Goal: Transaction & Acquisition: Purchase product/service

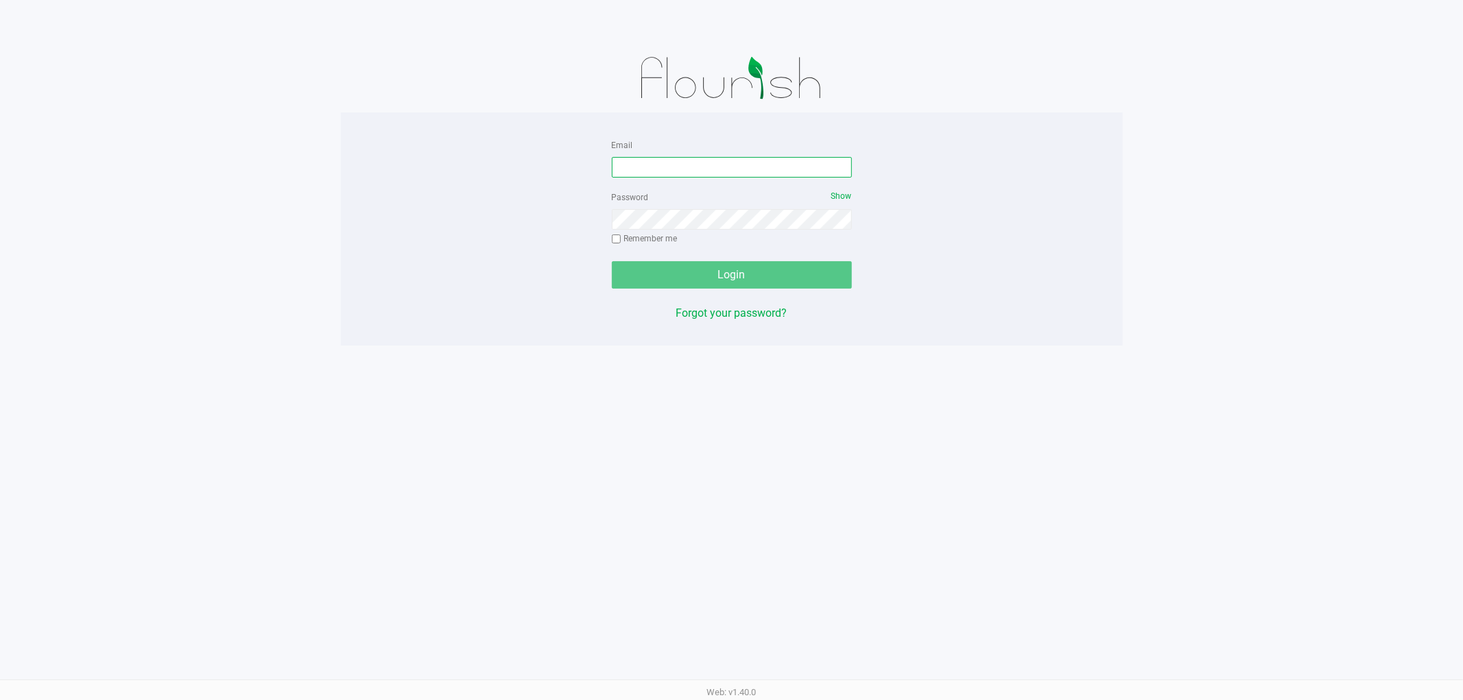
click at [701, 165] on input "Email" at bounding box center [732, 167] width 240 height 21
type input "[EMAIL_ADDRESS][DOMAIN_NAME]"
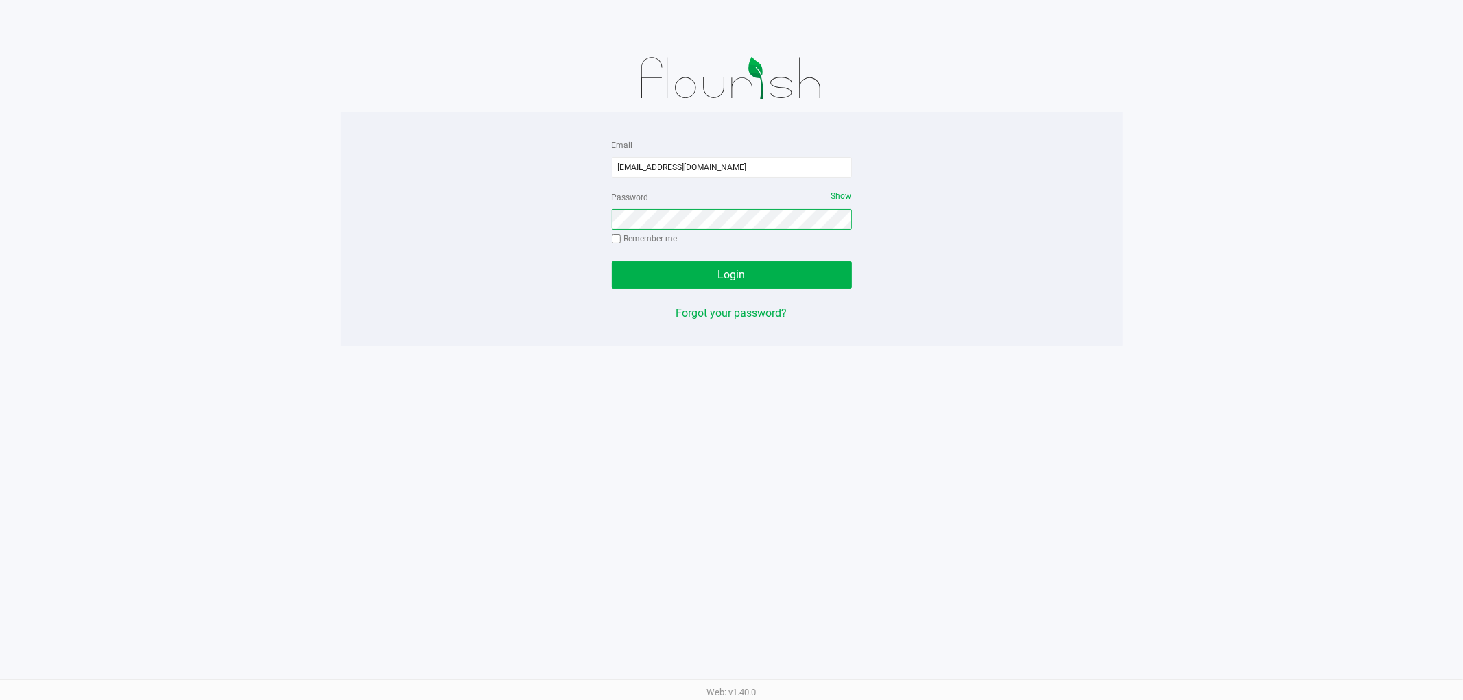
click at [612, 261] on button "Login" at bounding box center [732, 274] width 240 height 27
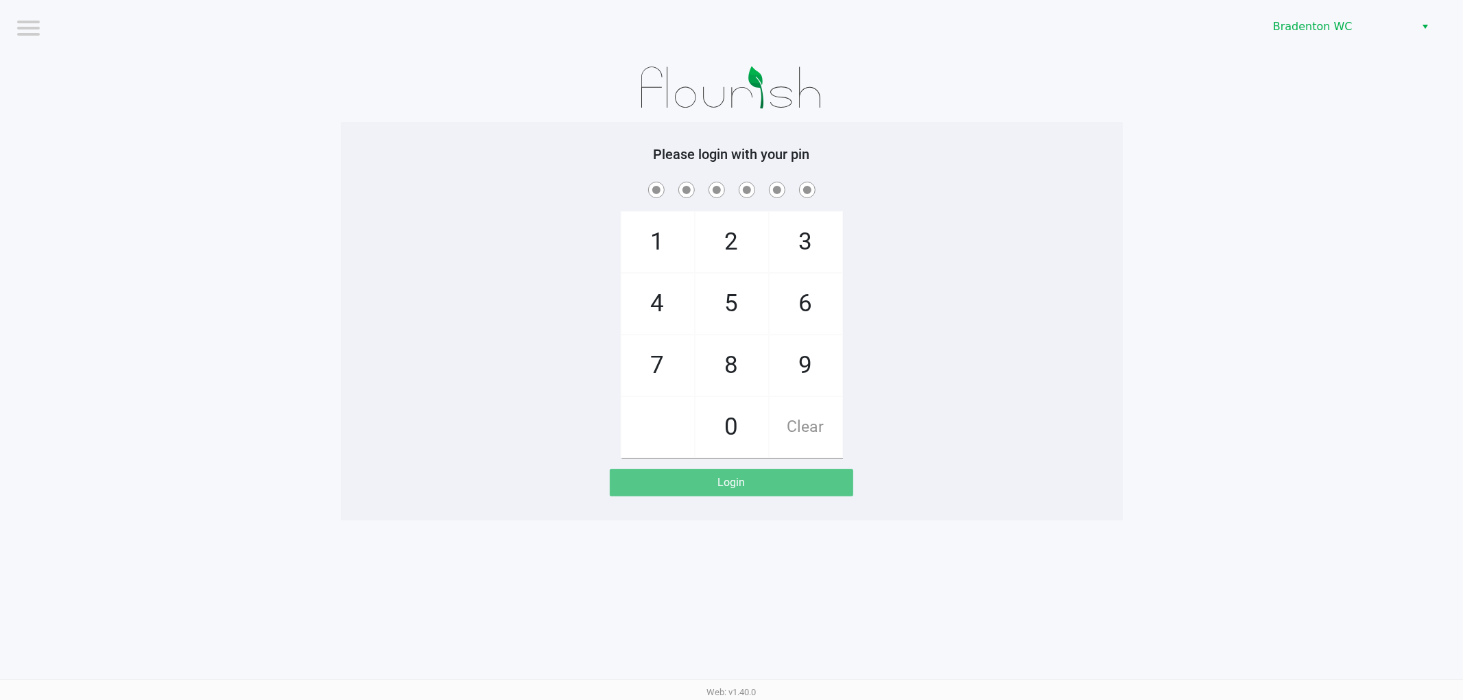
click at [1311, 55] on app-pos-login-wrapper "Logout Bradenton WC Please login with your pin 1 4 7 2 5 8 0 3 6 9 Clear Login" at bounding box center [731, 260] width 1463 height 520
click at [1315, 21] on span "Bradenton WC" at bounding box center [1340, 27] width 134 height 16
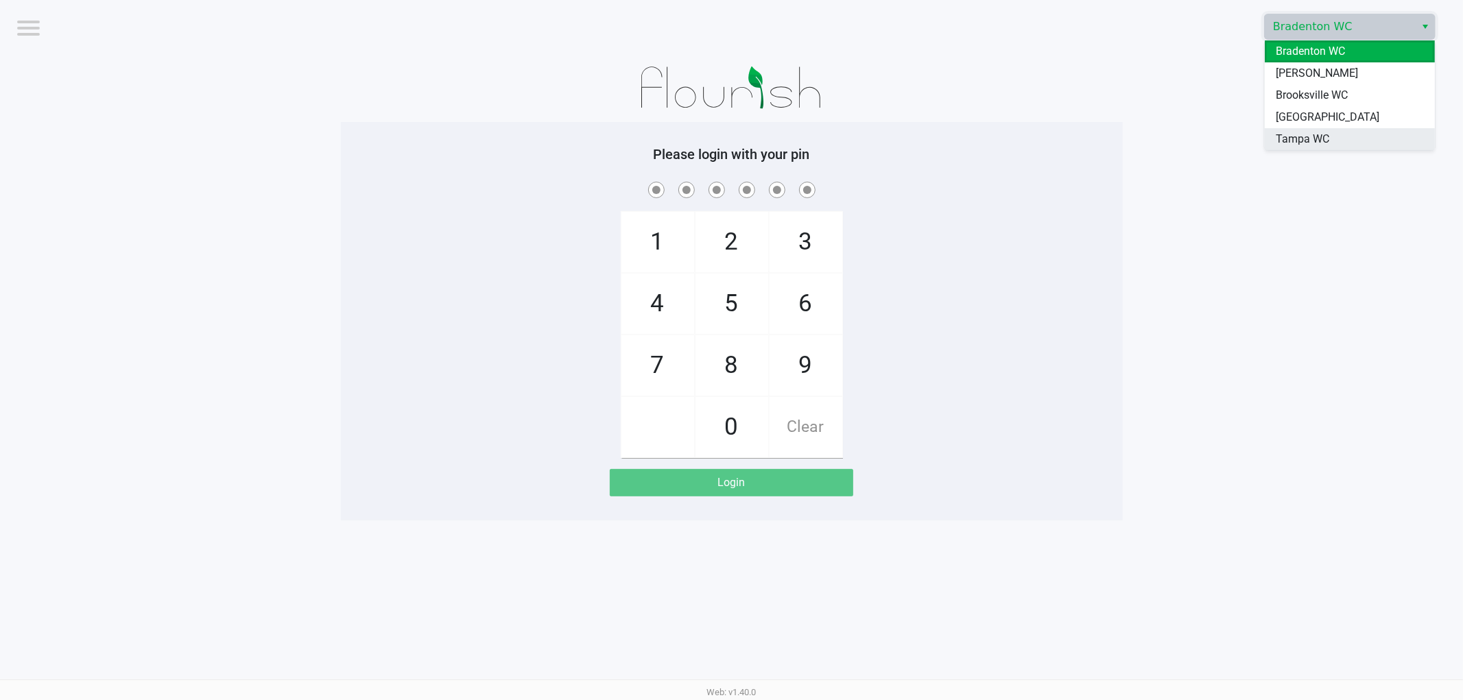
click at [1282, 135] on span "Tampa WC" at bounding box center [1301, 139] width 53 height 16
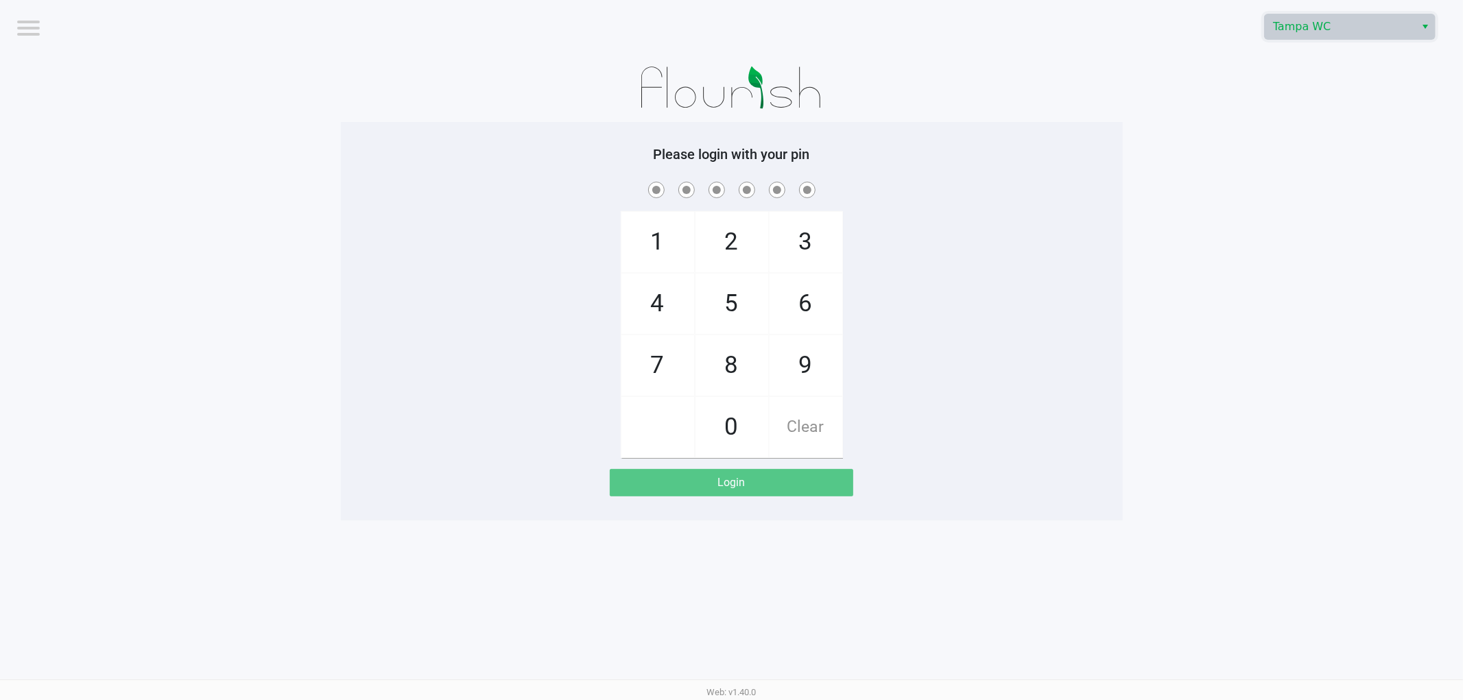
click at [1142, 159] on app-pos-login-wrapper "Logout Tampa WC Please login with your pin 1 4 7 2 5 8 0 3 6 9 Clear Login" at bounding box center [731, 260] width 1463 height 520
checkbox input "true"
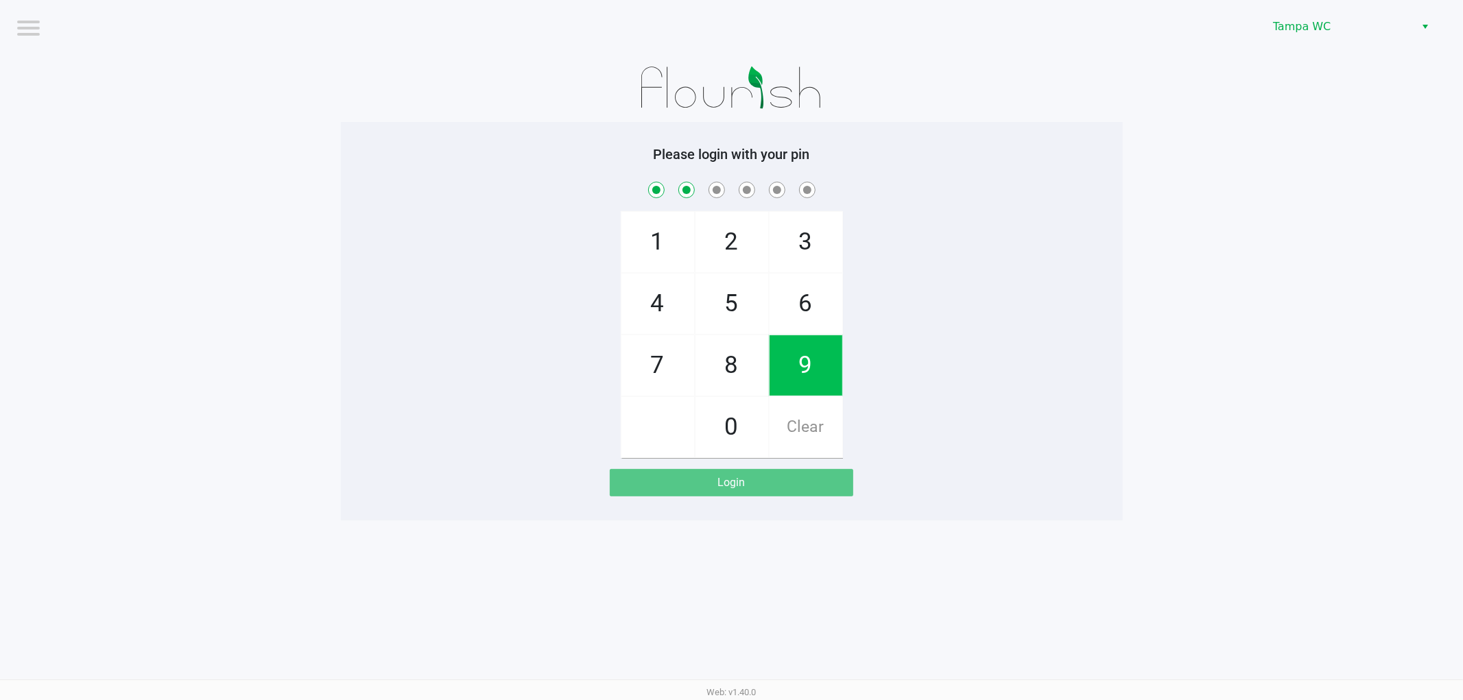
checkbox input "true"
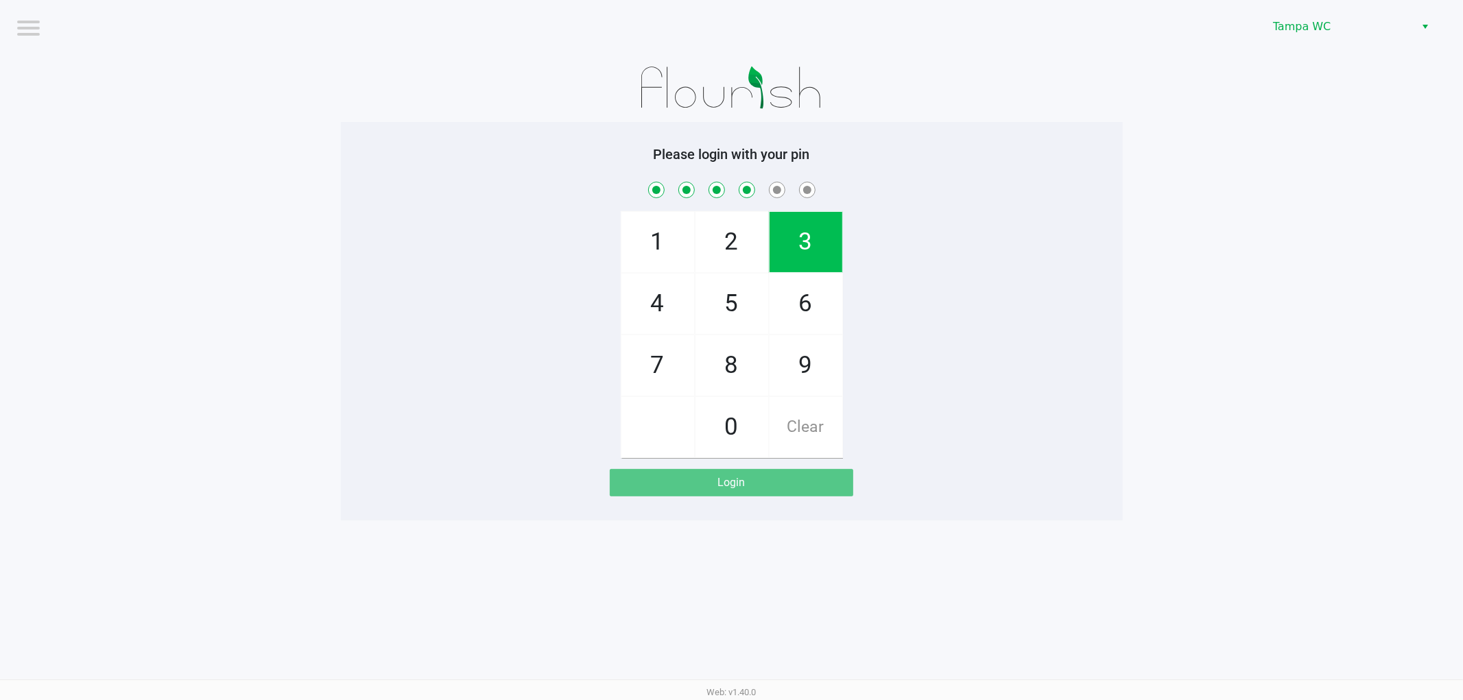
checkbox input "true"
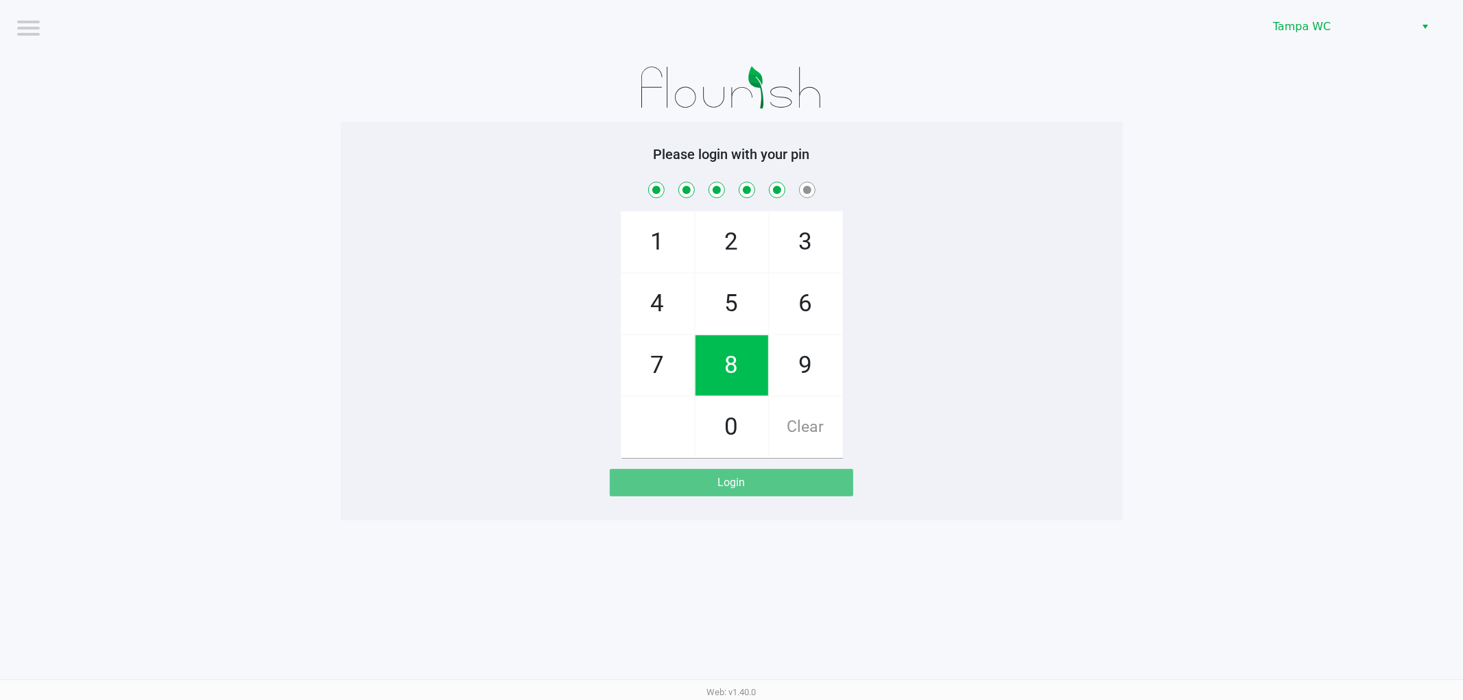
checkbox input "true"
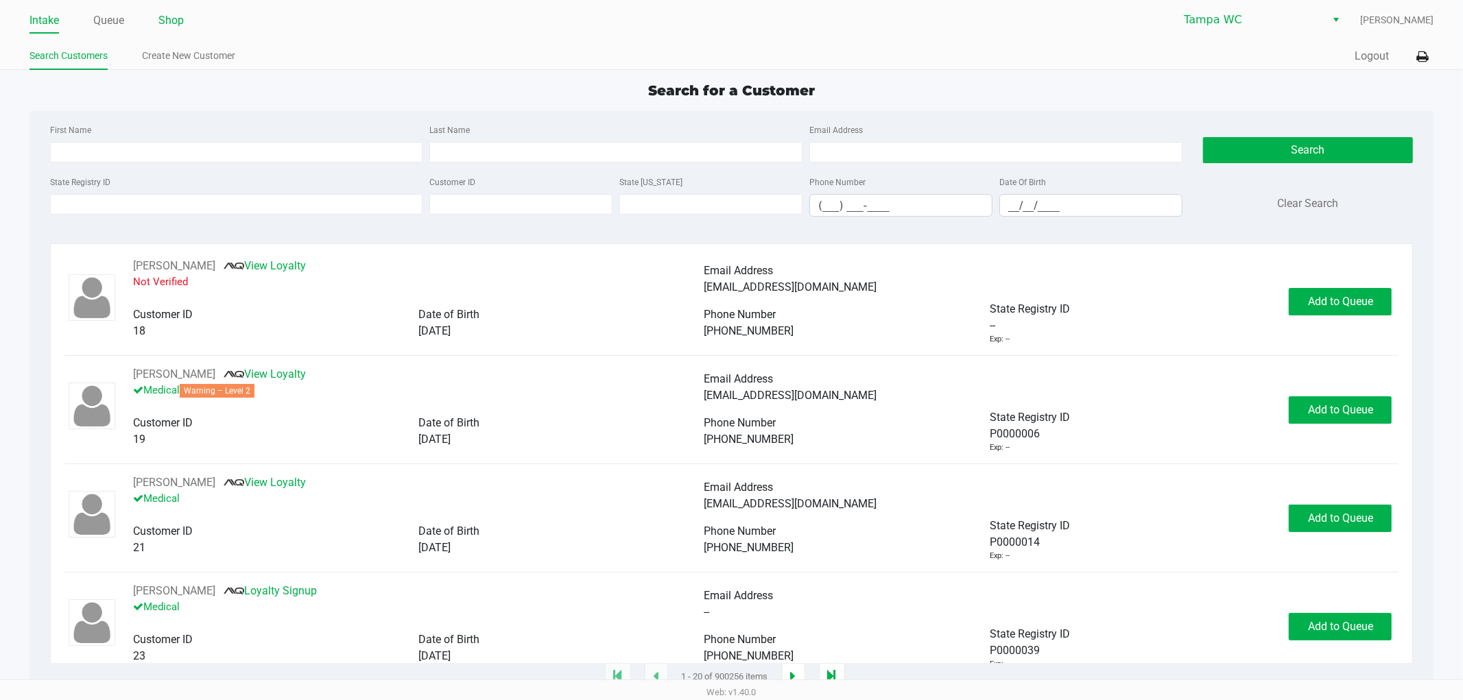
click at [161, 23] on link "Shop" at bounding box center [170, 20] width 25 height 19
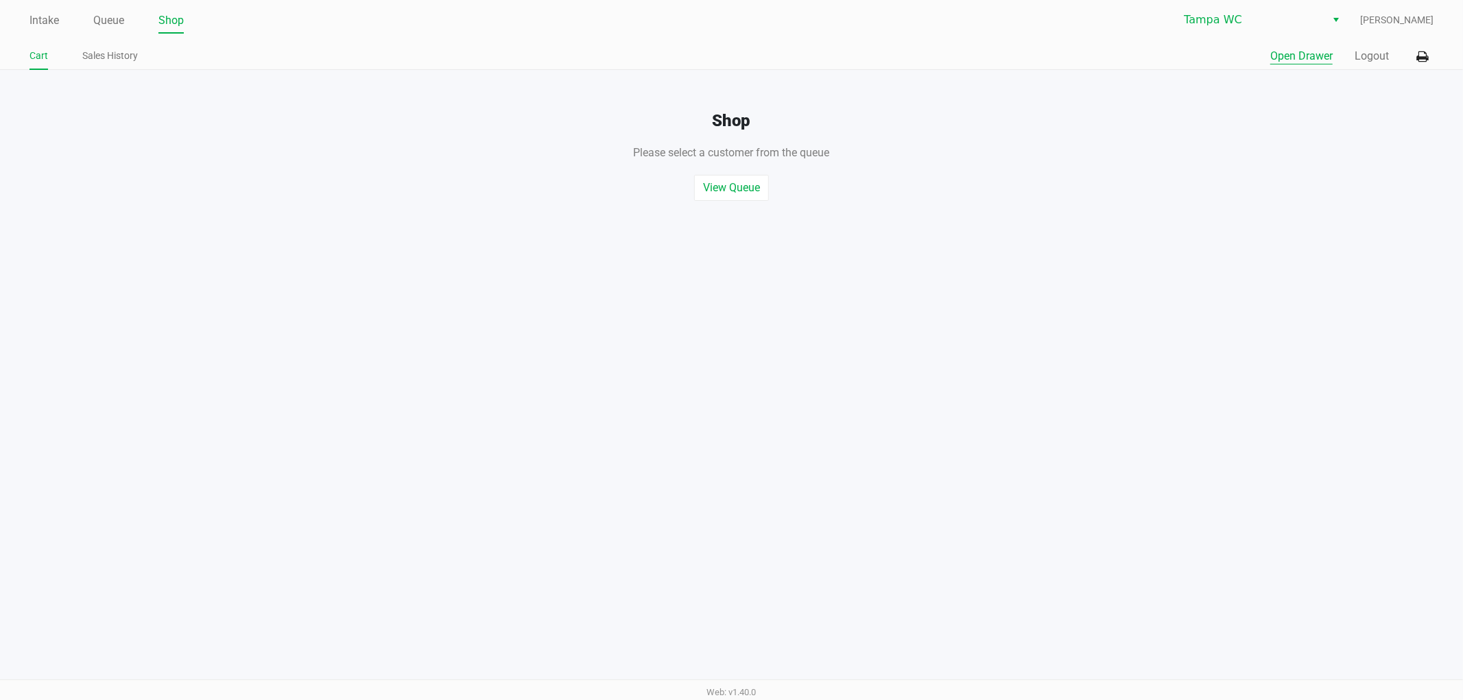
click at [1303, 49] on button "Open Drawer" at bounding box center [1301, 56] width 62 height 16
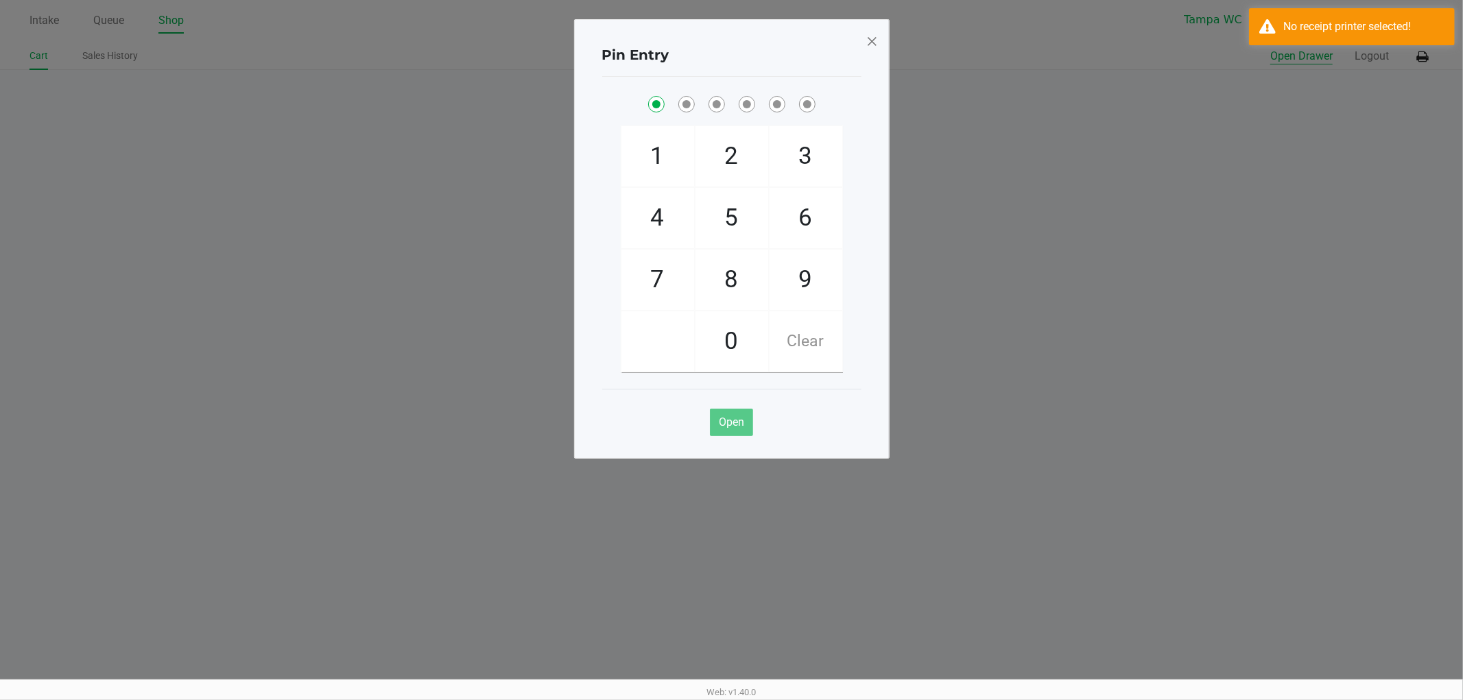
checkbox input "true"
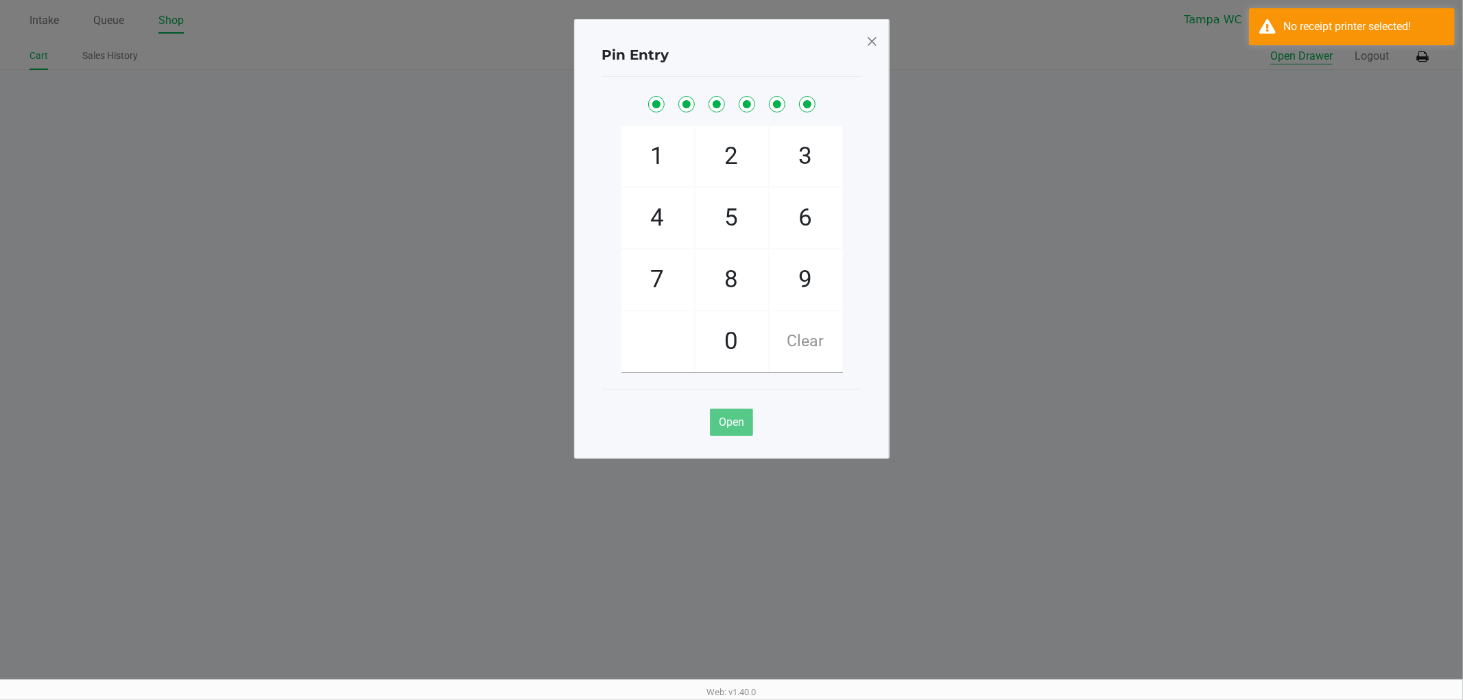
checkbox input "true"
click at [1270, 48] on button "Open Drawer" at bounding box center [1301, 56] width 62 height 16
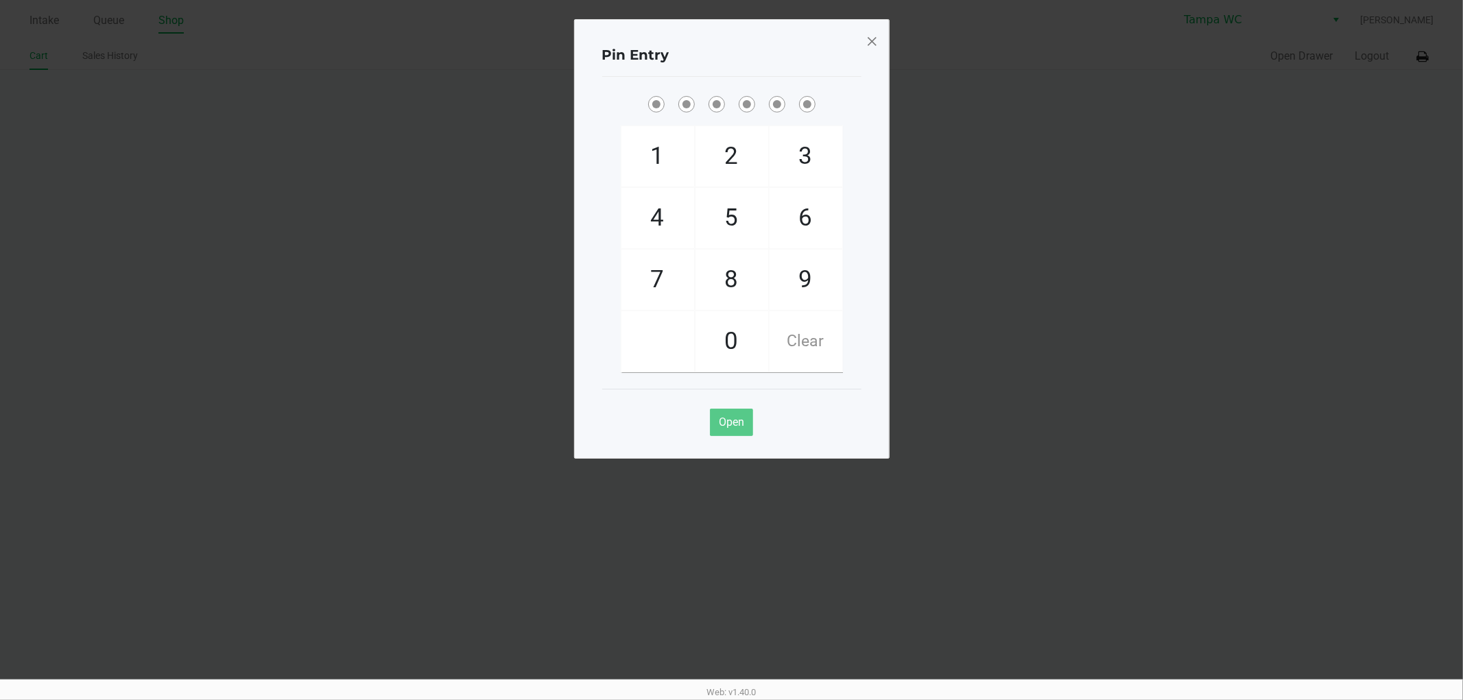
click at [876, 43] on span at bounding box center [871, 41] width 12 height 22
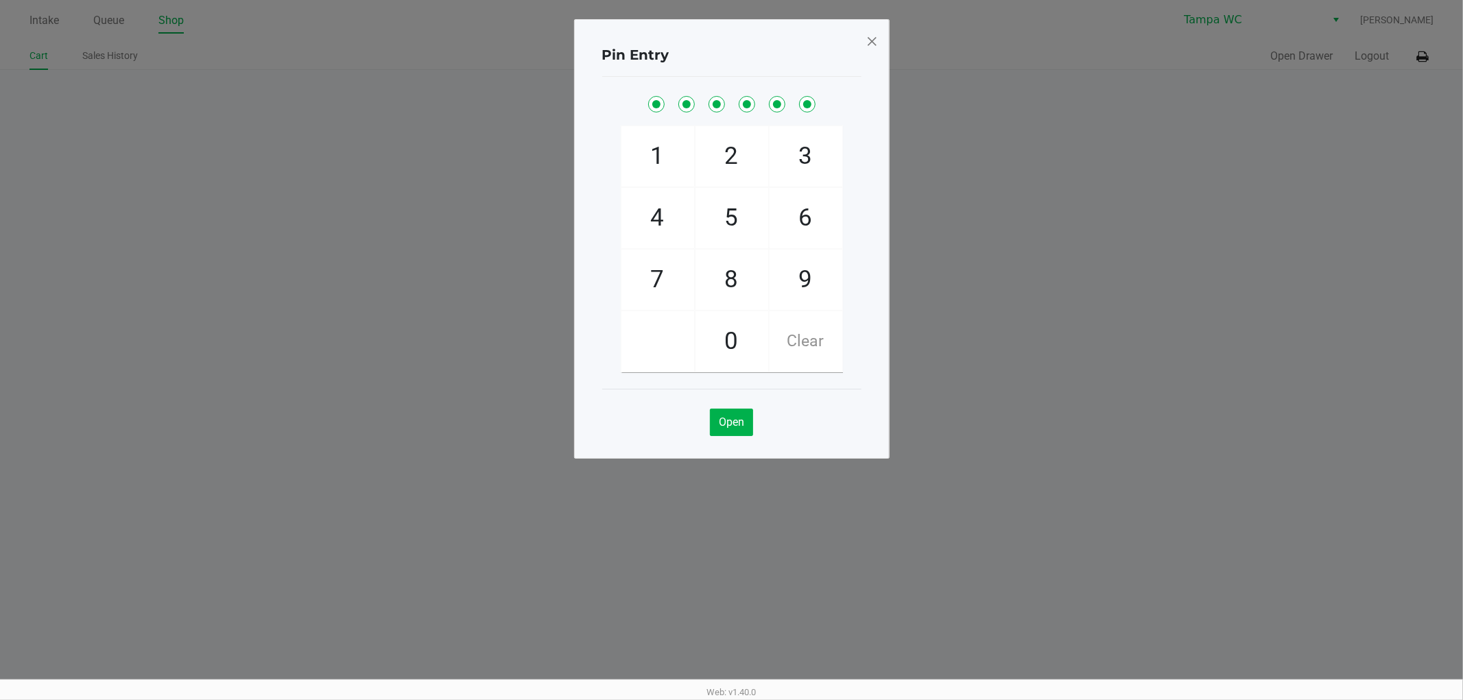
click at [876, 48] on span at bounding box center [871, 41] width 12 height 22
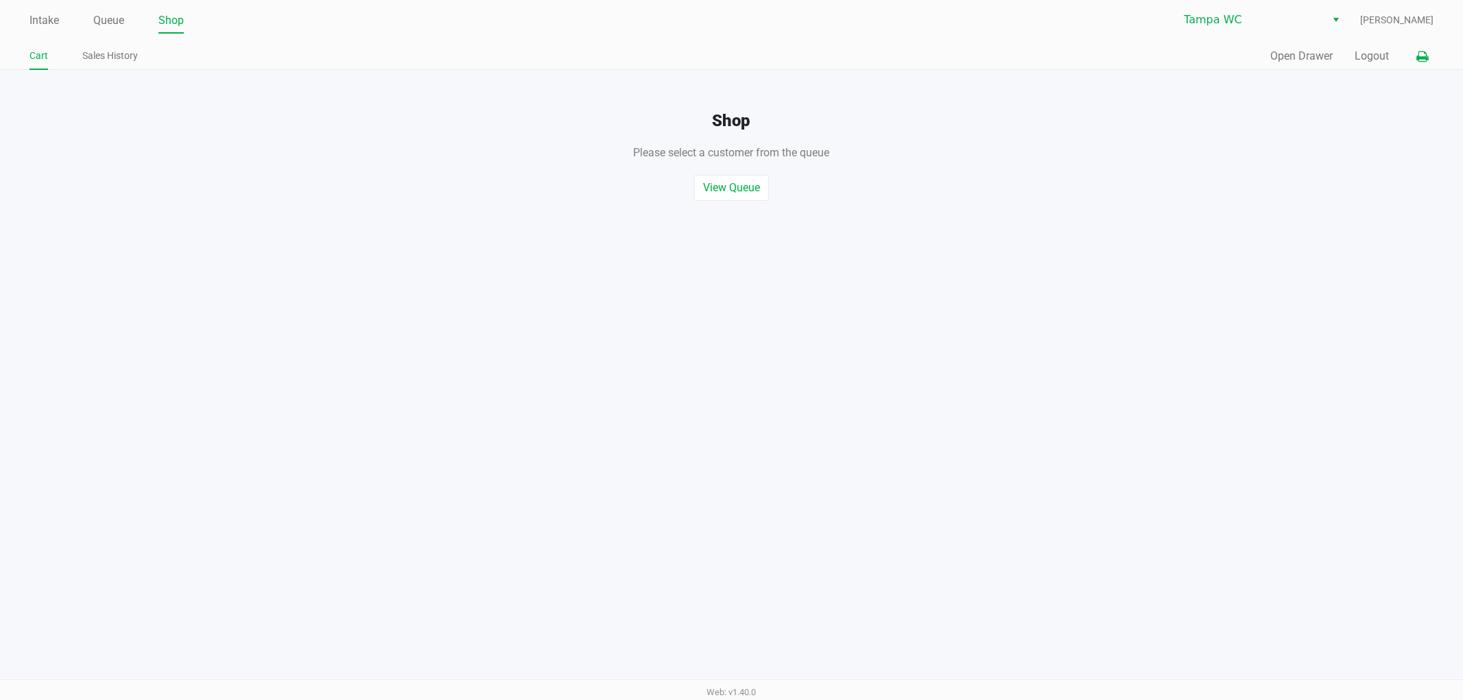
click at [1423, 55] on icon at bounding box center [1422, 57] width 12 height 10
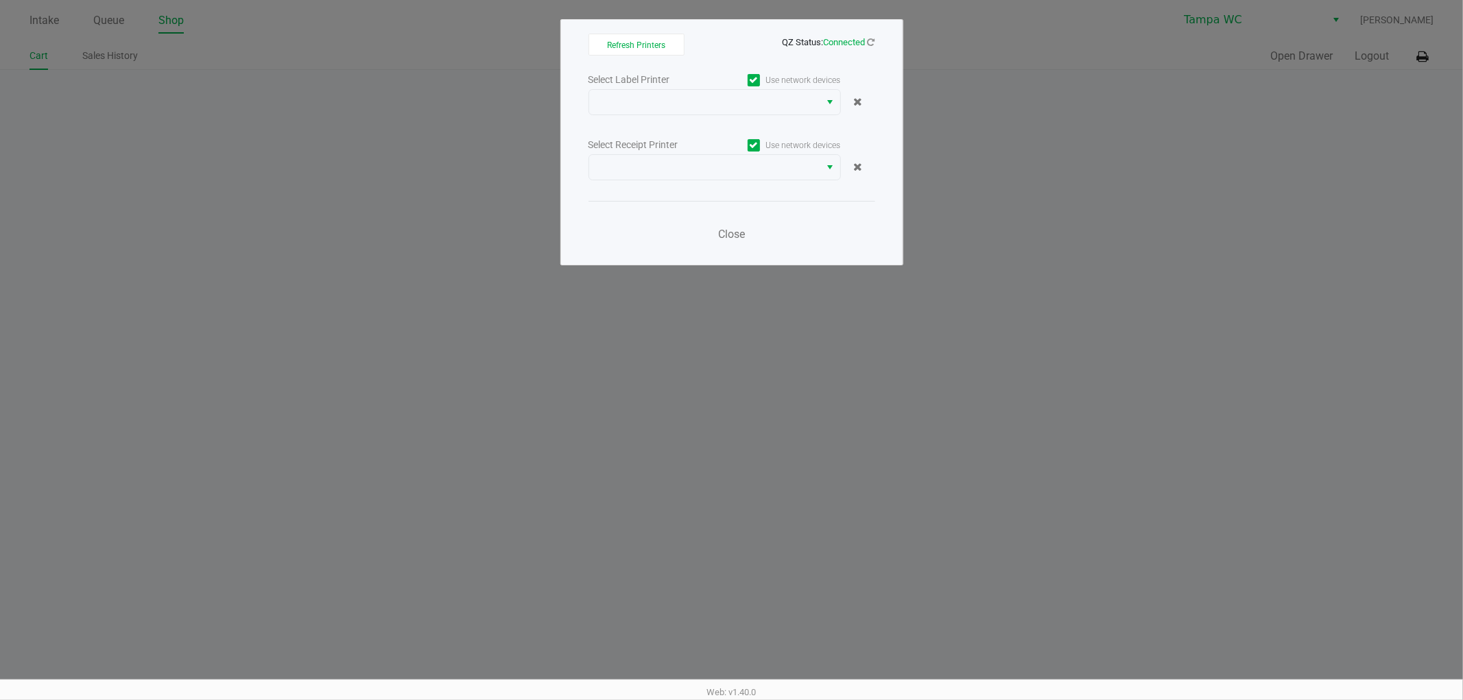
click at [670, 88] on div "Select Label Printer Use network devices" at bounding box center [731, 80] width 287 height 19
click at [667, 106] on span at bounding box center [704, 102] width 215 height 16
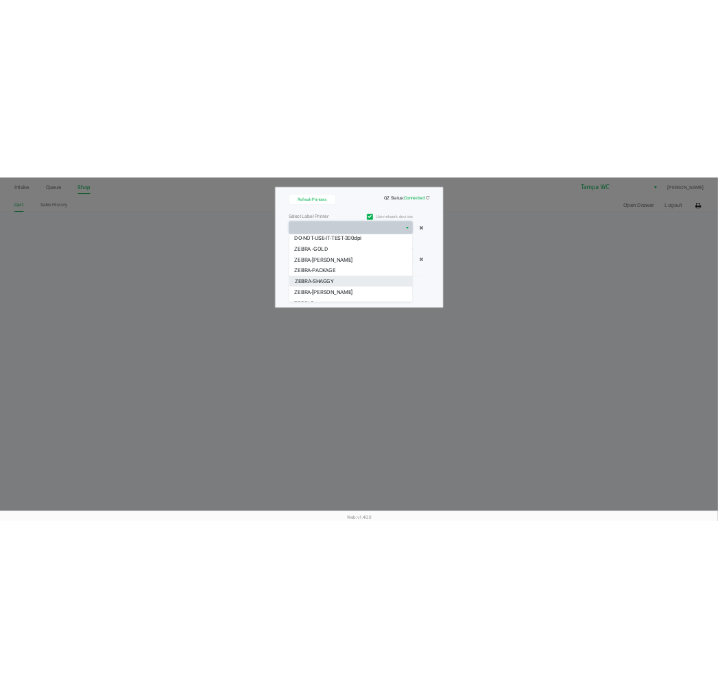
scroll to position [38, 0]
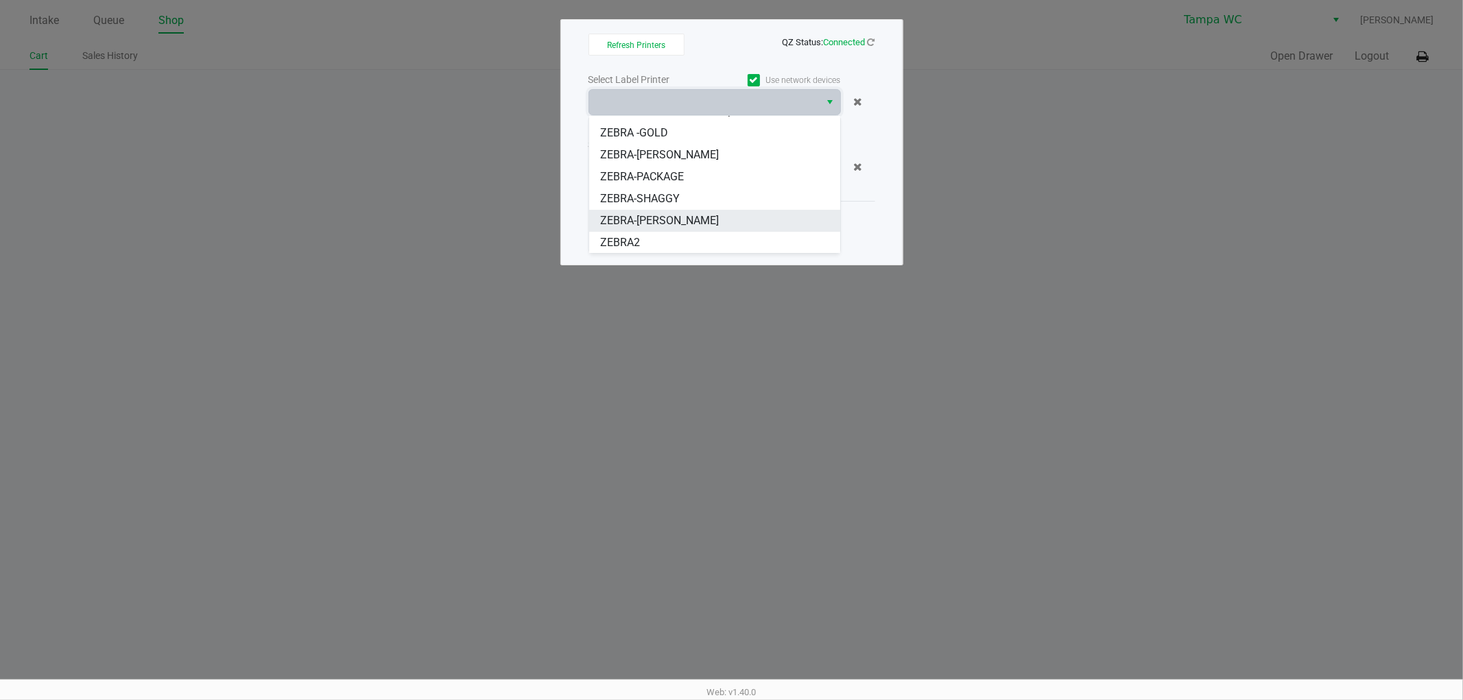
click at [651, 214] on span "ZEBRA-[PERSON_NAME]" at bounding box center [659, 221] width 119 height 16
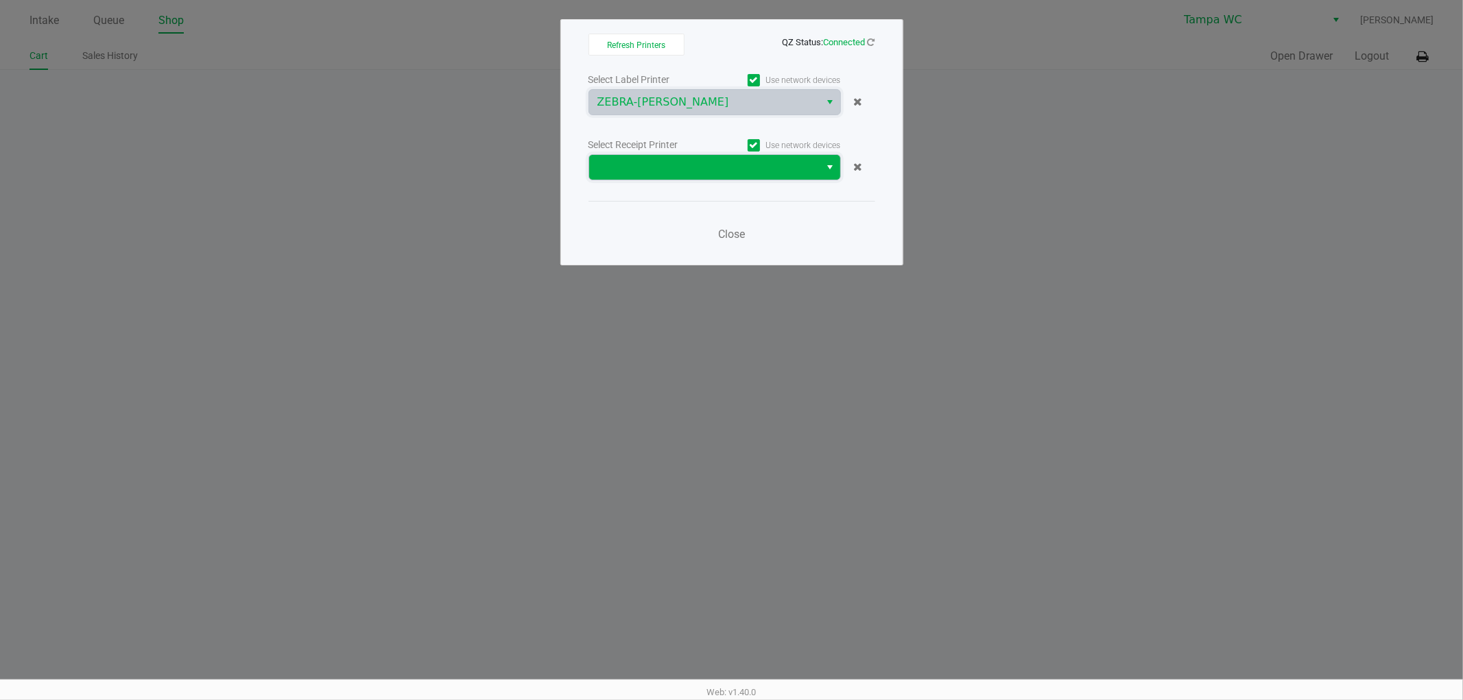
click at [690, 170] on span at bounding box center [704, 167] width 215 height 16
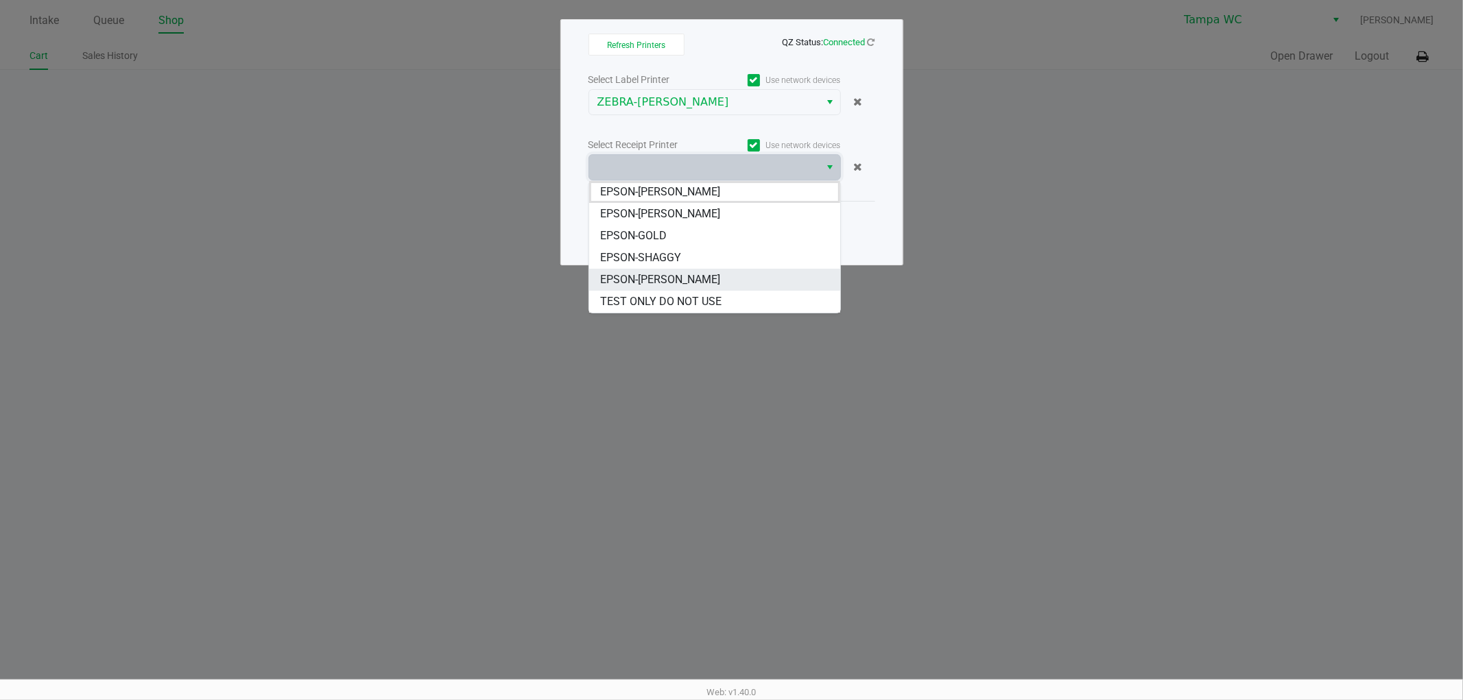
click at [659, 283] on span "EPSON-[PERSON_NAME]" at bounding box center [660, 280] width 120 height 16
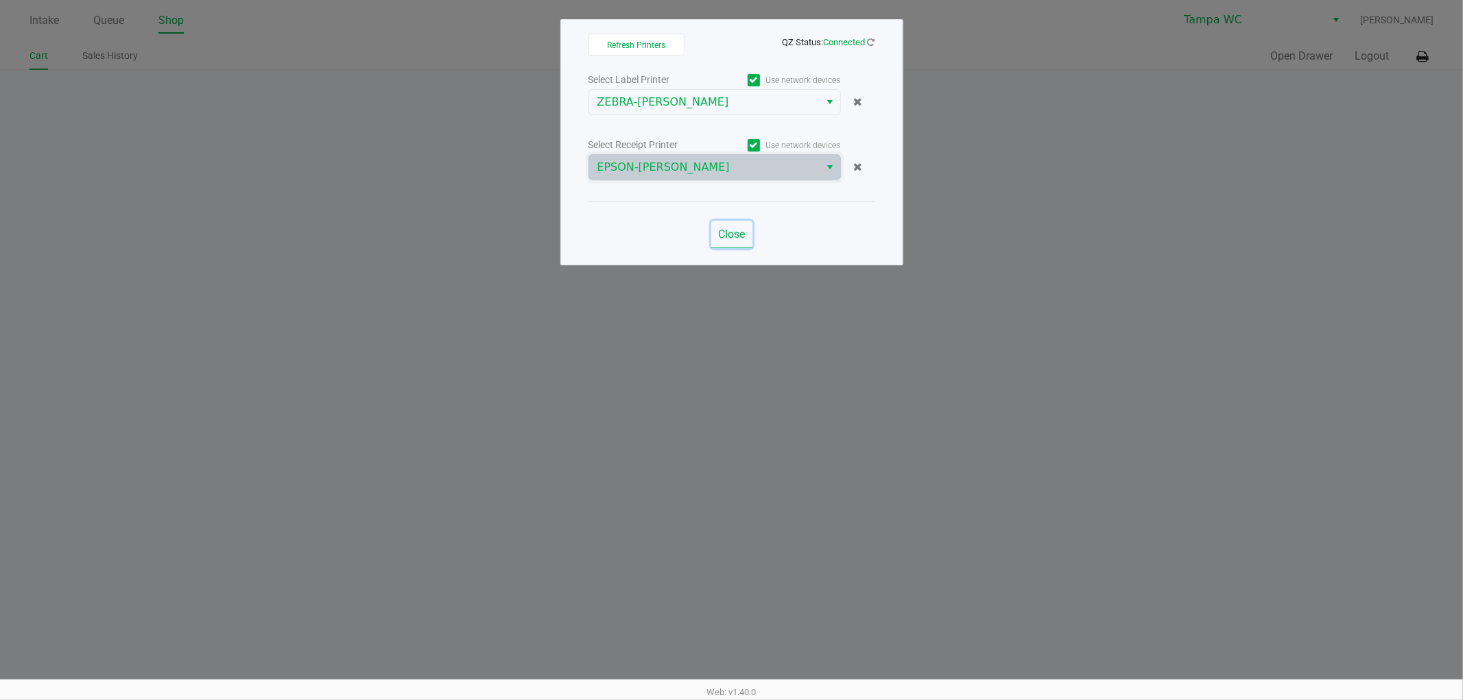
click at [734, 232] on span "Close" at bounding box center [731, 234] width 27 height 13
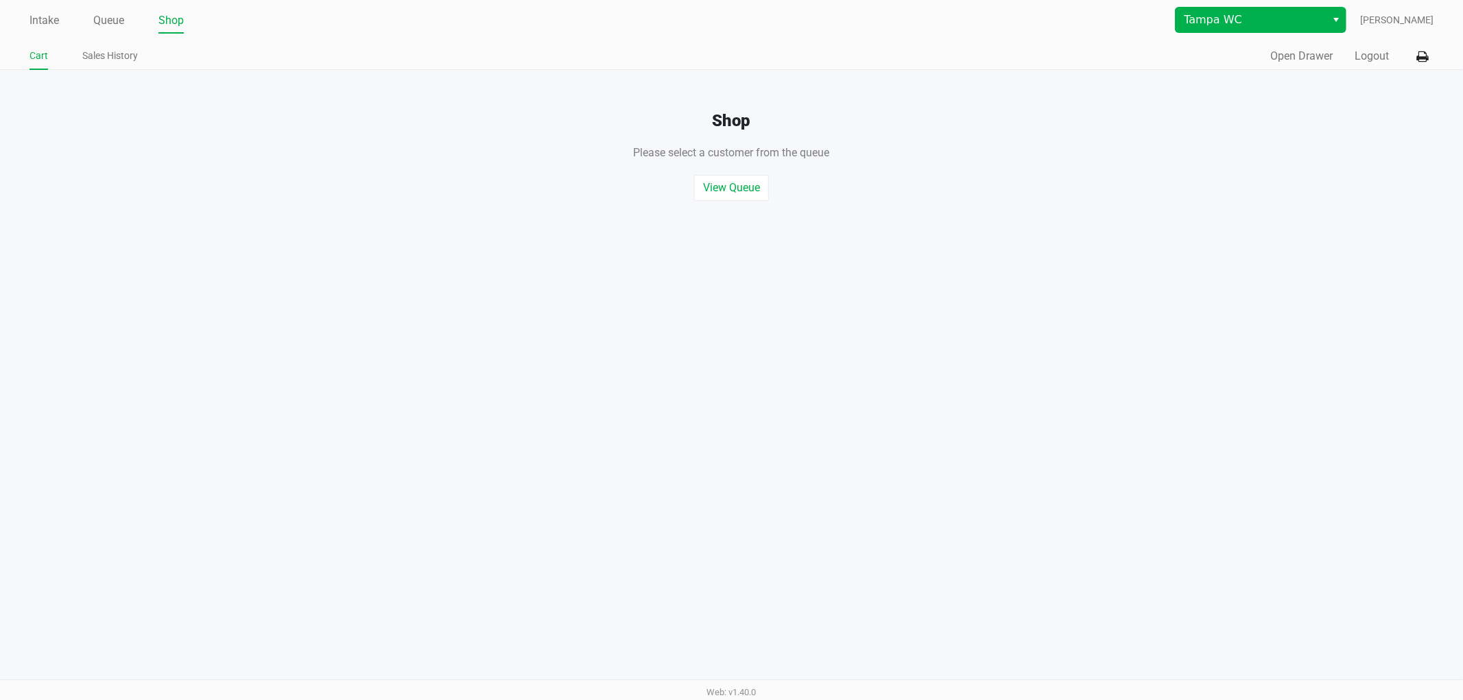
drag, startPoint x: 1188, startPoint y: 209, endPoint x: 1263, endPoint y: 7, distance: 215.9
click at [1286, 56] on button "Open Drawer" at bounding box center [1301, 56] width 62 height 16
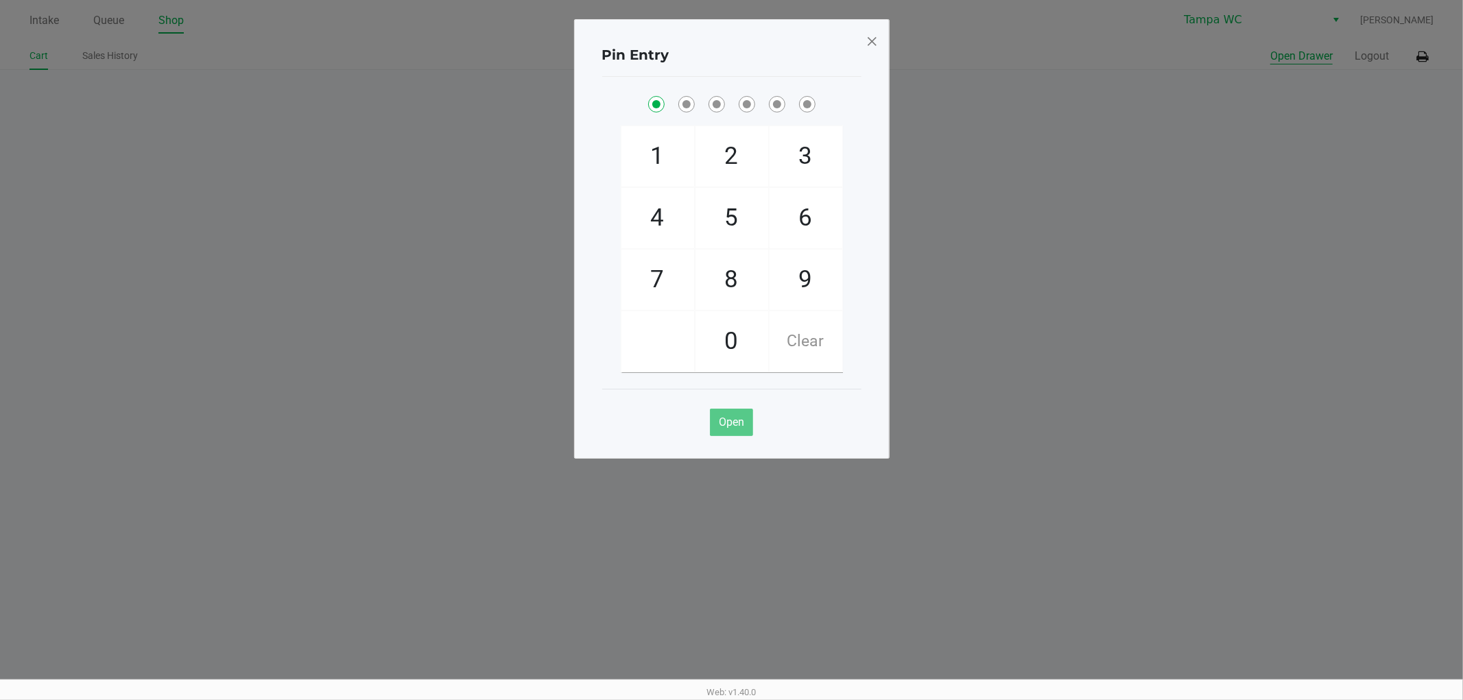
checkbox input "true"
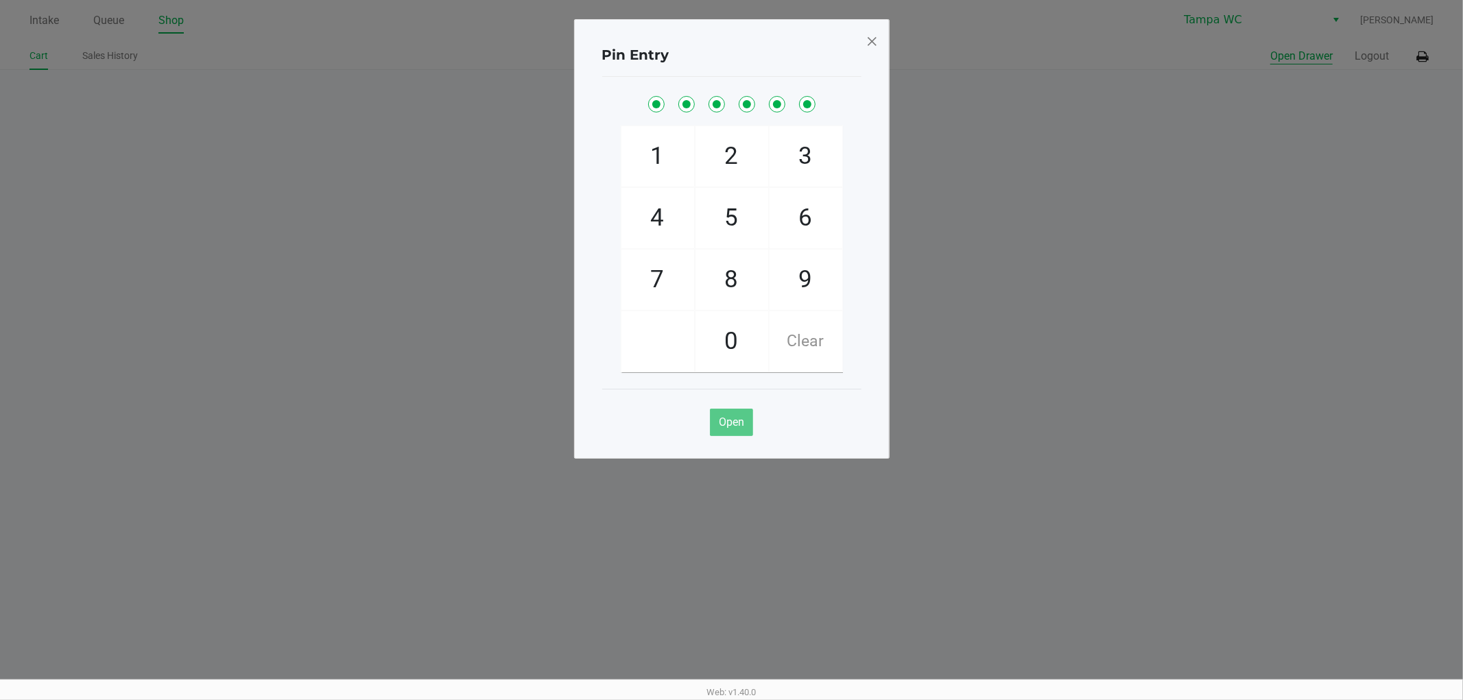
checkbox input "true"
click at [1270, 48] on button "Open Drawer" at bounding box center [1301, 56] width 62 height 16
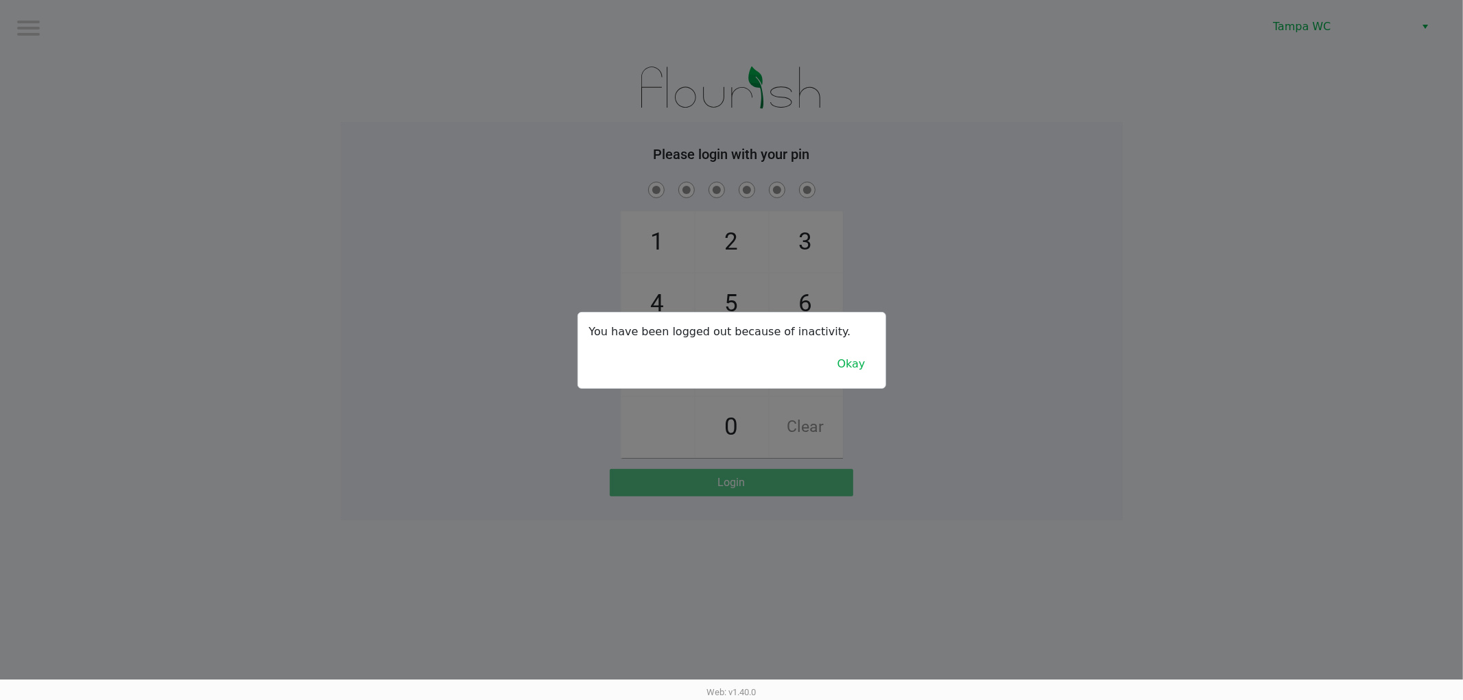
drag, startPoint x: 182, startPoint y: 213, endPoint x: 627, endPoint y: 10, distance: 488.5
click at [185, 213] on div at bounding box center [731, 350] width 1463 height 700
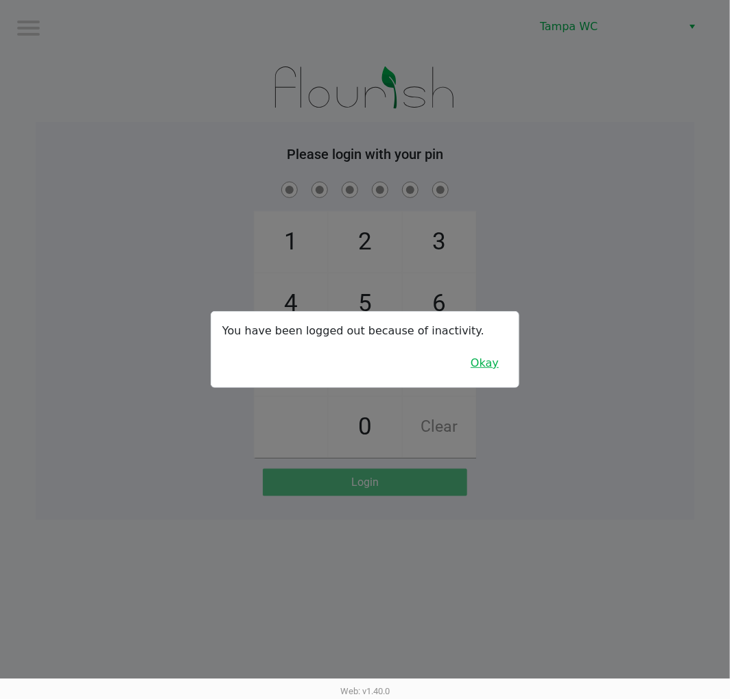
click at [490, 354] on button "Okay" at bounding box center [484, 363] width 46 height 26
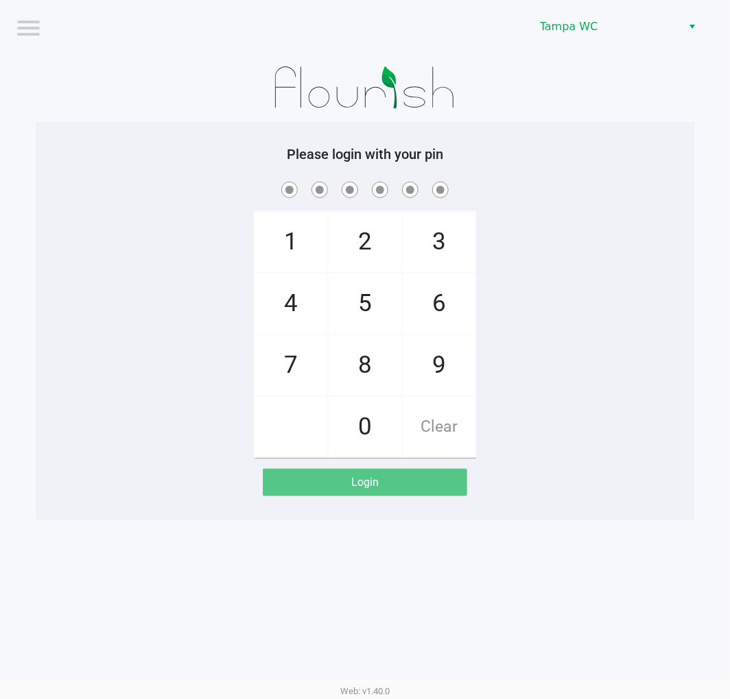
click at [539, 296] on div "1 4 7 2 5 8 0 3 6 9 Clear" at bounding box center [365, 318] width 658 height 279
checkbox input "true"
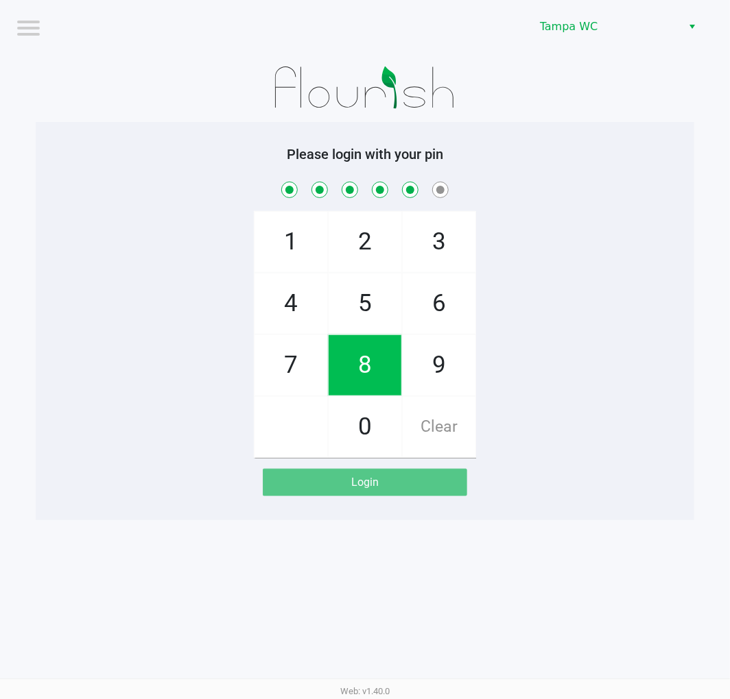
checkbox input "true"
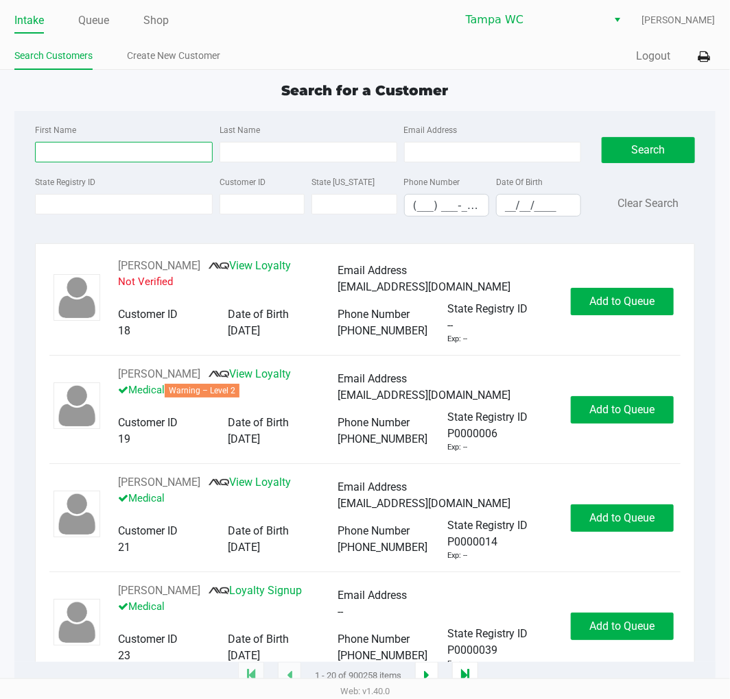
click at [88, 160] on input "First Name" at bounding box center [124, 152] width 178 height 21
type input "Keith"
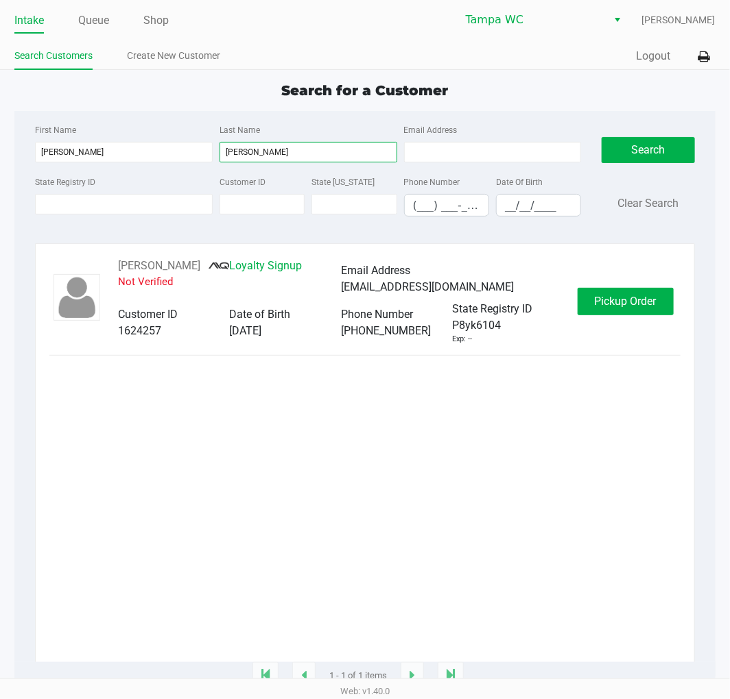
type input "Yedinak"
drag, startPoint x: 291, startPoint y: 434, endPoint x: 518, endPoint y: 330, distance: 249.5
click at [291, 433] on div "Keith Yedinak Loyalty Signup Not Verified Email Address florooda@yahoo.com Cust…" at bounding box center [364, 460] width 630 height 405
click at [662, 309] on button "Pickup Order" at bounding box center [625, 301] width 96 height 27
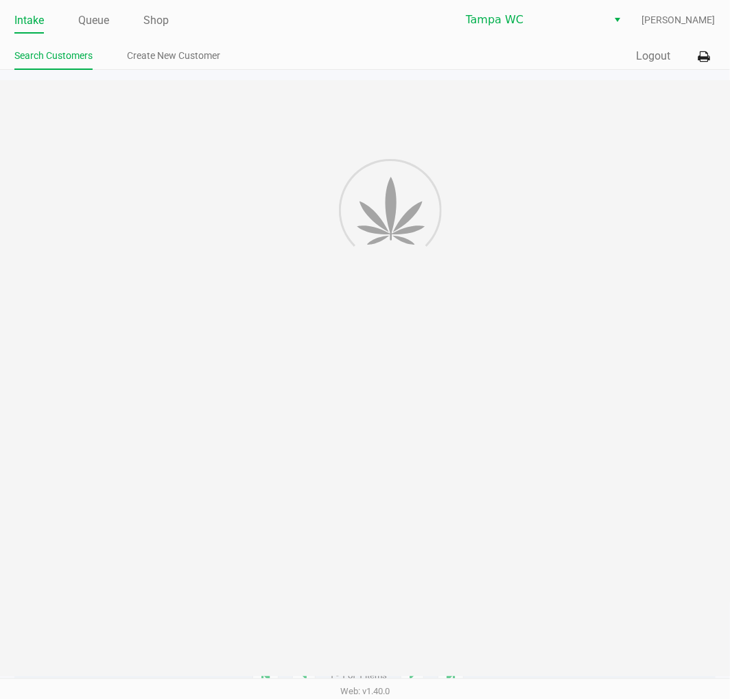
click at [616, 392] on div at bounding box center [365, 378] width 730 height 597
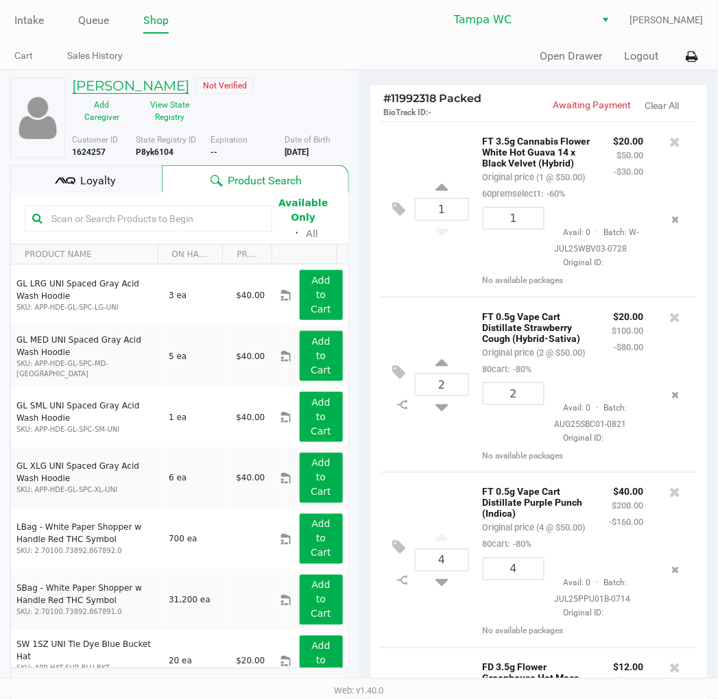
click at [147, 86] on h5 "Keith Yedinak" at bounding box center [130, 85] width 117 height 16
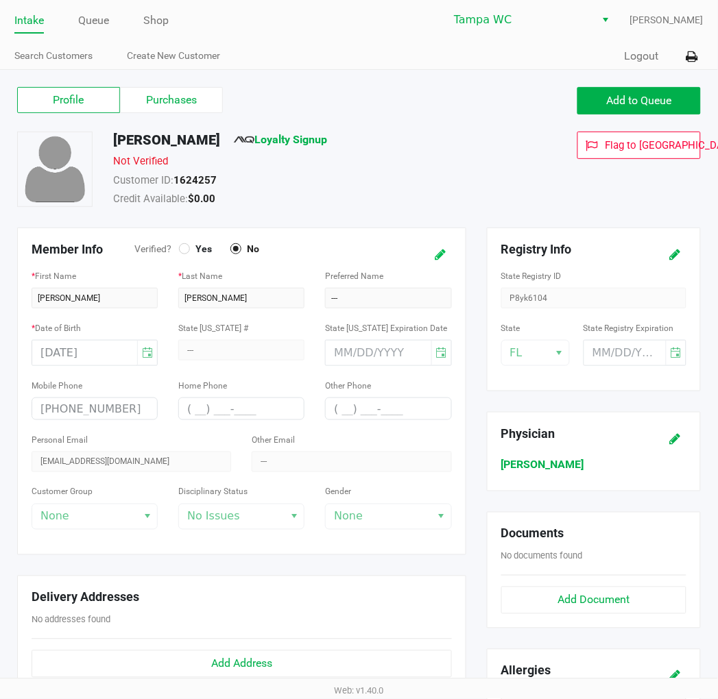
click at [439, 256] on icon at bounding box center [440, 255] width 11 height 10
click at [437, 191] on div "Credit Available: $0.00" at bounding box center [305, 200] width 405 height 19
click at [184, 249] on div at bounding box center [184, 248] width 5 height 5
click at [393, 168] on div "Not Verified" at bounding box center [305, 163] width 405 height 19
click at [429, 250] on icon at bounding box center [427, 255] width 11 height 10
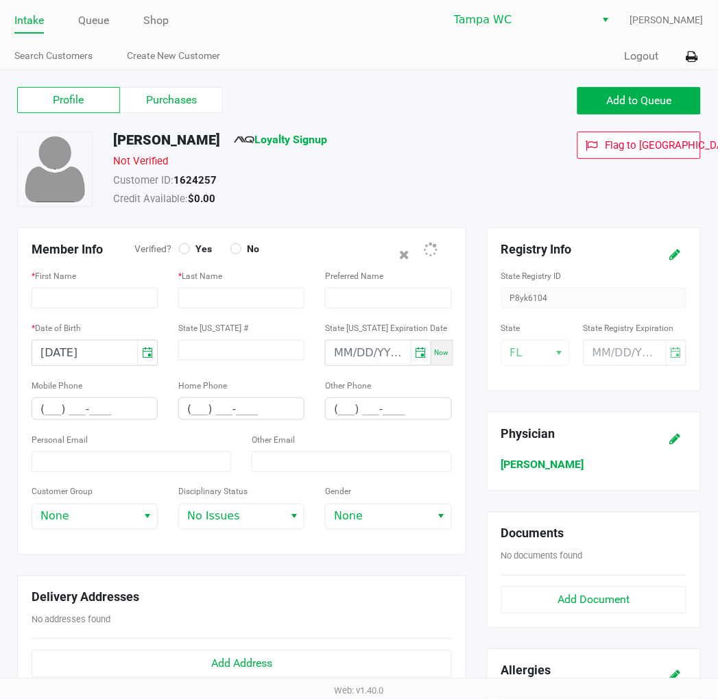
click at [426, 167] on div "Not Verified" at bounding box center [305, 163] width 405 height 19
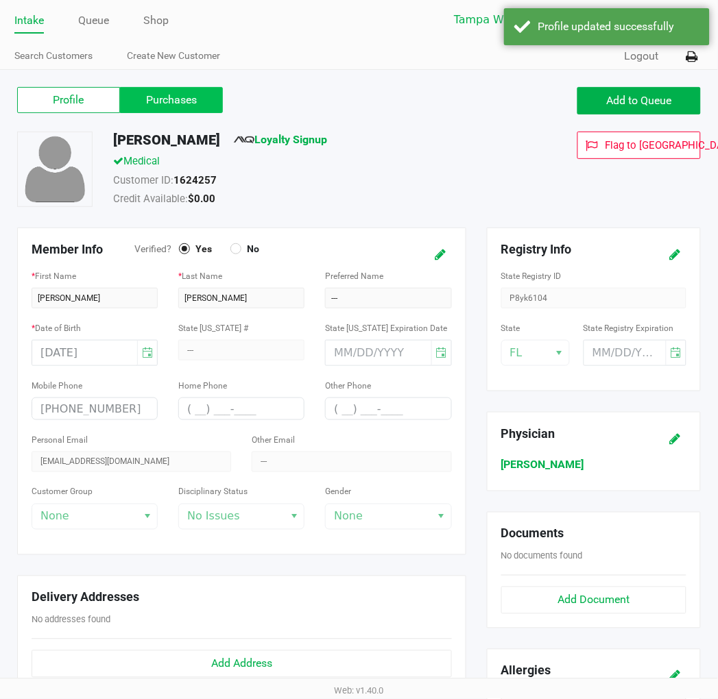
click at [187, 99] on label "Purchases" at bounding box center [171, 100] width 103 height 26
click at [0, 0] on 1 "Purchases" at bounding box center [0, 0] width 0 height 0
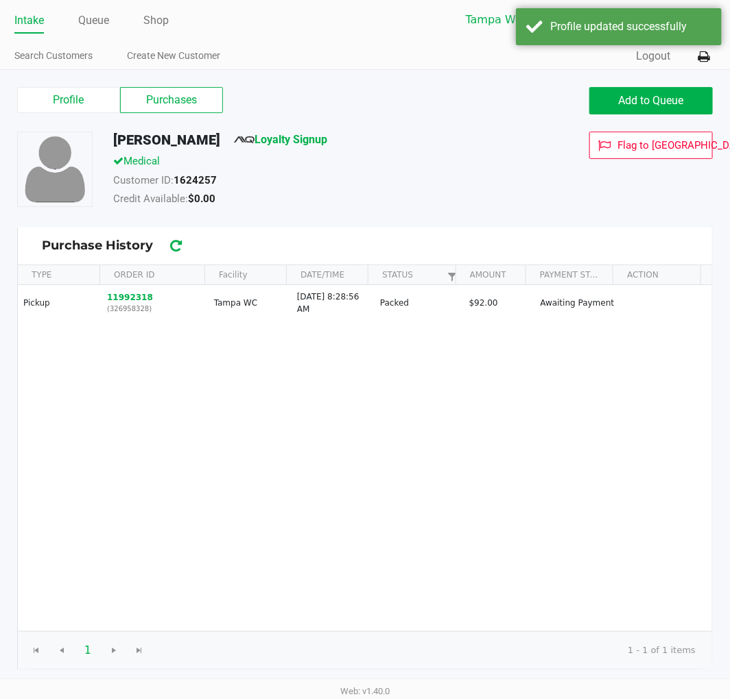
click at [340, 121] on div "Profile Purchases Add to Queue" at bounding box center [365, 108] width 716 height 48
drag, startPoint x: 291, startPoint y: 414, endPoint x: 284, endPoint y: 414, distance: 7.5
click at [289, 414] on div "Pickup 11992318 (326958328) Tampa WC Sep 23, 2025, 8:28:56 AM Packed $92.00 Awa…" at bounding box center [365, 458] width 694 height 346
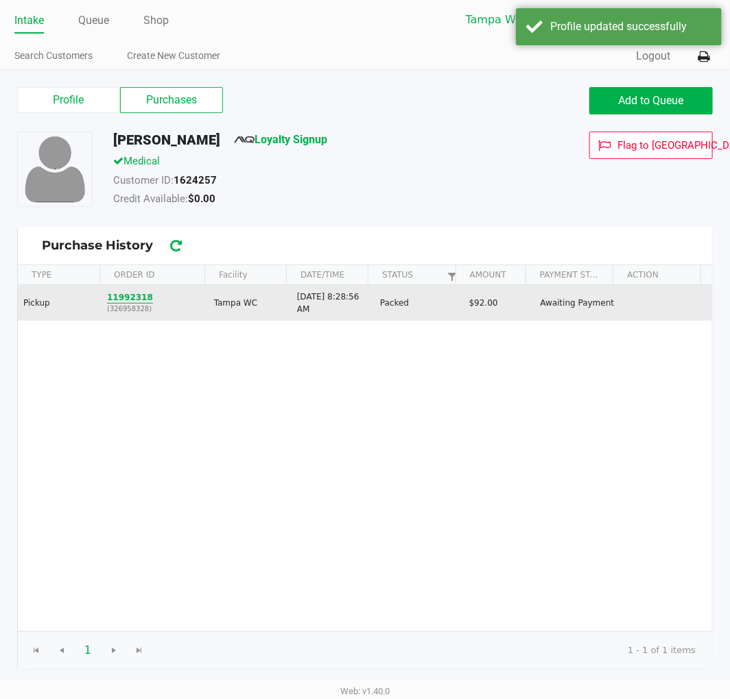
click at [138, 298] on button "11992318" at bounding box center [130, 297] width 46 height 12
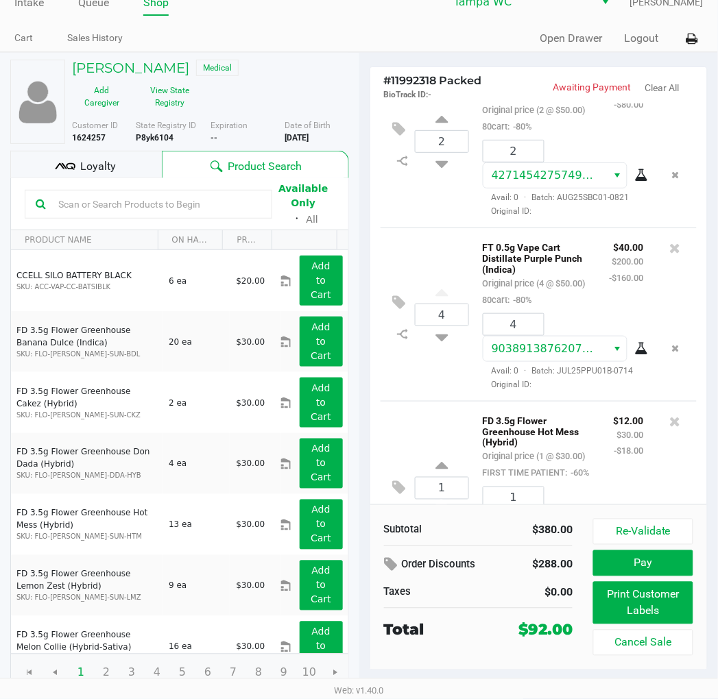
scroll to position [147, 0]
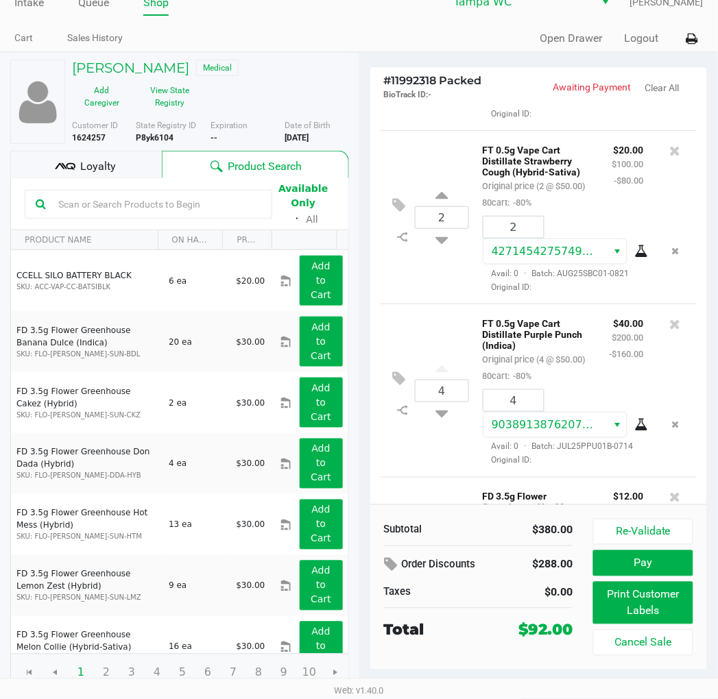
click at [132, 174] on div "Loyalty" at bounding box center [86, 164] width 152 height 27
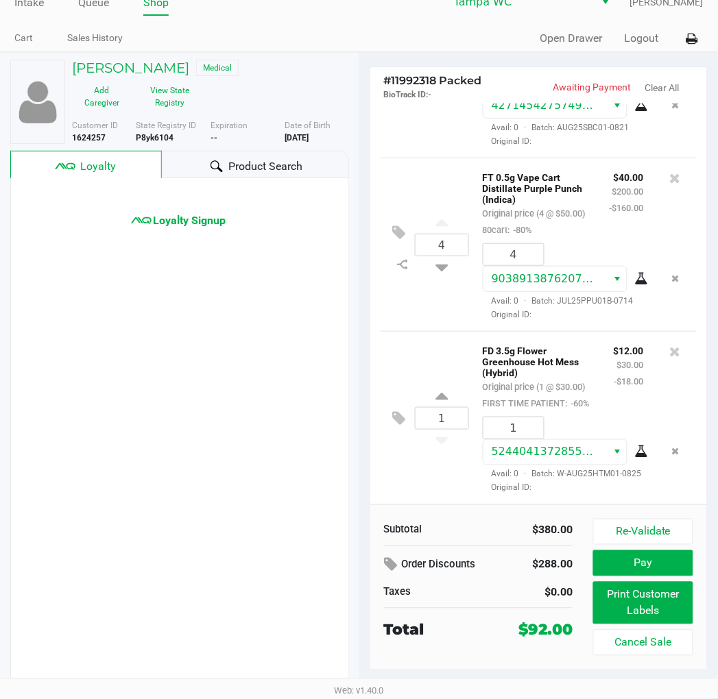
scroll to position [450, 0]
click at [629, 531] on button "Re-Validate" at bounding box center [642, 532] width 99 height 26
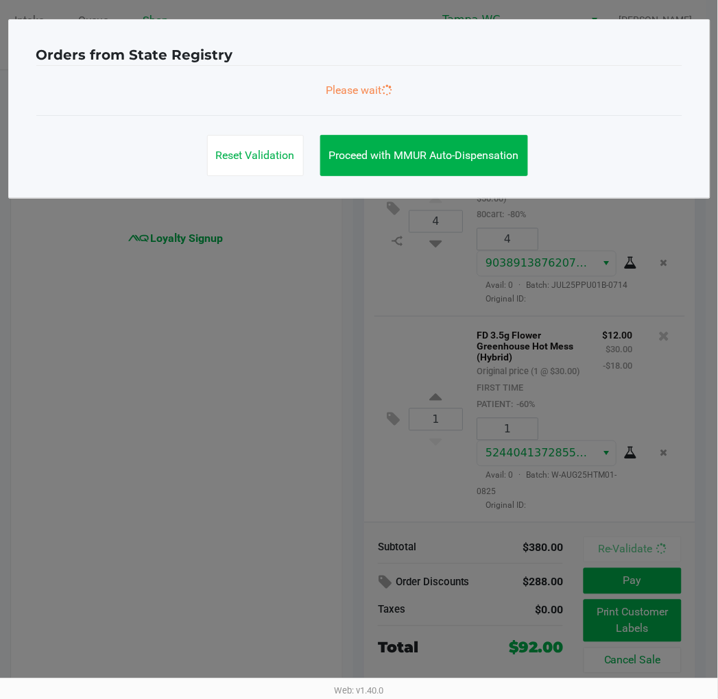
scroll to position [0, 0]
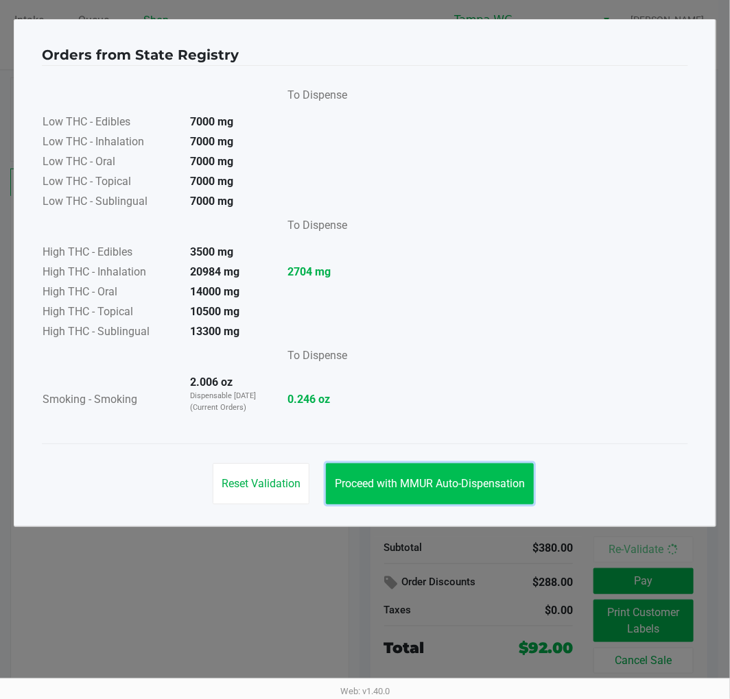
click at [420, 490] on button "Proceed with MMUR Auto-Dispensation" at bounding box center [430, 484] width 208 height 41
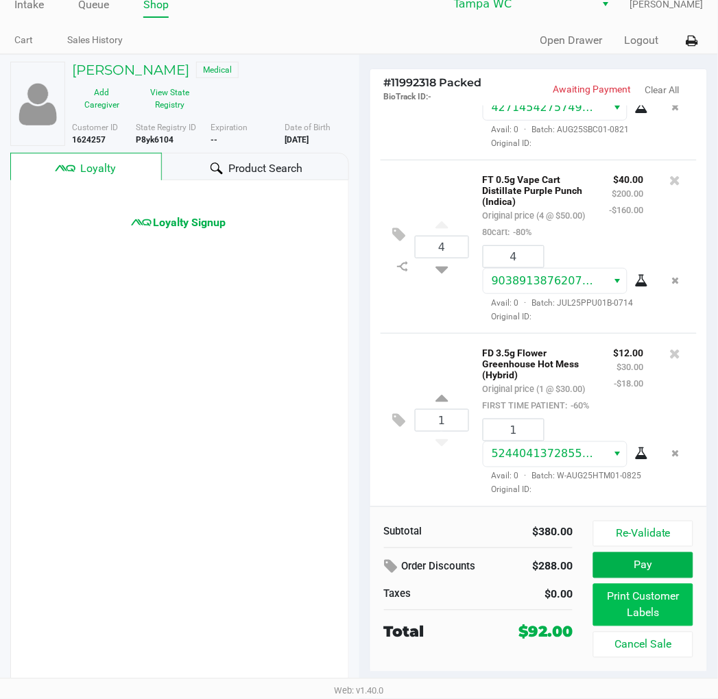
scroll to position [18, 0]
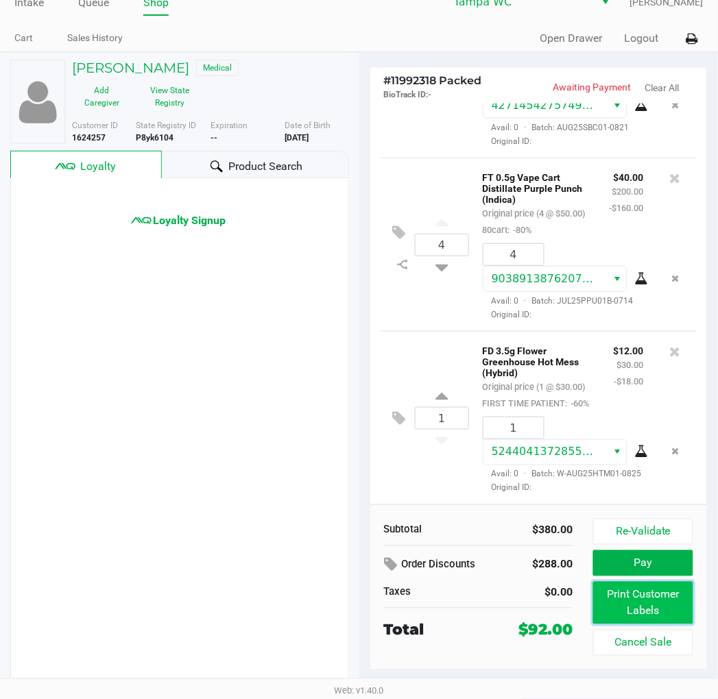
click at [642, 605] on button "Print Customer Labels" at bounding box center [642, 603] width 99 height 43
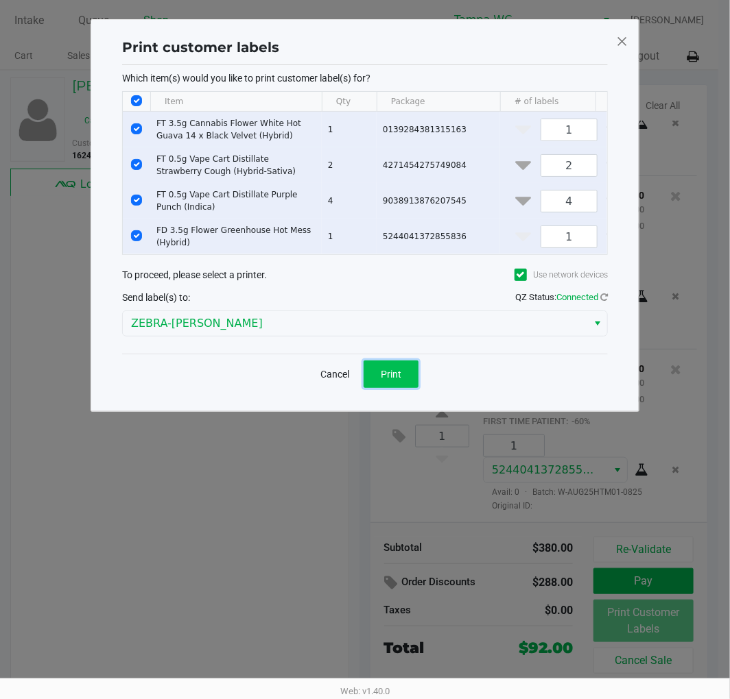
click at [380, 388] on button "Print" at bounding box center [390, 374] width 55 height 27
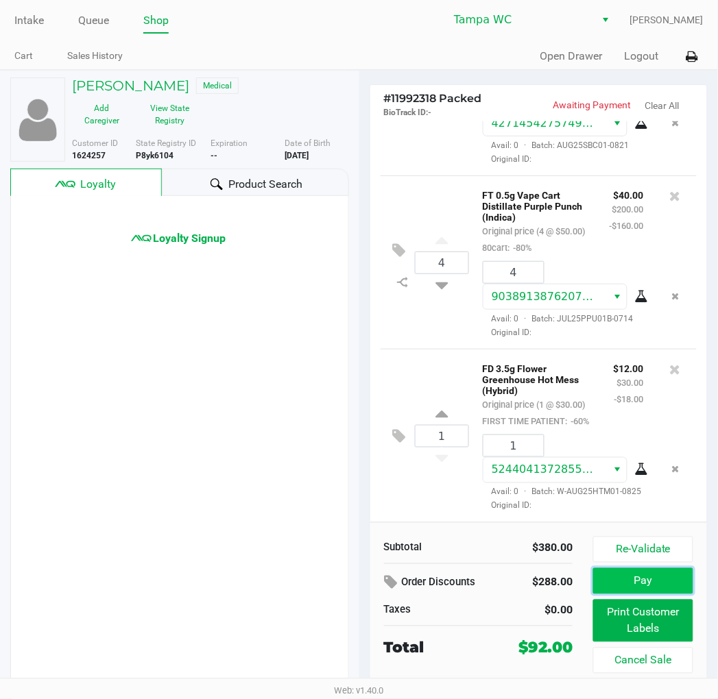
click at [659, 584] on button "Pay" at bounding box center [642, 581] width 99 height 26
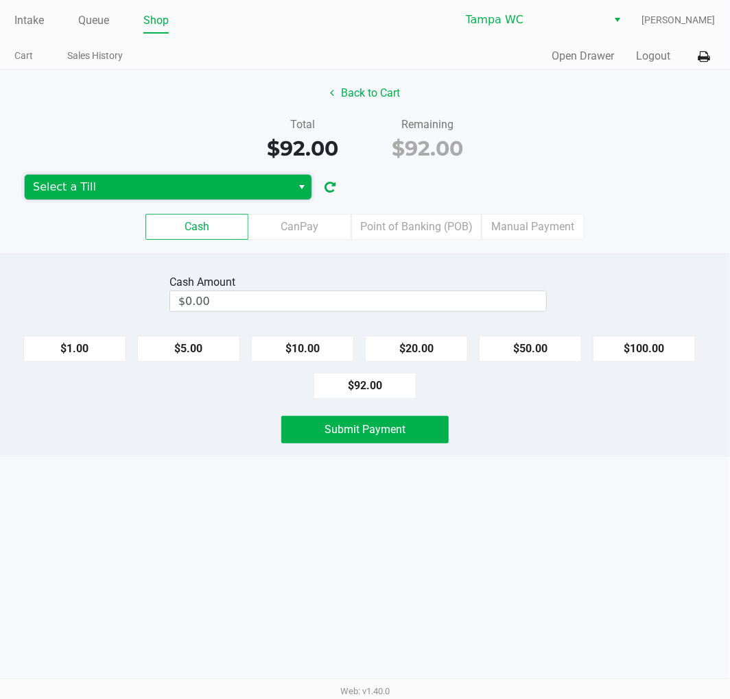
click at [196, 187] on span "Select a Till" at bounding box center [158, 187] width 250 height 16
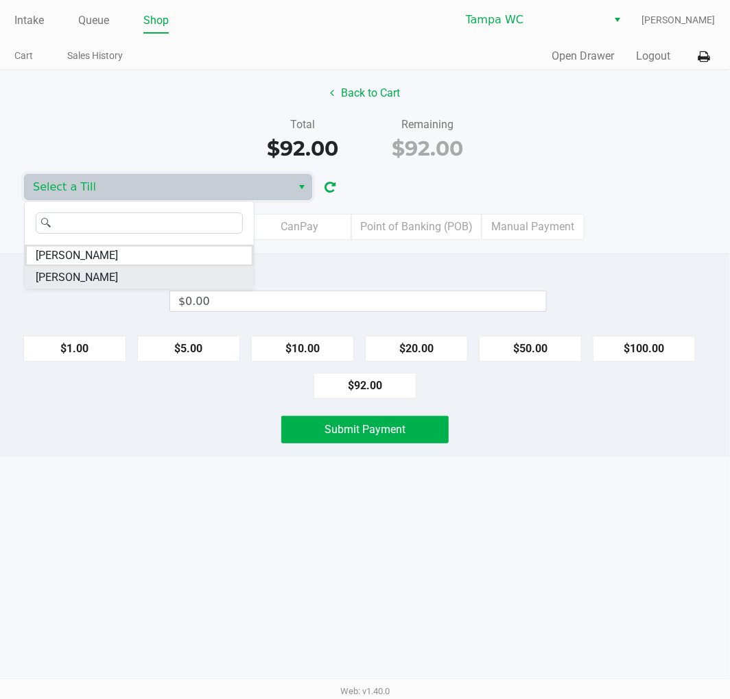
click at [62, 276] on span "[PERSON_NAME]" at bounding box center [77, 277] width 82 height 16
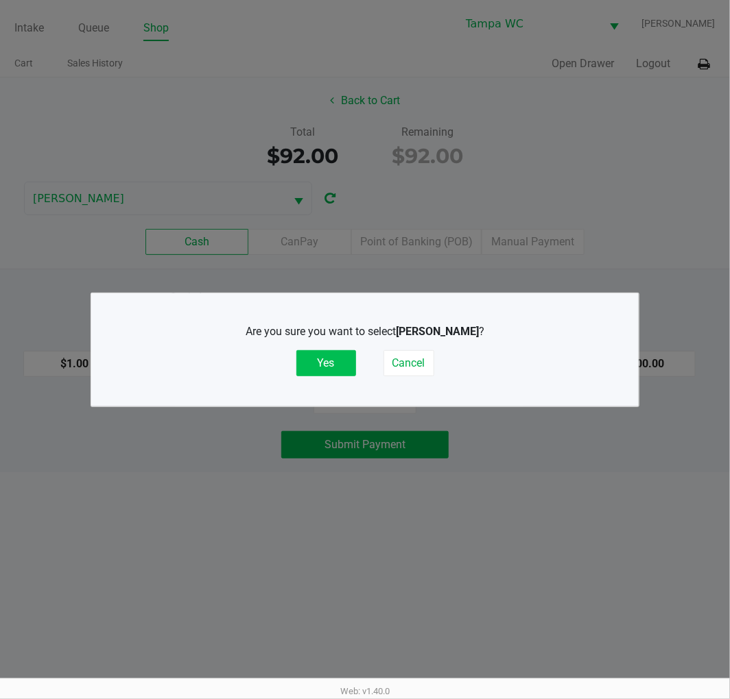
click at [320, 359] on button "Yes" at bounding box center [326, 363] width 60 height 26
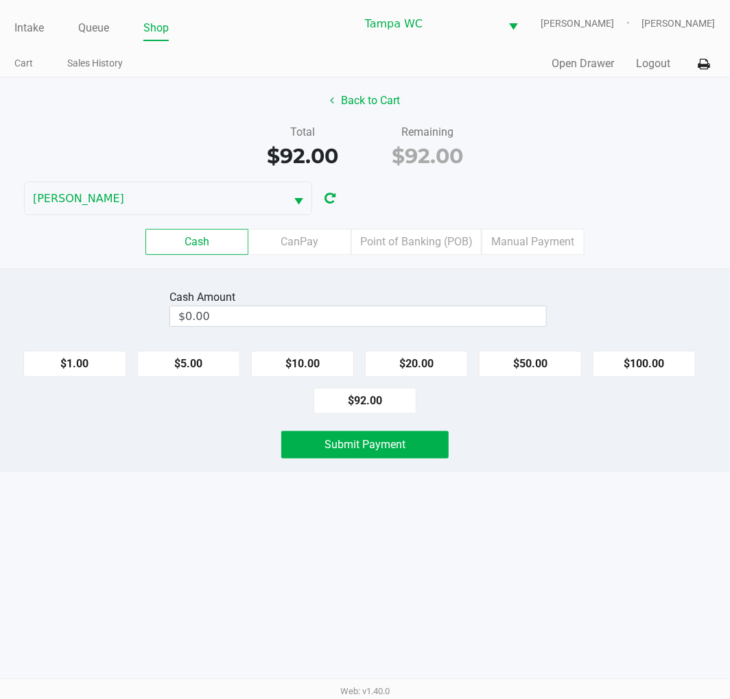
click at [553, 191] on div "Back to Cart Total $92.00 Remaining $92.00 WILLOW-SMITH Cash CanPay Point of Ba…" at bounding box center [365, 172] width 730 height 191
click at [317, 327] on kendo-numerictextbox "$0.00" at bounding box center [357, 316] width 377 height 21
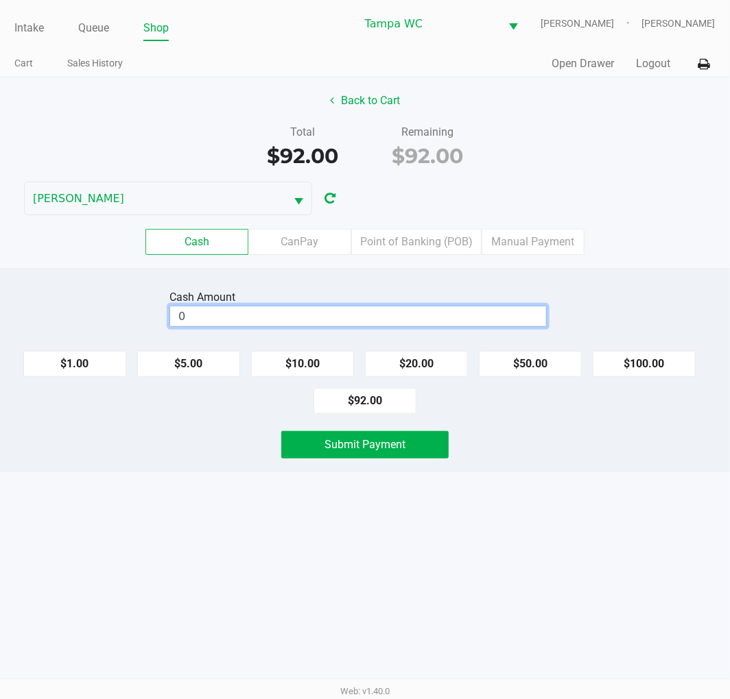
click at [313, 317] on input "0" at bounding box center [358, 316] width 376 height 20
type input "$100.00"
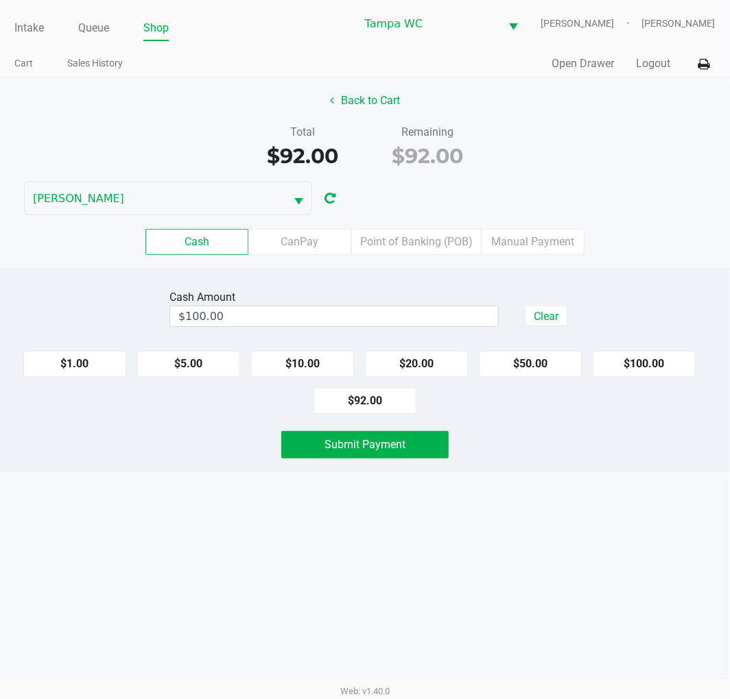
click at [598, 156] on div "Total $92.00 Remaining $92.00" at bounding box center [365, 147] width 750 height 47
click at [503, 511] on div "Intake Queue Shop Tampa WC WILLOW-SMITH Jalen Thedy Cart Sales History Quick Sa…" at bounding box center [365, 349] width 730 height 699
click at [396, 444] on span "Submit Payment" at bounding box center [364, 444] width 81 height 13
click at [686, 154] on div "Total $92.00 Remaining $92.00" at bounding box center [365, 147] width 750 height 47
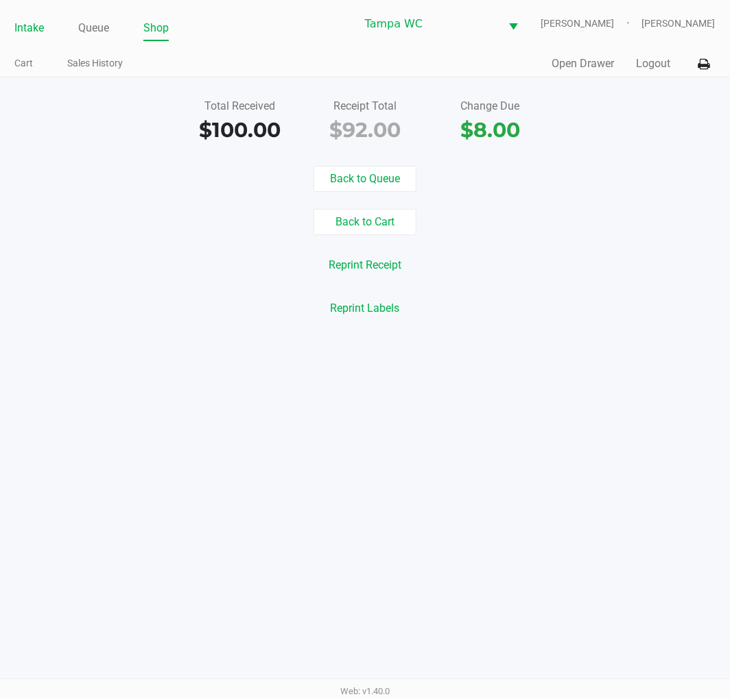
click at [26, 30] on link "Intake" at bounding box center [28, 28] width 29 height 19
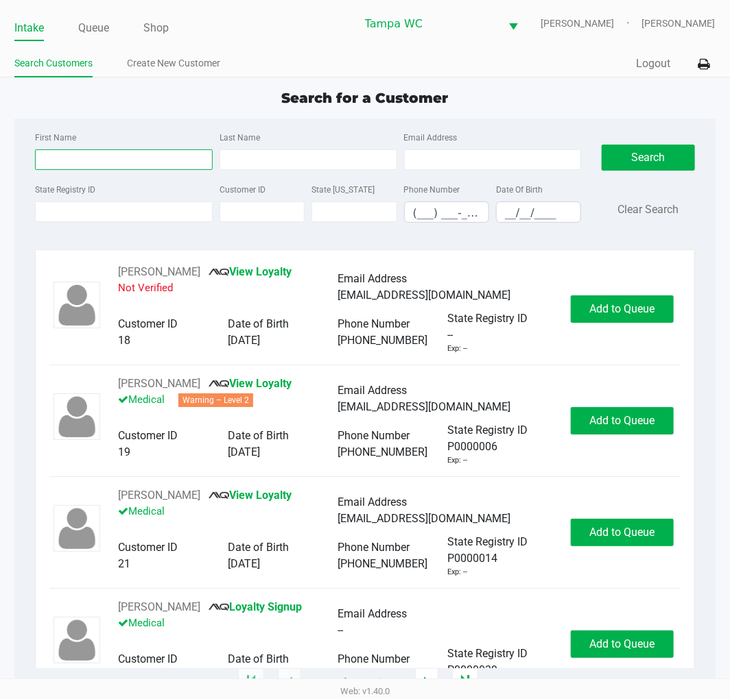
click at [158, 149] on input "First Name" at bounding box center [124, 159] width 178 height 21
type input "Marcus"
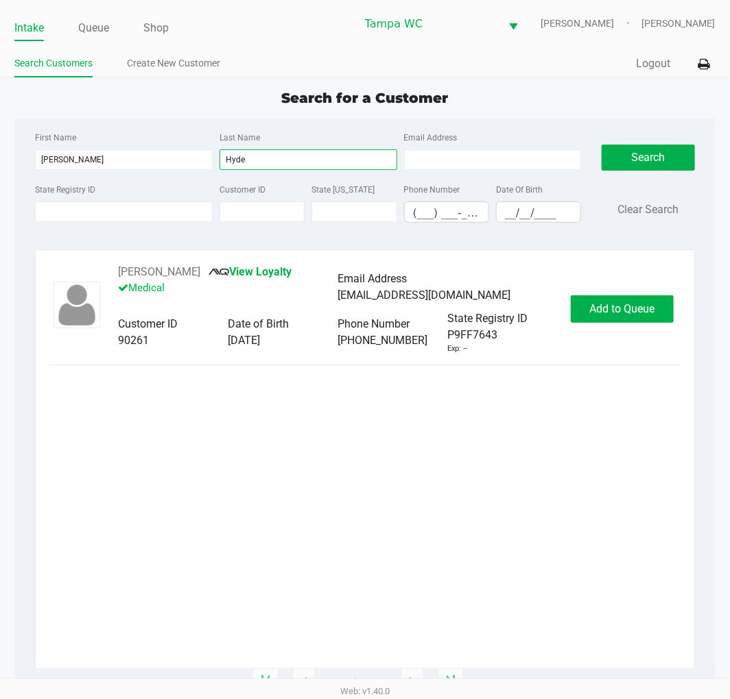
type input "Hyde"
click at [702, 314] on div "MARCUS HYDE View Loyalty Medical Email Address kimhyde313@yahoo.com Customer ID…" at bounding box center [365, 466] width 680 height 433
click at [666, 309] on button "Add to Queue" at bounding box center [621, 309] width 103 height 27
click at [661, 309] on button "Add to Queue" at bounding box center [621, 309] width 103 height 27
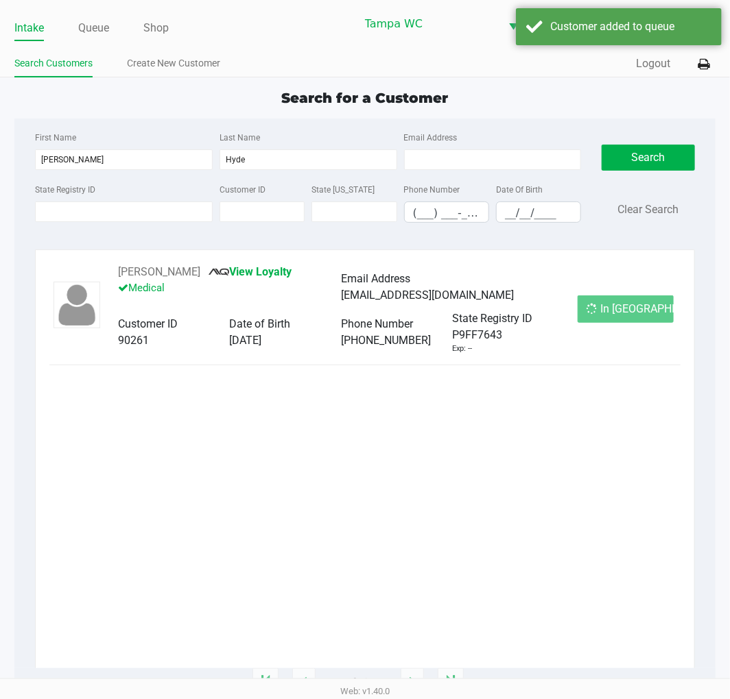
click at [661, 309] on div "In Queue" at bounding box center [625, 309] width 96 height 27
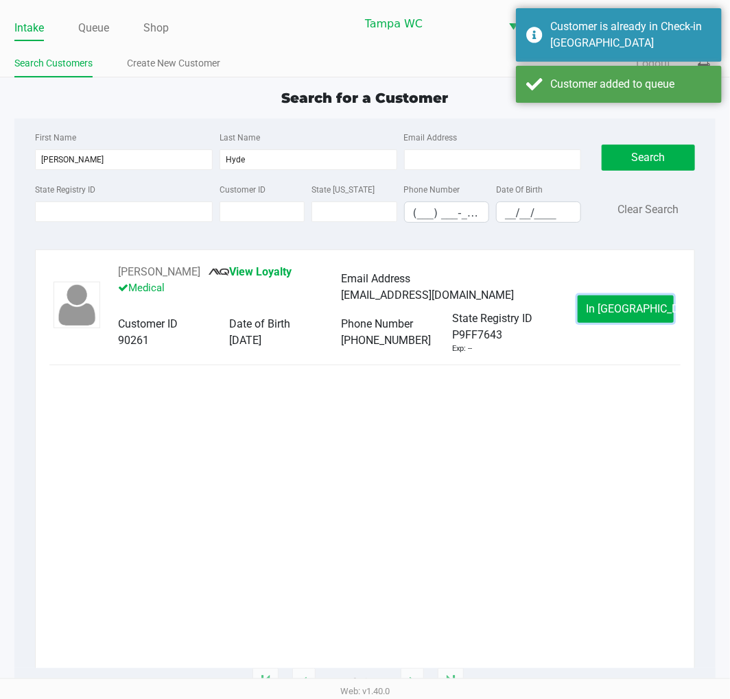
click at [661, 309] on button "In Queue" at bounding box center [625, 309] width 96 height 27
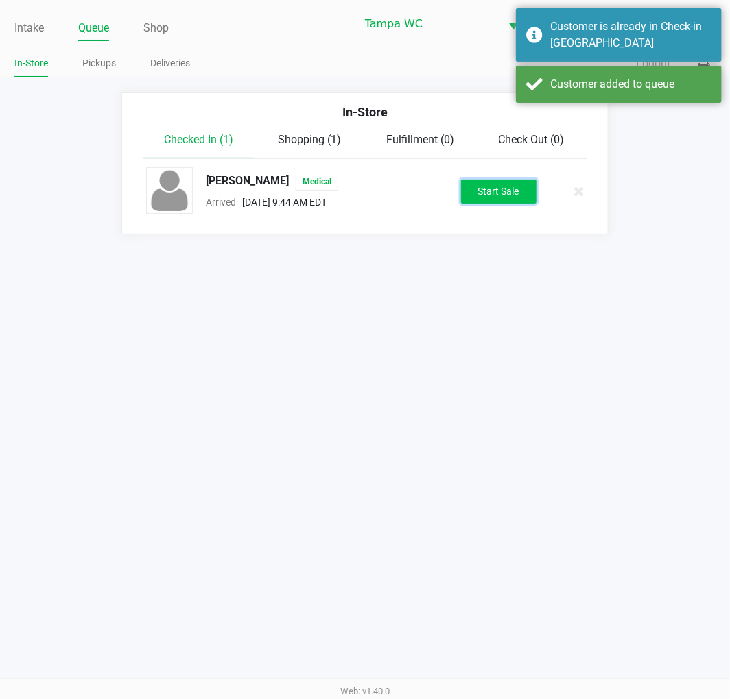
click at [509, 200] on button "Start Sale" at bounding box center [498, 192] width 75 height 24
click at [487, 250] on div "Intake Queue Shop Tampa WC WILLOW-SMITH Jalen Thedy In-Store Pickups Deliveries…" at bounding box center [365, 349] width 730 height 699
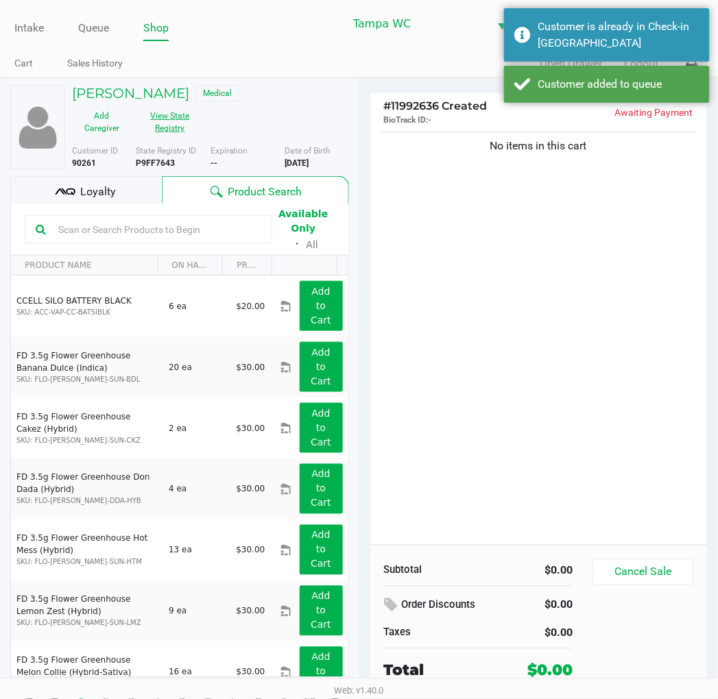
click at [154, 135] on button "View State Registry" at bounding box center [166, 122] width 69 height 34
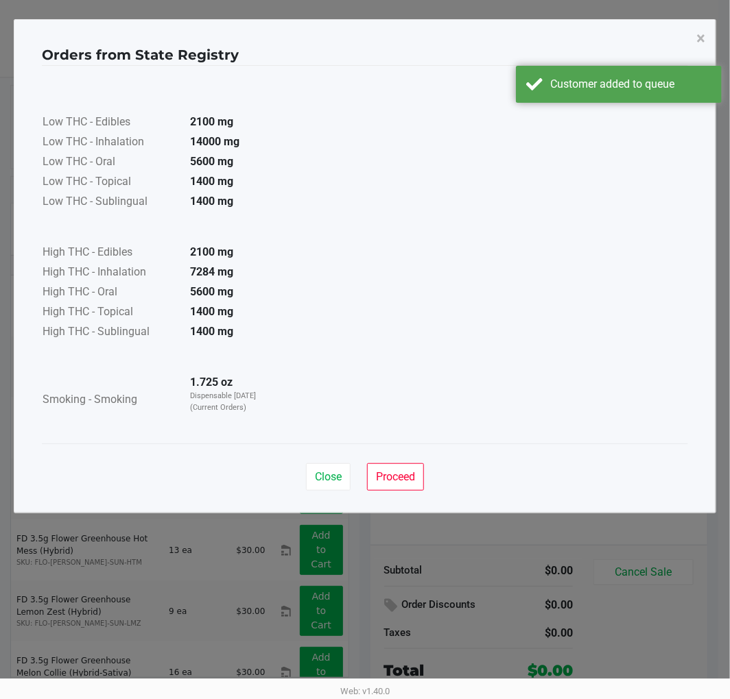
drag, startPoint x: 546, startPoint y: 329, endPoint x: 551, endPoint y: 317, distance: 13.2
click at [546, 330] on div "Low THC - Edibles 2100 mg Low THC - Inhalation 14000 mg Low THC - Oral 5600 mg …" at bounding box center [365, 254] width 646 height 345
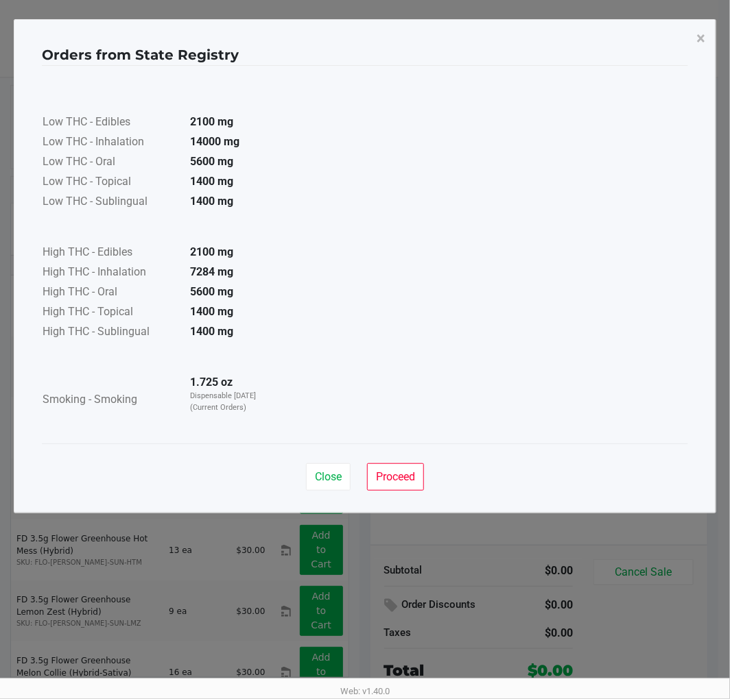
click at [605, 23] on div "Orders from State Registry × Low THC - Edibles 2100 mg Low THC - Inhalation 140…" at bounding box center [365, 266] width 702 height 494
click at [709, 35] on button "×" at bounding box center [700, 38] width 31 height 38
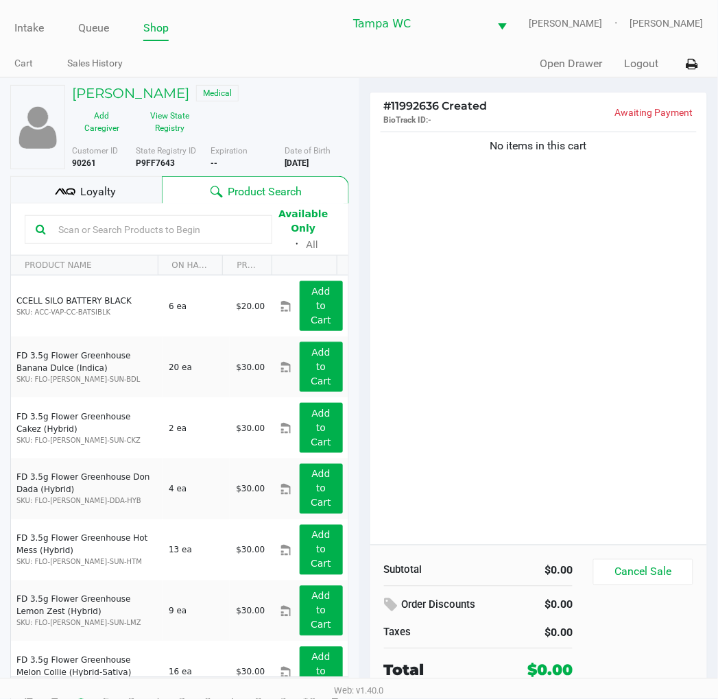
click at [572, 351] on div "No items in this cart" at bounding box center [538, 337] width 337 height 416
click at [79, 224] on input "text" at bounding box center [157, 229] width 208 height 21
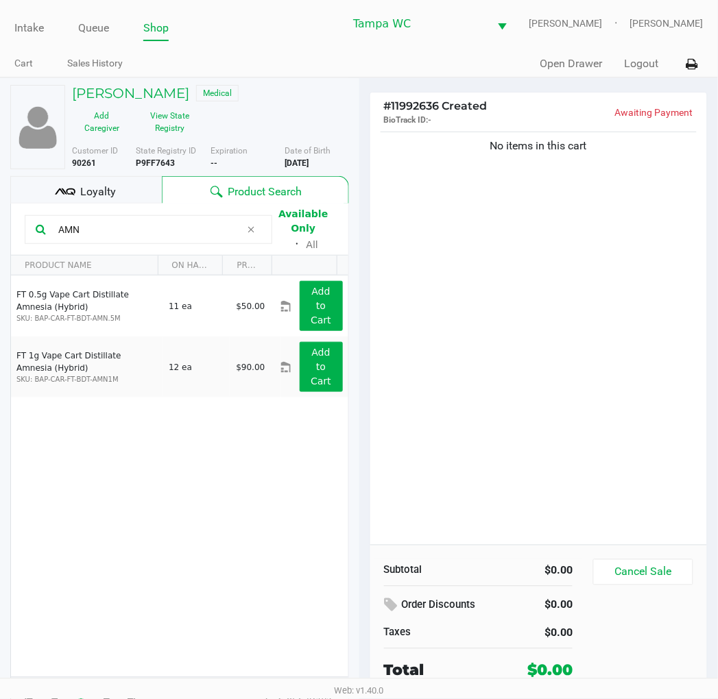
click at [531, 217] on div "No items in this cart" at bounding box center [538, 337] width 337 height 416
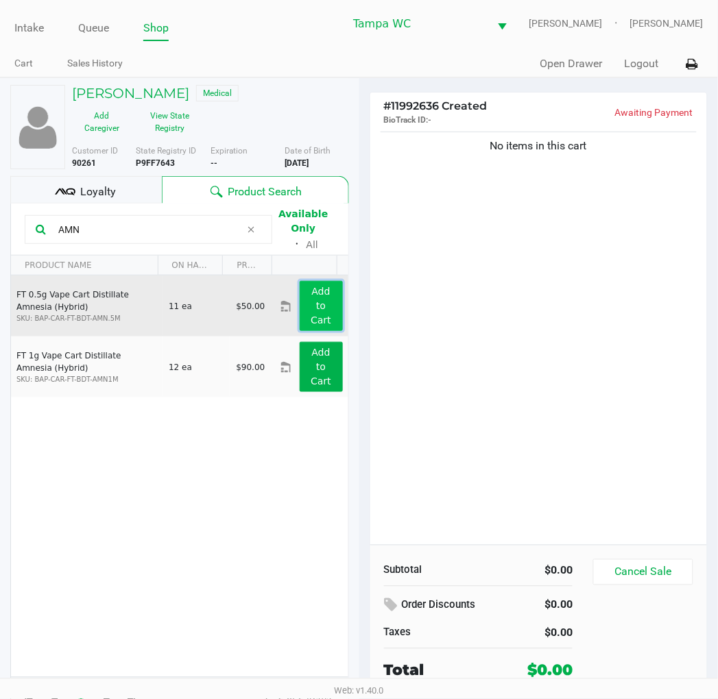
click at [304, 298] on button "Add to Cart" at bounding box center [321, 306] width 43 height 50
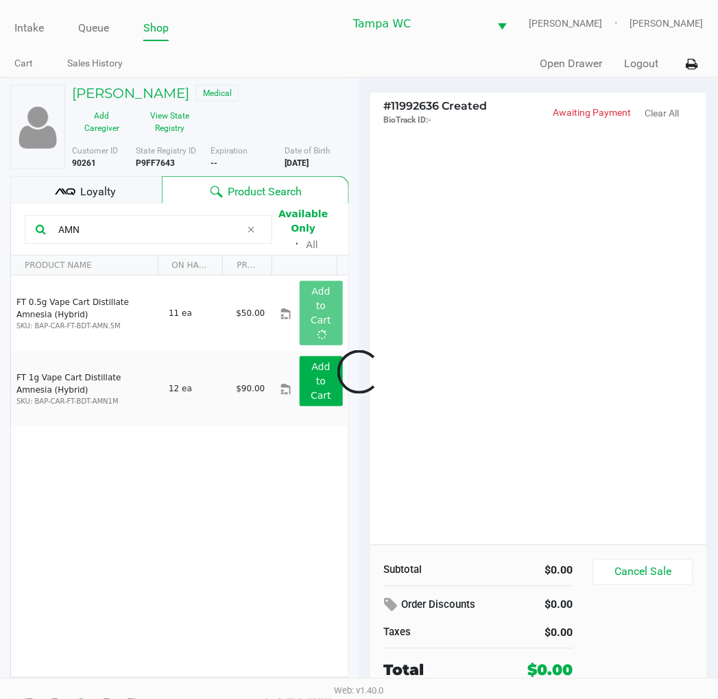
click at [457, 241] on div at bounding box center [359, 372] width 718 height 453
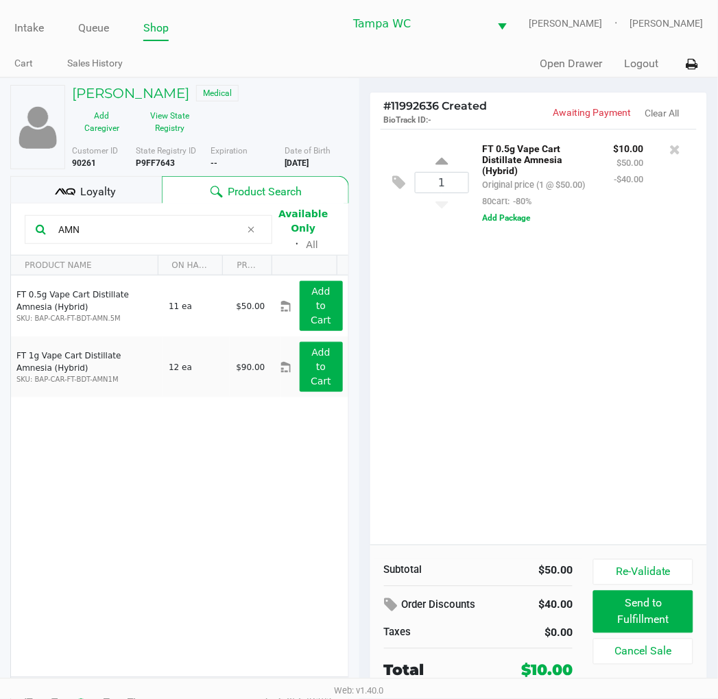
click at [100, 220] on input "AMN" at bounding box center [147, 229] width 188 height 21
type input "DBP"
click at [475, 311] on div "1 FT 0.5g Vape Cart Distillate Amnesia (Hybrid) Original price (1 @ $50.00) 80c…" at bounding box center [538, 337] width 337 height 416
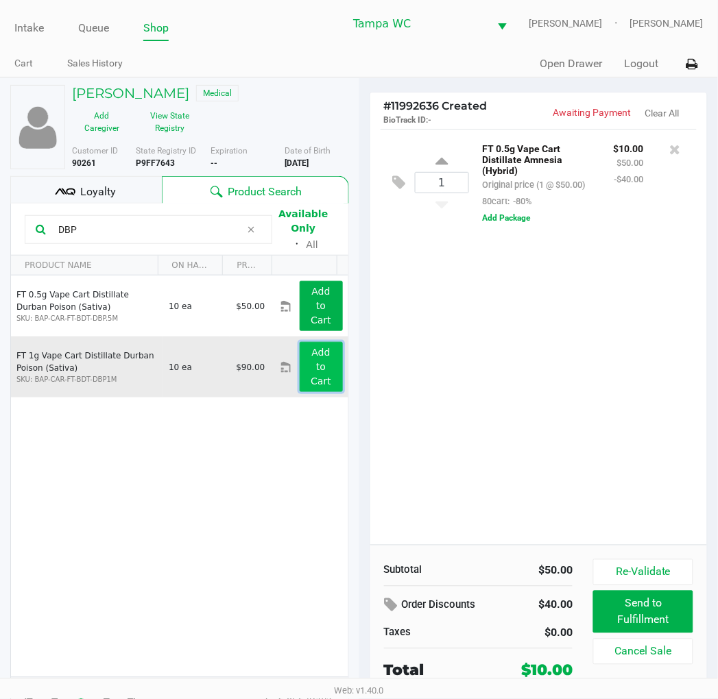
click at [316, 365] on button "Add to Cart" at bounding box center [321, 367] width 43 height 50
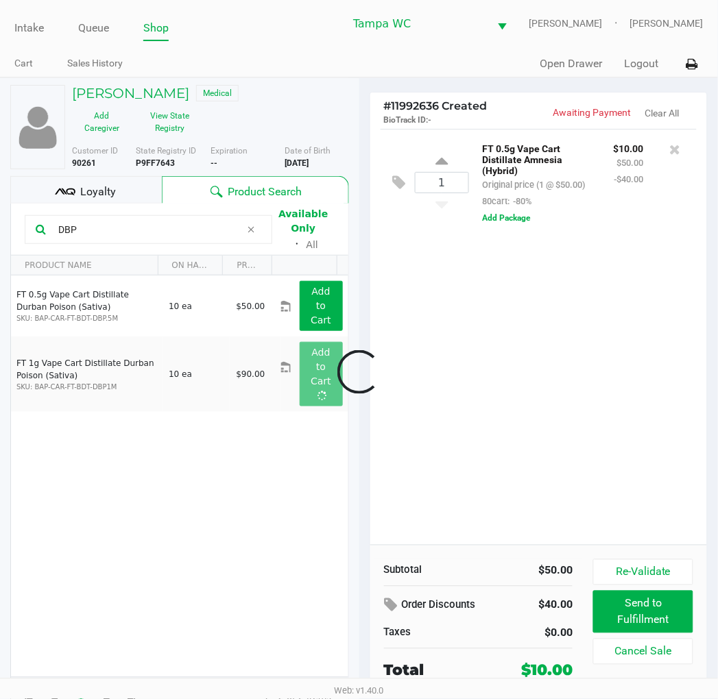
click at [450, 322] on div at bounding box center [359, 372] width 718 height 453
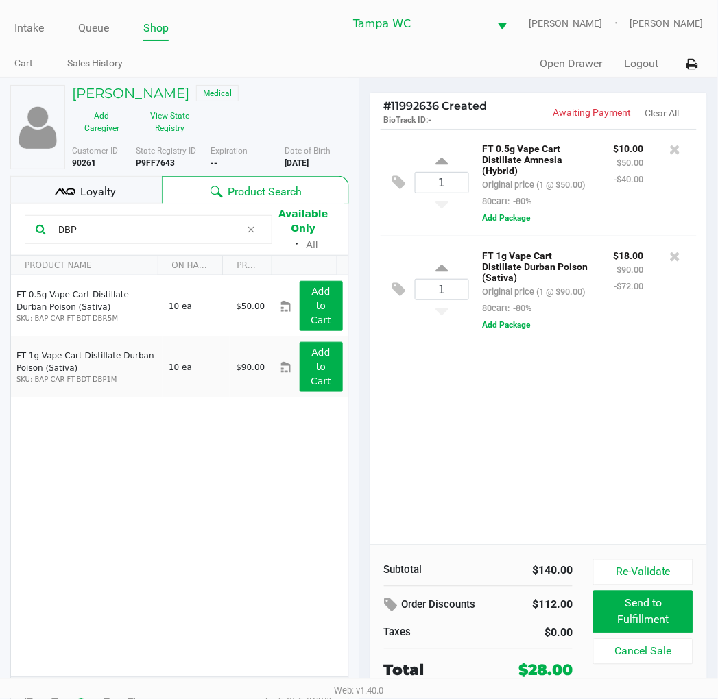
drag, startPoint x: 567, startPoint y: 449, endPoint x: 581, endPoint y: 457, distance: 16.3
click at [568, 449] on div "1 FT 0.5g Vape Cart Distillate Amnesia (Hybrid) Original price (1 @ $50.00) 80c…" at bounding box center [538, 337] width 337 height 416
click at [638, 571] on button "Re-Validate" at bounding box center [642, 573] width 99 height 26
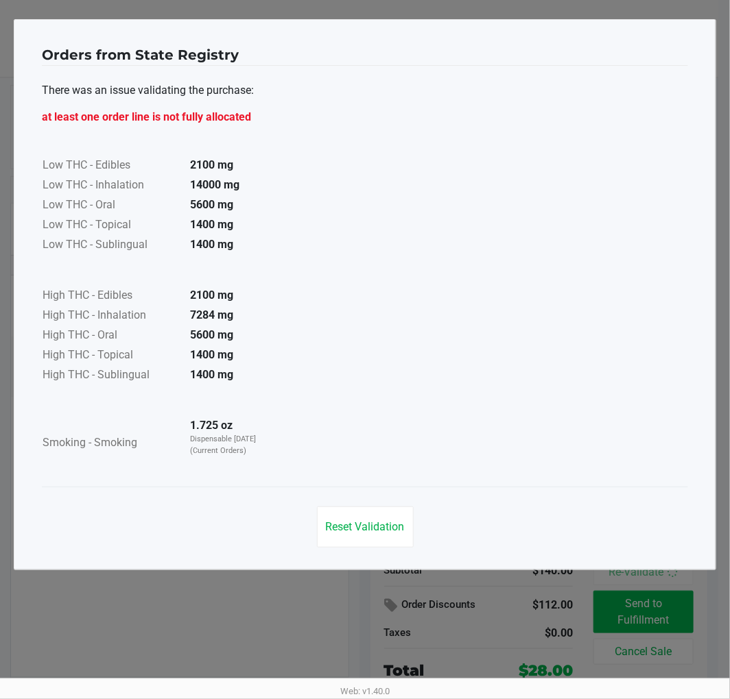
click at [642, 483] on div "There was an issue validating the purchase: at least one order line is not full…" at bounding box center [365, 276] width 646 height 421
click at [380, 527] on span "Reset Validation" at bounding box center [365, 526] width 79 height 13
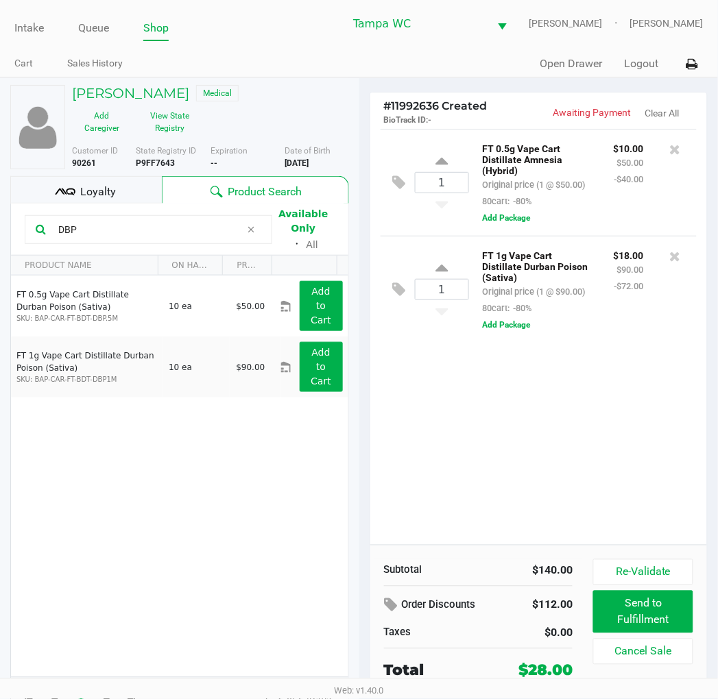
click at [518, 466] on div "Reset Validation" at bounding box center [359, 487] width 646 height 69
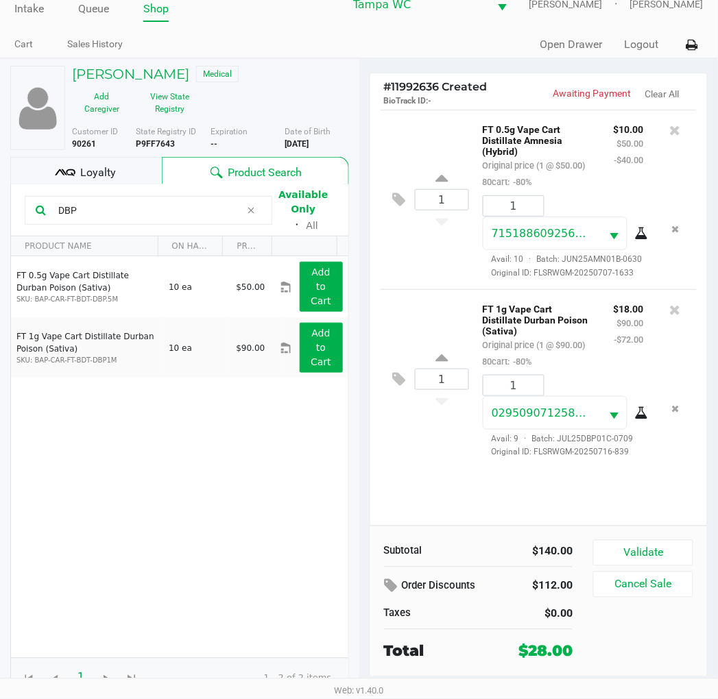
scroll to position [25, 0]
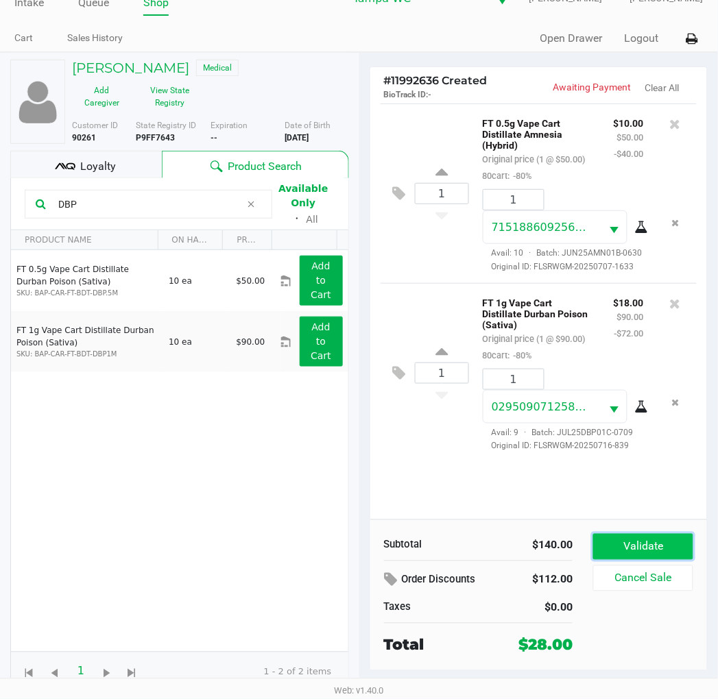
click at [658, 538] on button "Validate" at bounding box center [642, 547] width 99 height 26
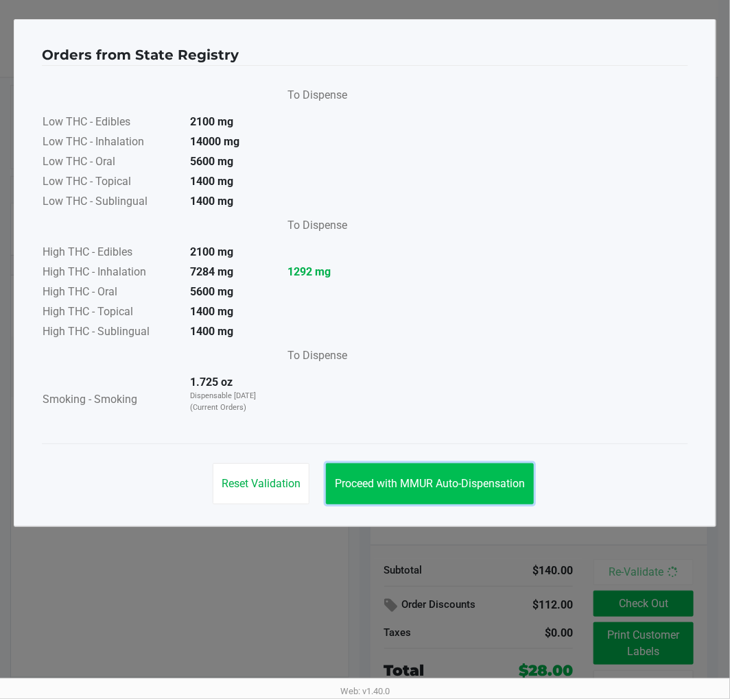
click at [422, 468] on button "Proceed with MMUR Auto-Dispensation" at bounding box center [430, 484] width 208 height 41
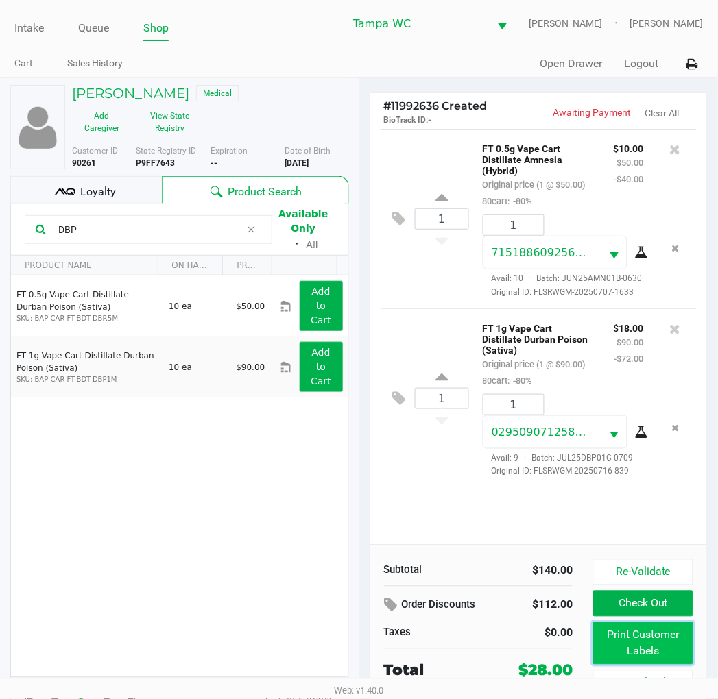
click at [642, 645] on button "Print Customer Labels" at bounding box center [642, 644] width 99 height 43
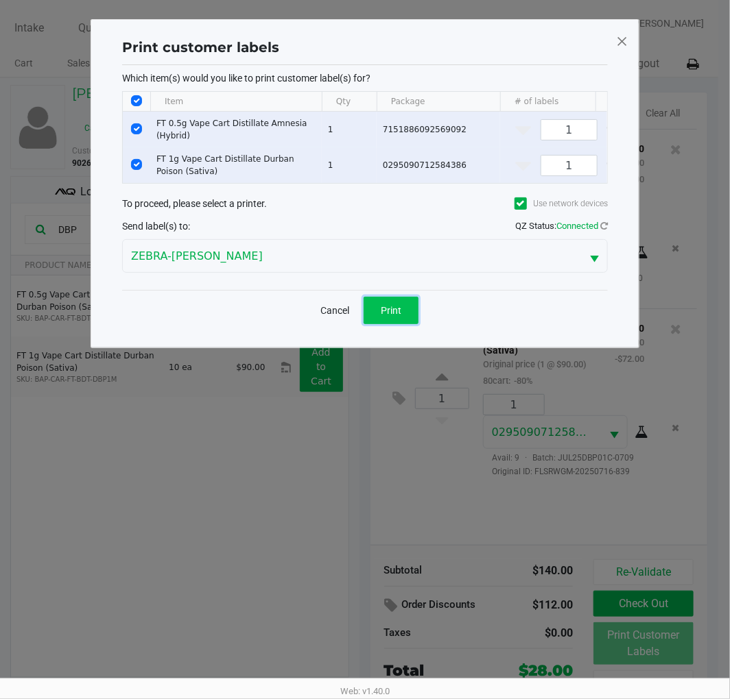
click at [396, 324] on button "Print" at bounding box center [390, 310] width 55 height 27
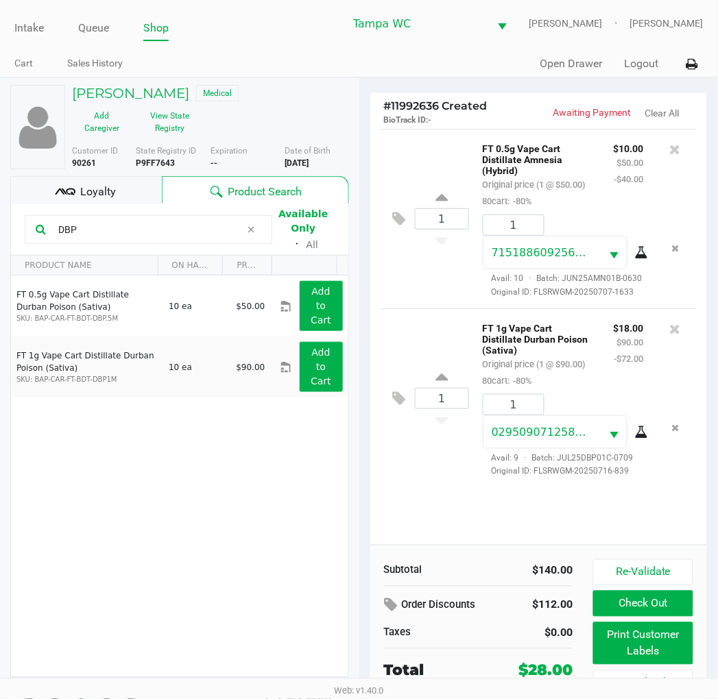
click at [549, 546] on div "Subtotal $140.00 Order Discounts $112.00 Taxes $0.00 Total $28.00 Re-Validate C…" at bounding box center [538, 627] width 337 height 165
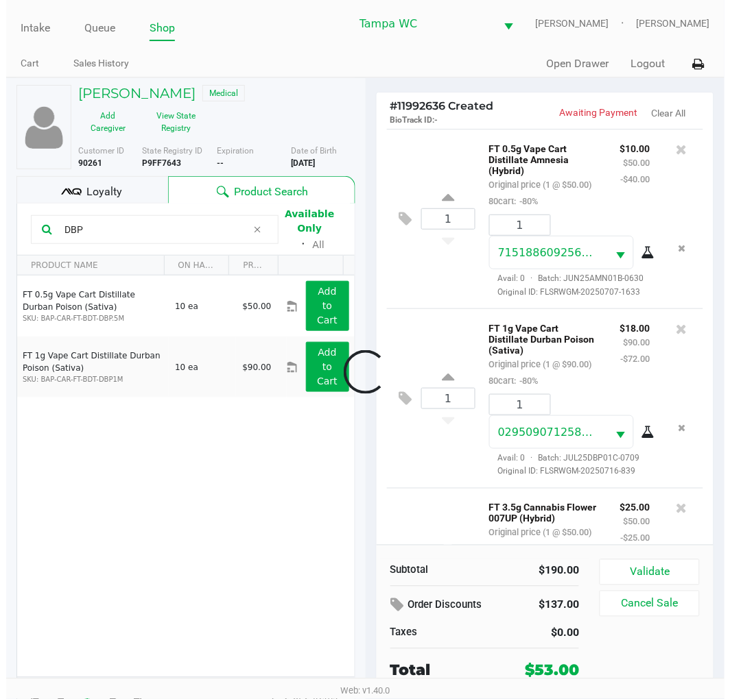
scroll to position [211, 0]
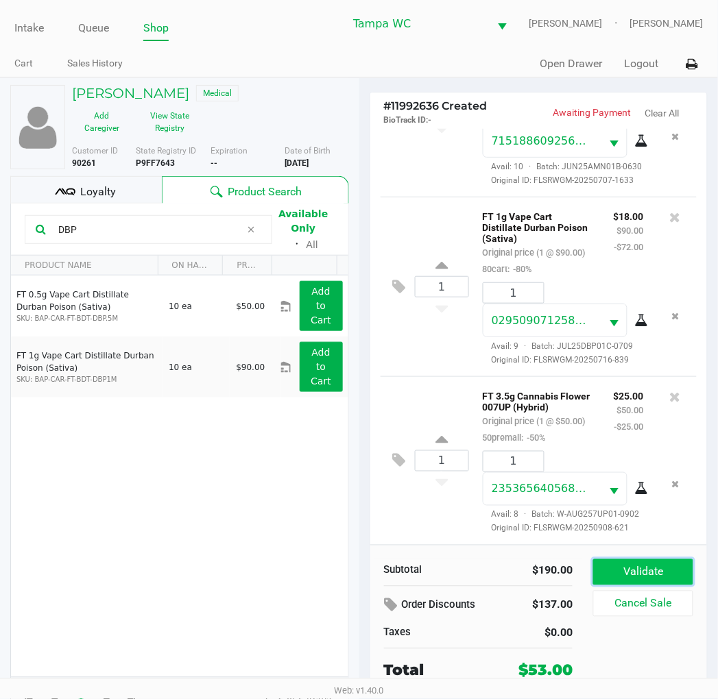
click at [651, 562] on button "Validate" at bounding box center [642, 573] width 99 height 26
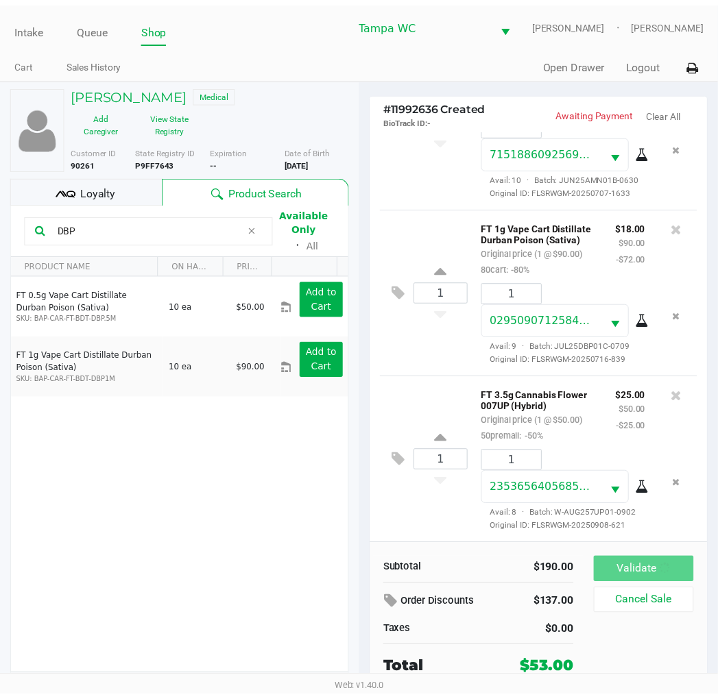
scroll to position [215, 0]
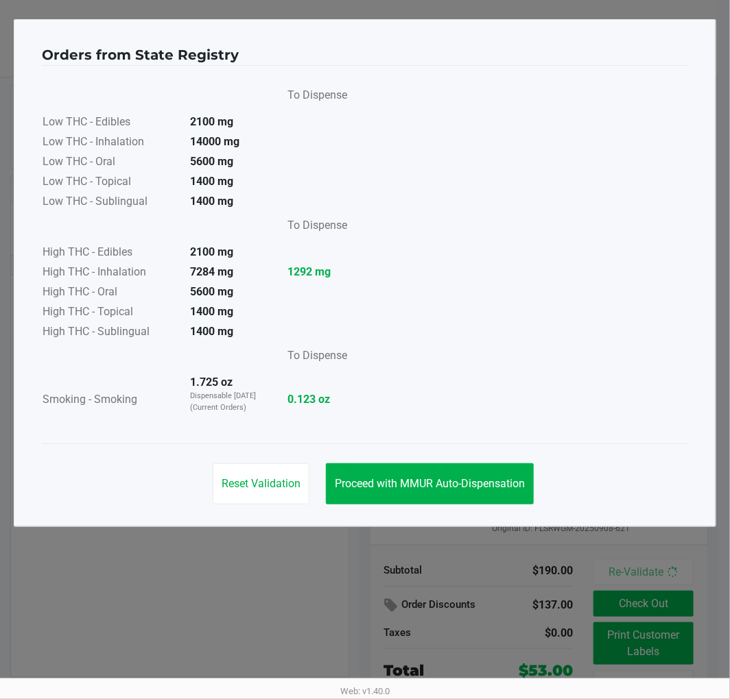
click at [455, 461] on div "Reset Validation Proceed with MMUR Auto-Dispensation" at bounding box center [365, 478] width 646 height 69
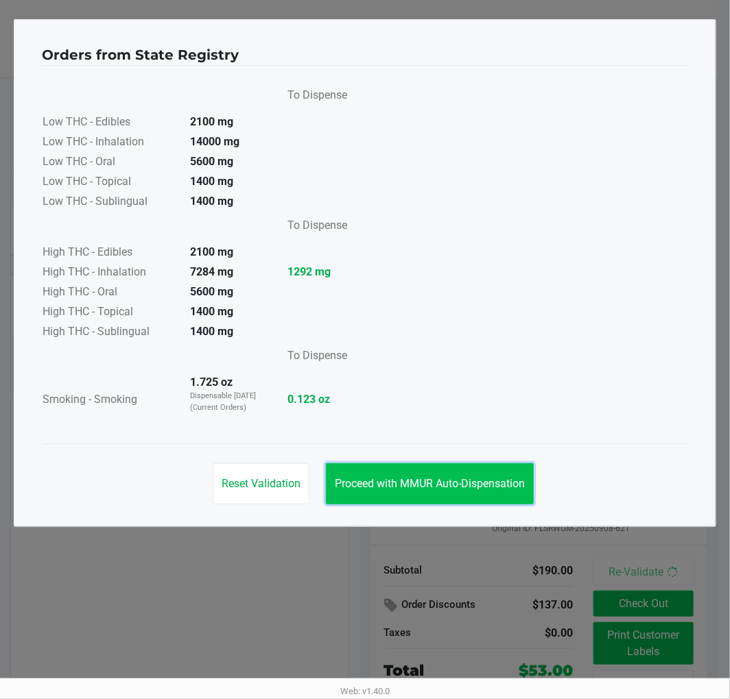
click at [526, 503] on button "Proceed with MMUR Auto-Dispensation" at bounding box center [430, 484] width 208 height 41
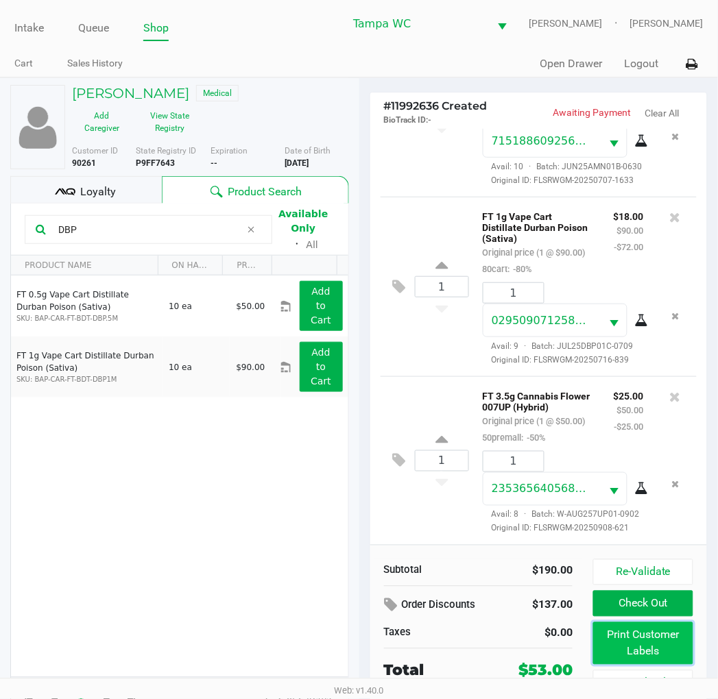
click at [636, 662] on button "Print Customer Labels" at bounding box center [642, 644] width 99 height 43
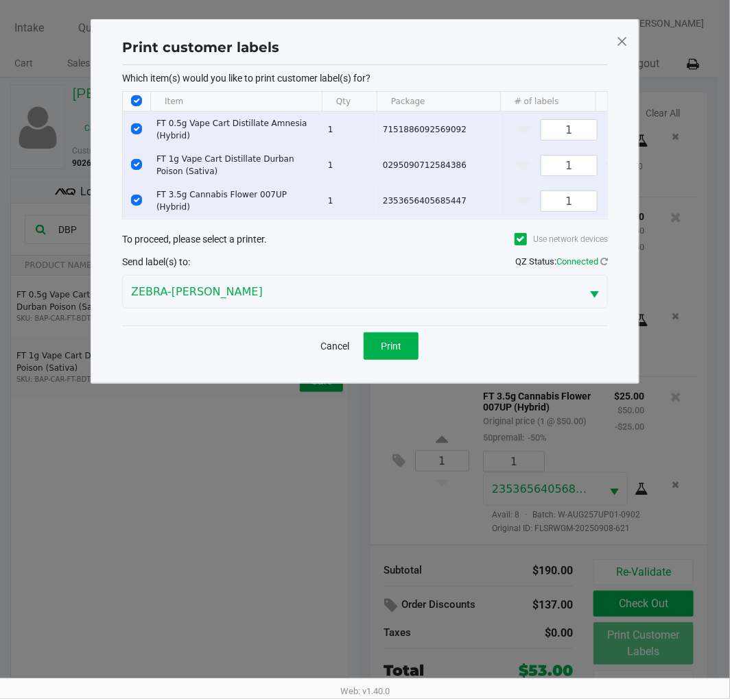
click at [131, 97] on input "Select All Rows" at bounding box center [136, 100] width 11 height 11
checkbox input "false"
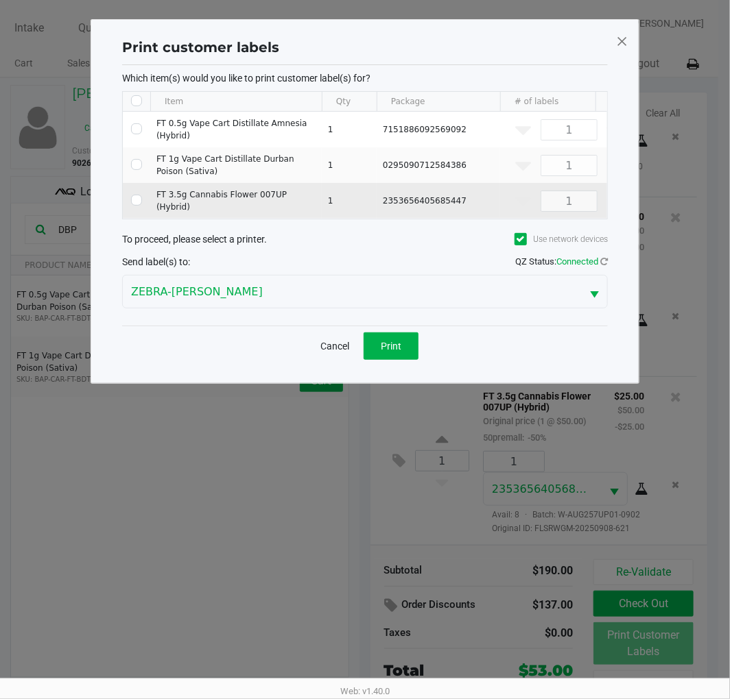
click at [144, 200] on td "Data table" at bounding box center [136, 201] width 27 height 36
click at [137, 199] on input "Select Row" at bounding box center [136, 200] width 11 height 11
checkbox input "true"
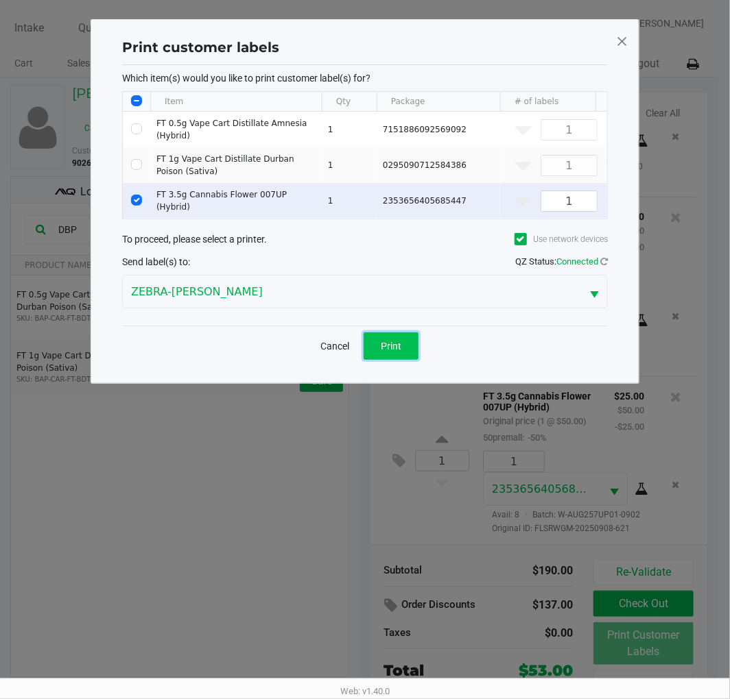
click at [378, 341] on button "Print" at bounding box center [390, 346] width 55 height 27
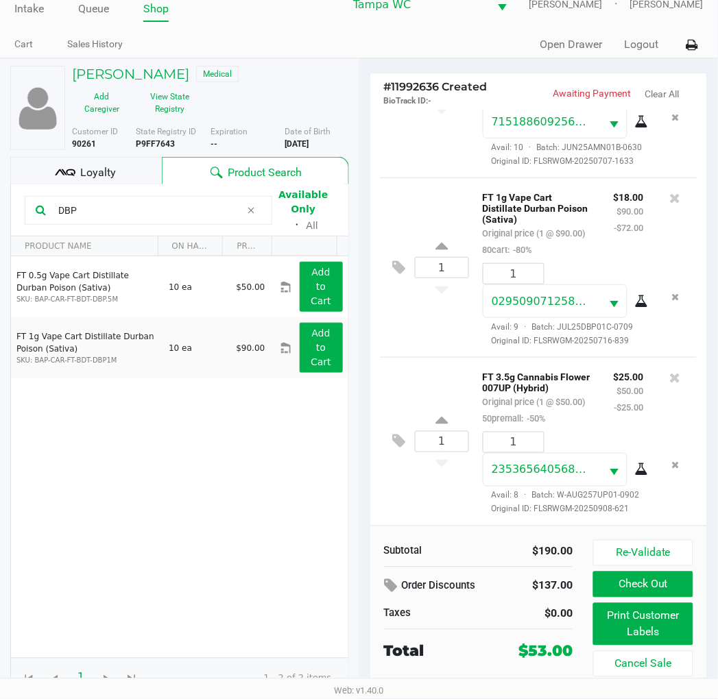
scroll to position [25, 0]
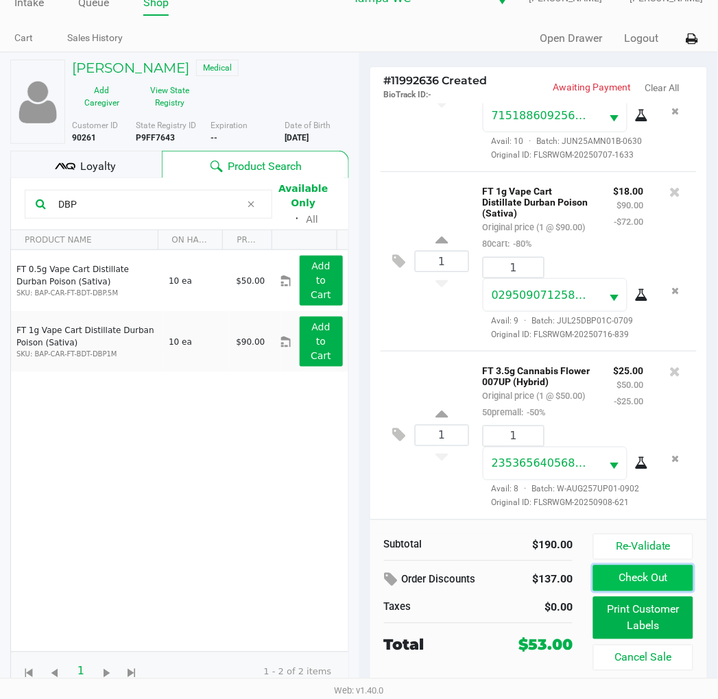
click at [598, 580] on button "Check Out" at bounding box center [642, 579] width 99 height 26
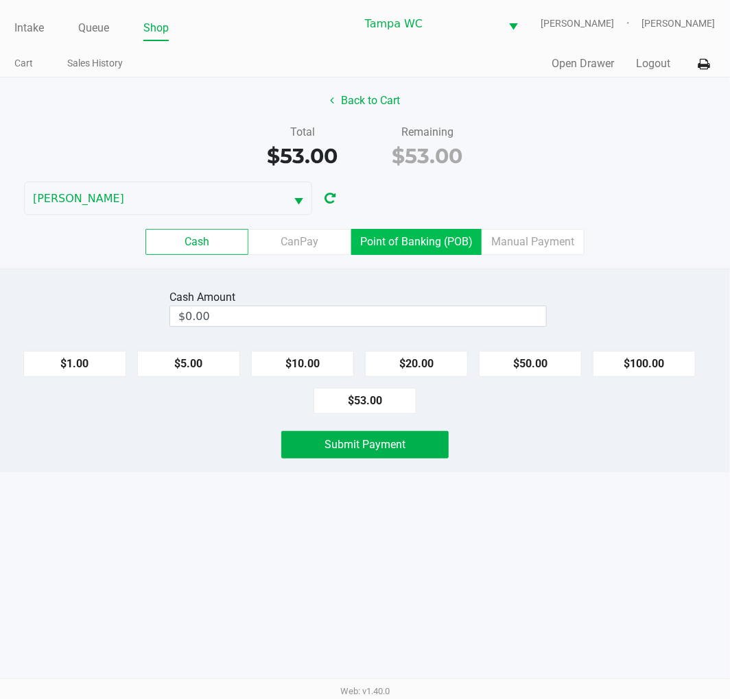
click at [439, 237] on label "Point of Banking (POB)" at bounding box center [416, 242] width 130 height 26
click at [0, 0] on 7 "Point of Banking (POB)" at bounding box center [0, 0] width 0 height 0
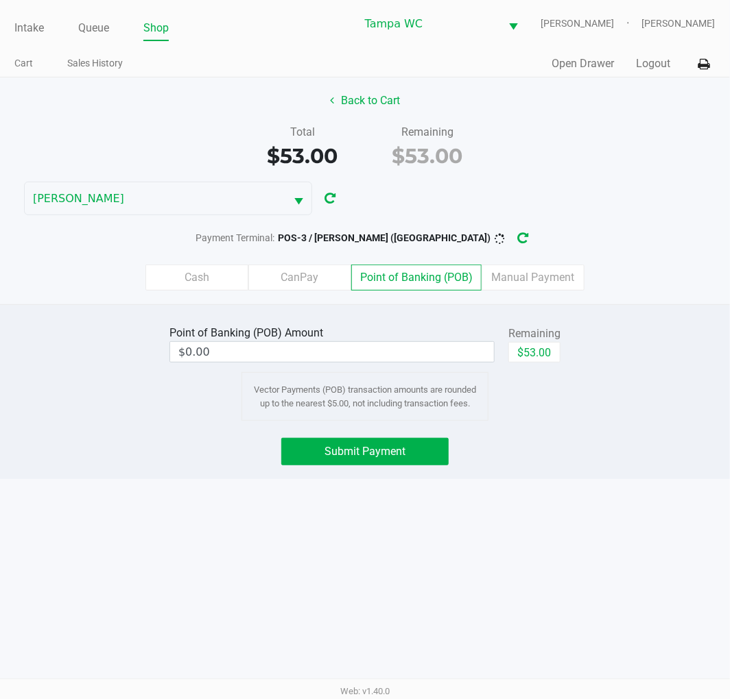
click at [593, 222] on div "Back to Cart Total $53.00 Remaining $53.00 WILLOW-SMITH Payment Terminal: POS-3…" at bounding box center [365, 190] width 730 height 227
click at [629, 392] on div "Point of Banking (POB) Amount $0.00 Remaining $53.00 Vector Payments (POB) tran…" at bounding box center [365, 371] width 750 height 99
click at [627, 394] on div "Point of Banking (POB) Amount $0.00 Remaining $53.00 Vector Payments (POB) tran…" at bounding box center [365, 371] width 750 height 99
click at [405, 108] on button "Back to Cart" at bounding box center [365, 101] width 88 height 26
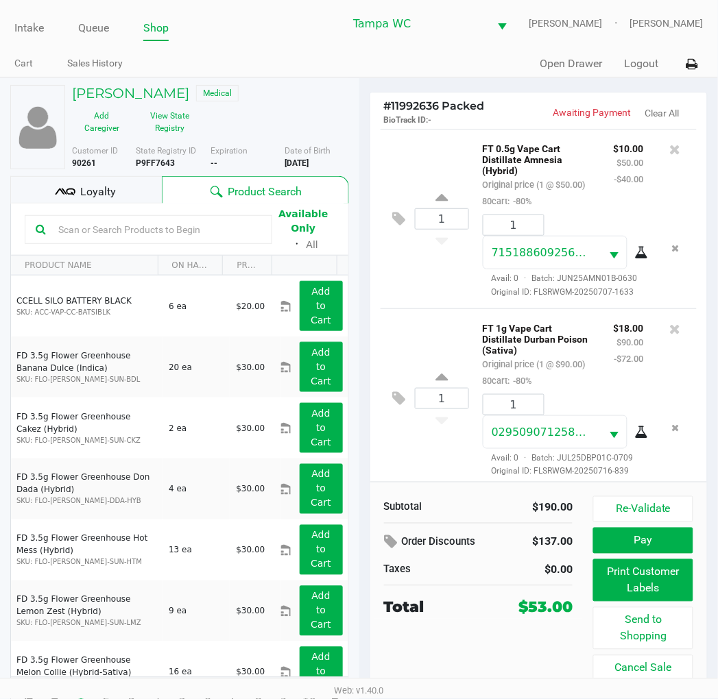
click at [139, 188] on div "Loyalty" at bounding box center [86, 189] width 152 height 27
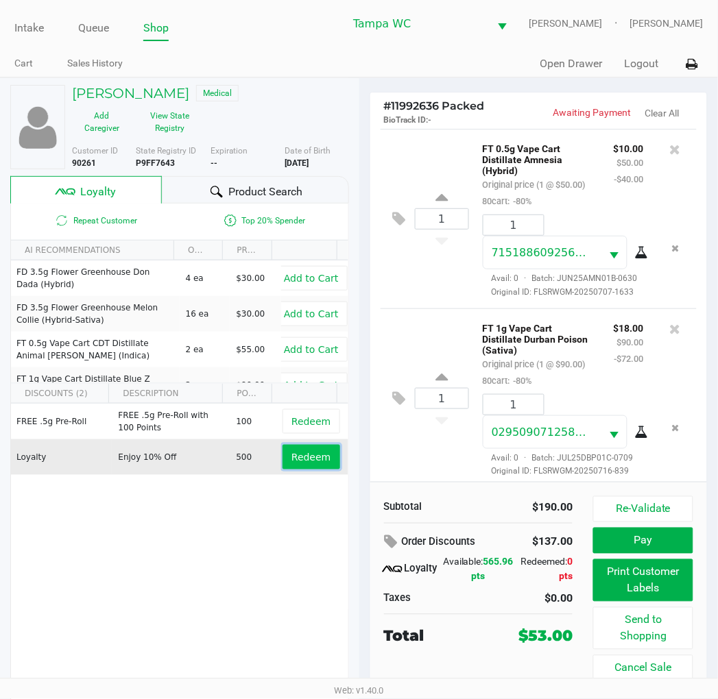
click at [304, 467] on button "Redeem" at bounding box center [311, 457] width 57 height 25
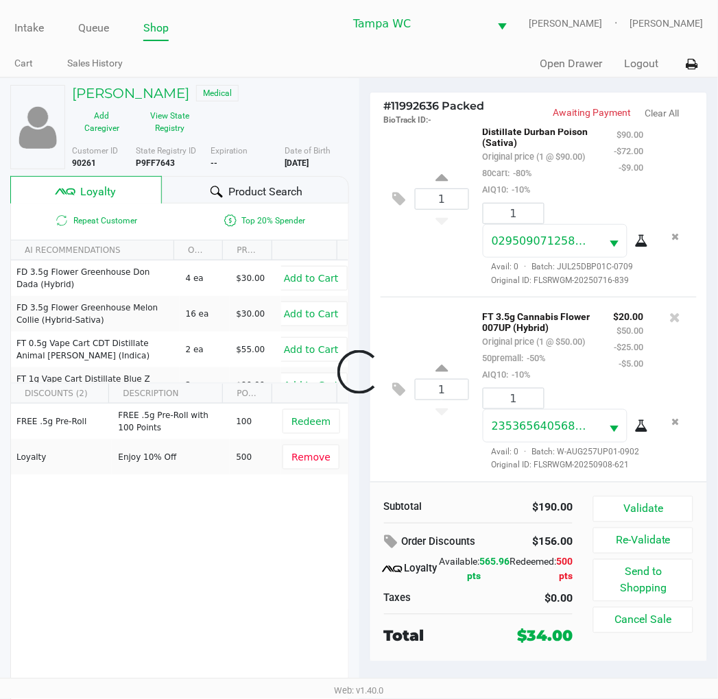
scroll to position [326, 0]
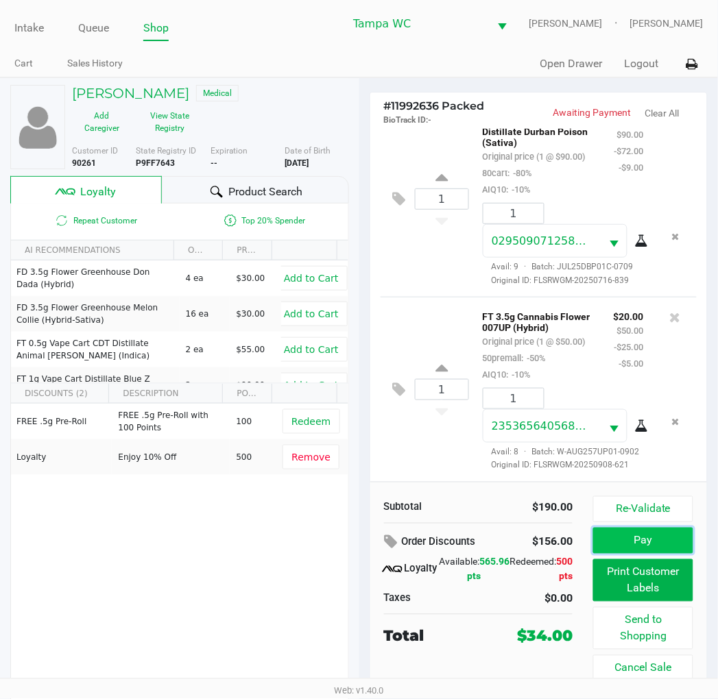
click at [605, 533] on button "Pay" at bounding box center [642, 541] width 99 height 26
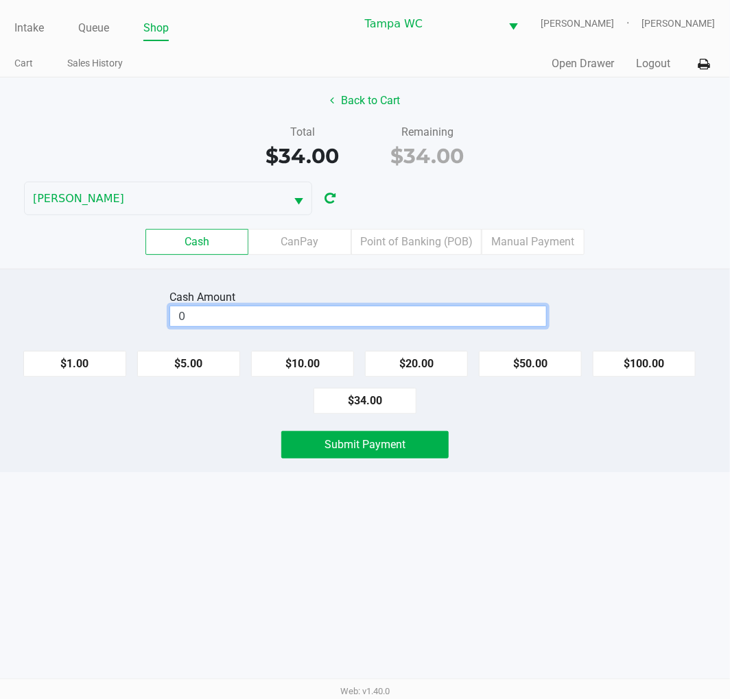
click at [424, 322] on input "0" at bounding box center [358, 316] width 376 height 20
type input "$40.00"
click at [619, 123] on div "Back to Cart Total $34.00 Remaining $34.00 WILLOW-SMITH Cash CanPay Point of Ba…" at bounding box center [365, 172] width 730 height 191
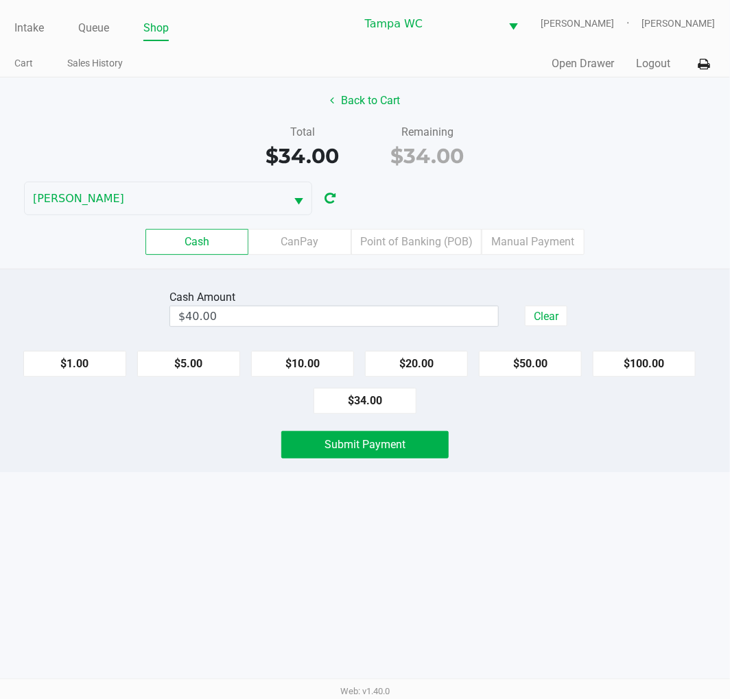
click at [564, 460] on div "Cash Amount $40.00 Clear $1.00 $5.00 $10.00 $20.00 $50.00 $100.00 $34.00 Submit…" at bounding box center [365, 371] width 730 height 204
click at [406, 453] on button "Submit Payment" at bounding box center [364, 444] width 167 height 27
click at [639, 174] on div "Back to Cart Total $34.00 Remaining $34.00 WILLOW-SMITH Cash CanPay Point of Ba…" at bounding box center [365, 172] width 730 height 191
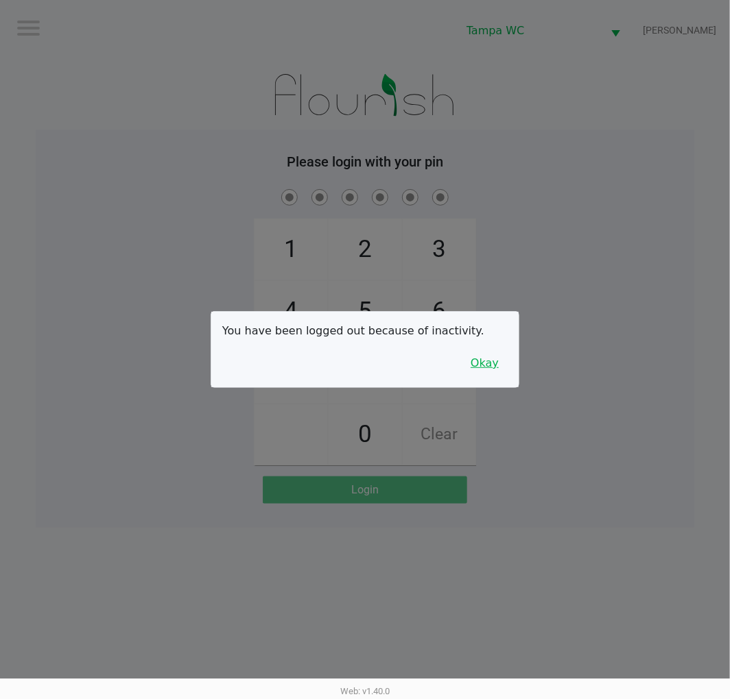
click at [497, 371] on button "Okay" at bounding box center [484, 363] width 46 height 26
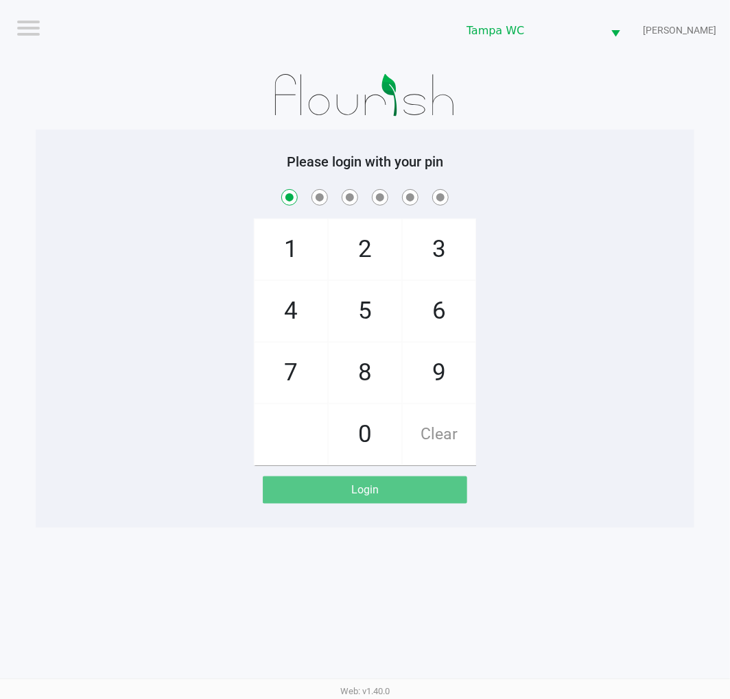
checkbox input "true"
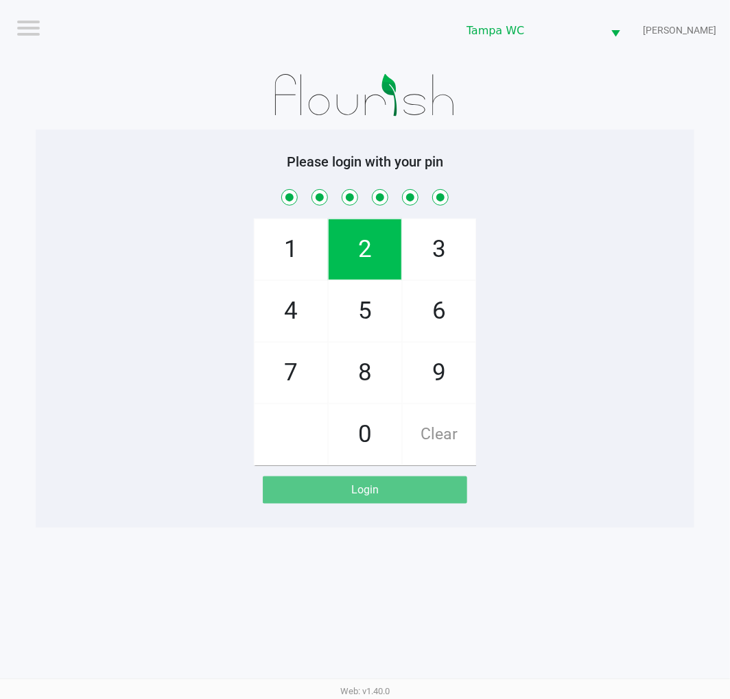
checkbox input "true"
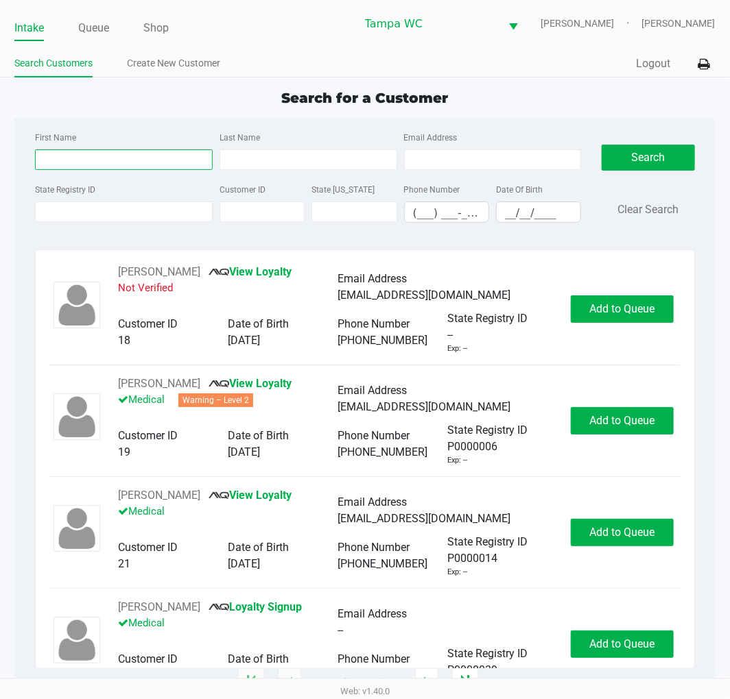
click at [91, 156] on input "First Name" at bounding box center [124, 159] width 178 height 21
type input "Robert"
type input "F"
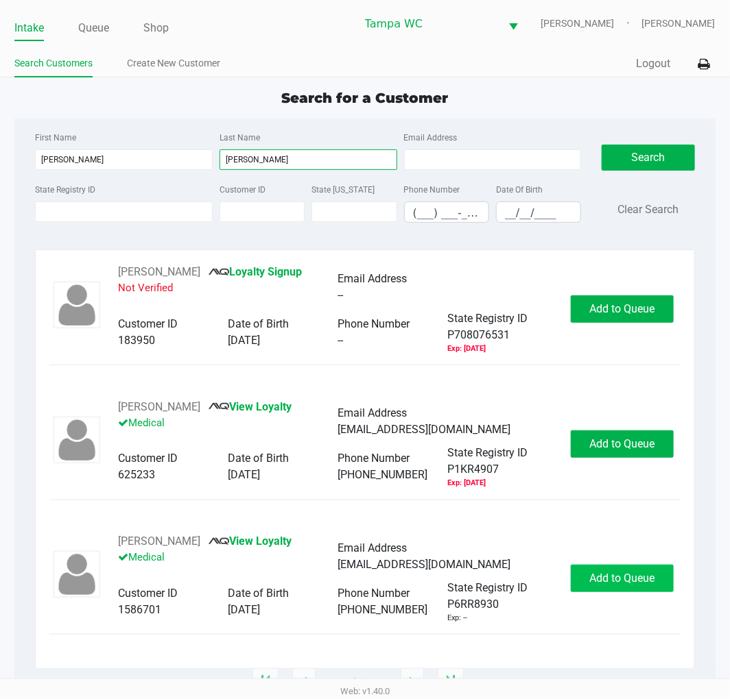
type input "Dougherty"
click at [619, 573] on button "Add to Queue" at bounding box center [621, 578] width 103 height 27
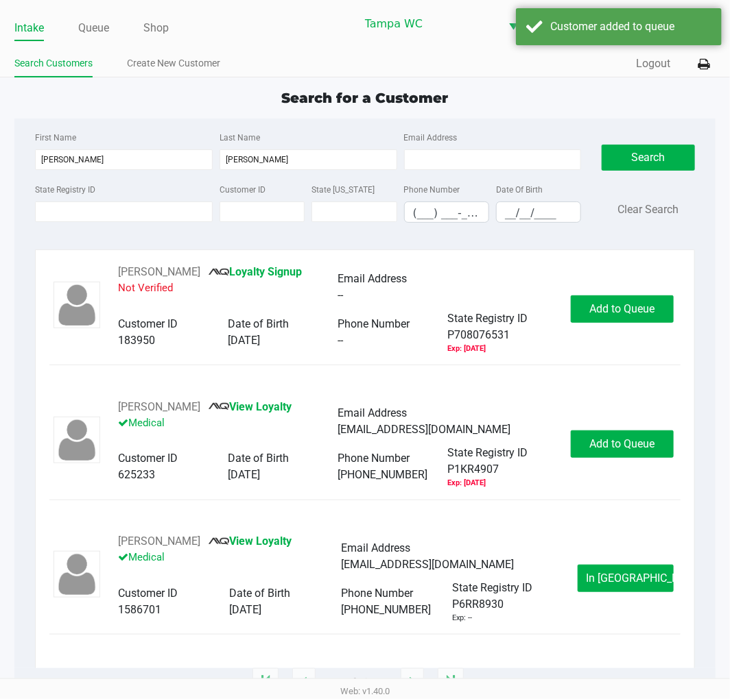
click at [594, 566] on div "ROBERT DOUGHERTY III View Loyalty Medical Email Address r_chef_1103@yahoo.com C…" at bounding box center [364, 578] width 630 height 91
click at [594, 570] on div "ROBERT DOUGHERTY III View Loyalty Medical Email Address r_chef_1103@yahoo.com C…" at bounding box center [364, 578] width 630 height 91
click at [600, 580] on button "In Queue" at bounding box center [625, 578] width 96 height 27
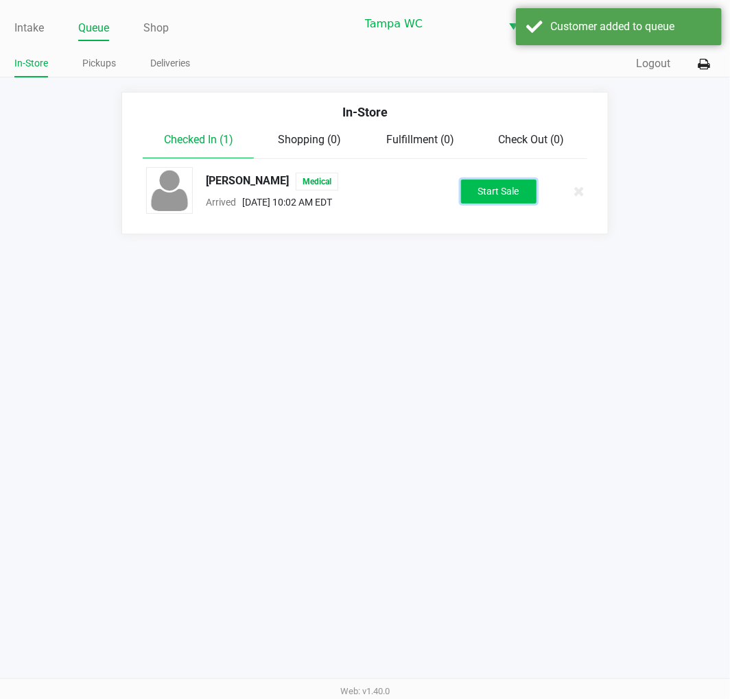
click at [505, 185] on button "Start Sale" at bounding box center [498, 192] width 75 height 24
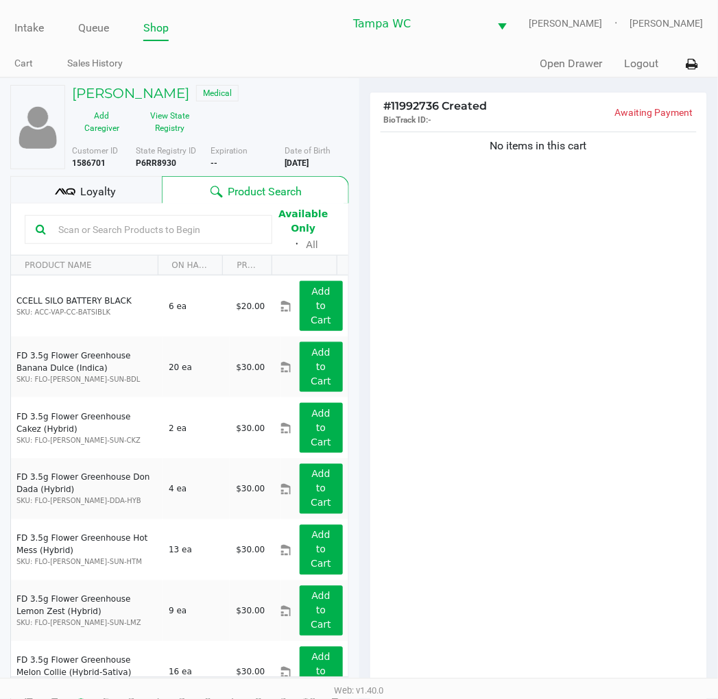
click at [484, 348] on div "No items in this cart" at bounding box center [538, 412] width 337 height 567
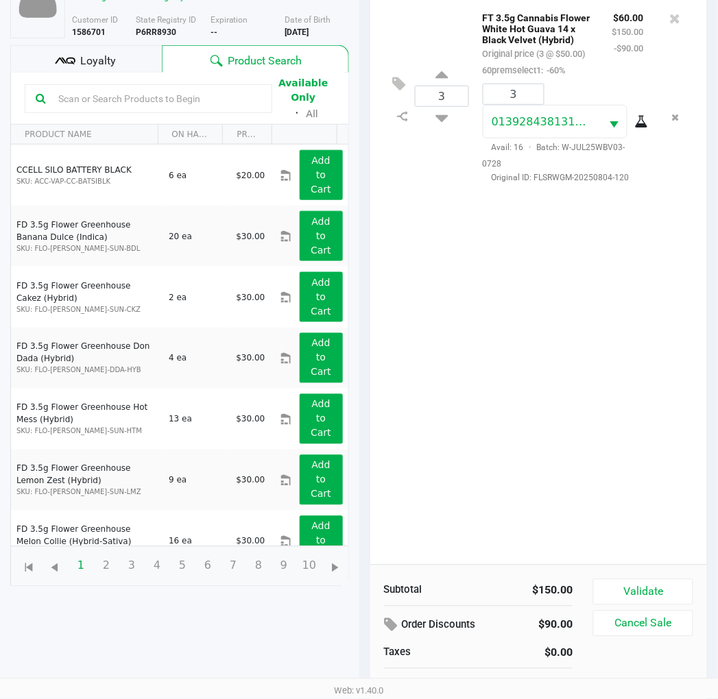
scroll to position [149, 0]
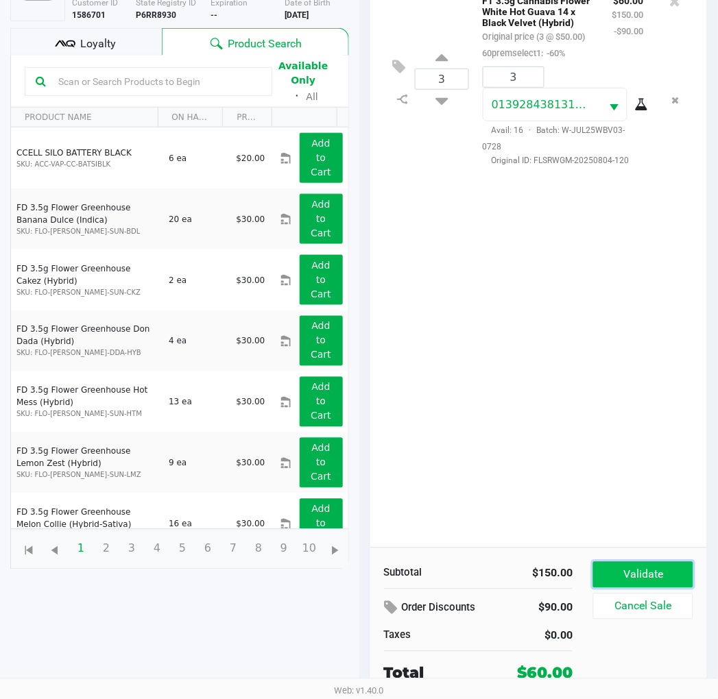
click at [628, 566] on button "Validate" at bounding box center [642, 575] width 99 height 26
drag, startPoint x: 635, startPoint y: 490, endPoint x: 614, endPoint y: 454, distance: 41.2
click at [635, 489] on div "3 FT 3.5g Cannabis Flower White Hot Guava 14 x Black Velvet (Hybrid) Original p…" at bounding box center [538, 264] width 337 height 567
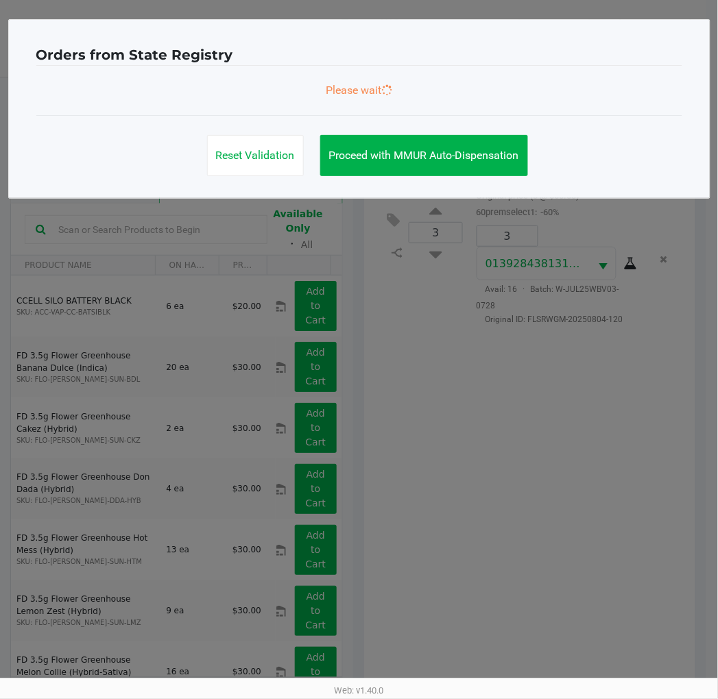
scroll to position [0, 0]
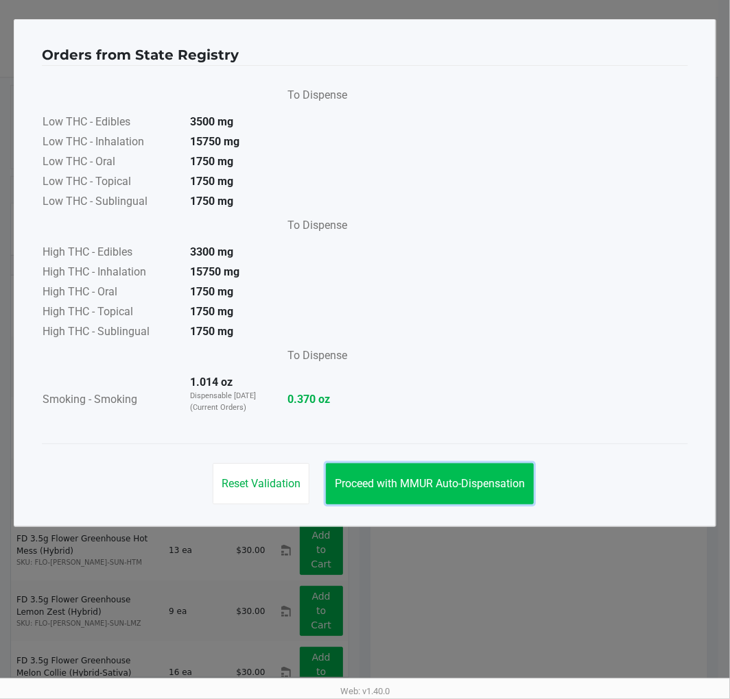
click at [476, 479] on span "Proceed with MMUR Auto-Dispensation" at bounding box center [430, 483] width 190 height 13
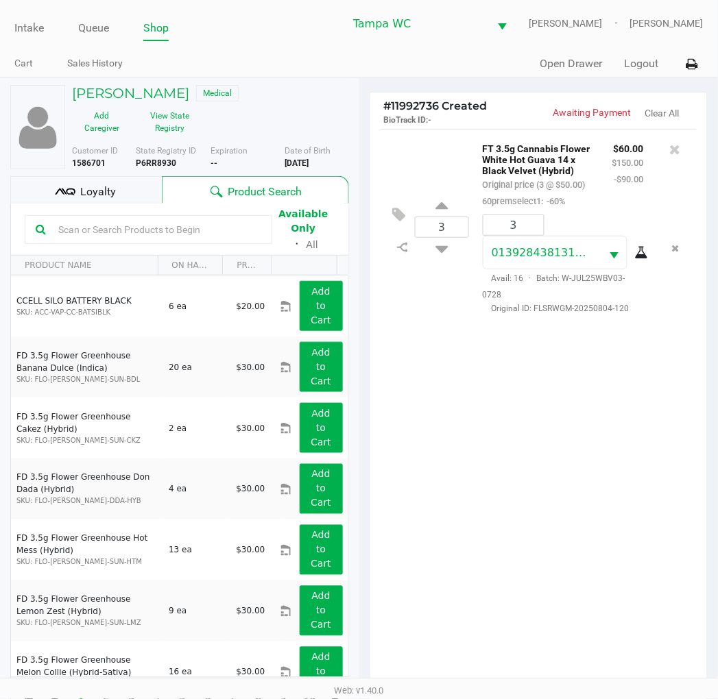
scroll to position [163, 0]
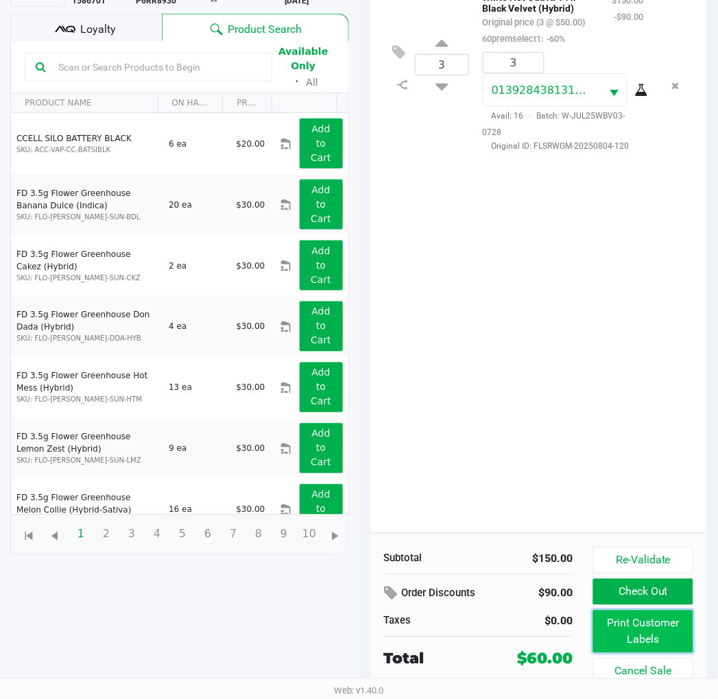
click at [618, 635] on button "Print Customer Labels" at bounding box center [642, 632] width 99 height 43
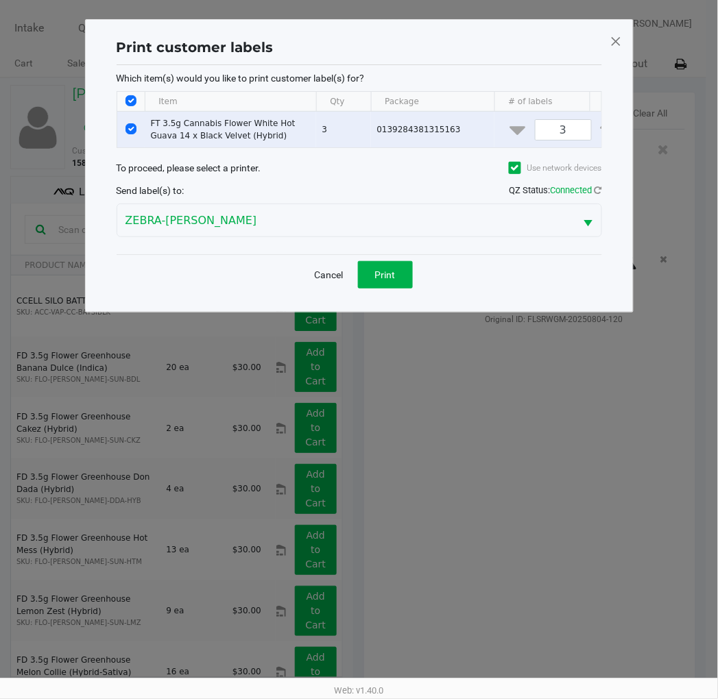
scroll to position [0, 0]
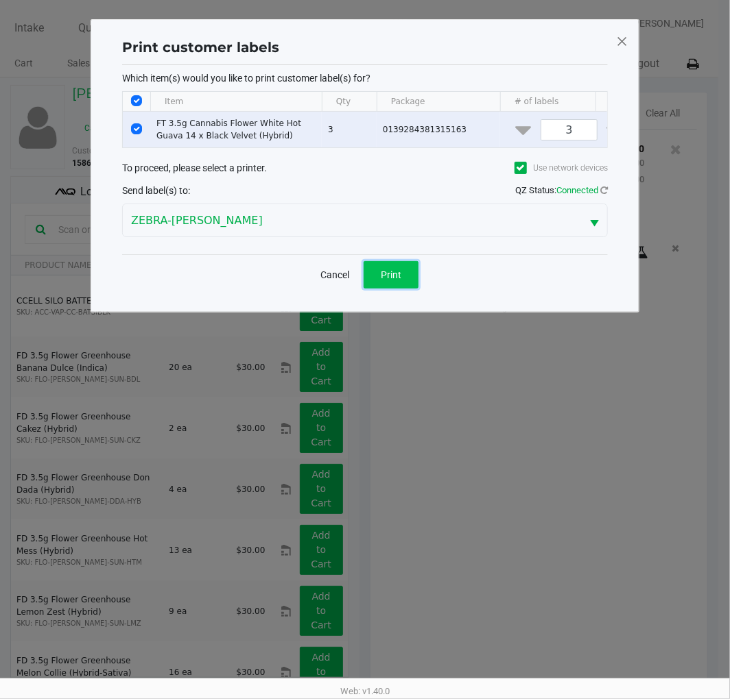
click at [394, 289] on button "Print" at bounding box center [390, 274] width 55 height 27
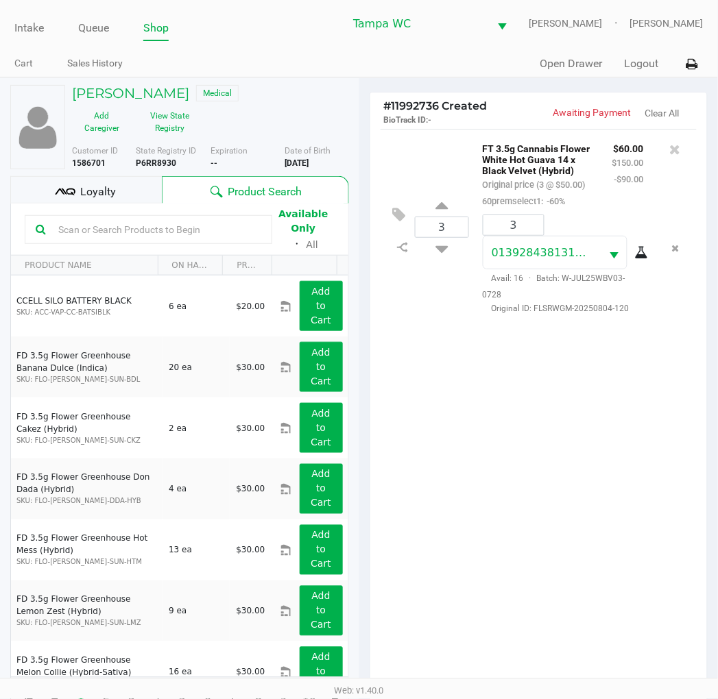
click at [86, 193] on span "Loyalty" at bounding box center [98, 192] width 36 height 16
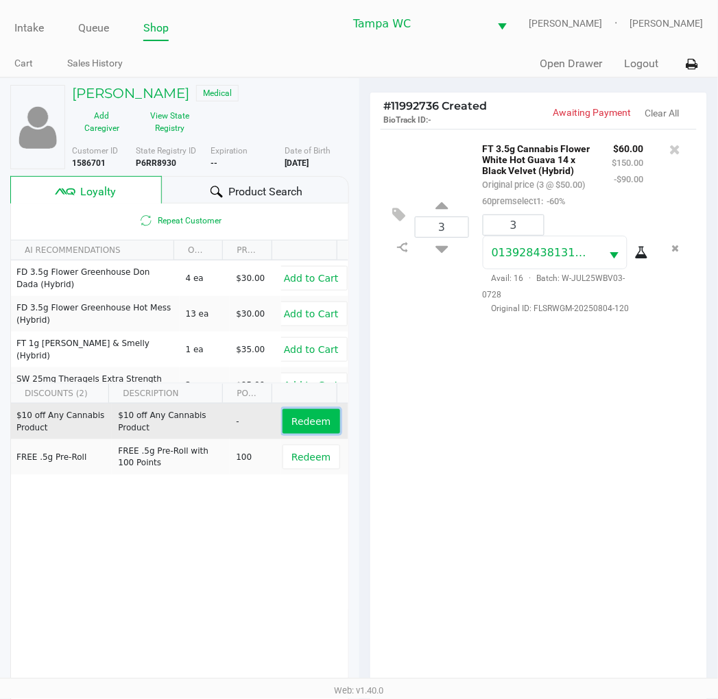
click at [293, 416] on span "Redeem" at bounding box center [310, 421] width 39 height 11
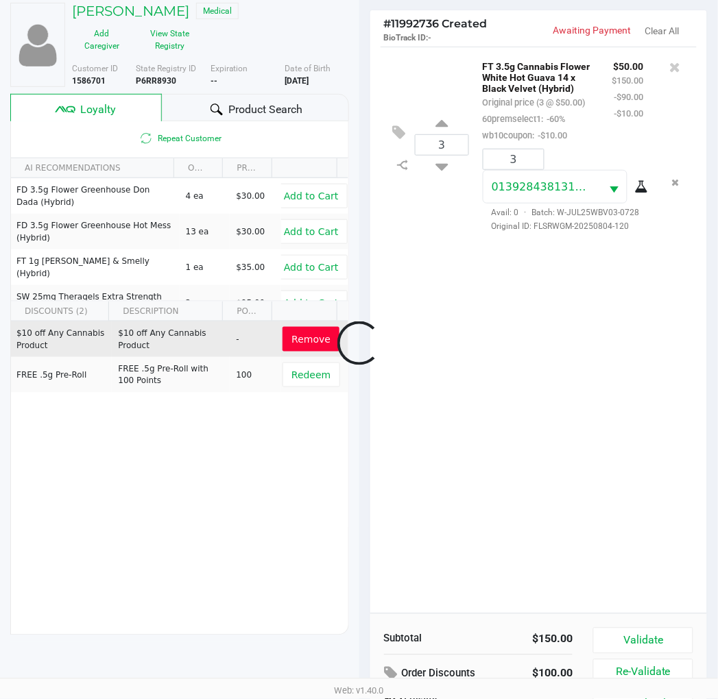
scroll to position [177, 0]
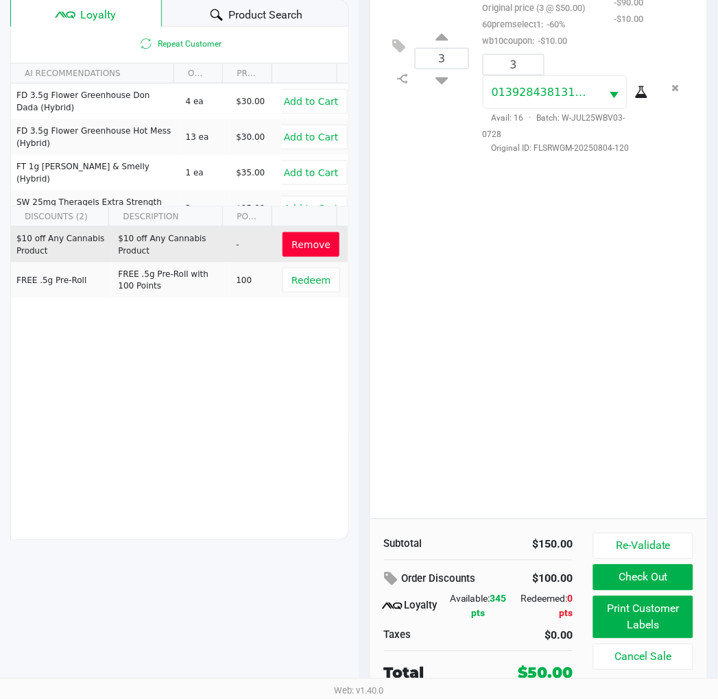
drag, startPoint x: 614, startPoint y: 576, endPoint x: 556, endPoint y: 441, distance: 146.8
click at [556, 423] on div "3 FT 3.5g Cannabis Flower White Hot Guava 14 x Black Velvet (Hybrid) Original p…" at bounding box center [538, 235] width 337 height 567
click at [634, 593] on div "Re-Validate Check Out Print Customer Labels Cancel Sale" at bounding box center [648, 609] width 110 height 152
click at [636, 588] on button "Check Out" at bounding box center [642, 578] width 99 height 26
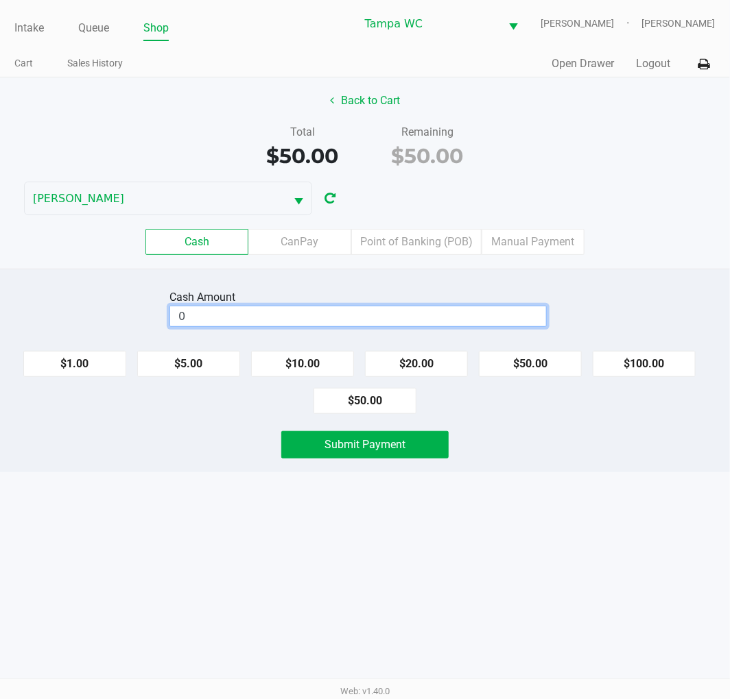
click at [364, 316] on input "0" at bounding box center [358, 316] width 376 height 20
type input "$60.00"
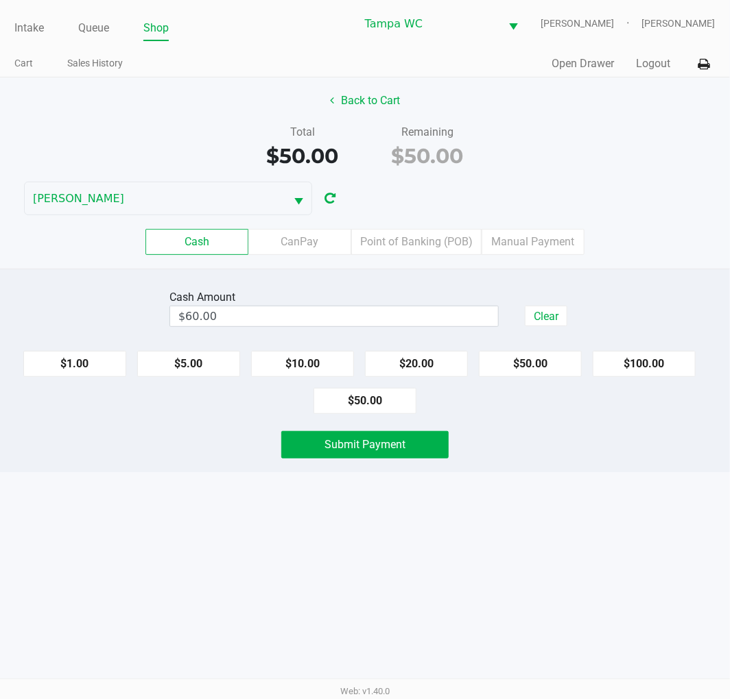
click at [674, 148] on div "Total $50.00 Remaining $50.00" at bounding box center [365, 147] width 750 height 47
drag, startPoint x: 539, startPoint y: 503, endPoint x: 488, endPoint y: 476, distance: 57.7
click at [539, 503] on div "Intake Queue Shop Tampa WC WILLOW-SMITH Jalen Thedy Cart Sales History Quick Sa…" at bounding box center [365, 349] width 730 height 699
click at [378, 446] on span "Submit Payment" at bounding box center [364, 444] width 81 height 13
click at [675, 149] on div "Total $50.00 Remaining $50.00" at bounding box center [365, 147] width 750 height 47
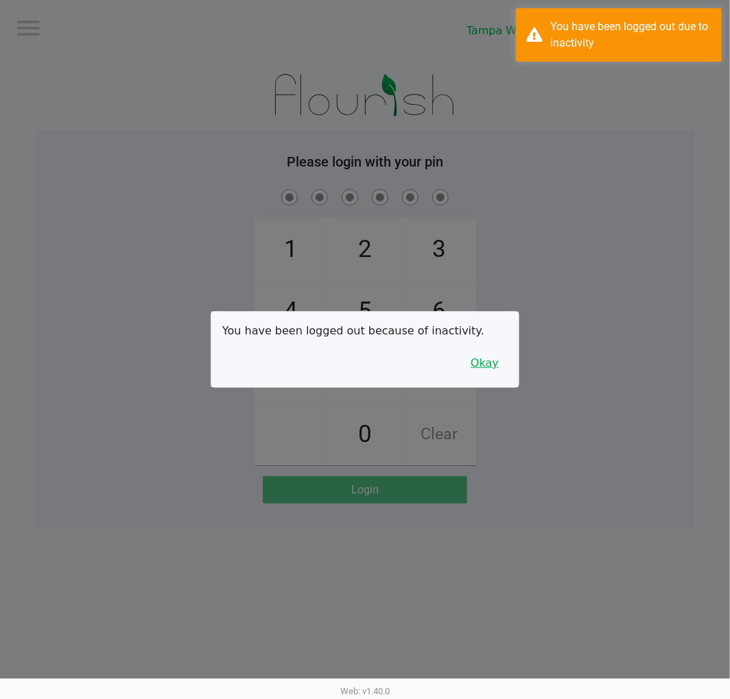
click at [492, 355] on button "Okay" at bounding box center [484, 363] width 46 height 26
click at [551, 235] on div "1 4 7 2 5 8 0 3 6 9 Clear" at bounding box center [365, 326] width 658 height 279
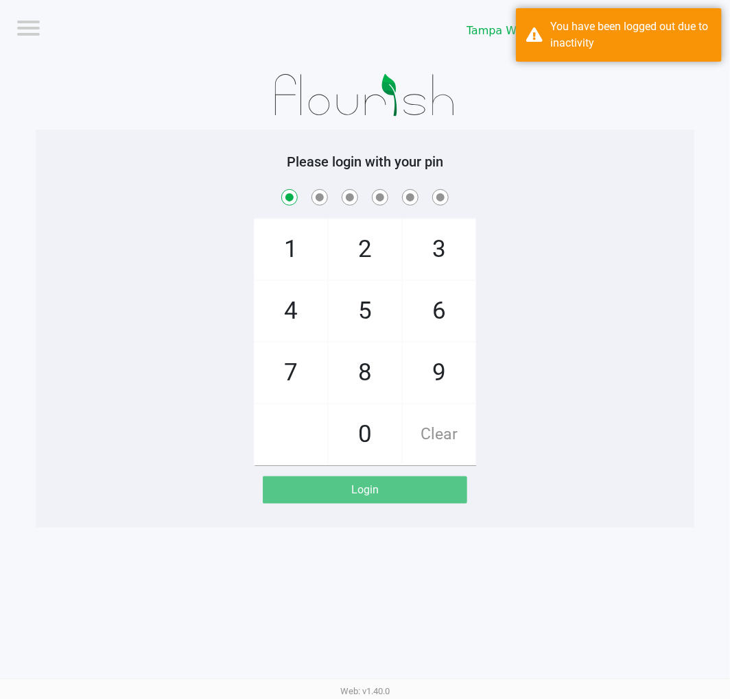
checkbox input "true"
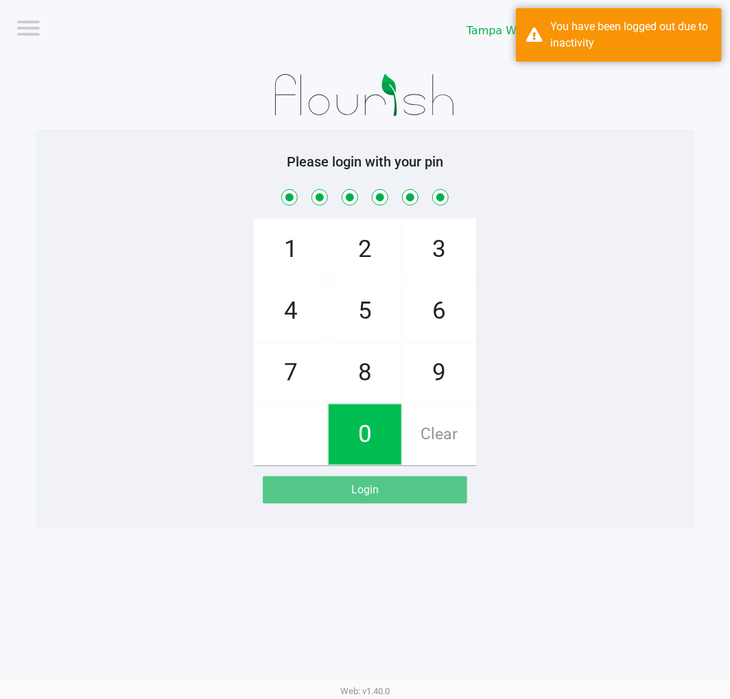
checkbox input "true"
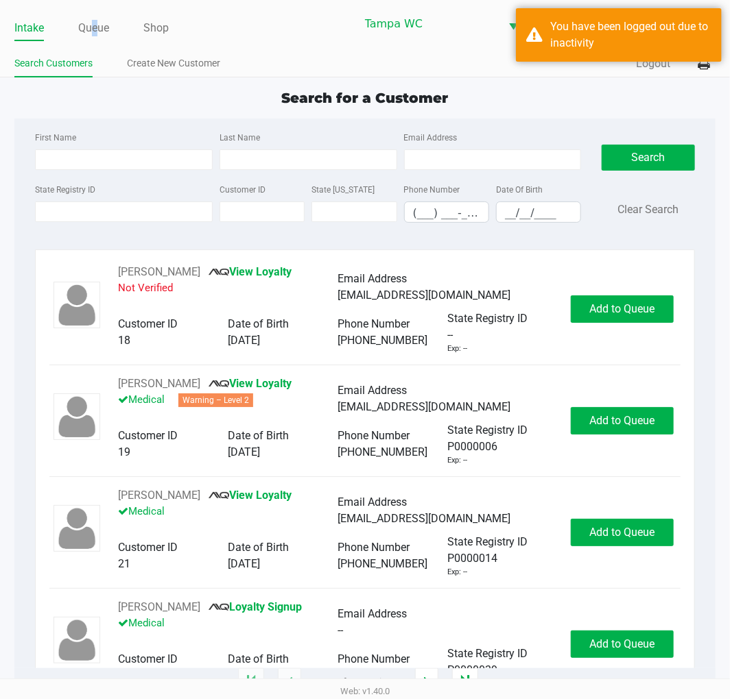
drag, startPoint x: 95, startPoint y: 25, endPoint x: 93, endPoint y: 47, distance: 22.0
click at [96, 25] on link "Queue" at bounding box center [93, 28] width 31 height 19
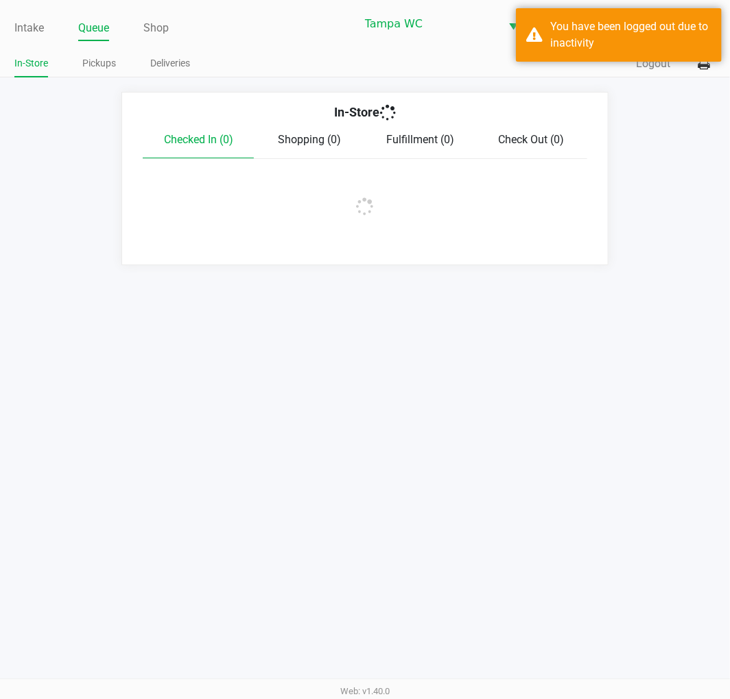
click at [93, 62] on link "Pickups" at bounding box center [99, 63] width 34 height 17
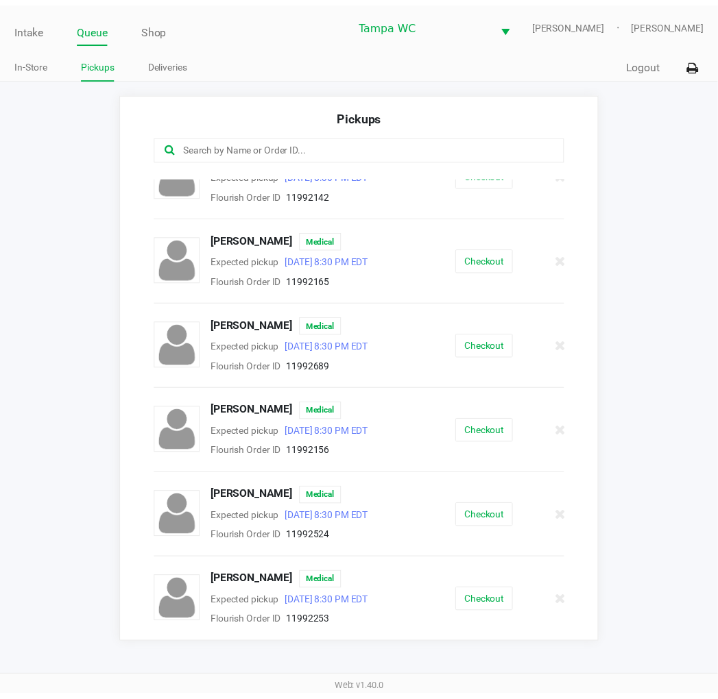
scroll to position [204, 0]
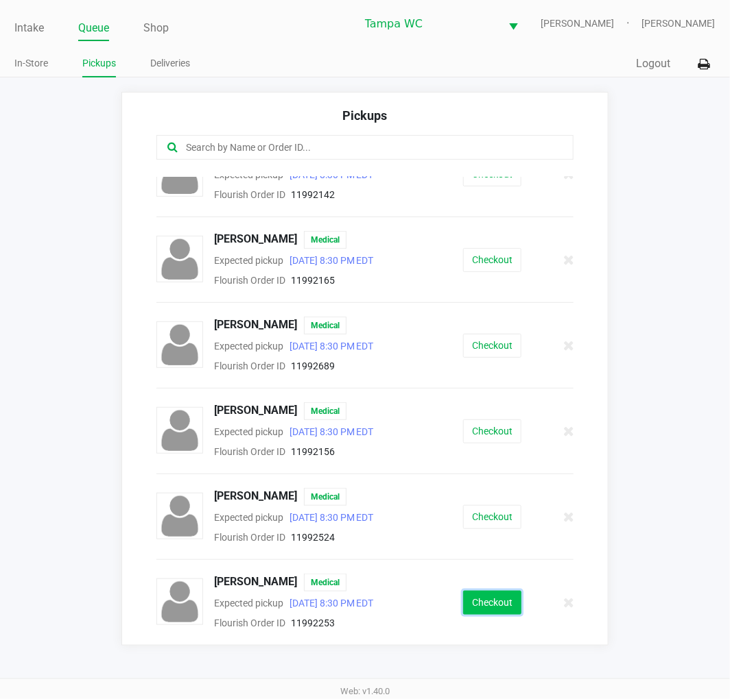
click at [485, 608] on button "Checkout" at bounding box center [492, 603] width 58 height 24
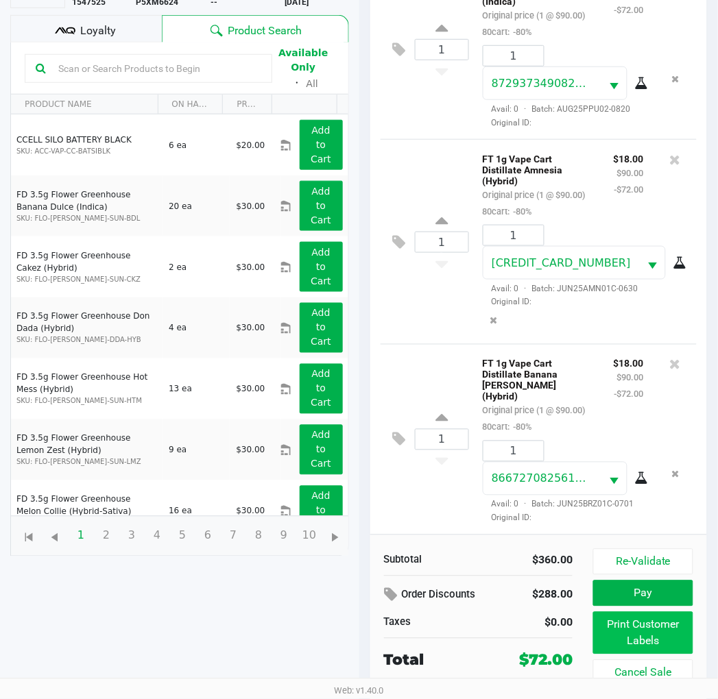
scroll to position [163, 0]
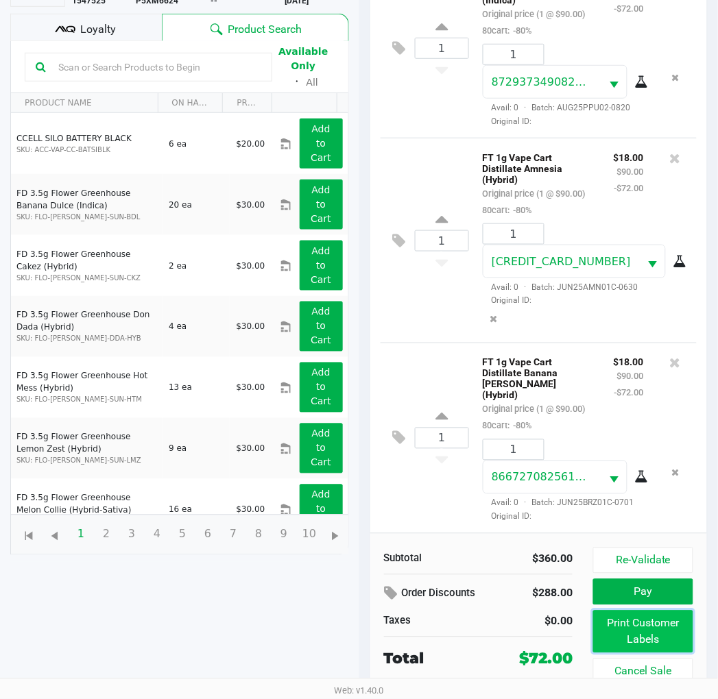
click at [656, 615] on button "Print Customer Labels" at bounding box center [642, 632] width 99 height 43
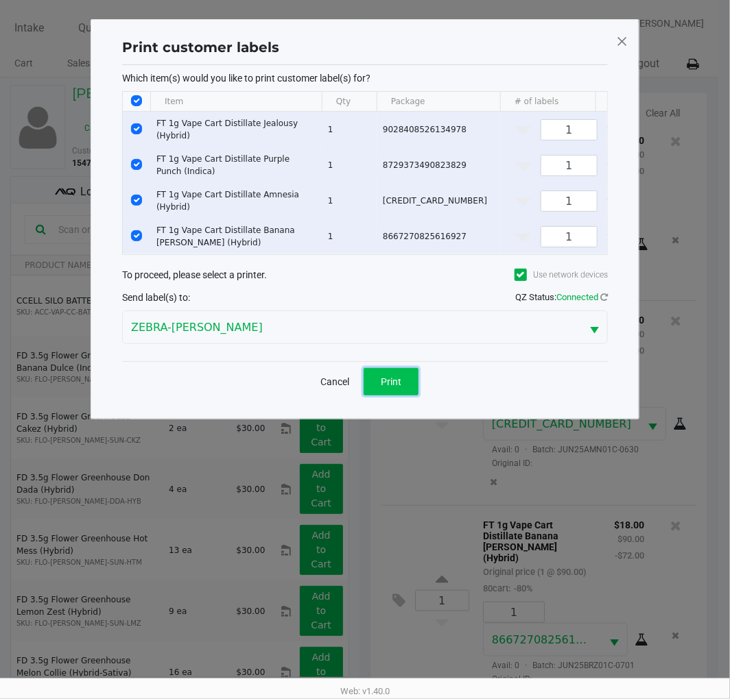
click at [382, 382] on span "Print" at bounding box center [391, 381] width 21 height 11
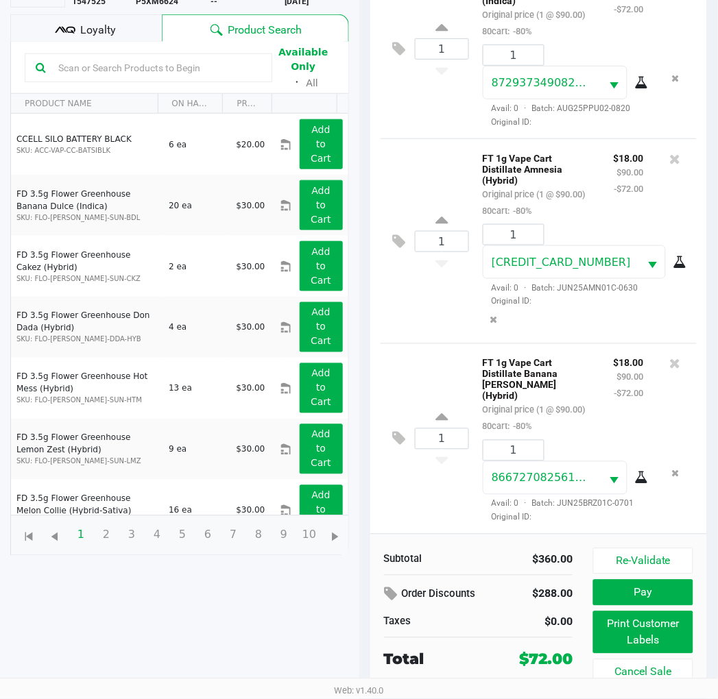
scroll to position [163, 0]
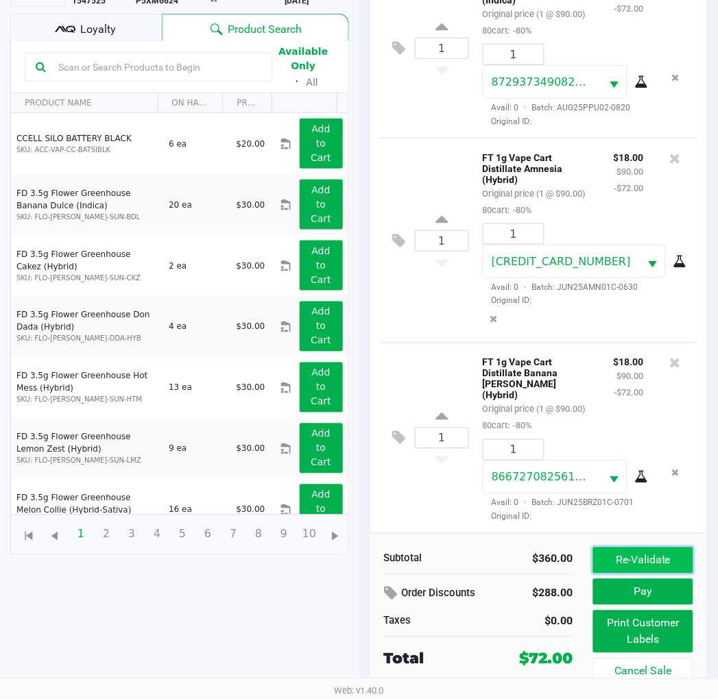
click at [666, 568] on button "Re-Validate" at bounding box center [642, 561] width 99 height 26
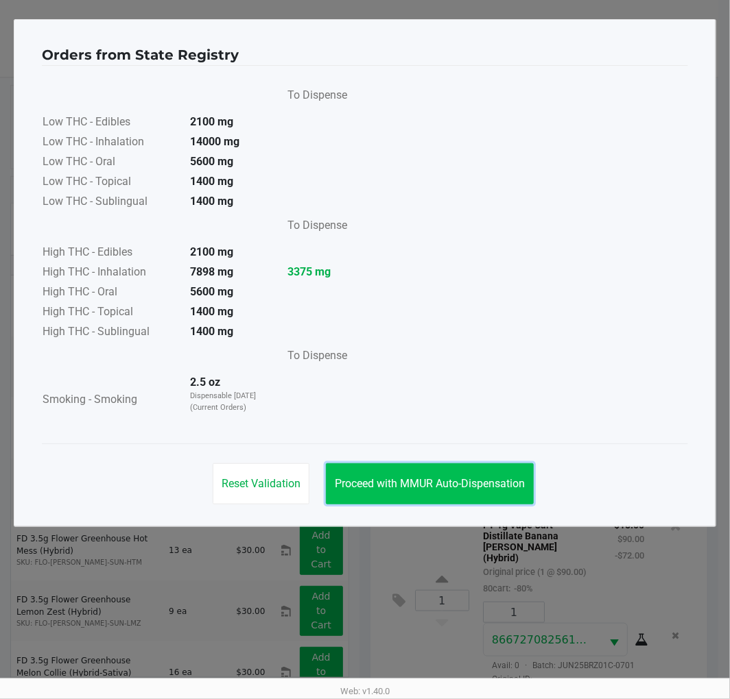
click at [422, 487] on span "Proceed with MMUR Auto-Dispensation" at bounding box center [430, 483] width 190 height 13
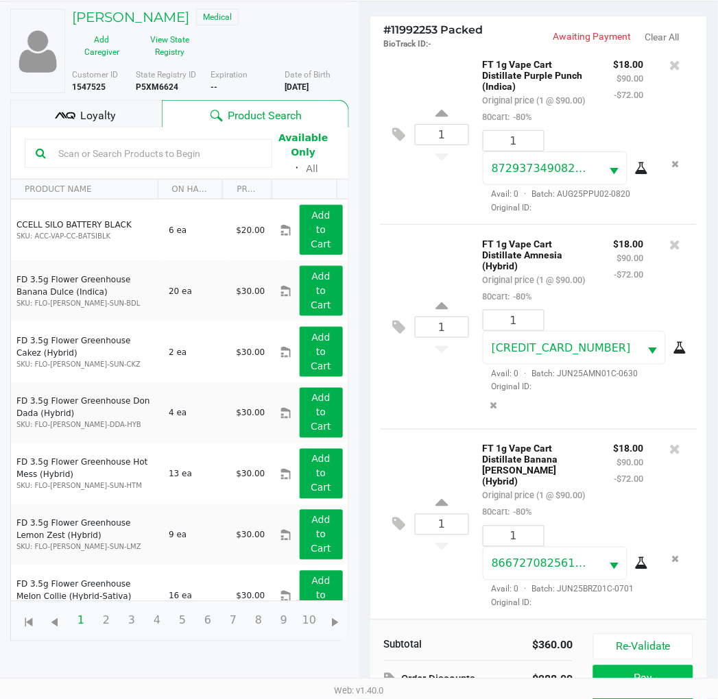
scroll to position [163, 0]
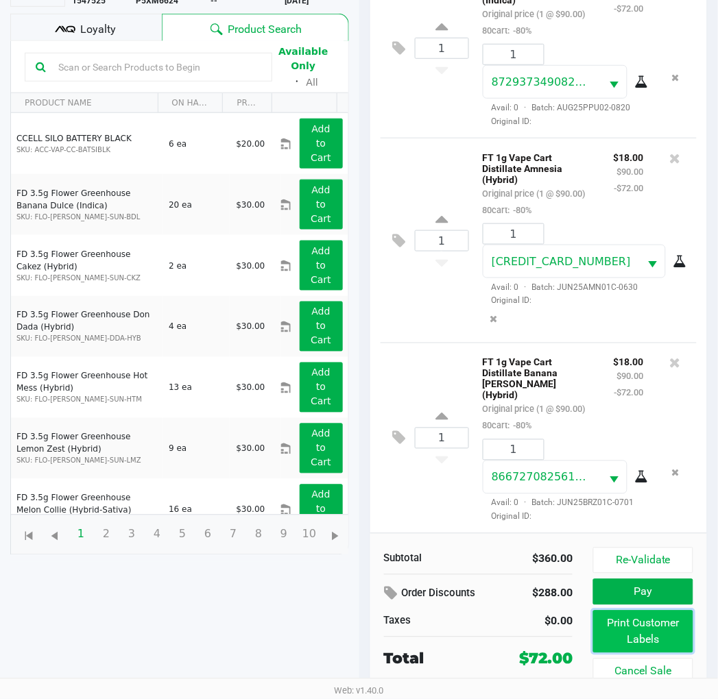
click at [652, 634] on button "Print Customer Labels" at bounding box center [642, 632] width 99 height 43
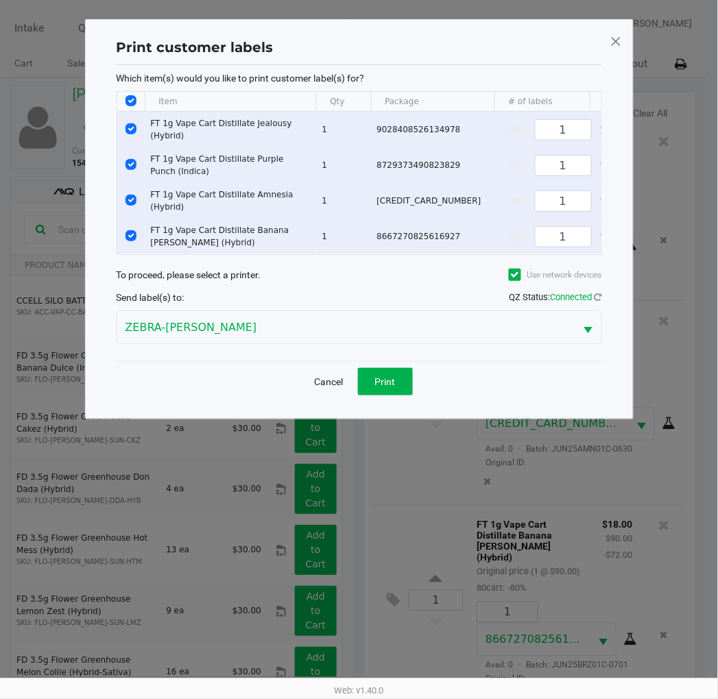
scroll to position [0, 0]
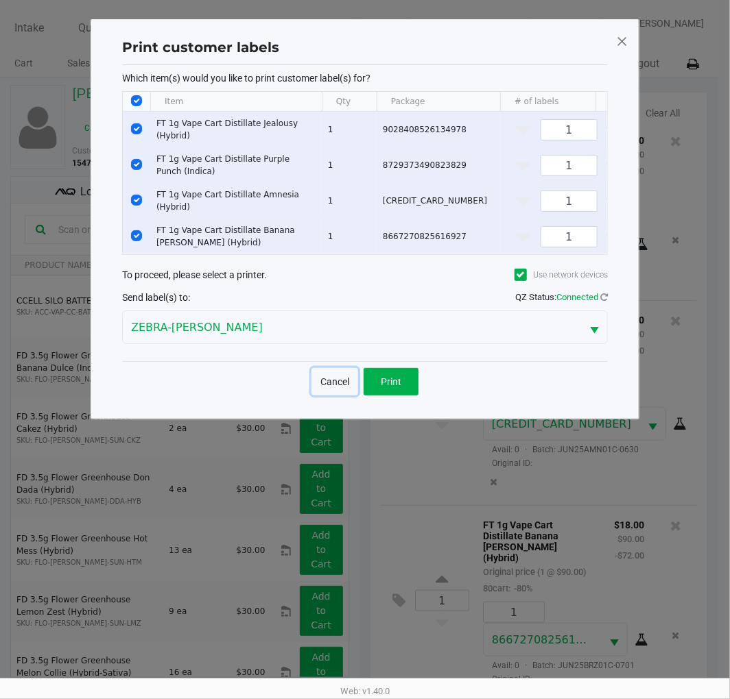
click at [317, 394] on button "Cancel" at bounding box center [334, 381] width 47 height 27
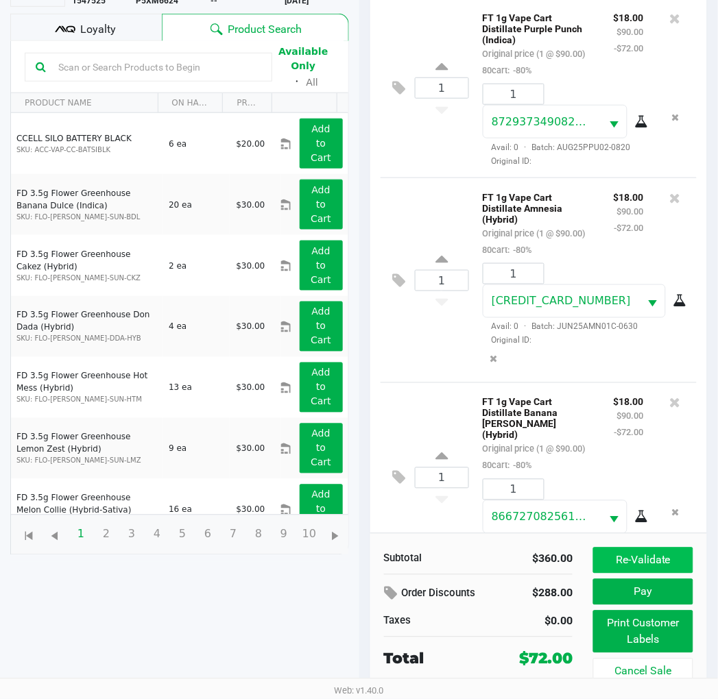
scroll to position [28, 0]
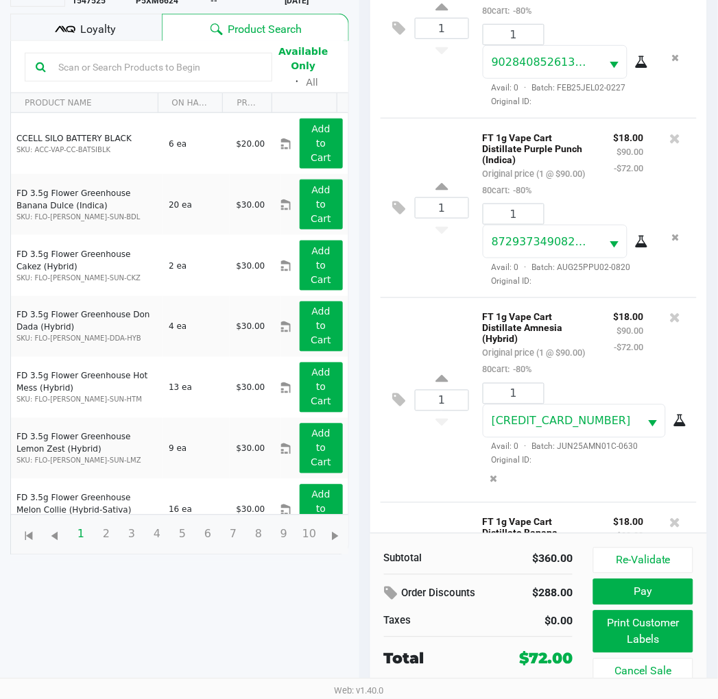
click at [62, 41] on kendo-grid-toolbar "Available Only ᛫ All" at bounding box center [179, 67] width 337 height 52
click at [64, 31] on icon at bounding box center [65, 29] width 21 height 21
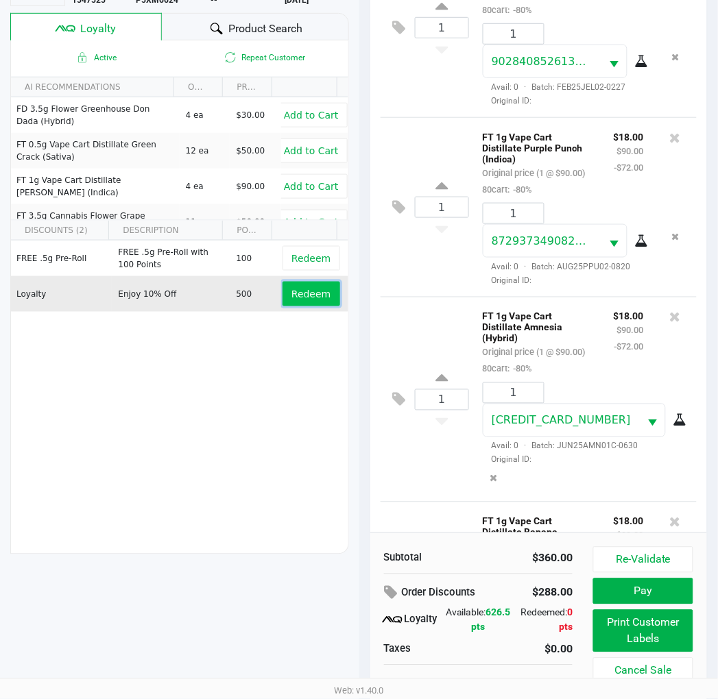
click at [306, 296] on span "Redeem" at bounding box center [310, 294] width 39 height 11
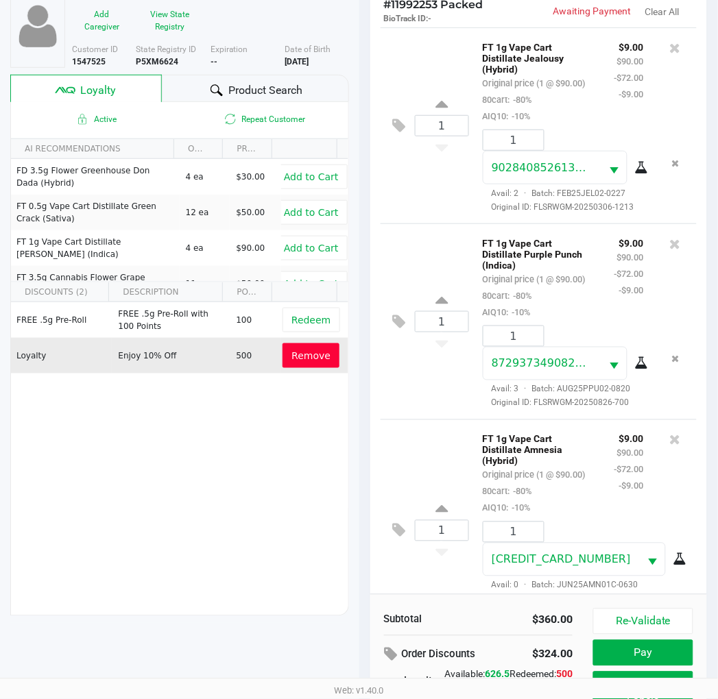
scroll to position [101, 0]
click at [439, 312] on icon at bounding box center [441, 303] width 12 height 17
type input "2"
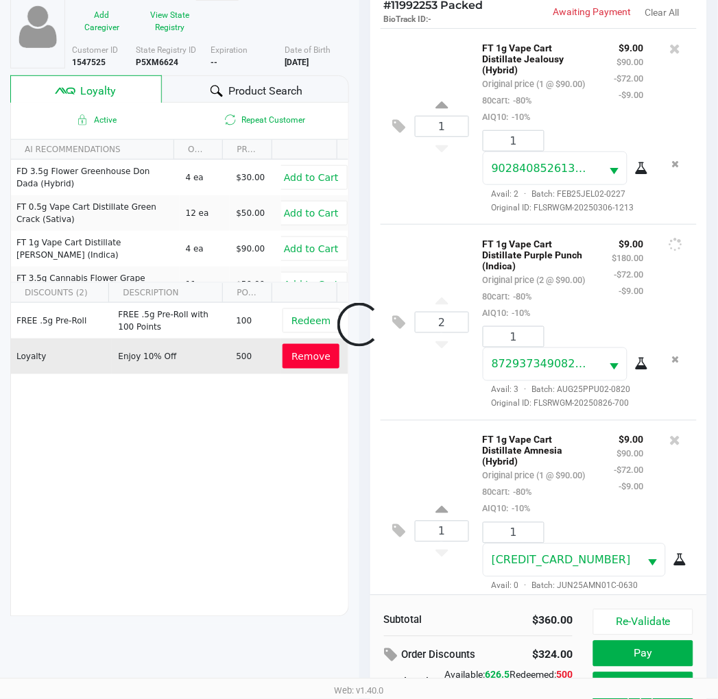
click at [443, 297] on div at bounding box center [359, 325] width 718 height 560
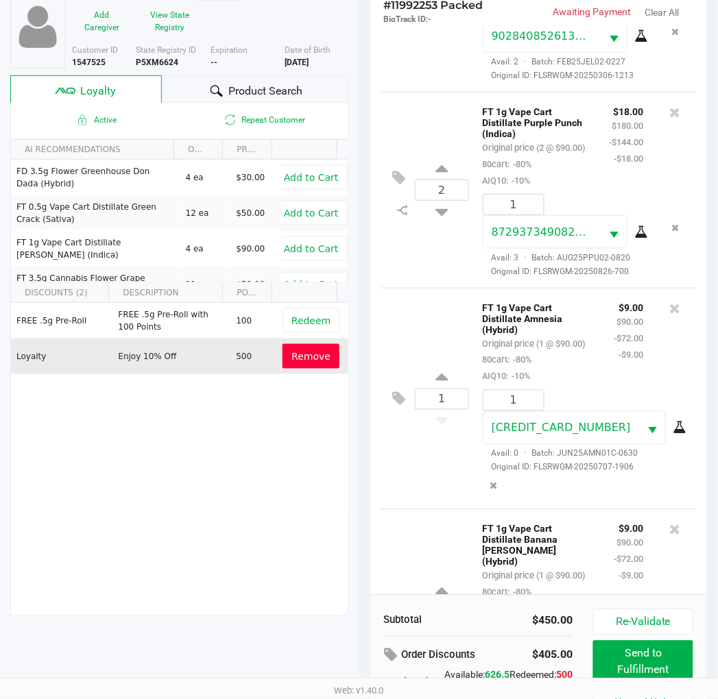
scroll to position [94, 0]
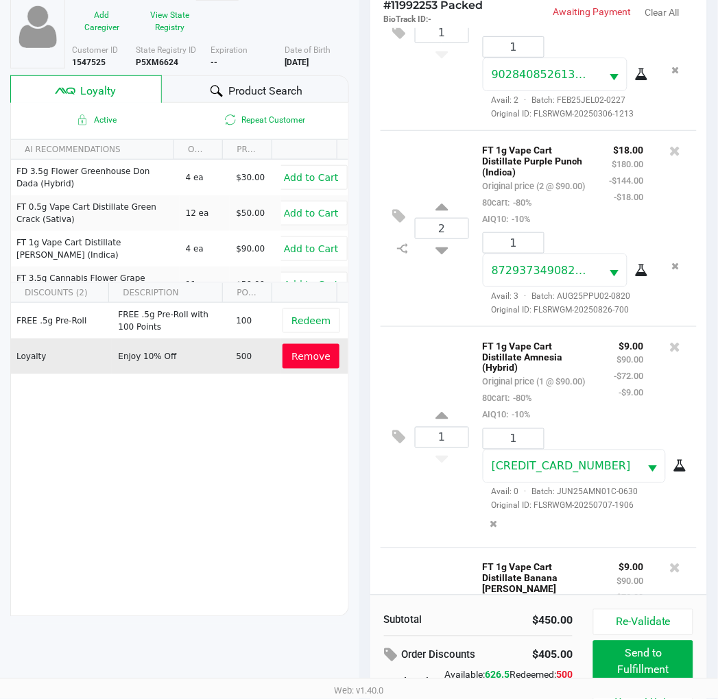
click at [228, 101] on div "Product Search" at bounding box center [255, 88] width 187 height 27
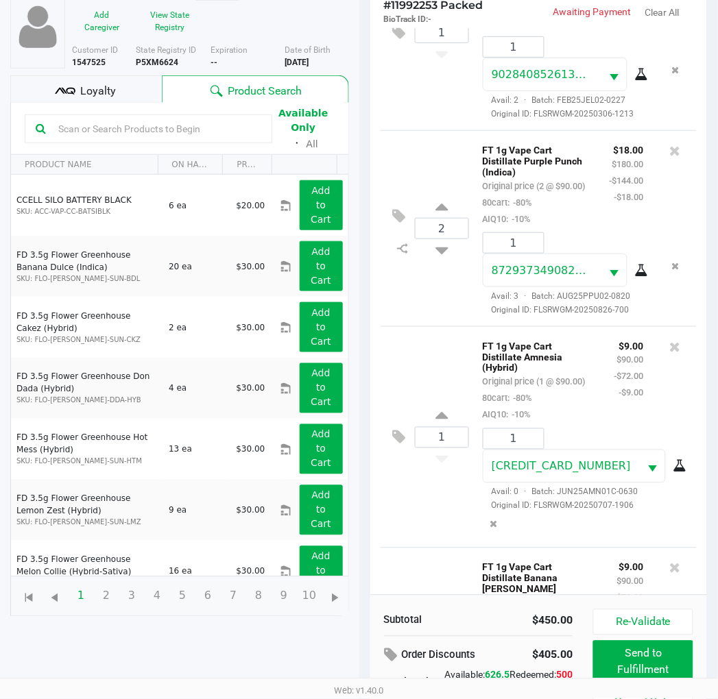
click at [175, 128] on input "text" at bounding box center [157, 129] width 208 height 21
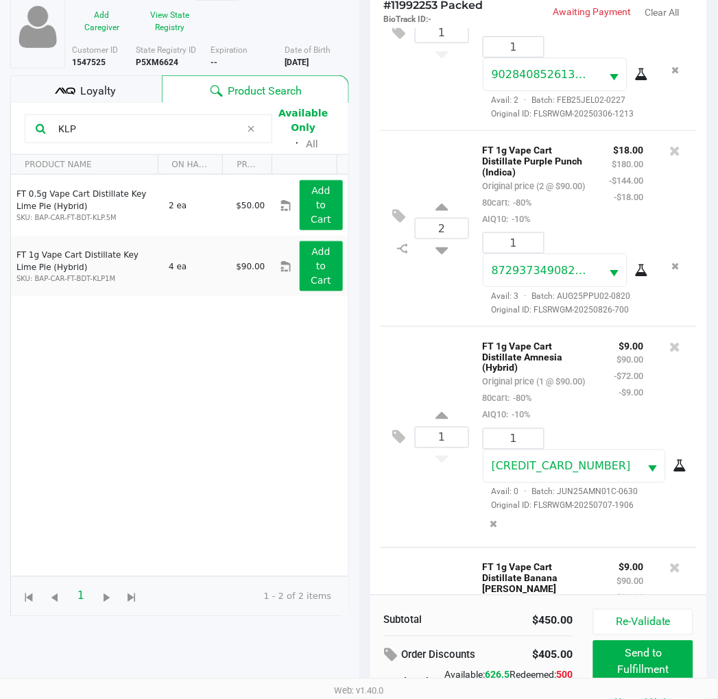
click at [161, 423] on div "FT 0.5g Vape Cart Distillate Key Lime Pie (Hybrid) SKU: BAP-CAR-FT-BDT-KLP.5M 2…" at bounding box center [179, 376] width 337 height 402
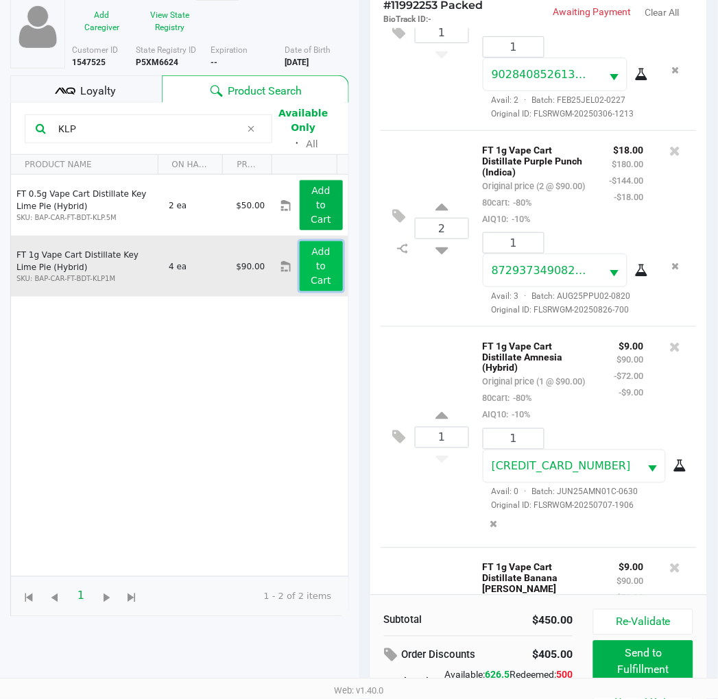
click at [311, 247] on app-button-loader "Add to Cart" at bounding box center [321, 266] width 21 height 40
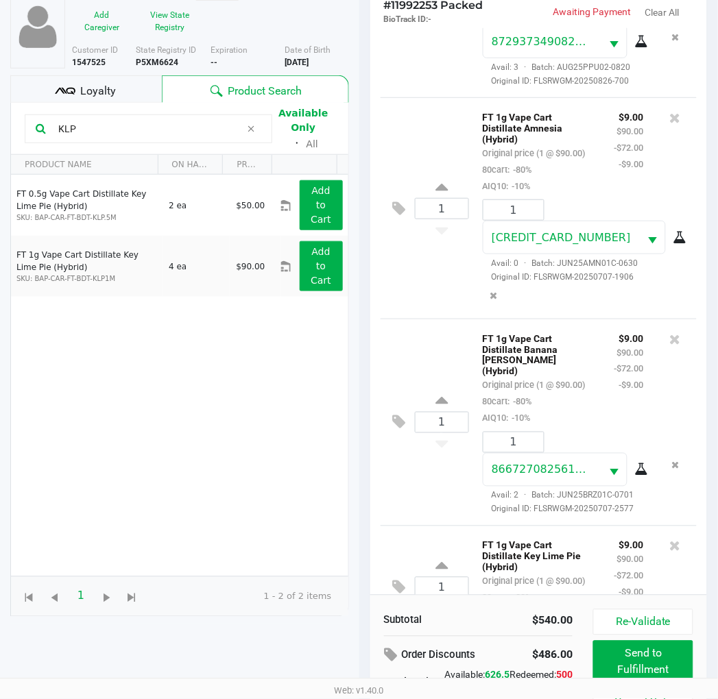
scroll to position [464, 0]
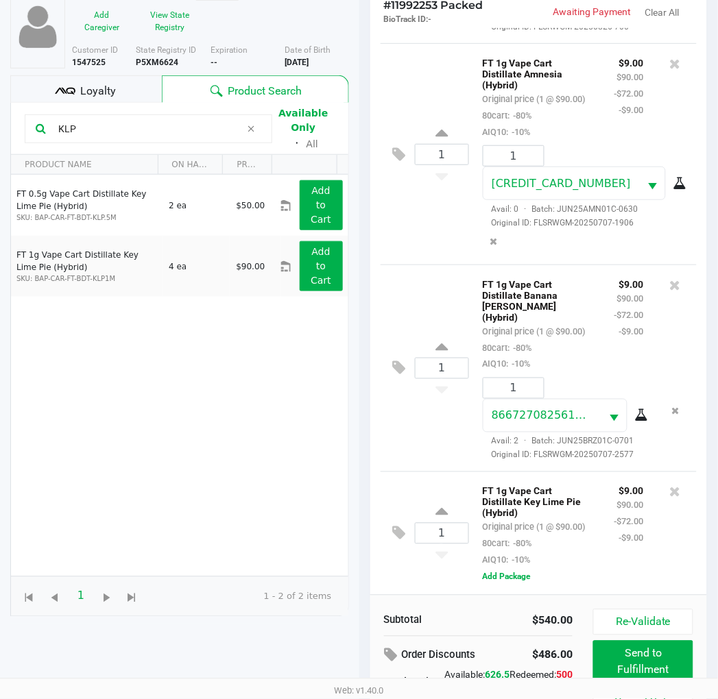
click at [115, 127] on input "KLP" at bounding box center [147, 129] width 188 height 21
type input "PEX"
click at [167, 347] on div "FT 0.5g Vape Cart Distillate Pineapple X (Hybrid) SKU: BAP-CAR-FT-BDT-PEX.5M 6 …" at bounding box center [179, 376] width 337 height 402
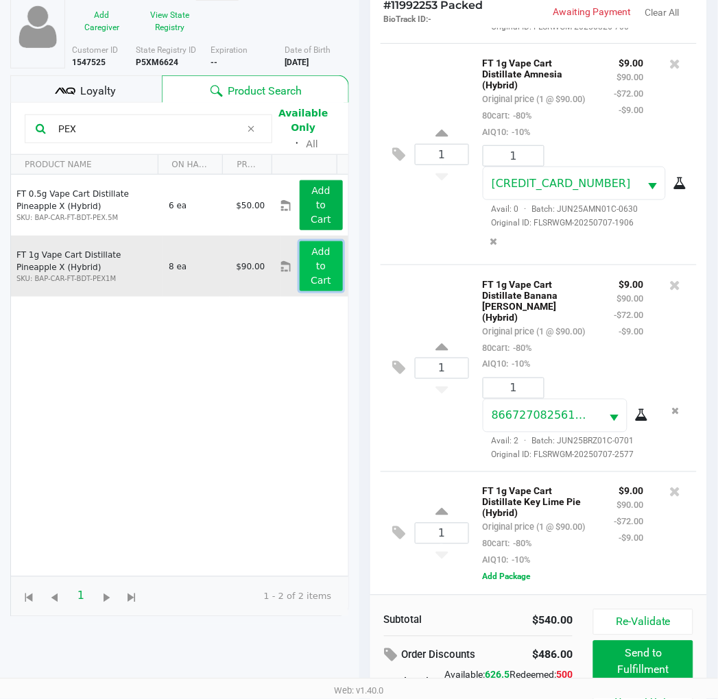
click at [313, 276] on app-button-loader "Add to Cart" at bounding box center [321, 266] width 21 height 40
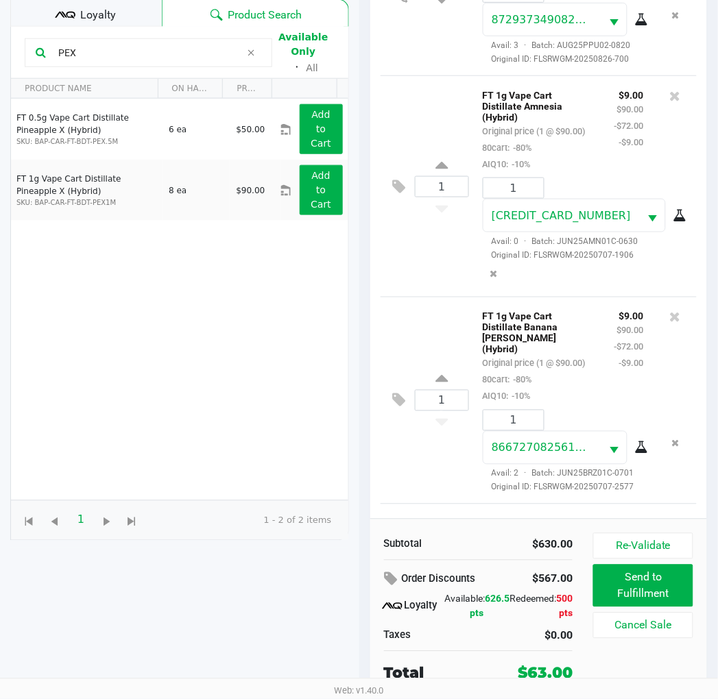
scroll to position [224, 0]
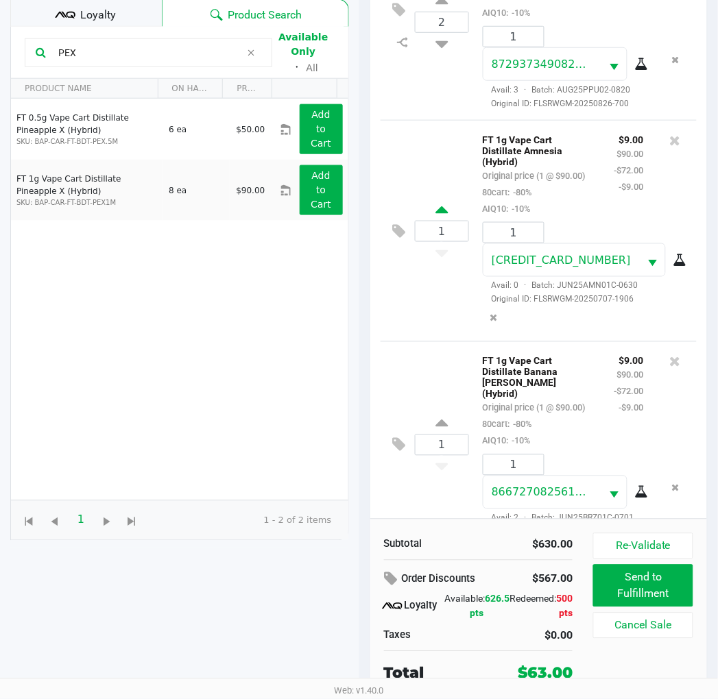
click at [442, 221] on icon at bounding box center [441, 212] width 12 height 17
type input "2"
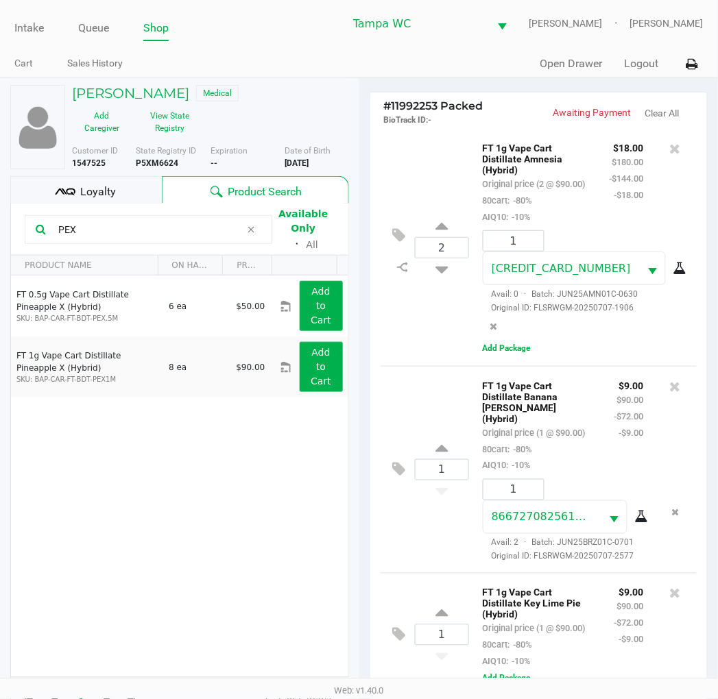
scroll to position [241, 0]
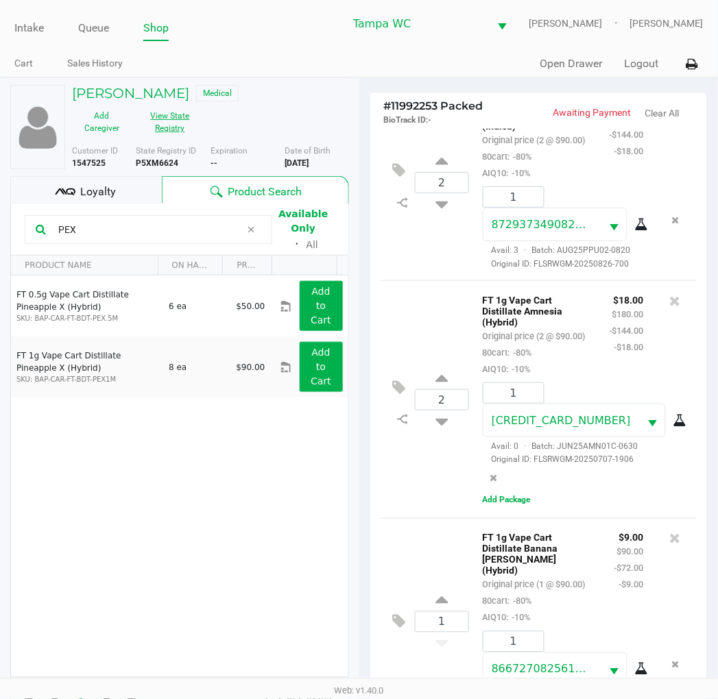
click at [183, 126] on button "View State Registry" at bounding box center [166, 122] width 69 height 34
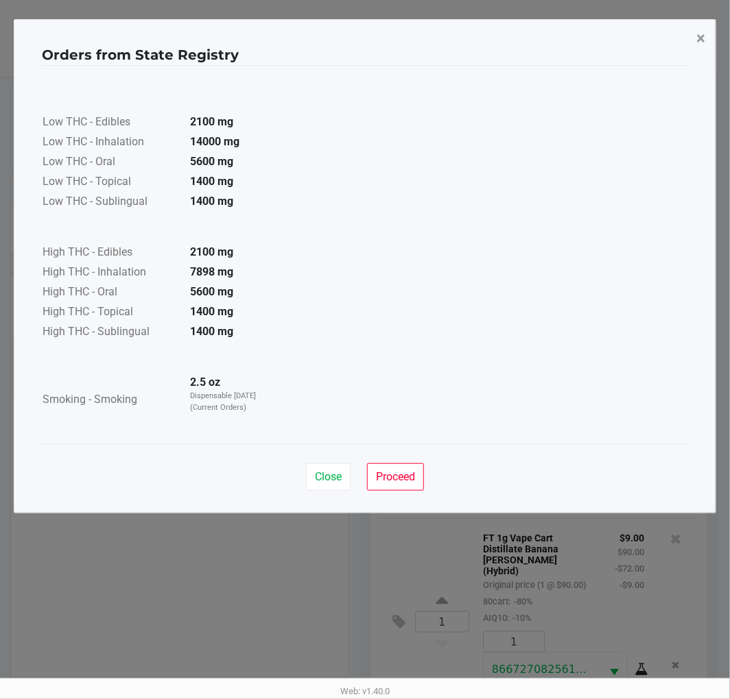
click at [704, 37] on span "×" at bounding box center [700, 38] width 9 height 19
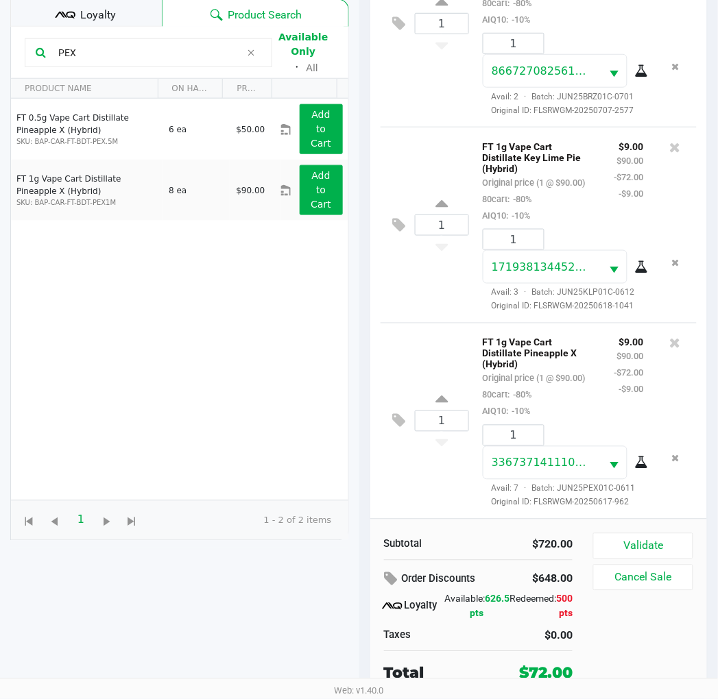
scroll to position [889, 0]
click at [648, 557] on button "Validate" at bounding box center [642, 546] width 99 height 26
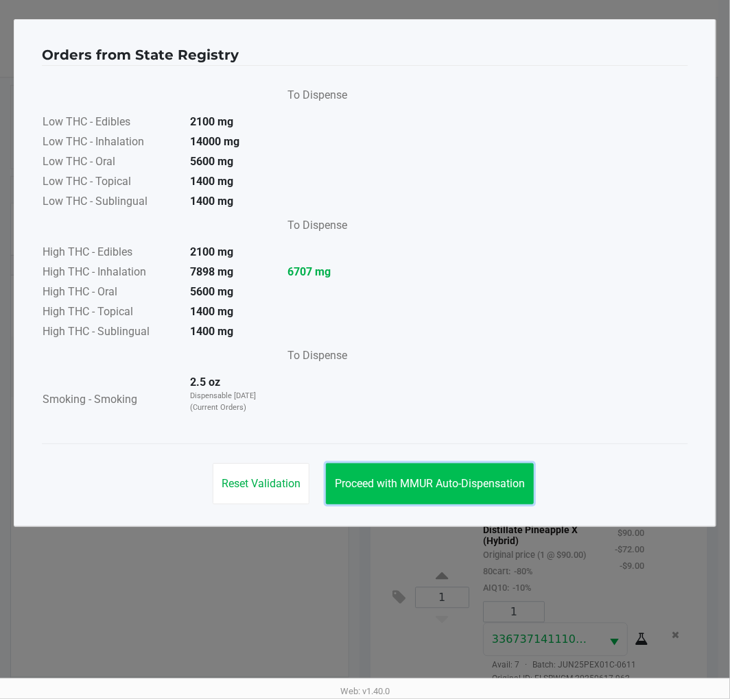
click at [407, 504] on button "Proceed with MMUR Auto-Dispensation" at bounding box center [430, 484] width 208 height 41
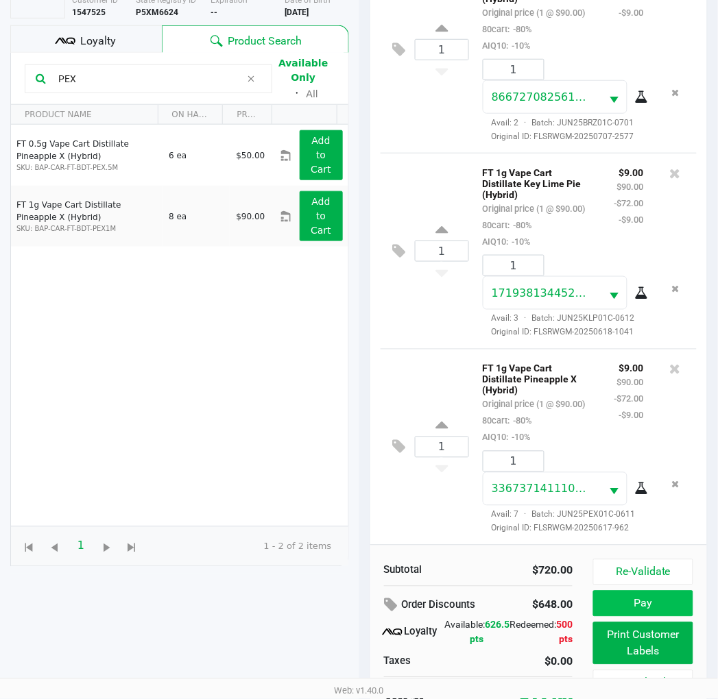
scroll to position [177, 0]
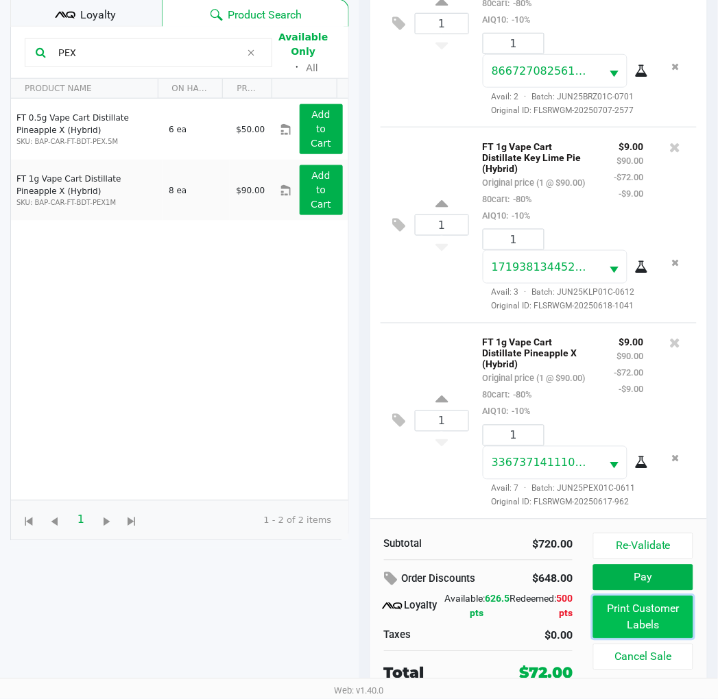
click at [663, 622] on button "Print Customer Labels" at bounding box center [642, 618] width 99 height 43
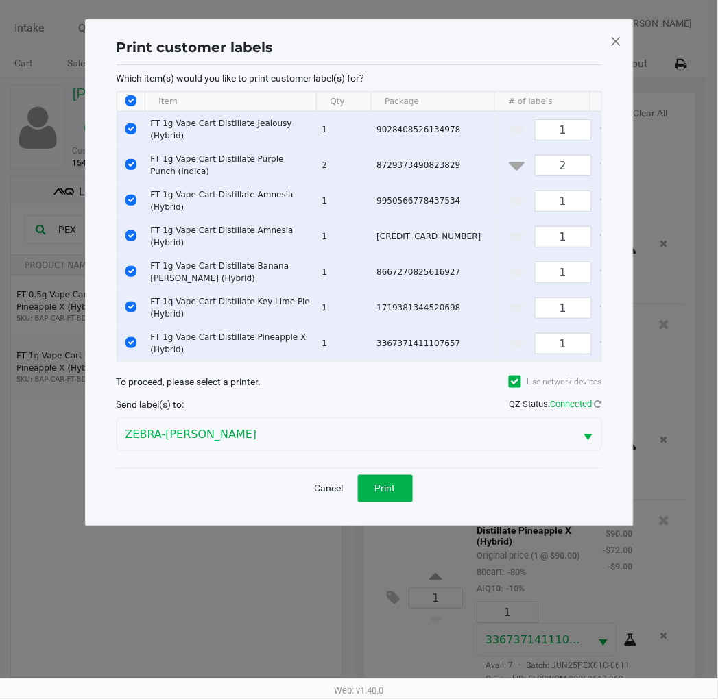
scroll to position [0, 0]
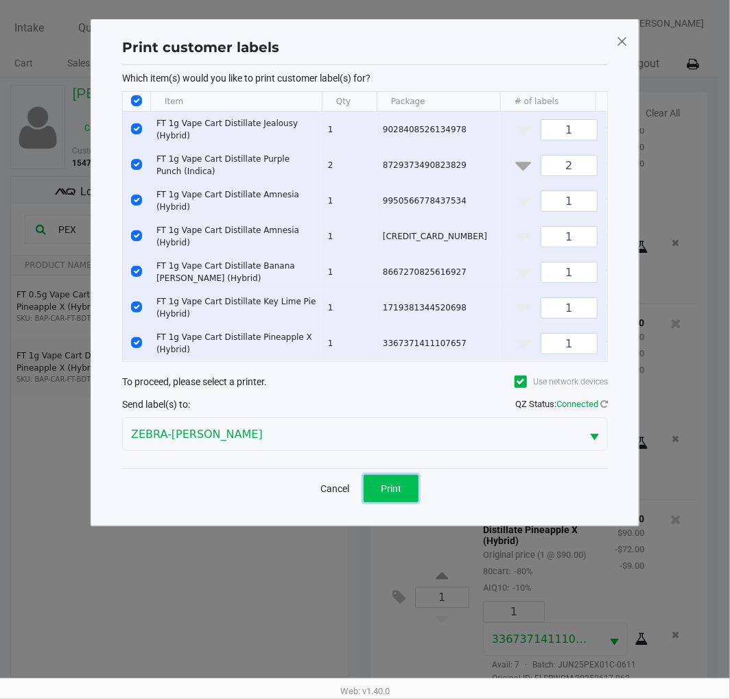
click at [402, 489] on button "Print" at bounding box center [390, 488] width 55 height 27
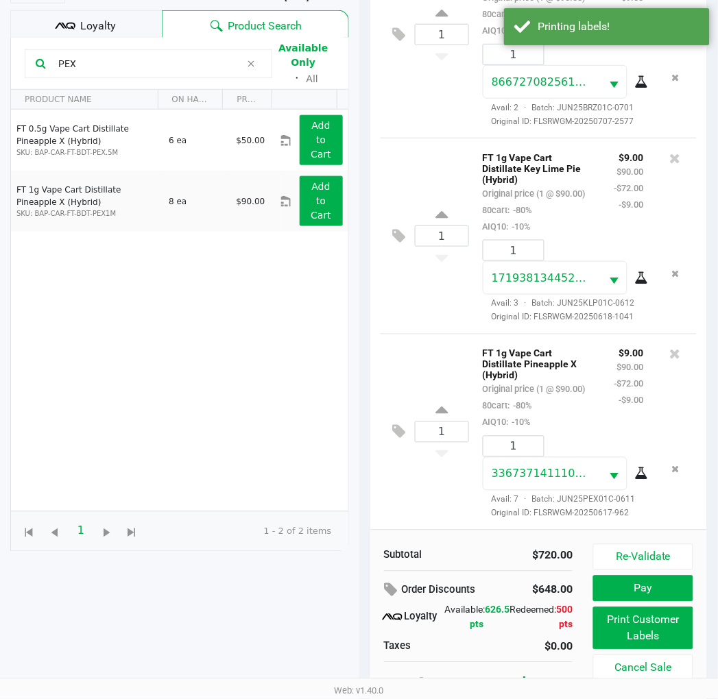
scroll to position [177, 0]
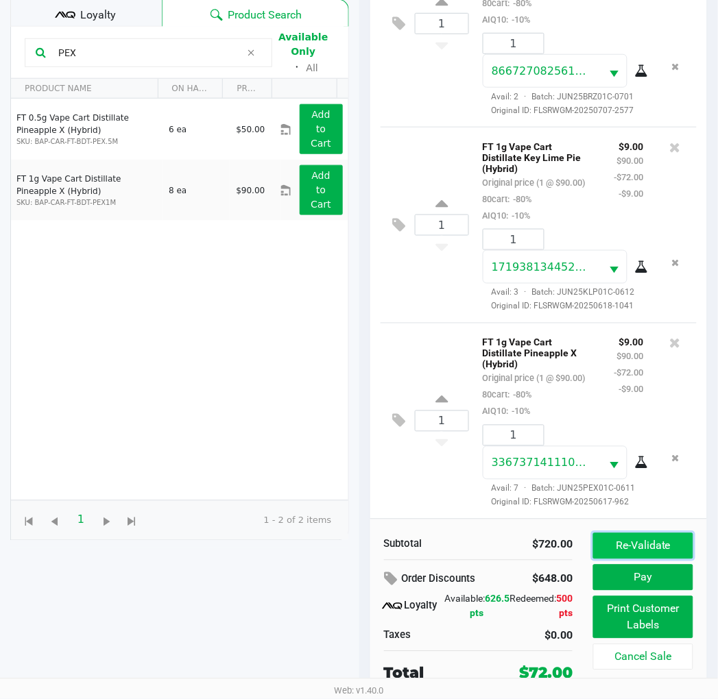
click at [622, 542] on button "Re-Validate" at bounding box center [642, 546] width 99 height 26
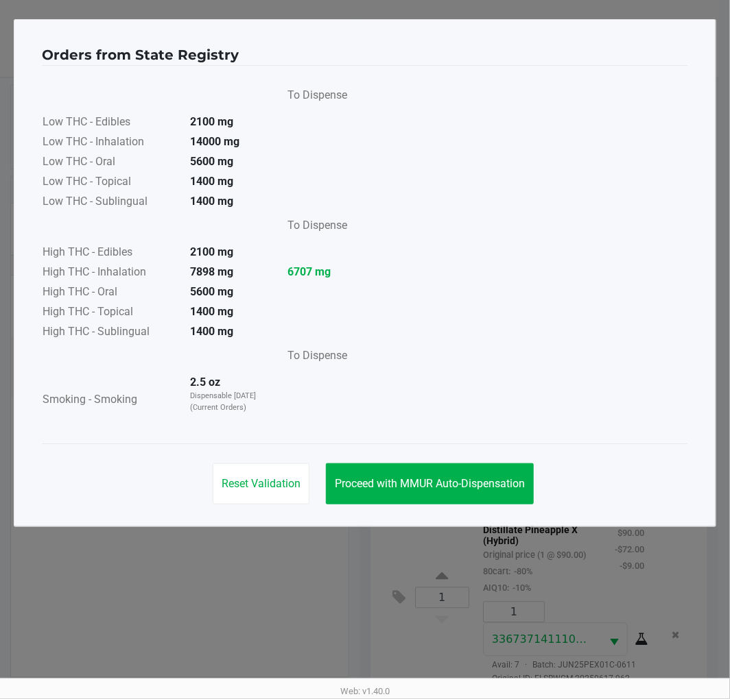
click at [494, 509] on div "Reset Validation Proceed with MMUR Auto-Dispensation" at bounding box center [365, 478] width 646 height 69
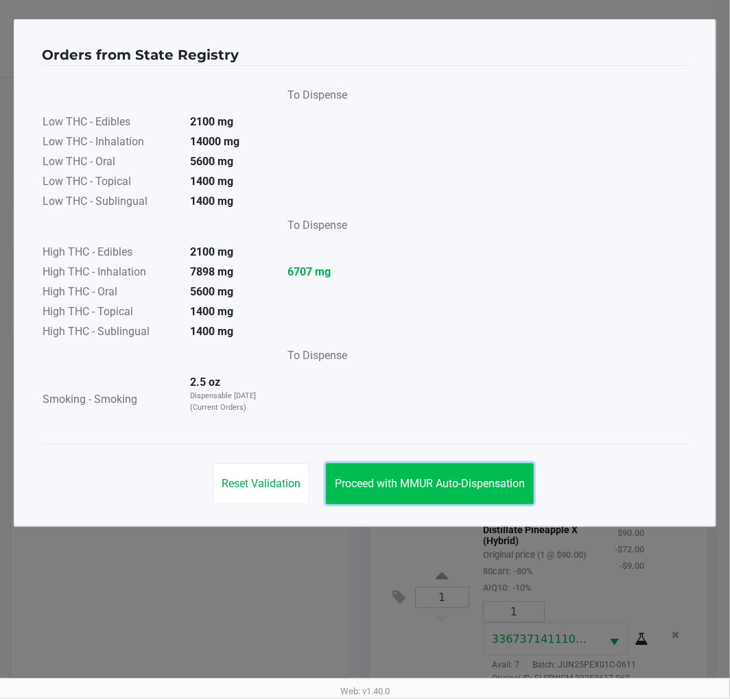
drag, startPoint x: 516, startPoint y: 485, endPoint x: 525, endPoint y: 468, distance: 19.9
click at [515, 485] on span "Proceed with MMUR Auto-Dispensation" at bounding box center [430, 483] width 190 height 13
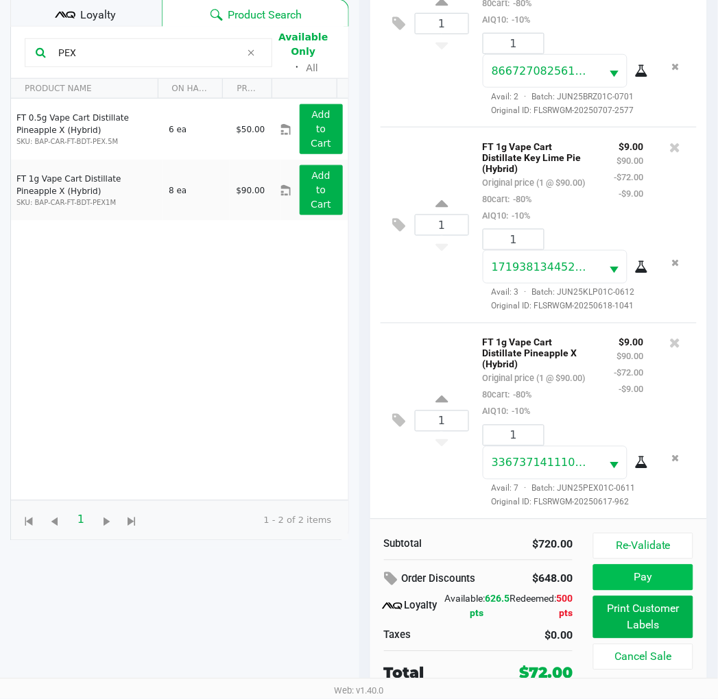
scroll to position [889, 0]
click at [640, 568] on button "Pay" at bounding box center [642, 578] width 99 height 26
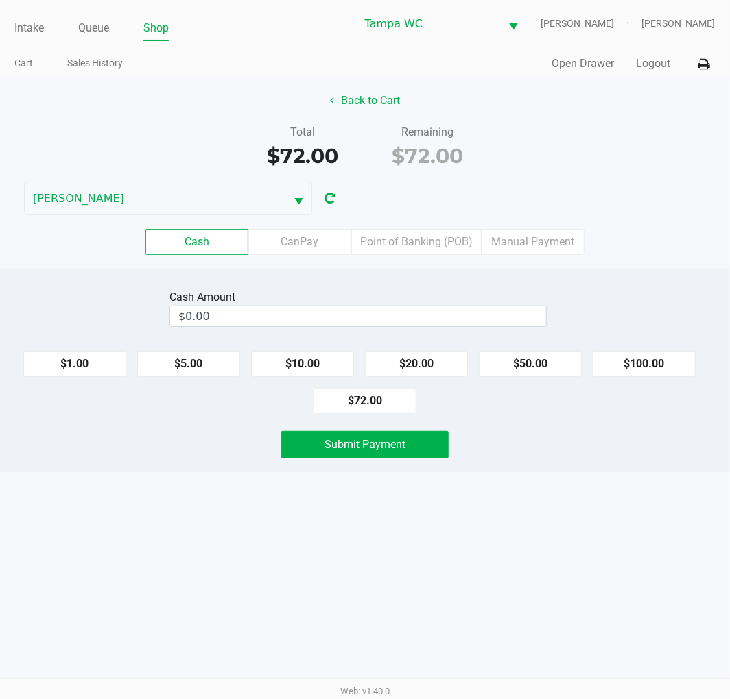
click at [443, 218] on div "Cash CanPay Point of Banking (POB) Manual Payment" at bounding box center [365, 241] width 750 height 53
click at [442, 232] on label "Point of Banking (POB)" at bounding box center [416, 242] width 130 height 26
click at [0, 0] on 7 "Point of Banking (POB)" at bounding box center [0, 0] width 0 height 0
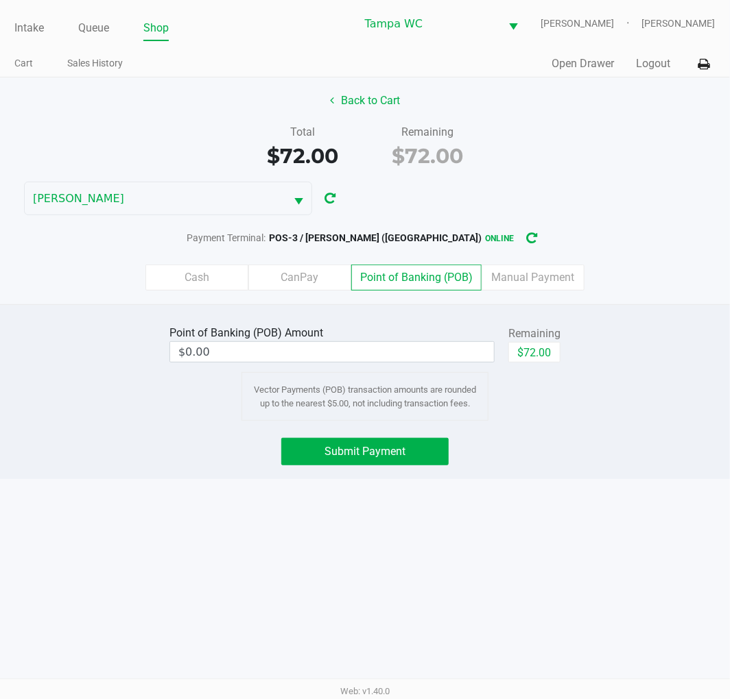
click at [571, 169] on div "Total $72.00 Remaining $72.00" at bounding box center [365, 147] width 750 height 47
drag, startPoint x: 612, startPoint y: 333, endPoint x: 528, endPoint y: 353, distance: 86.0
click at [612, 334] on div "Point of Banking (POB) Amount $0.00 Remaining $72.00 Vector Payments (POB) tran…" at bounding box center [365, 371] width 750 height 99
click at [520, 348] on button "$72.00" at bounding box center [534, 352] width 52 height 21
type input "$72.00"
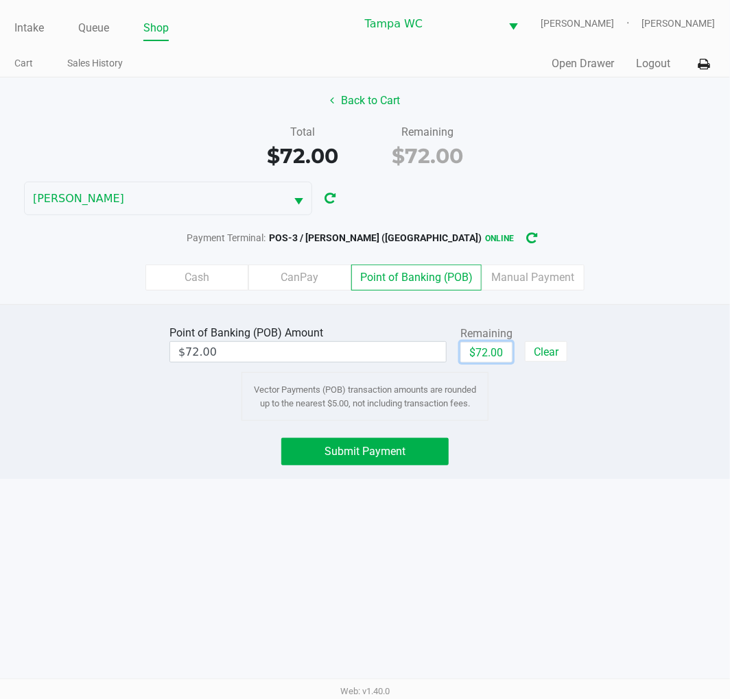
click at [565, 491] on div "Intake Queue Shop Tampa WC WILLOW-SMITH Jalen Thedy Cart Sales History Quick Sa…" at bounding box center [365, 349] width 730 height 699
click at [372, 461] on button "Submit Payment" at bounding box center [364, 451] width 167 height 27
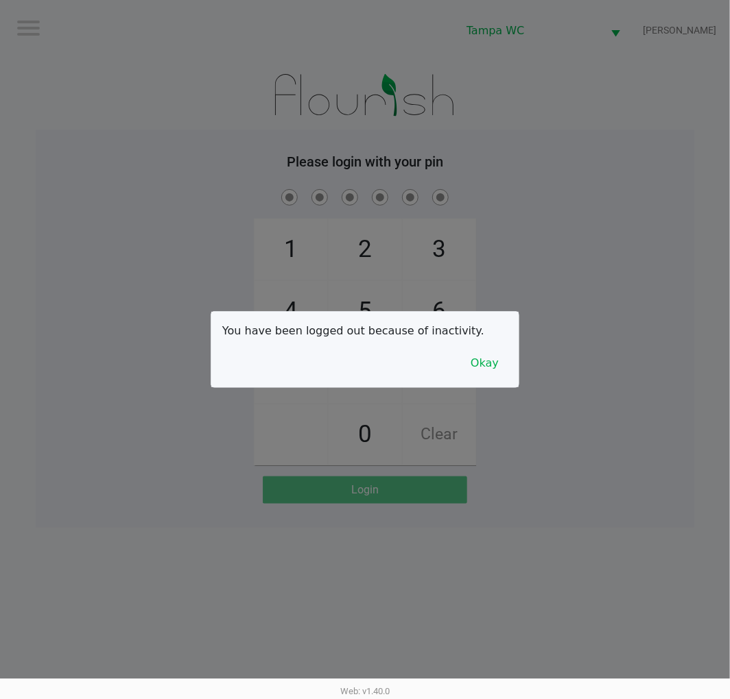
click at [483, 373] on button "Okay" at bounding box center [484, 363] width 46 height 26
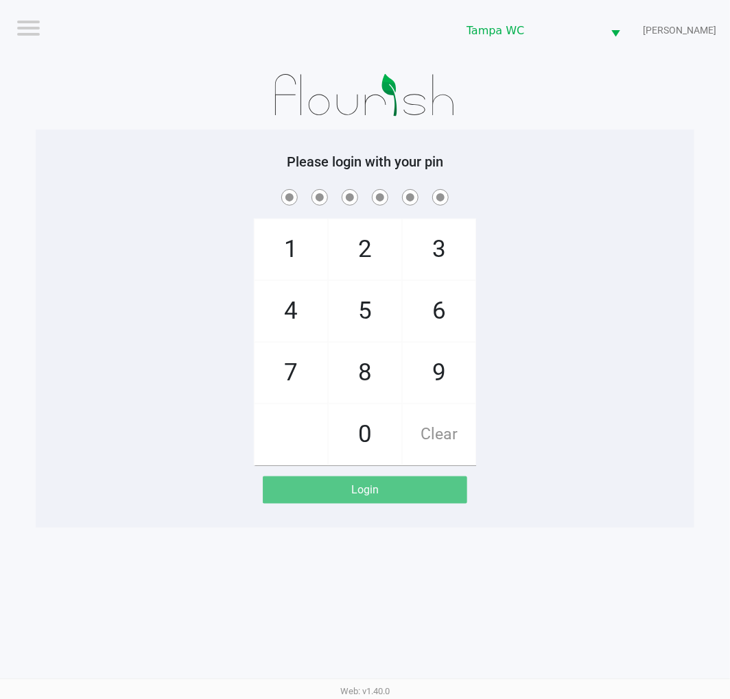
click at [146, 228] on div "1 4 7 2 5 8 0 3 6 9 Clear" at bounding box center [365, 326] width 658 height 279
checkbox input "true"
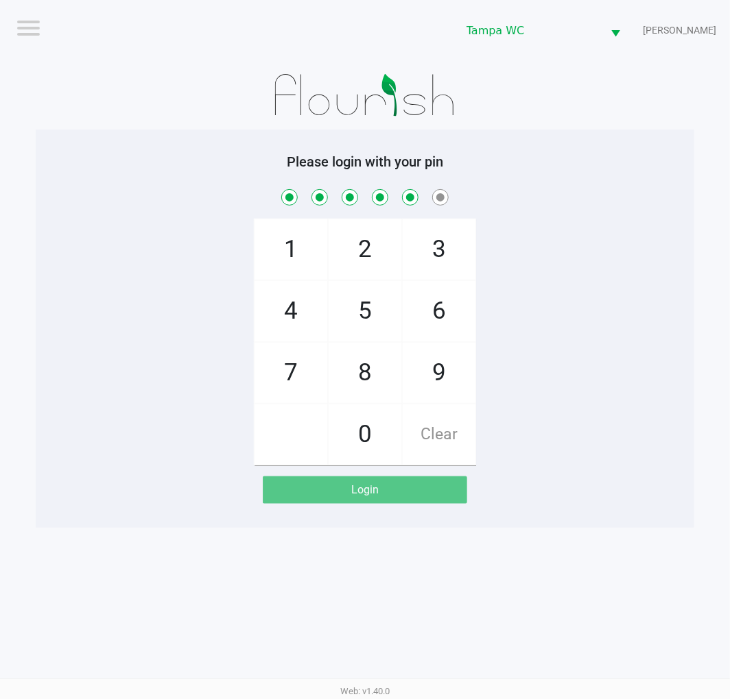
checkbox input "true"
checkbox input "false"
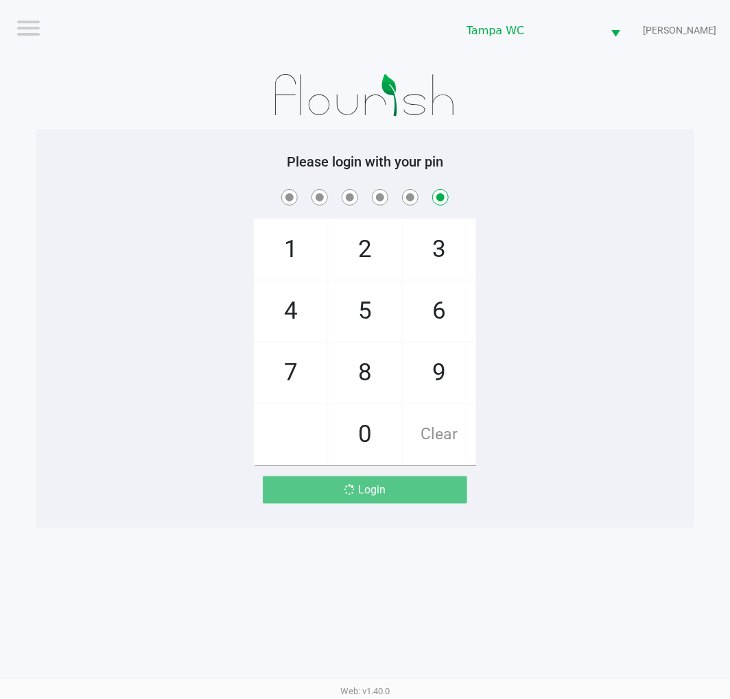
checkbox input "false"
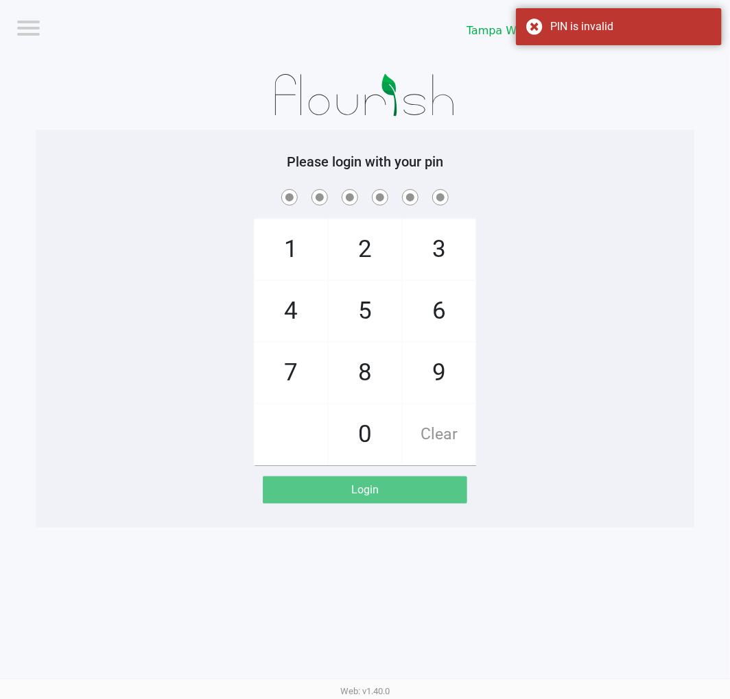
checkbox input "true"
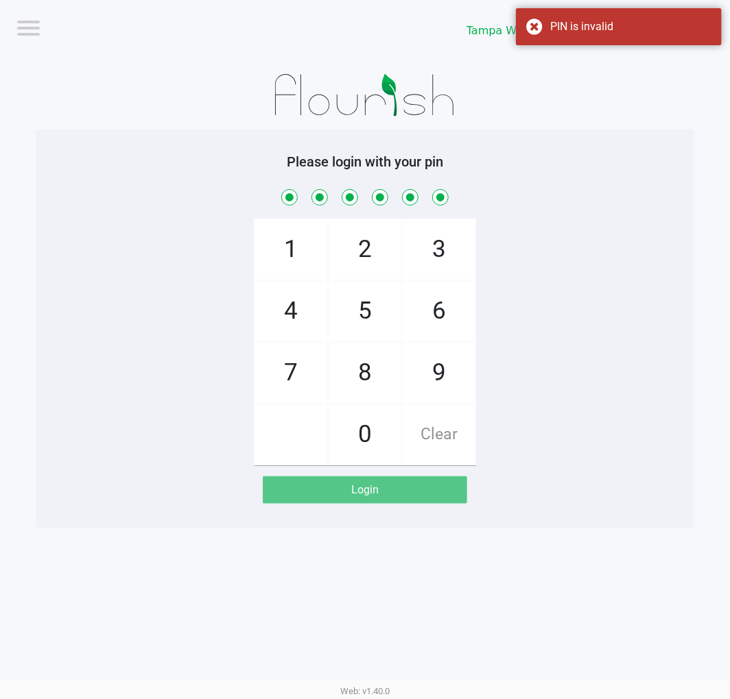
checkbox input "true"
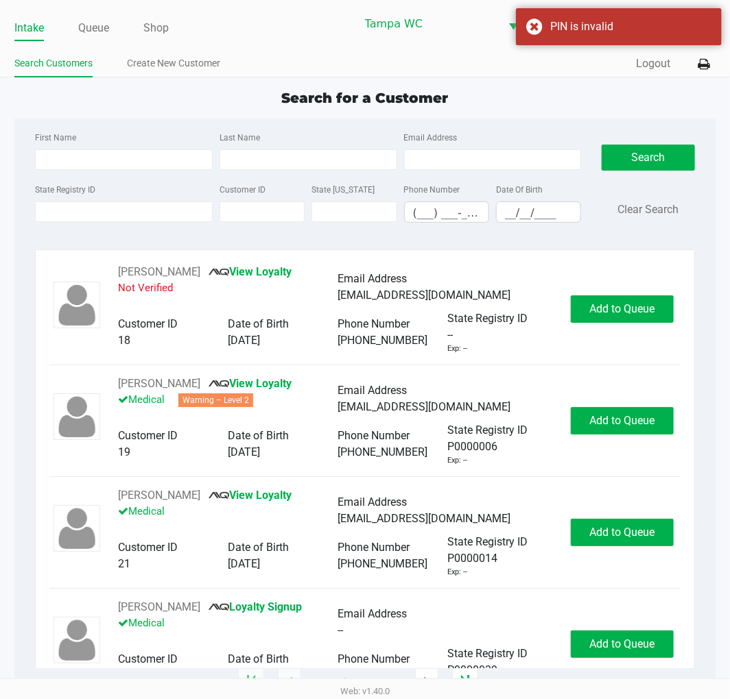
click at [149, 127] on div "First Name Last Name Email Address State Registry ID Customer ID State ID Phone…" at bounding box center [365, 181] width 680 height 125
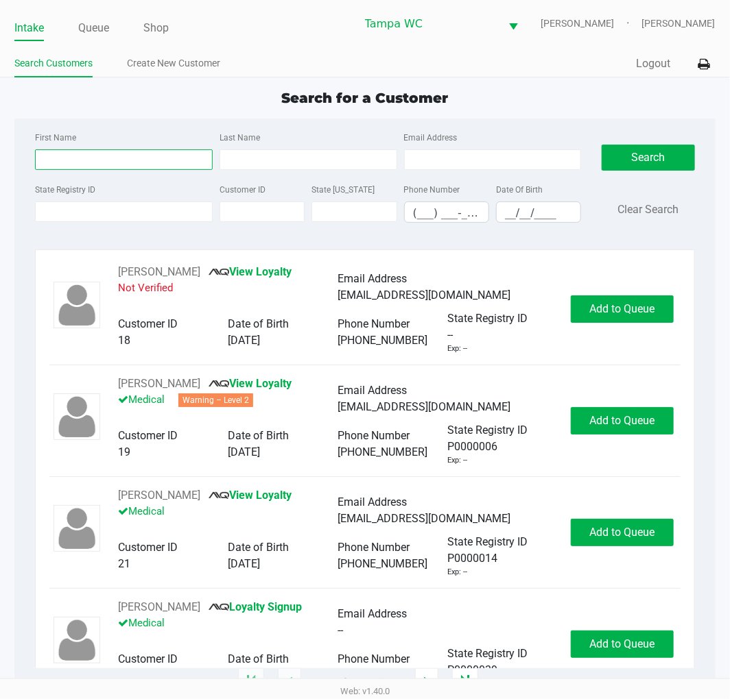
click at [117, 169] on input "First Name" at bounding box center [124, 159] width 178 height 21
type input "hARRISON"
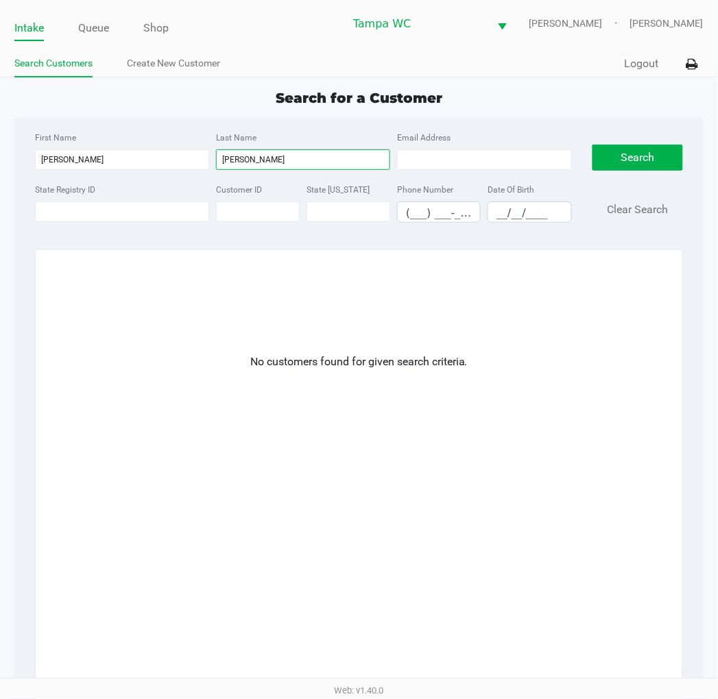
type input "bOOKER"
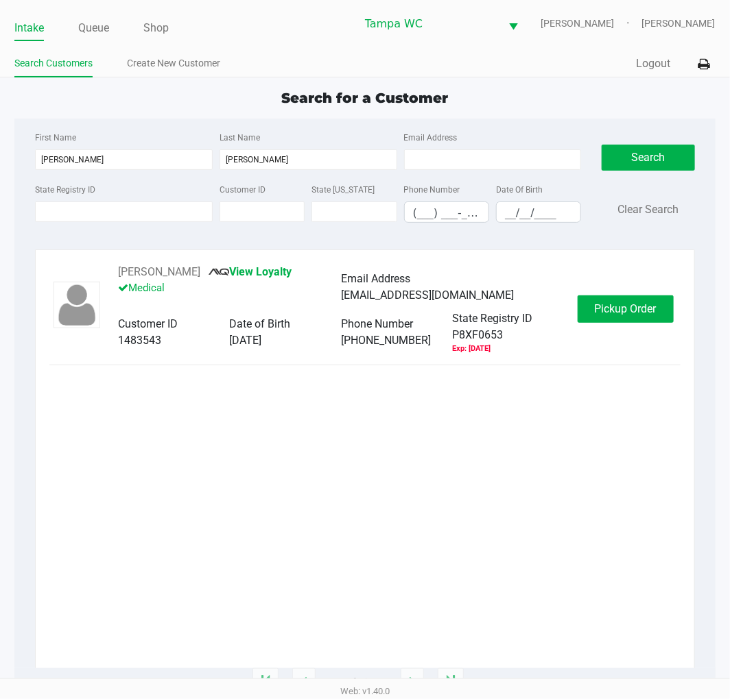
click at [276, 446] on div "HARRISON BOOKER View Loyalty Medical Email Address bookerharrison6@gmail.com Cu…" at bounding box center [364, 466] width 630 height 405
click at [642, 306] on span "Pickup Order" at bounding box center [625, 308] width 62 height 13
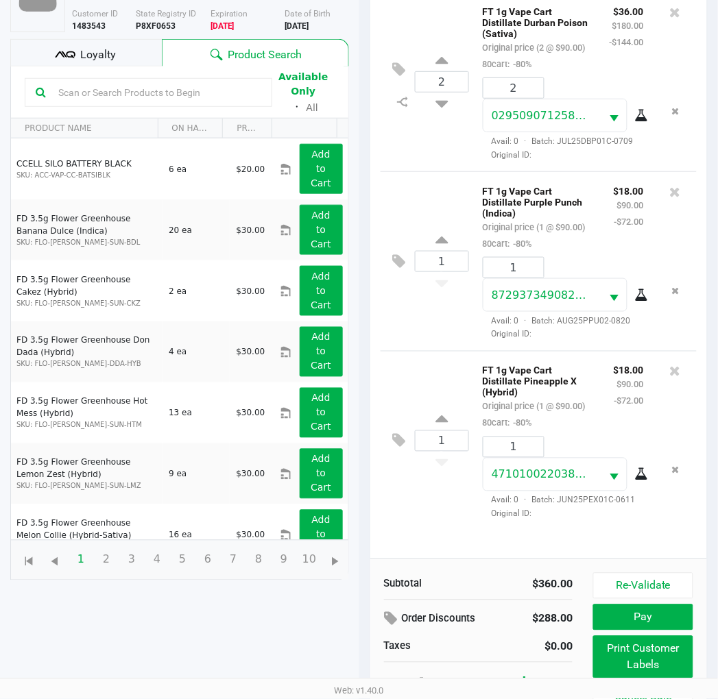
scroll to position [163, 0]
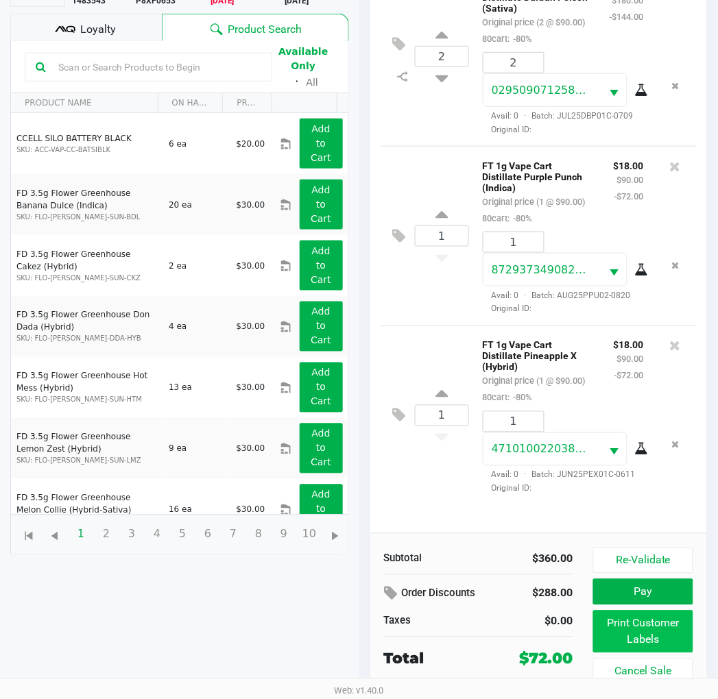
click at [680, 615] on button "Print Customer Labels" at bounding box center [642, 632] width 99 height 43
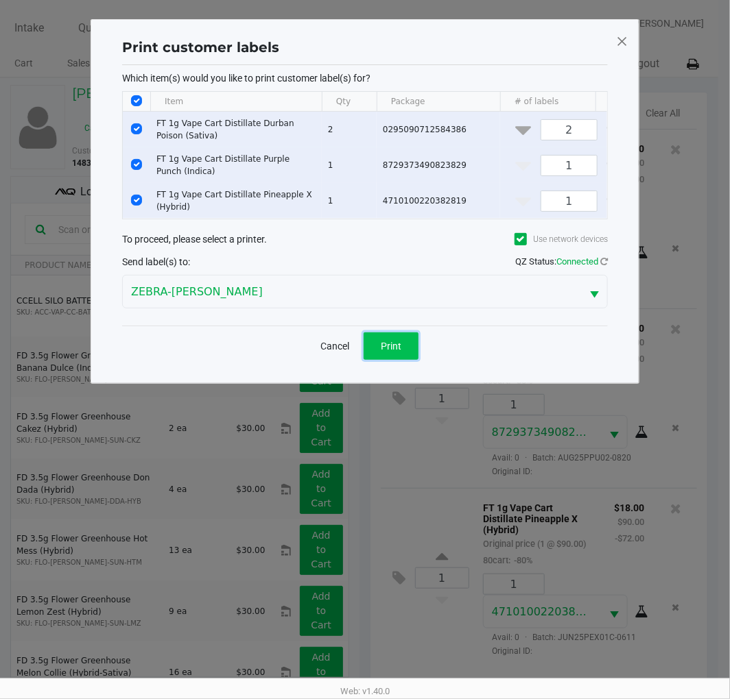
click at [399, 360] on button "Print" at bounding box center [390, 346] width 55 height 27
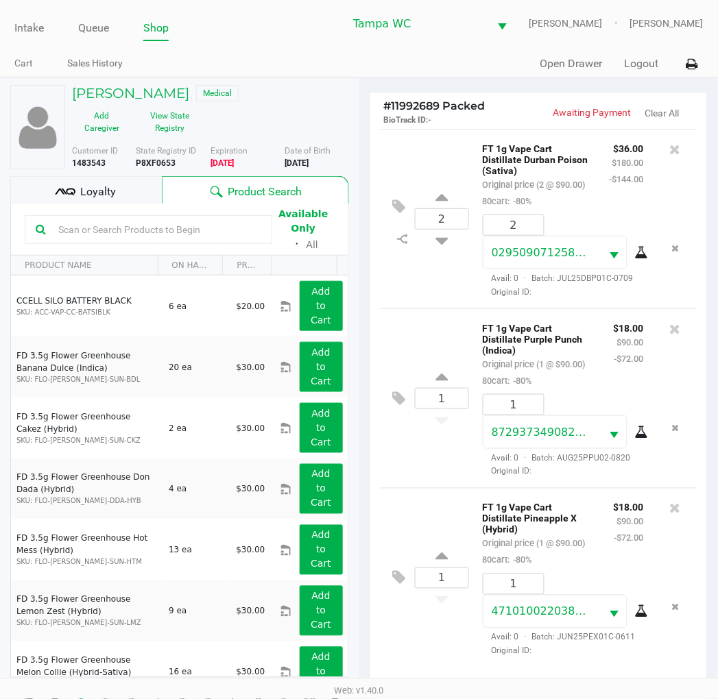
click at [118, 200] on div "Loyalty" at bounding box center [86, 189] width 152 height 27
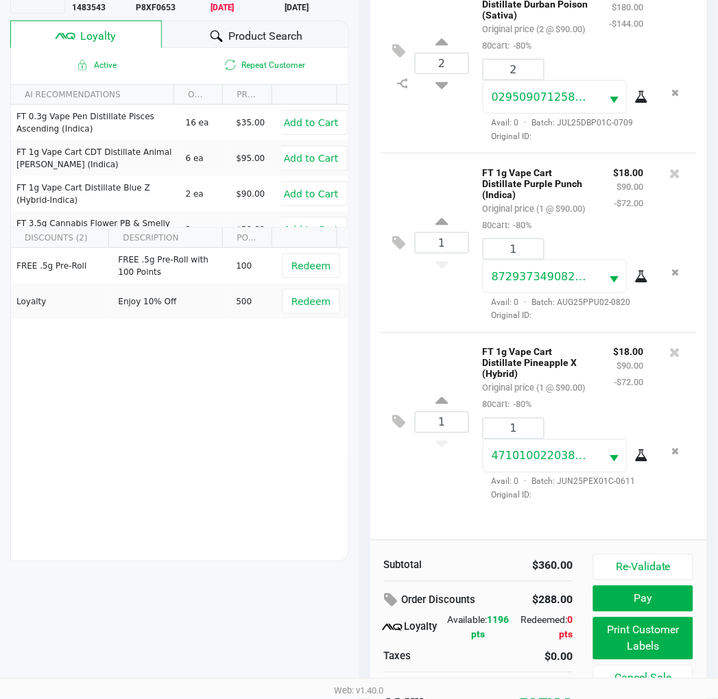
scroll to position [177, 0]
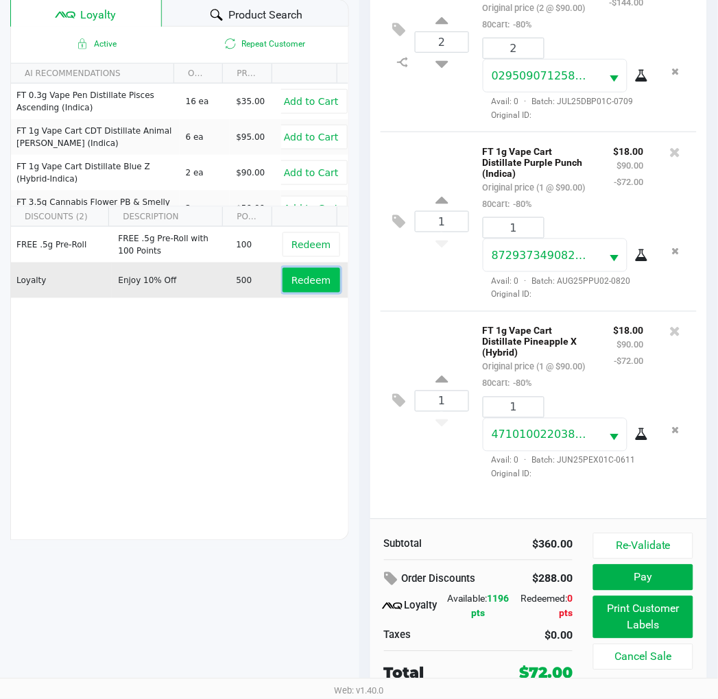
click at [312, 281] on span "Redeem" at bounding box center [310, 280] width 39 height 11
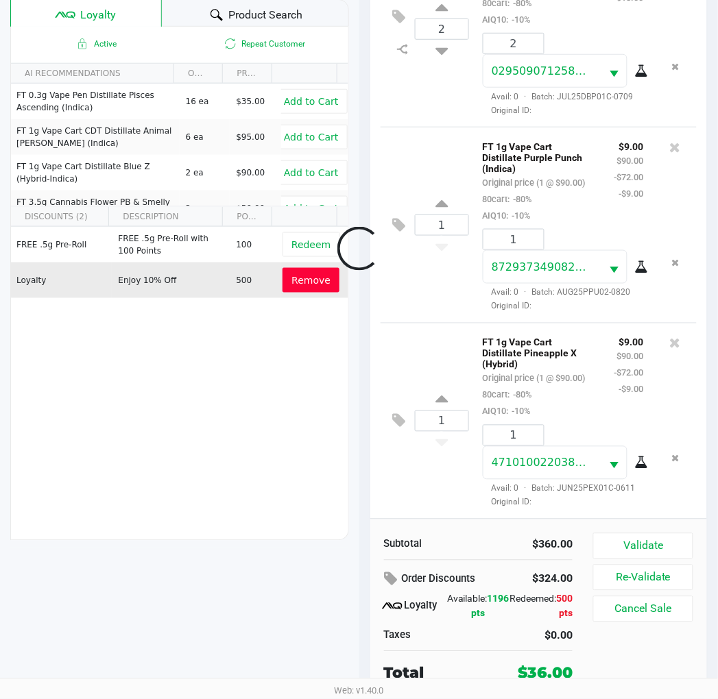
scroll to position [108, 0]
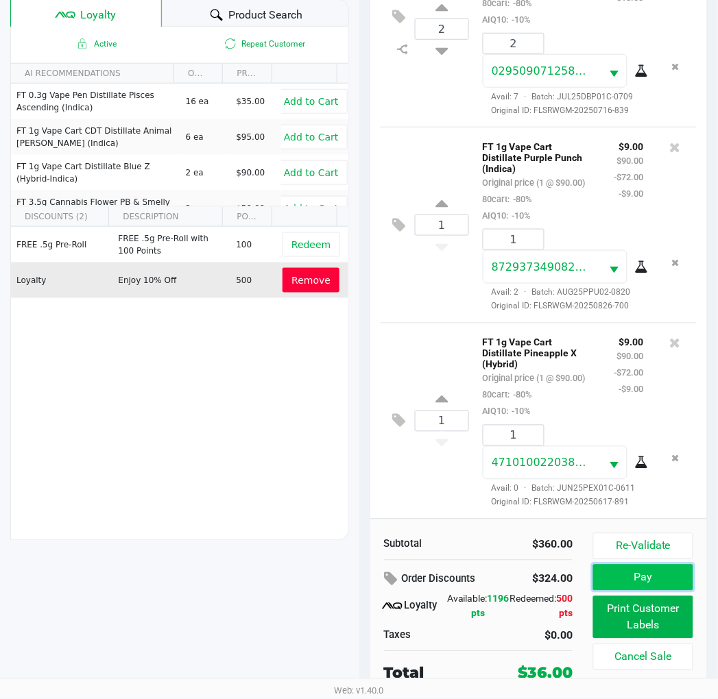
click at [654, 584] on button "Pay" at bounding box center [642, 578] width 99 height 26
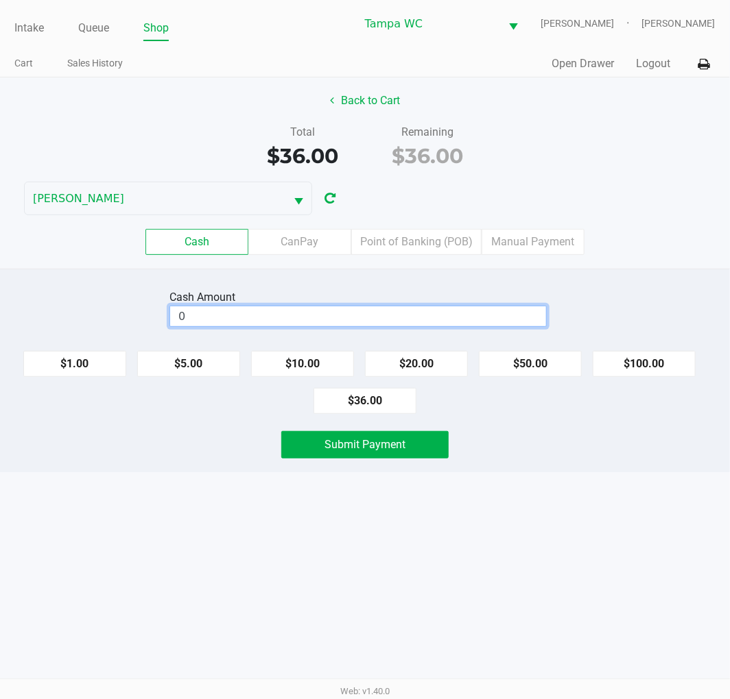
click at [291, 318] on input "0" at bounding box center [358, 316] width 376 height 20
type input "4"
type input "$40.00"
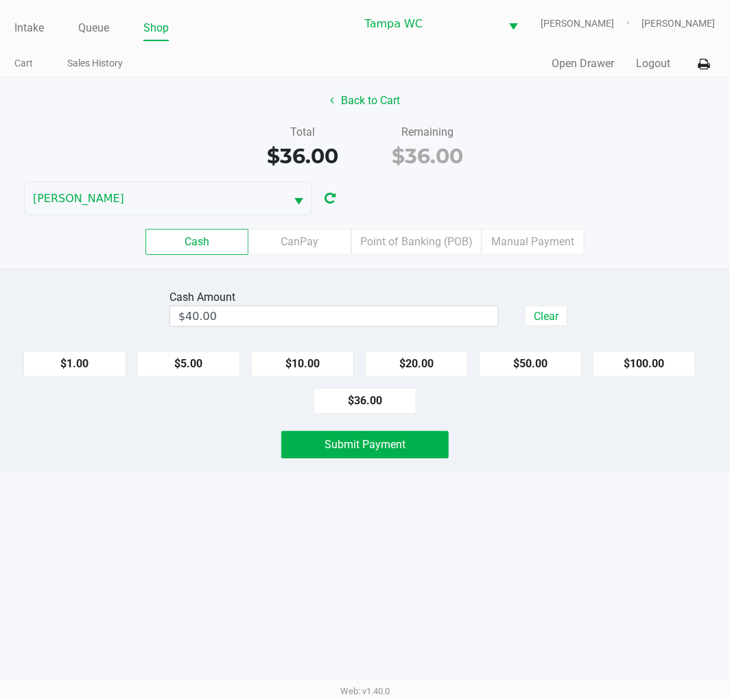
click at [676, 221] on div "Cash CanPay Point of Banking (POB) Manual Payment" at bounding box center [365, 241] width 750 height 53
drag, startPoint x: 544, startPoint y: 472, endPoint x: 425, endPoint y: 439, distance: 123.8
click at [544, 472] on div "Cash Amount $40.00 Clear $1.00 $5.00 $10.00 $20.00 $50.00 $100.00 $36.00 Submit…" at bounding box center [365, 371] width 730 height 204
click at [417, 439] on button "Submit Payment" at bounding box center [364, 444] width 167 height 27
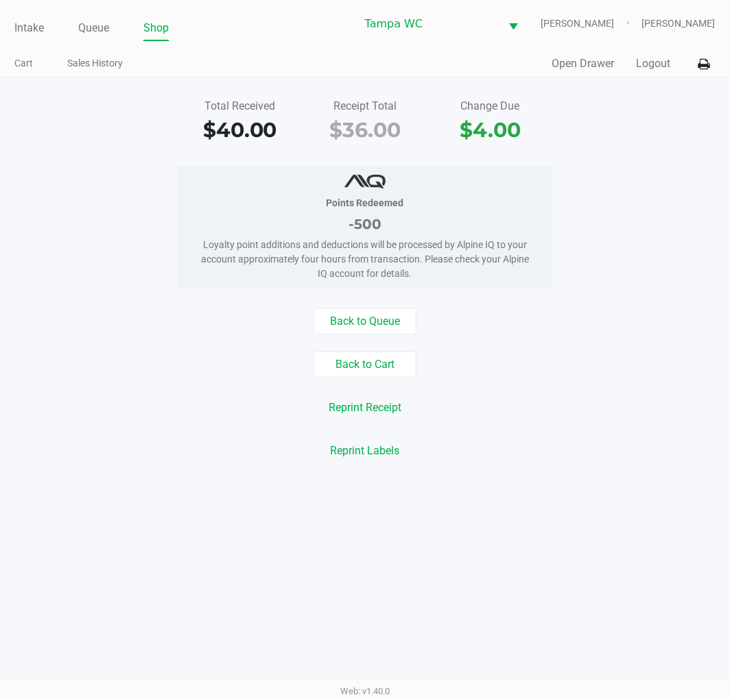
click at [31, 23] on link "Intake" at bounding box center [28, 28] width 29 height 19
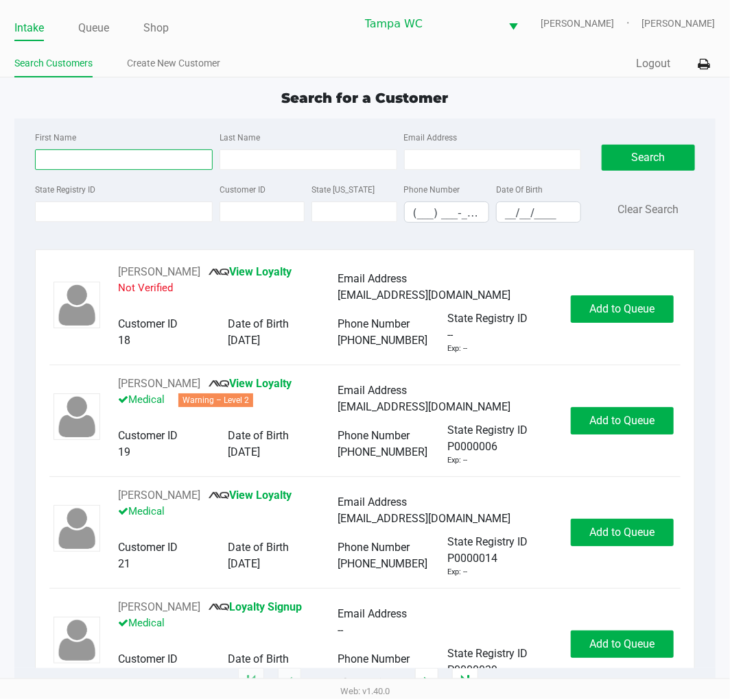
click at [71, 168] on input "First Name" at bounding box center [124, 159] width 178 height 21
type input "sANDRA"
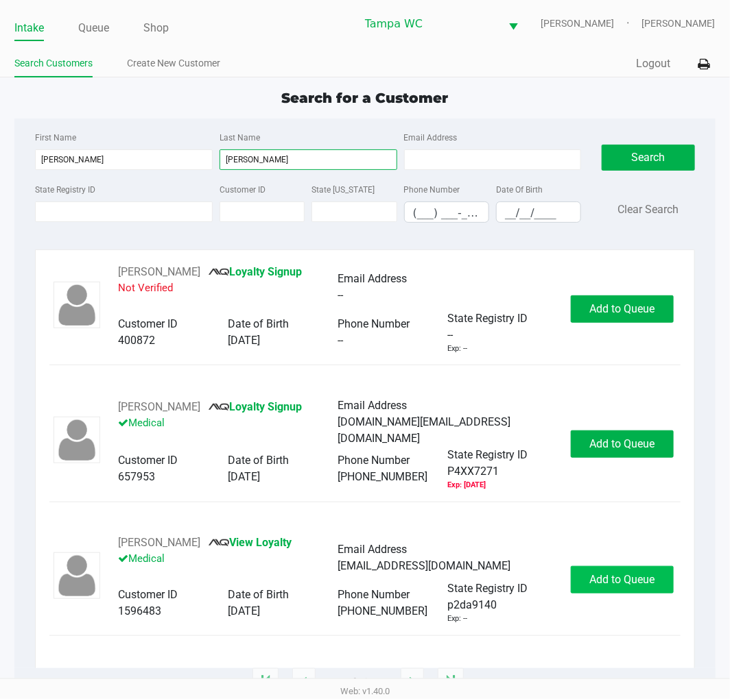
type input "mORENO"
click at [610, 586] on span "Add to Queue" at bounding box center [621, 579] width 65 height 13
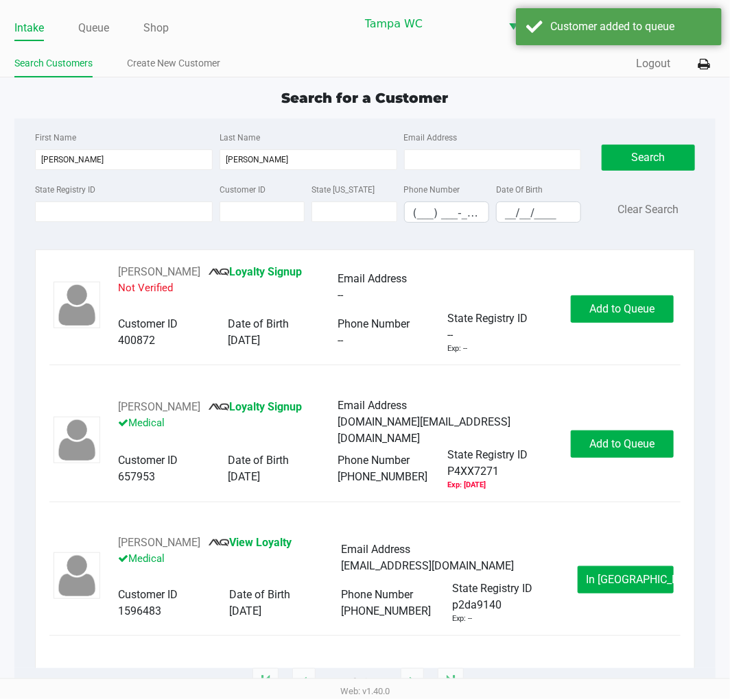
click at [610, 586] on span "In Queue" at bounding box center [643, 579] width 115 height 13
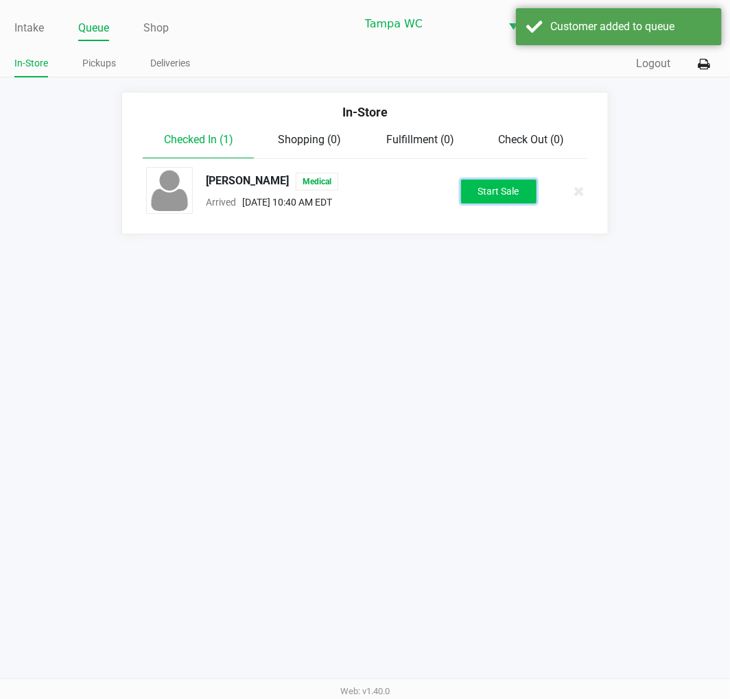
click at [482, 195] on button "Start Sale" at bounding box center [498, 192] width 75 height 24
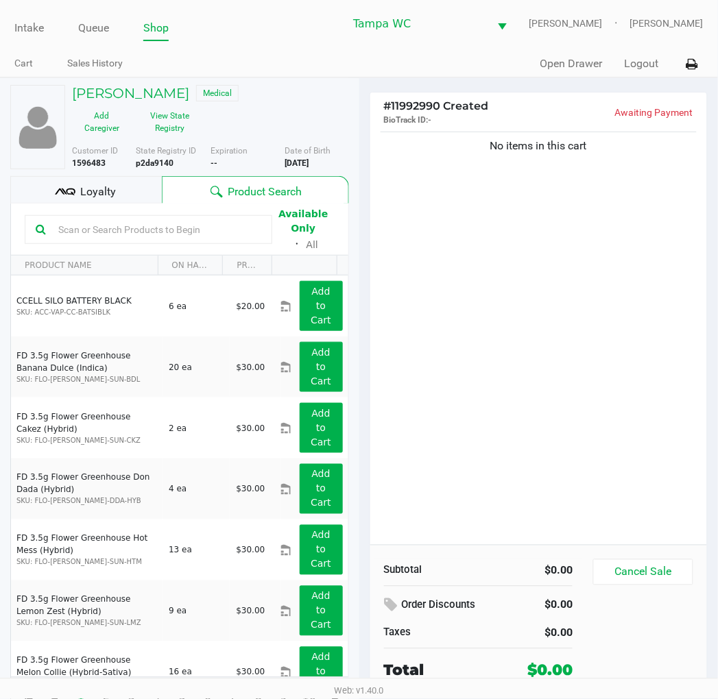
click at [115, 195] on div "Loyalty" at bounding box center [86, 189] width 152 height 27
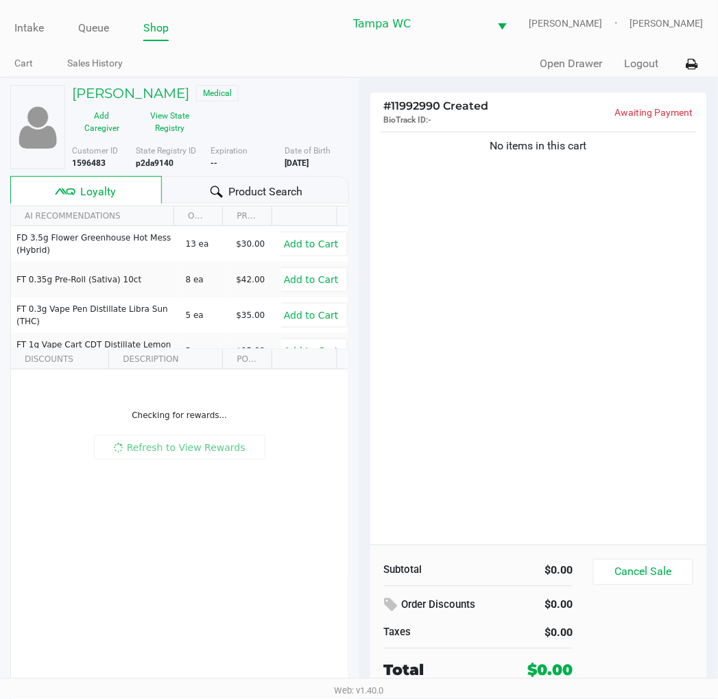
click at [529, 295] on div "No items in this cart" at bounding box center [538, 337] width 337 height 416
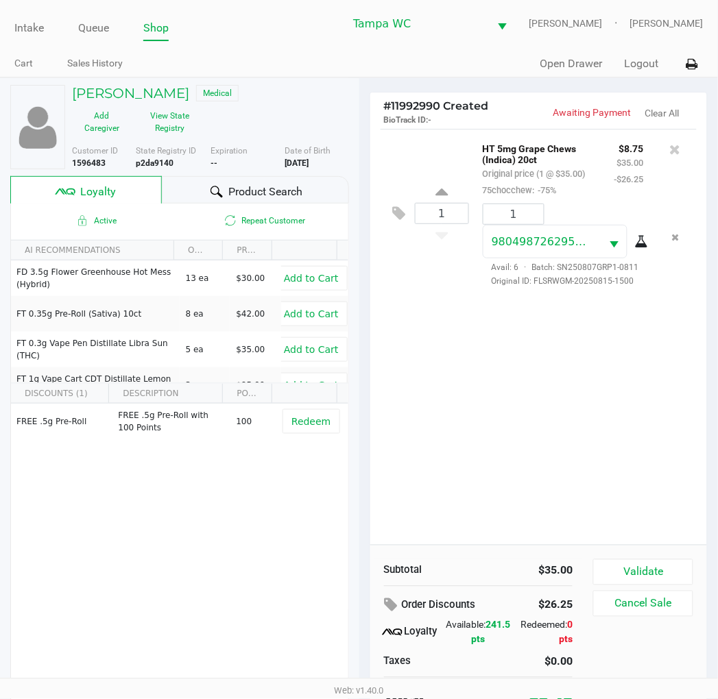
click at [515, 350] on div "1 HT 5mg Grape Chews (Indica) 20ct Original price (1 @ $35.00) 75chocchew: -75%…" at bounding box center [538, 337] width 337 height 416
click at [573, 313] on div "2 HT 5mg Grape Chews (Indica) 20ct Original price (2 @ $35.00) 75chocchew: -75%…" at bounding box center [538, 337] width 337 height 416
click at [441, 426] on div "2 HT 5mg Grape Chews (Indica) 20ct Original price (2 @ $35.00) 75chocchew: -75%…" at bounding box center [538, 337] width 337 height 416
click at [613, 570] on button "Validate" at bounding box center [642, 573] width 99 height 26
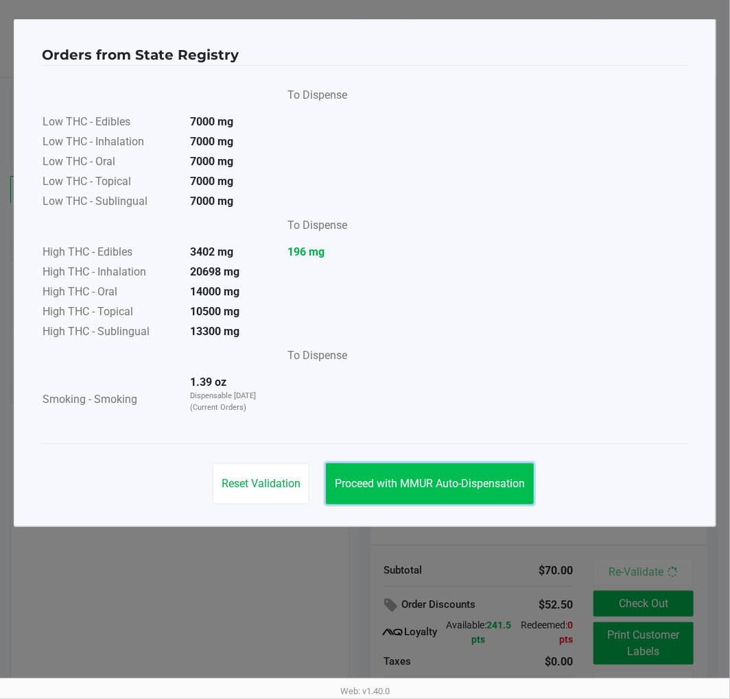
click at [448, 483] on span "Proceed with MMUR Auto-Dispensation" at bounding box center [430, 483] width 190 height 13
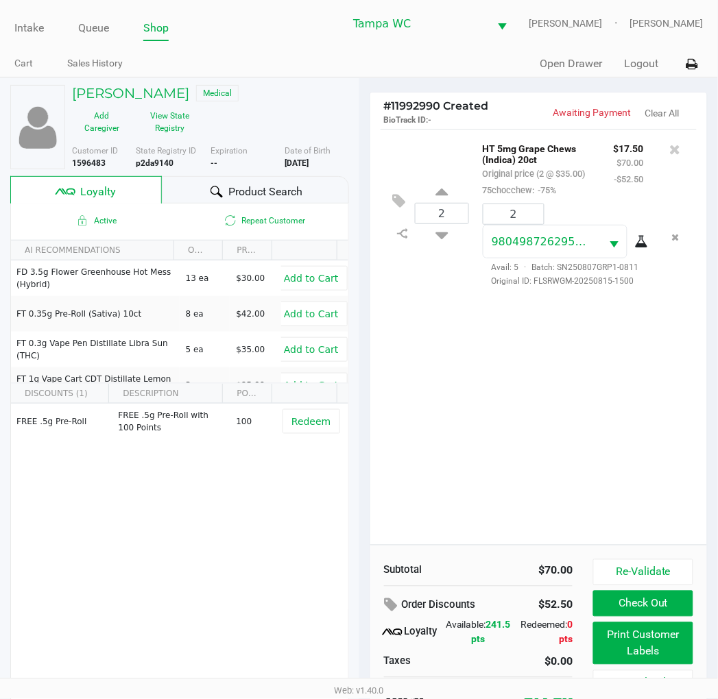
click at [476, 466] on div "2 HT 5mg Grape Chews (Indica) 20ct Original price (2 @ $35.00) 75chocchew: -75%…" at bounding box center [538, 337] width 337 height 416
click at [479, 429] on div "2 HT 5mg Grape Chews (Indica) 20ct Original price (2 @ $35.00) 75chocchew: -75%…" at bounding box center [538, 337] width 337 height 416
click at [573, 448] on div "2 HT 5mg Grape Chews (Indica) 20ct Original price (2 @ $35.00) 75chocchew: -75%…" at bounding box center [538, 337] width 337 height 416
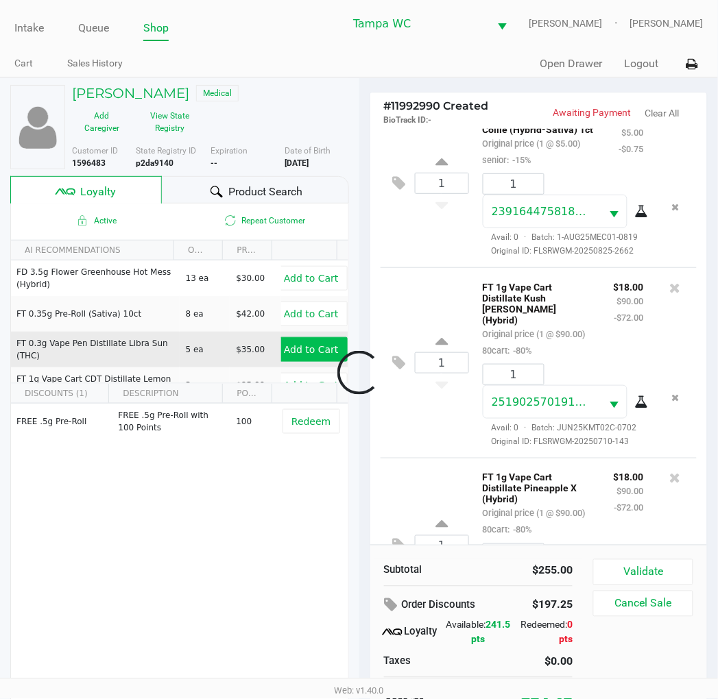
scroll to position [392, 0]
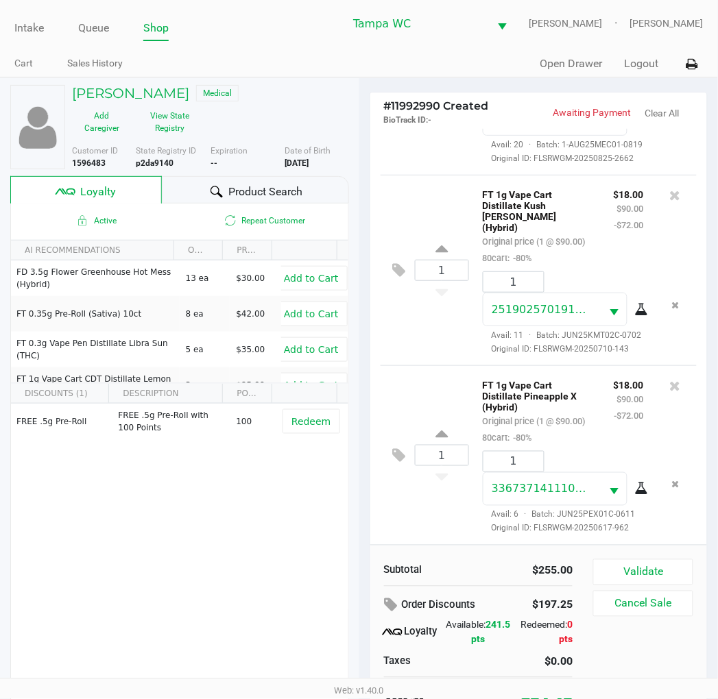
click at [289, 399] on th "Data table" at bounding box center [304, 394] width 65 height 20
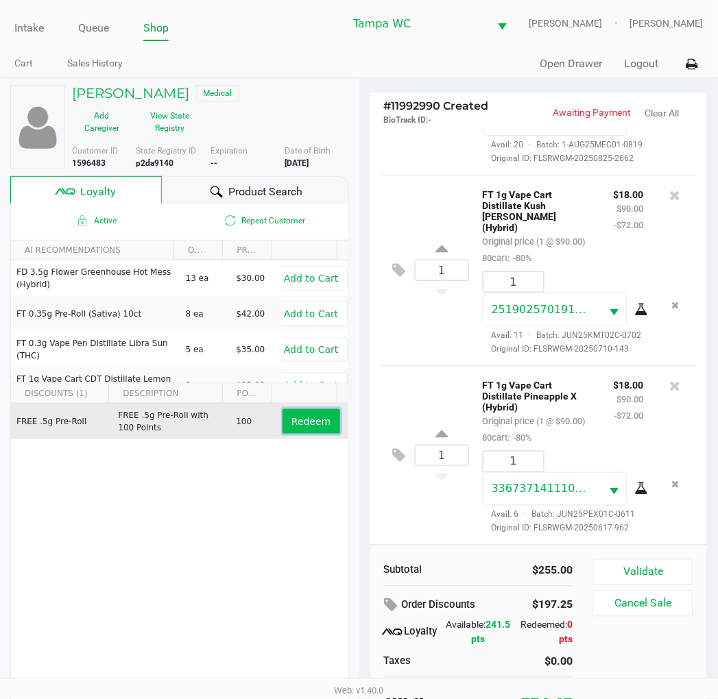
click at [291, 416] on span "Redeem" at bounding box center [310, 421] width 39 height 11
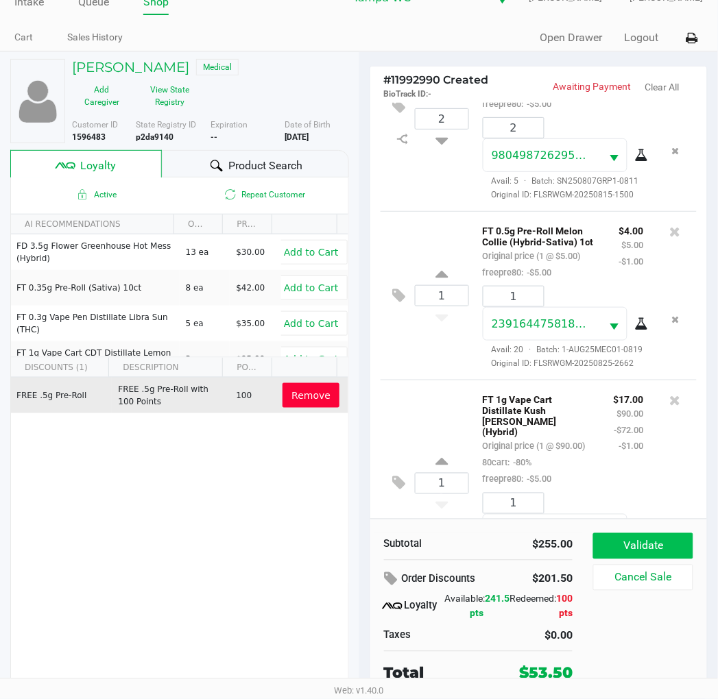
scroll to position [76, 0]
click at [651, 542] on button "Validate" at bounding box center [642, 546] width 99 height 26
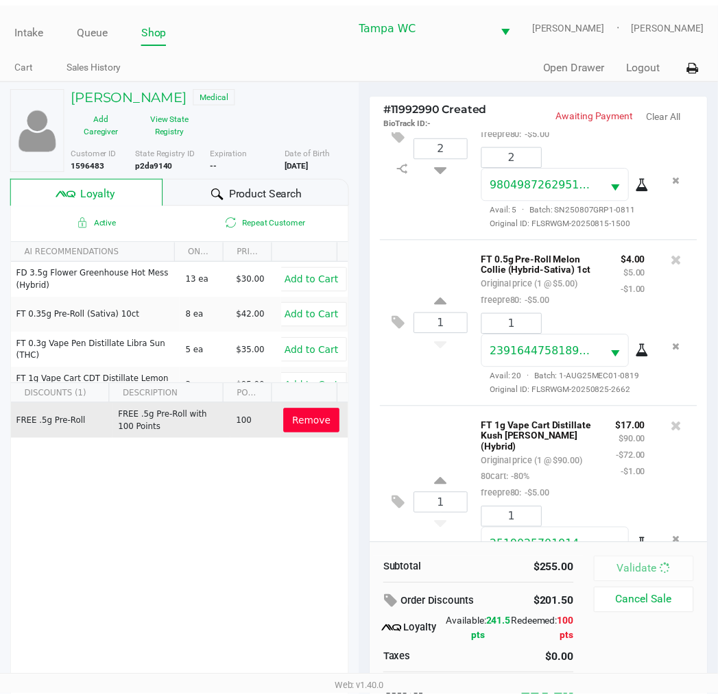
scroll to position [462, 0]
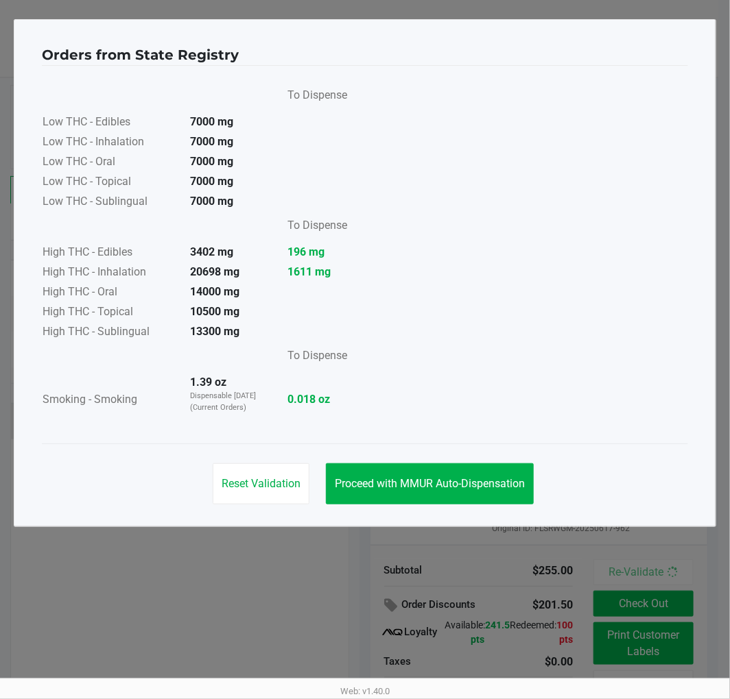
click at [446, 457] on div "Reset Validation Proceed with MMUR Auto-Dispensation" at bounding box center [365, 478] width 646 height 69
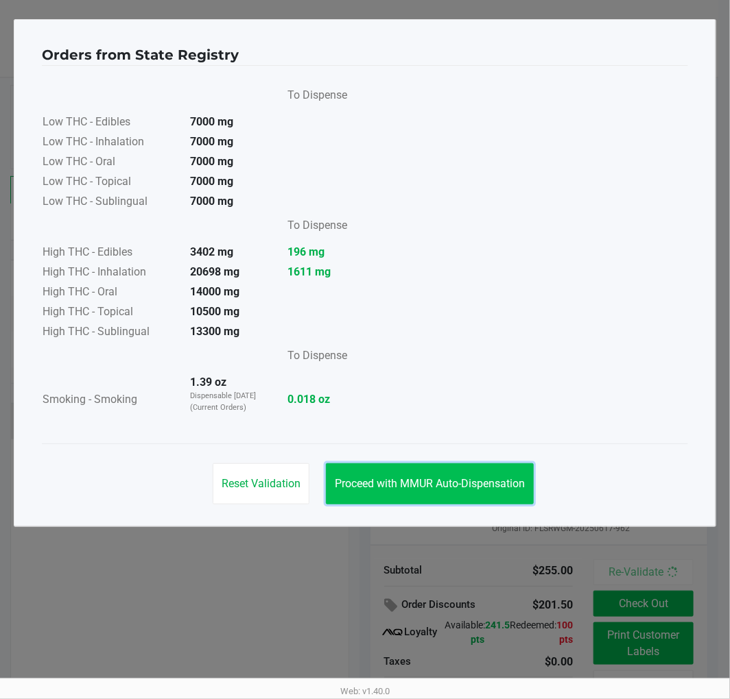
click at [448, 473] on button "Proceed with MMUR Auto-Dispensation" at bounding box center [430, 484] width 208 height 41
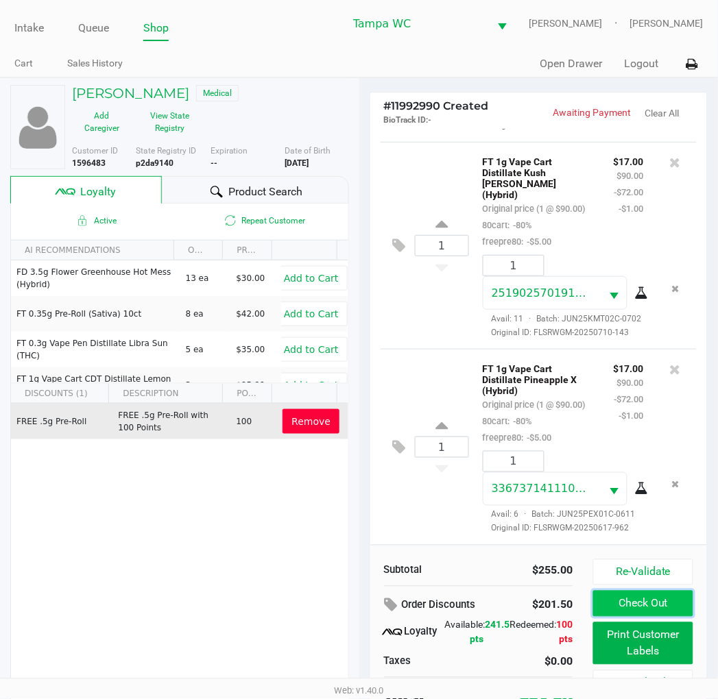
click at [669, 597] on button "Check Out" at bounding box center [642, 604] width 99 height 26
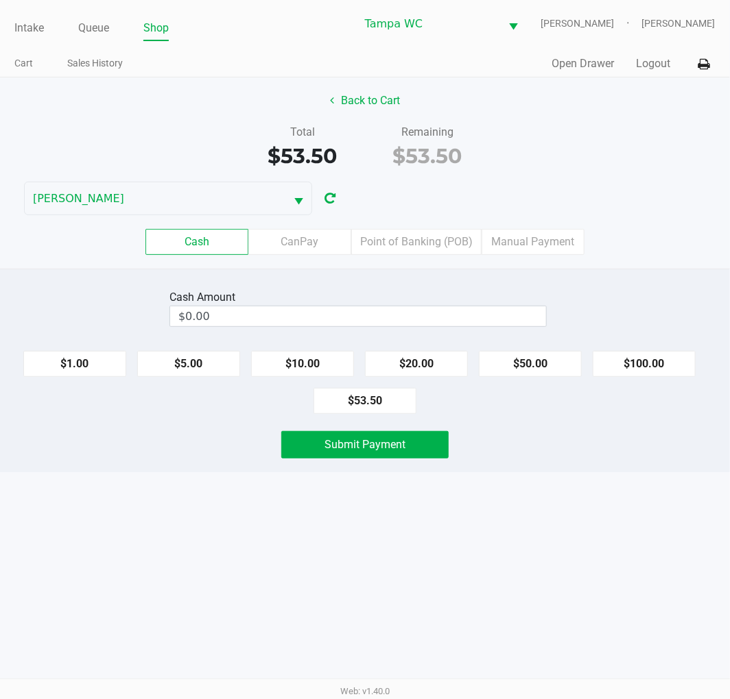
click at [449, 255] on label "Point of Banking (POB)" at bounding box center [416, 242] width 130 height 26
click at [0, 0] on 7 "Point of Banking (POB)" at bounding box center [0, 0] width 0 height 0
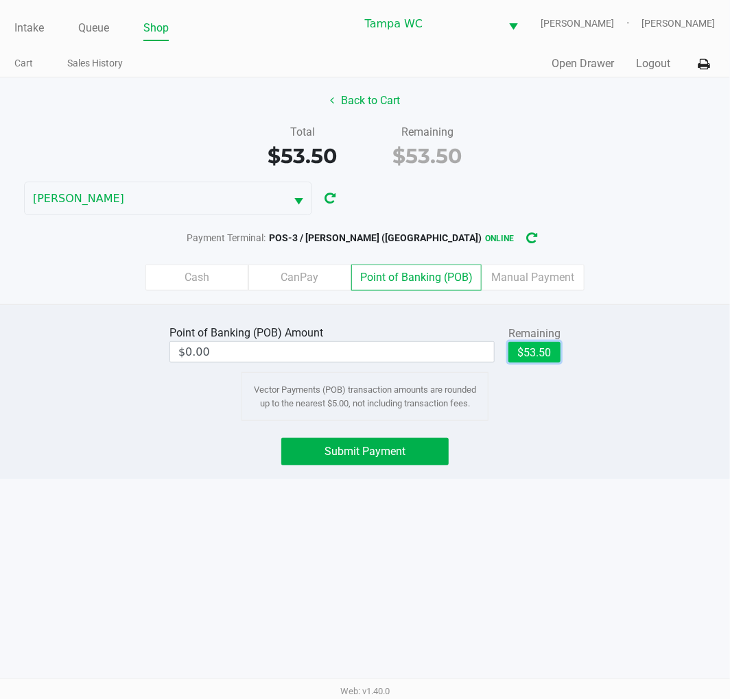
click at [536, 358] on button "$53.50" at bounding box center [534, 352] width 52 height 21
type input "$53.50"
click at [560, 464] on div "Submit Payment" at bounding box center [365, 451] width 750 height 27
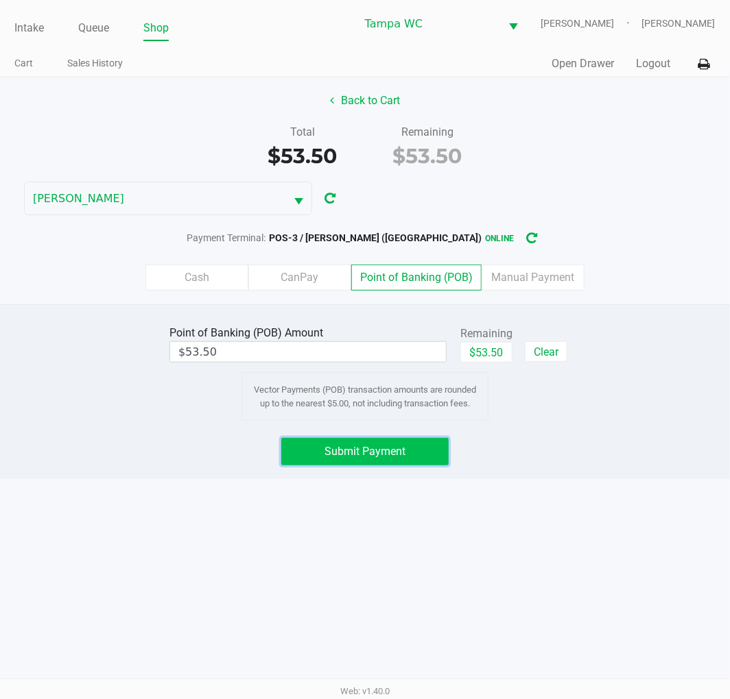
click at [421, 459] on button "Submit Payment" at bounding box center [364, 451] width 167 height 27
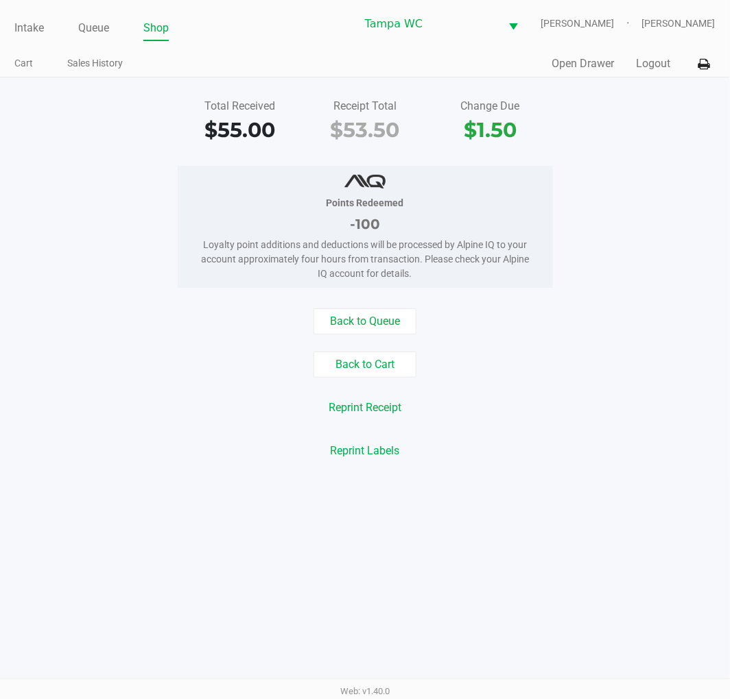
click at [381, 367] on button "Back to Cart" at bounding box center [364, 365] width 103 height 26
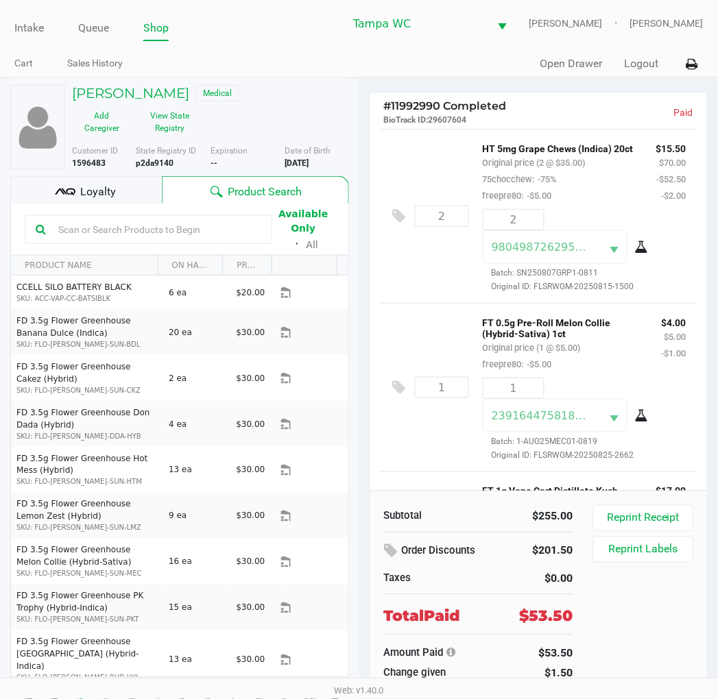
scroll to position [25, 0]
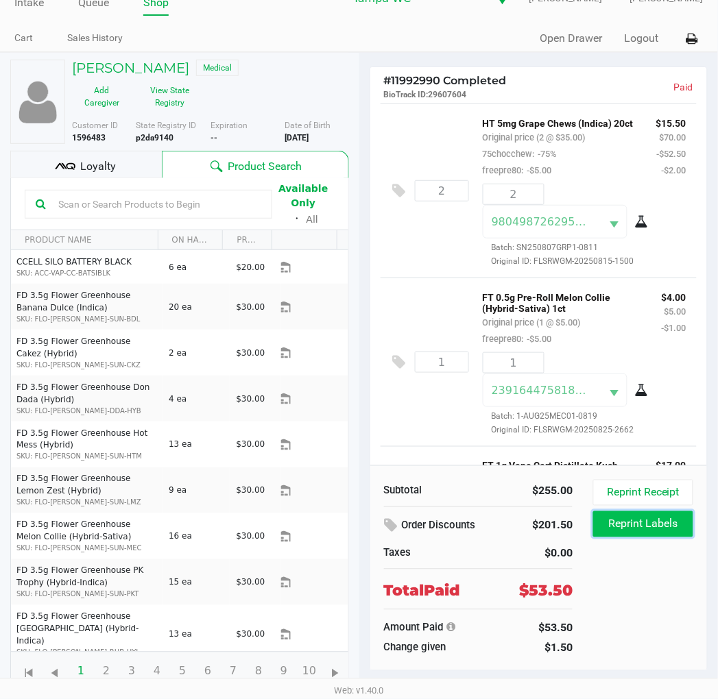
click at [664, 522] on button "Reprint Labels" at bounding box center [642, 525] width 99 height 26
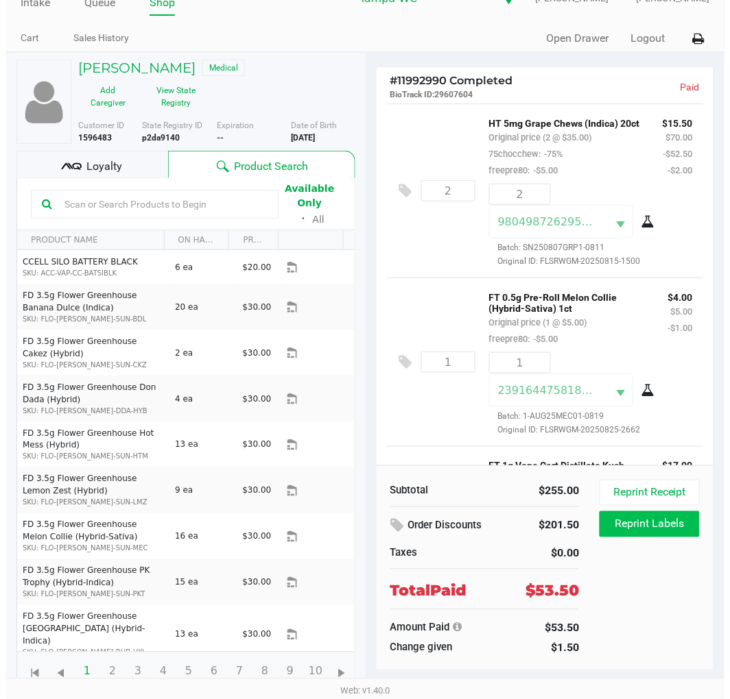
scroll to position [0, 0]
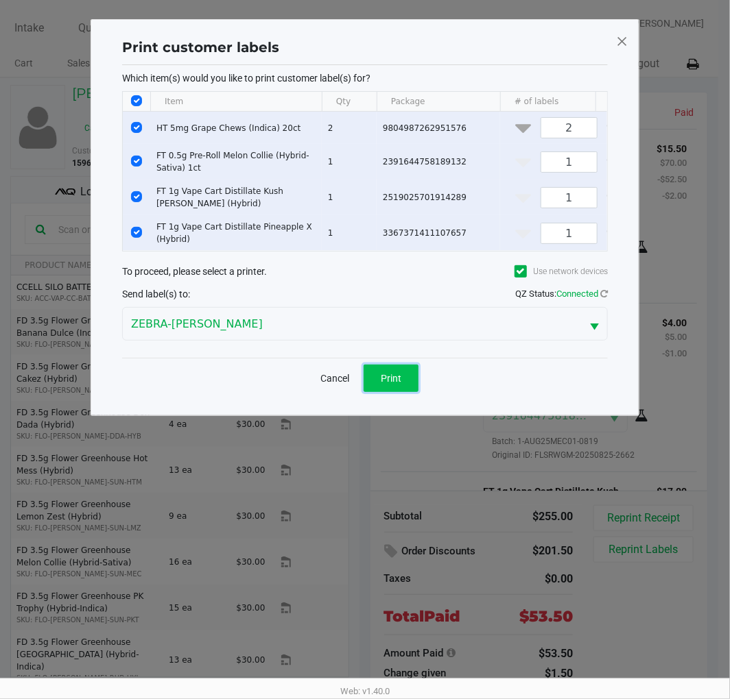
click at [378, 392] on button "Print" at bounding box center [390, 378] width 55 height 27
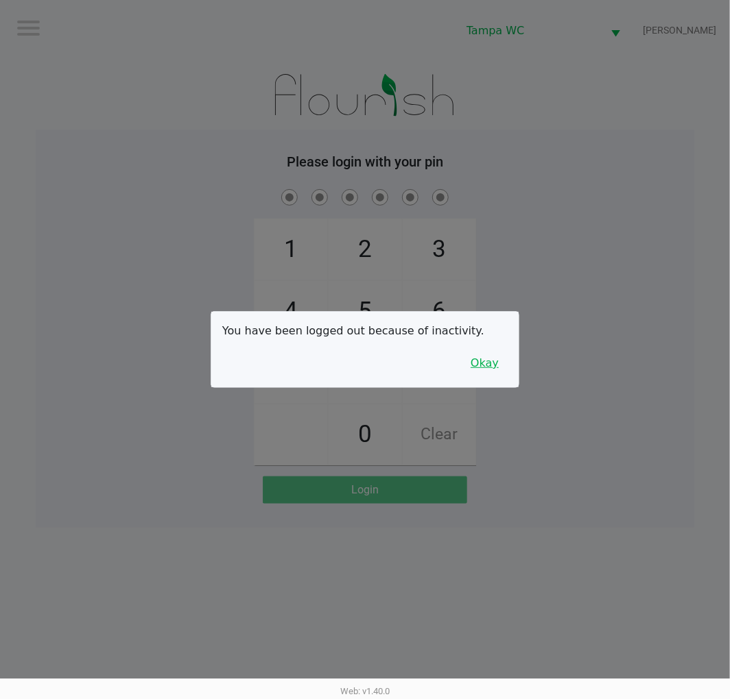
click at [484, 361] on button "Okay" at bounding box center [484, 363] width 46 height 26
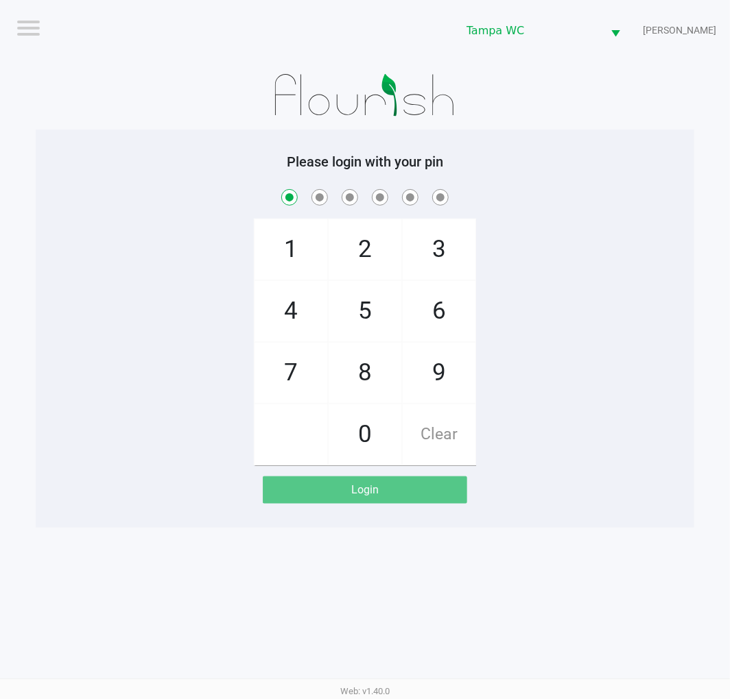
checkbox input "true"
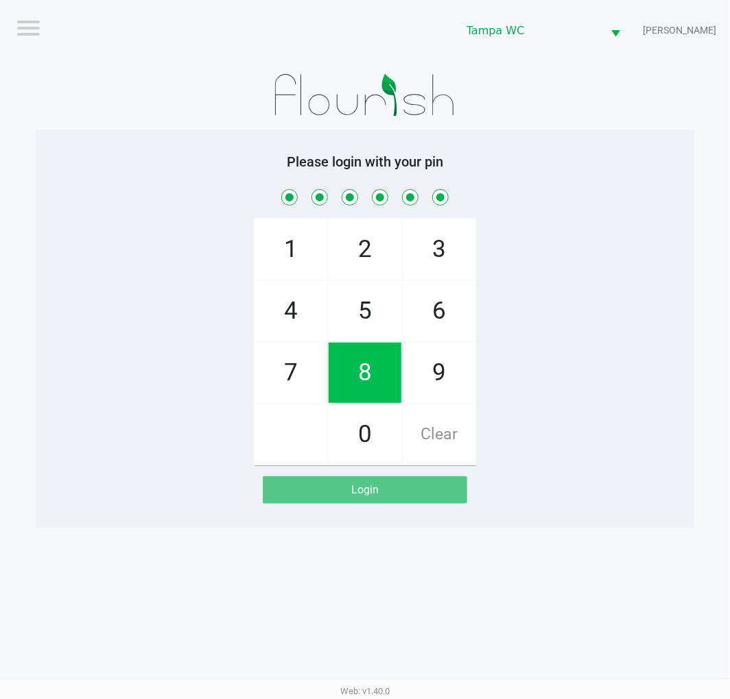
checkbox input "true"
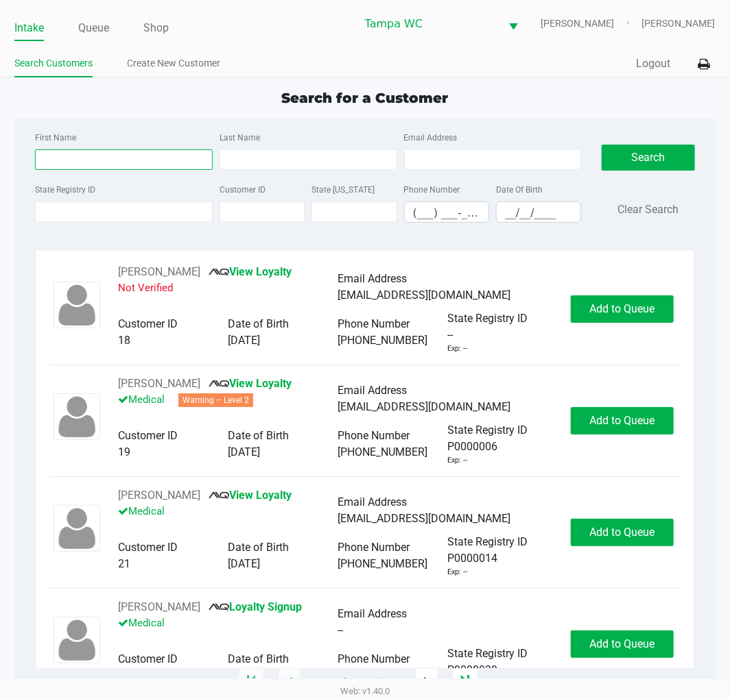
click at [140, 168] on input "First Name" at bounding box center [124, 159] width 178 height 21
type input "Stephanie"
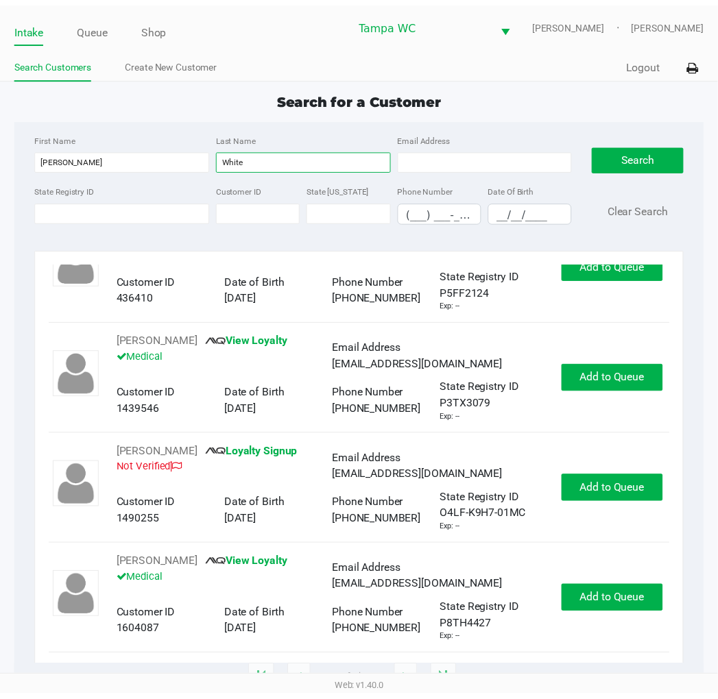
scroll to position [506, 0]
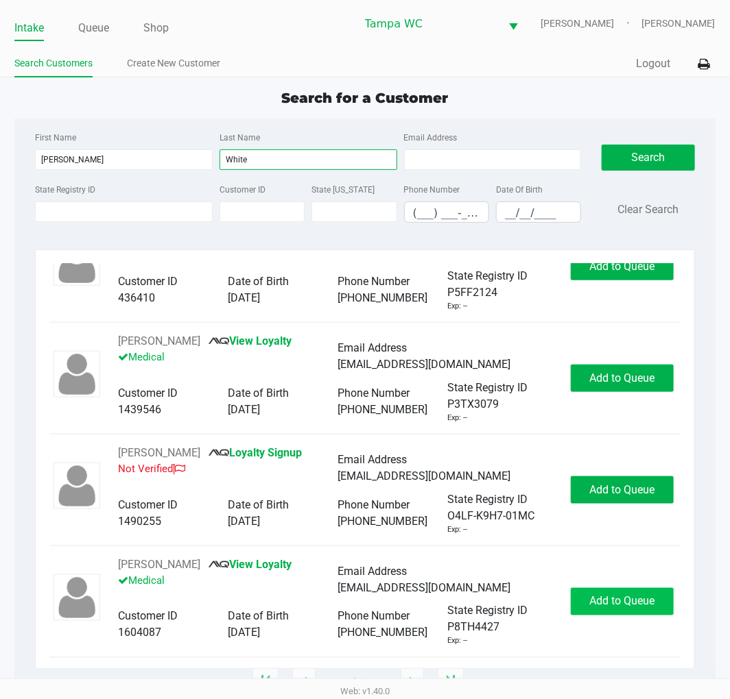
type input "White"
click at [612, 599] on span "Add to Queue" at bounding box center [621, 601] width 65 height 13
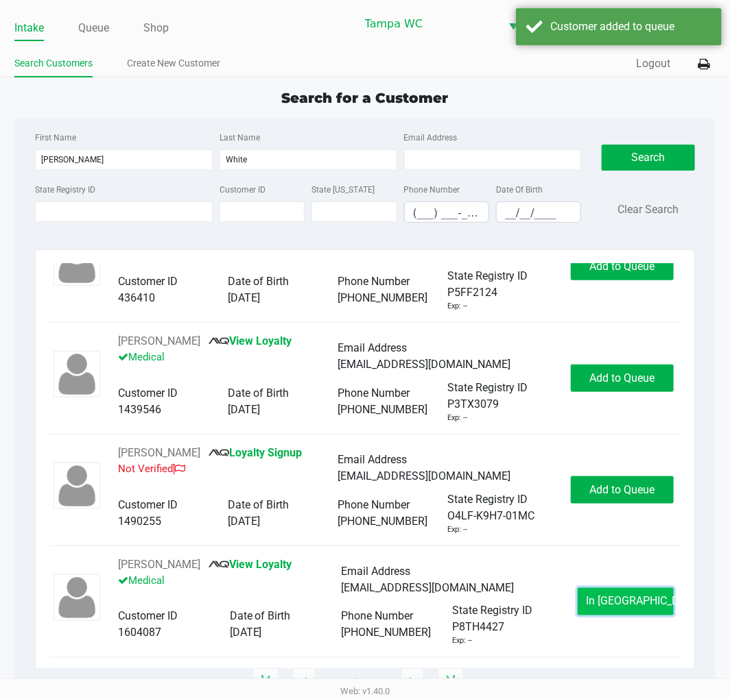
click at [591, 602] on button "In Queue" at bounding box center [625, 601] width 96 height 27
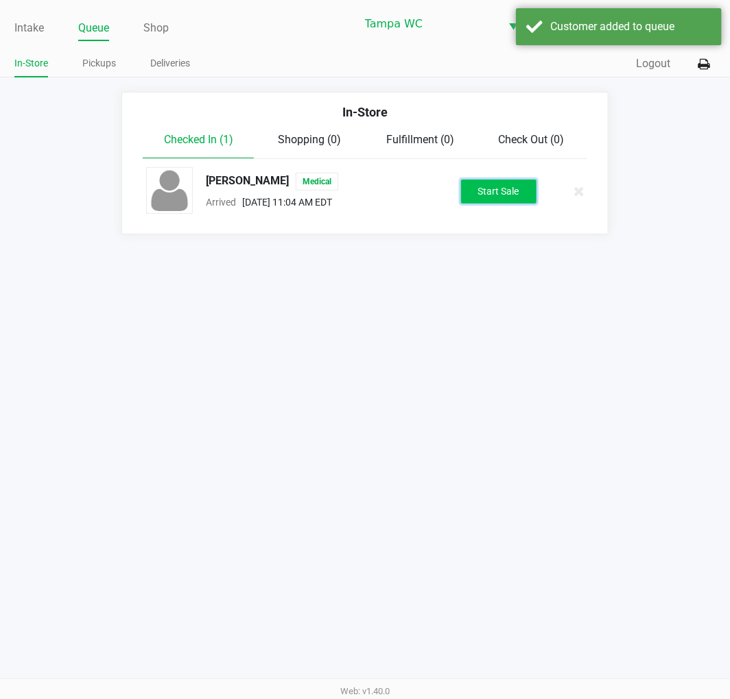
click at [468, 193] on button "Start Sale" at bounding box center [498, 192] width 75 height 24
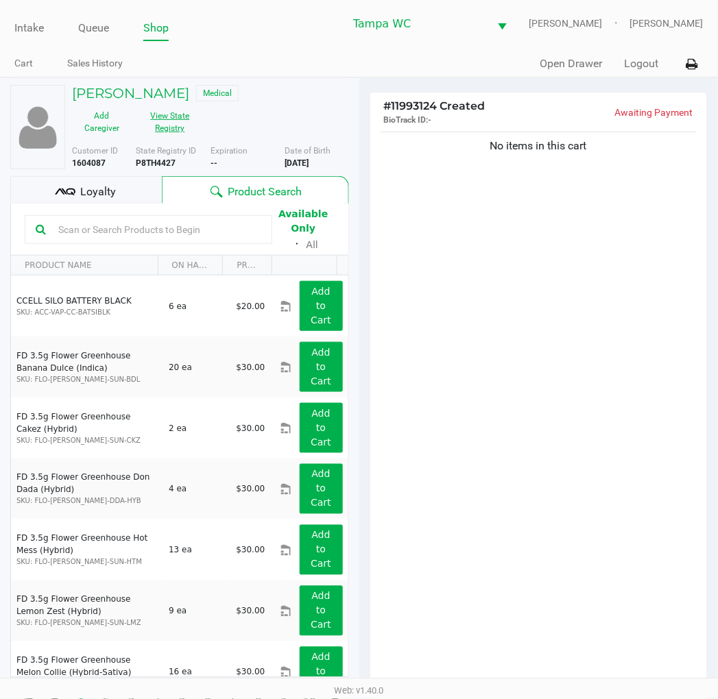
click at [188, 122] on button "View State Registry" at bounding box center [166, 122] width 69 height 34
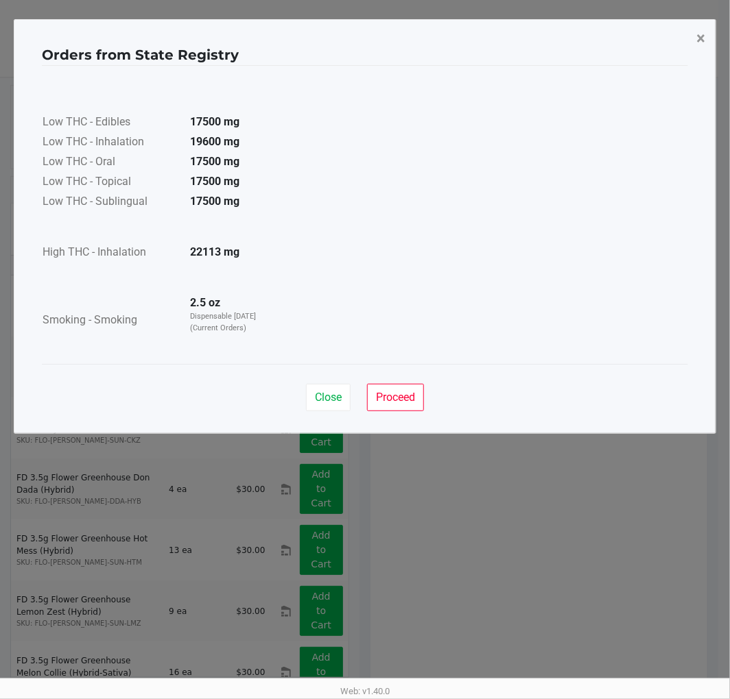
click at [697, 40] on span "×" at bounding box center [700, 38] width 9 height 19
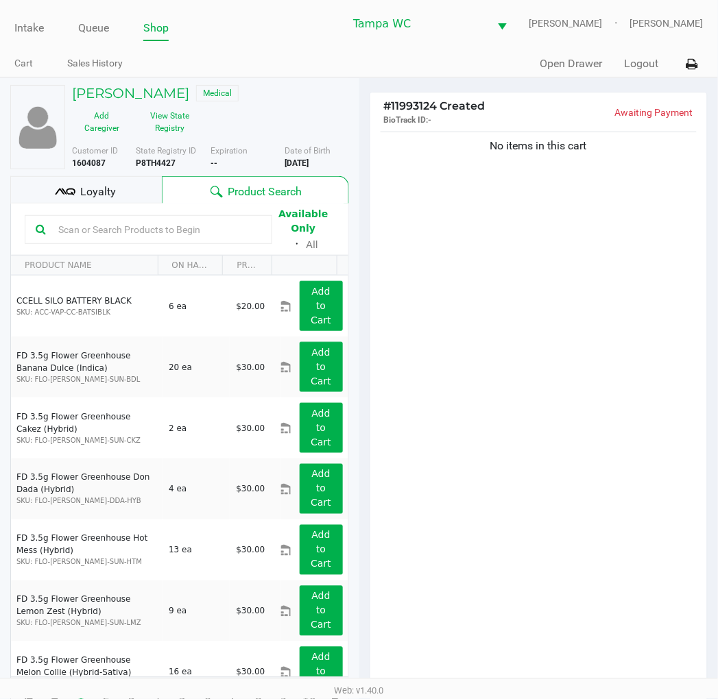
click at [561, 215] on div "No items in this cart" at bounding box center [538, 412] width 337 height 567
click at [515, 160] on div "No items in this cart" at bounding box center [538, 412] width 337 height 567
click at [518, 158] on div "No items in this cart" at bounding box center [538, 412] width 337 height 567
drag, startPoint x: 518, startPoint y: 158, endPoint x: 492, endPoint y: 156, distance: 25.4
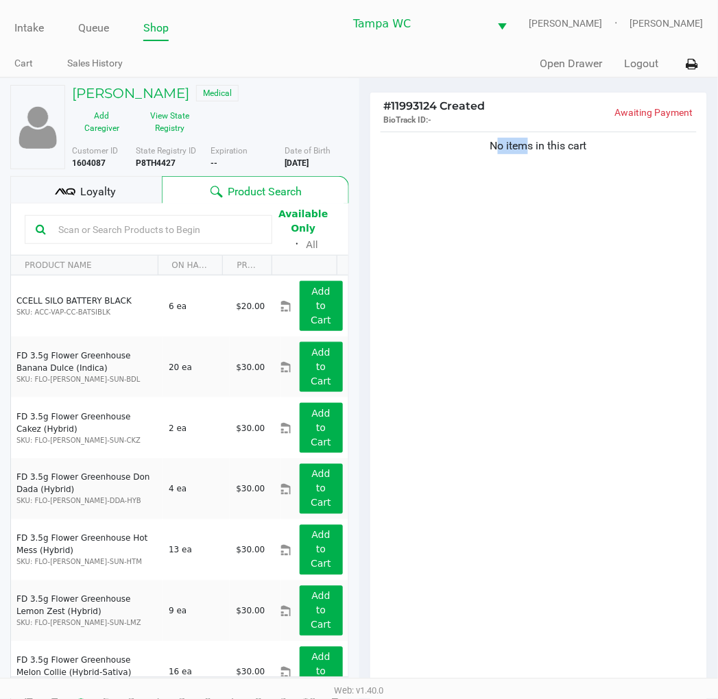
click at [492, 156] on div "No items in this cart" at bounding box center [538, 412] width 337 height 567
drag, startPoint x: 481, startPoint y: 370, endPoint x: 420, endPoint y: 321, distance: 78.5
click at [481, 370] on div "No items in this cart" at bounding box center [538, 412] width 337 height 567
click at [155, 232] on input "text" at bounding box center [157, 229] width 208 height 21
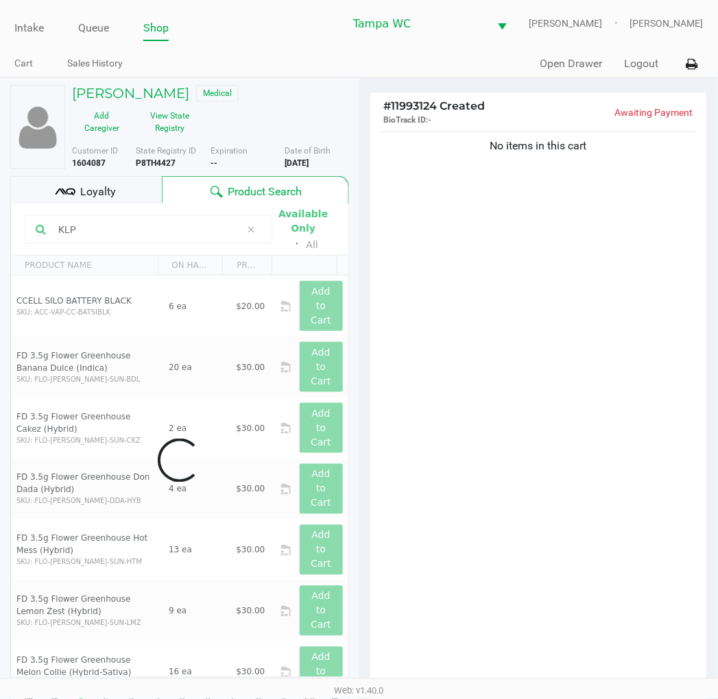
click at [448, 245] on div "No items in this cart" at bounding box center [538, 412] width 337 height 567
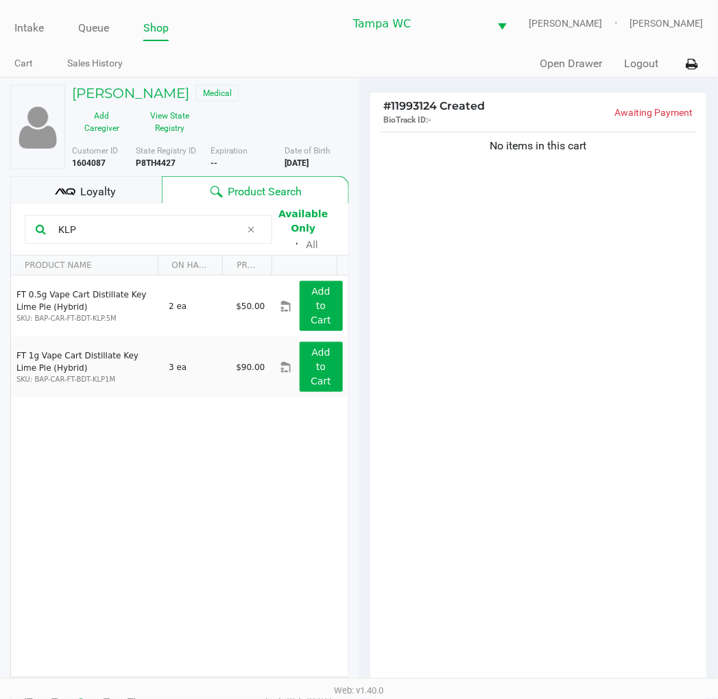
click at [187, 468] on div "FT 0.5g Vape Cart Distillate Key Lime Pie (Hybrid) SKU: BAP-CAR-FT-BDT-KLP.5M 2…" at bounding box center [179, 477] width 337 height 402
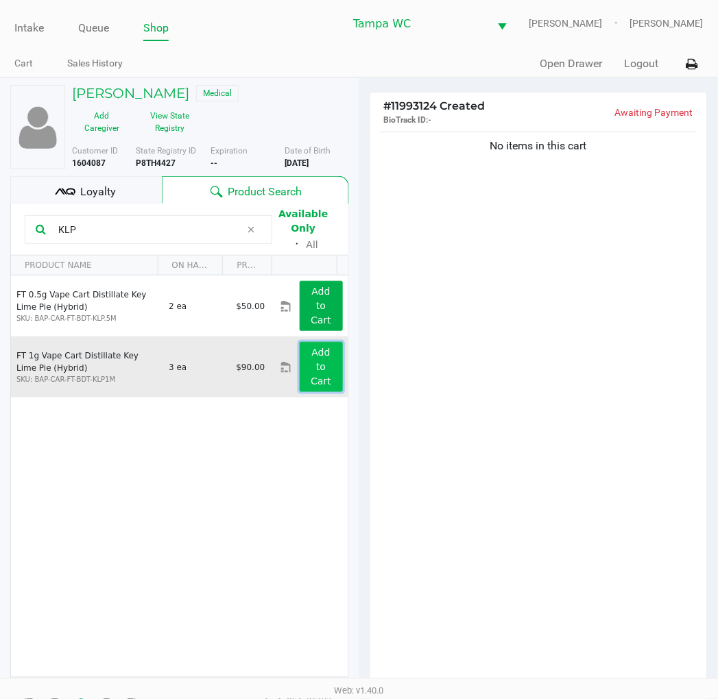
click at [303, 374] on button "Add to Cart" at bounding box center [321, 367] width 43 height 50
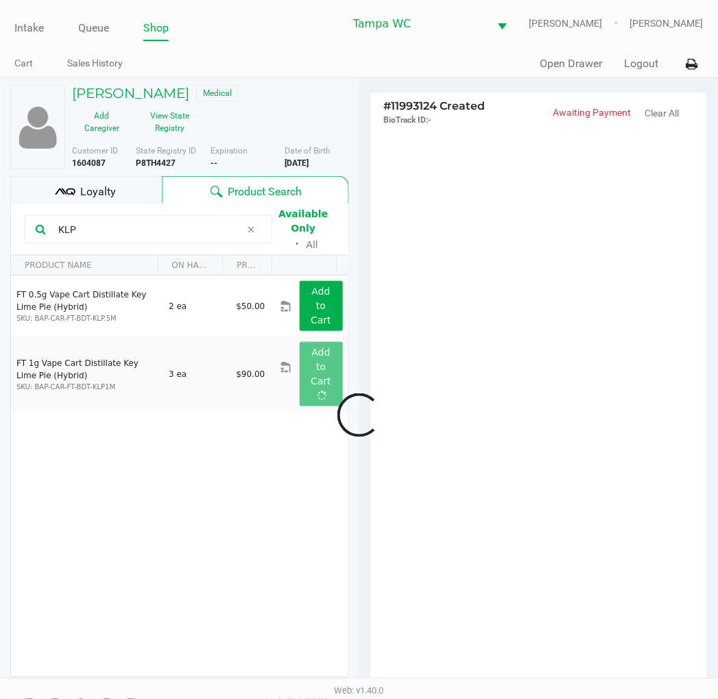
click at [420, 338] on div at bounding box center [359, 415] width 718 height 539
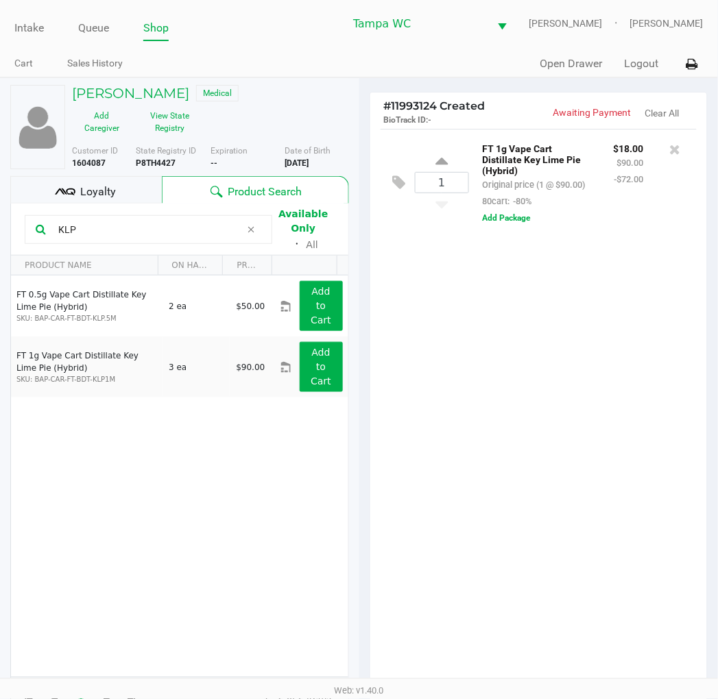
click at [488, 298] on div "1 FT 1g Vape Cart Distillate Key Lime Pie (Hybrid) Original price (1 @ $90.00) …" at bounding box center [538, 412] width 337 height 567
click at [93, 235] on input "KLP" at bounding box center [147, 229] width 188 height 21
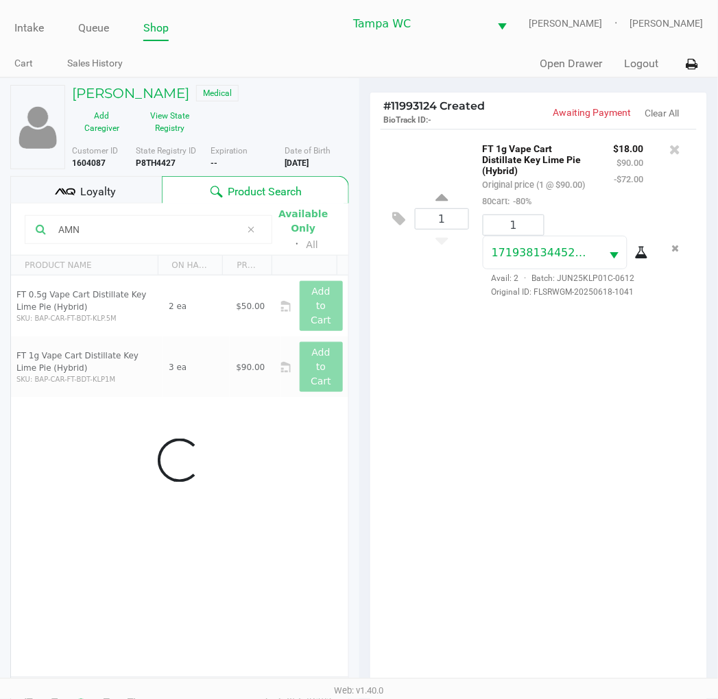
type input "AMN"
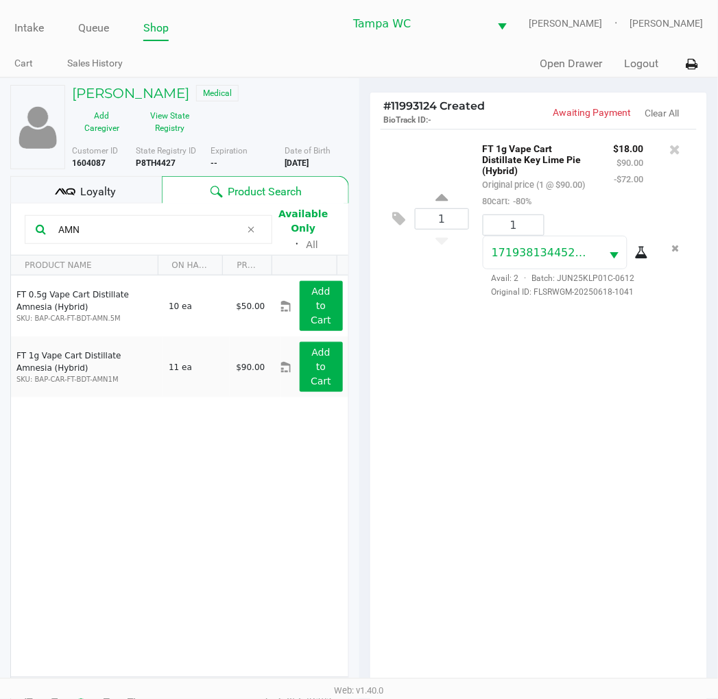
click at [560, 479] on div "1 FT 1g Vape Cart Distillate Key Lime Pie (Hybrid) Original price (1 @ $90.00) …" at bounding box center [538, 412] width 337 height 567
click at [509, 377] on div "1 FT 1g Vape Cart Distillate Key Lime Pie (Hybrid) Original price (1 @ $90.00) …" at bounding box center [538, 412] width 337 height 567
click at [324, 427] on div "FT 0.5g Vape Cart Distillate Amnesia (Hybrid) SKU: BAP-CAR-FT-BDT-AMN.5M 10 ea …" at bounding box center [179, 477] width 337 height 402
click at [477, 402] on div "1 FT 1g Vape Cart Distillate Key Lime Pie (Hybrid) Original price (1 @ $90.00) …" at bounding box center [538, 412] width 337 height 567
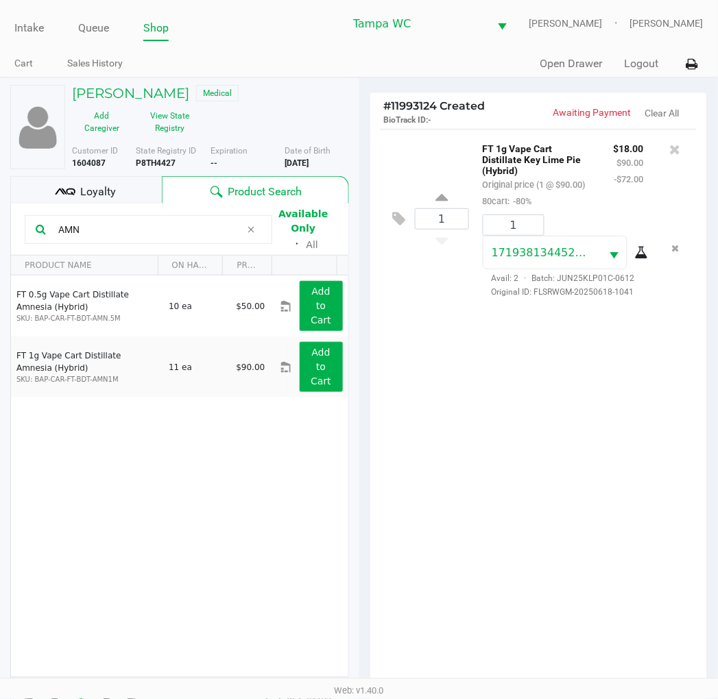
click at [517, 398] on div "1 FT 1g Vape Cart Distillate Key Lime Pie (Hybrid) Original price (1 @ $90.00) …" at bounding box center [538, 412] width 337 height 567
click at [557, 457] on div "1 FT 1g Vape Cart Distillate Key Lime Pie (Hybrid) Original price (1 @ $90.00) …" at bounding box center [538, 412] width 337 height 567
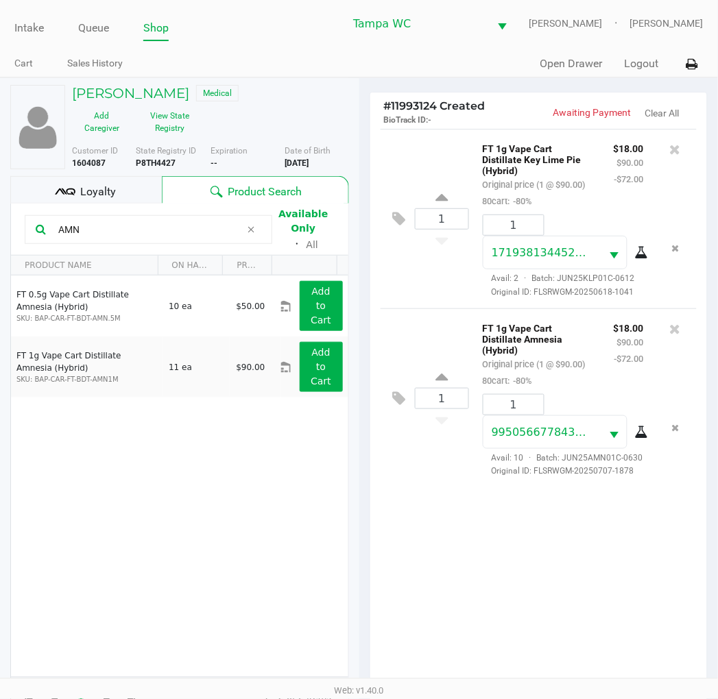
click at [100, 182] on div "Loyalty" at bounding box center [86, 189] width 152 height 27
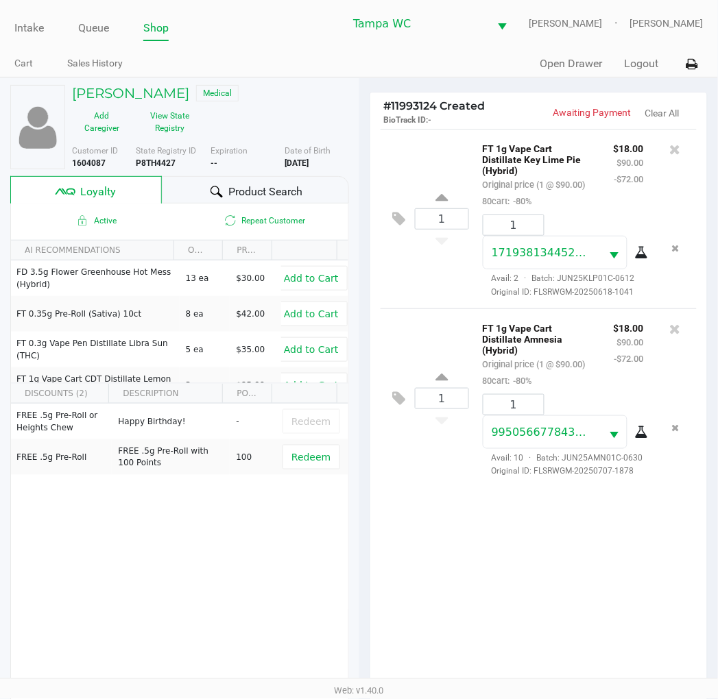
scroll to position [76, 0]
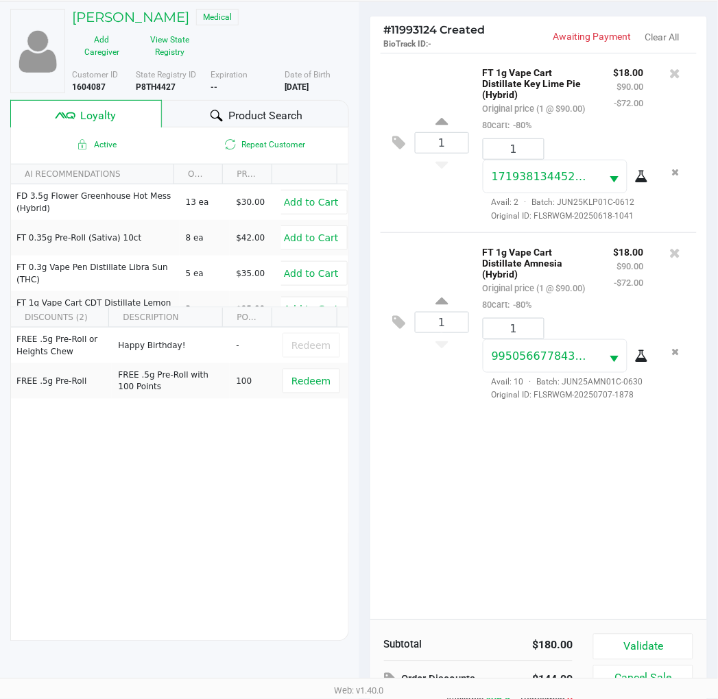
click at [542, 498] on div "1 FT 1g Vape Cart Distillate Key Lime Pie (Hybrid) Original price (1 @ $90.00) …" at bounding box center [538, 336] width 337 height 567
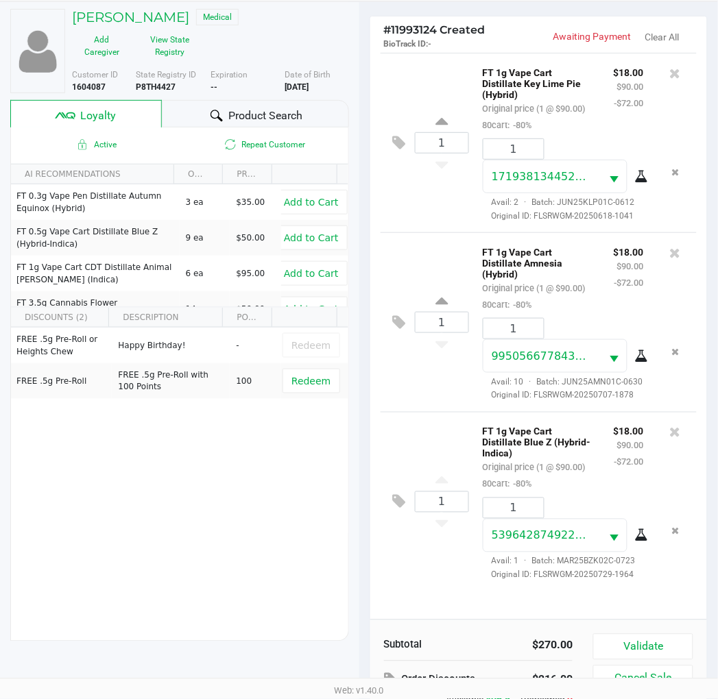
click at [480, 591] on div "1 FT 1g Vape Cart Distillate Key Lime Pie (Hybrid) Original price (1 @ $90.00) …" at bounding box center [538, 336] width 337 height 567
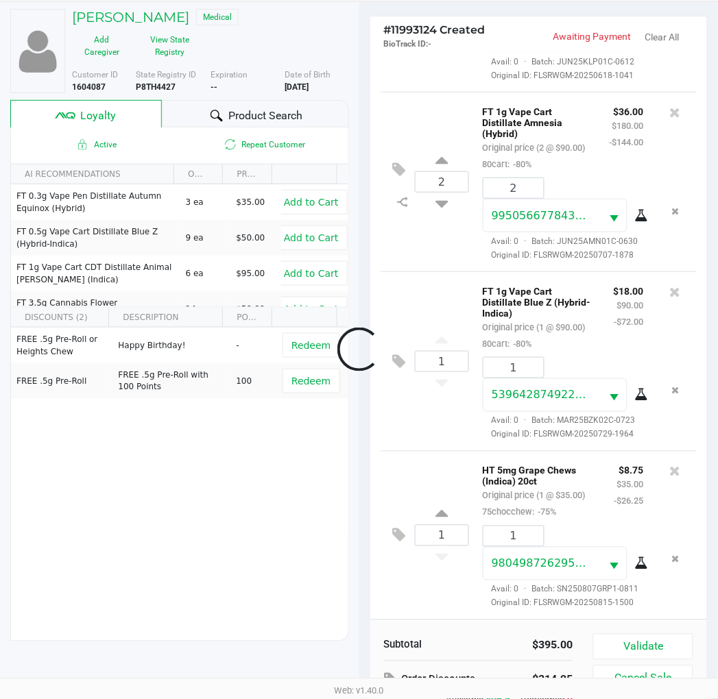
scroll to position [278, 0]
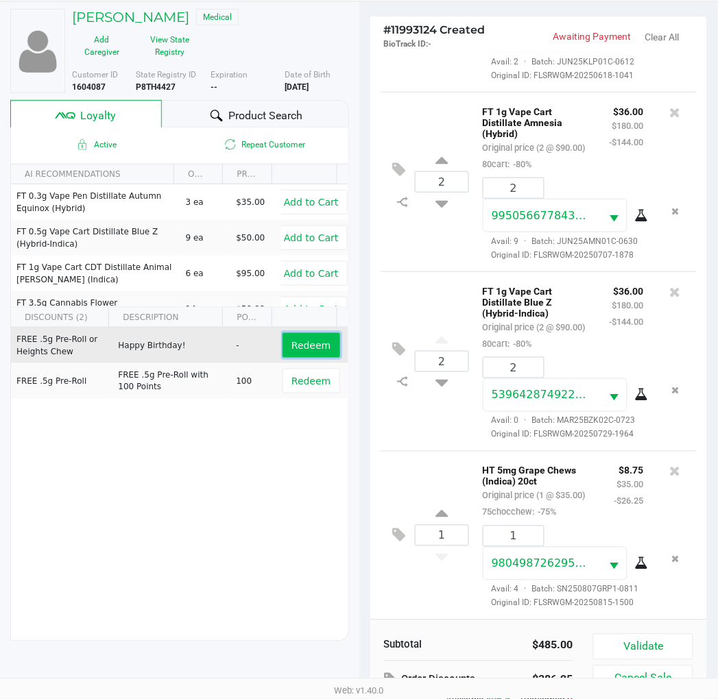
click at [283, 347] on button "Redeem" at bounding box center [311, 345] width 57 height 25
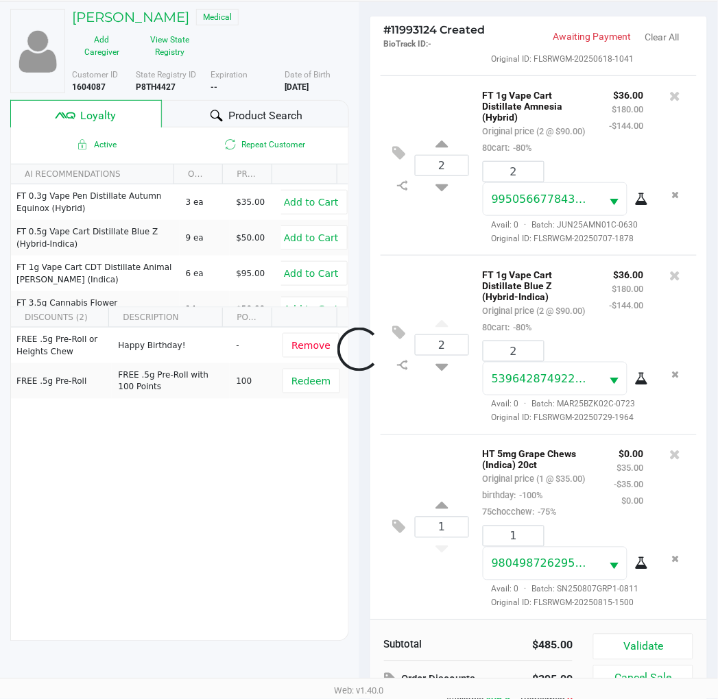
scroll to position [295, 0]
click at [514, 341] on input "2" at bounding box center [513, 351] width 60 height 20
type input "1"
click at [453, 244] on div "Stephanie White Medical Add Caregiver View State Registry Customer ID 1604087 S…" at bounding box center [359, 400] width 718 height 799
click at [435, 356] on icon at bounding box center [441, 364] width 12 height 17
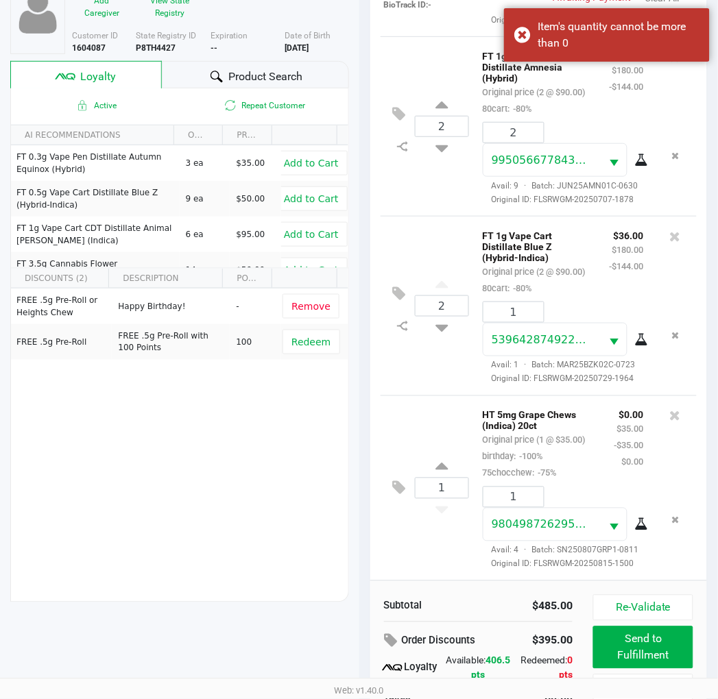
scroll to position [101, 0]
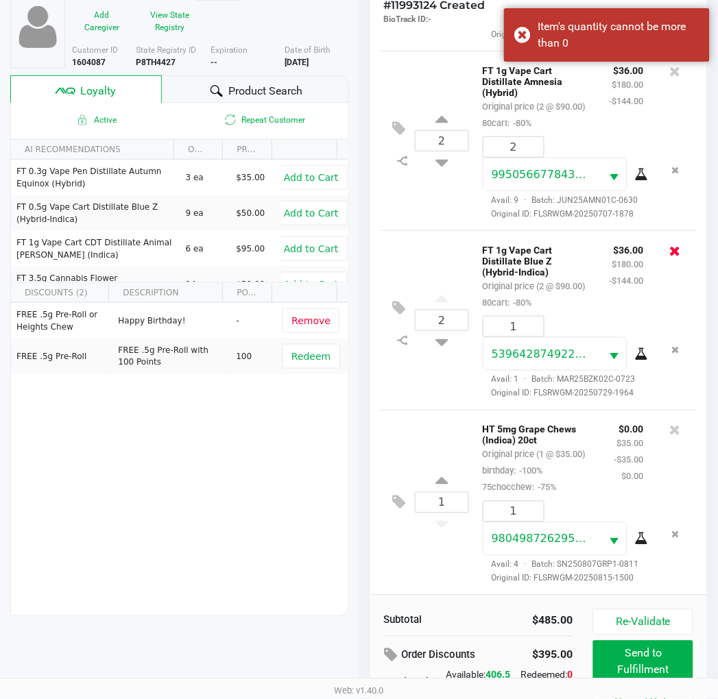
click at [670, 244] on icon at bounding box center [675, 251] width 11 height 14
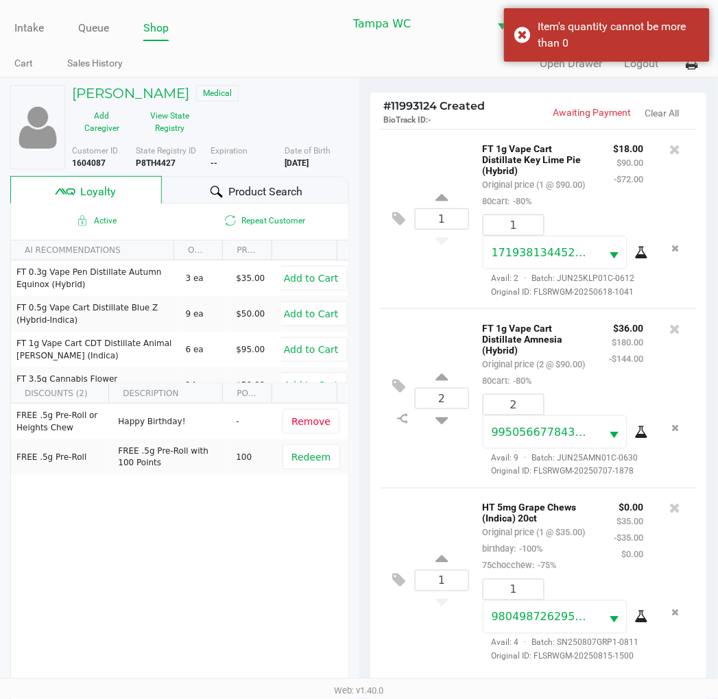
scroll to position [0, 0]
click at [515, 415] on input "2" at bounding box center [513, 405] width 60 height 20
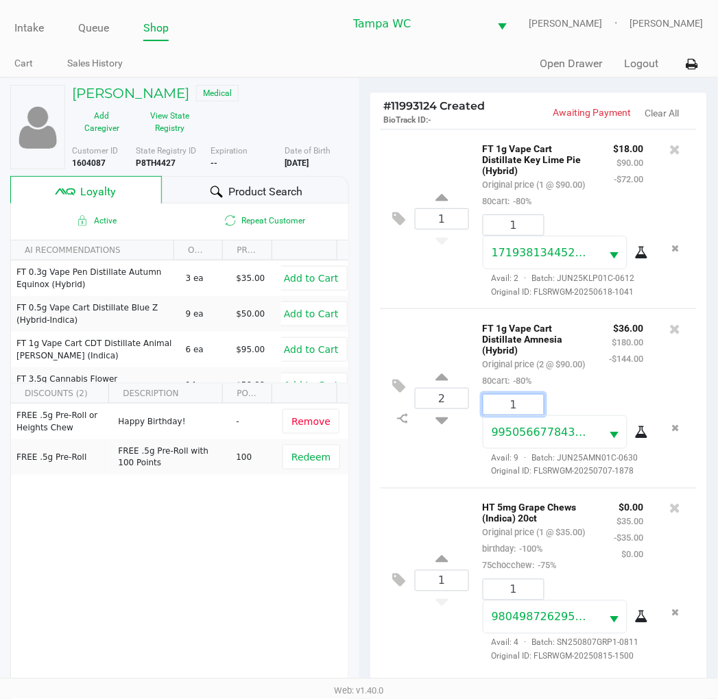
type input "1"
click at [449, 381] on div "Stephanie White Medical Add Caregiver View State Registry Customer ID 1604087 S…" at bounding box center [359, 476] width 718 height 799
click at [434, 389] on div "2" at bounding box center [442, 399] width 54 height 56
click at [437, 409] on icon at bounding box center [441, 417] width 12 height 17
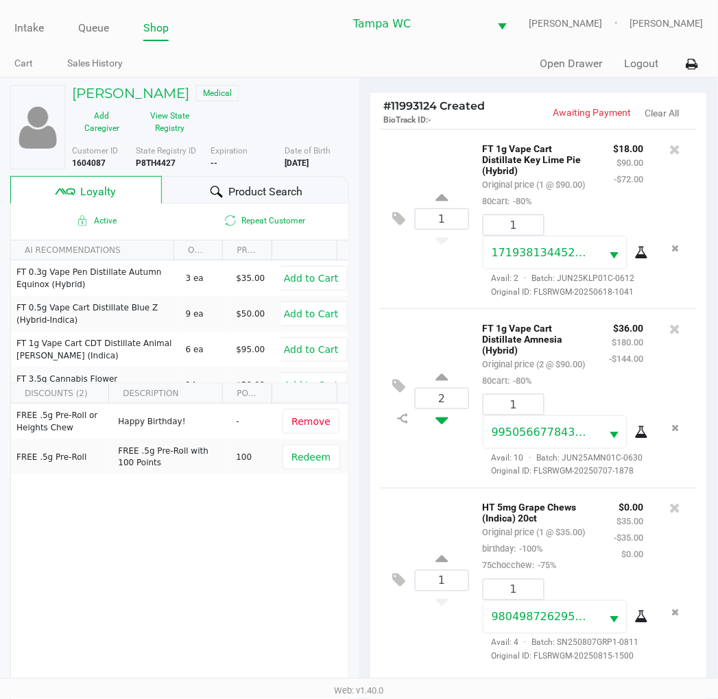
type input "1"
click at [463, 247] on div at bounding box center [359, 426] width 718 height 560
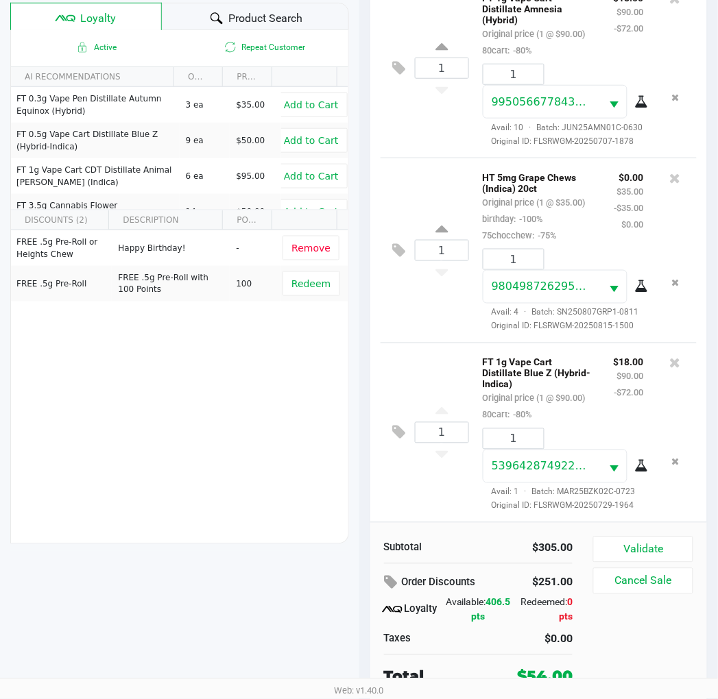
scroll to position [177, 0]
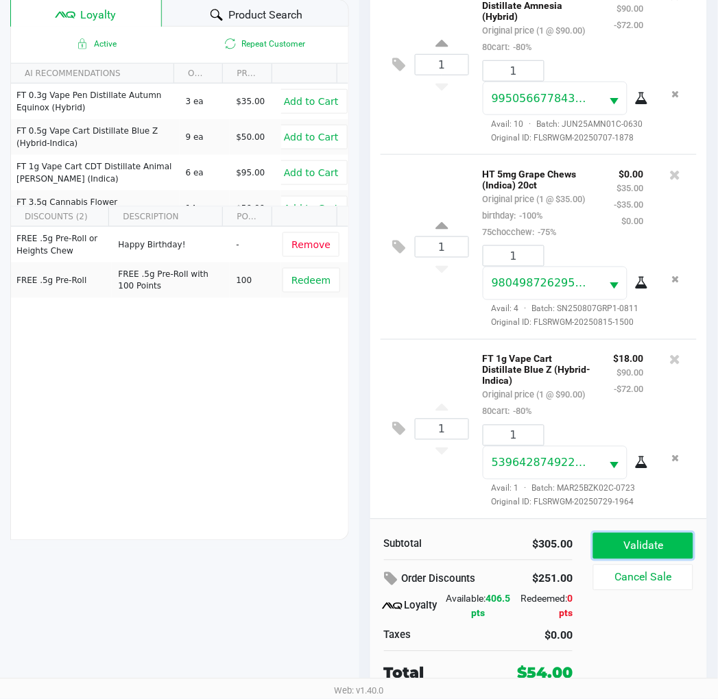
click at [626, 543] on button "Validate" at bounding box center [642, 546] width 99 height 26
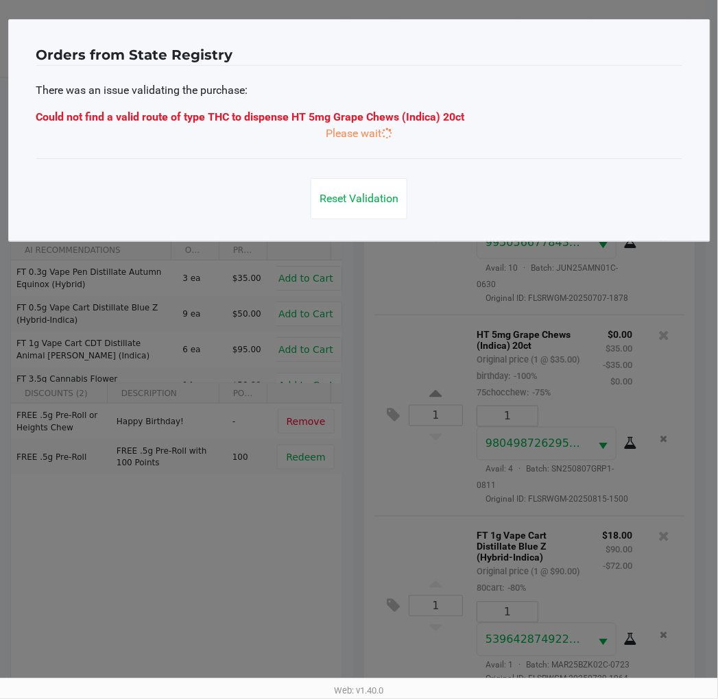
scroll to position [0, 0]
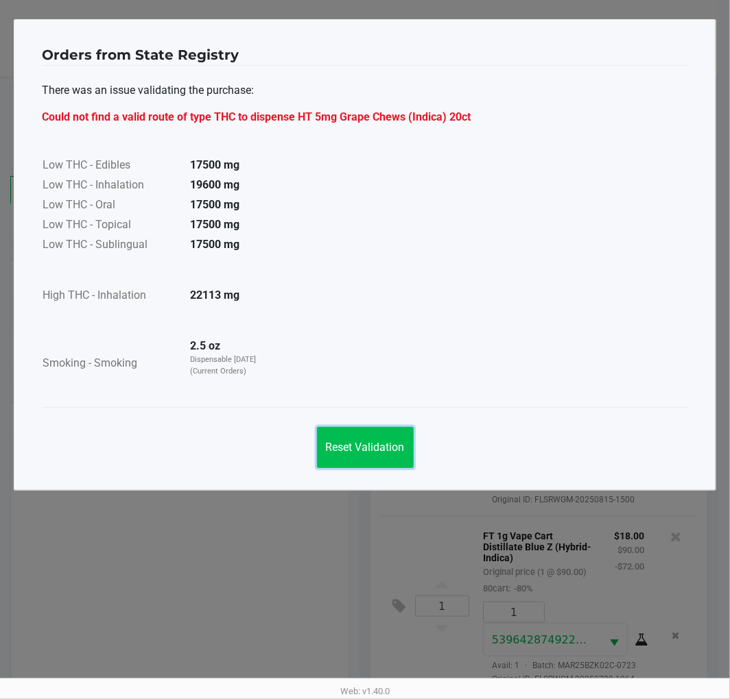
click at [389, 444] on span "Reset Validation" at bounding box center [365, 447] width 79 height 13
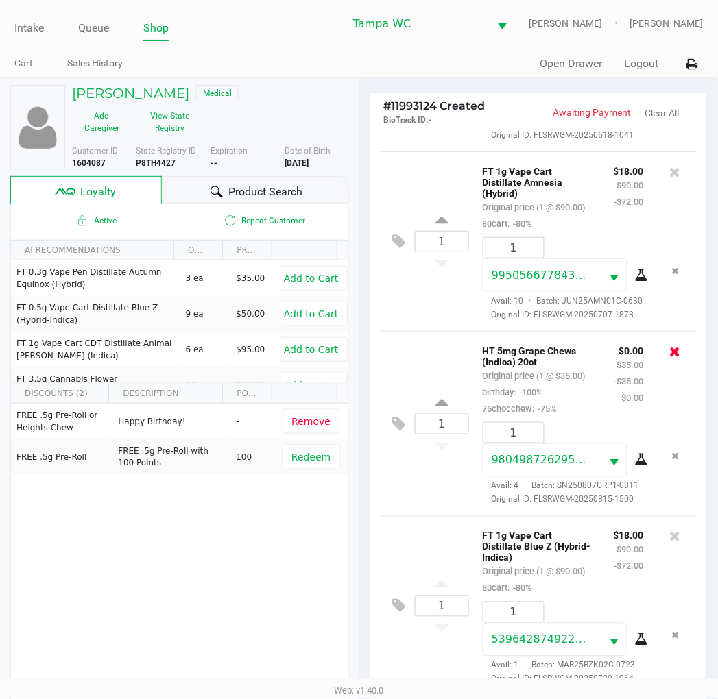
click at [670, 345] on icon at bounding box center [675, 352] width 11 height 14
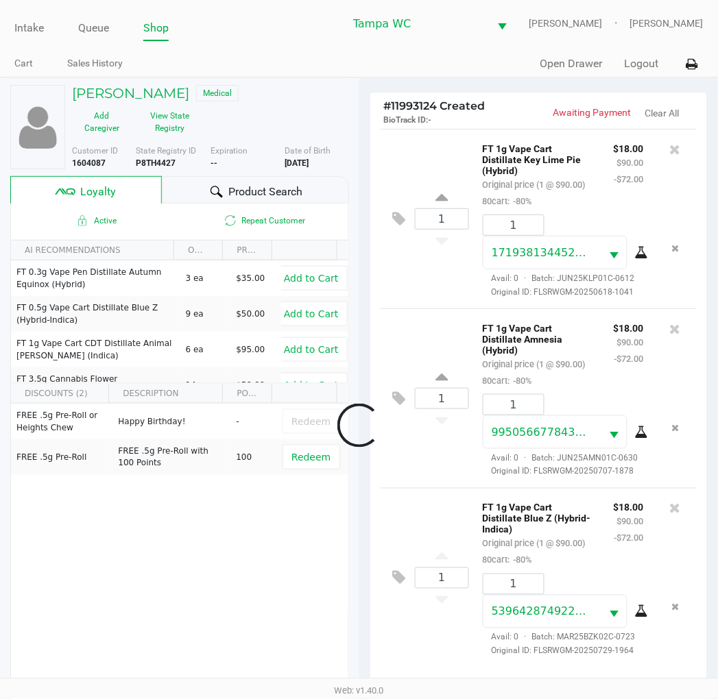
scroll to position [75, 0]
click at [635, 339] on div "$18.00 $90.00 -$72.00" at bounding box center [628, 354] width 51 height 69
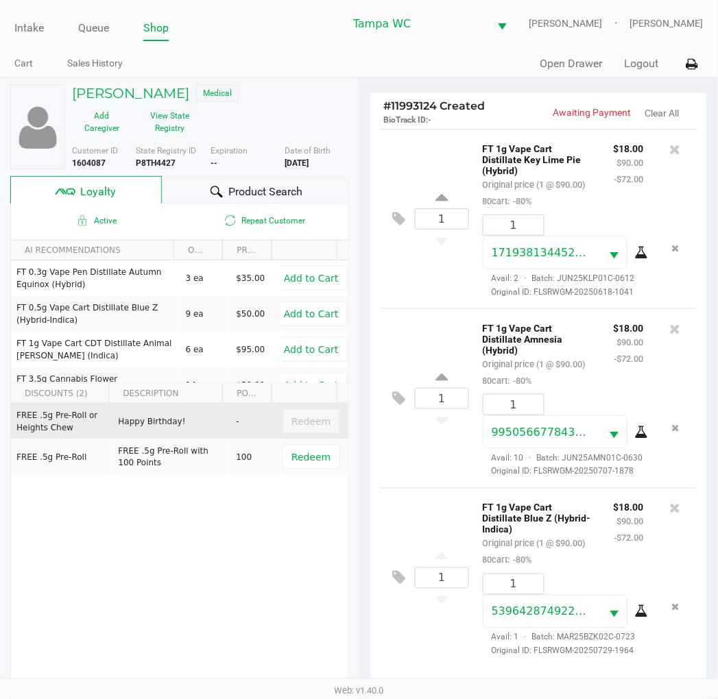
click at [304, 433] on div "Redeem" at bounding box center [311, 421] width 57 height 25
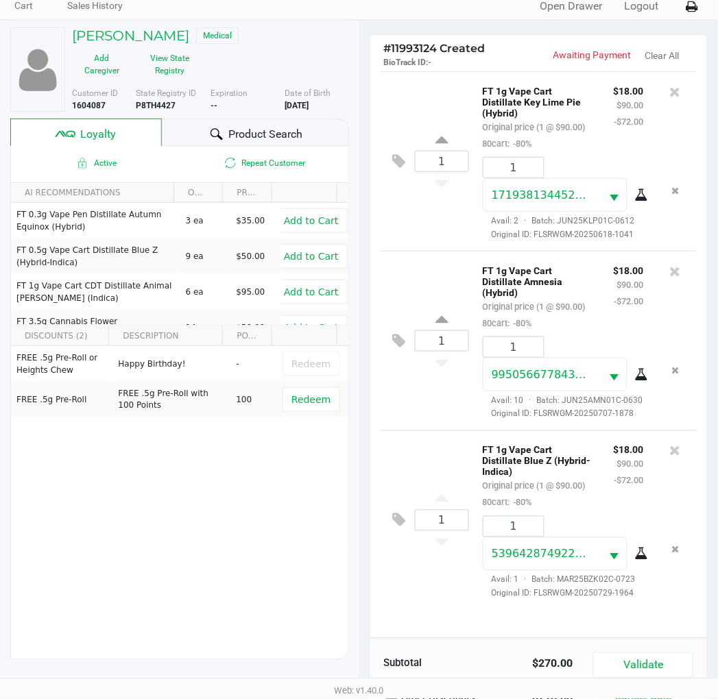
scroll to position [177, 0]
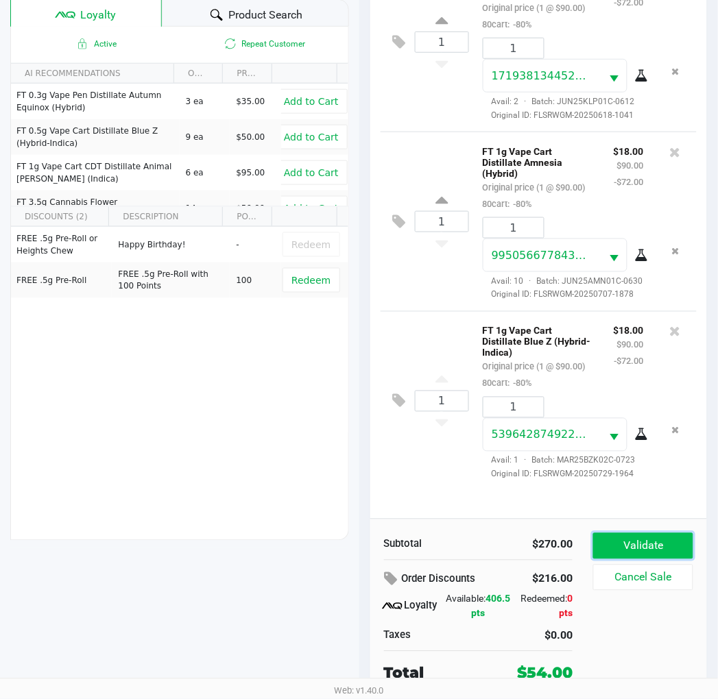
click at [677, 550] on button "Validate" at bounding box center [642, 546] width 99 height 26
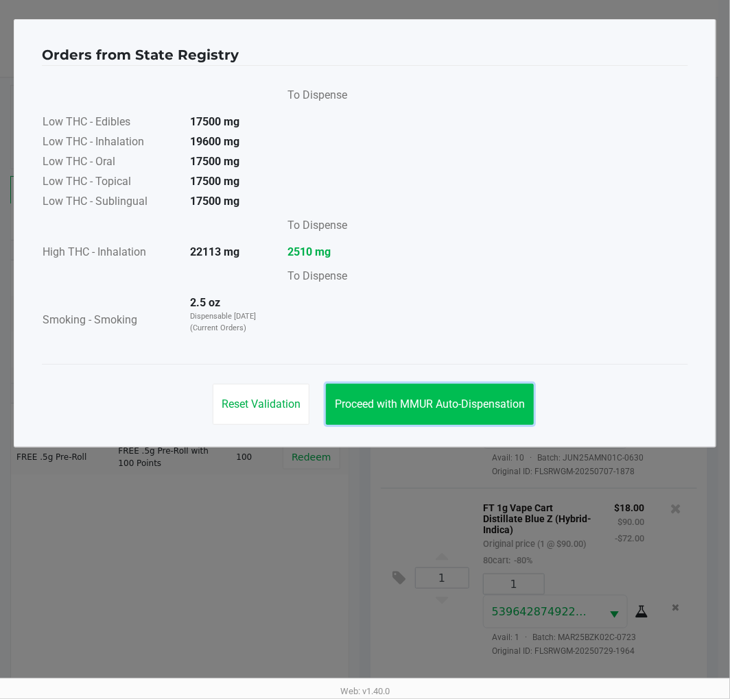
click at [457, 422] on button "Proceed with MMUR Auto-Dispensation" at bounding box center [430, 404] width 208 height 41
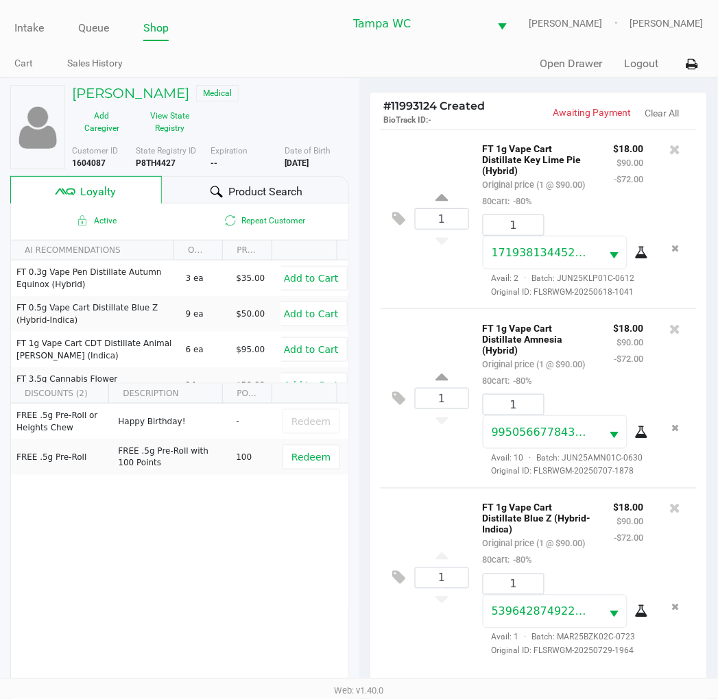
scroll to position [177, 0]
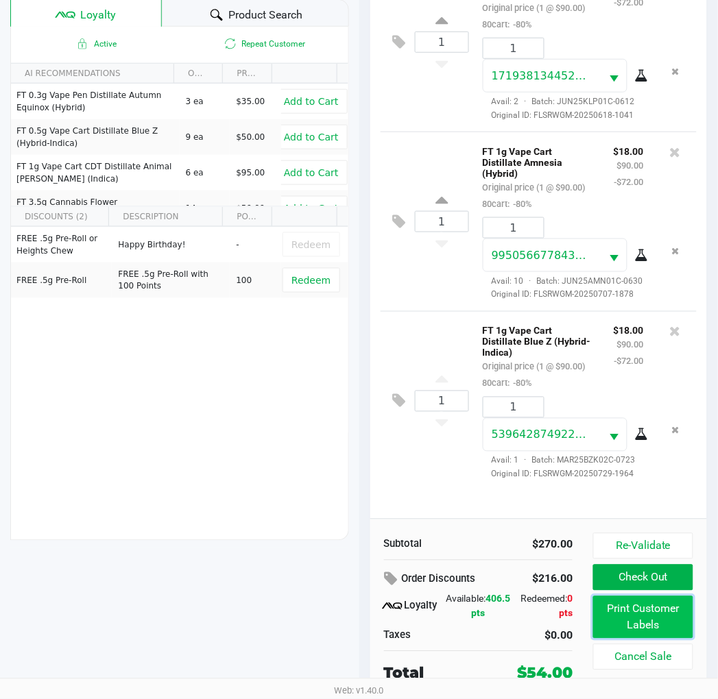
click at [604, 599] on button "Print Customer Labels" at bounding box center [642, 618] width 99 height 43
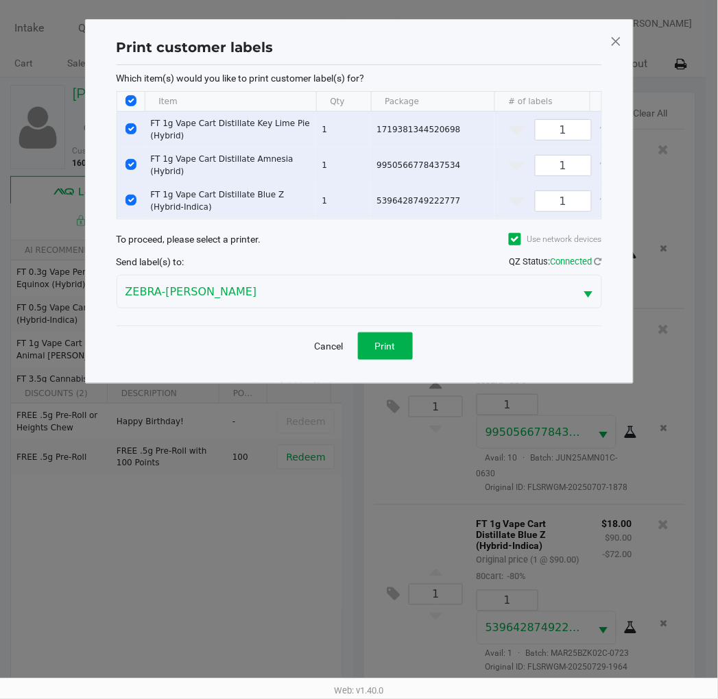
scroll to position [0, 0]
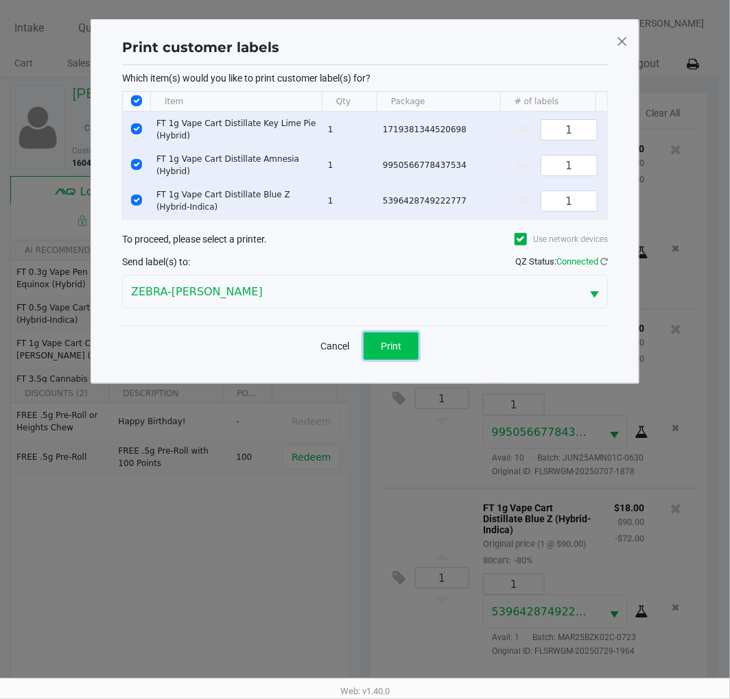
click at [381, 351] on span "Print" at bounding box center [391, 346] width 21 height 11
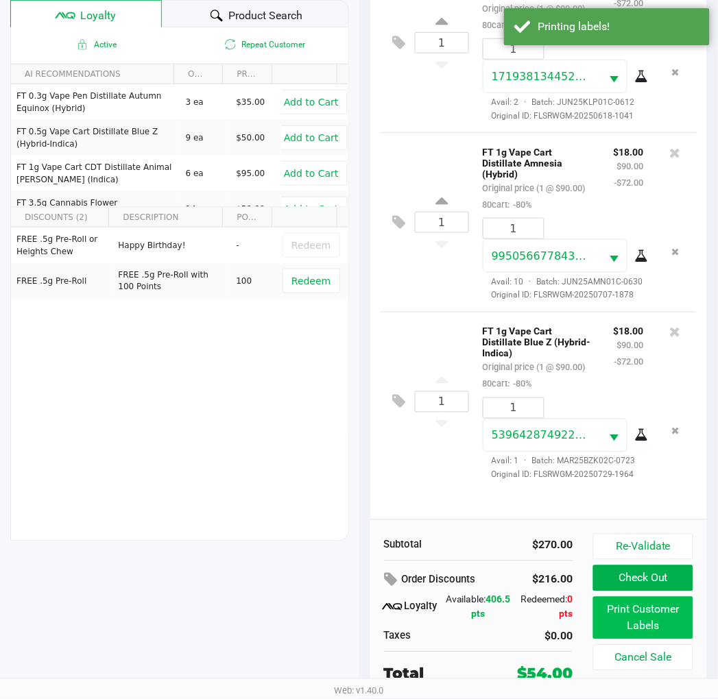
scroll to position [177, 0]
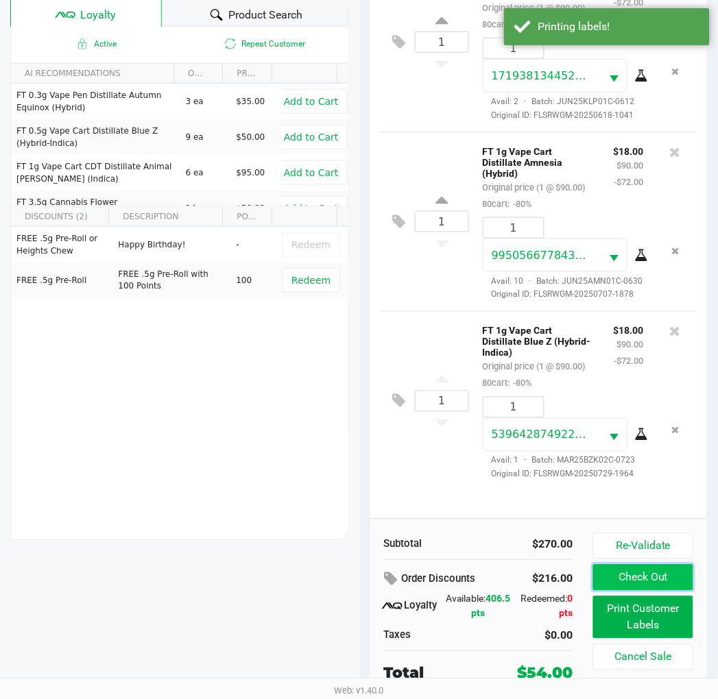
click at [642, 585] on button "Check Out" at bounding box center [642, 578] width 99 height 26
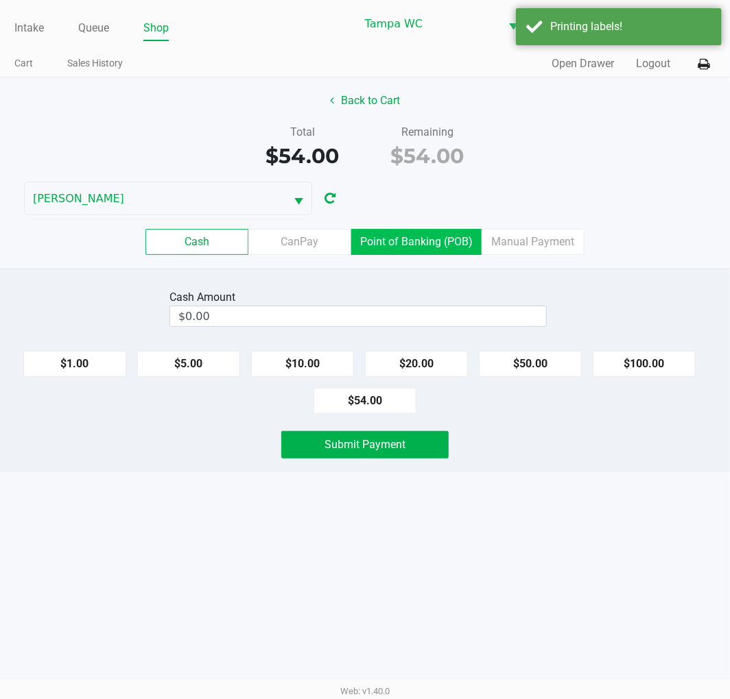
click at [412, 241] on label "Point of Banking (POB)" at bounding box center [416, 242] width 130 height 26
click at [0, 0] on 7 "Point of Banking (POB)" at bounding box center [0, 0] width 0 height 0
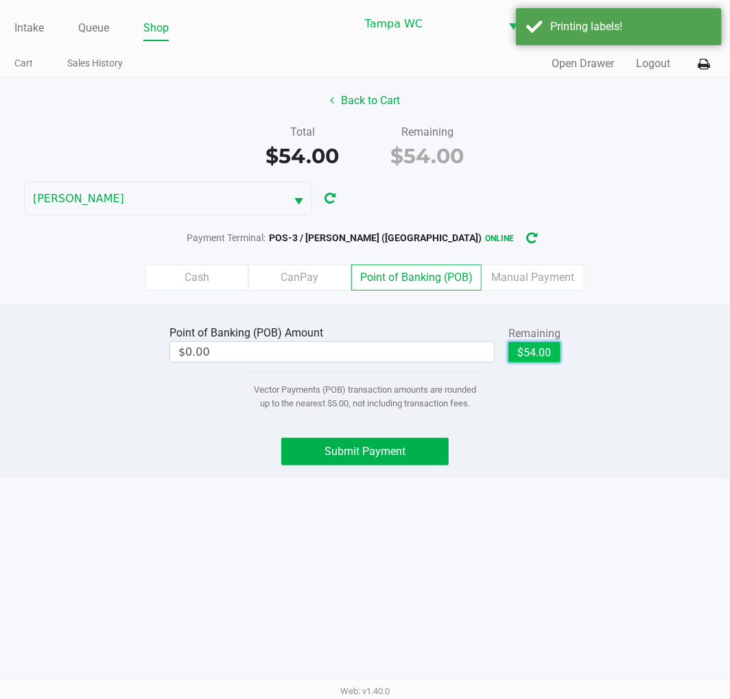
click at [538, 348] on button "$54.00" at bounding box center [534, 352] width 52 height 21
type input "$54.00"
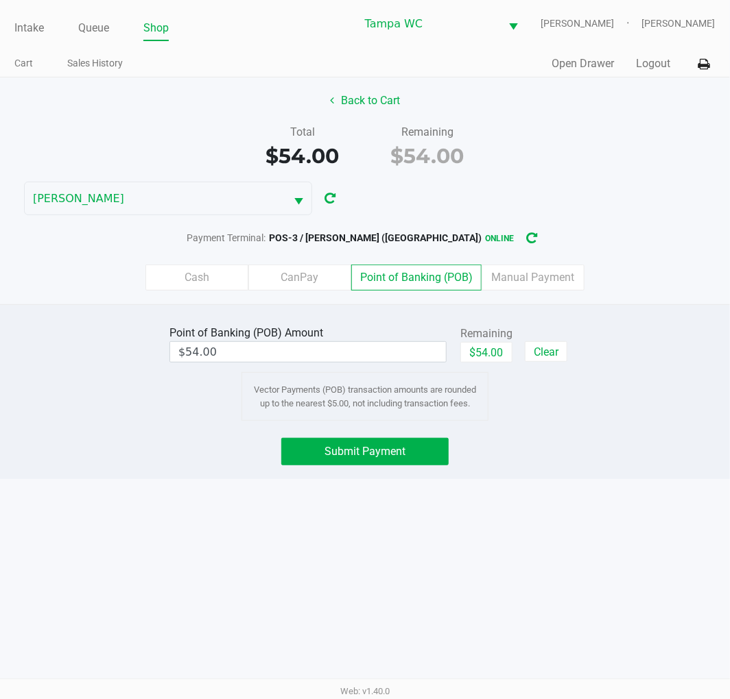
click at [533, 421] on div "Point of Banking (POB) Amount $54.00 Remaining $54.00 Clear Vector Payments (PO…" at bounding box center [364, 371] width 411 height 99
click at [289, 467] on div "Point of Banking (POB) Amount $54.00 Remaining $54.00 Clear Vector Payments (PO…" at bounding box center [365, 391] width 730 height 175
drag, startPoint x: 320, startPoint y: 457, endPoint x: 633, endPoint y: 487, distance: 314.7
click at [320, 457] on button "Submit Payment" at bounding box center [364, 451] width 167 height 27
click at [653, 487] on div "Intake Queue Shop Tampa WC WILLOW-SMITH Jalen Thedy Cart Sales History Quick Sa…" at bounding box center [365, 349] width 730 height 699
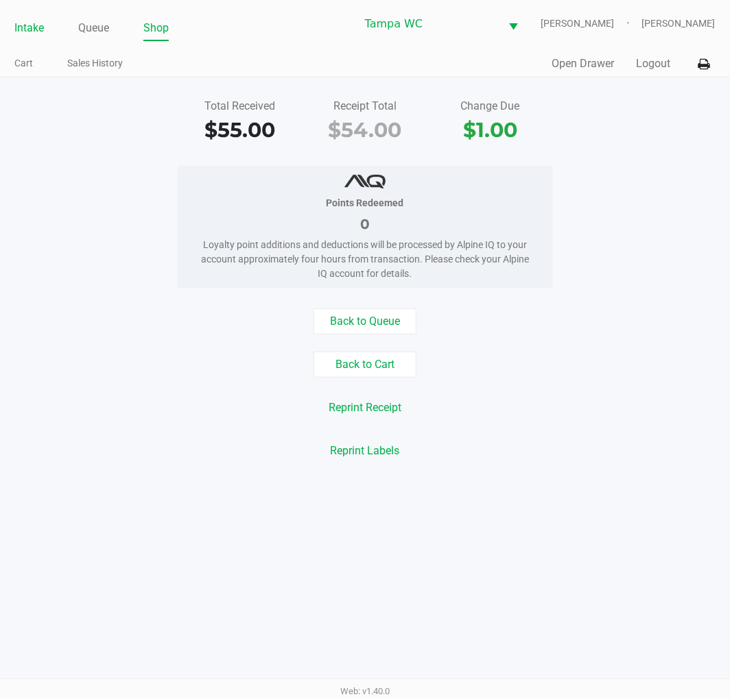
click at [16, 33] on link "Intake" at bounding box center [28, 28] width 29 height 19
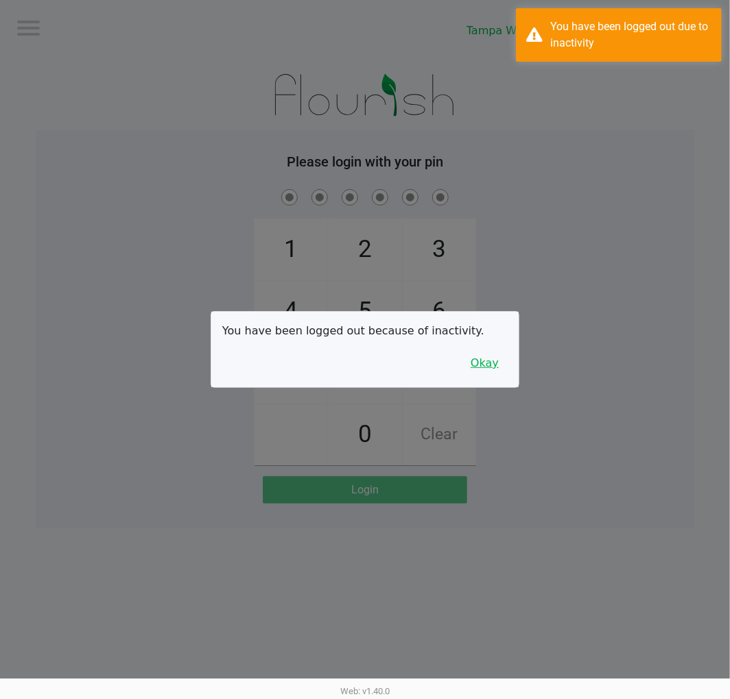
click at [481, 368] on button "Okay" at bounding box center [484, 363] width 46 height 26
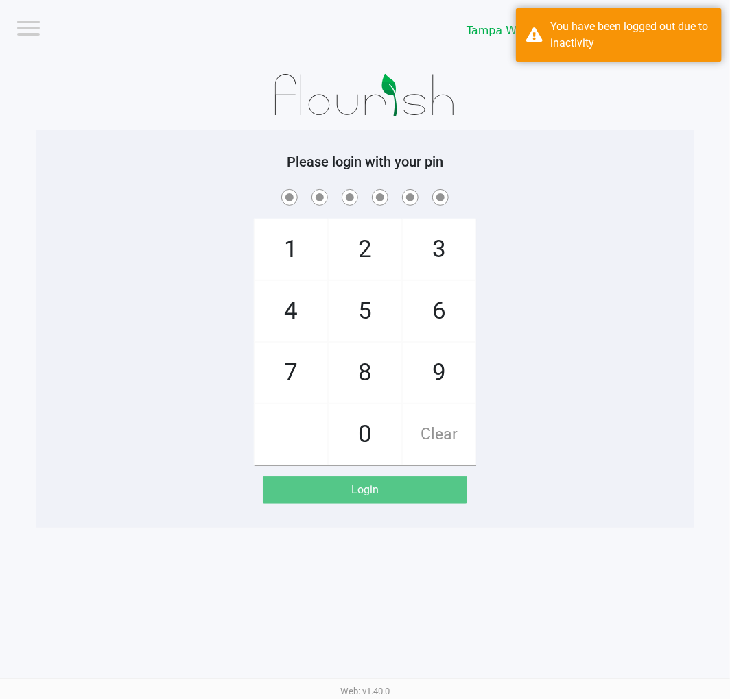
click at [527, 309] on div "1 4 7 2 5 8 0 3 6 9 Clear" at bounding box center [365, 326] width 658 height 279
checkbox input "true"
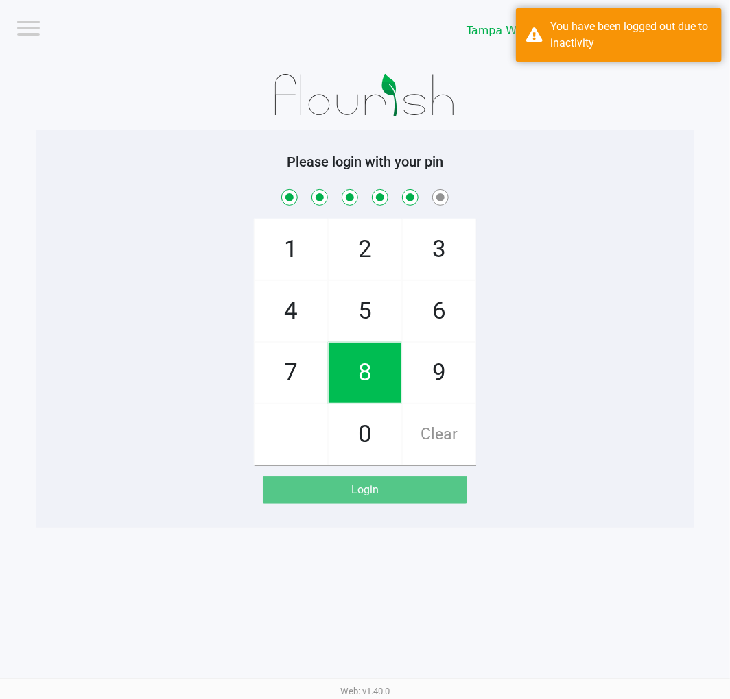
checkbox input "true"
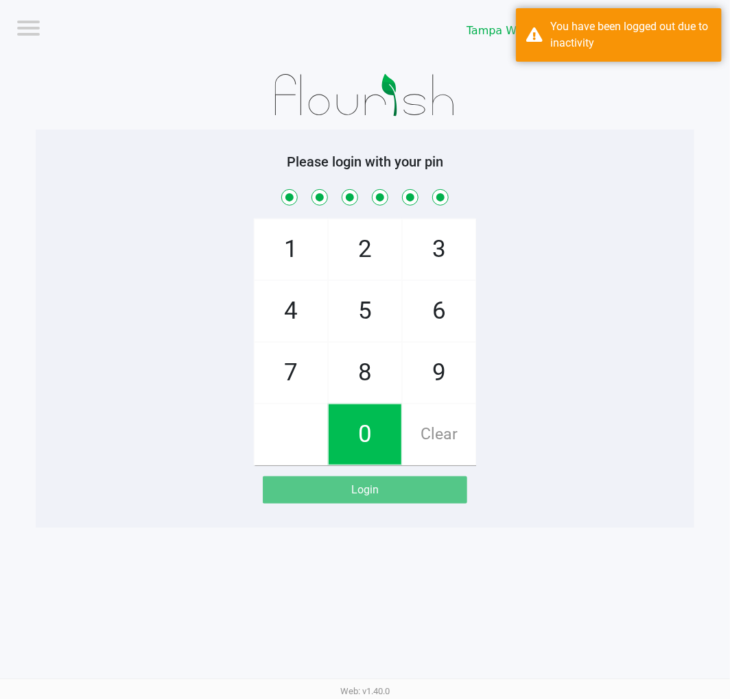
checkbox input "true"
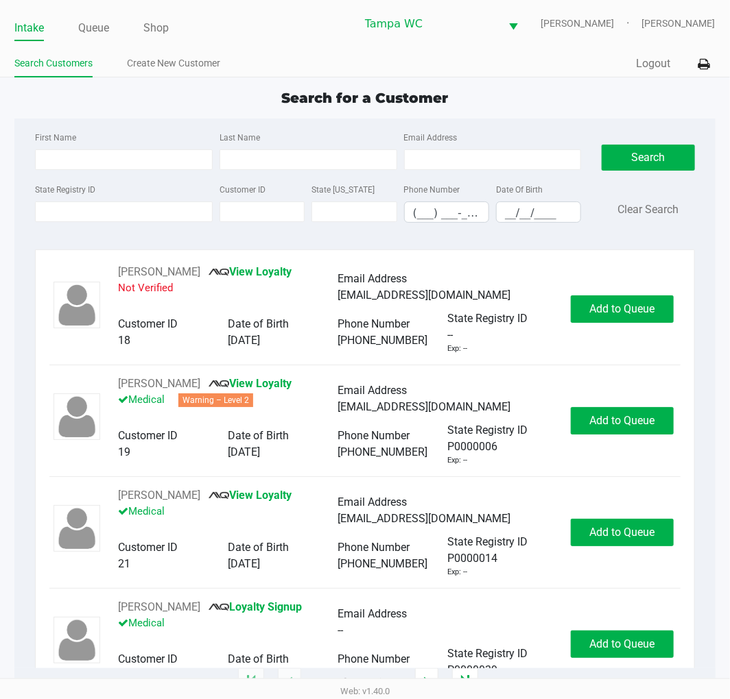
click at [45, 2] on div "Intake Queue Shop Tampa WC WILLOW-SMITH Jalen Thedy Search Customers Create New…" at bounding box center [365, 38] width 730 height 77
click at [86, 38] on li "Queue" at bounding box center [93, 29] width 31 height 24
click at [91, 29] on link "Queue" at bounding box center [93, 28] width 31 height 19
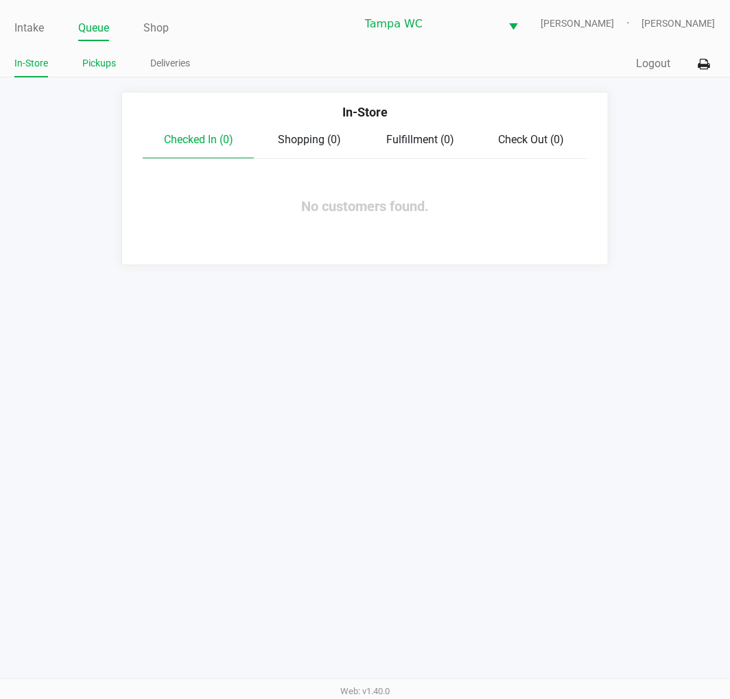
click at [106, 58] on link "Pickups" at bounding box center [99, 63] width 34 height 17
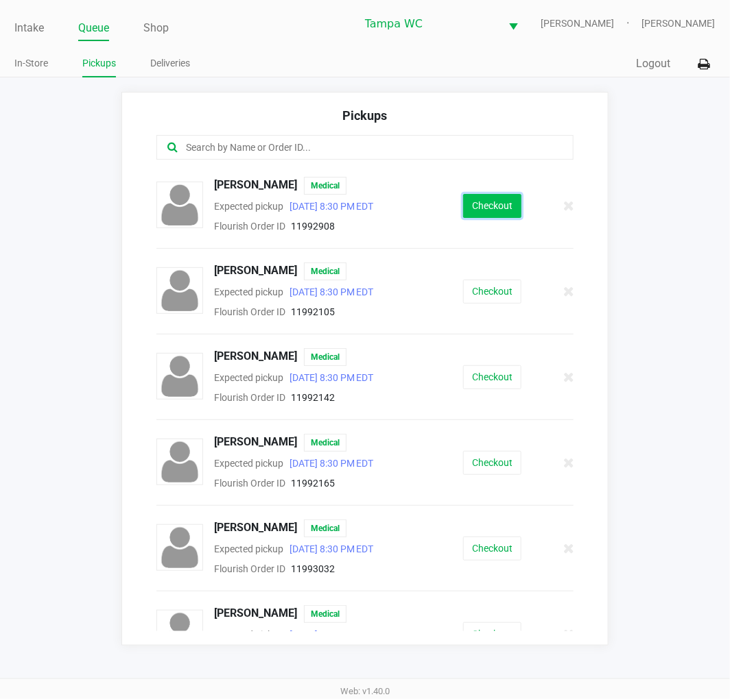
click at [483, 214] on button "Checkout" at bounding box center [492, 206] width 58 height 24
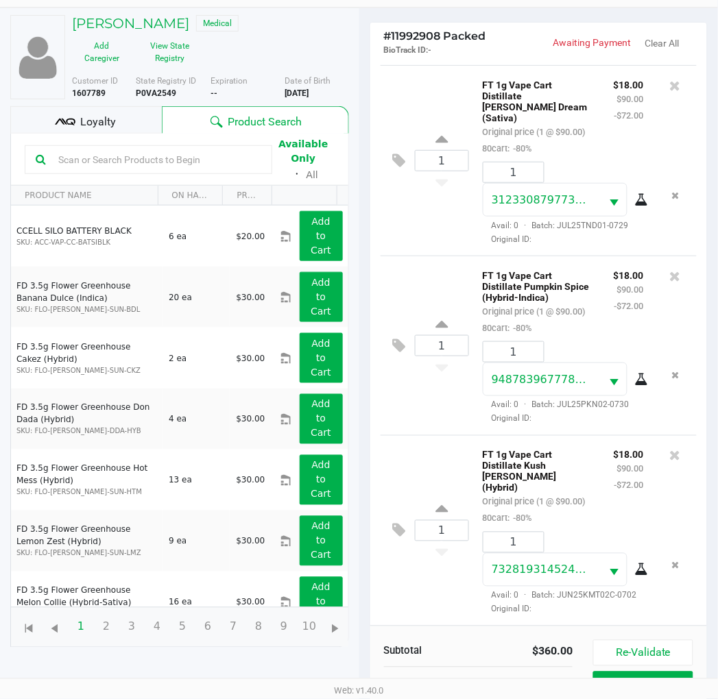
scroll to position [163, 0]
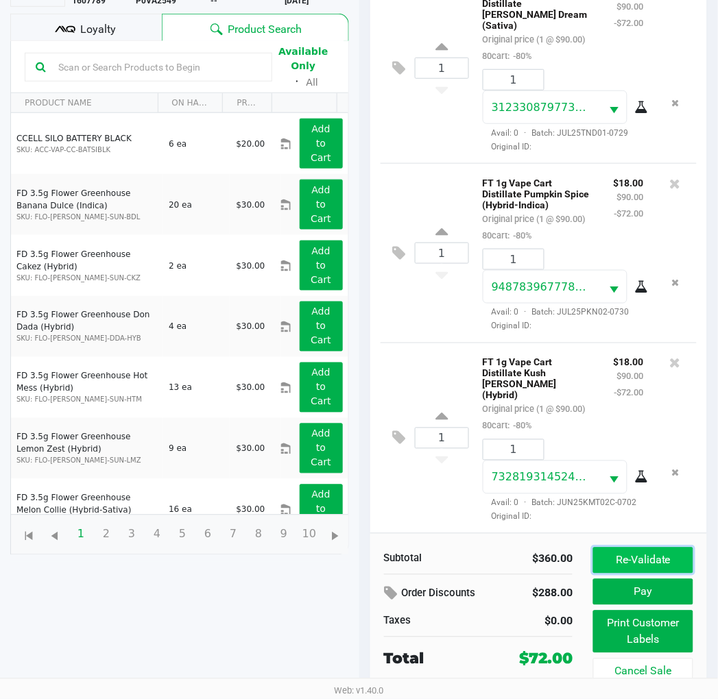
click at [656, 557] on button "Re-Validate" at bounding box center [642, 561] width 99 height 26
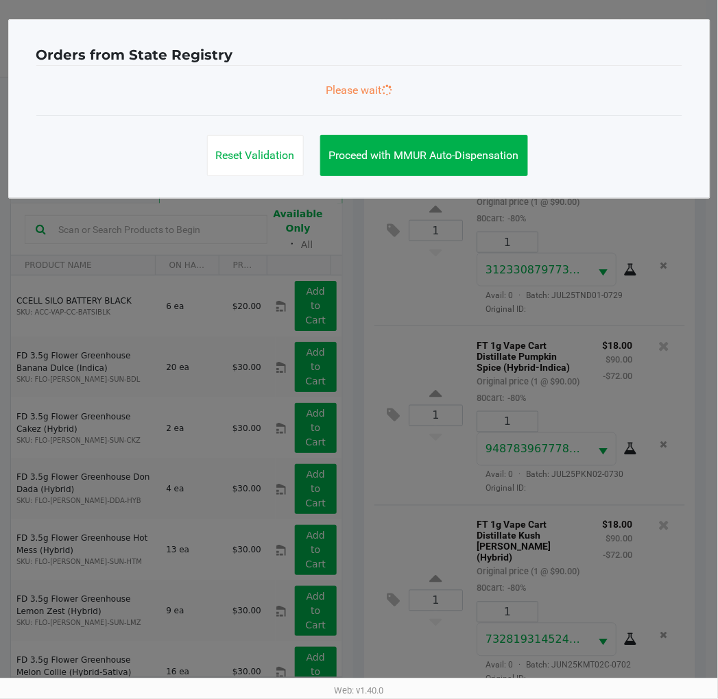
scroll to position [0, 0]
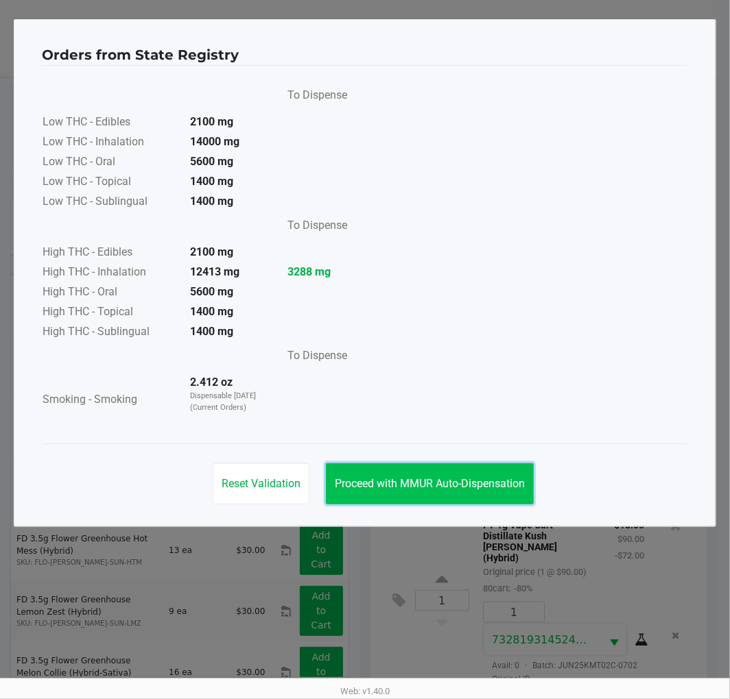
click at [485, 488] on span "Proceed with MMUR Auto-Dispensation" at bounding box center [430, 483] width 190 height 13
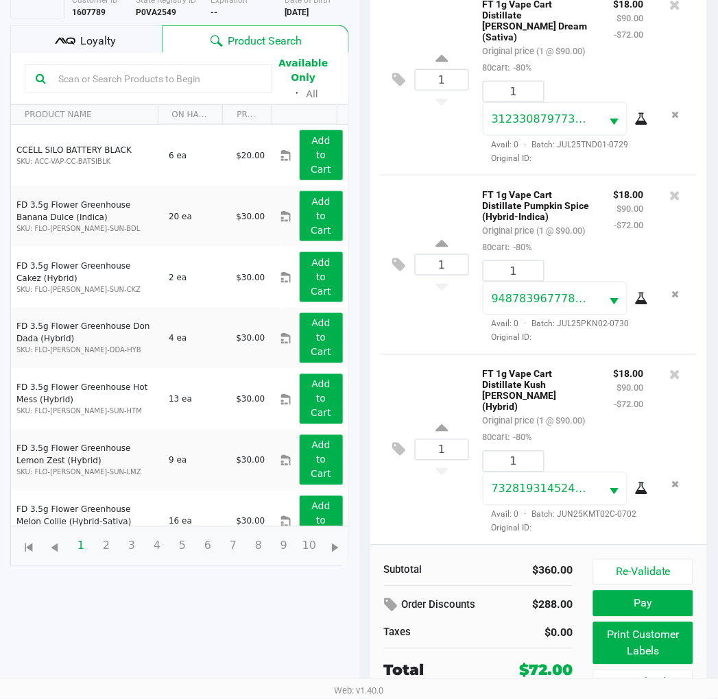
scroll to position [163, 0]
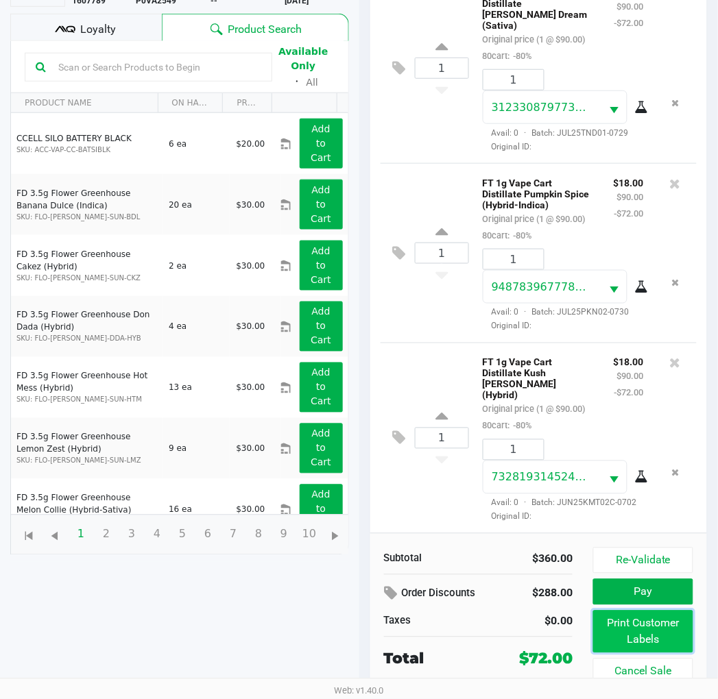
click at [597, 629] on button "Print Customer Labels" at bounding box center [642, 632] width 99 height 43
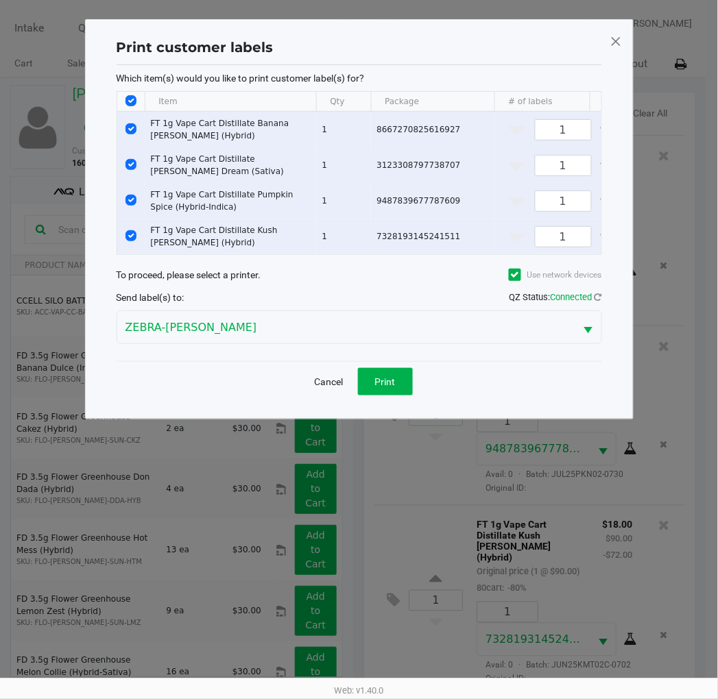
scroll to position [0, 0]
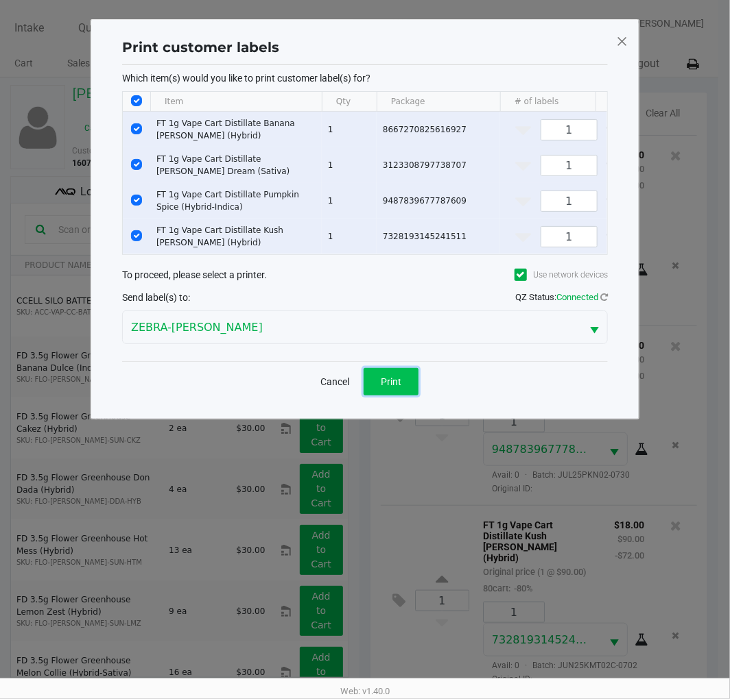
click at [376, 387] on button "Print" at bounding box center [390, 381] width 55 height 27
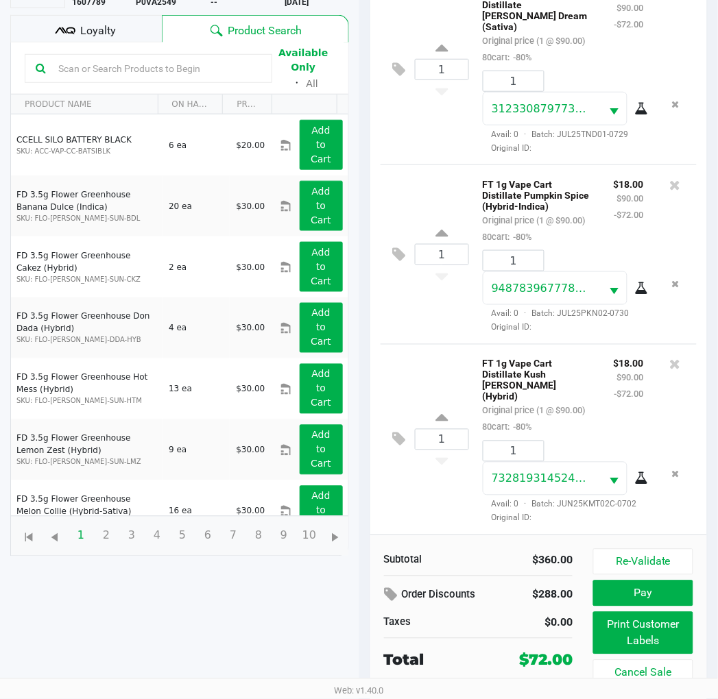
scroll to position [163, 0]
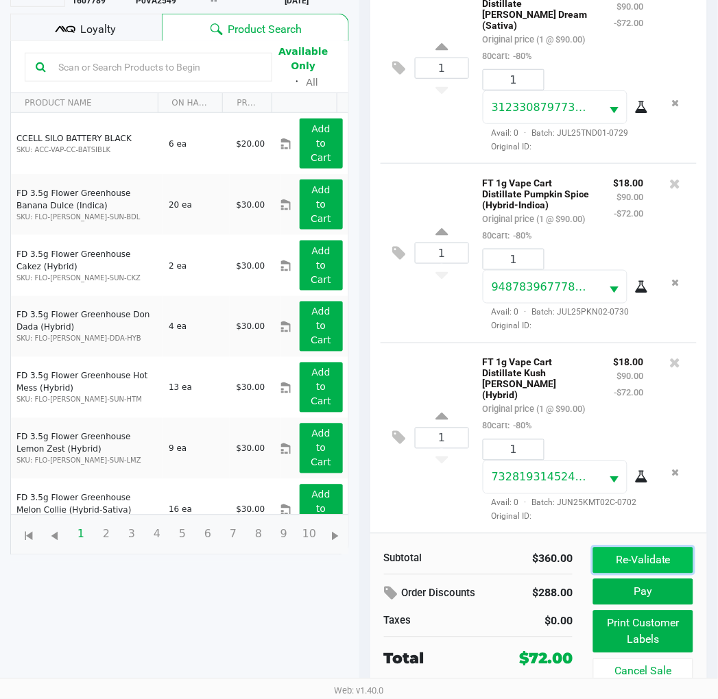
click at [624, 560] on button "Re-Validate" at bounding box center [642, 561] width 99 height 26
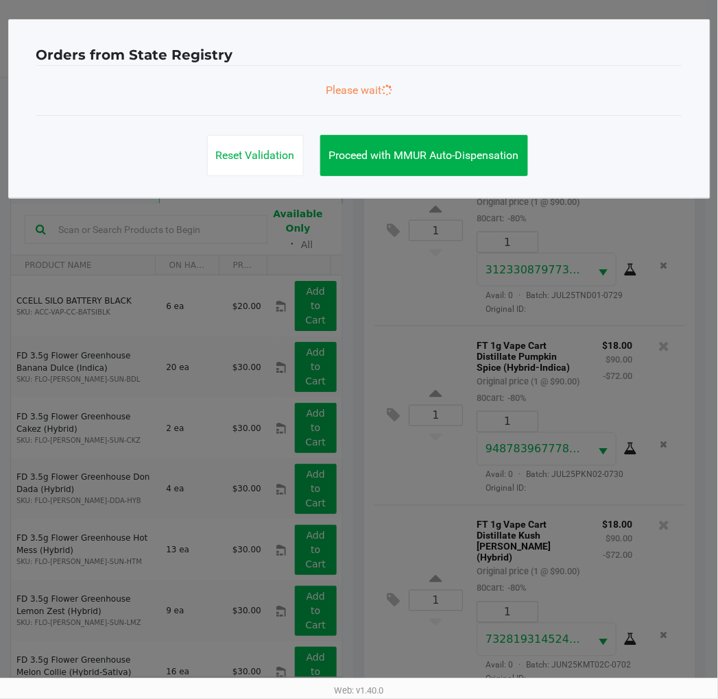
scroll to position [0, 0]
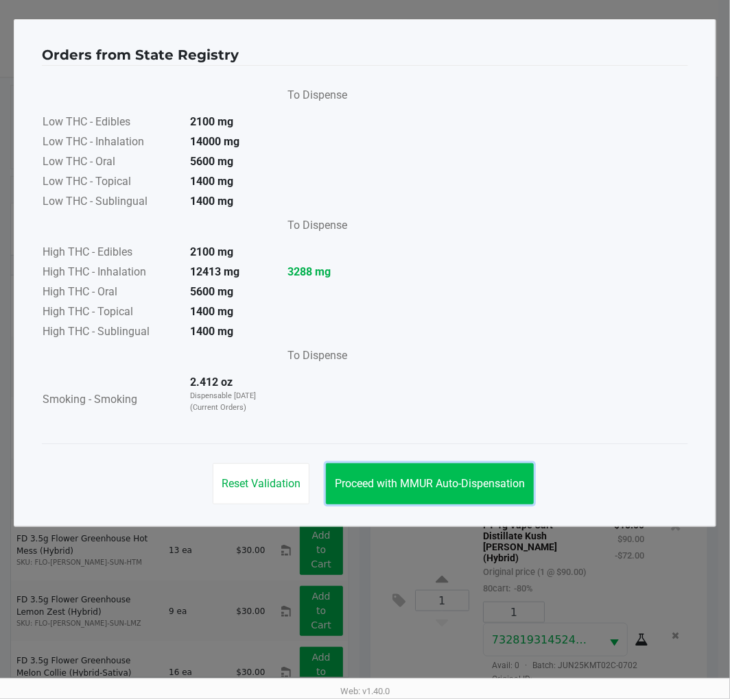
drag, startPoint x: 391, startPoint y: 477, endPoint x: 479, endPoint y: 449, distance: 92.0
click at [392, 477] on span "Proceed with MMUR Auto-Dispensation" at bounding box center [430, 483] width 190 height 13
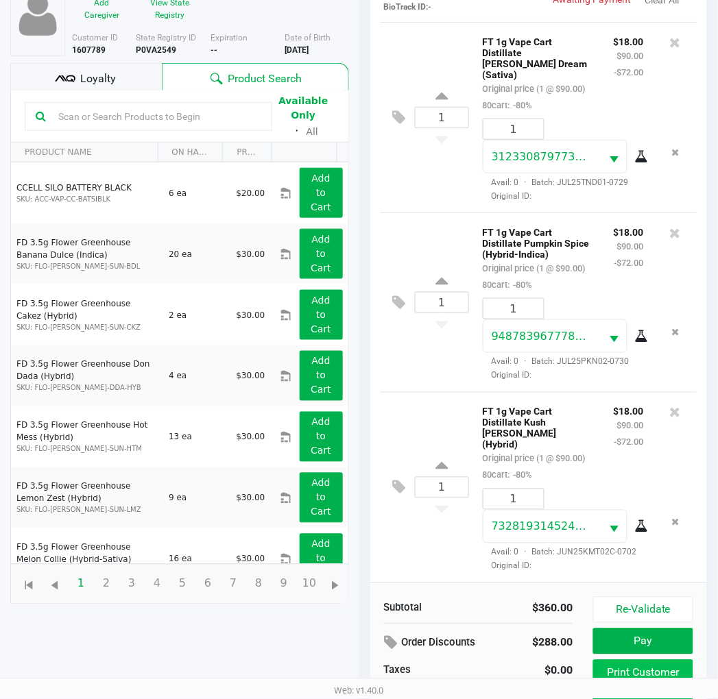
scroll to position [163, 0]
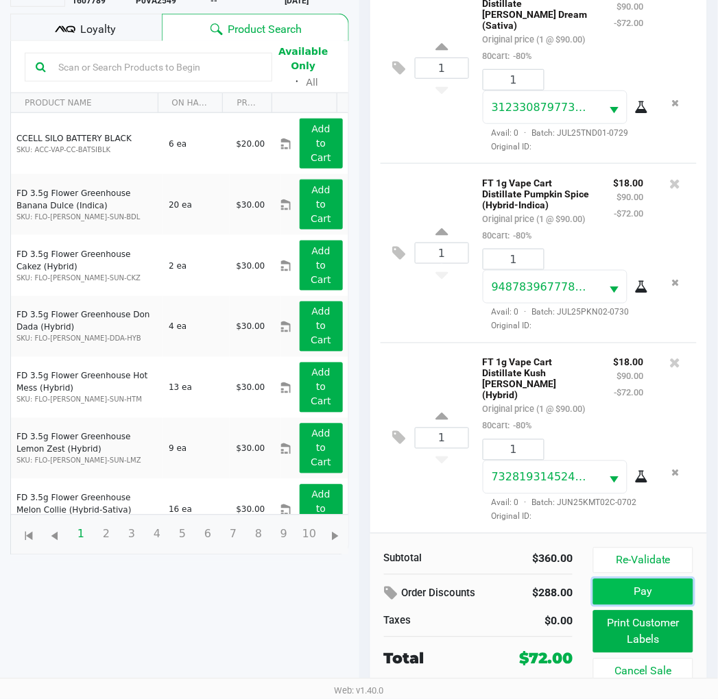
click at [629, 598] on button "Pay" at bounding box center [642, 592] width 99 height 26
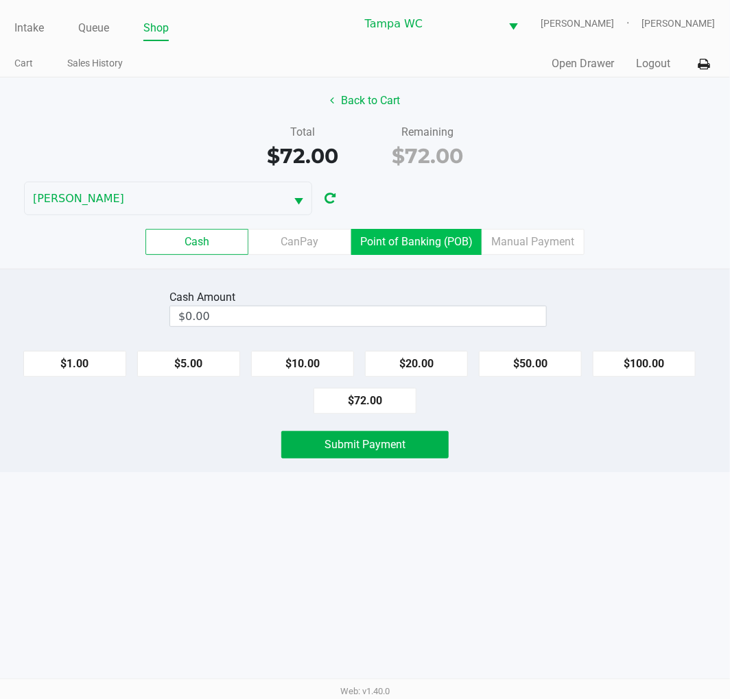
click at [451, 245] on label "Point of Banking (POB)" at bounding box center [416, 242] width 130 height 26
click at [0, 0] on 7 "Point of Banking (POB)" at bounding box center [0, 0] width 0 height 0
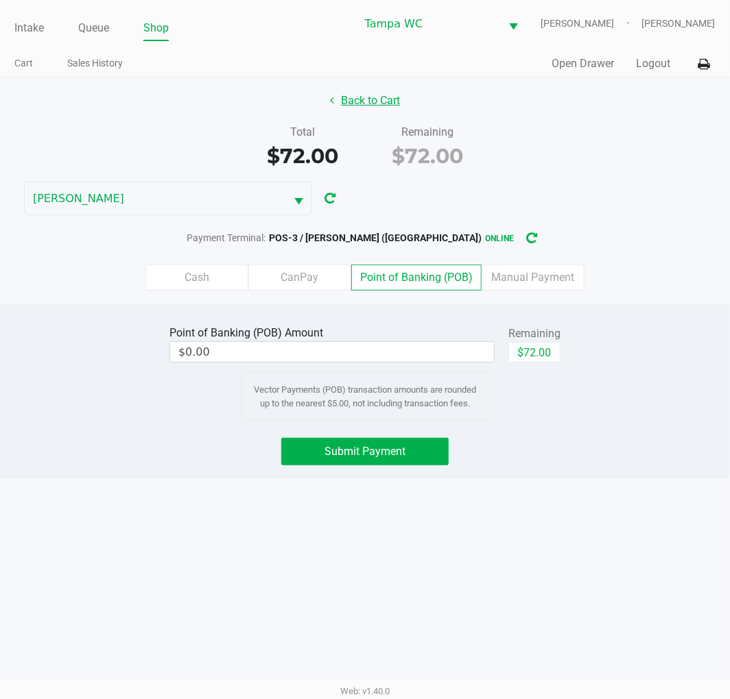
click at [366, 104] on button "Back to Cart" at bounding box center [365, 101] width 88 height 26
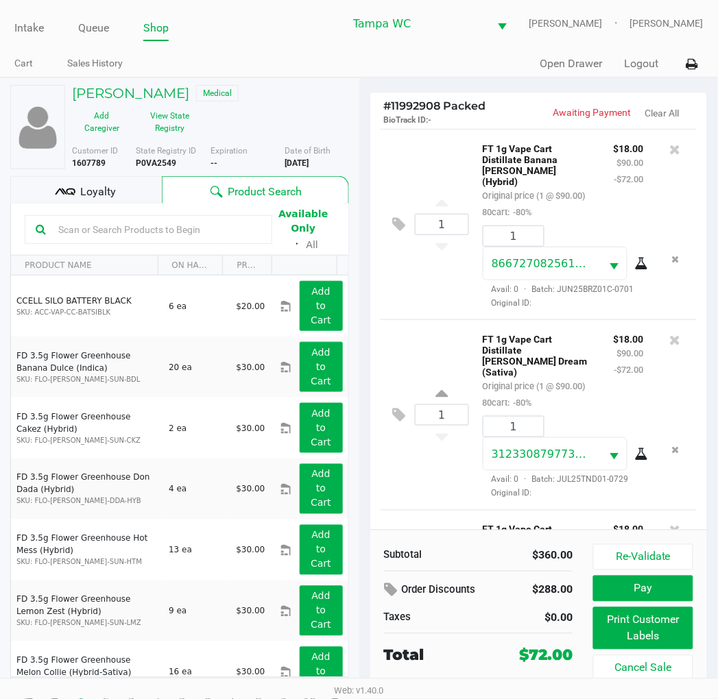
click at [101, 179] on div "Loyalty" at bounding box center [86, 189] width 152 height 27
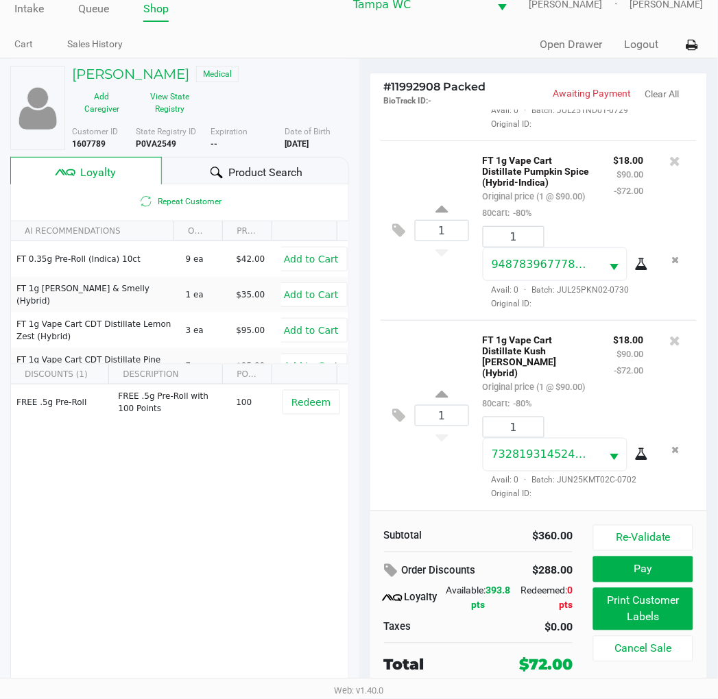
scroll to position [25, 0]
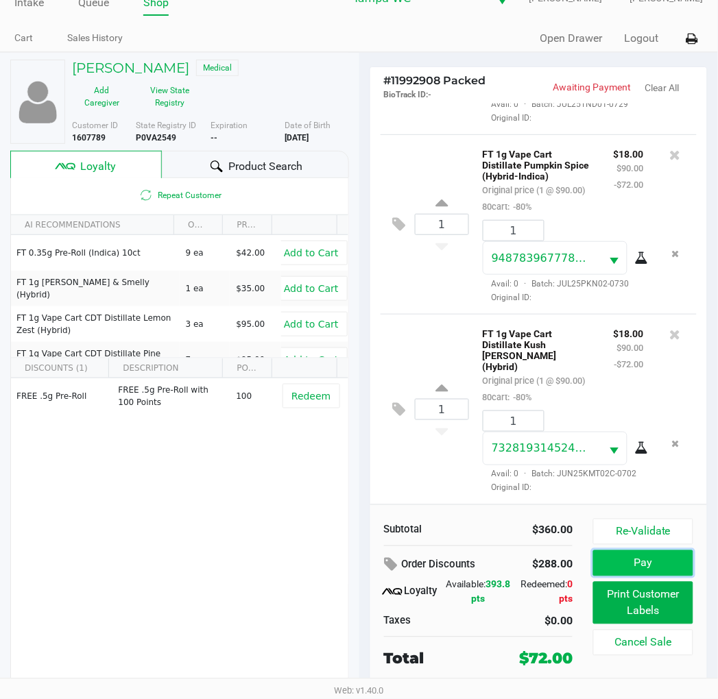
click at [656, 567] on button "Pay" at bounding box center [642, 564] width 99 height 26
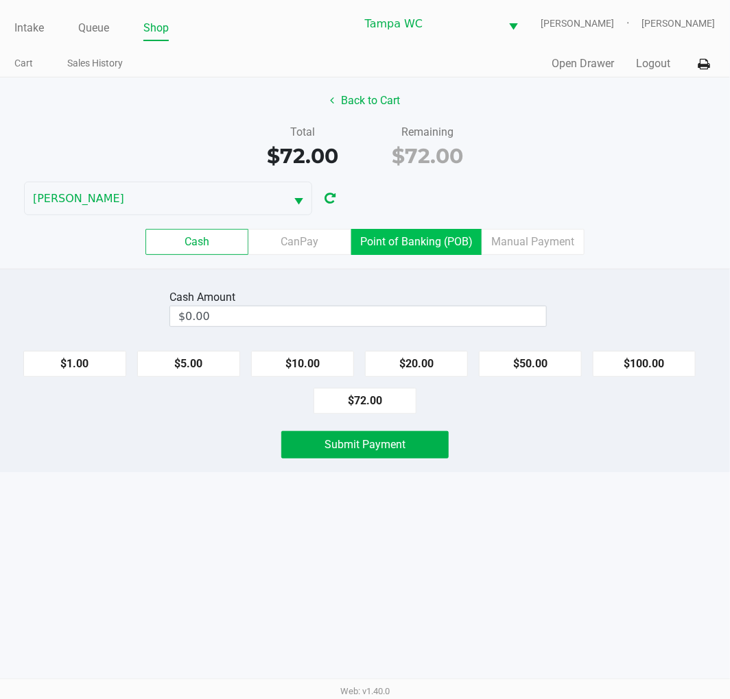
click at [437, 232] on label "Point of Banking (POB)" at bounding box center [416, 242] width 130 height 26
click at [0, 0] on 7 "Point of Banking (POB)" at bounding box center [0, 0] width 0 height 0
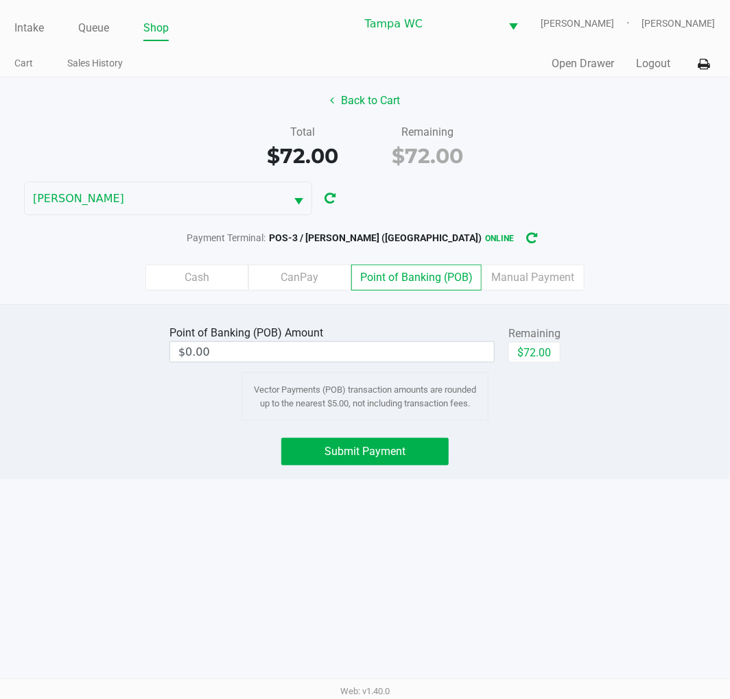
click at [605, 177] on div "Back to Cart Total $72.00 Remaining $72.00 WILLOW-SMITH Payment Terminal: POS-3…" at bounding box center [365, 190] width 730 height 227
click at [532, 354] on button "$72.00" at bounding box center [534, 352] width 52 height 21
type input "$72.00"
click at [583, 392] on div "Point of Banking (POB) Amount $72.00 Remaining $72.00 Clear Vector Payments (PO…" at bounding box center [365, 371] width 750 height 99
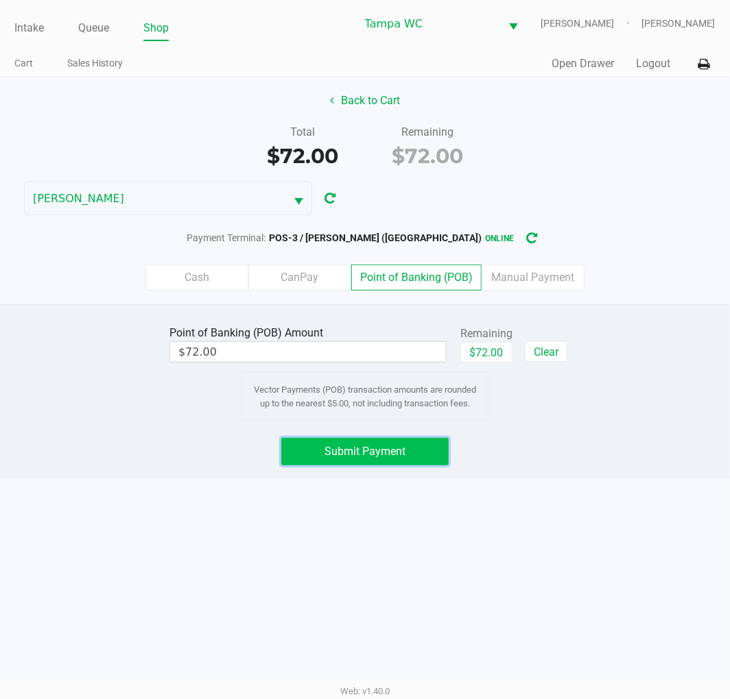
click at [347, 448] on span "Submit Payment" at bounding box center [364, 451] width 81 height 13
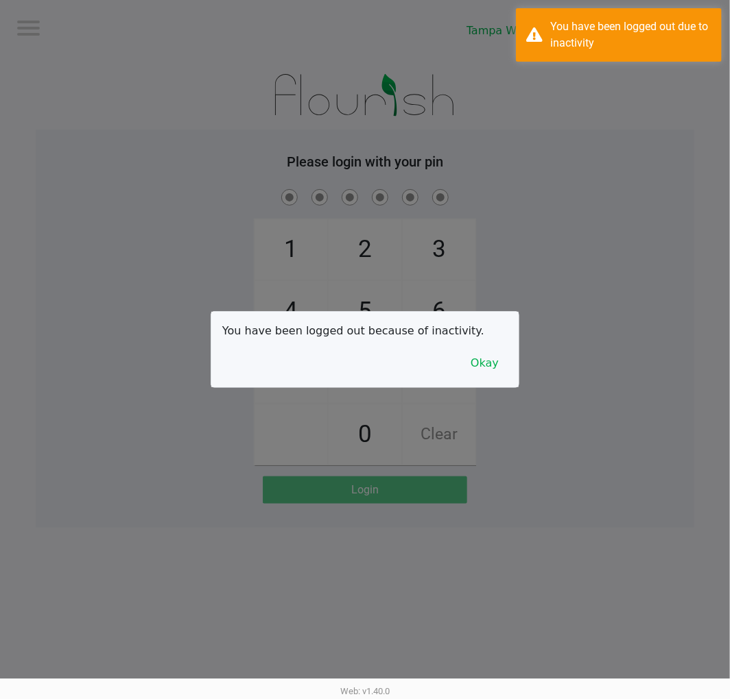
click at [26, 23] on div at bounding box center [365, 349] width 730 height 699
click at [503, 365] on button "Okay" at bounding box center [484, 363] width 46 height 26
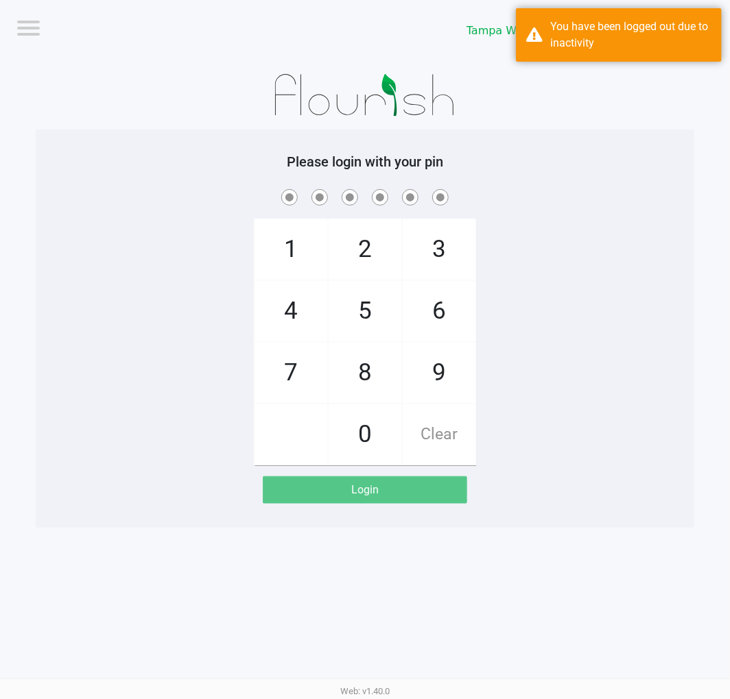
click at [556, 296] on div "1 4 7 2 5 8 0 3 6 9 Clear" at bounding box center [365, 326] width 658 height 279
checkbox input "true"
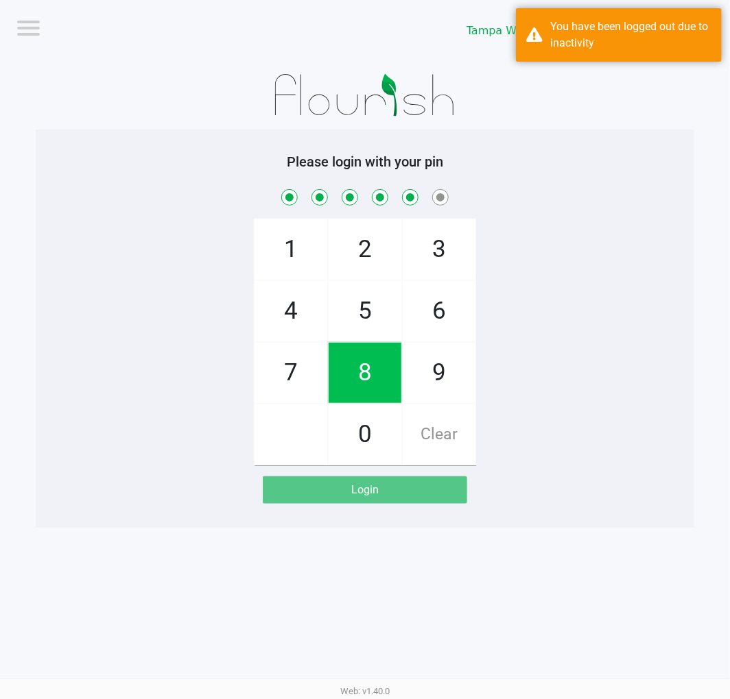
checkbox input "true"
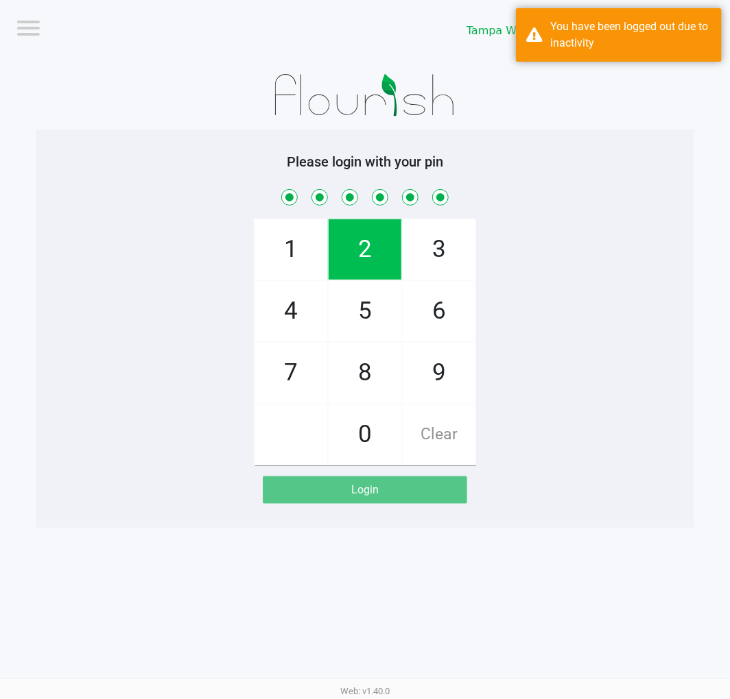
checkbox input "true"
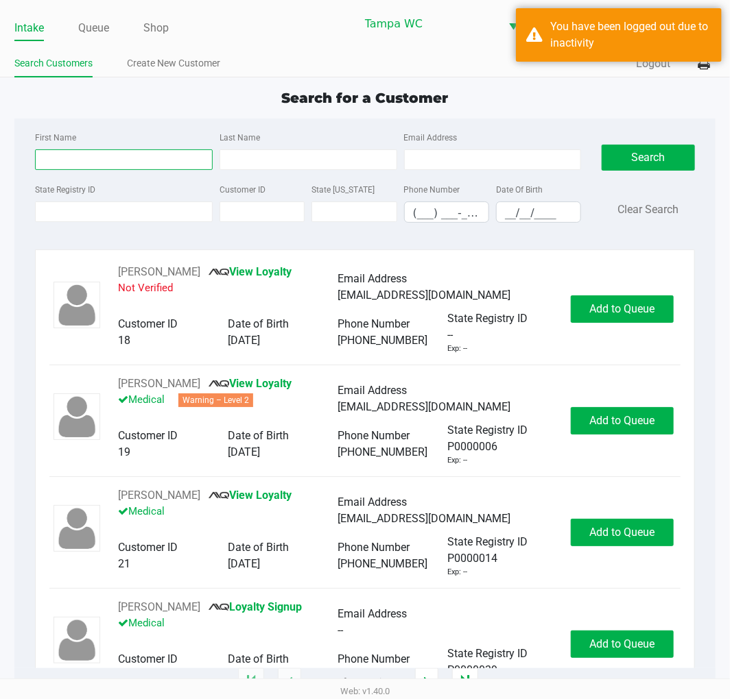
click at [177, 165] on input "First Name" at bounding box center [124, 159] width 178 height 21
type input "Shari"
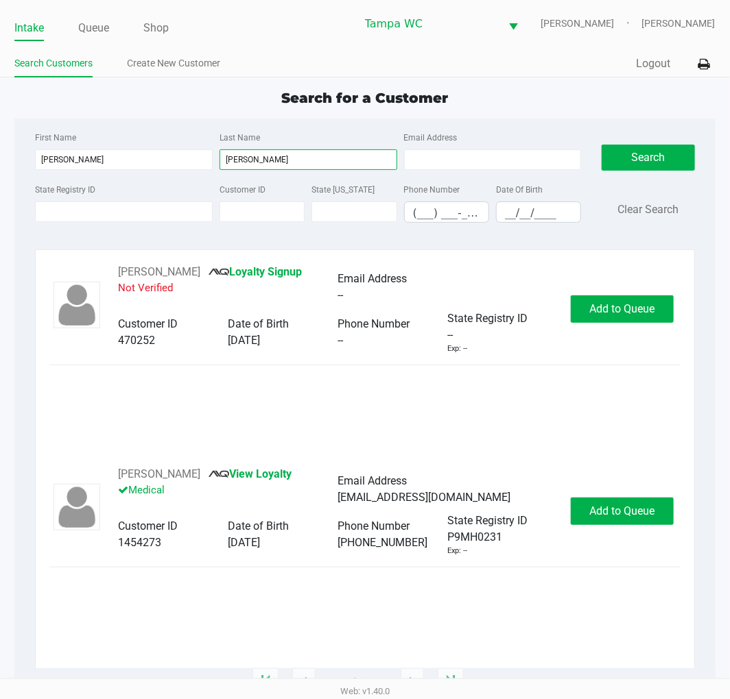
type input "Merritt"
click at [566, 422] on div "Shariem Merritt Loyalty Signup Not Verified Email Address -- Customer ID 470252…" at bounding box center [364, 365] width 630 height 202
click at [568, 422] on div "Shariem Merritt Loyalty Signup Not Verified Email Address -- Customer ID 470252…" at bounding box center [364, 365] width 630 height 202
click at [540, 583] on div "SHARI MERRITT View Loyalty Medical Email Address shariannmerritt@gmail.com Cust…" at bounding box center [364, 567] width 630 height 202
click at [650, 509] on span "Add to Queue" at bounding box center [621, 511] width 65 height 13
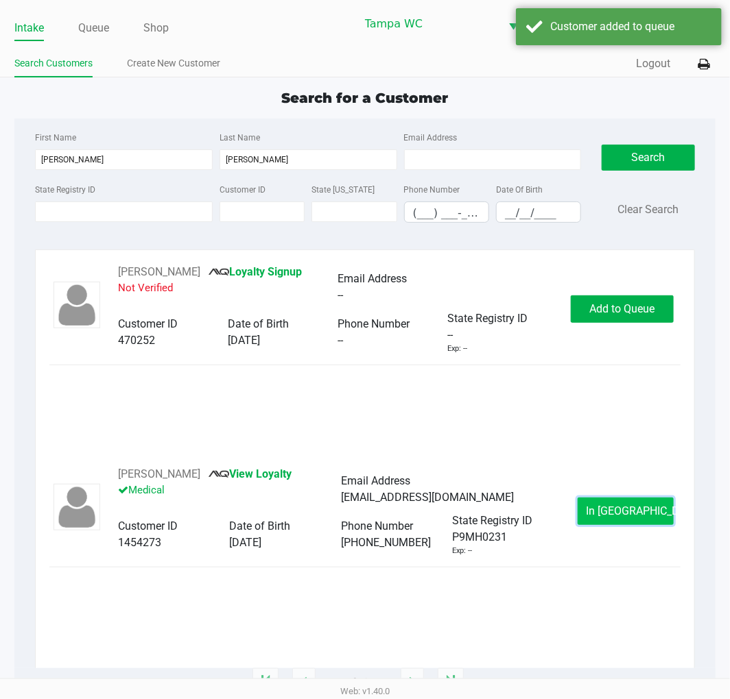
click at [597, 499] on button "In Queue" at bounding box center [625, 511] width 96 height 27
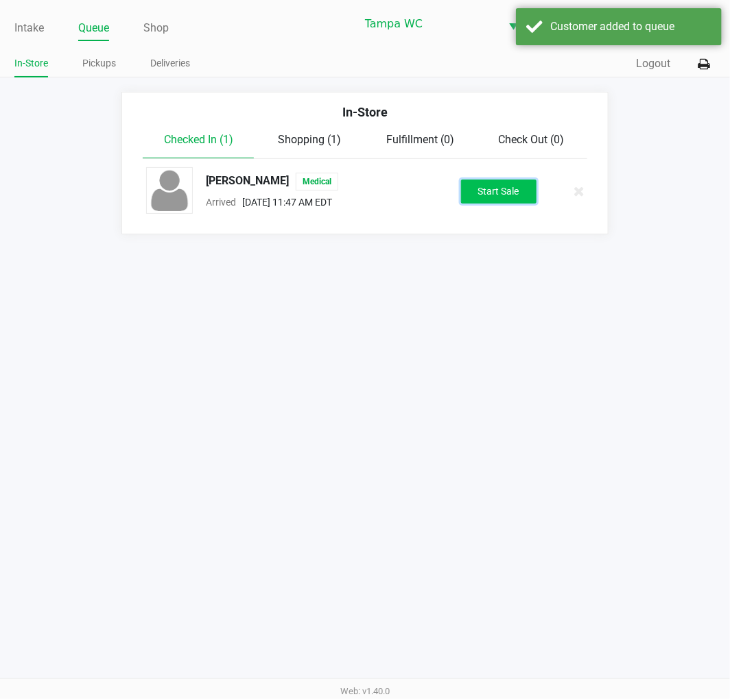
click at [468, 181] on button "Start Sale" at bounding box center [498, 192] width 75 height 24
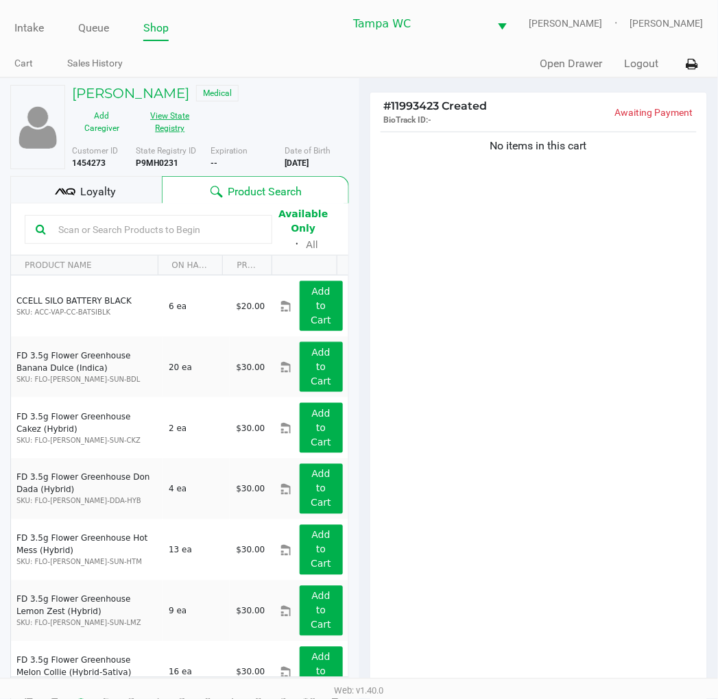
click at [176, 133] on button "View State Registry" at bounding box center [166, 122] width 69 height 34
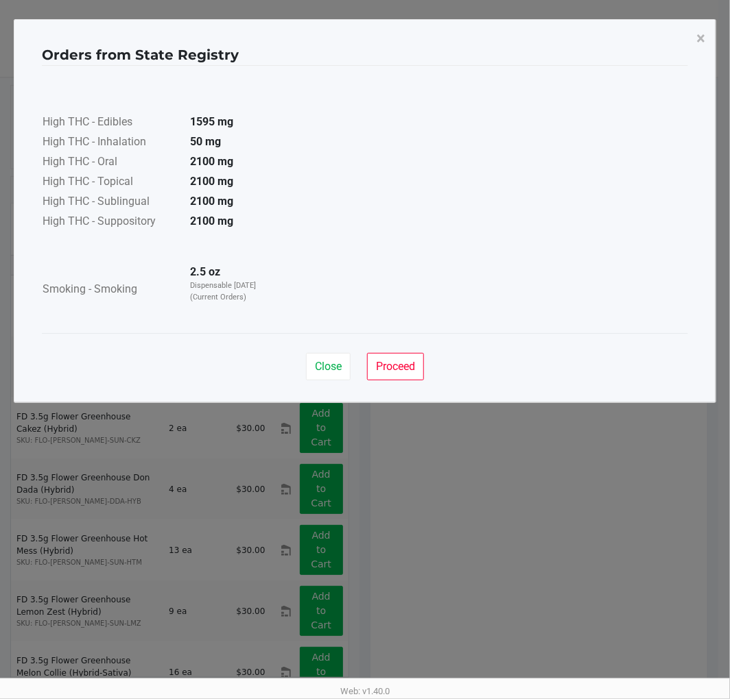
click at [202, 144] on strong "50 mg" at bounding box center [205, 141] width 31 height 13
click at [707, 32] on button "×" at bounding box center [700, 38] width 31 height 38
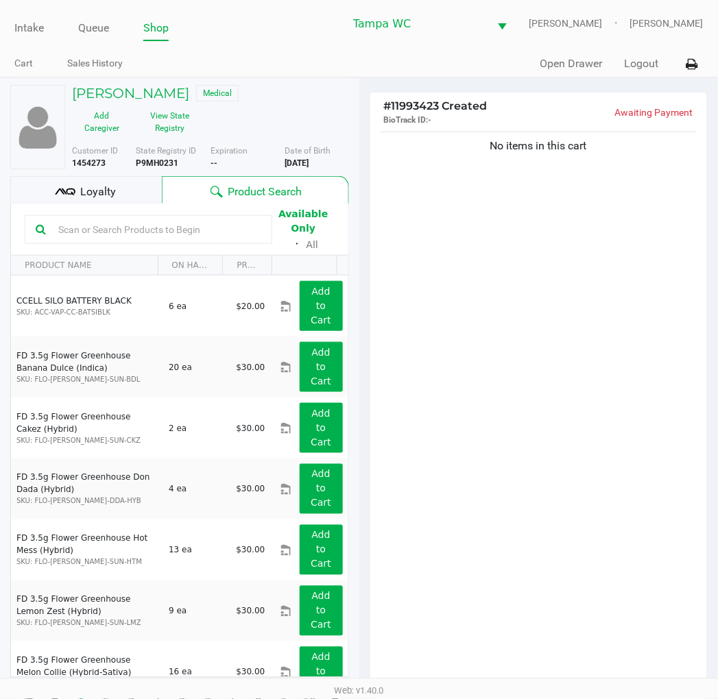
click at [156, 158] on b "P9MH0231" at bounding box center [157, 163] width 43 height 10
copy b "P9MH0231"
click at [293, 154] on span "Date of Birth" at bounding box center [308, 151] width 46 height 10
click at [297, 159] on b "3/10/1974" at bounding box center [297, 163] width 24 height 10
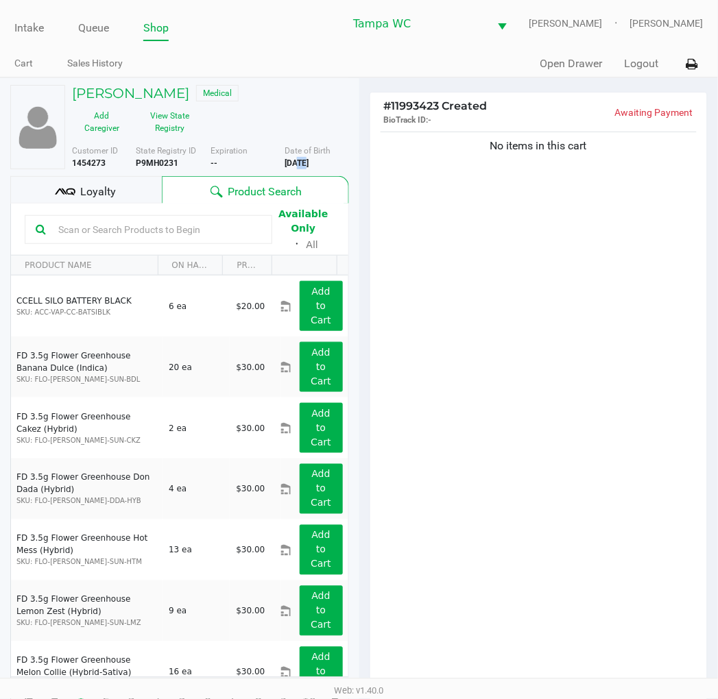
click at [297, 159] on b "3/10/1974" at bounding box center [297, 163] width 24 height 10
copy div "3/10/1974"
click at [161, 120] on button "View State Registry" at bounding box center [166, 122] width 69 height 34
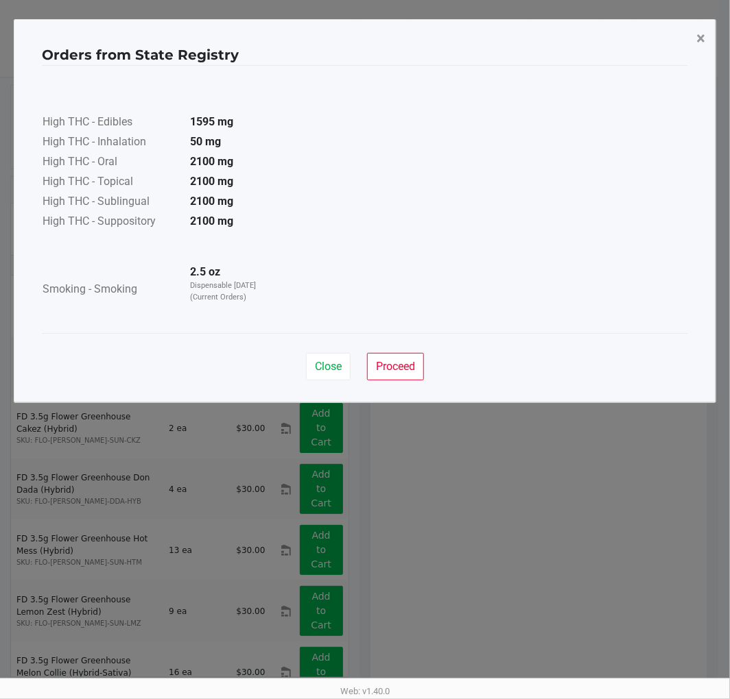
click at [695, 32] on button "×" at bounding box center [700, 38] width 31 height 38
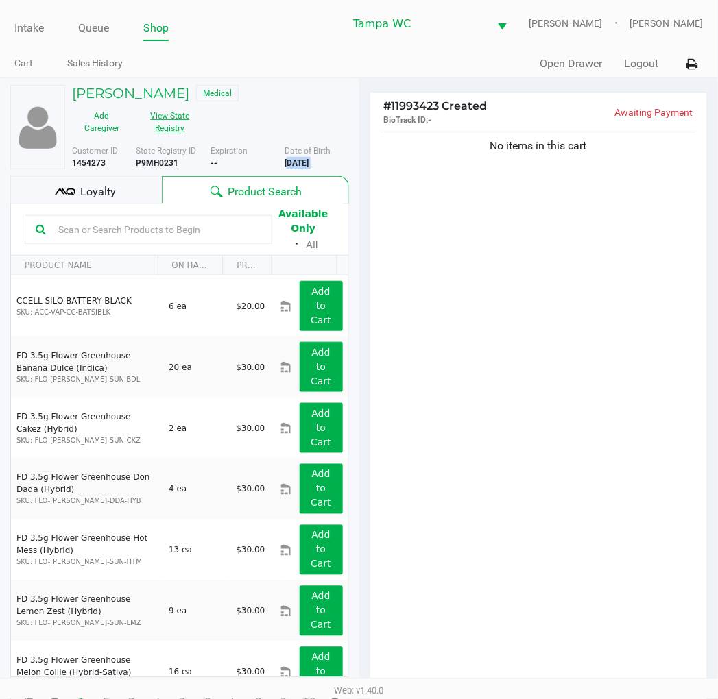
click at [187, 129] on button "View State Registry" at bounding box center [166, 122] width 69 height 34
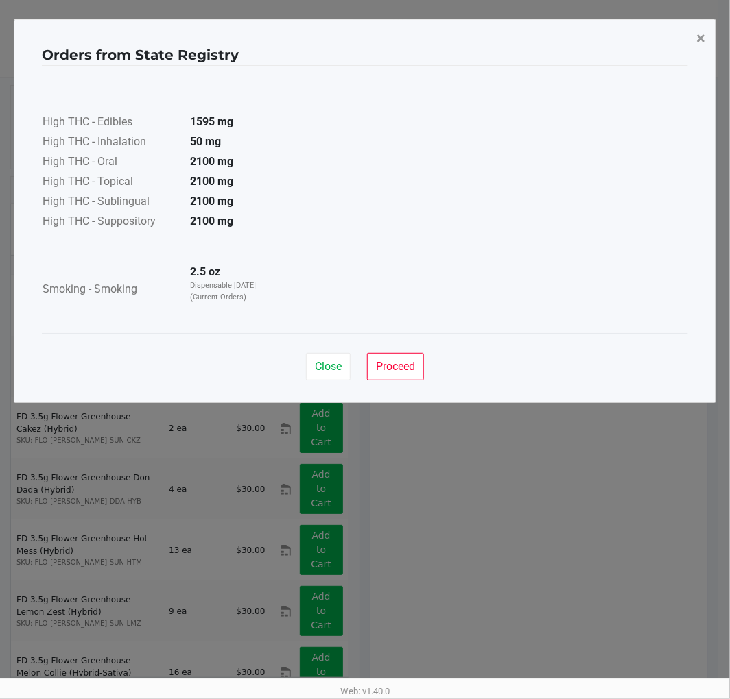
click at [693, 31] on button "×" at bounding box center [700, 38] width 31 height 38
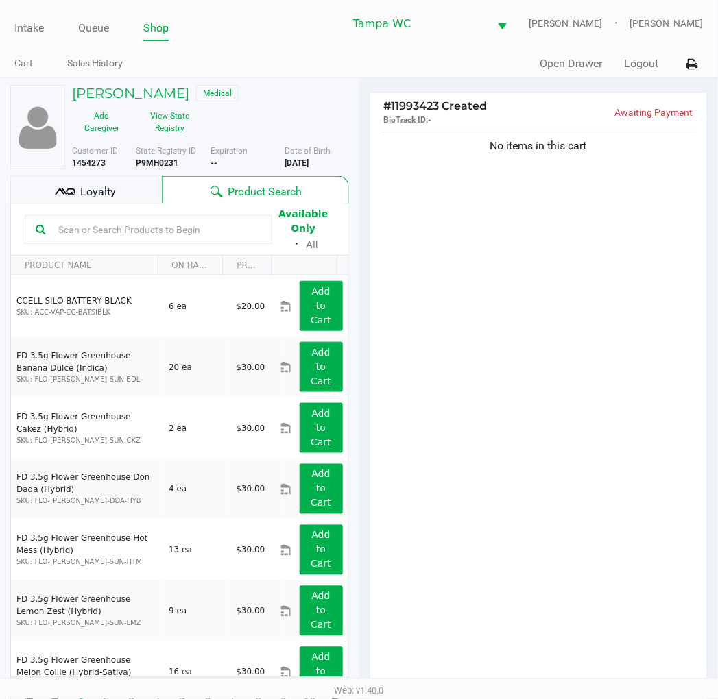
click at [81, 226] on input "text" at bounding box center [157, 229] width 208 height 21
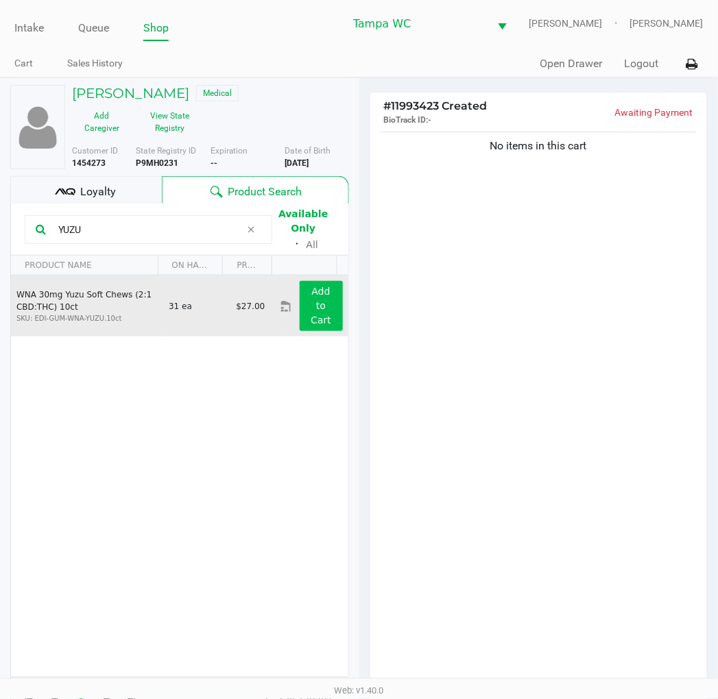
type input "YUZU"
click at [311, 304] on app-button-loader "Add to Cart" at bounding box center [321, 306] width 21 height 40
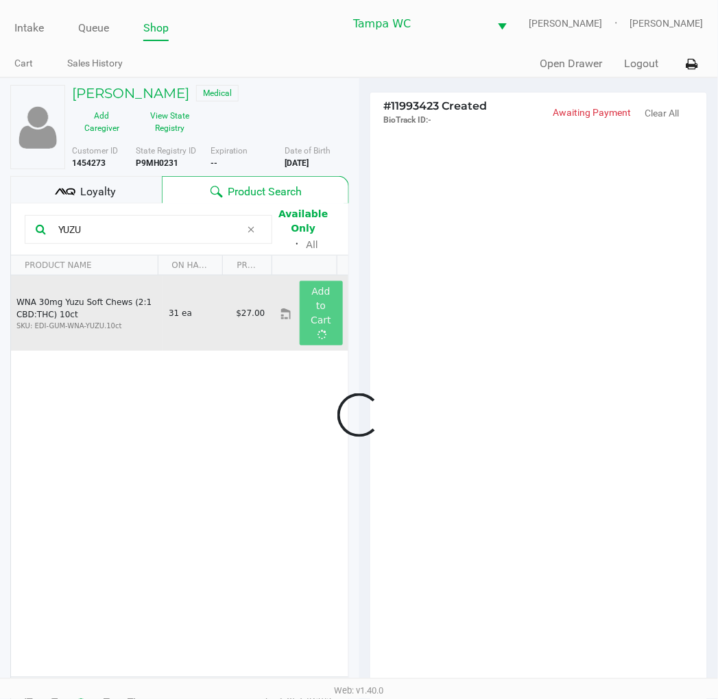
click at [473, 228] on div at bounding box center [359, 415] width 718 height 539
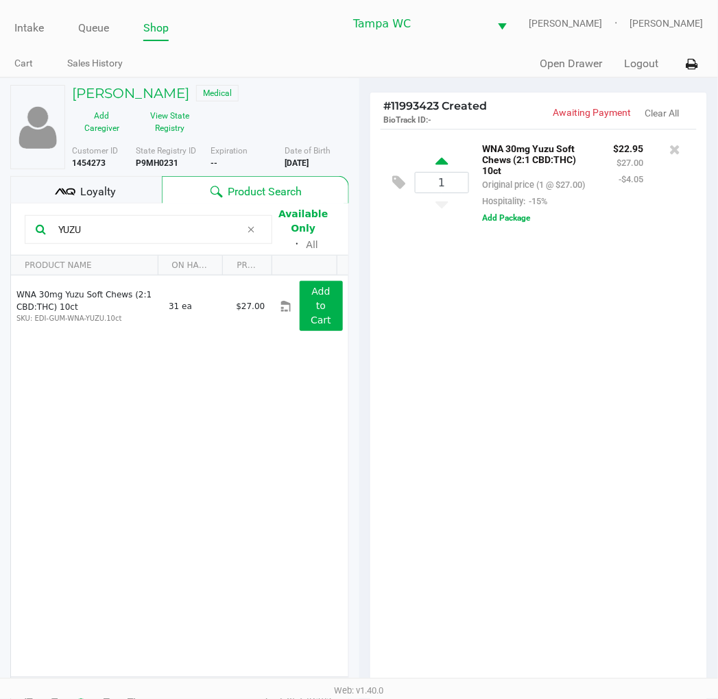
click at [437, 163] on icon at bounding box center [441, 163] width 12 height 17
type input "2"
click at [553, 330] on div at bounding box center [359, 415] width 718 height 539
click at [129, 237] on input "YUZU" at bounding box center [147, 229] width 188 height 21
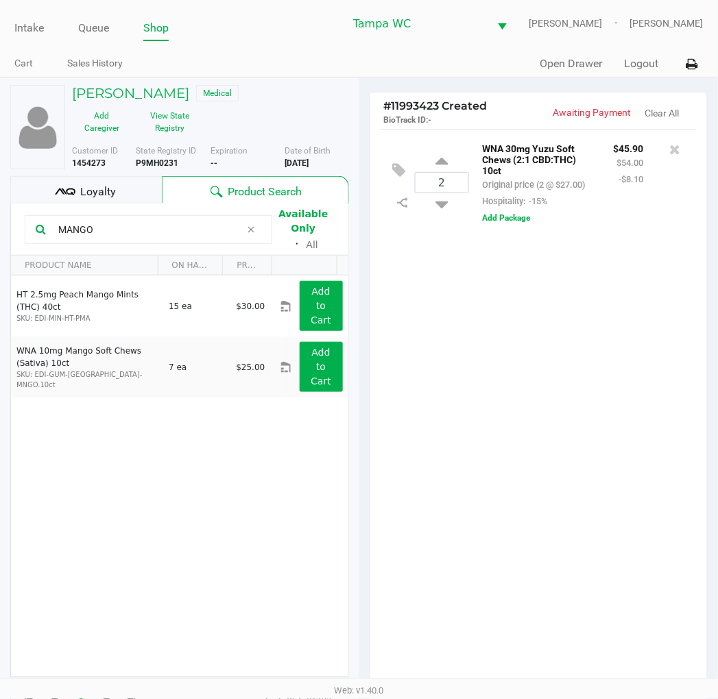
type input "MANGO"
click at [62, 461] on div "HT 2.5mg Peach Mango Mints (THC) 40ct SKU: EDI-MIN-HT-PMA 15 ea $30.00 Add to C…" at bounding box center [179, 477] width 337 height 402
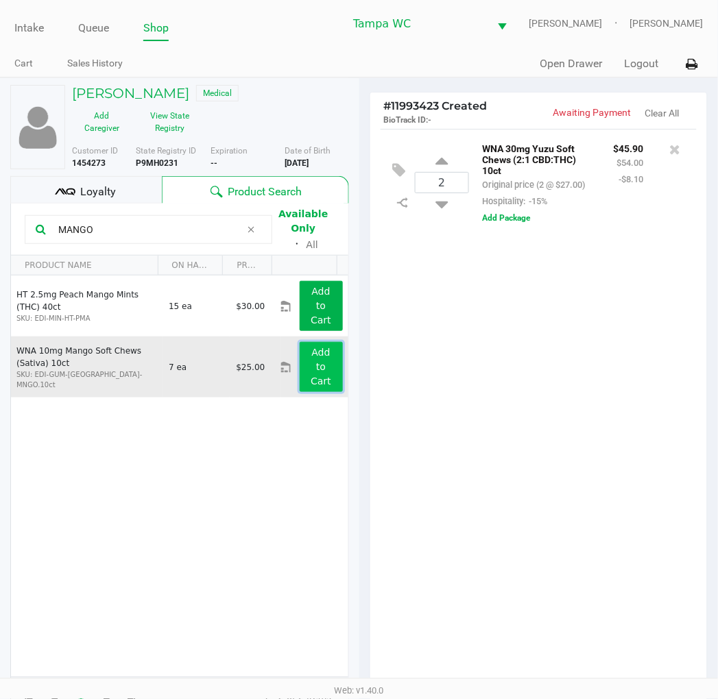
click at [300, 382] on button "Add to Cart" at bounding box center [321, 367] width 43 height 50
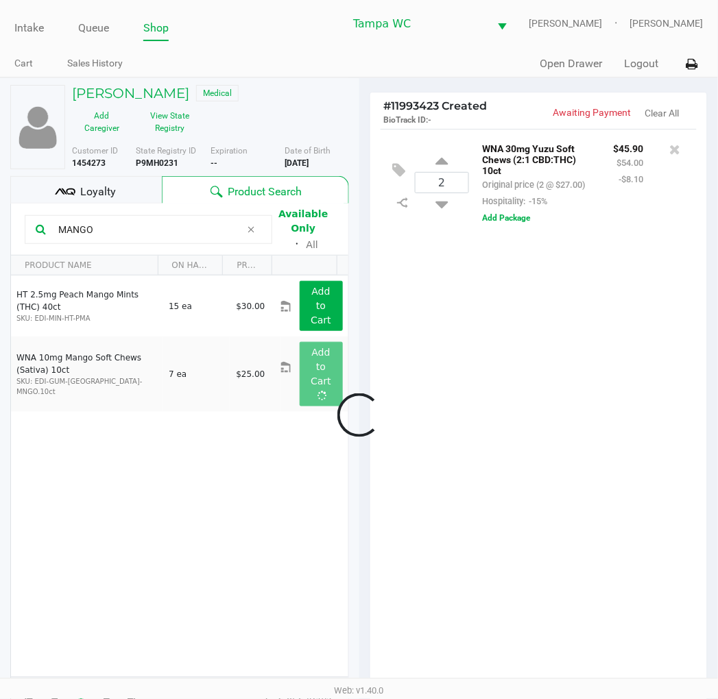
click at [442, 380] on div at bounding box center [359, 415] width 718 height 539
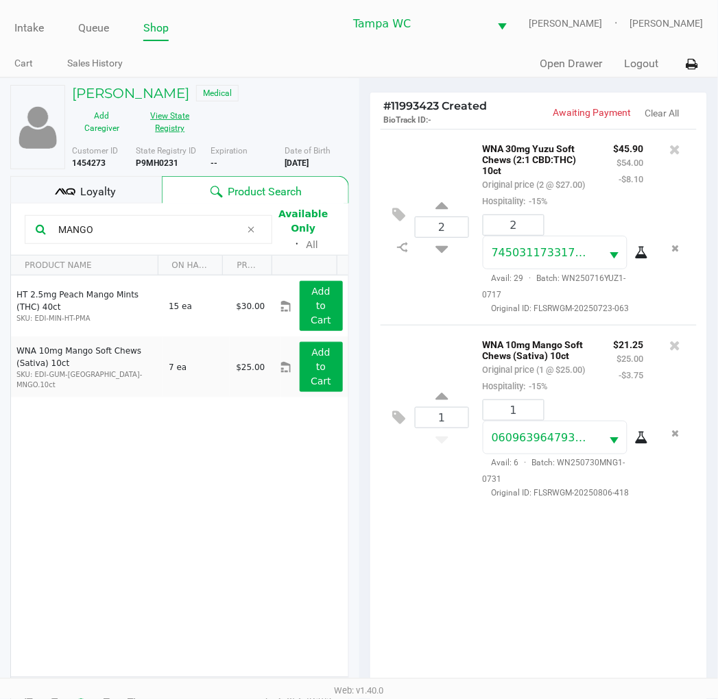
click at [173, 112] on button "View State Registry" at bounding box center [166, 122] width 69 height 34
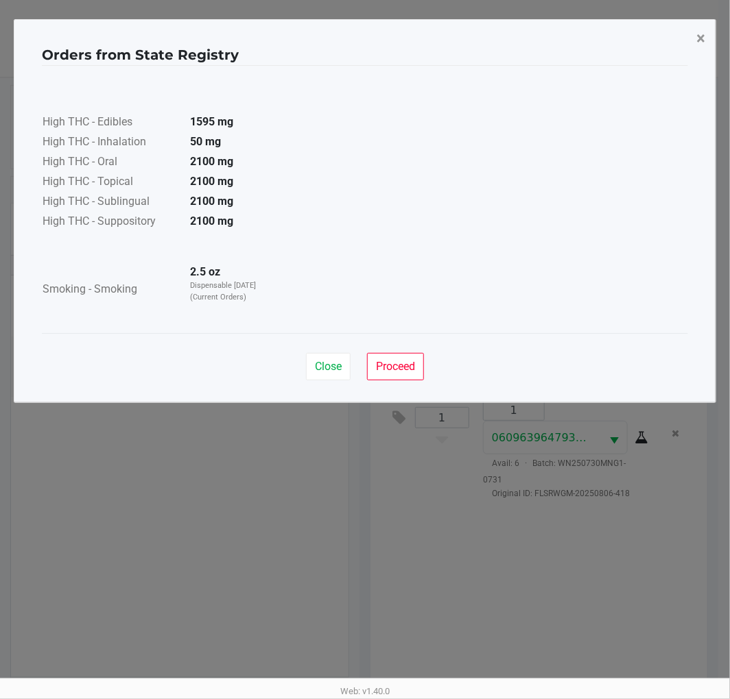
click at [687, 39] on button "×" at bounding box center [700, 38] width 31 height 38
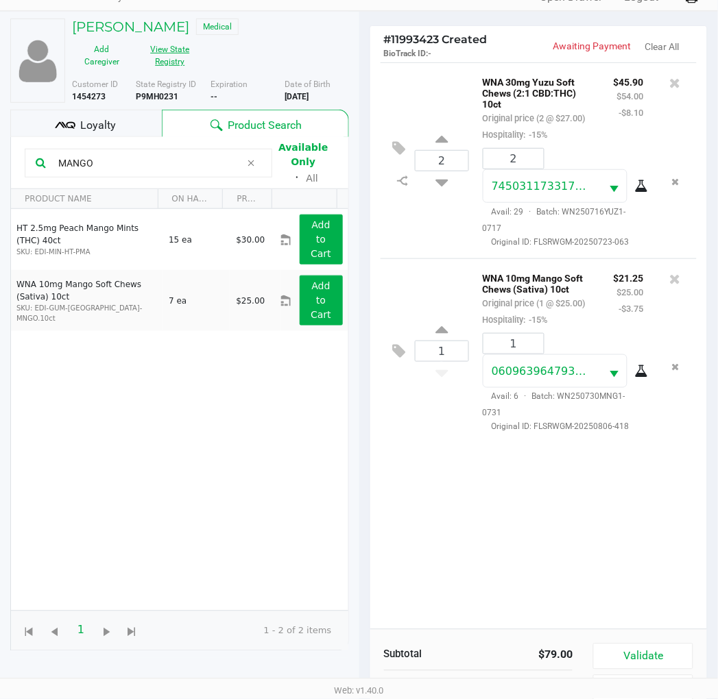
scroll to position [149, 0]
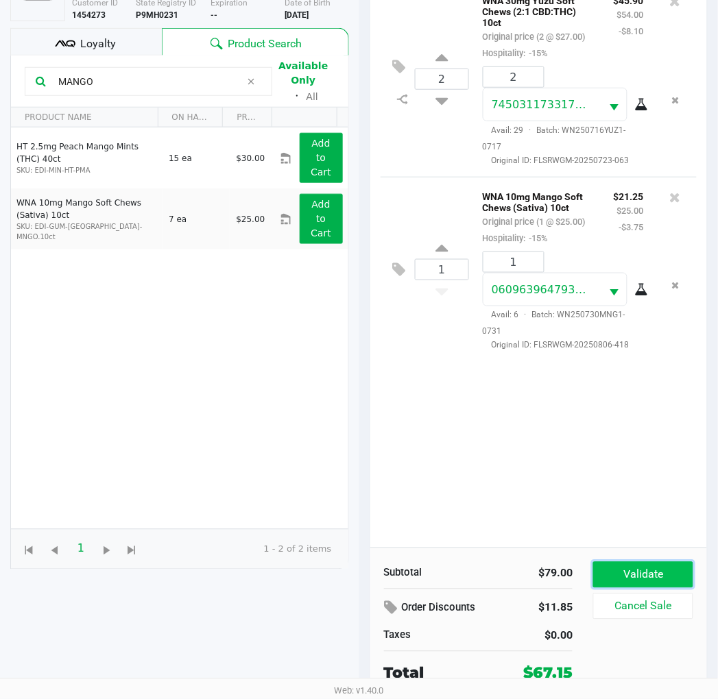
click at [627, 574] on button "Validate" at bounding box center [642, 575] width 99 height 26
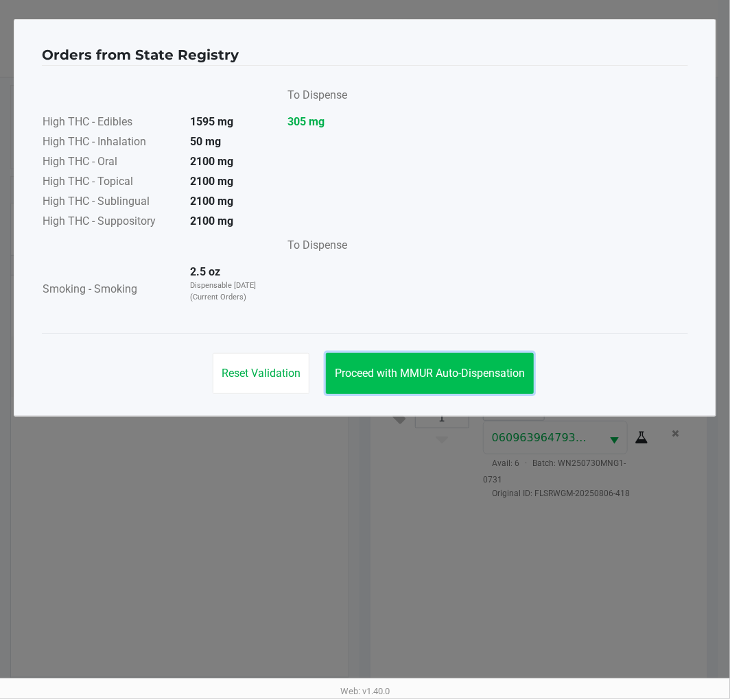
click at [444, 369] on span "Proceed with MMUR Auto-Dispensation" at bounding box center [430, 373] width 190 height 13
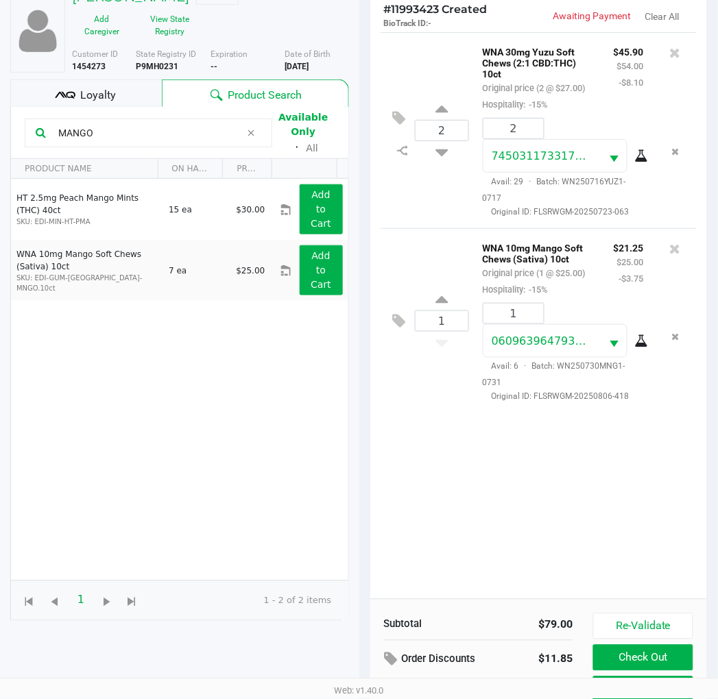
scroll to position [152, 0]
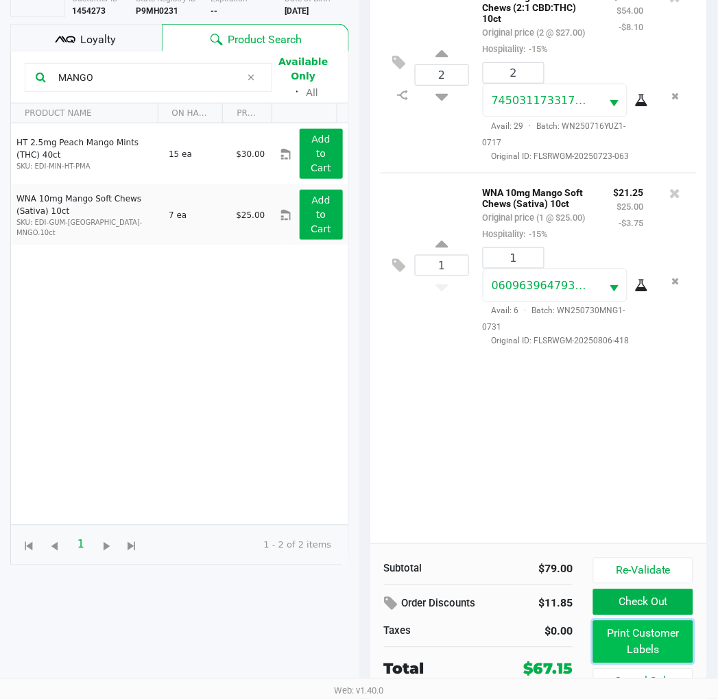
click at [633, 632] on button "Print Customer Labels" at bounding box center [642, 642] width 99 height 43
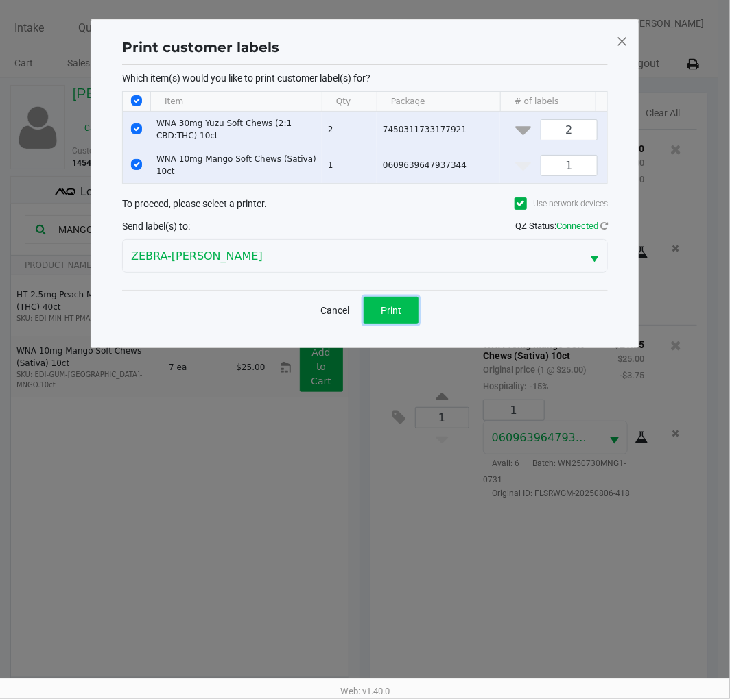
click at [415, 319] on button "Print" at bounding box center [390, 310] width 55 height 27
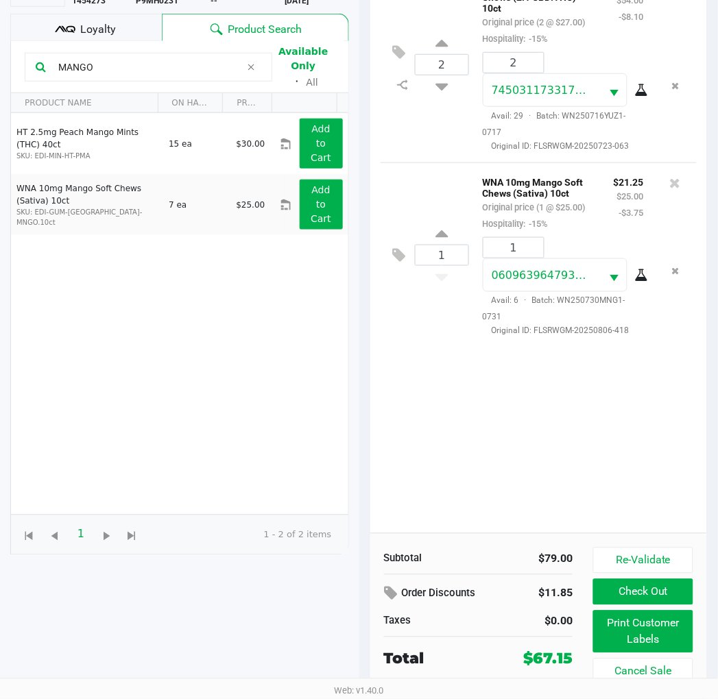
scroll to position [163, 0]
click at [636, 551] on button "Re-Validate" at bounding box center [642, 561] width 99 height 26
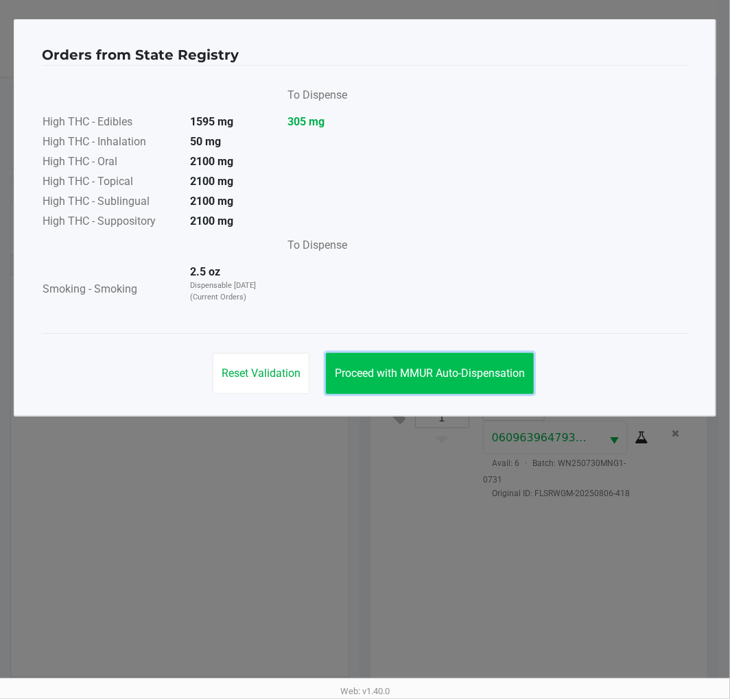
click at [440, 368] on span "Proceed with MMUR Auto-Dispensation" at bounding box center [430, 373] width 190 height 13
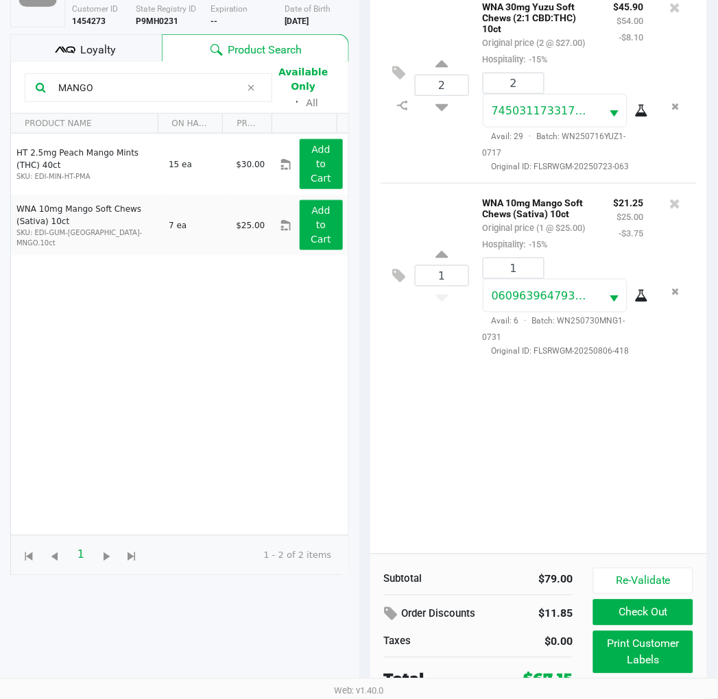
scroll to position [163, 0]
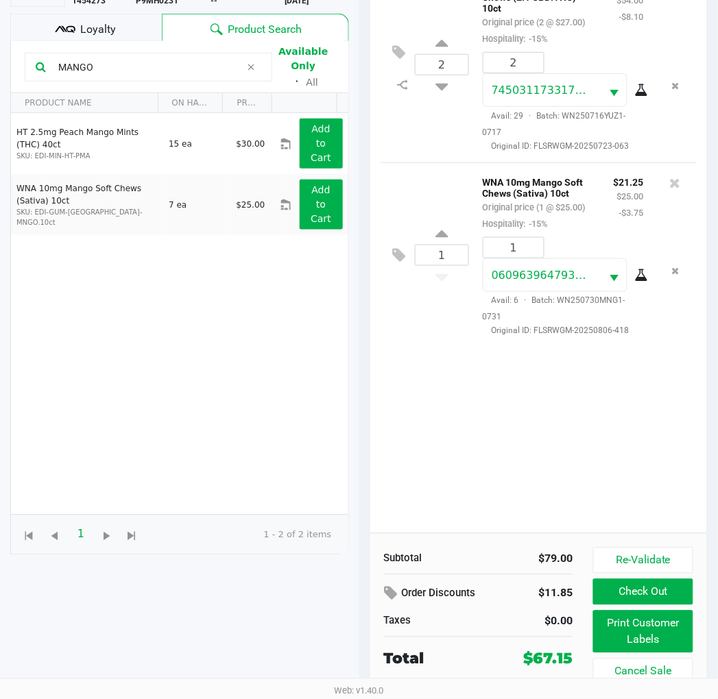
click at [608, 546] on div "Subtotal $79.00 Order Discounts $11.85 Taxes $0.00 Total $67.15 Re-Validate Che…" at bounding box center [538, 615] width 337 height 165
click at [616, 554] on button "Re-Validate" at bounding box center [642, 561] width 99 height 26
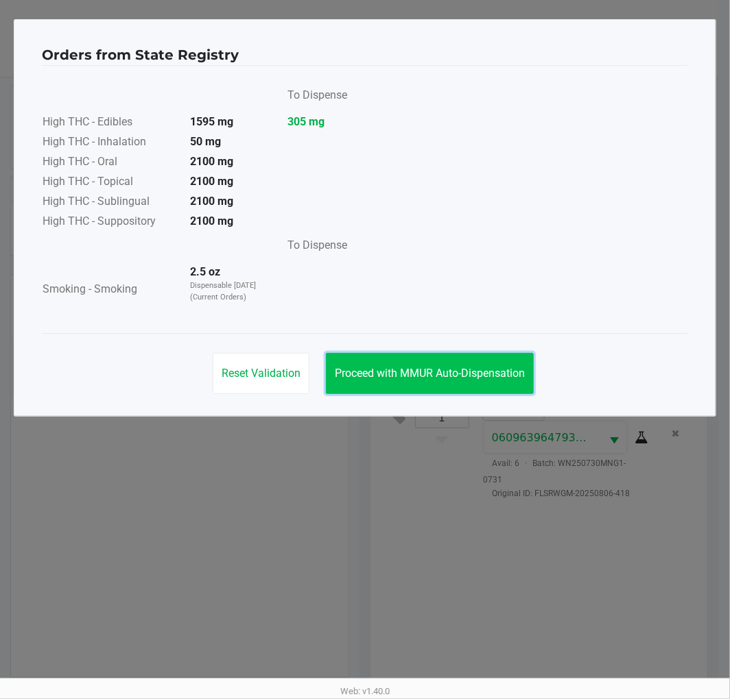
click at [432, 364] on button "Proceed with MMUR Auto-Dispensation" at bounding box center [430, 373] width 208 height 41
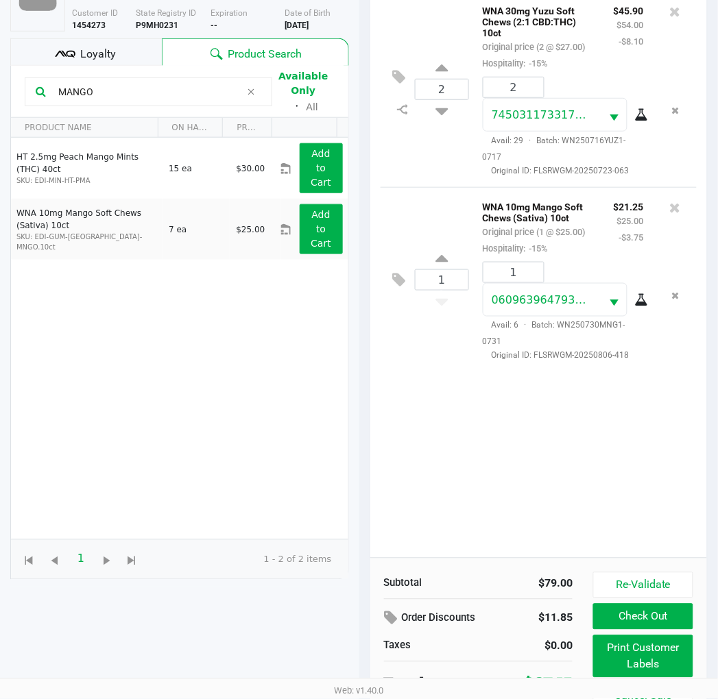
scroll to position [152, 0]
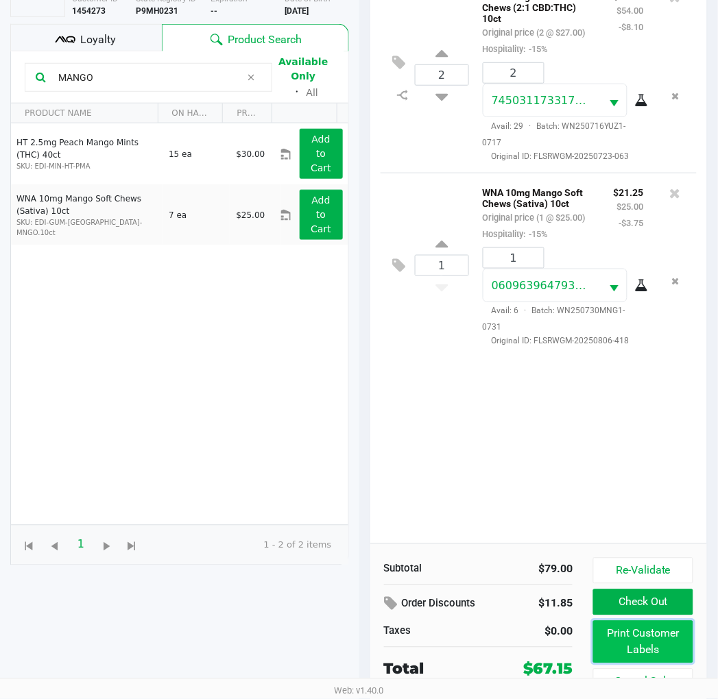
click at [651, 642] on button "Print Customer Labels" at bounding box center [642, 642] width 99 height 43
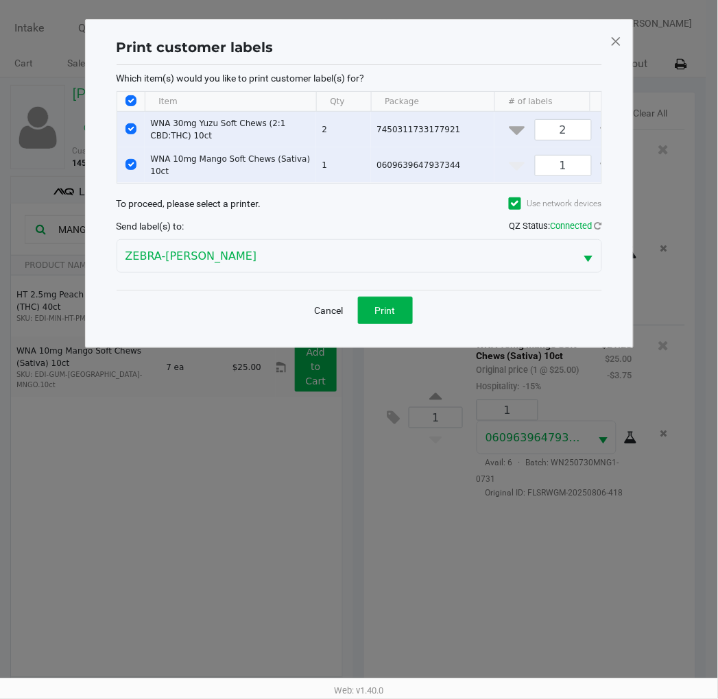
scroll to position [0, 0]
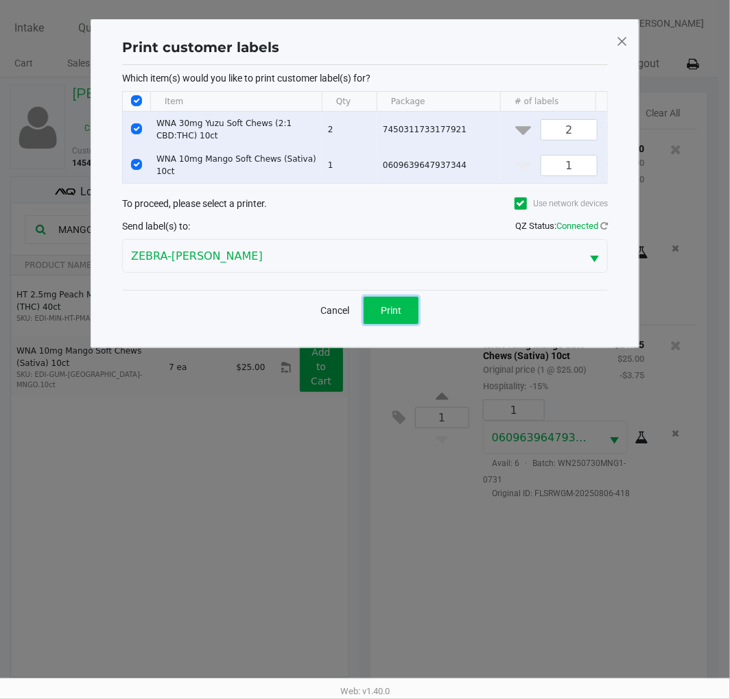
click at [377, 311] on button "Print" at bounding box center [390, 310] width 55 height 27
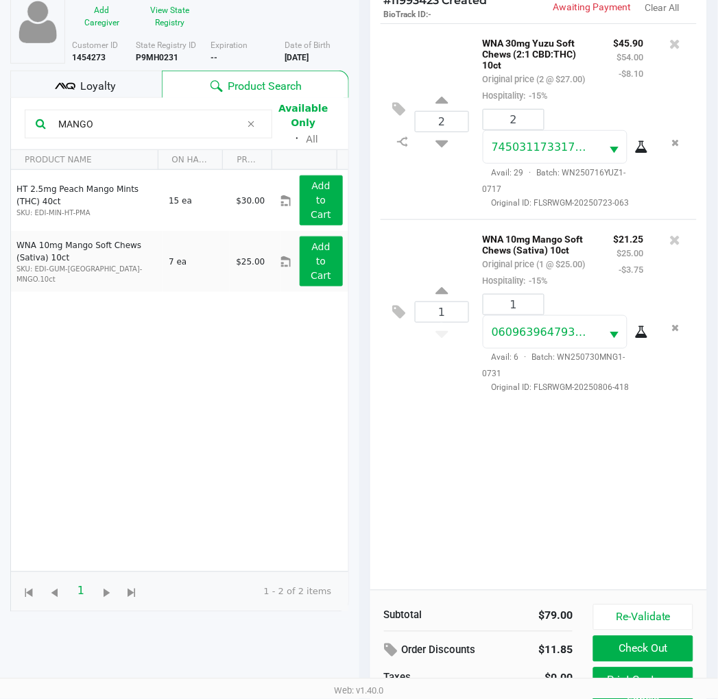
scroll to position [163, 0]
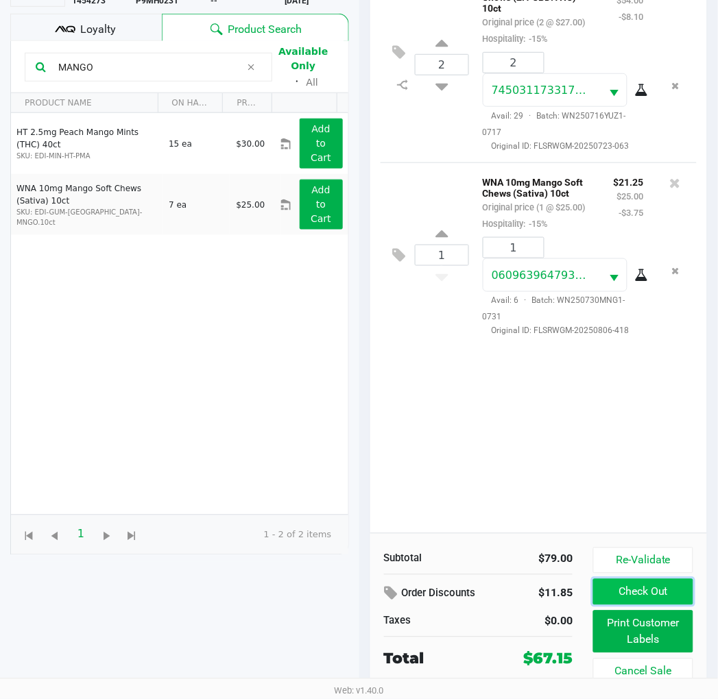
click at [632, 590] on button "Check Out" at bounding box center [642, 592] width 99 height 26
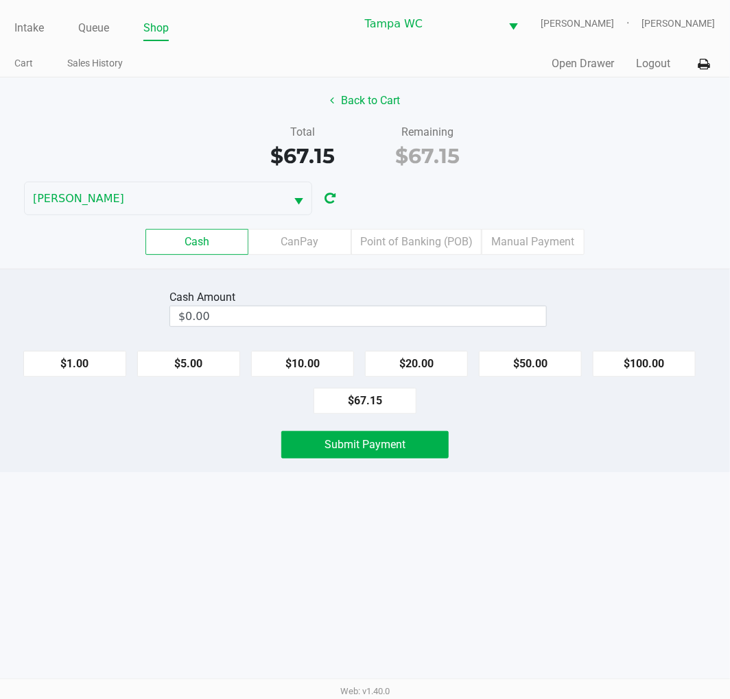
click at [400, 320] on input "$0.00" at bounding box center [358, 316] width 376 height 20
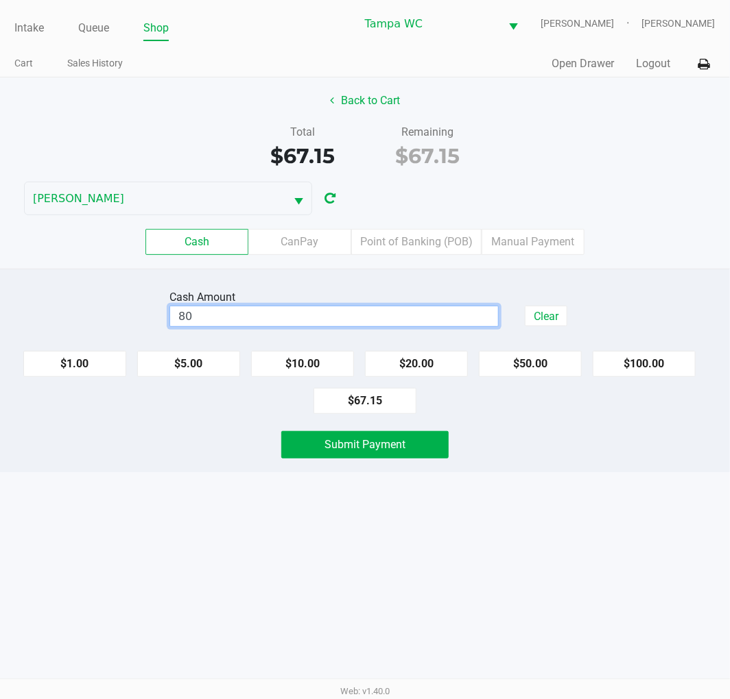
type input "$80.00"
click at [554, 169] on div "Total $67.15 Remaining $67.15" at bounding box center [365, 147] width 750 height 47
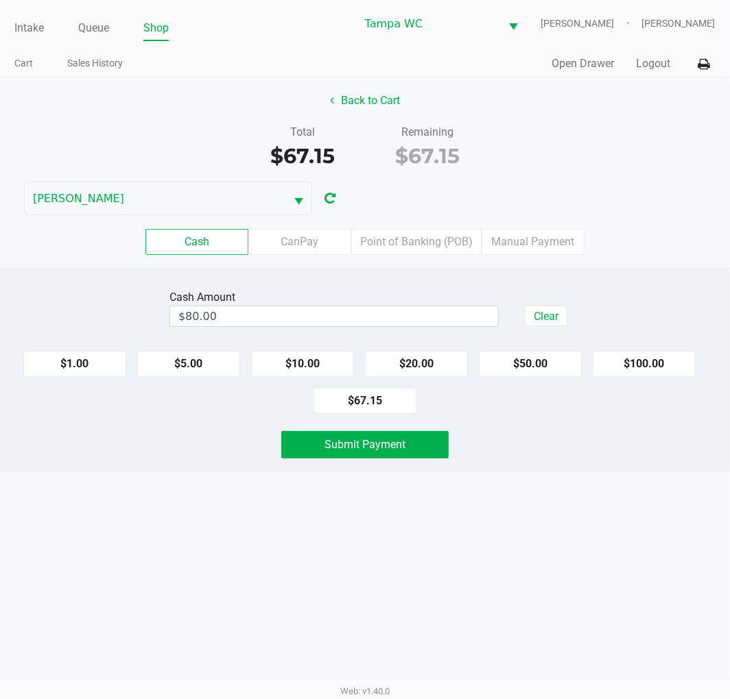
click at [565, 483] on div "Intake Queue Shop Tampa WC WILLOW-SMITH Jalen Thedy Cart Sales History Quick Sa…" at bounding box center [365, 349] width 730 height 699
click at [435, 450] on button "Submit Payment" at bounding box center [364, 444] width 167 height 27
click at [612, 176] on div "Back to Cart Total $67.15 Remaining $67.15 WILLOW-SMITH Cash CanPay Point of Ba…" at bounding box center [365, 172] width 730 height 191
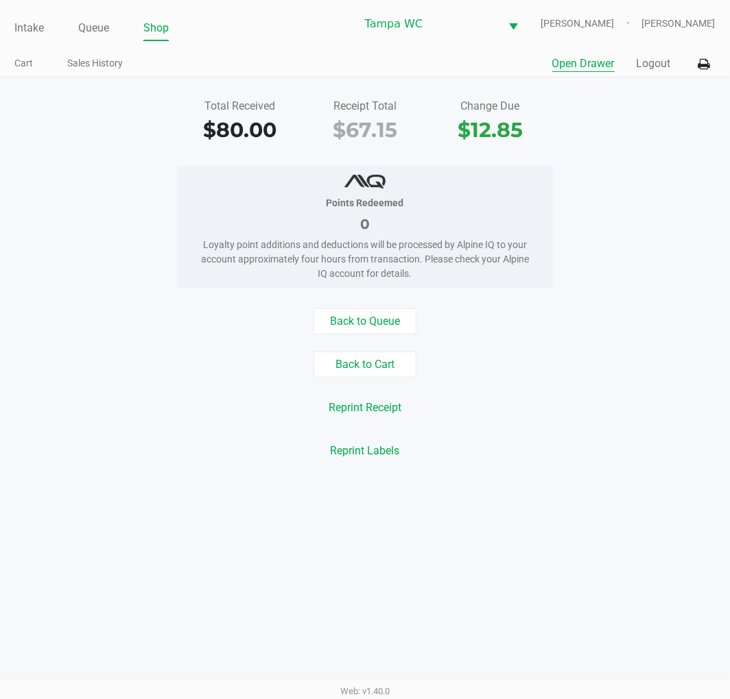
click at [595, 70] on button "Open Drawer" at bounding box center [583, 64] width 62 height 16
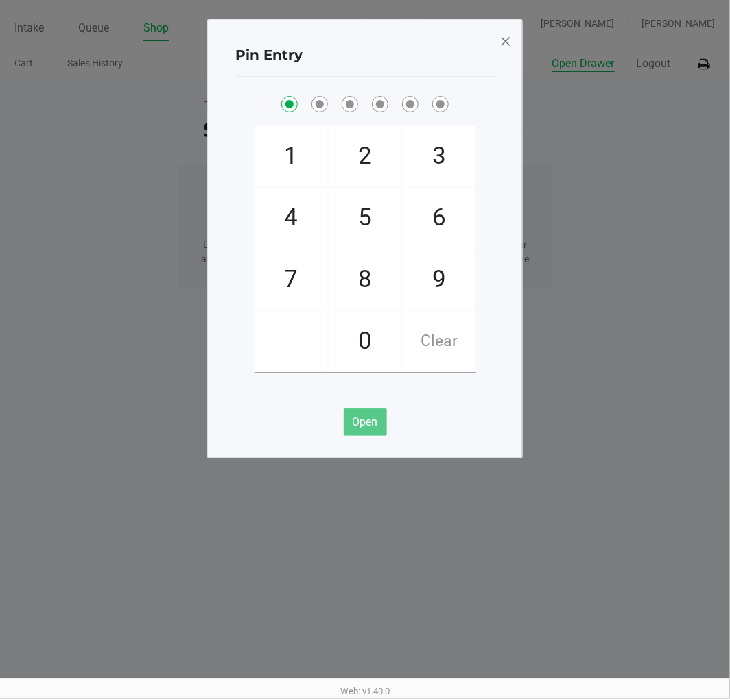
checkbox input "true"
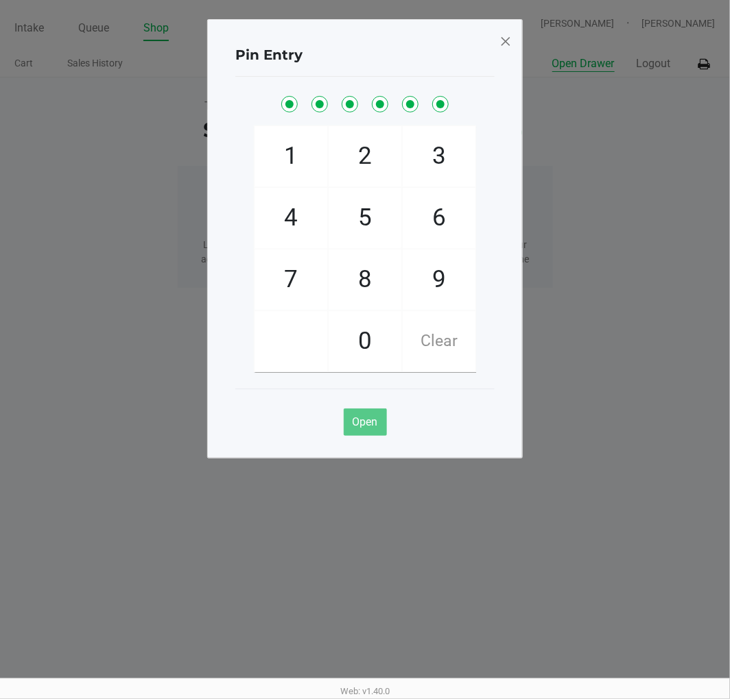
checkbox input "true"
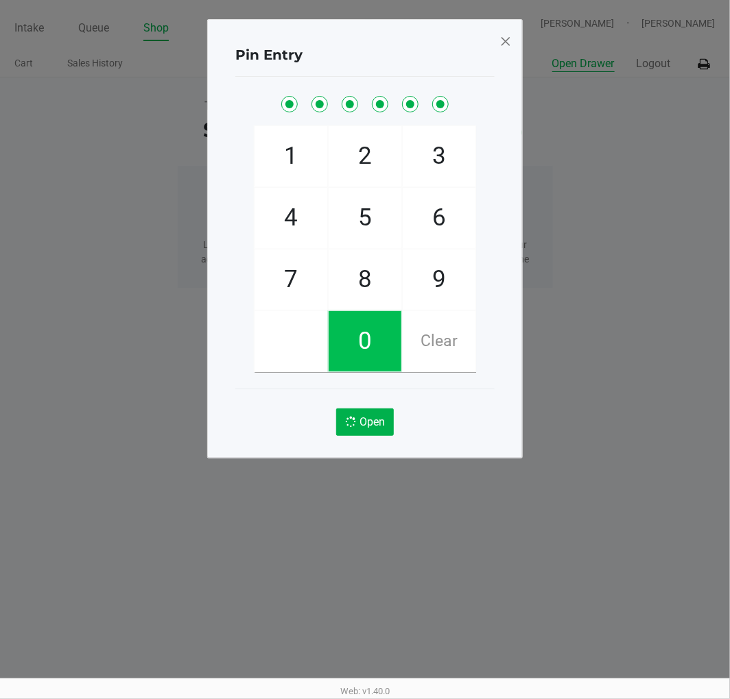
click at [552, 56] on button "Open Drawer" at bounding box center [583, 64] width 62 height 16
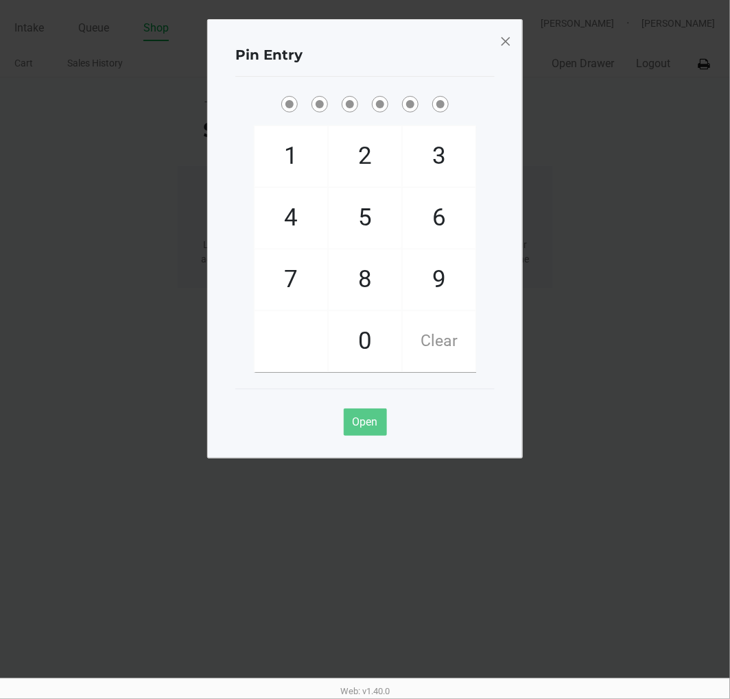
click at [510, 38] on span at bounding box center [505, 41] width 12 height 22
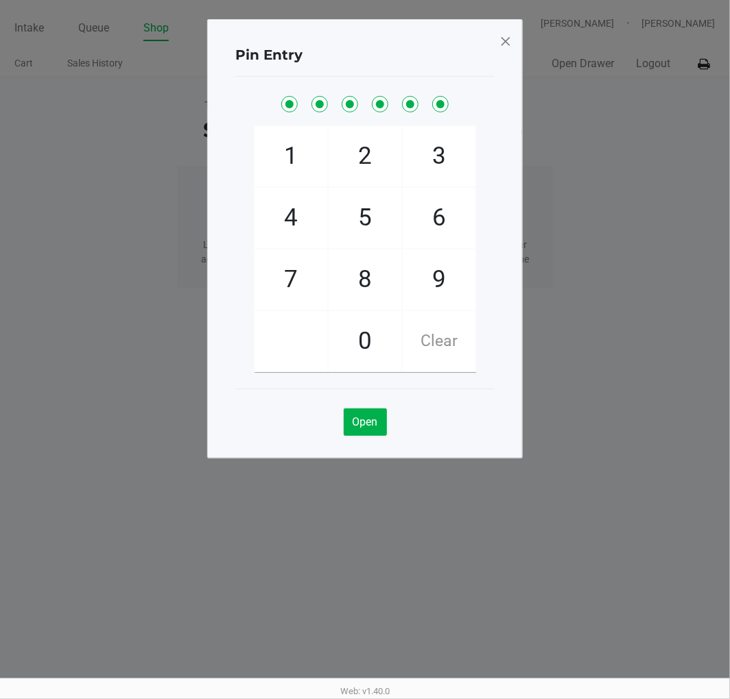
click at [509, 38] on span at bounding box center [505, 41] width 12 height 22
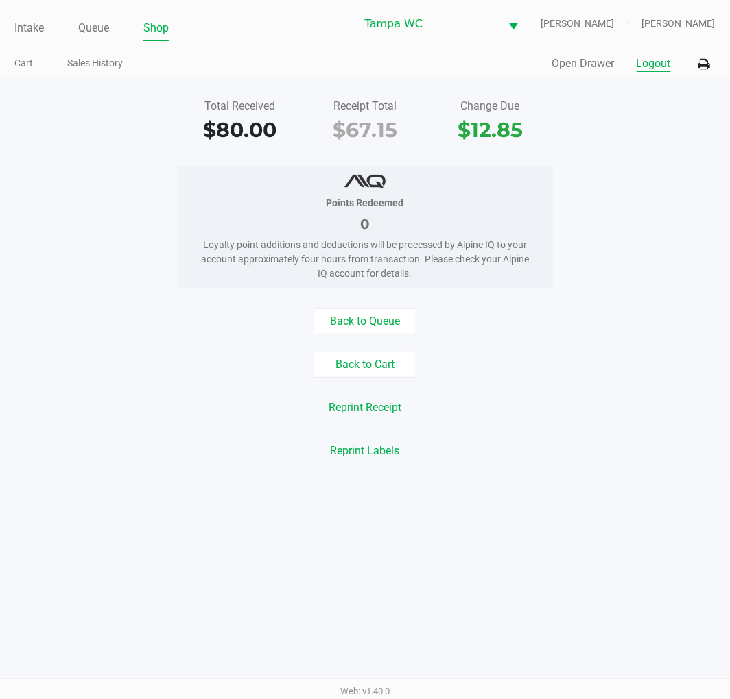
click at [670, 70] on button "Logout" at bounding box center [653, 64] width 34 height 16
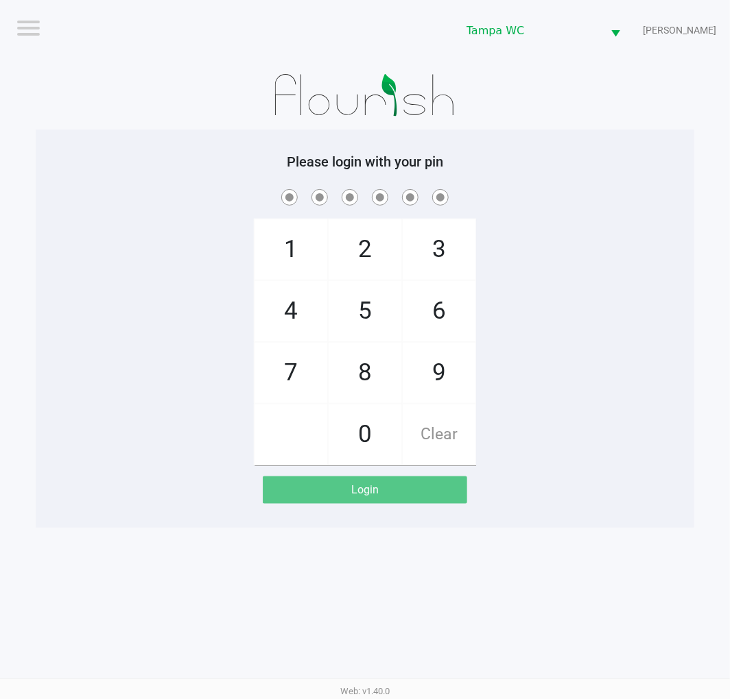
click at [147, 302] on div "1 4 7 2 5 8 0 3 6 9 Clear" at bounding box center [365, 326] width 658 height 279
checkbox input "true"
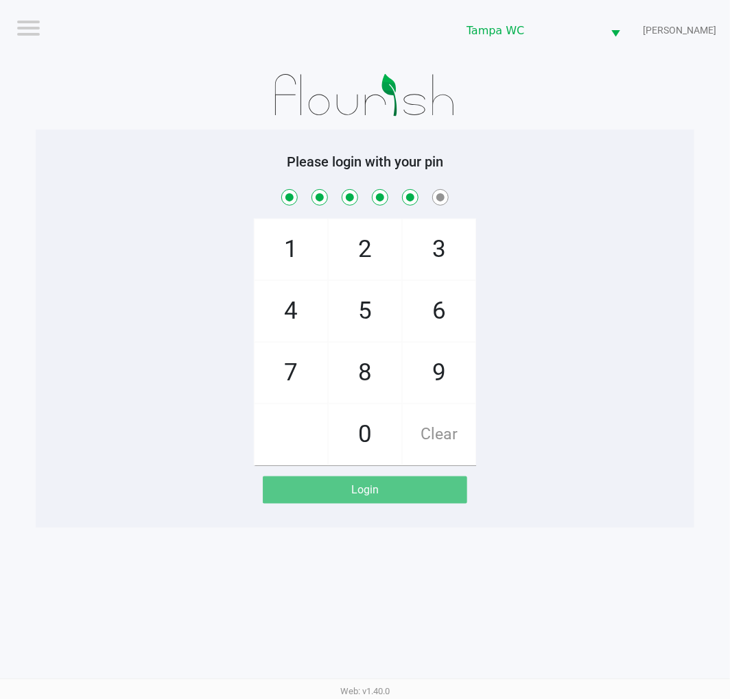
checkbox input "true"
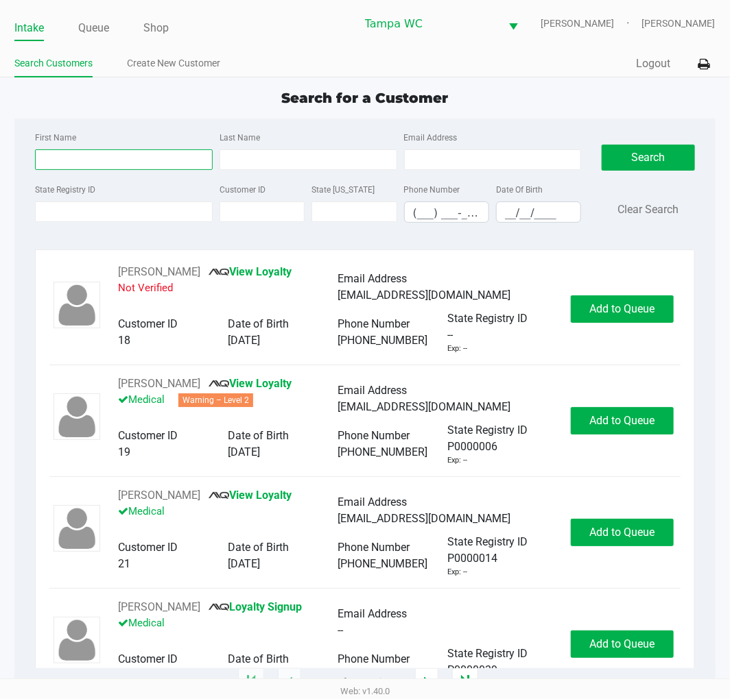
click at [146, 163] on input "First Name" at bounding box center [124, 159] width 178 height 21
type input "Andrew"
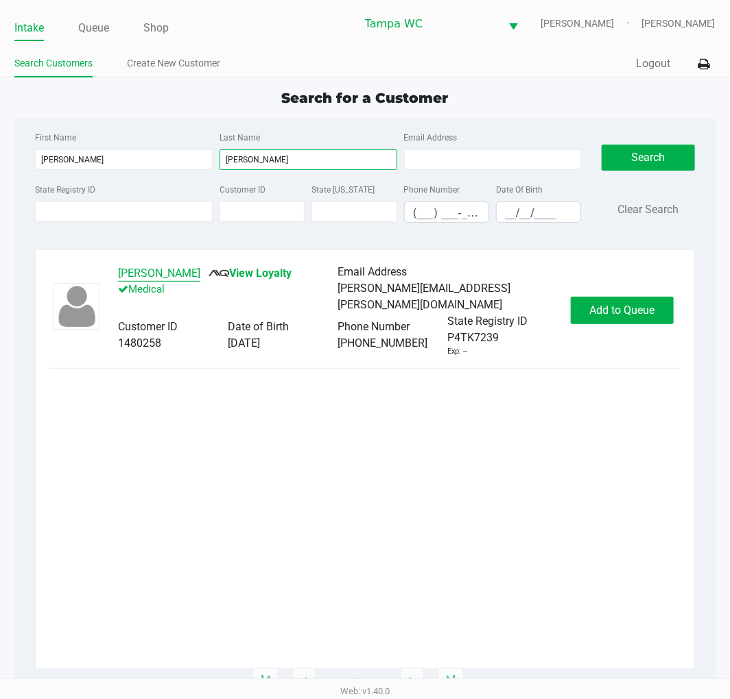
type input "Demarsico"
click at [155, 276] on button "ANDREW DEMARSICO" at bounding box center [159, 273] width 82 height 16
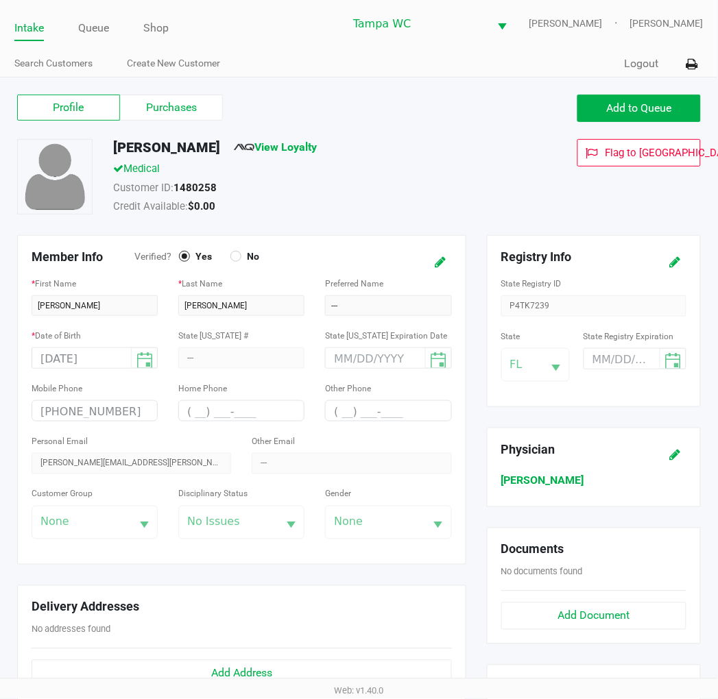
click at [169, 121] on div "Profile Purchases" at bounding box center [183, 108] width 352 height 27
click at [173, 114] on label "Purchases" at bounding box center [171, 108] width 103 height 26
click at [0, 0] on 1 "Purchases" at bounding box center [0, 0] width 0 height 0
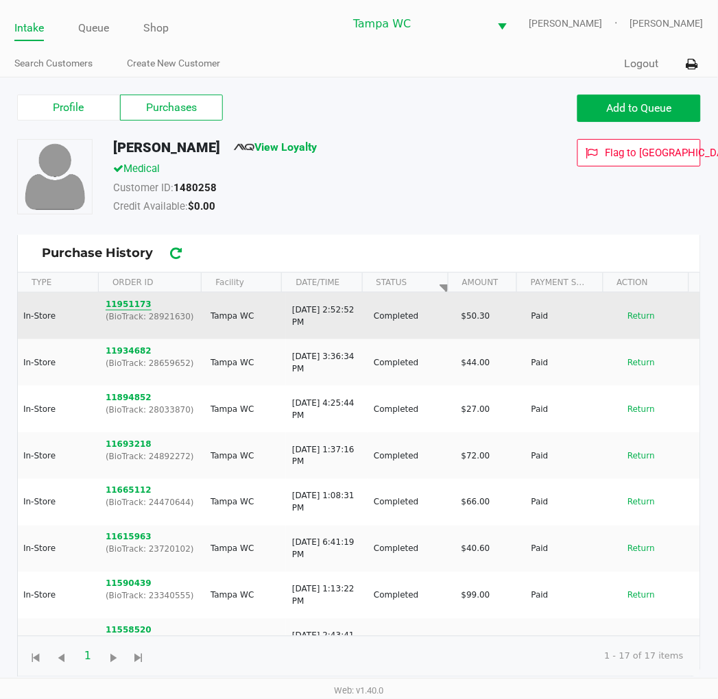
click at [119, 302] on button "11951173" at bounding box center [129, 304] width 46 height 12
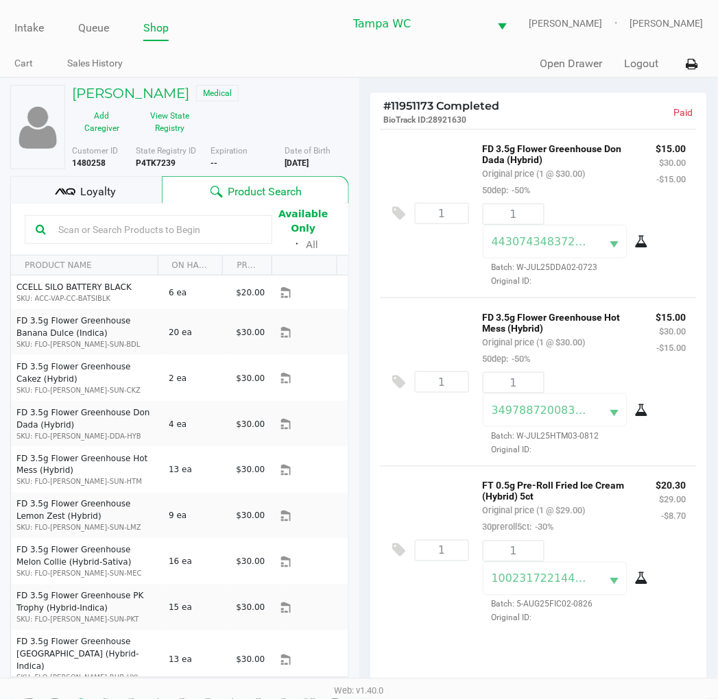
scroll to position [76, 0]
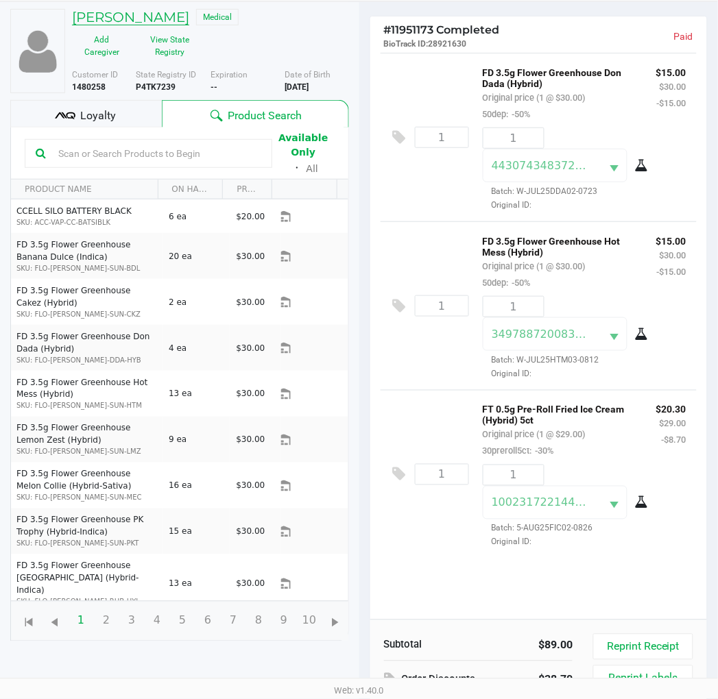
click at [160, 21] on h5 "ANDREW DEMARSICO" at bounding box center [130, 17] width 117 height 16
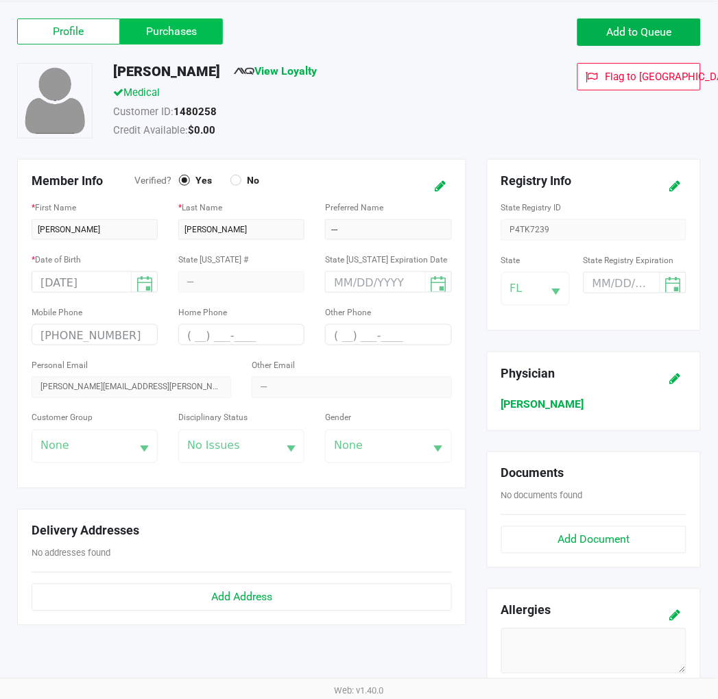
click at [160, 35] on label "Purchases" at bounding box center [171, 32] width 103 height 26
click at [0, 0] on 1 "Purchases" at bounding box center [0, 0] width 0 height 0
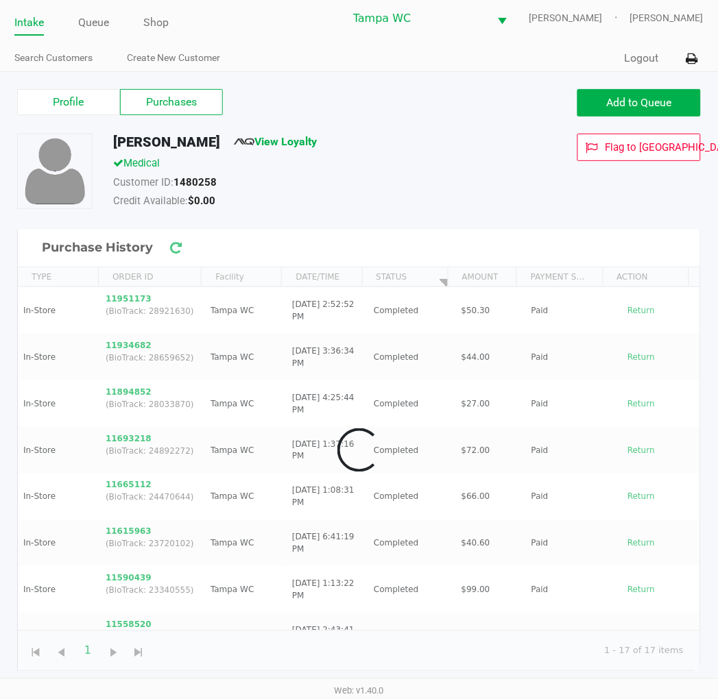
scroll to position [5, 0]
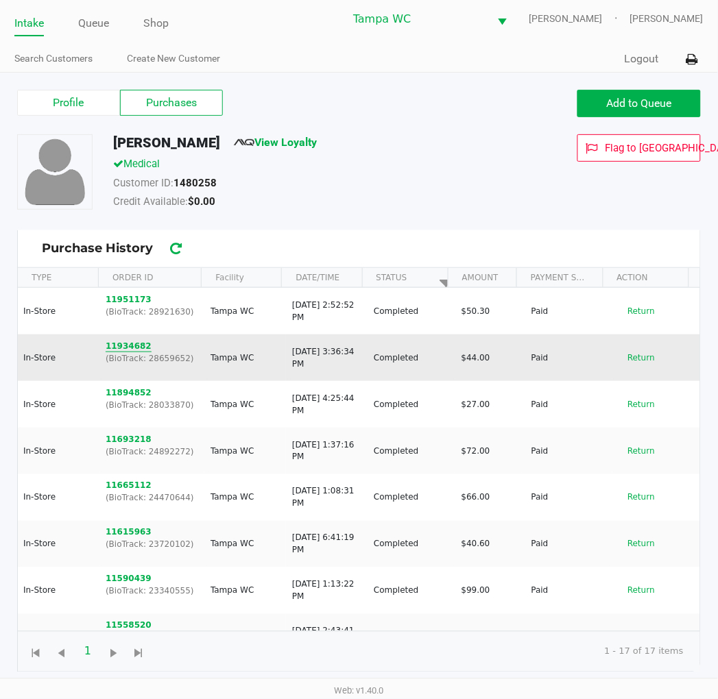
click at [132, 340] on button "11934682" at bounding box center [129, 346] width 46 height 12
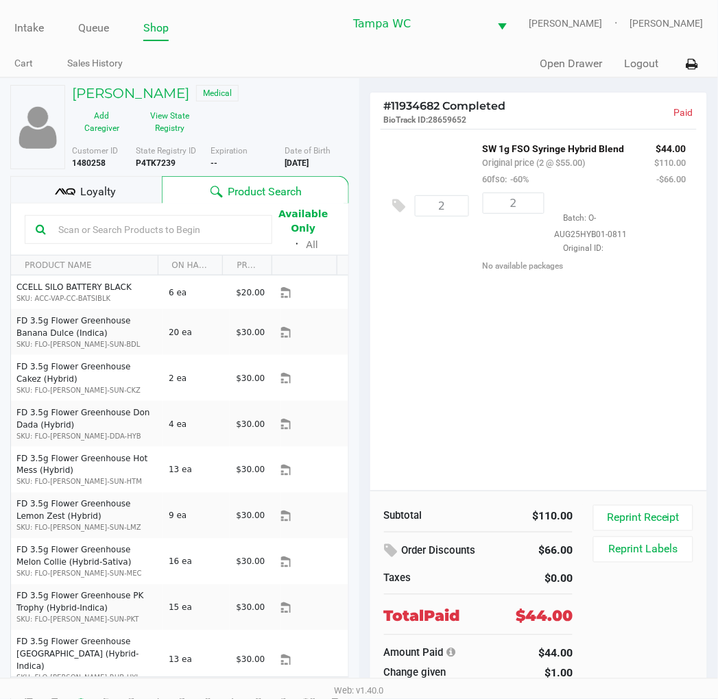
drag, startPoint x: 573, startPoint y: 412, endPoint x: 608, endPoint y: 389, distance: 42.0
click at [576, 408] on div "2 SW 1g FSO Syringe Hybrid Blend Original price (2 @ $55.00) 60fso: -60% $44.00…" at bounding box center [538, 310] width 337 height 362
click at [154, 91] on h5 "ANDREW DEMARSICO" at bounding box center [130, 93] width 117 height 16
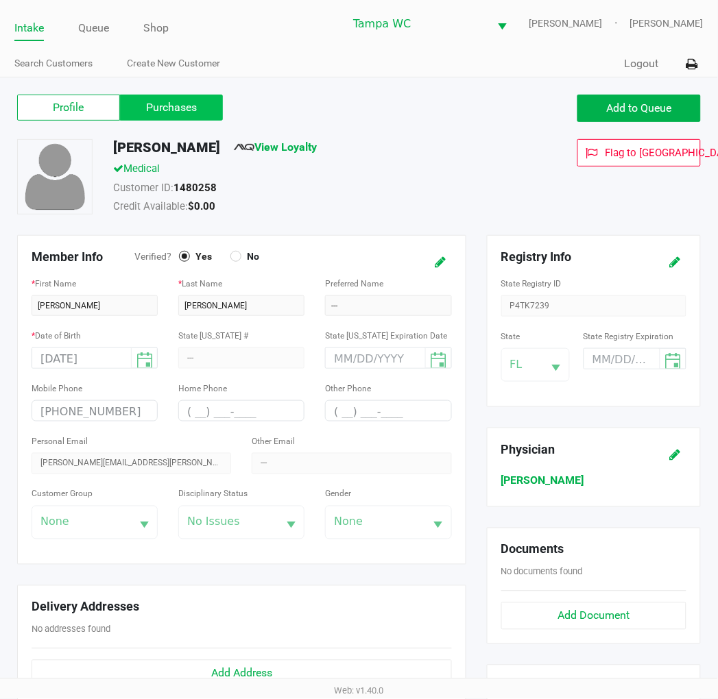
click at [182, 97] on label "Purchases" at bounding box center [171, 108] width 103 height 26
click at [0, 0] on 1 "Purchases" at bounding box center [0, 0] width 0 height 0
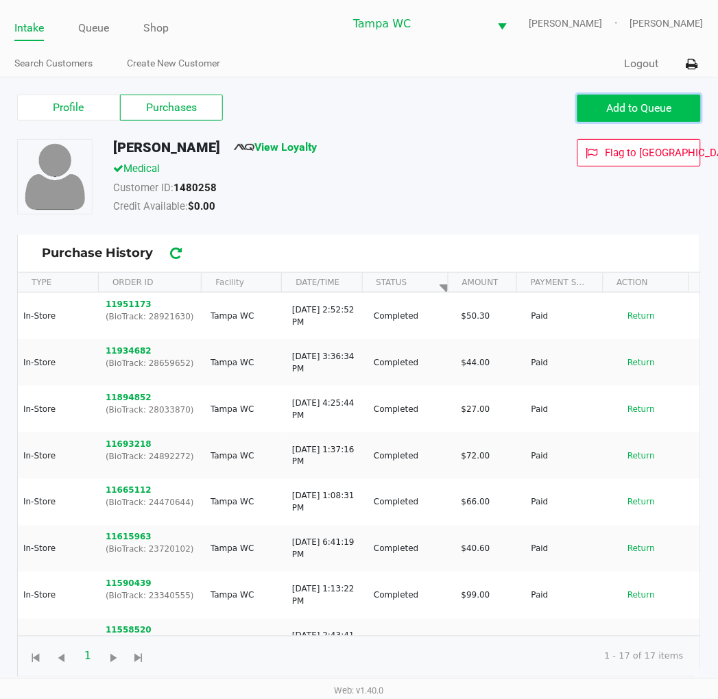
click at [625, 99] on button "Add to Queue" at bounding box center [638, 108] width 123 height 27
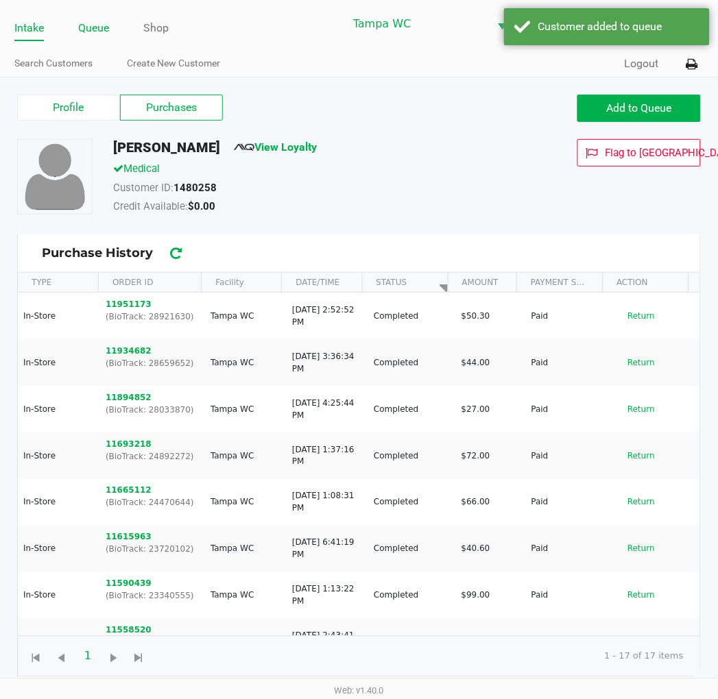
click at [99, 19] on link "Queue" at bounding box center [93, 28] width 31 height 19
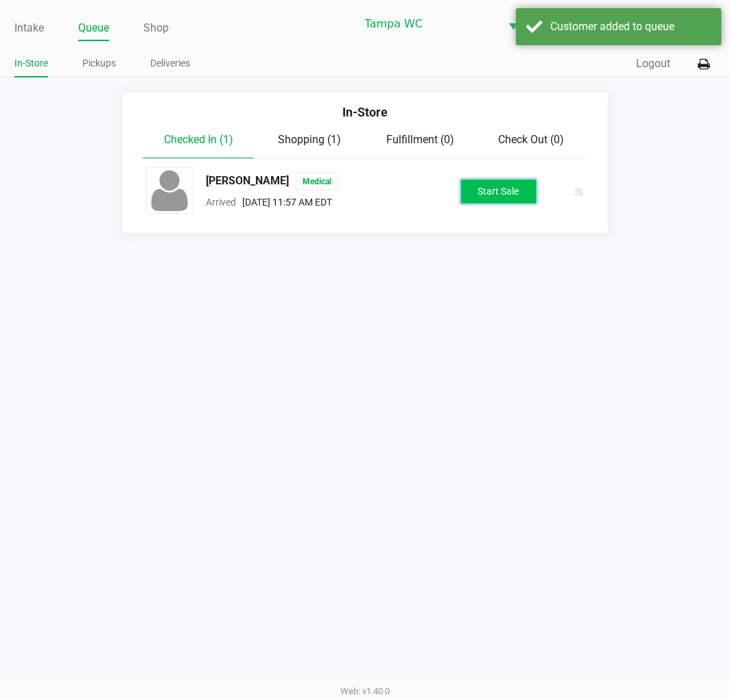
click at [522, 200] on button "Start Sale" at bounding box center [498, 192] width 75 height 24
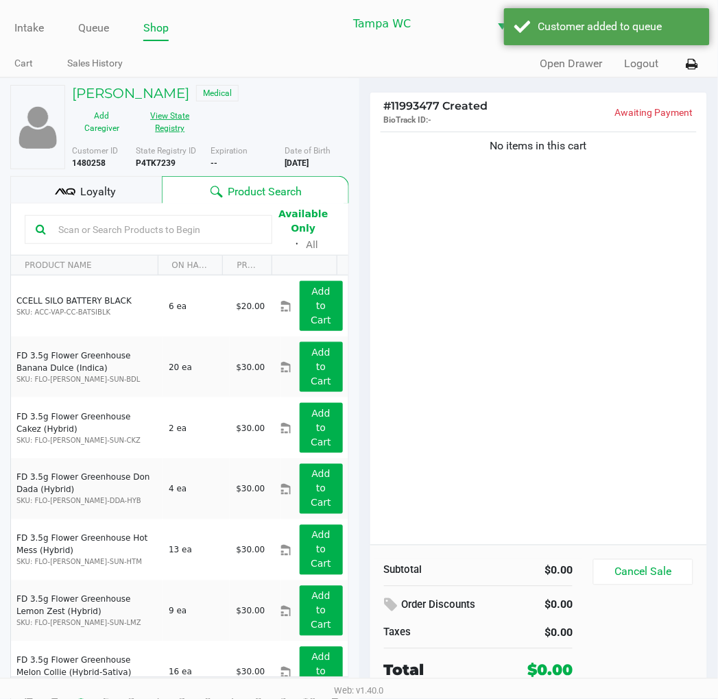
click at [155, 117] on button "View State Registry" at bounding box center [166, 122] width 69 height 34
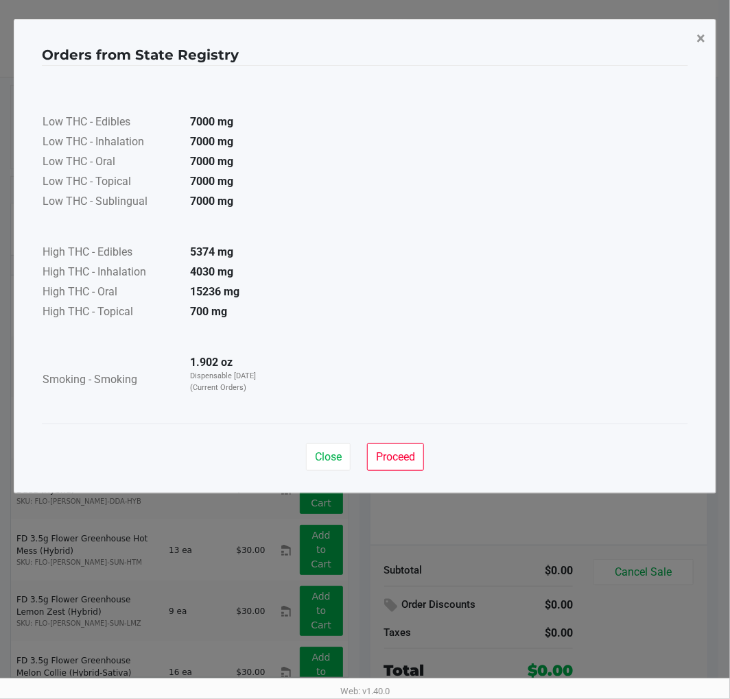
click at [700, 40] on span "×" at bounding box center [700, 38] width 9 height 19
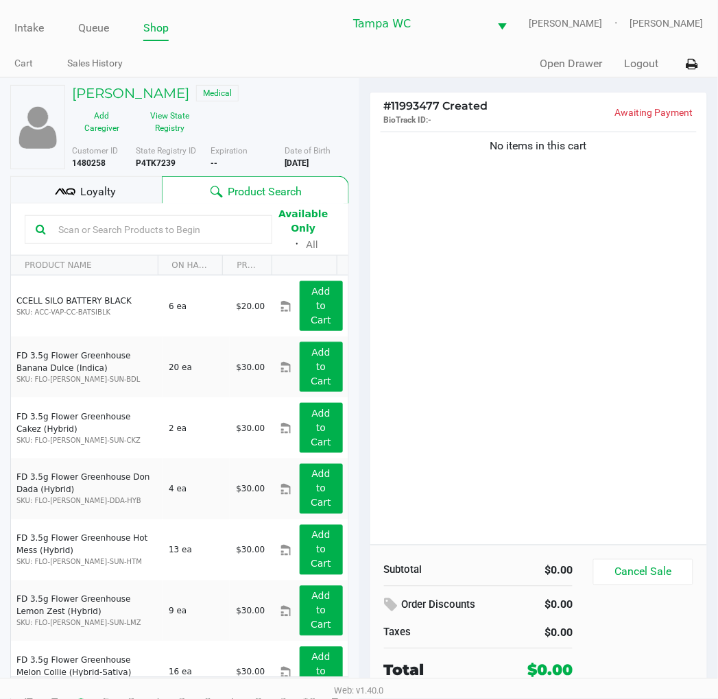
click at [514, 296] on div "No items in this cart" at bounding box center [538, 337] width 337 height 416
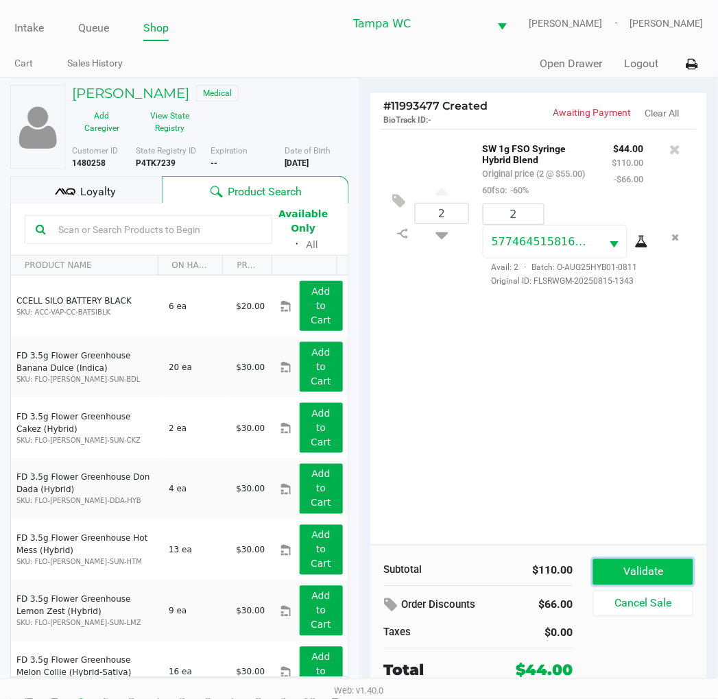
click at [610, 581] on button "Validate" at bounding box center [642, 573] width 99 height 26
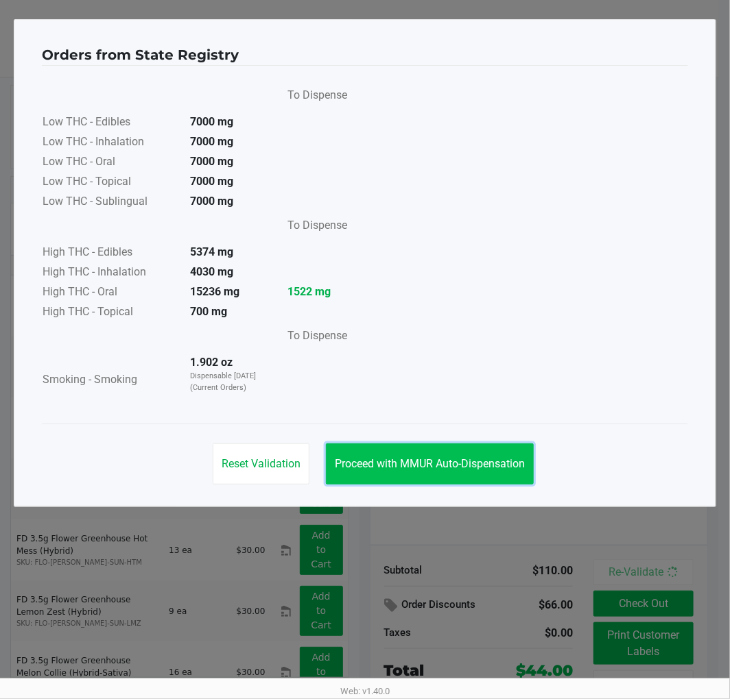
click at [422, 464] on span "Proceed with MMUR Auto-Dispensation" at bounding box center [430, 463] width 190 height 13
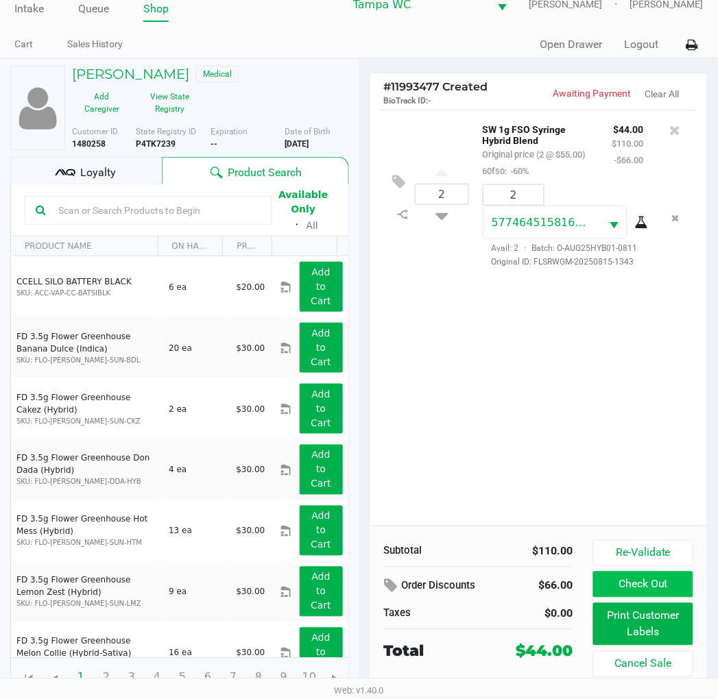
scroll to position [25, 0]
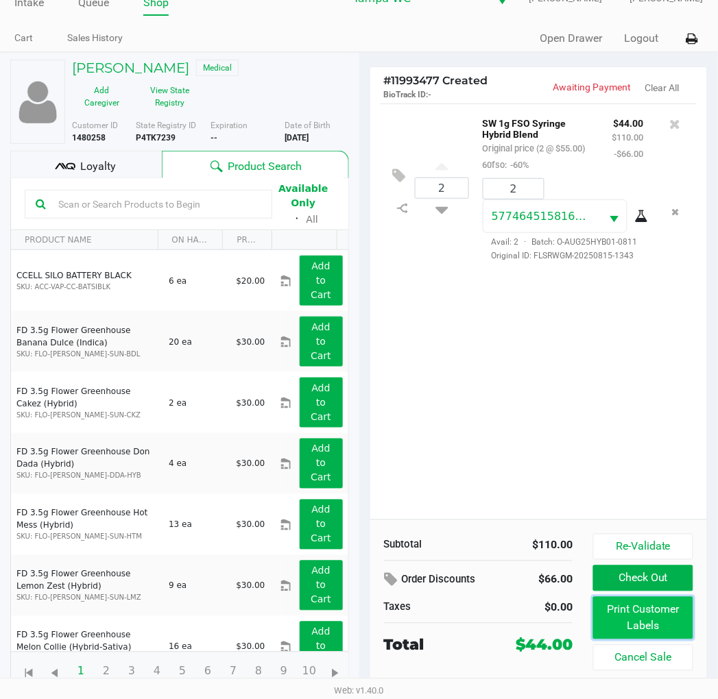
click at [659, 605] on button "Print Customer Labels" at bounding box center [642, 618] width 99 height 43
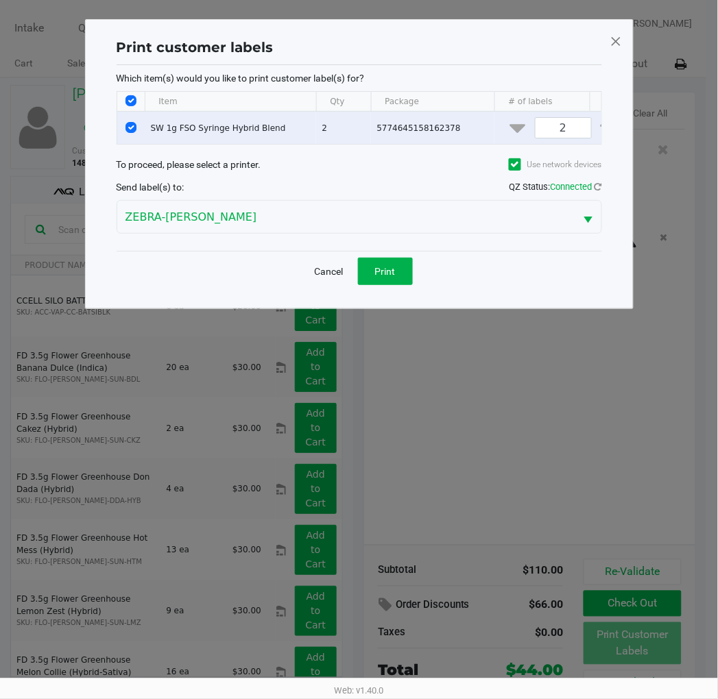
scroll to position [0, 0]
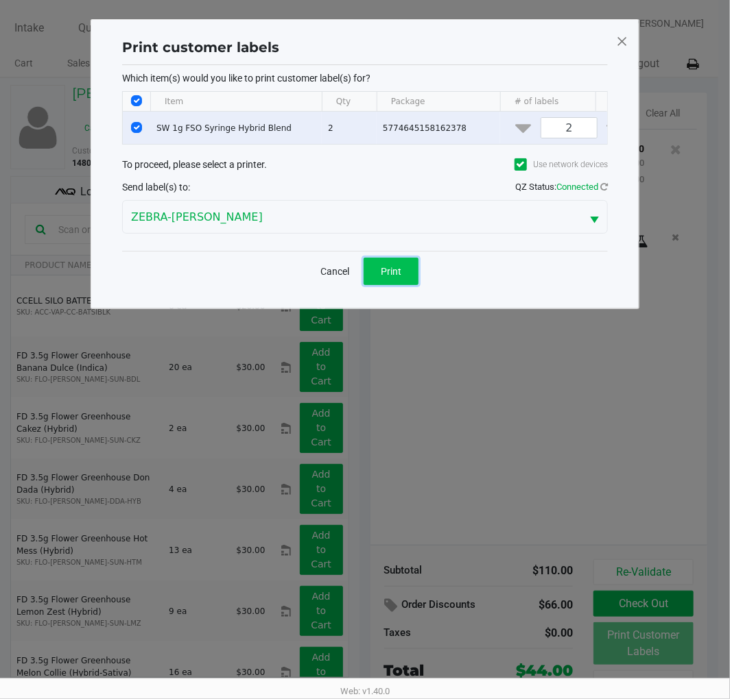
click at [396, 277] on span "Print" at bounding box center [391, 271] width 21 height 11
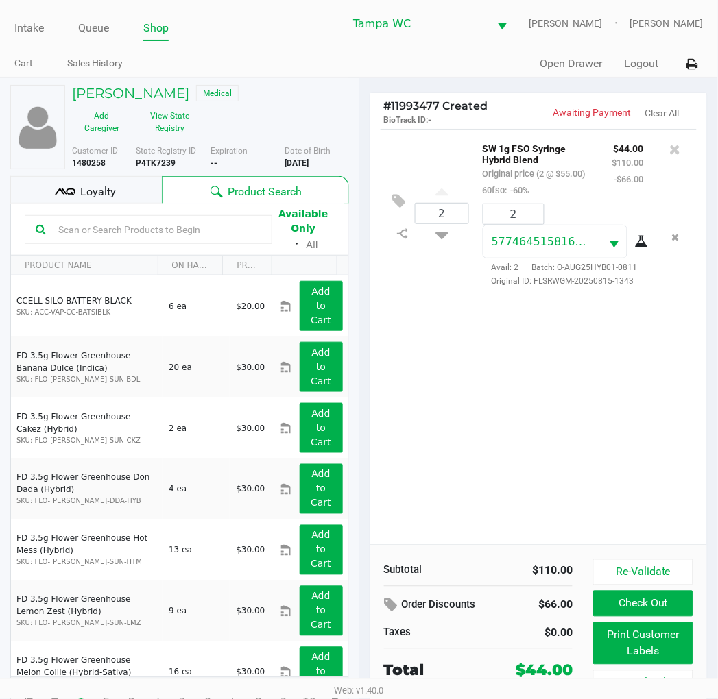
click at [584, 437] on div "2 SW 1g FSO Syringe Hybrid Blend Original price (2 @ $55.00) 60fso: -60% $44.00…" at bounding box center [538, 337] width 337 height 416
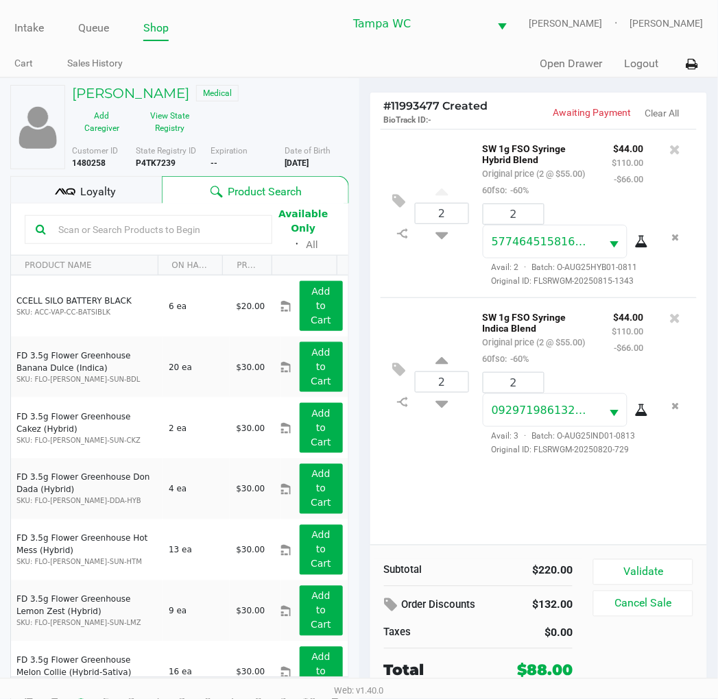
click at [72, 193] on icon at bounding box center [71, 192] width 10 height 7
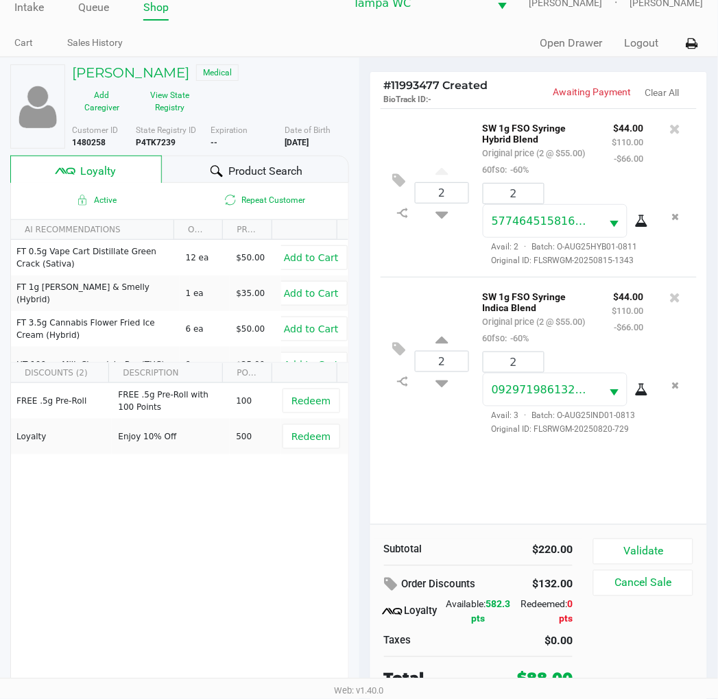
scroll to position [26, 0]
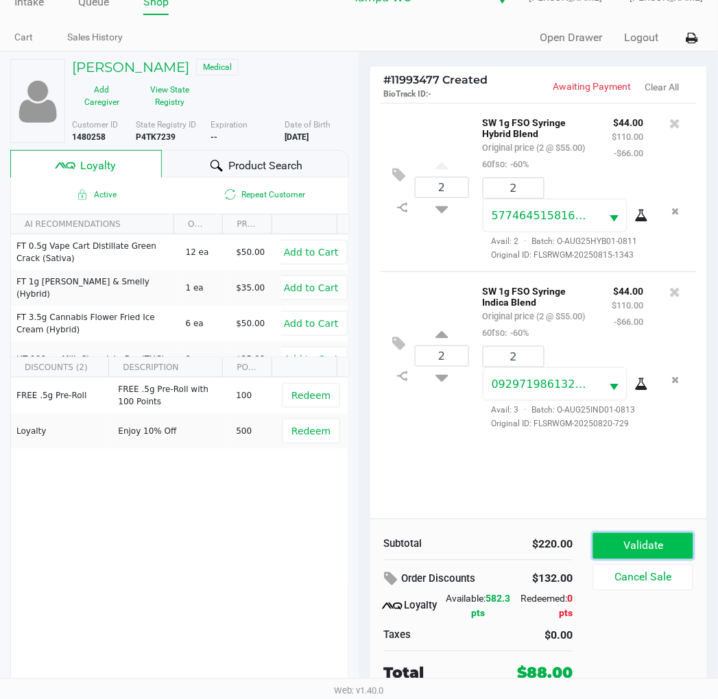
click at [655, 549] on button "Validate" at bounding box center [642, 546] width 99 height 26
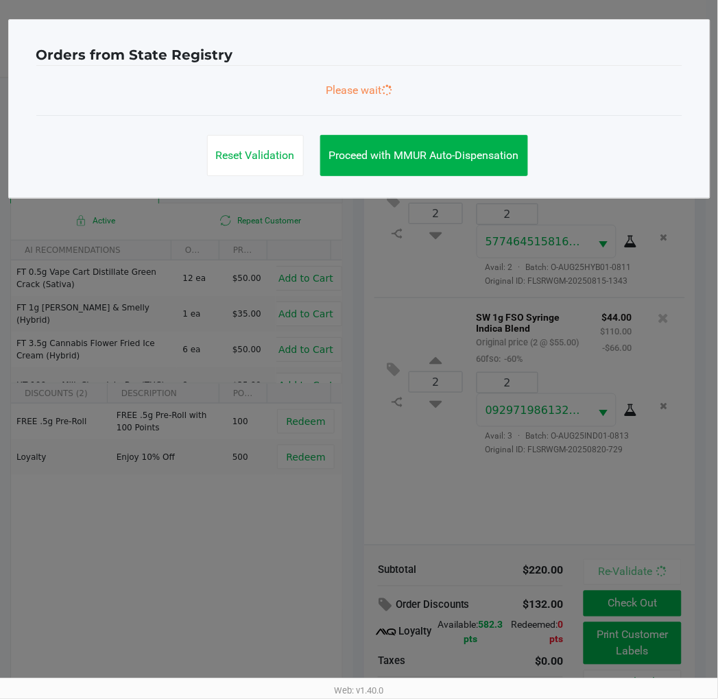
scroll to position [0, 0]
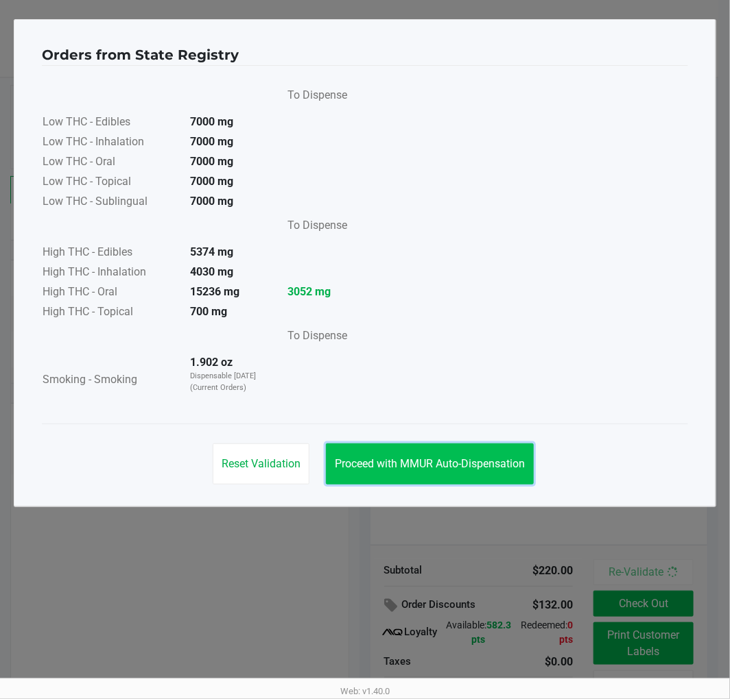
click at [443, 484] on button "Proceed with MMUR Auto-Dispensation" at bounding box center [430, 464] width 208 height 41
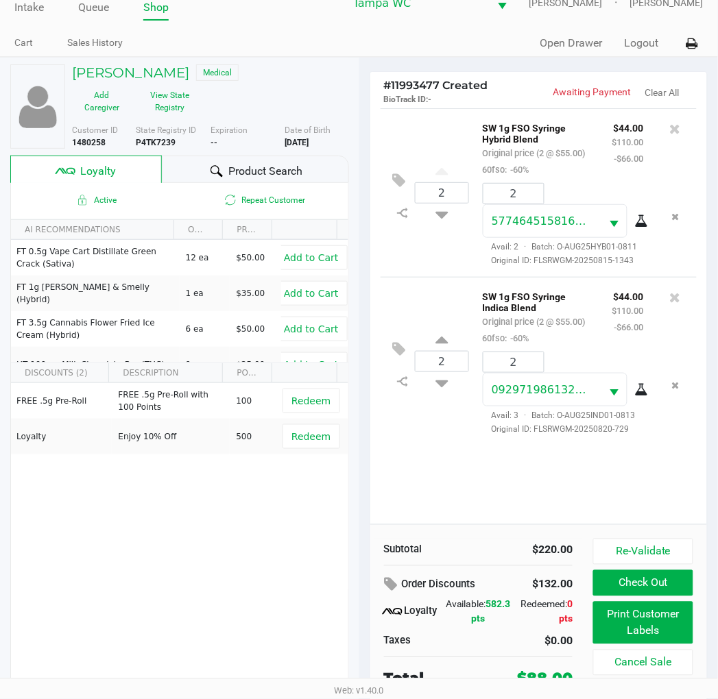
scroll to position [26, 0]
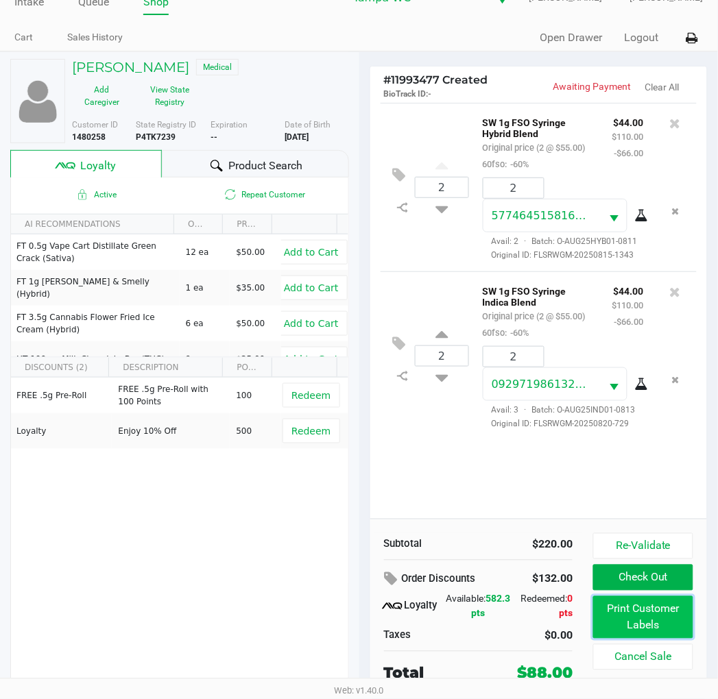
click at [612, 612] on button "Print Customer Labels" at bounding box center [642, 618] width 99 height 43
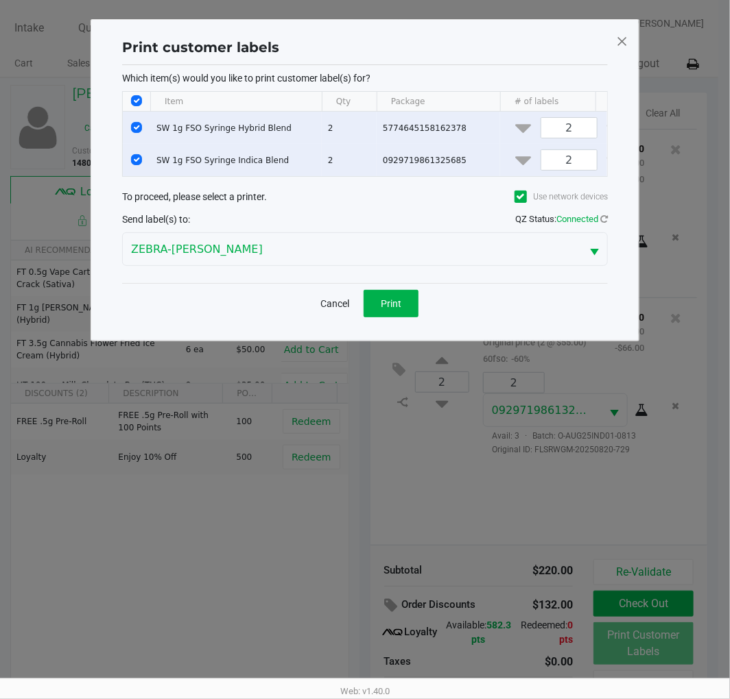
click at [542, 540] on ngb-modal-window "Print customer labels Which item(s) would you like to print customer label(s) f…" at bounding box center [365, 349] width 730 height 699
click at [618, 48] on span at bounding box center [622, 41] width 12 height 22
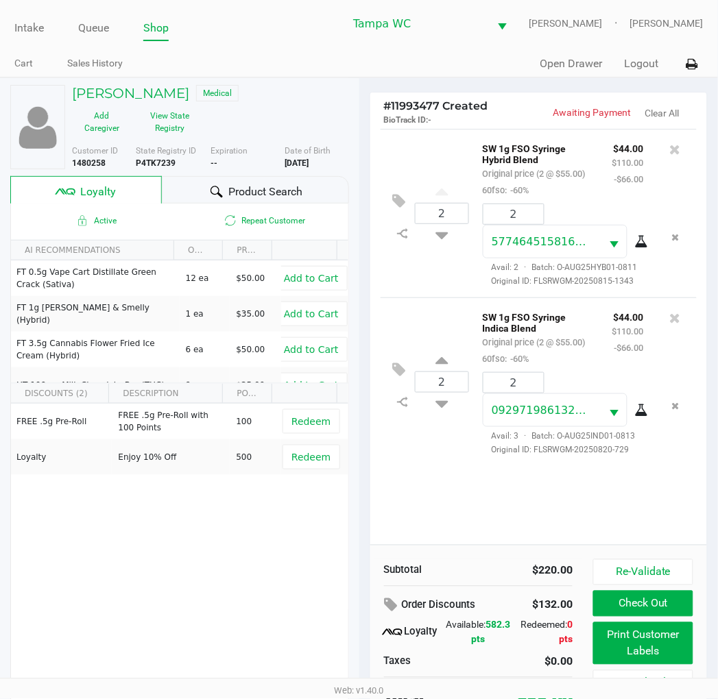
click at [544, 509] on div "2 SW 1g FSO Syringe Hybrid Blend Original price (2 @ $55.00) 60fso: -60% $44.00…" at bounding box center [538, 337] width 337 height 416
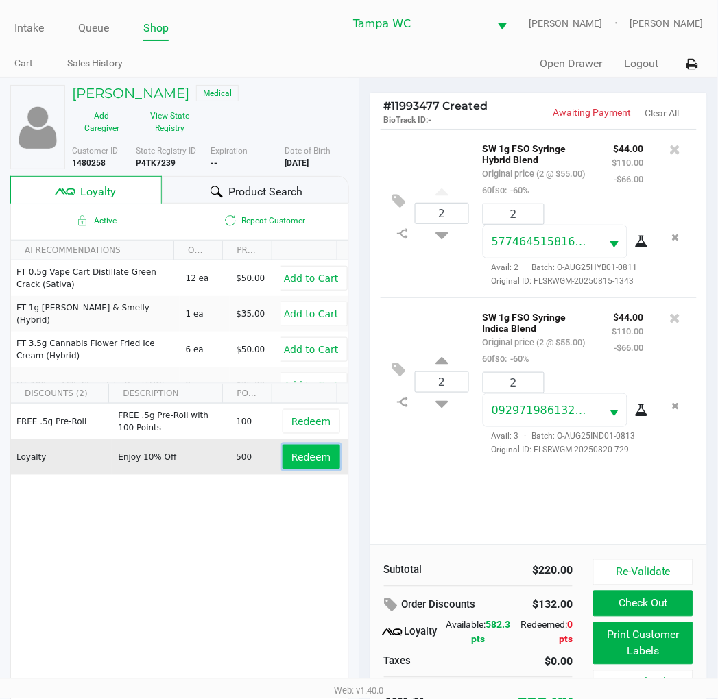
click at [311, 456] on span "Redeem" at bounding box center [310, 457] width 39 height 11
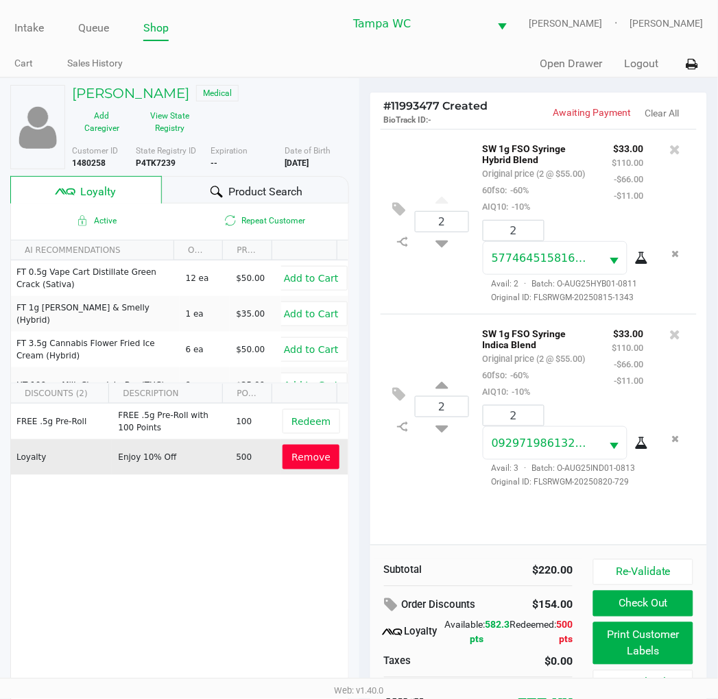
click at [215, 187] on icon at bounding box center [217, 192] width 12 height 12
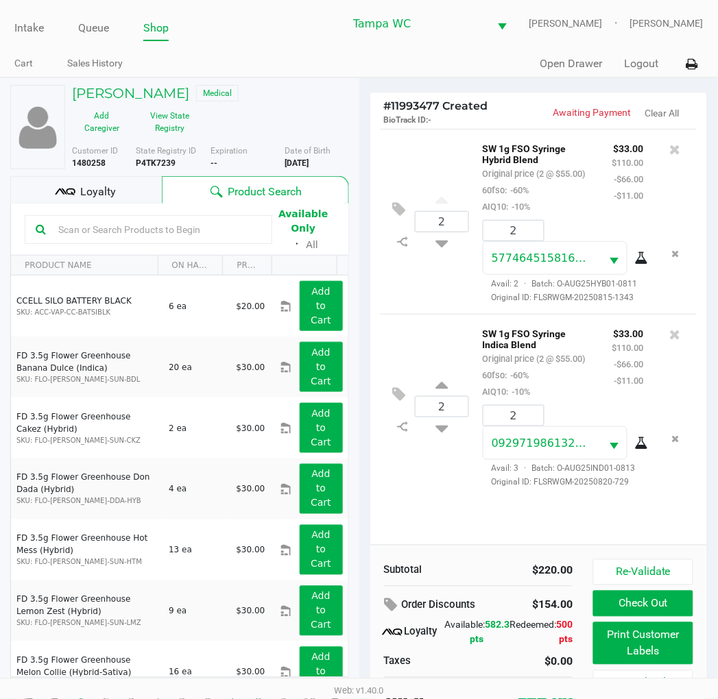
click at [120, 186] on div "Loyalty" at bounding box center [86, 189] width 152 height 27
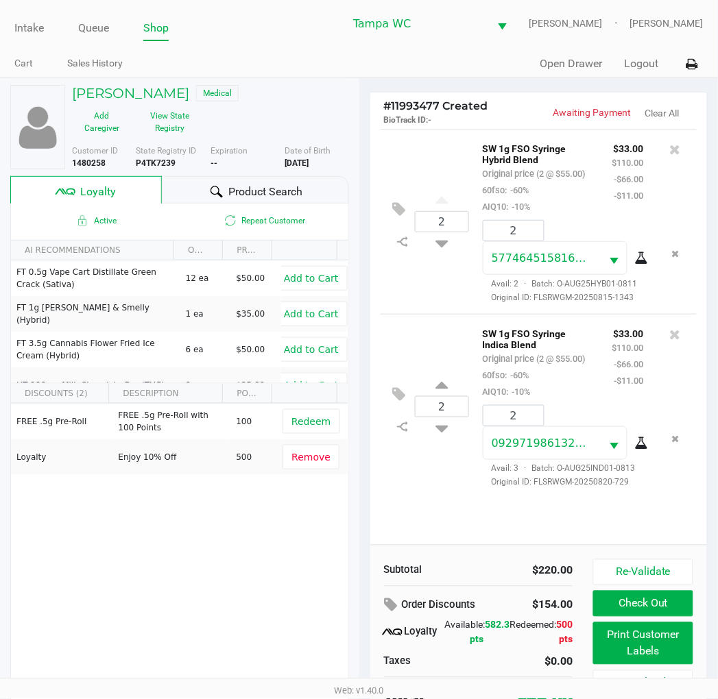
click at [196, 182] on div "Product Search" at bounding box center [255, 189] width 187 height 27
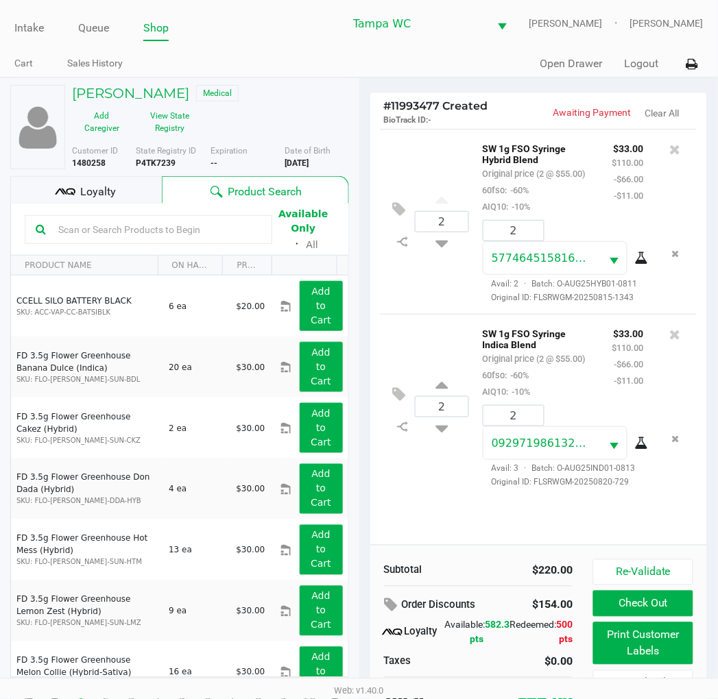
click at [160, 230] on input "text" at bounding box center [157, 229] width 208 height 21
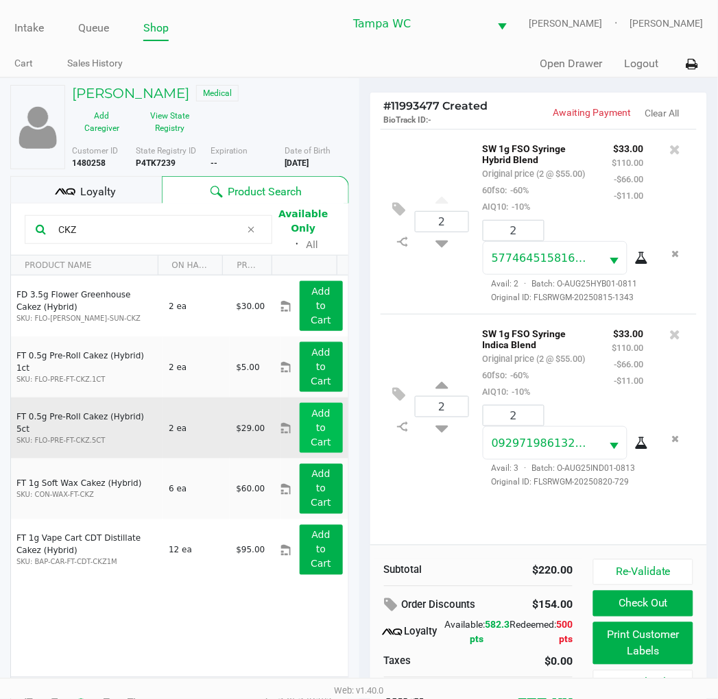
type input "CKZ"
click at [305, 426] on button "Add to Cart" at bounding box center [321, 428] width 43 height 50
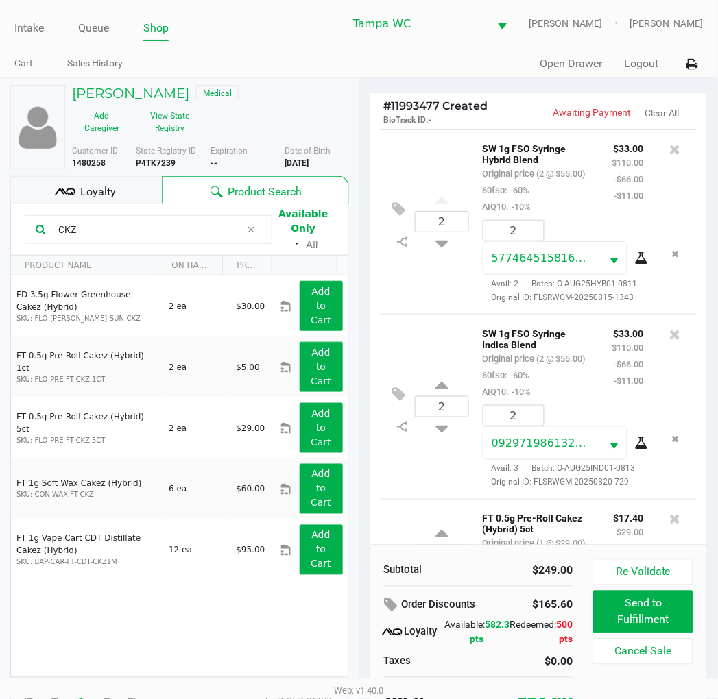
scroll to position [152, 0]
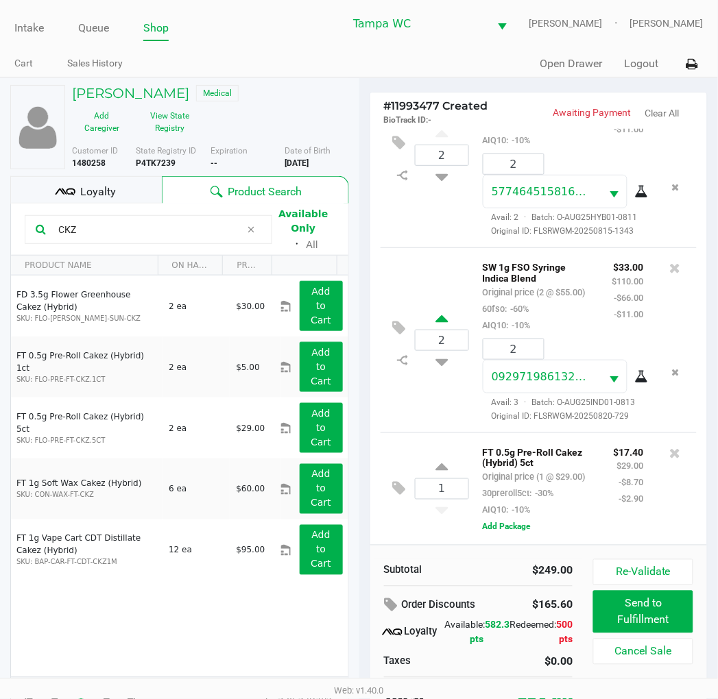
click at [439, 313] on icon at bounding box center [441, 321] width 12 height 17
type input "3"
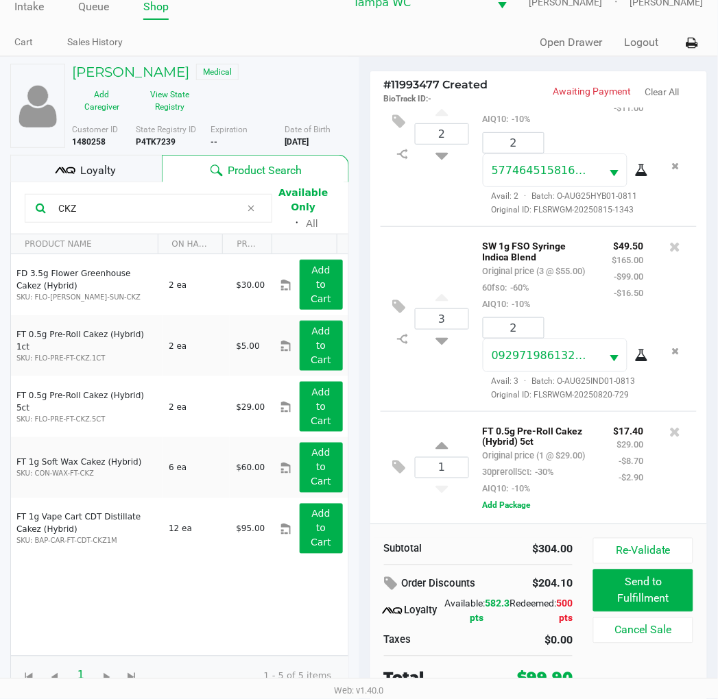
scroll to position [26, 0]
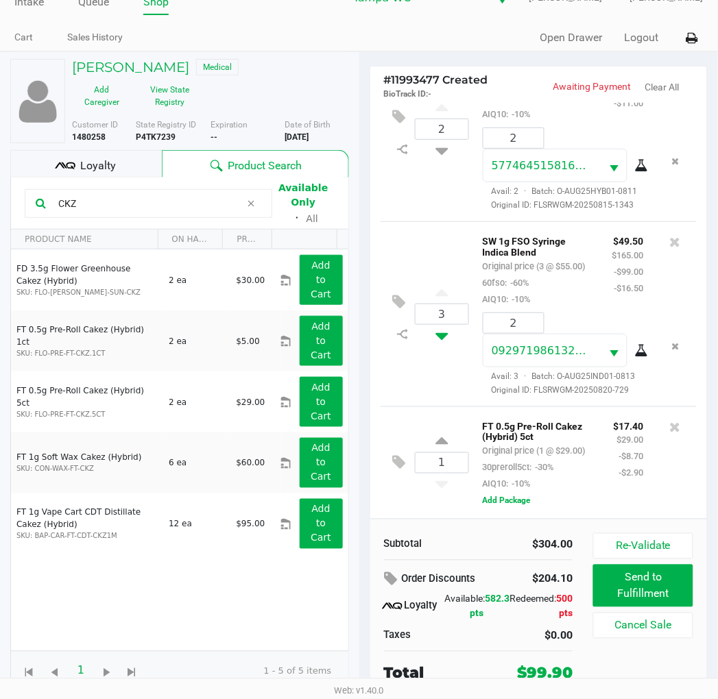
click at [442, 325] on icon at bounding box center [441, 333] width 12 height 17
type input "2"
click at [389, 577] on icon at bounding box center [393, 580] width 16 height 16
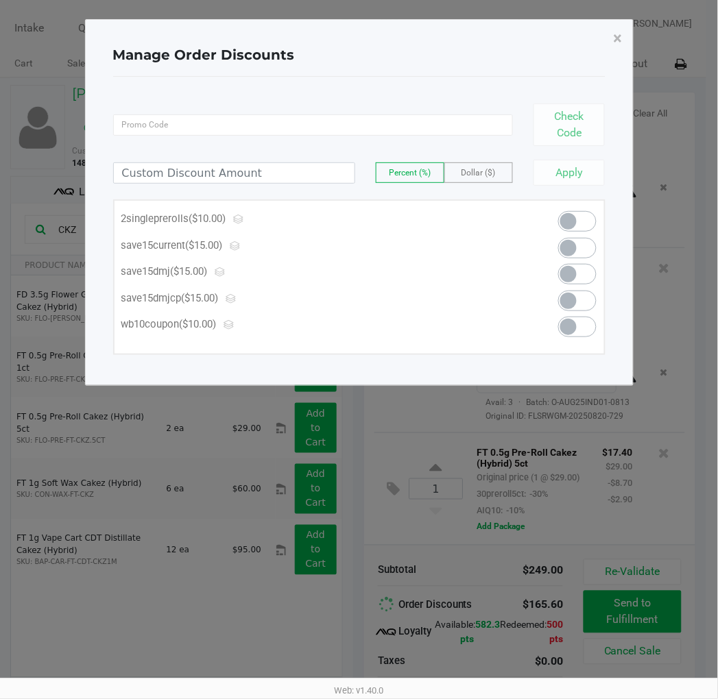
scroll to position [0, 0]
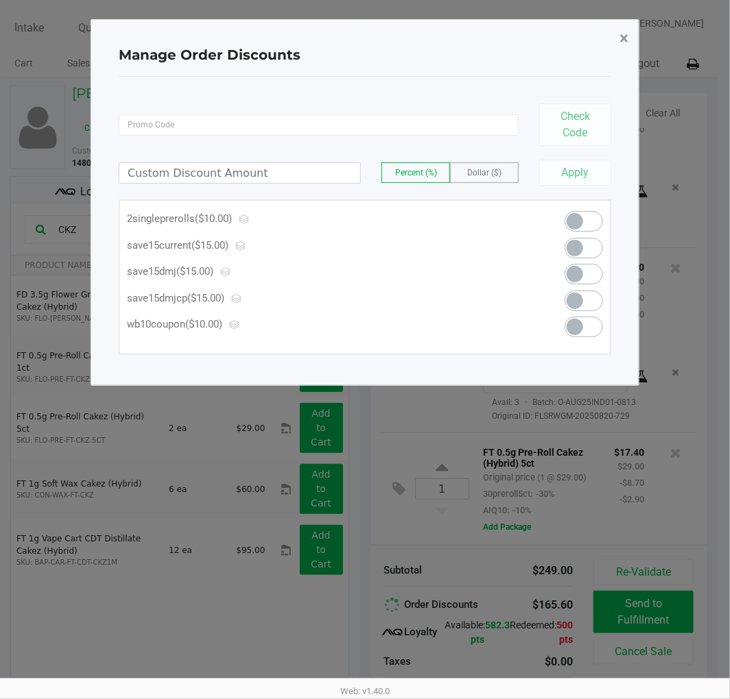
click at [625, 43] on span "×" at bounding box center [623, 38] width 9 height 19
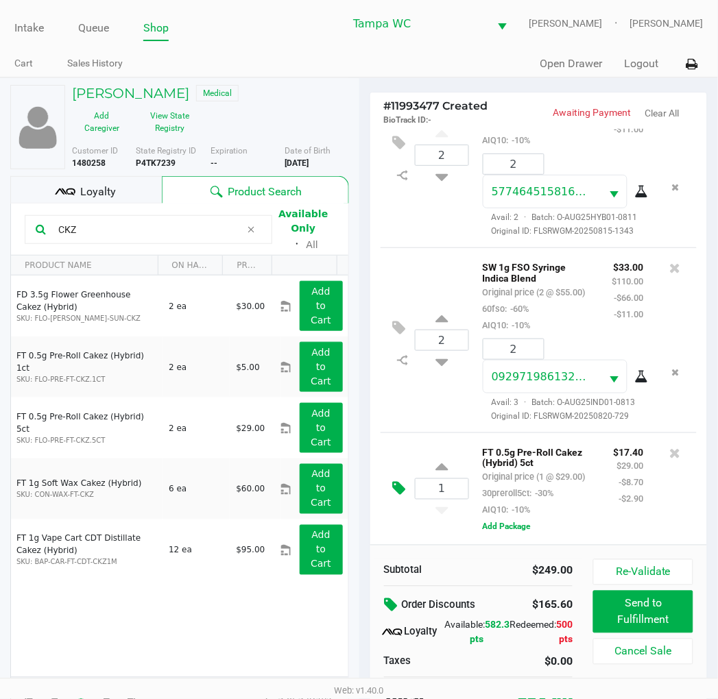
click at [394, 481] on icon at bounding box center [399, 489] width 13 height 16
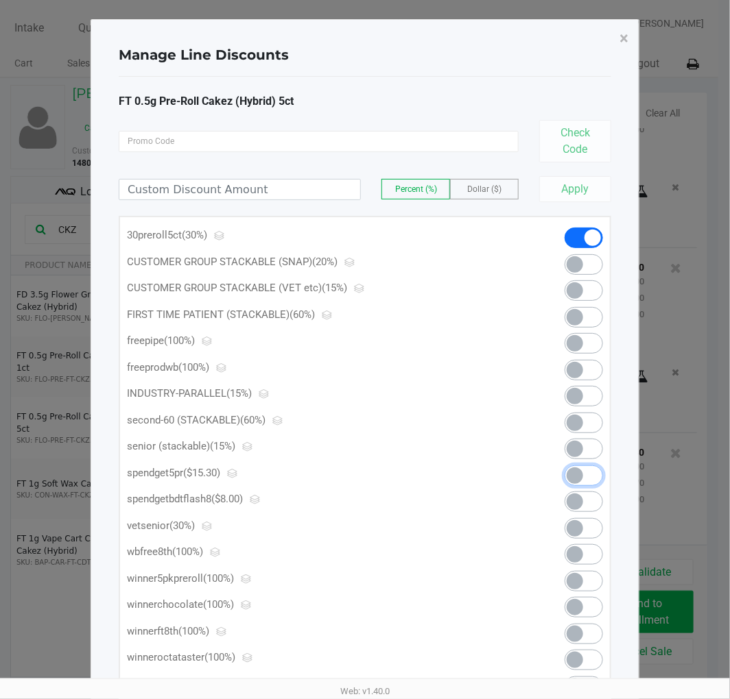
click at [566, 475] on span at bounding box center [583, 476] width 38 height 21
click at [624, 37] on span "×" at bounding box center [623, 38] width 9 height 19
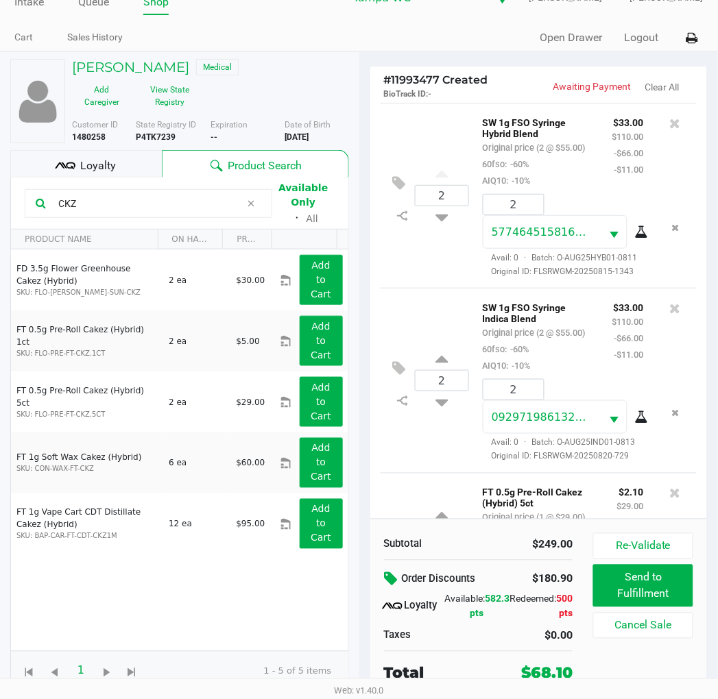
click at [448, 409] on div "2" at bounding box center [442, 381] width 54 height 56
click at [444, 370] on icon at bounding box center [441, 361] width 12 height 17
type input "3"
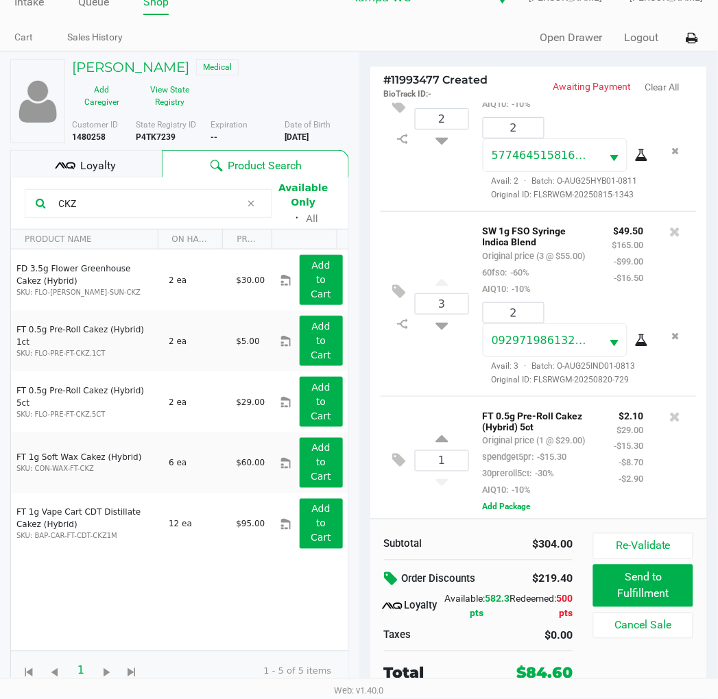
scroll to position [169, 0]
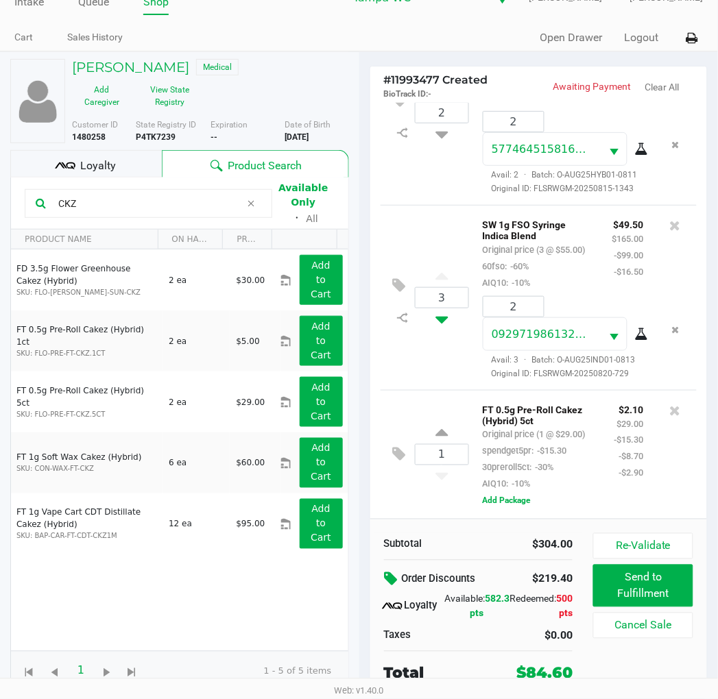
click at [441, 309] on icon at bounding box center [441, 317] width 12 height 17
type input "2"
click at [433, 270] on div "2" at bounding box center [442, 298] width 54 height 56
click at [435, 270] on icon at bounding box center [441, 278] width 12 height 17
type input "3"
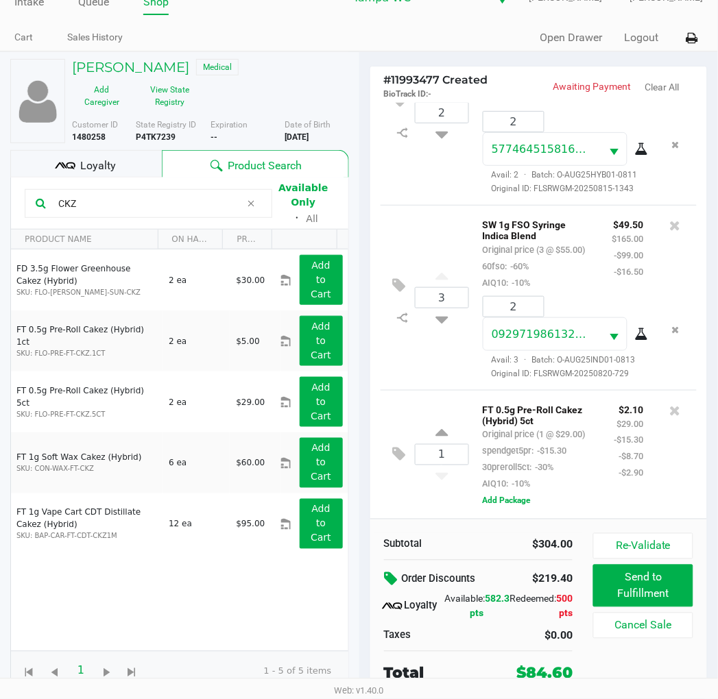
click at [581, 483] on div "FT 0.5g Pre-Roll Cakez (Hybrid) 5ct Original price (1 @ $29.00) spendget5pr: -$…" at bounding box center [538, 446] width 132 height 91
click at [587, 483] on div "FT 0.5g Pre-Roll Cakez (Hybrid) 5ct Original price (1 @ $29.00) spendget5pr: -$…" at bounding box center [538, 446] width 132 height 91
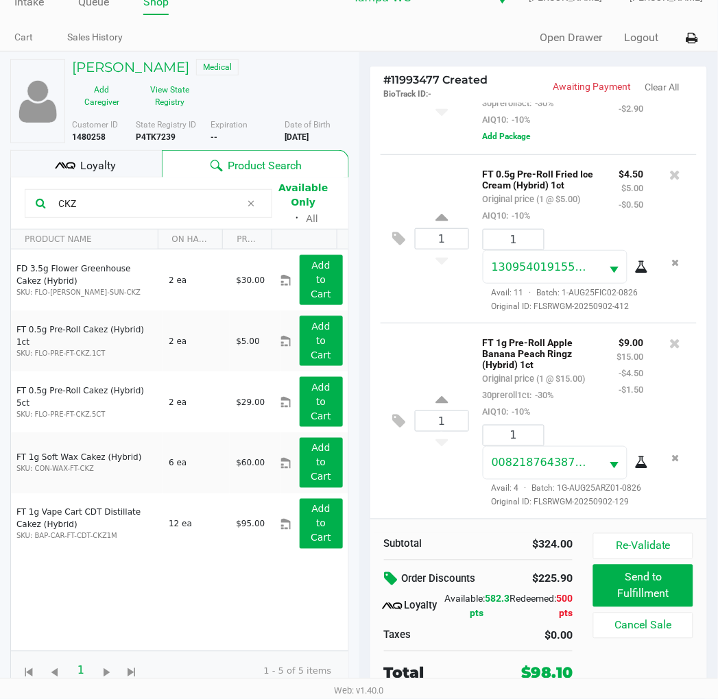
scroll to position [586, 0]
click at [666, 539] on button "Re-Validate" at bounding box center [642, 546] width 99 height 26
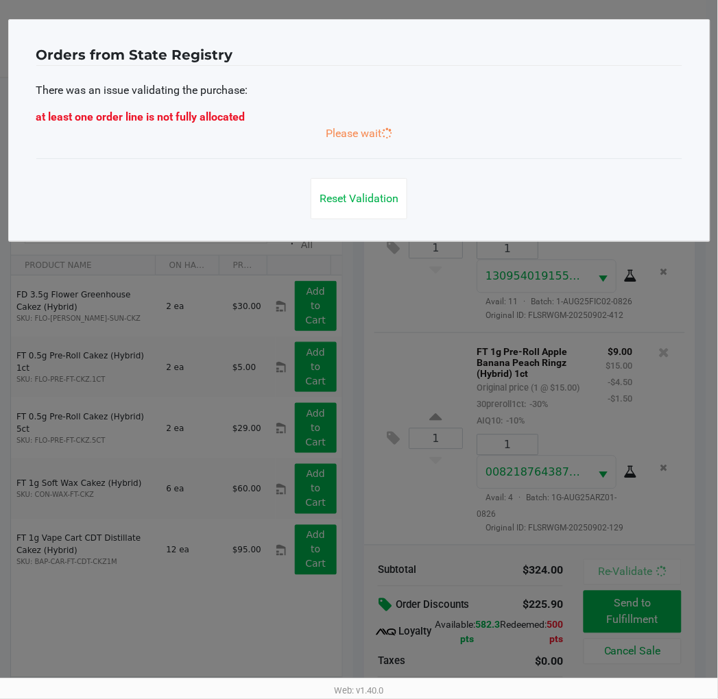
scroll to position [0, 0]
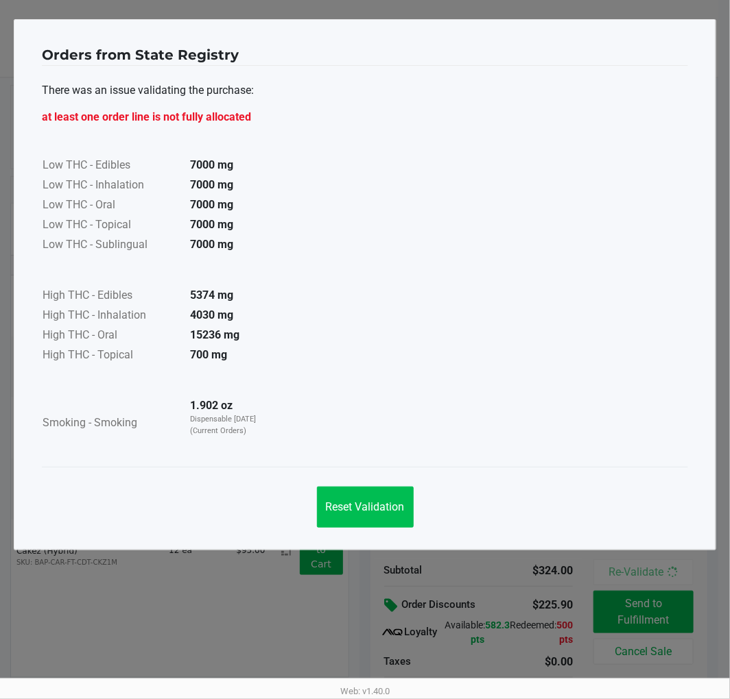
click at [392, 496] on button "Reset Validation" at bounding box center [365, 507] width 97 height 41
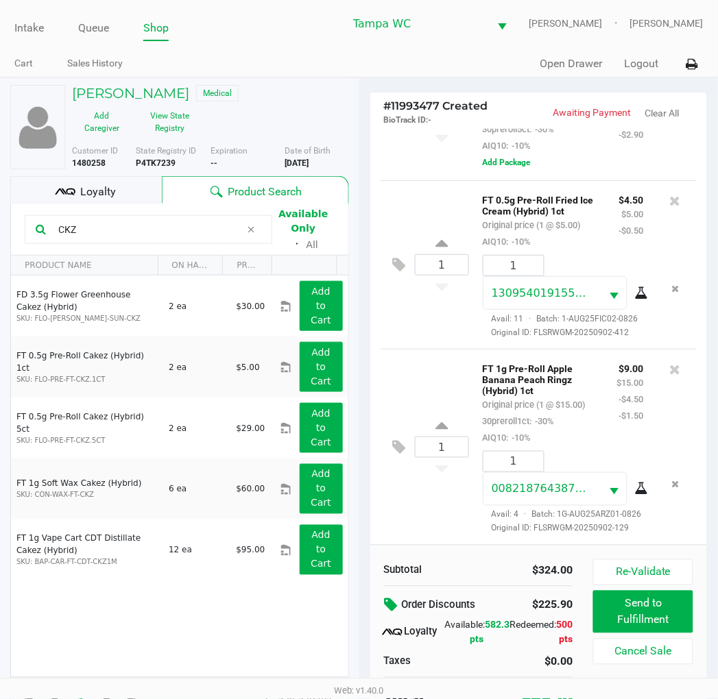
click at [408, 516] on div "1 FT 1g Pre-Roll Apple Banana Peach Ringz (Hybrid) 1ct Original price (1 @ $15.…" at bounding box center [539, 447] width 317 height 196
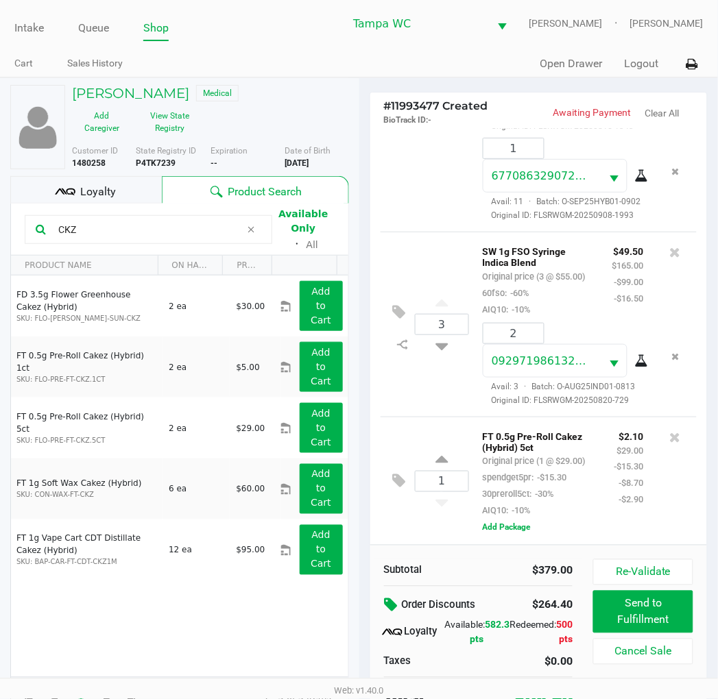
scroll to position [60, 0]
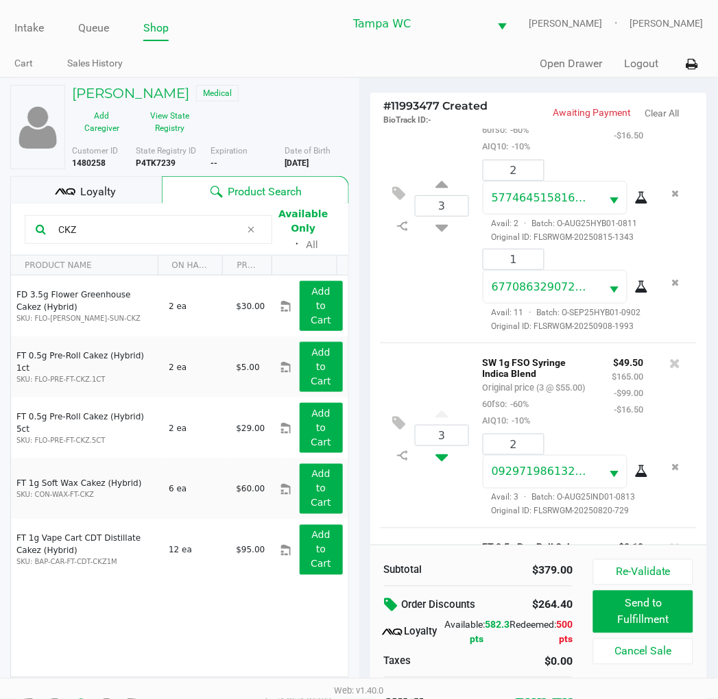
click at [446, 464] on icon at bounding box center [441, 454] width 12 height 17
type input "2"
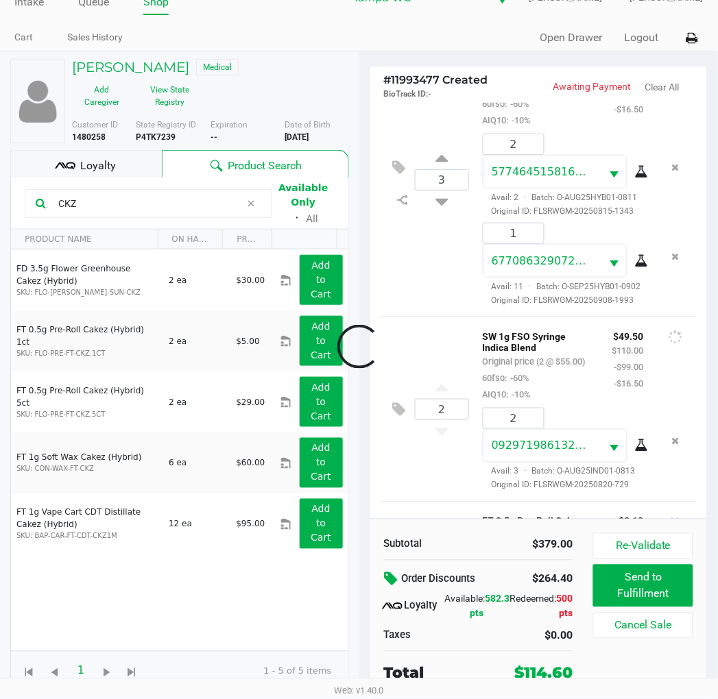
scroll to position [691, 0]
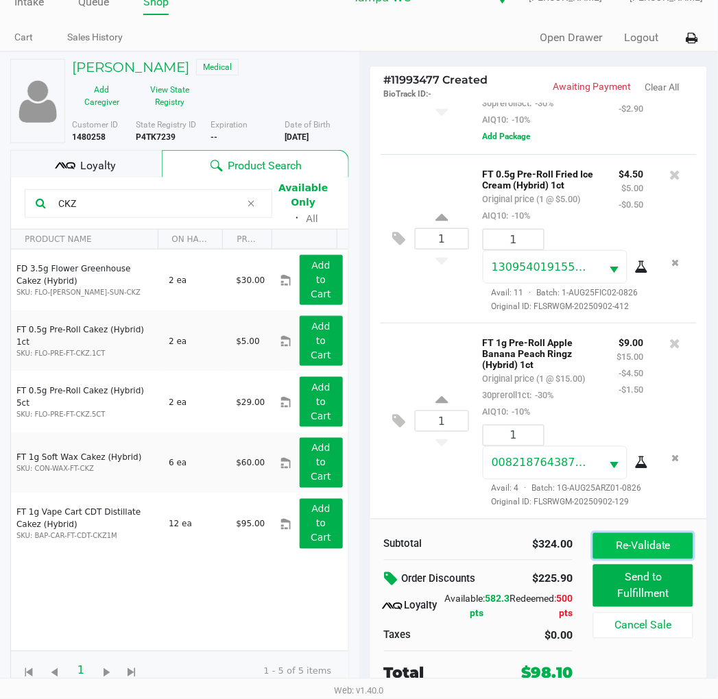
click at [638, 544] on button "Re-Validate" at bounding box center [642, 546] width 99 height 26
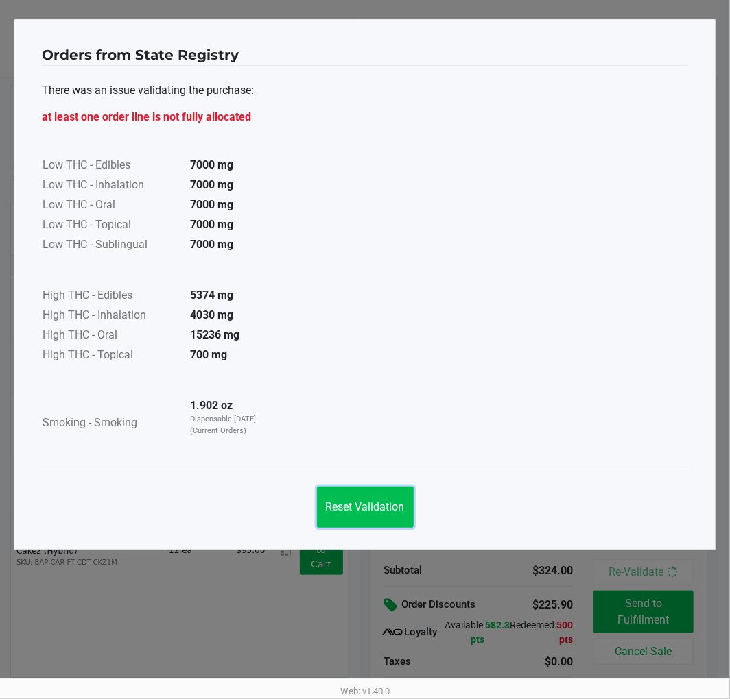
click at [363, 496] on button "Reset Validation" at bounding box center [365, 507] width 97 height 41
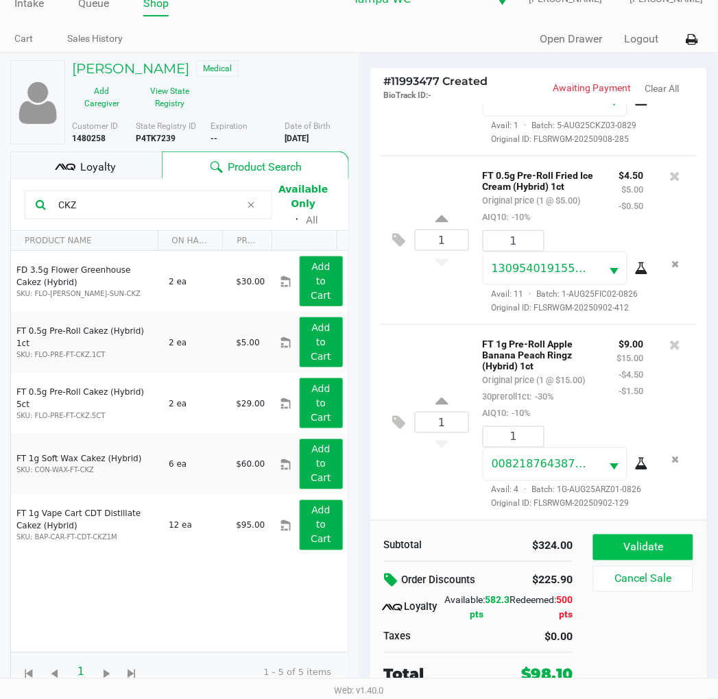
scroll to position [26, 0]
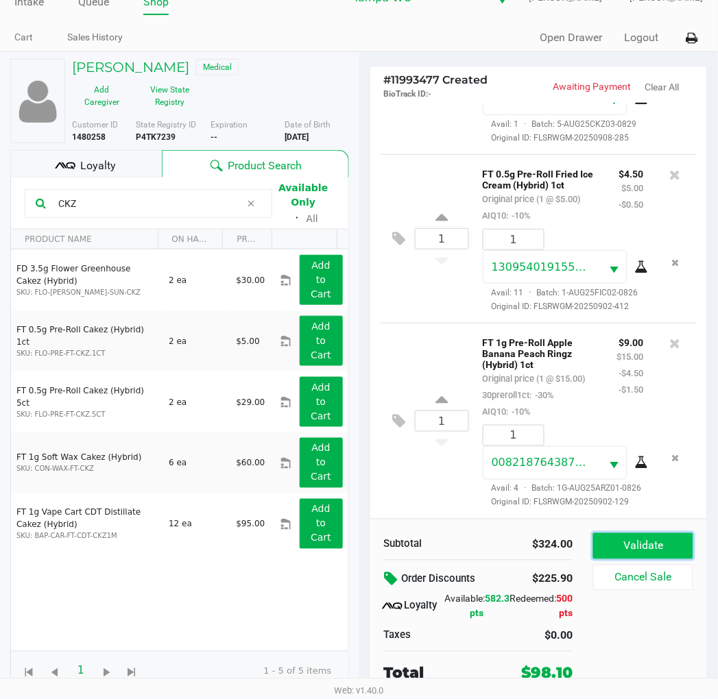
click at [612, 547] on button "Validate" at bounding box center [642, 546] width 99 height 26
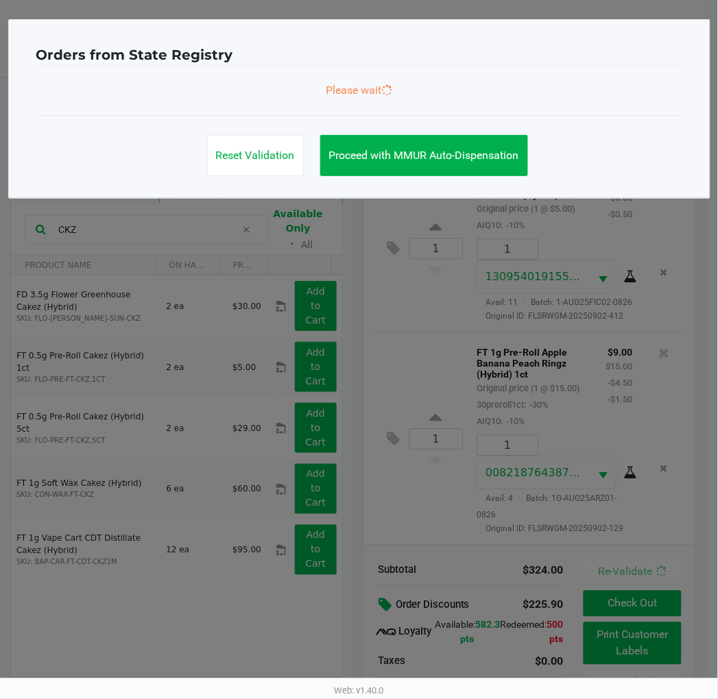
scroll to position [0, 0]
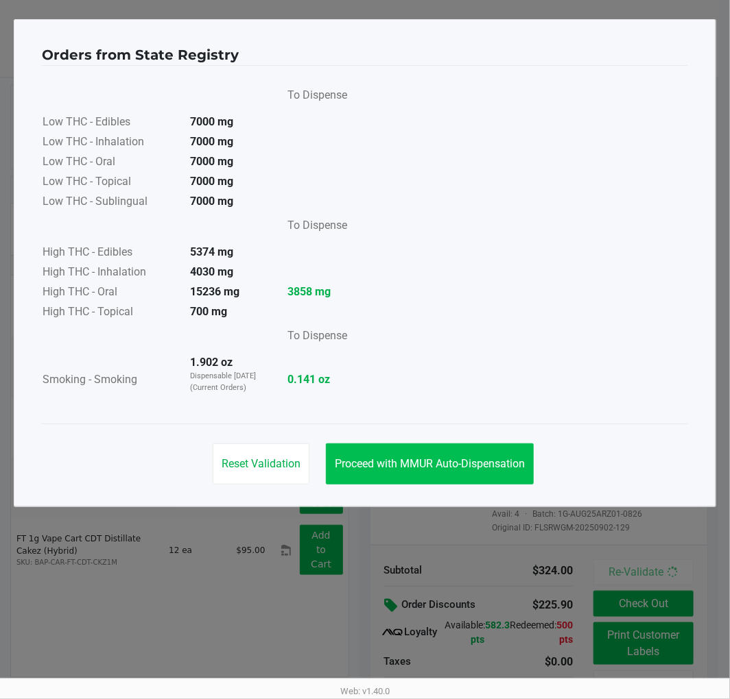
click at [478, 479] on div "Reset Validation Proceed with MMUR Auto-Dispensation" at bounding box center [365, 458] width 646 height 69
click at [483, 474] on button "Proceed with MMUR Auto-Dispensation" at bounding box center [430, 464] width 208 height 41
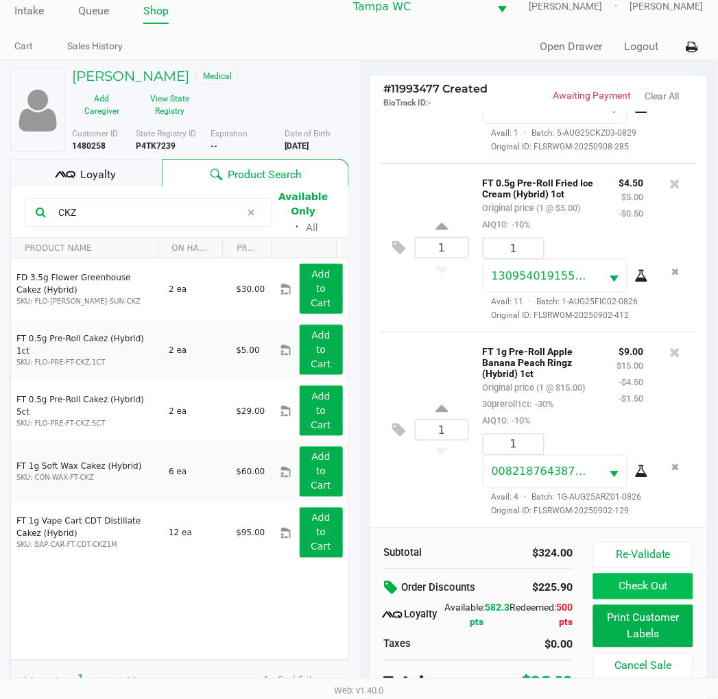
scroll to position [26, 0]
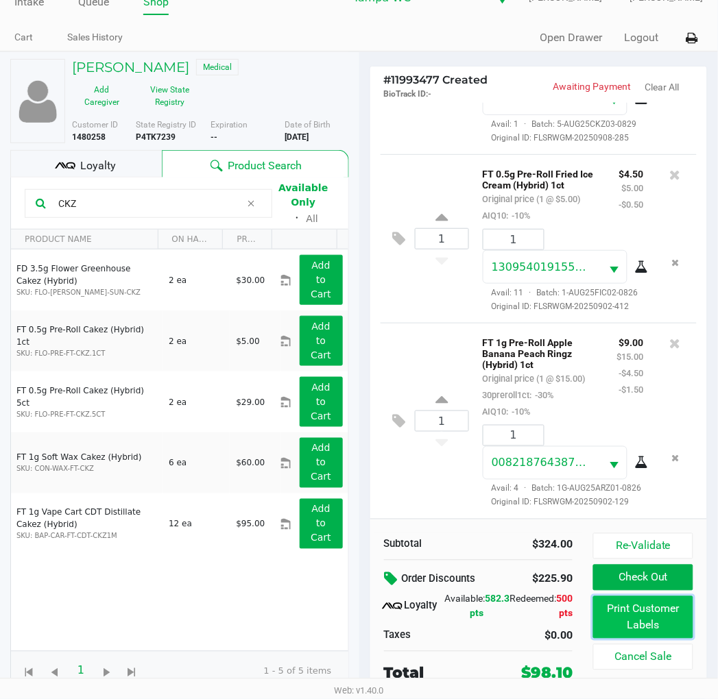
click at [631, 601] on button "Print Customer Labels" at bounding box center [642, 618] width 99 height 43
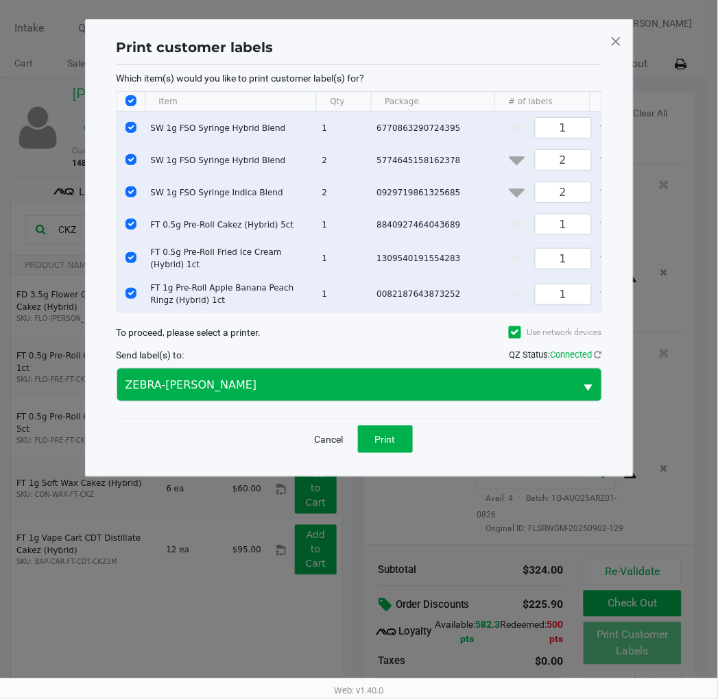
scroll to position [0, 0]
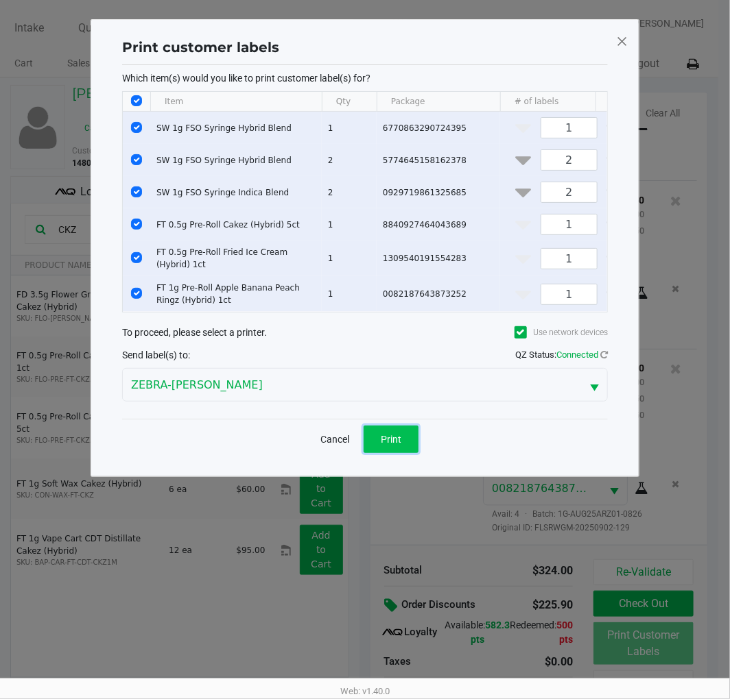
click at [398, 445] on span "Print" at bounding box center [391, 439] width 21 height 11
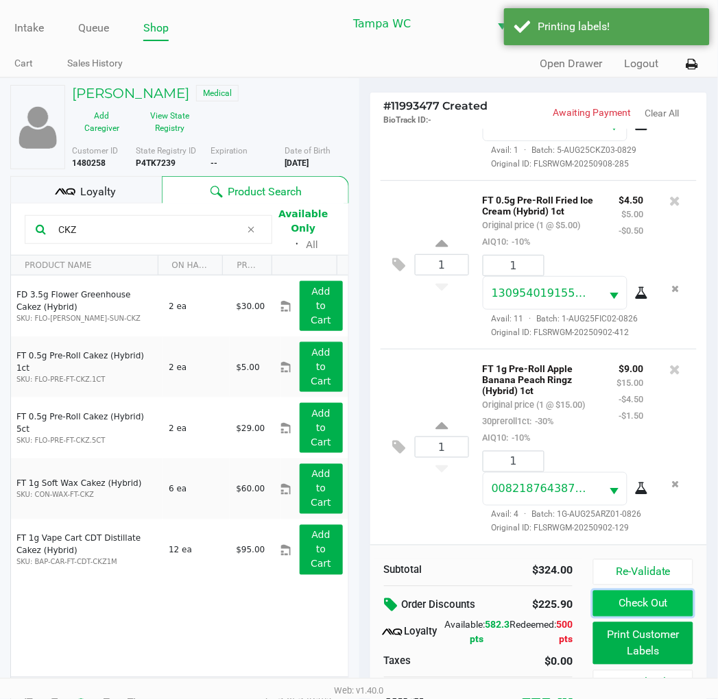
click at [614, 597] on button "Check Out" at bounding box center [642, 604] width 99 height 26
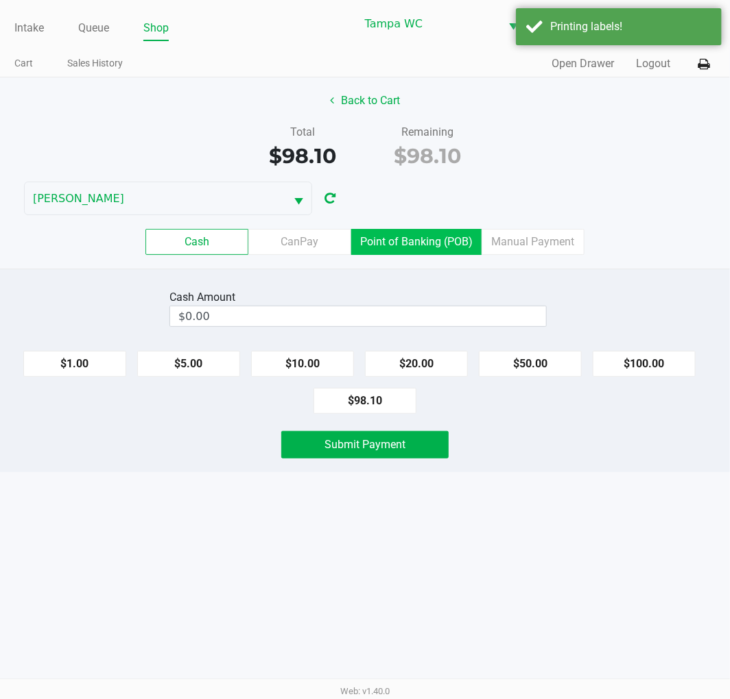
click at [415, 243] on label "Point of Banking (POB)" at bounding box center [416, 242] width 130 height 26
click at [0, 0] on 7 "Point of Banking (POB)" at bounding box center [0, 0] width 0 height 0
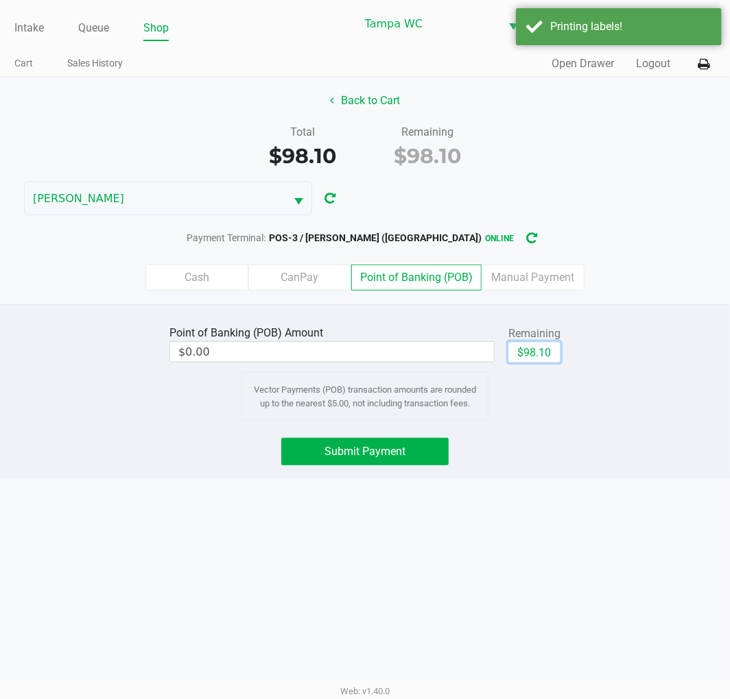
drag, startPoint x: 540, startPoint y: 351, endPoint x: 543, endPoint y: 427, distance: 76.2
click at [540, 352] on button "$98.10" at bounding box center [534, 352] width 52 height 21
type input "$98.10"
click at [539, 435] on div "Point of Banking (POB) Amount $98.10 Remaining $98.10 Clear Vector Payments (PO…" at bounding box center [365, 391] width 730 height 175
click at [415, 446] on button "Submit Payment" at bounding box center [364, 451] width 167 height 27
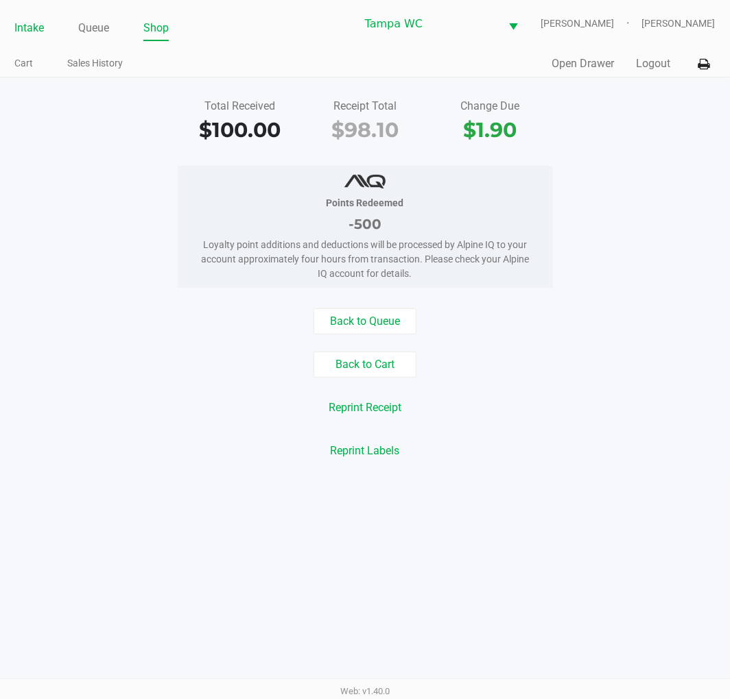
click at [33, 29] on link "Intake" at bounding box center [28, 28] width 29 height 19
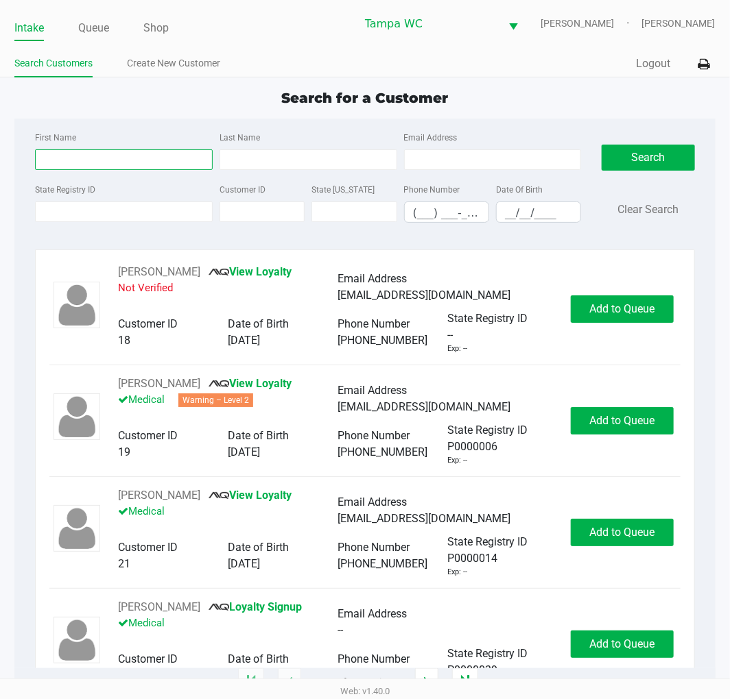
click at [117, 159] on input "First Name" at bounding box center [124, 159] width 178 height 21
type input "David"
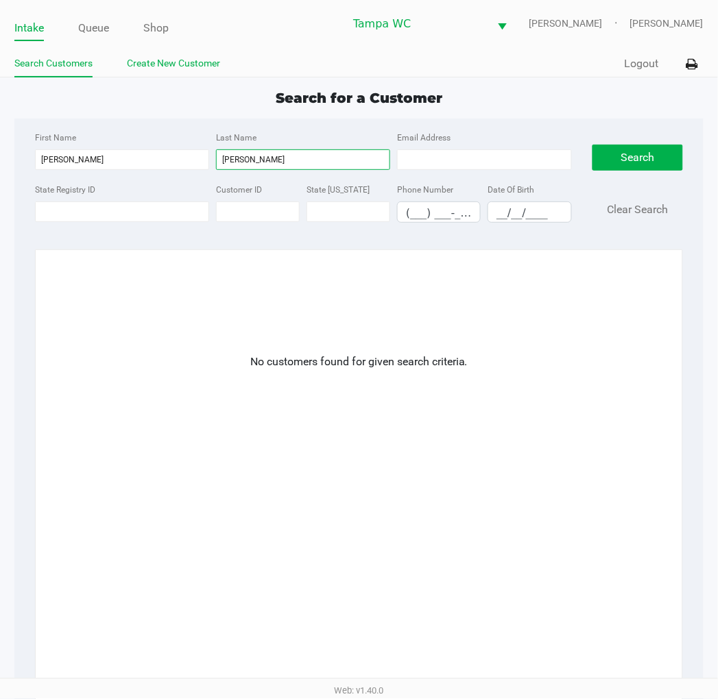
type input "Wehle"
click at [163, 64] on link "Create New Customer" at bounding box center [173, 63] width 93 height 17
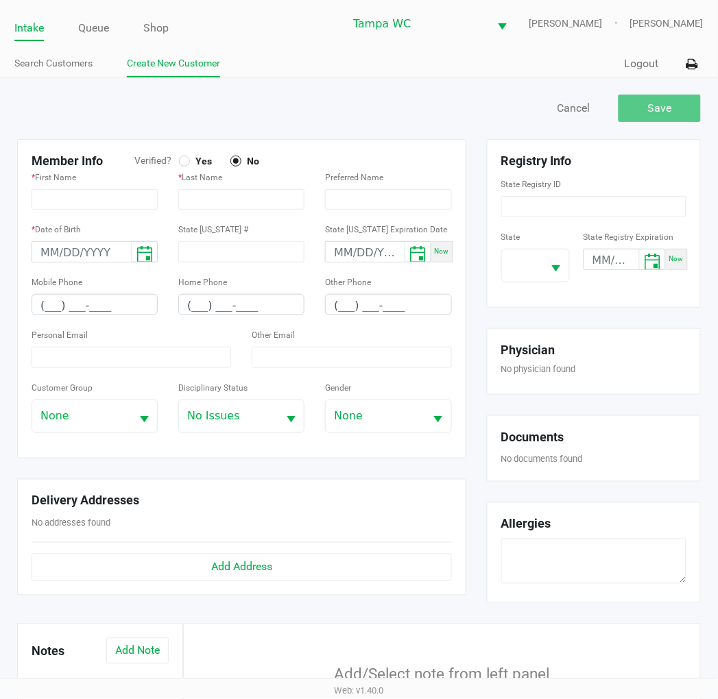
click at [21, 37] on link "Intake" at bounding box center [28, 28] width 29 height 19
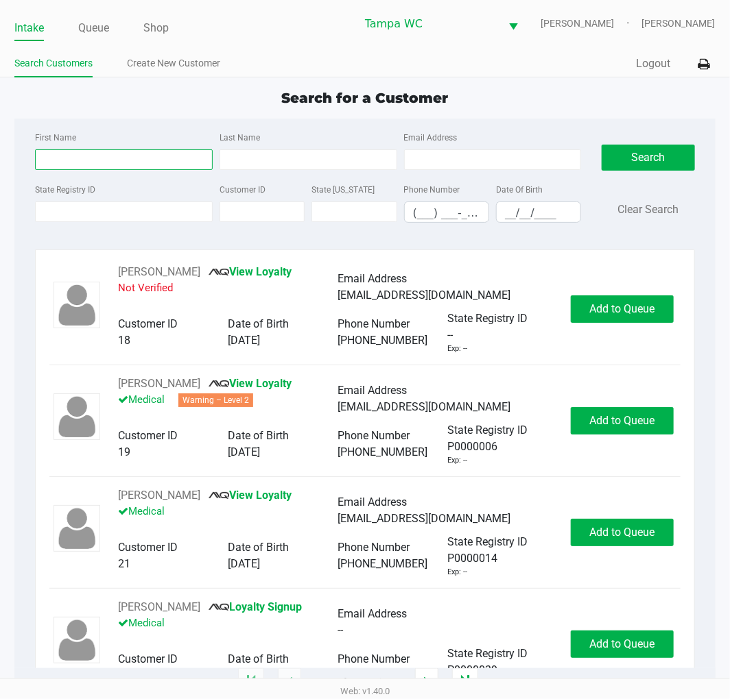
click at [106, 151] on input "First Name" at bounding box center [124, 159] width 178 height 21
type input "Kassidy"
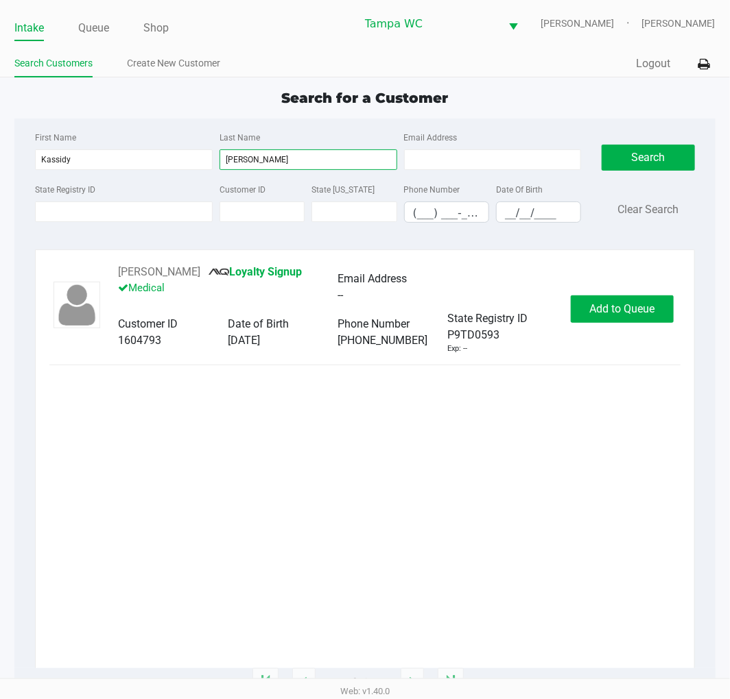
type input "Crider"
drag, startPoint x: 202, startPoint y: 457, endPoint x: 505, endPoint y: 362, distance: 318.4
click at [204, 458] on div "KASSIDY CRIDER Loyalty Signup Medical Email Address -- Customer ID 1604793 Date…" at bounding box center [364, 466] width 630 height 405
click at [627, 304] on span "Add to Queue" at bounding box center [621, 308] width 65 height 13
click at [627, 330] on div "KASSIDY CRIDER Loyalty Signup Medical Email Address -- Customer ID 1604793 Date…" at bounding box center [364, 309] width 630 height 91
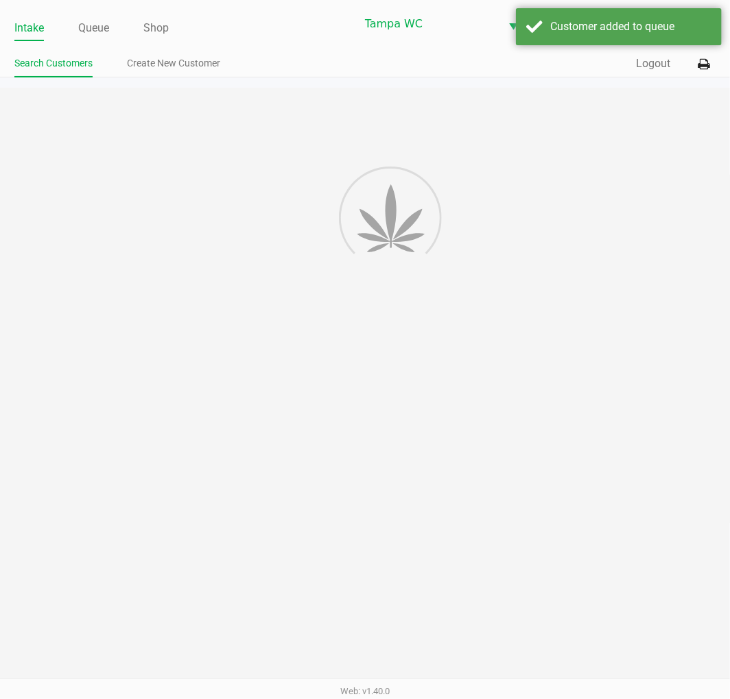
click at [598, 392] on div "Intake Queue Shop Tampa WC WILLOW-SMITH Jalen Thedy Search Customers Create New…" at bounding box center [365, 349] width 730 height 699
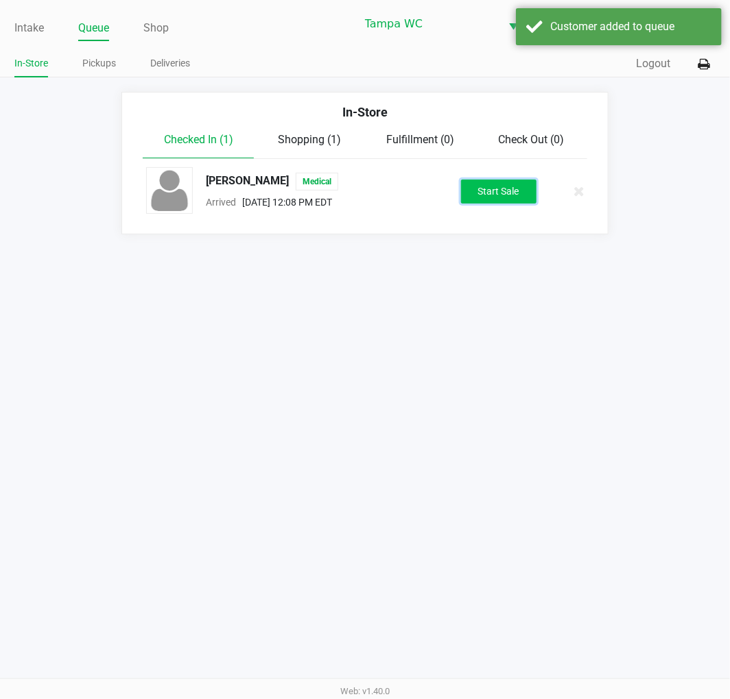
click at [501, 195] on button "Start Sale" at bounding box center [498, 192] width 75 height 24
click at [495, 224] on div "In-Store Checked In (1) Shopping (1) Fulfillment (0) Check Out (0) KASSIDY CRID…" at bounding box center [364, 163] width 486 height 143
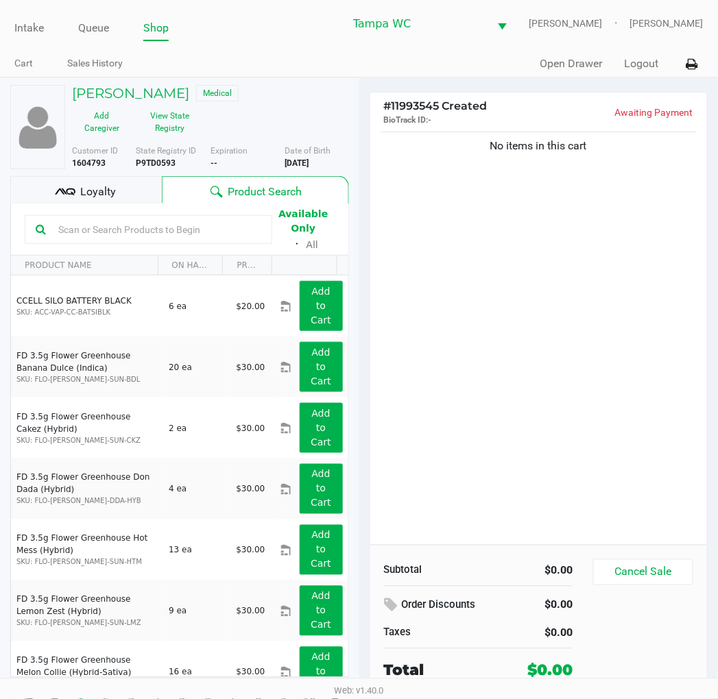
click at [86, 226] on input "text" at bounding box center [157, 229] width 208 height 21
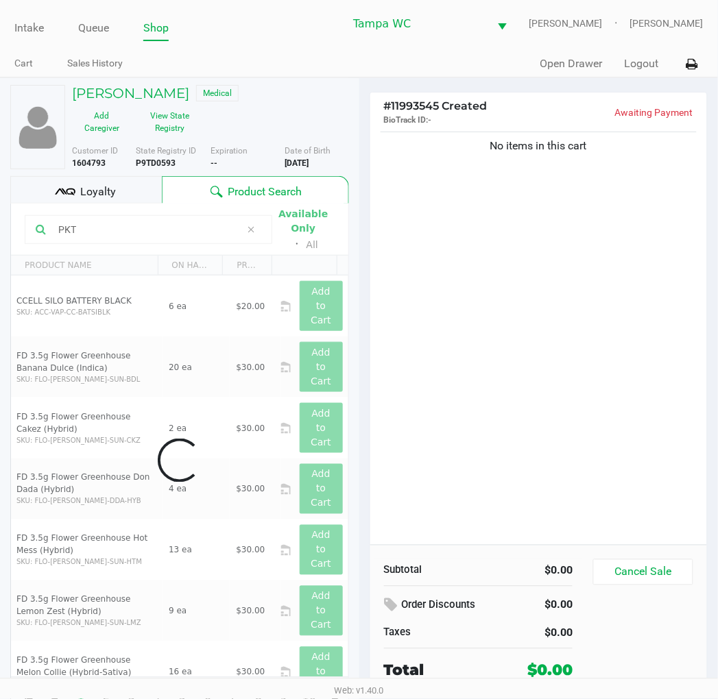
click at [527, 297] on div "No items in this cart" at bounding box center [538, 337] width 337 height 416
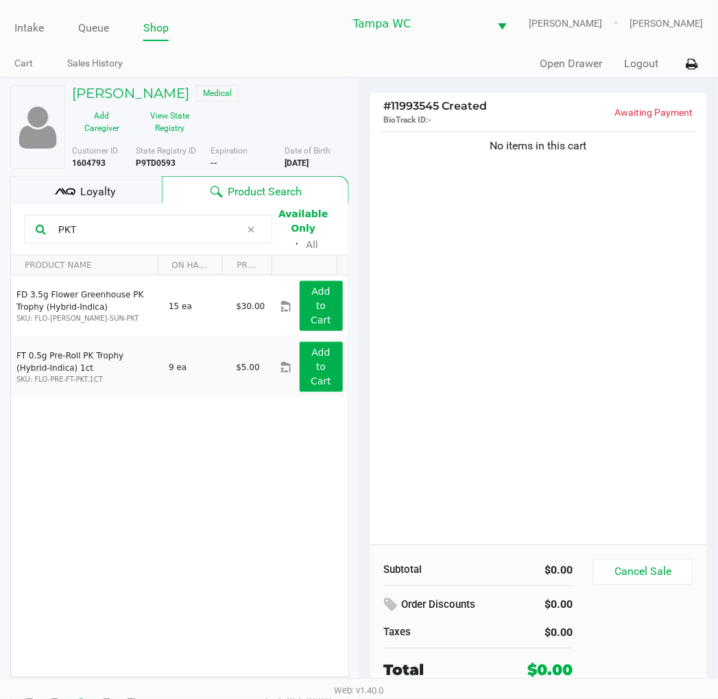
click at [112, 239] on input "PKT" at bounding box center [147, 229] width 188 height 21
click at [110, 238] on input "PKT" at bounding box center [147, 229] width 188 height 21
click at [110, 237] on input "PKT" at bounding box center [147, 229] width 188 height 21
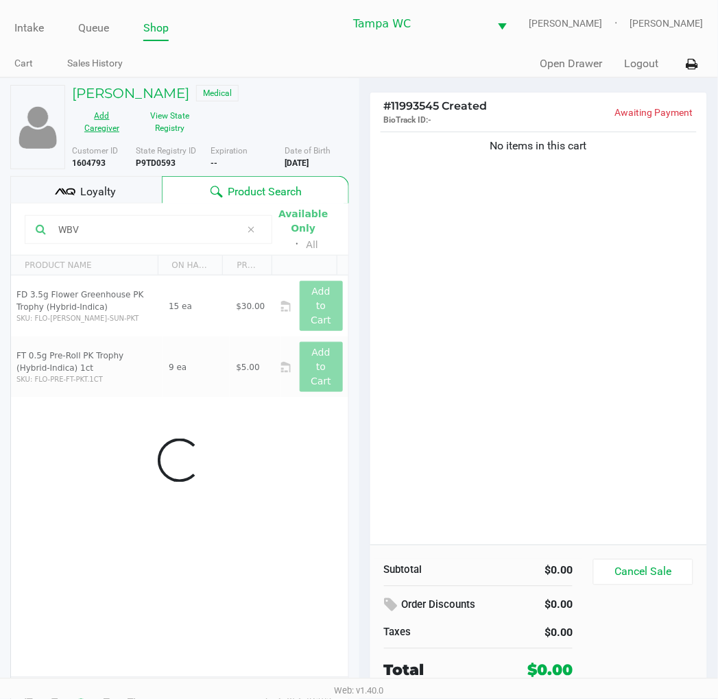
click at [107, 128] on button "Add Caregiver" at bounding box center [102, 122] width 60 height 34
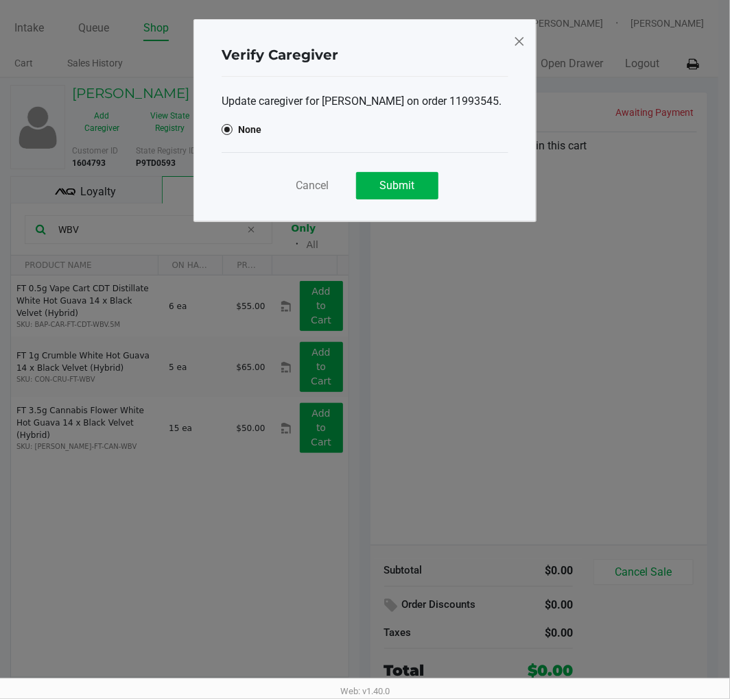
click at [525, 41] on div "Verify Caregiver Update caregiver for KASSIDY CRIDER on order 11993545. None Ca…" at bounding box center [364, 120] width 343 height 203
click at [527, 32] on div "Verify Caregiver Update caregiver for KASSIDY CRIDER on order 11993545. None Ca…" at bounding box center [364, 120] width 343 height 203
click at [519, 40] on icon "Dismiss" at bounding box center [519, 41] width 12 height 22
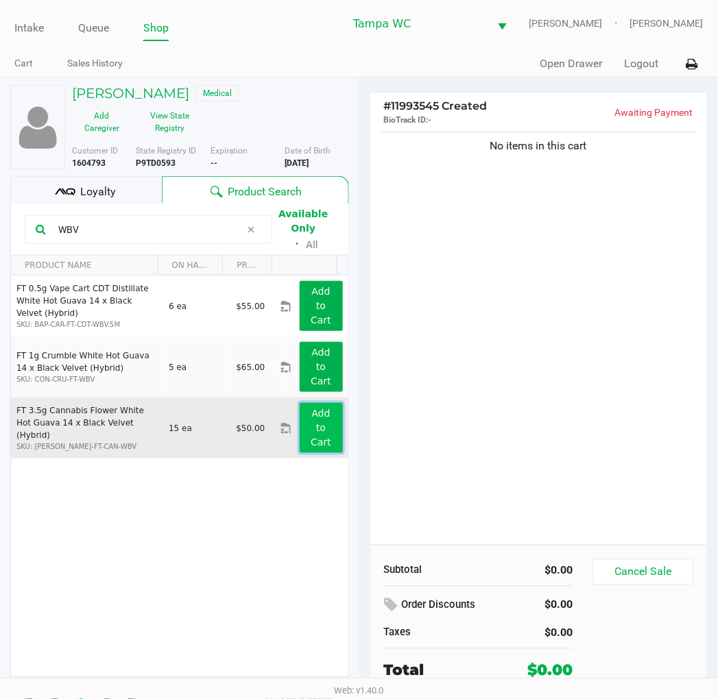
click at [311, 417] on app-button-loader "Add to Cart" at bounding box center [321, 428] width 21 height 40
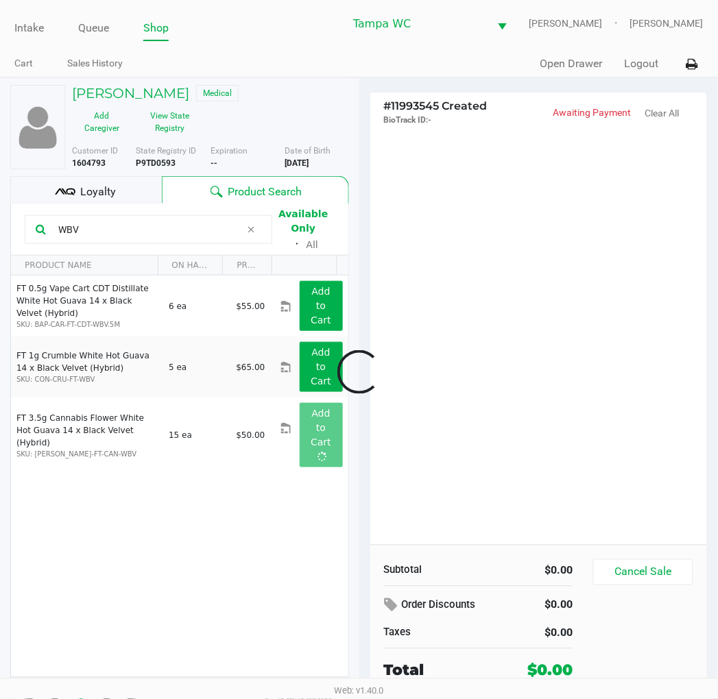
click at [467, 380] on div at bounding box center [359, 372] width 718 height 453
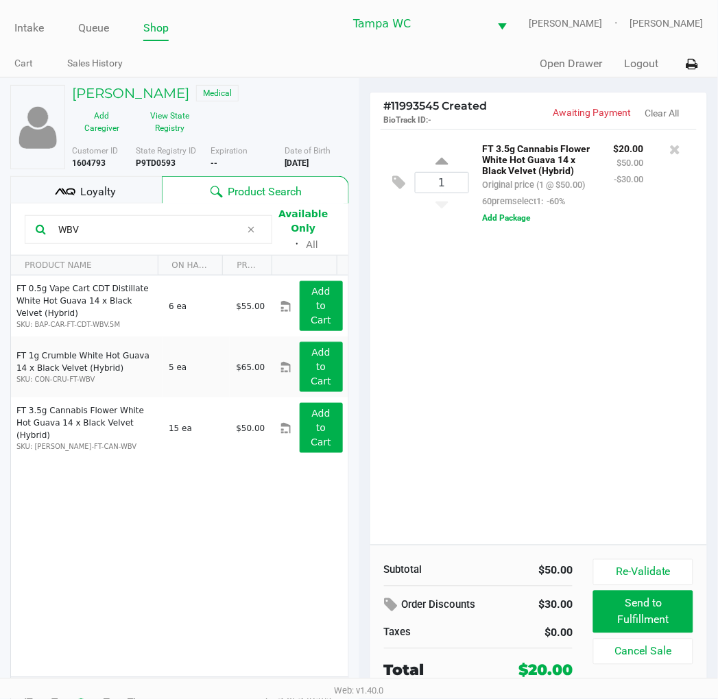
click at [139, 234] on input "WBV" at bounding box center [147, 229] width 188 height 21
click at [509, 324] on div "1 FT 3.5g Cannabis Flower White Hot Guava 14 x Black Velvet (Hybrid) Original p…" at bounding box center [538, 337] width 337 height 416
click at [577, 338] on div "1 FT 3.5g Cannabis Flower White Hot Guava 14 x Black Velvet (Hybrid) Original p…" at bounding box center [538, 337] width 337 height 416
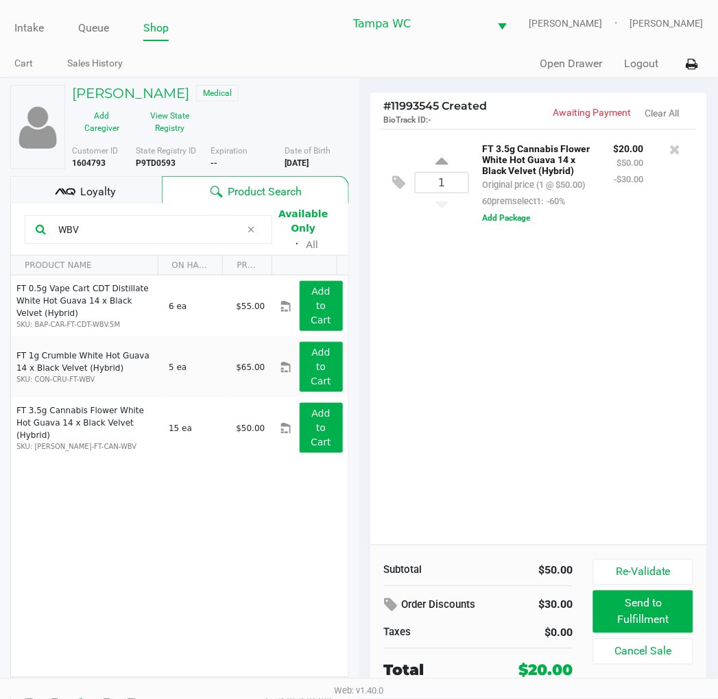
click at [577, 338] on div "1 FT 3.5g Cannabis Flower White Hot Guava 14 x Black Velvet (Hybrid) Original p…" at bounding box center [538, 337] width 337 height 416
click at [591, 337] on div "1 FT 3.5g Cannabis Flower White Hot Guava 14 x Black Velvet (Hybrid) Original p…" at bounding box center [538, 337] width 337 height 416
click at [588, 343] on div "1 FT 3.5g Cannabis Flower White Hot Guava 14 x Black Velvet (Hybrid) Original p…" at bounding box center [538, 337] width 337 height 416
click at [580, 369] on div "1 FT 3.5g Cannabis Flower White Hot Guava 14 x Black Velvet (Hybrid) Original p…" at bounding box center [538, 337] width 337 height 416
click at [183, 237] on input "WBV" at bounding box center [147, 229] width 188 height 21
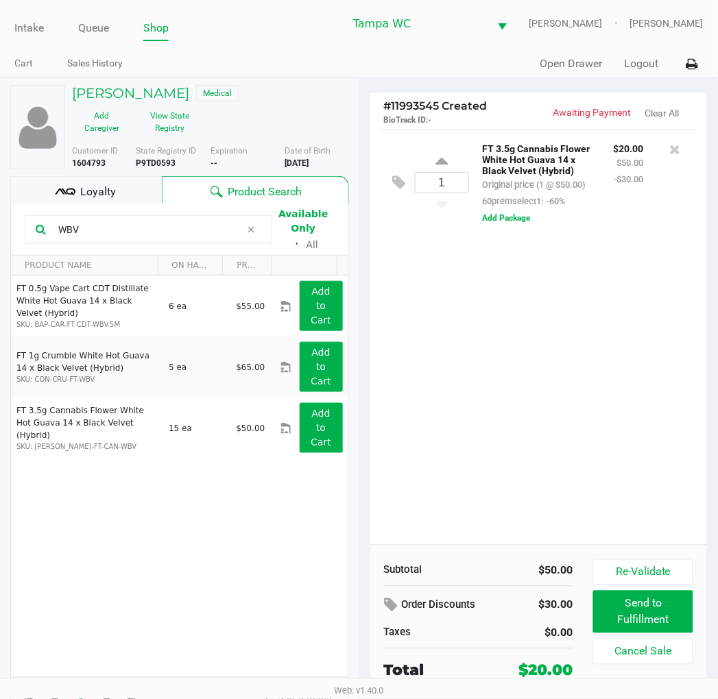
click at [183, 237] on input "WBV" at bounding box center [147, 229] width 188 height 21
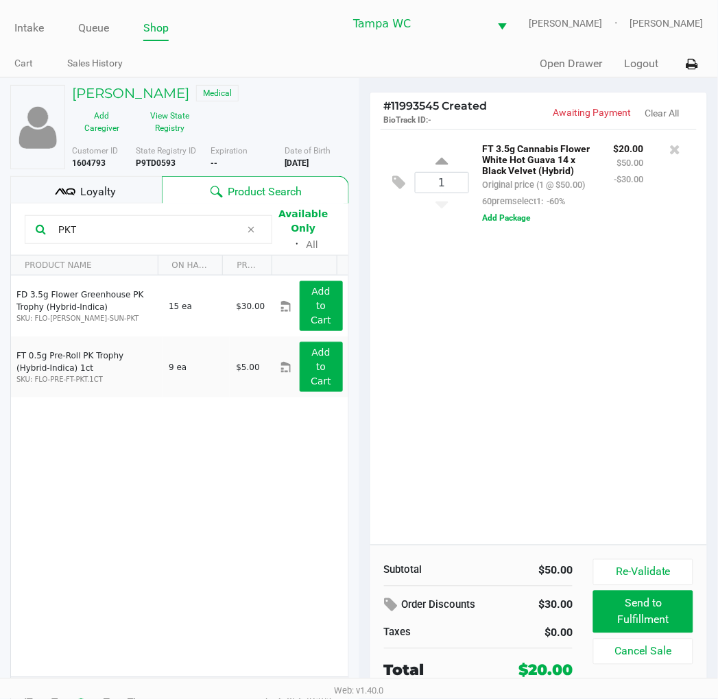
type input "PKT"
drag, startPoint x: 460, startPoint y: 276, endPoint x: 341, endPoint y: 314, distance: 125.3
click at [460, 276] on div "1 FT 3.5g Cannabis Flower White Hot Guava 14 x Black Velvet (Hybrid) Original p…" at bounding box center [538, 337] width 337 height 416
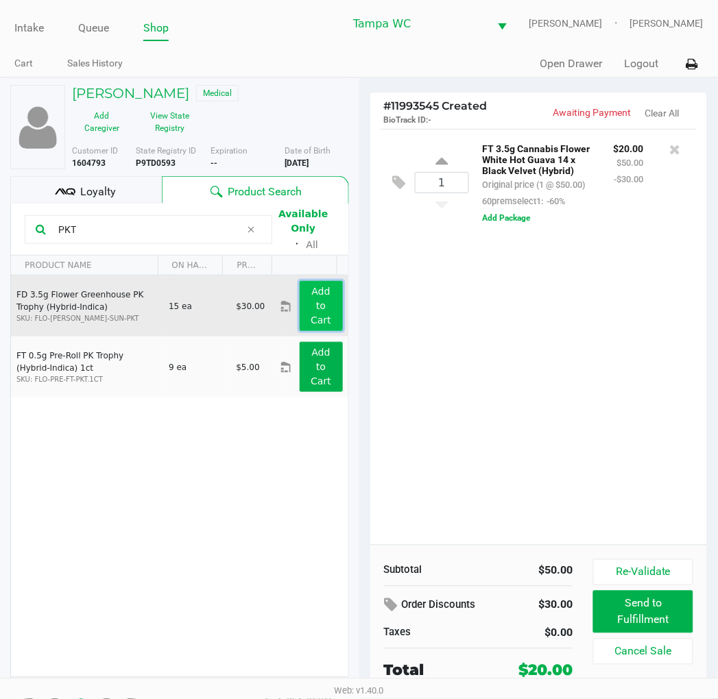
click at [328, 322] on button "Add to Cart" at bounding box center [321, 306] width 43 height 50
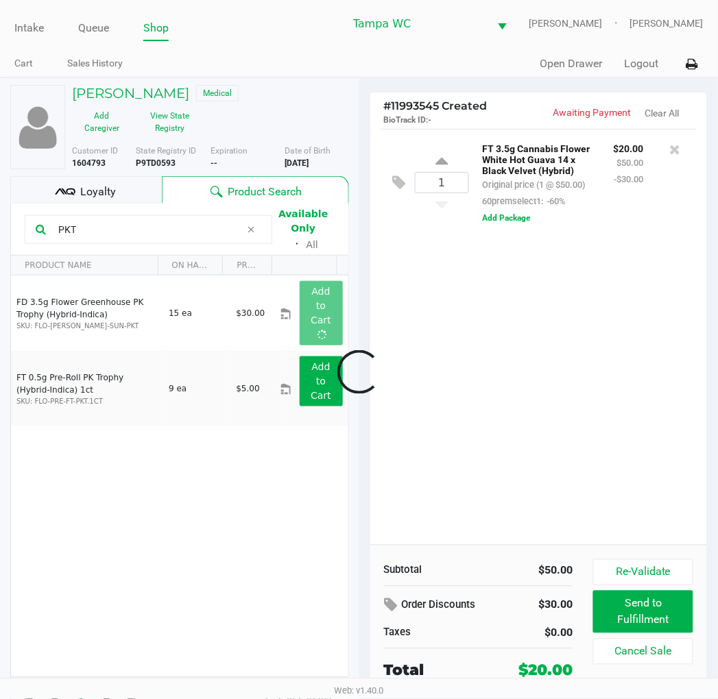
drag, startPoint x: 587, startPoint y: 293, endPoint x: 590, endPoint y: 284, distance: 10.2
click at [588, 293] on div at bounding box center [359, 372] width 718 height 453
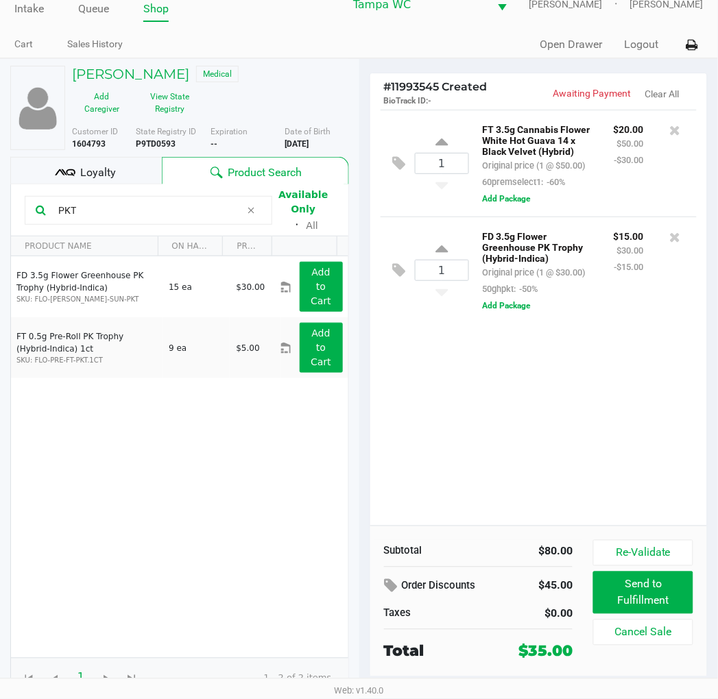
scroll to position [25, 0]
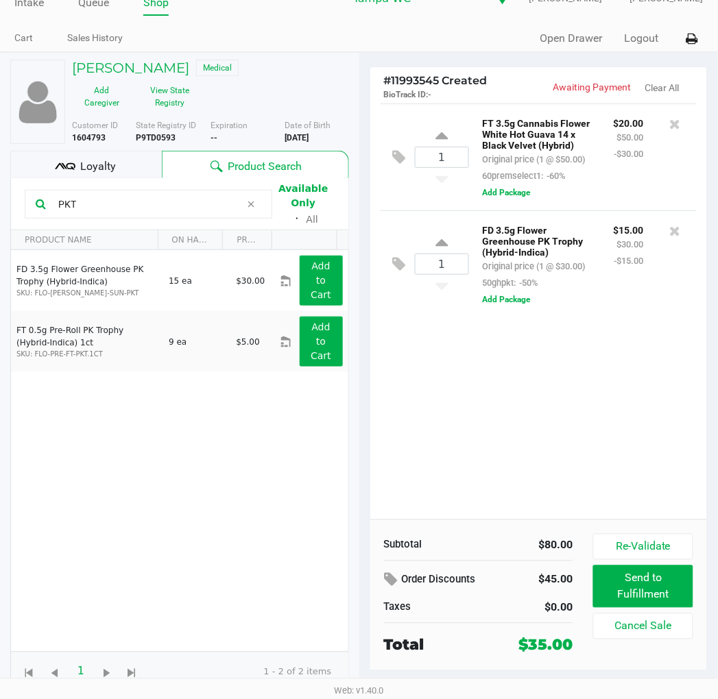
click at [625, 374] on div "1 FT 3.5g Cannabis Flower White Hot Guava 14 x Black Velvet (Hybrid) Original p…" at bounding box center [538, 312] width 337 height 416
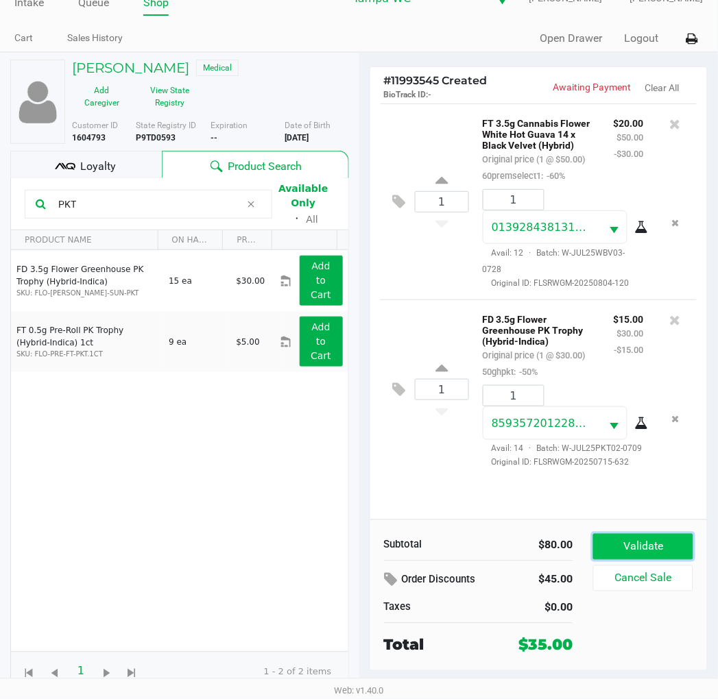
click at [647, 542] on button "Validate" at bounding box center [642, 547] width 99 height 26
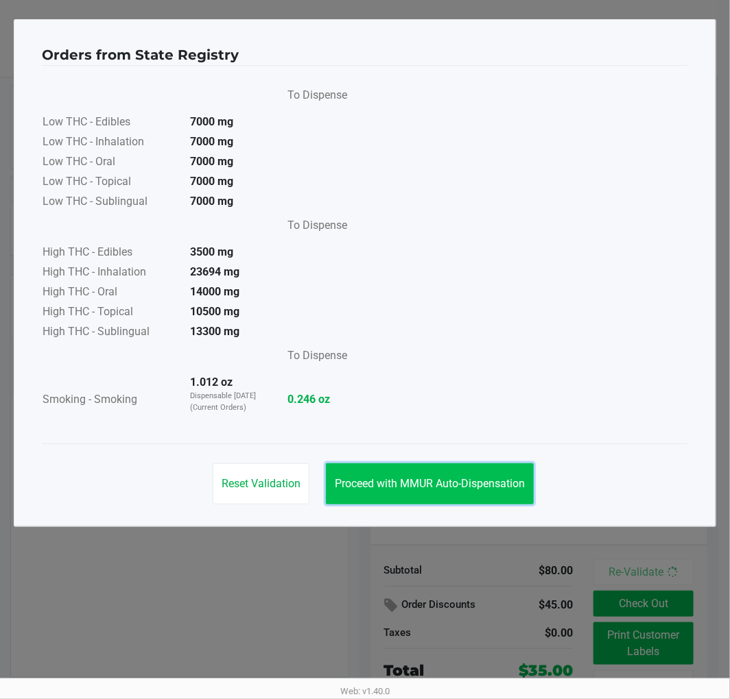
click at [464, 470] on button "Proceed with MMUR Auto-Dispensation" at bounding box center [430, 484] width 208 height 41
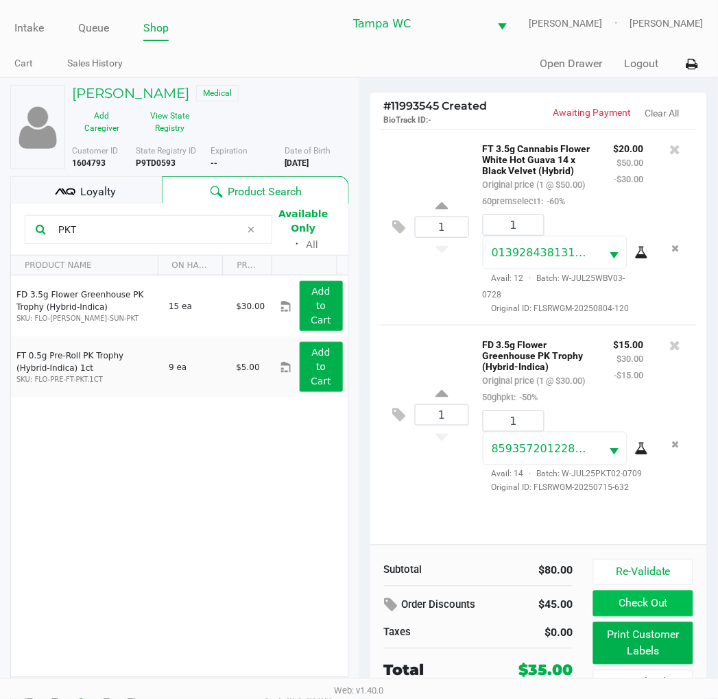
scroll to position [25, 0]
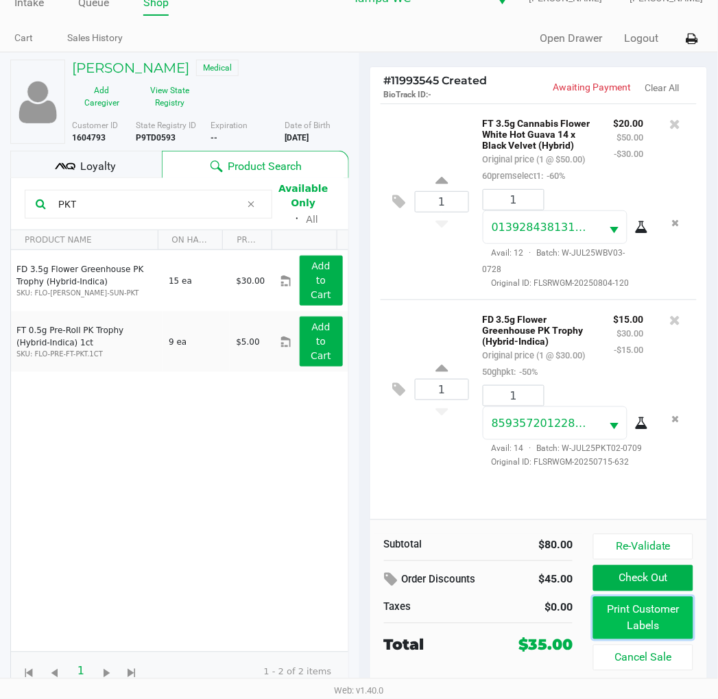
click at [648, 618] on button "Print Customer Labels" at bounding box center [642, 618] width 99 height 43
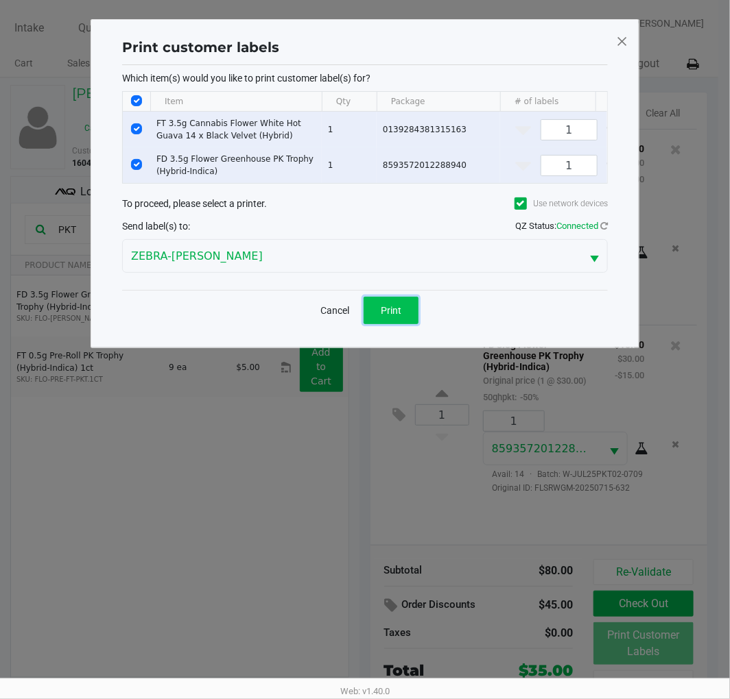
click at [372, 314] on button "Print" at bounding box center [390, 310] width 55 height 27
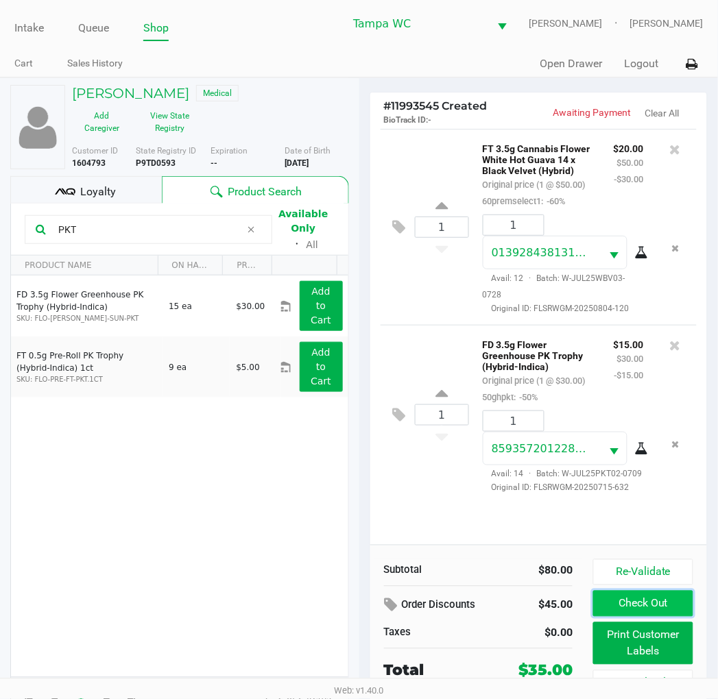
click at [629, 599] on button "Check Out" at bounding box center [642, 604] width 99 height 26
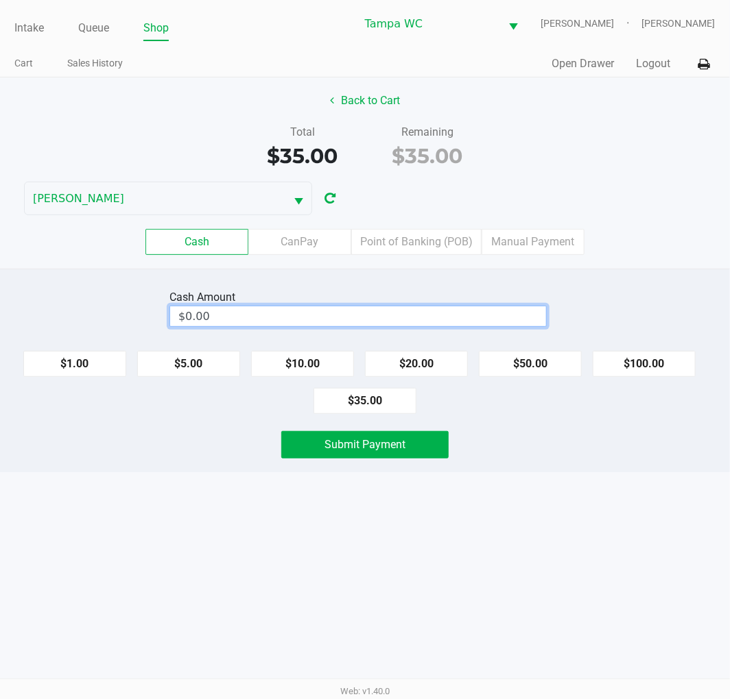
click at [475, 309] on input "$0.00" at bounding box center [358, 316] width 376 height 20
type input "$40.00"
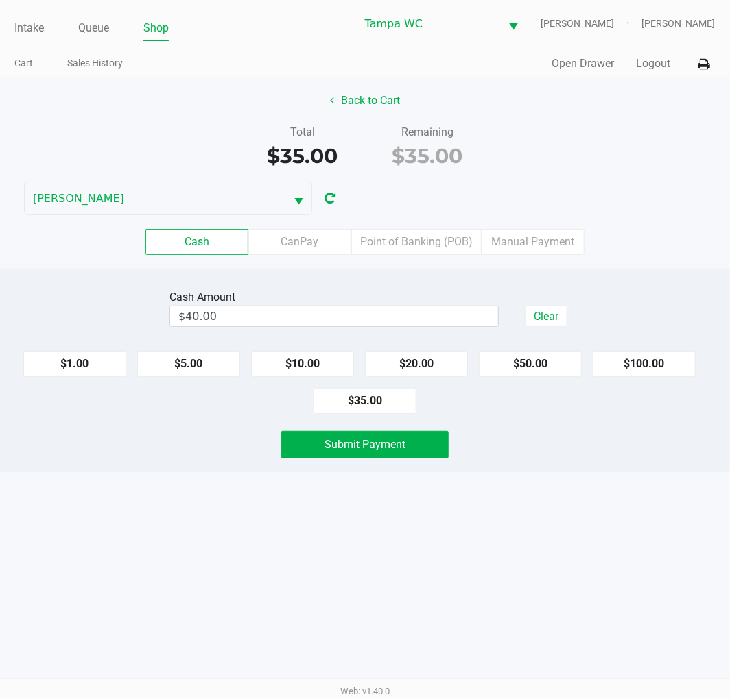
click at [597, 165] on div "Total $35.00 Remaining $35.00" at bounding box center [365, 147] width 750 height 47
drag, startPoint x: 526, startPoint y: 466, endPoint x: 517, endPoint y: 466, distance: 8.9
click at [525, 466] on div "Cash Amount $40.00 Clear $1.00 $5.00 $10.00 $20.00 $50.00 $100.00 $35.00 Submit…" at bounding box center [365, 371] width 730 height 204
click at [392, 443] on span "Submit Payment" at bounding box center [364, 444] width 81 height 13
click at [597, 148] on div "Total $35.00 Remaining $35.00" at bounding box center [365, 147] width 750 height 47
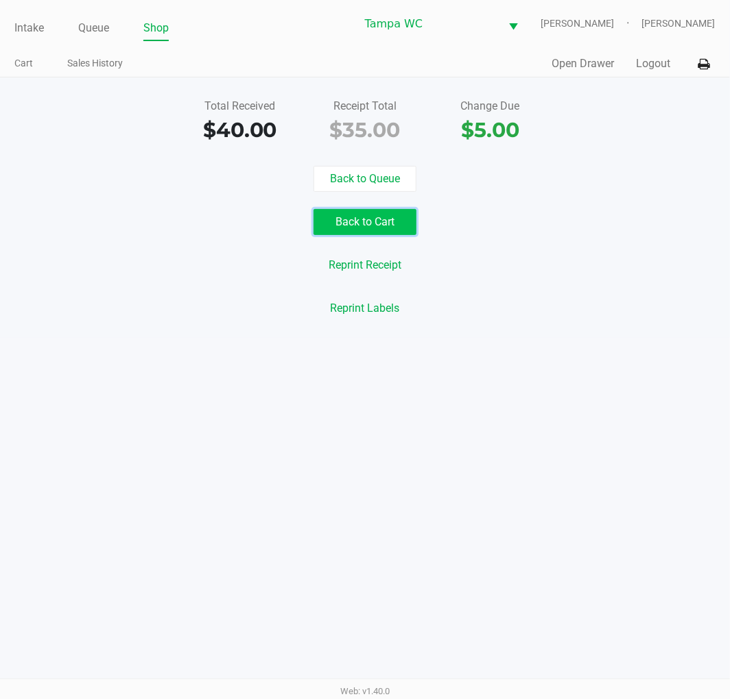
click at [375, 215] on button "Back to Cart" at bounding box center [364, 222] width 103 height 26
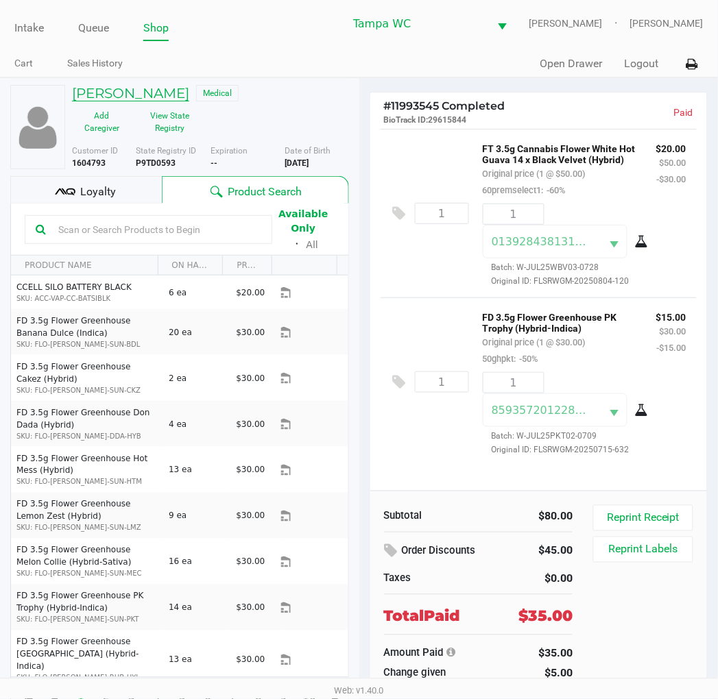
click at [174, 94] on h5 "KASSIDY CRIDER" at bounding box center [130, 93] width 117 height 16
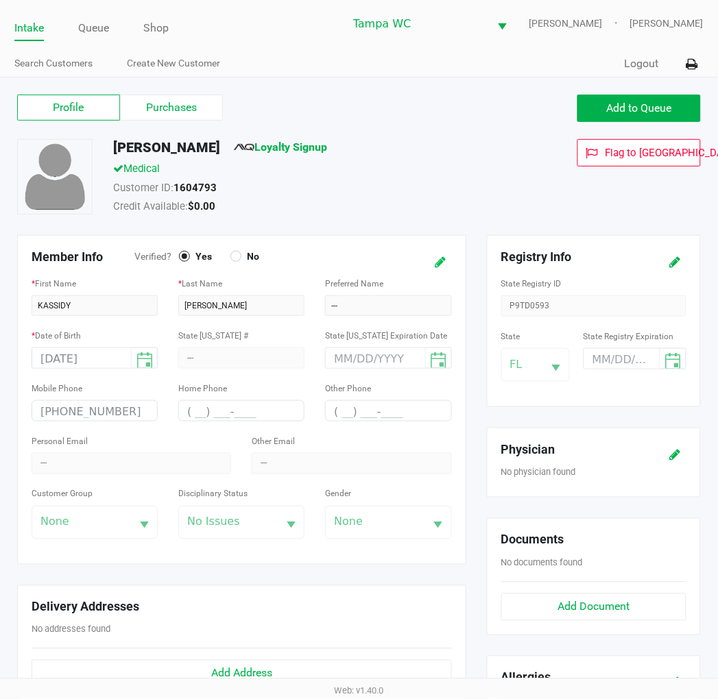
click at [442, 269] on button at bounding box center [441, 262] width 22 height 25
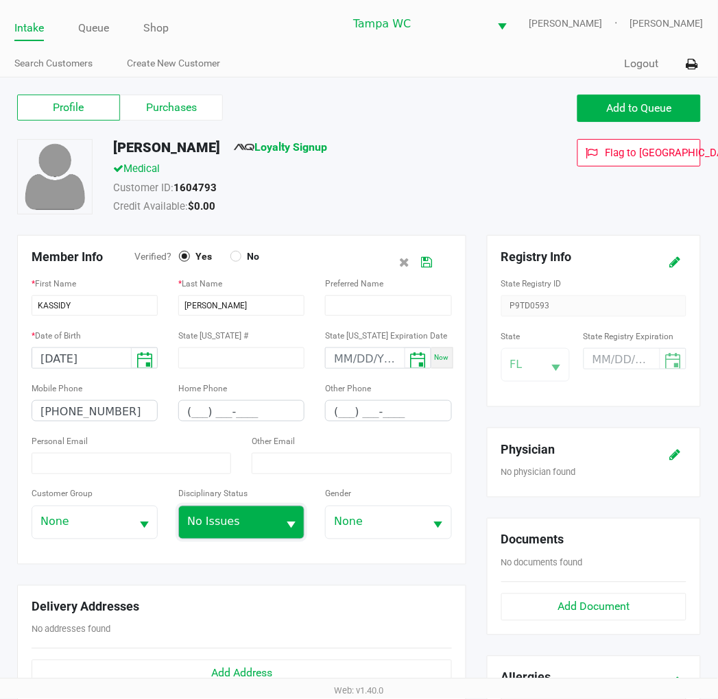
click at [263, 526] on span "No Issues" at bounding box center [228, 522] width 82 height 16
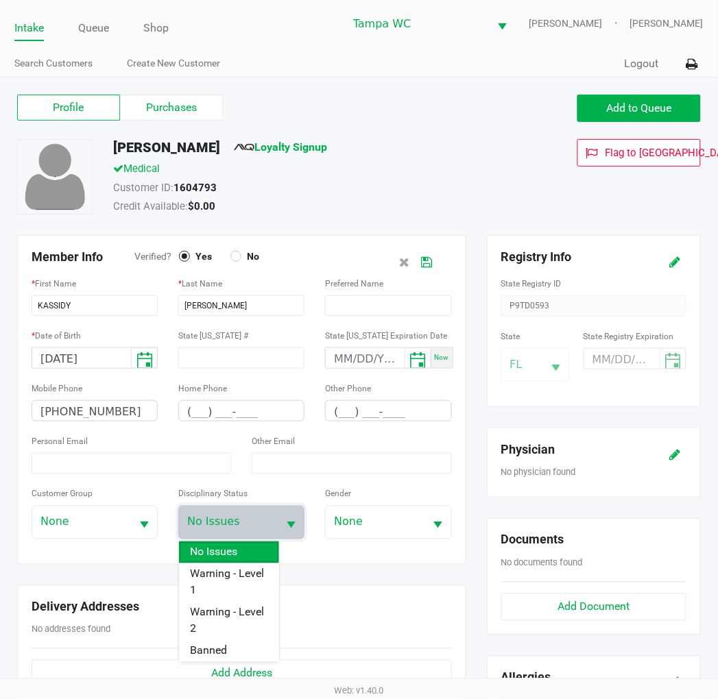
drag, startPoint x: 202, startPoint y: 579, endPoint x: 261, endPoint y: 425, distance: 164.5
click at [203, 578] on span "Warning - Level 1" at bounding box center [228, 582] width 77 height 33
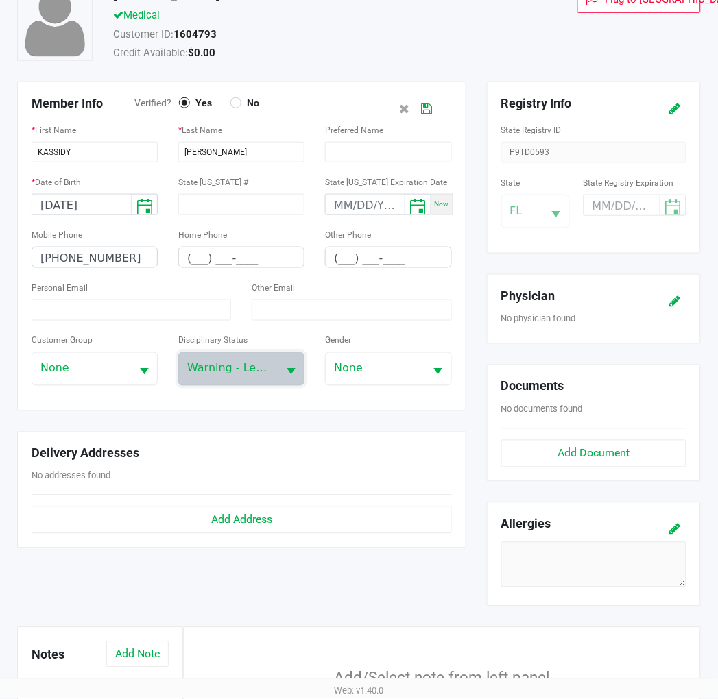
scroll to position [353, 0]
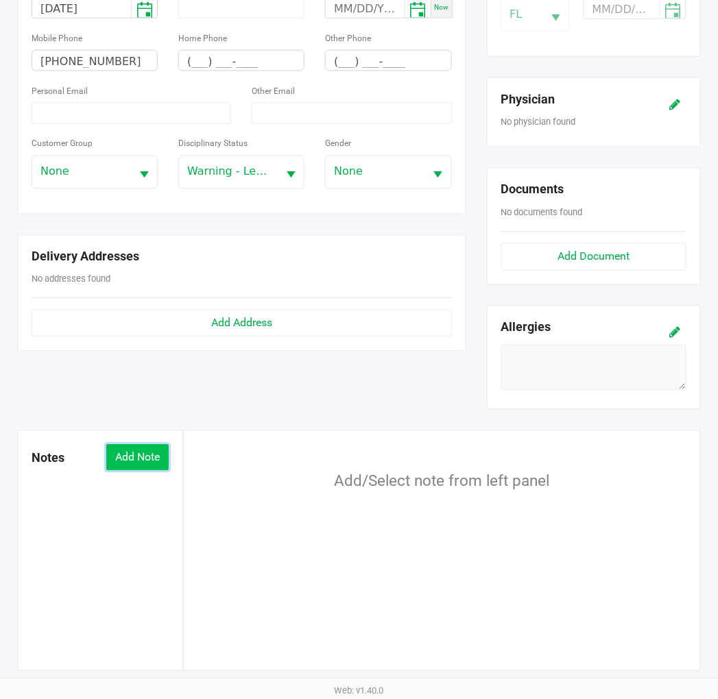
click at [138, 449] on button "Add Note" at bounding box center [137, 458] width 62 height 26
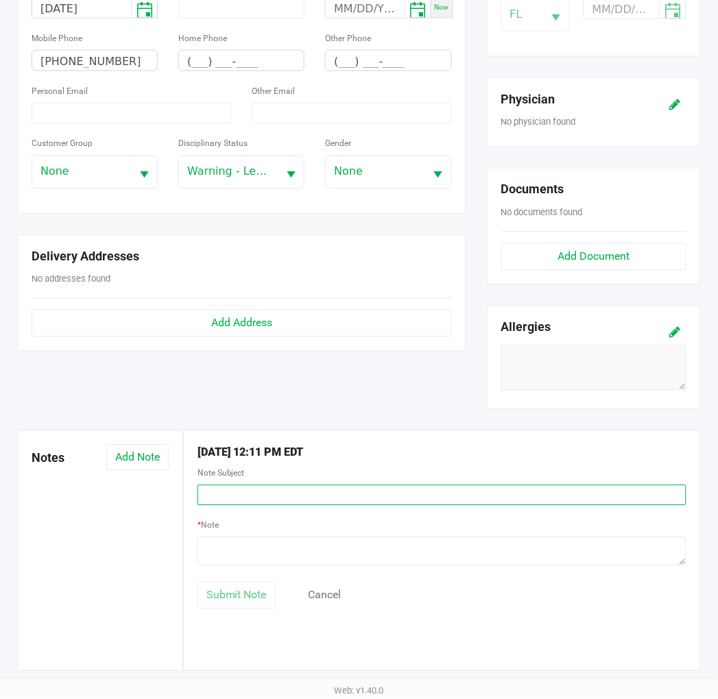
click at [280, 498] on input "text" at bounding box center [441, 495] width 489 height 21
type input "P"
click at [248, 492] on input "Diversion (Jt/FOW)" at bounding box center [441, 495] width 489 height 21
type input "Warning Level 1 Diversion Attempt (JT/FOW)"
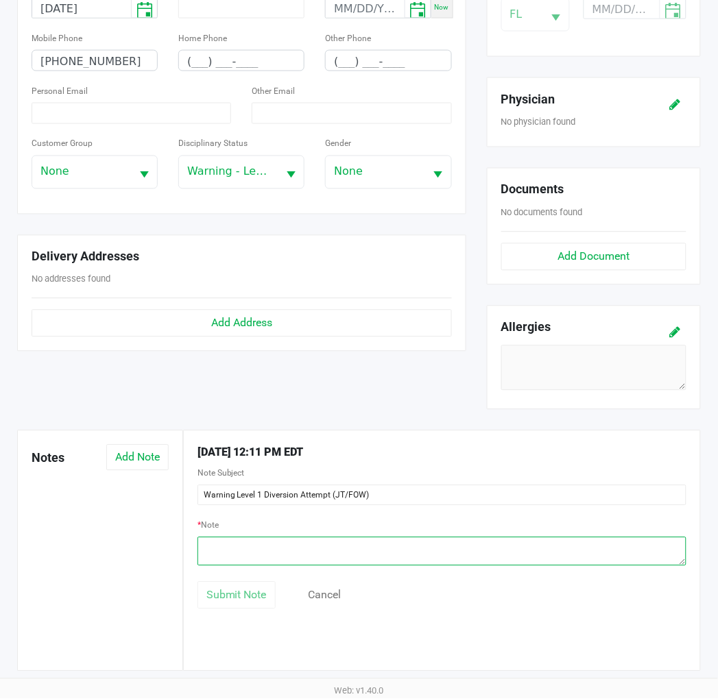
click at [319, 552] on textarea at bounding box center [441, 552] width 489 height 29
click at [221, 546] on textarea at bounding box center [441, 552] width 489 height 29
type textarea "p"
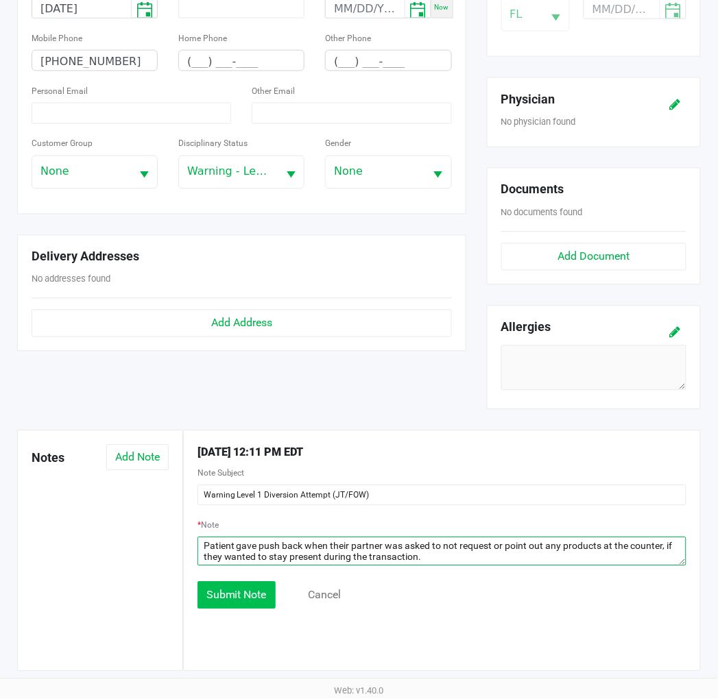
type textarea "Patient gave push back when their partner was asked to not request or point out…"
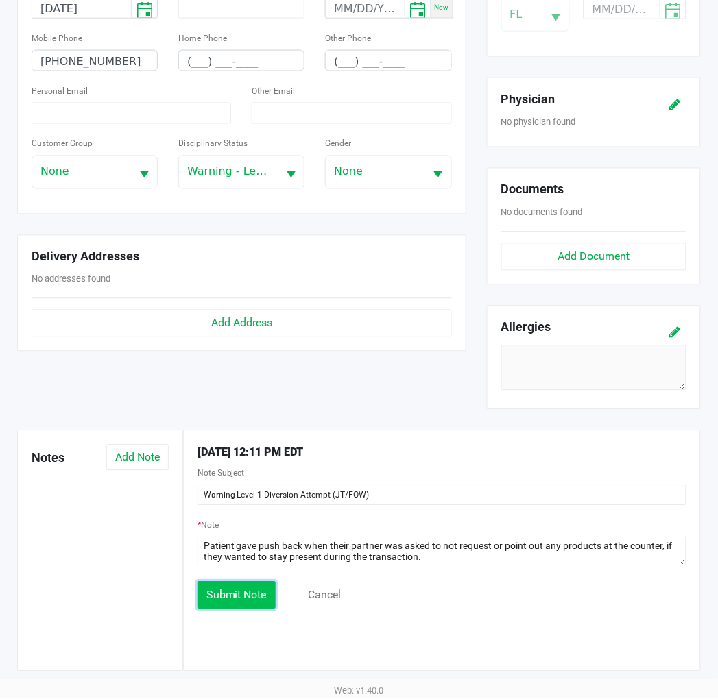
click at [237, 597] on span "Submit Note" at bounding box center [236, 595] width 60 height 13
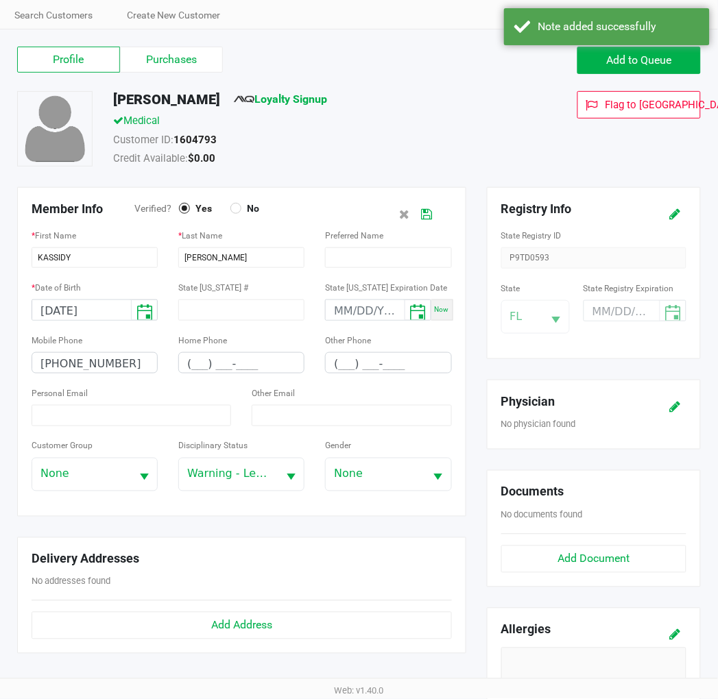
scroll to position [0, 0]
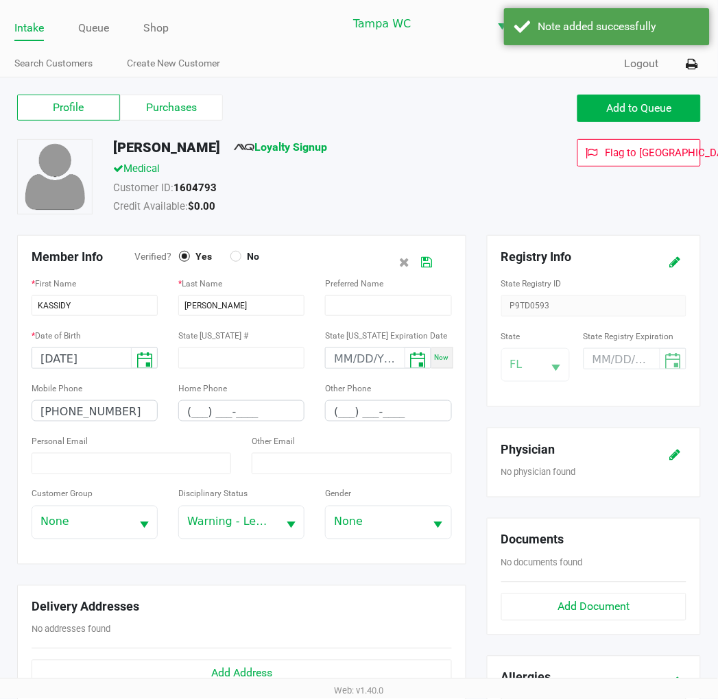
click at [431, 258] on icon at bounding box center [427, 263] width 11 height 10
click at [435, 176] on div "Medical" at bounding box center [305, 170] width 405 height 19
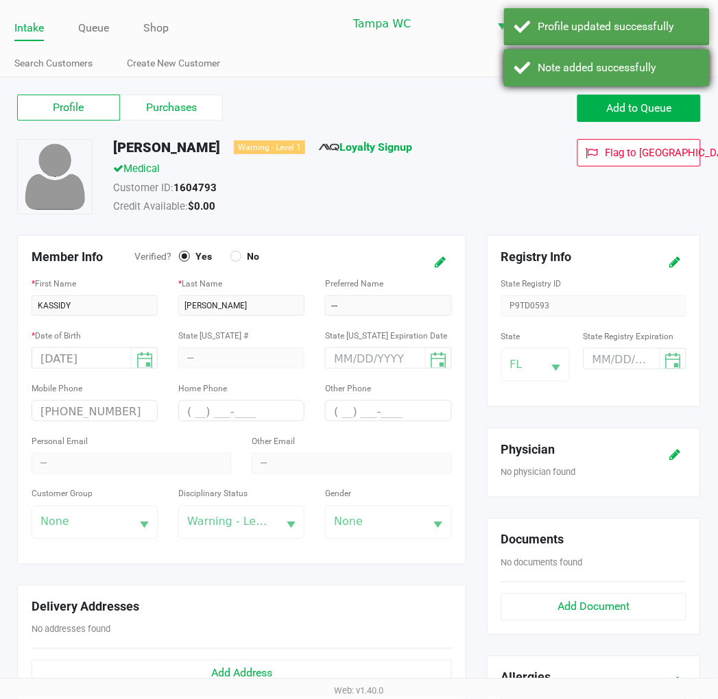
click at [618, 67] on div "Note added successfully" at bounding box center [618, 68] width 161 height 16
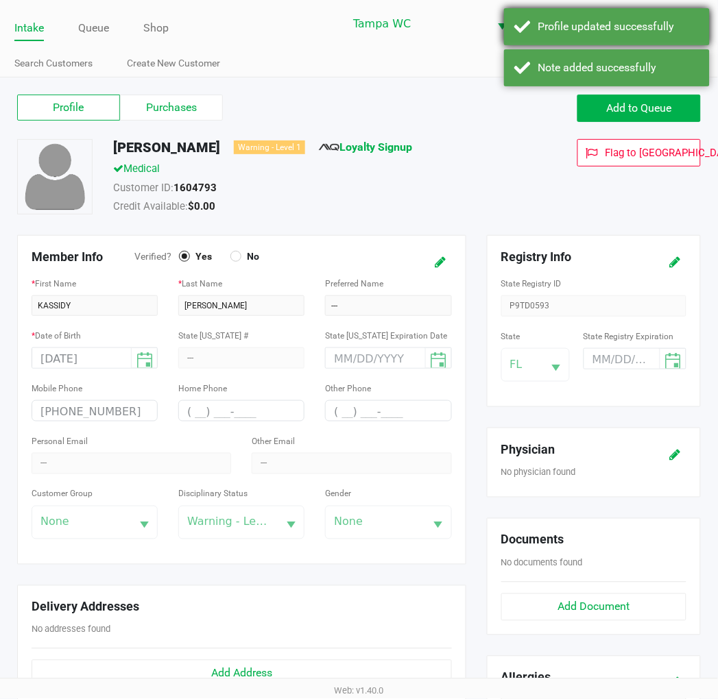
click at [614, 32] on div "Profile updated successfully" at bounding box center [618, 27] width 161 height 16
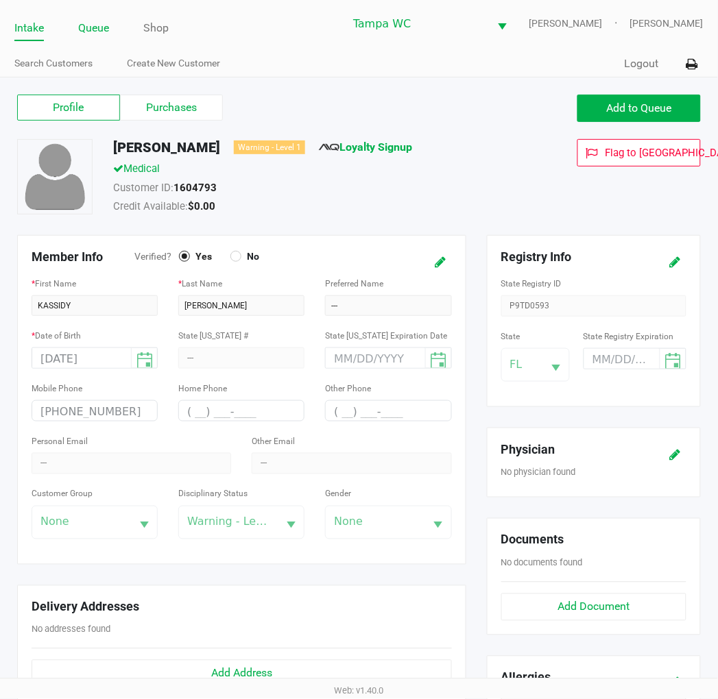
click at [105, 38] on li "Queue" at bounding box center [93, 29] width 31 height 24
click at [95, 35] on link "Queue" at bounding box center [93, 28] width 31 height 19
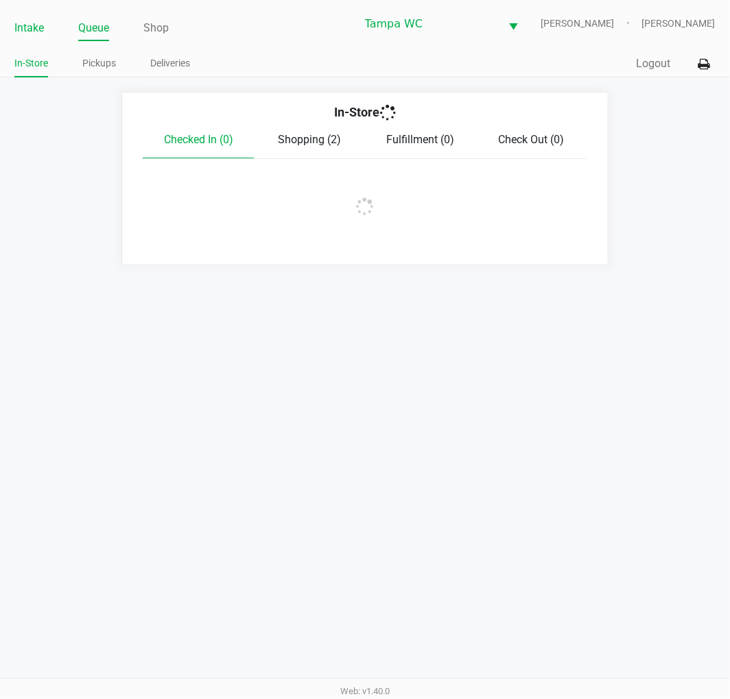
click at [24, 35] on link "Intake" at bounding box center [28, 28] width 29 height 19
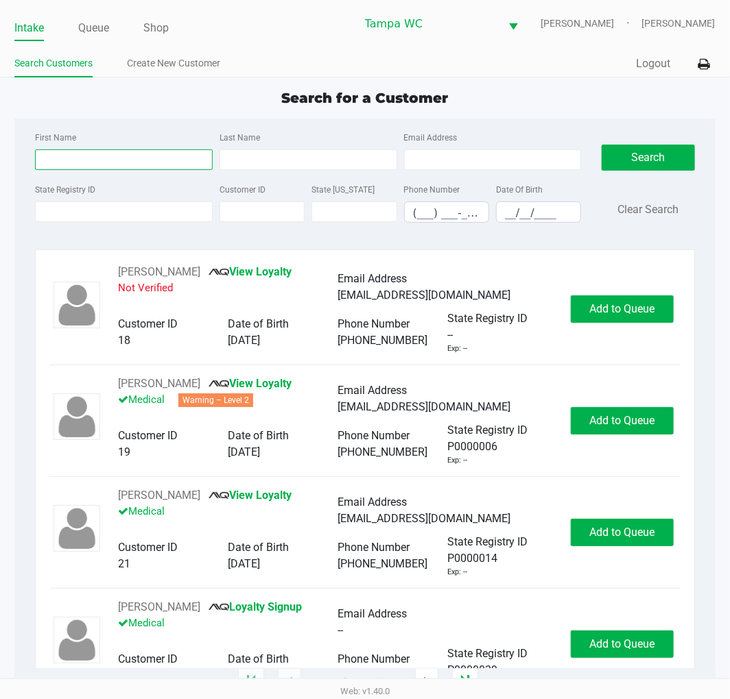
click at [86, 168] on input "First Name" at bounding box center [124, 159] width 178 height 21
type input "Lacey"
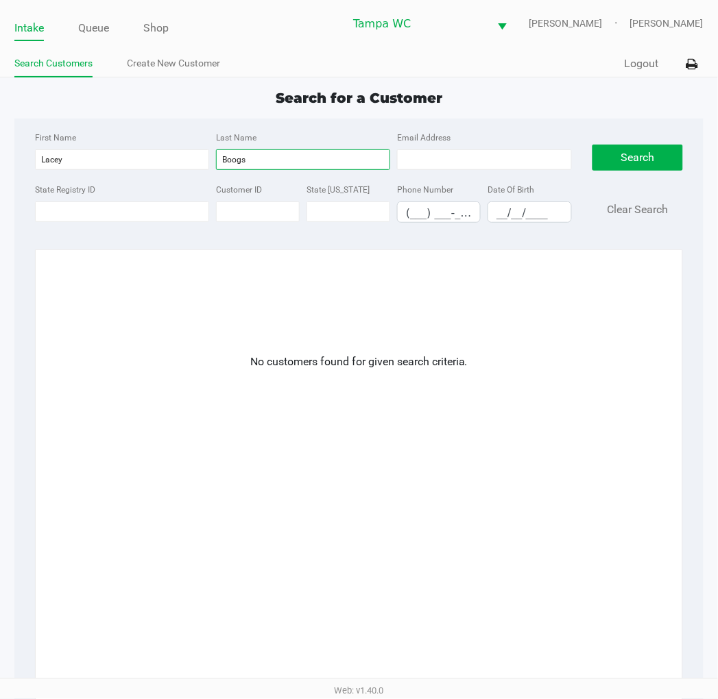
click at [239, 156] on input "Boogs" at bounding box center [303, 159] width 174 height 21
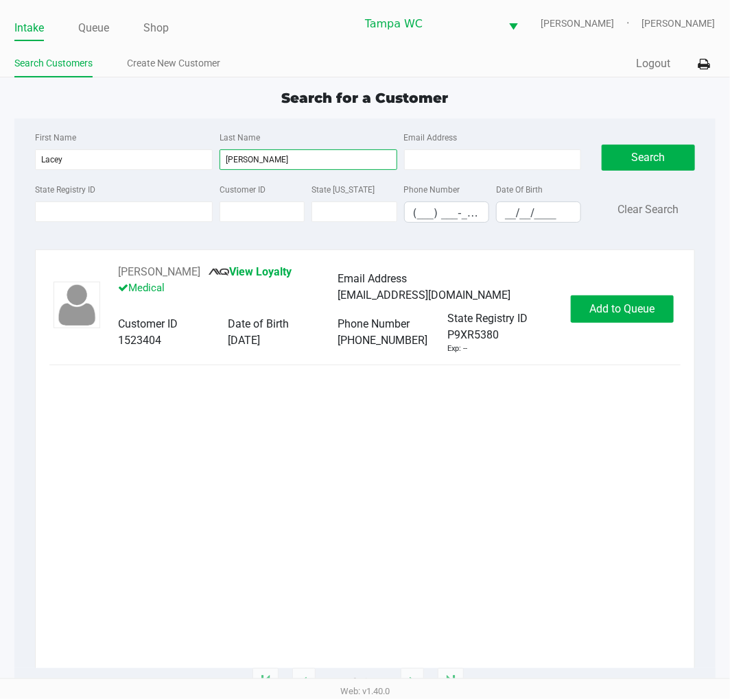
type input "Boggs"
drag, startPoint x: 496, startPoint y: 405, endPoint x: 531, endPoint y: 361, distance: 56.5
click at [511, 392] on div "LACEY BOGGS View Loyalty Medical Email Address boggslacey18@gmail.com Customer …" at bounding box center [364, 466] width 630 height 405
click at [623, 299] on button "Add to Queue" at bounding box center [621, 309] width 103 height 27
click at [617, 350] on div "LACEY BOGGS View Loyalty Medical Email Address boggslacey18@gmail.com Customer …" at bounding box center [364, 309] width 630 height 91
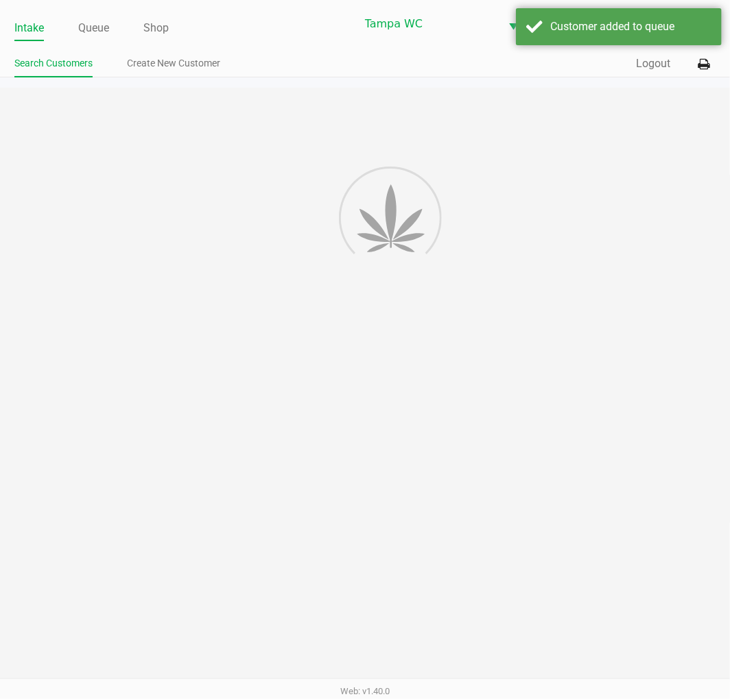
click at [603, 378] on div "Intake Queue Shop Tampa WC WILLOW-SMITH Jalen Thedy Search Customers Create New…" at bounding box center [365, 349] width 730 height 699
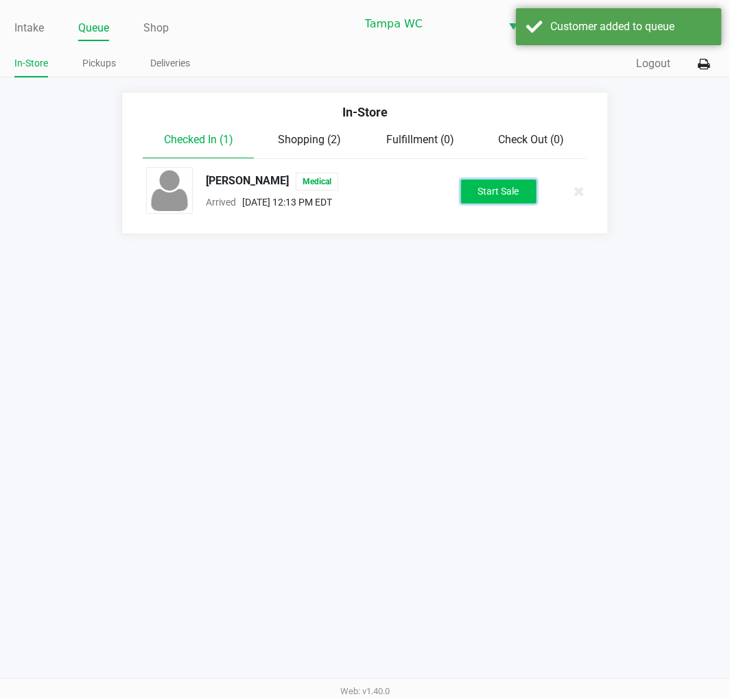
click at [505, 195] on button "Start Sale" at bounding box center [498, 192] width 75 height 24
click at [490, 306] on div "Intake Queue Shop Tampa WC WILLOW-SMITH Jalen Thedy In-Store Pickups Deliveries…" at bounding box center [365, 349] width 730 height 699
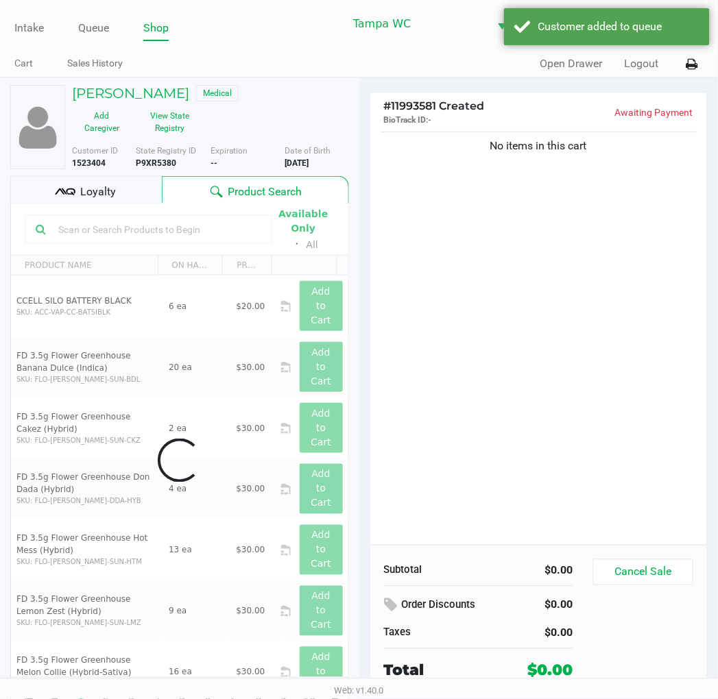
click at [513, 160] on div "No items in this cart" at bounding box center [538, 337] width 337 height 416
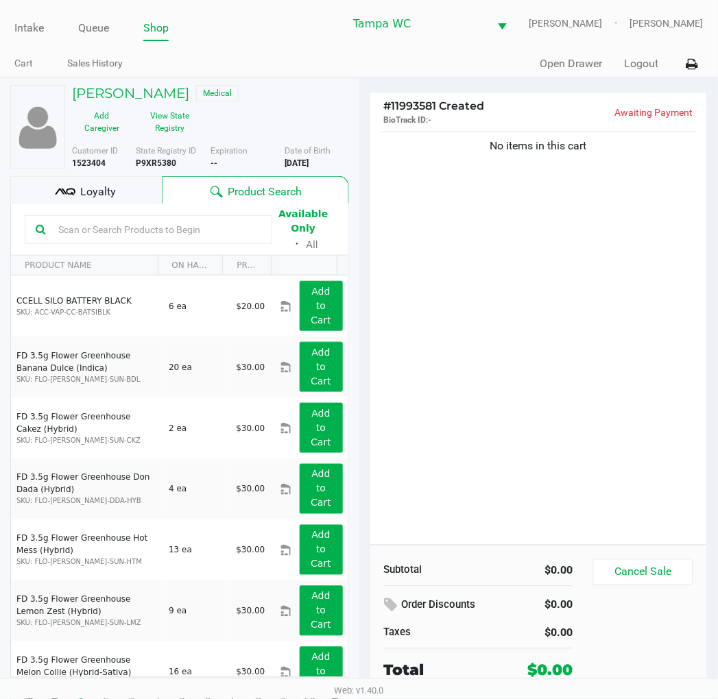
click at [618, 387] on div "No items in this cart" at bounding box center [538, 337] width 337 height 416
click at [177, 129] on button "View State Registry" at bounding box center [166, 122] width 69 height 34
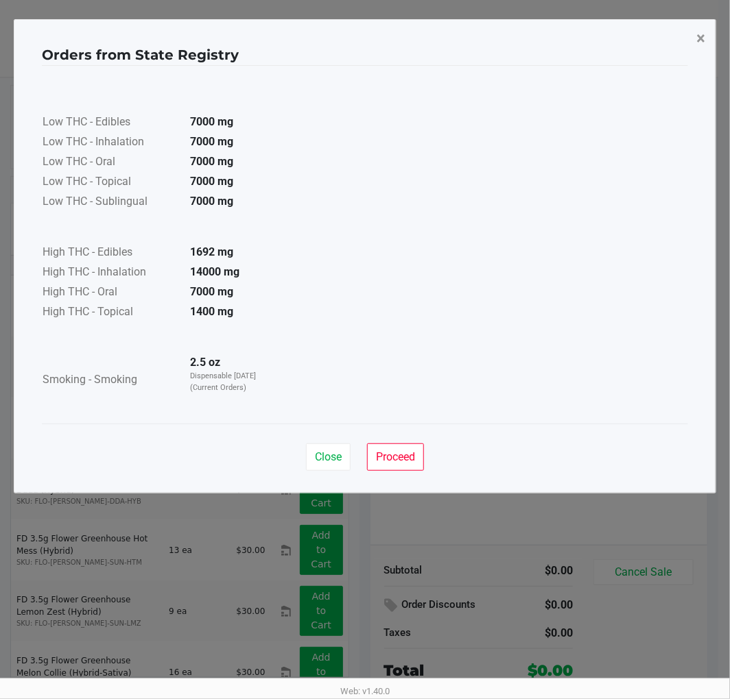
click at [698, 45] on span "×" at bounding box center [700, 38] width 9 height 19
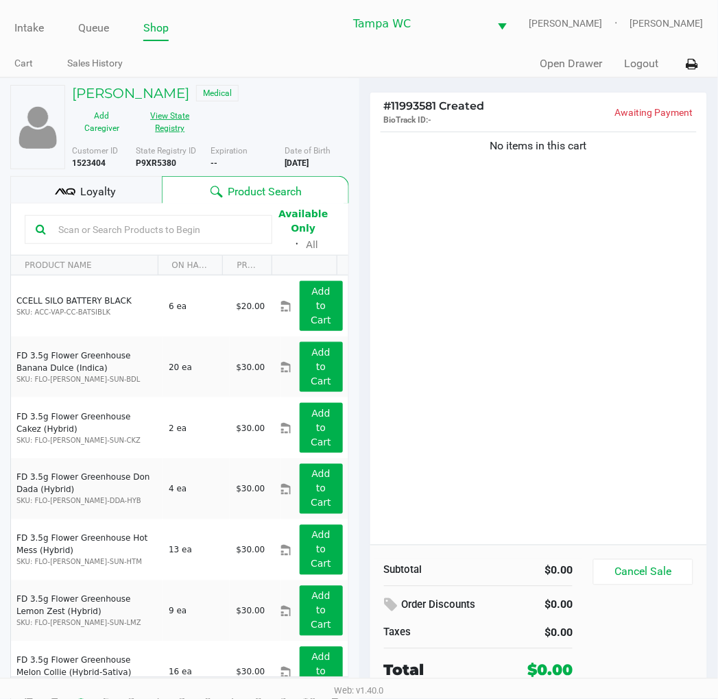
click at [173, 106] on button "View State Registry" at bounding box center [166, 122] width 69 height 34
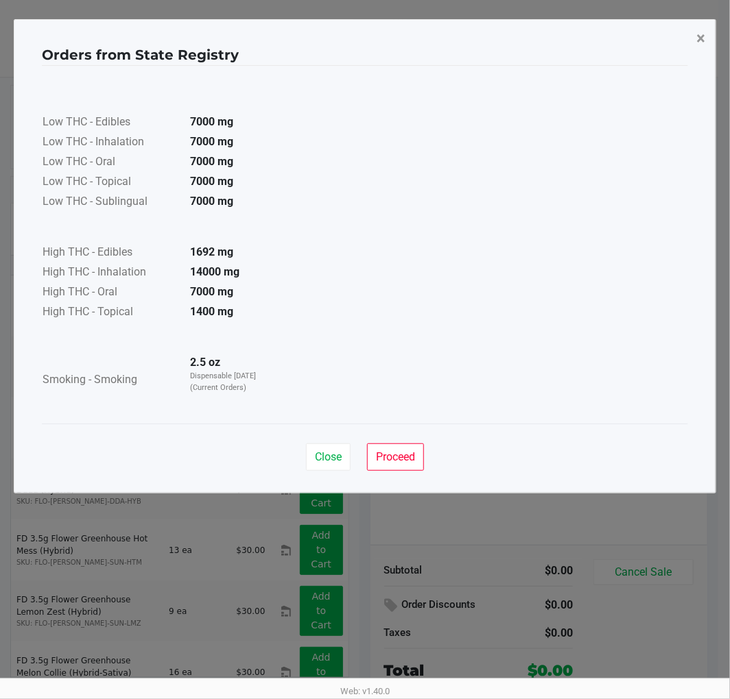
click at [693, 36] on button "×" at bounding box center [700, 38] width 31 height 38
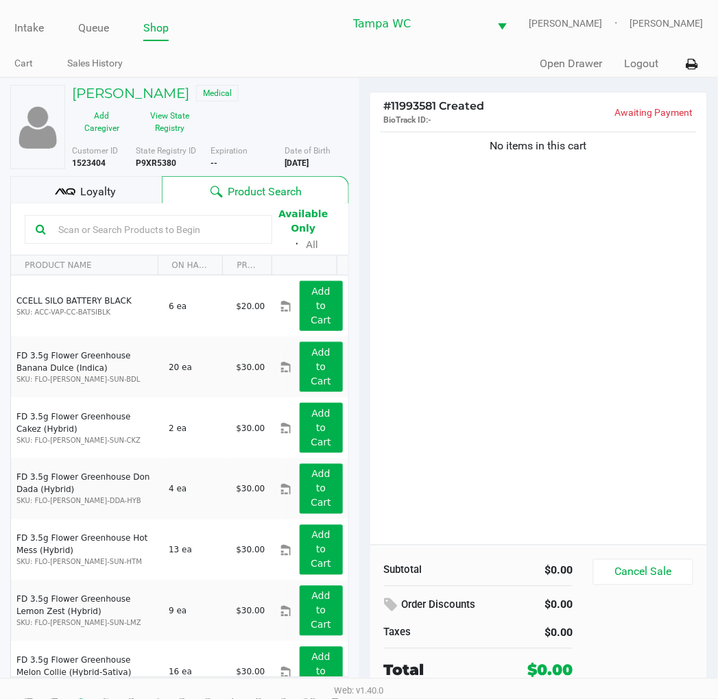
click at [105, 199] on span "Loyalty" at bounding box center [98, 192] width 36 height 16
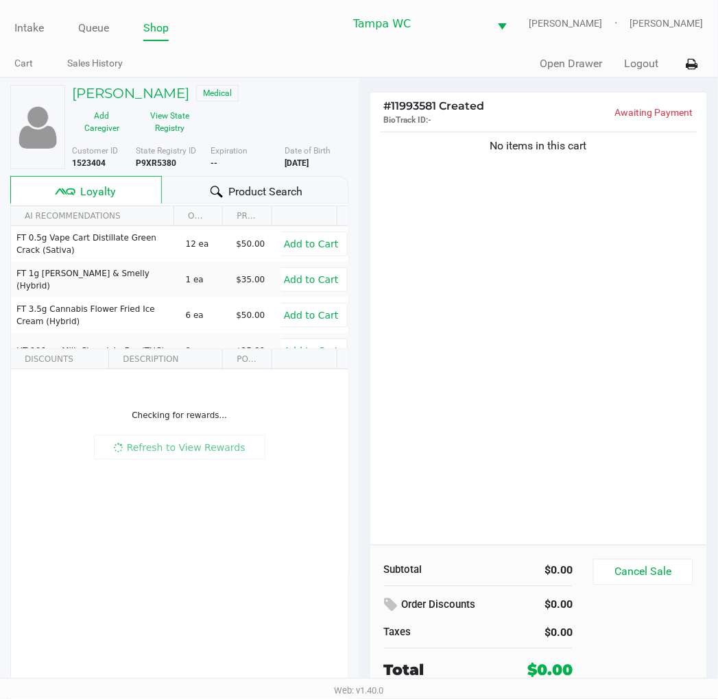
click at [225, 189] on div "Product Search" at bounding box center [255, 189] width 187 height 27
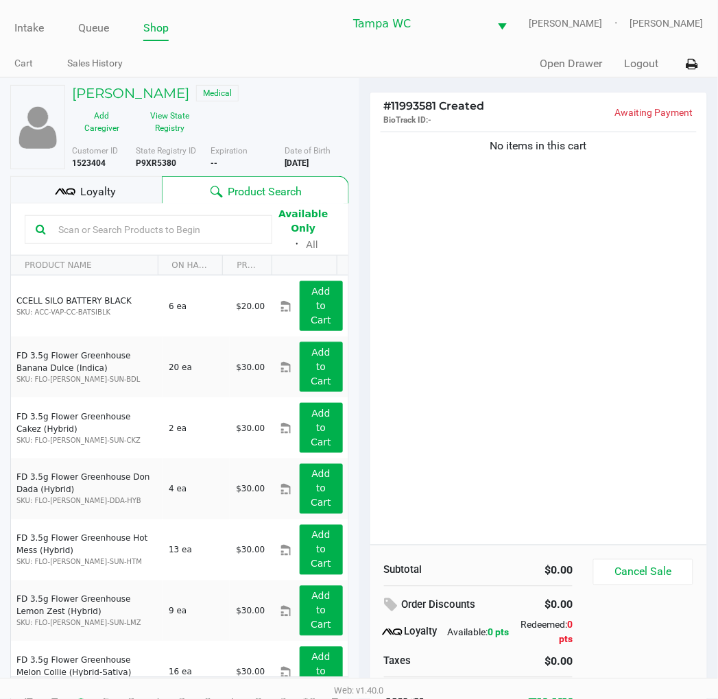
click at [63, 186] on icon at bounding box center [65, 192] width 21 height 21
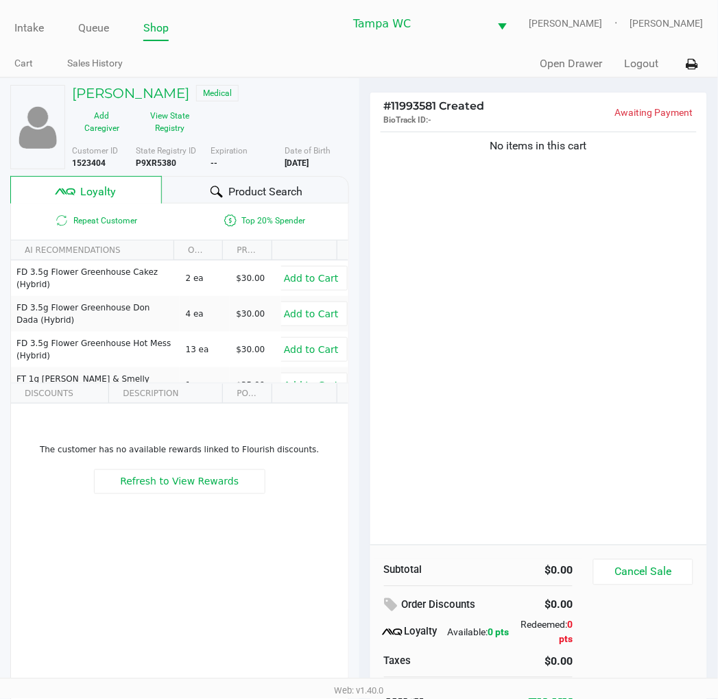
click at [243, 184] on span "Product Search" at bounding box center [265, 192] width 74 height 16
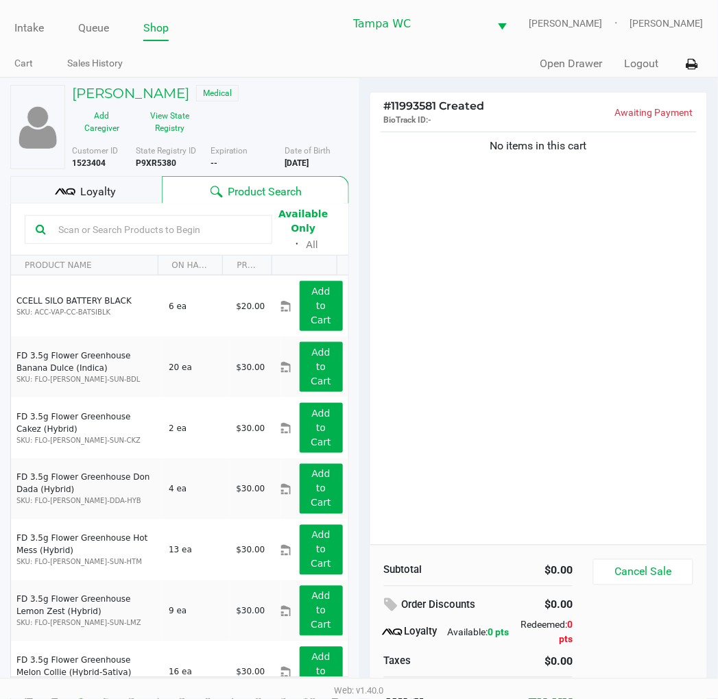
click at [124, 228] on input "text" at bounding box center [157, 229] width 208 height 21
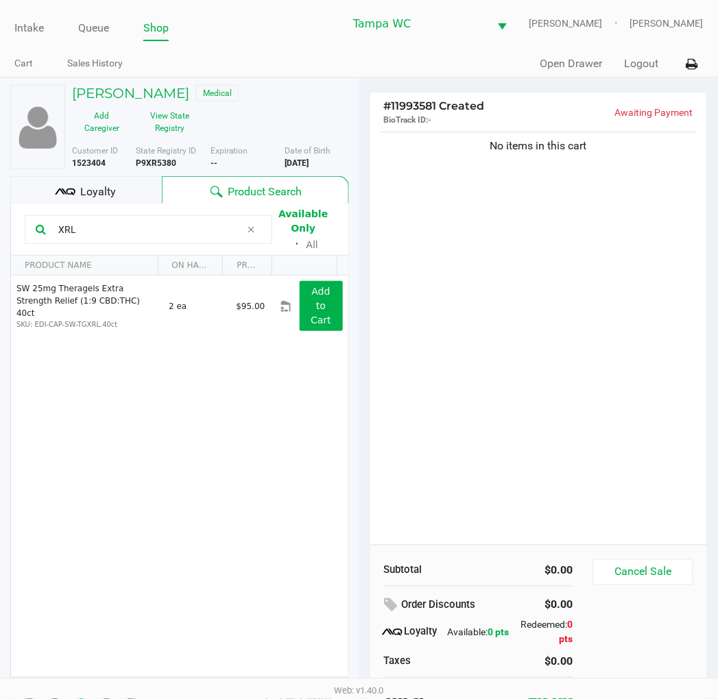
type input "XRL"
click at [515, 298] on div "No items in this cart" at bounding box center [538, 337] width 337 height 416
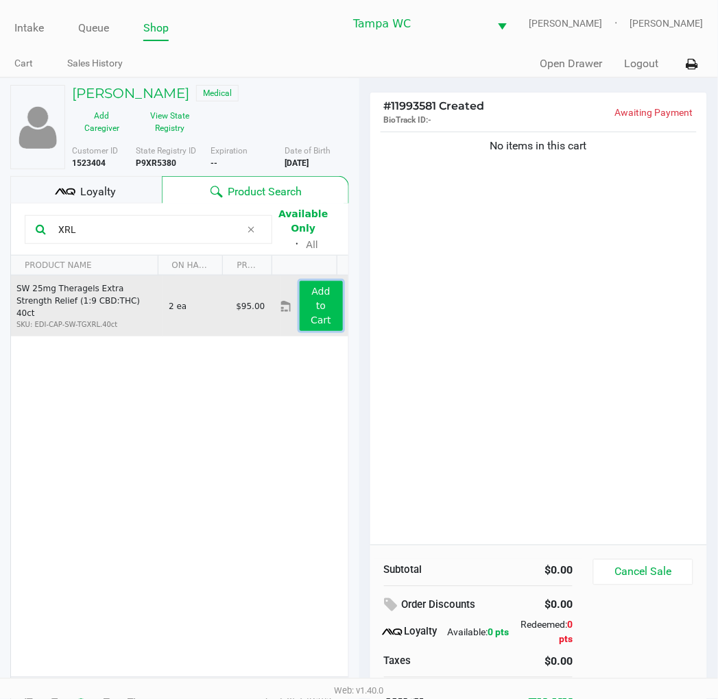
click at [311, 304] on app-button-loader "Add to Cart" at bounding box center [321, 306] width 21 height 40
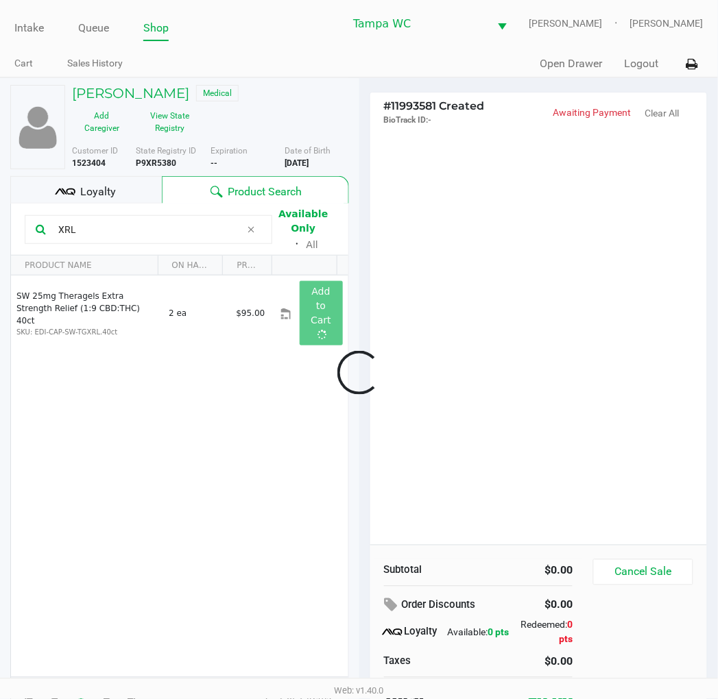
click at [579, 257] on div at bounding box center [359, 373] width 718 height 454
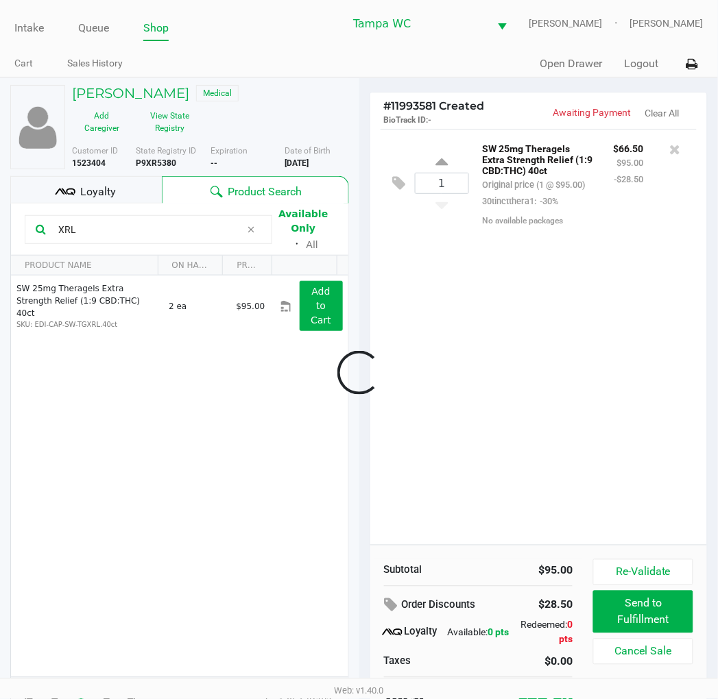
click at [604, 267] on div at bounding box center [359, 373] width 718 height 454
click at [444, 168] on icon at bounding box center [441, 163] width 12 height 17
type input "2"
click at [509, 296] on div at bounding box center [359, 373] width 718 height 454
click at [629, 479] on div "2 SW 25mg Theragels Extra Strength Relief (1:9 CBD:THC) 40ct Original price (2 …" at bounding box center [538, 337] width 337 height 416
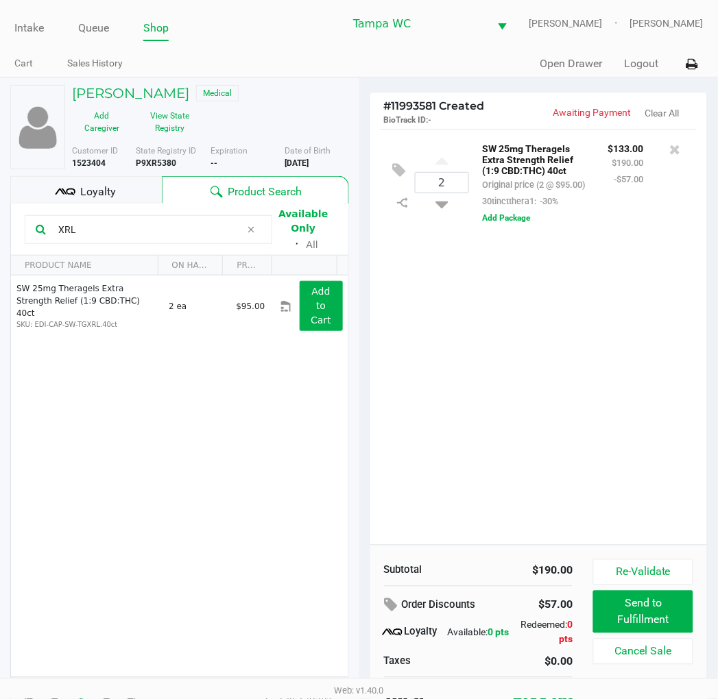
click at [648, 443] on div "2 SW 25mg Theragels Extra Strength Relief (1:9 CBD:THC) 40ct Original price (2 …" at bounding box center [538, 337] width 337 height 416
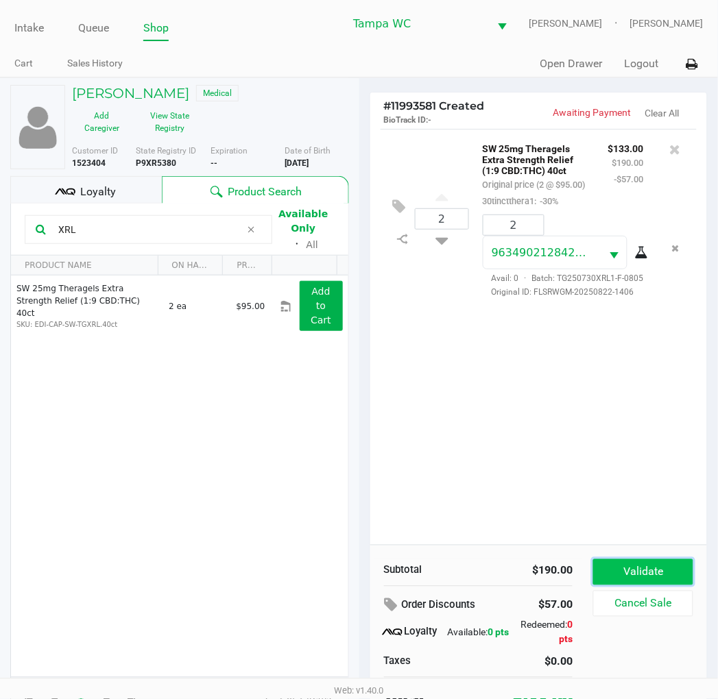
click at [633, 564] on button "Validate" at bounding box center [642, 573] width 99 height 26
click at [649, 474] on div "2 SW 25mg Theragels Extra Strength Relief (1:9 CBD:THC) 40ct Original price (2 …" at bounding box center [538, 337] width 337 height 416
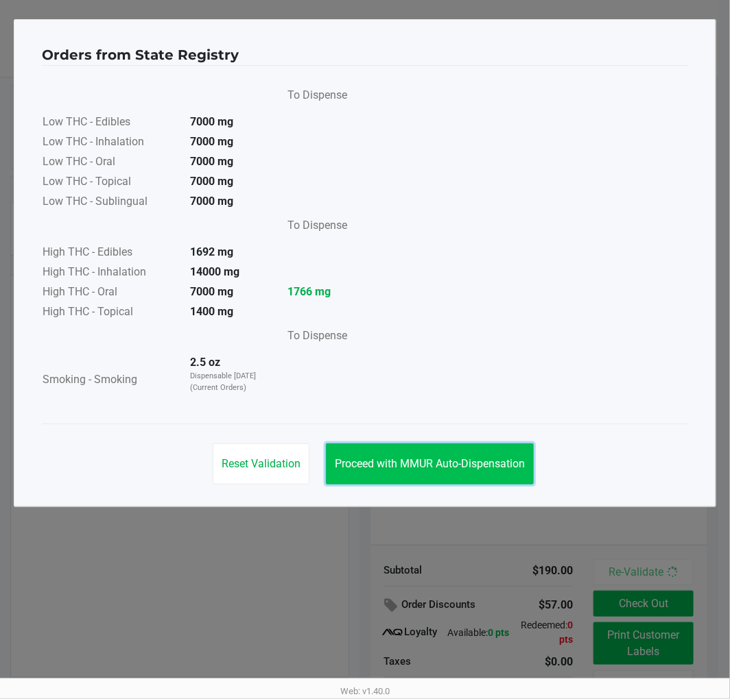
click at [410, 472] on button "Proceed with MMUR Auto-Dispensation" at bounding box center [430, 464] width 208 height 41
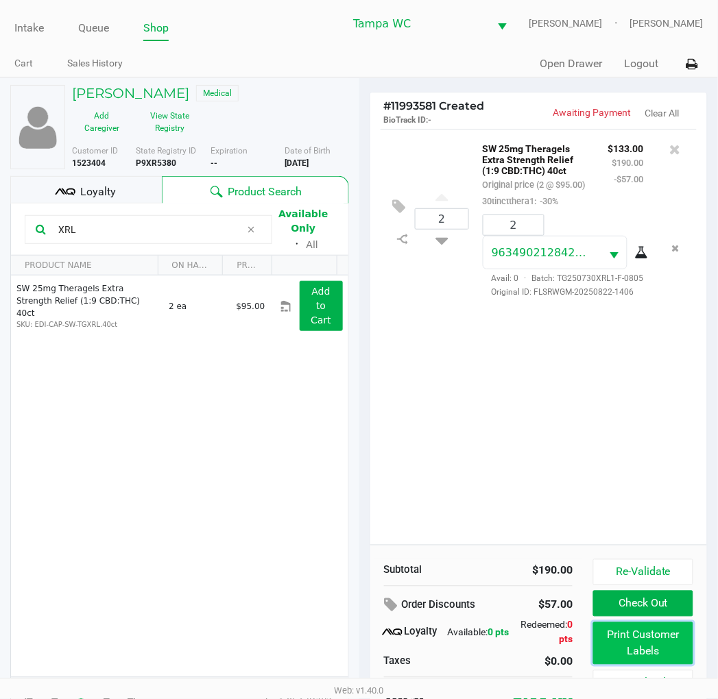
click at [647, 634] on button "Print Customer Labels" at bounding box center [642, 644] width 99 height 43
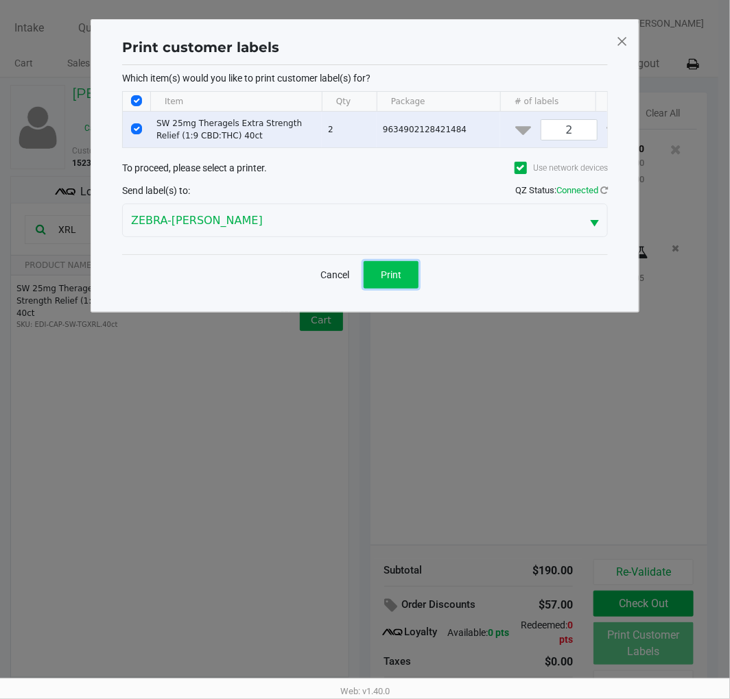
click at [394, 280] on span "Print" at bounding box center [391, 274] width 21 height 11
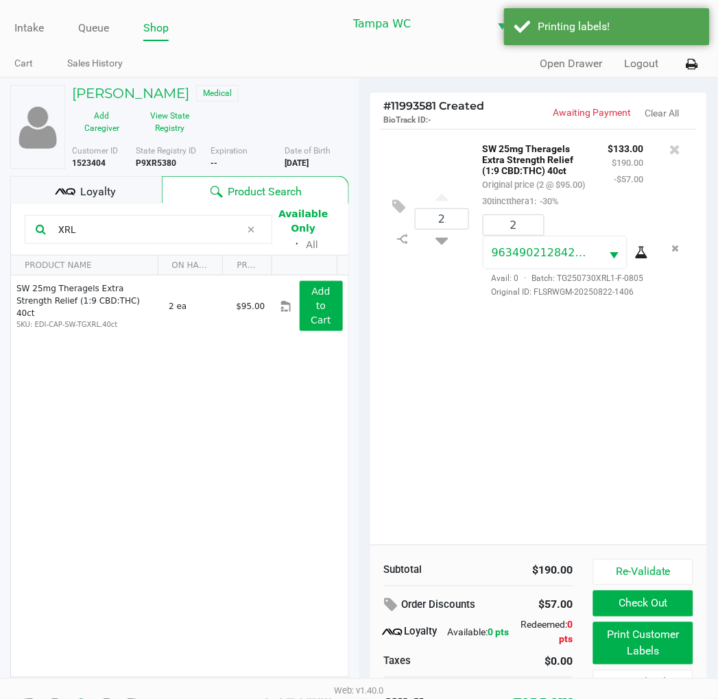
scroll to position [26, 0]
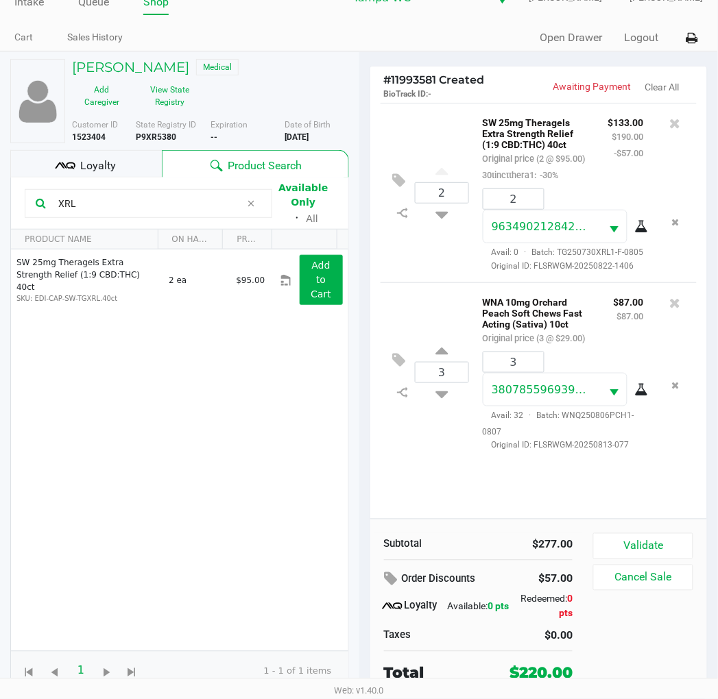
click at [662, 531] on div "Subtotal $277.00 Order Discounts $57.00 Loyalty Available: 0 pts Redeemed: 0 pt…" at bounding box center [538, 609] width 337 height 180
click at [664, 535] on button "Validate" at bounding box center [642, 546] width 99 height 26
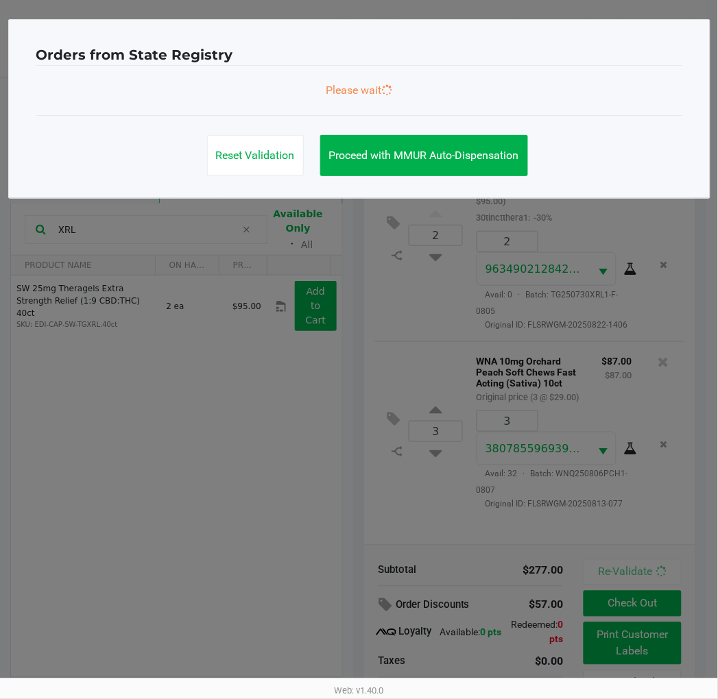
scroll to position [0, 0]
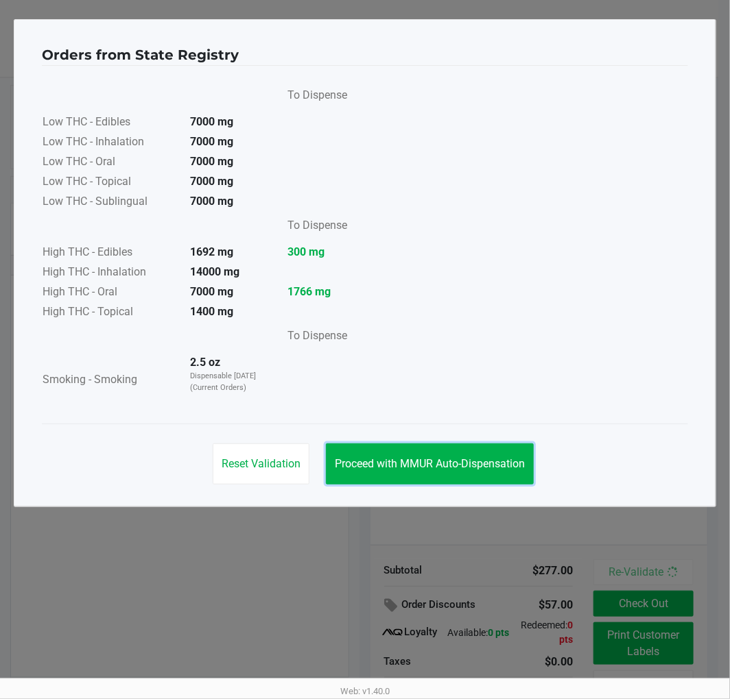
drag, startPoint x: 468, startPoint y: 479, endPoint x: 472, endPoint y: 469, distance: 10.2
click at [468, 478] on button "Proceed with MMUR Auto-Dispensation" at bounding box center [430, 464] width 208 height 41
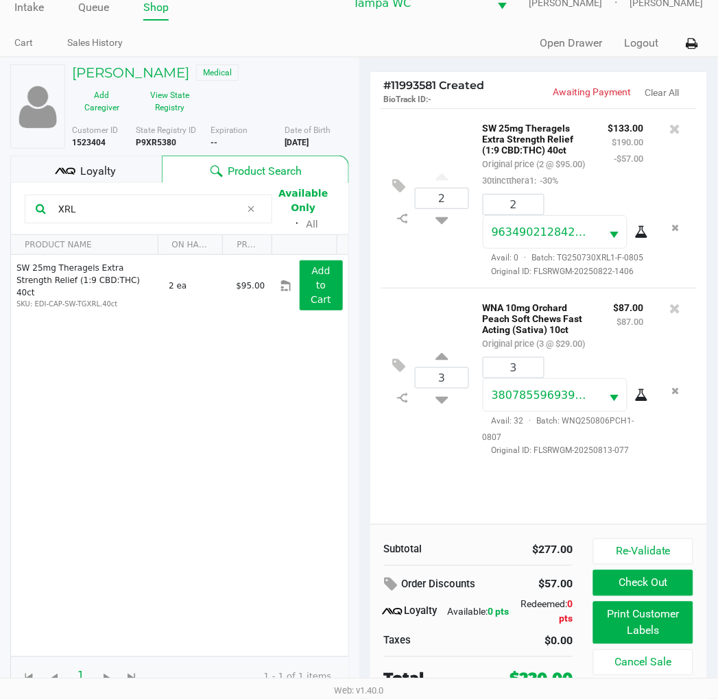
scroll to position [26, 0]
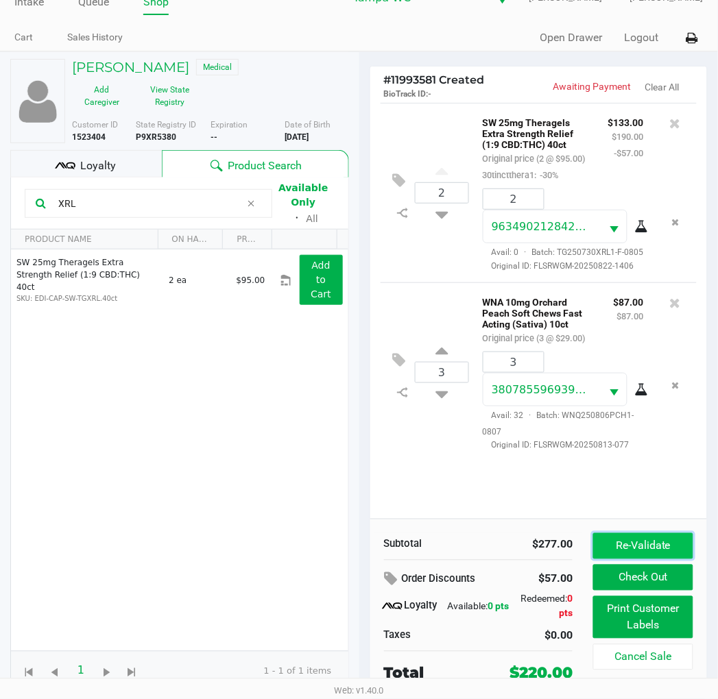
click at [635, 549] on button "Re-Validate" at bounding box center [642, 546] width 99 height 26
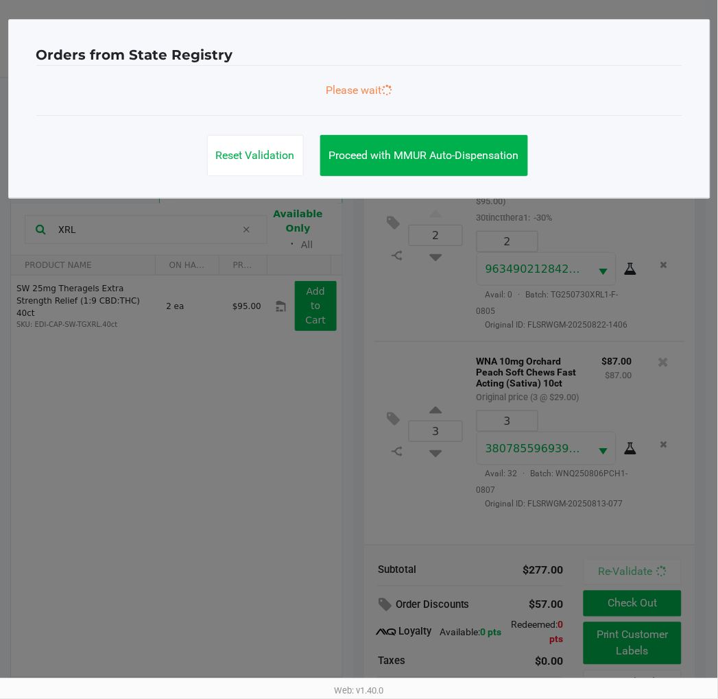
scroll to position [0, 0]
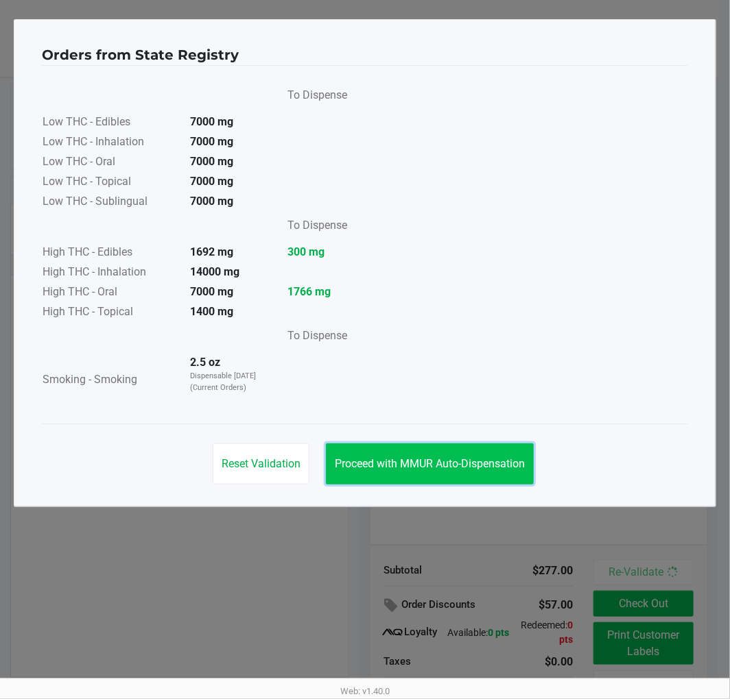
click at [429, 457] on span "Proceed with MMUR Auto-Dispensation" at bounding box center [430, 463] width 190 height 13
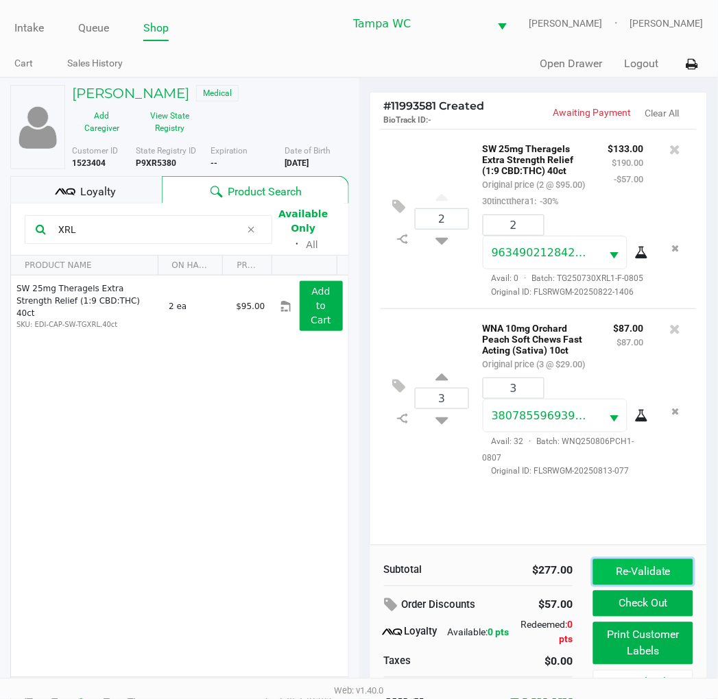
click at [677, 573] on button "Re-Validate" at bounding box center [642, 573] width 99 height 26
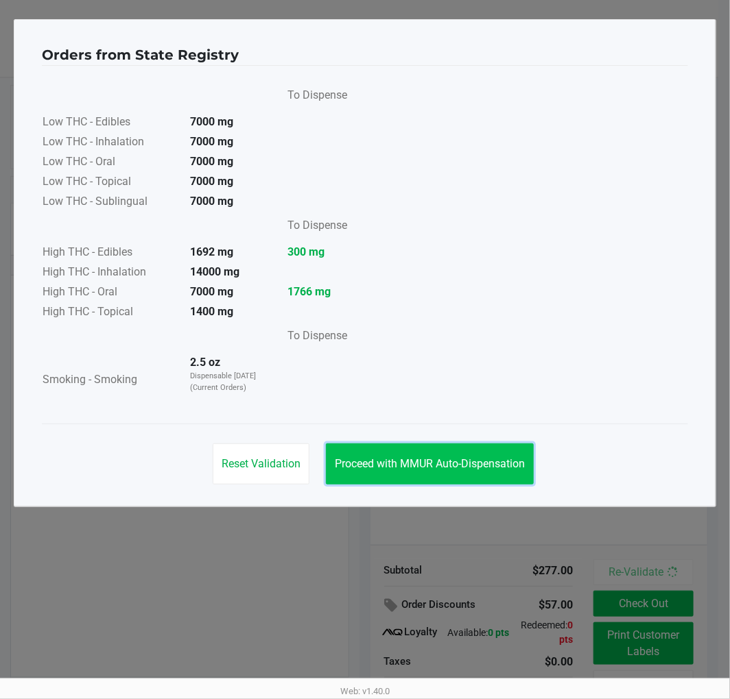
click at [513, 470] on button "Proceed with MMUR Auto-Dispensation" at bounding box center [430, 464] width 208 height 41
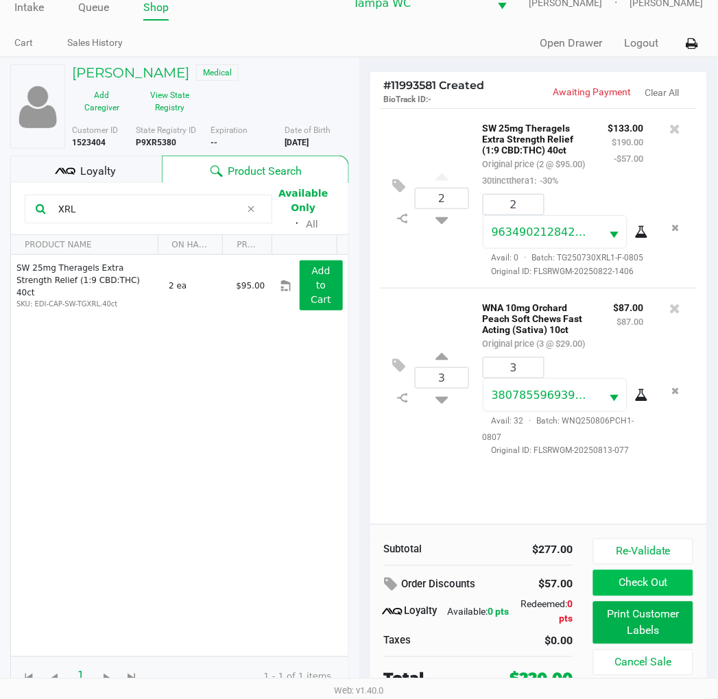
scroll to position [26, 0]
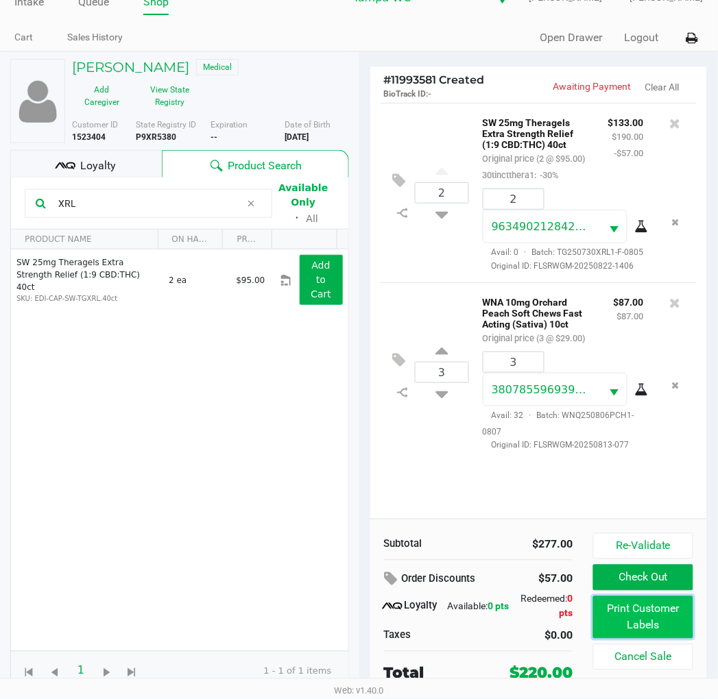
click at [645, 608] on button "Print Customer Labels" at bounding box center [642, 618] width 99 height 43
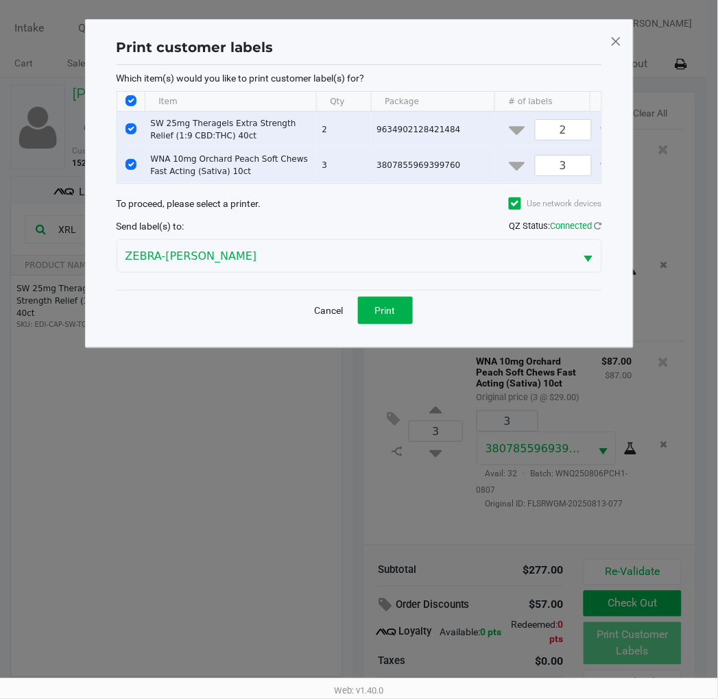
scroll to position [0, 0]
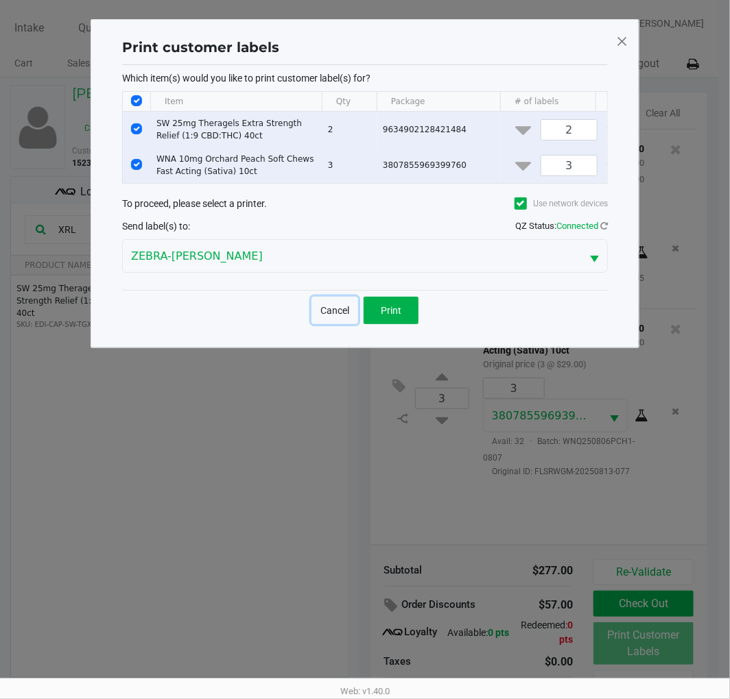
click at [315, 324] on button "Cancel" at bounding box center [334, 310] width 47 height 27
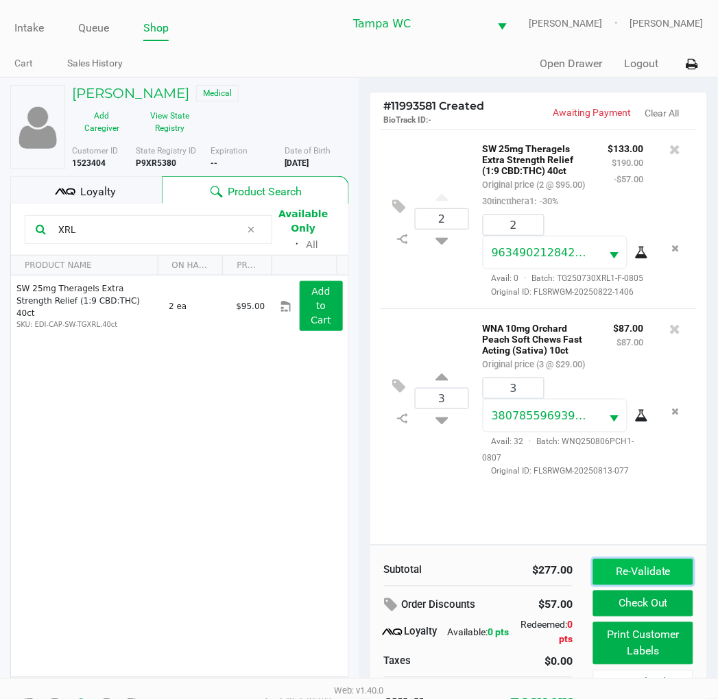
click at [675, 575] on button "Re-Validate" at bounding box center [642, 573] width 99 height 26
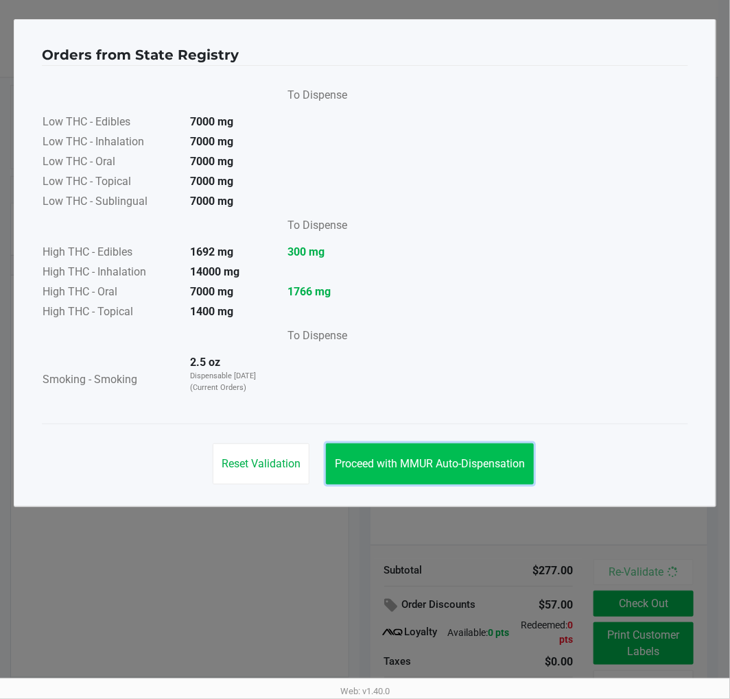
click at [512, 468] on span "Proceed with MMUR Auto-Dispensation" at bounding box center [430, 463] width 190 height 13
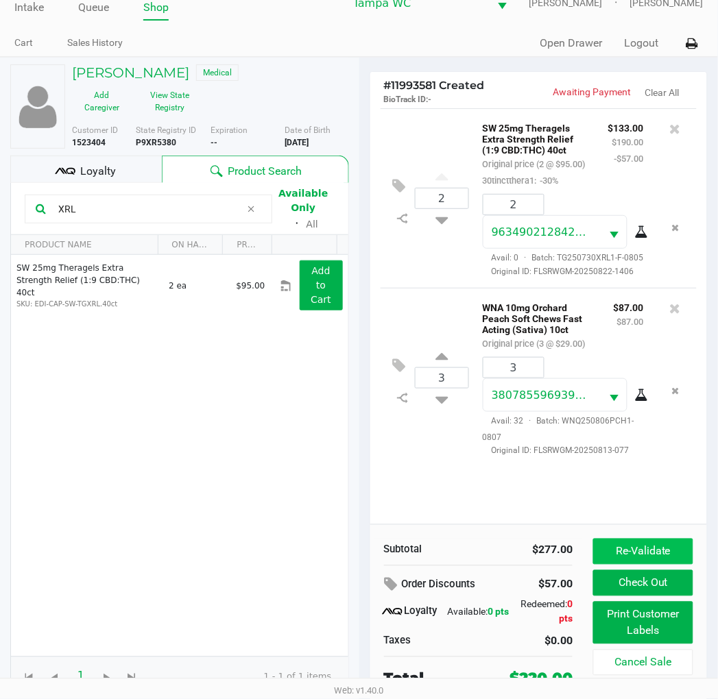
scroll to position [26, 0]
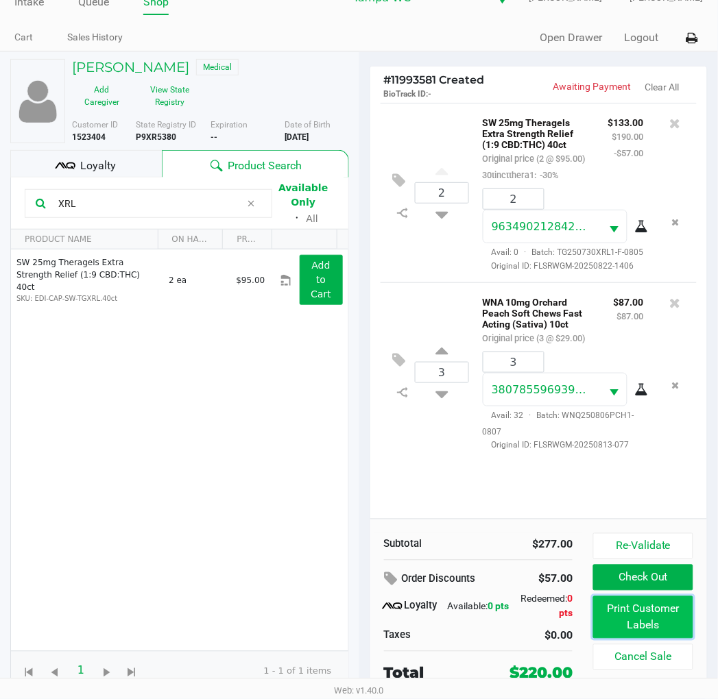
click at [640, 613] on button "Print Customer Labels" at bounding box center [642, 618] width 99 height 43
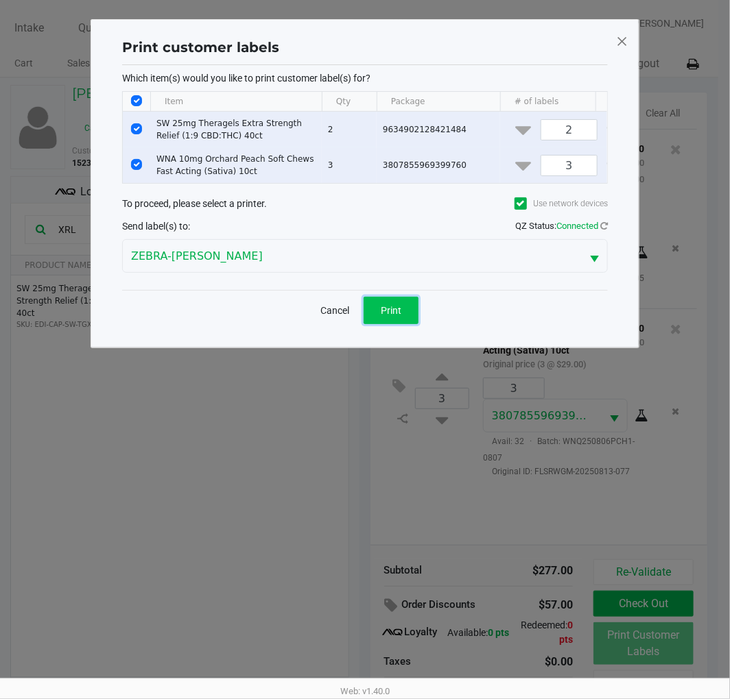
click at [400, 324] on button "Print" at bounding box center [390, 310] width 55 height 27
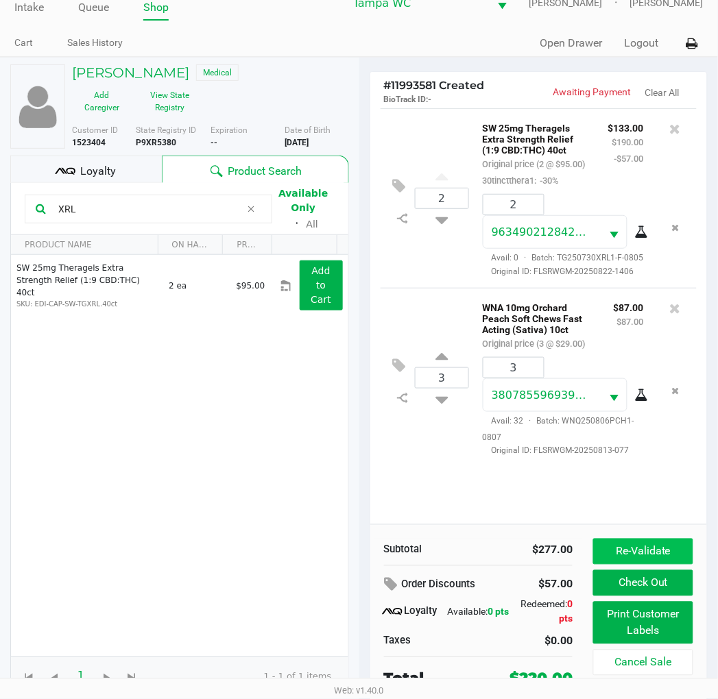
scroll to position [26, 0]
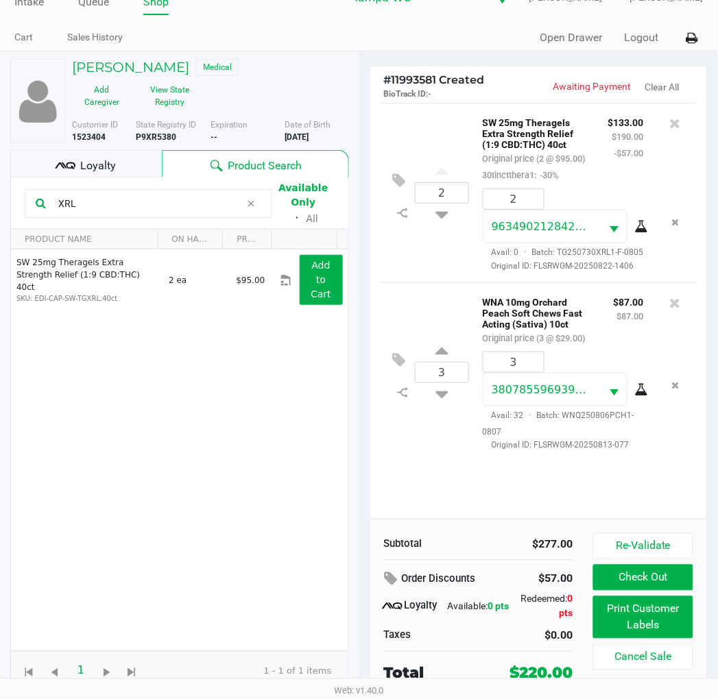
click at [121, 160] on div "Loyalty" at bounding box center [86, 163] width 152 height 27
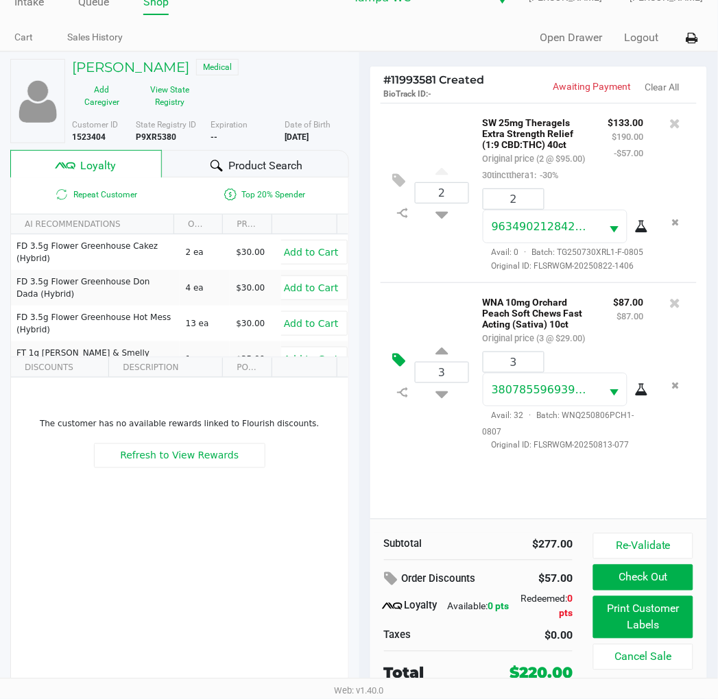
click at [409, 377] on button at bounding box center [403, 360] width 24 height 33
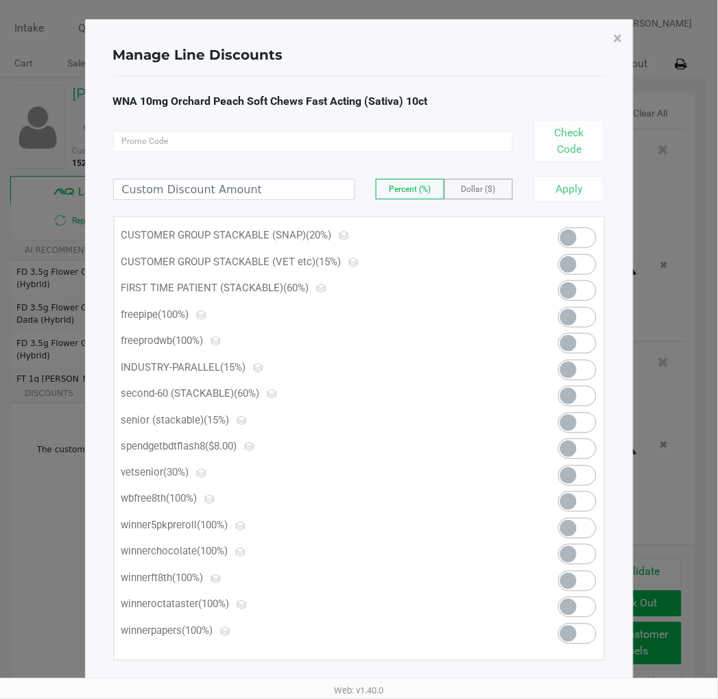
scroll to position [0, 0]
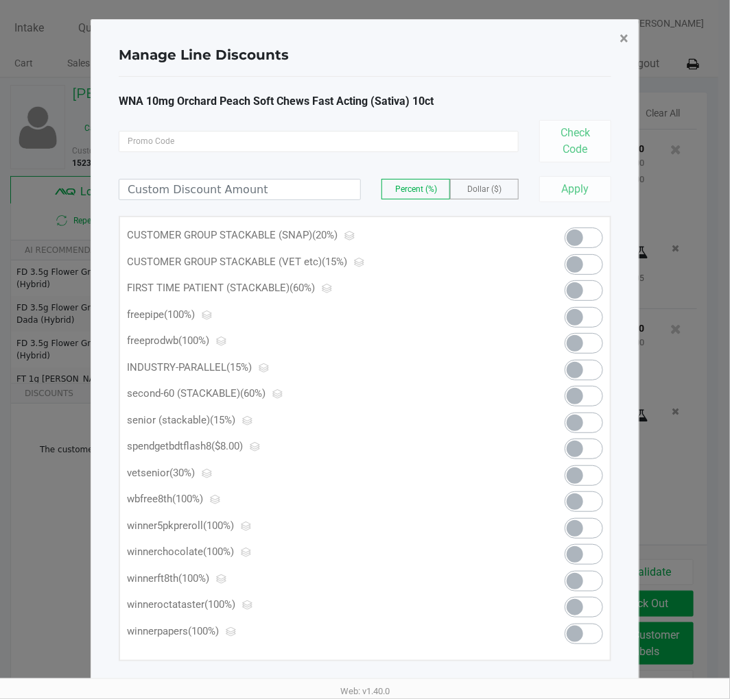
click at [615, 32] on button "×" at bounding box center [623, 38] width 31 height 38
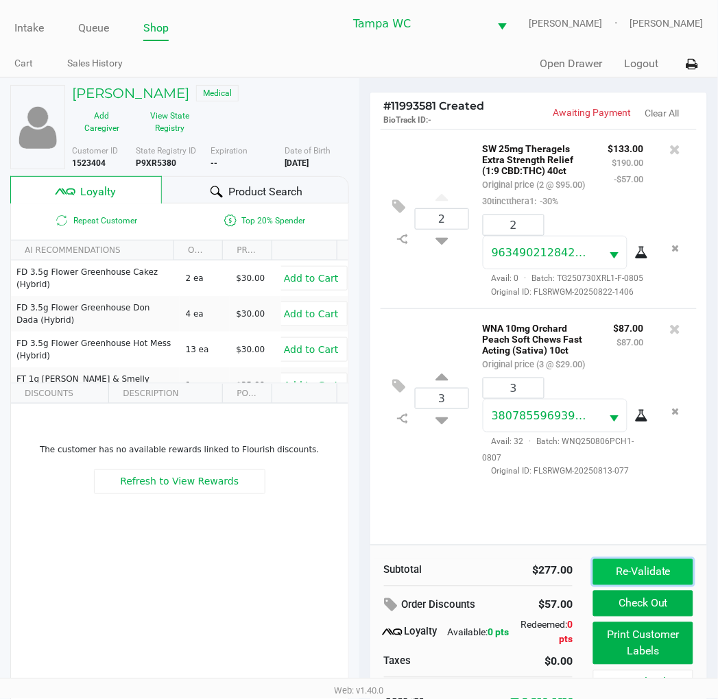
click at [631, 572] on button "Re-Validate" at bounding box center [642, 573] width 99 height 26
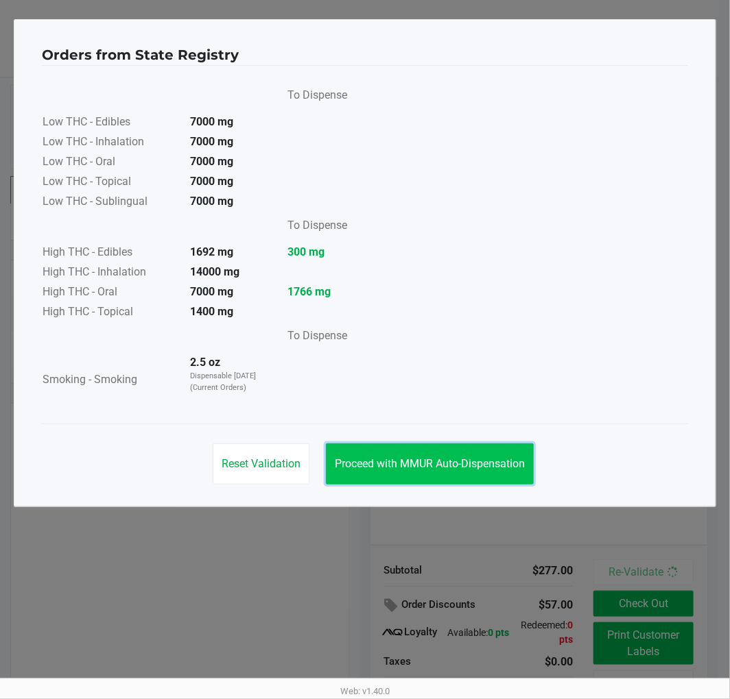
click at [494, 462] on span "Proceed with MMUR Auto-Dispensation" at bounding box center [430, 463] width 190 height 13
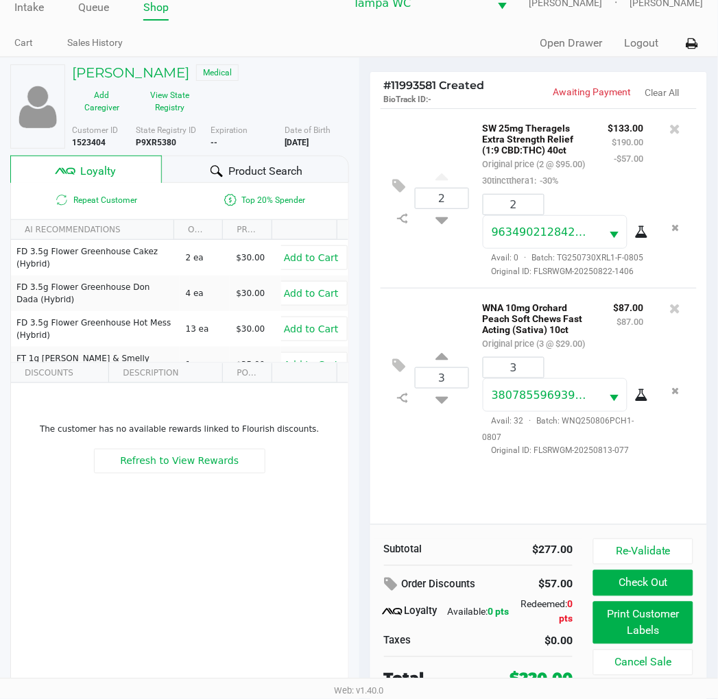
scroll to position [26, 0]
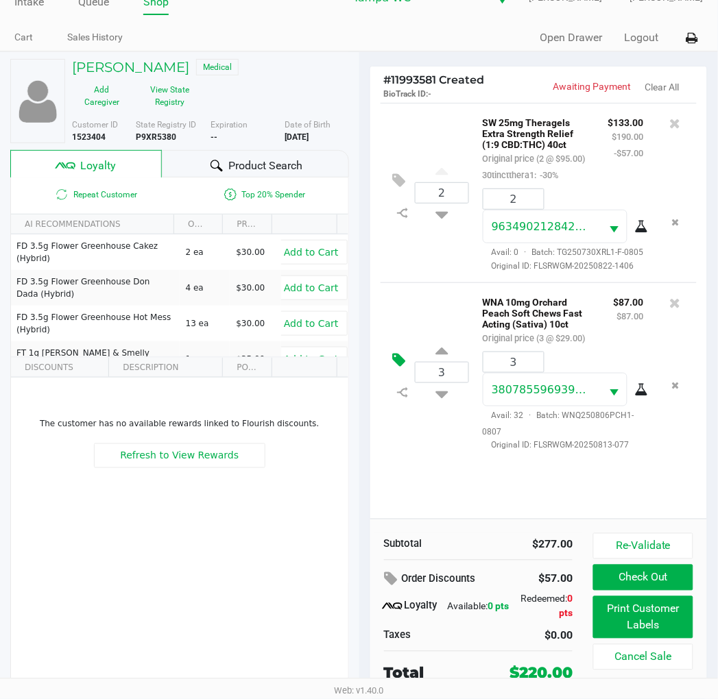
click at [405, 368] on icon at bounding box center [399, 360] width 13 height 16
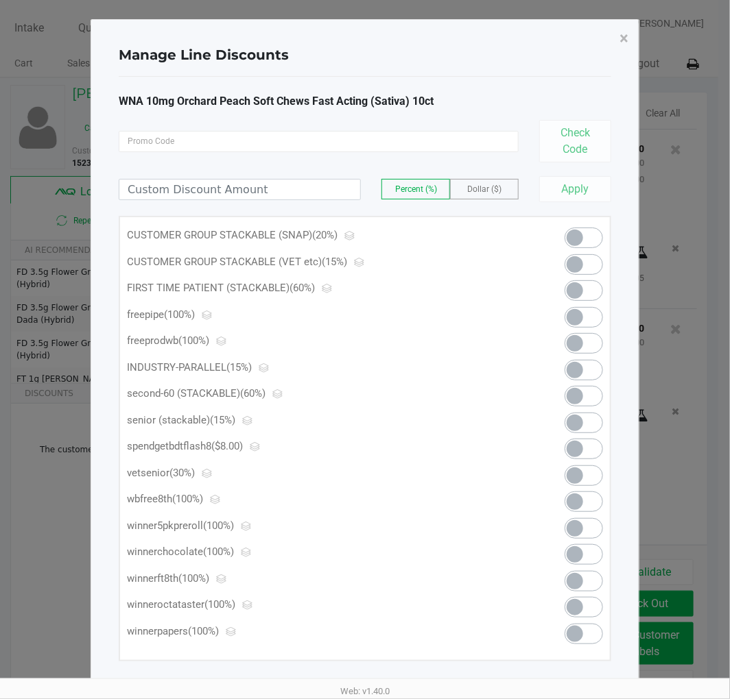
click at [584, 263] on span at bounding box center [583, 264] width 38 height 21
click at [625, 31] on span "×" at bounding box center [623, 38] width 9 height 19
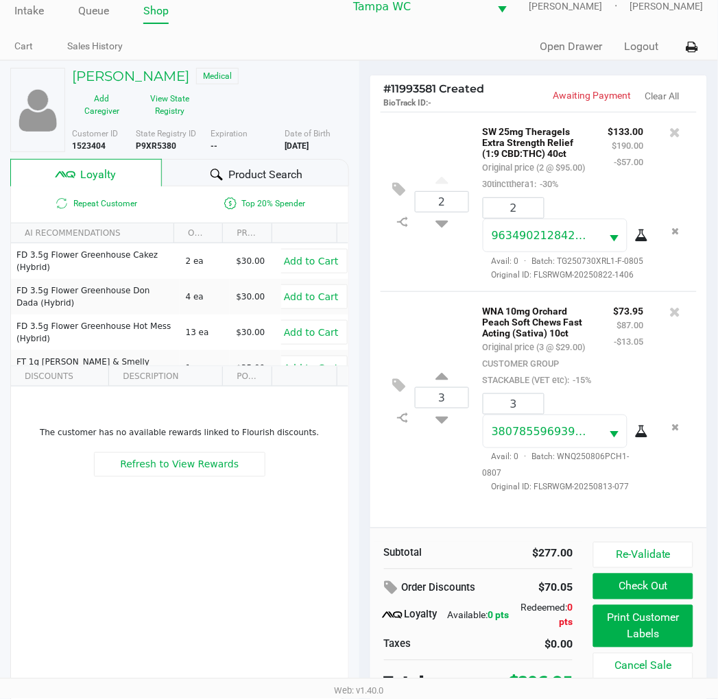
scroll to position [26, 0]
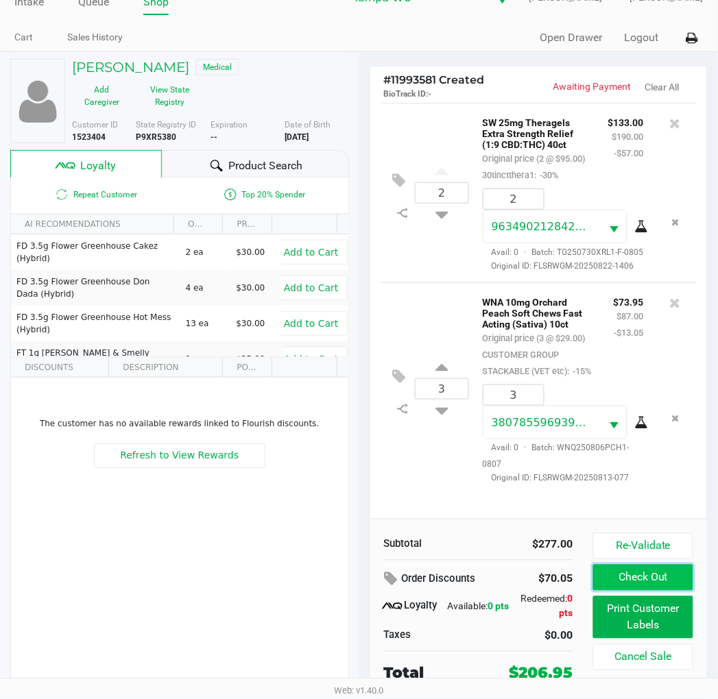
click at [658, 581] on button "Check Out" at bounding box center [642, 578] width 99 height 26
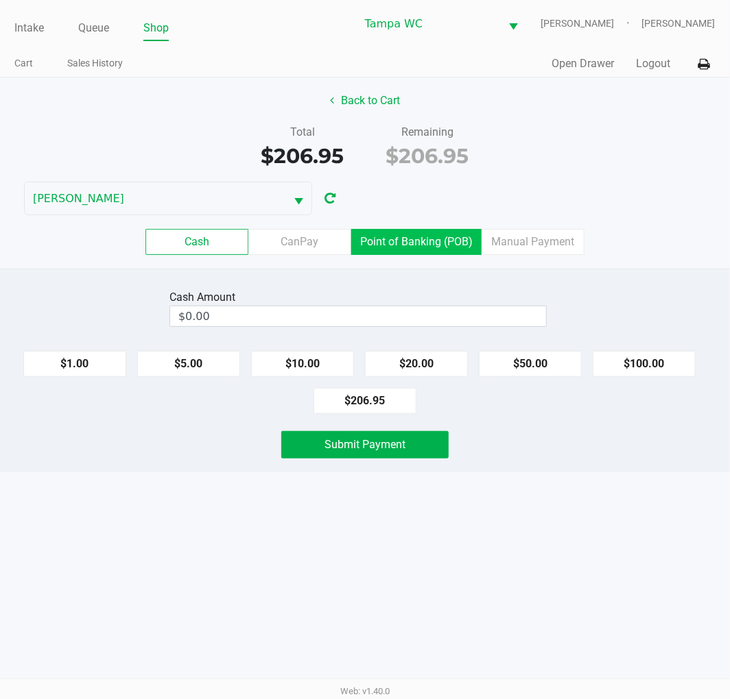
click at [392, 240] on label "Point of Banking (POB)" at bounding box center [416, 242] width 130 height 26
click at [0, 0] on 7 "Point of Banking (POB)" at bounding box center [0, 0] width 0 height 0
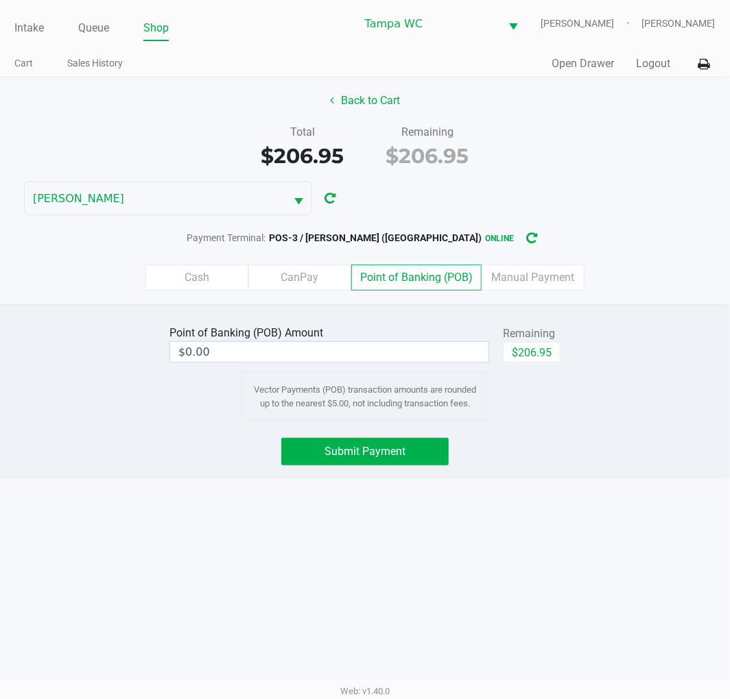
click at [540, 332] on div "Remaining" at bounding box center [532, 334] width 58 height 16
click at [524, 348] on button "$206.95" at bounding box center [532, 352] width 58 height 21
type input "$206.95"
drag, startPoint x: 545, startPoint y: 446, endPoint x: 368, endPoint y: 447, distance: 177.6
click at [537, 447] on div "Submit Payment" at bounding box center [365, 451] width 750 height 27
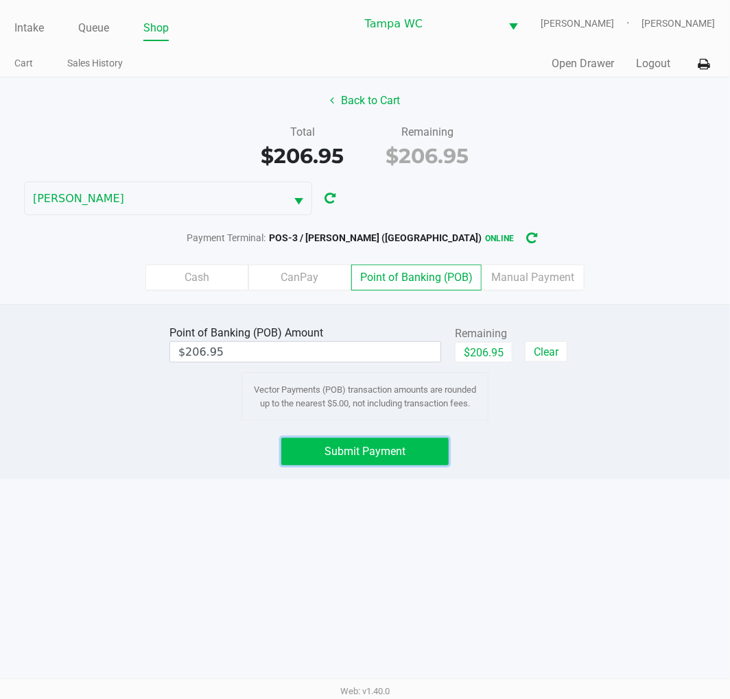
click at [366, 447] on span "Submit Payment" at bounding box center [364, 451] width 81 height 13
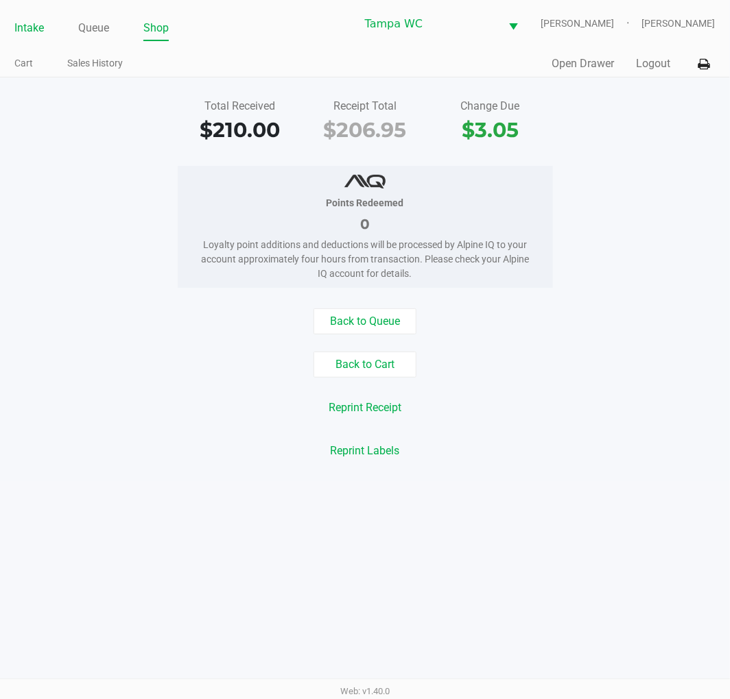
click at [38, 19] on link "Intake" at bounding box center [28, 28] width 29 height 19
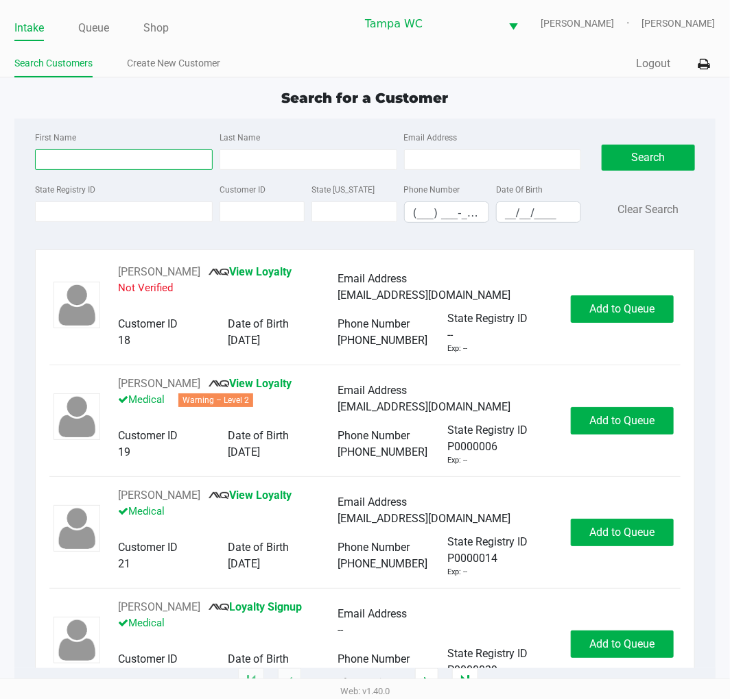
click at [174, 163] on input "First Name" at bounding box center [124, 159] width 178 height 21
type input "GLADYS"
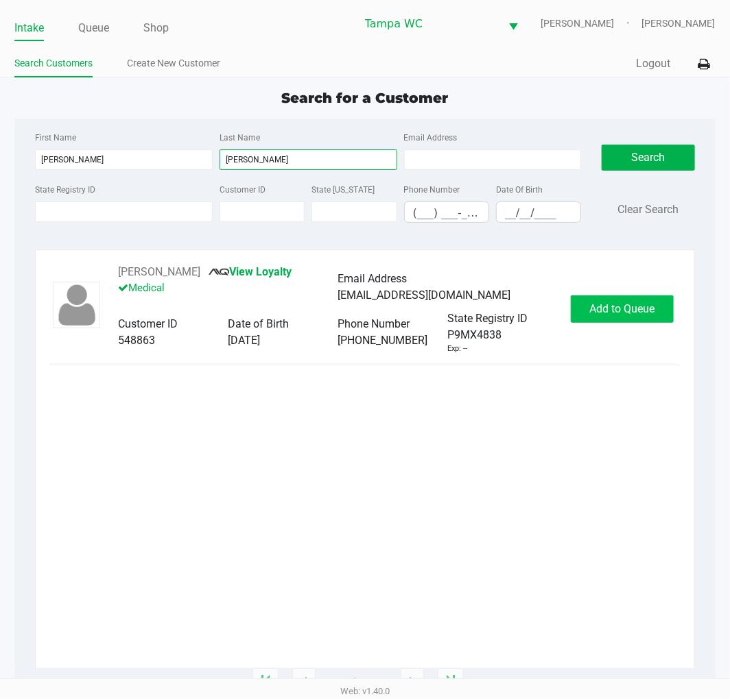
type input "Ayala"
click at [655, 311] on button "Add to Queue" at bounding box center [621, 309] width 103 height 27
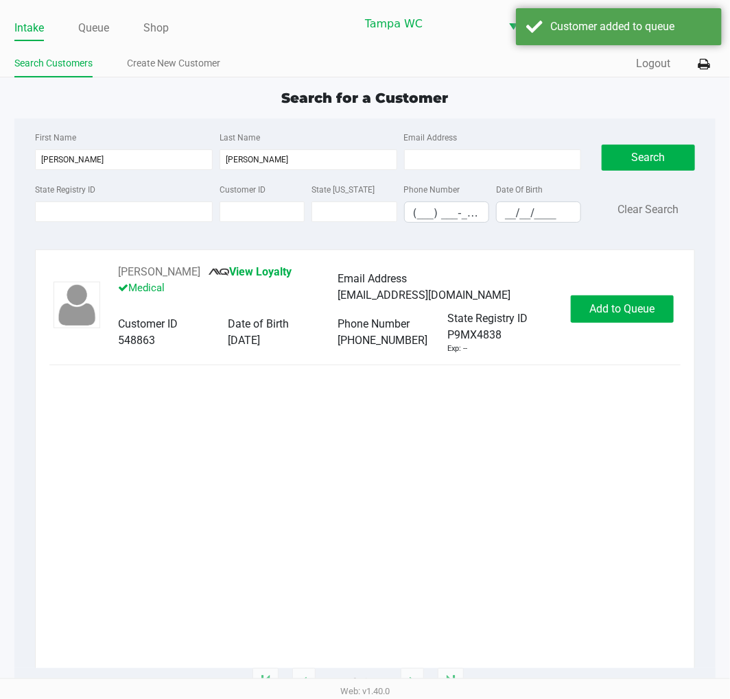
click at [649, 346] on div "GLADYS AYALA RODRIGUEZ View Loyalty Medical Email Address nunezjakob69@gmail.co…" at bounding box center [364, 309] width 630 height 91
click at [652, 321] on button "In Queue" at bounding box center [625, 309] width 96 height 27
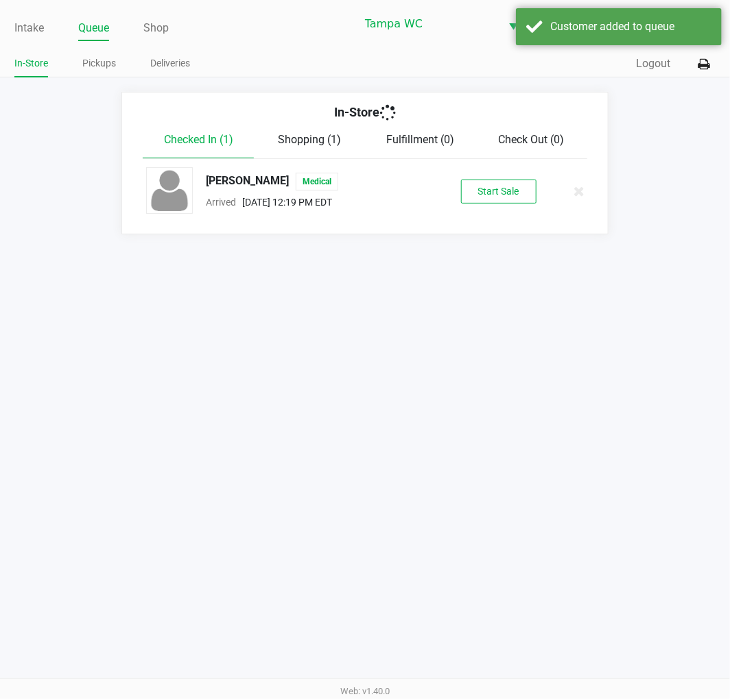
drag, startPoint x: 625, startPoint y: 378, endPoint x: 621, endPoint y: 372, distance: 8.0
click at [625, 378] on div "Intake Queue Shop Tampa WC WILLOW-SMITH Jalen Thedy In-Store Pickups Deliveries…" at bounding box center [365, 349] width 730 height 699
click at [505, 201] on button "Start Sale" at bounding box center [498, 192] width 75 height 24
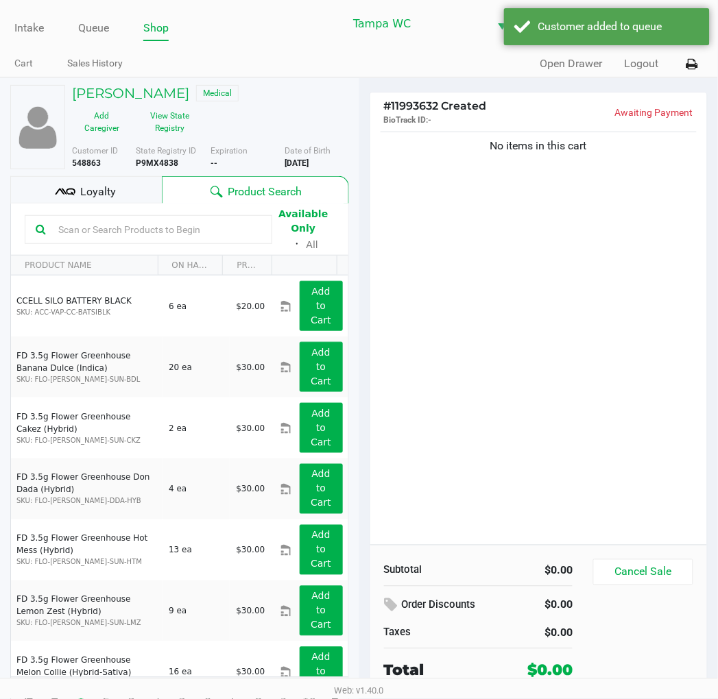
click at [82, 222] on input "text" at bounding box center [157, 229] width 208 height 21
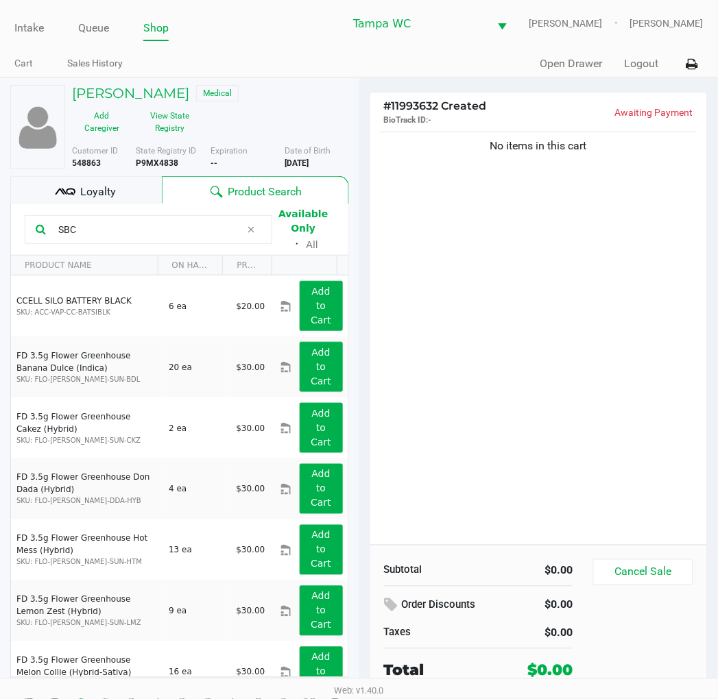
type input "SBC"
click at [601, 313] on div "No items in this cart" at bounding box center [538, 337] width 337 height 416
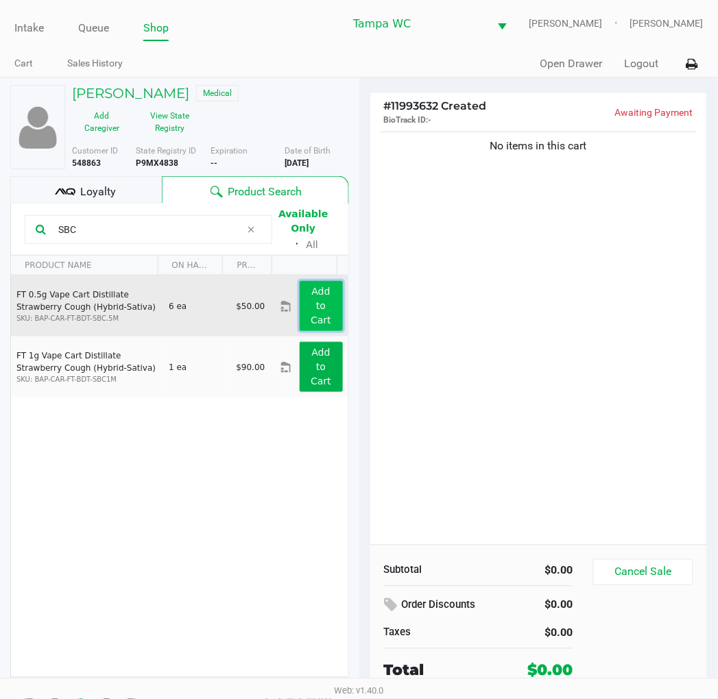
click at [311, 321] on app-button-loader "Add to Cart" at bounding box center [321, 306] width 21 height 40
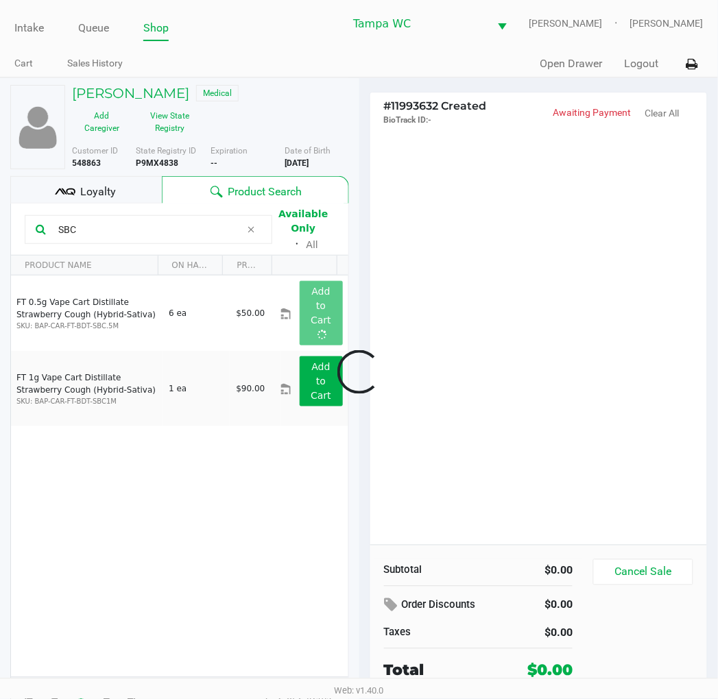
click at [527, 290] on div at bounding box center [359, 372] width 718 height 453
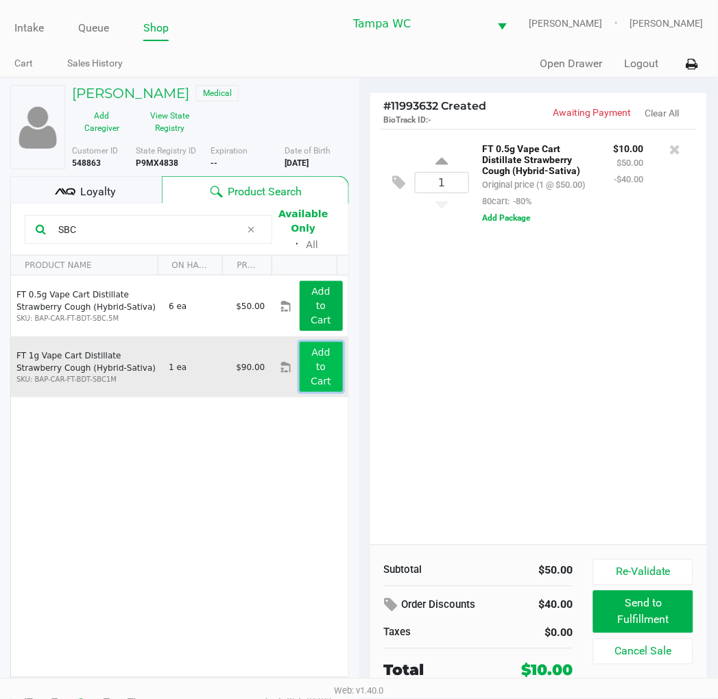
click at [328, 373] on button "Add to Cart" at bounding box center [321, 367] width 43 height 50
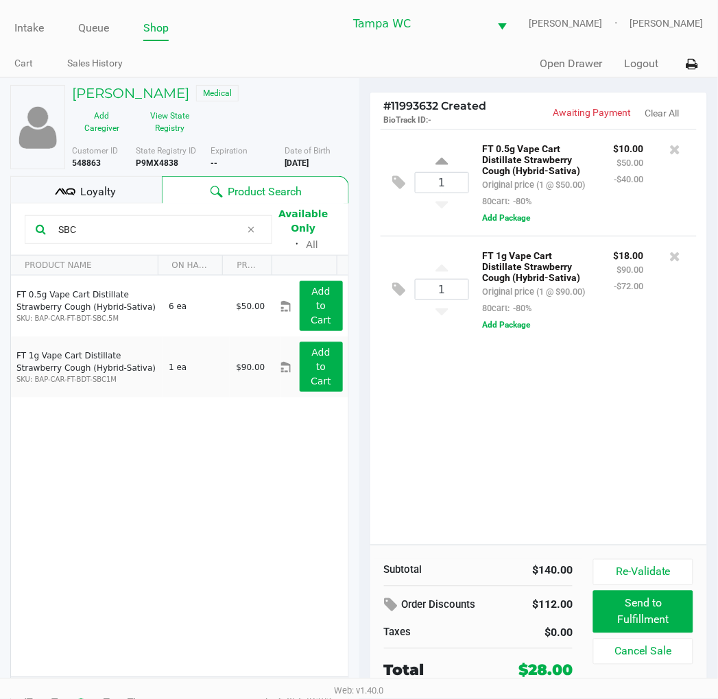
click at [584, 443] on div "1 FT 0.5g Vape Cart Distillate Strawberry Cough (Hybrid-Sativa) Original price …" at bounding box center [538, 337] width 337 height 416
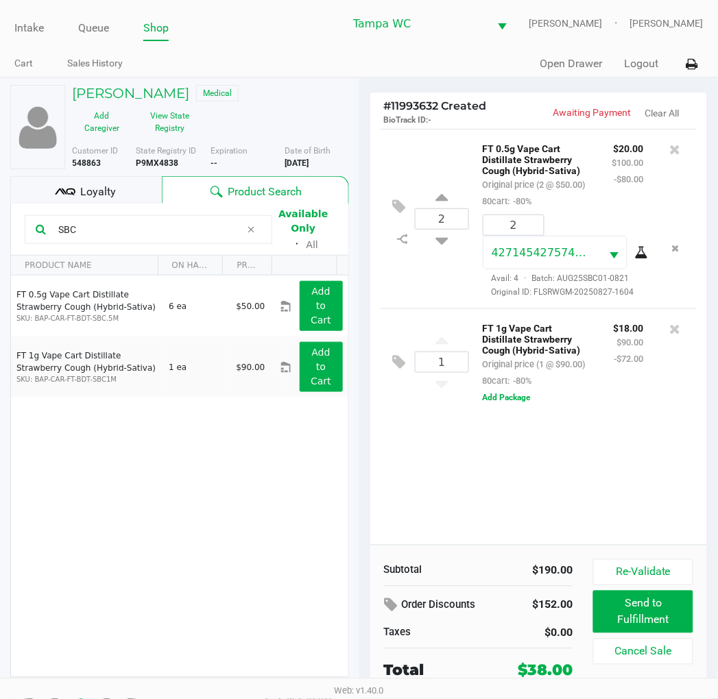
scroll to position [25, 0]
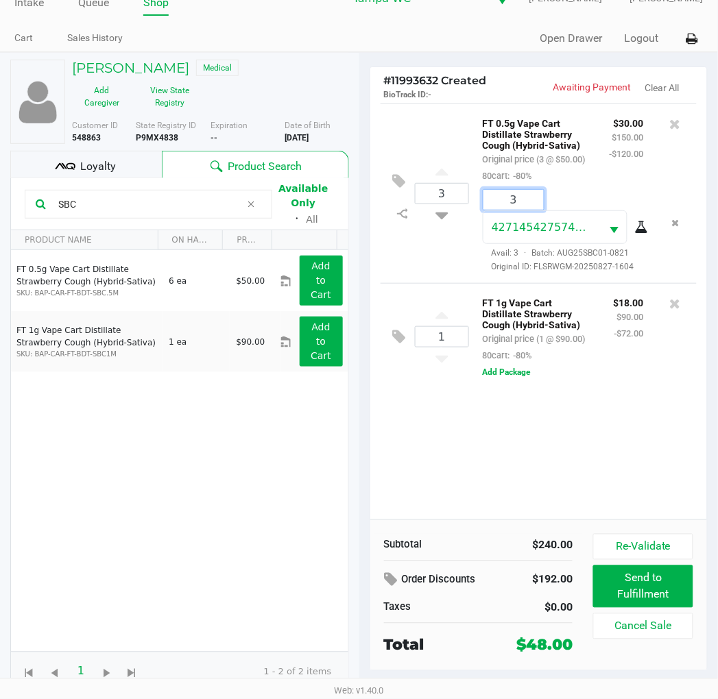
click at [509, 202] on input "3" at bounding box center [513, 200] width 60 height 20
type input "2"
click at [468, 259] on div "GLADYS AYALA RODRIGUEZ Medical Add Caregiver View State Registry Customer ID 54…" at bounding box center [359, 375] width 718 height 647
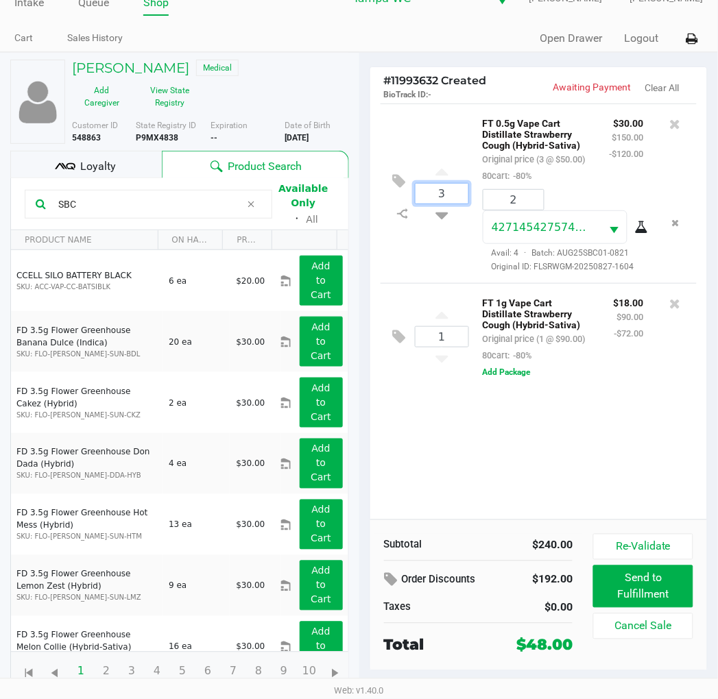
click at [456, 196] on input "3" at bounding box center [442, 194] width 53 height 20
type input "2"
click at [439, 245] on div "GLADYS AYALA RODRIGUEZ Medical Add Caregiver View State Registry Customer ID 54…" at bounding box center [359, 375] width 718 height 647
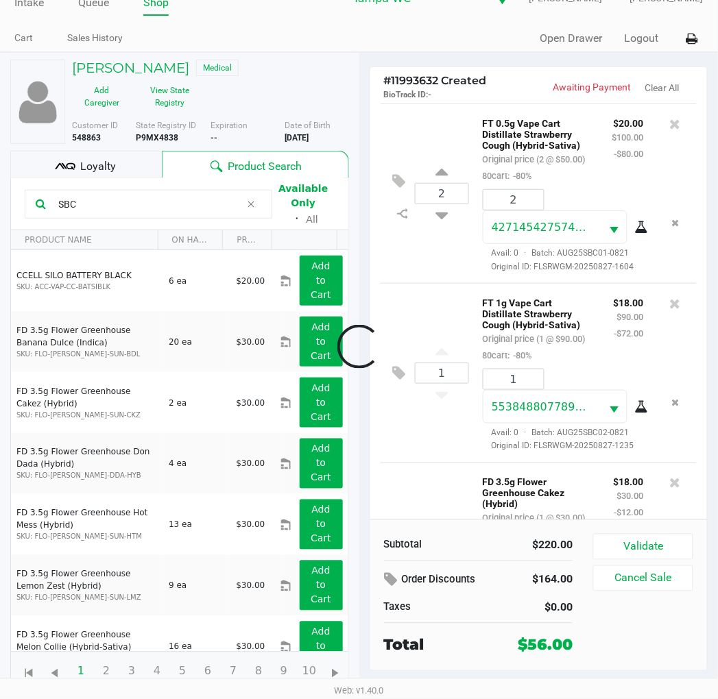
scroll to position [189, 0]
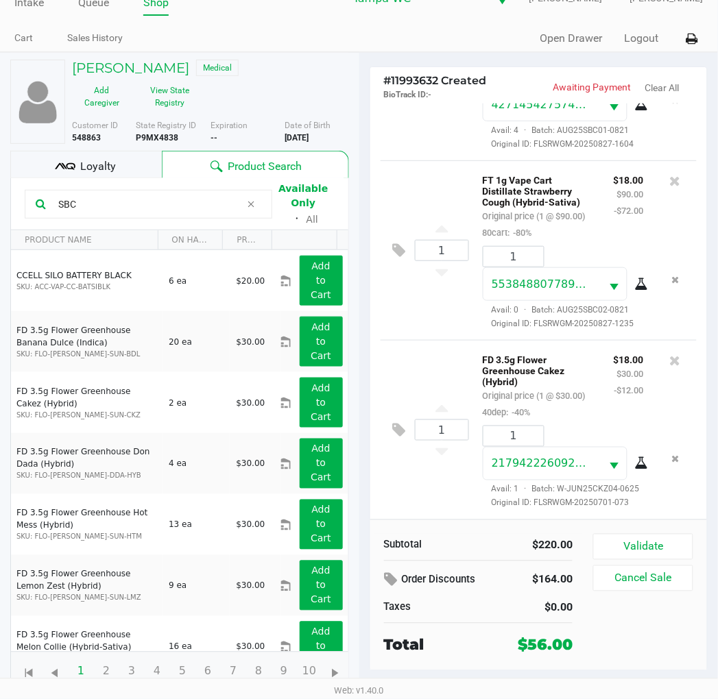
click at [640, 531] on div "Subtotal $220.00 Order Discounts $164.00 Taxes $0.00 Total $56.00 Validate Canc…" at bounding box center [538, 595] width 337 height 151
click at [638, 542] on button "Validate" at bounding box center [642, 547] width 99 height 26
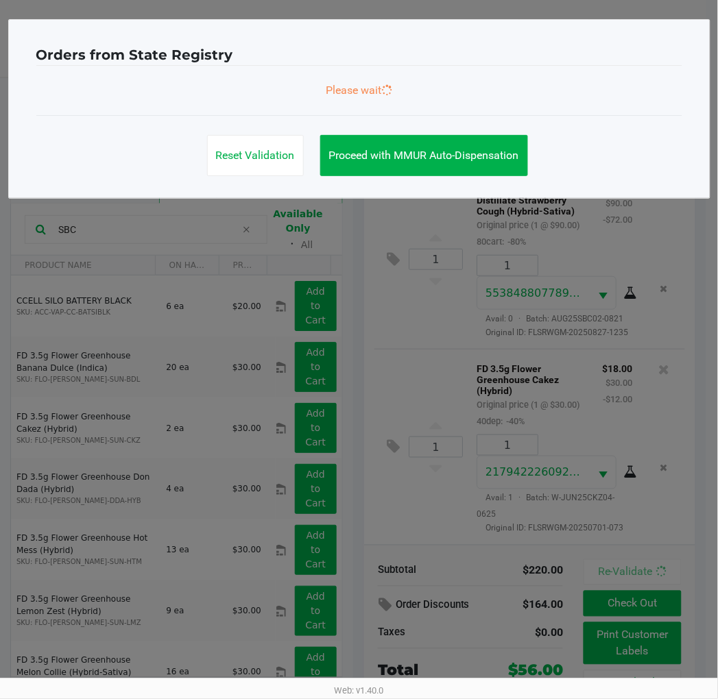
scroll to position [193, 0]
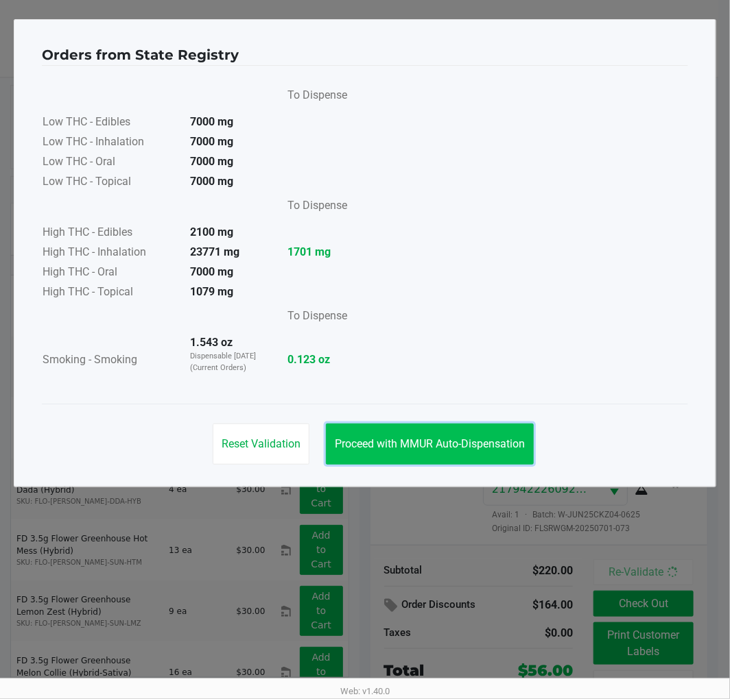
click at [461, 448] on span "Proceed with MMUR Auto-Dispensation" at bounding box center [430, 443] width 190 height 13
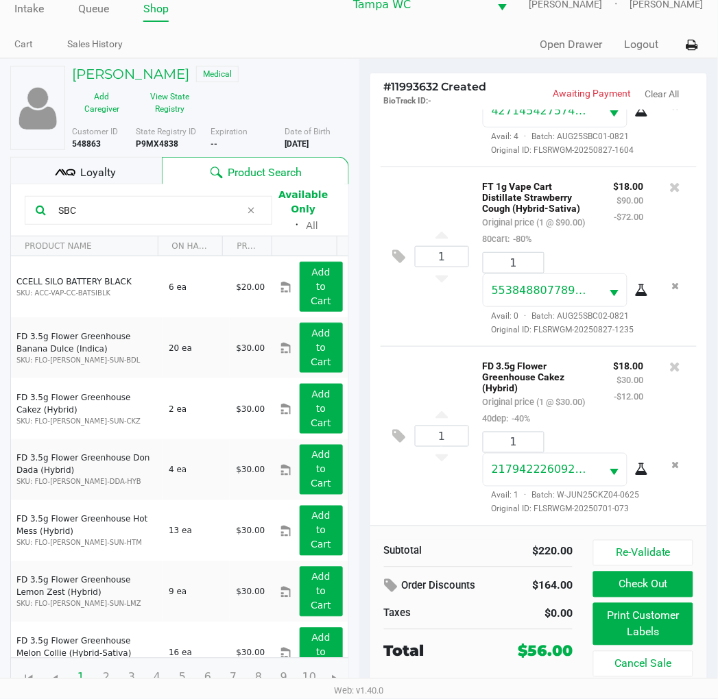
scroll to position [25, 0]
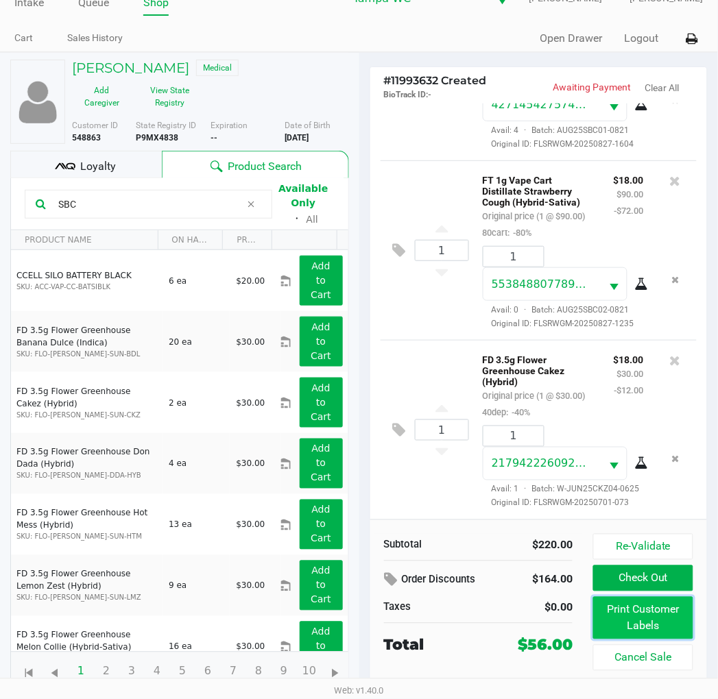
click at [620, 613] on button "Print Customer Labels" at bounding box center [642, 618] width 99 height 43
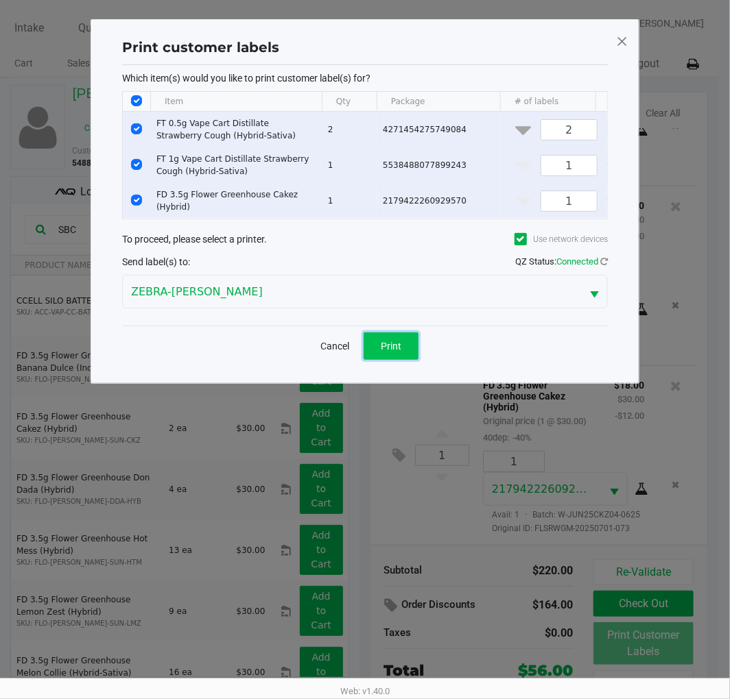
click at [415, 355] on button "Print" at bounding box center [390, 346] width 55 height 27
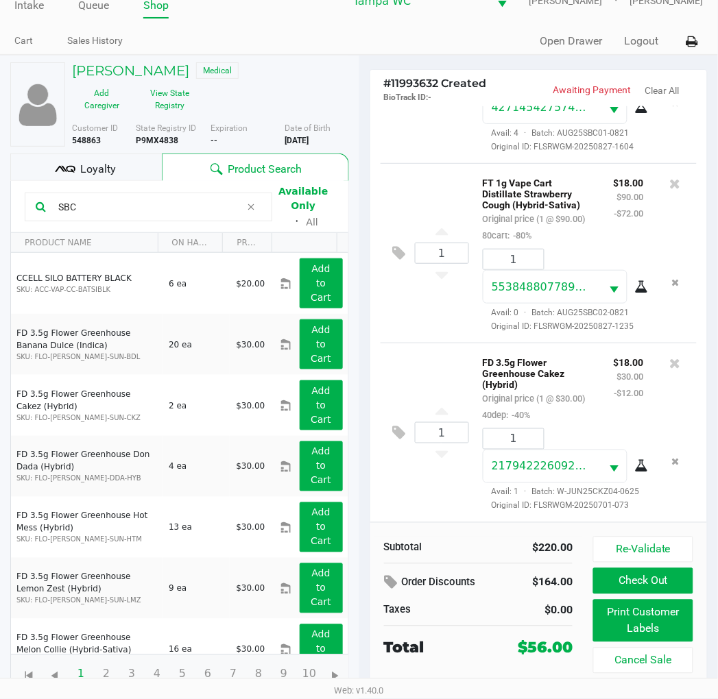
scroll to position [25, 0]
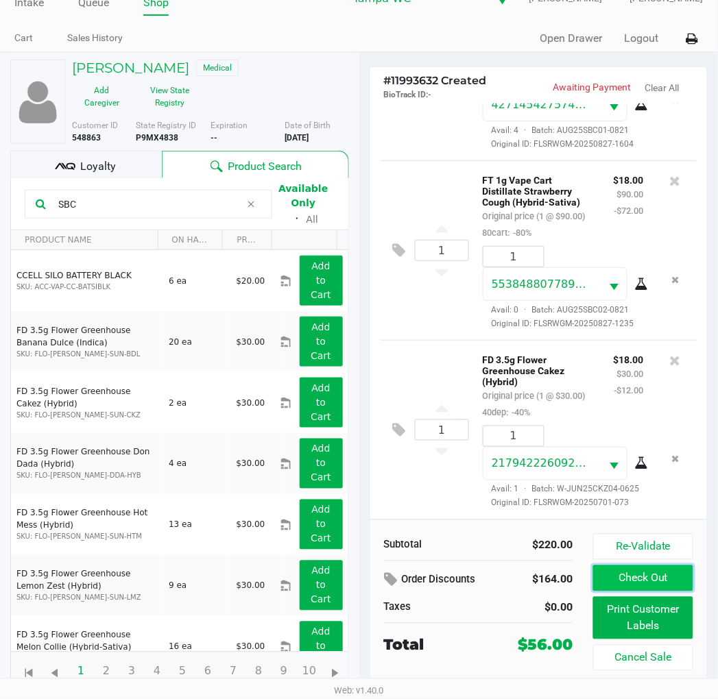
click at [653, 577] on button "Check Out" at bounding box center [642, 579] width 99 height 26
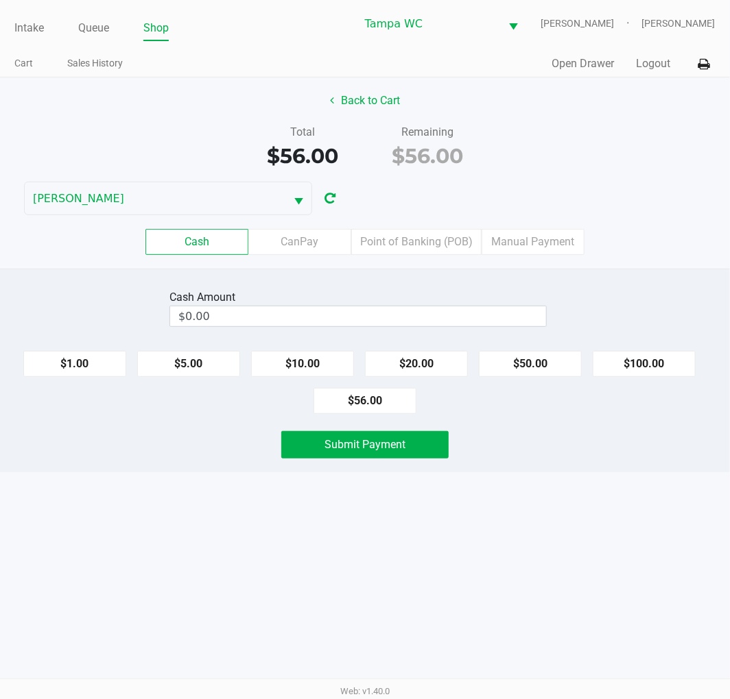
click at [443, 314] on input "$0.00" at bounding box center [358, 316] width 376 height 20
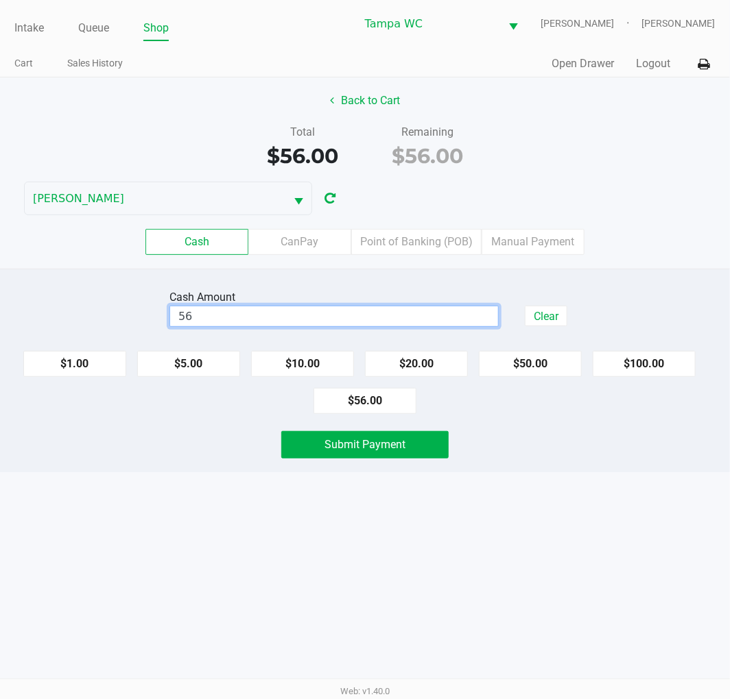
click at [666, 127] on div "Total $56.00 Remaining $56.00" at bounding box center [365, 147] width 750 height 47
click at [456, 310] on input "$56.00" at bounding box center [334, 316] width 328 height 20
click at [657, 108] on div "Back to Cart" at bounding box center [365, 101] width 750 height 26
type input "$60.00"
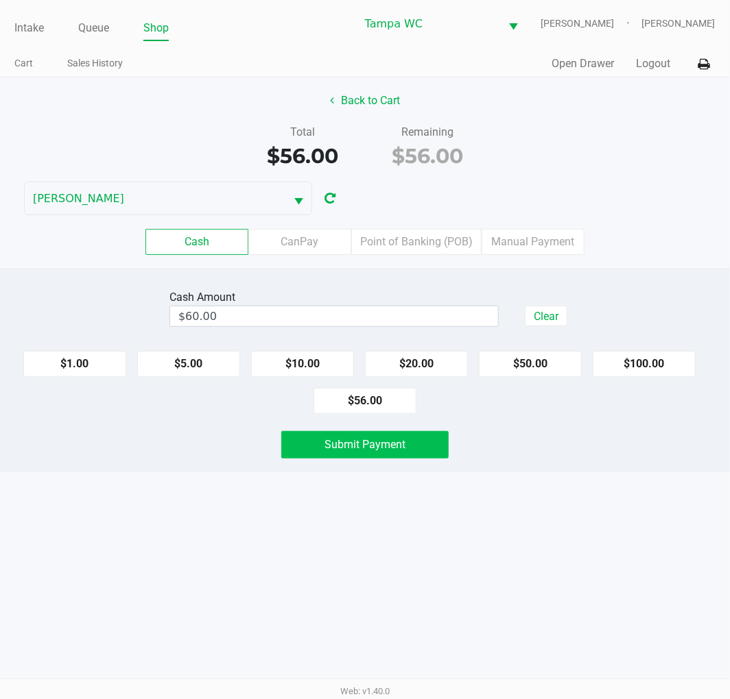
click at [388, 450] on span "Submit Payment" at bounding box center [364, 444] width 81 height 13
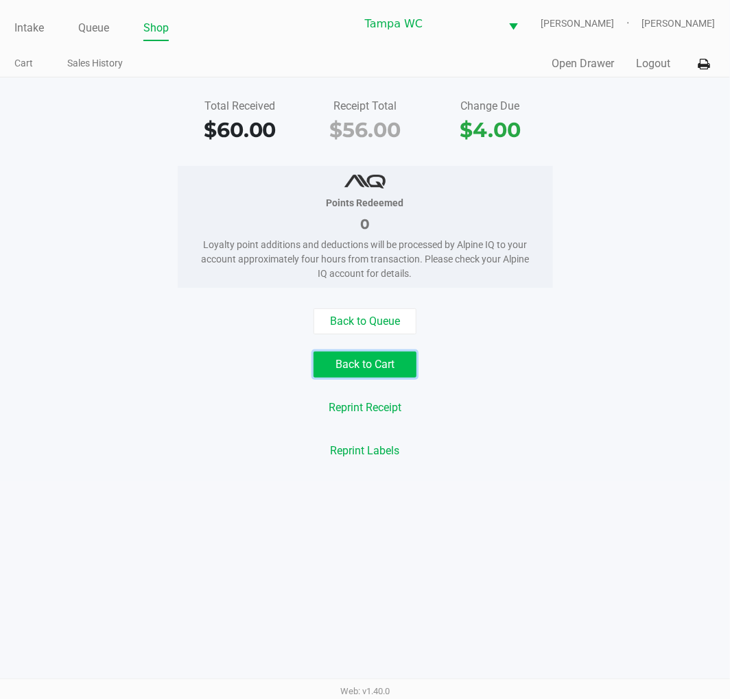
click at [365, 365] on button "Back to Cart" at bounding box center [364, 365] width 103 height 26
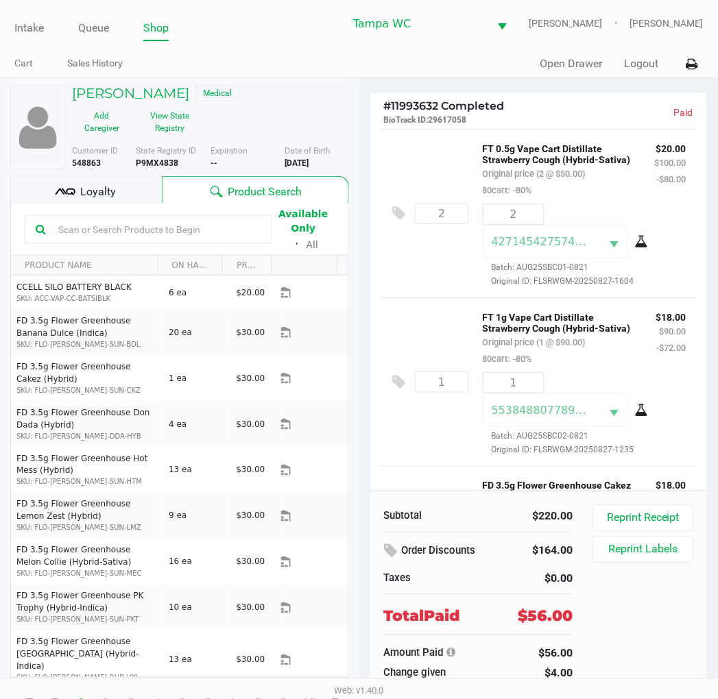
click at [108, 182] on div "Loyalty" at bounding box center [86, 189] width 152 height 27
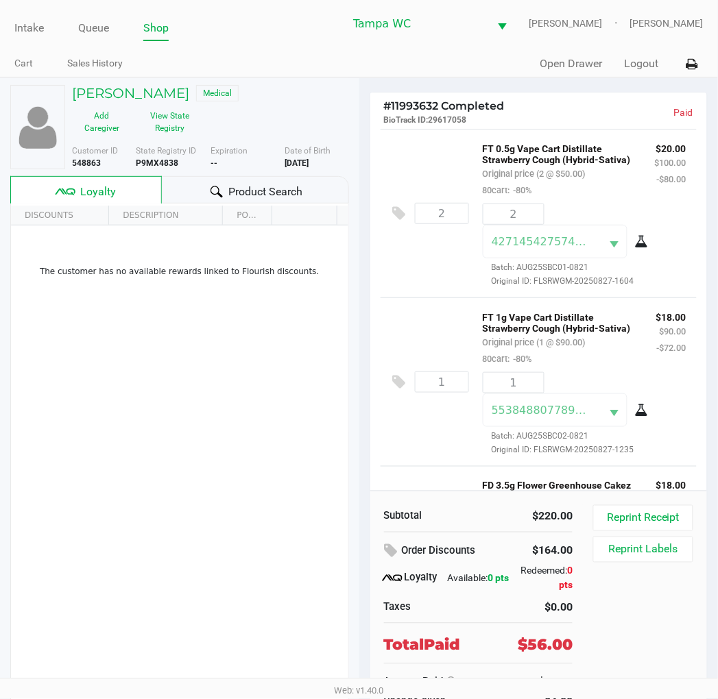
click at [91, 32] on link "Queue" at bounding box center [93, 28] width 31 height 19
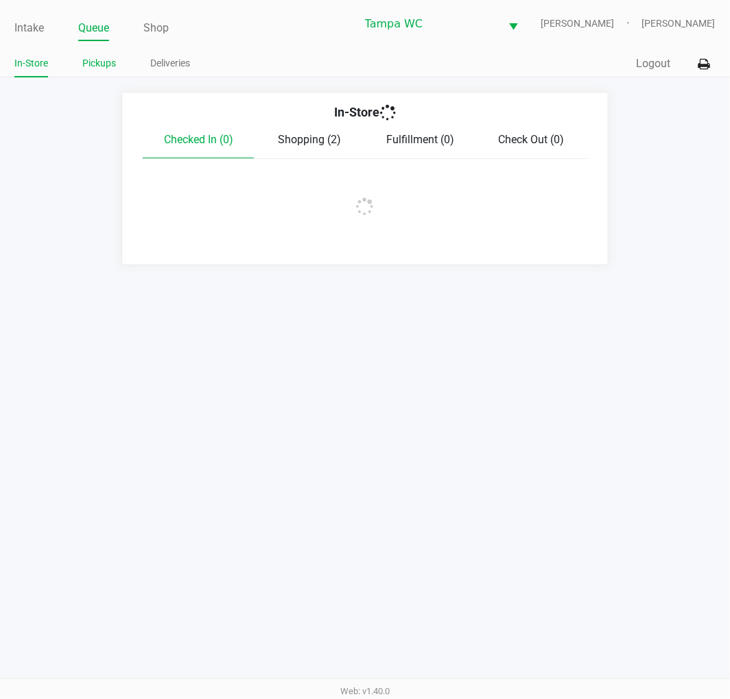
click at [96, 62] on link "Pickups" at bounding box center [99, 63] width 34 height 17
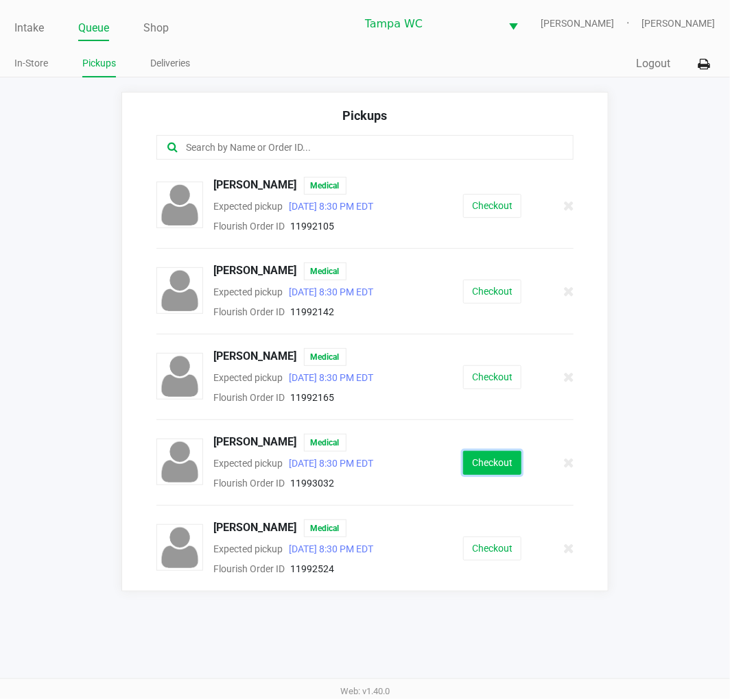
click at [517, 474] on button "Checkout" at bounding box center [492, 463] width 58 height 24
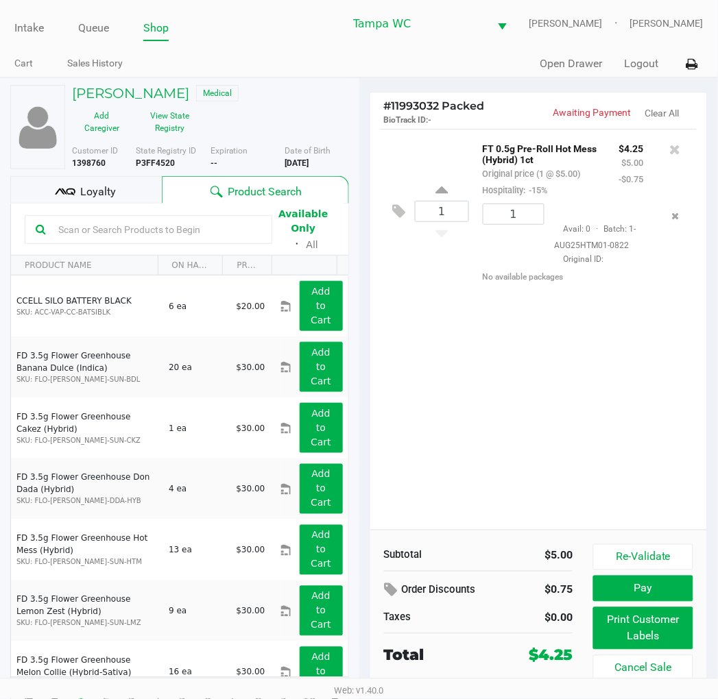
click at [106, 195] on span "Loyalty" at bounding box center [98, 192] width 36 height 16
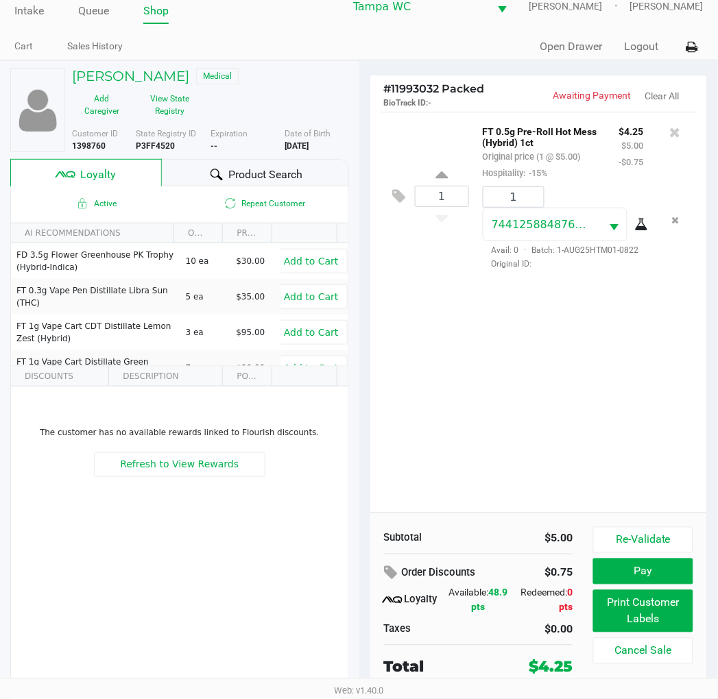
scroll to position [25, 0]
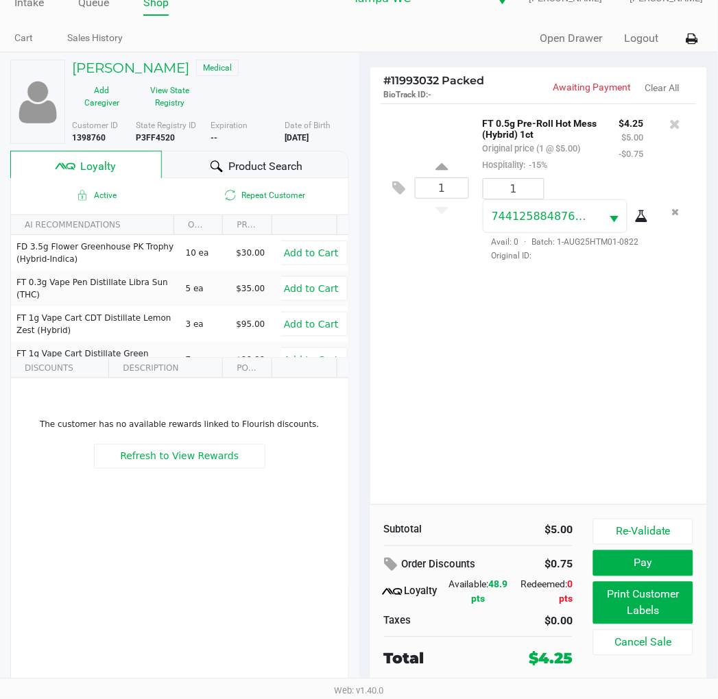
click at [605, 516] on div "Subtotal $5.00 Order Discounts $0.75 Loyalty Available: 48.9 pts Redeemed: 0 pt…" at bounding box center [538, 595] width 337 height 180
click at [617, 529] on button "Re-Validate" at bounding box center [642, 532] width 99 height 26
click at [625, 464] on div "1 FT 0.5g Pre-Roll Hot Mess (Hybrid) 1ct Original price (1 @ $5.00) Hospitality…" at bounding box center [538, 304] width 337 height 401
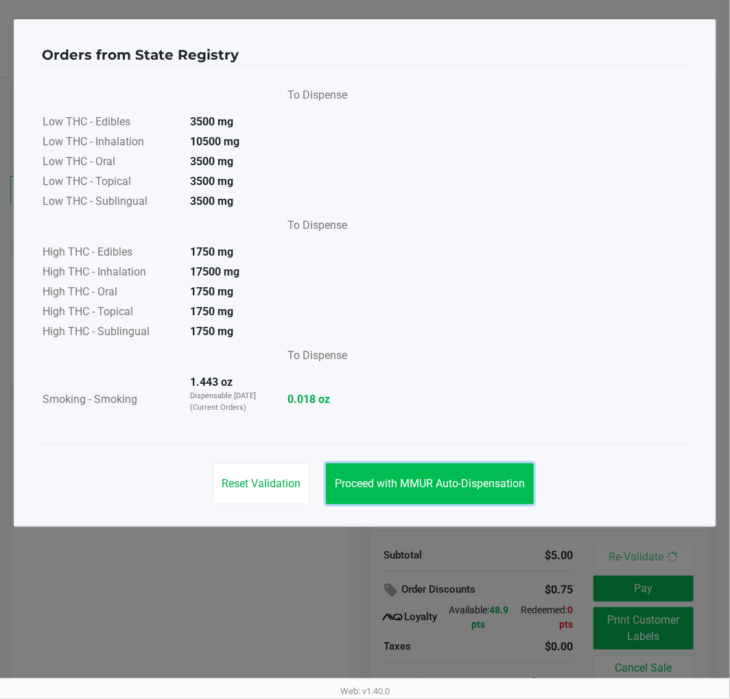
click at [363, 466] on button "Proceed with MMUR Auto-Dispensation" at bounding box center [430, 484] width 208 height 41
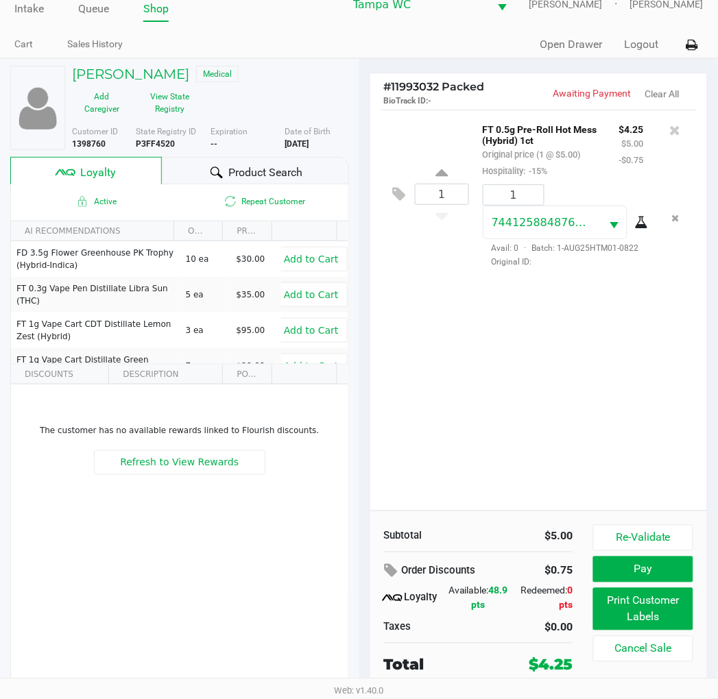
scroll to position [25, 0]
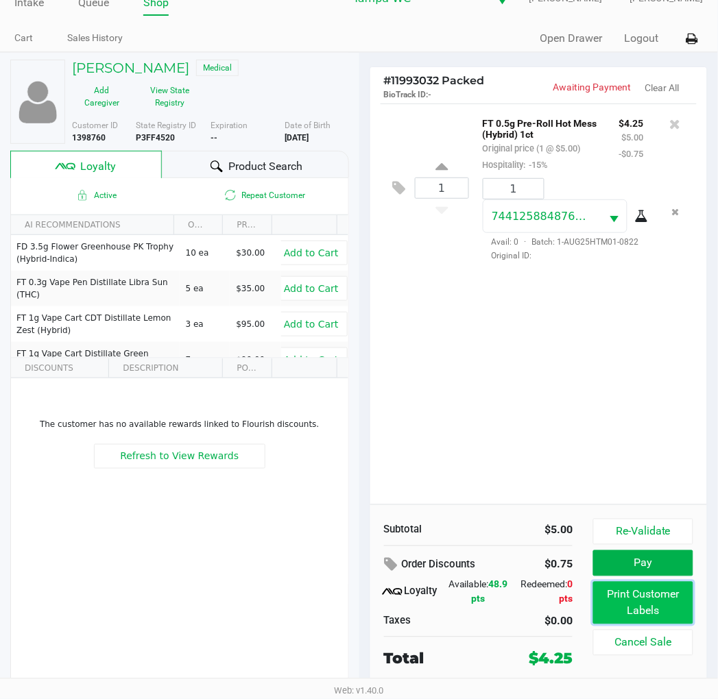
click at [672, 617] on button "Print Customer Labels" at bounding box center [642, 603] width 99 height 43
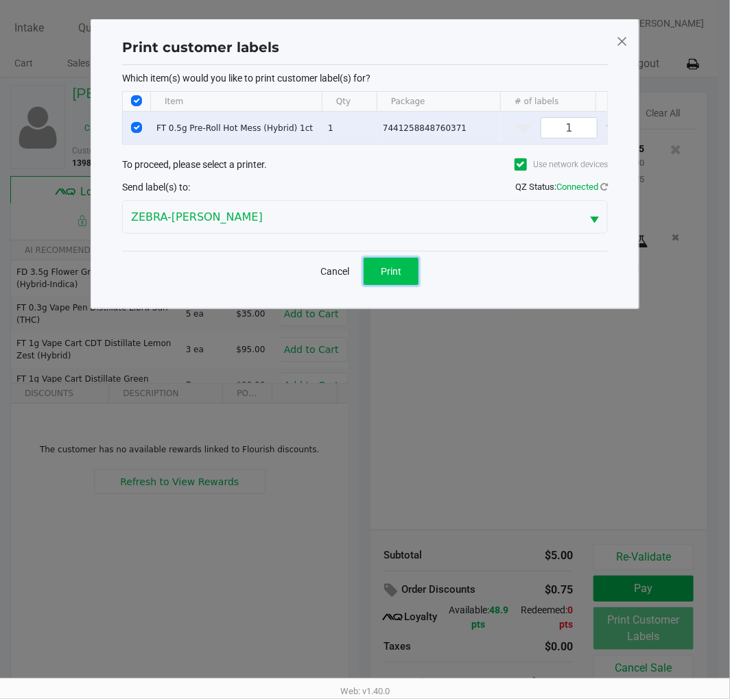
click at [374, 280] on button "Print" at bounding box center [390, 271] width 55 height 27
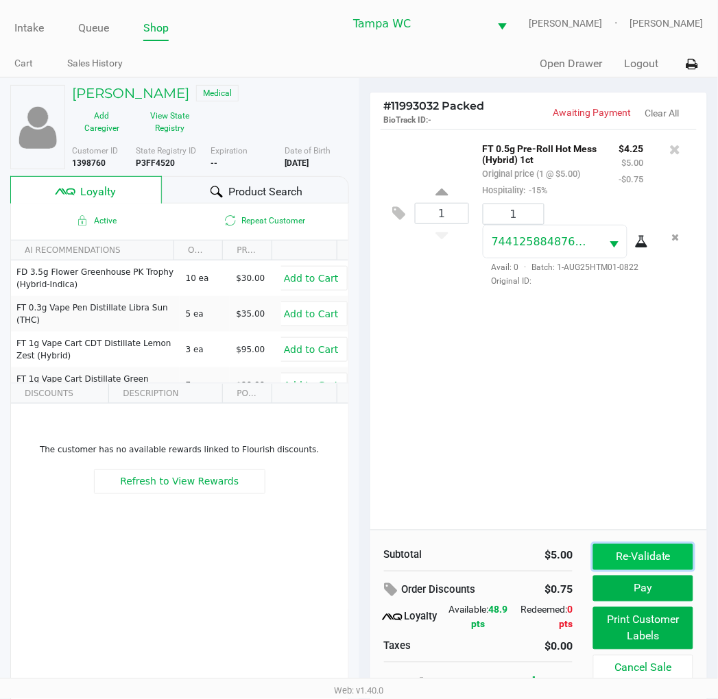
click at [602, 557] on button "Re-Validate" at bounding box center [642, 557] width 99 height 26
click at [651, 468] on div "1 FT 0.5g Pre-Roll Hot Mess (Hybrid) 1ct Original price (1 @ $5.00) Hospitality…" at bounding box center [538, 329] width 337 height 401
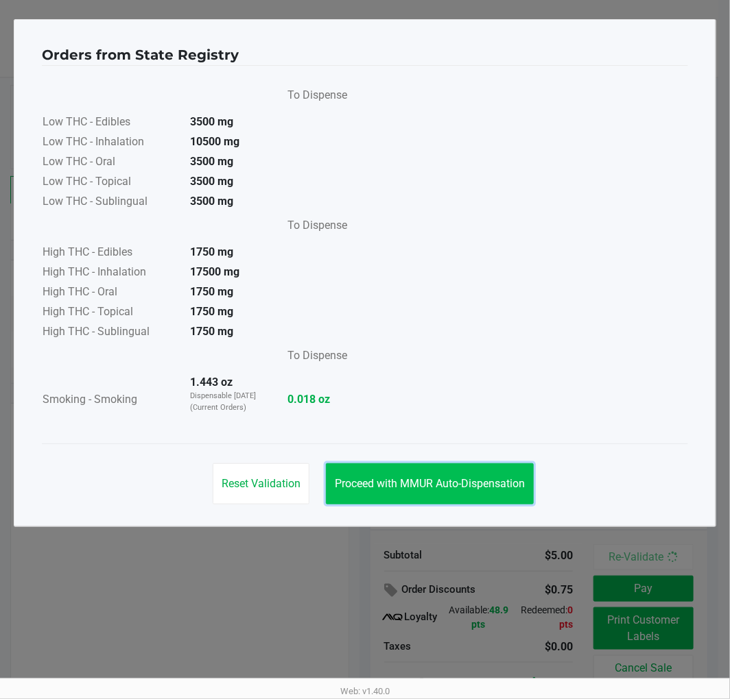
click at [531, 492] on button "Proceed with MMUR Auto-Dispensation" at bounding box center [430, 484] width 208 height 41
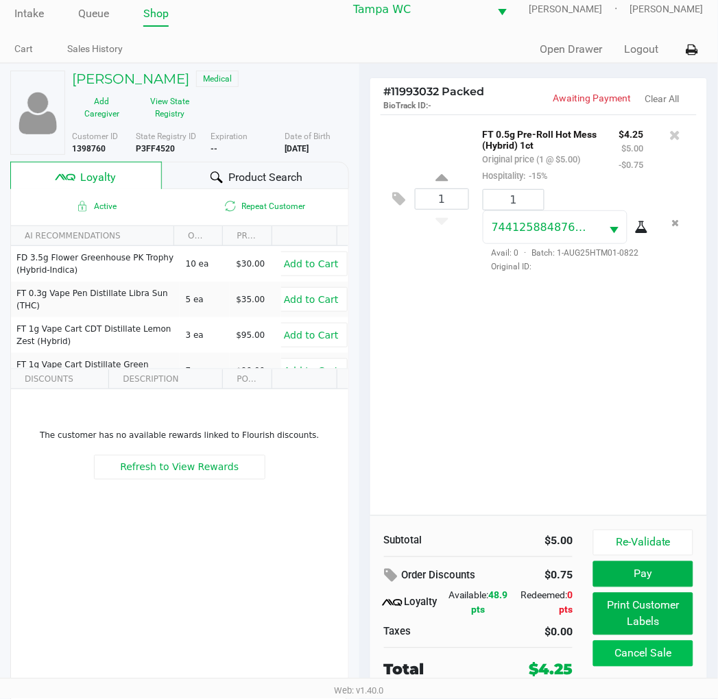
scroll to position [25, 0]
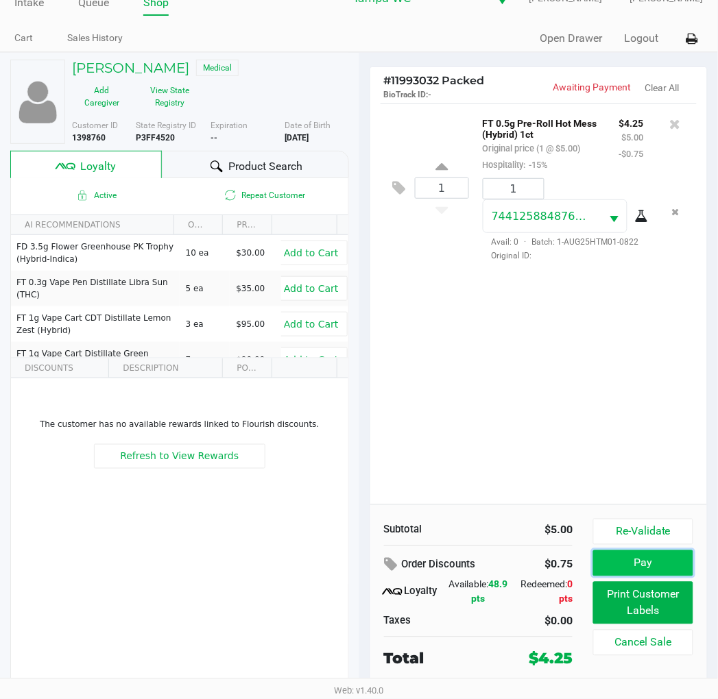
click at [660, 570] on button "Pay" at bounding box center [642, 564] width 99 height 26
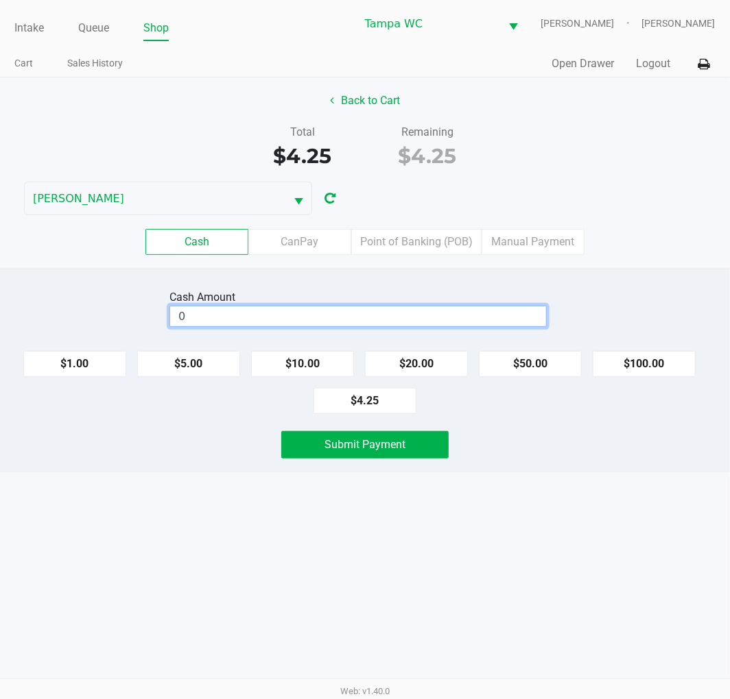
click at [462, 326] on input "0" at bounding box center [358, 316] width 376 height 20
type input "$5.00"
click at [584, 141] on div "Total $4.25 Remaining $4.25" at bounding box center [365, 147] width 750 height 47
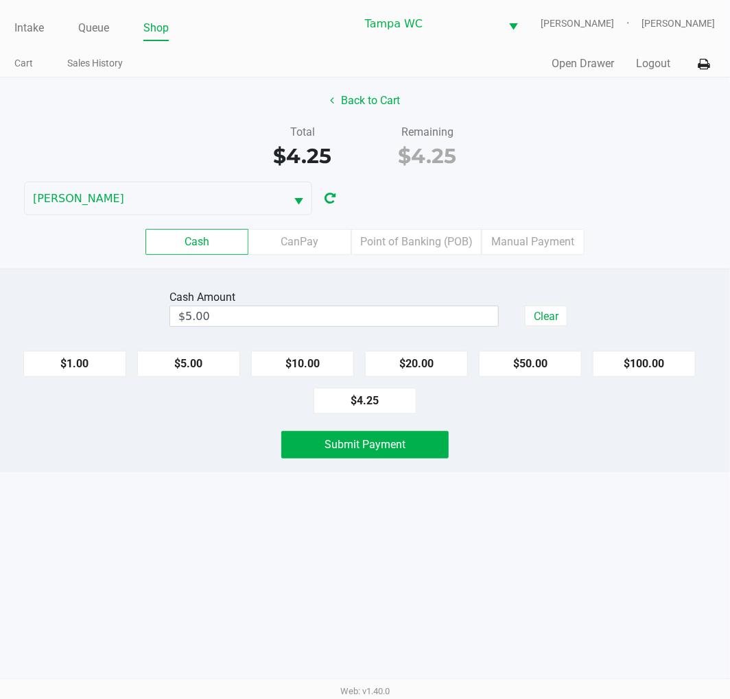
click at [607, 496] on div "Intake Queue Shop Tampa WC WILLOW-SMITH Jalen Thedy Cart Sales History Quick Sa…" at bounding box center [365, 349] width 730 height 699
click at [407, 458] on button "Submit Payment" at bounding box center [364, 444] width 167 height 27
click at [628, 181] on div "Back to Cart Total $4.25 Remaining $4.25 WILLOW-SMITH Cash CanPay Point of Bank…" at bounding box center [365, 172] width 730 height 191
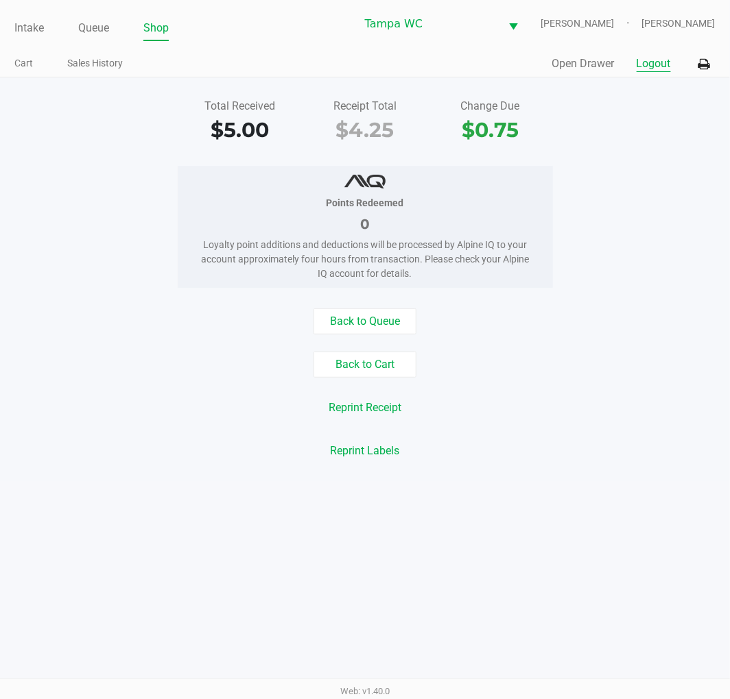
click at [658, 62] on button "Logout" at bounding box center [653, 64] width 34 height 16
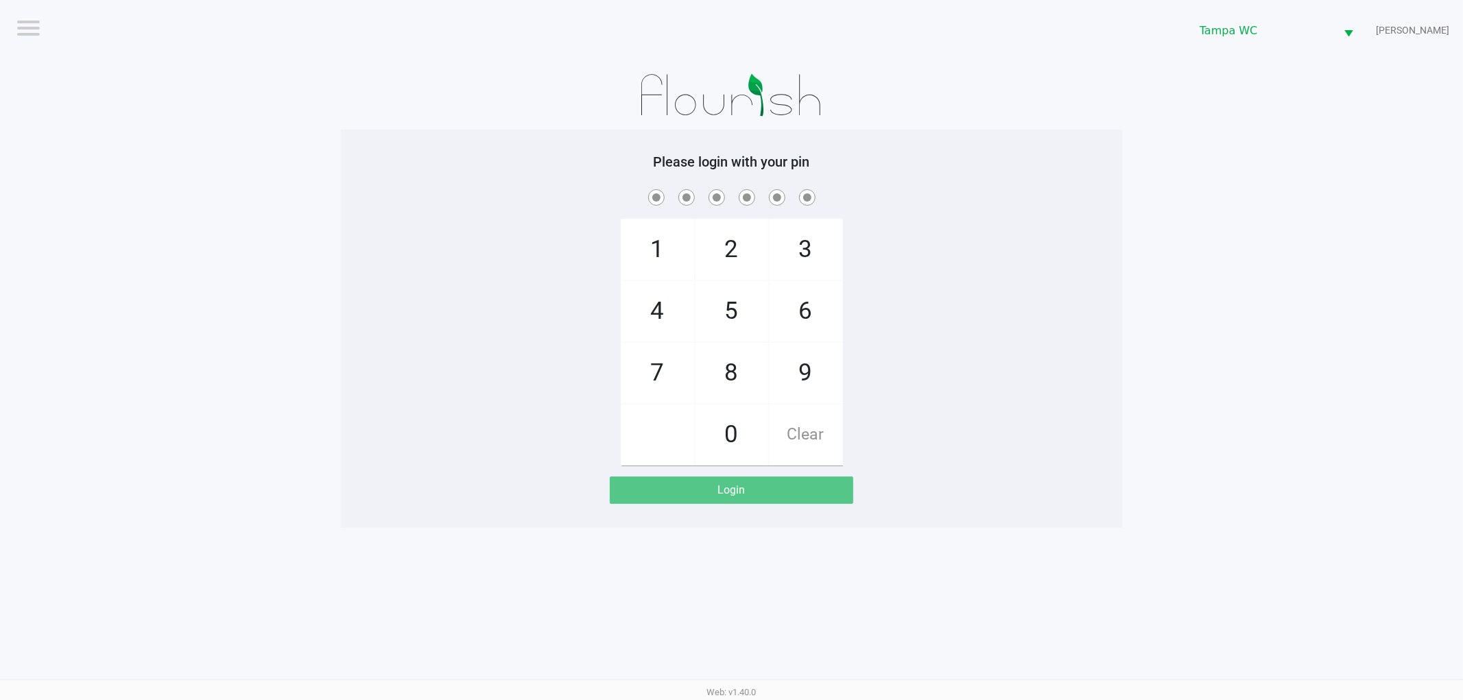
click at [901, 261] on div "1 4 7 2 5 8 0 3 6 9 Clear" at bounding box center [732, 326] width 782 height 279
checkbox input "true"
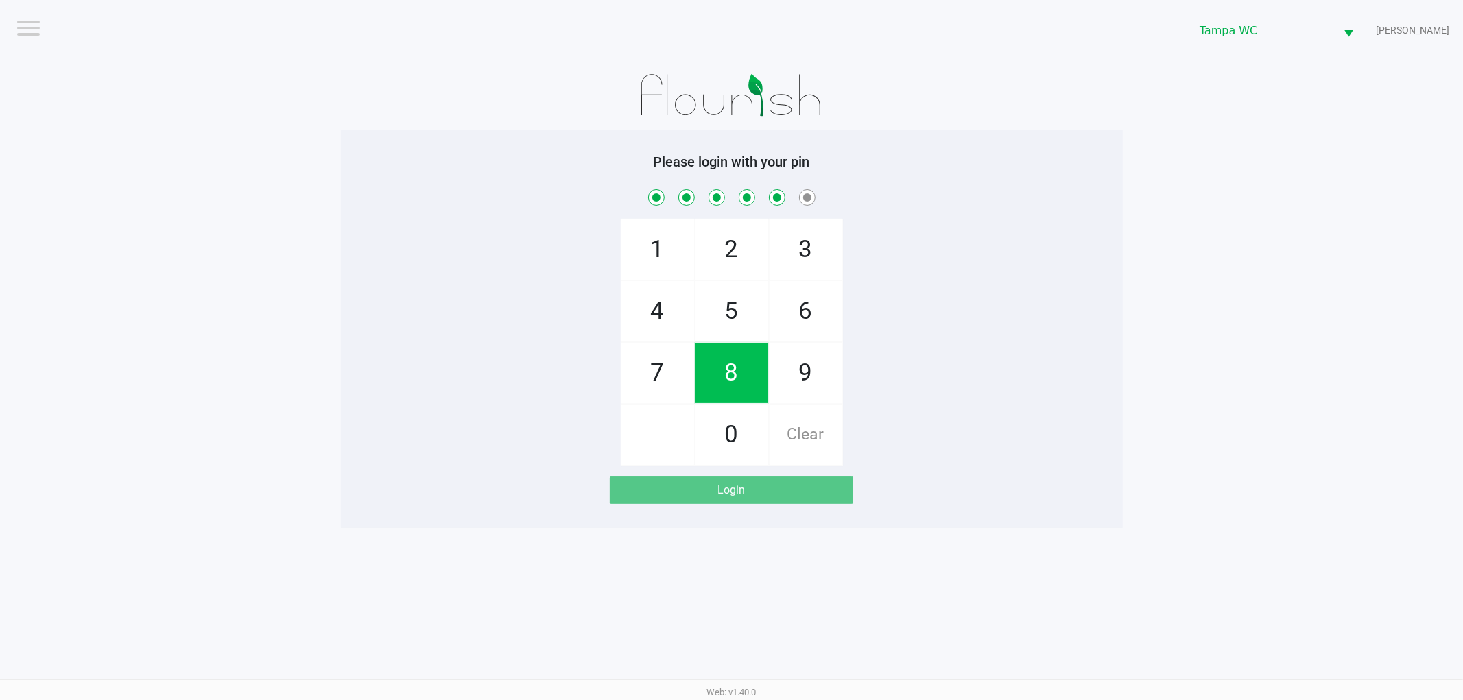
checkbox input "true"
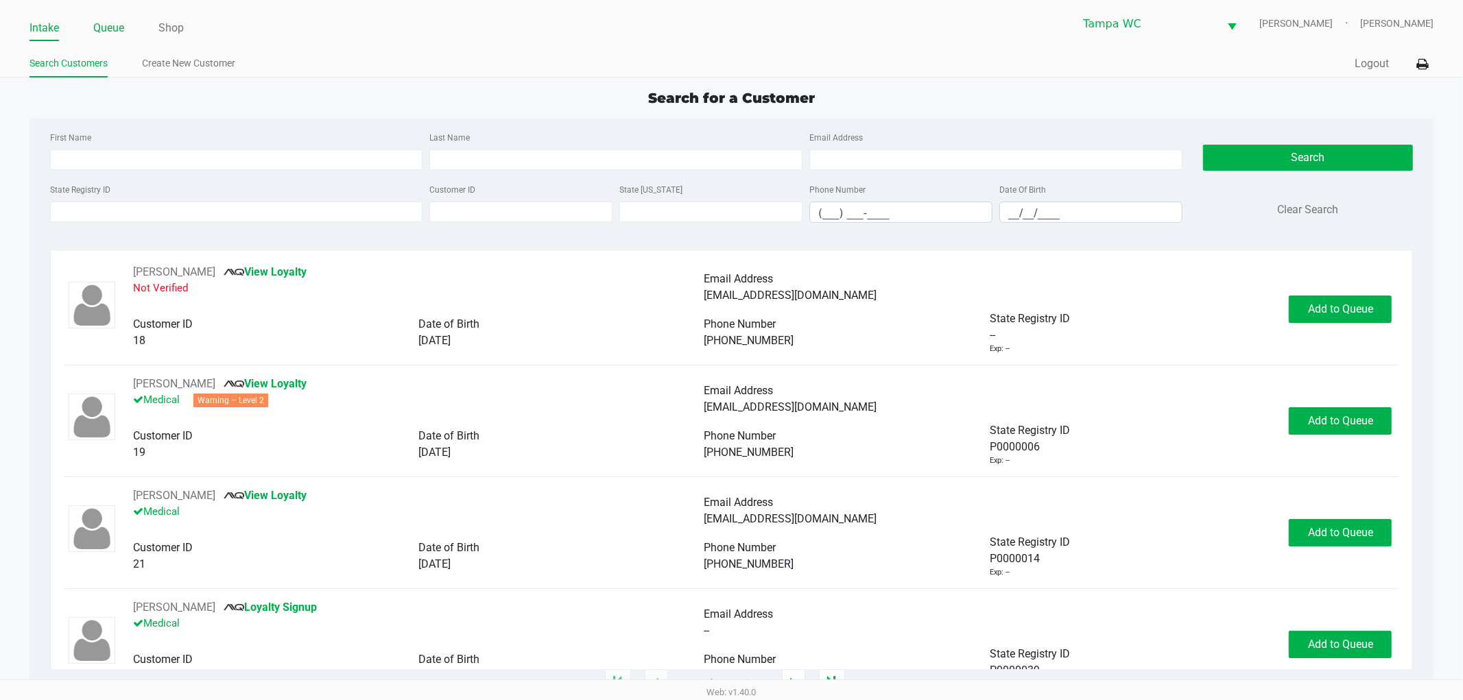
click at [123, 30] on link "Queue" at bounding box center [108, 28] width 31 height 19
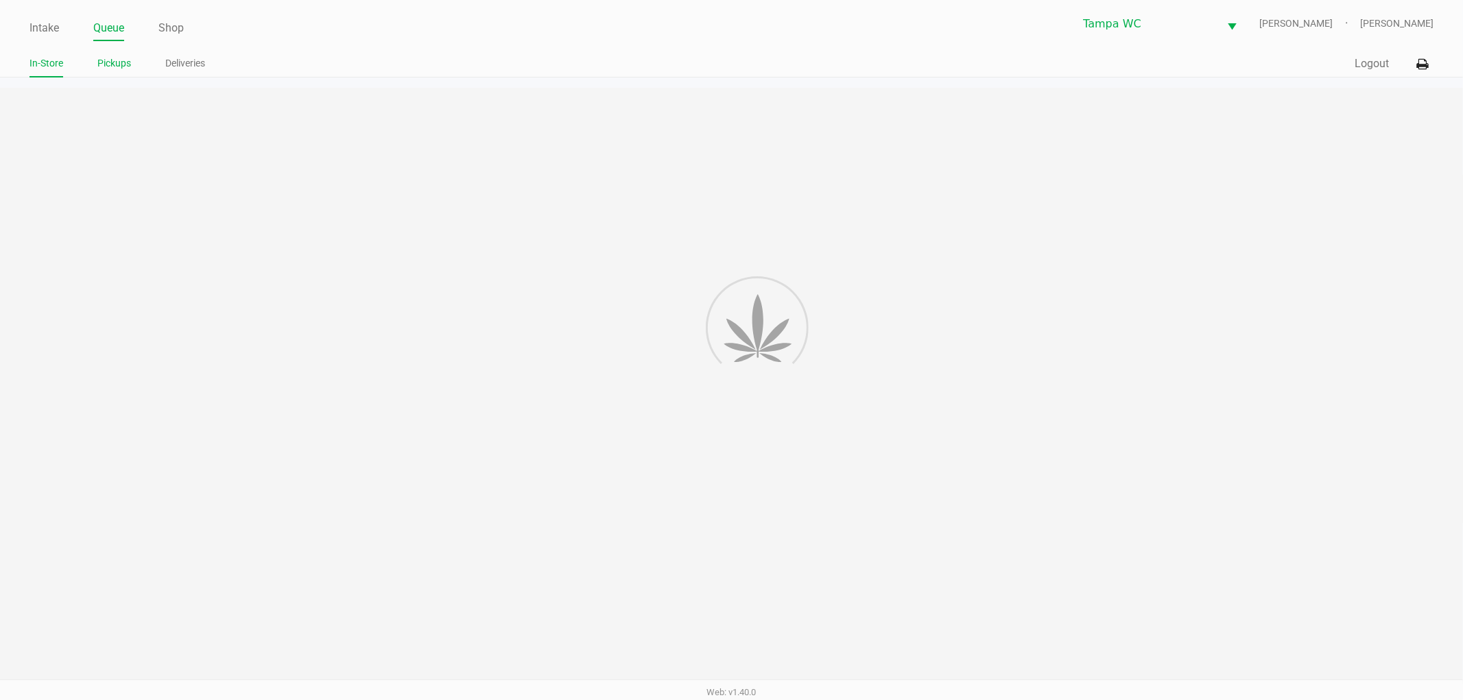
click at [107, 64] on link "Pickups" at bounding box center [114, 63] width 34 height 17
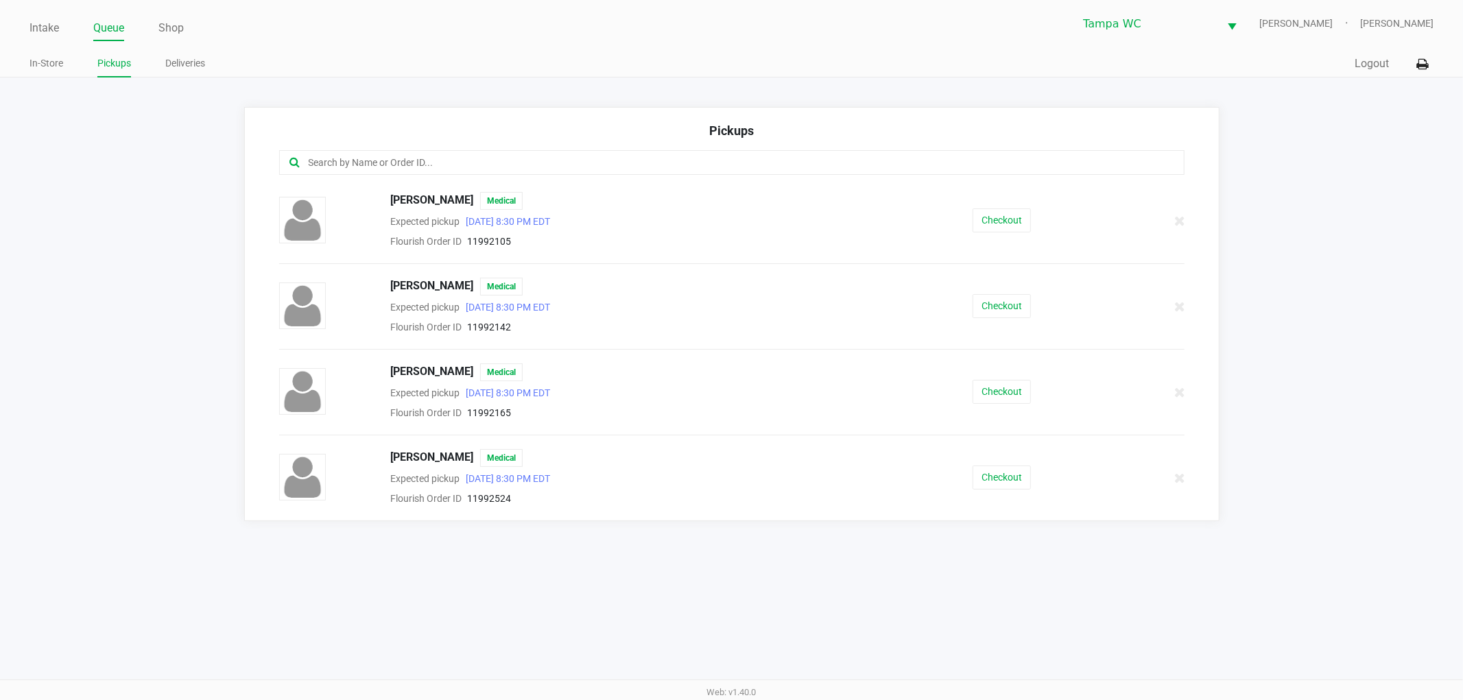
drag, startPoint x: 741, startPoint y: 334, endPoint x: 465, endPoint y: 96, distance: 364.1
click at [741, 335] on div "Flourish Order ID 11992142" at bounding box center [633, 327] width 506 height 16
drag, startPoint x: 456, startPoint y: 542, endPoint x: 140, endPoint y: 62, distance: 575.3
click at [456, 536] on div "Intake Queue Shop Tampa WC WILLOW-SMITH Jalen Thedy In-Store Pickups Deliveries…" at bounding box center [731, 350] width 1463 height 700
click at [31, 32] on link "Intake" at bounding box center [43, 28] width 29 height 19
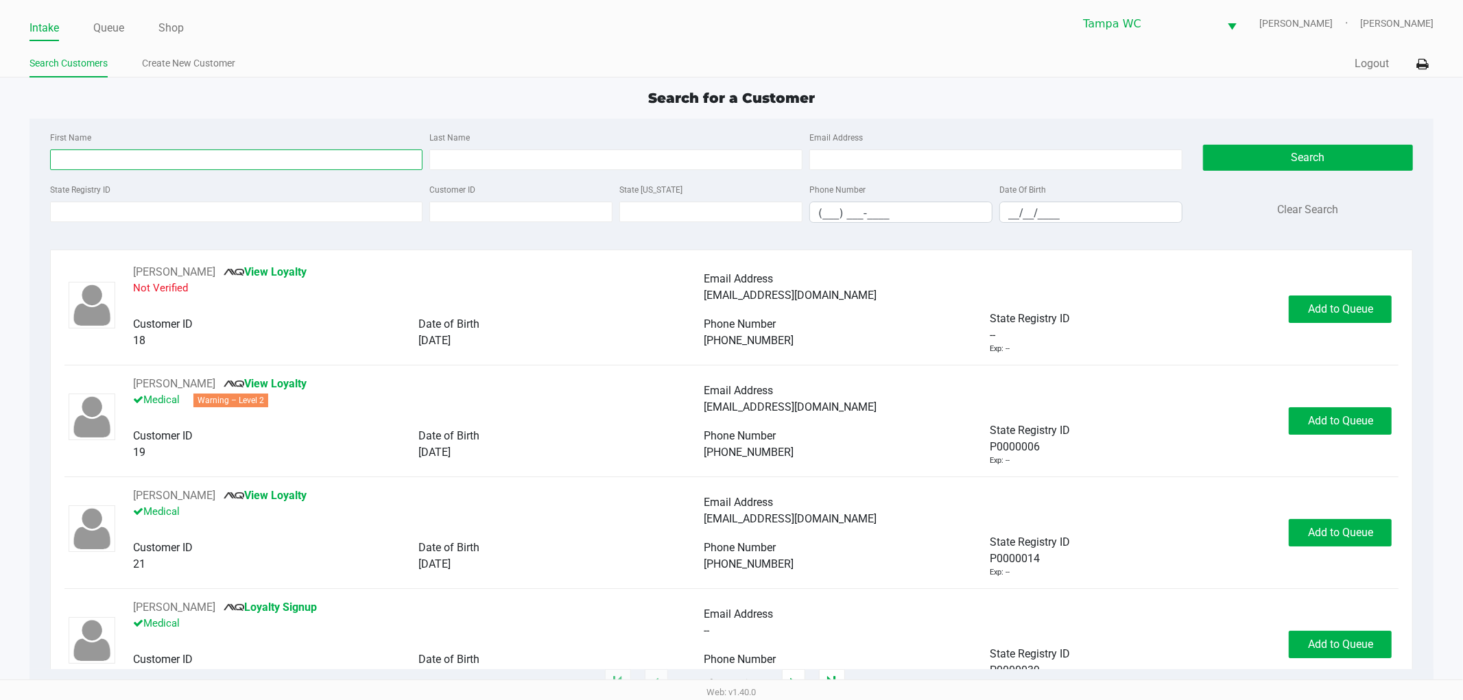
drag, startPoint x: 210, startPoint y: 149, endPoint x: 201, endPoint y: 188, distance: 40.1
click at [209, 161] on input "First Name" at bounding box center [236, 159] width 373 height 21
type input "Shawn"
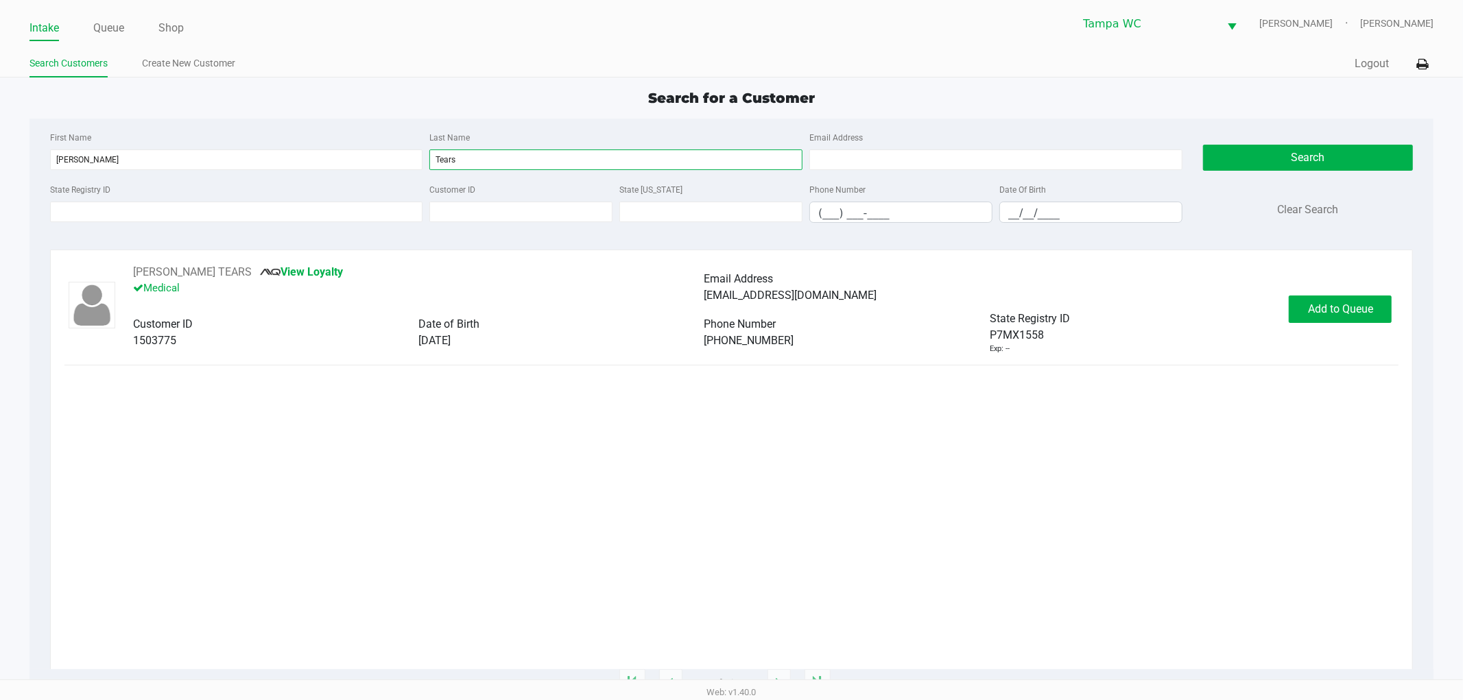
type input "Tears"
click at [400, 464] on div "SHAWN TEARS View Loyalty Medical Email Address shawnctears@gmail.com Customer I…" at bounding box center [731, 466] width 1334 height 405
click at [1369, 314] on span "Add to Queue" at bounding box center [1340, 308] width 65 height 13
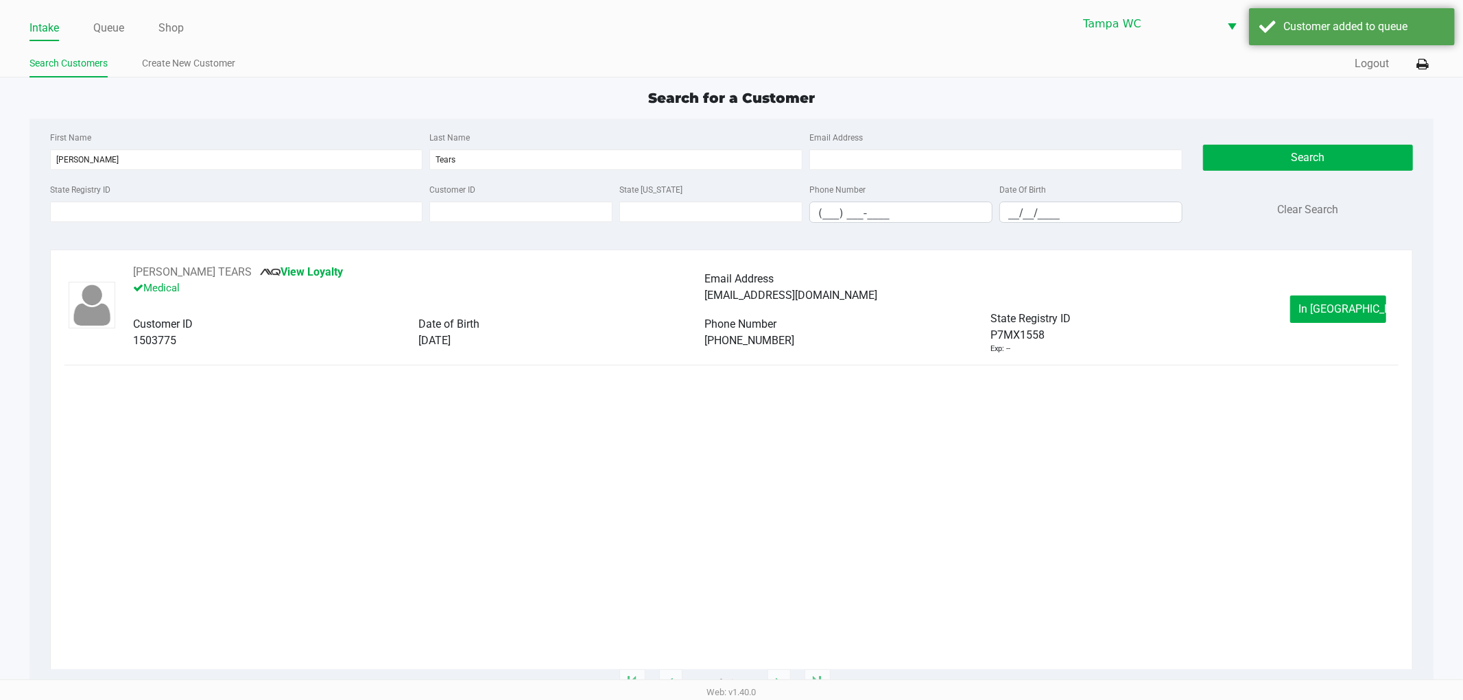
click at [1327, 293] on div "SHAWN TEARS View Loyalty Medical Email Address shawnctears@gmail.com Customer I…" at bounding box center [731, 309] width 1334 height 91
click at [1322, 306] on span "In Queue" at bounding box center [1356, 308] width 115 height 13
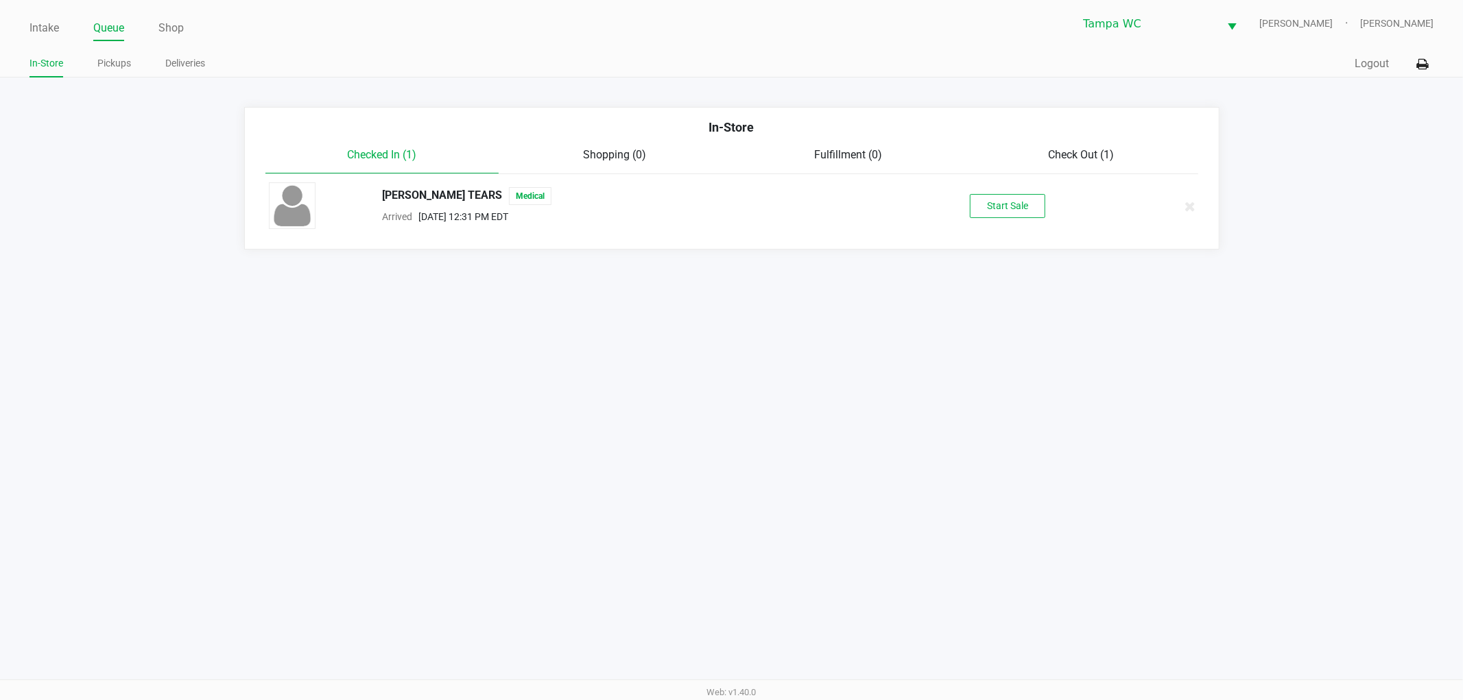
click at [738, 413] on div "Intake Queue Shop Tampa WC WILLOW-SMITH Jalen Thedy In-Store Pickups Deliveries…" at bounding box center [731, 350] width 1463 height 700
click at [977, 217] on button "Start Sale" at bounding box center [1007, 206] width 75 height 24
click at [1209, 509] on div "Intake Queue Shop Tampa WC WILLOW-SMITH Jalen Thedy In-Store Pickups Deliveries…" at bounding box center [731, 350] width 1463 height 700
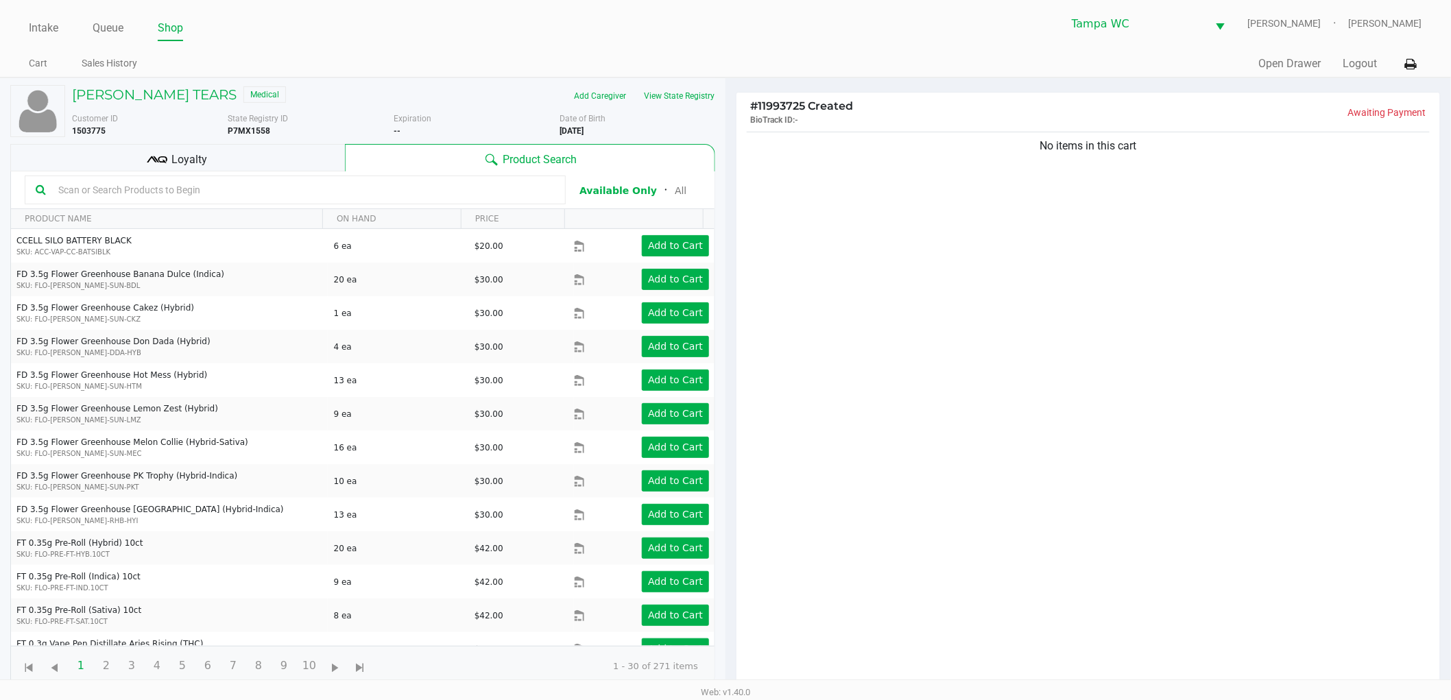
click at [1097, 374] on div "No items in this cart" at bounding box center [1088, 413] width 704 height 568
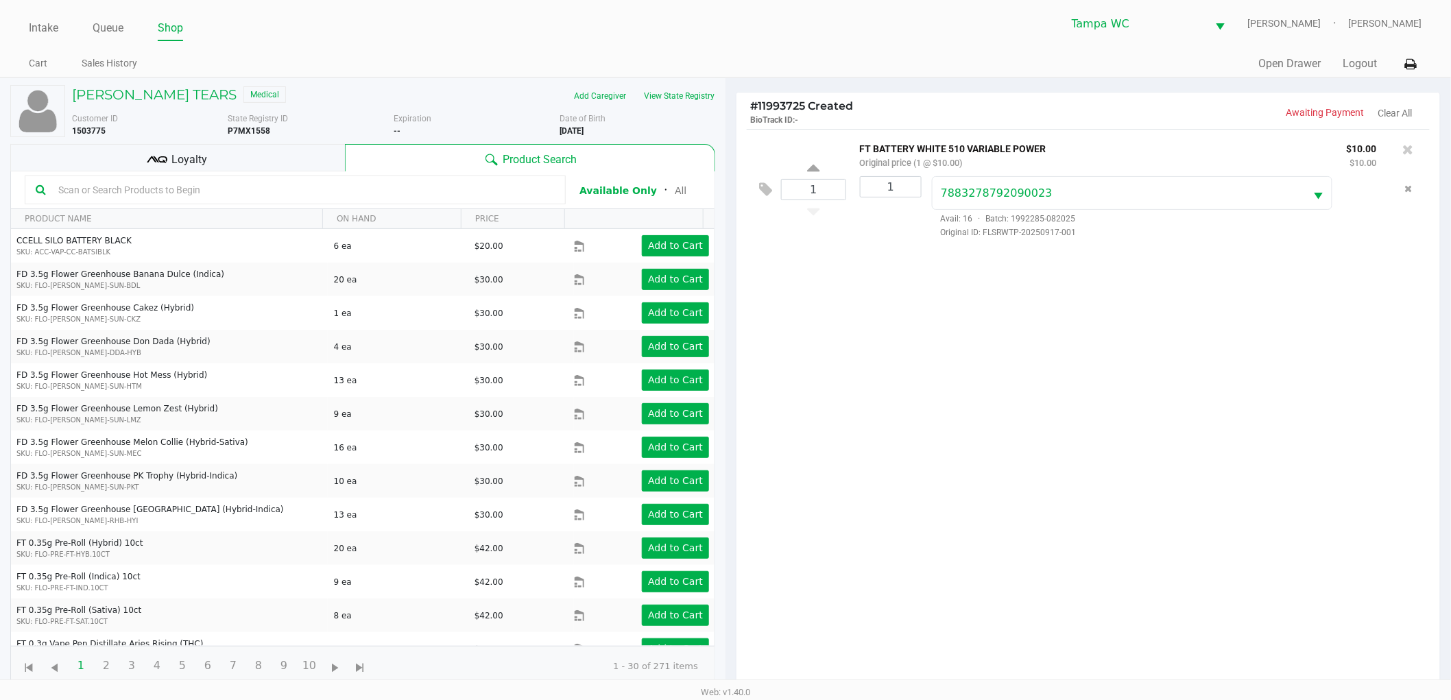
click at [756, 194] on div "1 FT BATTERY WHITE 510 VARIABLE POWER Original price (1 @ $10.00) $10.00 $10.00…" at bounding box center [1088, 189] width 683 height 120
click at [770, 186] on icon at bounding box center [765, 190] width 13 height 16
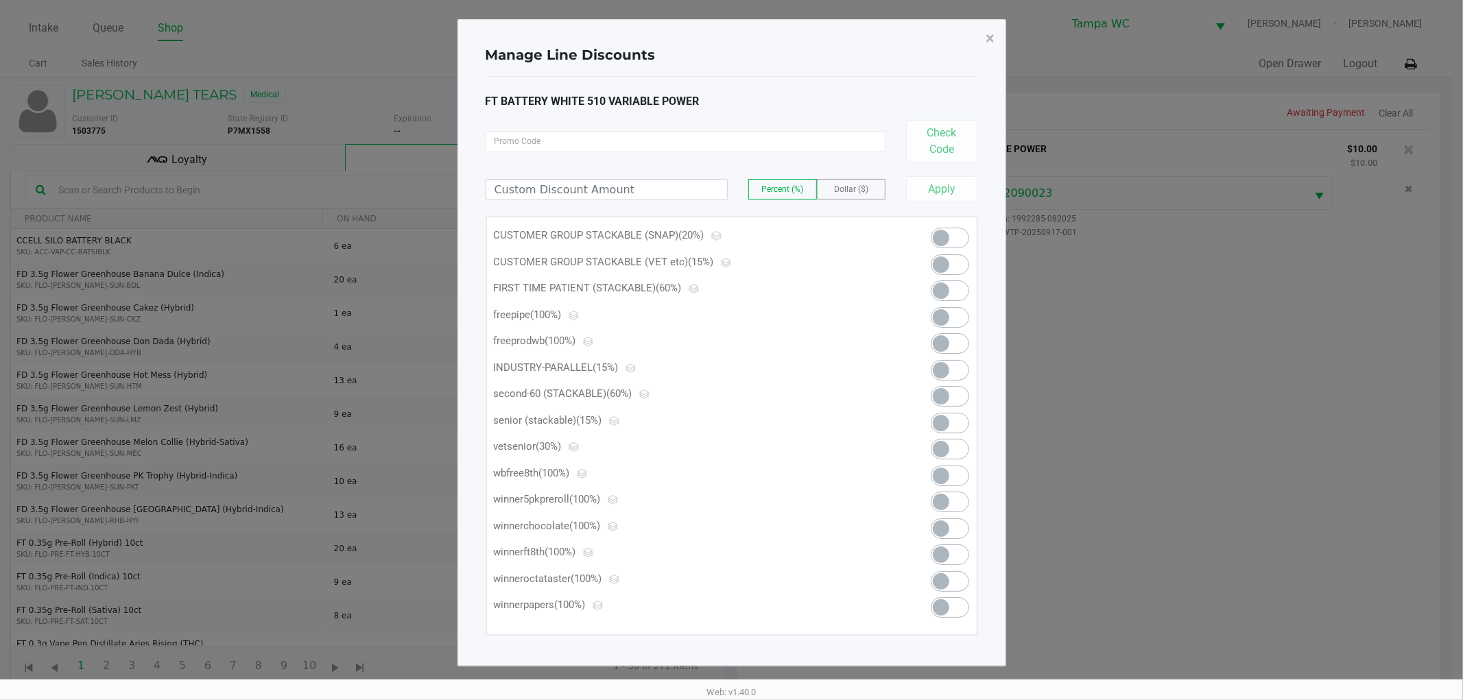
click at [956, 261] on span at bounding box center [949, 264] width 38 height 21
click at [996, 33] on button "×" at bounding box center [990, 38] width 31 height 38
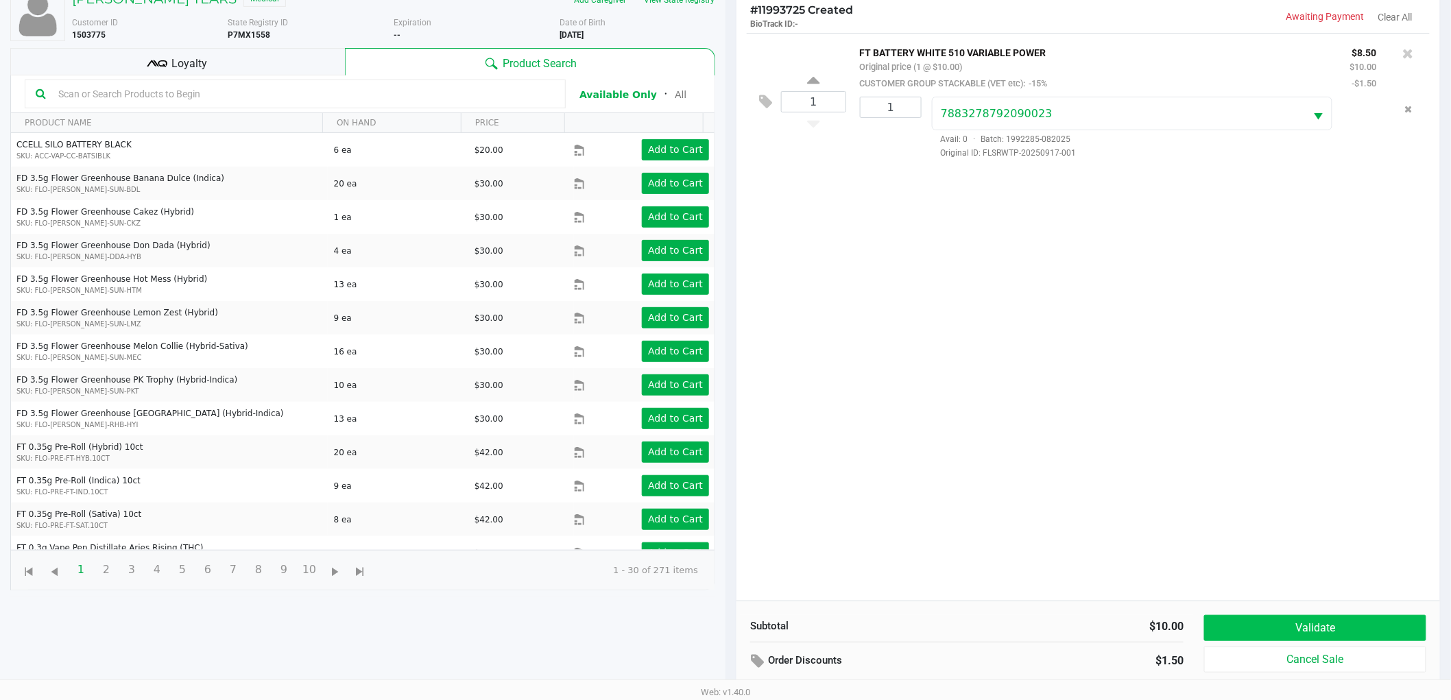
scroll to position [149, 0]
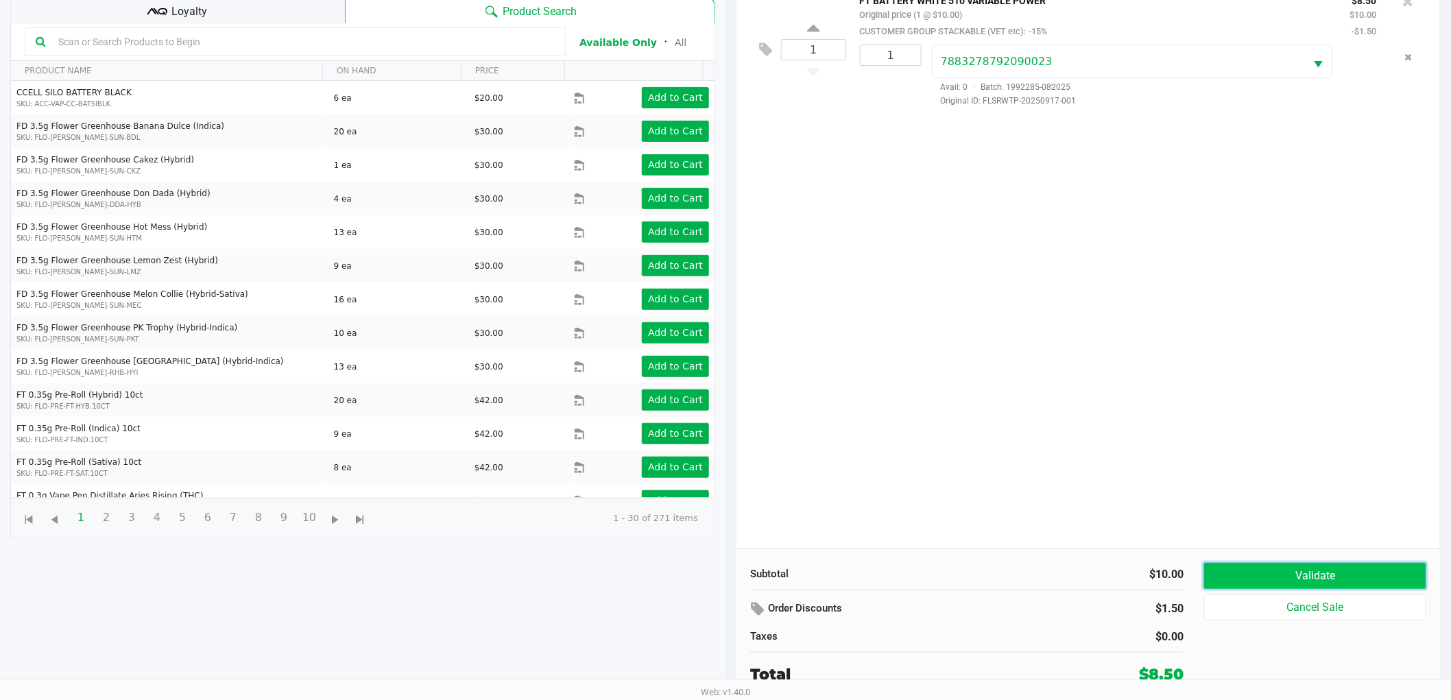
click at [1347, 573] on button "Validate" at bounding box center [1315, 576] width 222 height 26
click at [1320, 468] on div "1 FT BATTERY WHITE 510 VARIABLE POWER Original price (1 @ $10.00) CUSTOMER GROU…" at bounding box center [1088, 265] width 704 height 568
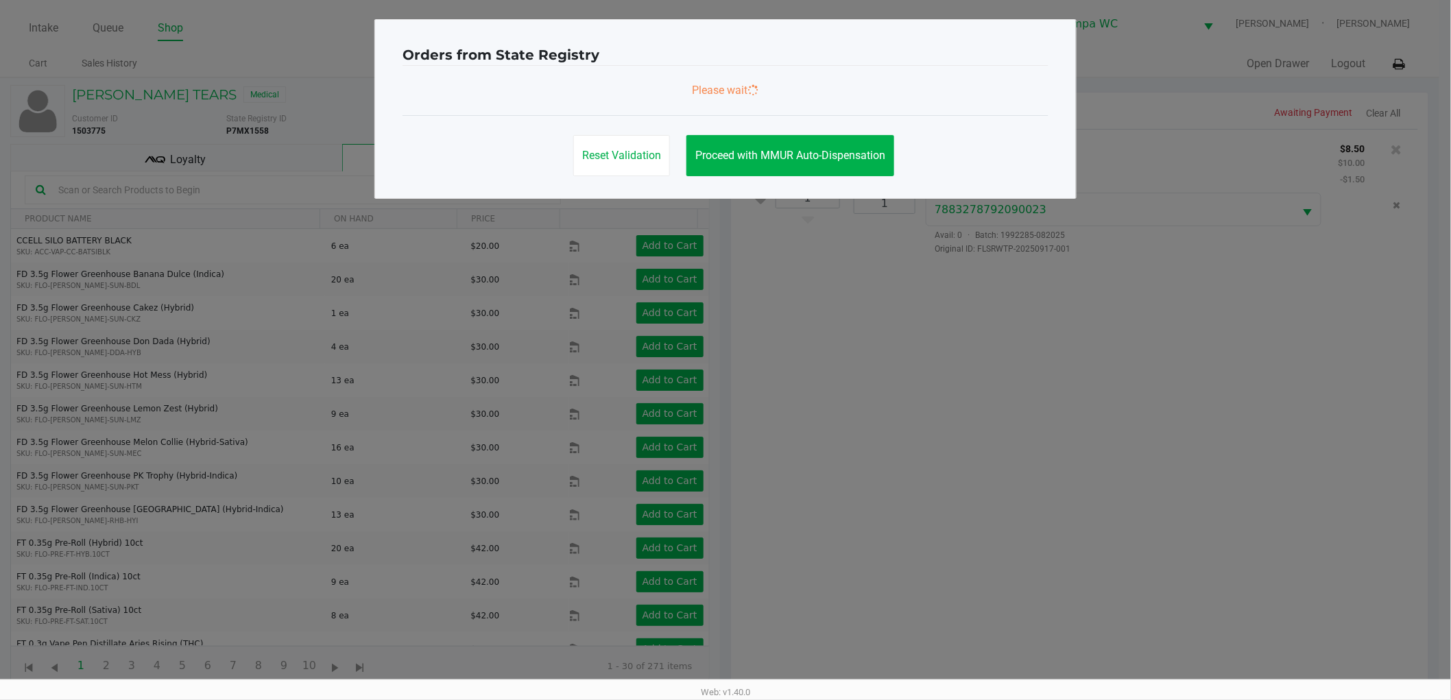
scroll to position [0, 0]
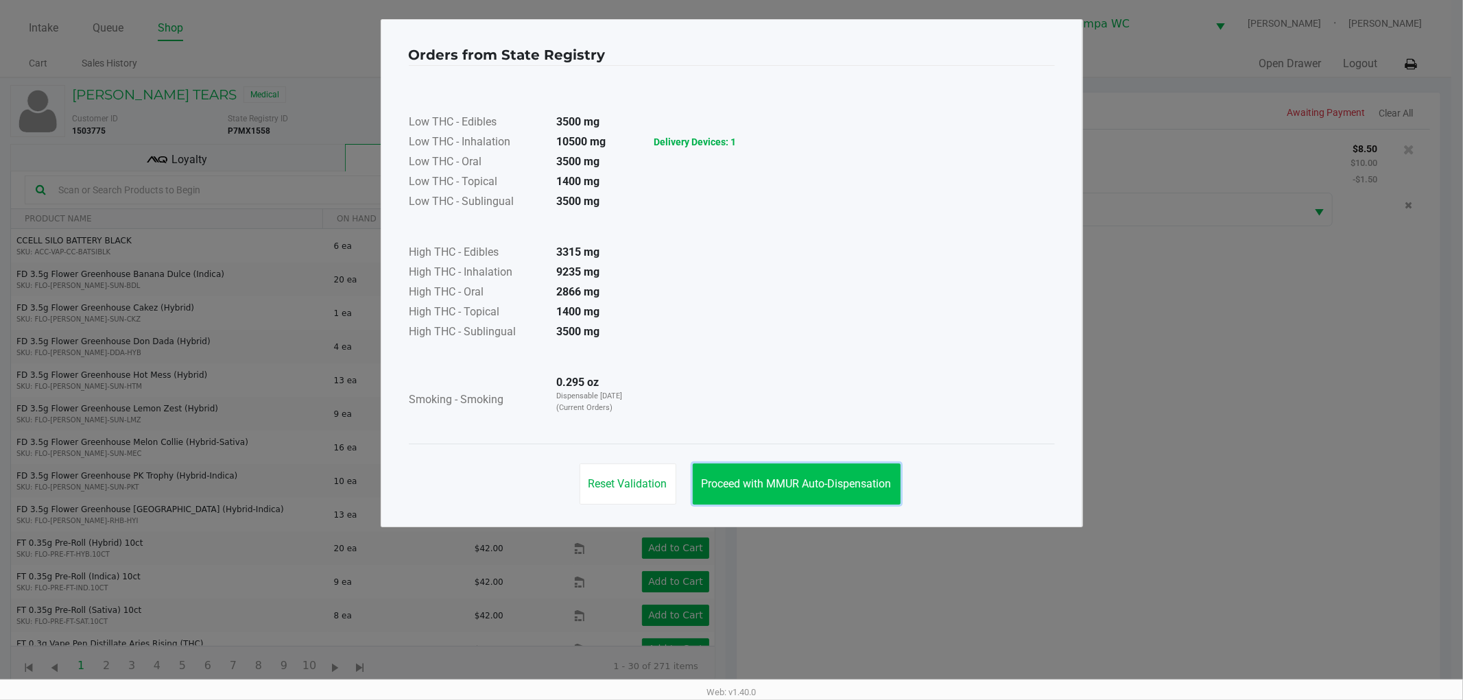
click at [831, 475] on button "Proceed with MMUR Auto-Dispensation" at bounding box center [797, 484] width 208 height 41
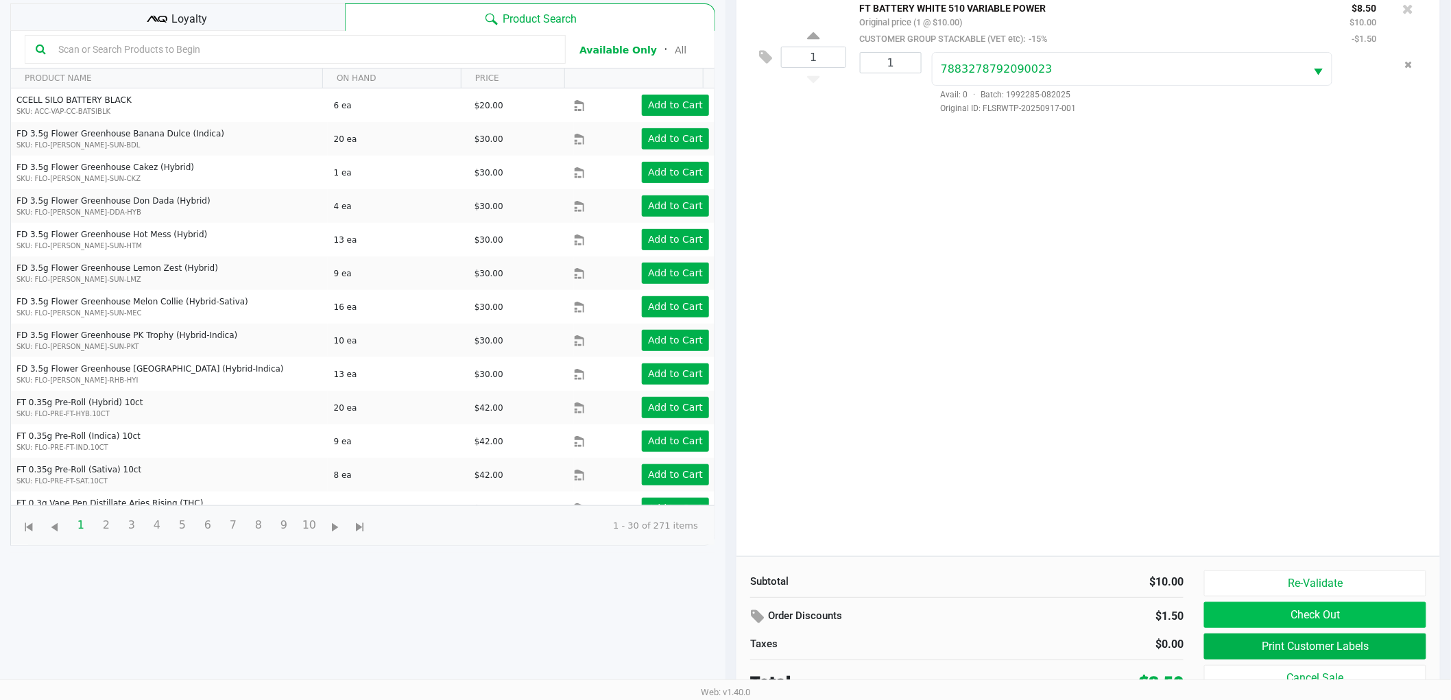
scroll to position [149, 0]
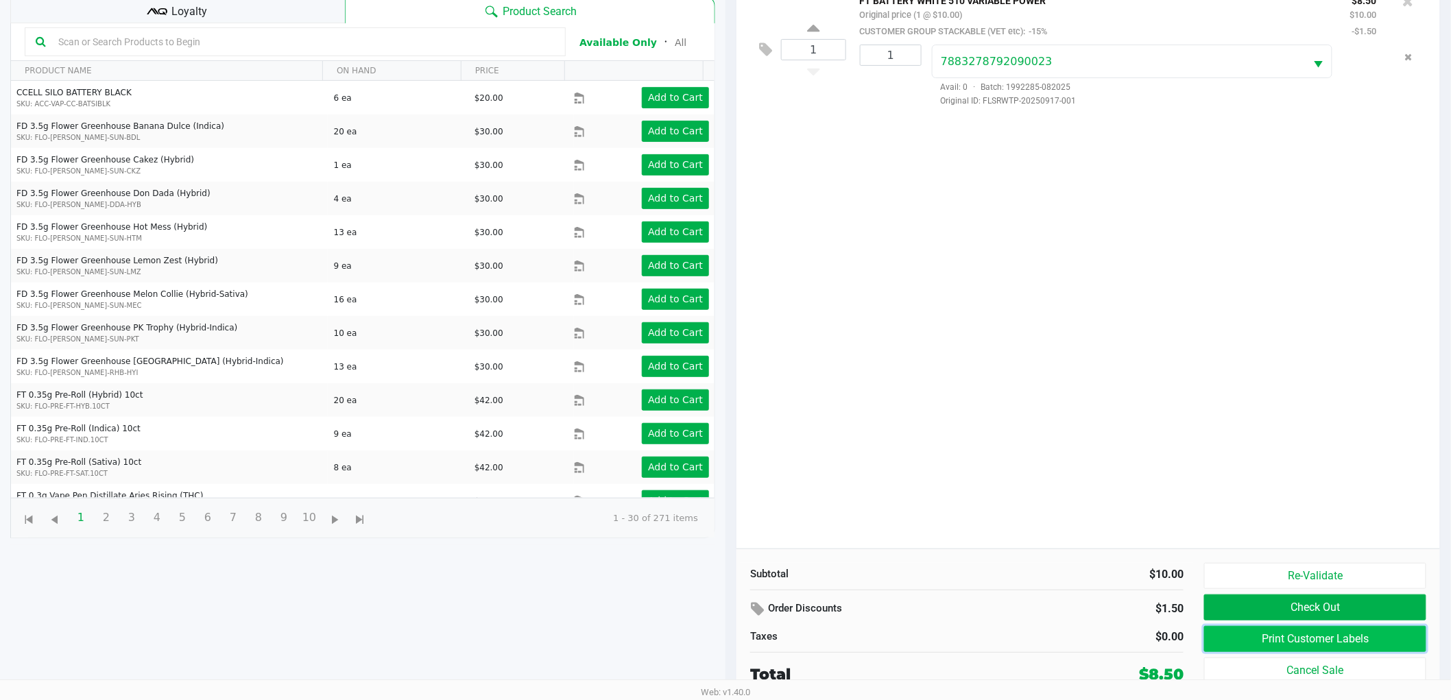
click at [1337, 633] on button "Print Customer Labels" at bounding box center [1315, 639] width 222 height 26
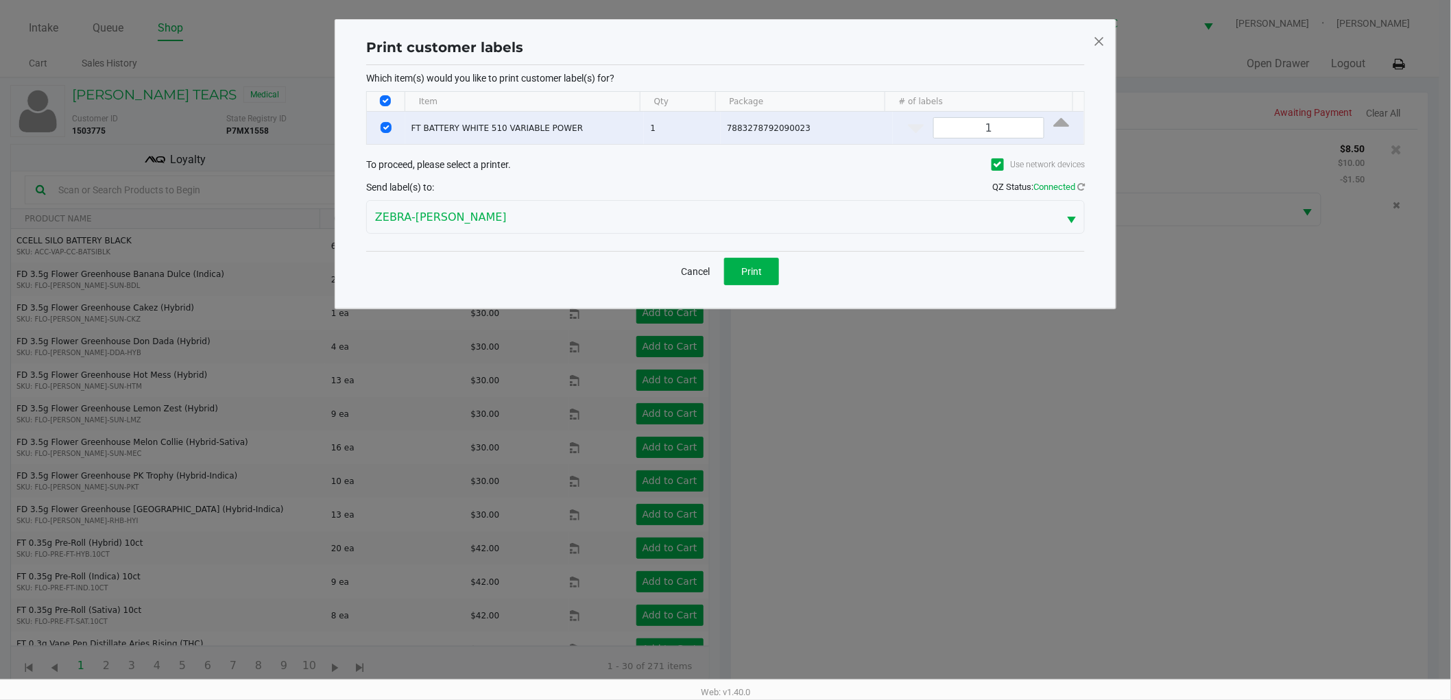
scroll to position [0, 0]
click at [765, 283] on button "Print" at bounding box center [757, 271] width 55 height 27
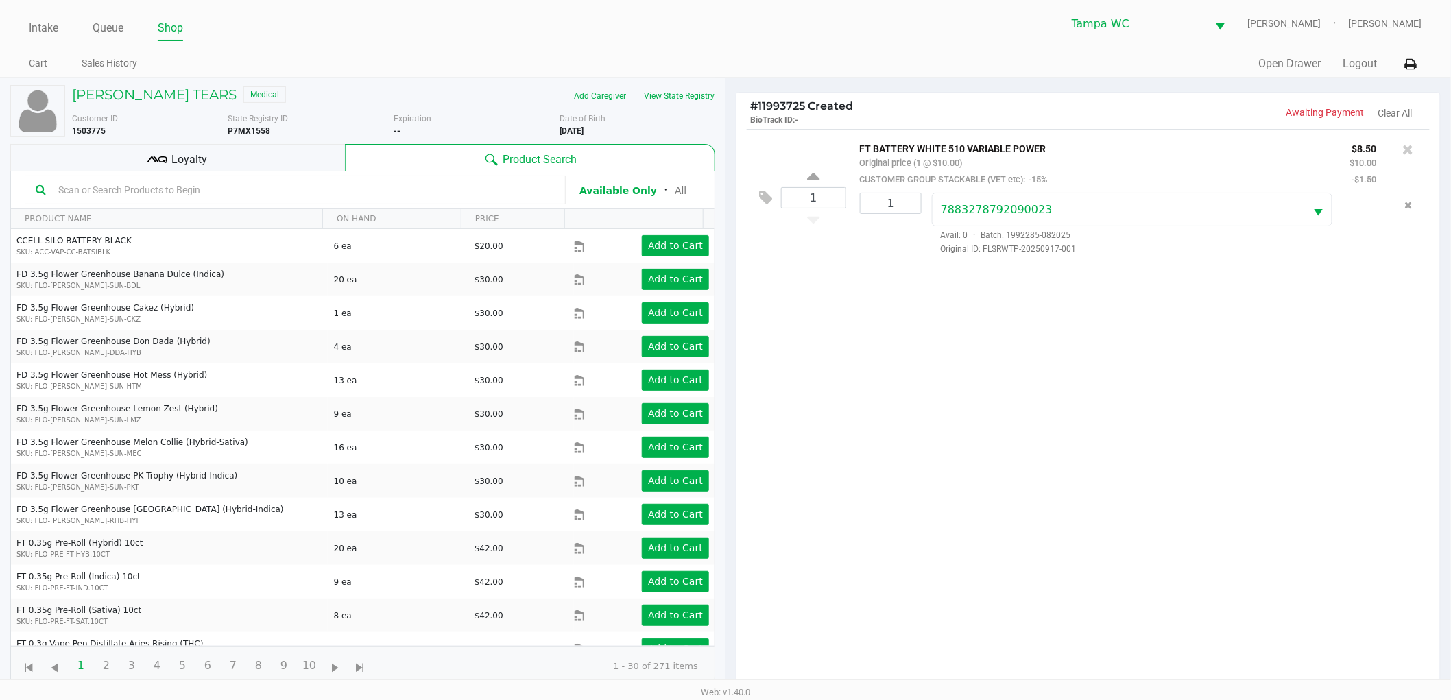
scroll to position [149, 0]
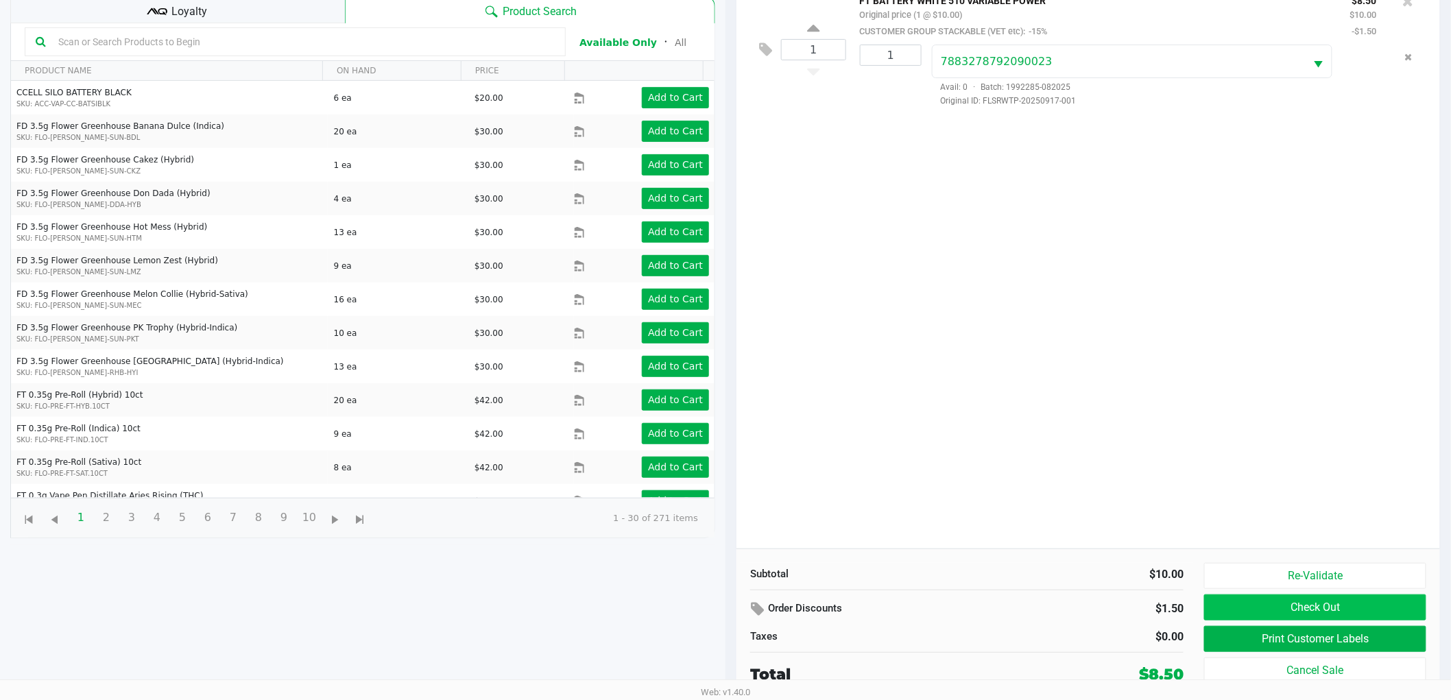
click at [1377, 597] on button "Check Out" at bounding box center [1315, 607] width 222 height 26
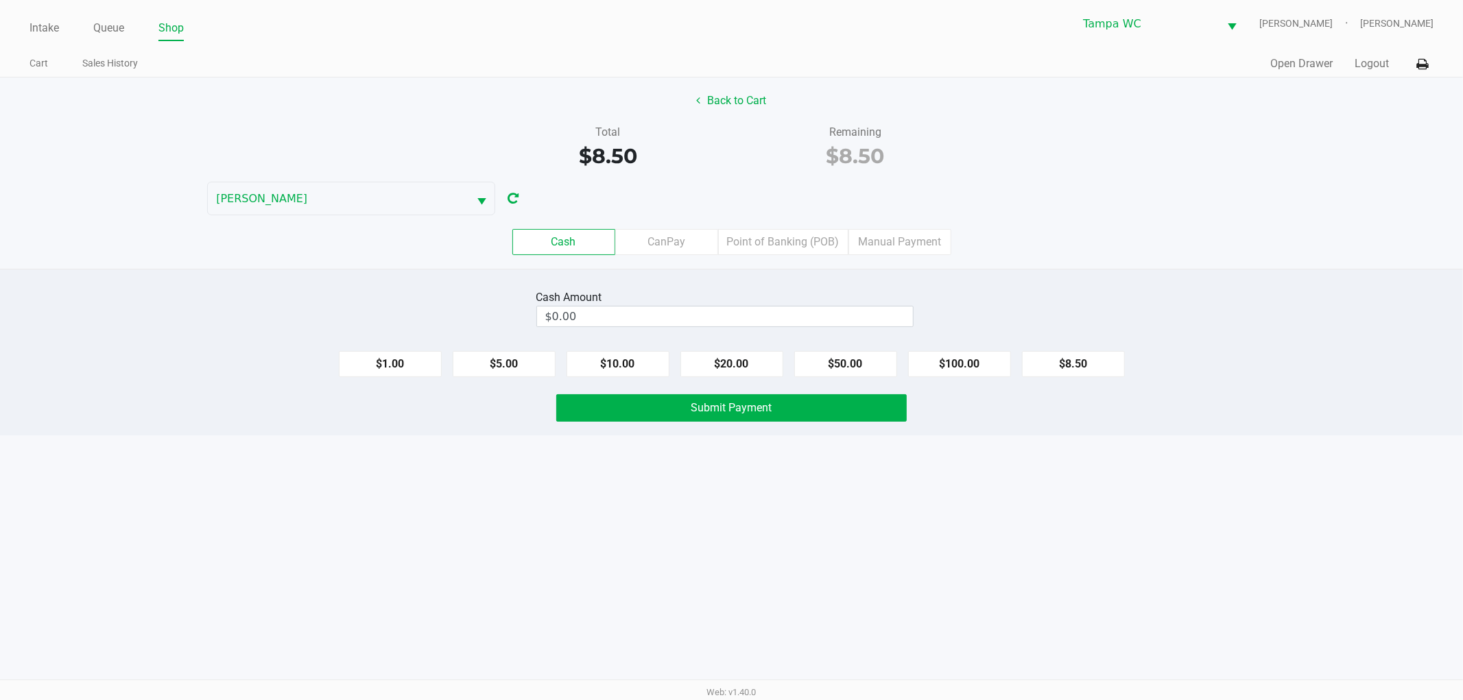
click at [834, 241] on label "Point of Banking (POB)" at bounding box center [783, 242] width 130 height 26
click at [0, 0] on 7 "Point of Banking (POB)" at bounding box center [0, 0] width 0 height 0
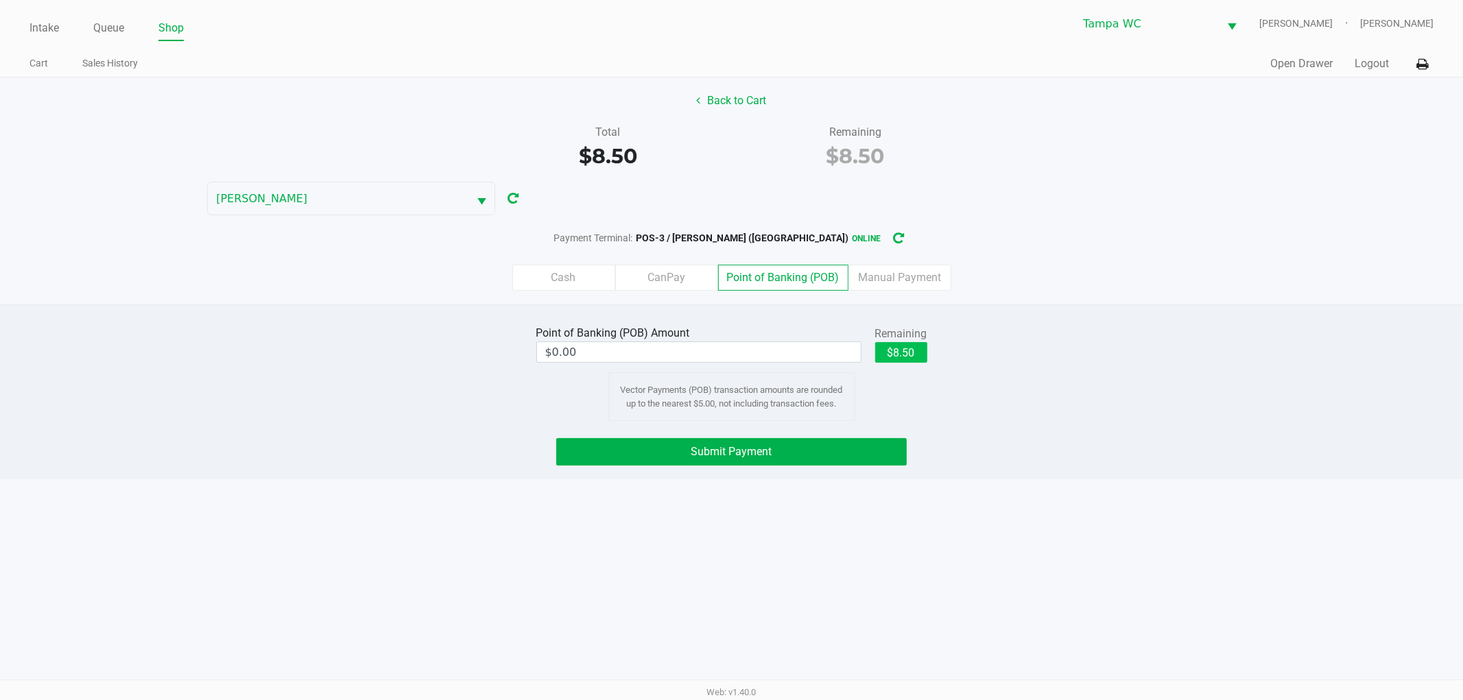
click at [914, 360] on button "$8.50" at bounding box center [901, 352] width 52 height 21
type input "$8.50"
click at [942, 426] on div "Point of Banking (POB) Amount $8.50 Remaining $8.50 Clear Vector Payments (POB)…" at bounding box center [731, 391] width 1463 height 175
click at [855, 460] on button "Submit Payment" at bounding box center [731, 451] width 350 height 27
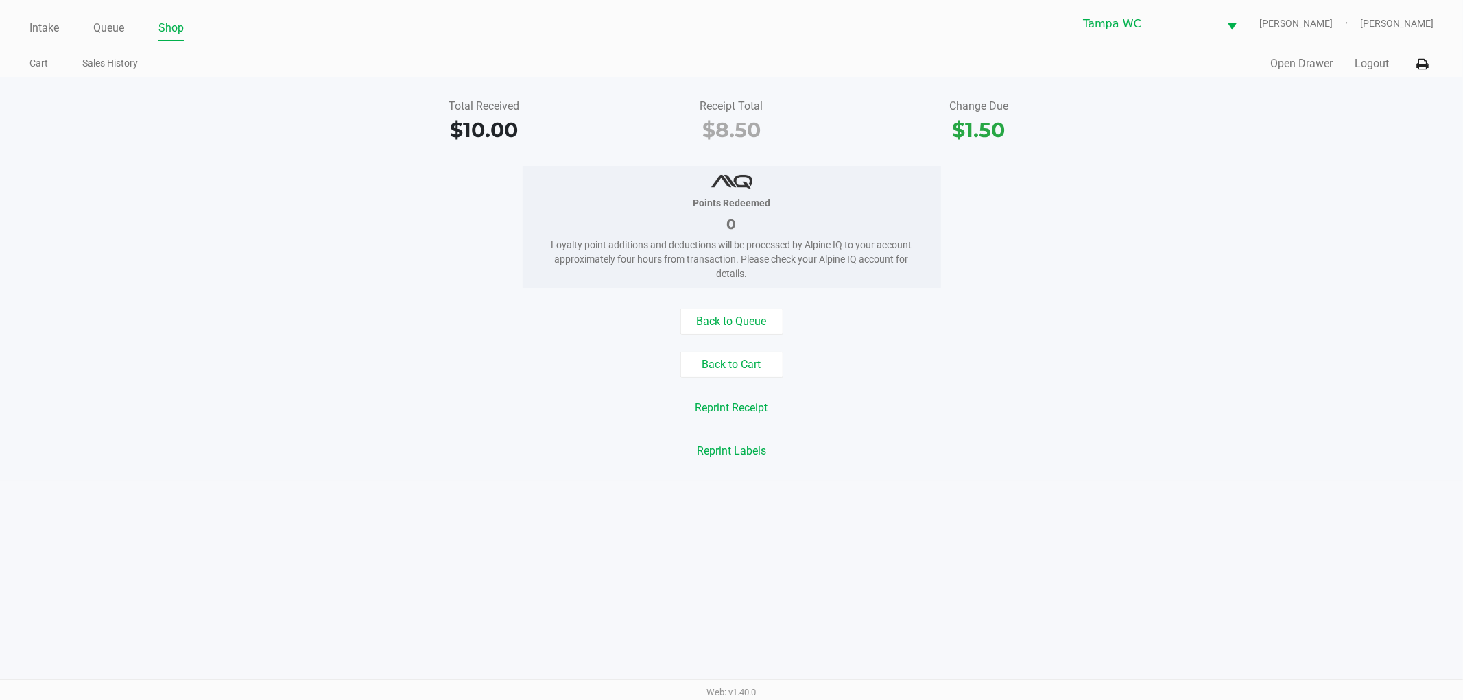
click at [32, 32] on link "Intake" at bounding box center [43, 28] width 29 height 19
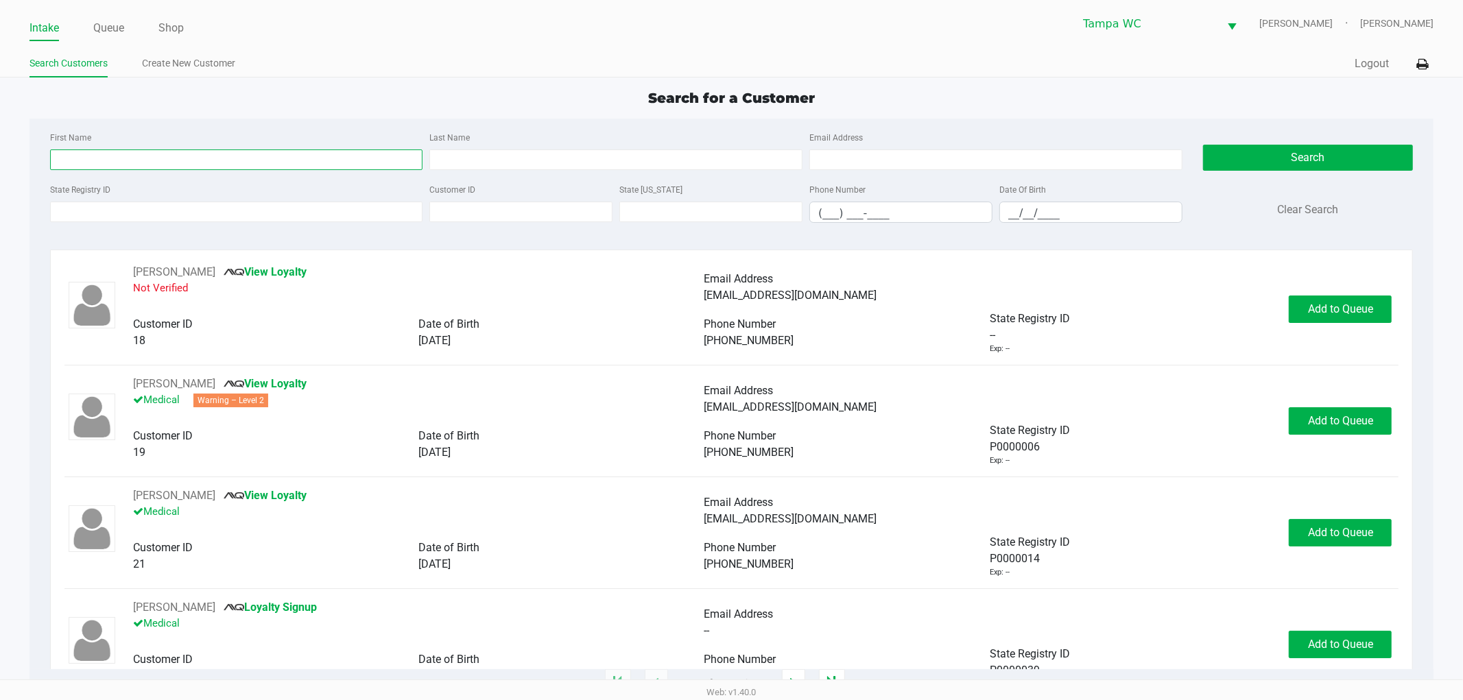
click at [263, 152] on input "First Name" at bounding box center [236, 159] width 373 height 21
type input "Ryan"
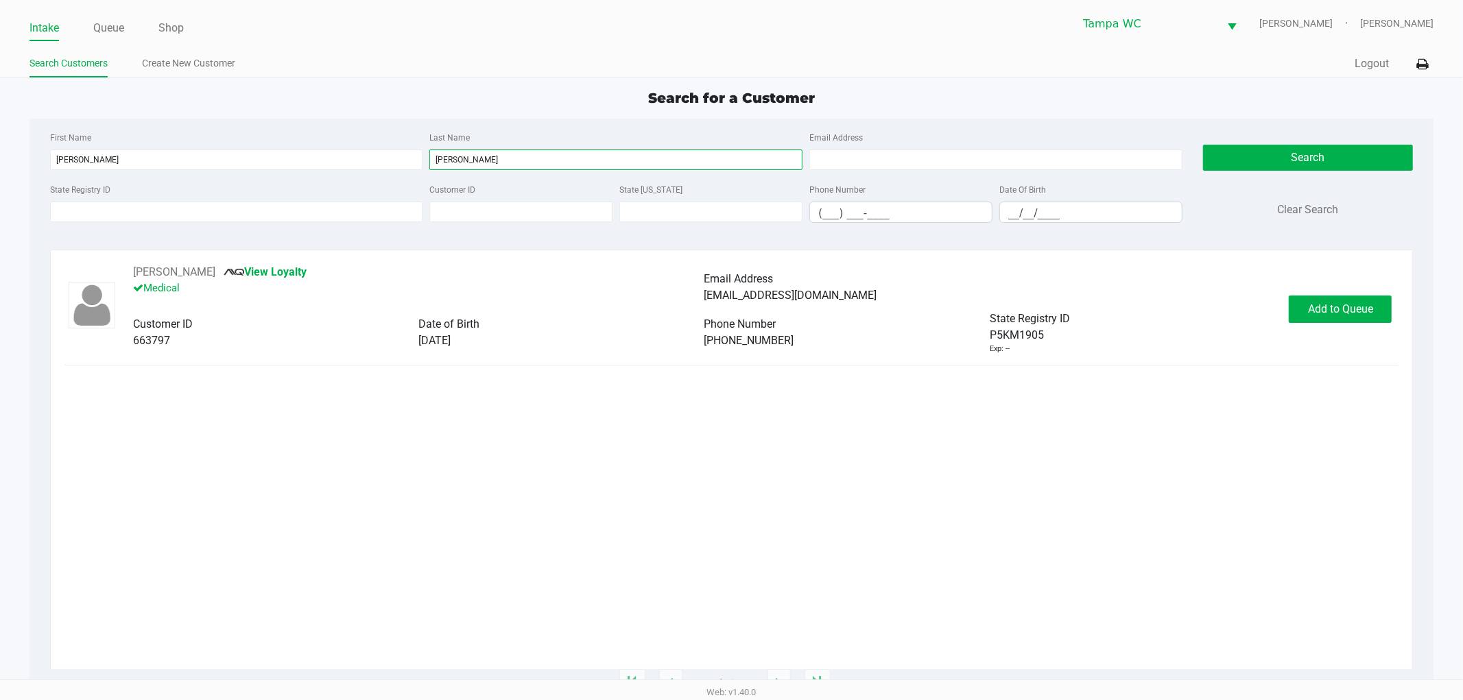
type input "duguay"
drag, startPoint x: 398, startPoint y: 426, endPoint x: 474, endPoint y: 451, distance: 80.0
click at [402, 426] on div "RYAN DUGUAY View Loyalty Medical Email Address ryanduguay1@gmail.com Customer I…" at bounding box center [731, 466] width 1334 height 405
drag, startPoint x: 867, startPoint y: 477, endPoint x: 1263, endPoint y: 326, distance: 424.1
click at [869, 477] on div "RYAN DUGUAY View Loyalty Medical Email Address ryanduguay1@gmail.com Customer I…" at bounding box center [731, 466] width 1334 height 405
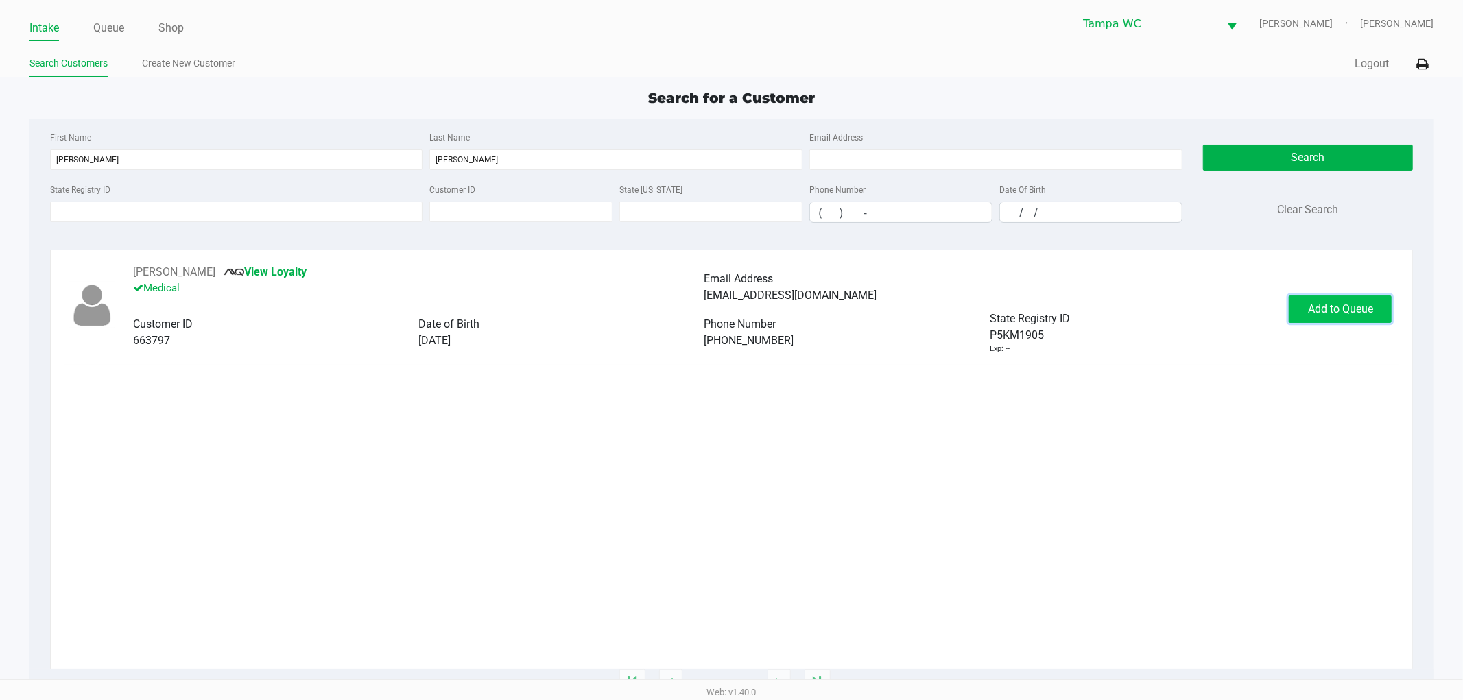
click at [1379, 305] on button "Add to Queue" at bounding box center [1339, 309] width 103 height 27
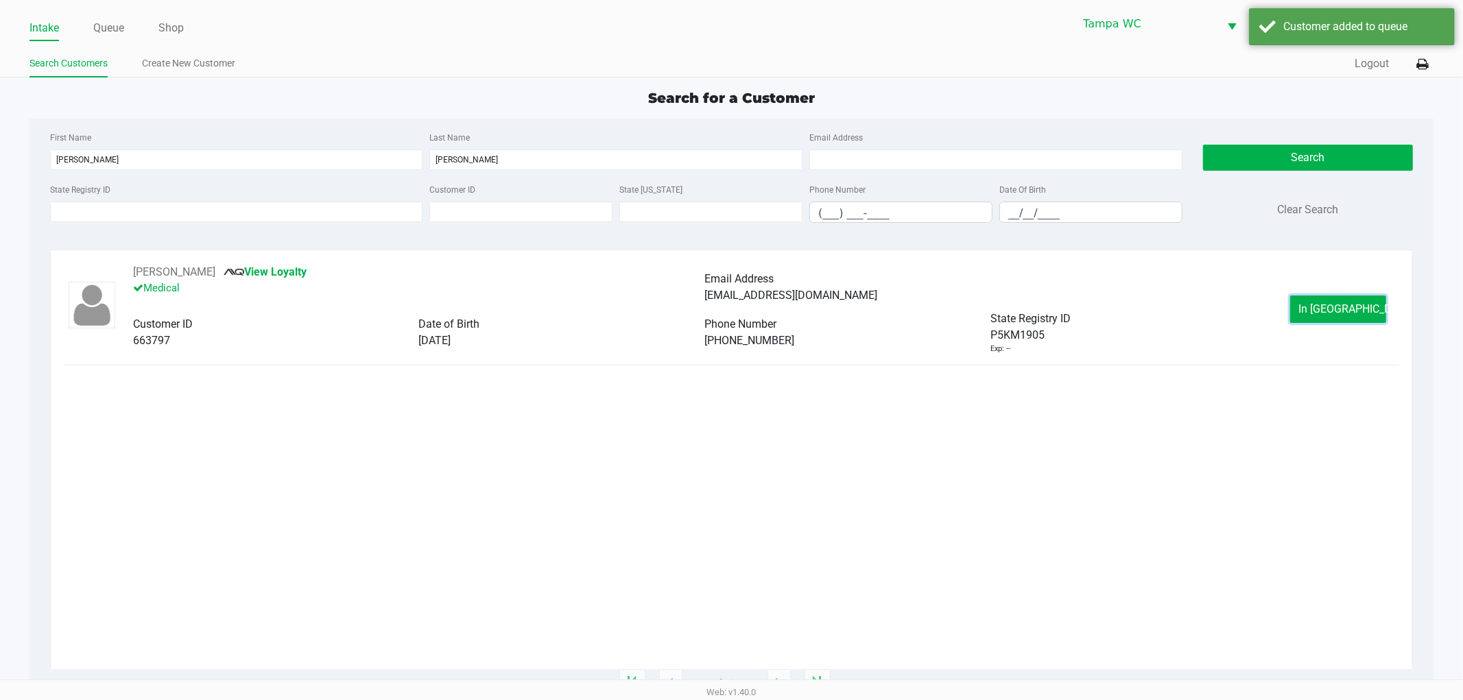
click at [1379, 305] on button "In Queue" at bounding box center [1338, 309] width 96 height 27
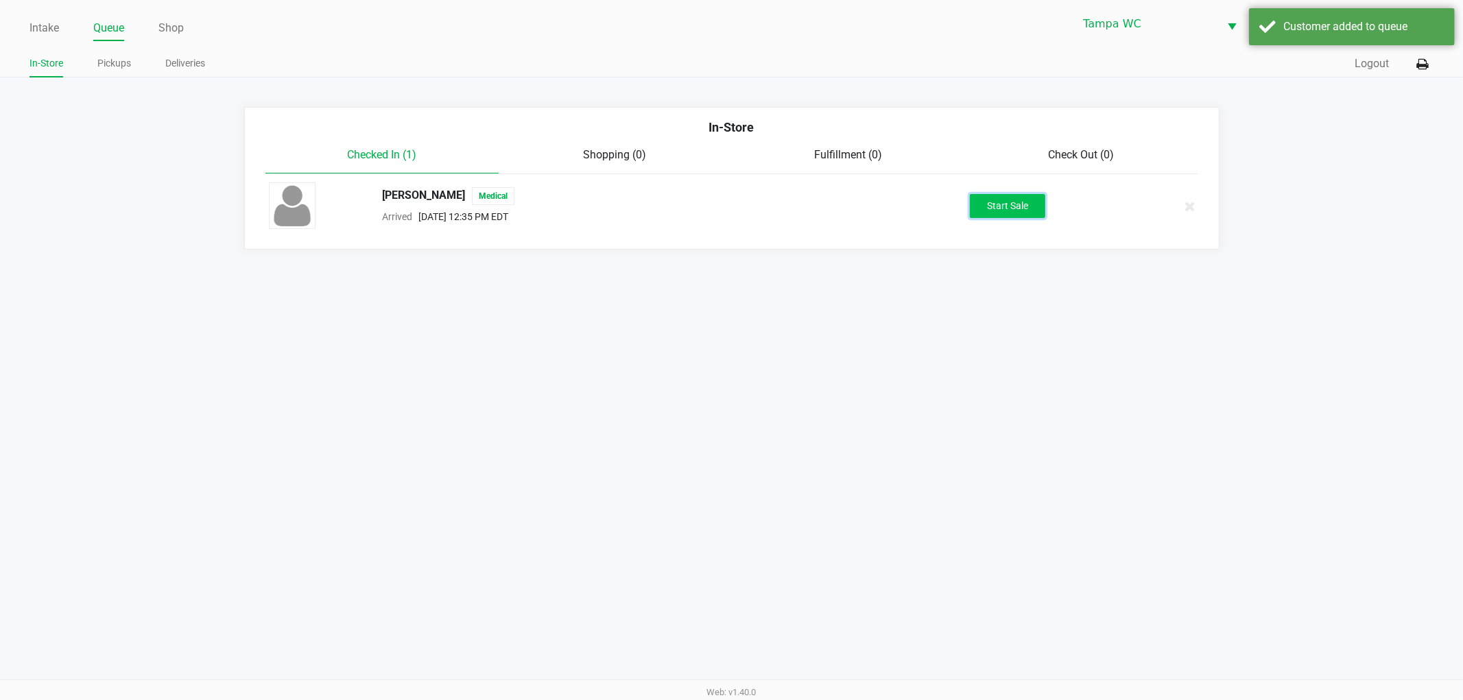
click at [1018, 214] on button "Start Sale" at bounding box center [1007, 206] width 75 height 24
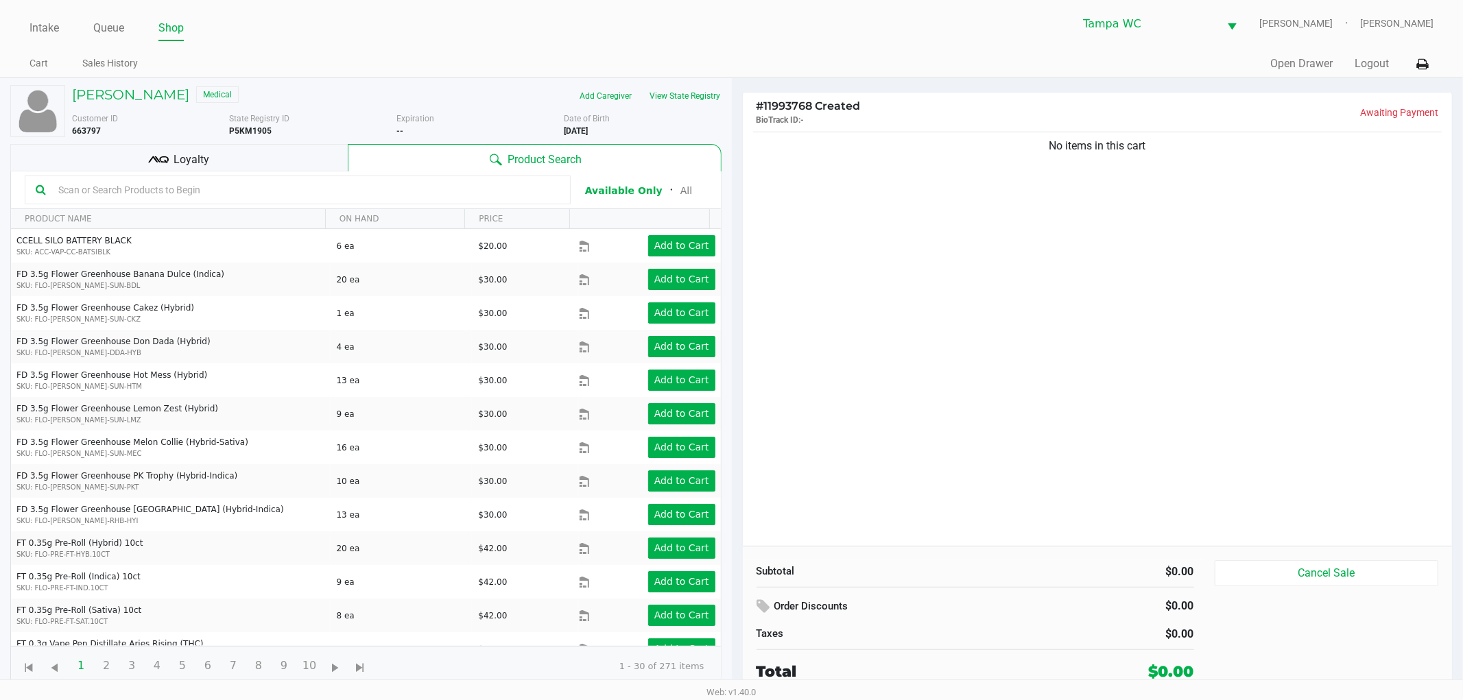
click at [1012, 329] on div "No items in this cart" at bounding box center [1098, 337] width 710 height 417
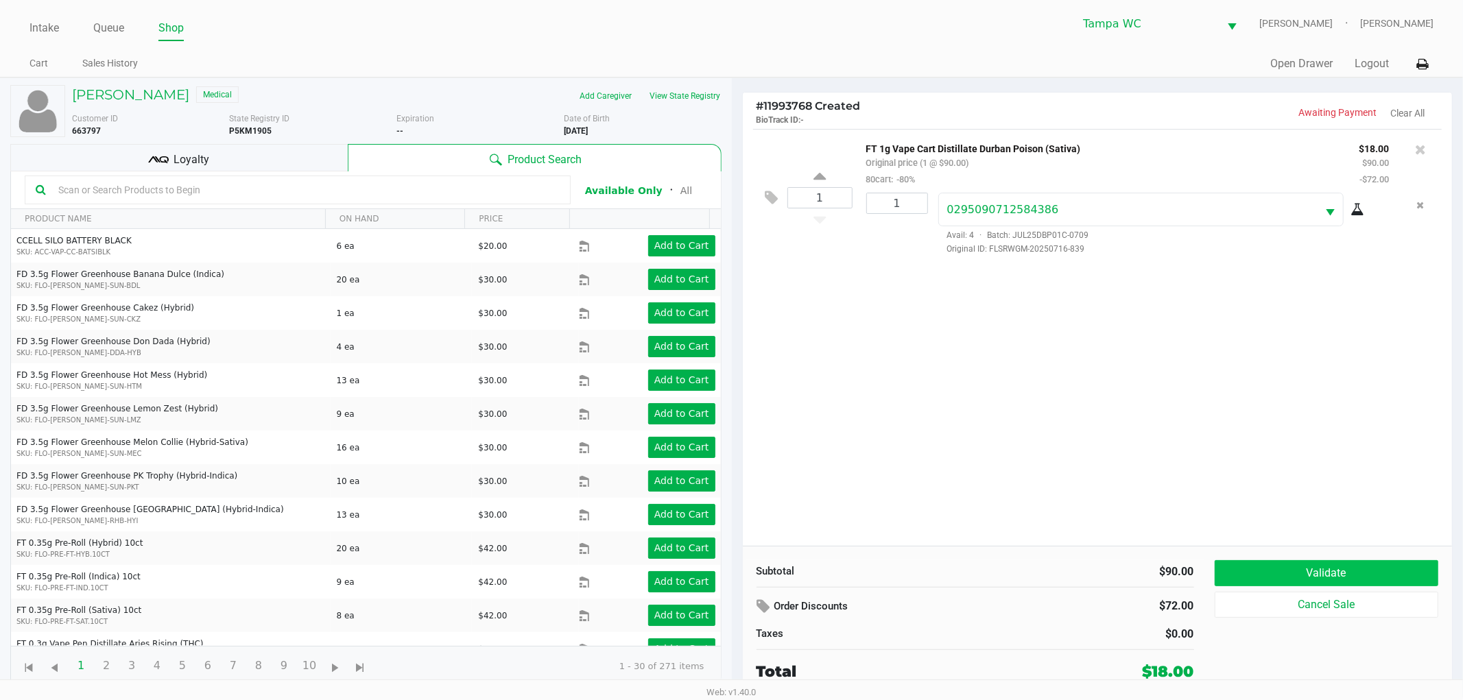
click at [1327, 577] on button "Validate" at bounding box center [1326, 573] width 224 height 26
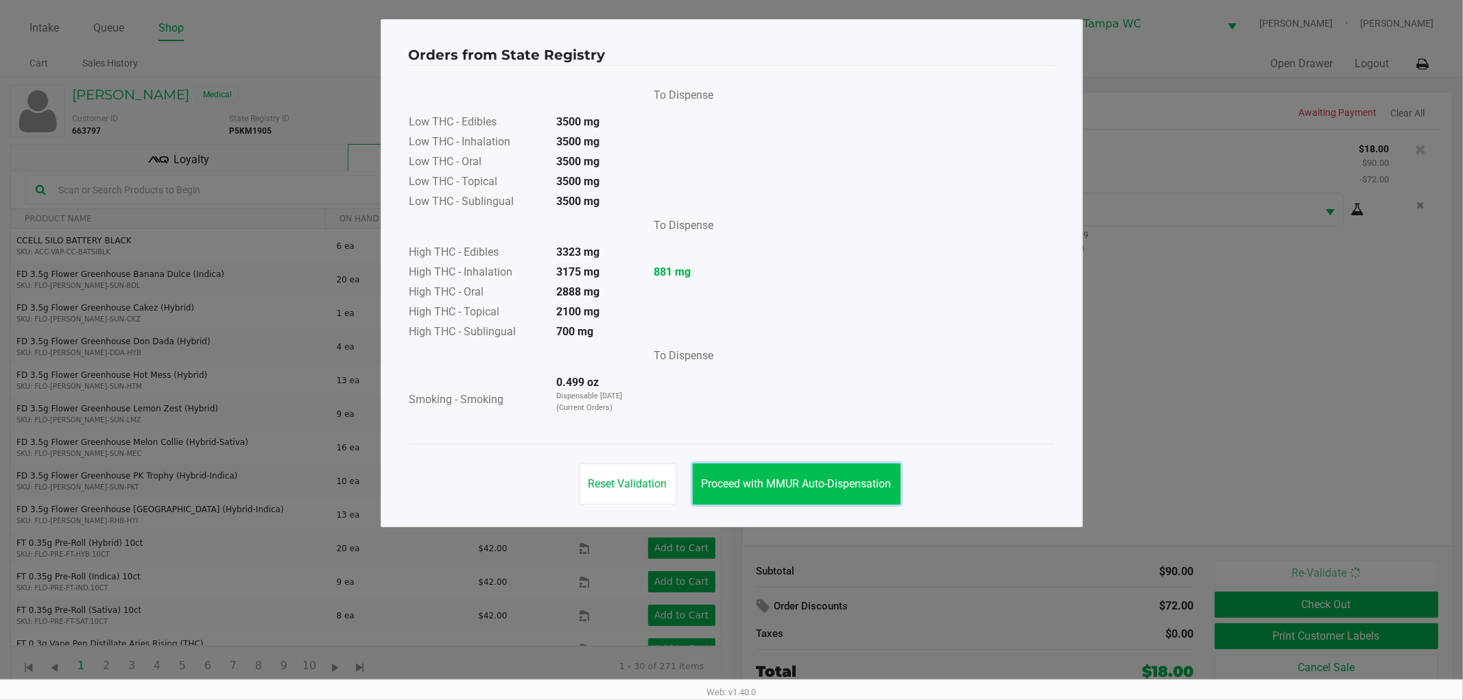
click at [838, 484] on span "Proceed with MMUR Auto-Dispensation" at bounding box center [796, 483] width 190 height 13
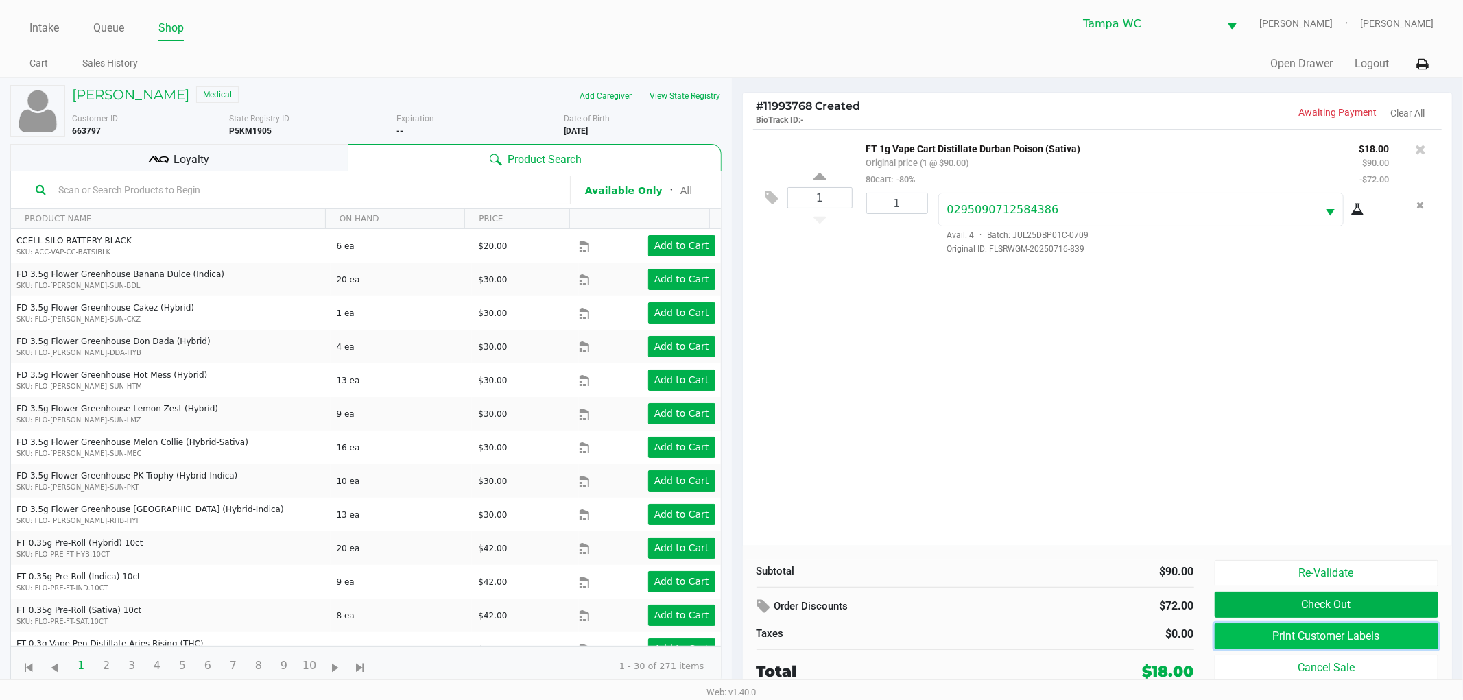
click at [1245, 636] on button "Print Customer Labels" at bounding box center [1326, 636] width 224 height 26
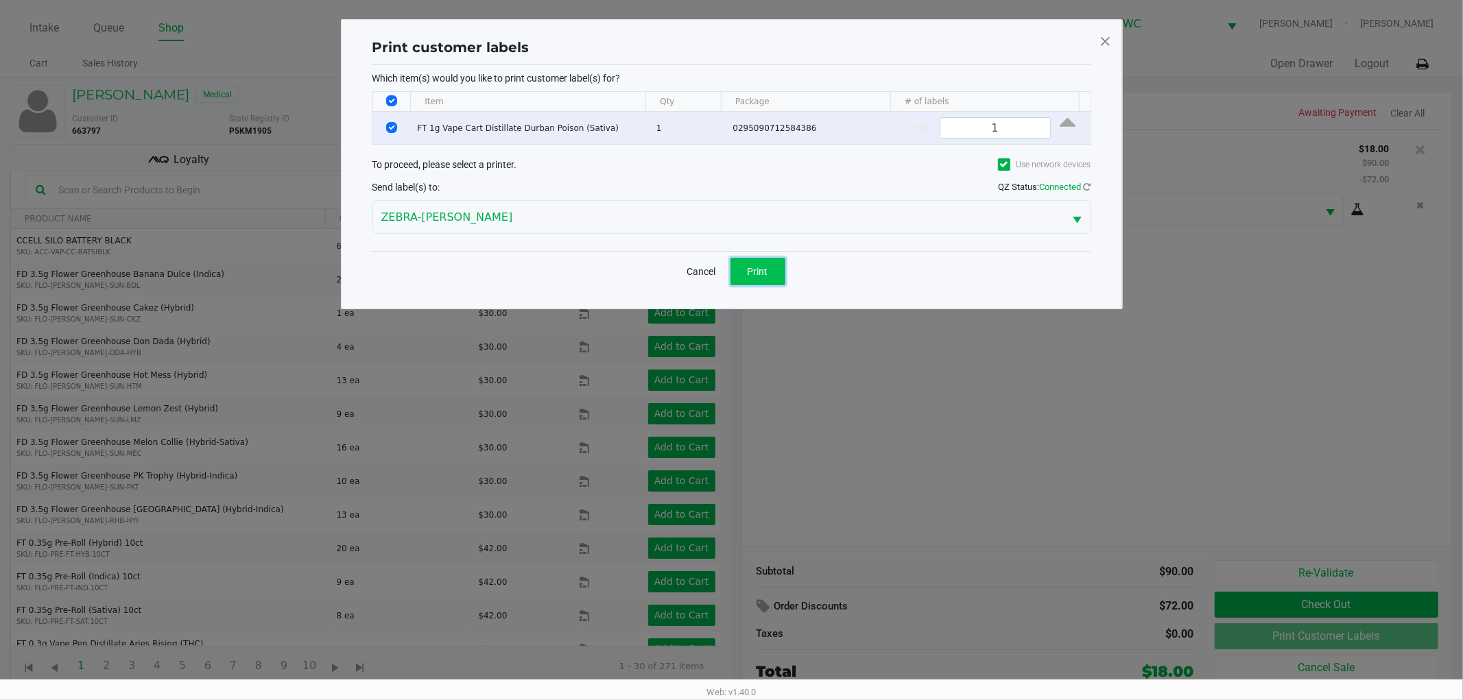
click at [760, 278] on button "Print" at bounding box center [757, 271] width 55 height 27
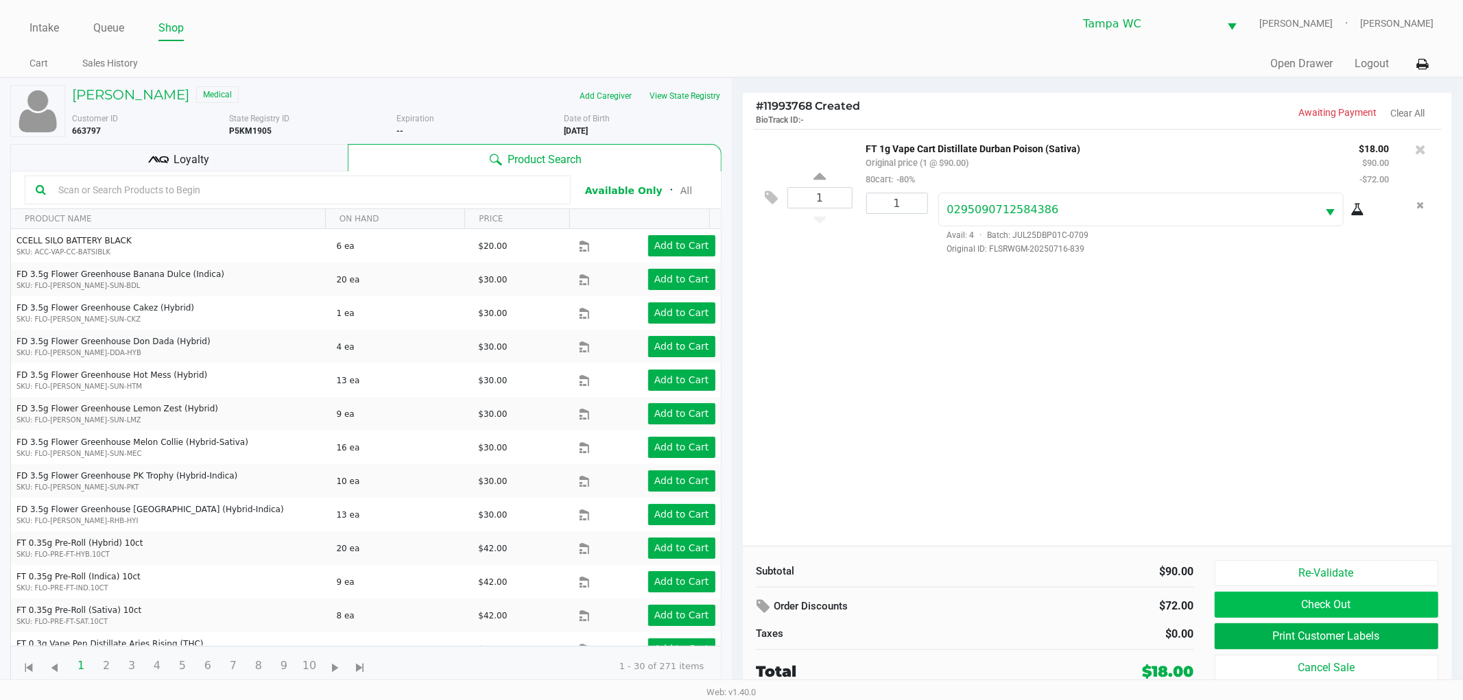
click at [1308, 611] on button "Check Out" at bounding box center [1326, 605] width 224 height 26
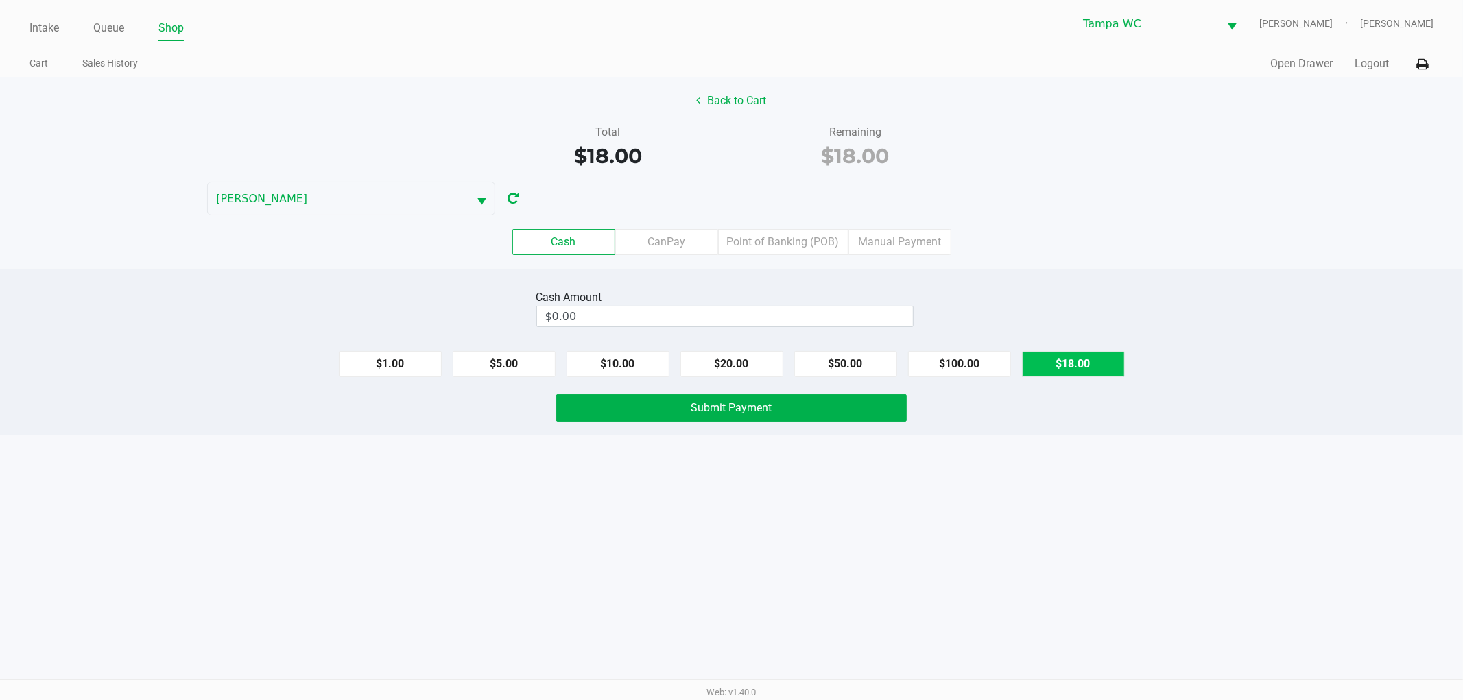
click at [1054, 365] on button "$18.00" at bounding box center [1073, 364] width 103 height 26
type input "$18.00"
drag, startPoint x: 1033, startPoint y: 490, endPoint x: 949, endPoint y: 435, distance: 100.0
click at [1024, 479] on div "Intake Queue Shop Tampa WC WILLOW-SMITH Jalen Thedy Cart Sales History Quick Sa…" at bounding box center [731, 350] width 1463 height 700
click at [825, 399] on button "Submit Payment" at bounding box center [731, 407] width 350 height 27
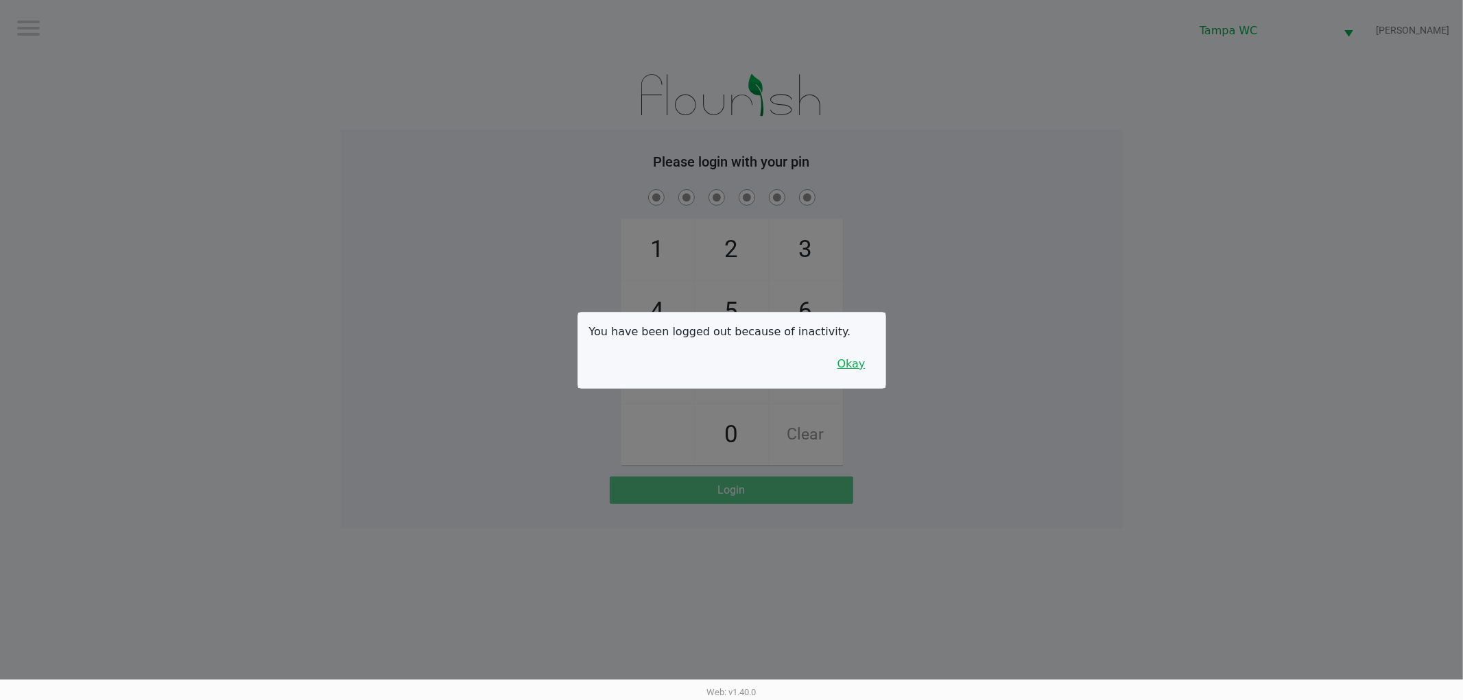
click at [867, 361] on button "Okay" at bounding box center [851, 364] width 46 height 26
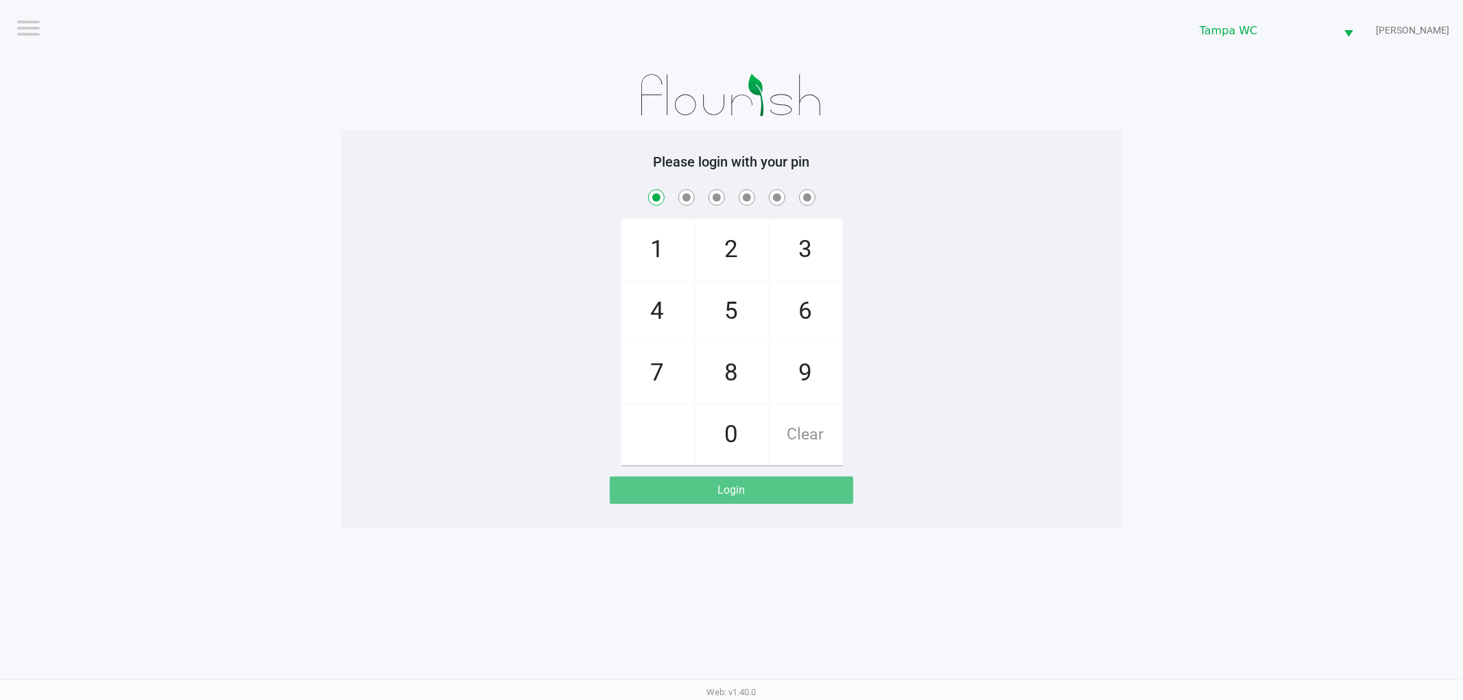
checkbox input "true"
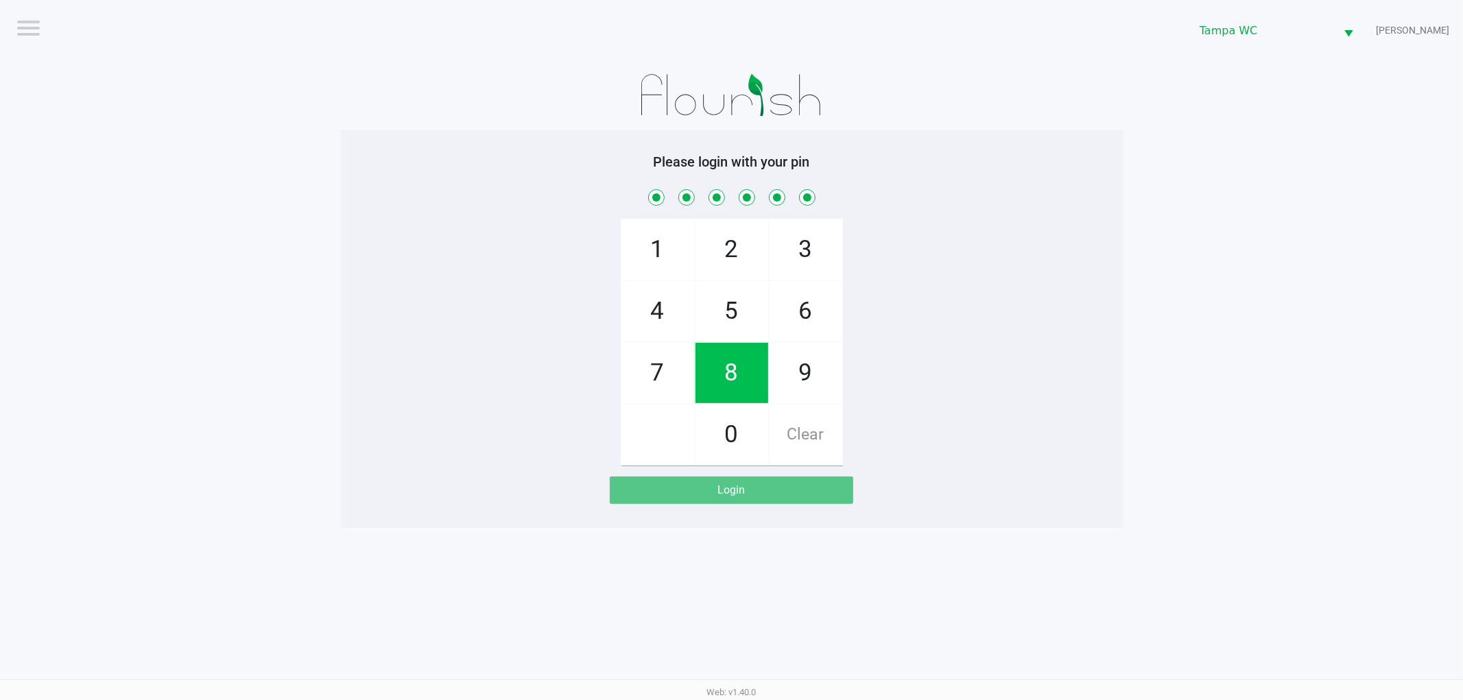
checkbox input "true"
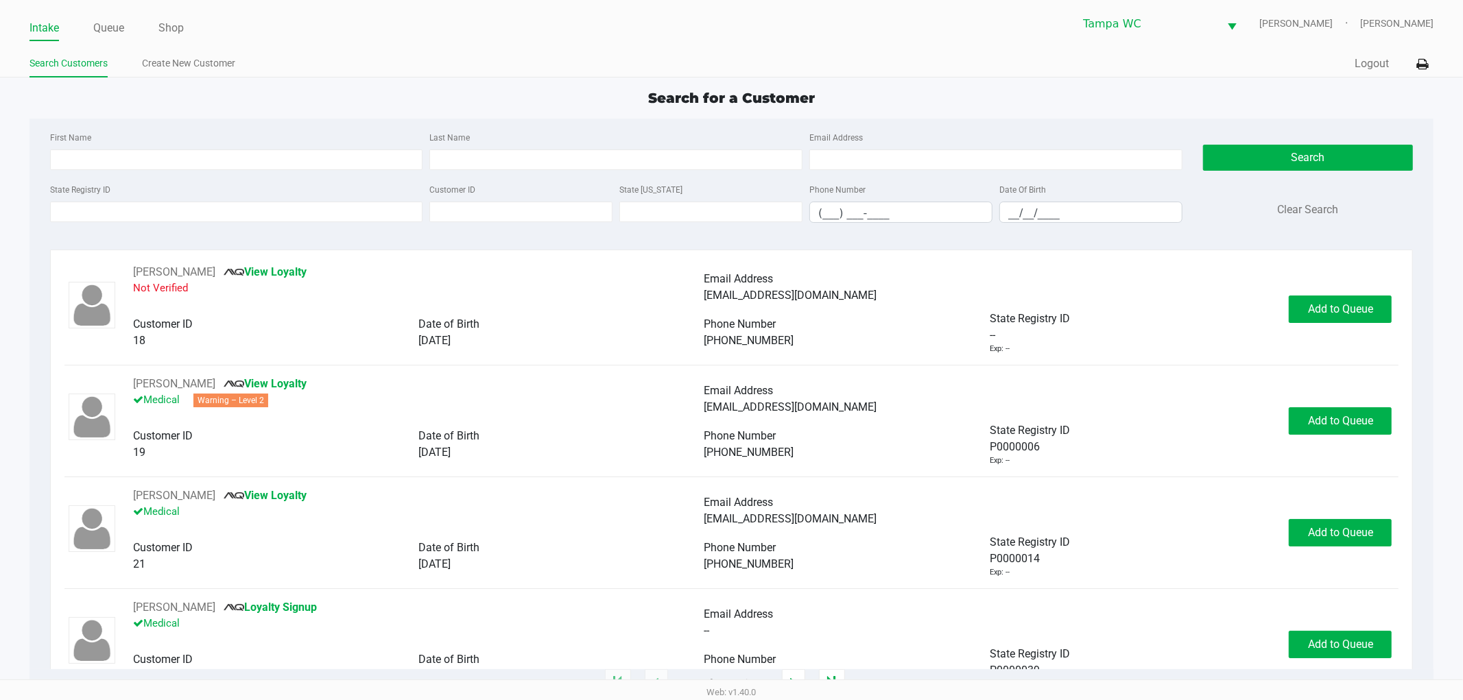
click at [203, 144] on div "First Name" at bounding box center [237, 149] width 380 height 41
click at [203, 149] on input "First Name" at bounding box center [236, 159] width 373 height 21
type input "Jane"
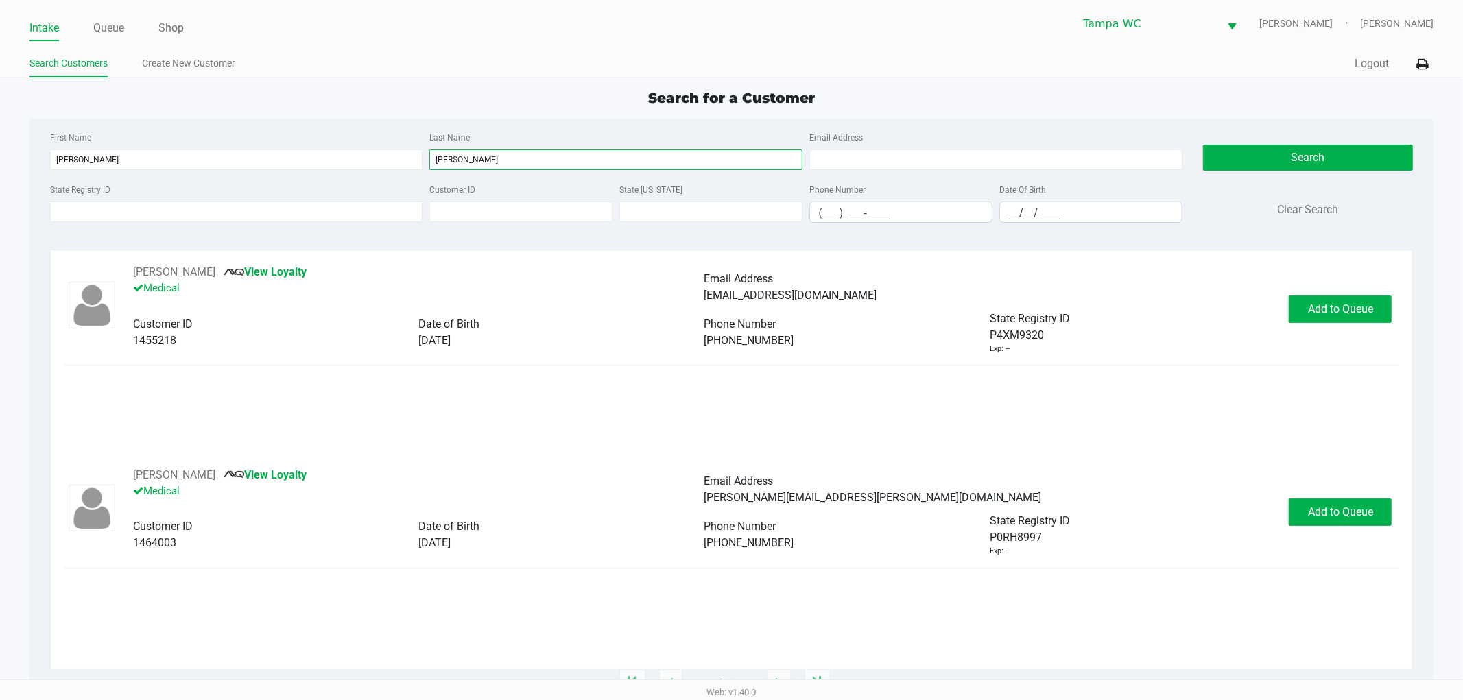
type input "Juliano"
click at [1113, 392] on div "JANET JULIANO View Loyalty Medical Email Address pouruadrink@aol.com Customer I…" at bounding box center [731, 365] width 1334 height 203
drag, startPoint x: 1383, startPoint y: 523, endPoint x: 1374, endPoint y: 524, distance: 8.9
click at [1379, 523] on button "Add to Queue" at bounding box center [1339, 511] width 103 height 27
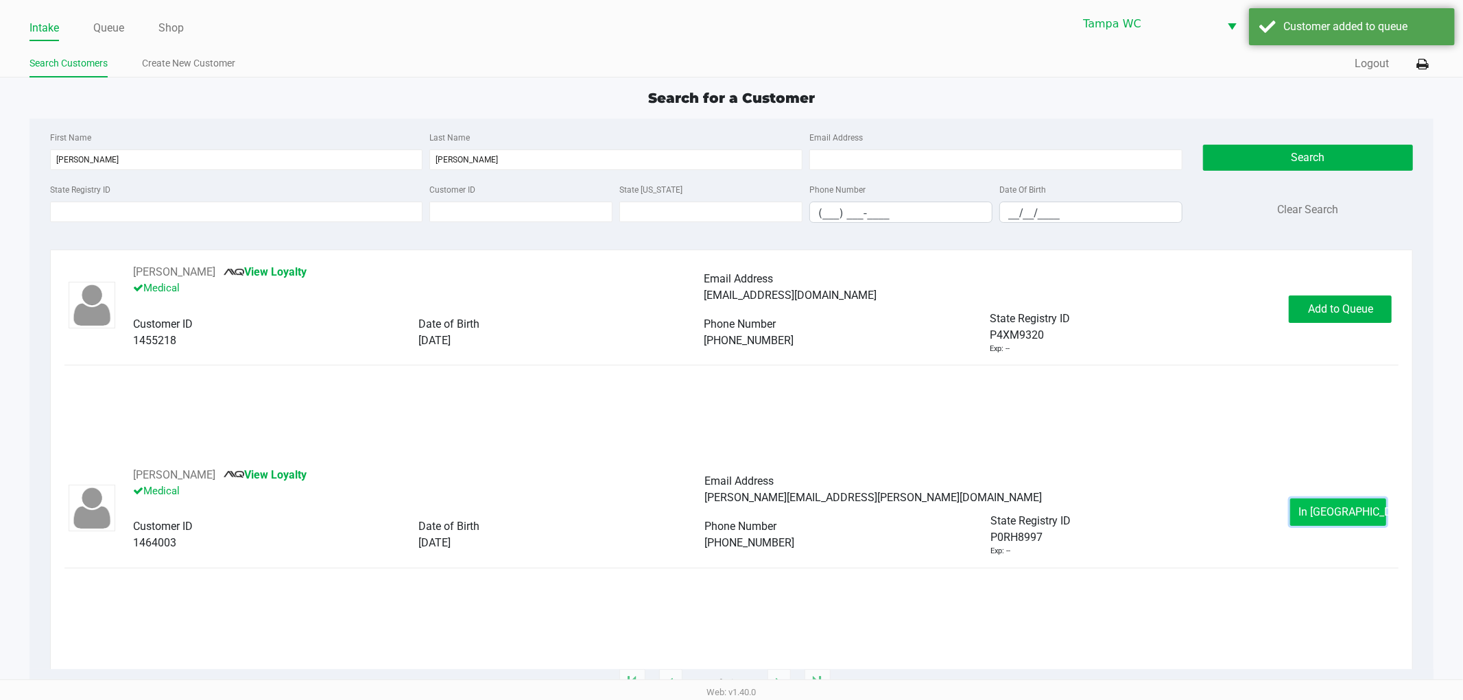
click at [1352, 512] on span "In Queue" at bounding box center [1356, 511] width 115 height 13
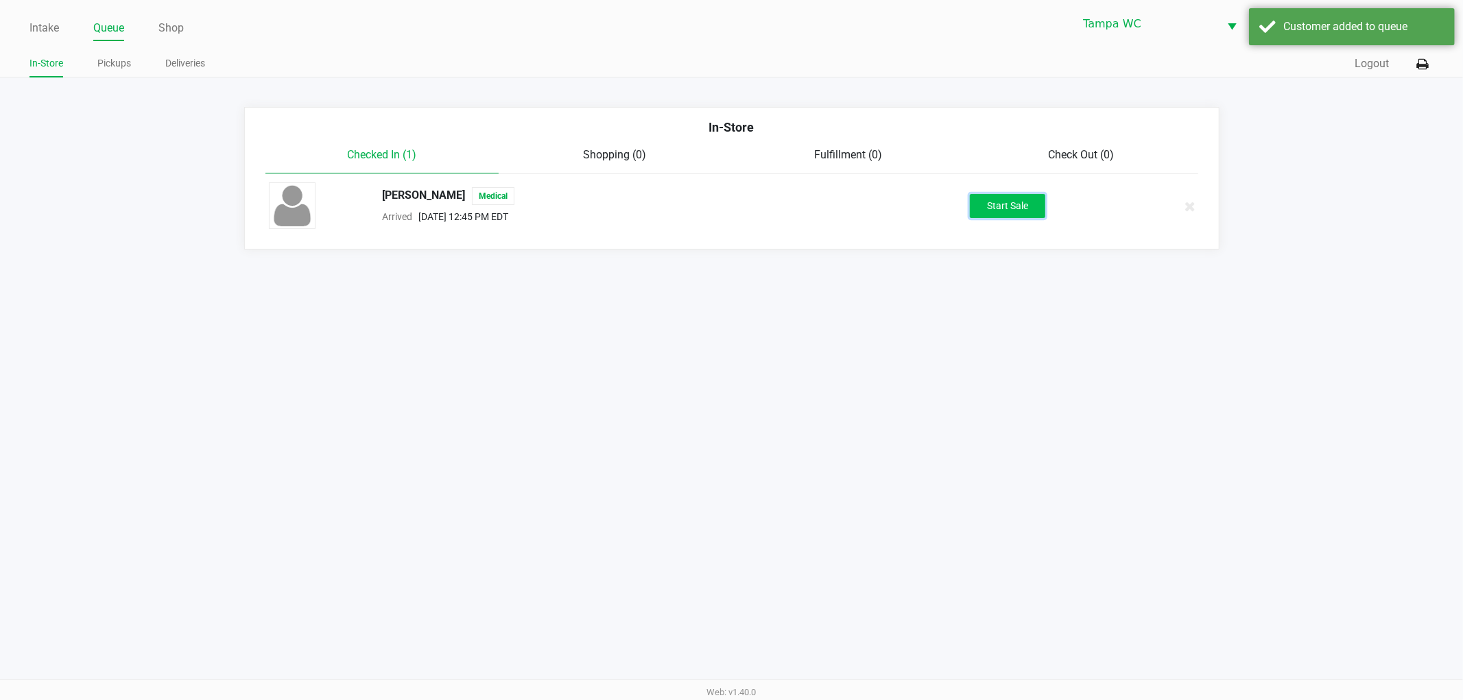
click at [1022, 202] on button "Start Sale" at bounding box center [1007, 206] width 75 height 24
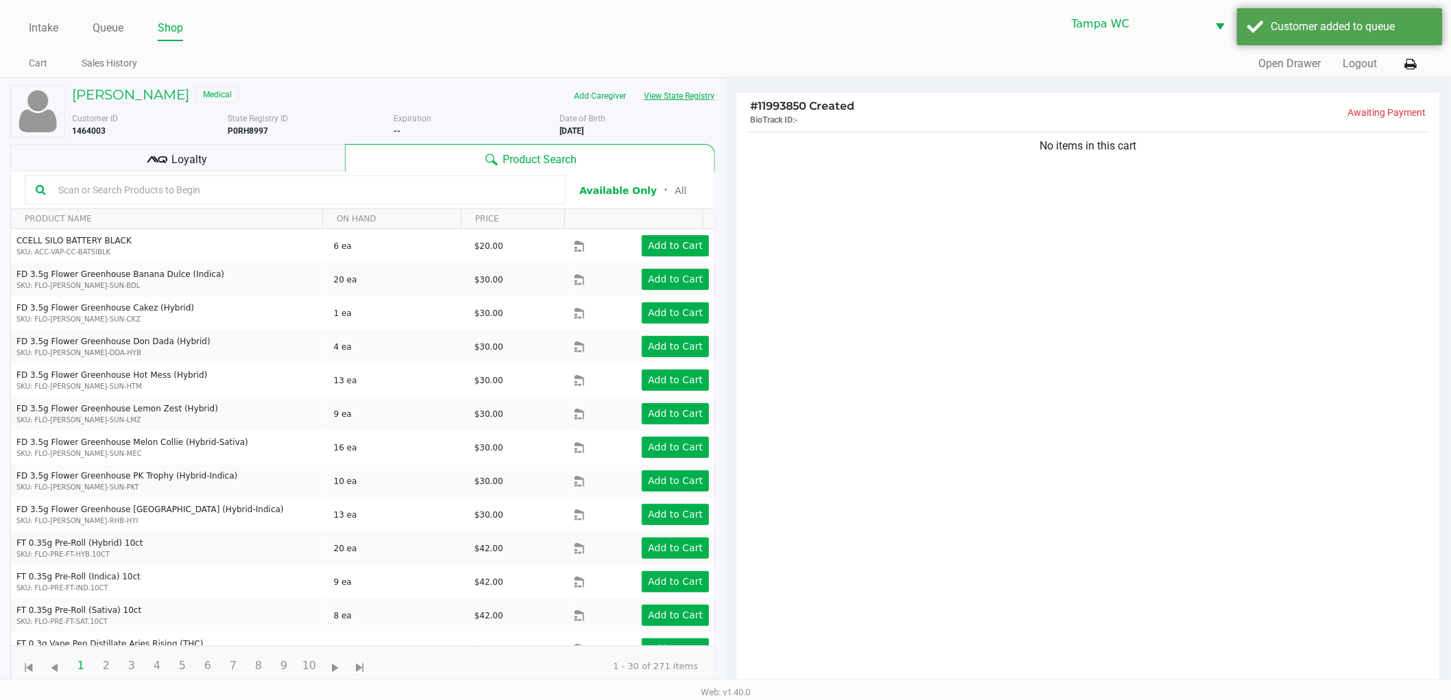
click at [713, 91] on button "View State Registry" at bounding box center [675, 96] width 80 height 22
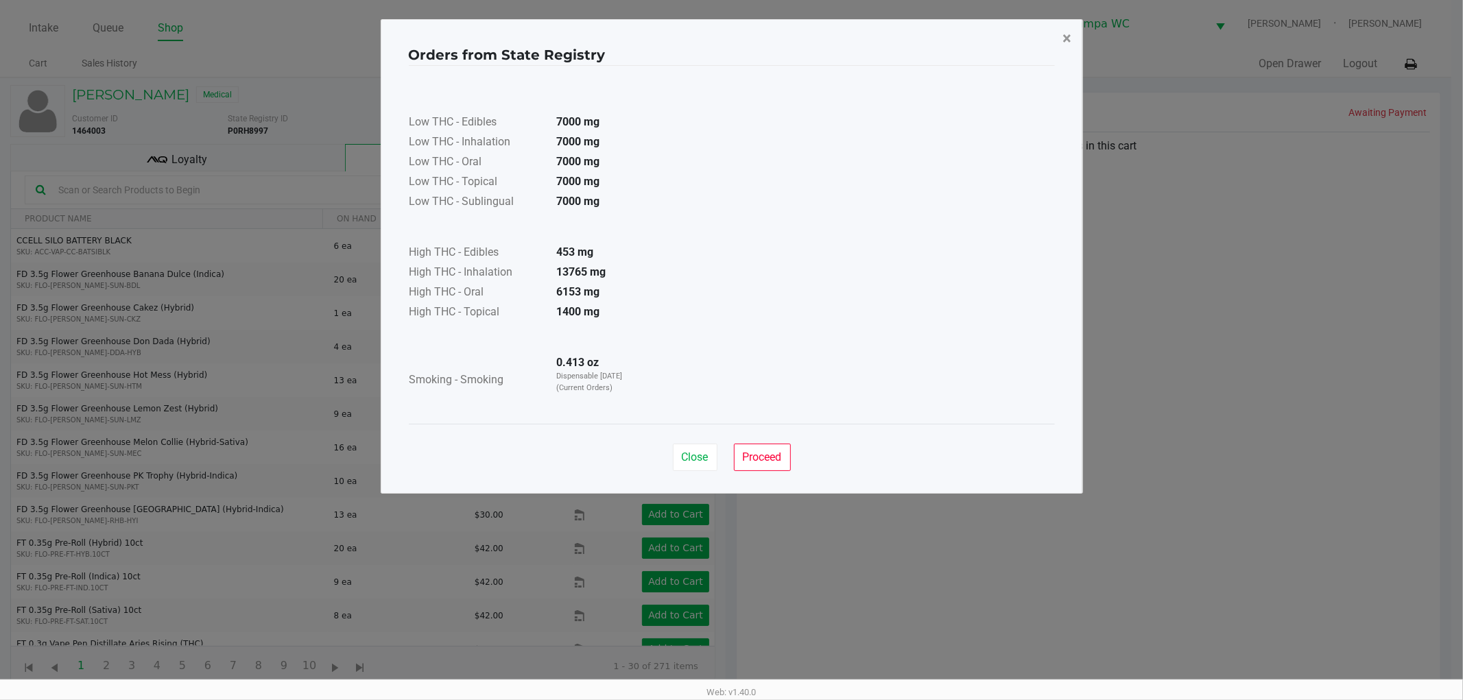
click at [1070, 41] on span "×" at bounding box center [1067, 38] width 9 height 19
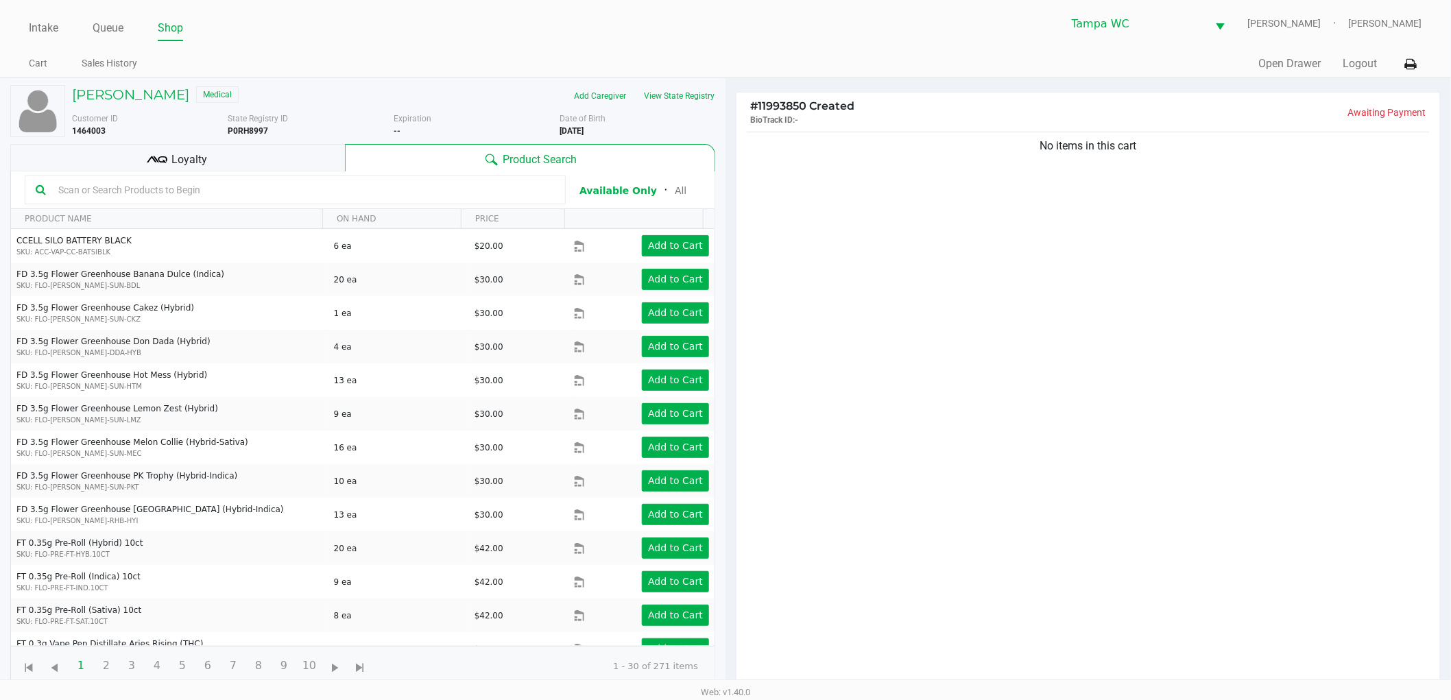
click at [998, 366] on div "No items in this cart" at bounding box center [1088, 413] width 704 height 568
click at [665, 98] on button "View State Registry" at bounding box center [675, 96] width 80 height 22
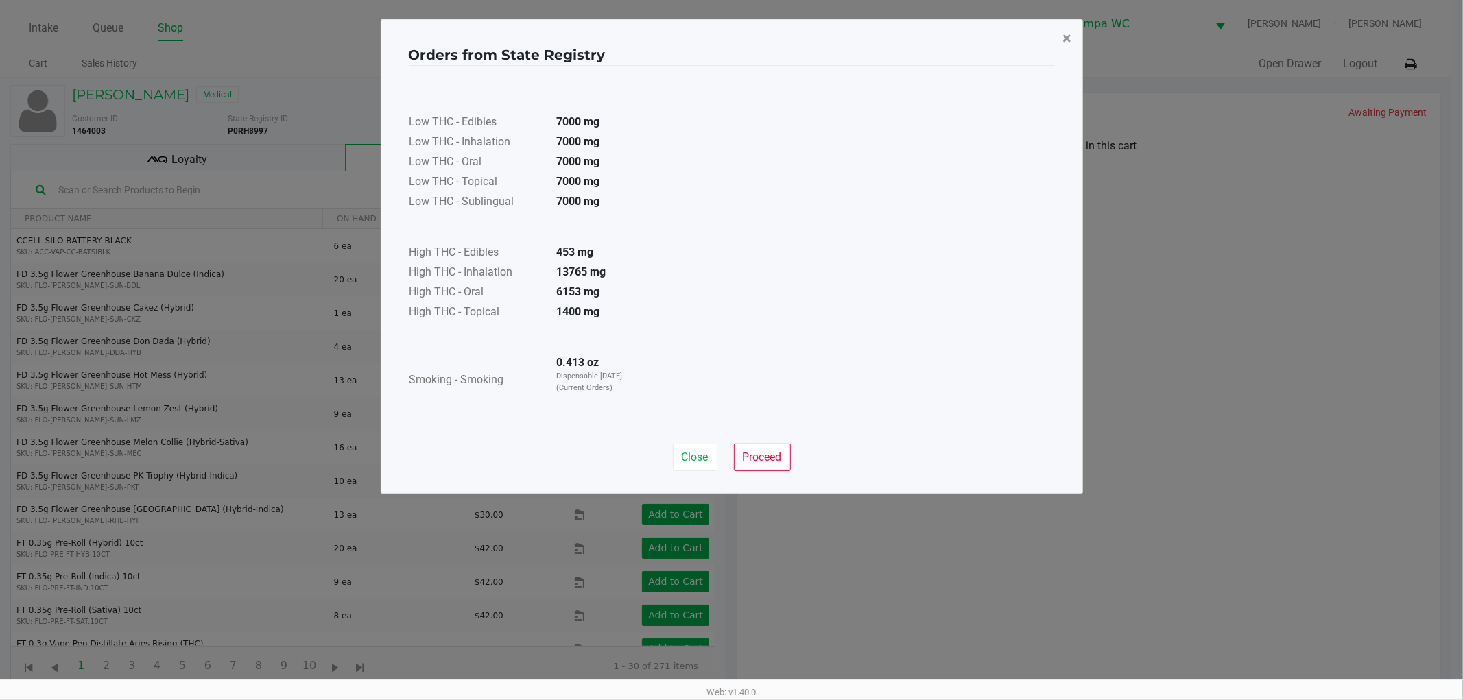
click at [1064, 35] on span "×" at bounding box center [1067, 38] width 9 height 19
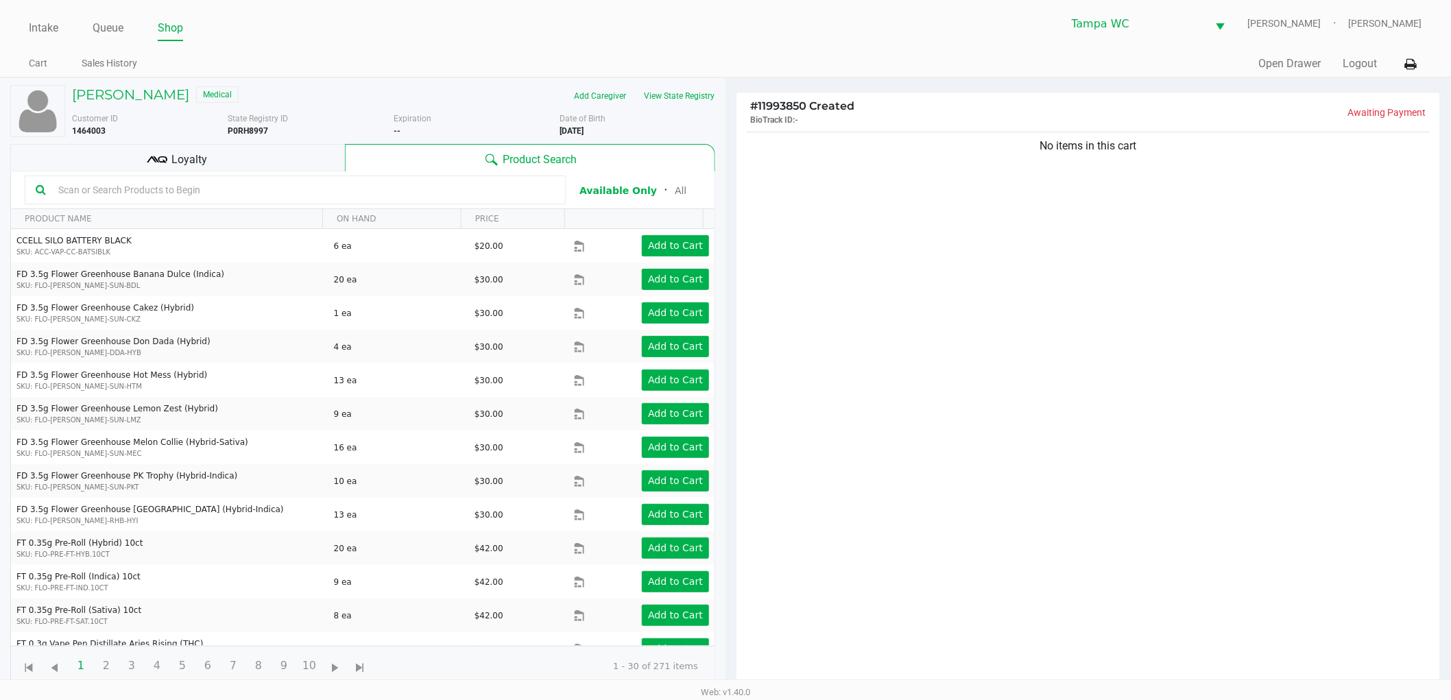
click at [287, 203] on div at bounding box center [295, 190] width 541 height 29
click at [298, 194] on input "text" at bounding box center [304, 190] width 502 height 21
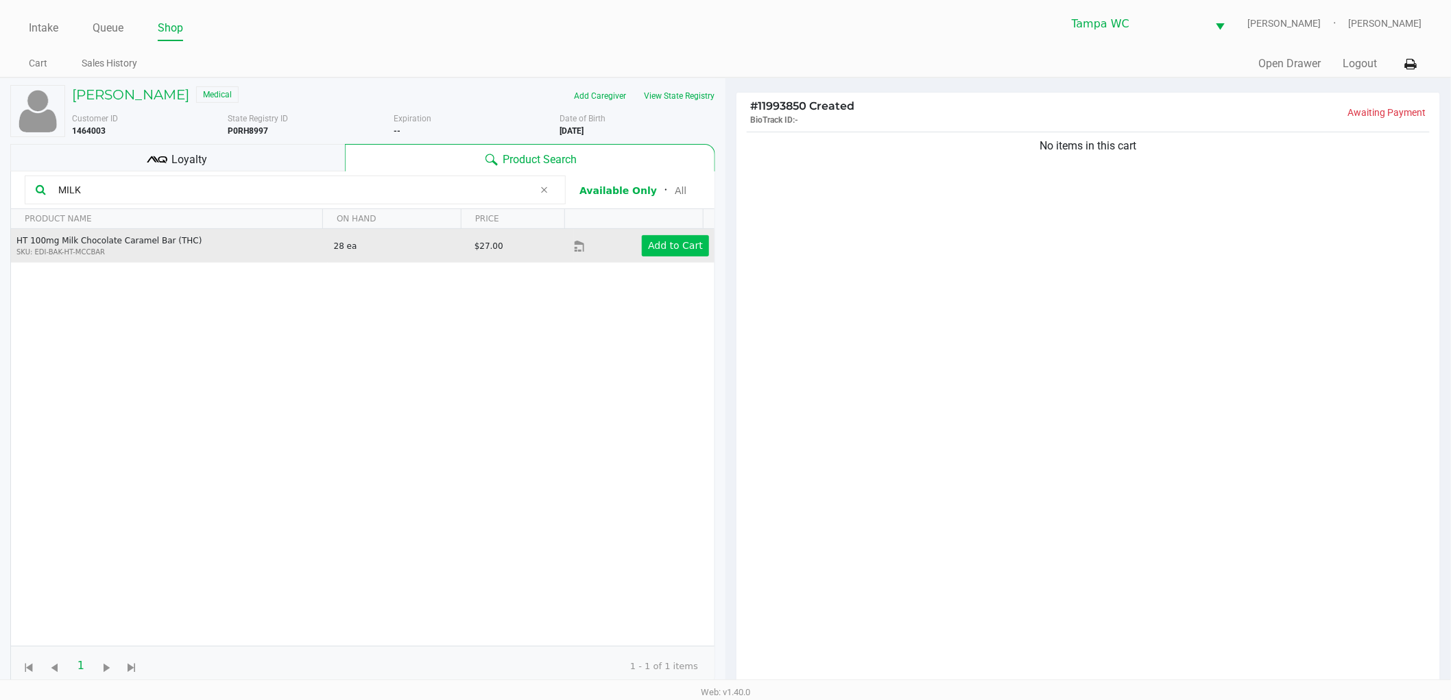
type input "MILK"
click at [693, 248] on button "Add to Cart" at bounding box center [675, 245] width 67 height 21
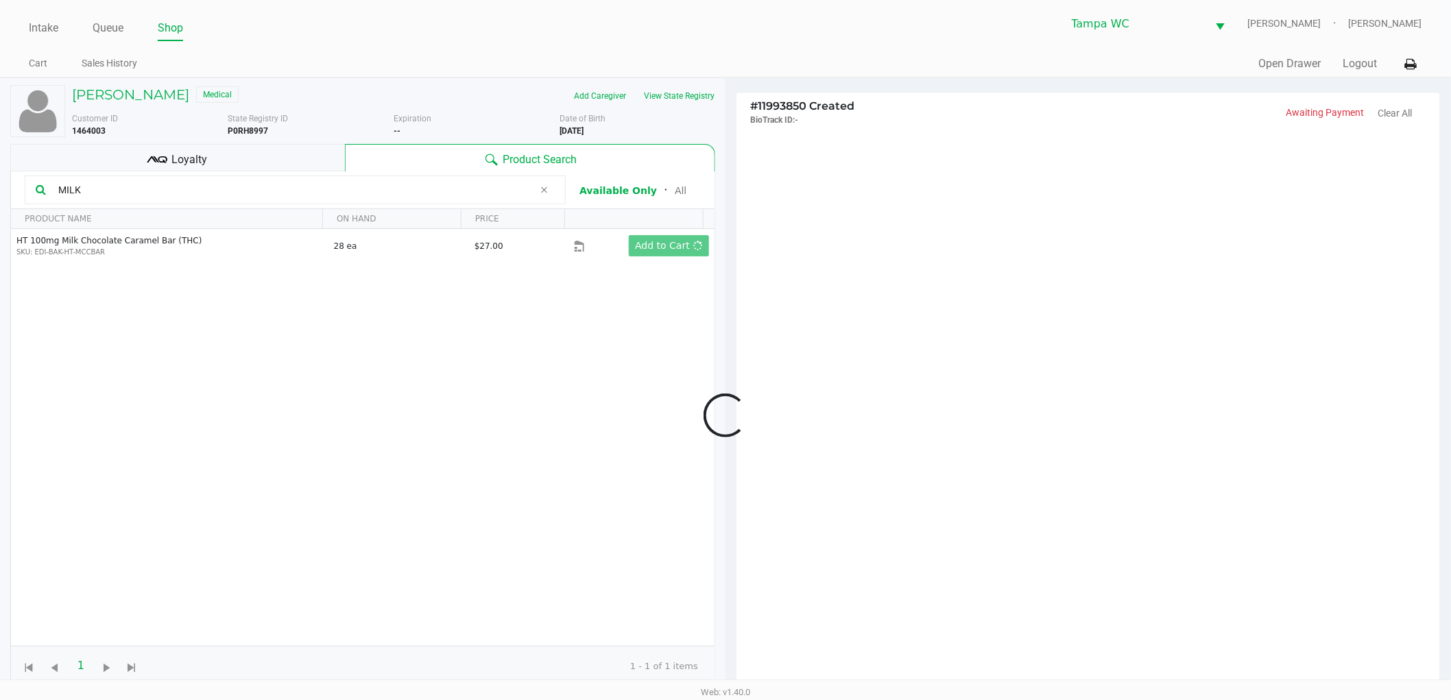
drag, startPoint x: 841, startPoint y: 242, endPoint x: 844, endPoint y: 234, distance: 8.9
click at [841, 241] on div at bounding box center [725, 416] width 1451 height 540
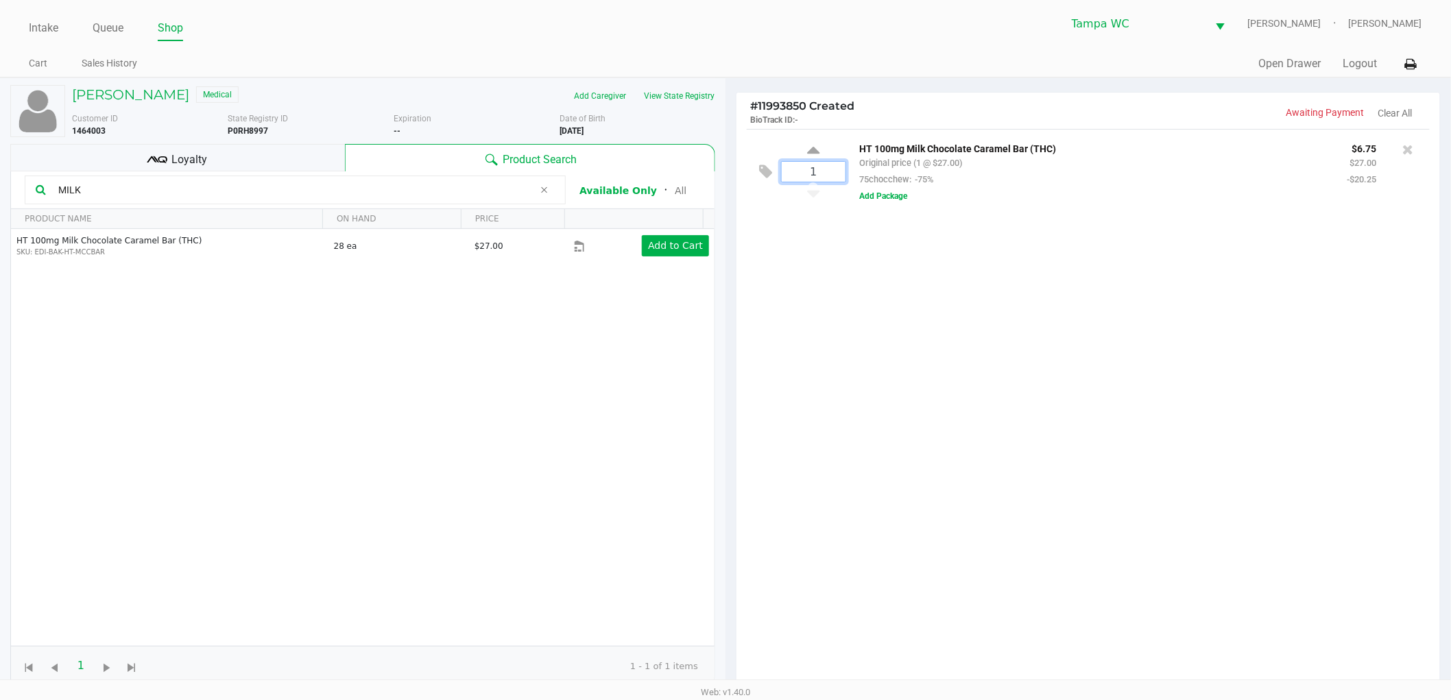
click at [828, 167] on input "1" at bounding box center [814, 172] width 64 height 20
type input "3"
click at [865, 311] on div "JANE JULIANO Medical Add Caregiver View State Registry Customer ID 1464003 Stat…" at bounding box center [725, 462] width 1451 height 771
click at [177, 189] on div at bounding box center [725, 416] width 1451 height 540
click at [176, 188] on div at bounding box center [725, 416] width 1451 height 540
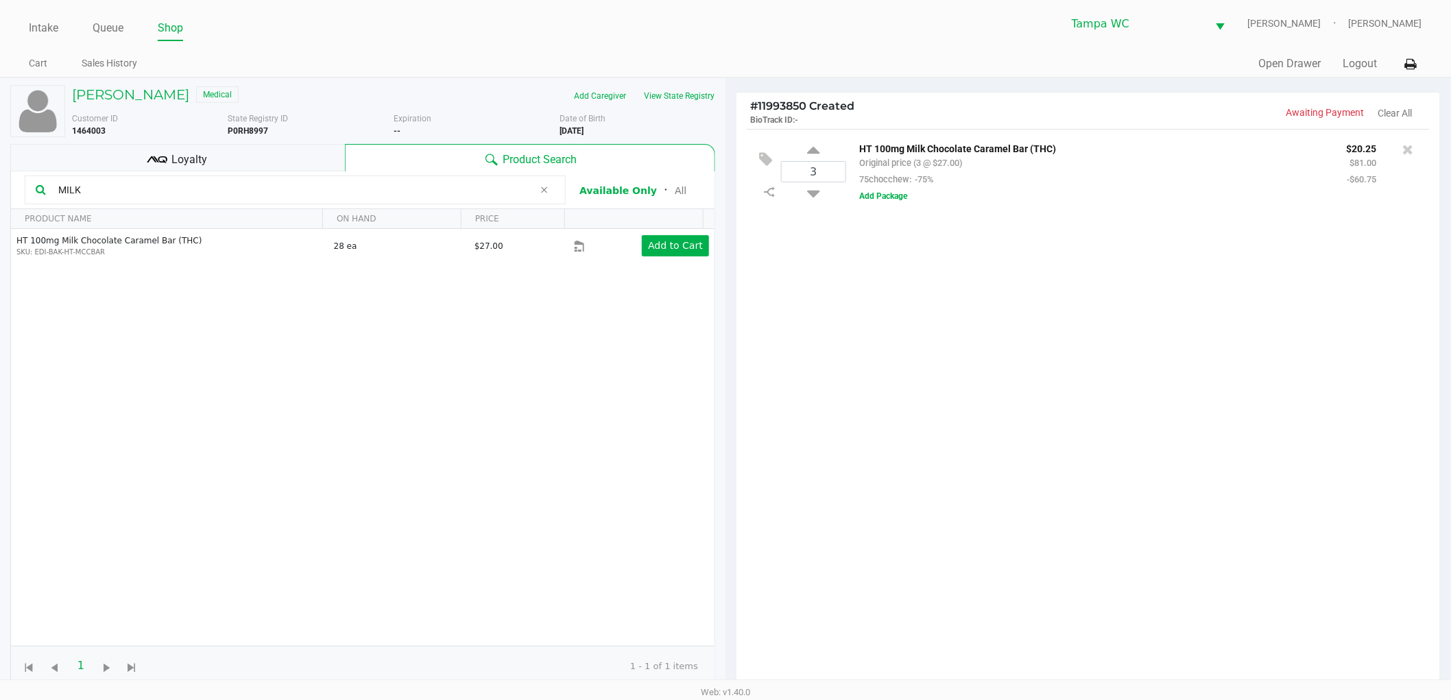
click at [176, 188] on input "MILK" at bounding box center [293, 190] width 481 height 21
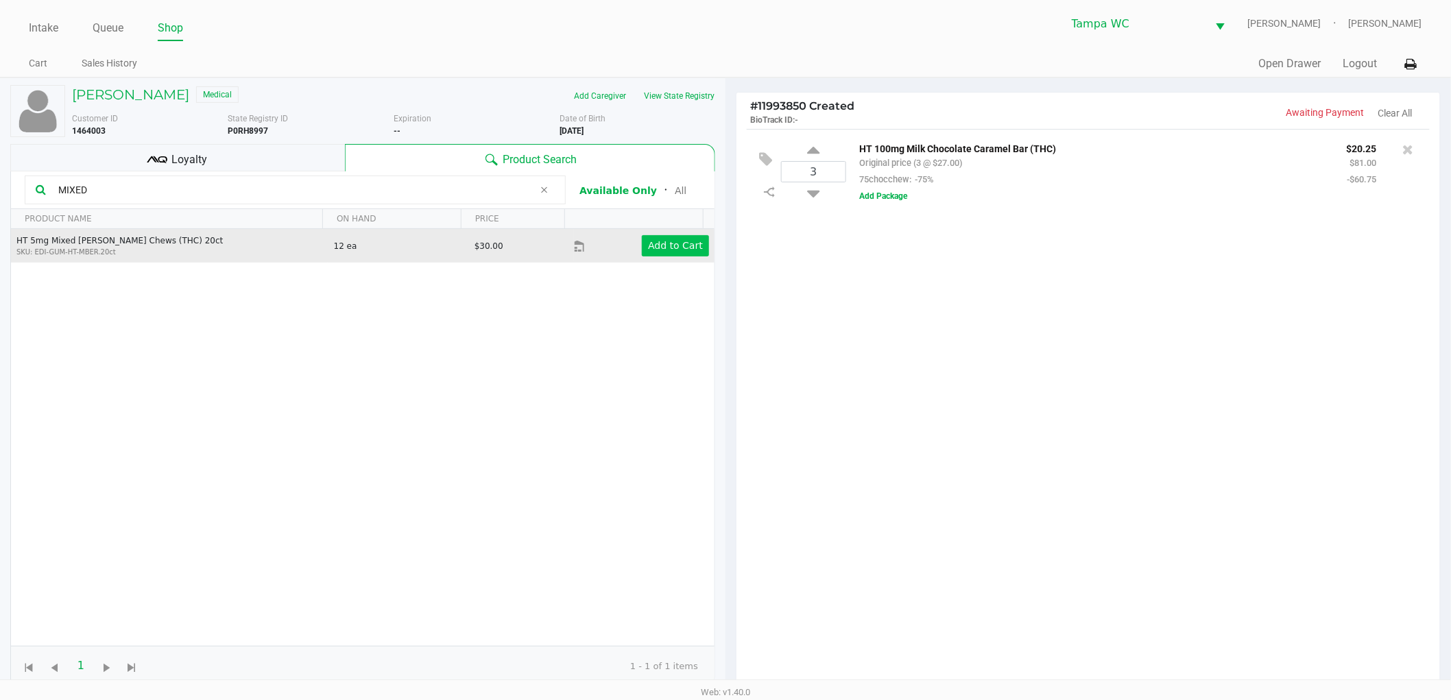
type input "MIXED"
click at [666, 241] on app-button-loader "Add to Cart" at bounding box center [675, 245] width 55 height 11
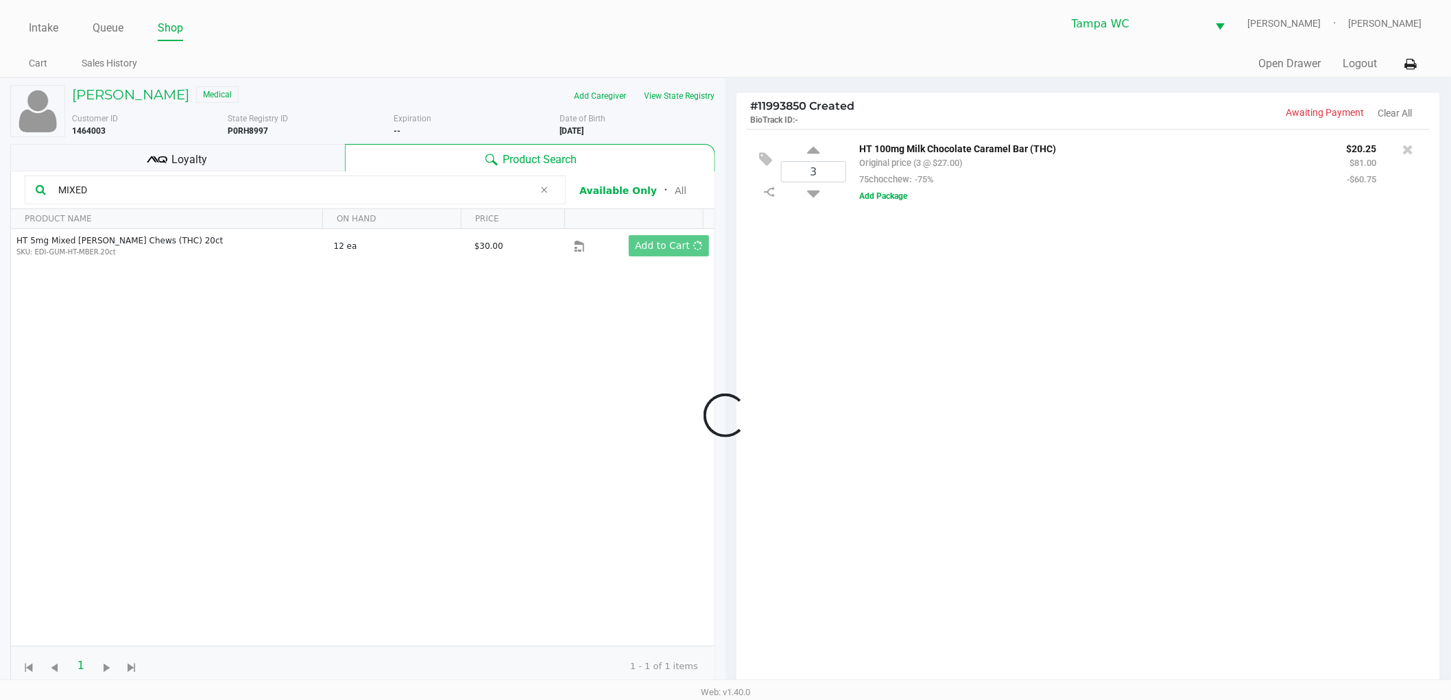
click at [1073, 303] on div at bounding box center [725, 416] width 1451 height 540
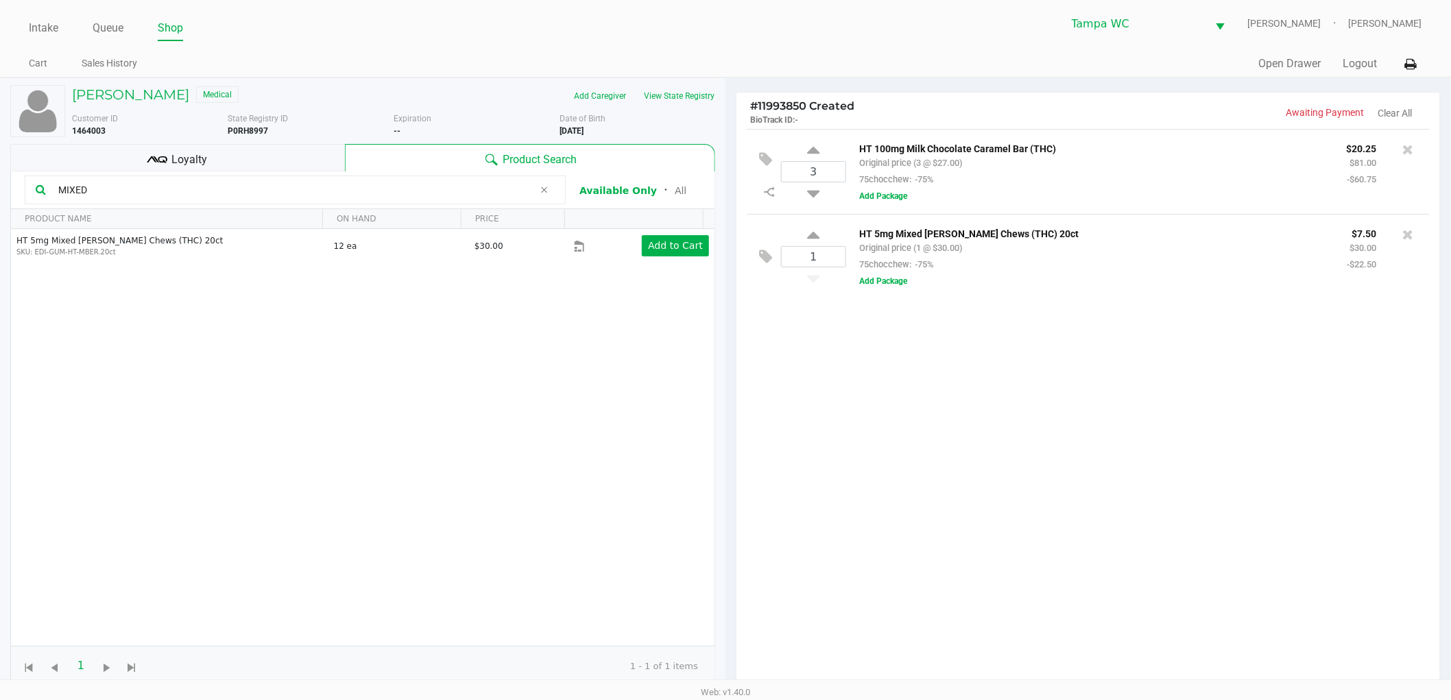
click at [171, 192] on input "MIXED" at bounding box center [293, 190] width 481 height 21
click at [873, 193] on button "Add Package" at bounding box center [884, 196] width 48 height 12
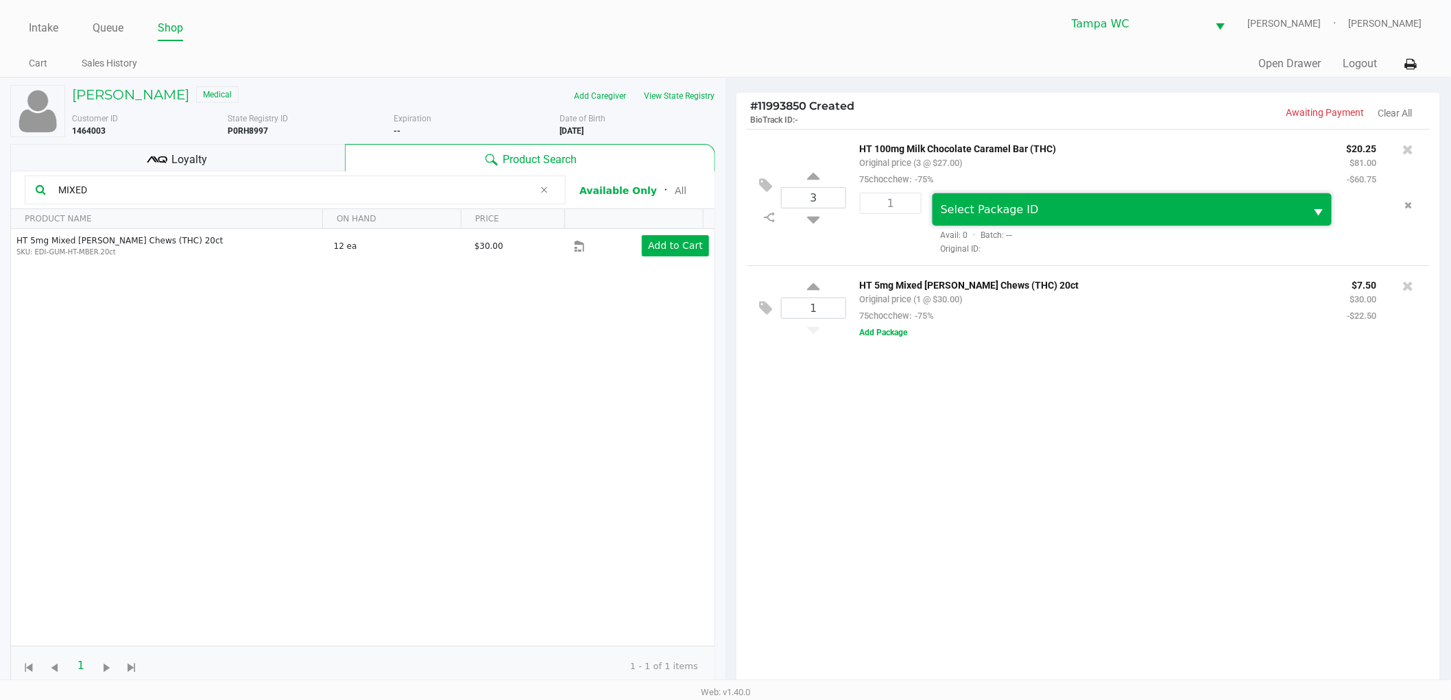
click at [1029, 211] on span "Select Package ID" at bounding box center [1119, 210] width 357 height 16
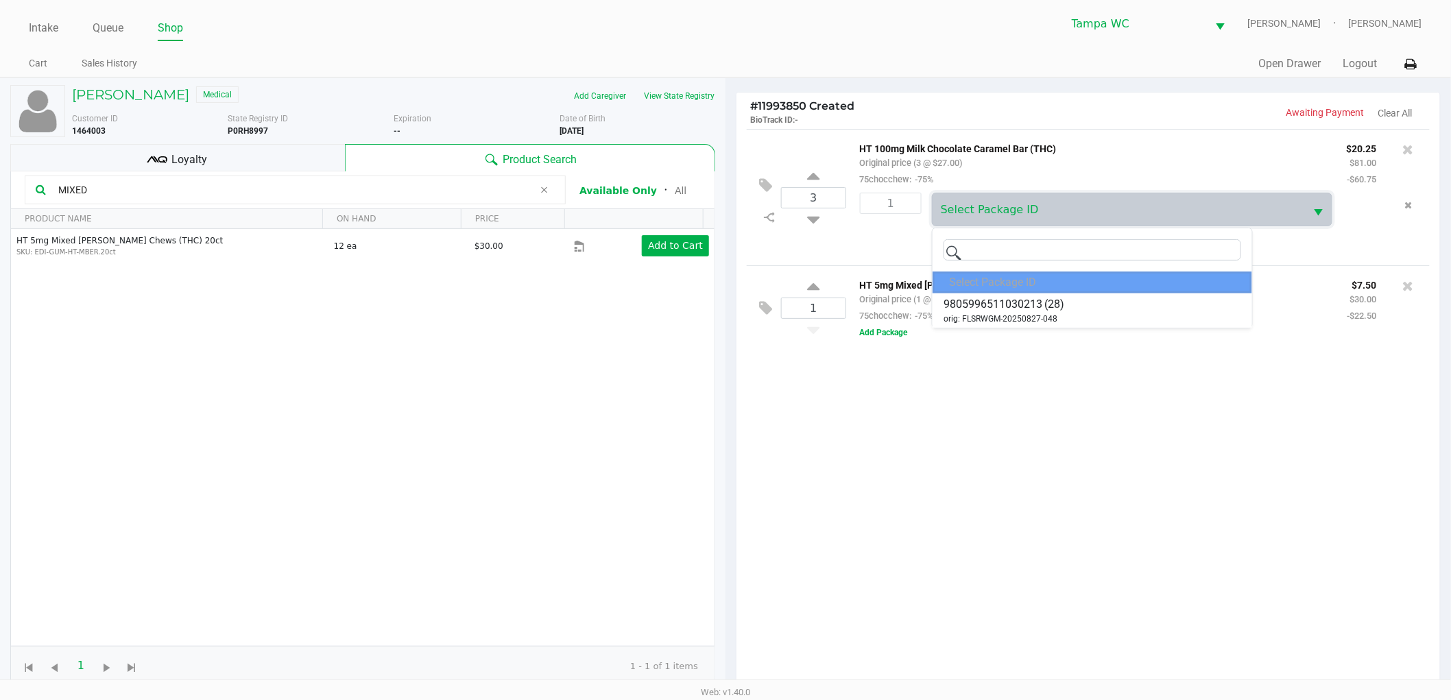
click at [1016, 291] on div "Select Package ID" at bounding box center [1092, 283] width 319 height 22
click at [991, 306] on span "9805996511030213" at bounding box center [992, 304] width 99 height 16
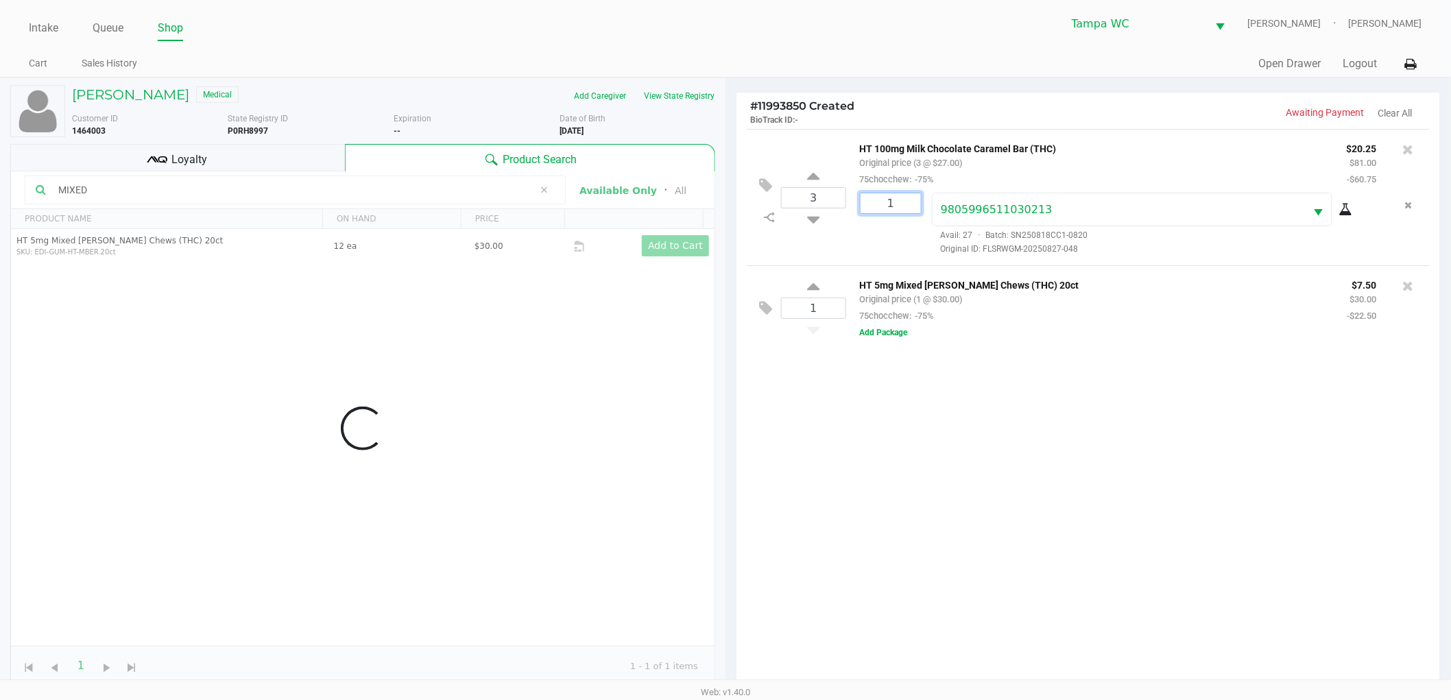
click at [913, 204] on input "1" at bounding box center [891, 203] width 60 height 20
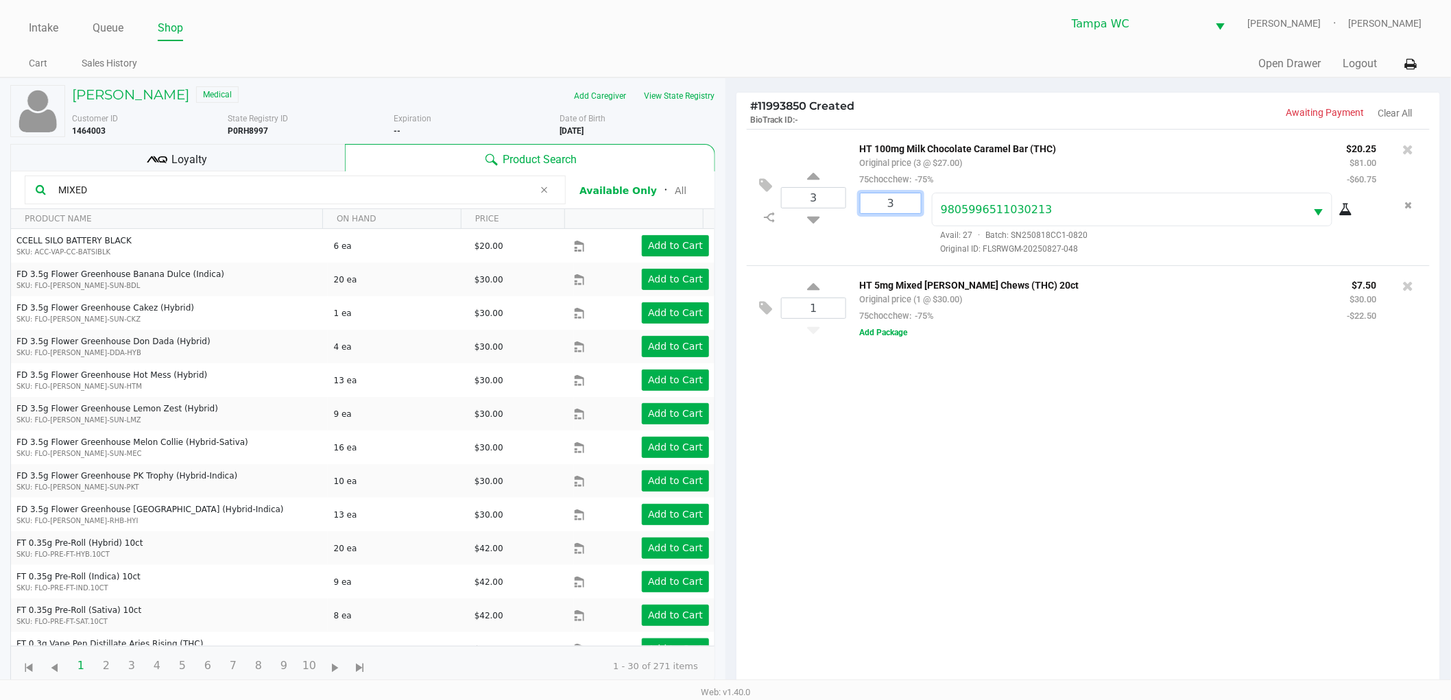
type input "3"
click at [930, 410] on div "JANE JULIANO Medical Add Caregiver View State Registry Customer ID 1464003 Stat…" at bounding box center [725, 462] width 1451 height 771
click at [893, 336] on div at bounding box center [725, 416] width 1451 height 540
click at [887, 326] on div at bounding box center [725, 416] width 1451 height 540
click at [888, 333] on button "Add Package" at bounding box center [884, 332] width 48 height 12
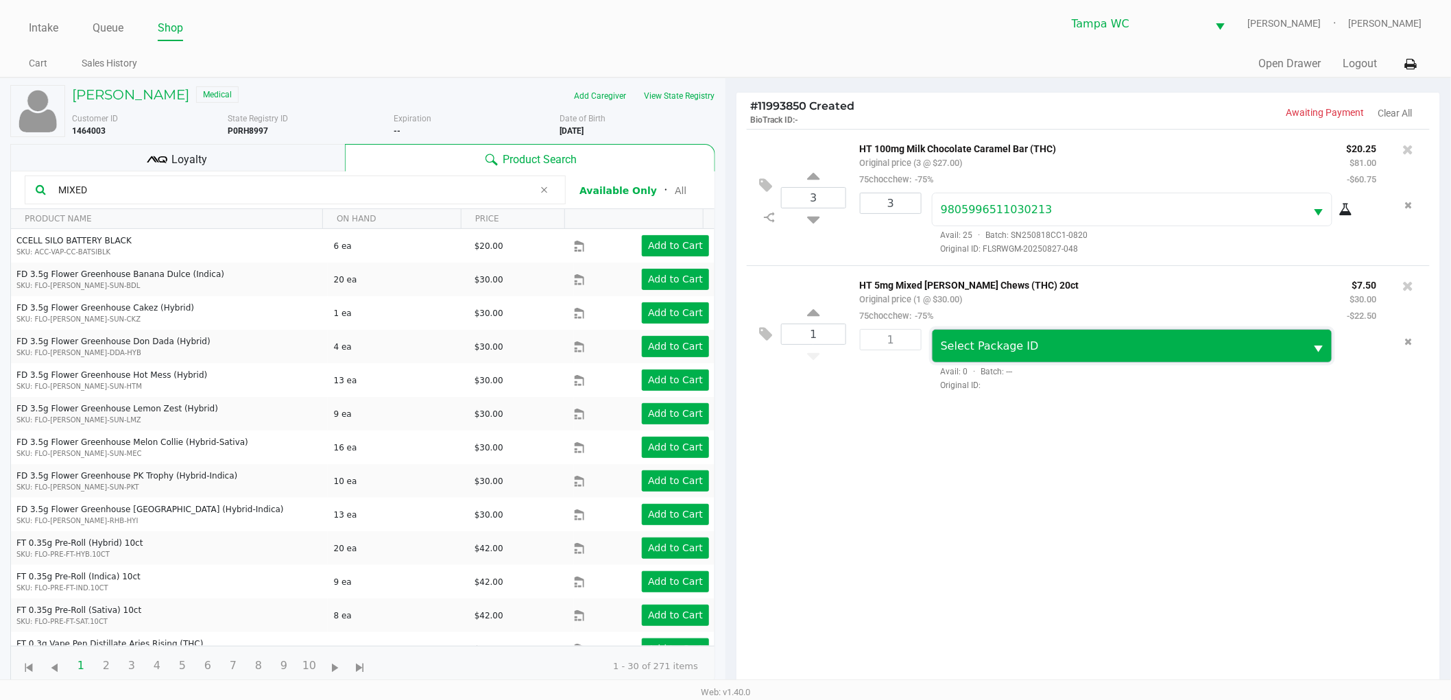
click at [1105, 335] on span "Select Package ID" at bounding box center [1119, 346] width 373 height 32
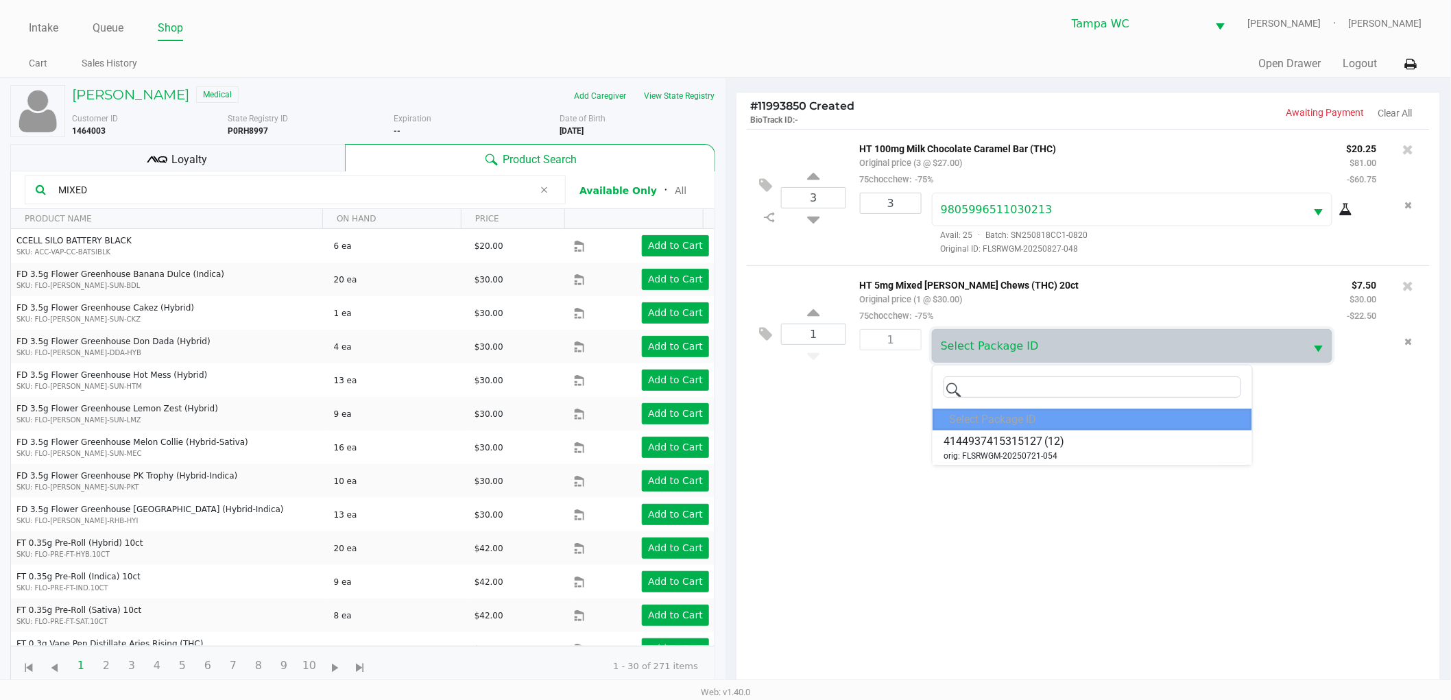
click at [897, 336] on div "1" at bounding box center [891, 339] width 62 height 21
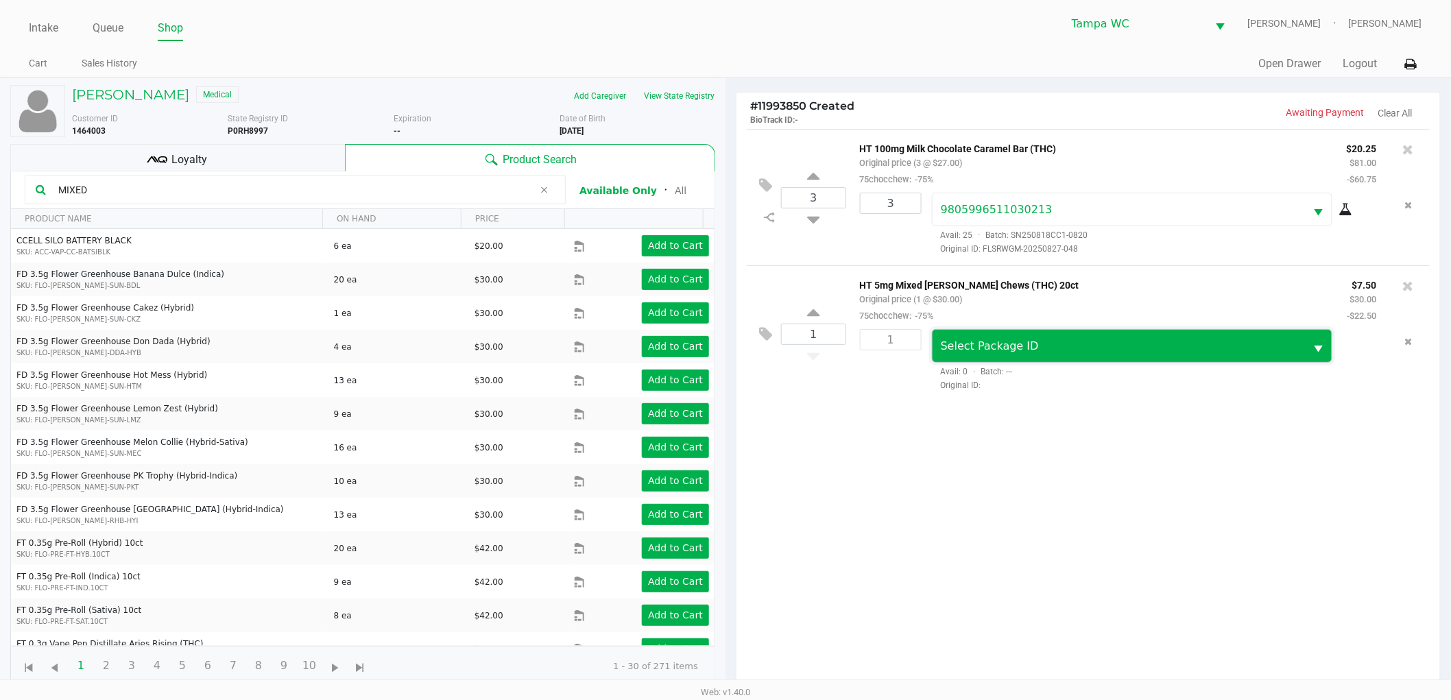
click at [1000, 352] on span "Select Package ID" at bounding box center [990, 345] width 98 height 13
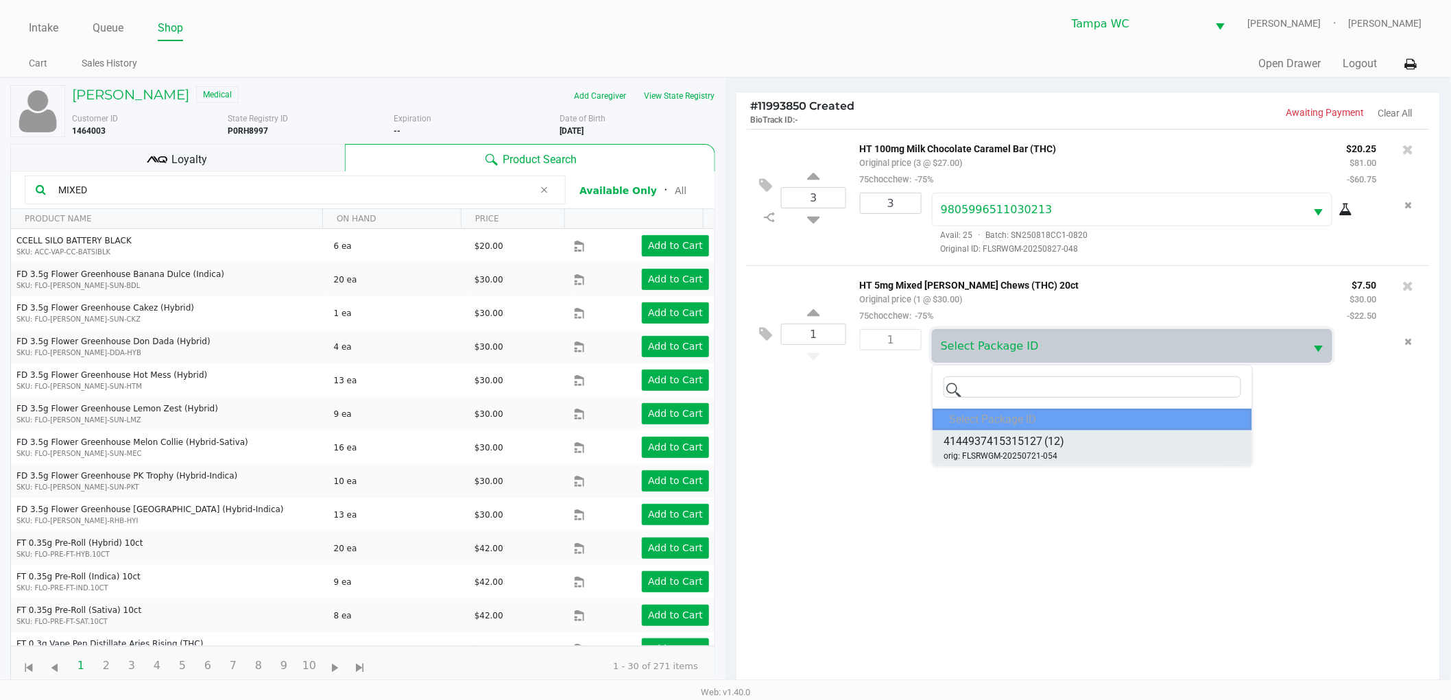
click at [1029, 446] on span "4144937415315127" at bounding box center [992, 441] width 99 height 16
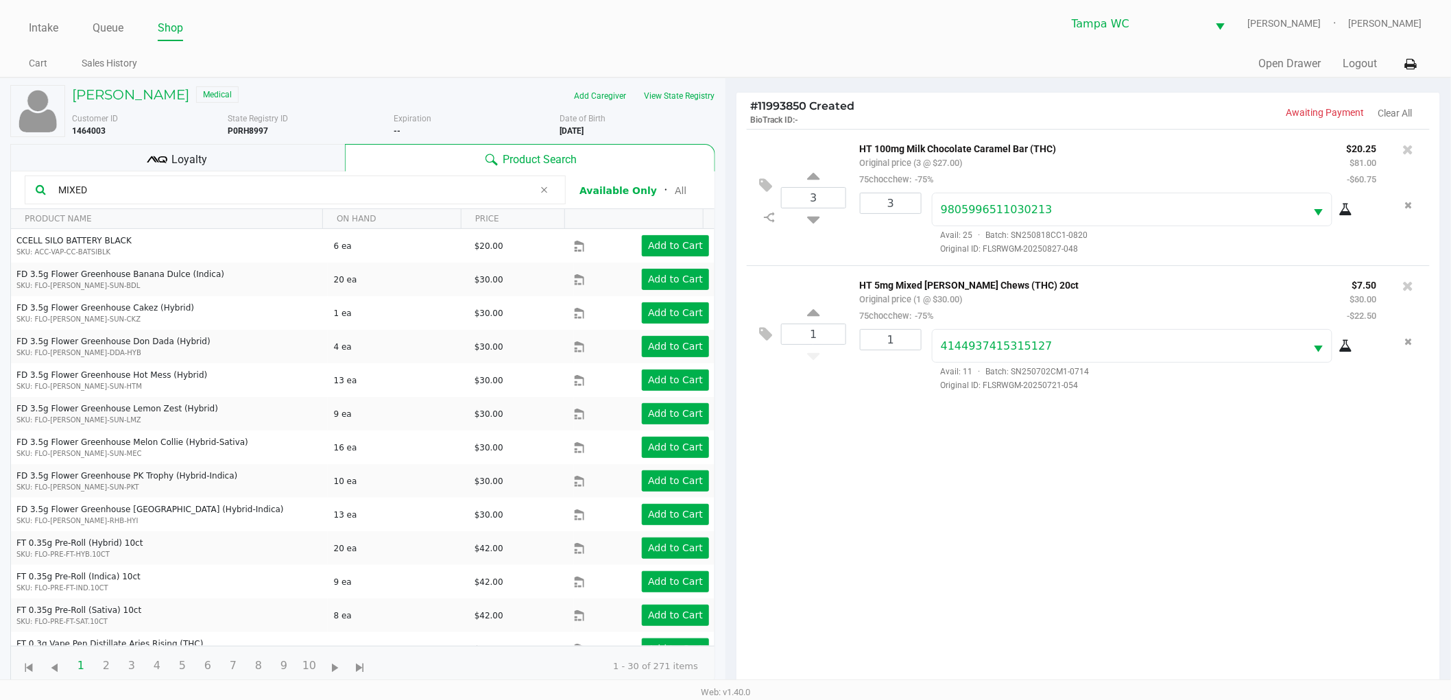
click at [986, 550] on div "3 HT 100mg Milk Chocolate Caramel Bar (THC) Original price (3 @ $27.00) 75chocc…" at bounding box center [1088, 413] width 704 height 568
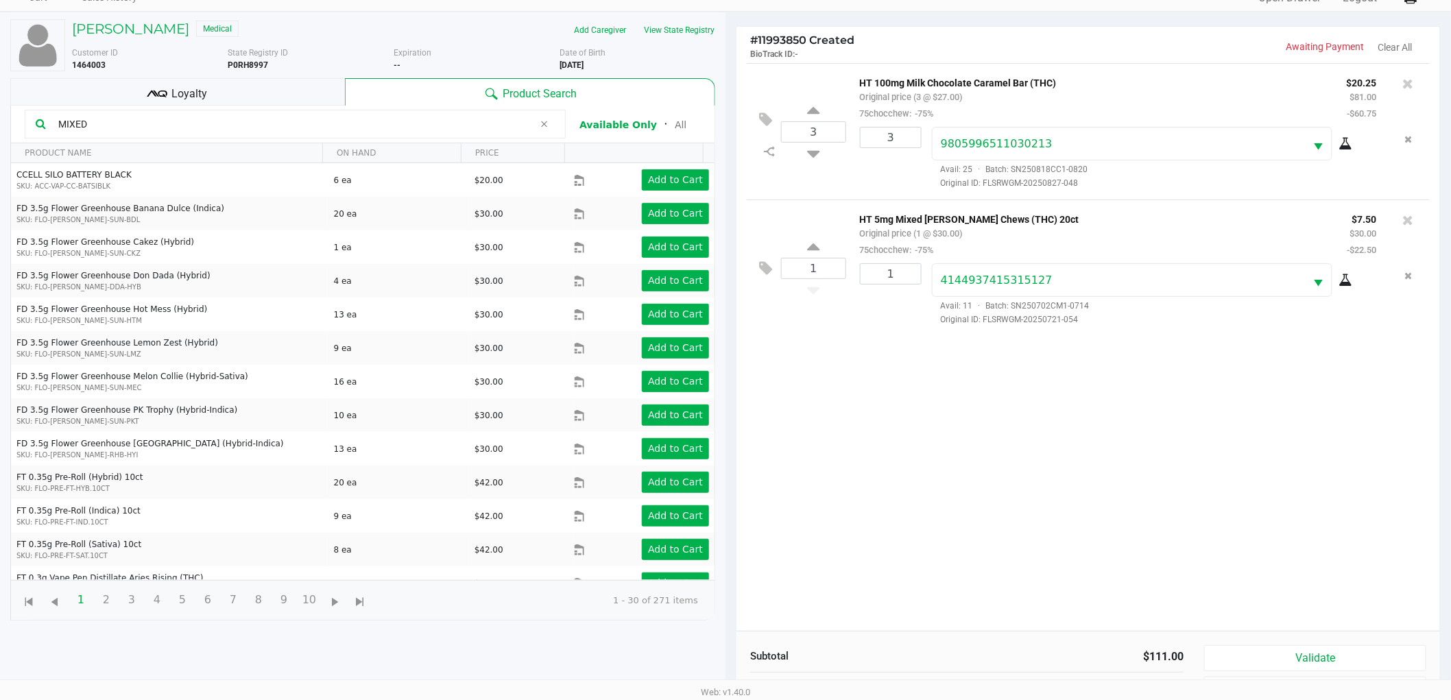
scroll to position [149, 0]
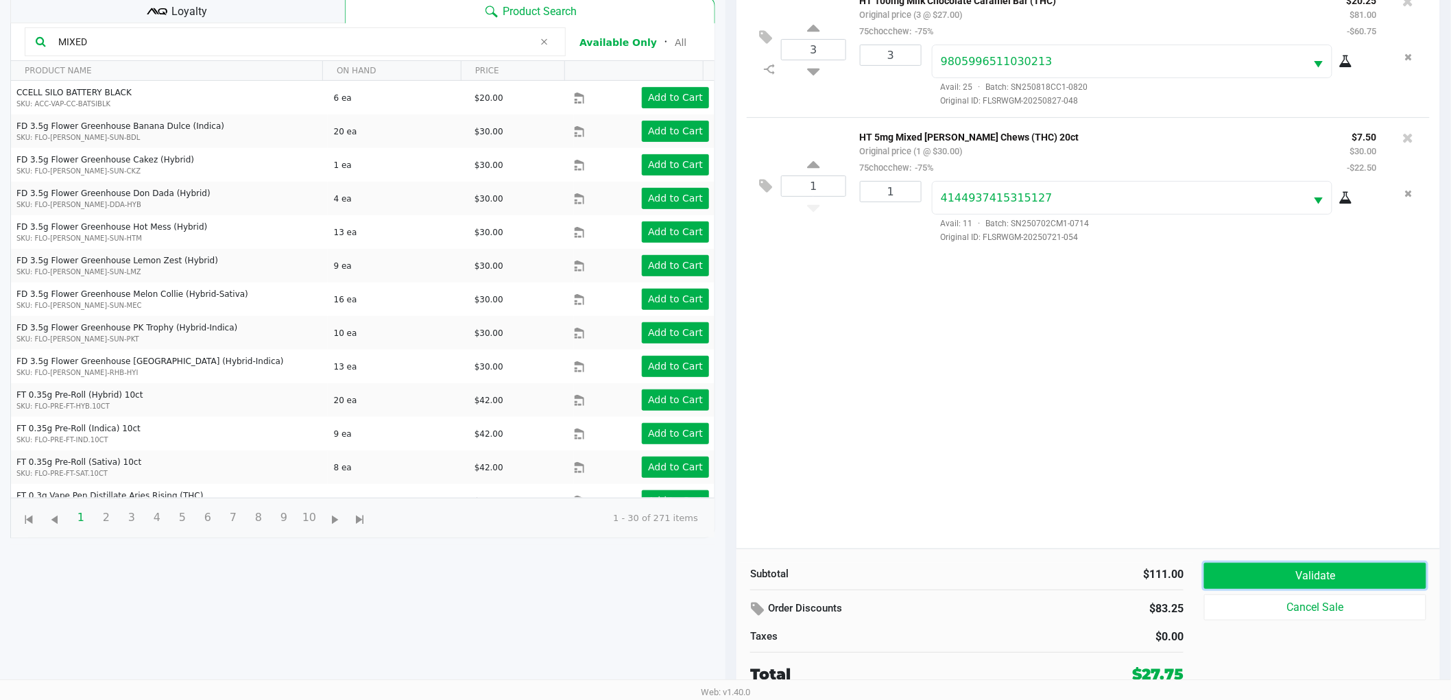
click at [1369, 578] on button "Validate" at bounding box center [1315, 576] width 222 height 26
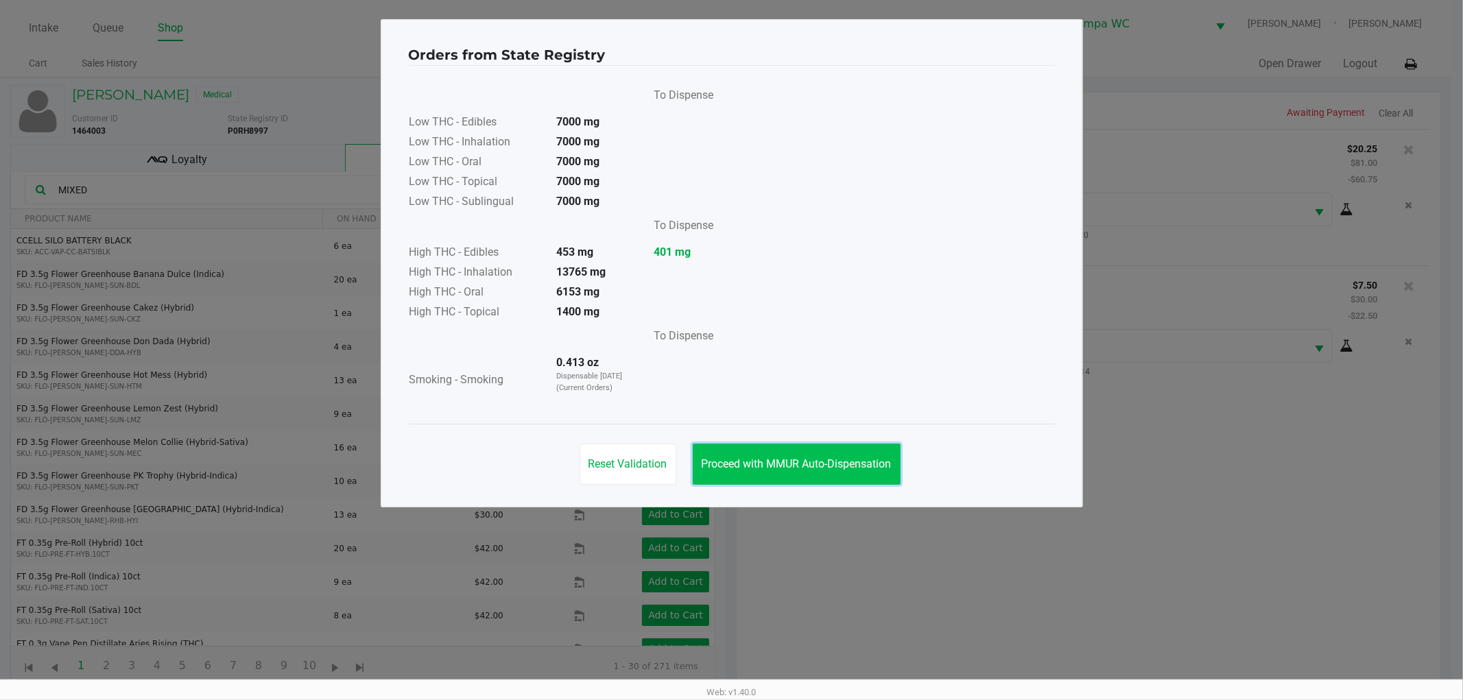
click at [789, 464] on span "Proceed with MMUR Auto-Dispensation" at bounding box center [796, 463] width 190 height 13
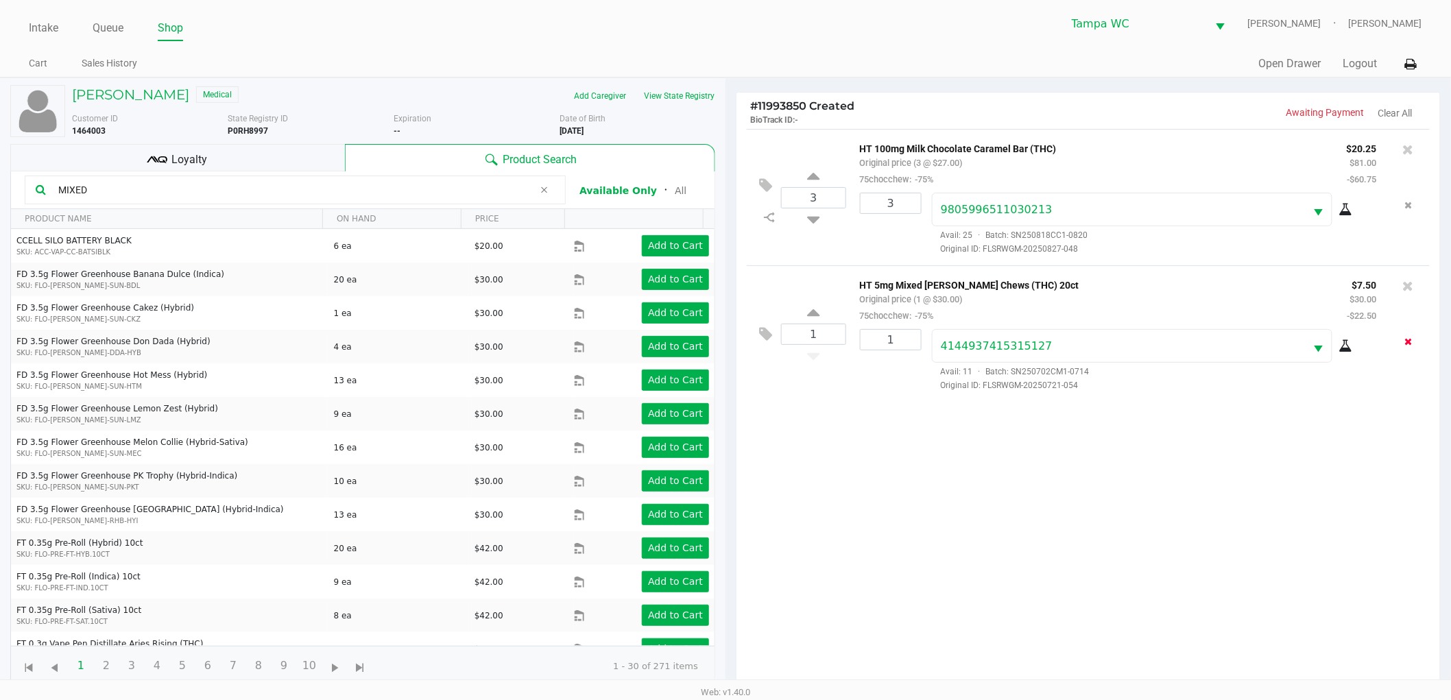
click at [1399, 341] on button "Remove the package from the orderLine" at bounding box center [1408, 341] width 19 height 25
click at [1405, 206] on icon "Remove the package from the orderLine" at bounding box center [1409, 205] width 8 height 10
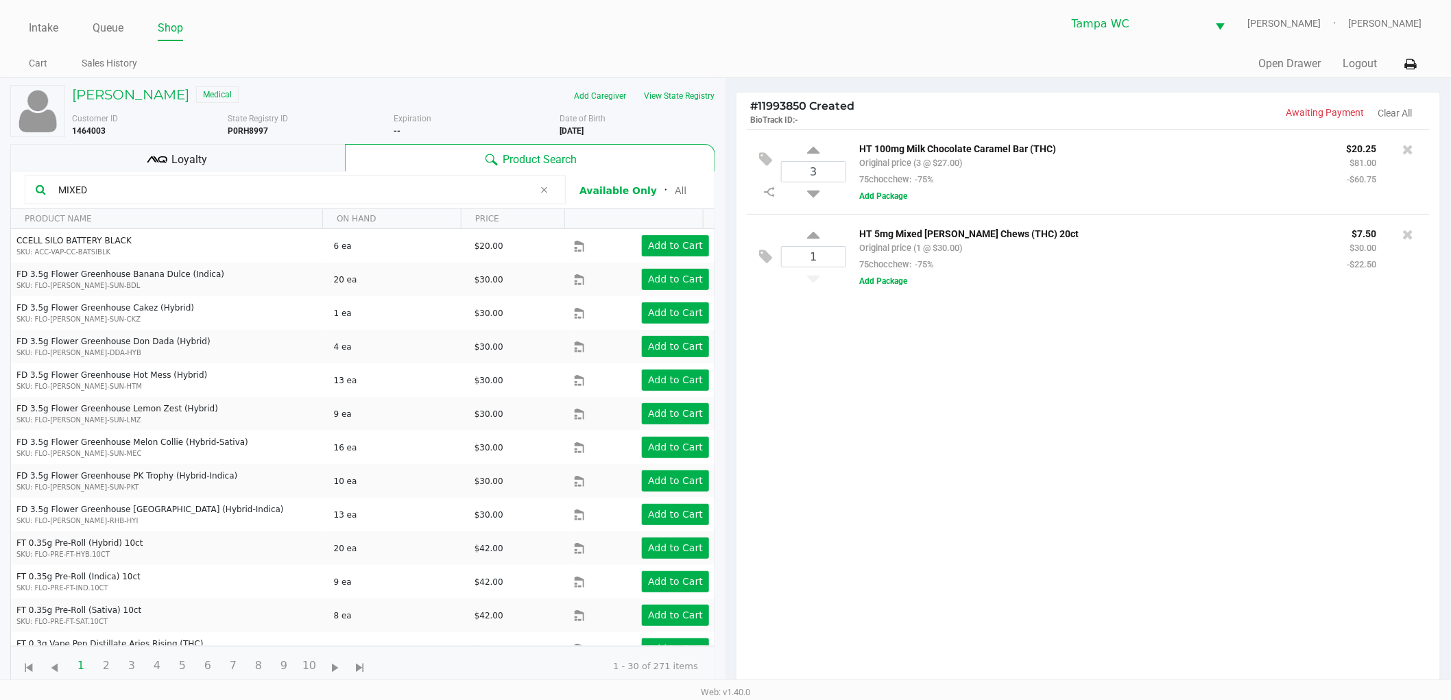
click at [121, 180] on input "MIXED" at bounding box center [293, 190] width 481 height 21
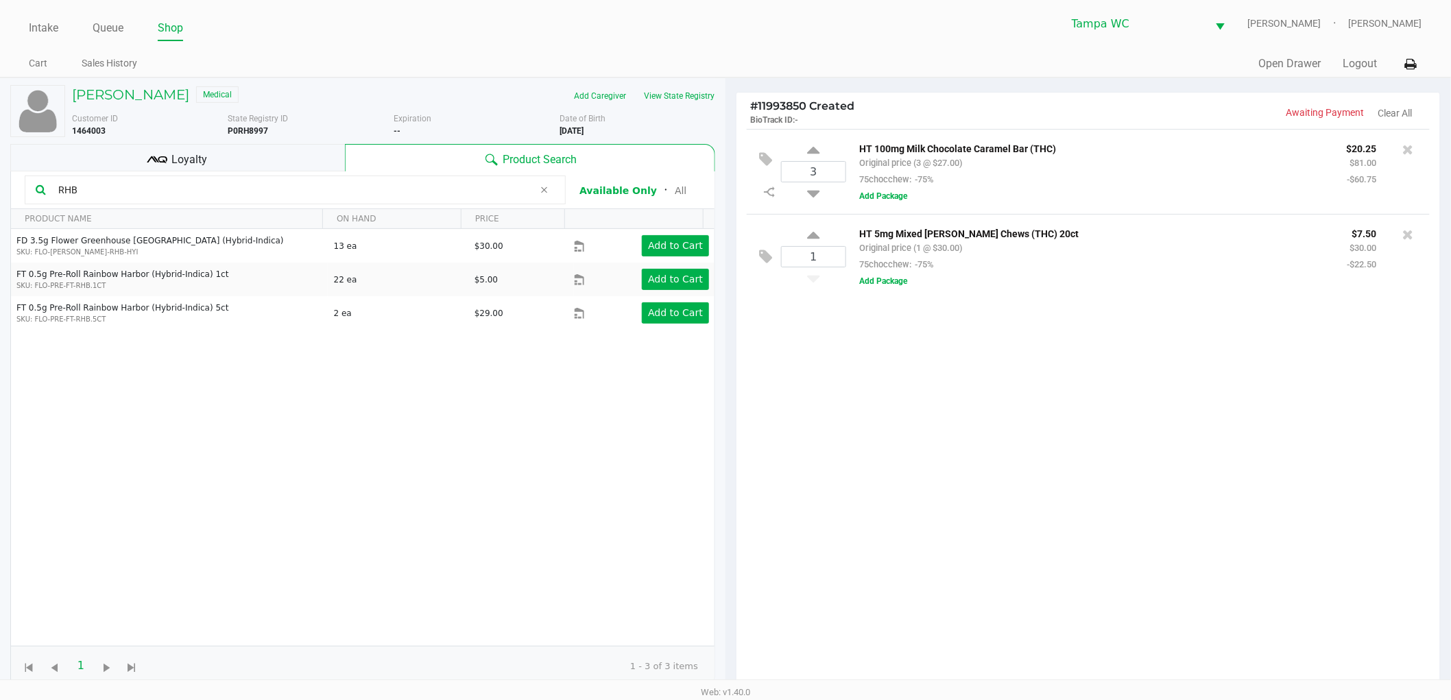
click at [364, 386] on div "FD 3.5g Flower Greenhouse Rainbow Harbor (Hybrid-Indica) SKU: FLO-BUD-FD-RHB-HY…" at bounding box center [363, 437] width 704 height 417
click at [407, 378] on div "FD 3.5g Flower Greenhouse Rainbow Harbor (Hybrid-Indica) SKU: FLO-BUD-FD-RHB-HY…" at bounding box center [363, 437] width 704 height 417
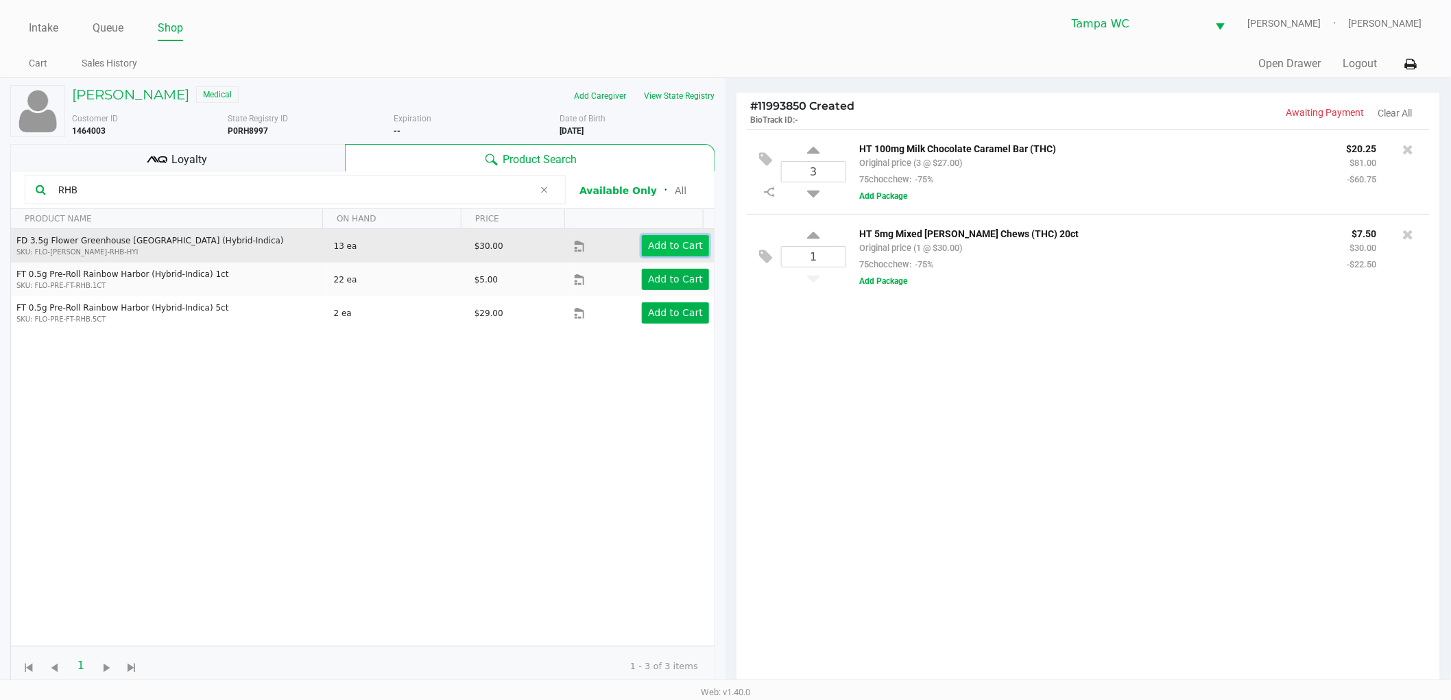
click at [680, 237] on button "Add to Cart" at bounding box center [675, 245] width 67 height 21
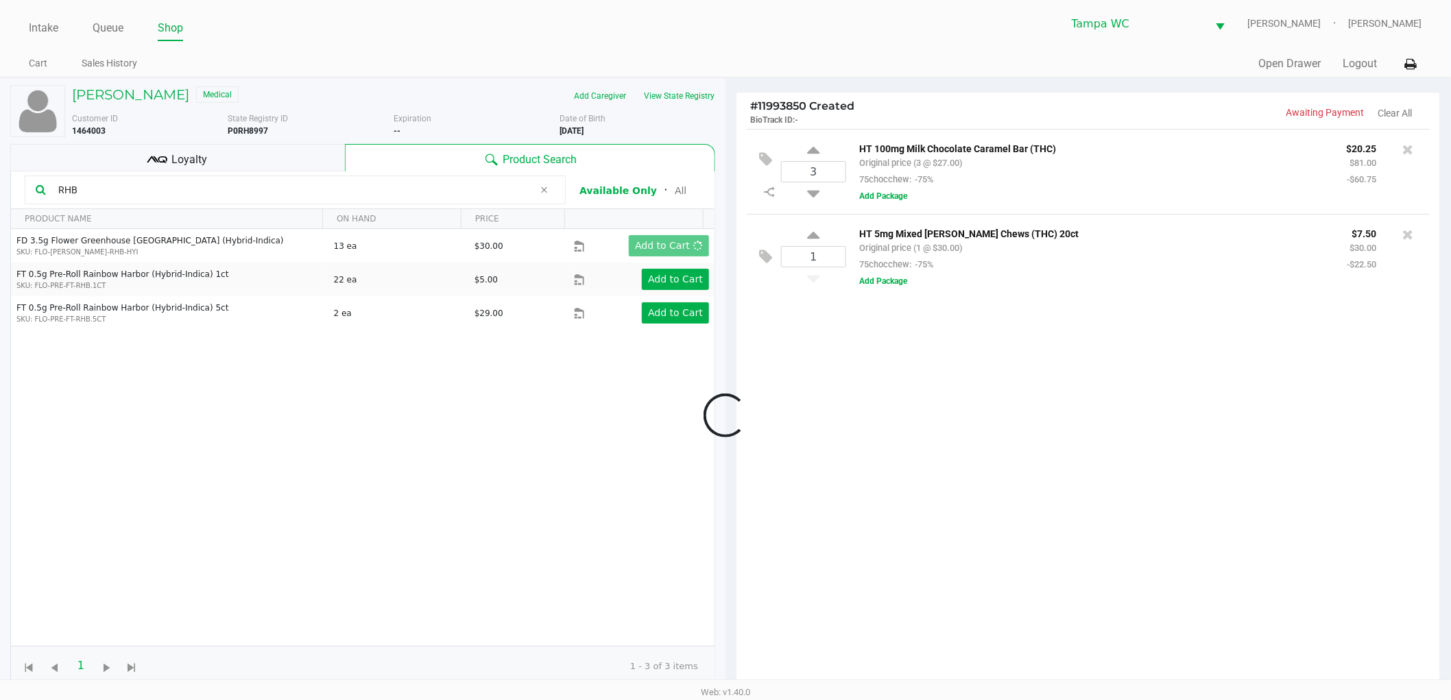
click at [1005, 379] on div at bounding box center [725, 416] width 1451 height 540
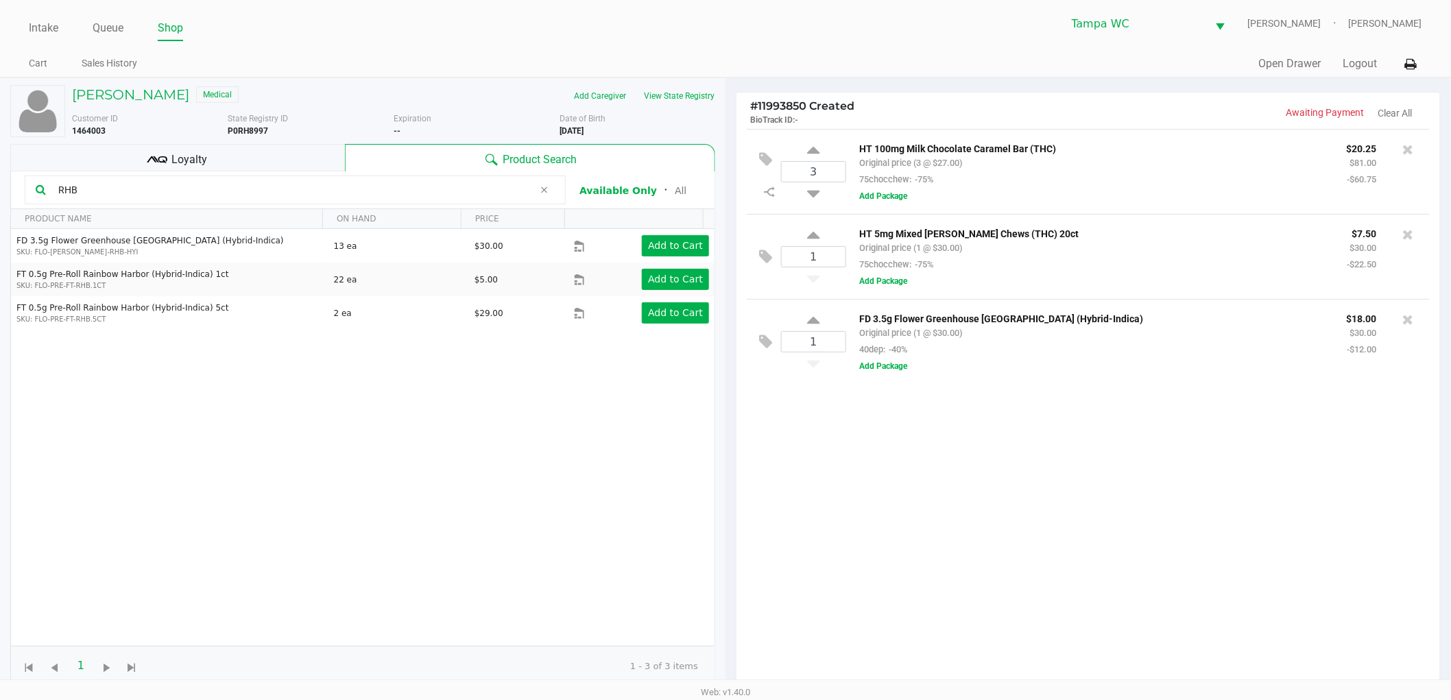
click at [156, 187] on input "RHB" at bounding box center [293, 190] width 481 height 21
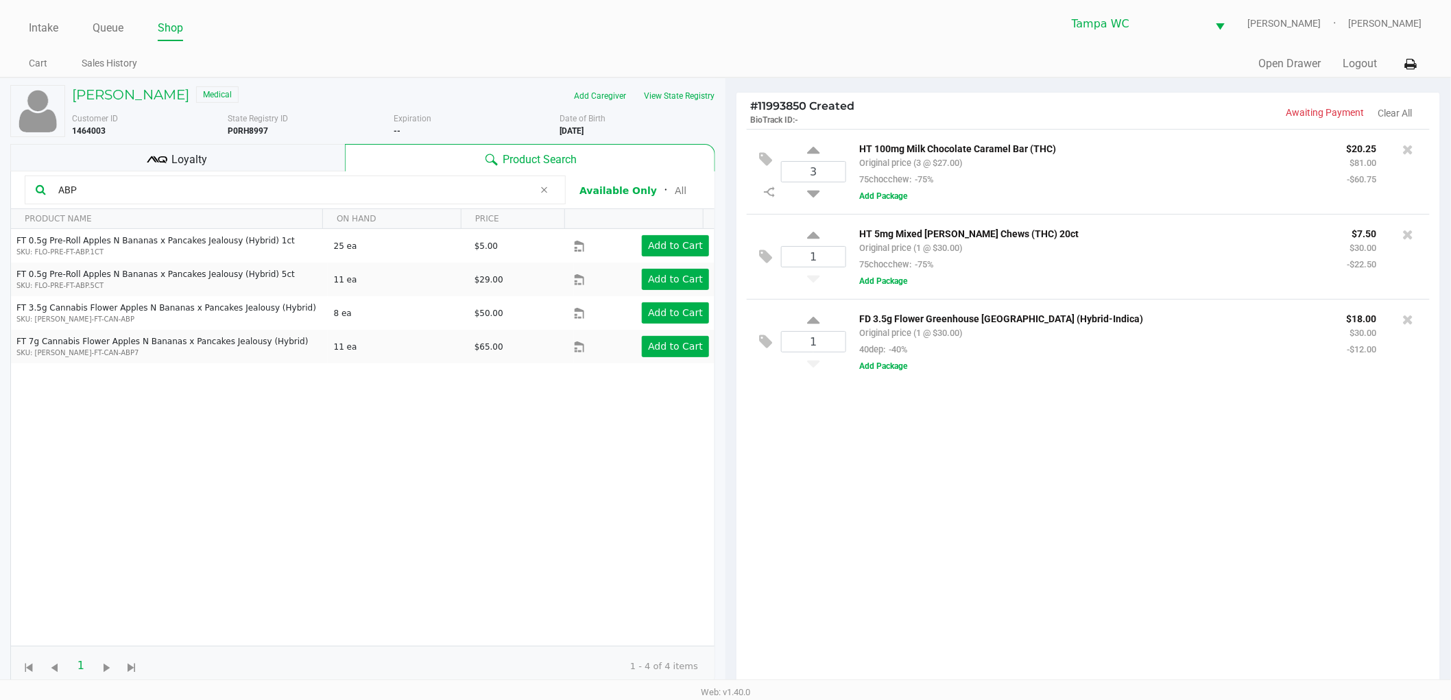
type input "ABP"
click at [151, 474] on div "FT 0.5g Pre-Roll Apples N Bananas x Pancakes Jealousy (Hybrid) 1ct SKU: FLO-PRE…" at bounding box center [363, 437] width 704 height 417
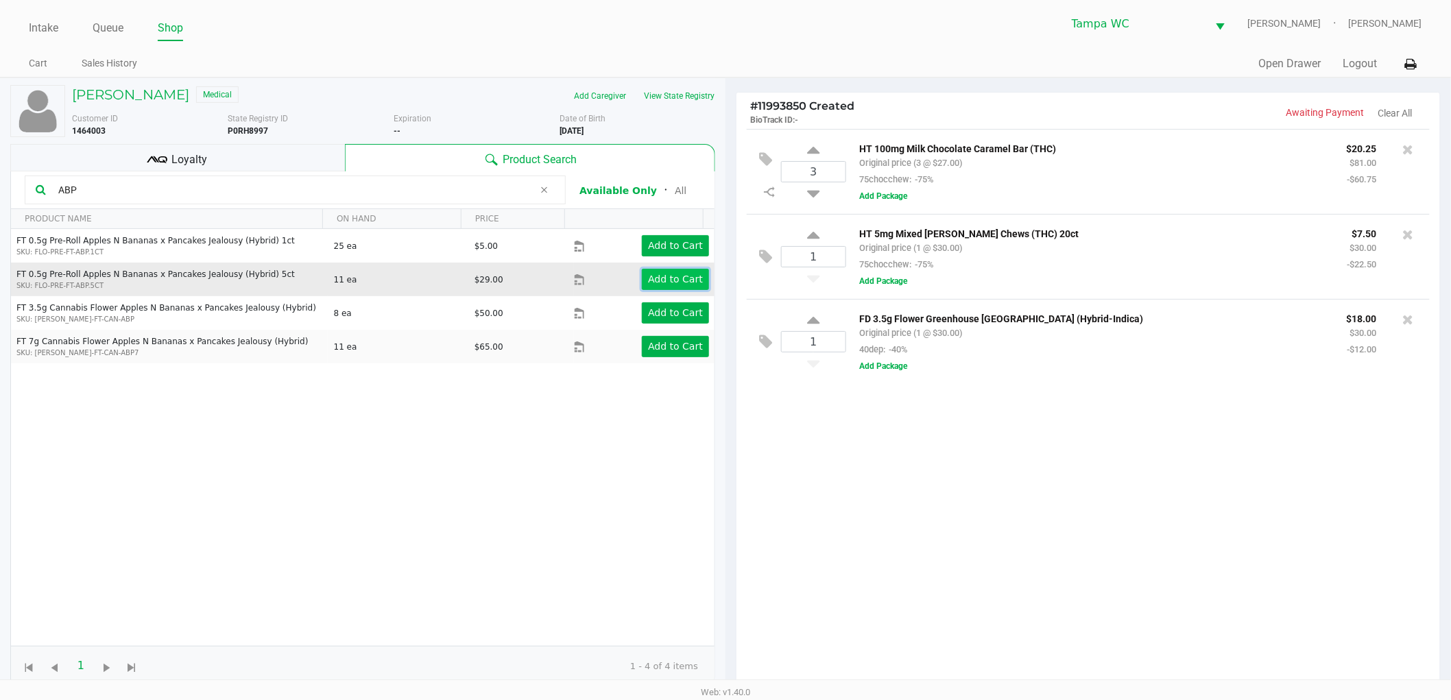
click at [660, 285] on button "Add to Cart" at bounding box center [675, 279] width 67 height 21
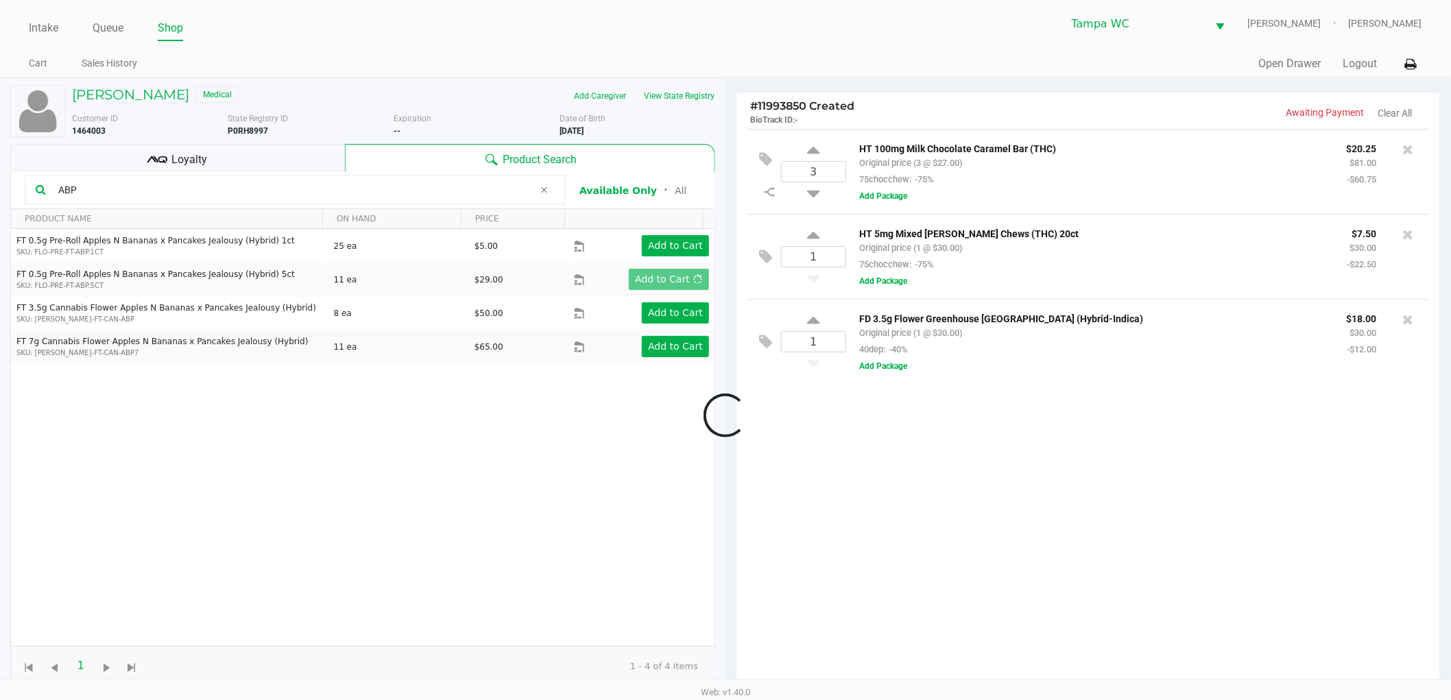
click at [1041, 502] on div at bounding box center [725, 416] width 1451 height 540
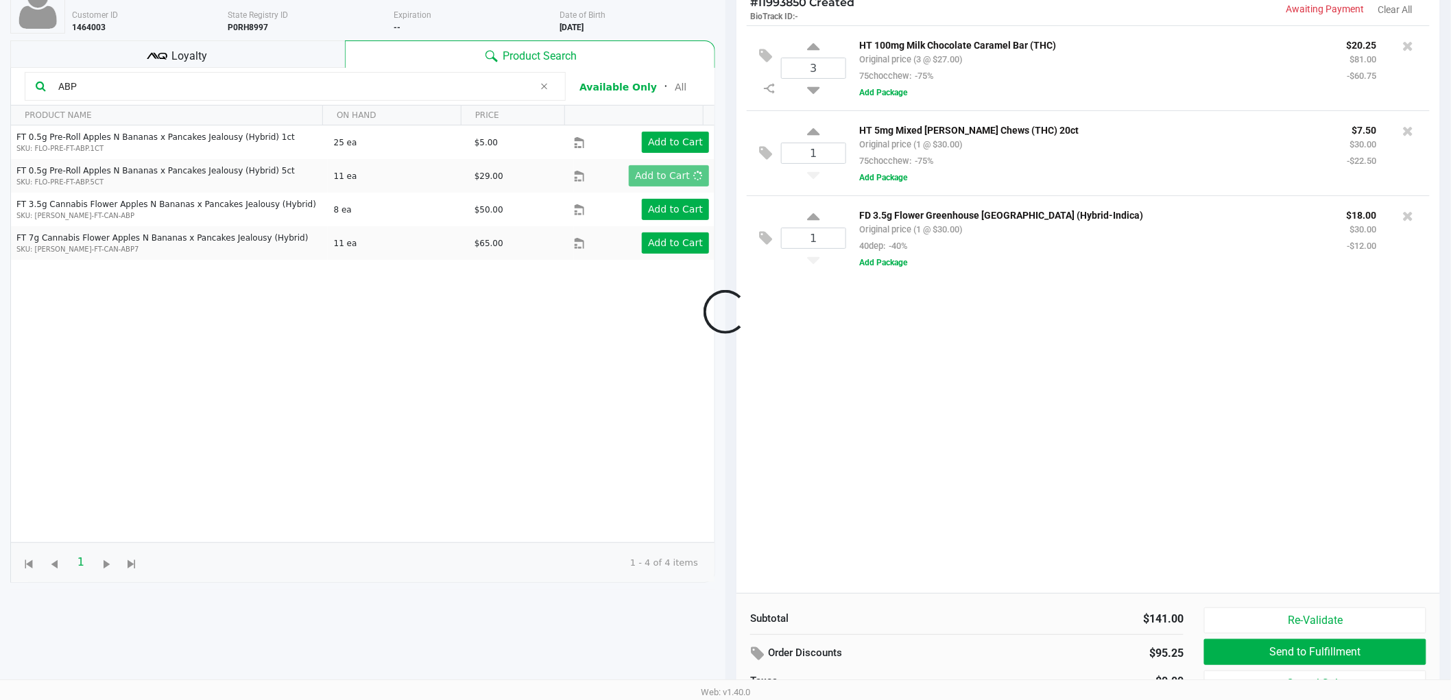
scroll to position [149, 0]
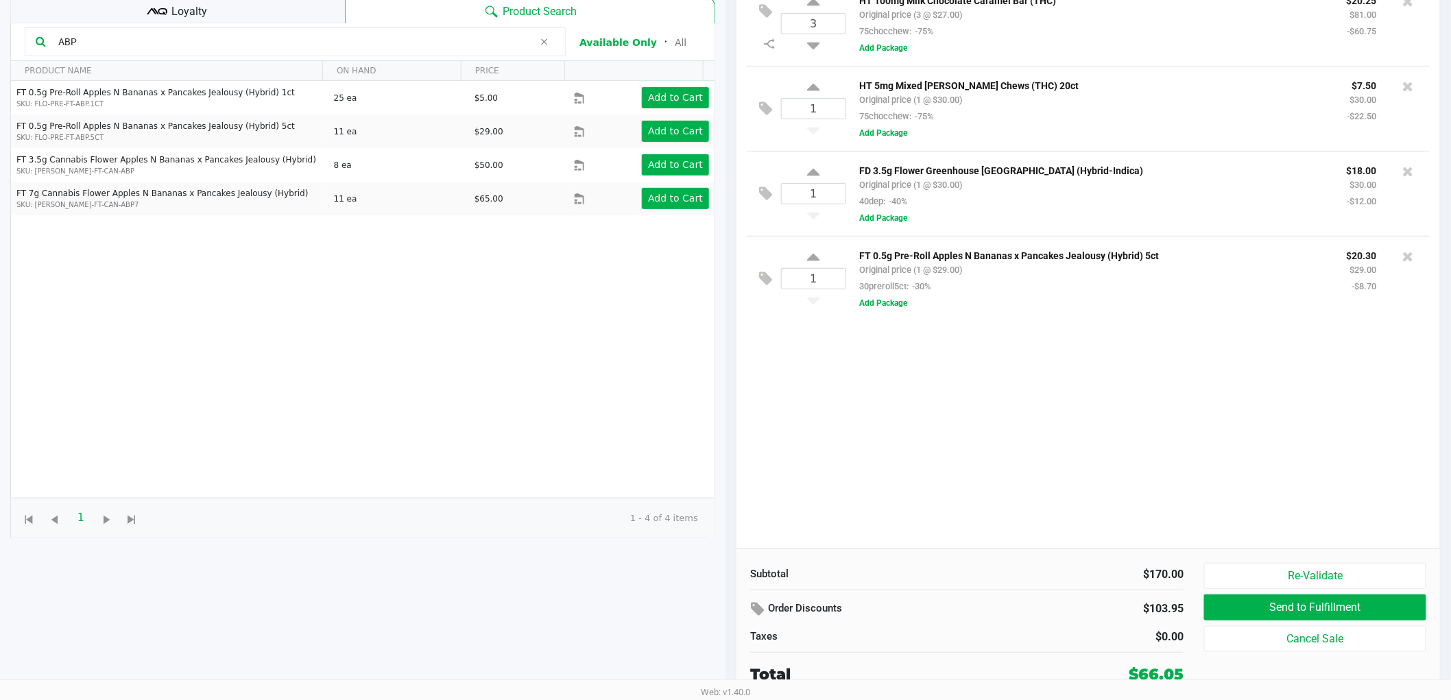
click at [242, 9] on div "Loyalty" at bounding box center [177, 9] width 335 height 27
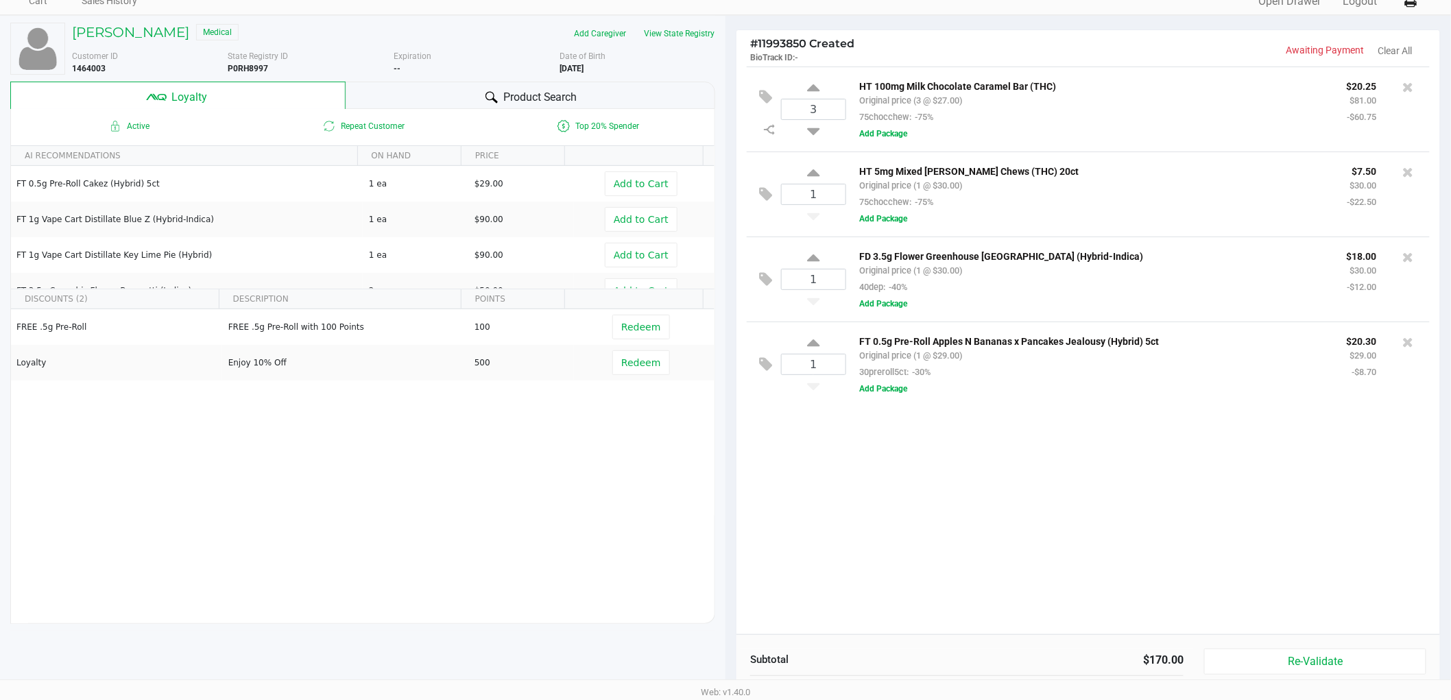
scroll to position [0, 0]
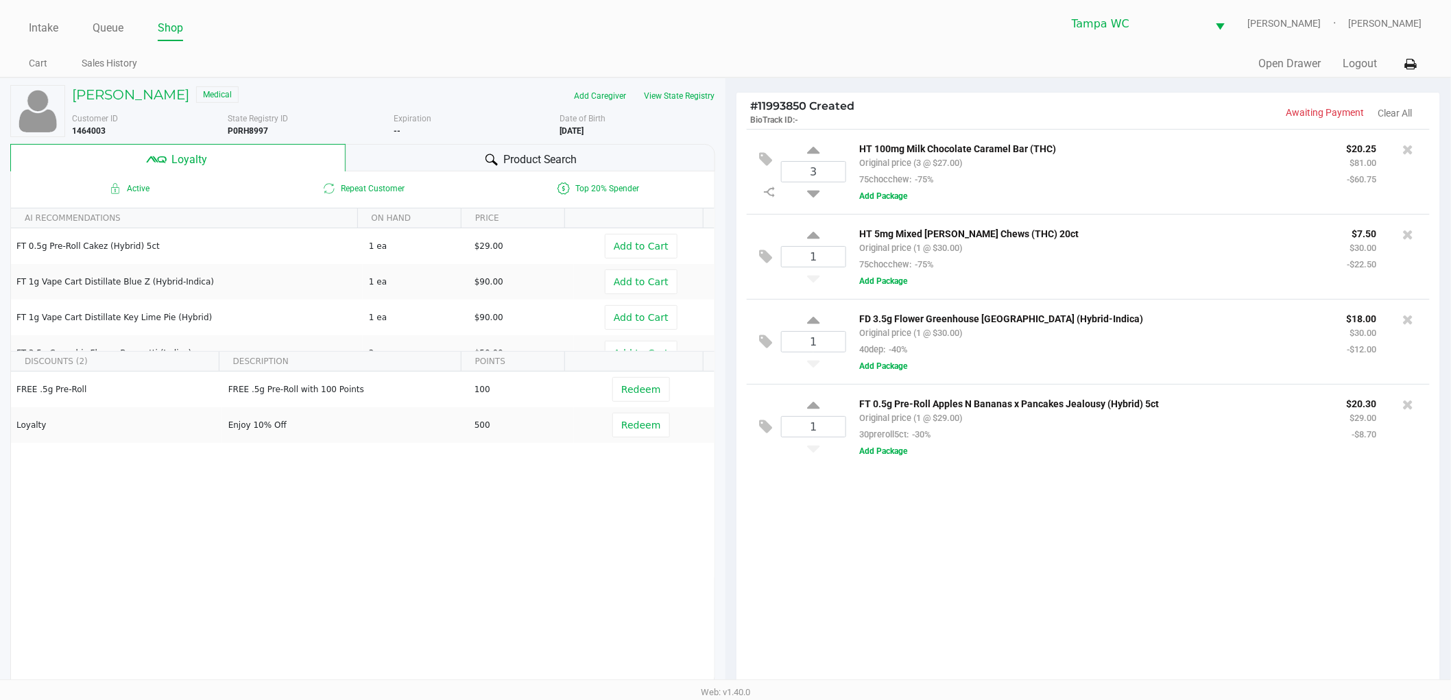
click at [1406, 152] on icon at bounding box center [1408, 150] width 11 height 14
click at [559, 163] on span "Product Search" at bounding box center [540, 160] width 74 height 16
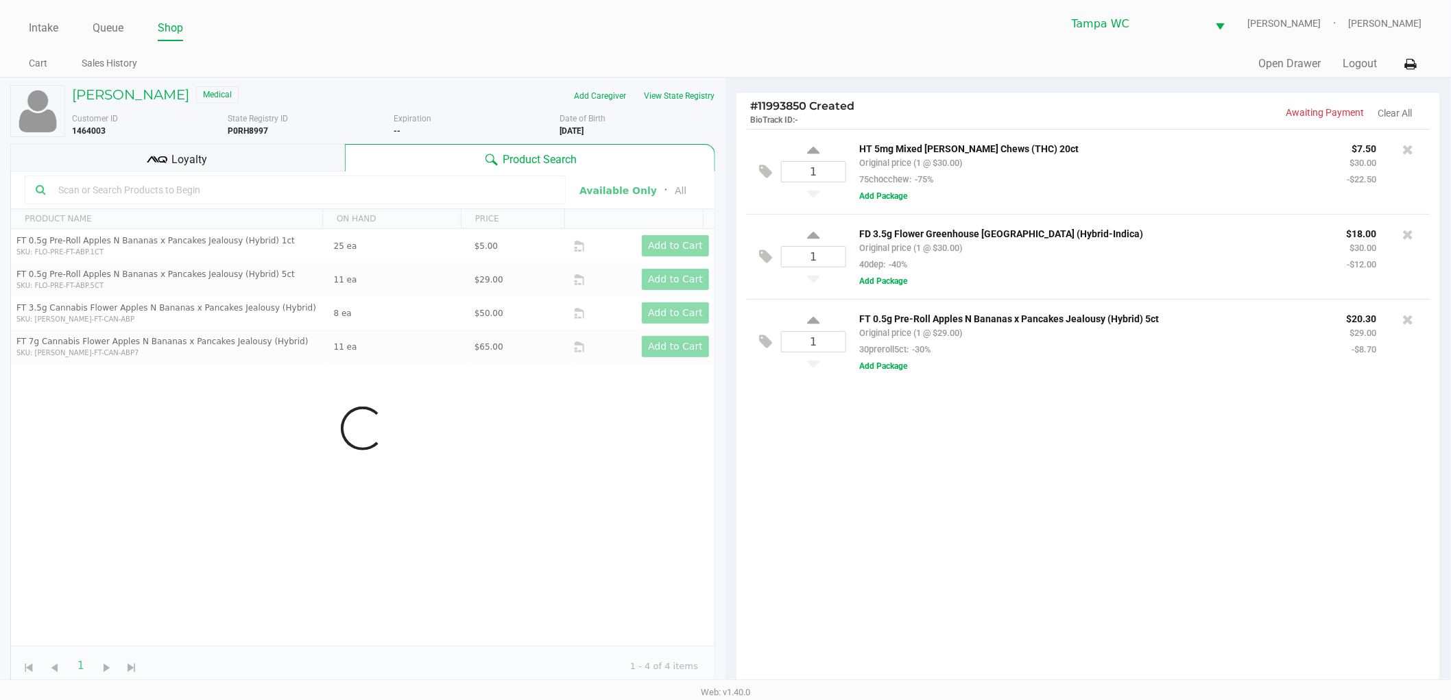
click at [492, 179] on div at bounding box center [295, 190] width 541 height 29
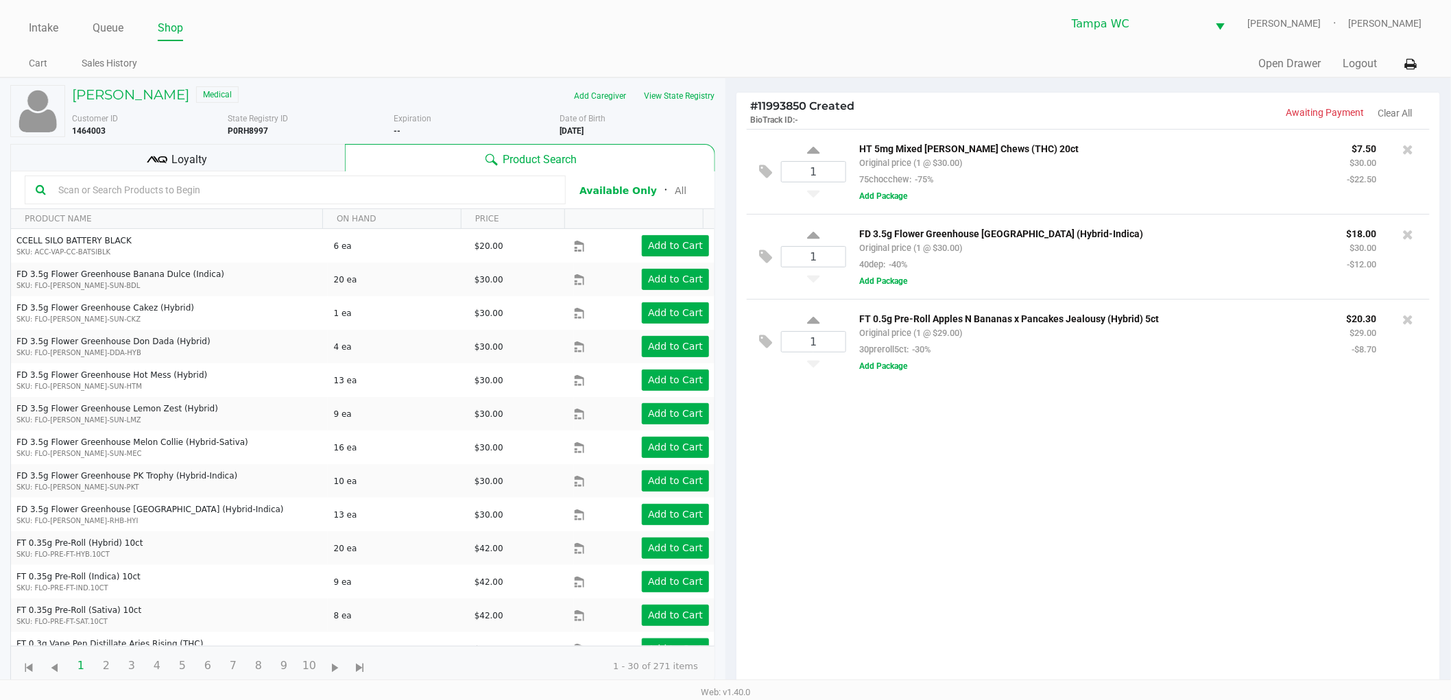
click at [476, 188] on input "text" at bounding box center [304, 190] width 502 height 21
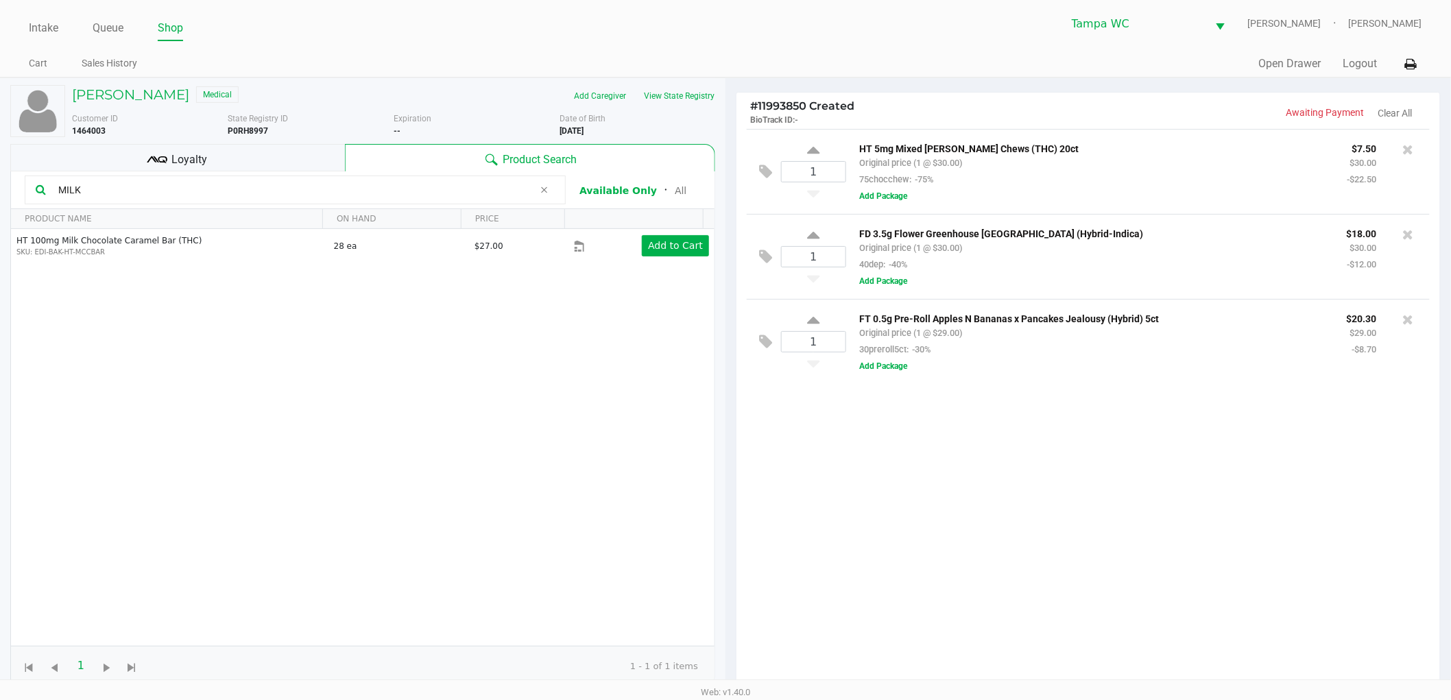
type input "MILK"
drag, startPoint x: 813, startPoint y: 551, endPoint x: 0, endPoint y: 192, distance: 889.1
click at [769, 533] on div "1 HT 5mg Mixed Berry Chews (THC) 20ct Original price (1 @ $30.00) 75chocchew: -…" at bounding box center [1088, 413] width 704 height 568
click at [195, 186] on input "MILK" at bounding box center [293, 190] width 481 height 21
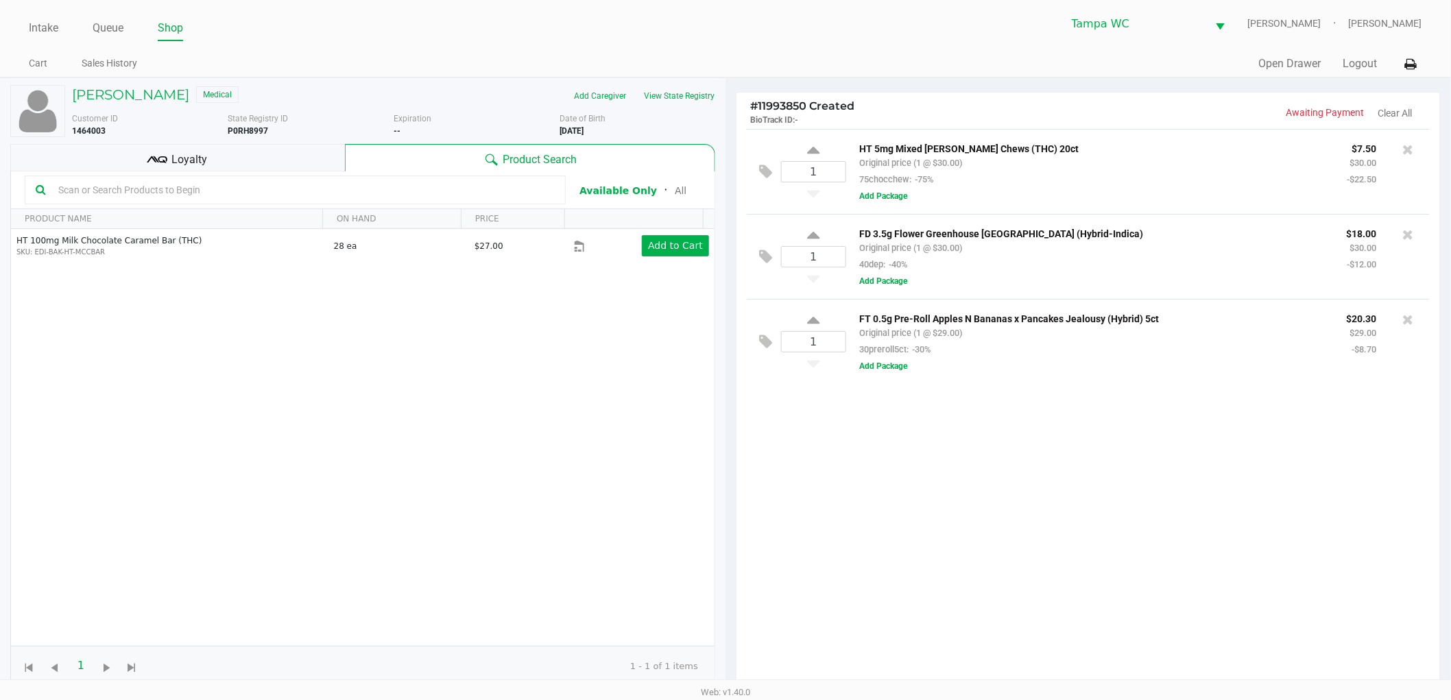
click at [1033, 552] on div "1 HT 5mg Mixed Berry Chews (THC) 20ct Original price (1 @ $30.00) 75chocchew: -…" at bounding box center [1088, 413] width 704 height 568
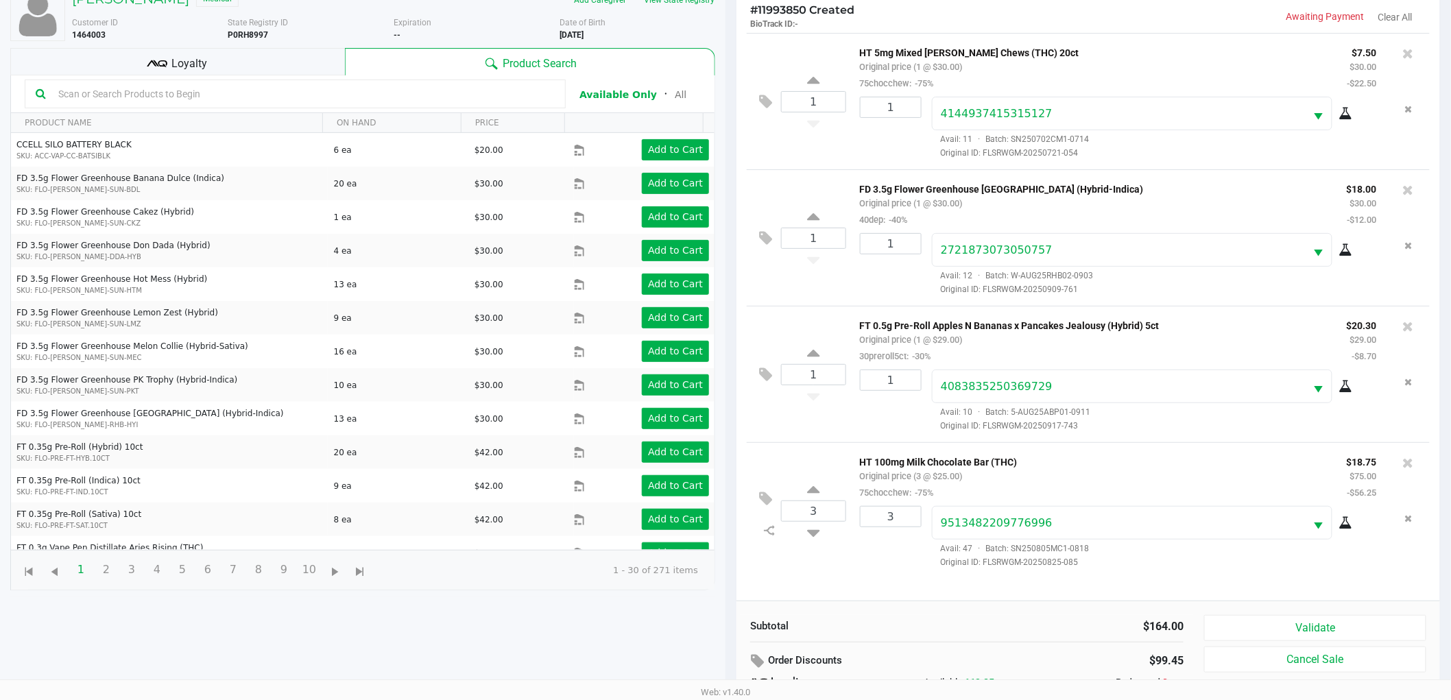
scroll to position [89, 0]
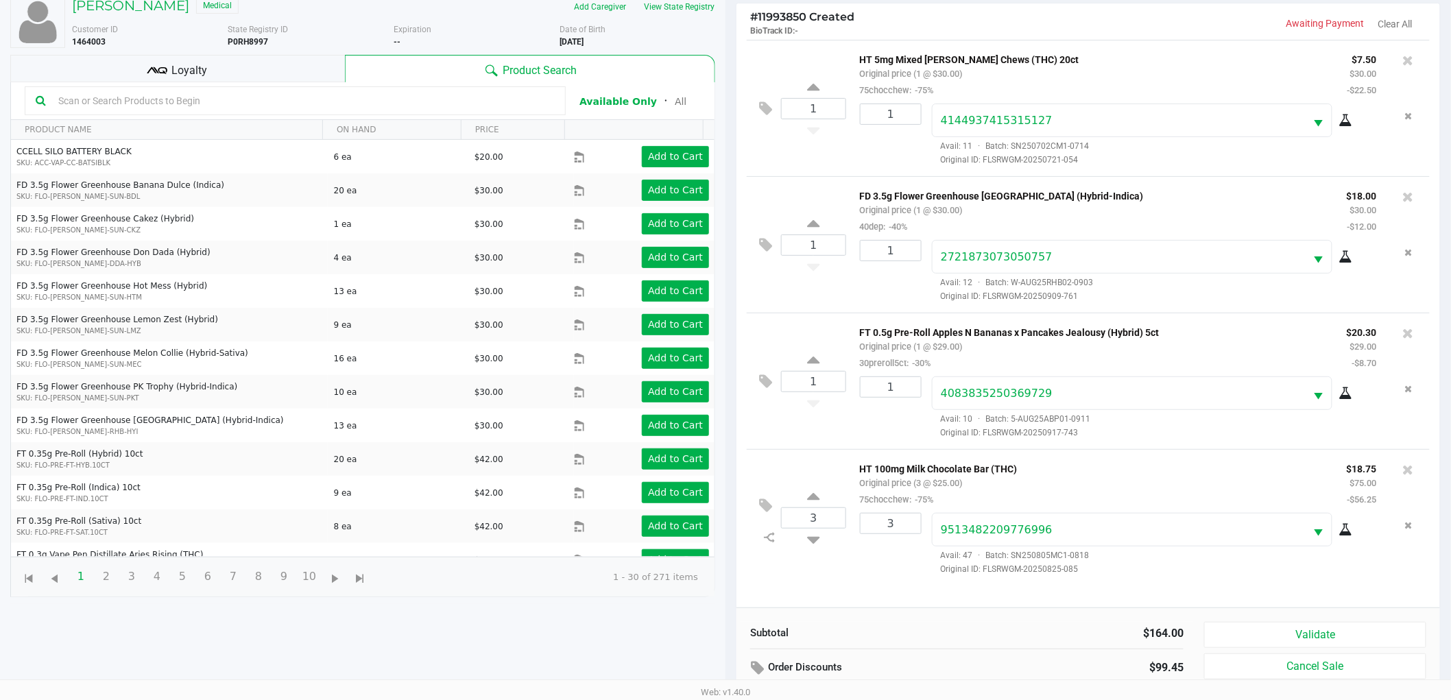
click at [175, 57] on div "Loyalty" at bounding box center [177, 68] width 335 height 27
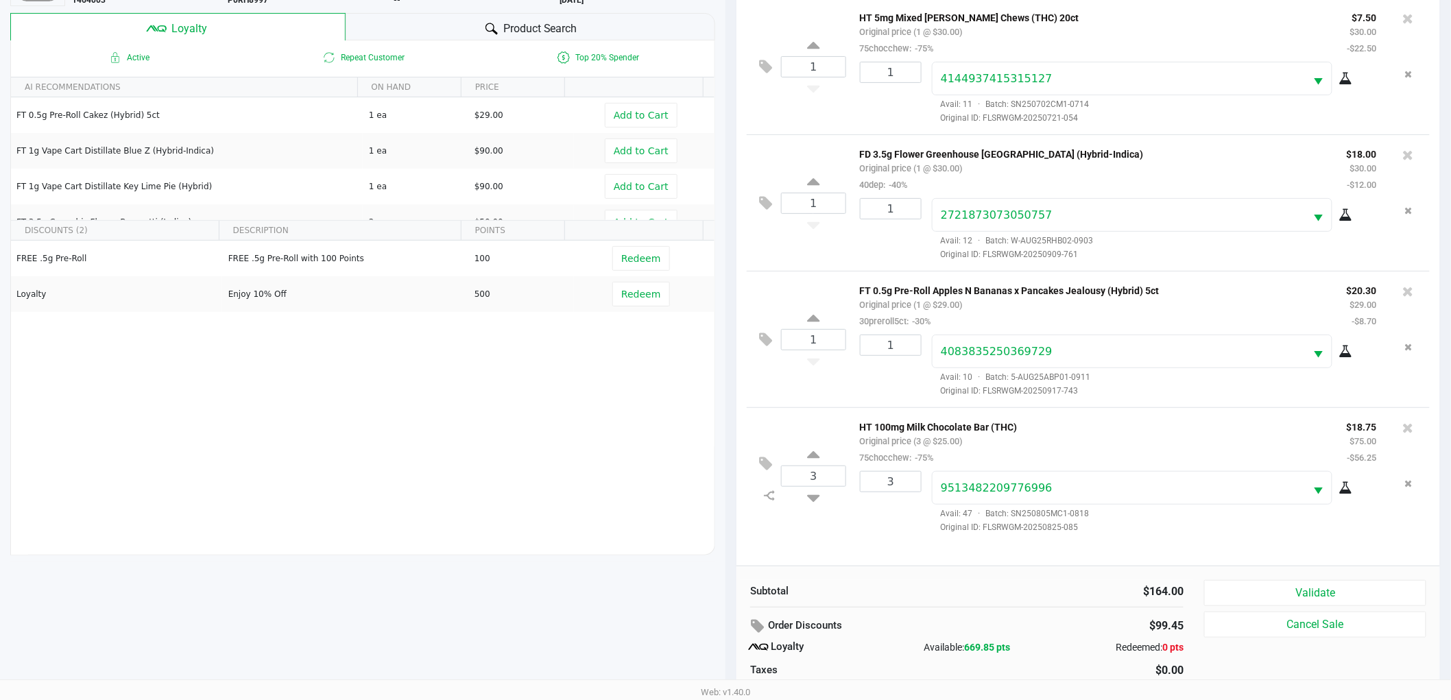
scroll to position [165, 0]
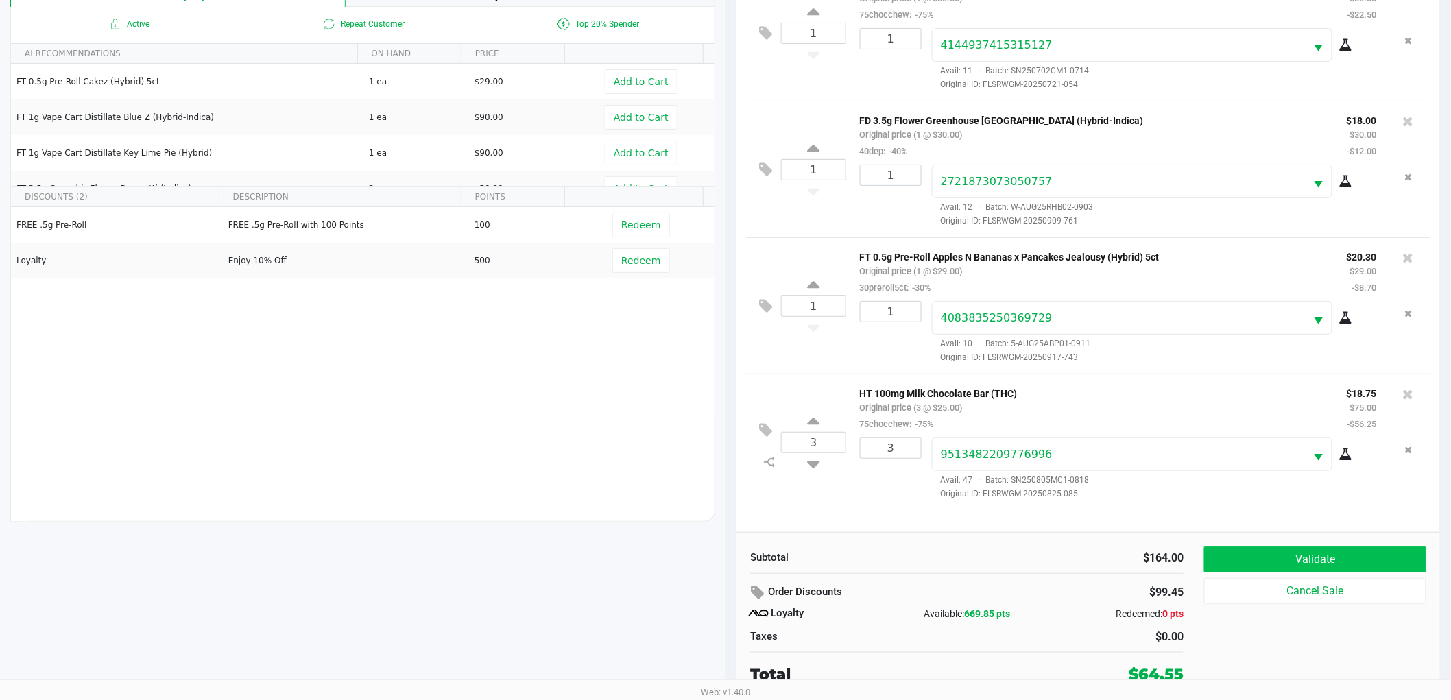
click at [1306, 556] on button "Validate" at bounding box center [1315, 559] width 222 height 26
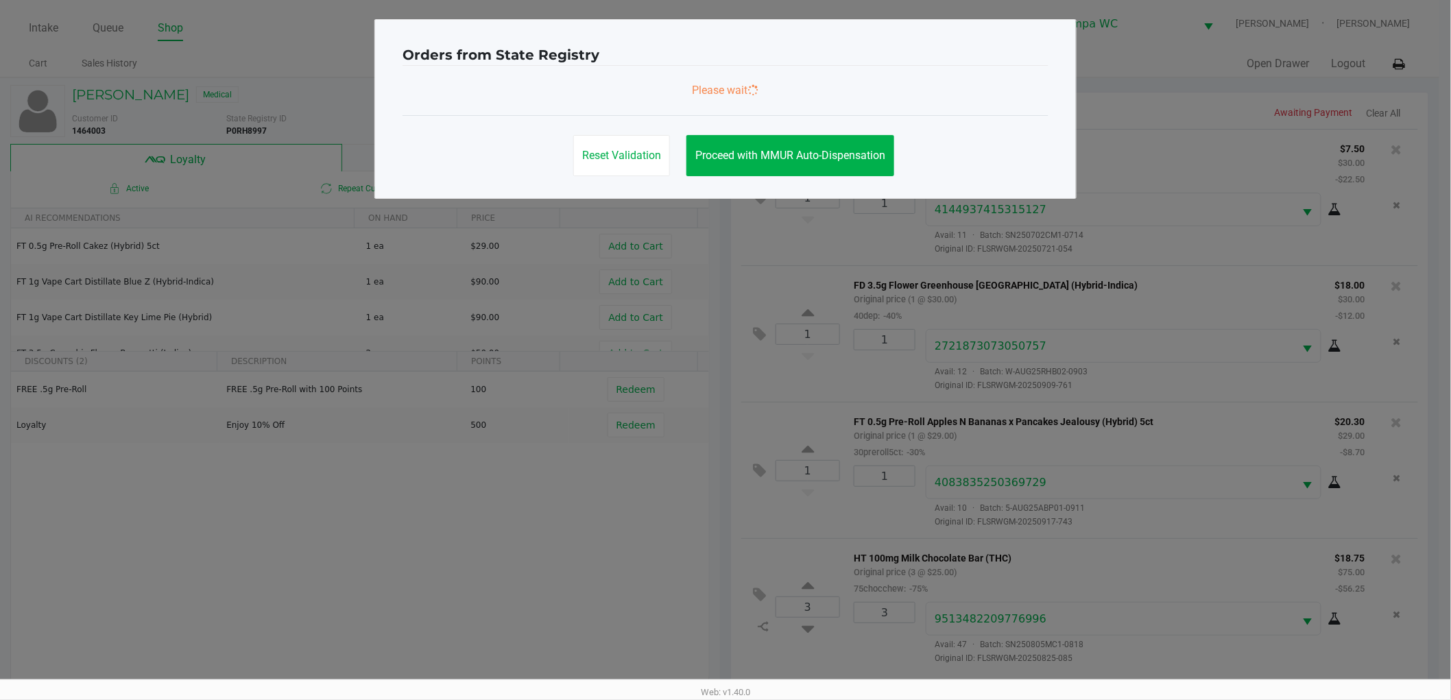
scroll to position [0, 0]
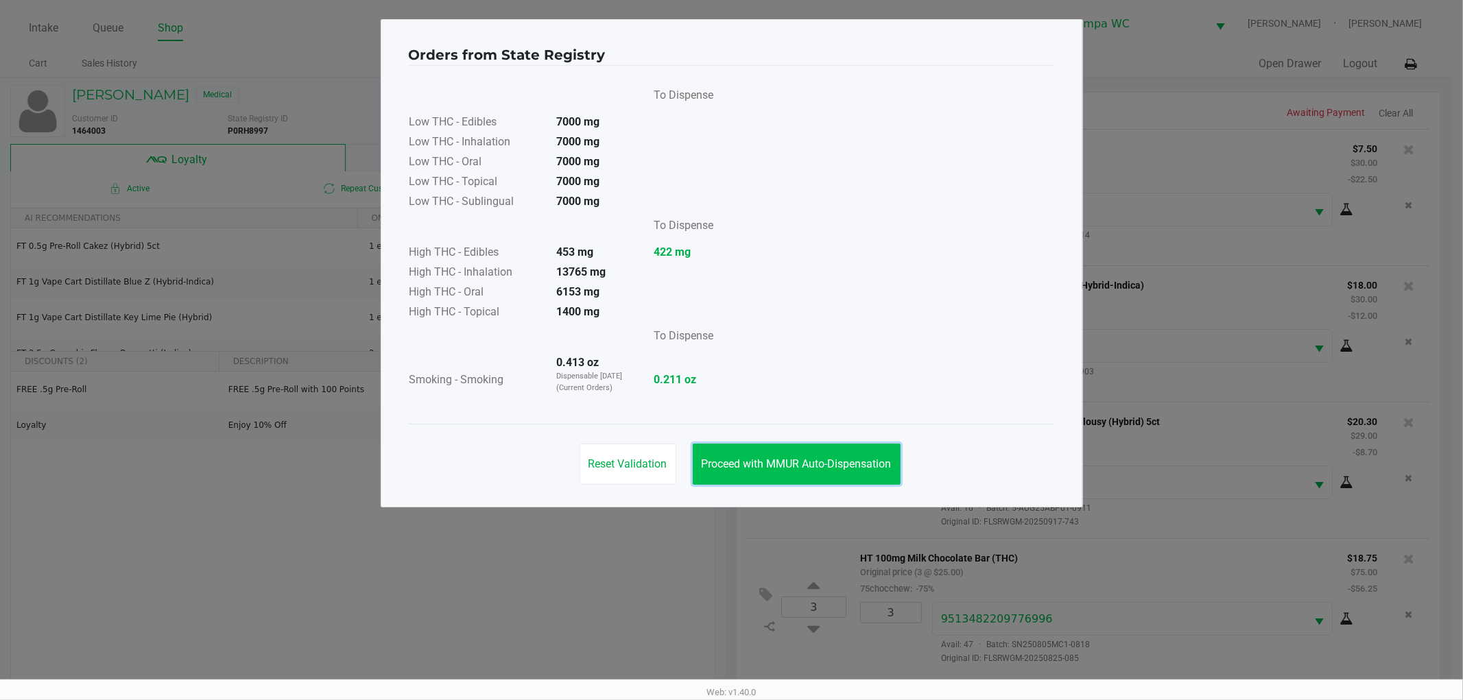
click at [830, 475] on button "Proceed with MMUR Auto-Dispensation" at bounding box center [797, 464] width 208 height 41
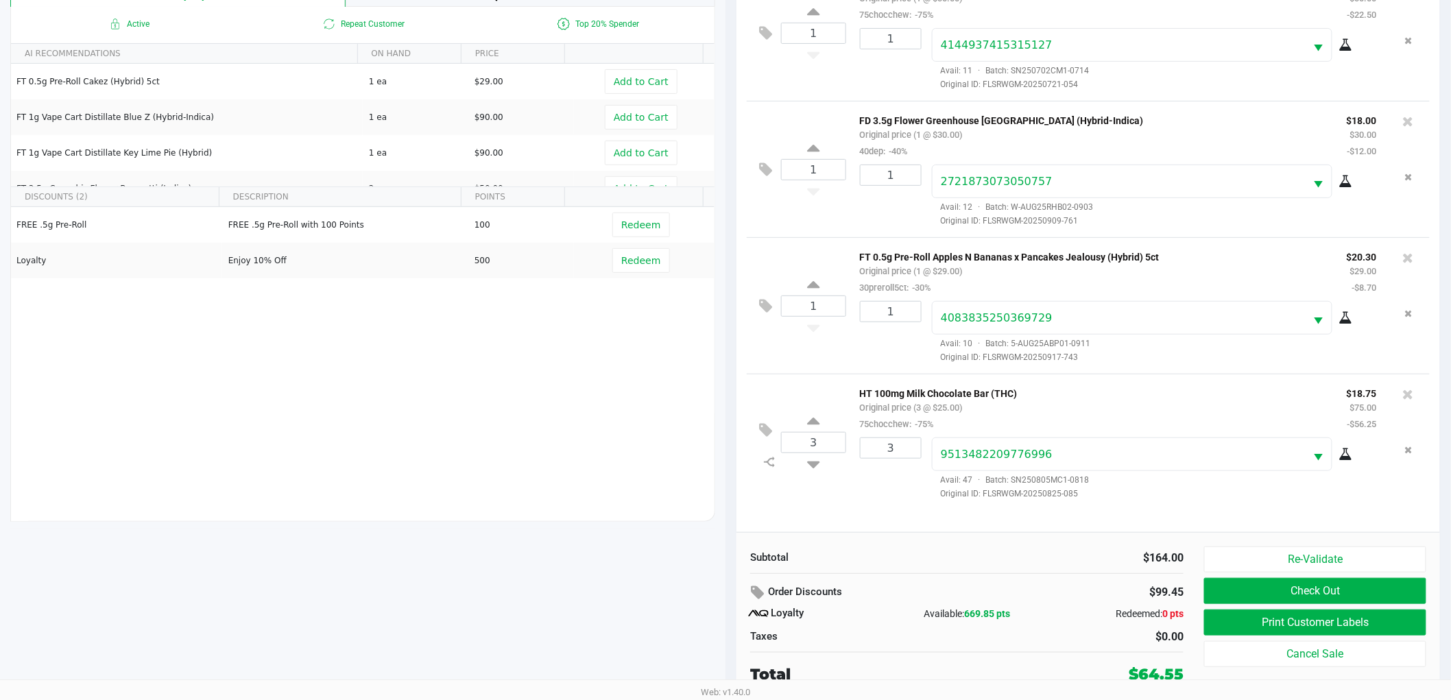
scroll to position [165, 0]
click at [1290, 584] on button "Check Out" at bounding box center [1315, 591] width 222 height 26
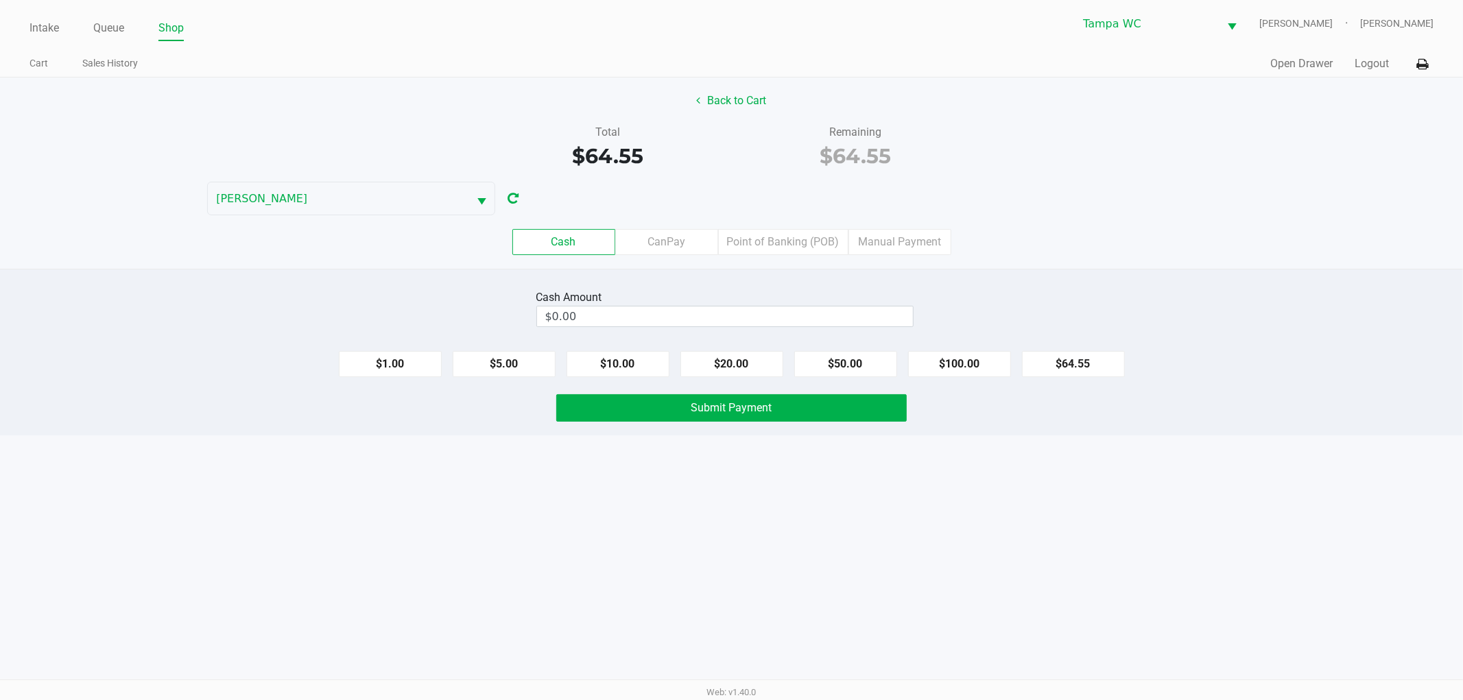
click at [780, 314] on input "$0.00" at bounding box center [725, 316] width 376 height 20
click at [1122, 174] on div "Back to Cart Total $64.55 Remaining $64.55 WILLOW-SMITH Cash CanPay Point of Ba…" at bounding box center [731, 172] width 1463 height 191
type input "$80.60"
click at [897, 510] on div "Intake Queue Shop Tampa WC WILLOW-SMITH Jalen Thedy Cart Sales History Quick Sa…" at bounding box center [731, 350] width 1463 height 700
click at [1079, 218] on div "Cash CanPay Point of Banking (POB) Manual Payment" at bounding box center [731, 241] width 1483 height 53
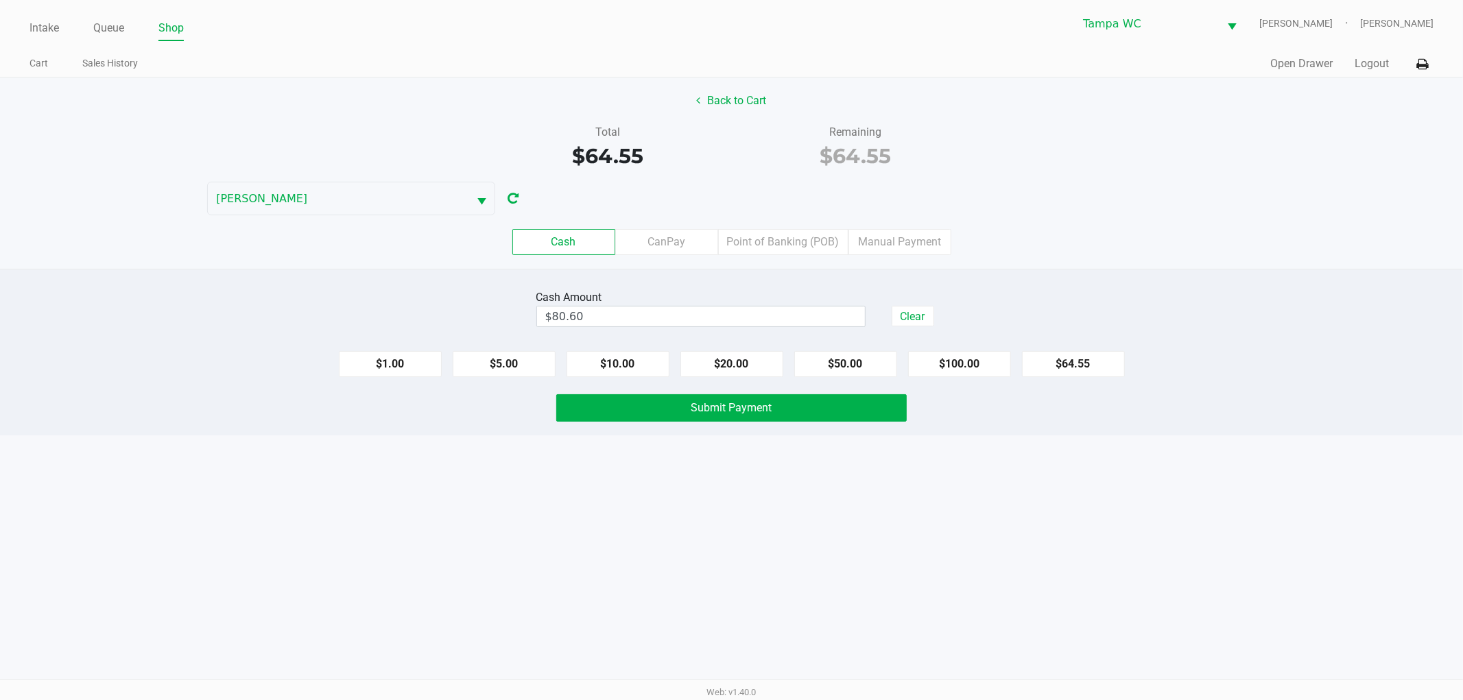
click at [896, 512] on div "Intake Queue Shop Tampa WC WILLOW-SMITH Jalen Thedy Cart Sales History Quick Sa…" at bounding box center [731, 350] width 1463 height 700
click at [958, 518] on div "Intake Queue Shop Tampa WC WILLOW-SMITH Jalen Thedy Cart Sales History Quick Sa…" at bounding box center [731, 350] width 1463 height 700
click at [1005, 439] on div "Intake Queue Shop Tampa WC WILLOW-SMITH Jalen Thedy Cart Sales History Quick Sa…" at bounding box center [731, 350] width 1463 height 700
click at [823, 401] on button "Submit Payment" at bounding box center [731, 407] width 350 height 27
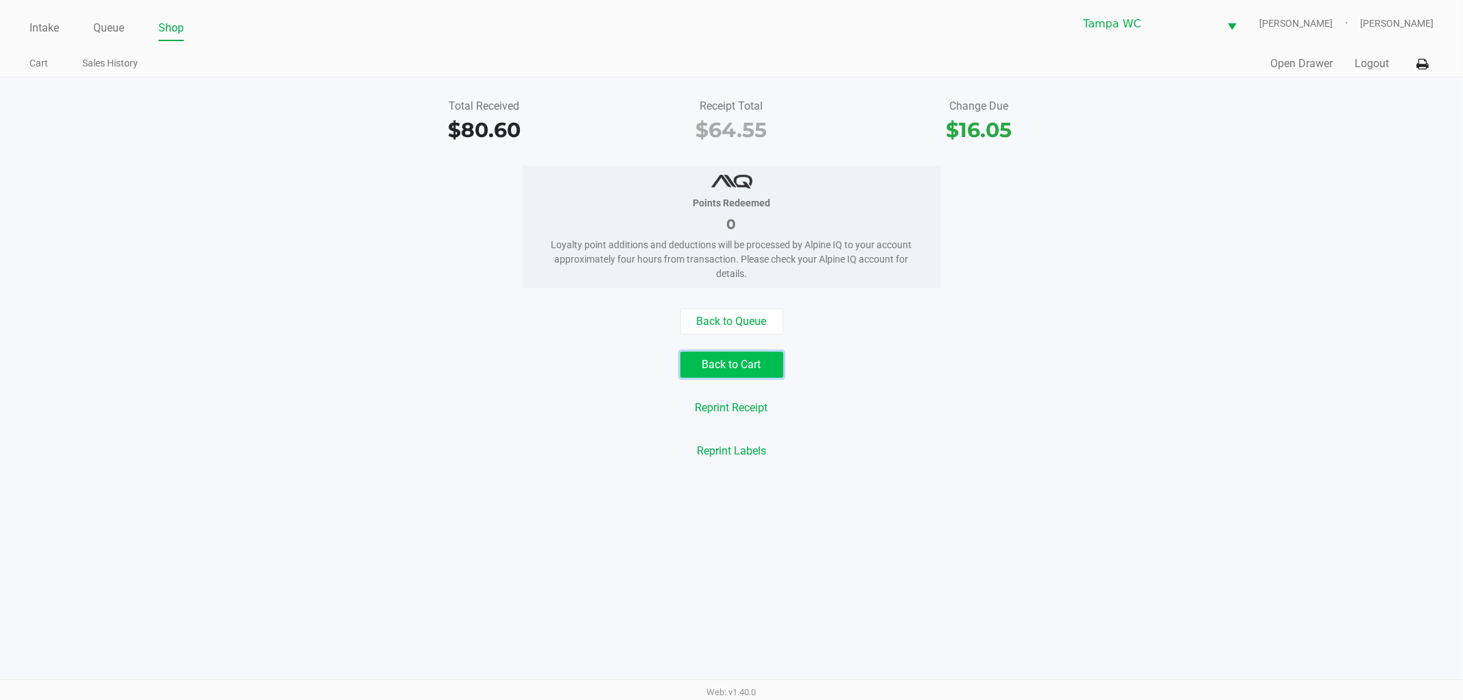
click at [690, 370] on button "Back to Cart" at bounding box center [731, 365] width 103 height 26
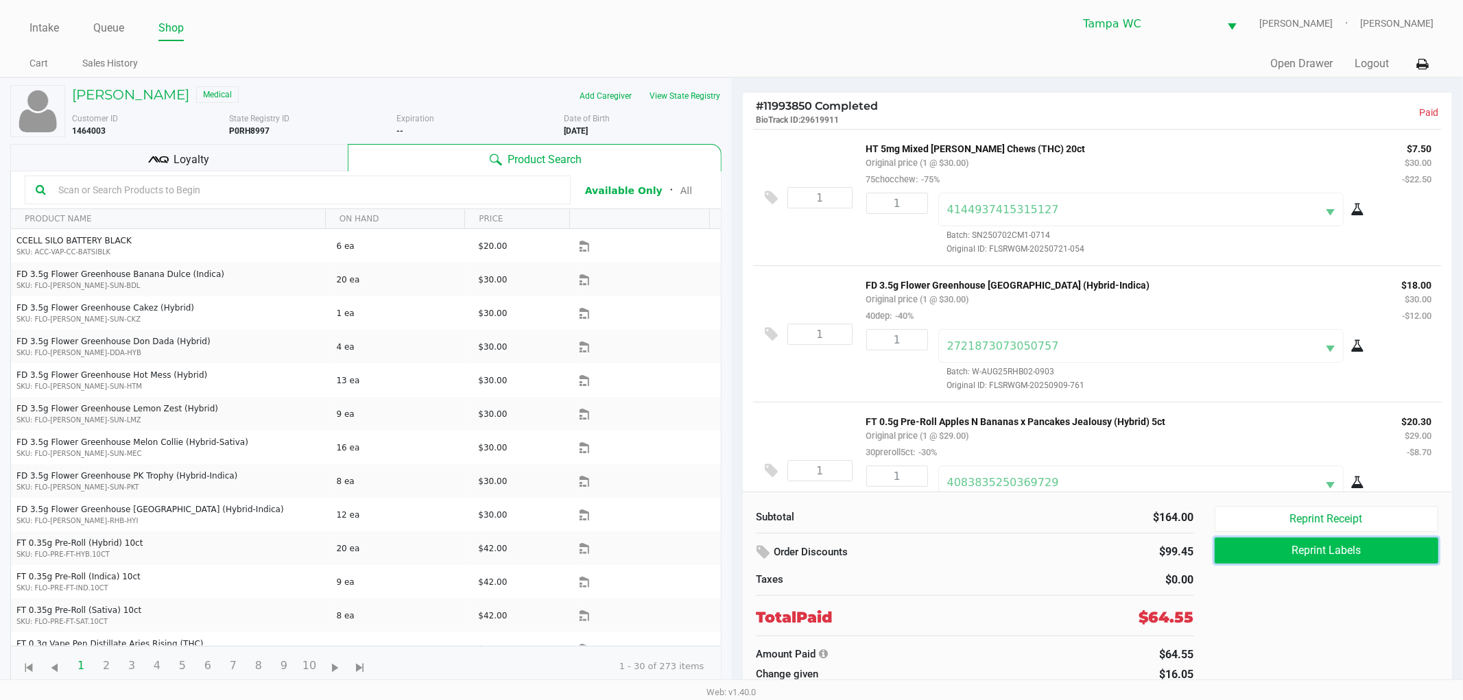
click at [1293, 546] on button "Reprint Labels" at bounding box center [1326, 551] width 224 height 26
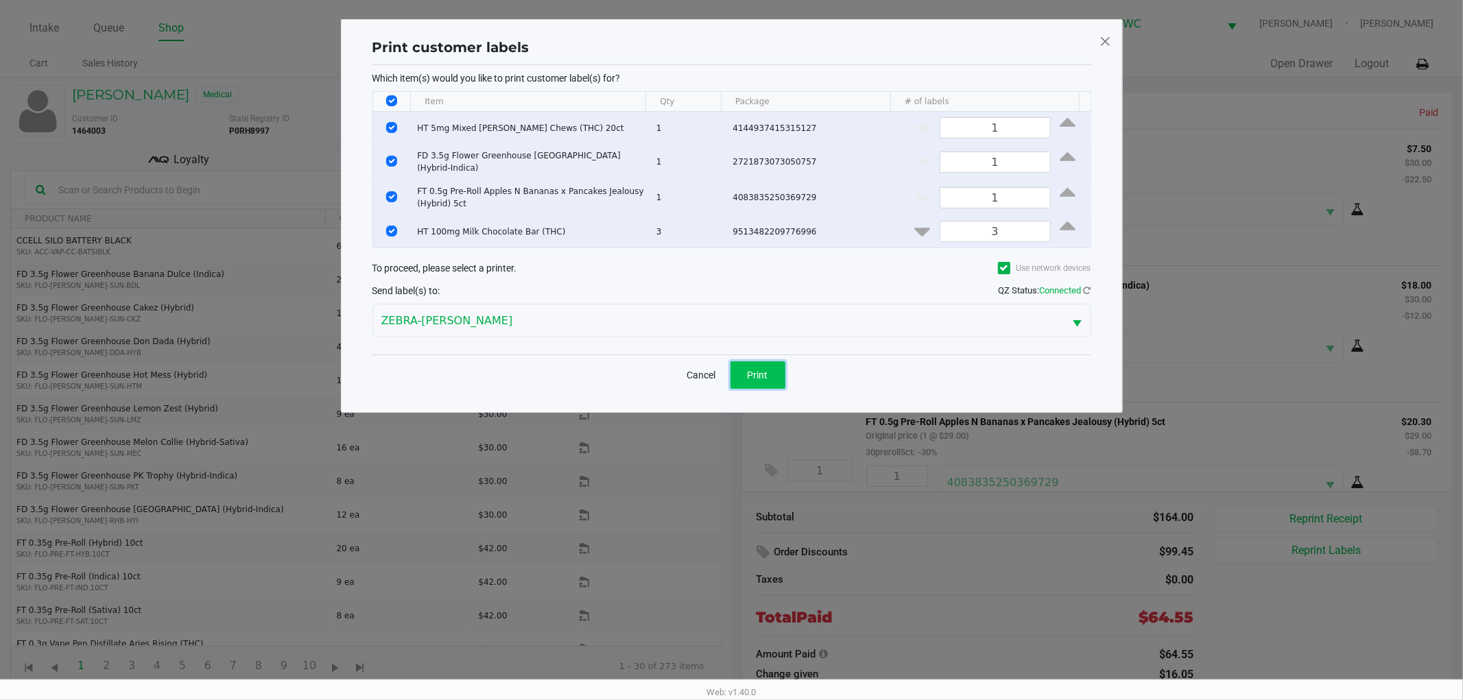
click at [746, 374] on button "Print" at bounding box center [757, 374] width 55 height 27
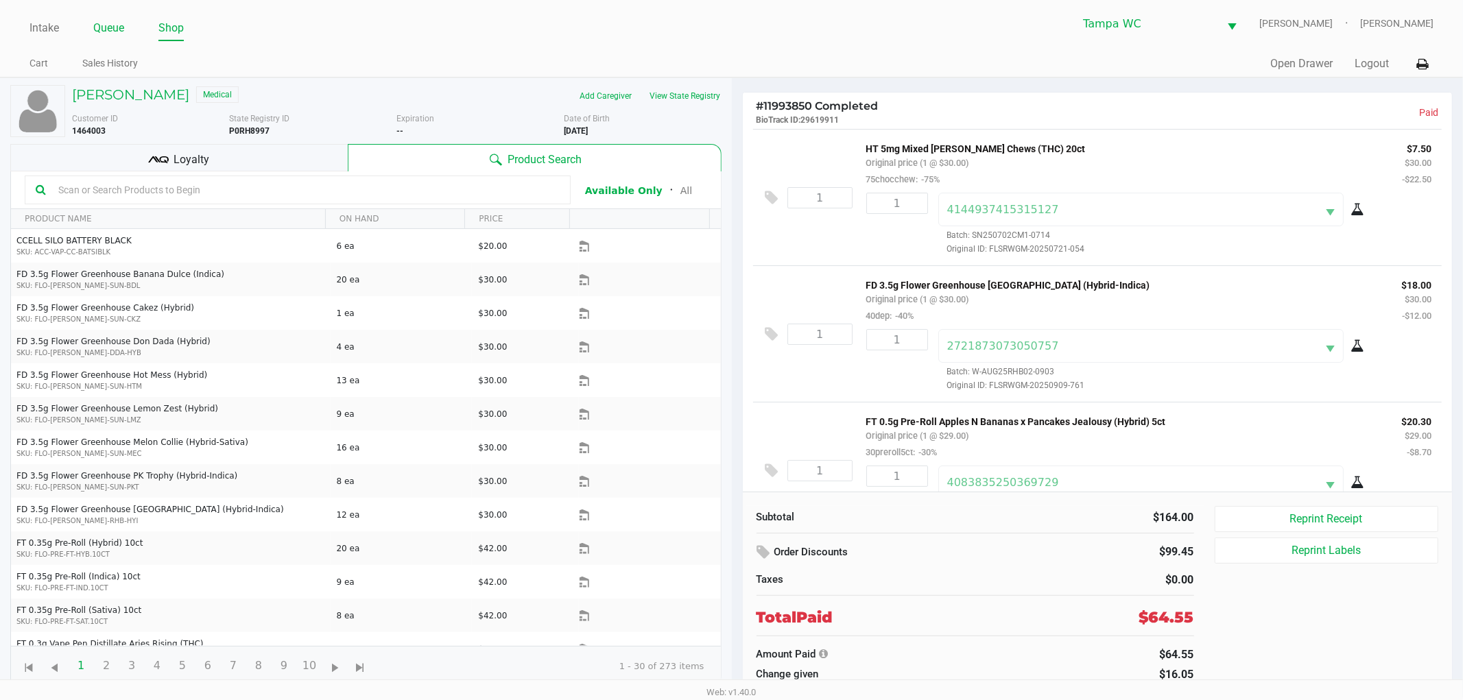
click at [119, 23] on link "Queue" at bounding box center [108, 28] width 31 height 19
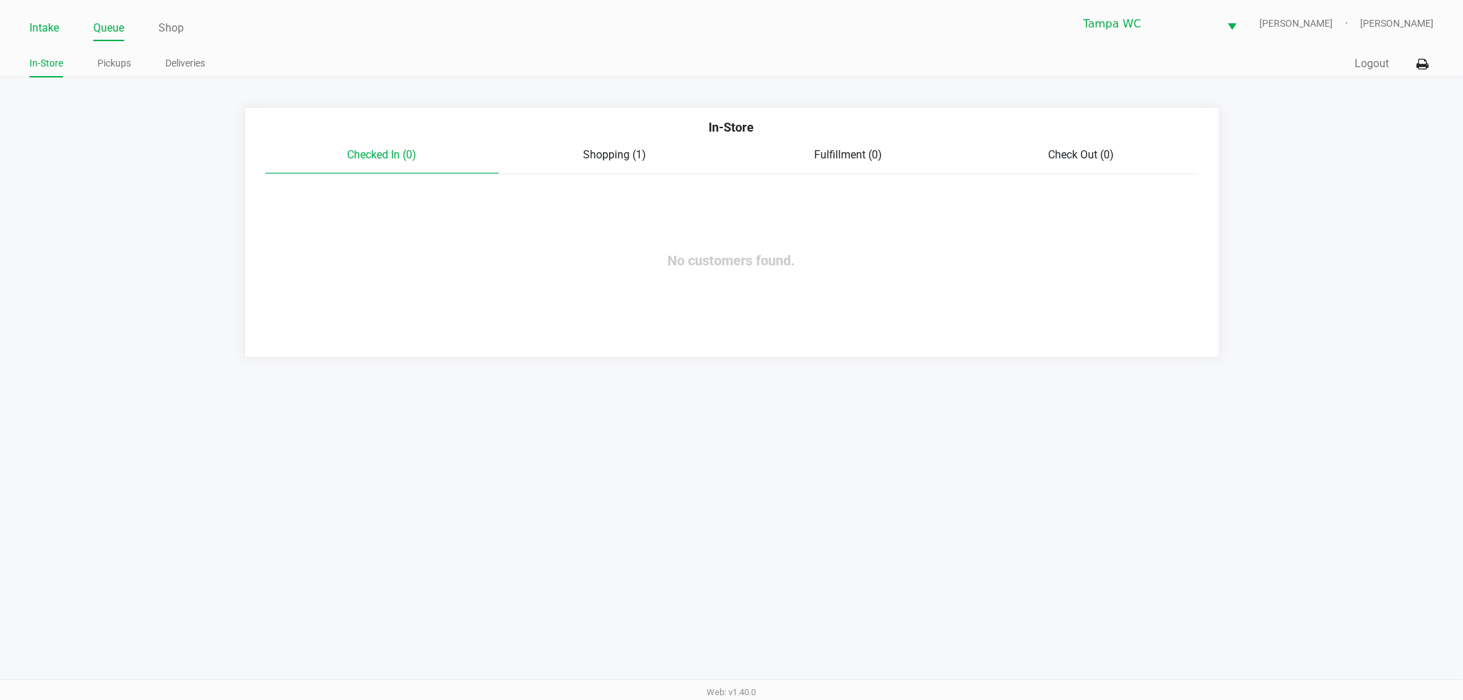
click at [34, 24] on link "Intake" at bounding box center [43, 28] width 29 height 19
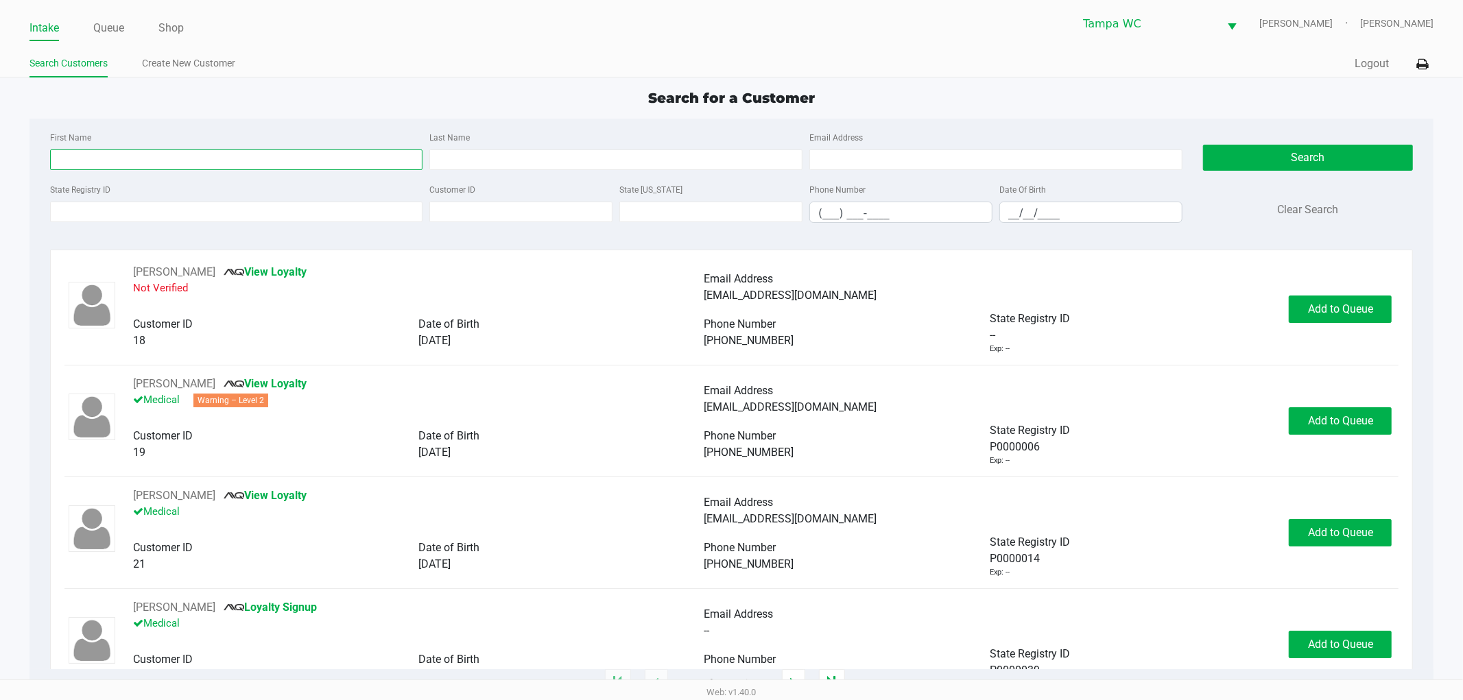
click at [243, 162] on input "First Name" at bounding box center [236, 159] width 373 height 21
click at [107, 151] on input "First Name" at bounding box center [236, 159] width 373 height 21
type input "Abeja"
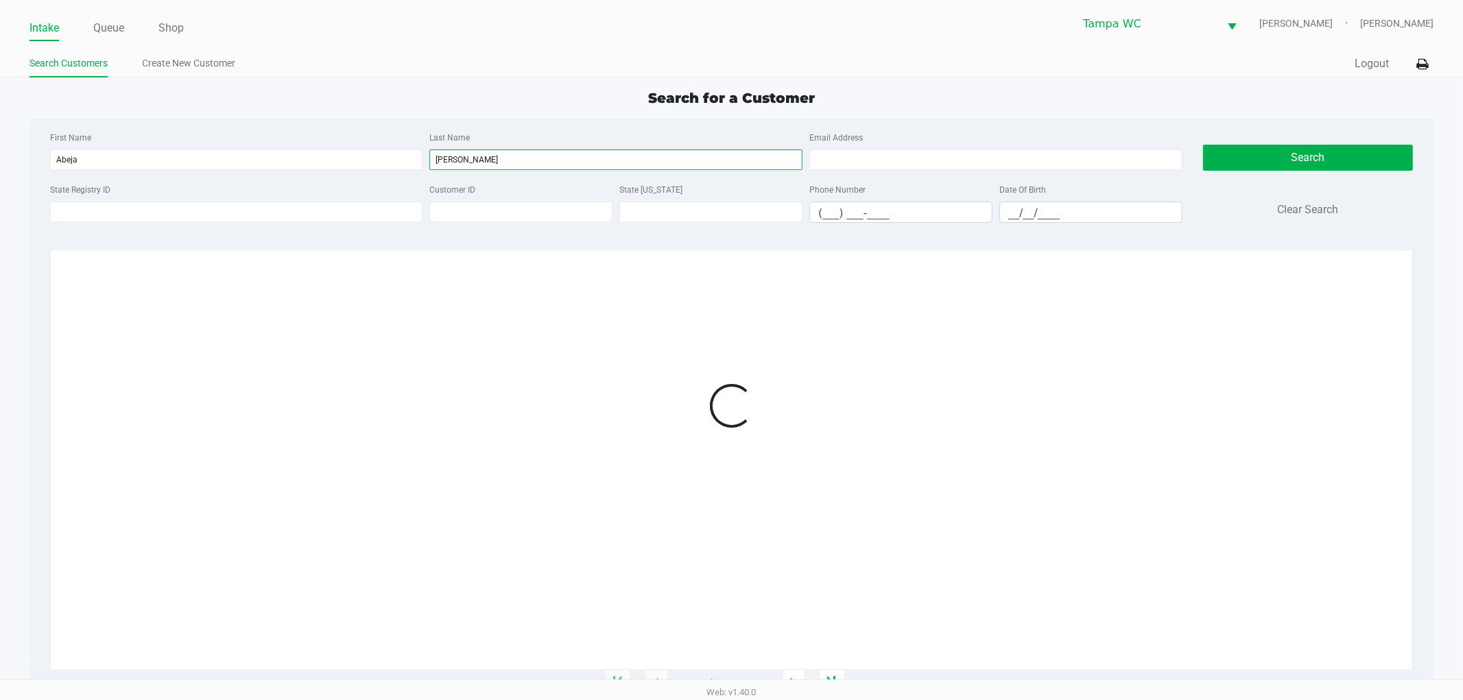
type input "Castro"
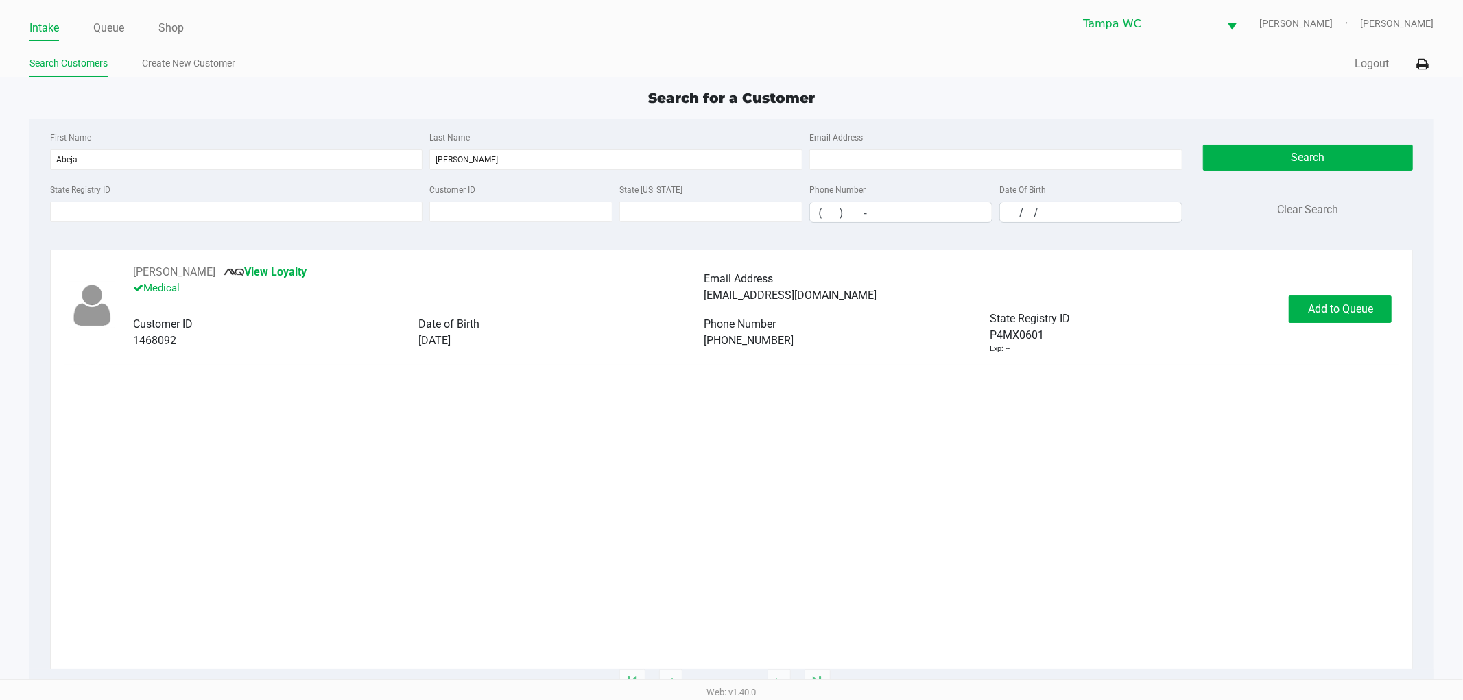
click at [579, 492] on div "ABEJA CASTRO View Loyalty Medical Email Address abejacore@gmail.com Customer ID…" at bounding box center [731, 466] width 1334 height 405
drag, startPoint x: 782, startPoint y: 484, endPoint x: 861, endPoint y: 484, distance: 79.5
click at [784, 484] on div "ABEJA CASTRO View Loyalty Medical Email Address abejacore@gmail.com Customer ID…" at bounding box center [731, 466] width 1334 height 405
click at [159, 265] on button "ABEJA CASTRO" at bounding box center [174, 272] width 82 height 16
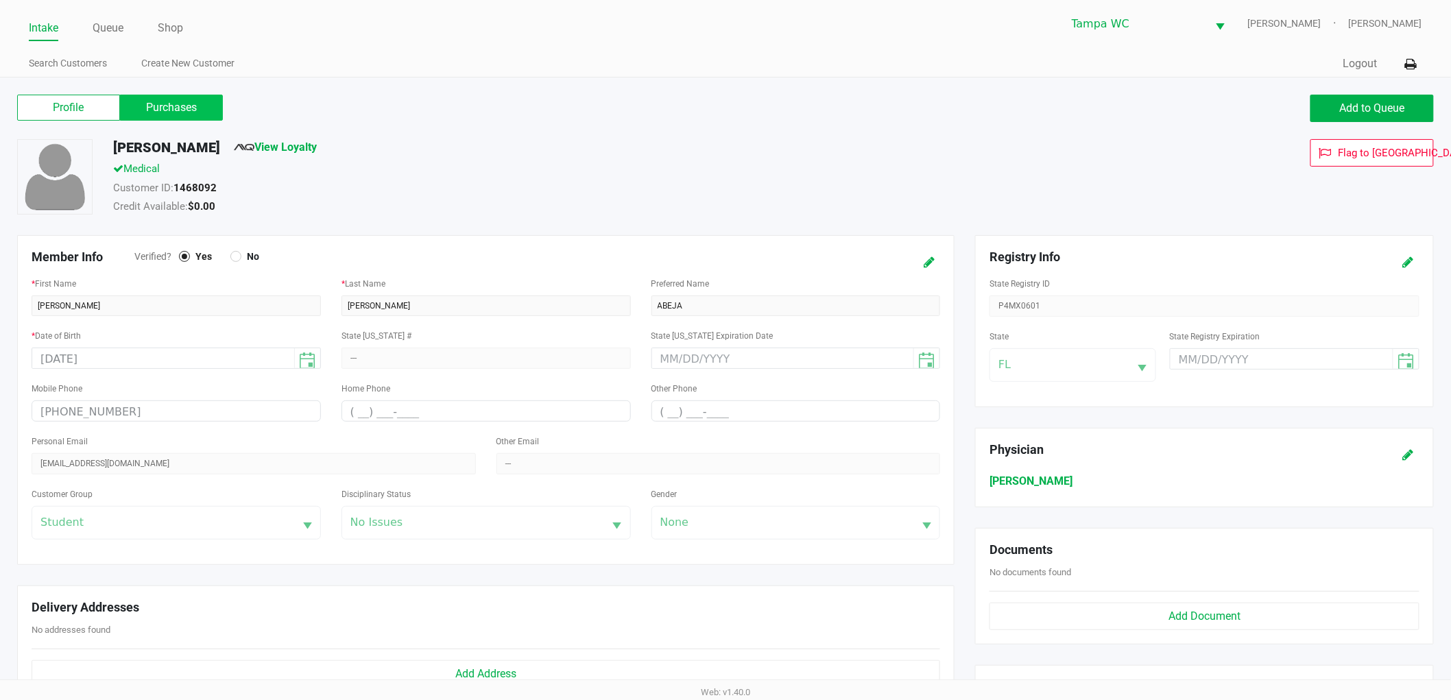
click at [159, 97] on label "Purchases" at bounding box center [171, 108] width 103 height 26
click at [0, 0] on 1 "Purchases" at bounding box center [0, 0] width 0 height 0
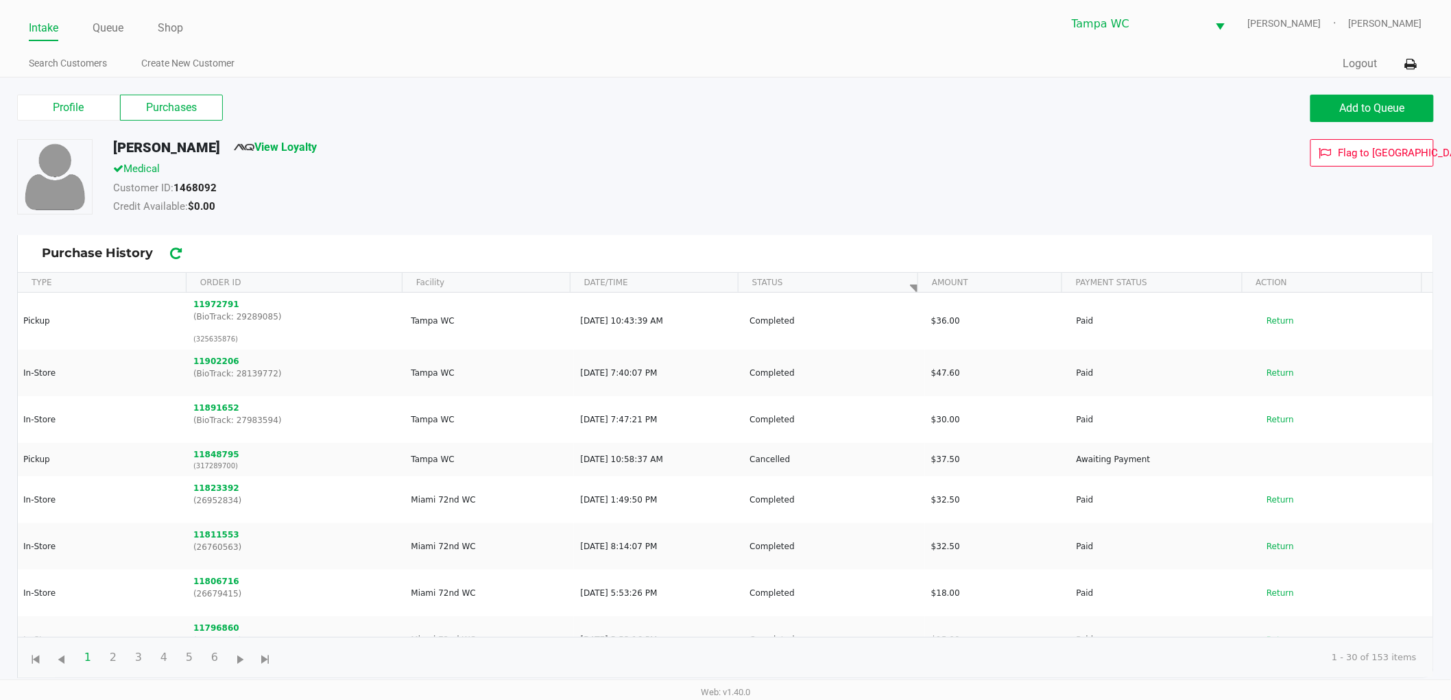
click at [598, 193] on div "Customer ID: 1468092" at bounding box center [550, 189] width 894 height 19
click at [1417, 101] on button "Add to Queue" at bounding box center [1371, 108] width 123 height 27
click at [1079, 85] on div "Profile Purchases Add to Queue ABEJA CASTRO View Loyalty Medical Customer ID: 1…" at bounding box center [725, 384] width 1451 height 614
drag, startPoint x: 883, startPoint y: 131, endPoint x: 586, endPoint y: 87, distance: 300.8
click at [874, 132] on div "Profile Purchases Add to Queue" at bounding box center [725, 115] width 1437 height 48
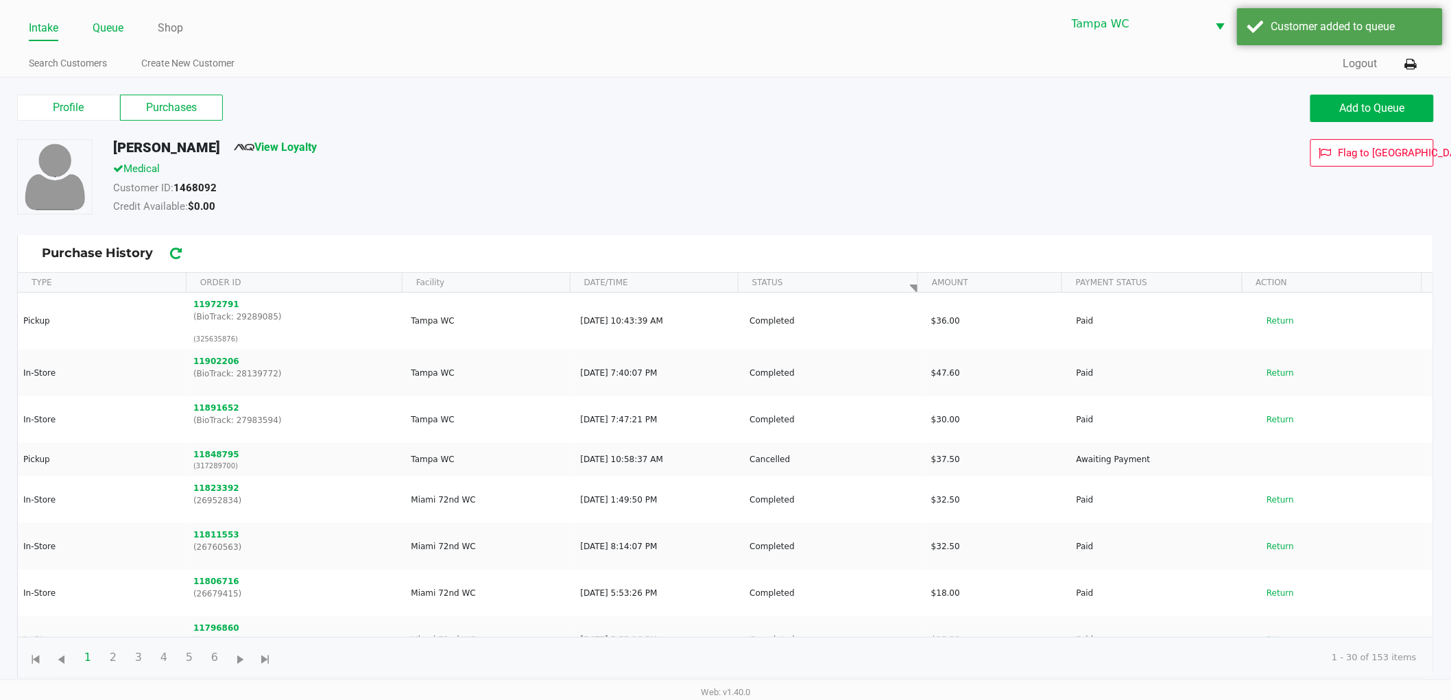
click at [108, 32] on link "Queue" at bounding box center [108, 28] width 31 height 19
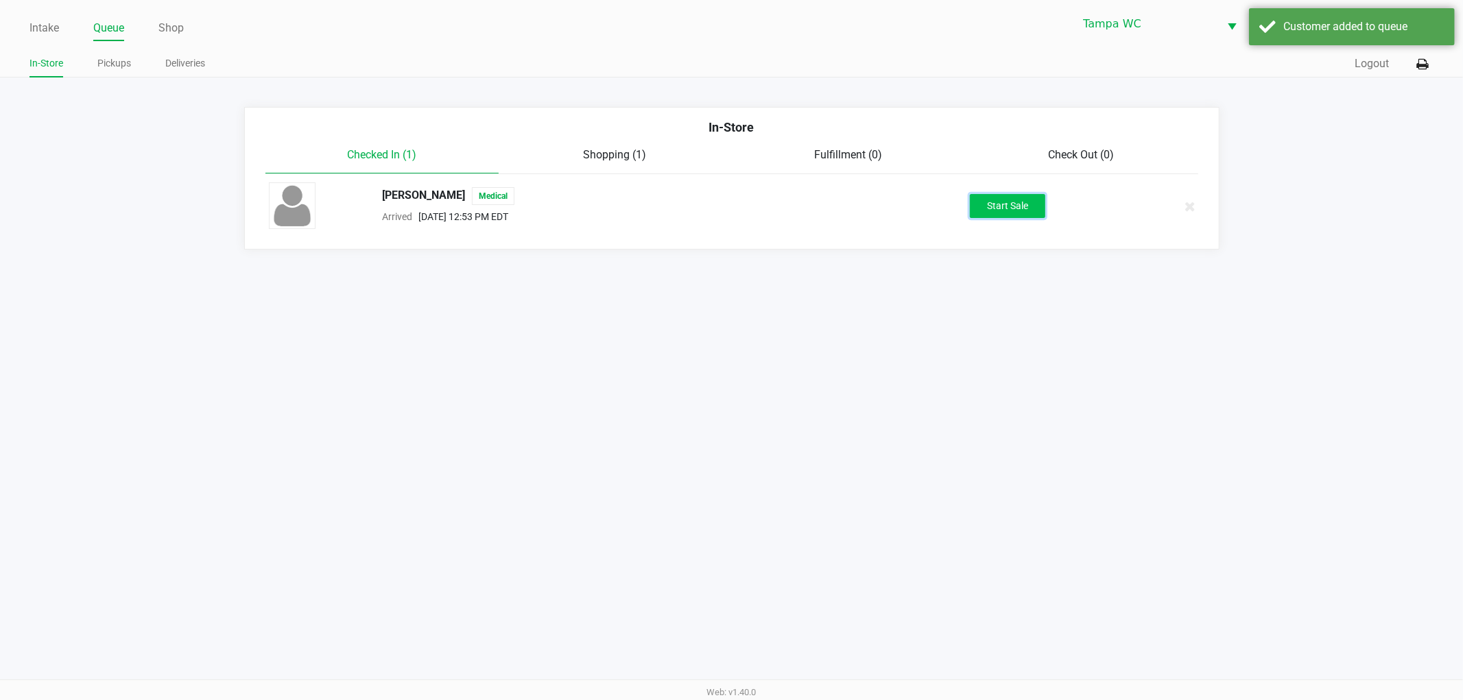
click at [1020, 216] on button "Start Sale" at bounding box center [1007, 206] width 75 height 24
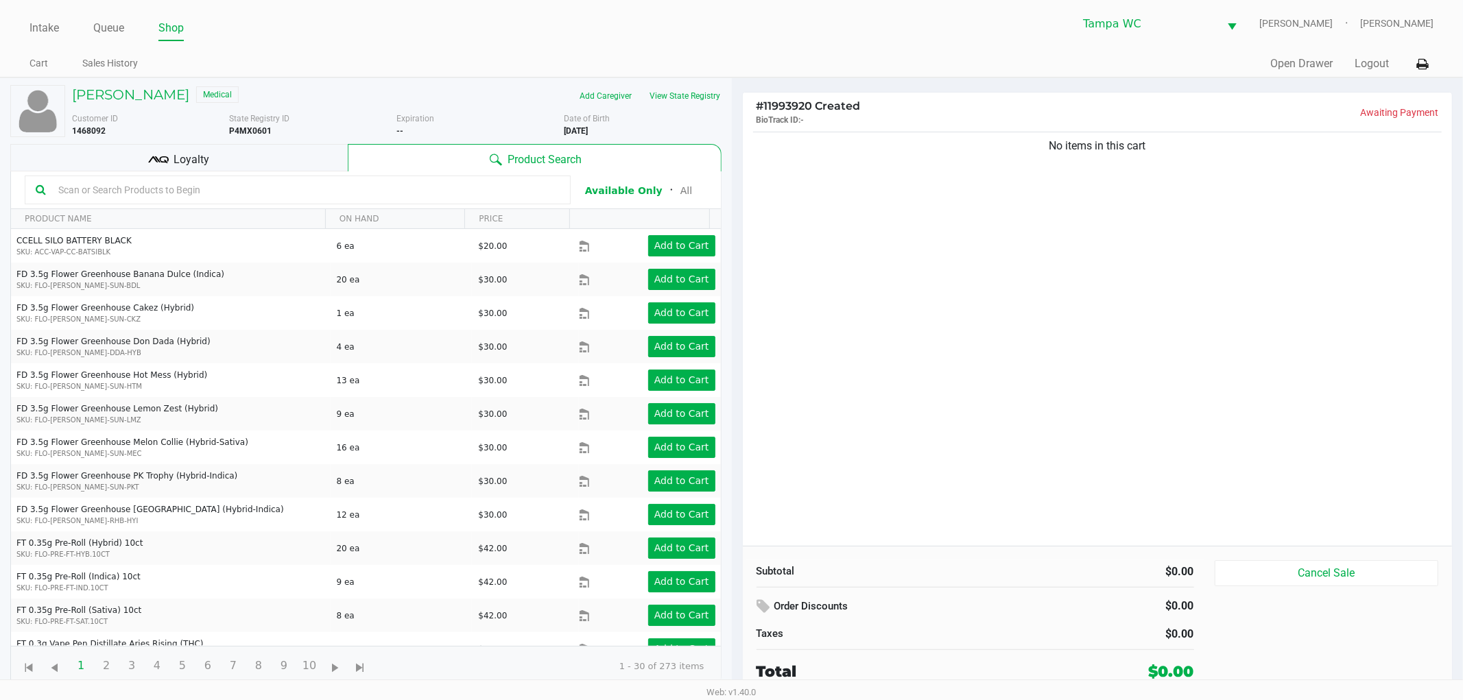
click at [876, 291] on div "No items in this cart" at bounding box center [1098, 337] width 710 height 417
click at [1214, 312] on div "No items in this cart" at bounding box center [1098, 337] width 710 height 417
click at [1212, 408] on div "No items in this cart" at bounding box center [1098, 337] width 710 height 417
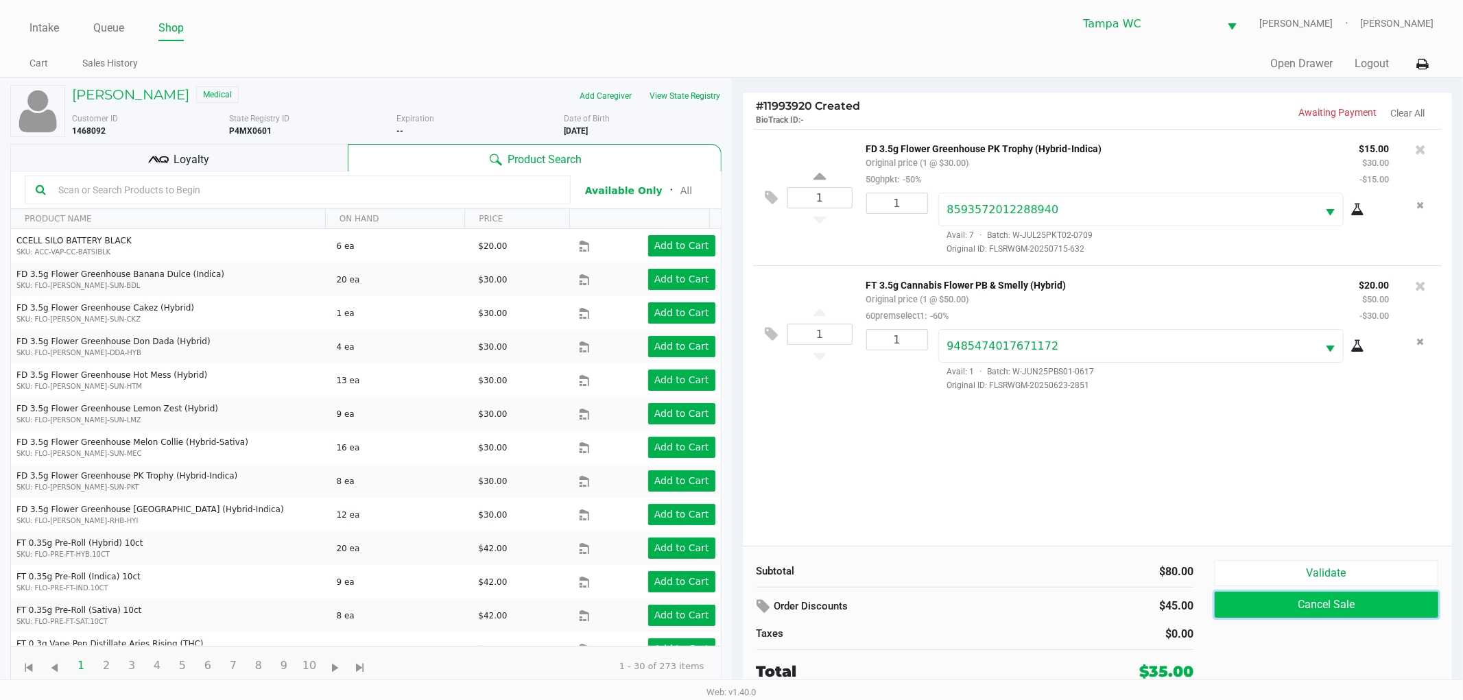
click at [1303, 597] on button "Cancel Sale" at bounding box center [1326, 605] width 224 height 26
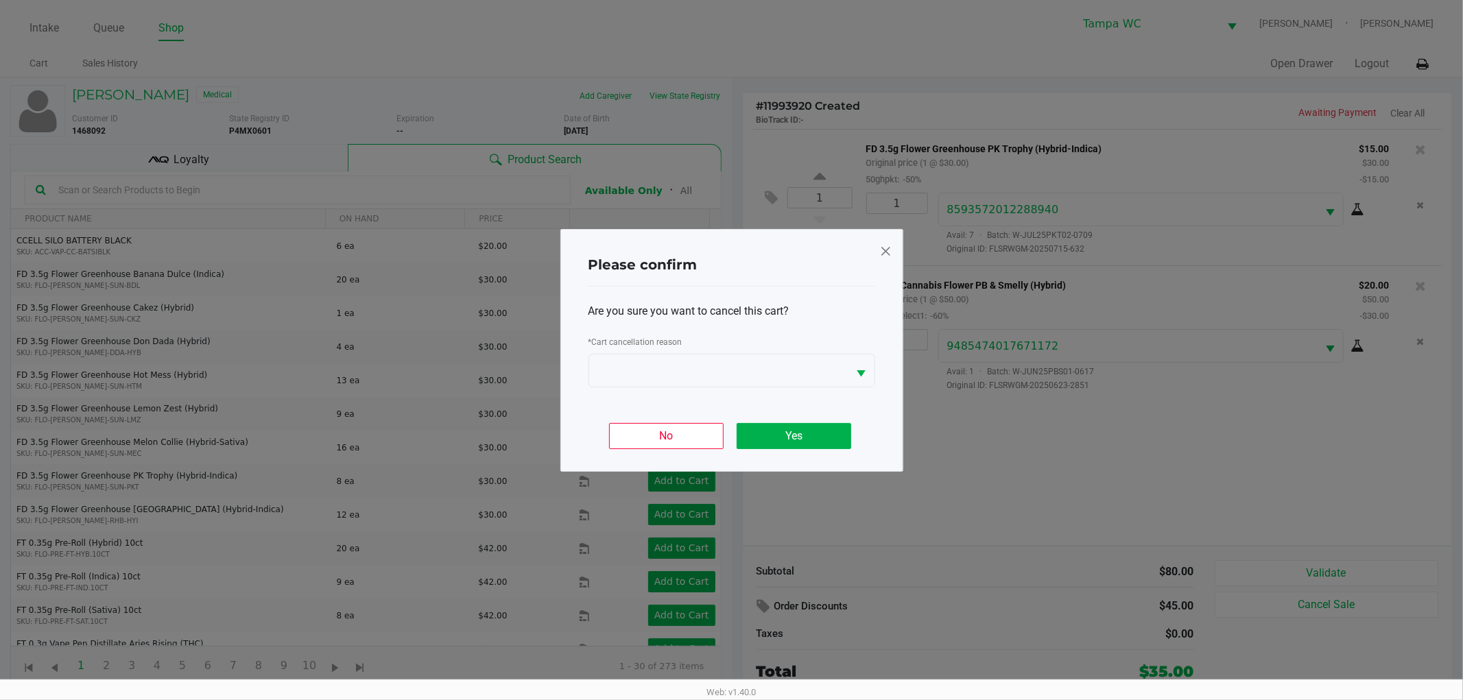
click at [875, 245] on div "Please confirm Are you sure you want to cancel this cart? * Cart cancellation r…" at bounding box center [731, 350] width 343 height 243
click at [876, 245] on div "Please confirm Are you sure you want to cancel this cart? * Cart cancellation r…" at bounding box center [731, 350] width 343 height 243
click at [880, 245] on span at bounding box center [885, 251] width 12 height 22
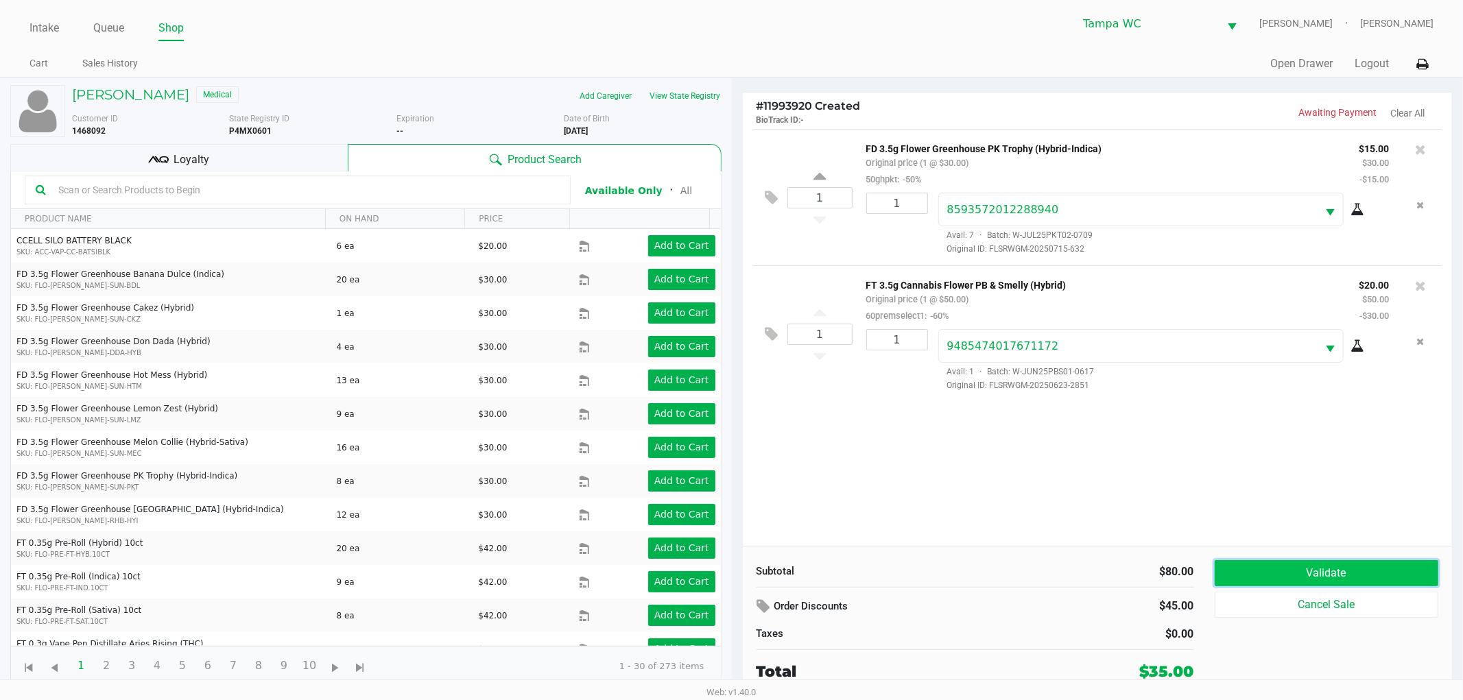
click at [1321, 571] on button "Validate" at bounding box center [1326, 573] width 224 height 26
click at [1317, 516] on div "1 FD 3.5g Flower Greenhouse PK Trophy (Hybrid-Indica) Original price (1 @ $30.0…" at bounding box center [1098, 337] width 710 height 417
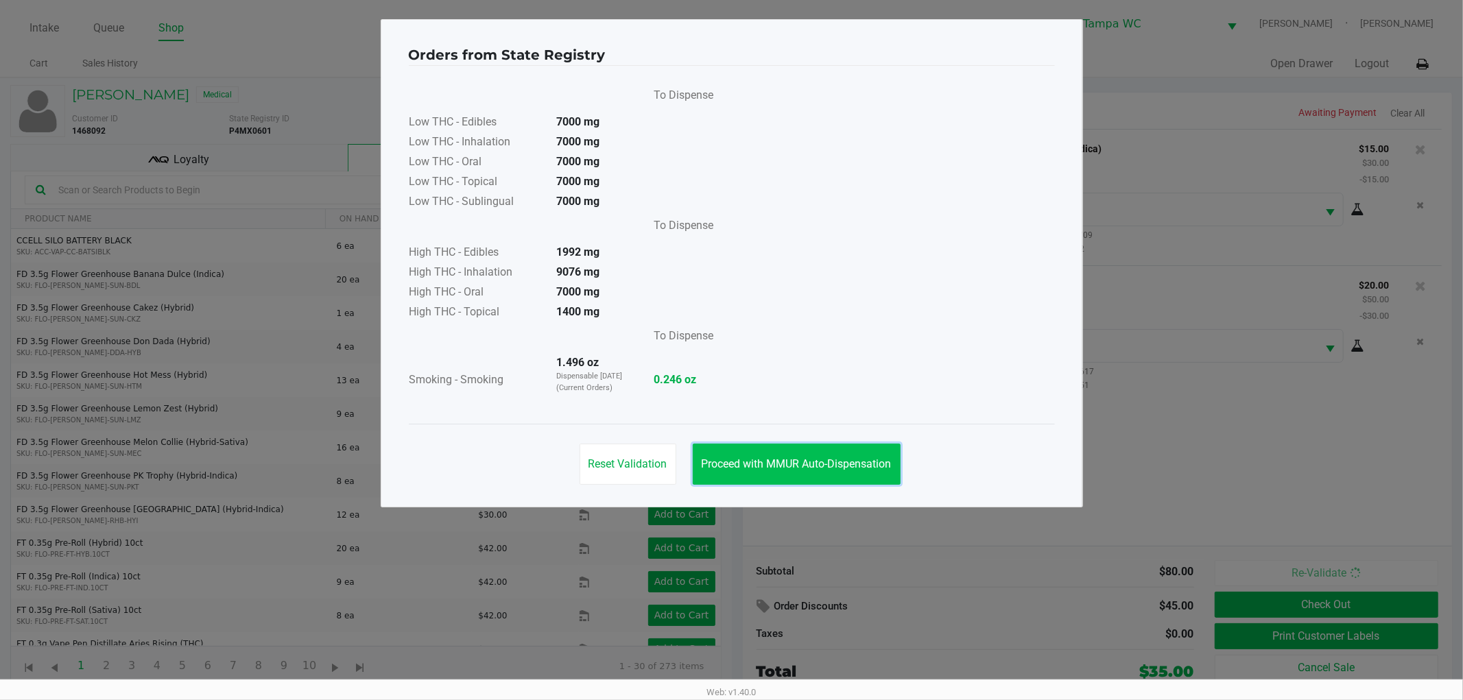
click at [813, 460] on span "Proceed with MMUR Auto-Dispensation" at bounding box center [796, 463] width 190 height 13
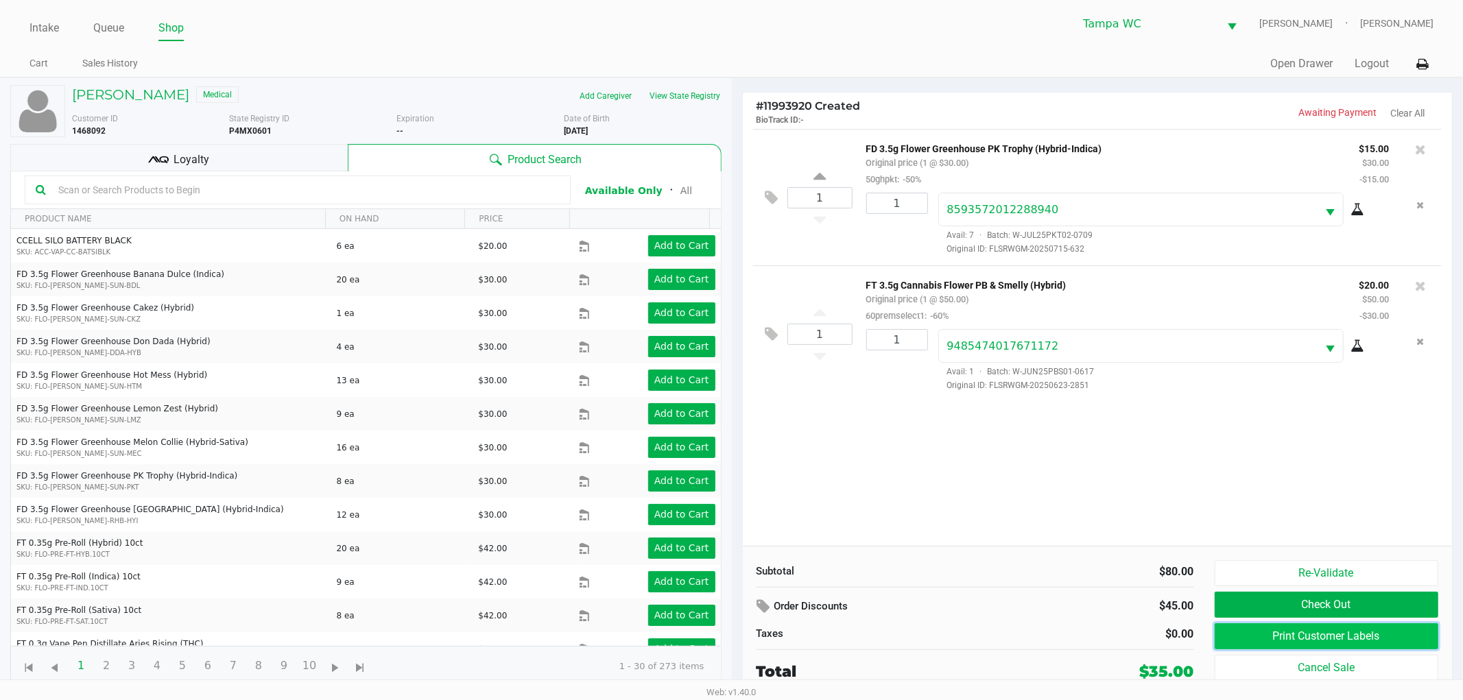
click at [1356, 627] on button "Print Customer Labels" at bounding box center [1326, 636] width 224 height 26
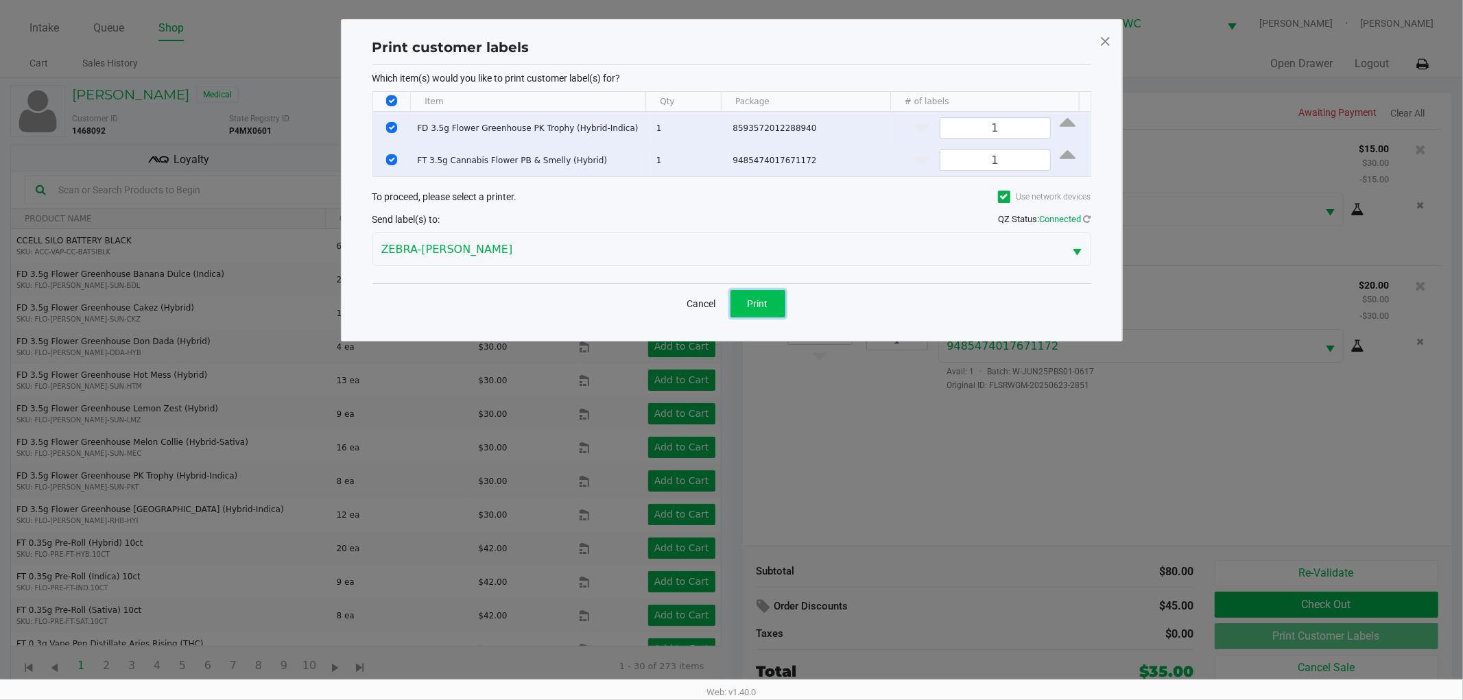
click at [769, 310] on button "Print" at bounding box center [757, 303] width 55 height 27
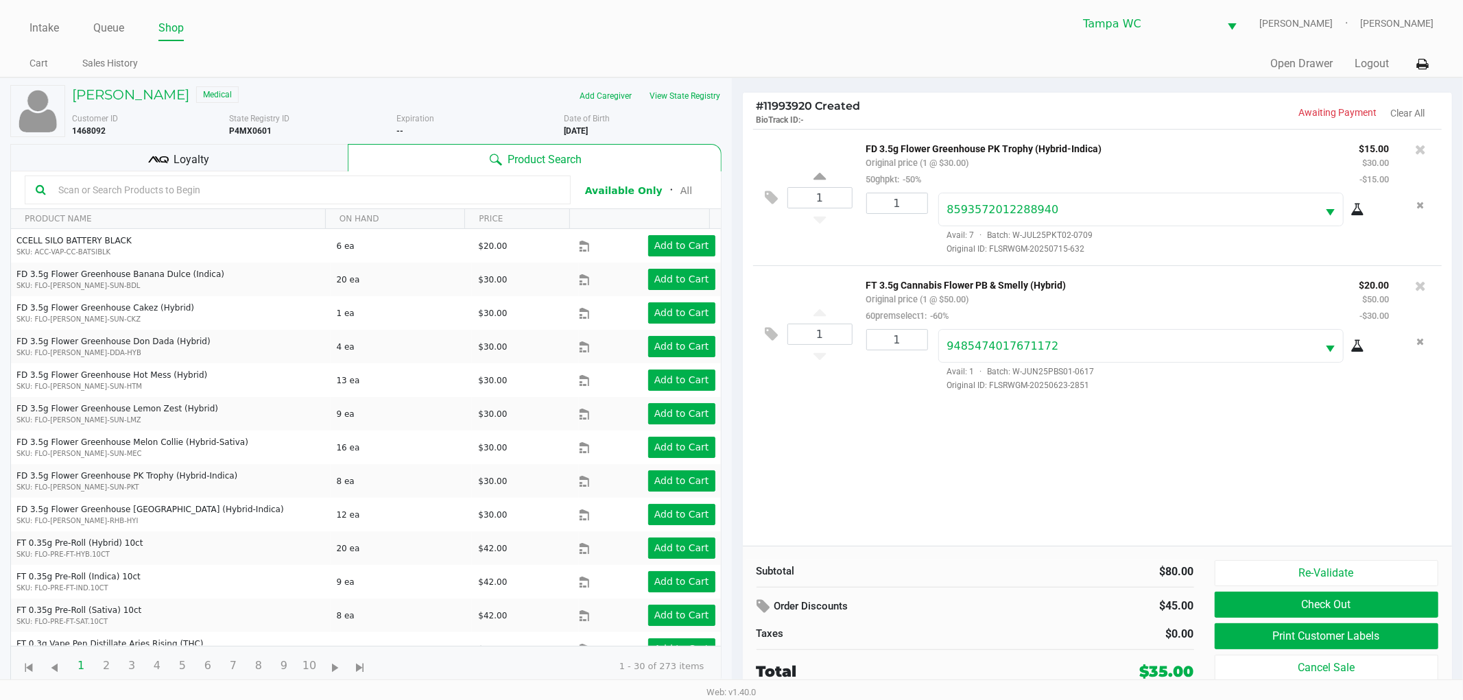
click at [282, 165] on div "Loyalty" at bounding box center [178, 157] width 337 height 27
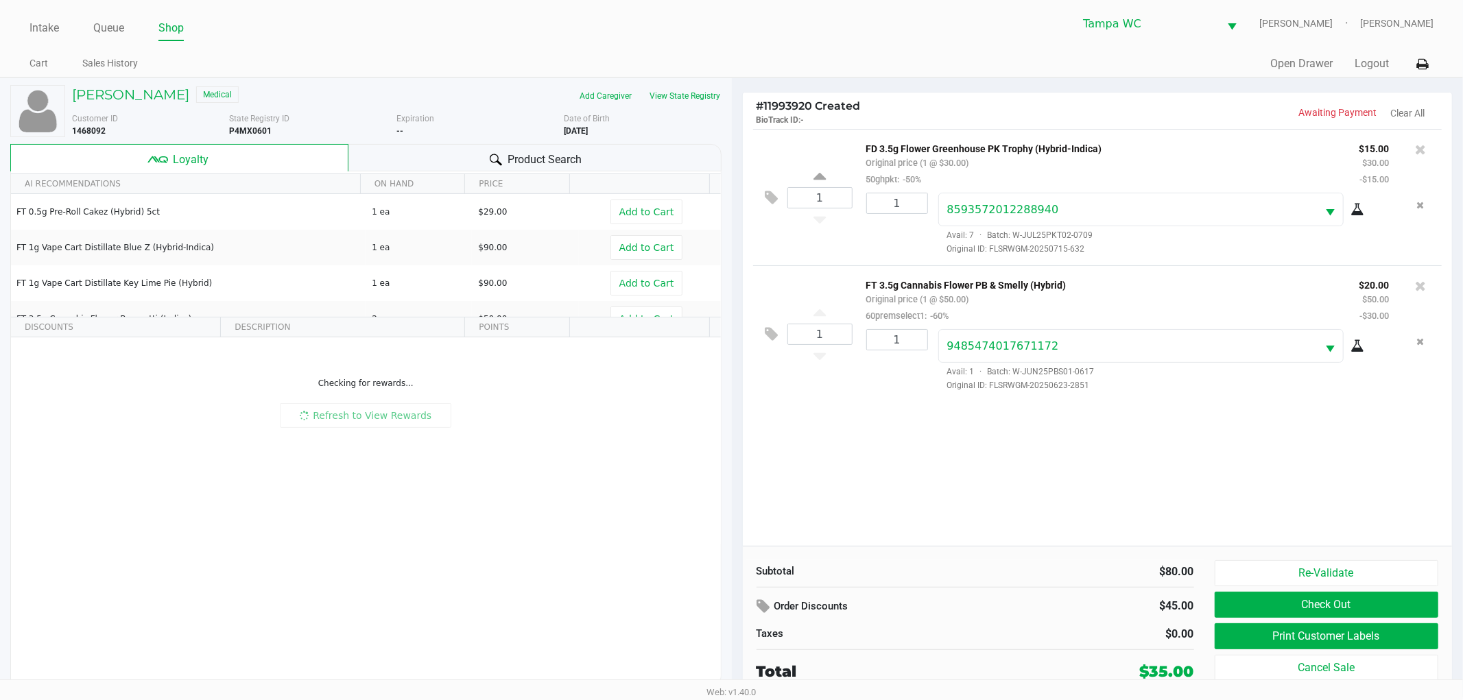
click at [351, 112] on div "Customer ID 1468092 State Registry ID P4MX0601 Expiration -- More Date of Birth…" at bounding box center [397, 122] width 670 height 30
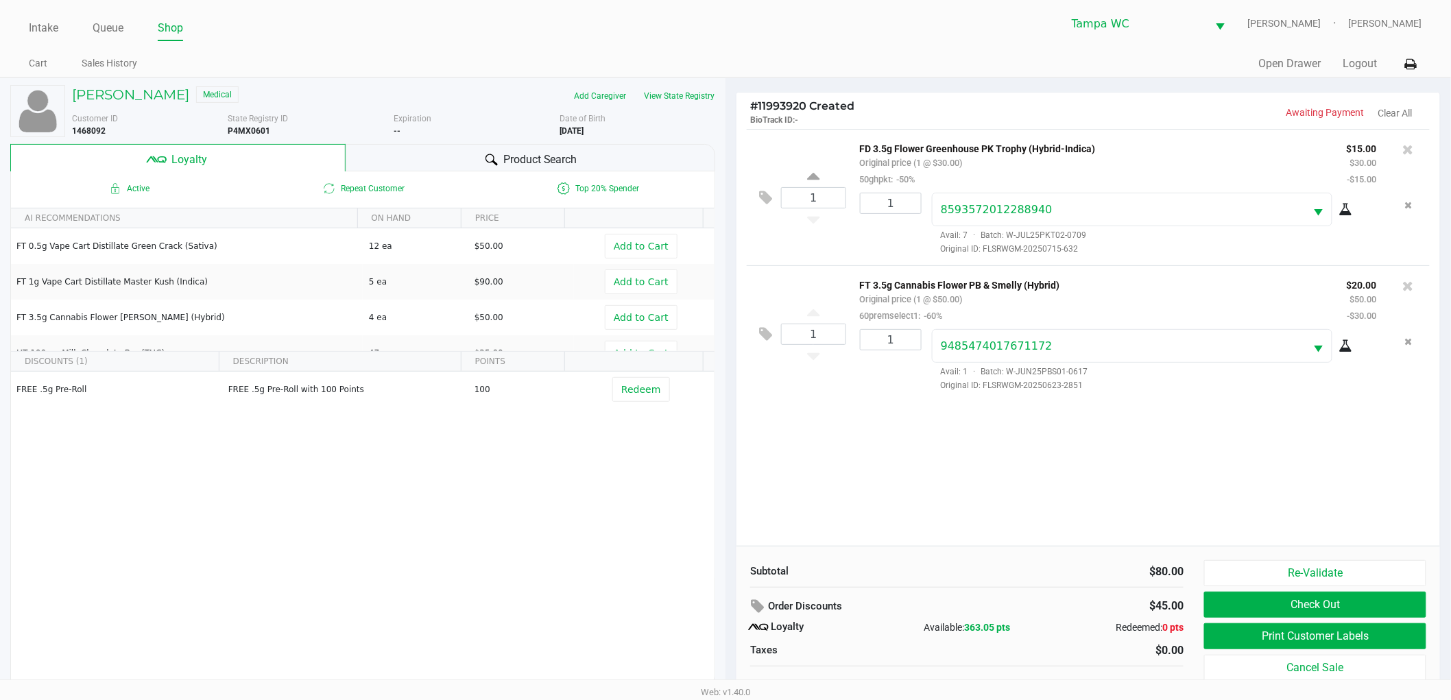
click at [1116, 492] on div "1 FD 3.5g Flower Greenhouse PK Trophy (Hybrid-Indica) Original price (1 @ $30.0…" at bounding box center [1088, 337] width 704 height 417
click at [1374, 610] on button "Check Out" at bounding box center [1315, 605] width 222 height 26
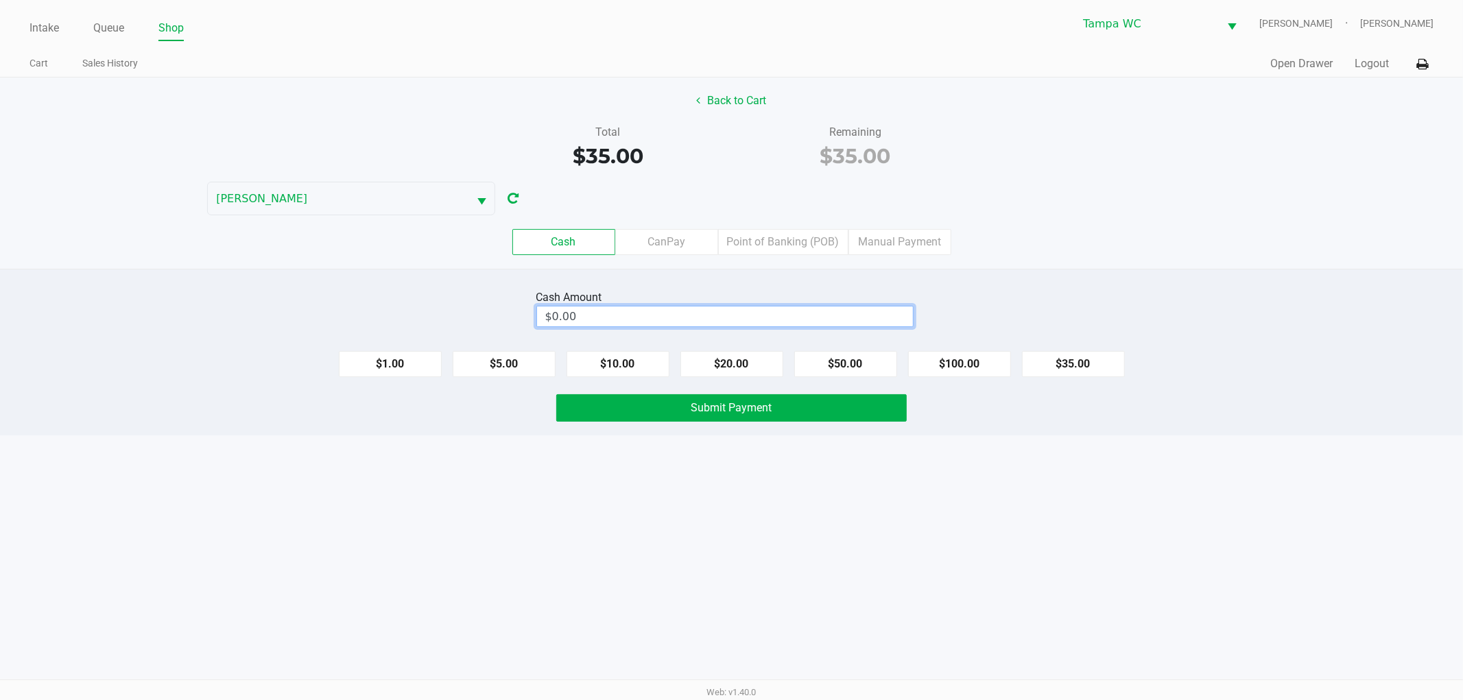
click at [732, 309] on input "$0.00" at bounding box center [725, 316] width 376 height 20
click at [795, 247] on label "Point of Banking (POB)" at bounding box center [783, 242] width 130 height 26
click at [0, 0] on 7 "Point of Banking (POB)" at bounding box center [0, 0] width 0 height 0
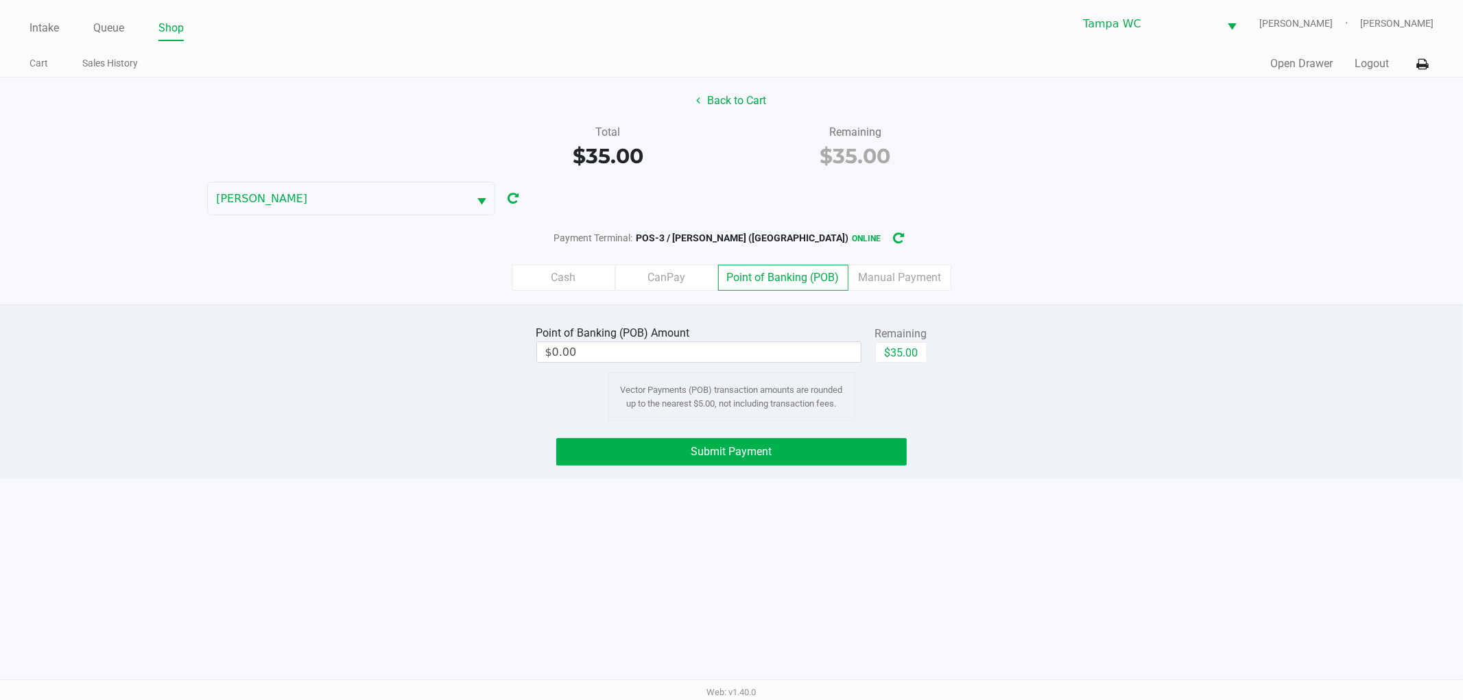
click at [1128, 237] on div "Payment Terminal: POS-3 / WILLOW-SMITH (Tampa) online" at bounding box center [731, 238] width 1463 height 25
click at [1128, 236] on div "Payment Terminal: POS-3 / WILLOW-SMITH (Tampa) online" at bounding box center [731, 238] width 1463 height 25
click at [800, 353] on input "0" at bounding box center [699, 352] width 324 height 20
click at [1080, 280] on div "Cash CanPay Point of Banking (POB) Manual Payment" at bounding box center [731, 278] width 1463 height 26
click at [1215, 292] on div "Cash CanPay Point of Banking (POB) Manual Payment" at bounding box center [731, 277] width 1483 height 53
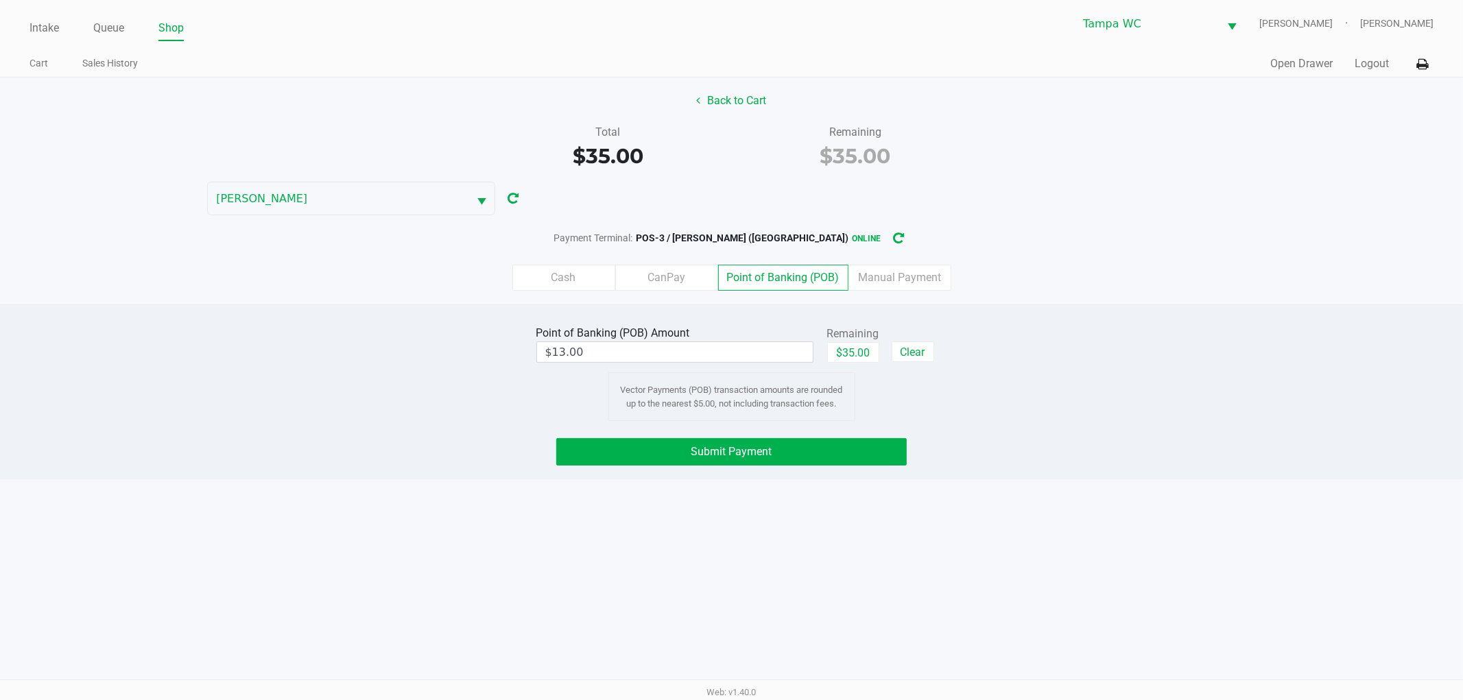
click at [1218, 321] on div "Point of Banking (POB) Amount $13.00 Remaining $35.00 Clear Vector Payments (PO…" at bounding box center [731, 391] width 1463 height 175
click at [1103, 369] on div "Point of Banking (POB) Amount $13.00 Remaining $35.00 Clear Vector Payments (PO…" at bounding box center [731, 371] width 1483 height 99
click at [815, 455] on button "Submit Payment" at bounding box center [731, 451] width 350 height 27
click at [556, 289] on label "Cash" at bounding box center [563, 278] width 103 height 26
click at [0, 0] on 0 "Cash" at bounding box center [0, 0] width 0 height 0
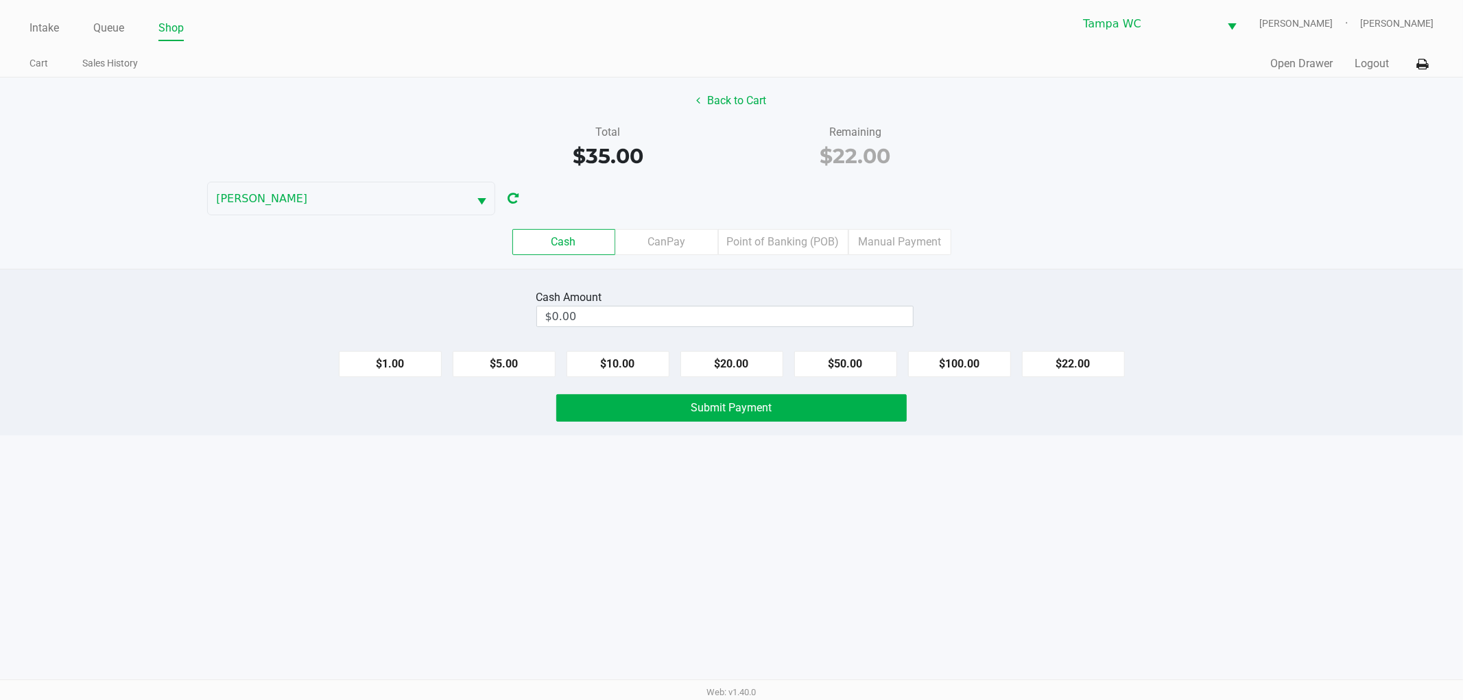
click at [1283, 225] on div "Cash CanPay Point of Banking (POB) Manual Payment" at bounding box center [731, 241] width 1483 height 53
click at [876, 324] on input "0" at bounding box center [725, 316] width 376 height 20
type input "$22.00"
click at [1058, 199] on div "Back to Cart Total $35.00 Remaining $22.00 WILLOW-SMITH Cash CanPay Point of Ba…" at bounding box center [731, 172] width 1463 height 191
drag, startPoint x: 1092, startPoint y: 496, endPoint x: 1122, endPoint y: 352, distance: 147.7
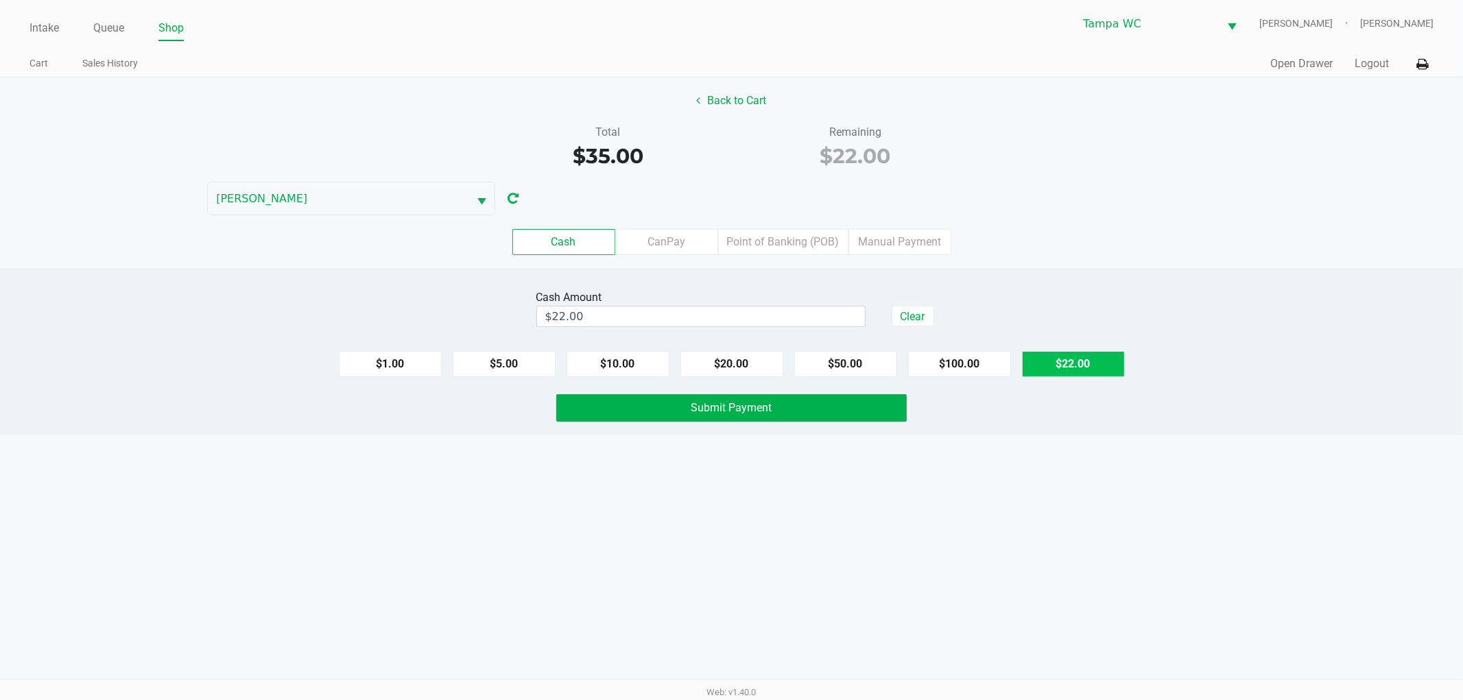
click at [1092, 495] on div "Intake Queue Shop Tampa WC WILLOW-SMITH Jalen Thedy Cart Sales History Quick Sa…" at bounding box center [731, 350] width 1463 height 700
click at [1133, 234] on div "Cash CanPay Point of Banking (POB) Manual Payment" at bounding box center [731, 242] width 1463 height 26
click at [1157, 464] on div "Intake Queue Shop Tampa WC WILLOW-SMITH Jalen Thedy Cart Sales History Quick Sa…" at bounding box center [731, 350] width 1463 height 700
click at [1146, 462] on div "Intake Queue Shop Tampa WC WILLOW-SMITH Jalen Thedy Cart Sales History Quick Sa…" at bounding box center [731, 350] width 1463 height 700
click at [1045, 188] on div "Back to Cart Total $35.00 Remaining $22.00 WILLOW-SMITH Cash CanPay Point of Ba…" at bounding box center [731, 172] width 1463 height 191
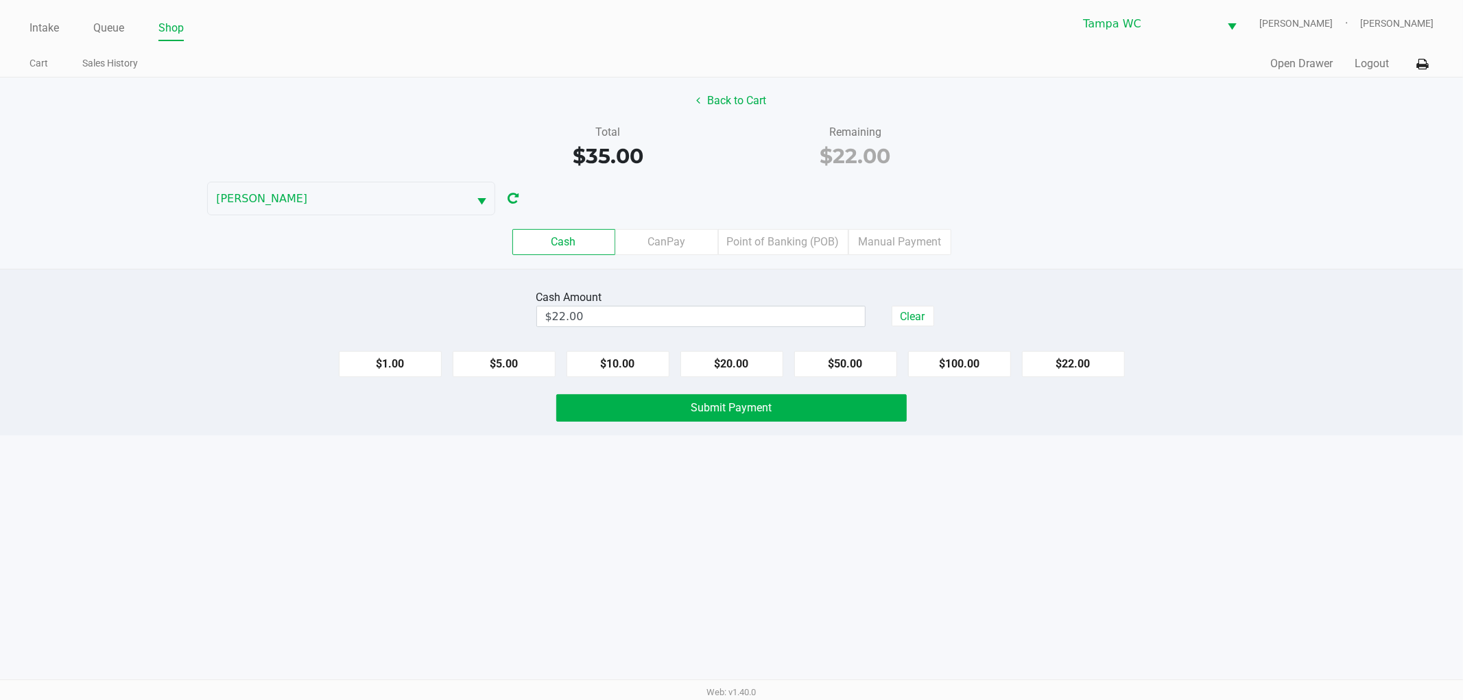
click at [967, 491] on div "Intake Queue Shop Tampa WC WILLOW-SMITH Jalen Thedy Cart Sales History Quick Sa…" at bounding box center [731, 350] width 1463 height 700
click at [770, 407] on span "Submit Payment" at bounding box center [731, 407] width 81 height 13
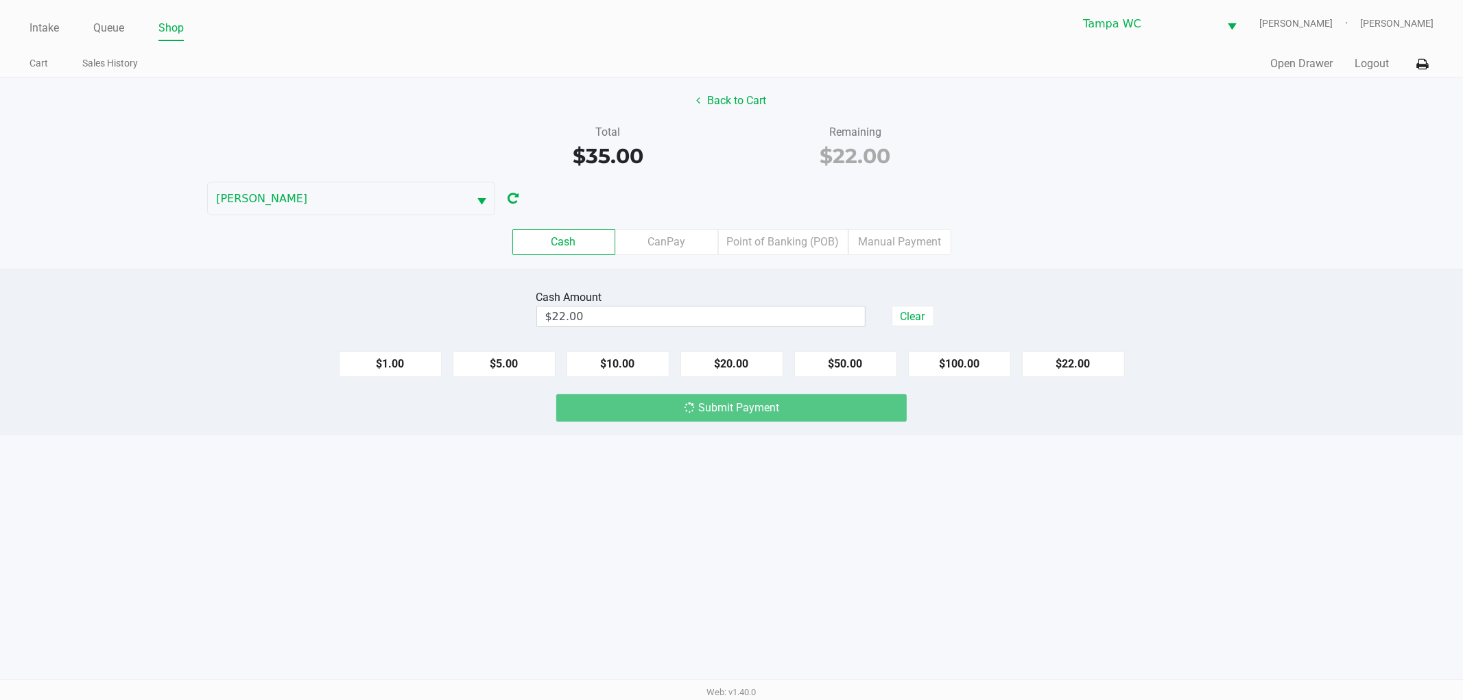
click at [1096, 165] on div "Total $35.00 Remaining $22.00" at bounding box center [731, 147] width 1483 height 47
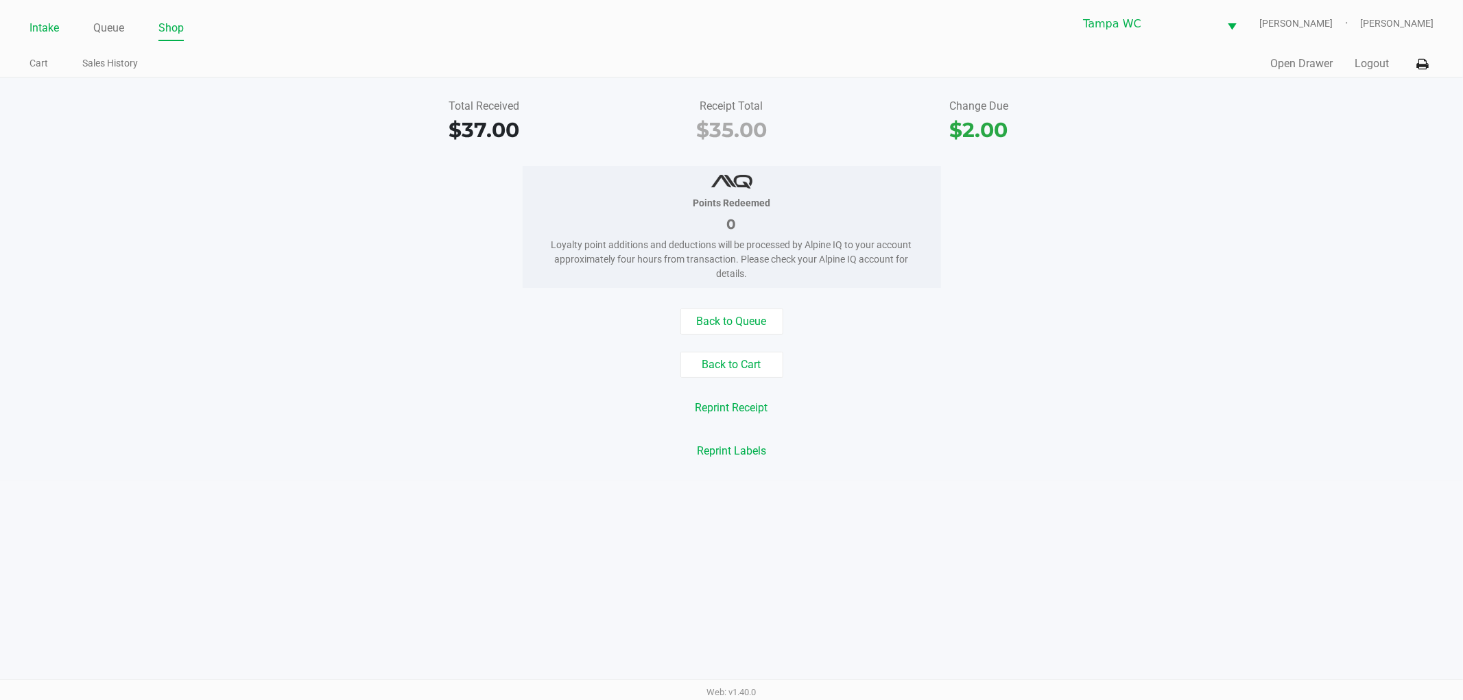
click at [42, 23] on link "Intake" at bounding box center [43, 28] width 29 height 19
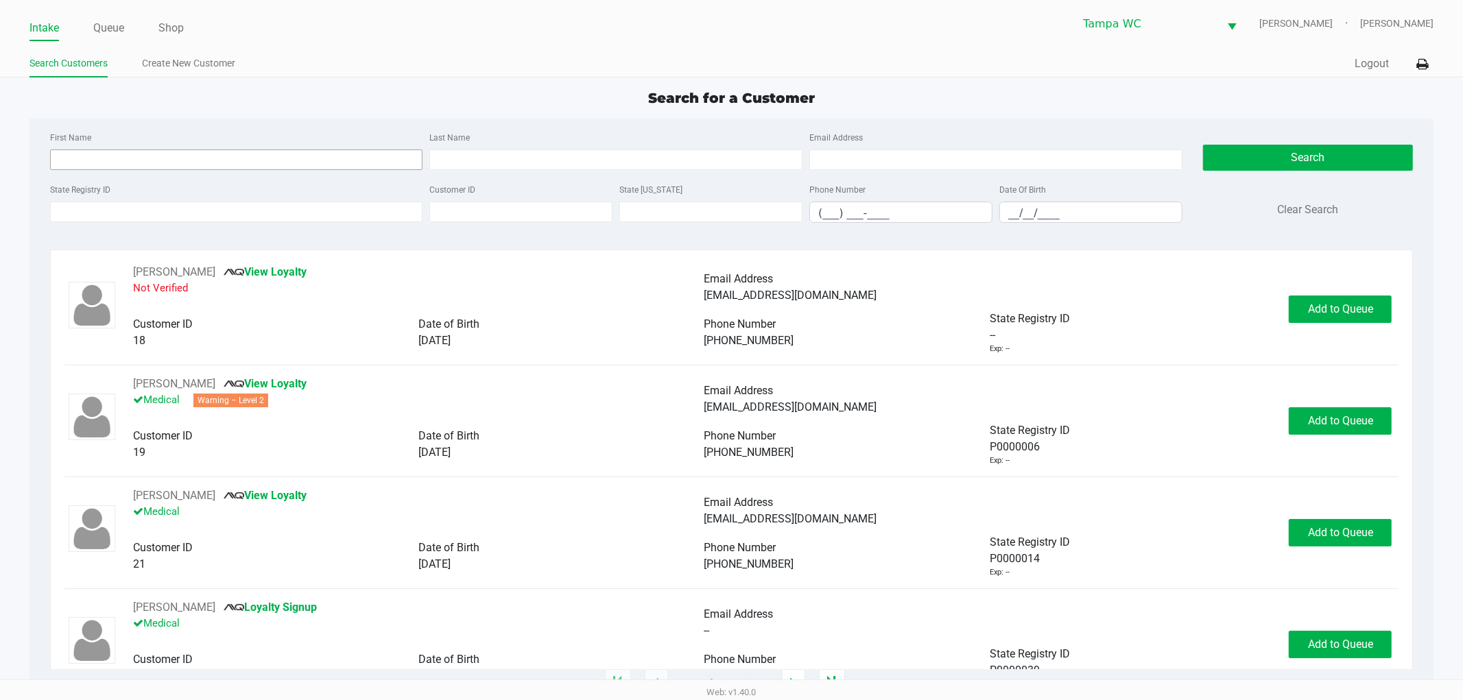
click at [108, 162] on input "First Name" at bounding box center [236, 159] width 373 height 21
type input "Mark"
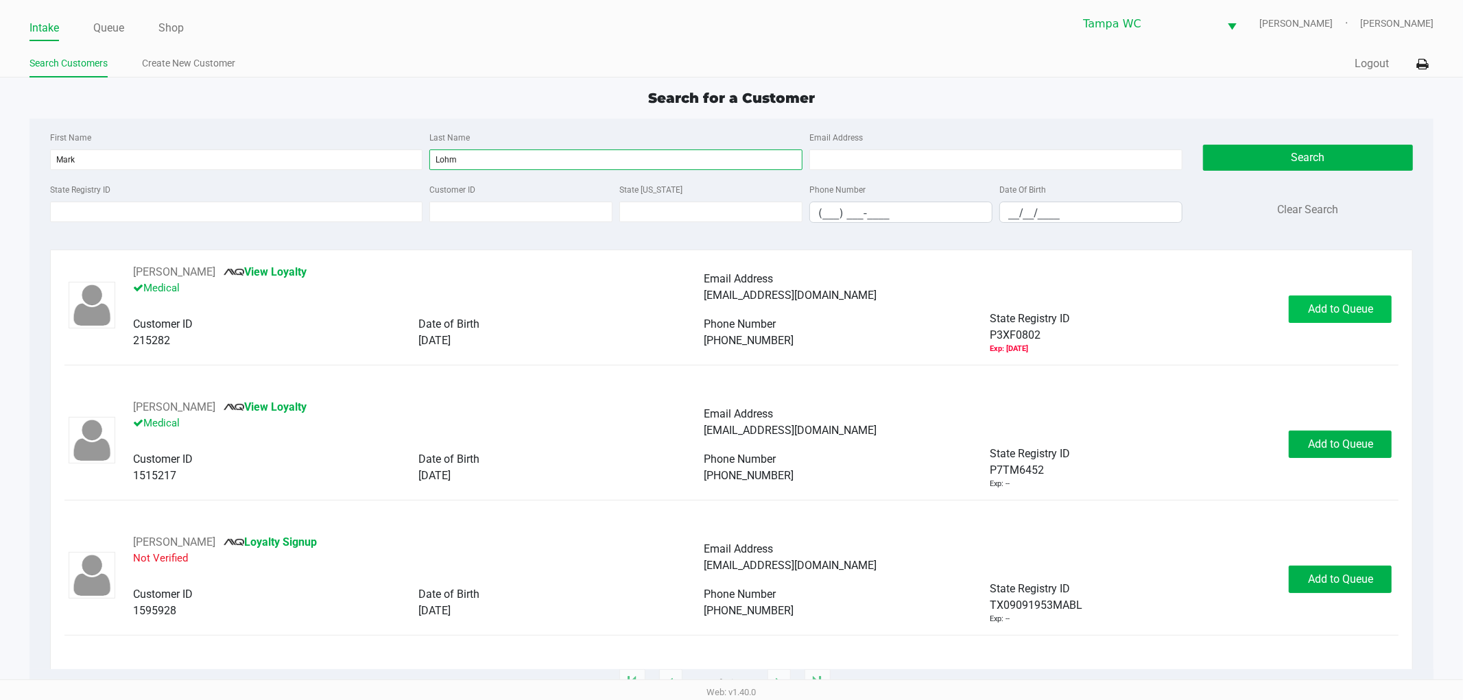
type input "Lohm"
click at [1343, 302] on button "Add to Queue" at bounding box center [1339, 309] width 103 height 27
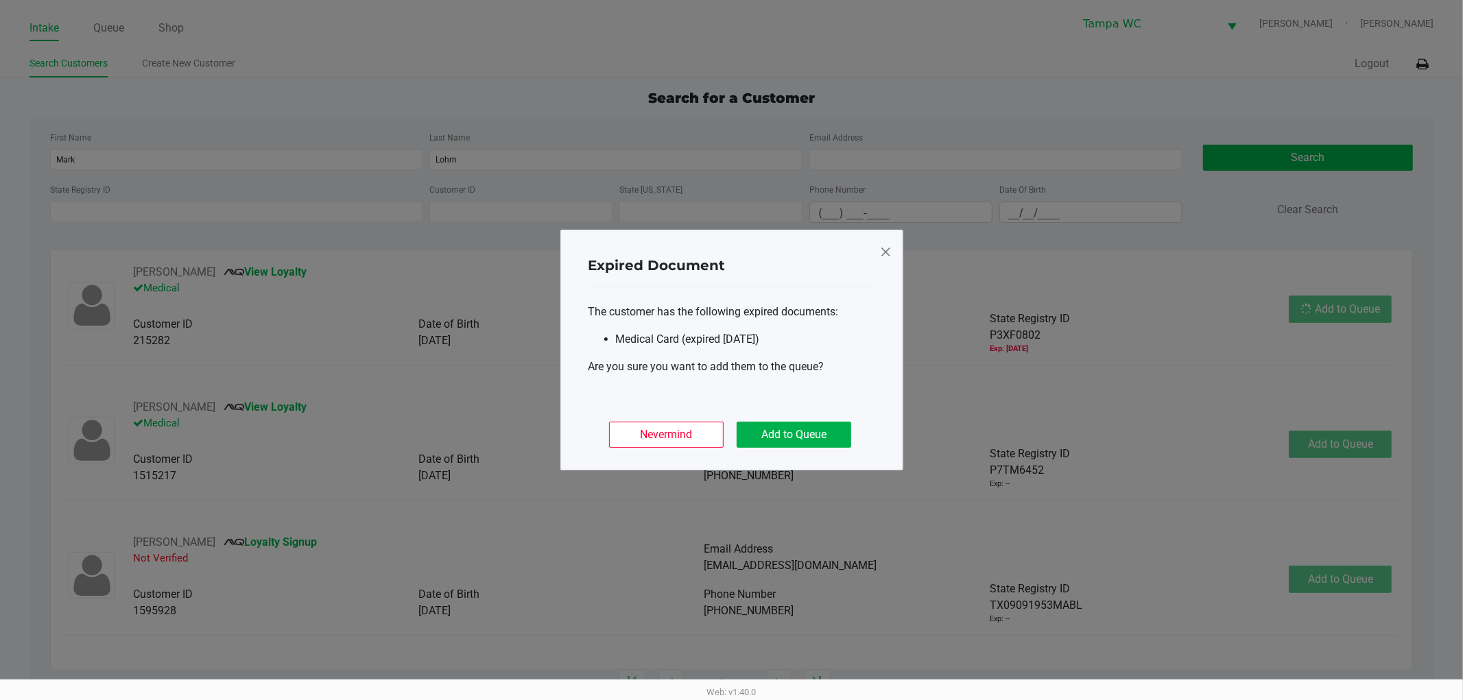
click at [1342, 309] on ngb-modal-window "Expired Document The customer has the following expired documents: Medical Card…" at bounding box center [731, 350] width 1463 height 700
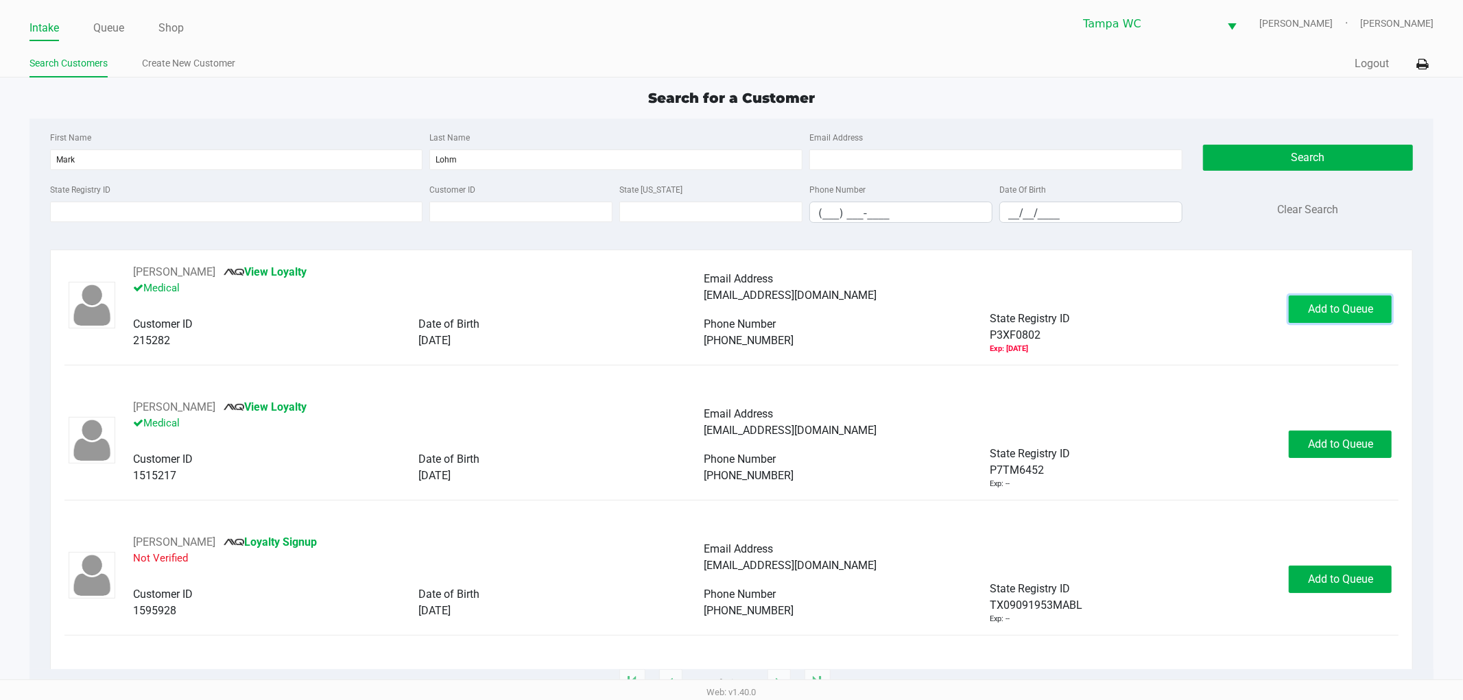
click at [1332, 323] on button "Add to Queue" at bounding box center [1339, 309] width 103 height 27
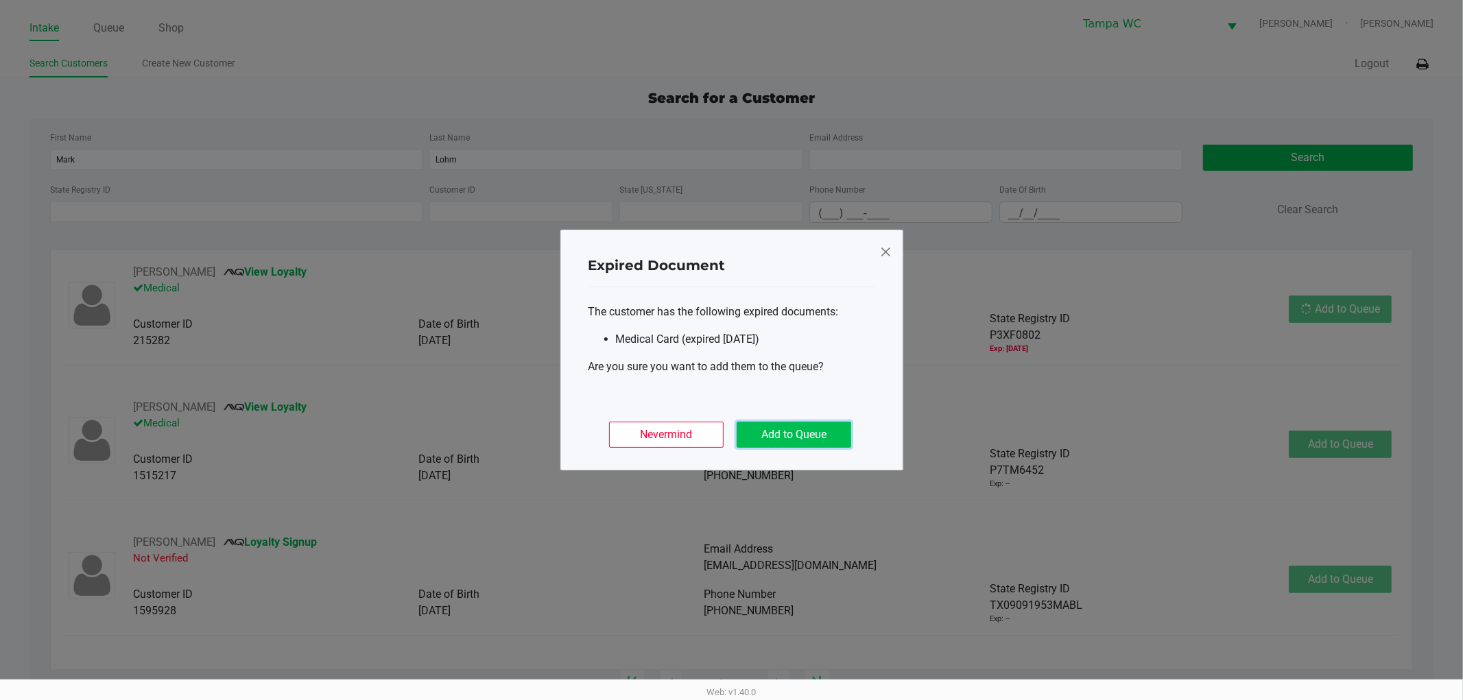
click at [784, 433] on button "Add to Queue" at bounding box center [793, 435] width 115 height 26
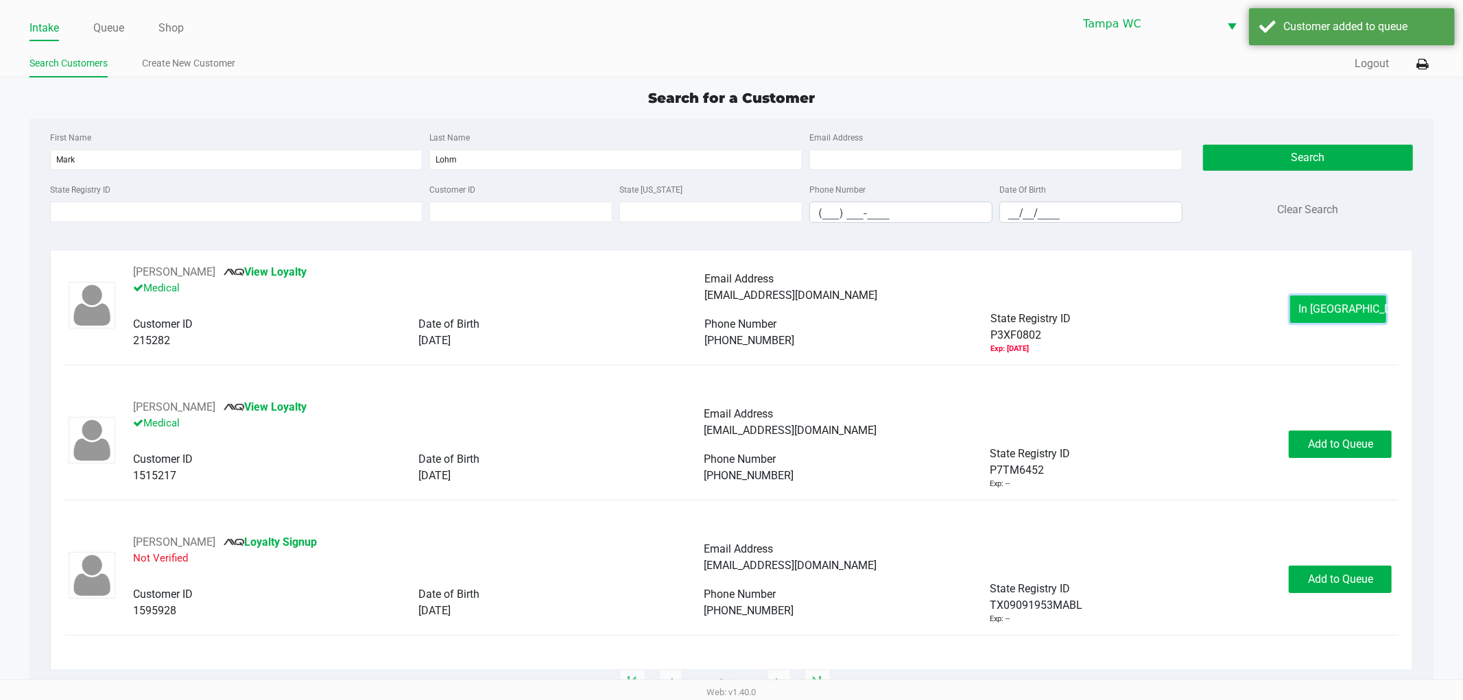
click at [1335, 305] on span "In Queue" at bounding box center [1356, 308] width 115 height 13
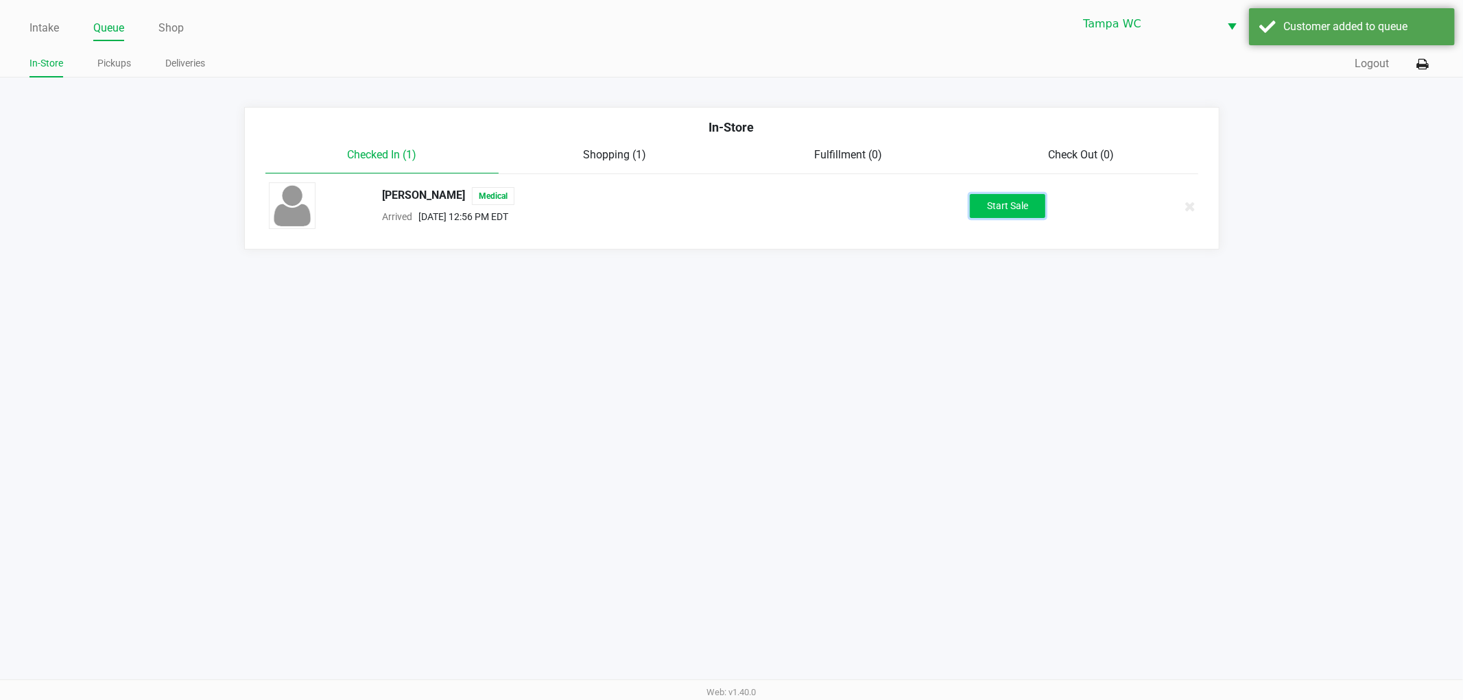
click at [1022, 202] on button "Start Sale" at bounding box center [1007, 206] width 75 height 24
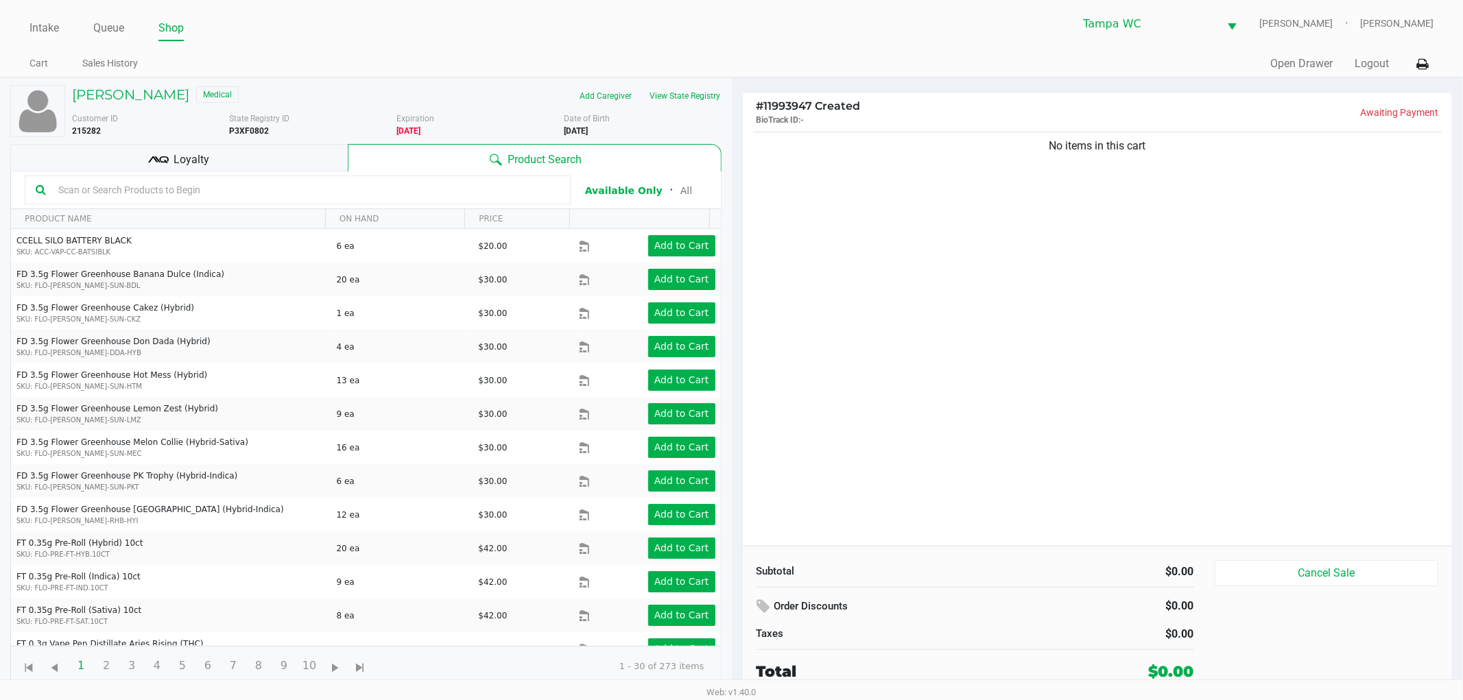
click at [274, 187] on input "text" at bounding box center [306, 190] width 507 height 21
type input "BLUEBERRIES"
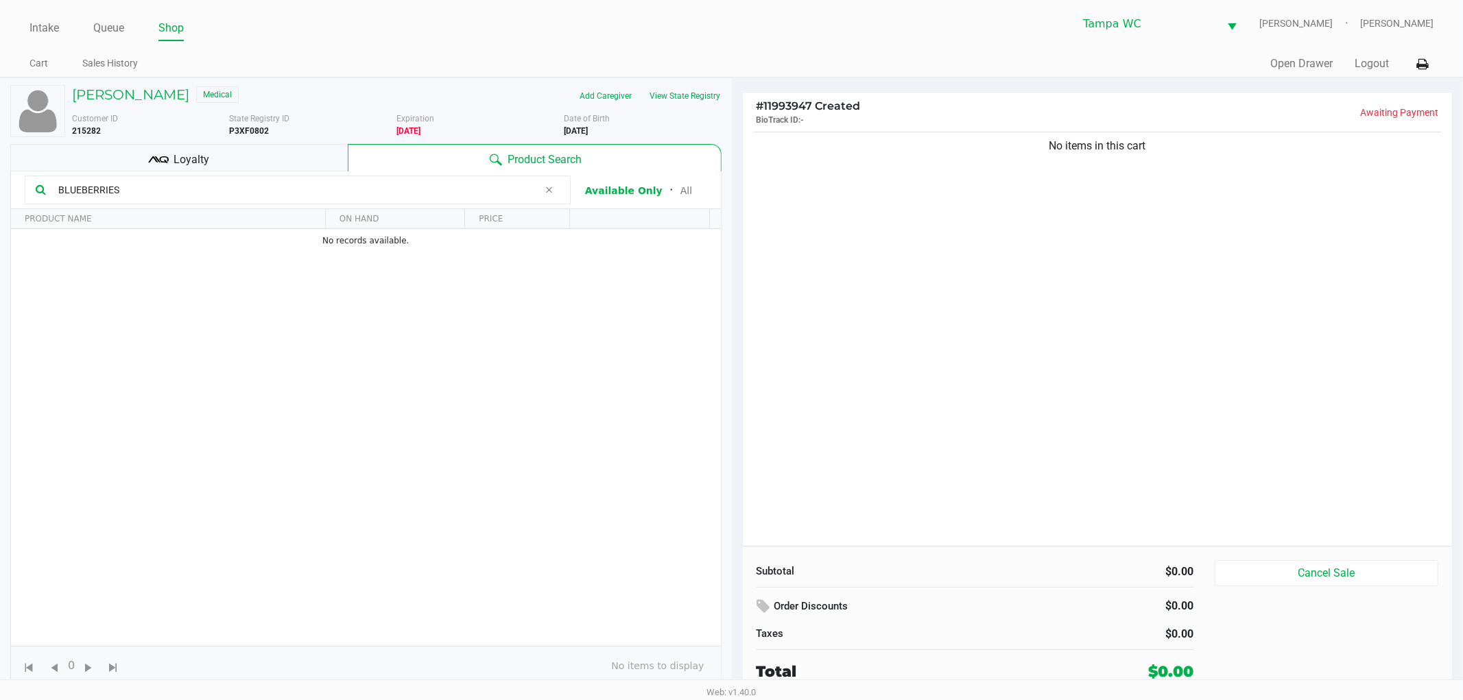
drag, startPoint x: 146, startPoint y: 182, endPoint x: 0, endPoint y: 180, distance: 146.1
click at [0, 180] on div "MARK LOHM Medical Add Caregiver View State Registry Customer ID 215282 State Re…" at bounding box center [366, 387] width 732 height 619
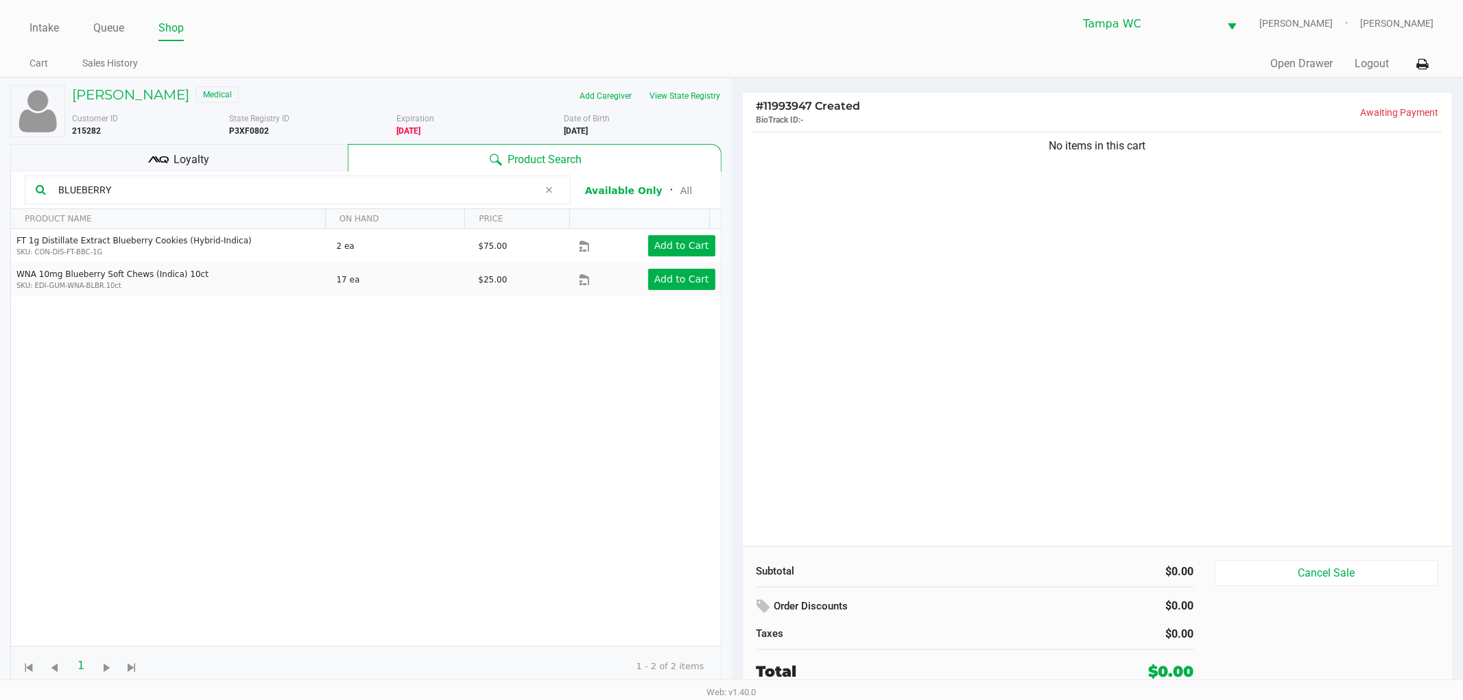
type input "BLUEBERRY"
click at [786, 321] on div "No items in this cart" at bounding box center [1098, 337] width 710 height 417
click at [540, 412] on div "FT 1g Distillate Extract Blueberry Cookies (Hybrid-Indica) SKU: CON-DIS-FT-BBC-…" at bounding box center [366, 437] width 710 height 417
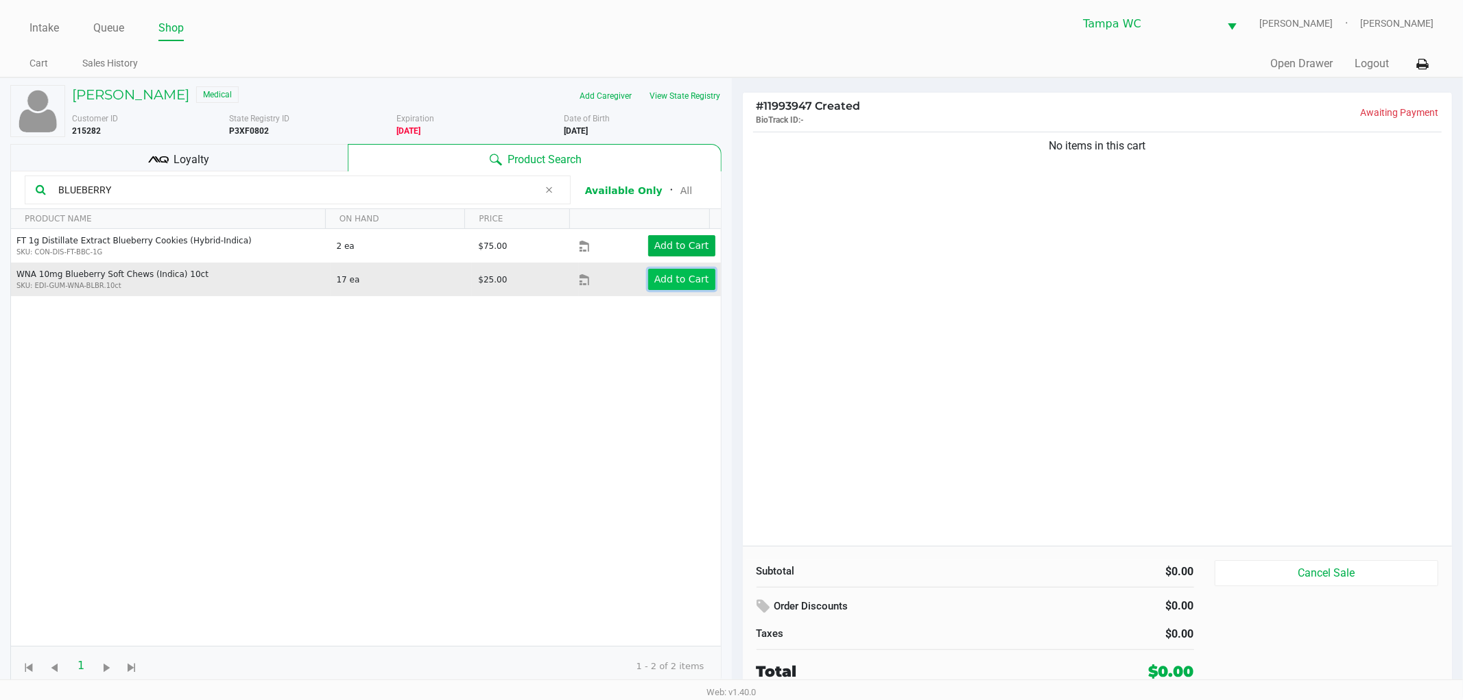
click at [654, 276] on app-button-loader "Add to Cart" at bounding box center [681, 279] width 55 height 11
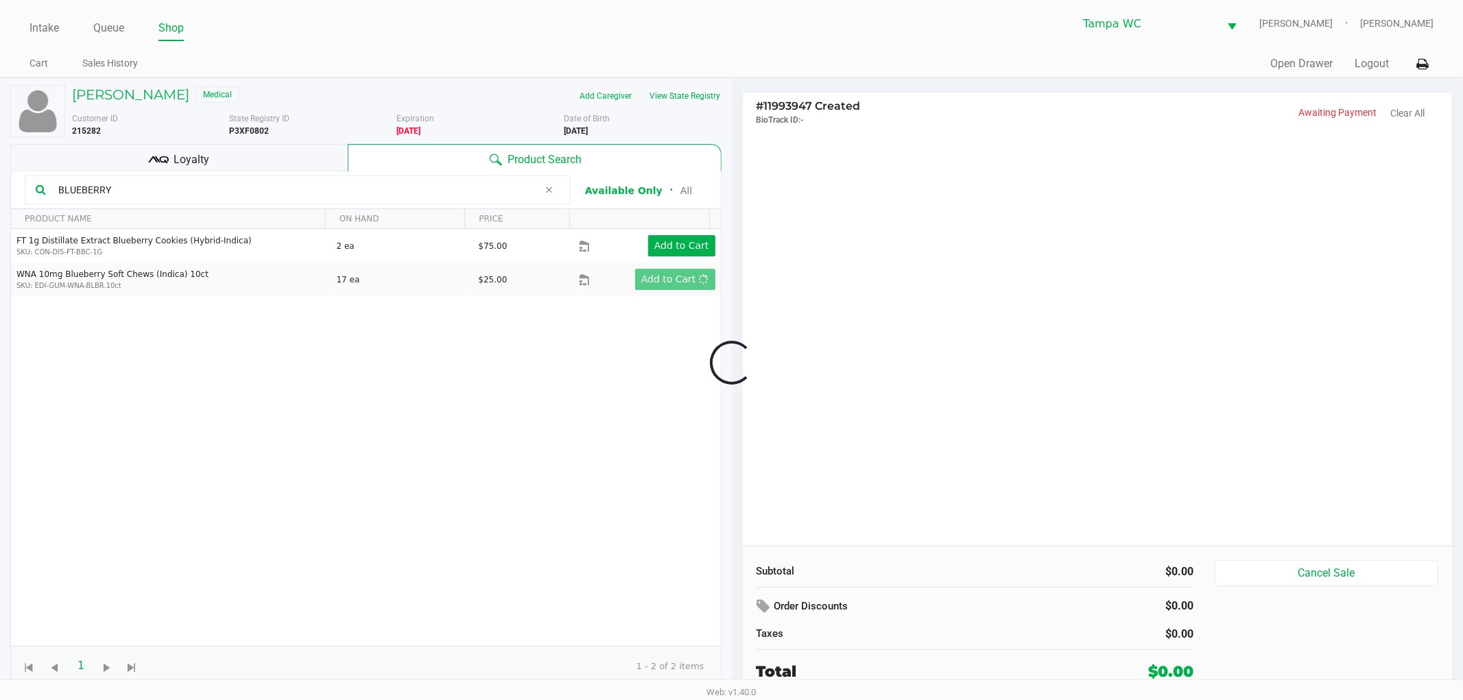
click at [807, 265] on div at bounding box center [731, 363] width 1463 height 434
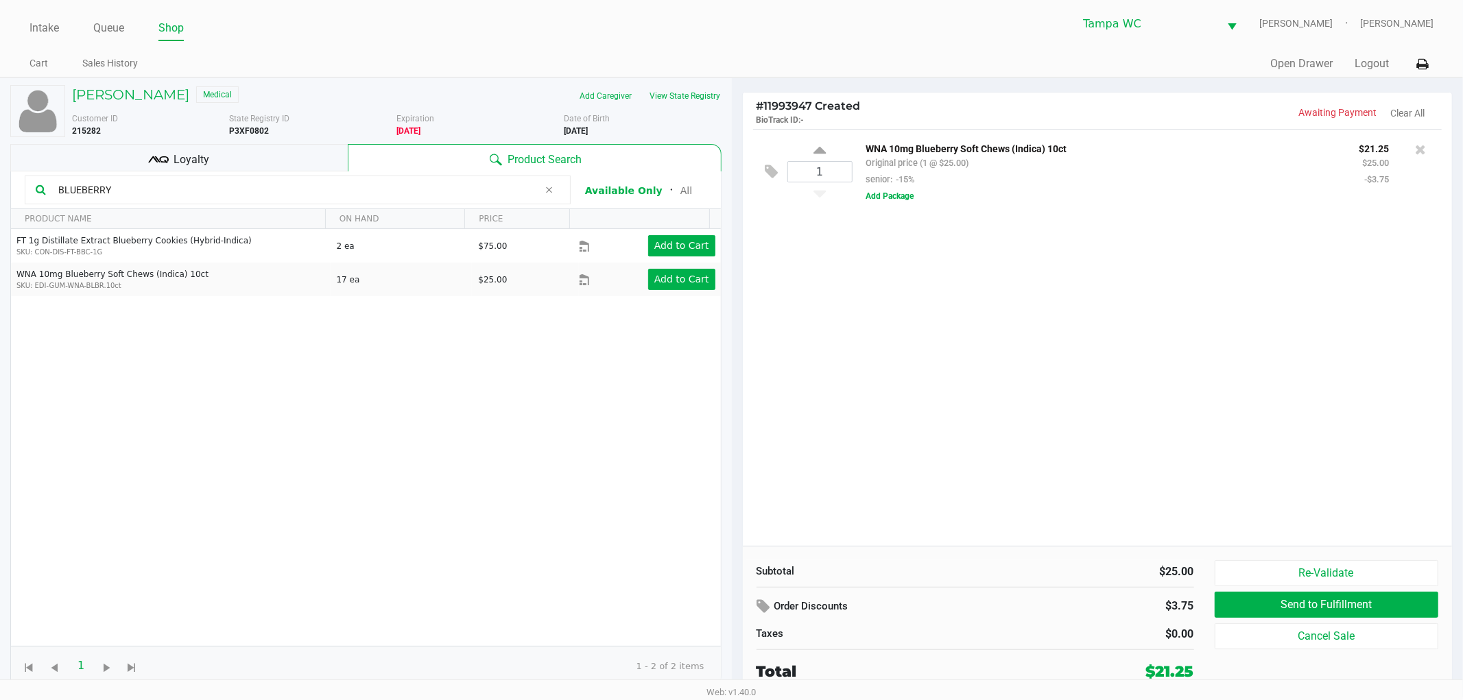
click at [830, 154] on div "1" at bounding box center [819, 172] width 65 height 56
click at [824, 152] on icon at bounding box center [819, 152] width 12 height 17
type input "2"
click at [926, 302] on div "2 WNA 10mg Blueberry Soft Chews (Indica) 10ct Original price (2 @ $25.00) senio…" at bounding box center [1098, 337] width 710 height 417
click at [289, 413] on div "FT 1g Distillate Extract Blueberry Cookies (Hybrid-Indica) SKU: CON-DIS-FT-BBC-…" at bounding box center [366, 437] width 710 height 417
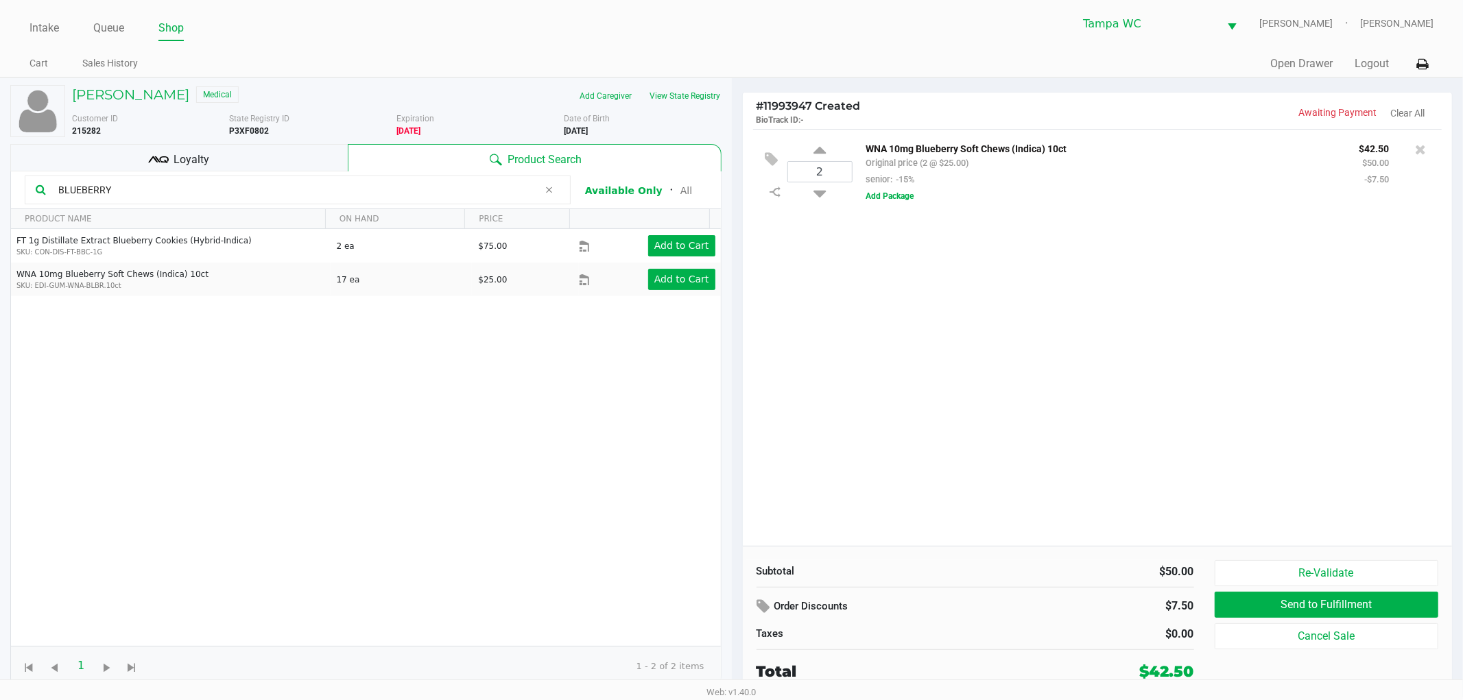
click at [839, 391] on div "2 WNA 10mg Blueberry Soft Chews (Indica) 10ct Original price (2 @ $25.00) senio…" at bounding box center [1098, 337] width 710 height 417
click at [127, 194] on input "BLUEBERRY" at bounding box center [296, 190] width 486 height 21
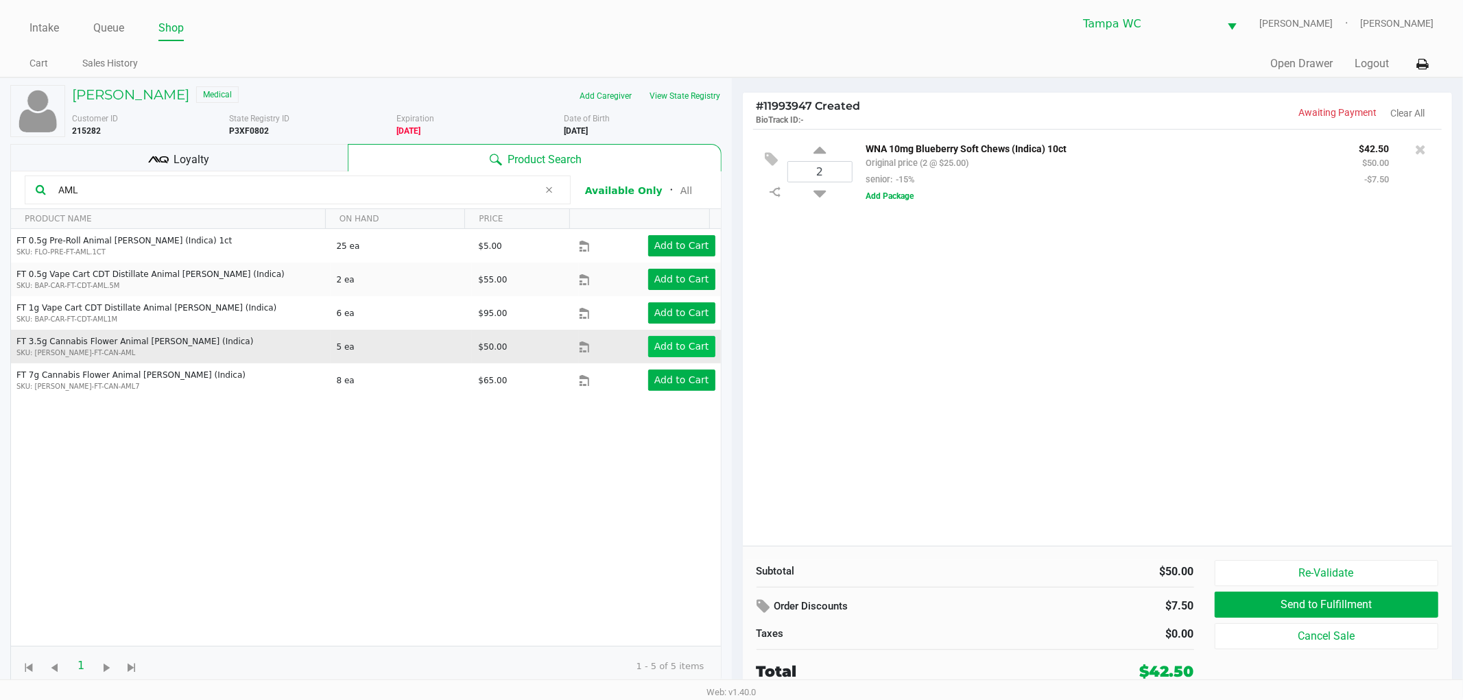
type input "AML"
click at [668, 344] on app-button-loader "Add to Cart" at bounding box center [681, 346] width 55 height 11
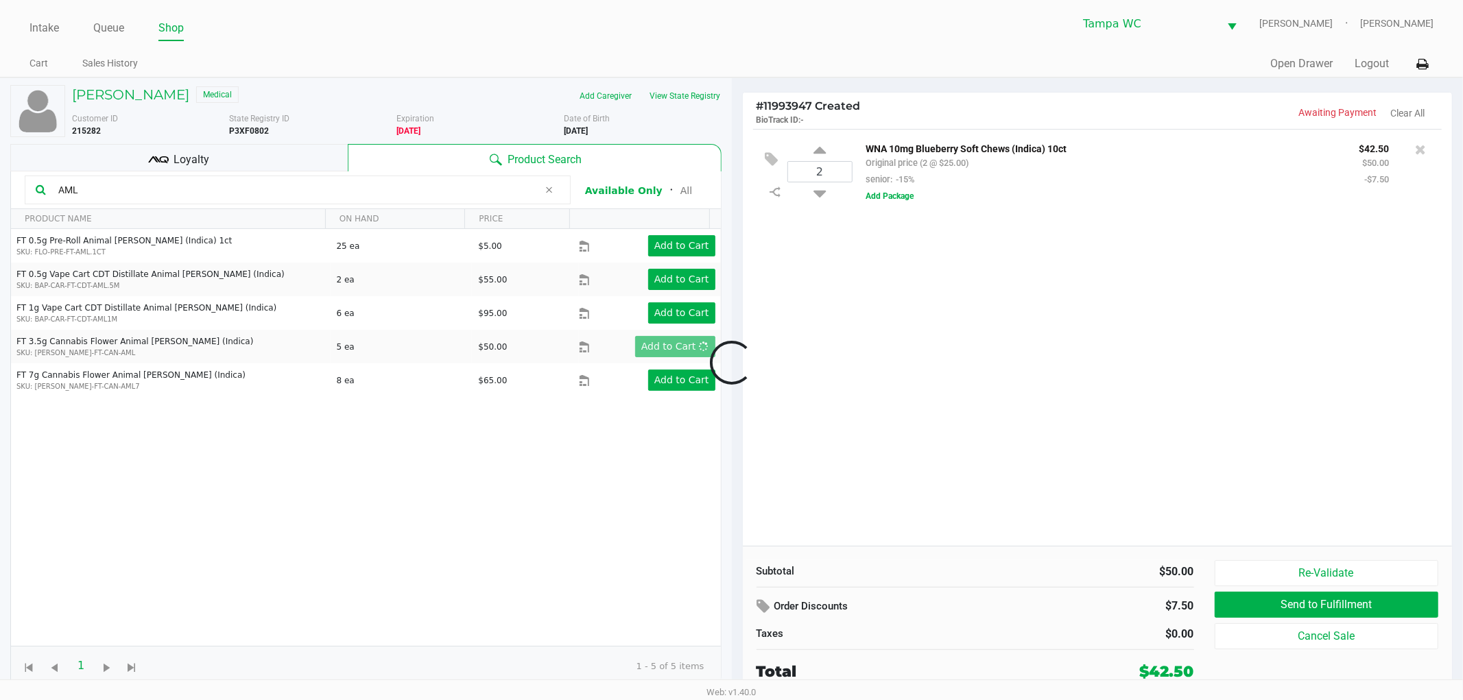
click at [862, 353] on div at bounding box center [731, 363] width 1463 height 434
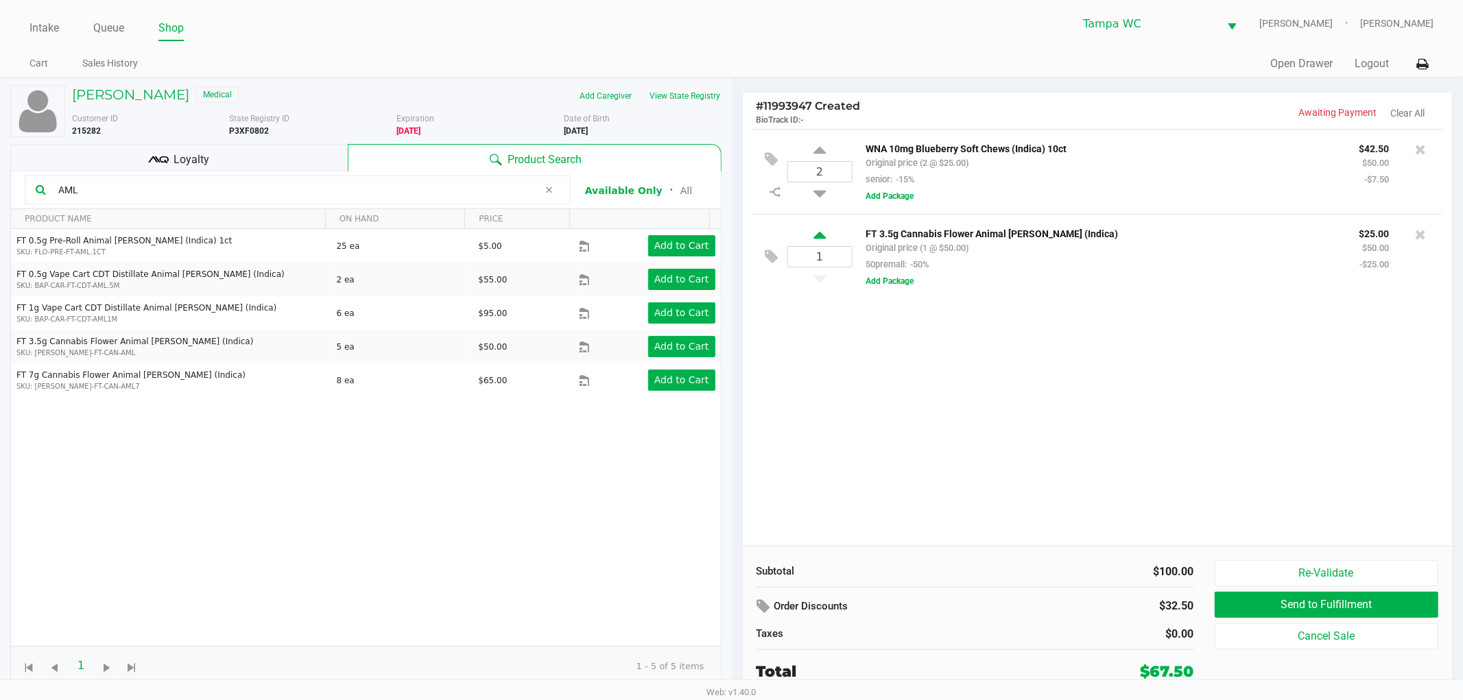
click at [824, 231] on icon at bounding box center [819, 237] width 12 height 17
type input "2"
click at [833, 328] on div at bounding box center [731, 363] width 1463 height 434
click at [503, 478] on div "FT 0.5g Pre-Roll Animal Larry (Indica) 1ct SKU: FLO-PRE-FT-AML.1CT 25 ea $5.00 …" at bounding box center [366, 437] width 710 height 417
click at [495, 460] on div "FT 0.5g Pre-Roll Animal Larry (Indica) 1ct SKU: FLO-PRE-FT-AML.1CT 25 ea $5.00 …" at bounding box center [366, 437] width 710 height 417
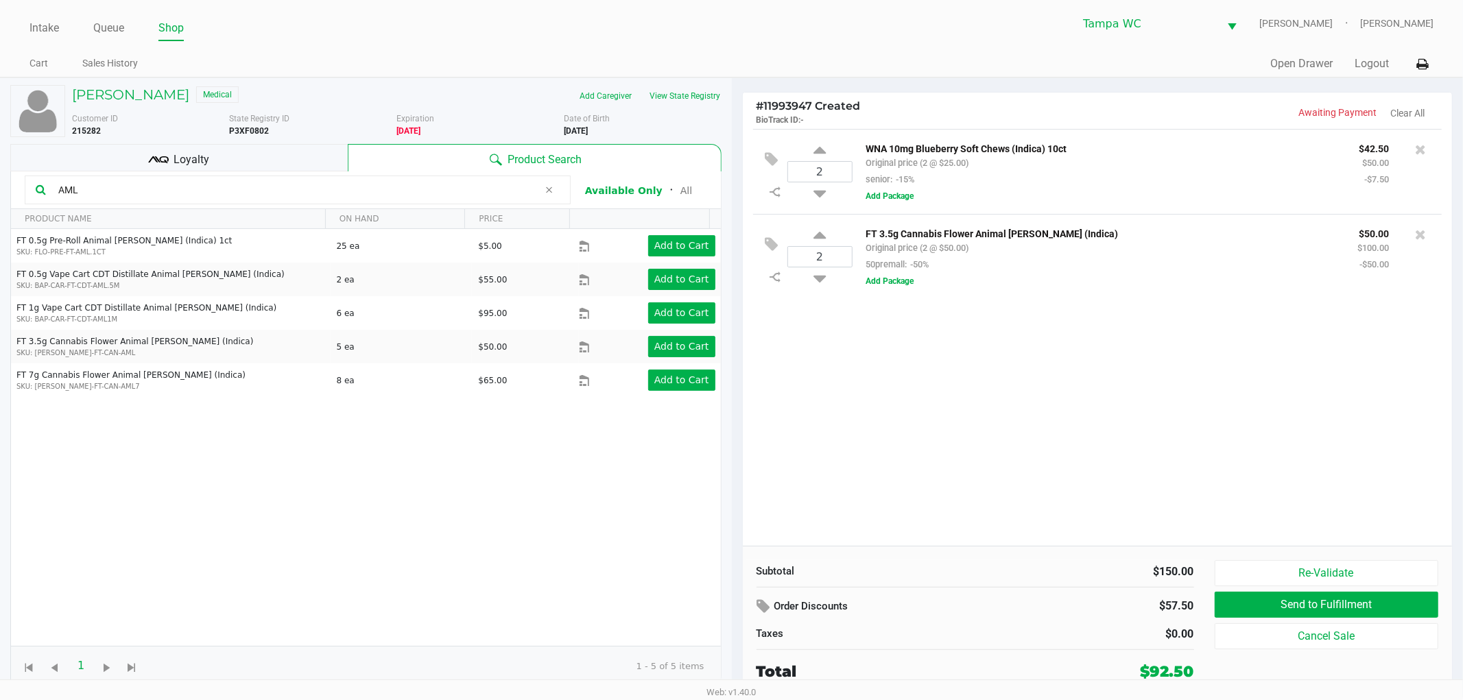
click at [330, 208] on kendo-grid-toolbar "AML Available Only ᛫ All" at bounding box center [366, 190] width 710 height 38
click at [333, 196] on input "AML" at bounding box center [296, 190] width 486 height 21
click at [333, 195] on input "AML" at bounding box center [296, 190] width 486 height 21
type input "ABP"
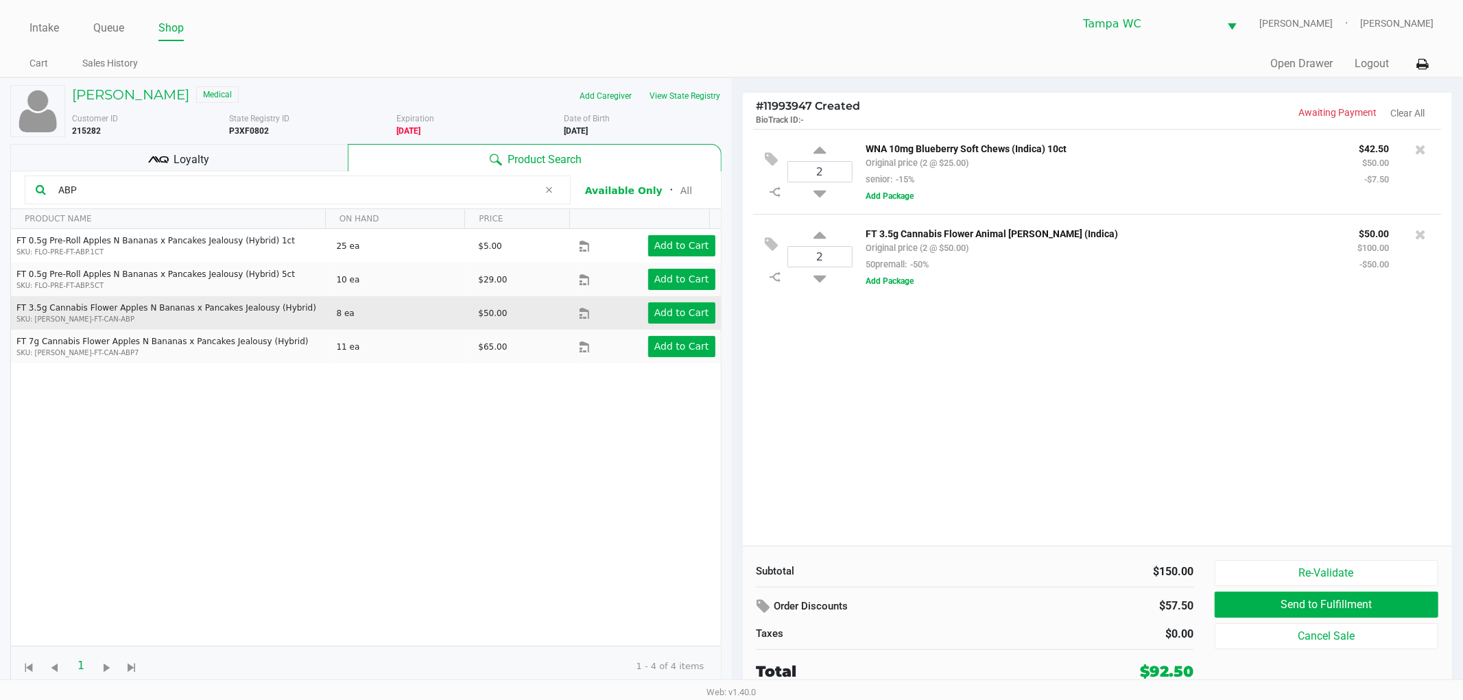
drag, startPoint x: 370, startPoint y: 456, endPoint x: 518, endPoint y: 299, distance: 215.9
click at [373, 446] on div "FT 0.5g Pre-Roll Apples N Bananas x Pancakes Jealousy (Hybrid) 1ct SKU: FLO-PRE…" at bounding box center [366, 437] width 710 height 417
click at [666, 309] on app-button-loader "Add to Cart" at bounding box center [681, 312] width 55 height 11
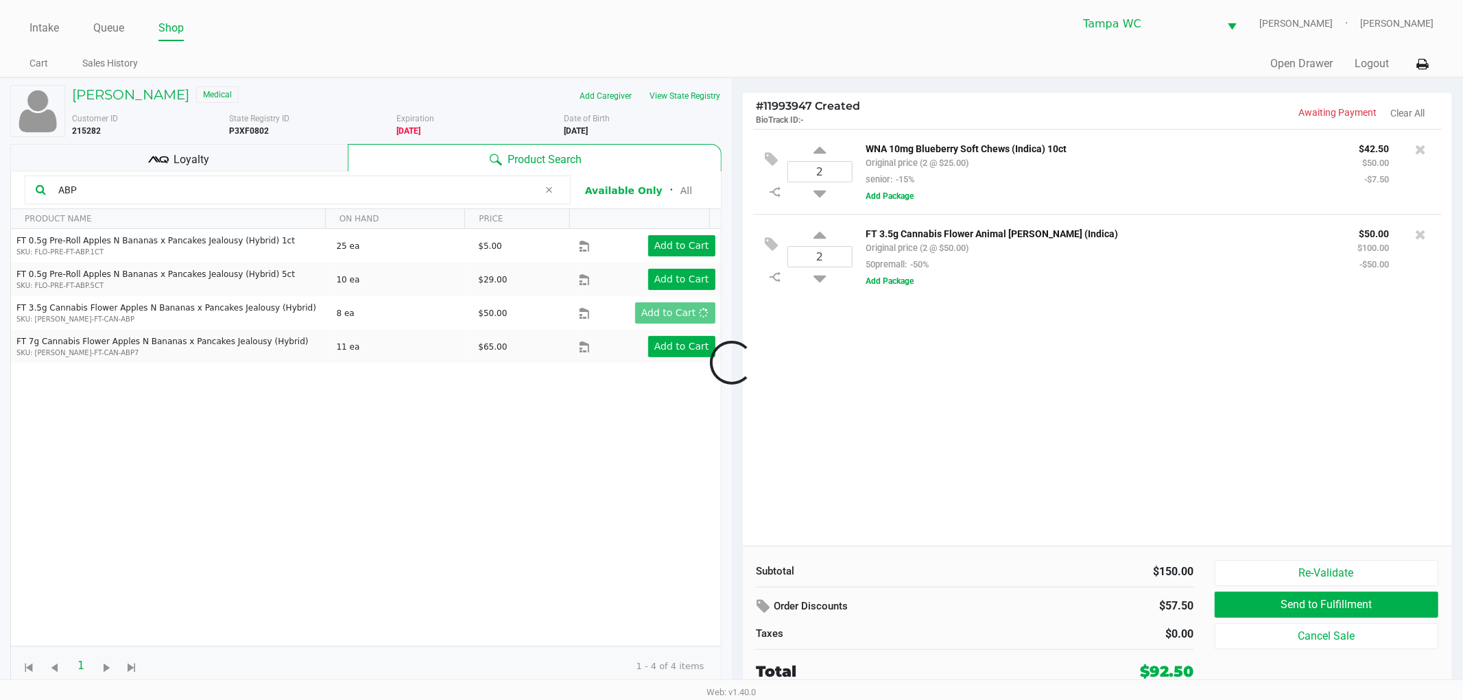
click at [916, 350] on div at bounding box center [731, 363] width 1463 height 434
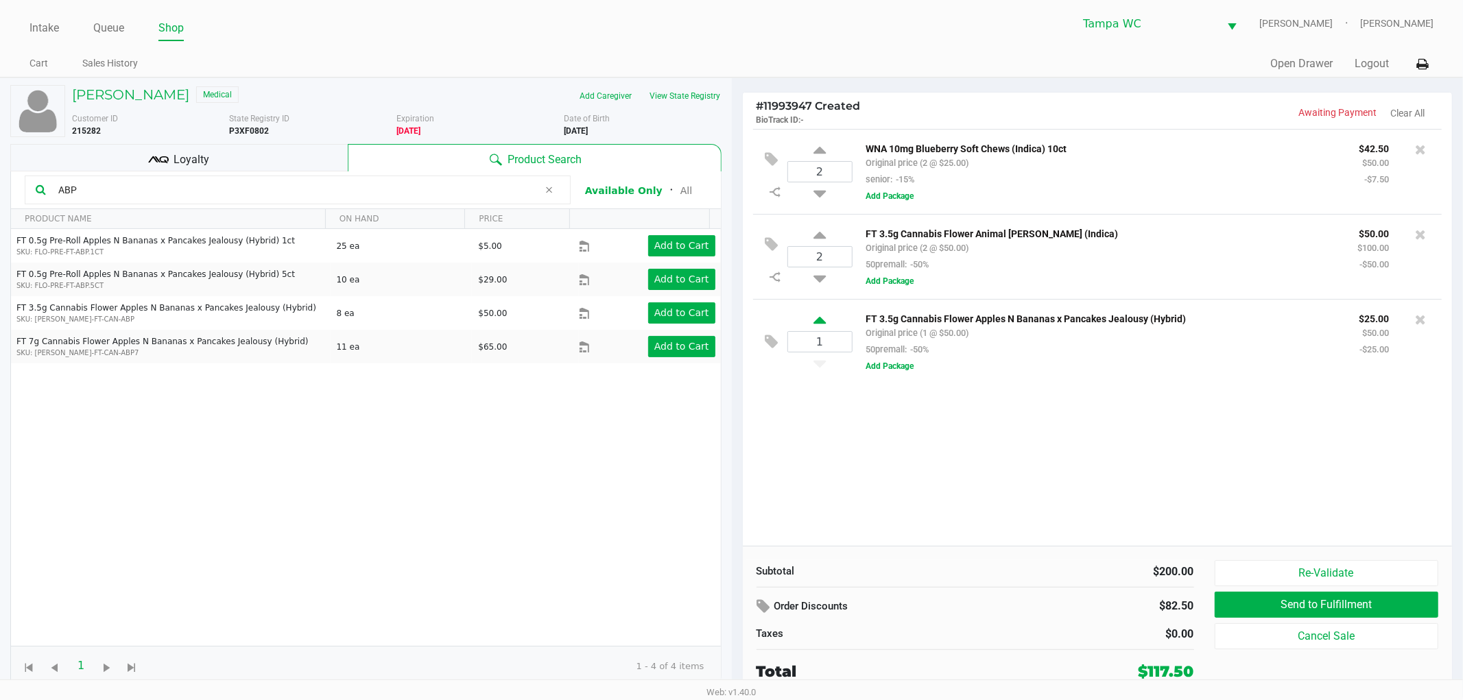
click at [824, 322] on icon at bounding box center [819, 322] width 12 height 17
click at [861, 416] on div at bounding box center [731, 363] width 1463 height 434
click at [250, 155] on div "Loyalty" at bounding box center [178, 157] width 337 height 27
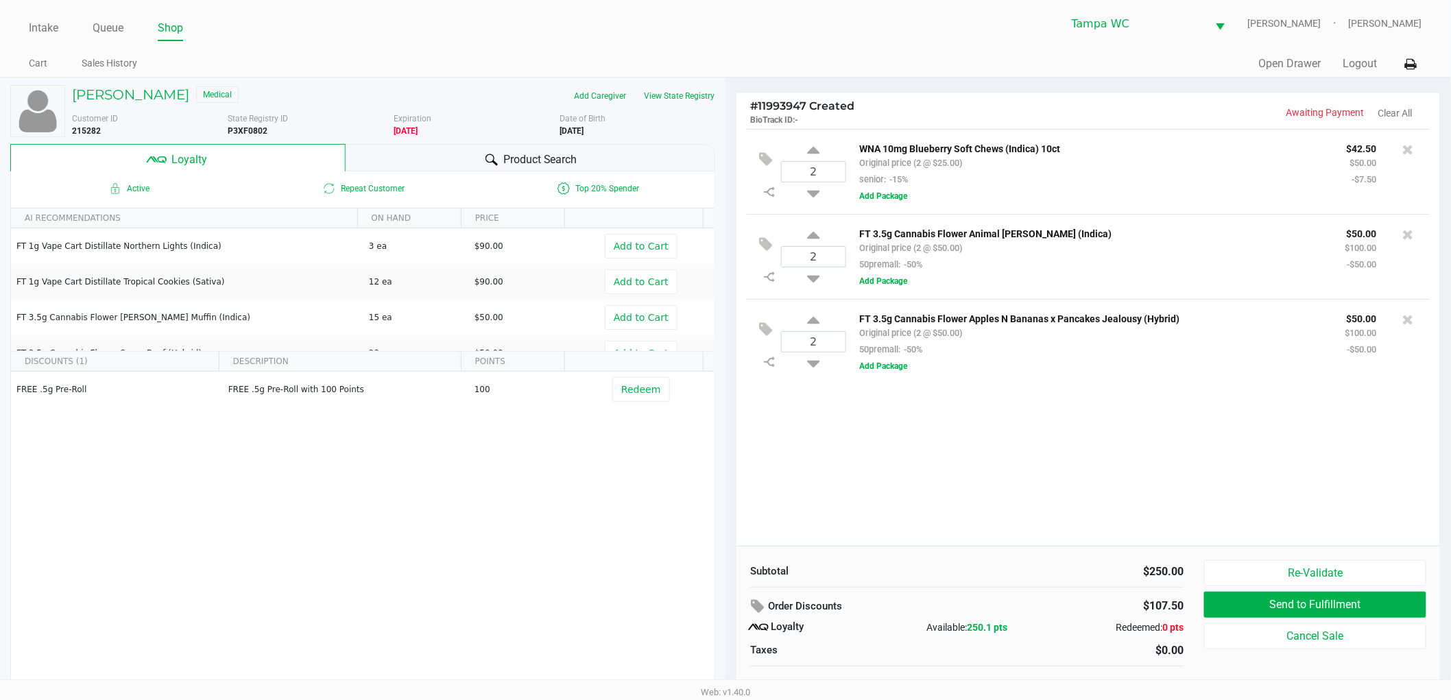
click at [926, 444] on div "2 WNA 10mg Blueberry Soft Chews (Indica) 10ct Original price (2 @ $25.00) senio…" at bounding box center [1088, 337] width 704 height 417
click at [681, 97] on button "View State Registry" at bounding box center [675, 96] width 80 height 22
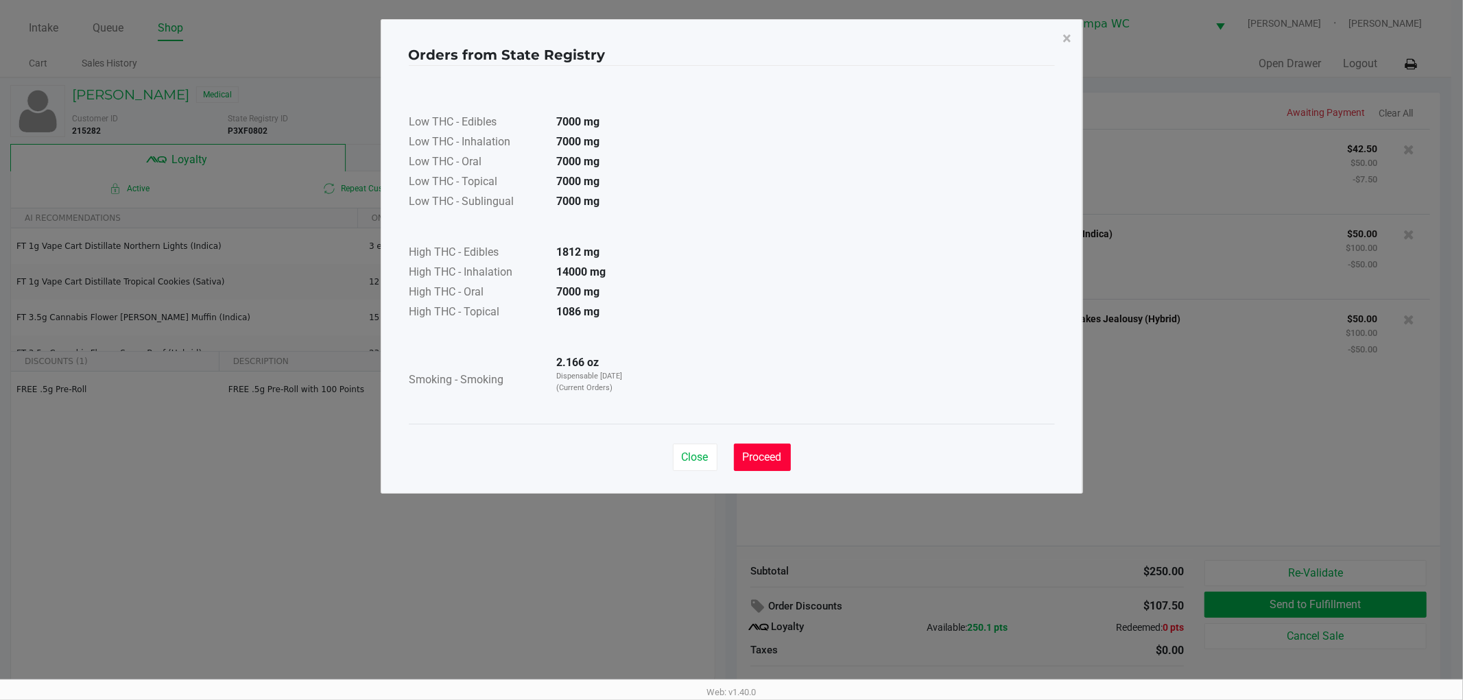
click at [769, 465] on button "Proceed" at bounding box center [762, 457] width 57 height 27
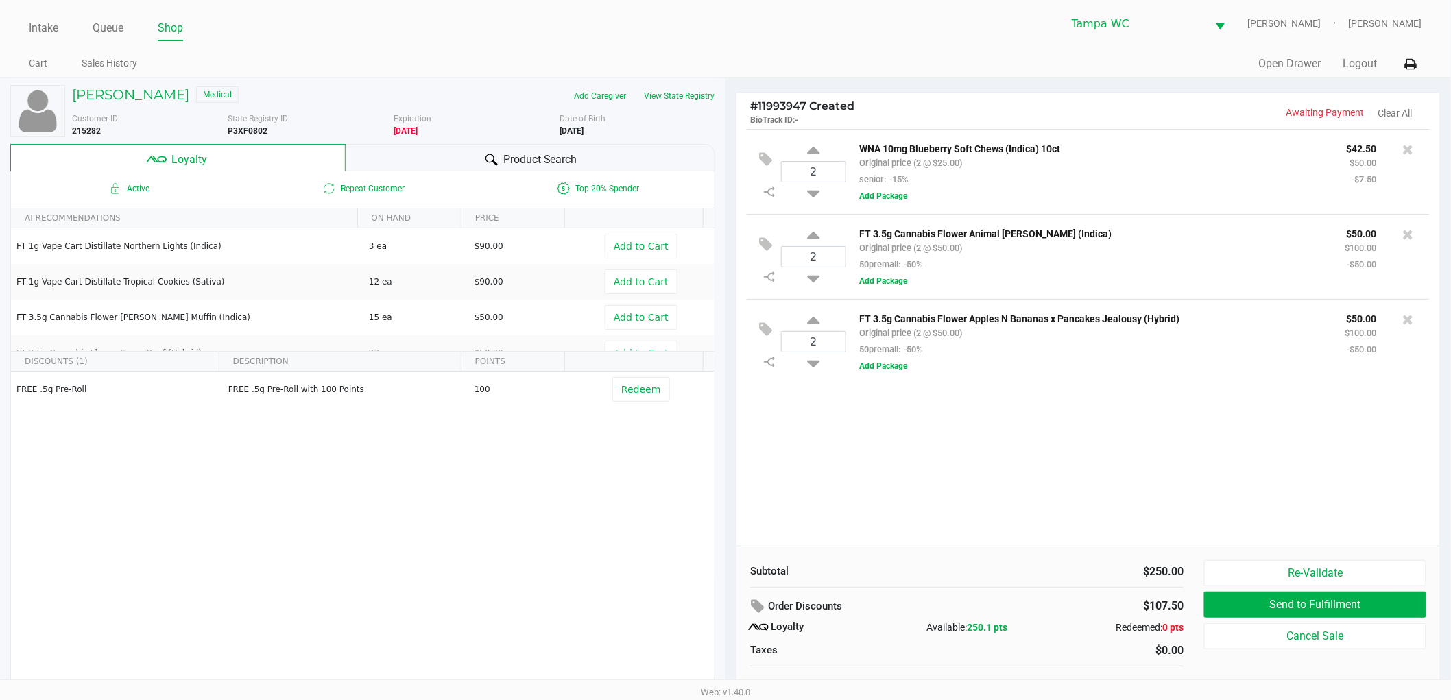
click at [1005, 492] on div "2 WNA 10mg Blueberry Soft Chews (Indica) 10ct Original price (2 @ $25.00) senio…" at bounding box center [1088, 337] width 704 height 417
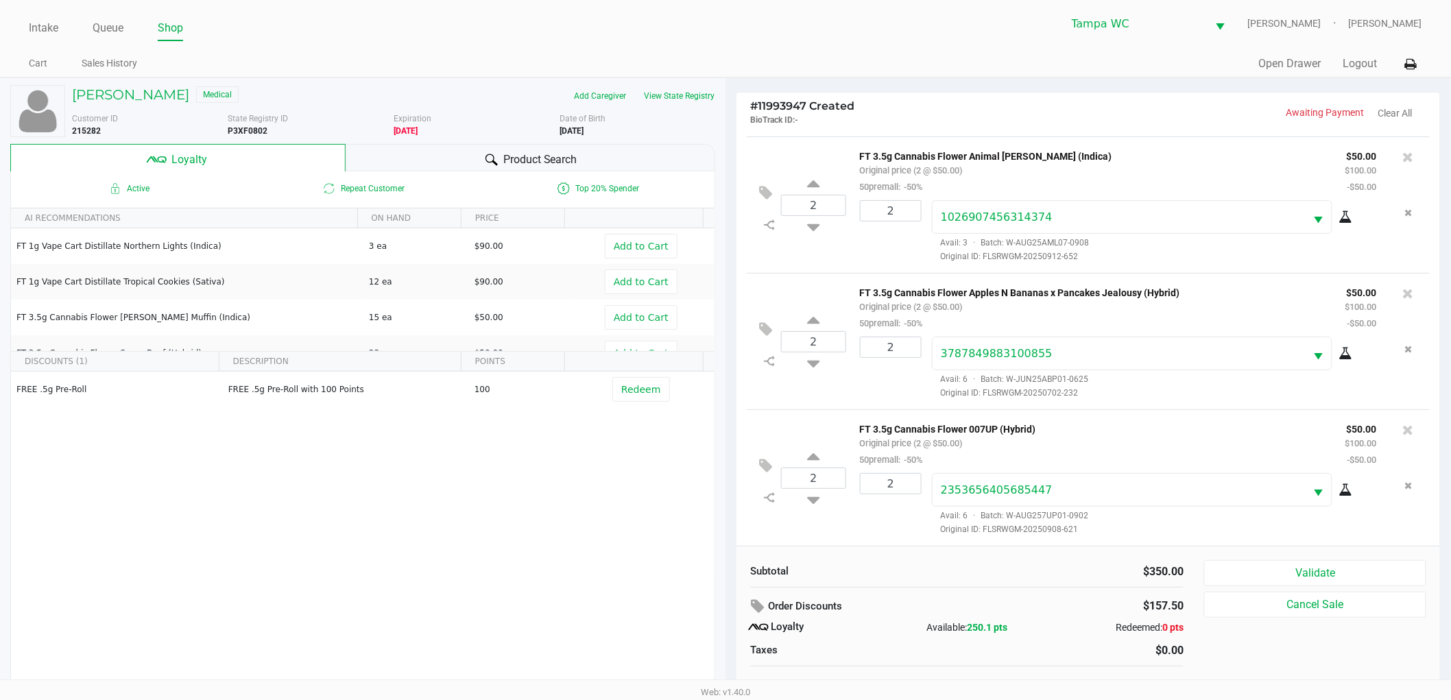
scroll to position [14, 0]
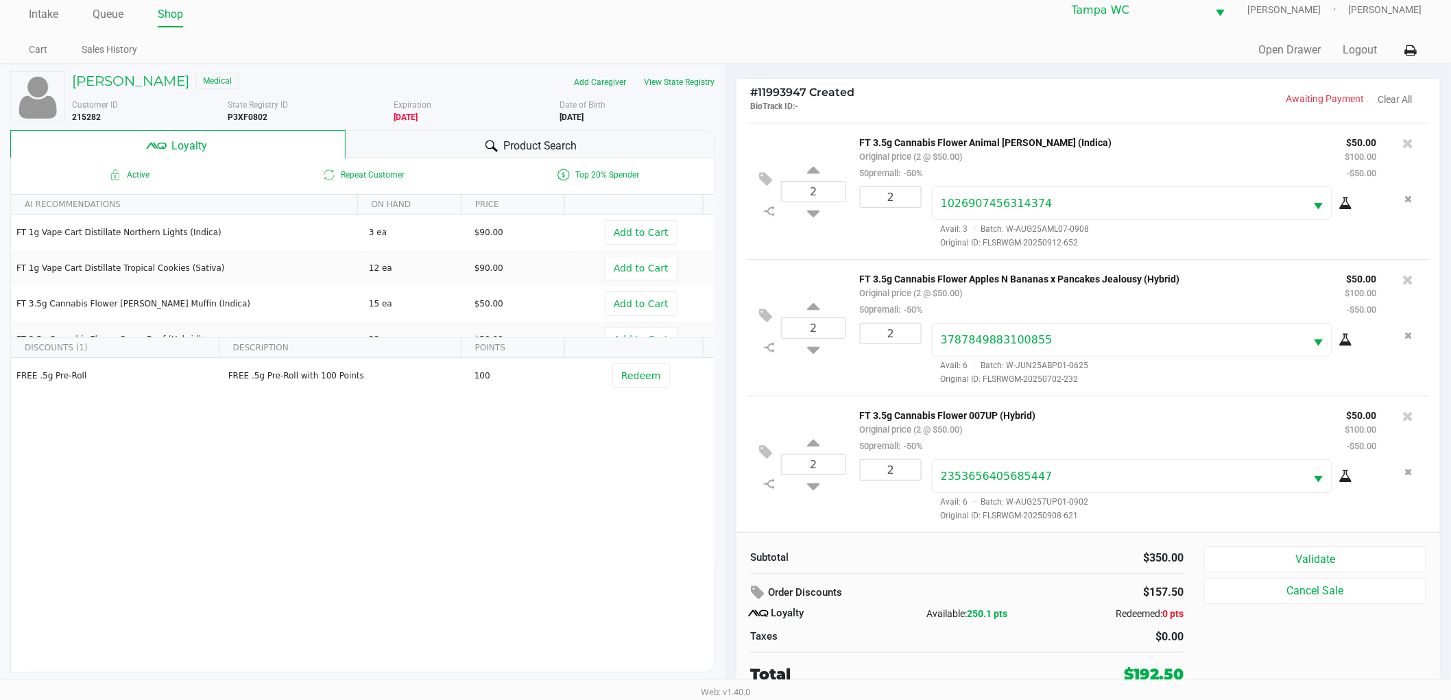
click at [566, 144] on span "Product Search" at bounding box center [540, 146] width 74 height 16
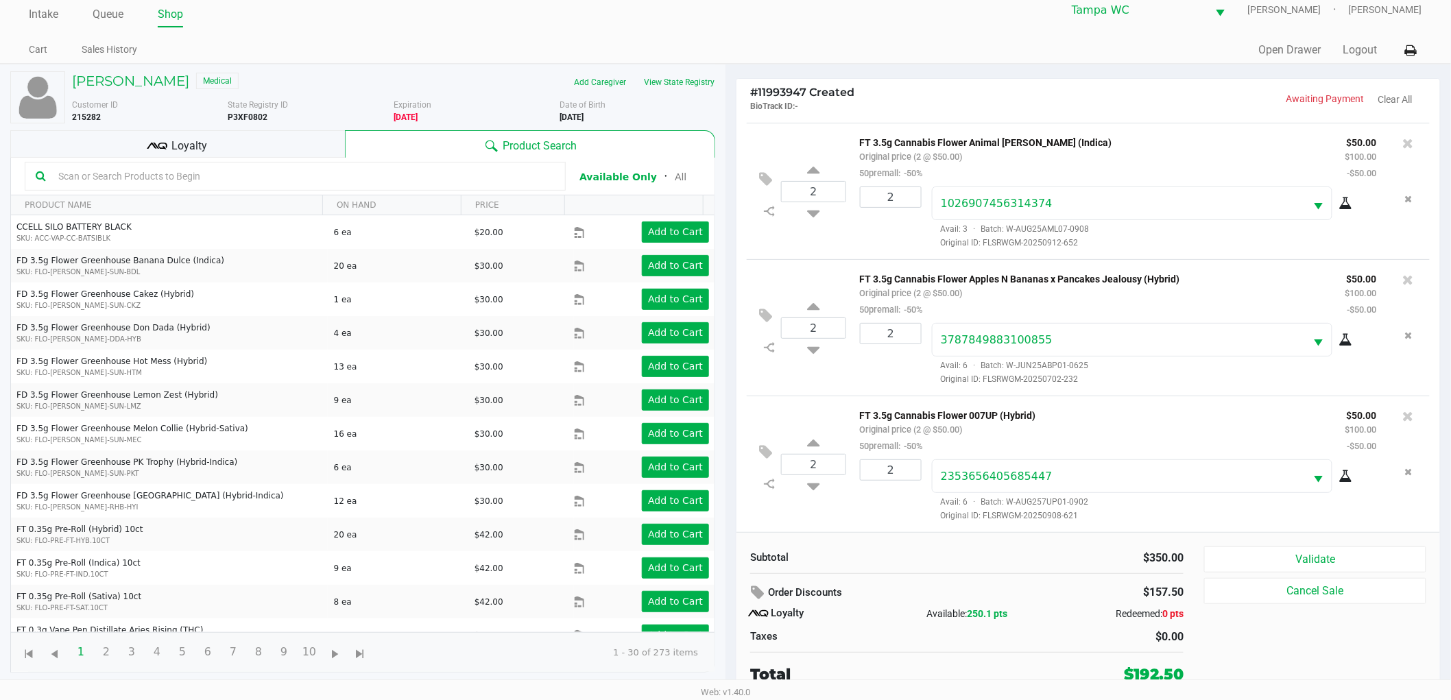
click at [374, 176] on input "text" at bounding box center [304, 176] width 502 height 21
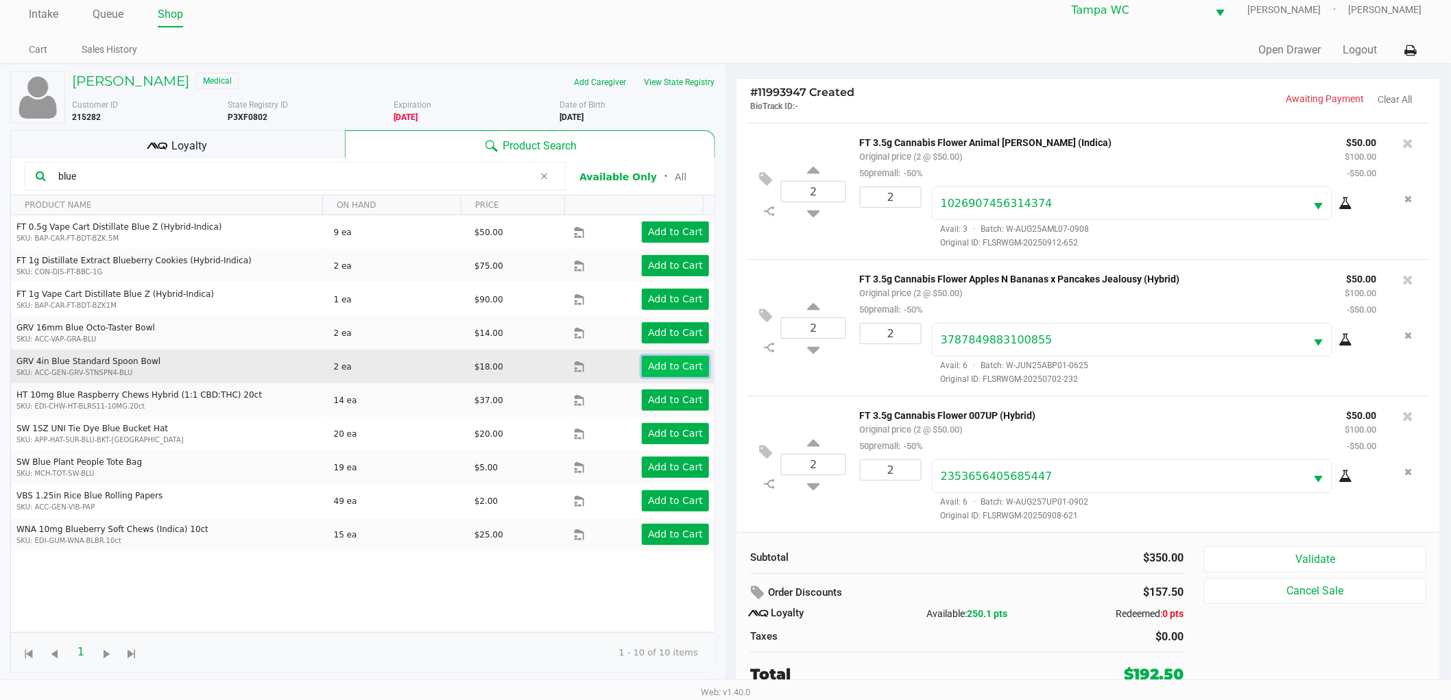
click at [683, 370] on app-button-loader "Add to Cart" at bounding box center [675, 366] width 55 height 11
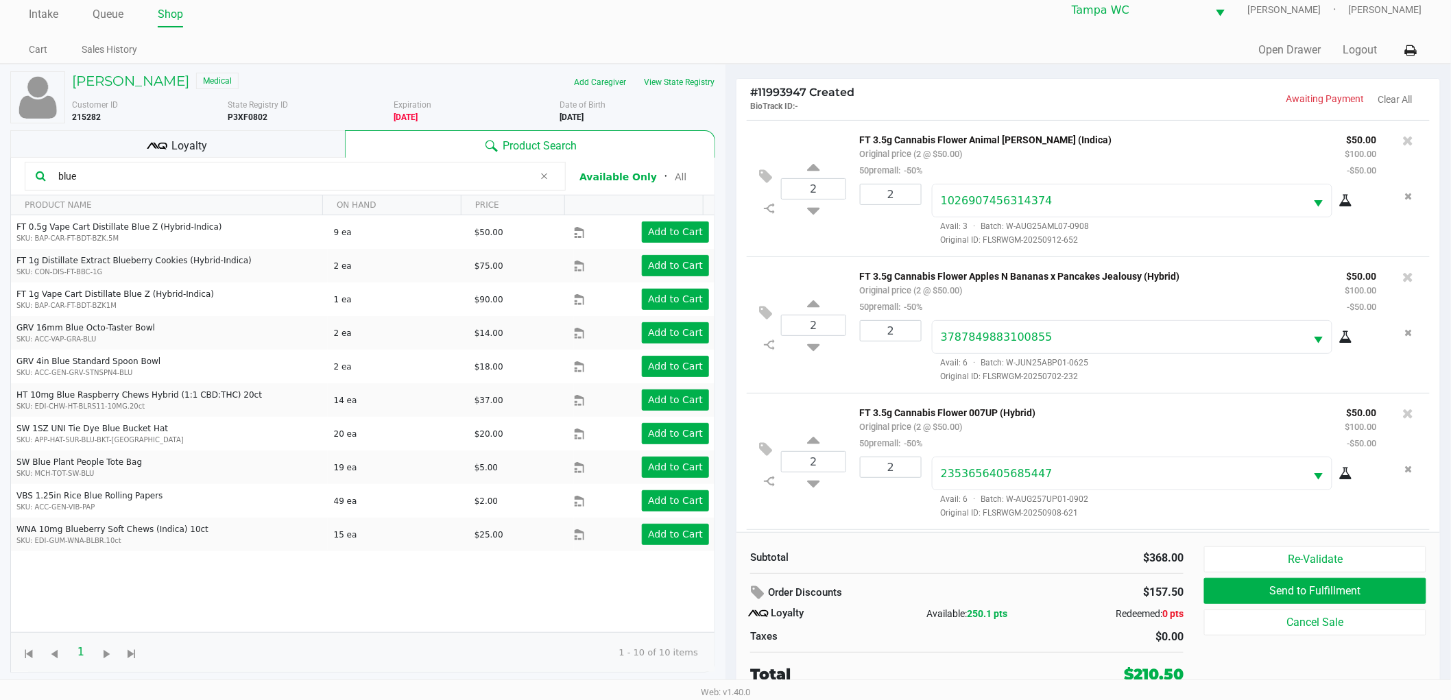
scroll to position [208, 0]
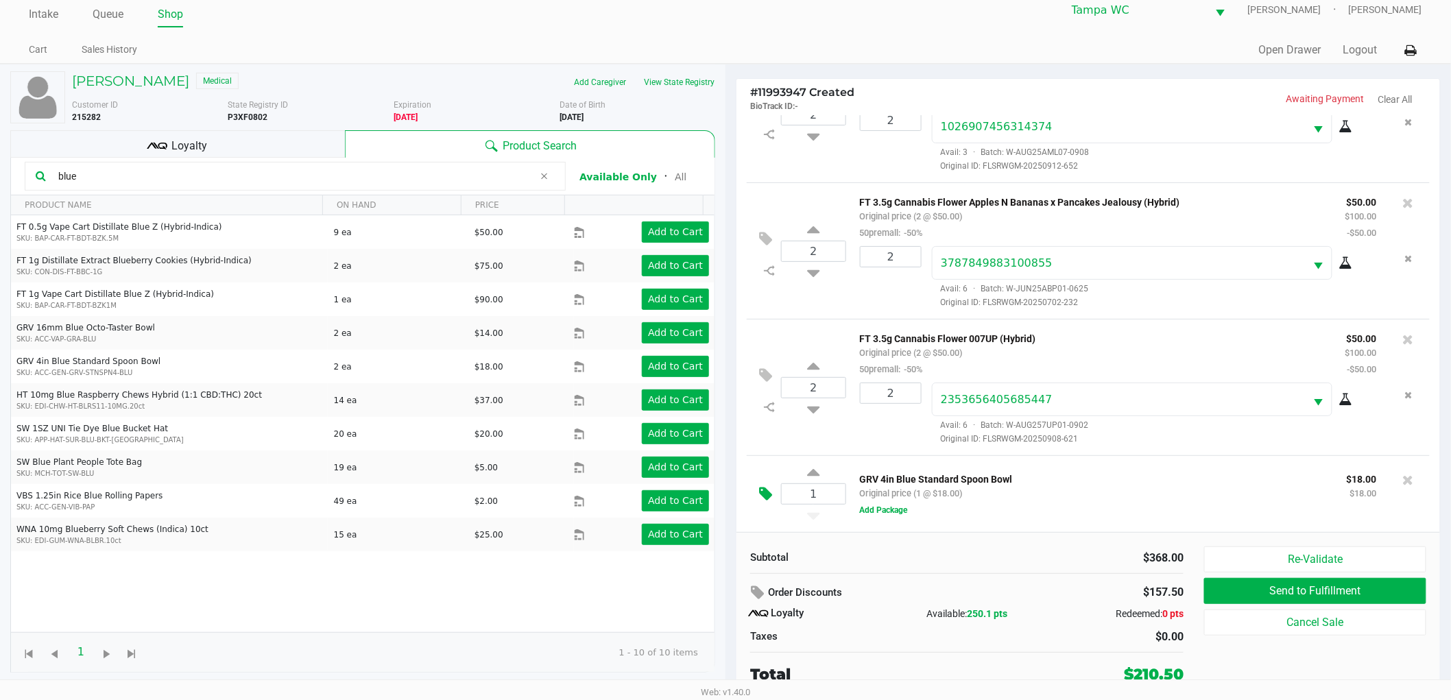
click at [761, 491] on icon at bounding box center [765, 494] width 13 height 16
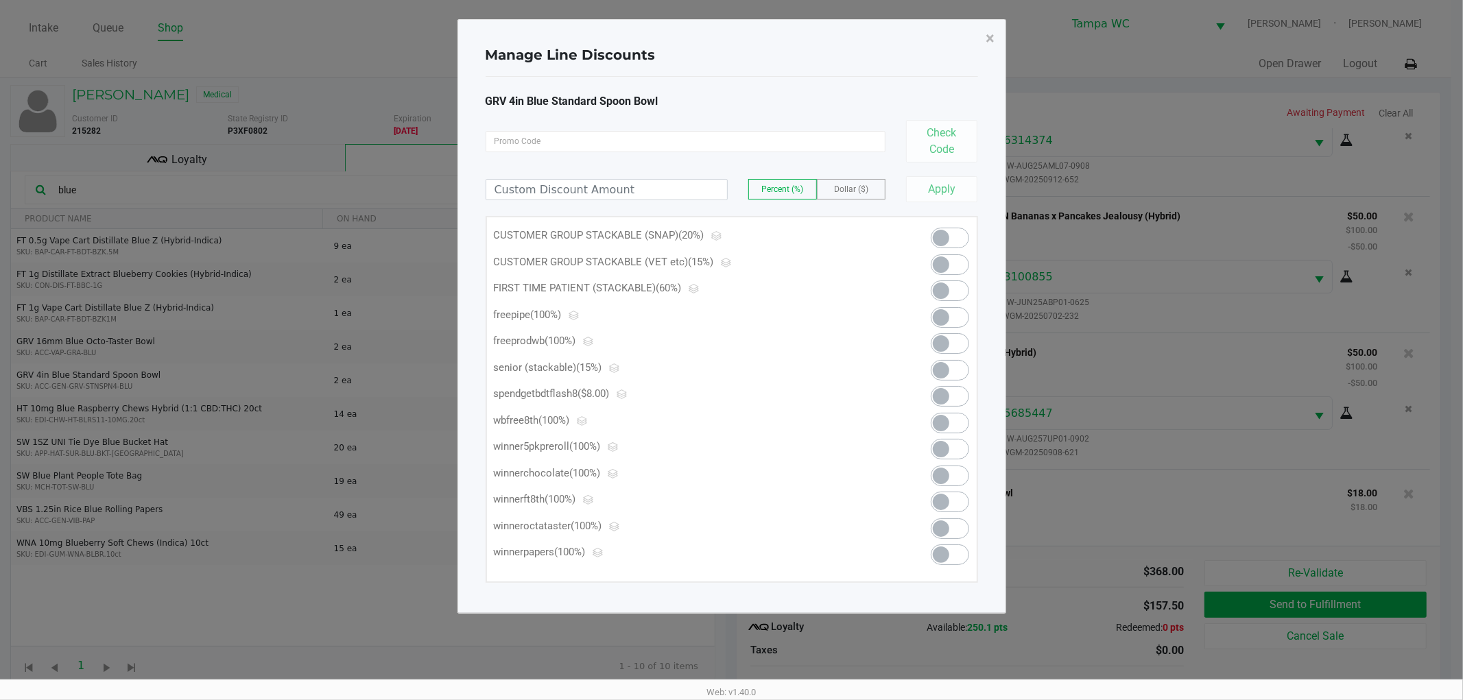
click at [938, 307] on span at bounding box center [949, 317] width 38 height 21
click at [983, 33] on button "×" at bounding box center [990, 38] width 31 height 38
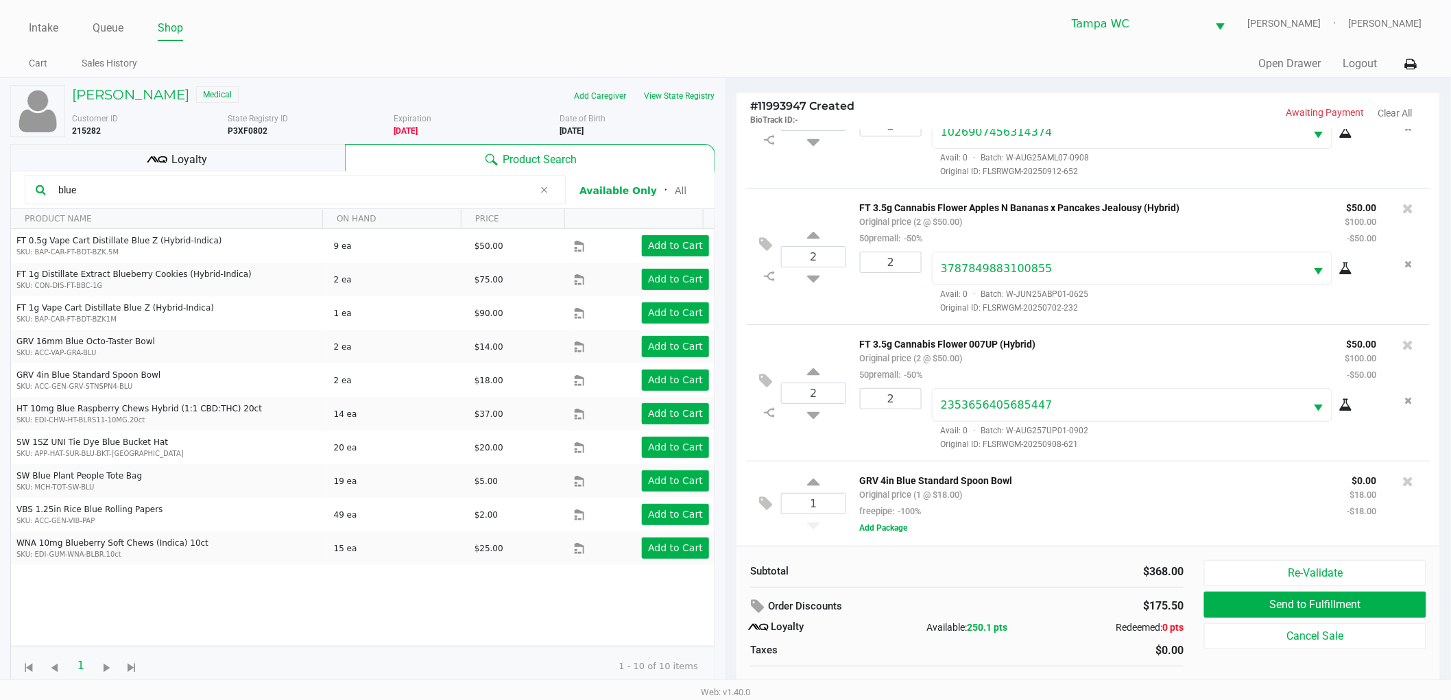
scroll to position [217, 0]
click at [887, 533] on button "Add Package" at bounding box center [884, 528] width 48 height 12
click at [1010, 521] on div "GRV 4in Blue Standard Spoon Bowl Original price (1 @ $18.00) freepipe: -100% $0…" at bounding box center [1132, 526] width 573 height 115
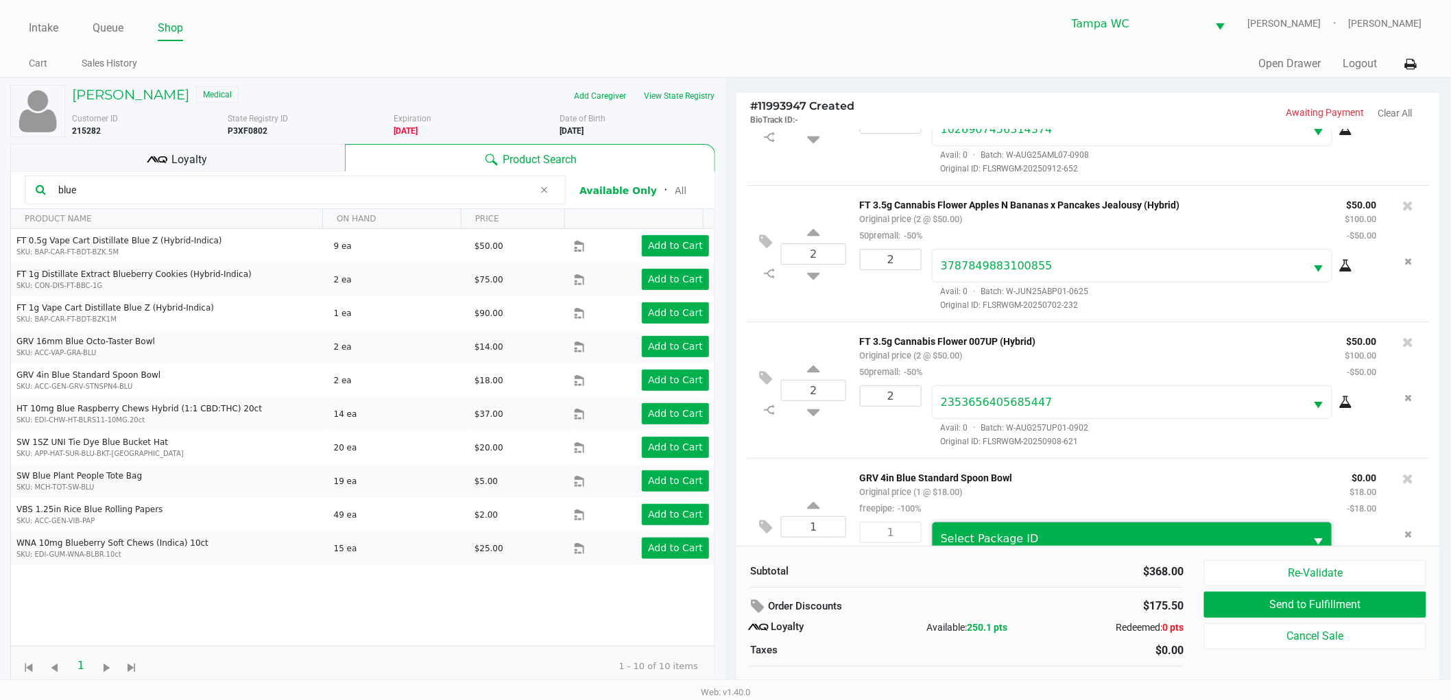
click at [1011, 531] on span "Select Package ID" at bounding box center [1119, 538] width 373 height 32
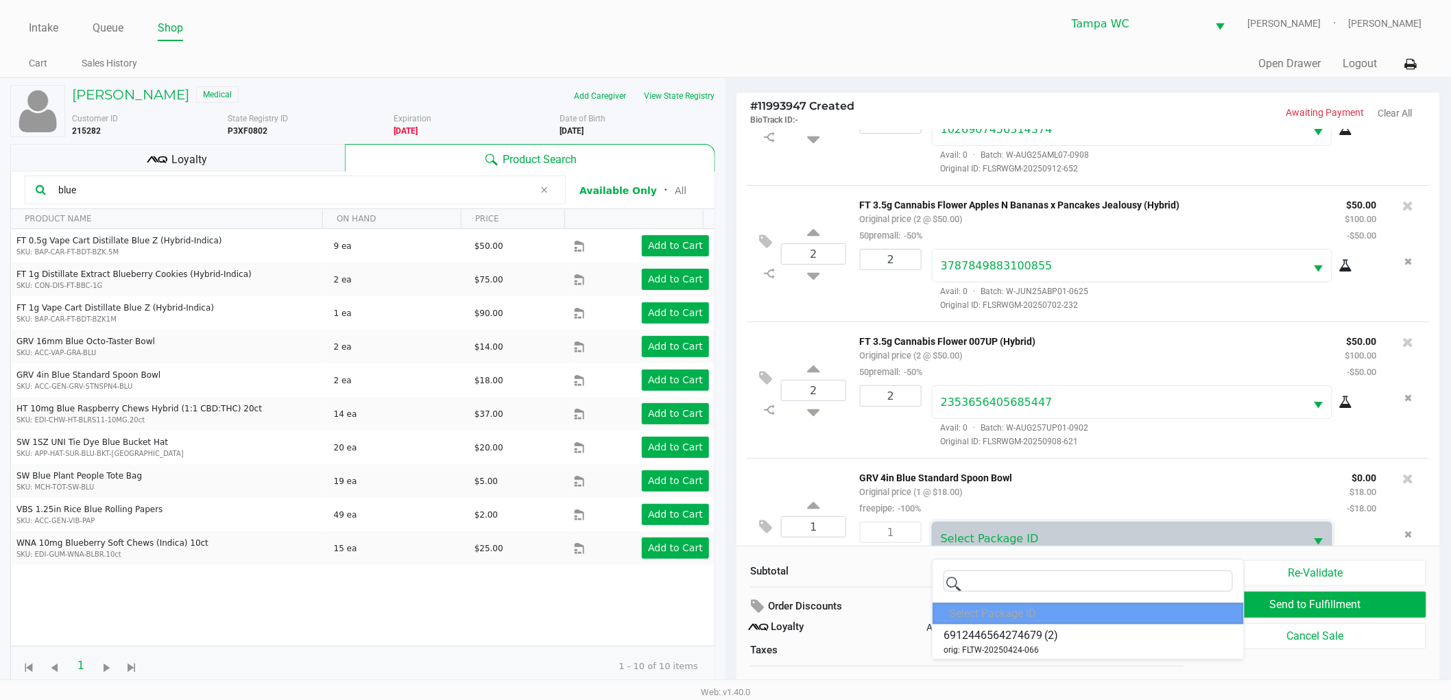
click at [1032, 638] on span "6912446564274679" at bounding box center [992, 635] width 99 height 16
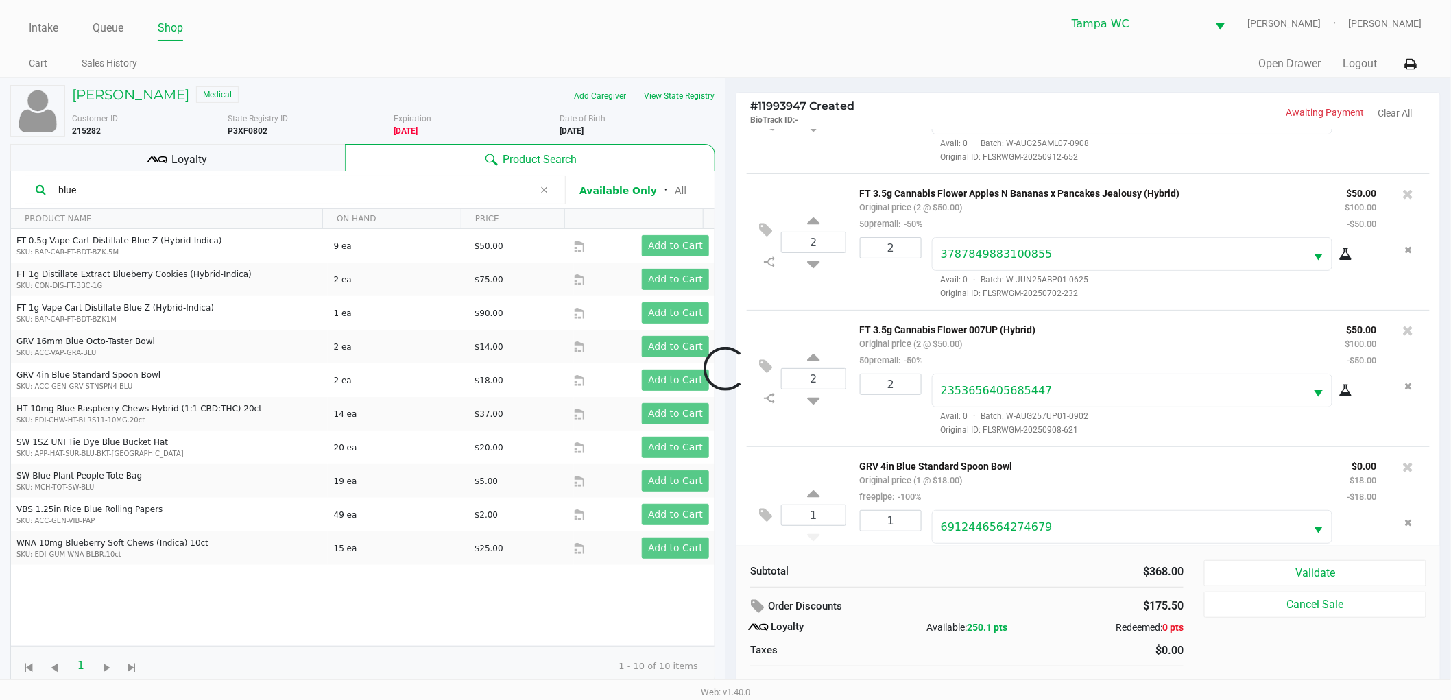
scroll to position [269, 0]
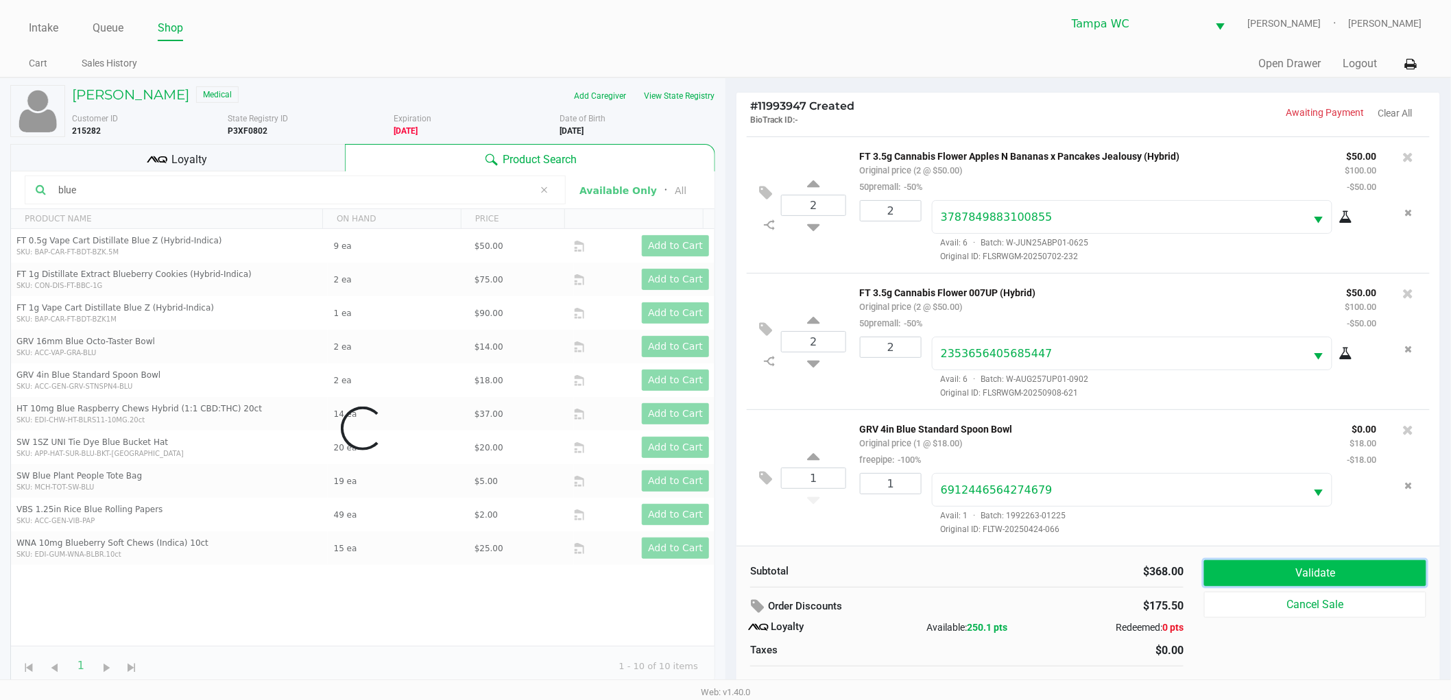
click at [1326, 574] on button "Validate" at bounding box center [1315, 573] width 222 height 26
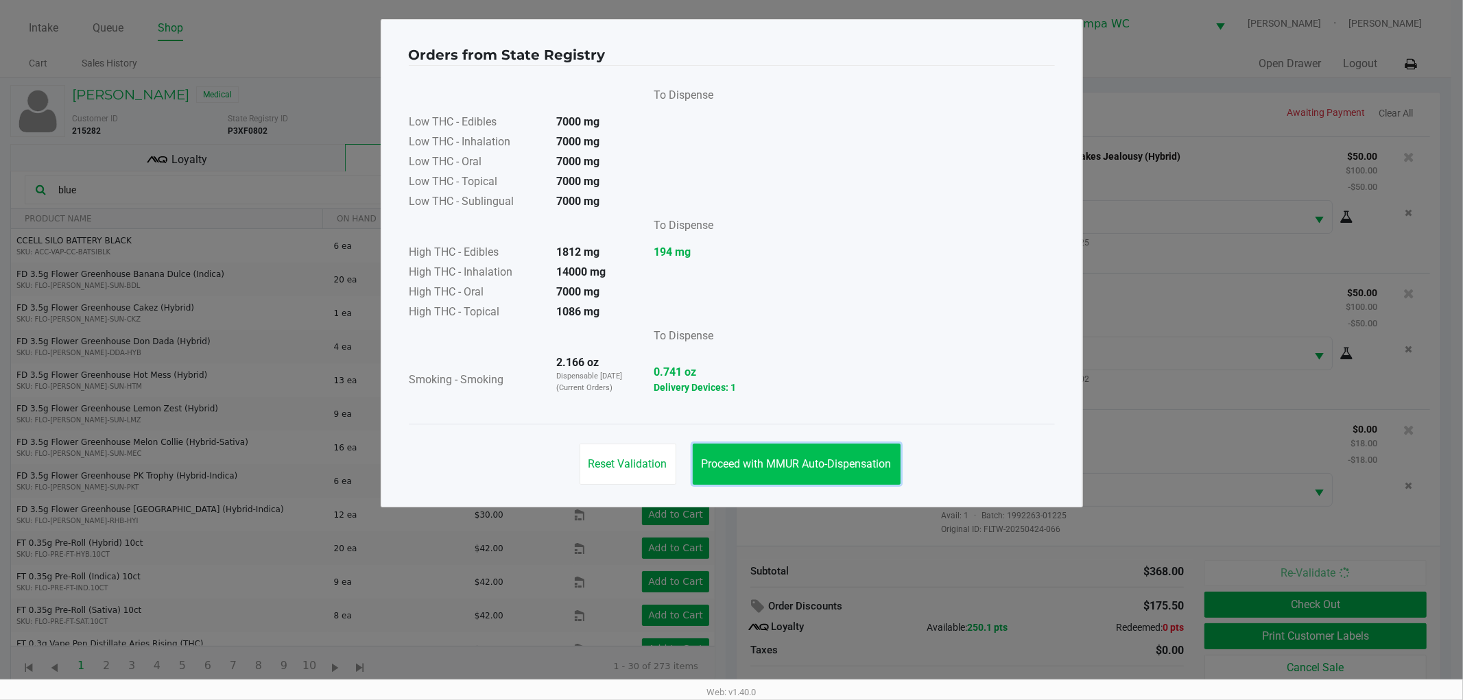
click at [894, 455] on button "Proceed with MMUR Auto-Dispensation" at bounding box center [797, 464] width 208 height 41
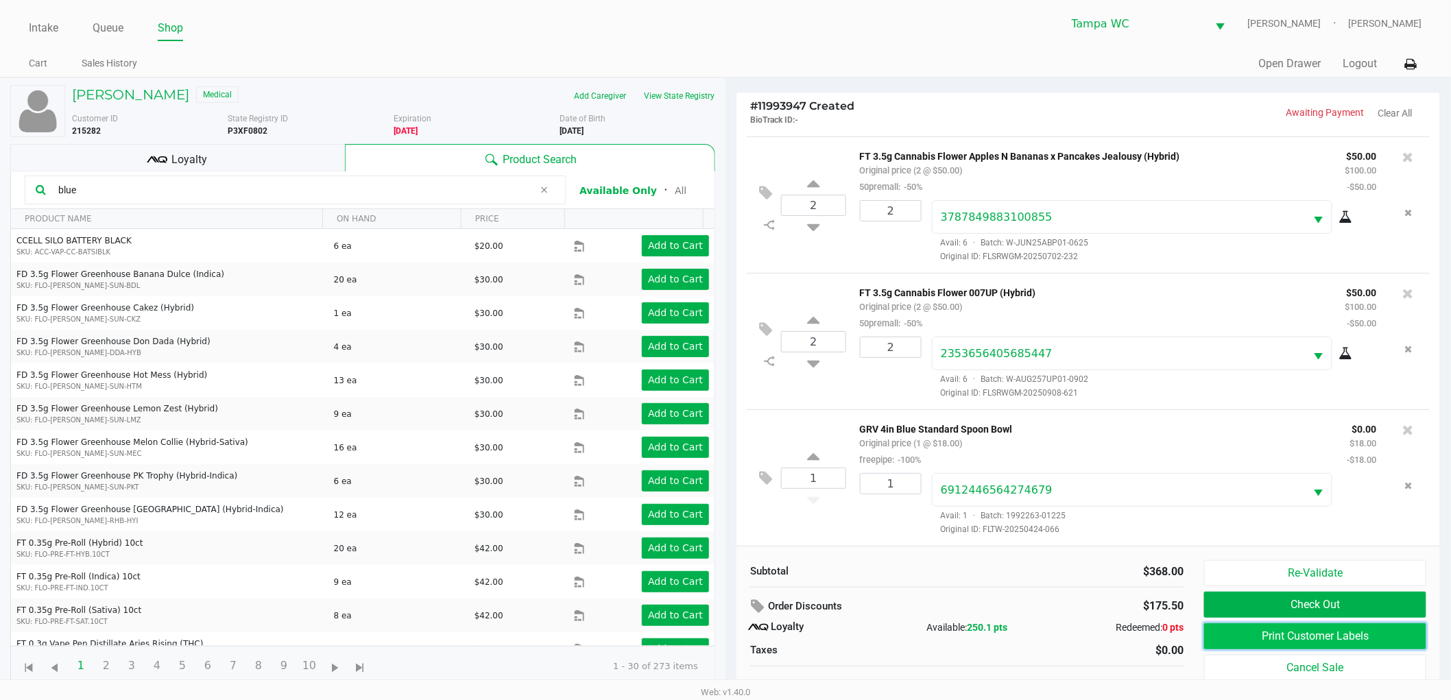
click at [1369, 633] on button "Print Customer Labels" at bounding box center [1315, 636] width 222 height 26
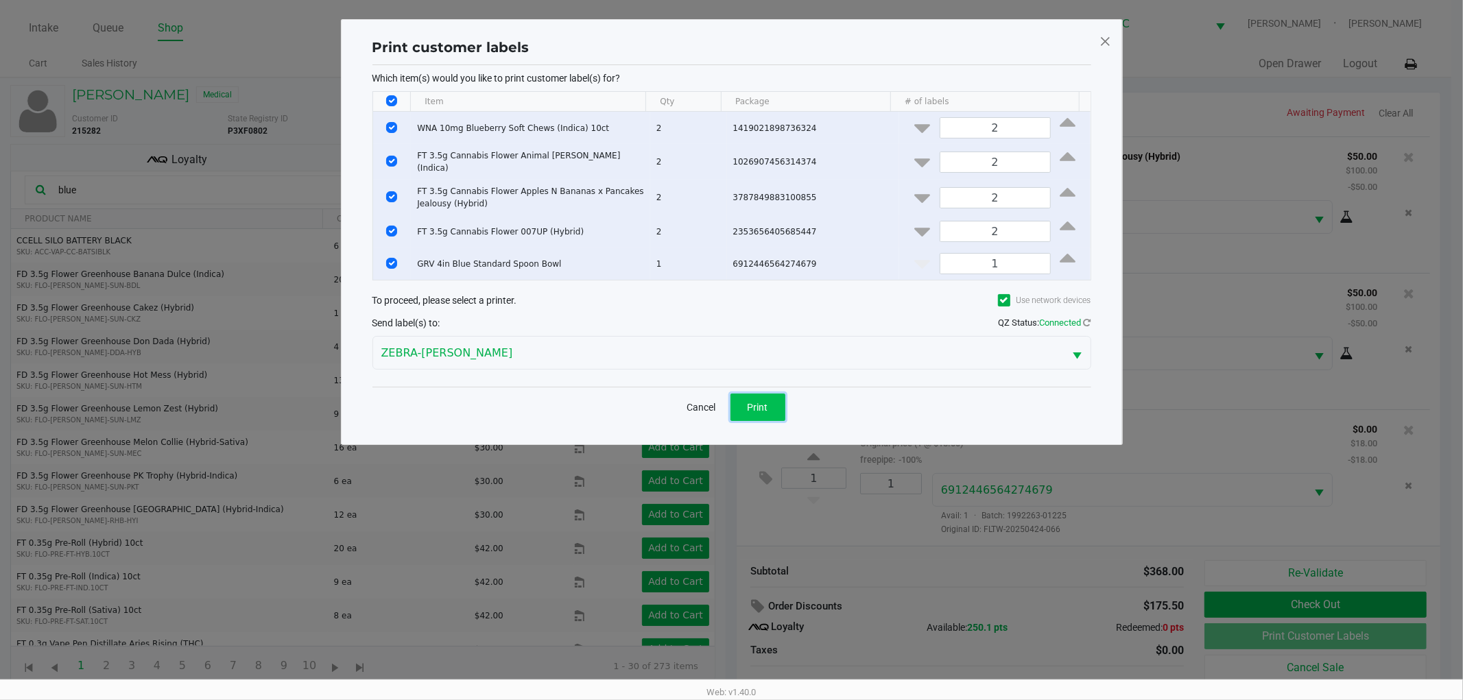
click at [762, 395] on button "Print" at bounding box center [757, 407] width 55 height 27
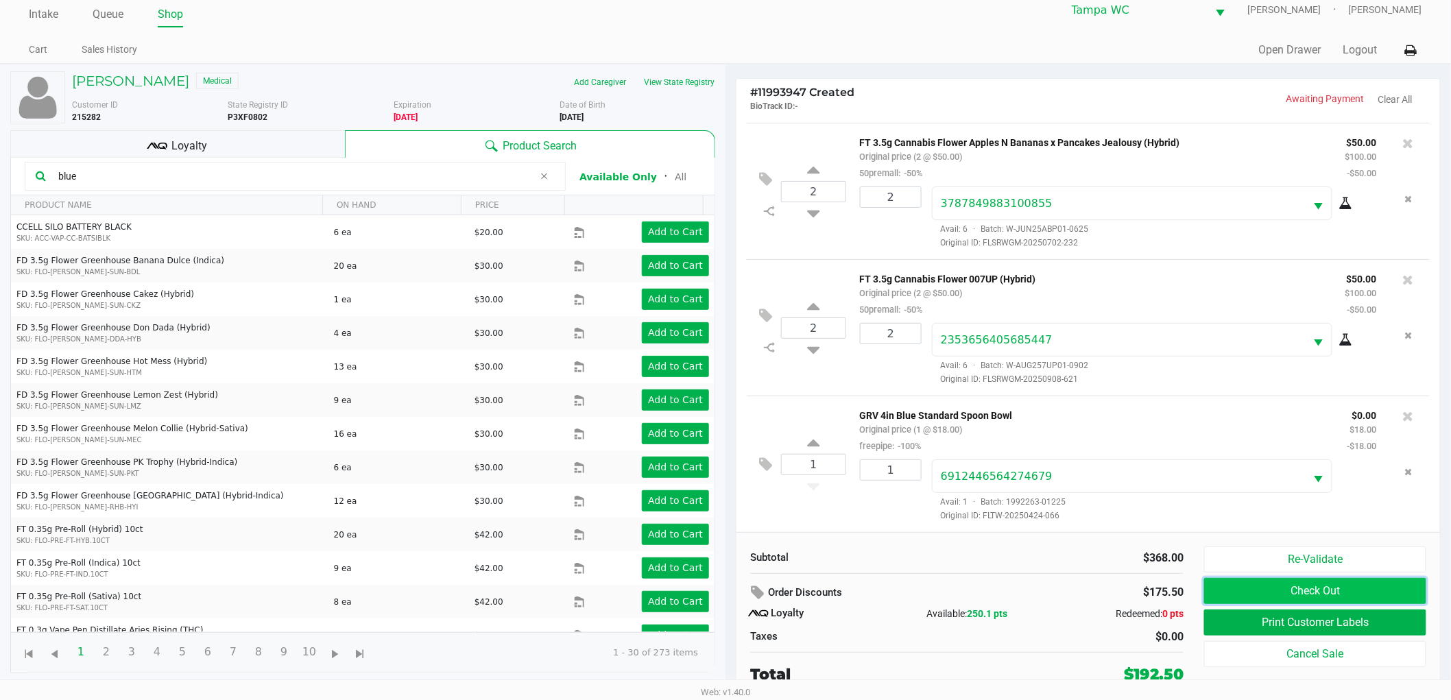
click at [1247, 592] on button "Check Out" at bounding box center [1315, 591] width 222 height 26
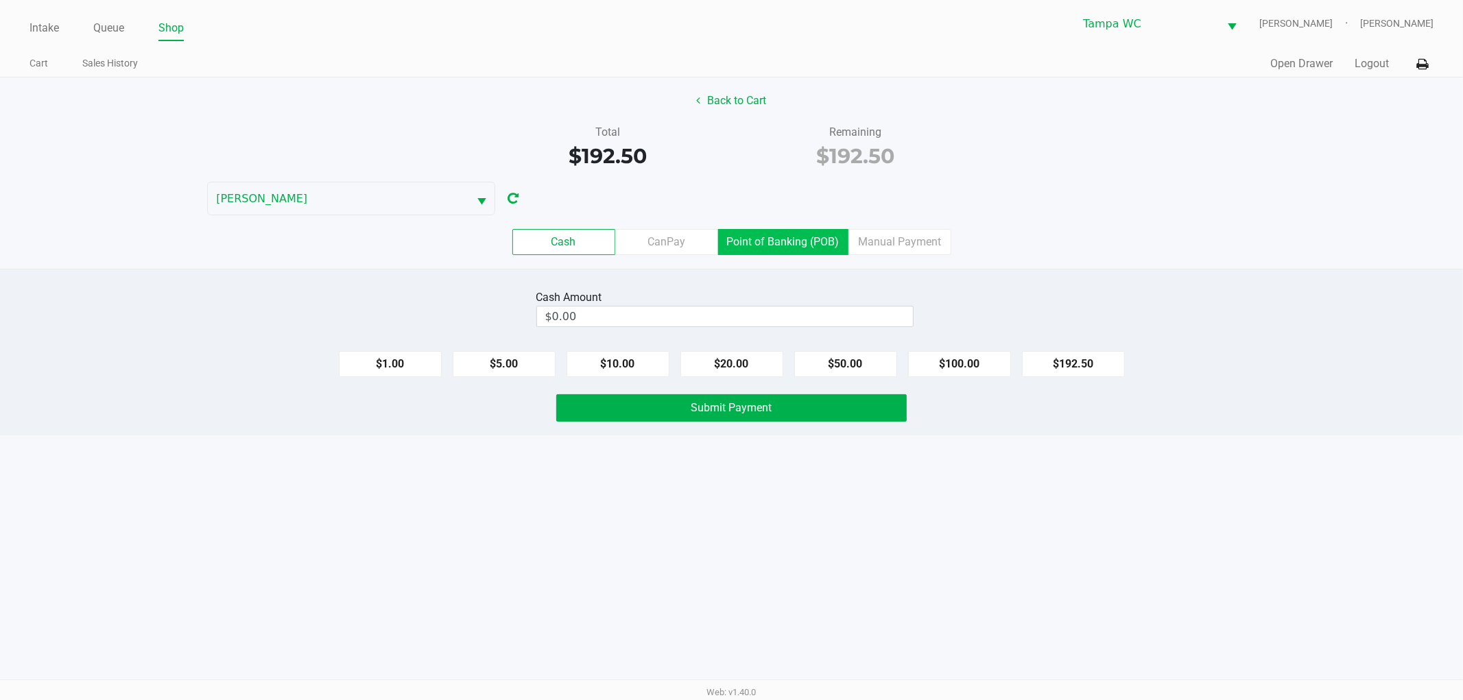
click at [785, 237] on label "Point of Banking (POB)" at bounding box center [783, 242] width 130 height 26
click at [0, 0] on 7 "Point of Banking (POB)" at bounding box center [0, 0] width 0 height 0
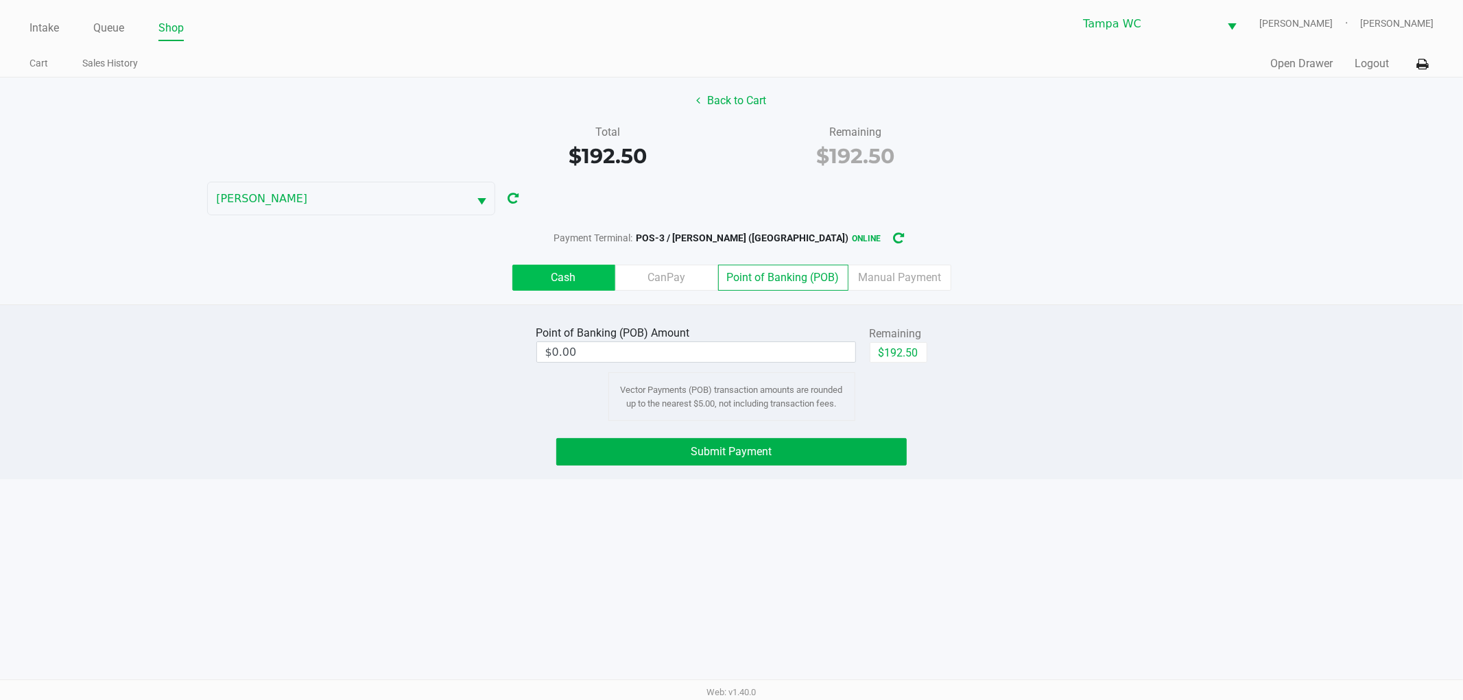
click at [579, 272] on label "Cash" at bounding box center [563, 278] width 103 height 26
click at [0, 0] on 0 "Cash" at bounding box center [0, 0] width 0 height 0
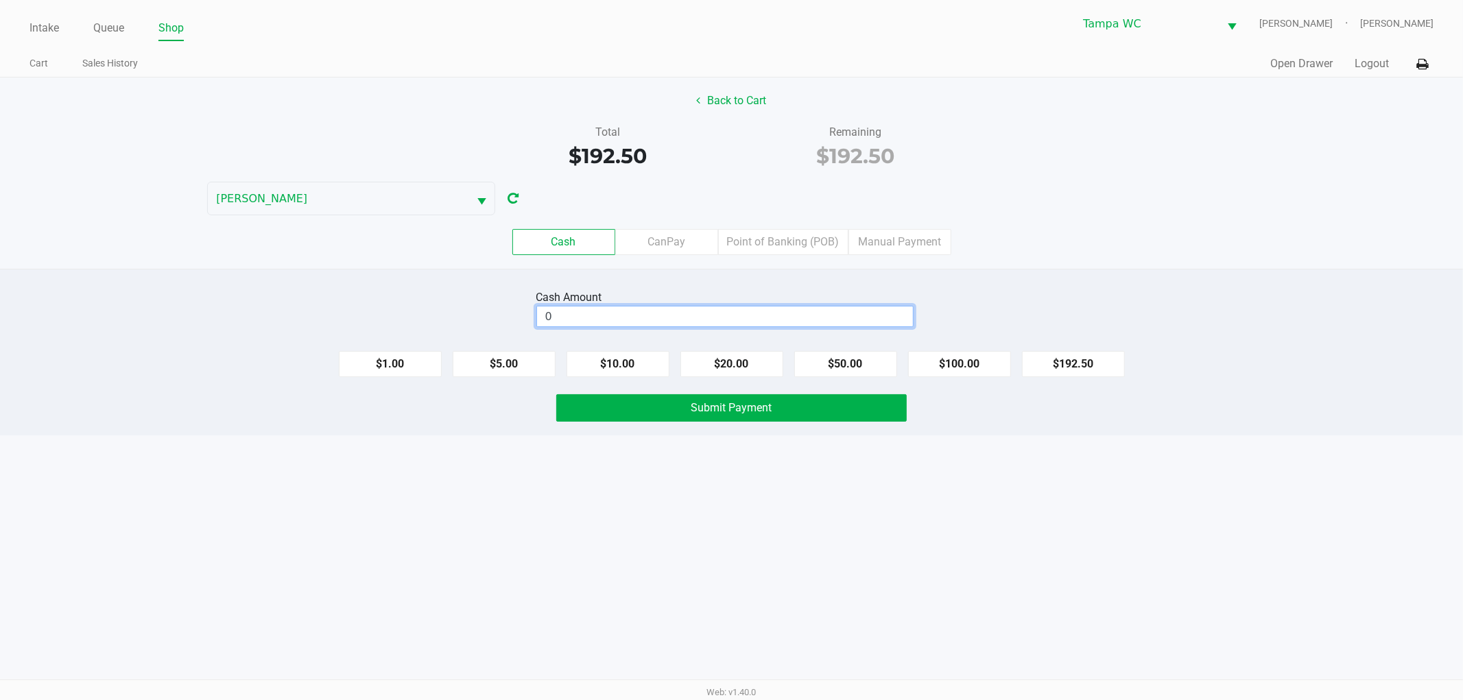
click at [642, 320] on input "0" at bounding box center [725, 316] width 376 height 20
click at [1151, 117] on div "Back to Cart Total $192.50 Remaining $192.50 WILLOW-SMITH Cash CanPay Point of …" at bounding box center [731, 172] width 1463 height 191
click at [962, 494] on div "Intake Queue Shop Tampa WC WILLOW-SMITH Jalen Thedy Cart Sales History Quick Sa…" at bounding box center [731, 350] width 1463 height 700
click at [832, 425] on div "Cash Amount $200.00 Clear $1.00 $5.00 $10.00 $20.00 $50.00 $100.00 $192.50 Subm…" at bounding box center [731, 352] width 1463 height 167
click at [832, 421] on button "Submit Payment" at bounding box center [731, 407] width 350 height 27
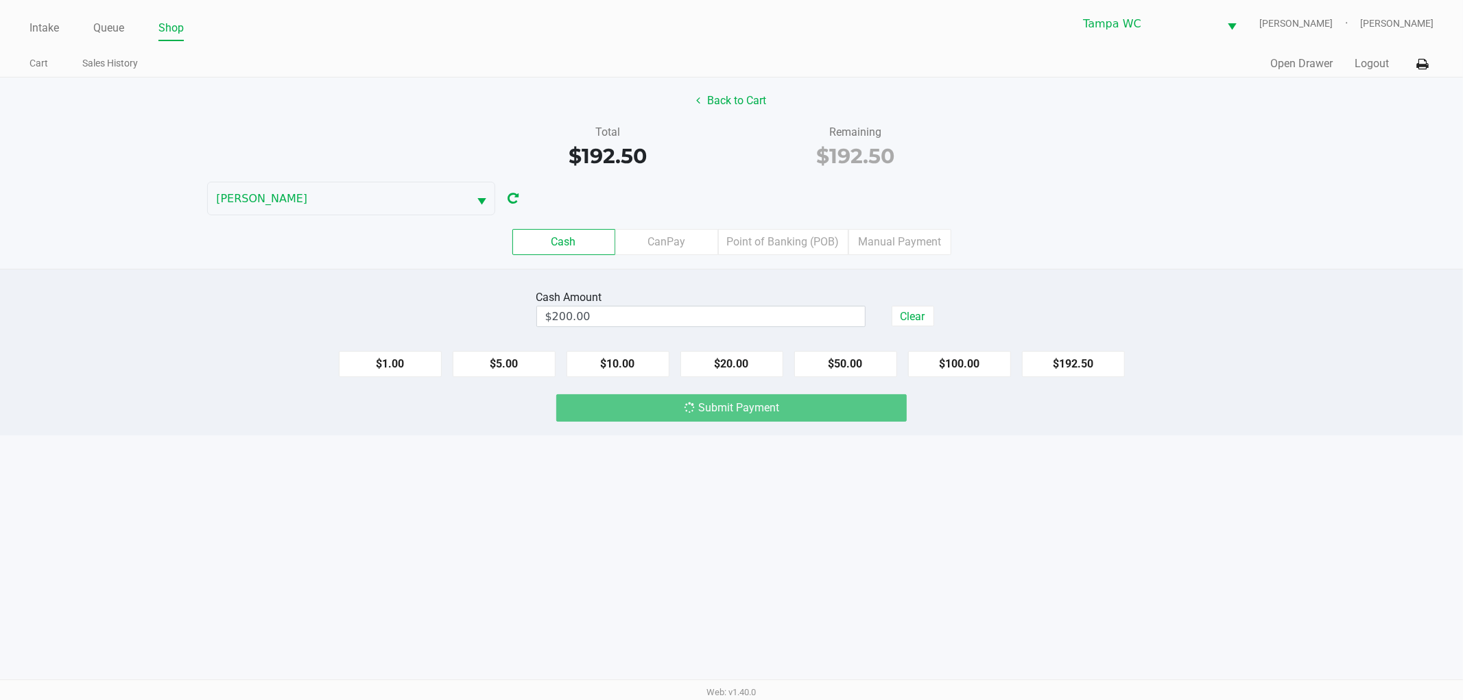
click at [1141, 272] on div "Cash Amount $200.00 Clear $1.00 $5.00 $10.00 $20.00 $50.00 $100.00 $192.50 Subm…" at bounding box center [731, 352] width 1463 height 167
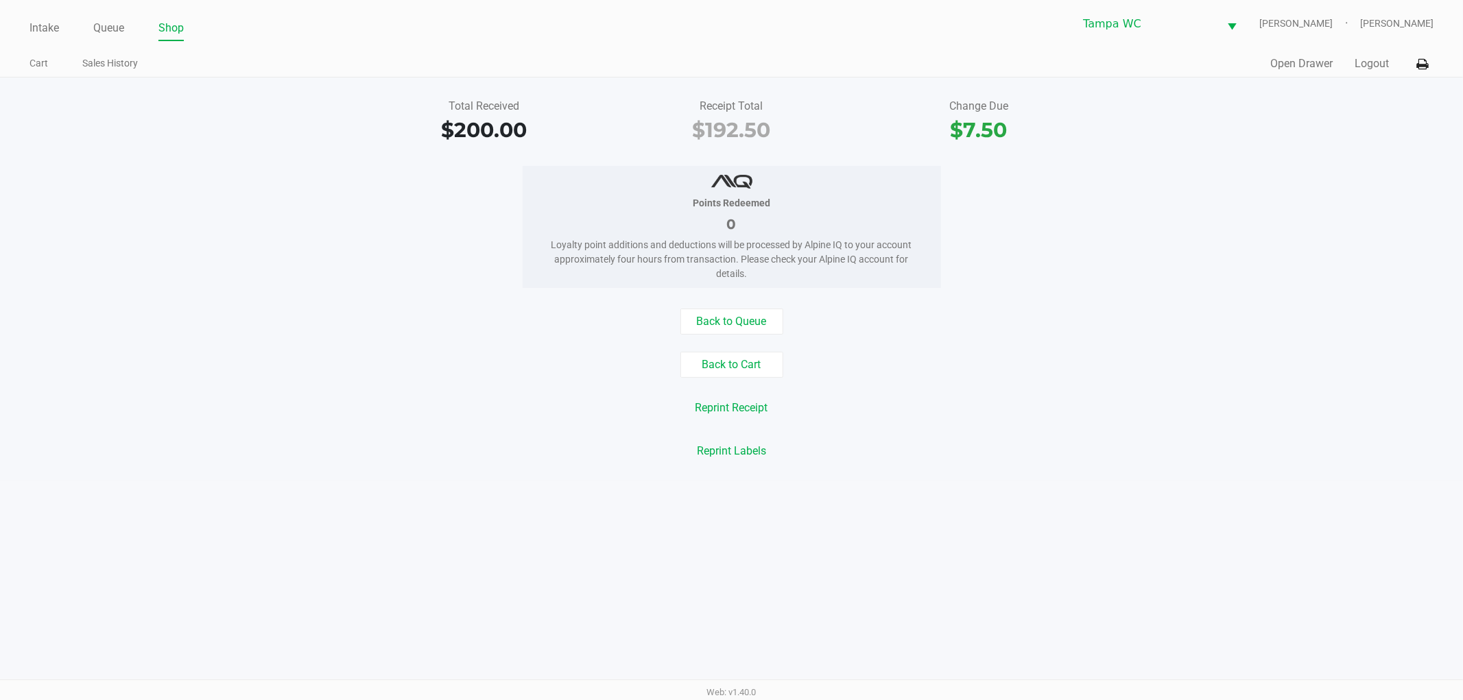
click at [1361, 53] on div "Quick Sale Open Drawer Logout" at bounding box center [1083, 63] width 702 height 25
click at [1363, 63] on button "Logout" at bounding box center [1371, 64] width 34 height 16
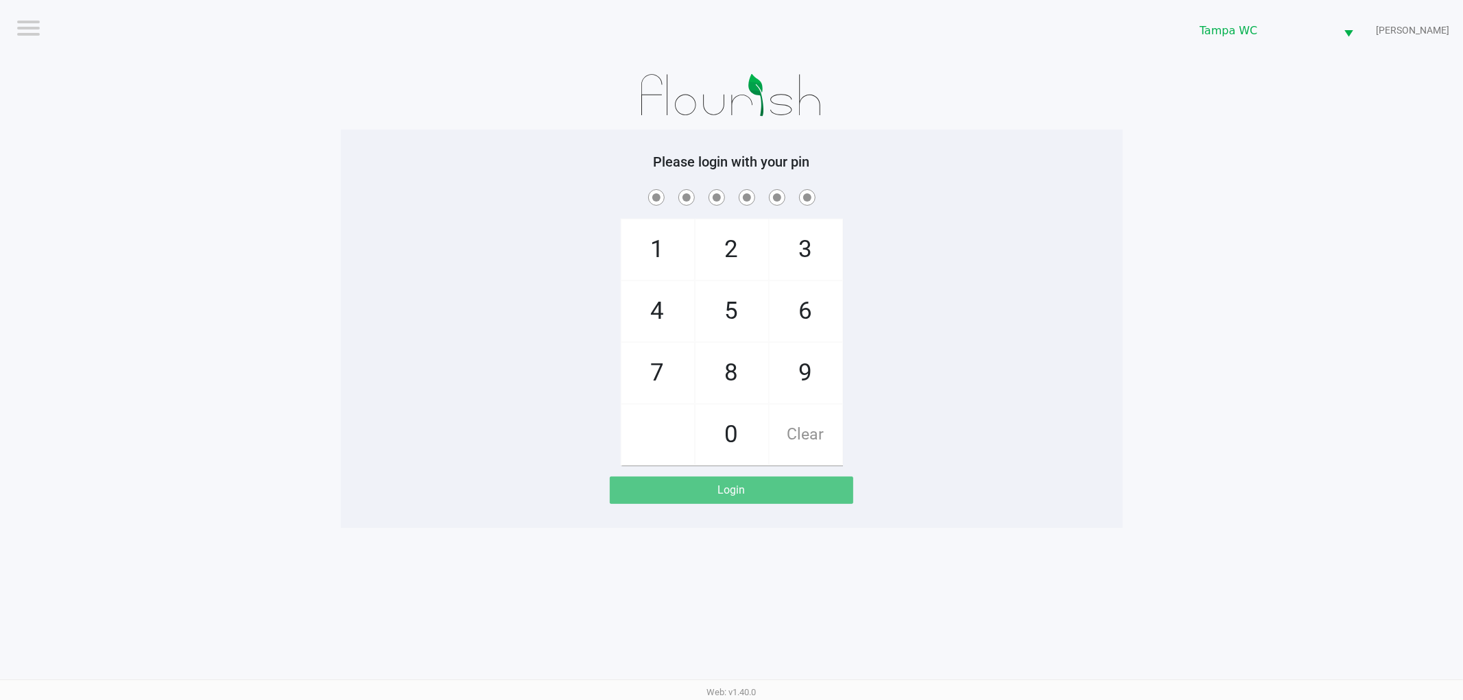
click at [1327, 154] on app-pos-login-wrapper "Logout Tampa WC WILLOW-SMITH Please login with your pin 1 4 7 2 5 8 0 3 6 9 Cle…" at bounding box center [731, 264] width 1463 height 528
click at [1297, 197] on app-pos-login-wrapper "Logout Tampa WC WILLOW-SMITH Please login with your pin 1 4 7 2 5 8 0 3 6 9 Cle…" at bounding box center [731, 264] width 1463 height 528
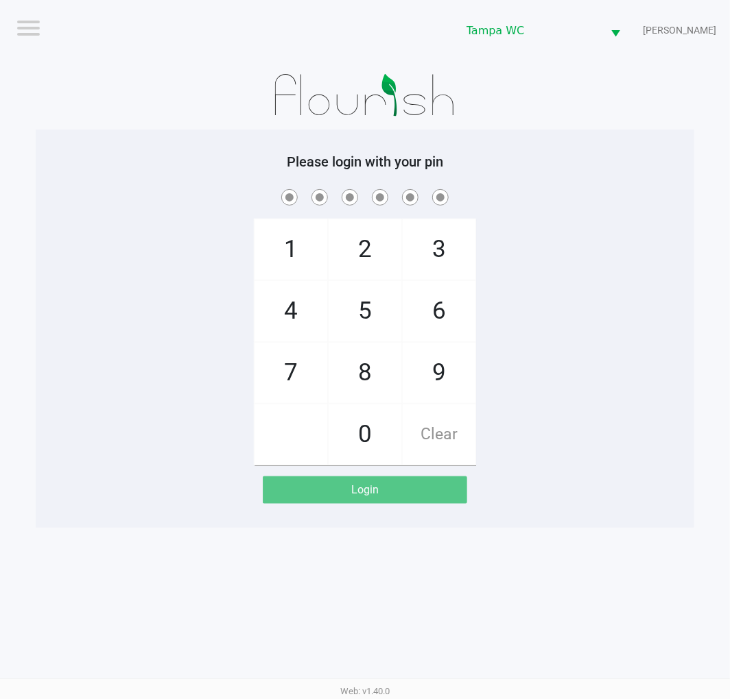
click at [645, 271] on div "1 4 7 2 5 8 0 3 6 9 Clear" at bounding box center [365, 326] width 658 height 279
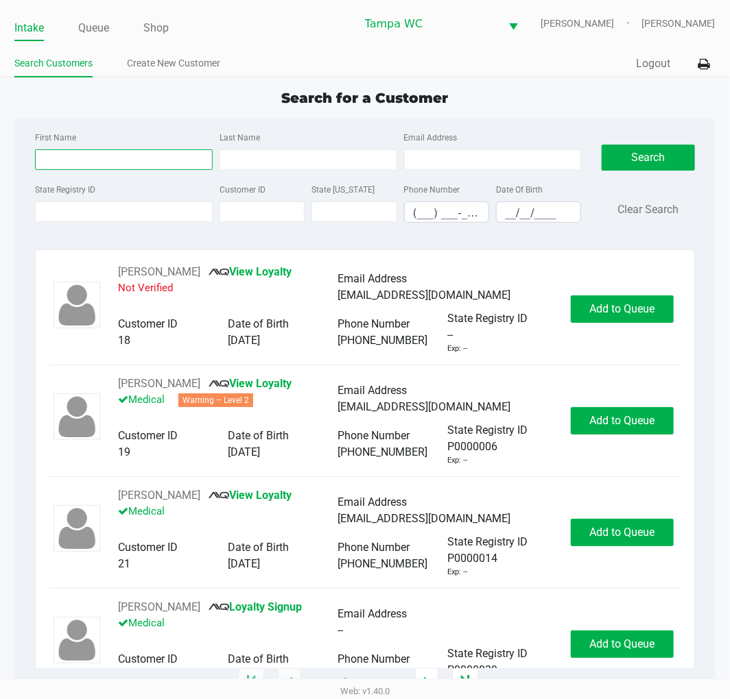
click at [121, 158] on input "First Name" at bounding box center [124, 159] width 178 height 21
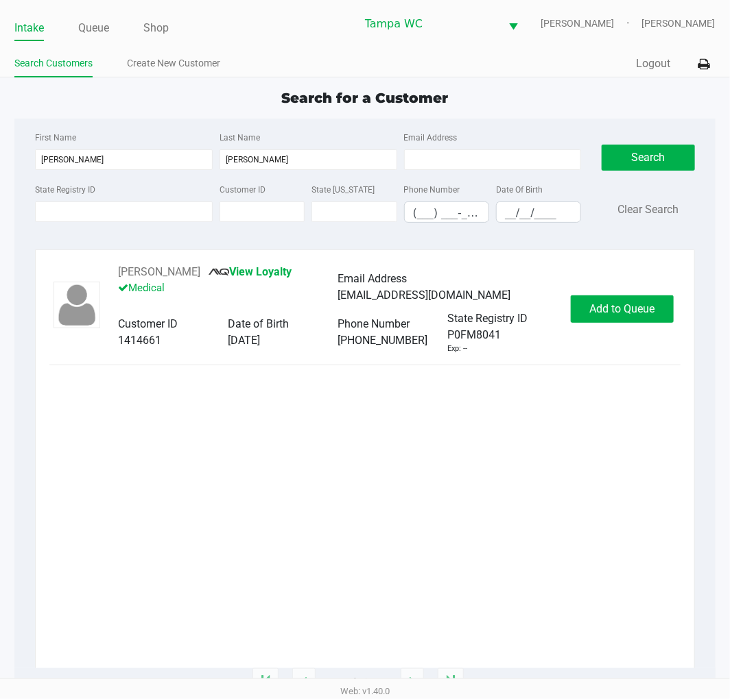
drag, startPoint x: 357, startPoint y: 509, endPoint x: 496, endPoint y: 332, distance: 225.1
click at [358, 507] on div "Damon Walden View Loyalty Medical Email Address ydma2001@gmail.com Customer ID …" at bounding box center [364, 466] width 630 height 405
click at [627, 311] on span "Add to Queue" at bounding box center [621, 308] width 65 height 13
click at [632, 316] on div "Add to Queue" at bounding box center [621, 309] width 103 height 27
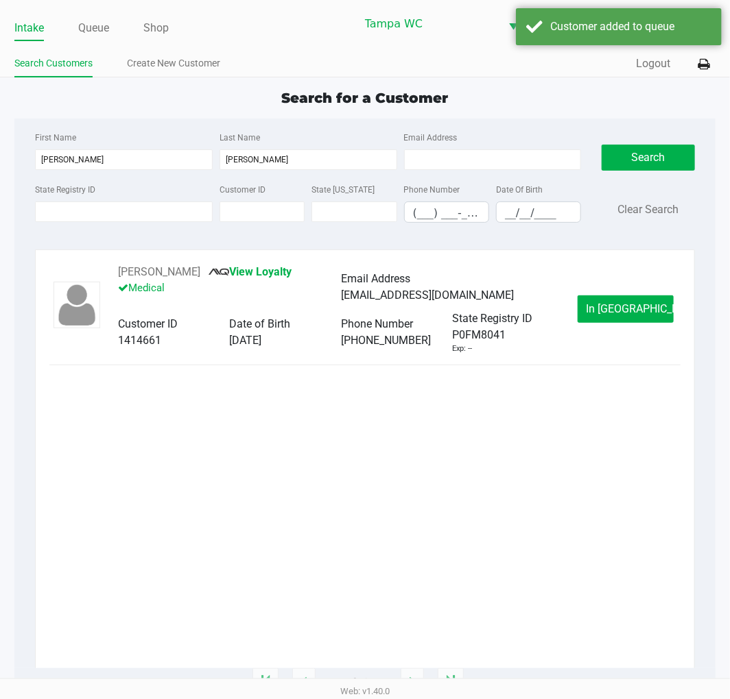
click at [632, 315] on span "In Queue" at bounding box center [643, 308] width 115 height 13
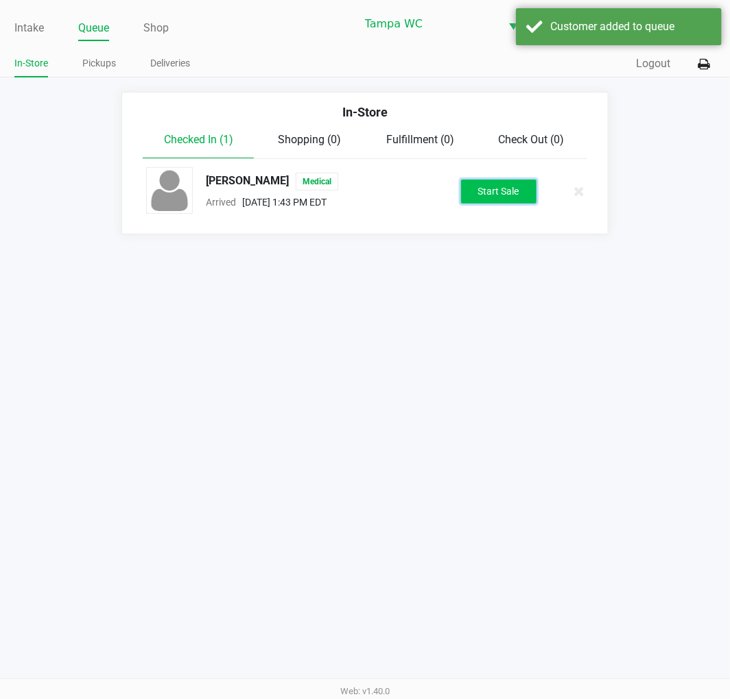
click at [520, 194] on button "Start Sale" at bounding box center [498, 192] width 75 height 24
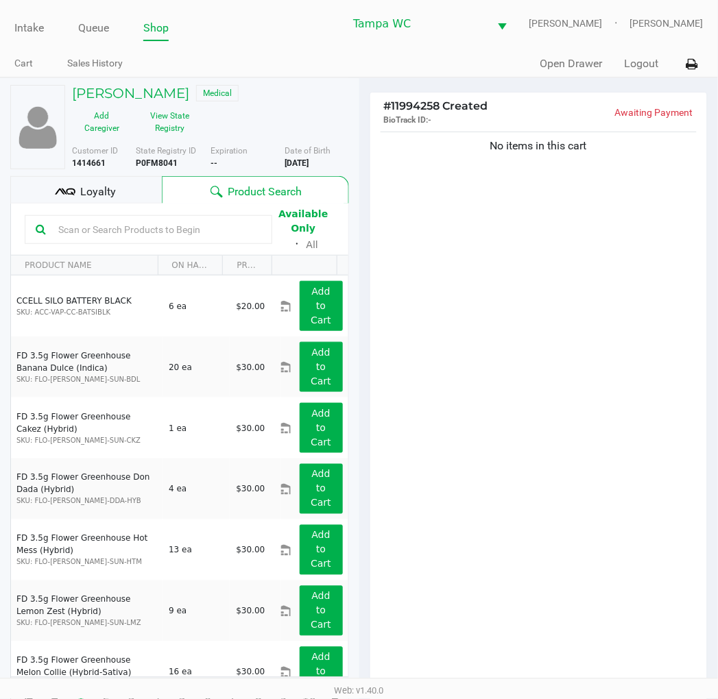
click at [216, 222] on input "text" at bounding box center [157, 229] width 208 height 21
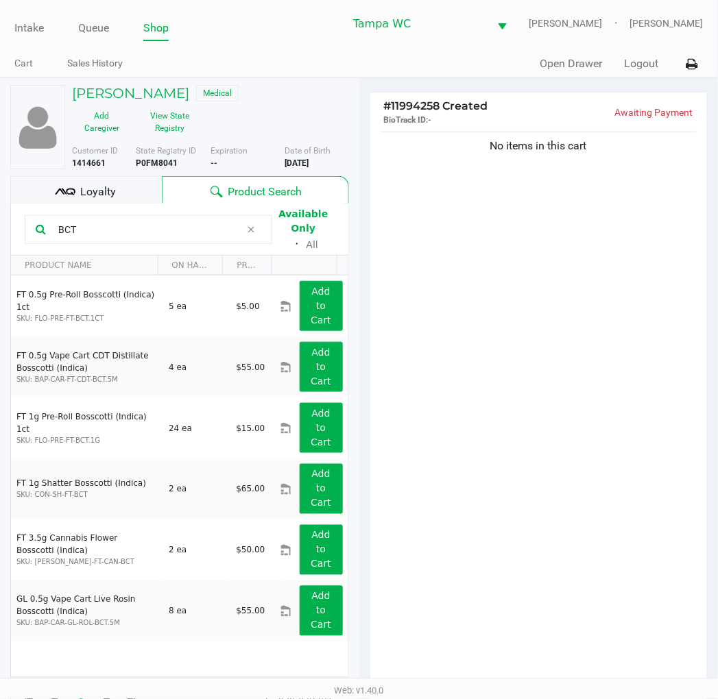
click at [439, 332] on div "No items in this cart" at bounding box center [538, 412] width 337 height 567
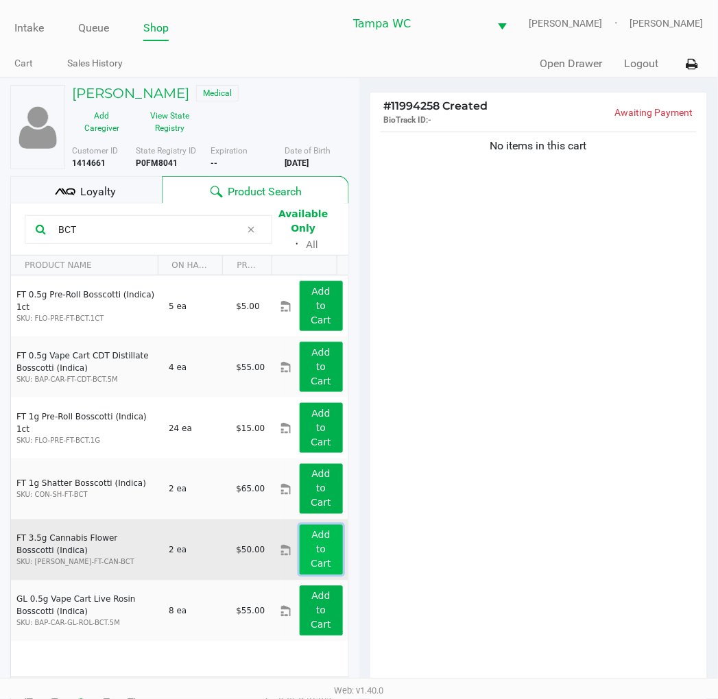
click at [300, 536] on button "Add to Cart" at bounding box center [321, 550] width 43 height 50
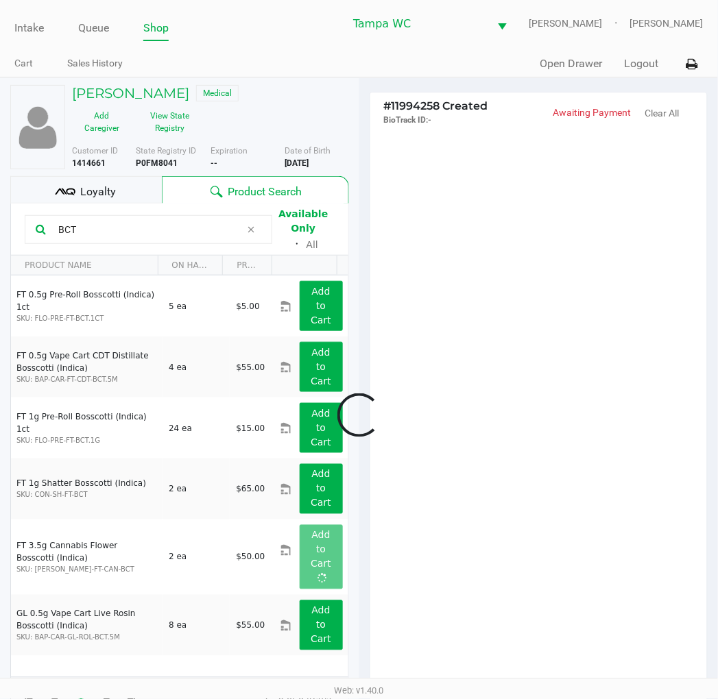
click at [533, 389] on div at bounding box center [359, 415] width 718 height 539
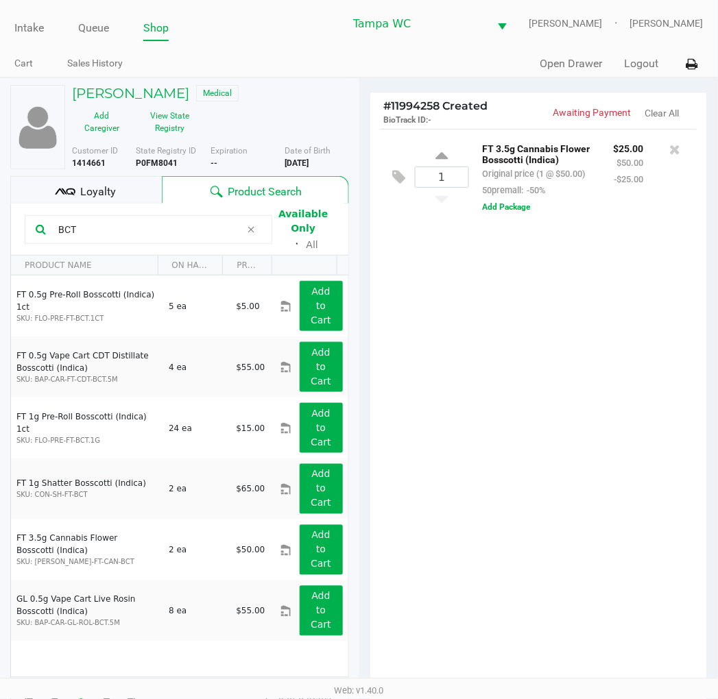
click at [545, 336] on div "1 FT 3.5g Cannabis Flower Bosscotti (Indica) Original price (1 @ $50.00) 50prem…" at bounding box center [538, 412] width 337 height 567
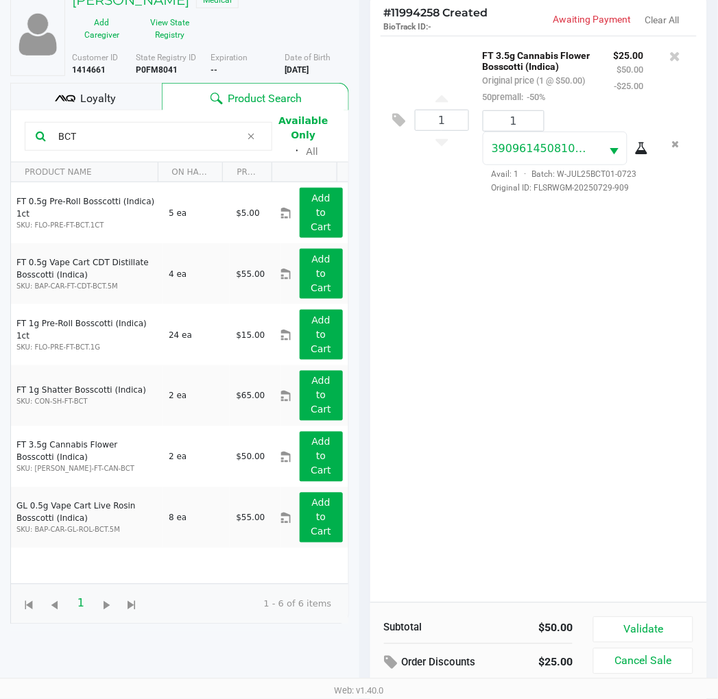
scroll to position [149, 0]
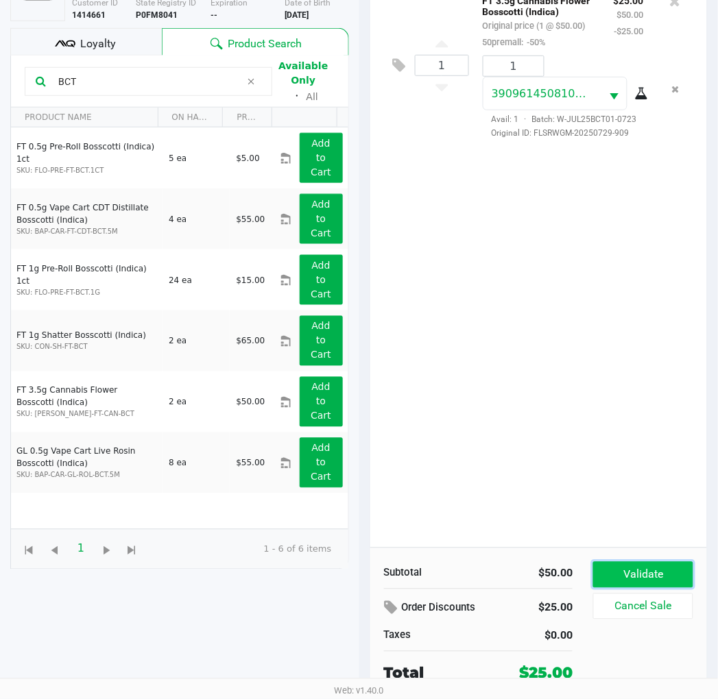
click at [606, 571] on button "Validate" at bounding box center [642, 575] width 99 height 26
drag, startPoint x: 618, startPoint y: 509, endPoint x: 616, endPoint y: 497, distance: 11.8
click at [618, 509] on div "1 FT 3.5g Cannabis Flower Bosscotti (Indica) Original price (1 @ $50.00) 50prem…" at bounding box center [538, 264] width 337 height 567
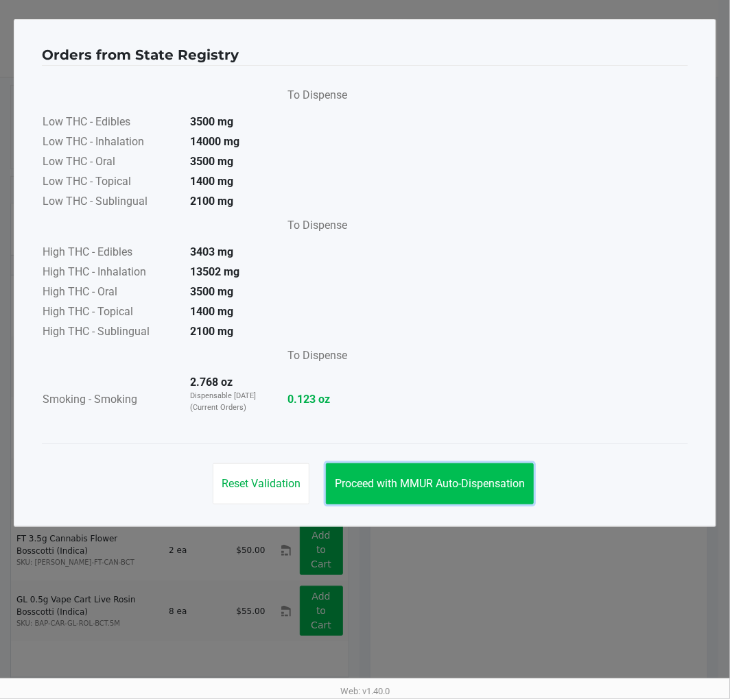
click at [501, 492] on button "Proceed with MMUR Auto-Dispensation" at bounding box center [430, 484] width 208 height 41
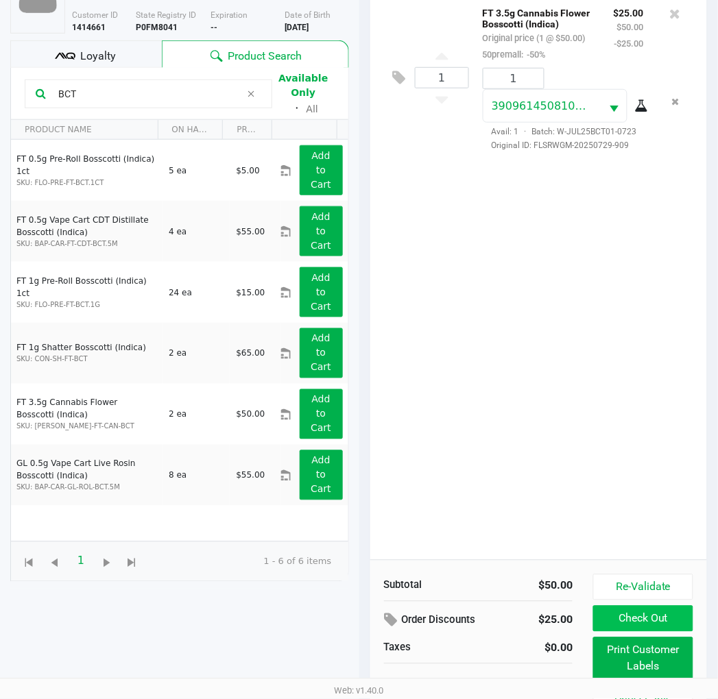
scroll to position [152, 0]
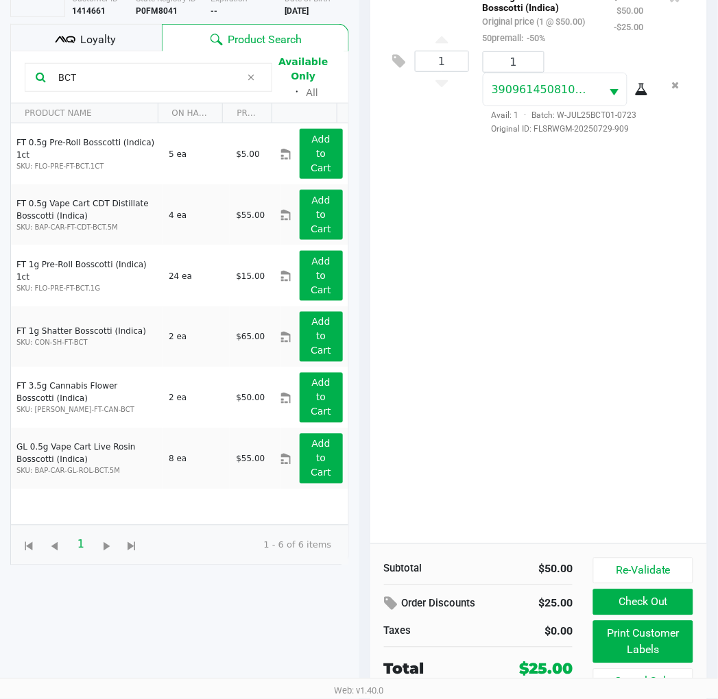
click at [627, 617] on div "Re-Validate Check Out Print Customer Labels Cancel Sale" at bounding box center [648, 626] width 110 height 137
click at [649, 635] on button "Print Customer Labels" at bounding box center [642, 642] width 99 height 43
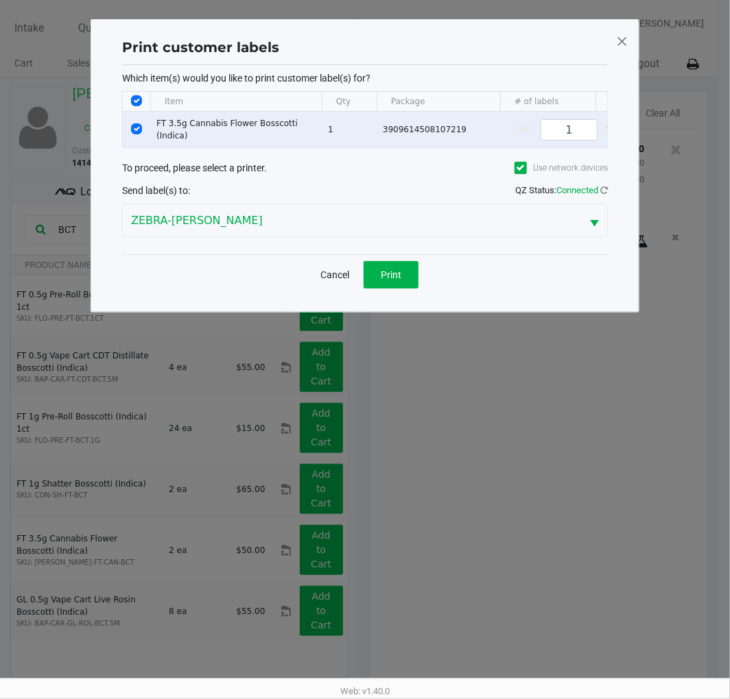
click at [444, 289] on div "Cancel Print" at bounding box center [364, 274] width 485 height 40
click at [402, 279] on button "Print" at bounding box center [390, 274] width 55 height 27
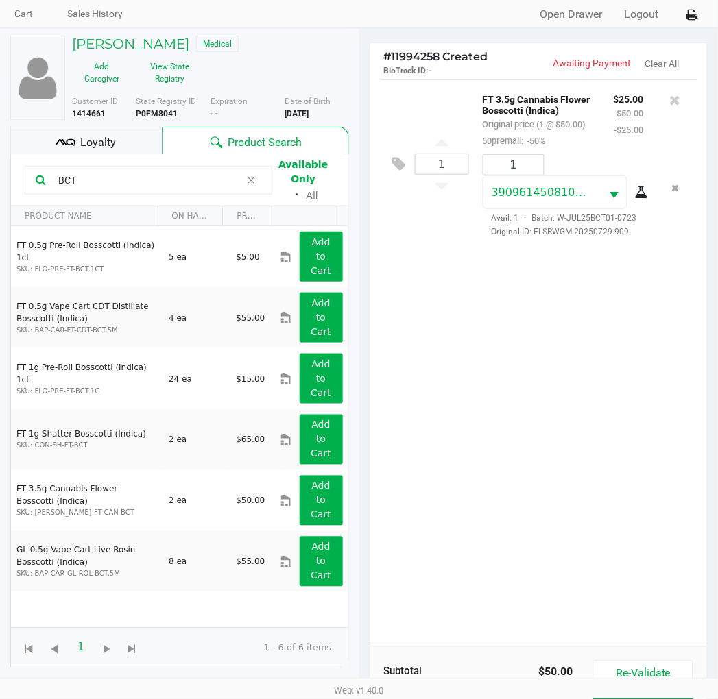
scroll to position [152, 0]
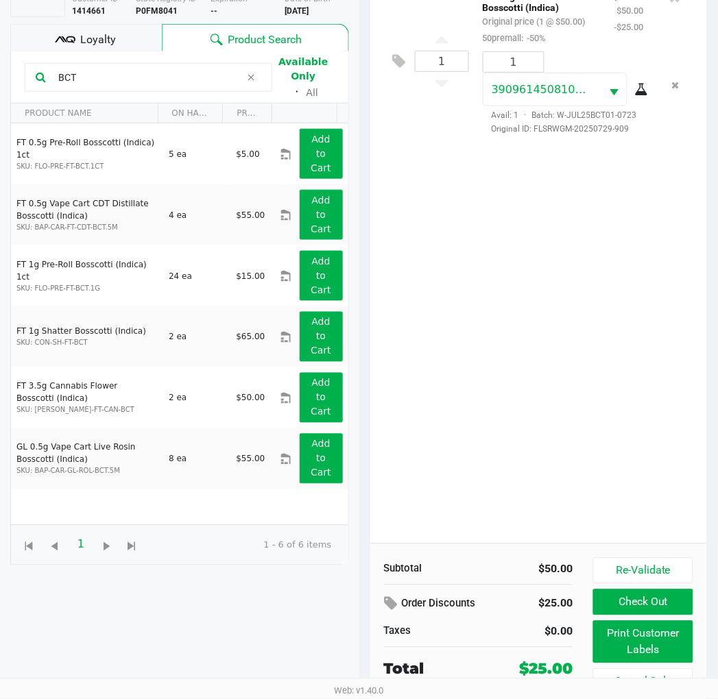
click at [605, 555] on div "Subtotal $50.00 Order Discounts $25.00 Taxes $0.00 Total $25.00 Re-Validate Che…" at bounding box center [538, 626] width 337 height 165
click at [608, 557] on div "Subtotal $50.00 Order Discounts $25.00 Taxes $0.00 Total $25.00 Re-Validate Che…" at bounding box center [538, 626] width 337 height 165
click at [599, 565] on button "Re-Validate" at bounding box center [642, 571] width 99 height 26
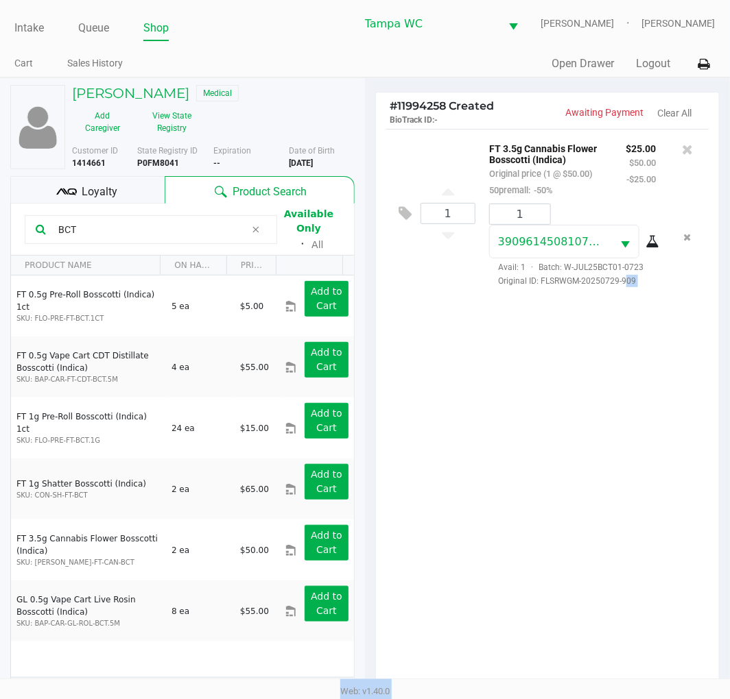
click at [616, 487] on body "Intake Queue Shop Tampa WC WILLOW-SMITH Jalen Thedy Cart Sales History Quick Sa…" at bounding box center [365, 339] width 730 height 679
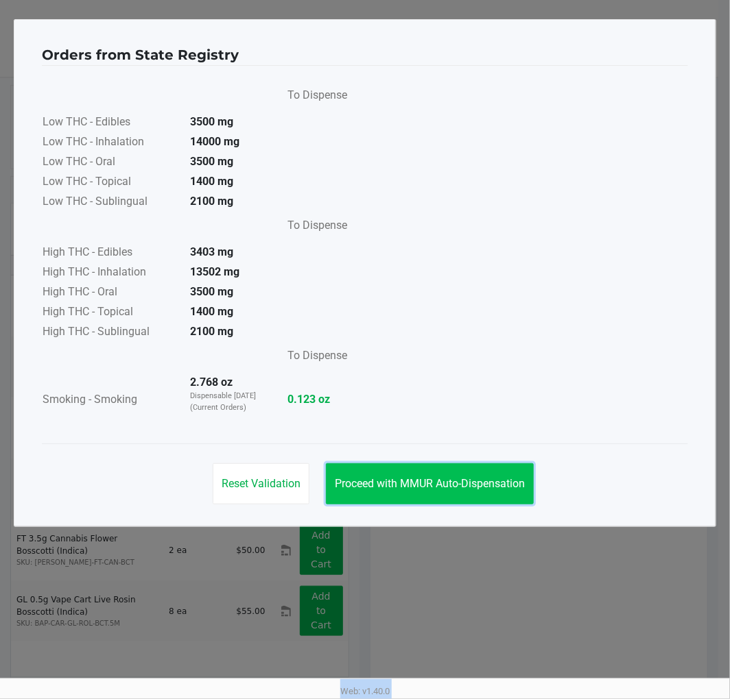
click at [381, 490] on button "Proceed with MMUR Auto-Dispensation" at bounding box center [430, 484] width 208 height 41
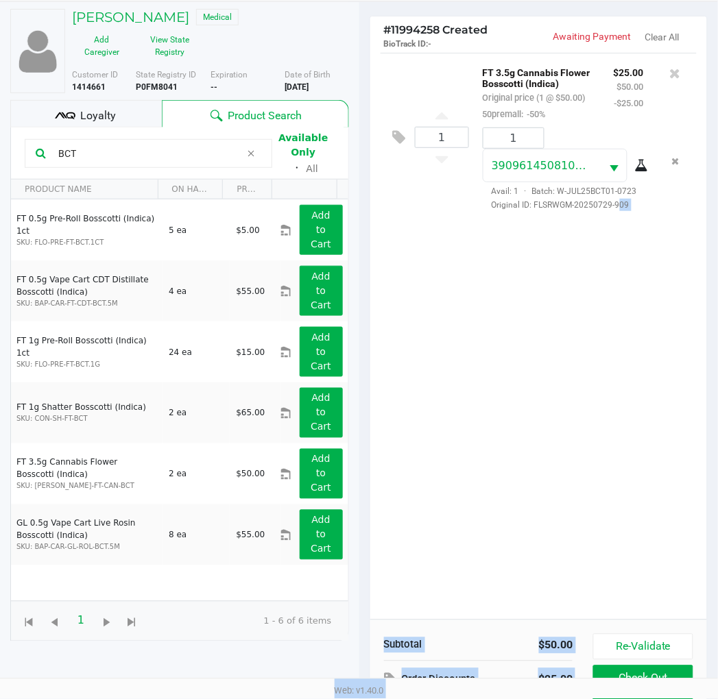
click at [651, 465] on div "1 FT 3.5g Cannabis Flower Bosscotti (Indica) Original price (1 @ $50.00) 50prem…" at bounding box center [538, 336] width 337 height 567
click at [645, 453] on div "1 FT 3.5g Cannabis Flower Bosscotti (Indica) Original price (1 @ $50.00) 50prem…" at bounding box center [538, 336] width 337 height 567
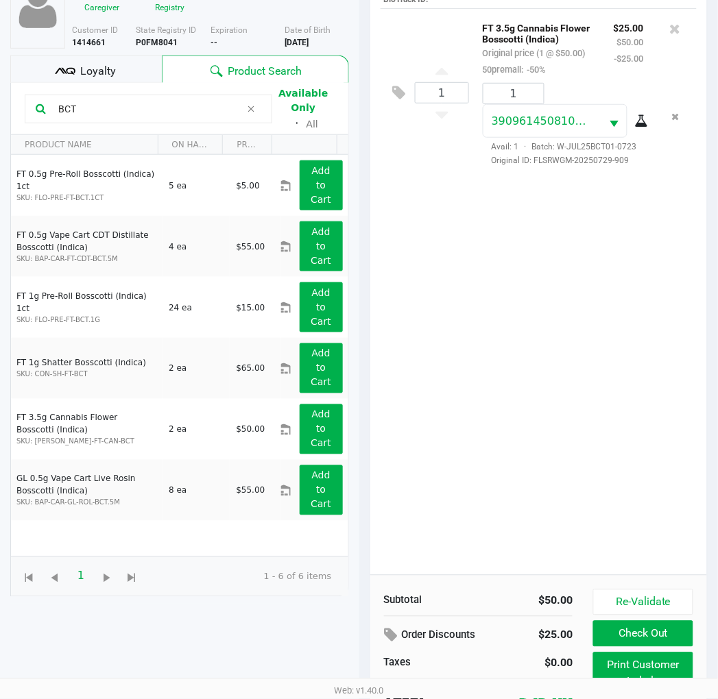
scroll to position [163, 0]
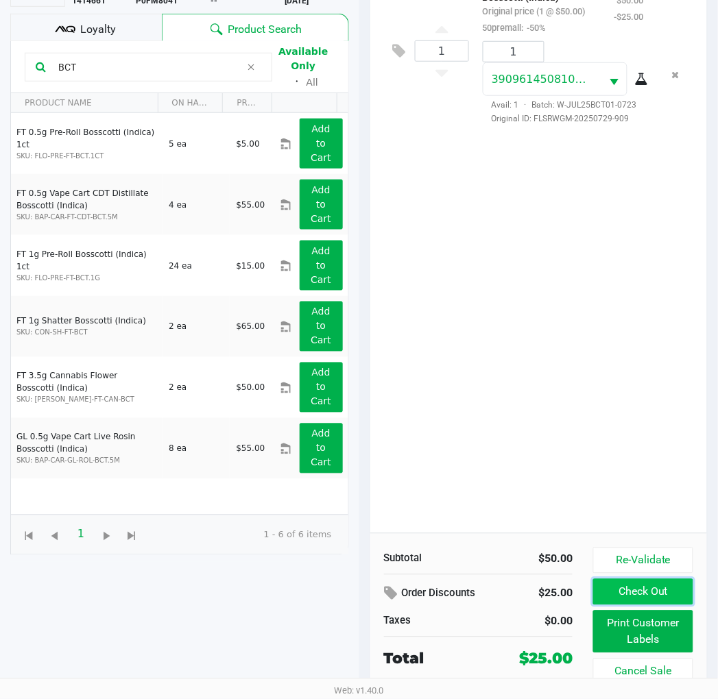
click at [613, 583] on button "Check Out" at bounding box center [642, 592] width 99 height 26
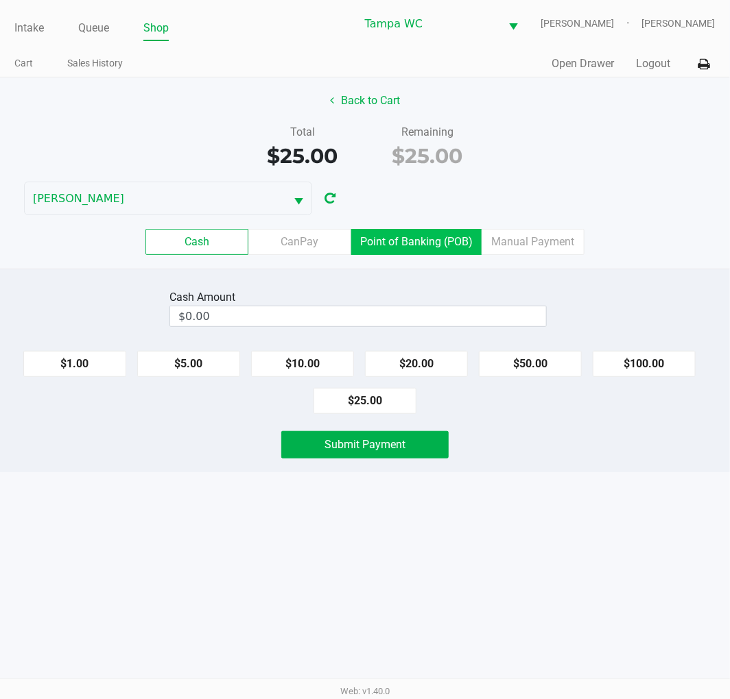
click at [398, 234] on label "Point of Banking (POB)" at bounding box center [416, 242] width 130 height 26
click at [0, 0] on 7 "Point of Banking (POB)" at bounding box center [0, 0] width 0 height 0
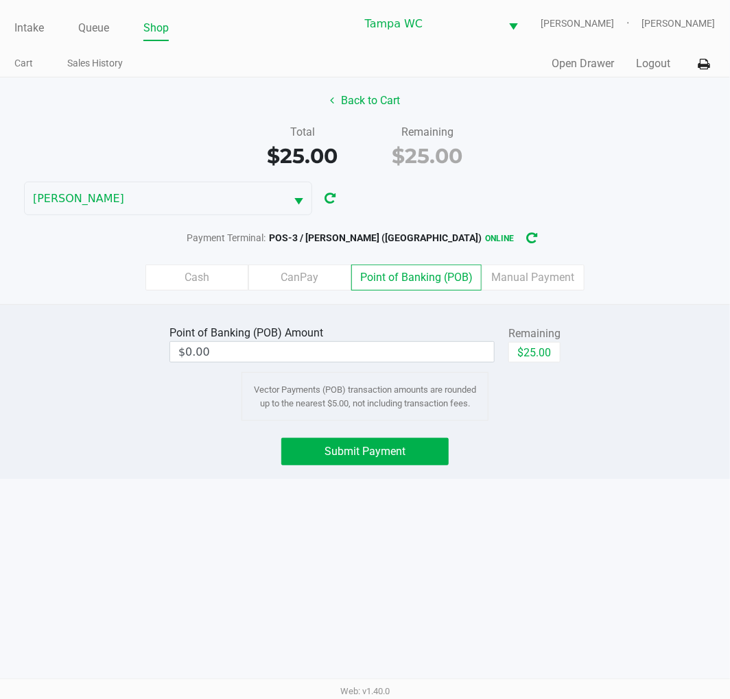
click at [599, 197] on div "Back to Cart Total $25.00 Remaining $25.00 WILLOW-SMITH Payment Terminal: POS-3…" at bounding box center [365, 190] width 730 height 227
click at [610, 467] on div "Point of Banking (POB) Amount $0.00 Remaining $25.00 Vector Payments (POB) tran…" at bounding box center [365, 391] width 730 height 175
click at [542, 361] on button "$25.00" at bounding box center [534, 352] width 52 height 21
click at [457, 448] on div "Submit Payment" at bounding box center [365, 451] width 188 height 27
click at [209, 272] on label "Cash" at bounding box center [196, 278] width 103 height 26
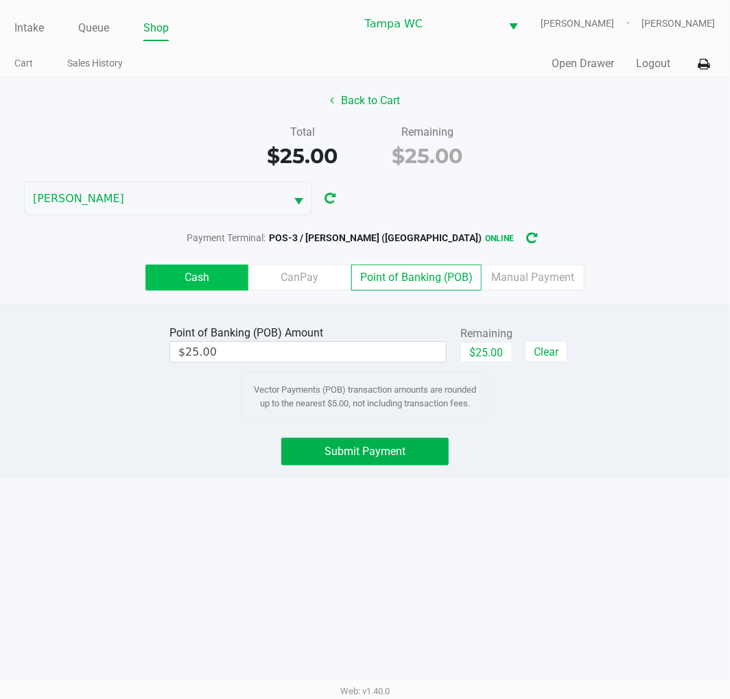
click at [0, 0] on 0 "Cash" at bounding box center [0, 0] width 0 height 0
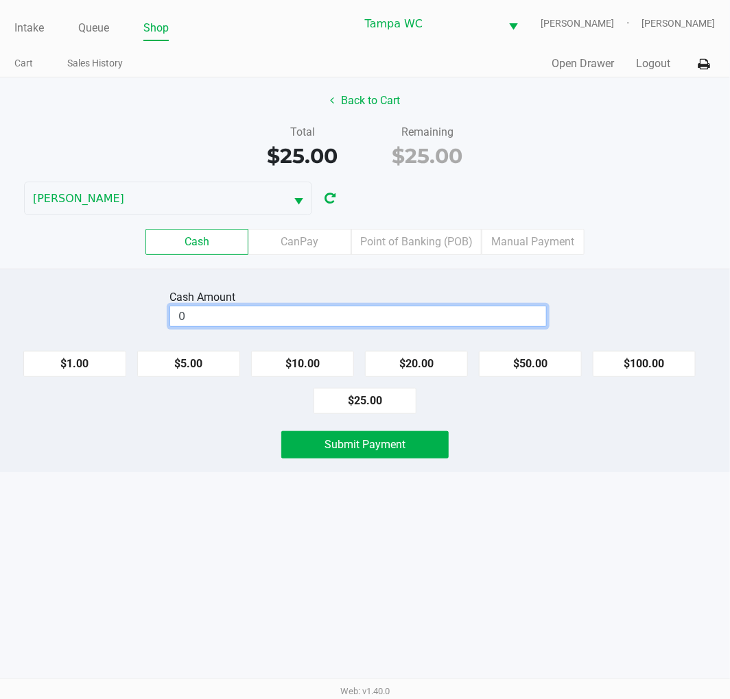
click at [217, 321] on input "0" at bounding box center [358, 316] width 376 height 20
click at [614, 161] on div "Total $25.00 Remaining $25.00" at bounding box center [365, 147] width 750 height 47
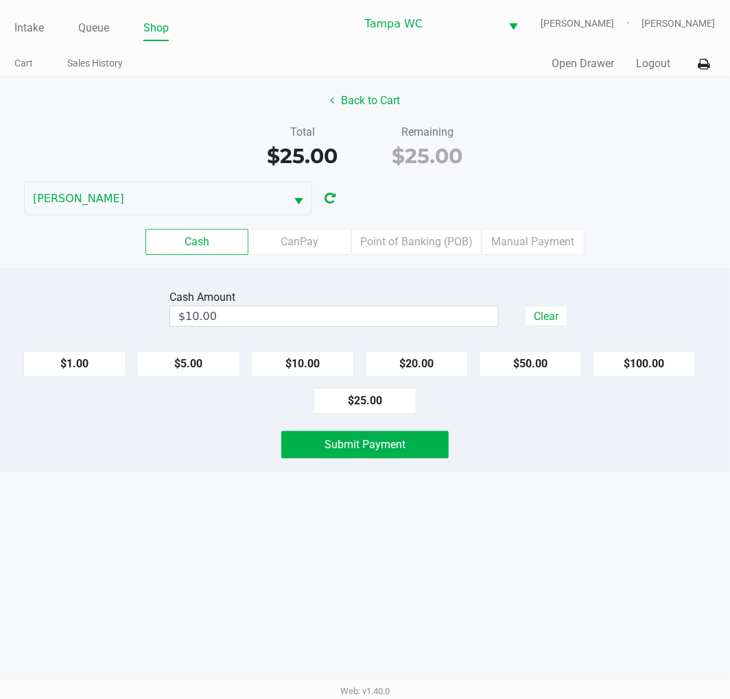
click at [614, 575] on div "Intake Queue Shop Tampa WC WILLOW-SMITH Jalen Thedy Cart Sales History Quick Sa…" at bounding box center [365, 349] width 730 height 699
click at [667, 141] on div "Total $25.00 Remaining $25.00" at bounding box center [365, 147] width 750 height 47
click at [631, 560] on div "Intake Queue Shop Tampa WC WILLOW-SMITH Jalen Thedy Cart Sales History Quick Sa…" at bounding box center [365, 349] width 730 height 699
click at [631, 259] on div "Cash CanPay Point of Banking (POB) Manual Payment" at bounding box center [365, 241] width 750 height 53
drag, startPoint x: 609, startPoint y: 239, endPoint x: 629, endPoint y: 400, distance: 162.4
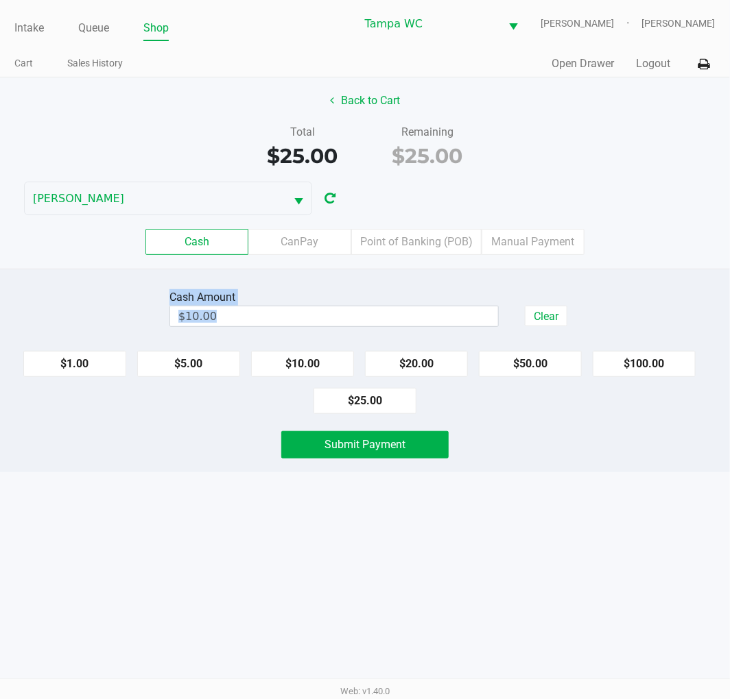
click at [610, 304] on div "Back to Cart Total $25.00 Remaining $25.00 WILLOW-SMITH Cash CanPay Point of Ba…" at bounding box center [365, 274] width 730 height 395
click at [625, 440] on div "Submit Payment" at bounding box center [365, 444] width 750 height 27
click at [359, 104] on button "Back to Cart" at bounding box center [365, 101] width 88 height 26
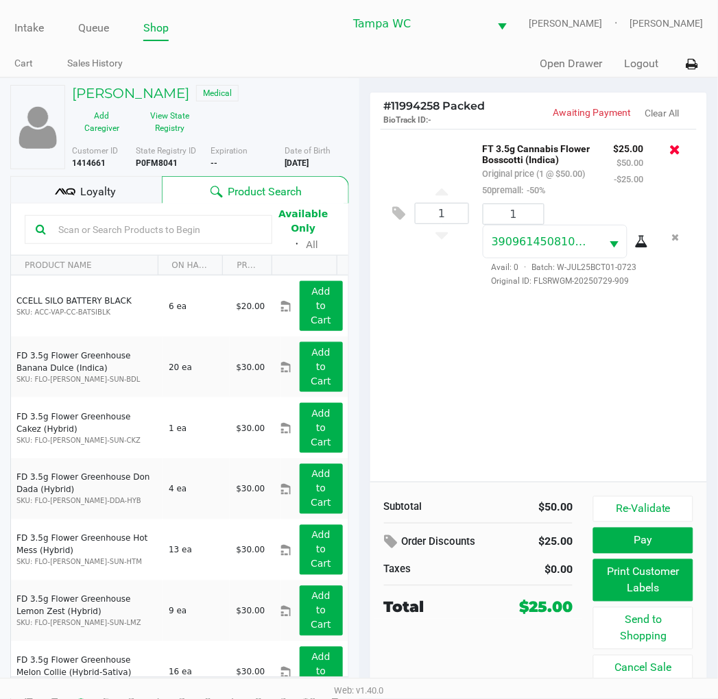
click at [677, 147] on icon at bounding box center [675, 150] width 11 height 14
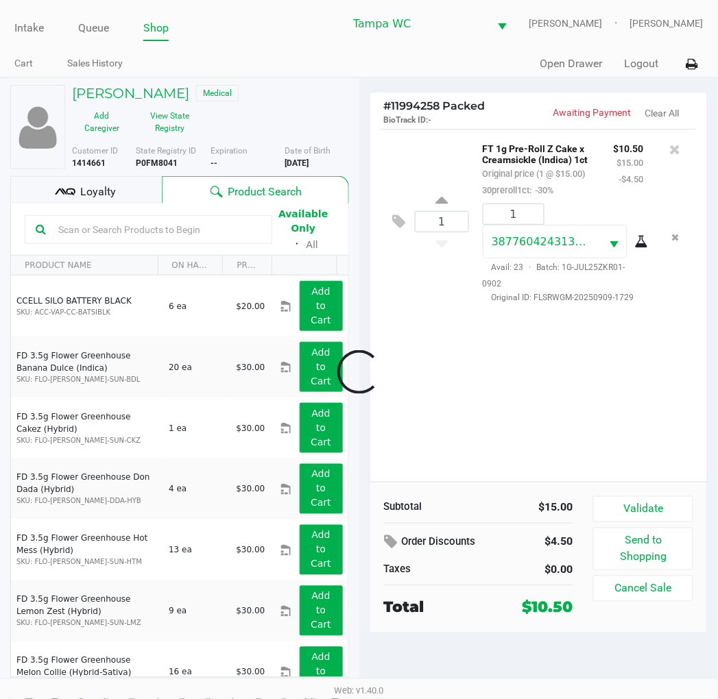
click at [661, 520] on div at bounding box center [359, 372] width 718 height 453
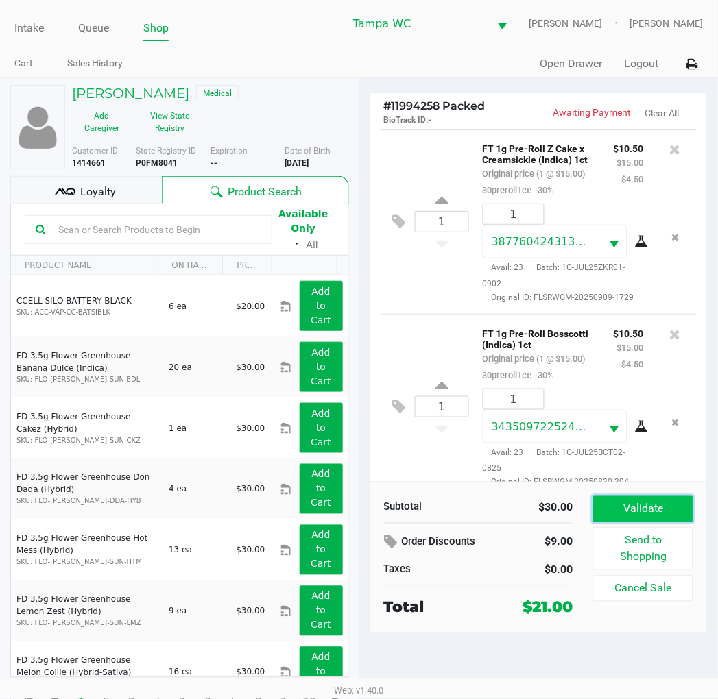
click at [621, 514] on button "Validate" at bounding box center [642, 509] width 99 height 26
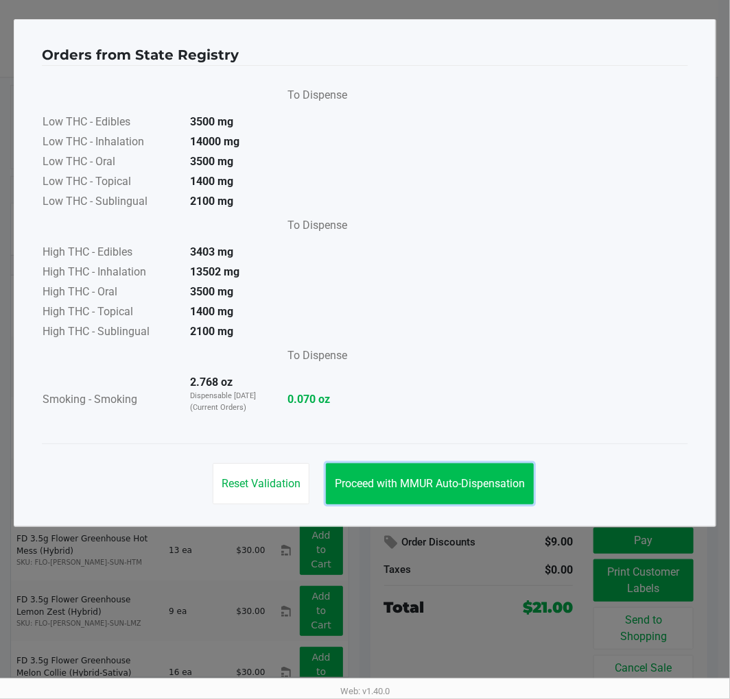
click at [497, 477] on span "Proceed with MMUR Auto-Dispensation" at bounding box center [430, 483] width 190 height 13
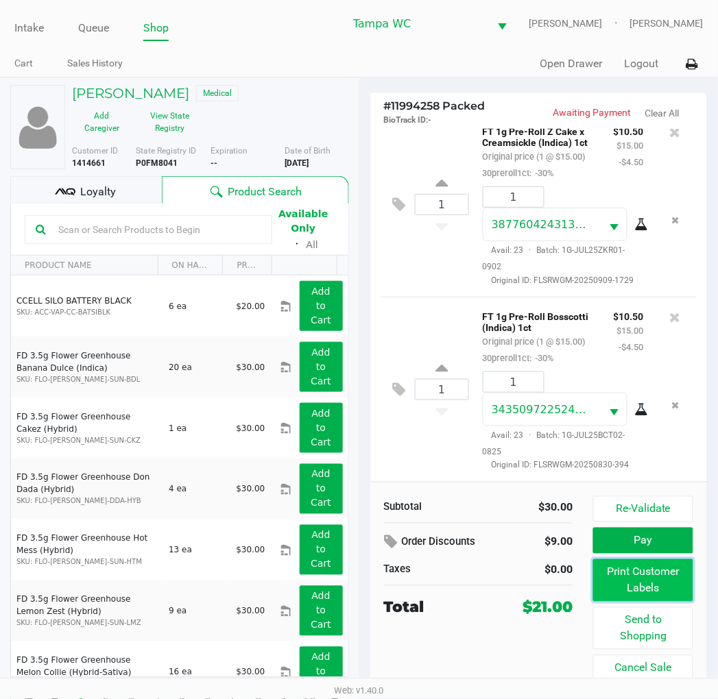
click at [656, 572] on button "Print Customer Labels" at bounding box center [642, 581] width 99 height 43
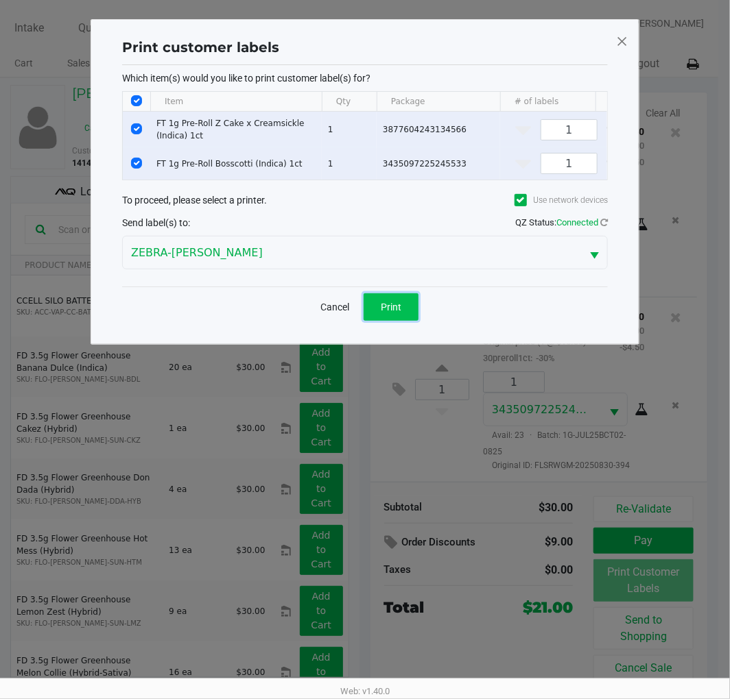
click at [394, 311] on span "Print" at bounding box center [391, 307] width 21 height 11
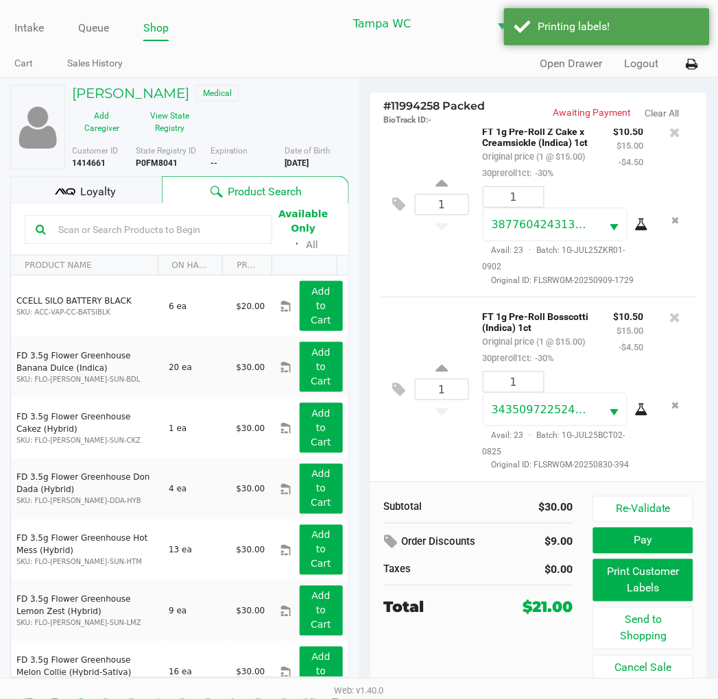
click at [120, 85] on h5 "Damon Walden" at bounding box center [130, 93] width 117 height 16
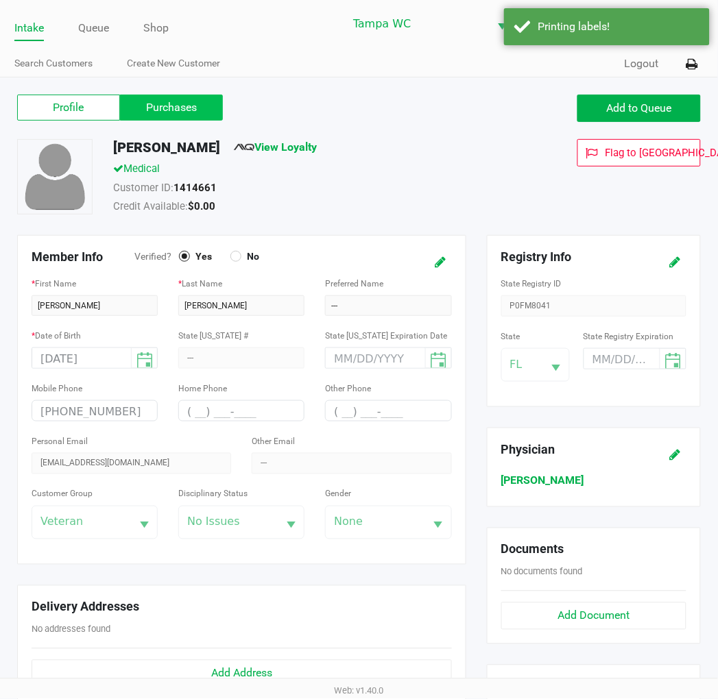
click at [154, 99] on label "Purchases" at bounding box center [171, 108] width 103 height 26
click at [0, 0] on 1 "Purchases" at bounding box center [0, 0] width 0 height 0
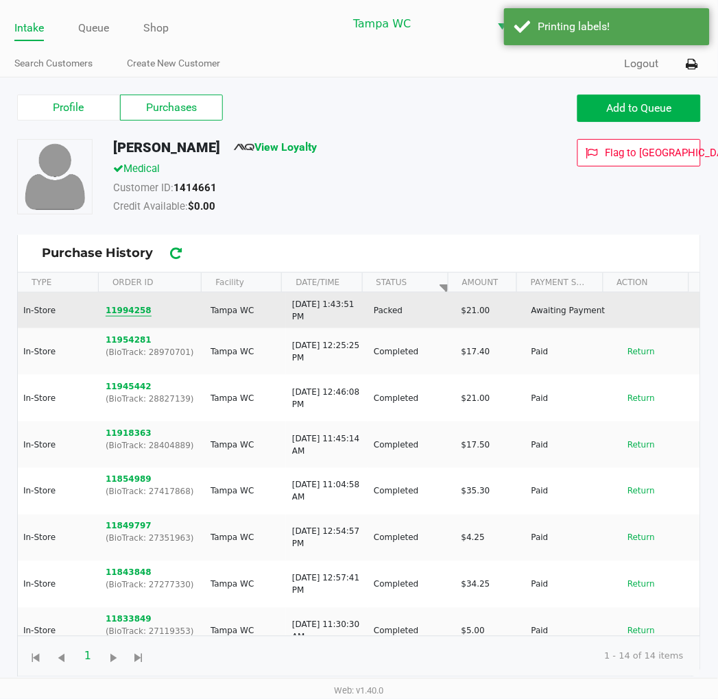
click at [119, 309] on button "11994258" at bounding box center [129, 310] width 46 height 12
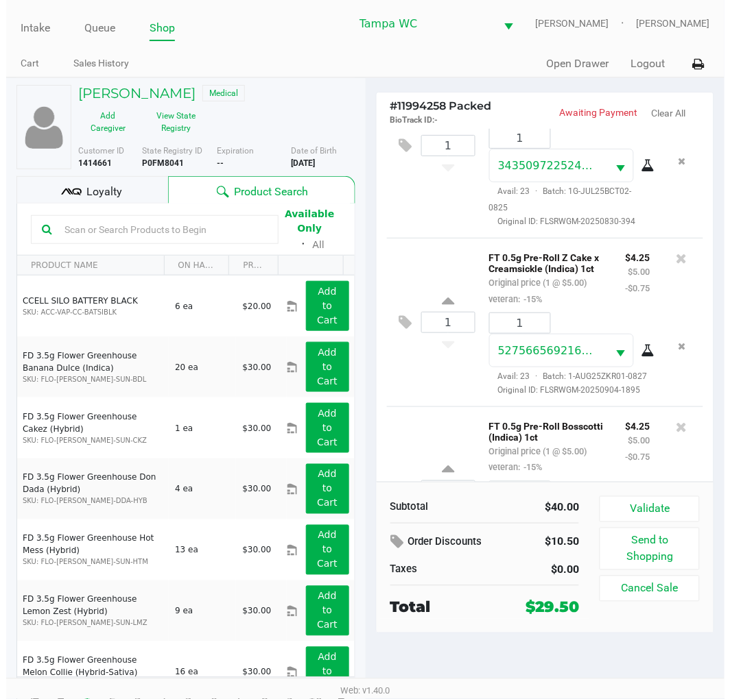
scroll to position [426, 0]
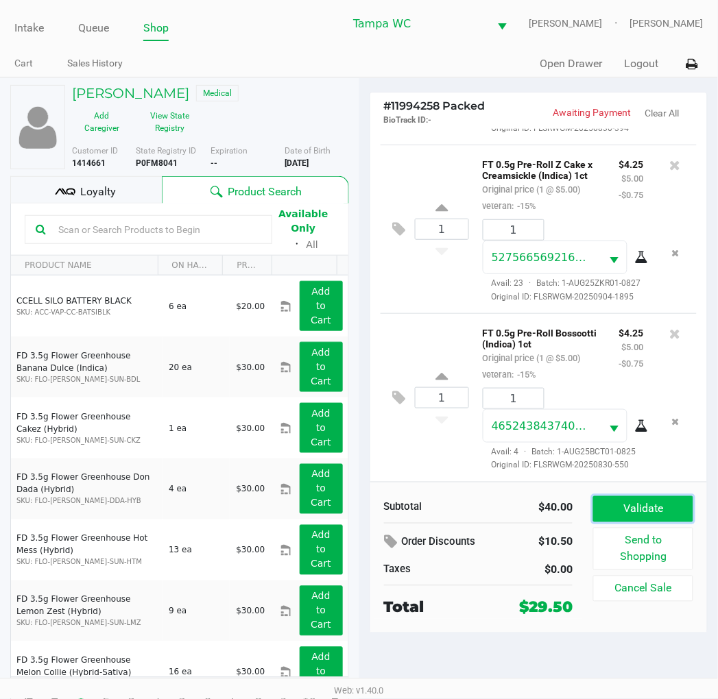
click at [669, 507] on button "Validate" at bounding box center [642, 509] width 99 height 26
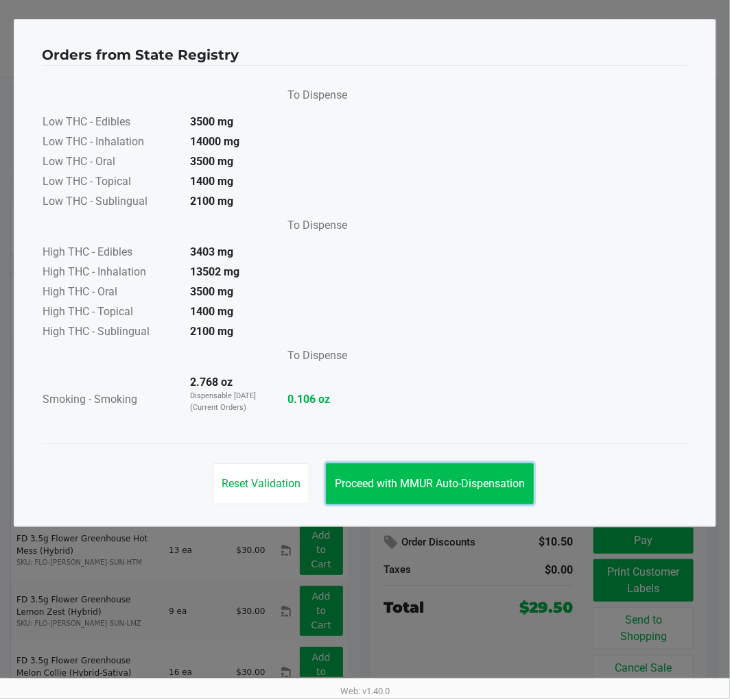
click at [448, 474] on button "Proceed with MMUR Auto-Dispensation" at bounding box center [430, 484] width 208 height 41
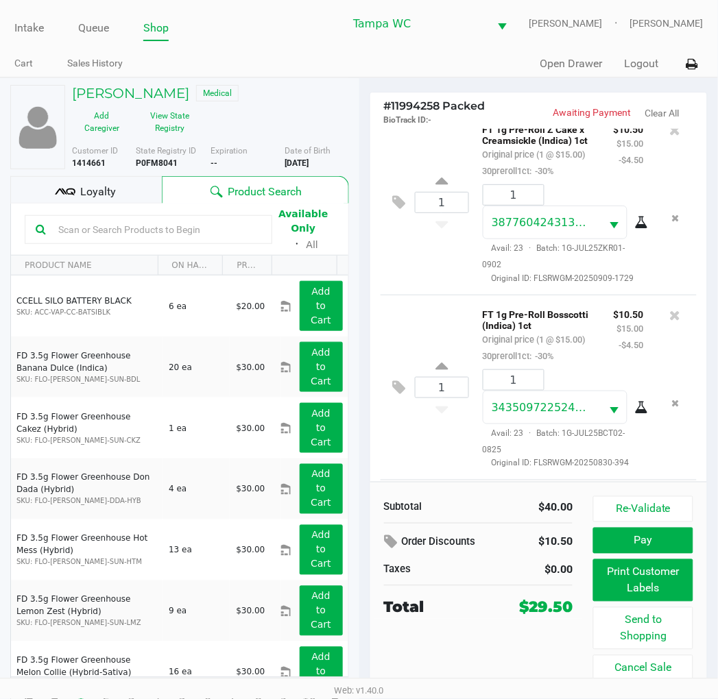
scroll to position [0, 0]
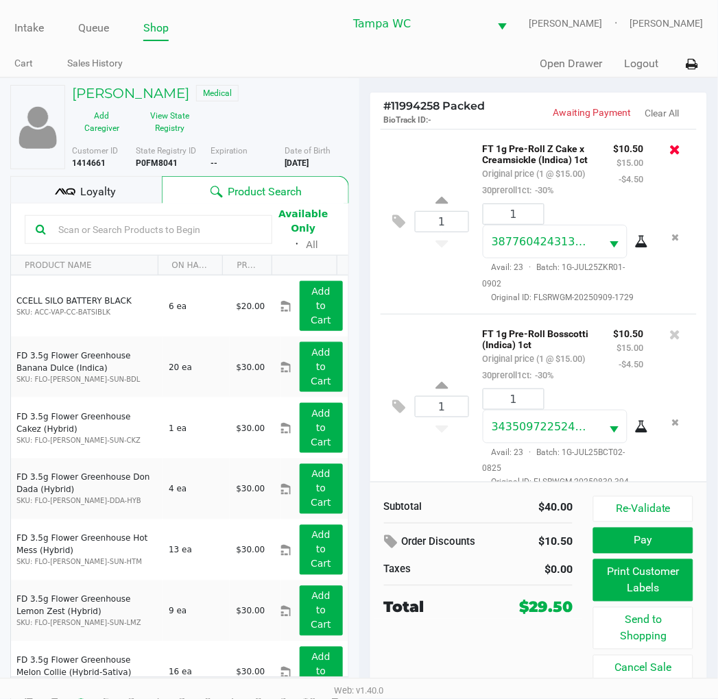
click at [670, 143] on icon at bounding box center [675, 150] width 11 height 14
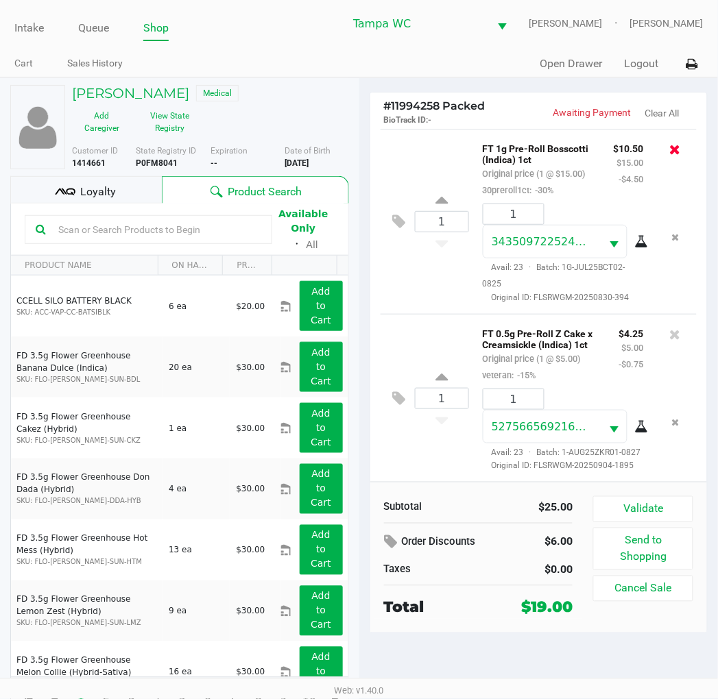
click at [670, 152] on icon at bounding box center [675, 150] width 11 height 14
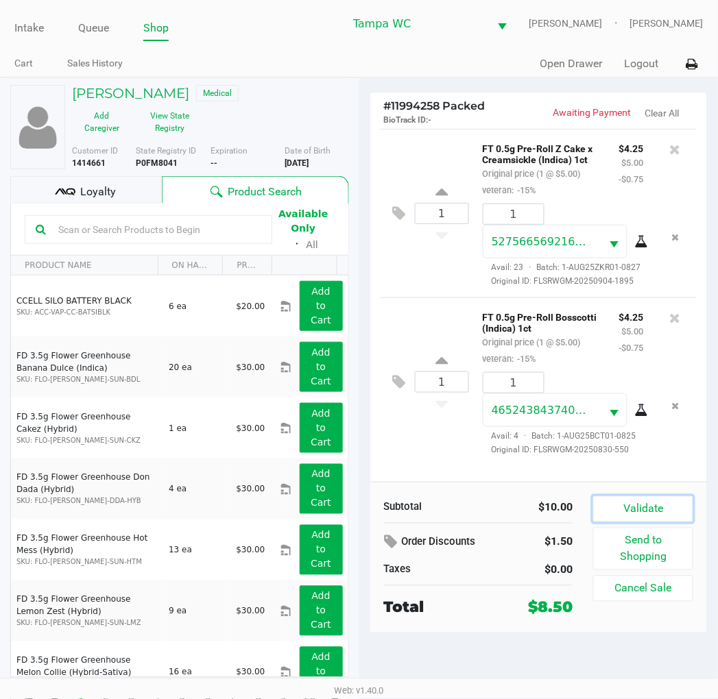
click at [666, 504] on button "Validate" at bounding box center [642, 509] width 99 height 26
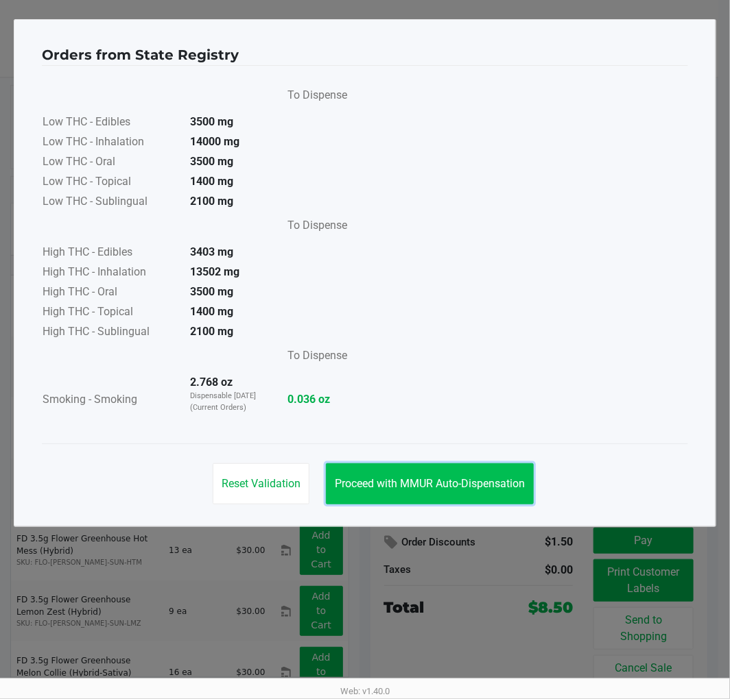
click at [470, 467] on button "Proceed with MMUR Auto-Dispensation" at bounding box center [430, 484] width 208 height 41
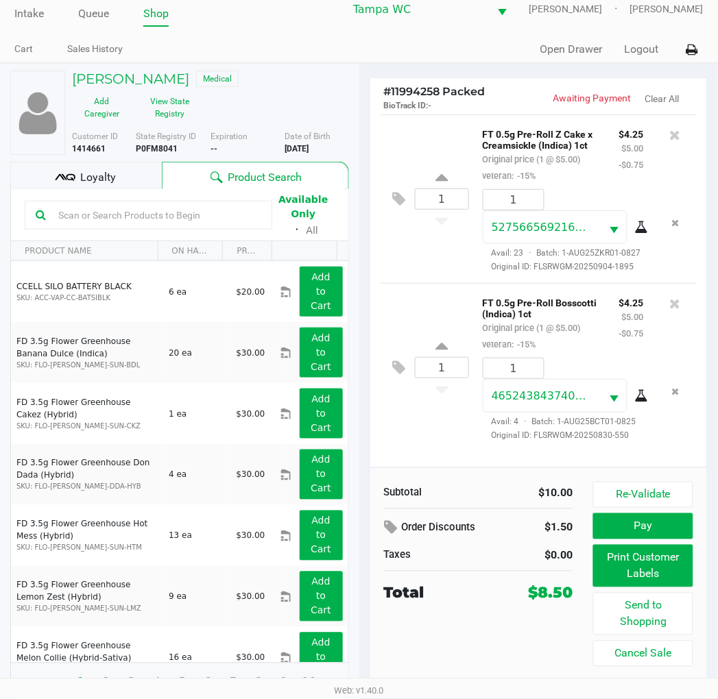
scroll to position [25, 0]
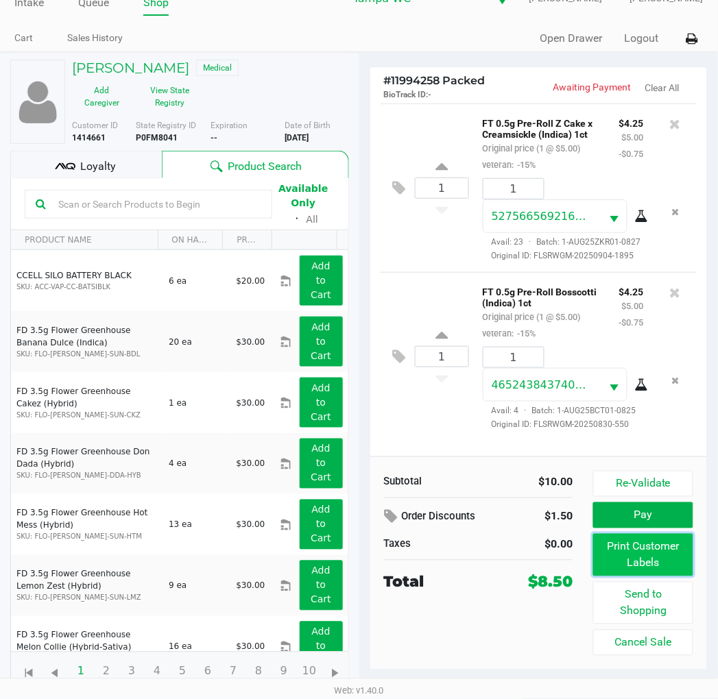
click at [641, 557] on button "Print Customer Labels" at bounding box center [642, 555] width 99 height 43
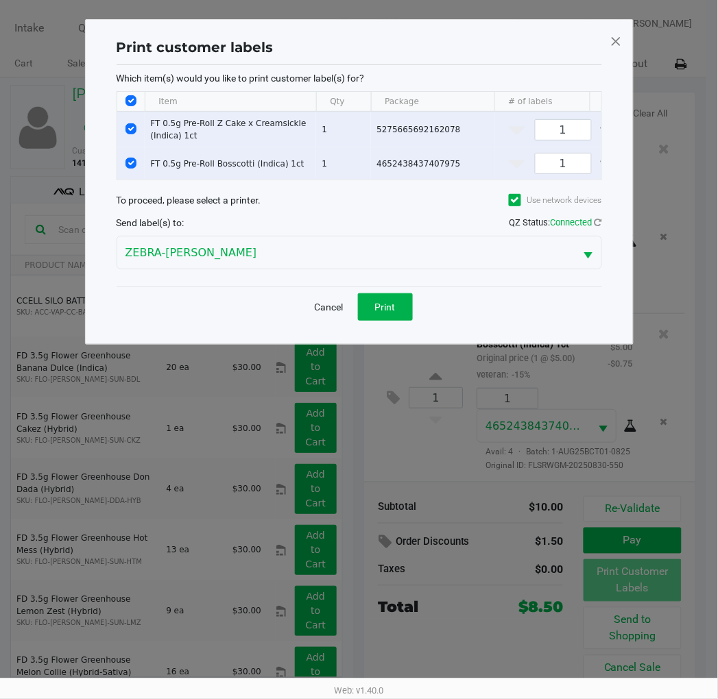
scroll to position [0, 0]
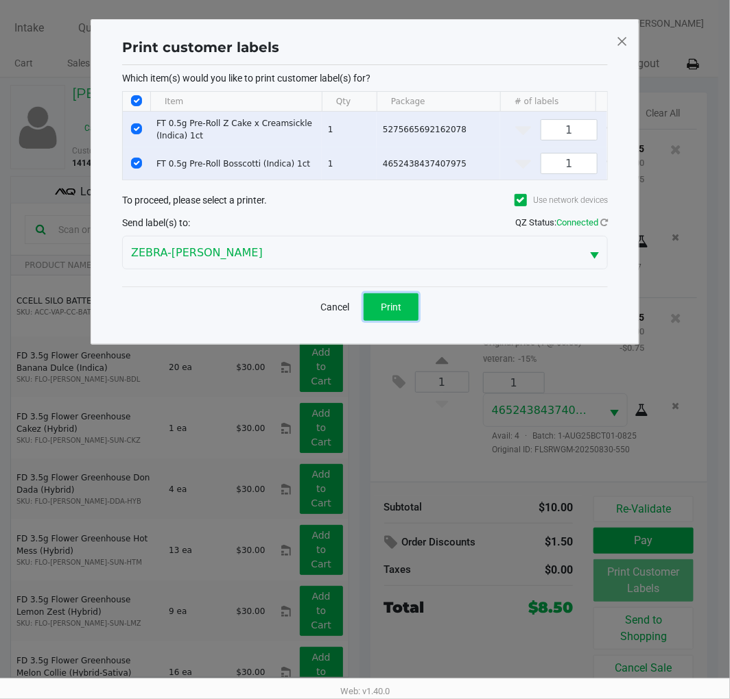
click at [385, 313] on span "Print" at bounding box center [391, 307] width 21 height 11
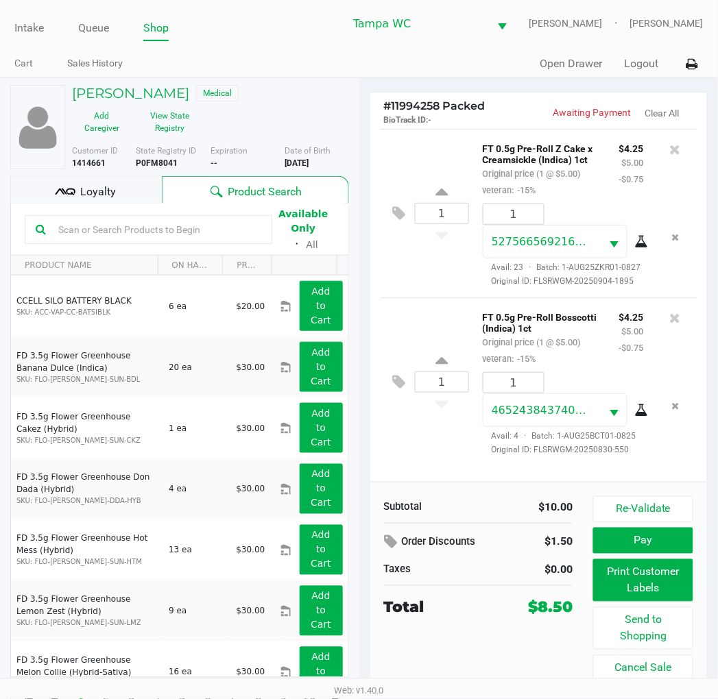
click at [659, 551] on button "Pay" at bounding box center [642, 541] width 99 height 26
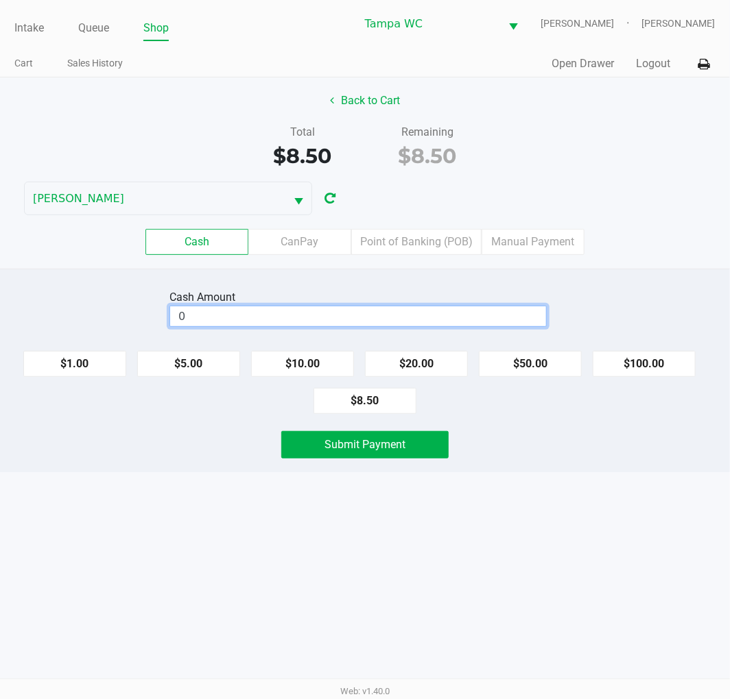
click at [262, 311] on input "0" at bounding box center [358, 316] width 376 height 20
click at [676, 183] on div "Back to Cart Total $8.50 Remaining $8.50 WILLOW-SMITH Cash CanPay Point of Bank…" at bounding box center [365, 172] width 730 height 191
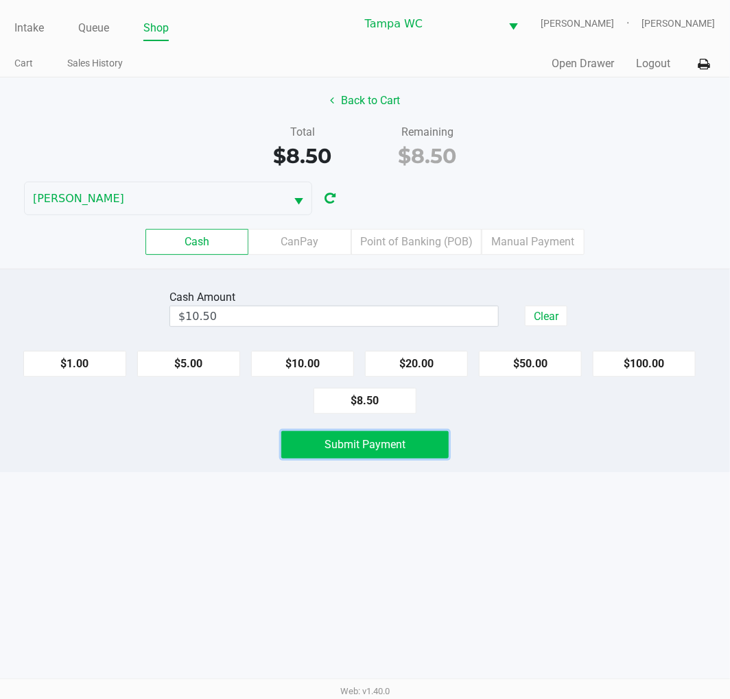
click at [439, 455] on button "Submit Payment" at bounding box center [364, 444] width 167 height 27
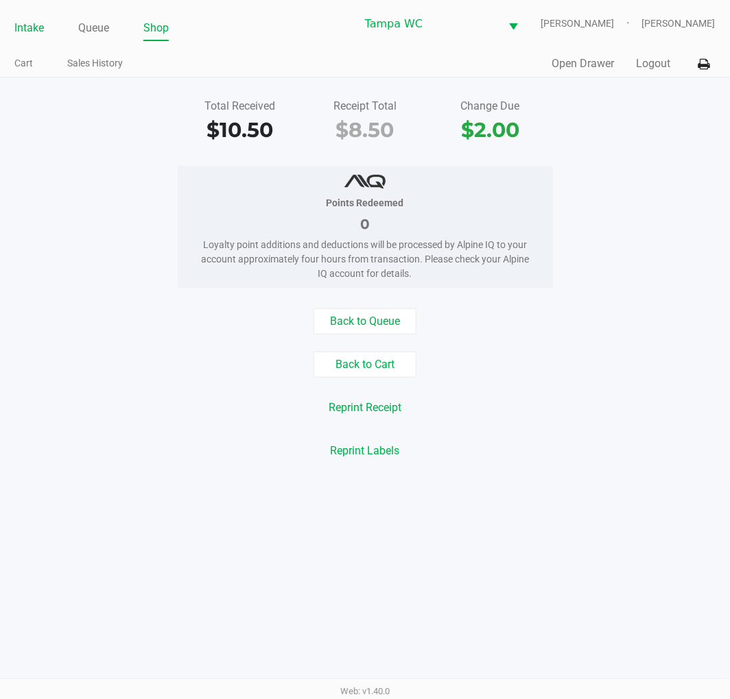
click at [23, 23] on link "Intake" at bounding box center [28, 28] width 29 height 19
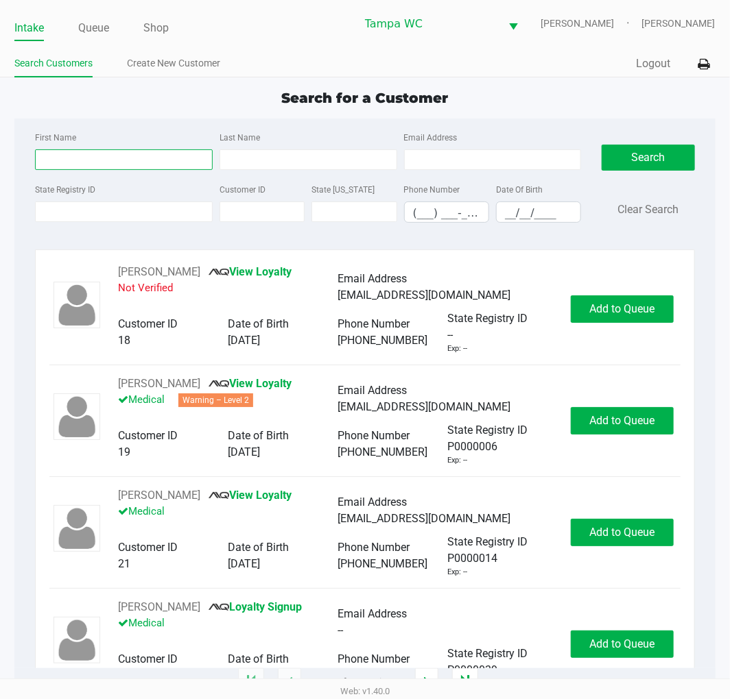
click at [64, 154] on input "First Name" at bounding box center [124, 159] width 178 height 21
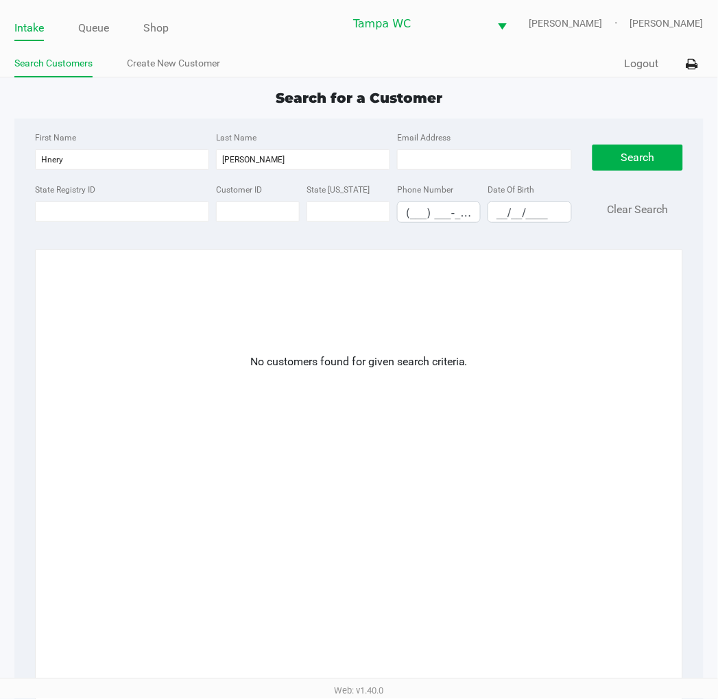
click at [476, 418] on div "No customers found for given search criteria." at bounding box center [359, 556] width 599 height 405
click at [65, 165] on input "Hnery" at bounding box center [122, 159] width 174 height 21
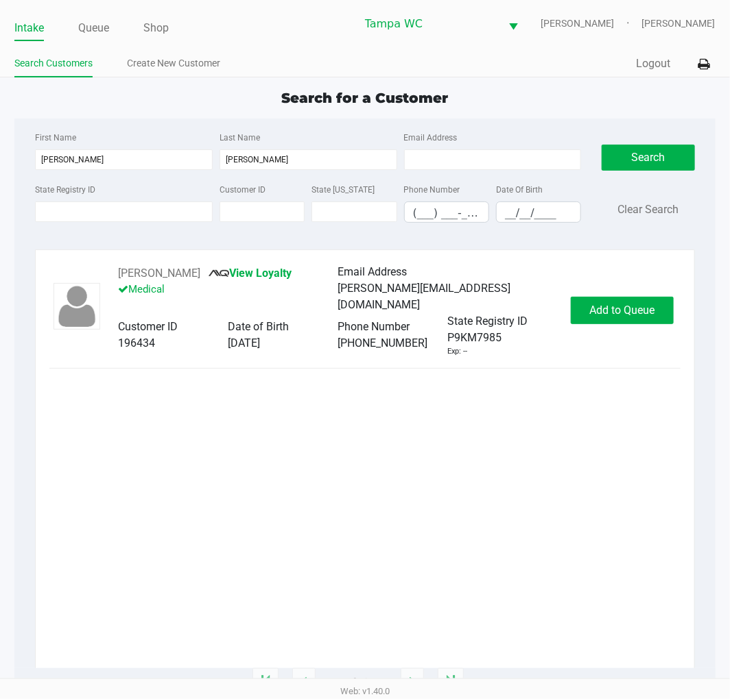
drag, startPoint x: 300, startPoint y: 416, endPoint x: 422, endPoint y: 378, distance: 128.4
click at [307, 416] on div "HENRY JAYUBO JR View Loyalty Medical Email Address henry.jayubo@yahoo.com Custo…" at bounding box center [364, 466] width 630 height 405
click at [590, 313] on span "Add to Queue" at bounding box center [621, 310] width 65 height 13
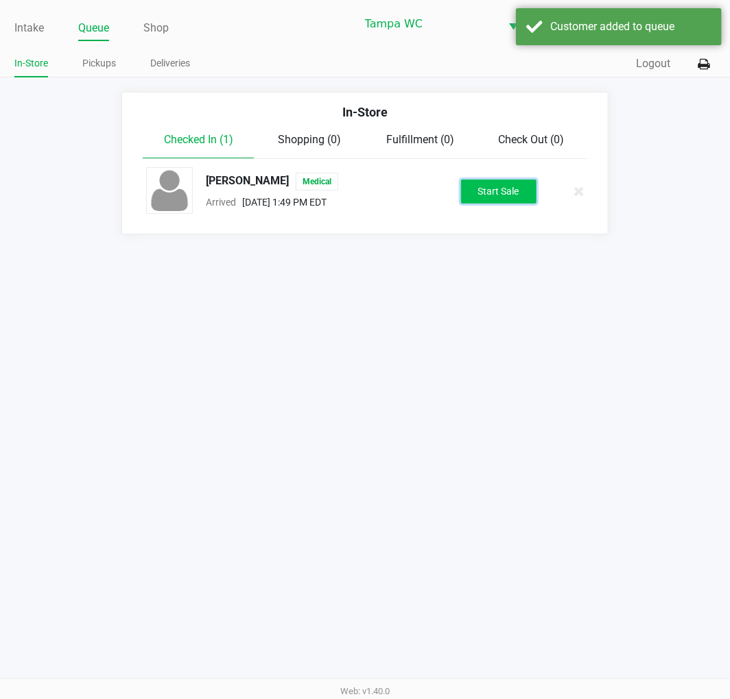
click at [491, 193] on button "Start Sale" at bounding box center [498, 192] width 75 height 24
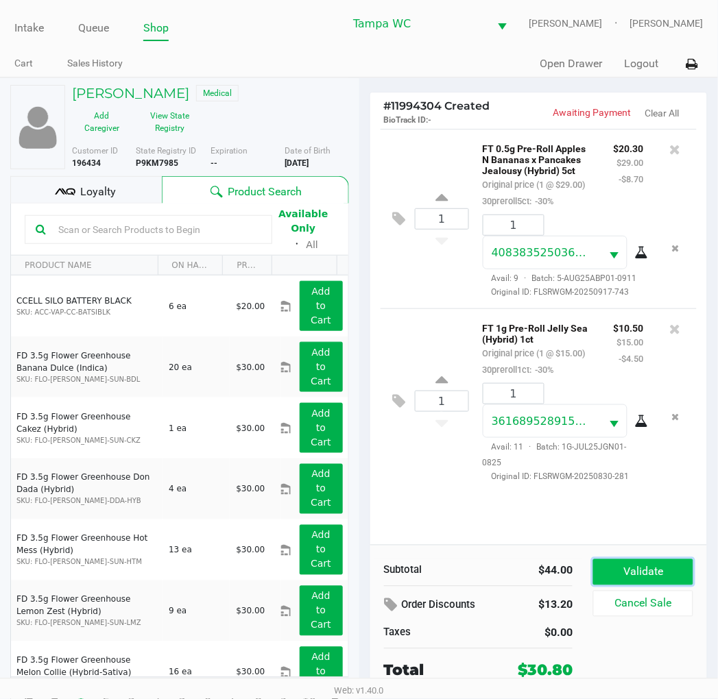
click at [629, 564] on button "Validate" at bounding box center [642, 573] width 99 height 26
click at [655, 527] on div "1 FT 0.5g Pre-Roll Apples N Bananas x Pancakes Jealousy (Hybrid) 5ct Original p…" at bounding box center [538, 337] width 337 height 416
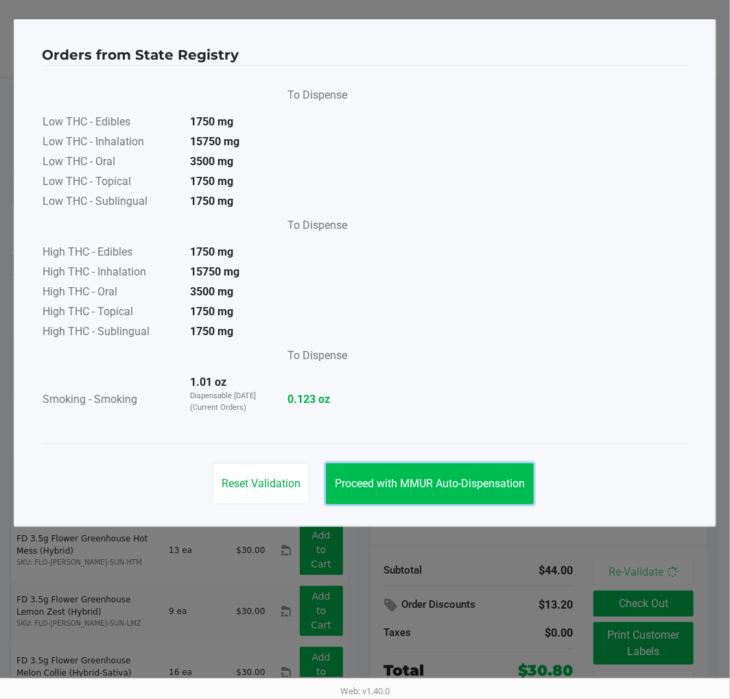
click at [501, 482] on span "Proceed with MMUR Auto-Dispensation" at bounding box center [430, 483] width 190 height 13
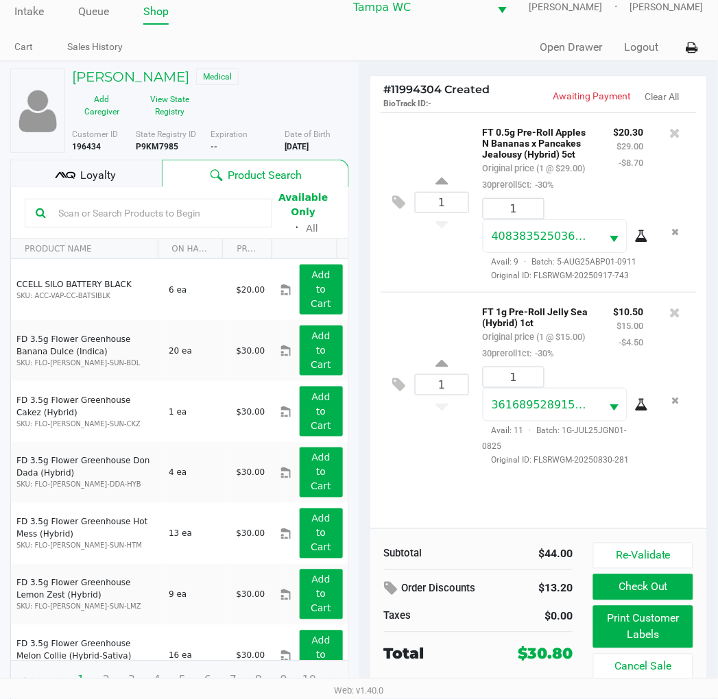
scroll to position [25, 0]
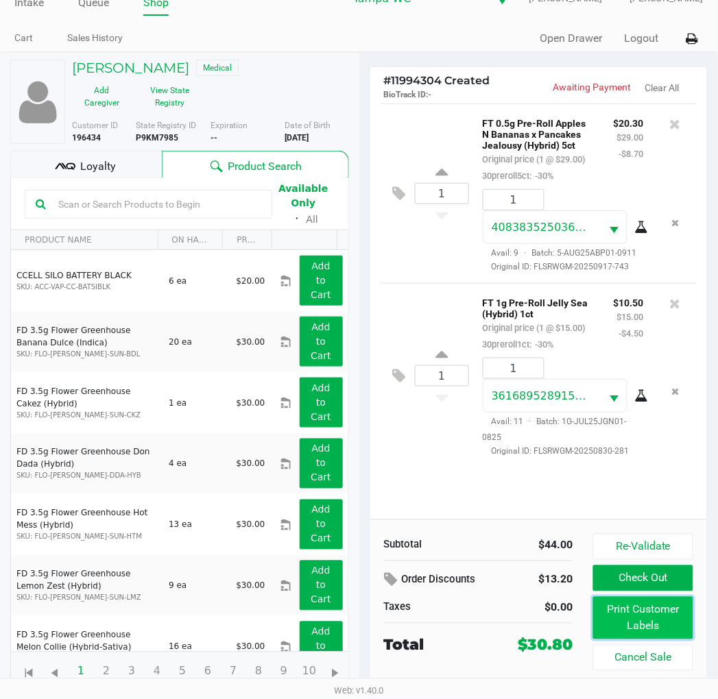
click at [636, 612] on button "Print Customer Labels" at bounding box center [642, 618] width 99 height 43
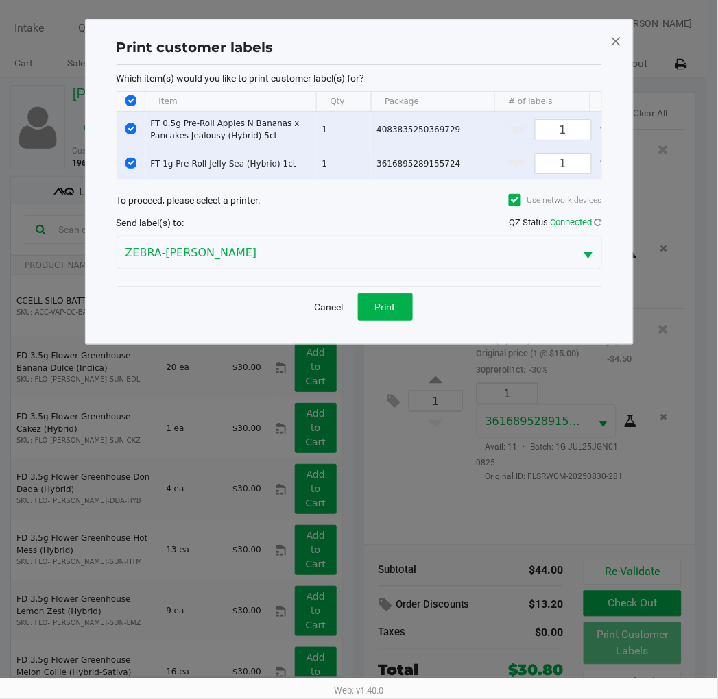
scroll to position [0, 0]
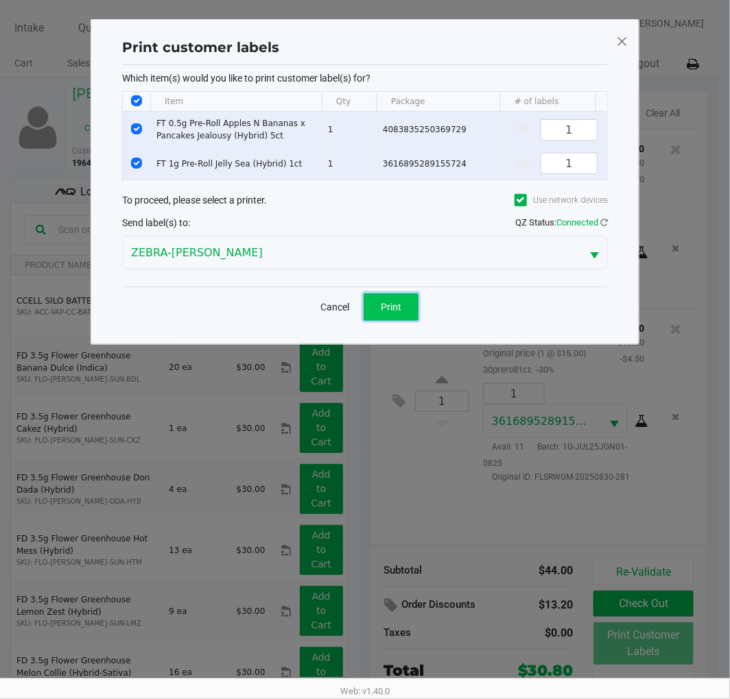
click at [418, 318] on button "Print" at bounding box center [390, 306] width 55 height 27
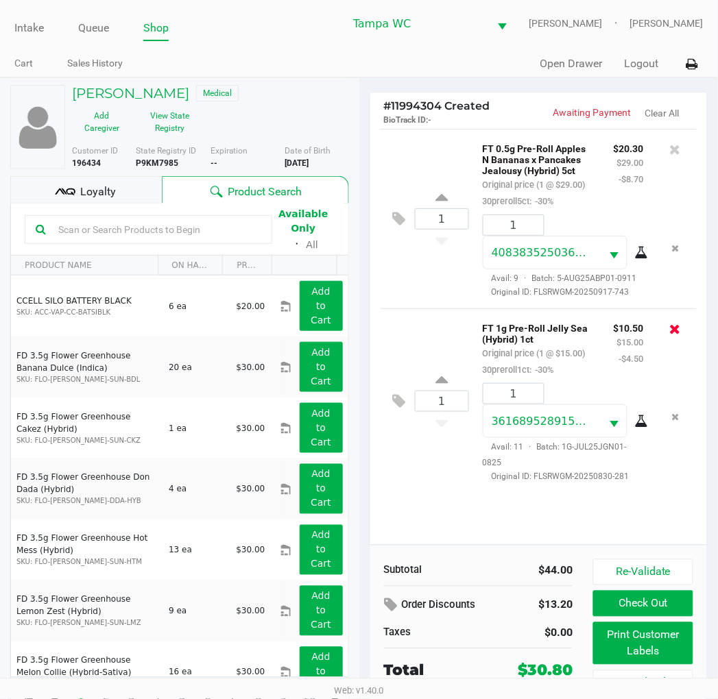
click at [676, 330] on icon at bounding box center [675, 329] width 11 height 14
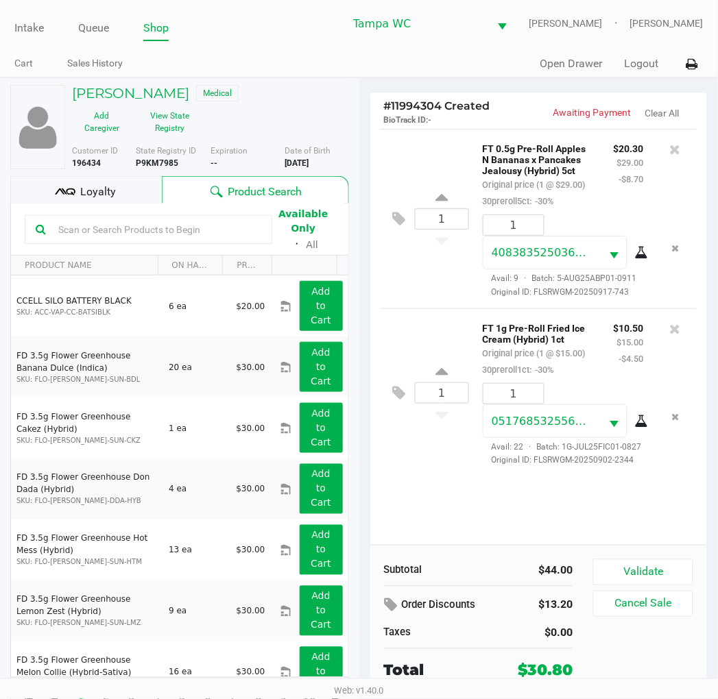
click at [657, 564] on button "Validate" at bounding box center [642, 573] width 99 height 26
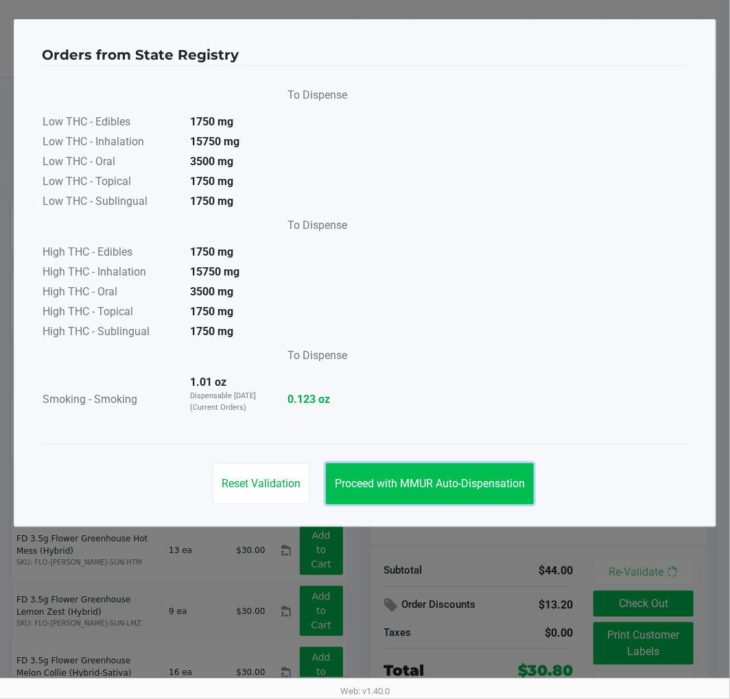
click at [457, 464] on button "Proceed with MMUR Auto-Dispensation" at bounding box center [430, 484] width 208 height 41
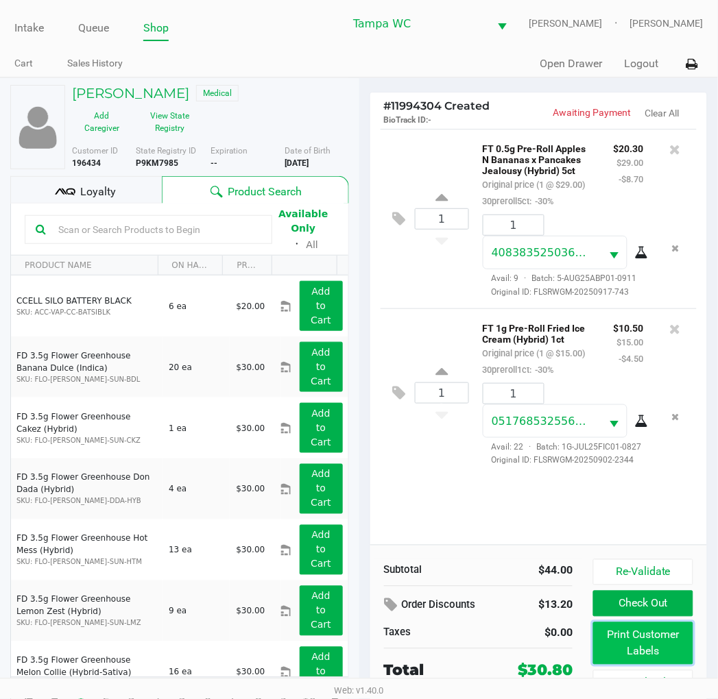
click at [690, 653] on button "Print Customer Labels" at bounding box center [642, 644] width 99 height 43
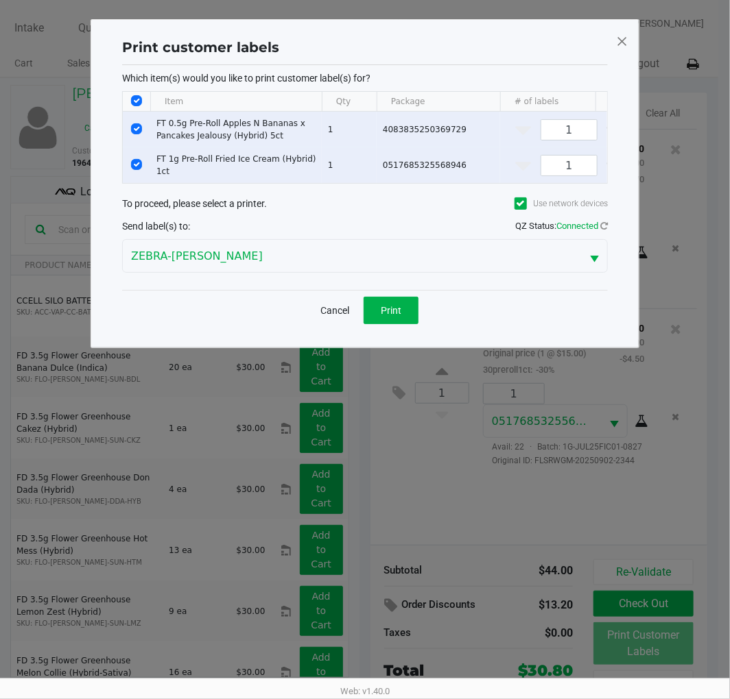
click at [133, 104] on input "Select All Rows" at bounding box center [136, 100] width 11 height 11
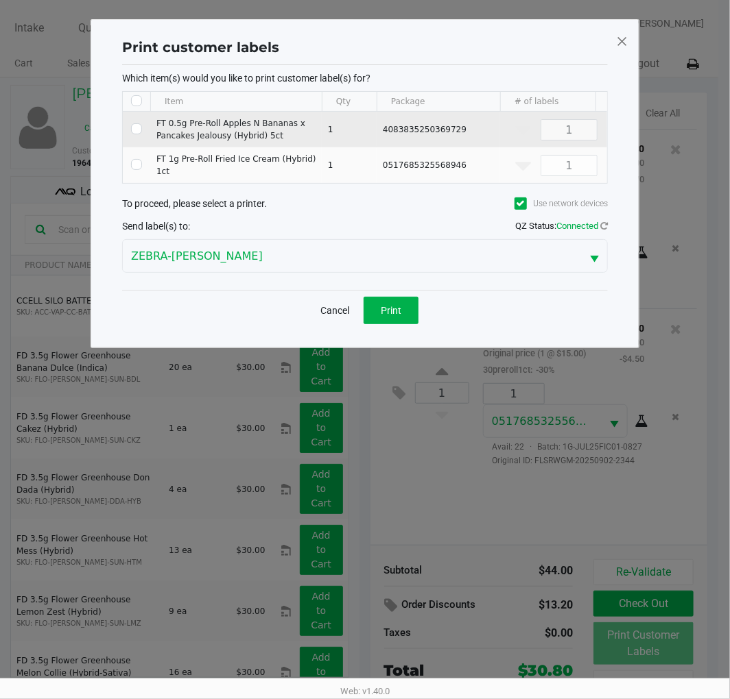
click at [142, 134] on td "Data table" at bounding box center [136, 130] width 27 height 36
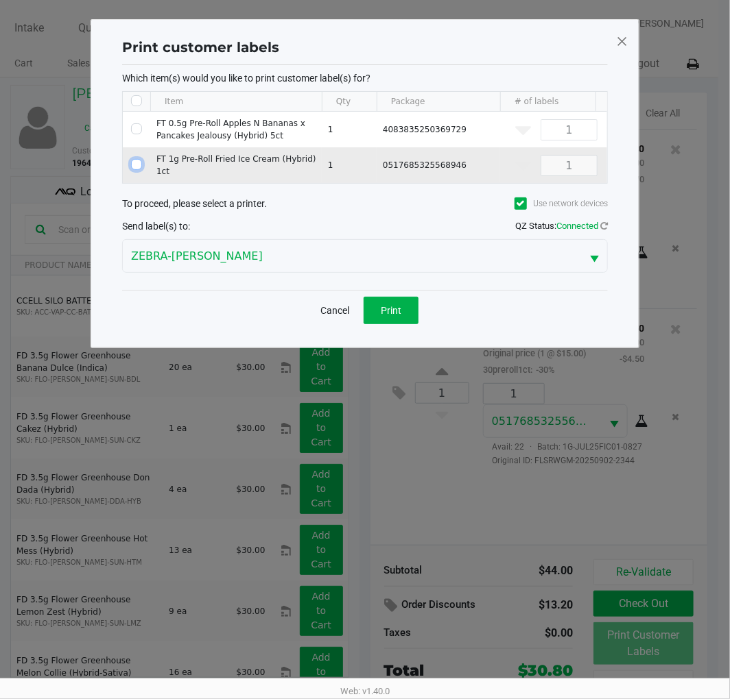
click at [138, 159] on input "Select Row" at bounding box center [136, 164] width 11 height 11
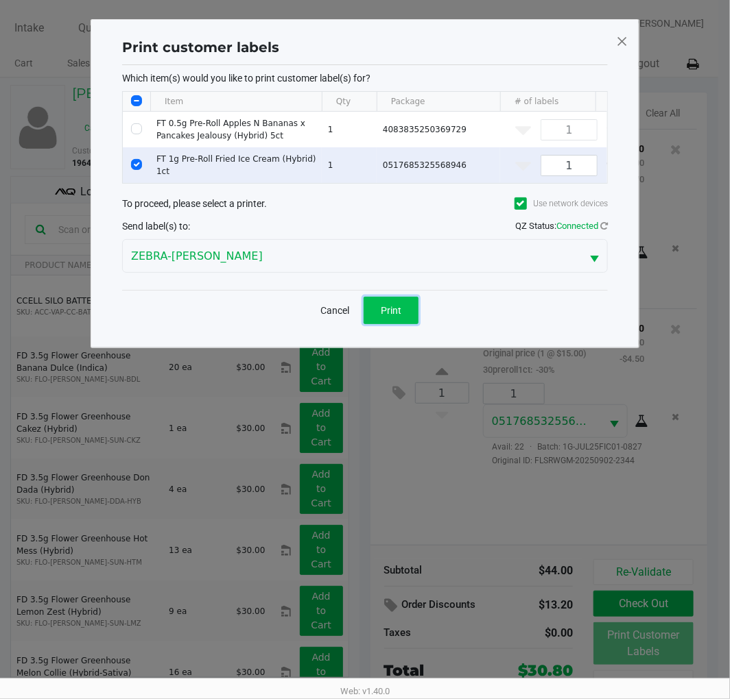
click at [393, 324] on button "Print" at bounding box center [390, 310] width 55 height 27
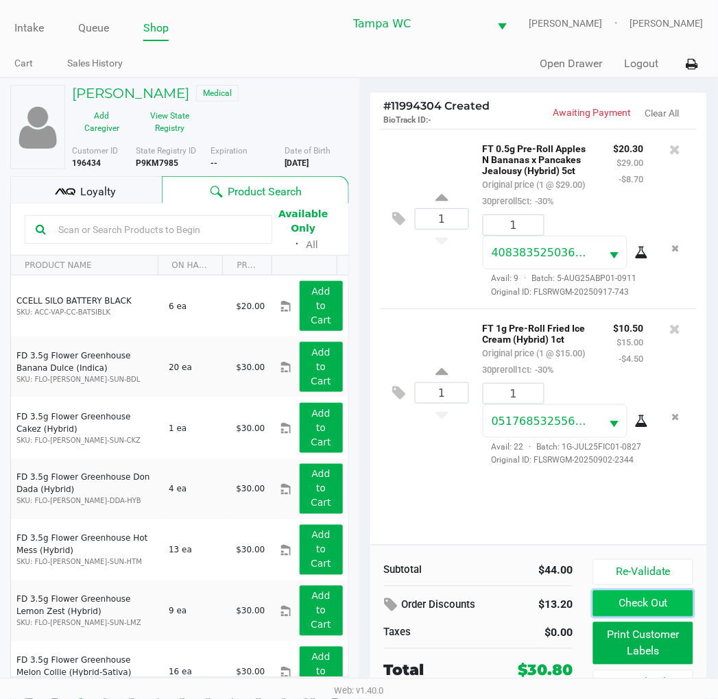
click at [666, 608] on button "Check Out" at bounding box center [642, 604] width 99 height 26
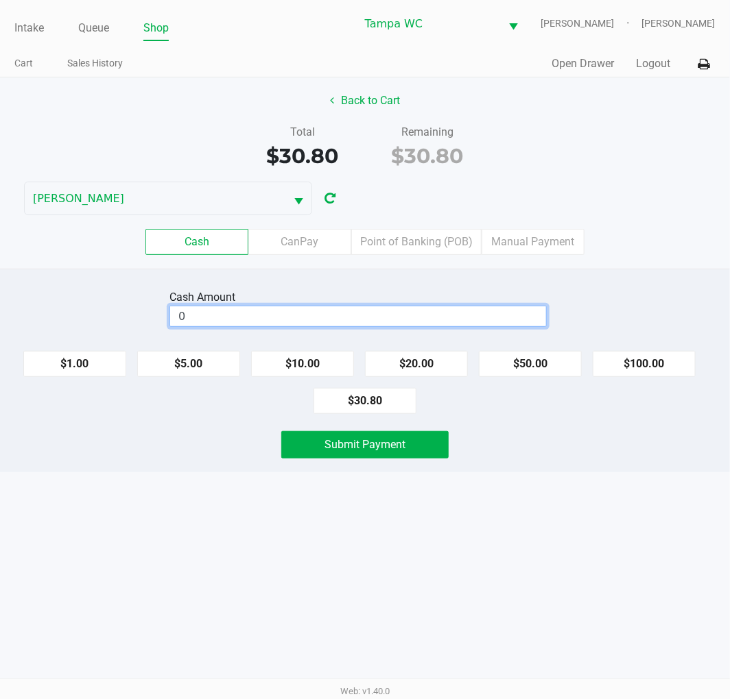
click at [501, 307] on input "0" at bounding box center [358, 316] width 376 height 20
click at [679, 147] on div "Total $30.80 Remaining $30.80" at bounding box center [365, 147] width 750 height 47
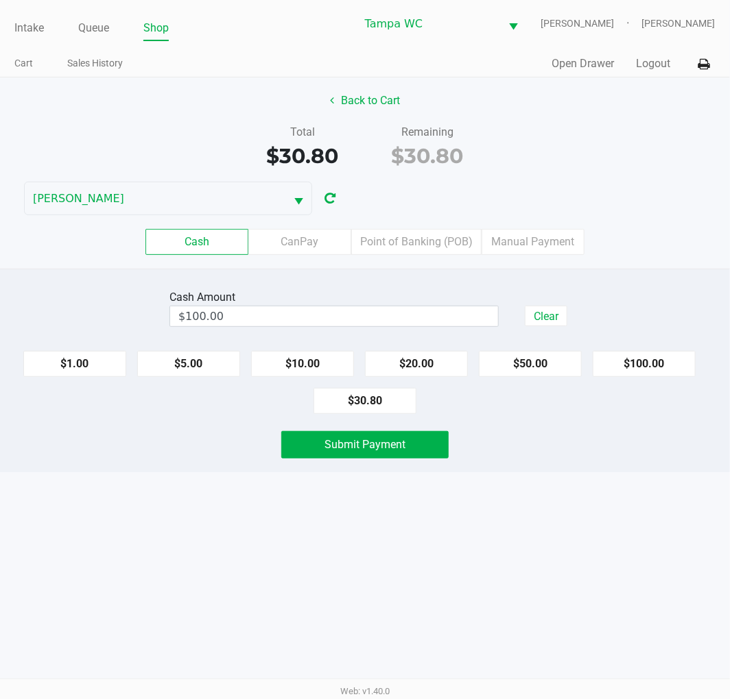
click at [504, 499] on div "Intake Queue Shop Tampa WC WILLOW-SMITH Jalen Thedy Cart Sales History Quick Sa…" at bounding box center [365, 349] width 730 height 699
click at [391, 438] on span "Submit Payment" at bounding box center [364, 444] width 81 height 13
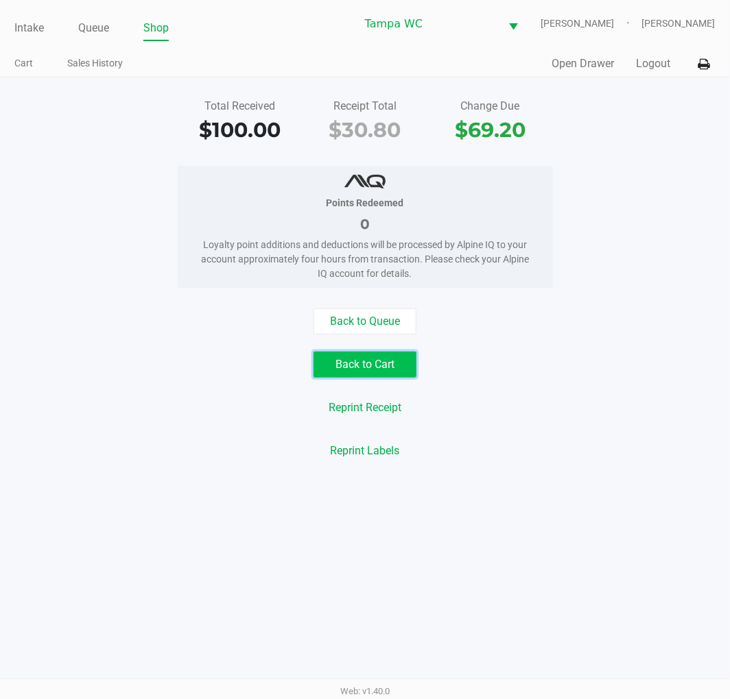
click at [380, 370] on button "Back to Cart" at bounding box center [364, 365] width 103 height 26
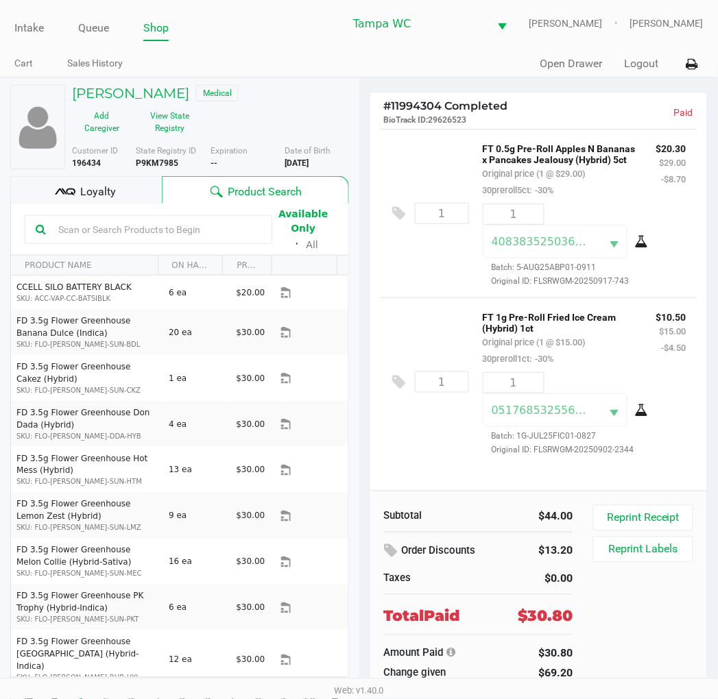
click at [100, 84] on div "HENRY JAYUBO JR Medical Add Caregiver View State Registry Customer ID 196434 St…" at bounding box center [179, 401] width 339 height 647
click at [108, 93] on h5 "HENRY JAYUBO JR" at bounding box center [130, 93] width 117 height 16
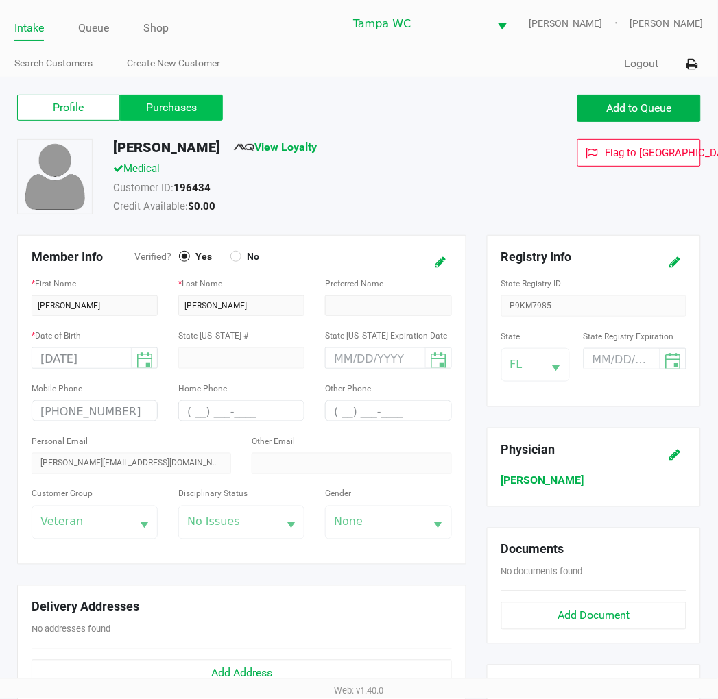
click at [168, 106] on label "Purchases" at bounding box center [171, 108] width 103 height 26
click at [0, 0] on 1 "Purchases" at bounding box center [0, 0] width 0 height 0
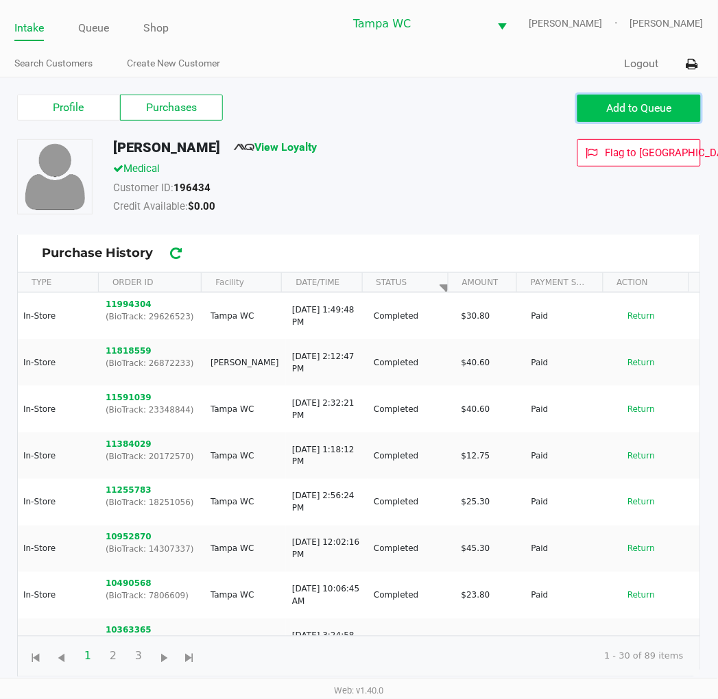
click at [663, 110] on span "Add to Queue" at bounding box center [639, 107] width 65 height 13
click at [662, 106] on span "Add to Queue" at bounding box center [639, 107] width 65 height 13
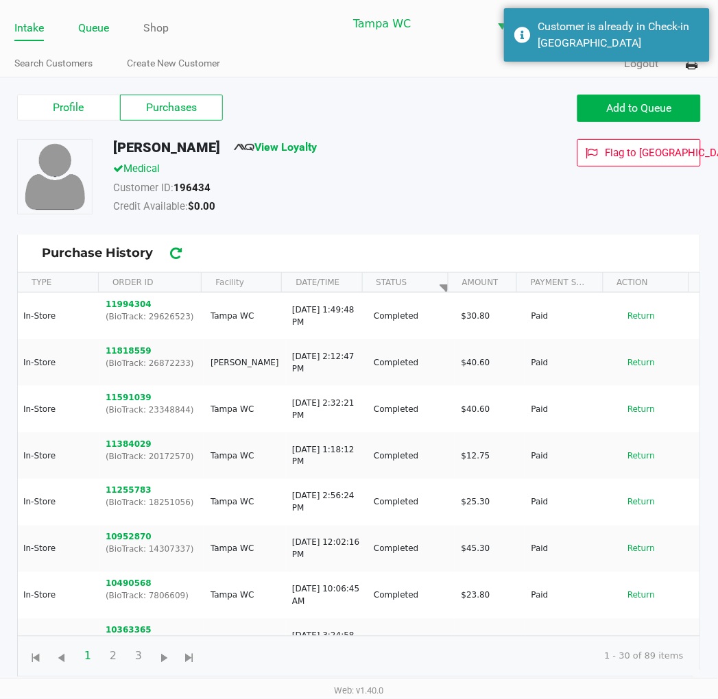
click at [109, 28] on link "Queue" at bounding box center [93, 28] width 31 height 19
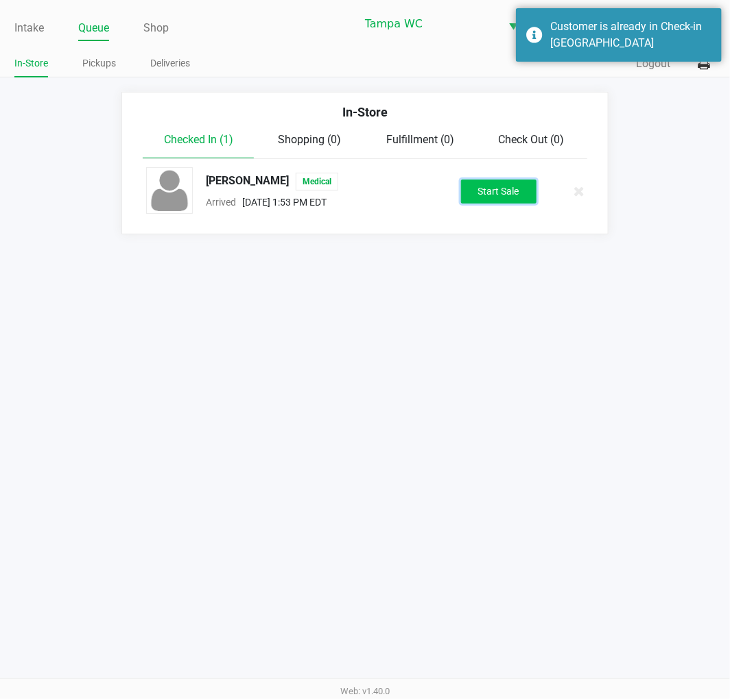
click at [492, 202] on button "Start Sale" at bounding box center [498, 192] width 75 height 24
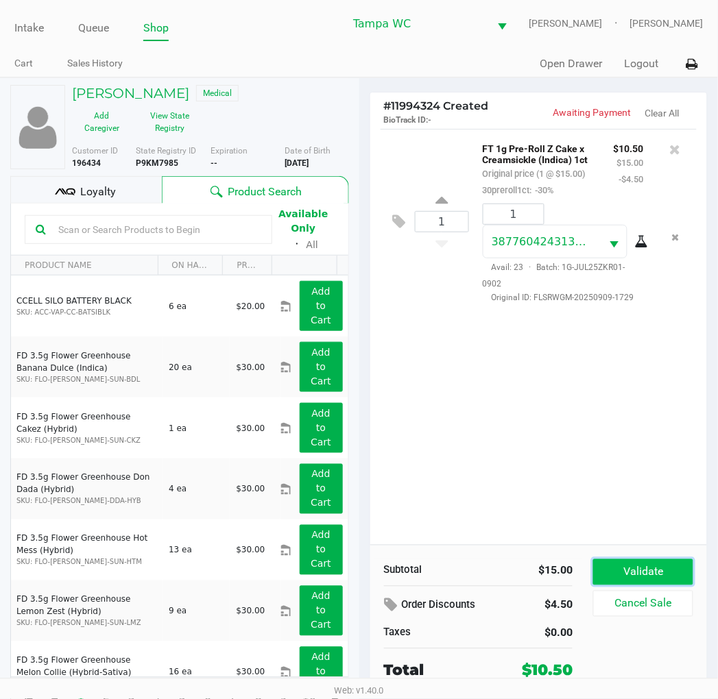
click at [627, 568] on button "Validate" at bounding box center [642, 573] width 99 height 26
click at [635, 483] on div "1 FT 1g Pre-Roll Z Cake x Creamsickle (Indica) 1ct Original price (1 @ $15.00) …" at bounding box center [538, 337] width 337 height 416
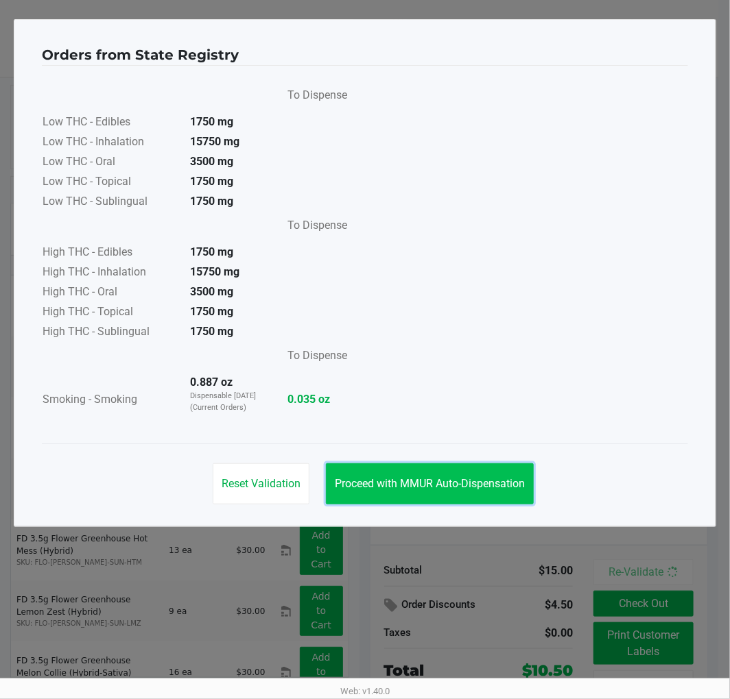
click at [497, 487] on span "Proceed with MMUR Auto-Dispensation" at bounding box center [430, 483] width 190 height 13
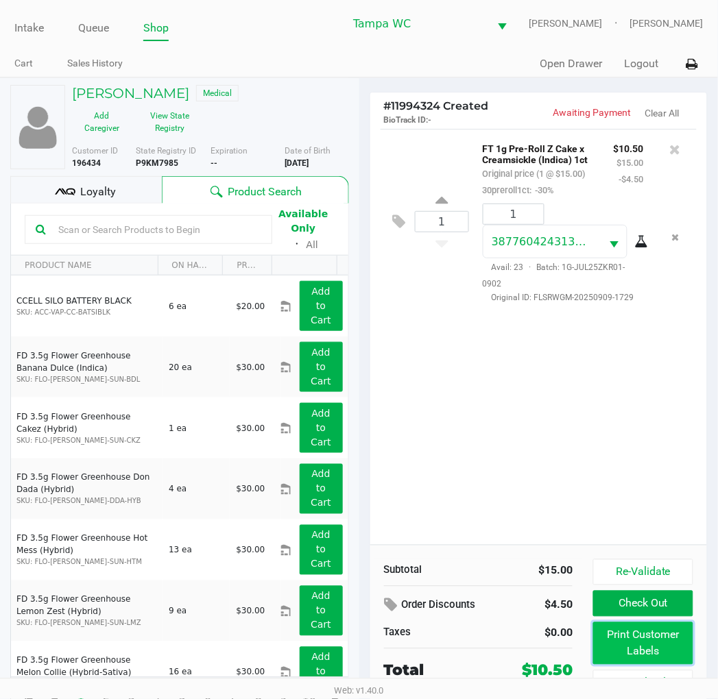
click at [667, 660] on button "Print Customer Labels" at bounding box center [642, 644] width 99 height 43
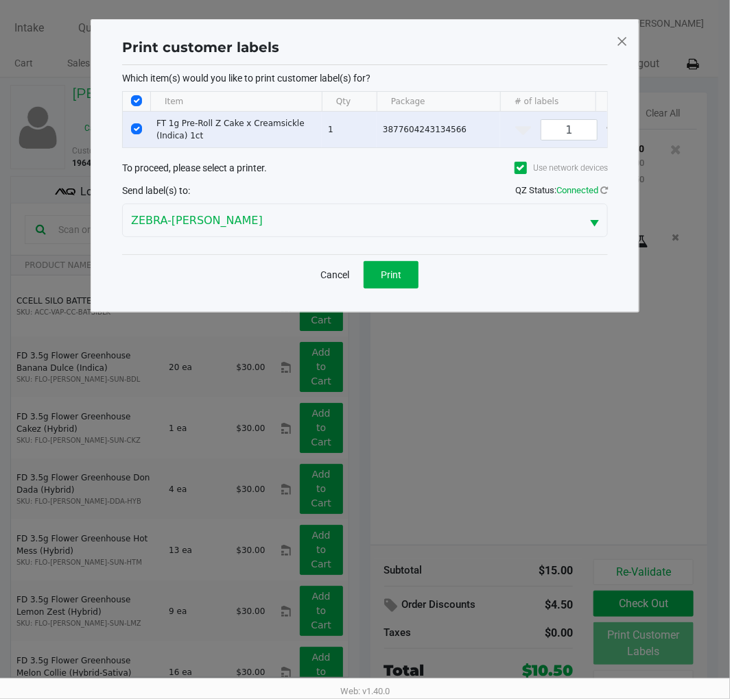
click at [408, 266] on div "Cancel Print" at bounding box center [364, 274] width 485 height 40
click at [386, 276] on button "Print" at bounding box center [390, 274] width 55 height 27
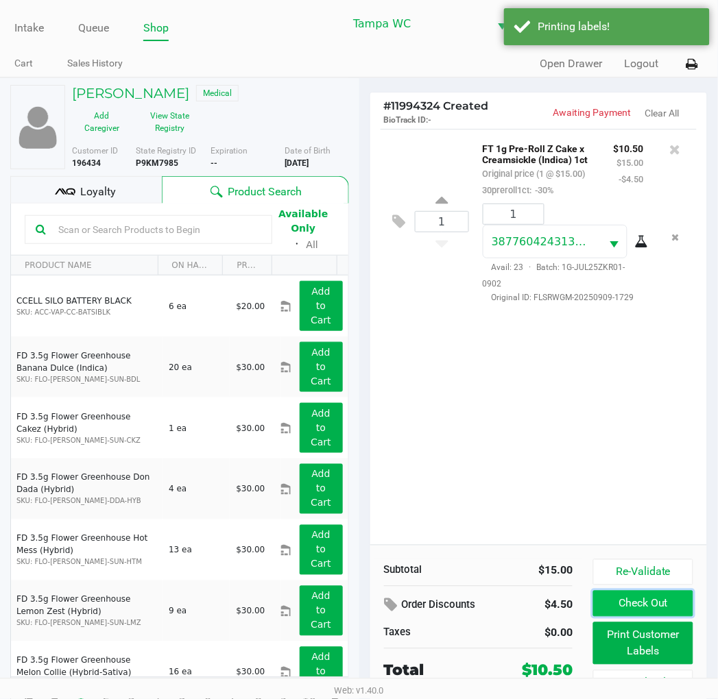
click at [646, 604] on button "Check Out" at bounding box center [642, 604] width 99 height 26
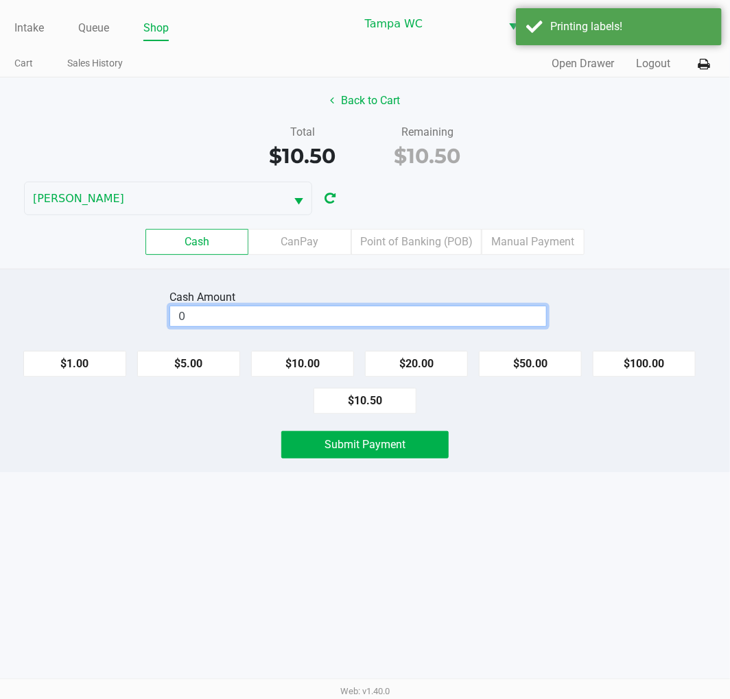
click at [336, 320] on input "0" at bounding box center [358, 316] width 376 height 20
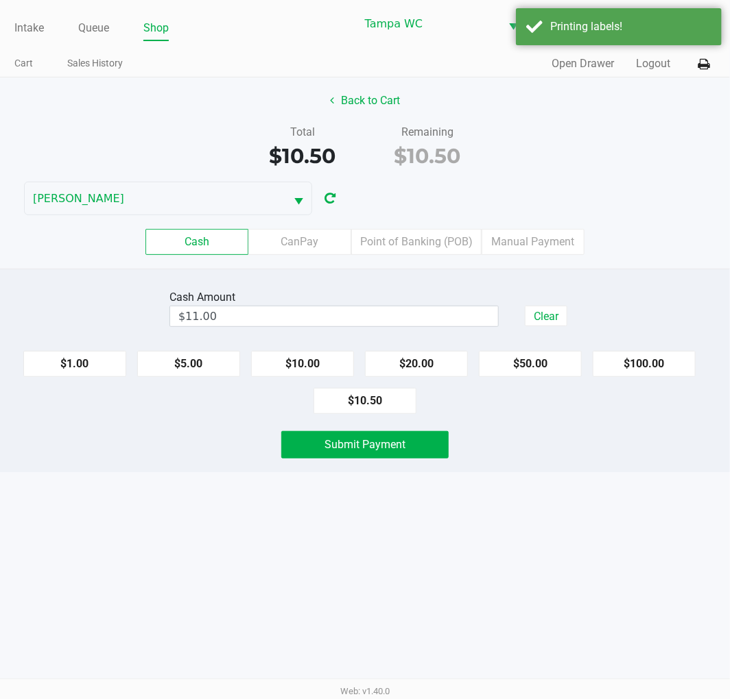
click at [584, 149] on div "Total $10.50 Remaining $10.50" at bounding box center [365, 147] width 750 height 47
drag, startPoint x: 516, startPoint y: 512, endPoint x: 477, endPoint y: 482, distance: 49.5
click at [513, 511] on div "Intake Queue Shop Tampa WC WILLOW-SMITH Jalen Thedy Cart Sales History Quick Sa…" at bounding box center [365, 349] width 730 height 699
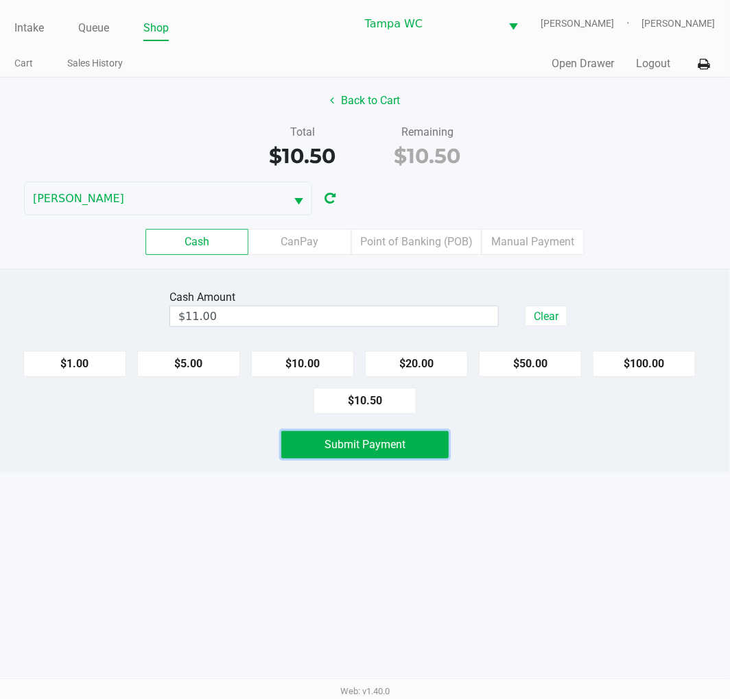
click at [363, 442] on span "Submit Payment" at bounding box center [364, 444] width 81 height 13
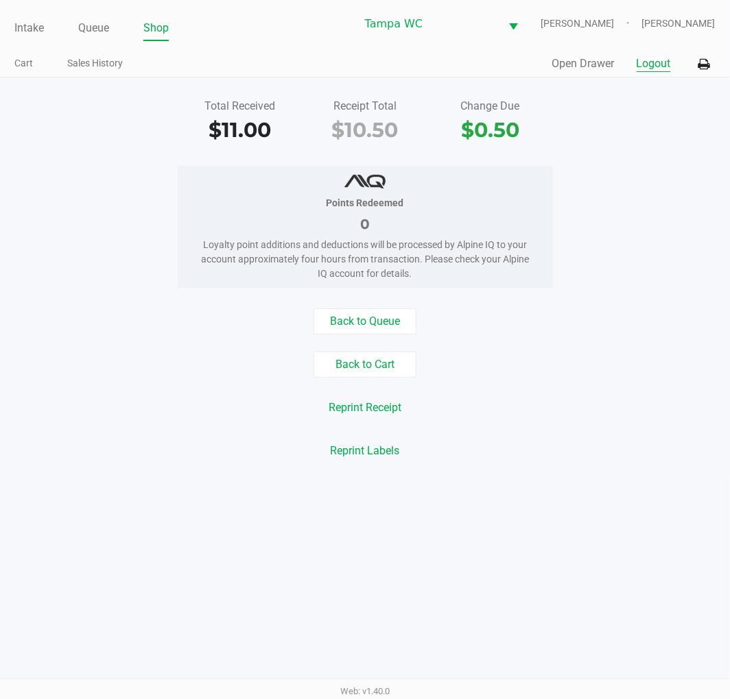
click at [647, 63] on button "Logout" at bounding box center [653, 64] width 34 height 16
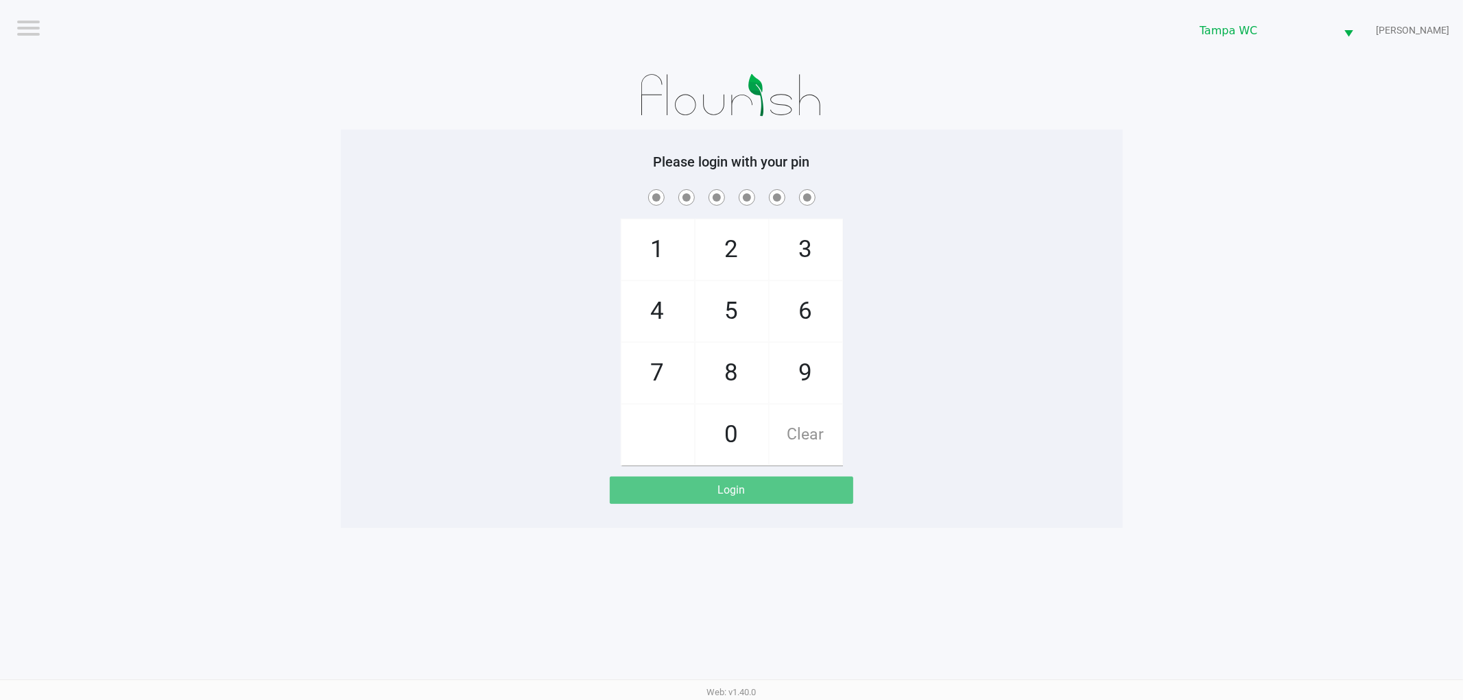
click at [1280, 237] on app-pos-login-wrapper "Logout Tampa WC WILLOW-SMITH Please login with your pin 1 4 7 2 5 8 0 3 6 9 Cle…" at bounding box center [731, 264] width 1463 height 528
click at [1275, 262] on app-pos-login-wrapper "Logout Tampa WC WILLOW-SMITH Please login with your pin 1 4 7 2 5 8 0 3 6 9 Cle…" at bounding box center [731, 264] width 1463 height 528
click at [1094, 239] on div "1 4 7 2 5 8 0 3 6 9 Clear" at bounding box center [732, 326] width 782 height 279
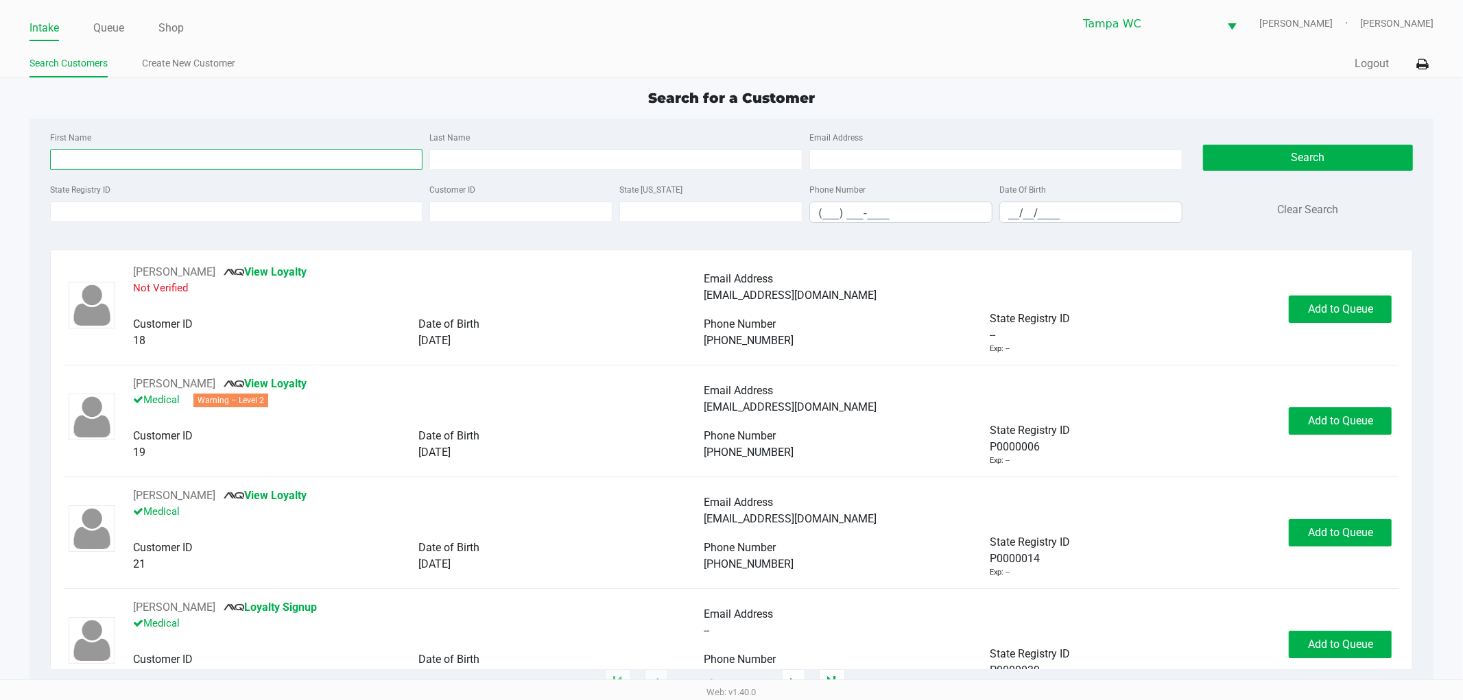
click at [306, 162] on input "First Name" at bounding box center [236, 159] width 373 height 21
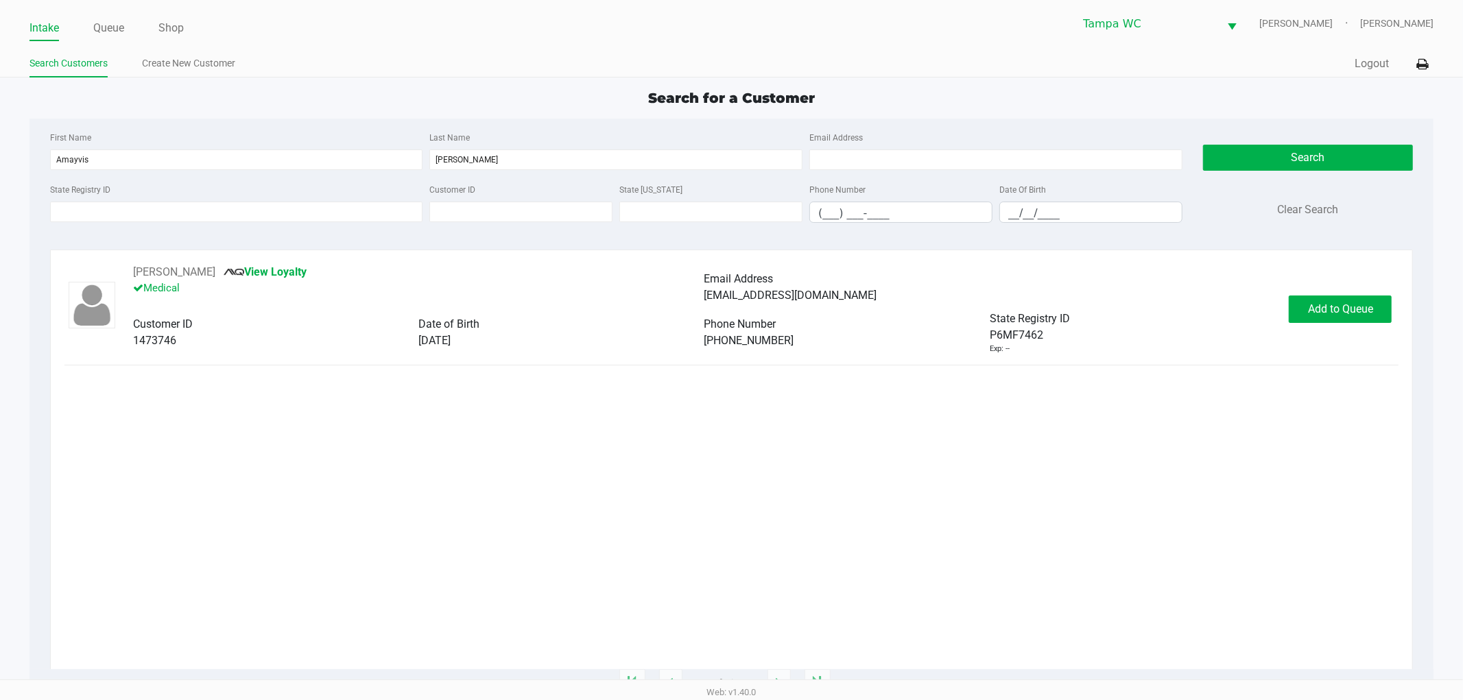
click at [750, 425] on div "AMAYVIS GARCIA View Loyalty Medical Email Address amayvis111@yahoo.com Customer…" at bounding box center [731, 466] width 1334 height 405
click at [1358, 314] on span "Add to Queue" at bounding box center [1340, 308] width 65 height 13
drag, startPoint x: 1273, startPoint y: 418, endPoint x: 1329, endPoint y: 315, distance: 117.2
click at [1273, 417] on div "AMAYVIS GARCIA View Loyalty Medical Email Address amayvis111@yahoo.com Customer…" at bounding box center [731, 466] width 1334 height 405
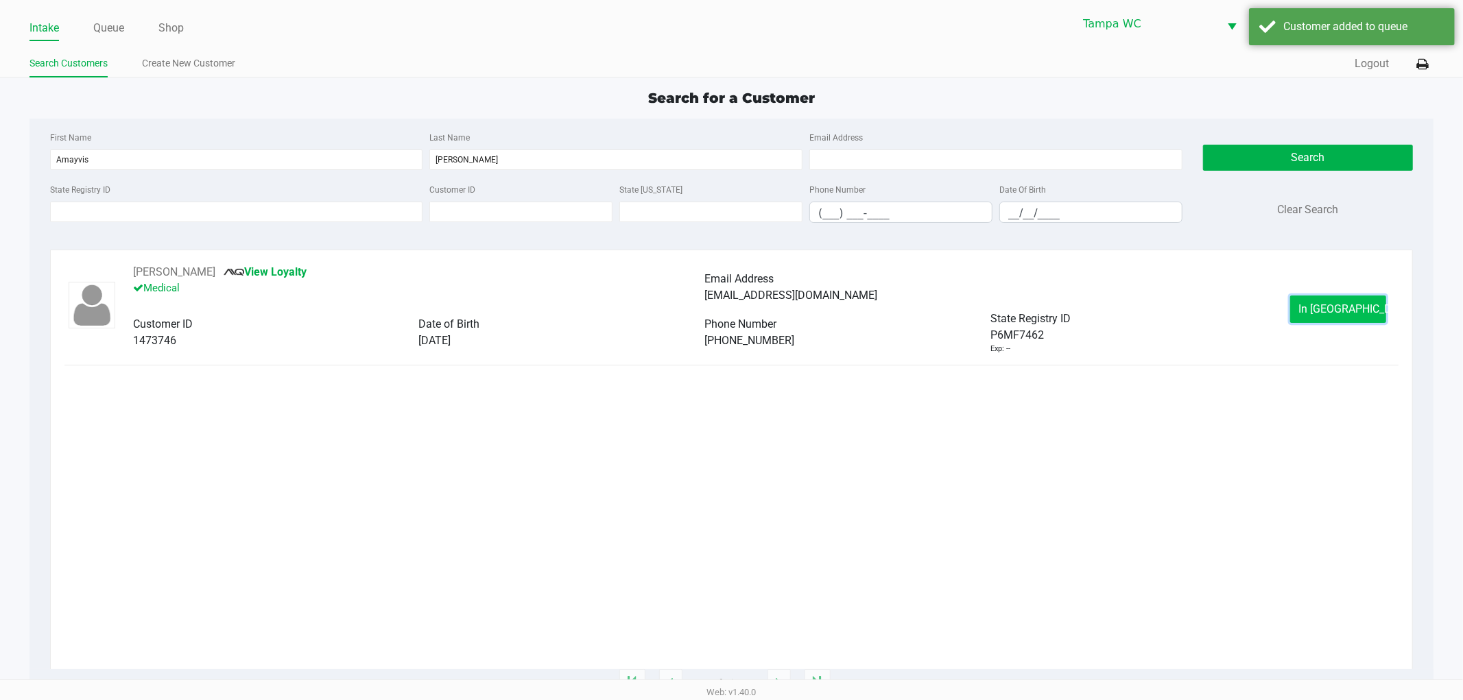
click at [1332, 307] on span "In Queue" at bounding box center [1356, 308] width 115 height 13
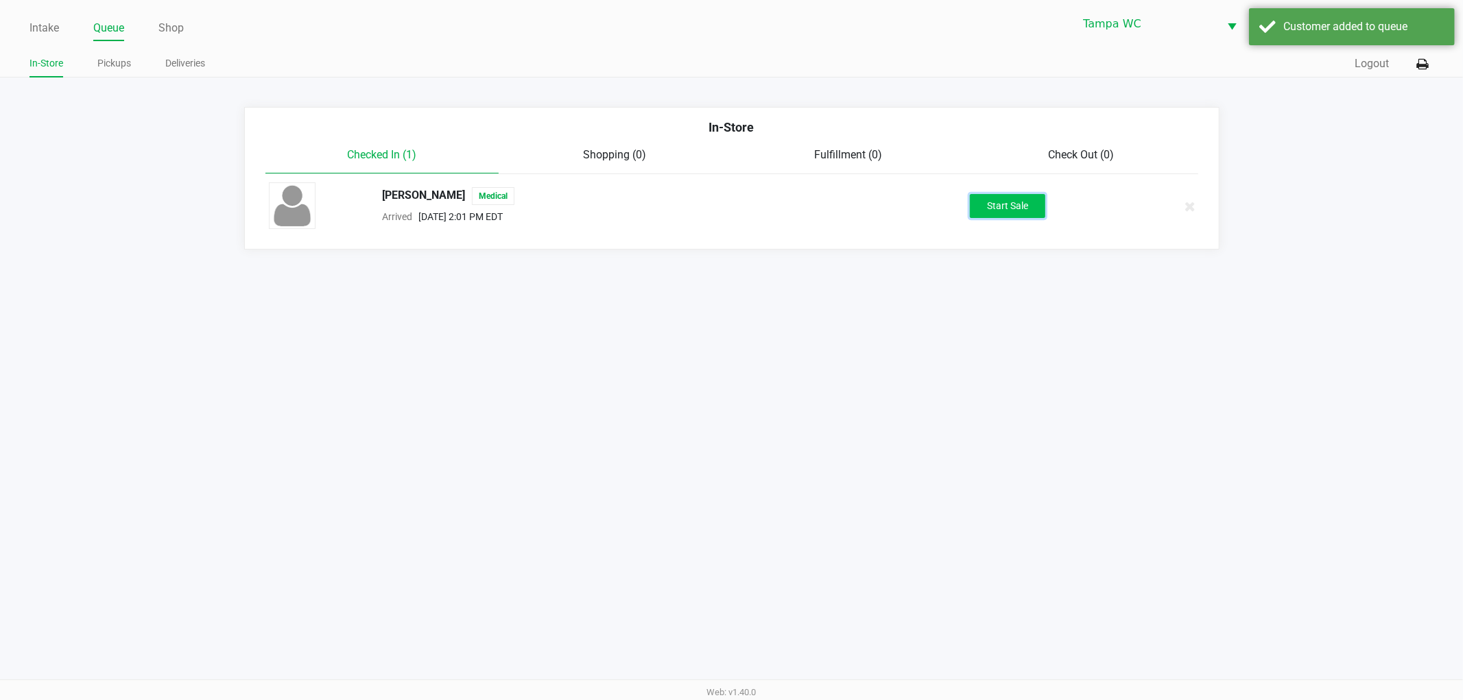
click at [1004, 213] on button "Start Sale" at bounding box center [1007, 206] width 75 height 24
click at [994, 283] on div "Intake Queue Shop Tampa WC WILLOW-SMITH Jalen Thedy In-Store Pickups Deliveries…" at bounding box center [731, 350] width 1463 height 700
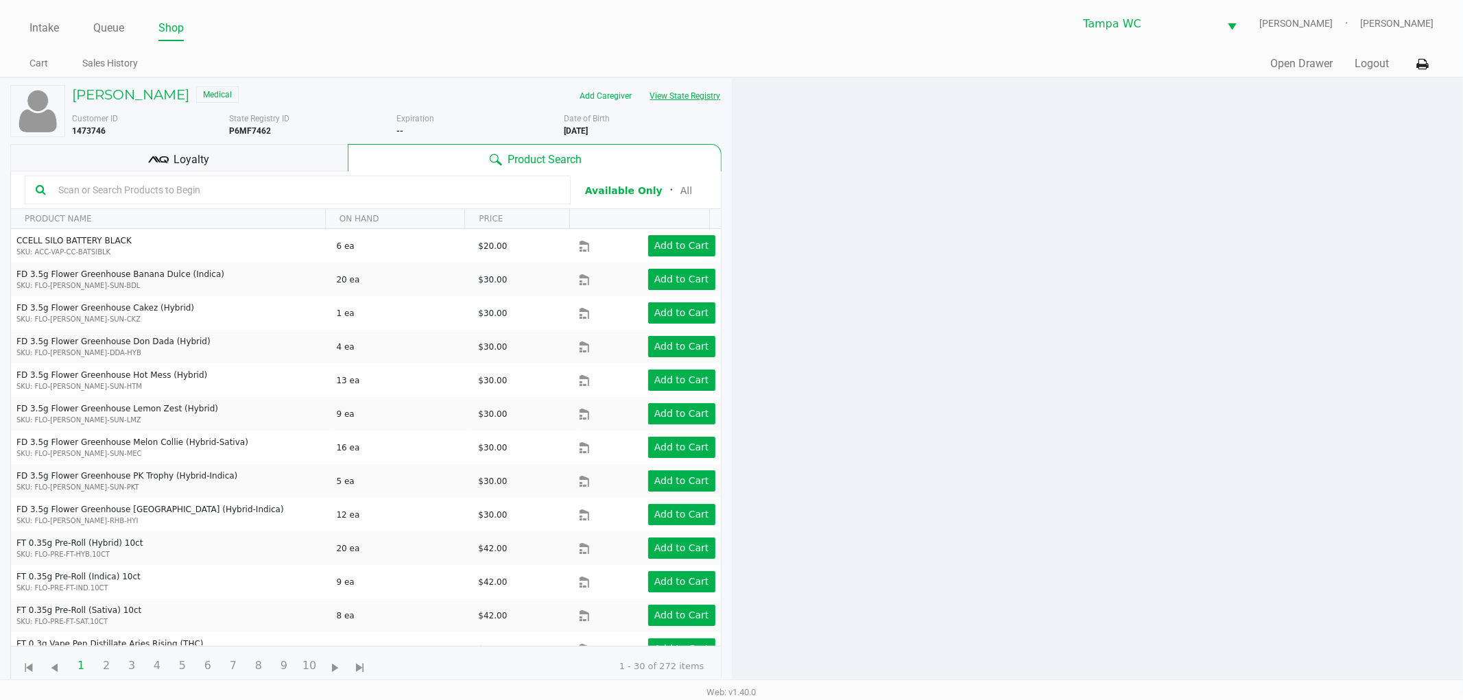
click at [708, 94] on button "View State Registry" at bounding box center [681, 96] width 80 height 22
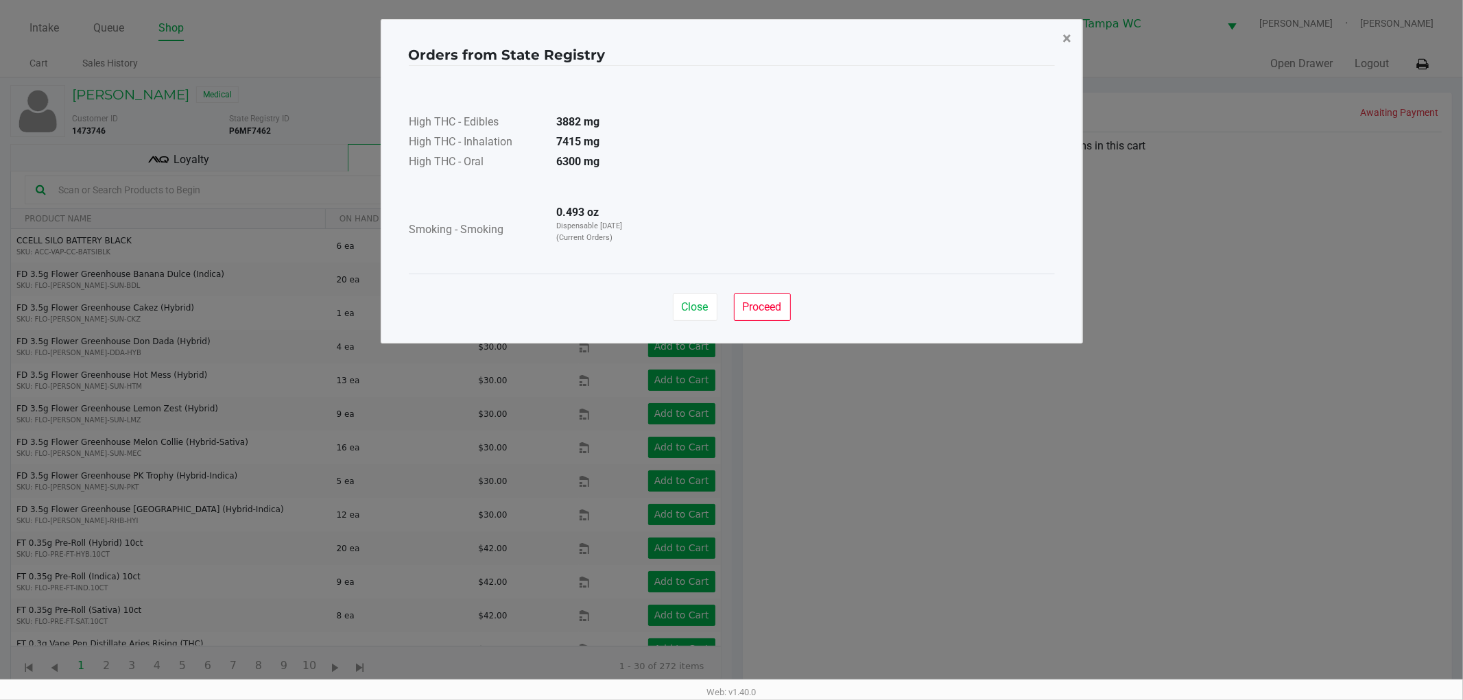
click at [1059, 49] on button "×" at bounding box center [1067, 38] width 31 height 38
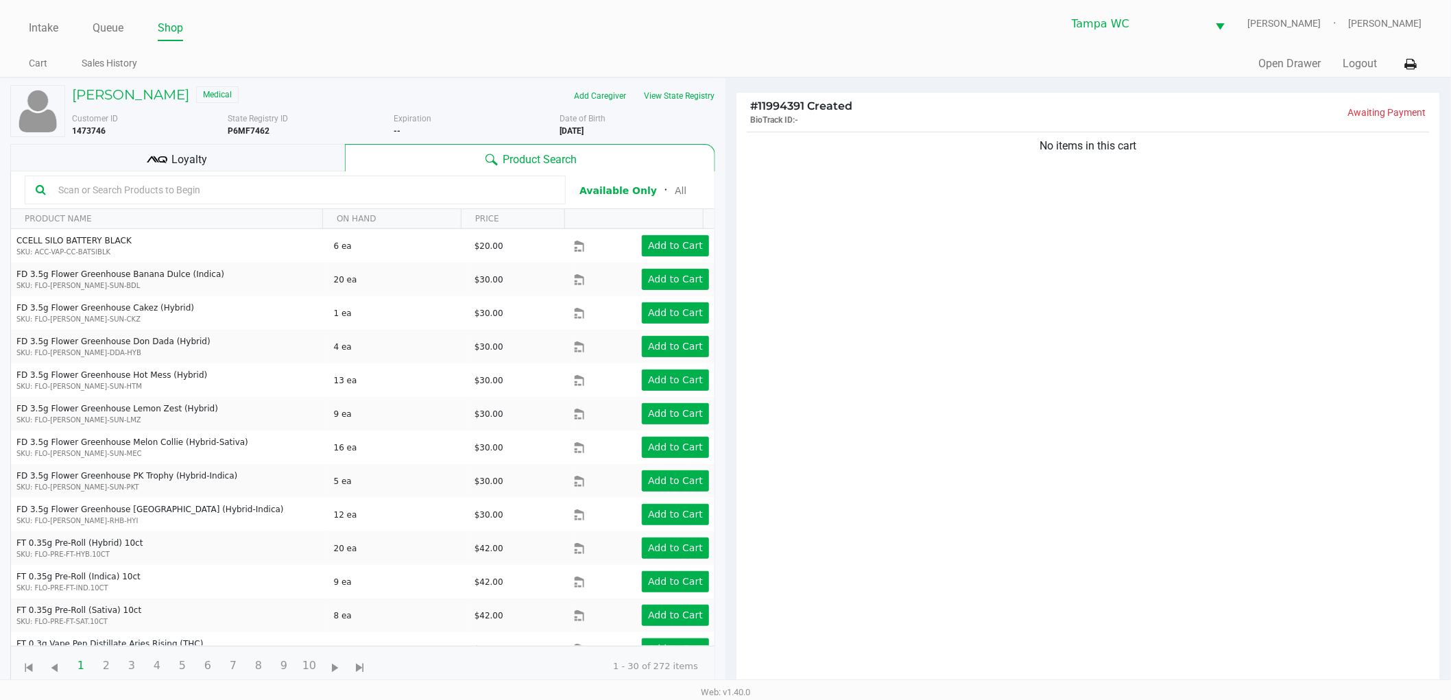
click at [1055, 263] on div "No items in this cart" at bounding box center [1088, 413] width 704 height 568
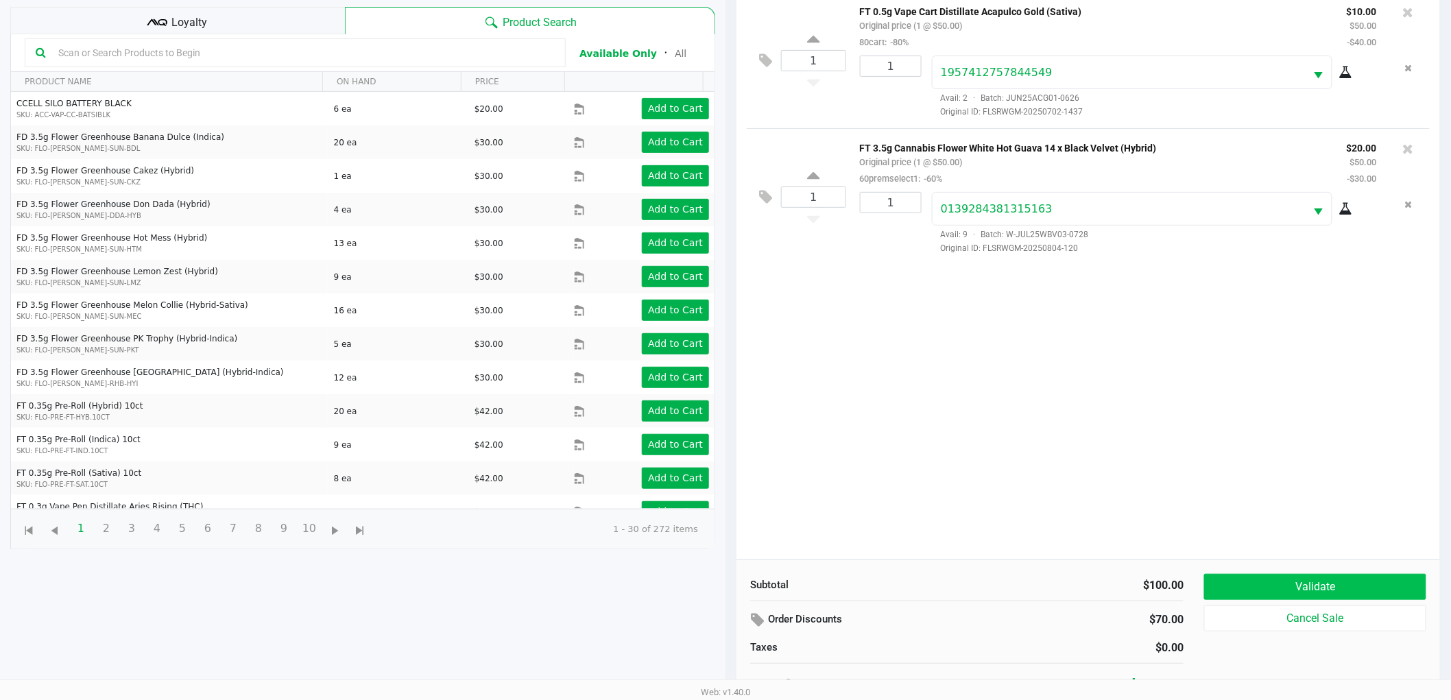
scroll to position [149, 0]
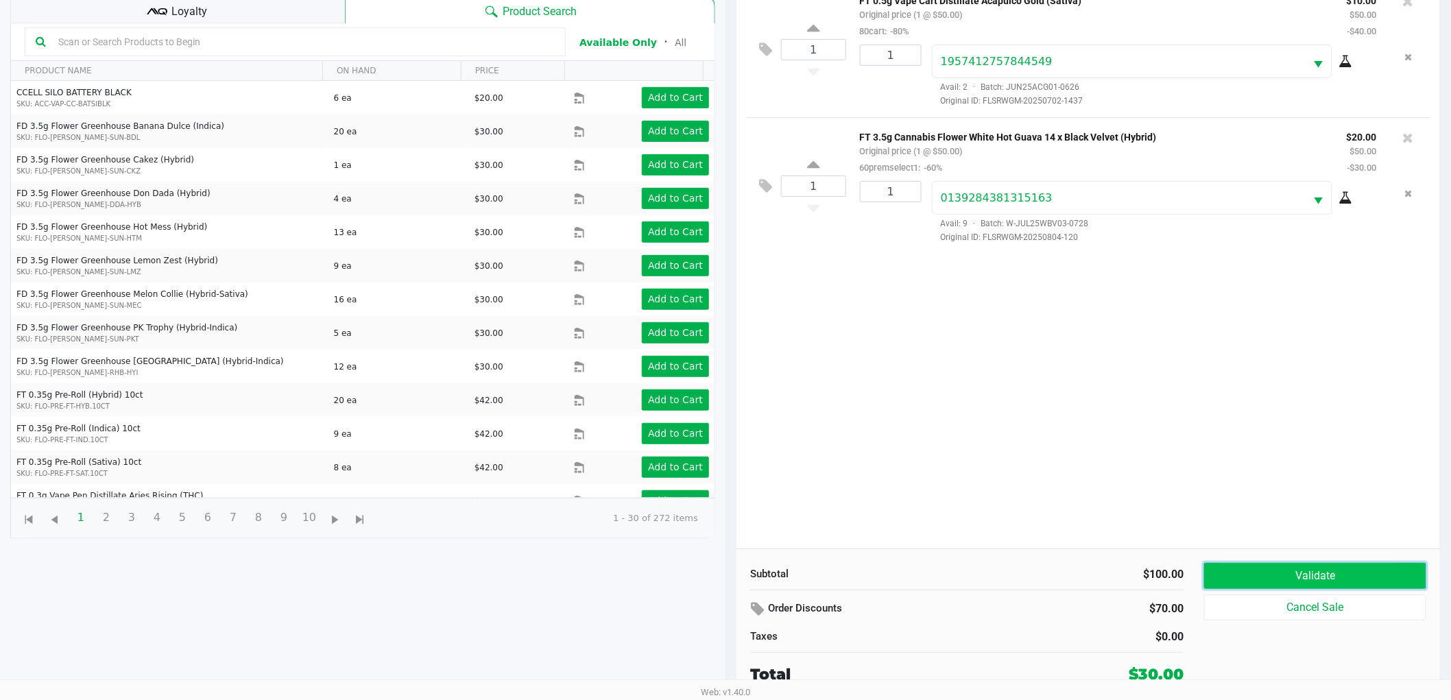
click at [1252, 573] on button "Validate" at bounding box center [1315, 576] width 222 height 26
click at [1278, 494] on body "Intake Queue Shop Tampa WC WILLOW-SMITH Jalen Thedy Cart Sales History Quick Sa…" at bounding box center [725, 192] width 1451 height 680
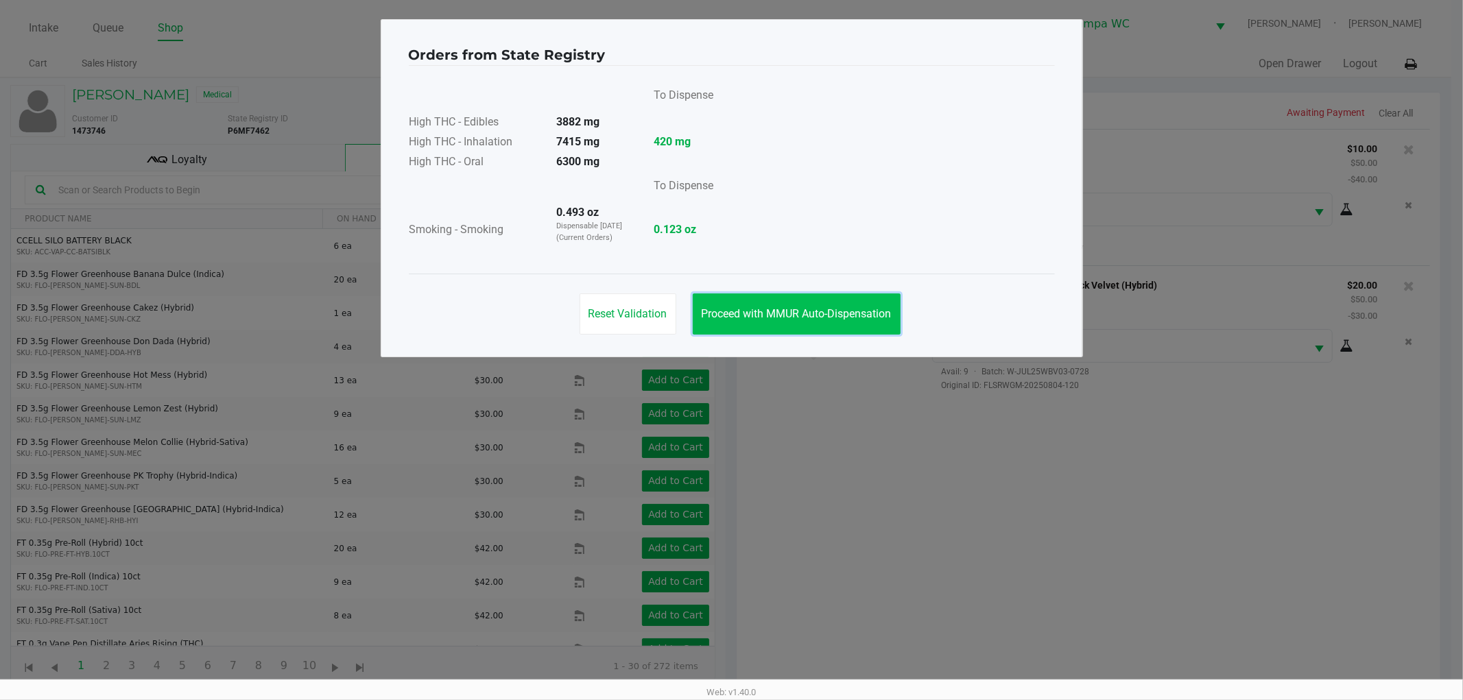
click at [845, 313] on span "Proceed with MMUR Auto-Dispensation" at bounding box center [796, 313] width 190 height 13
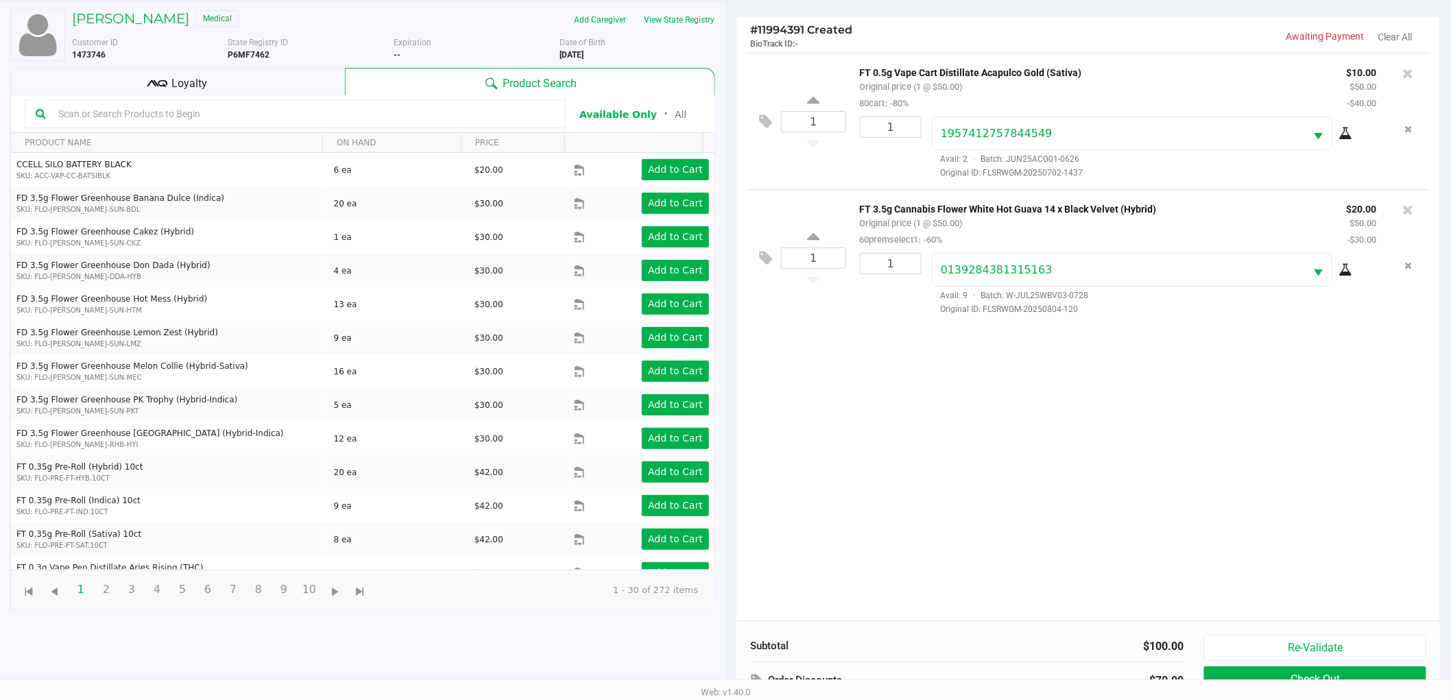
scroll to position [149, 0]
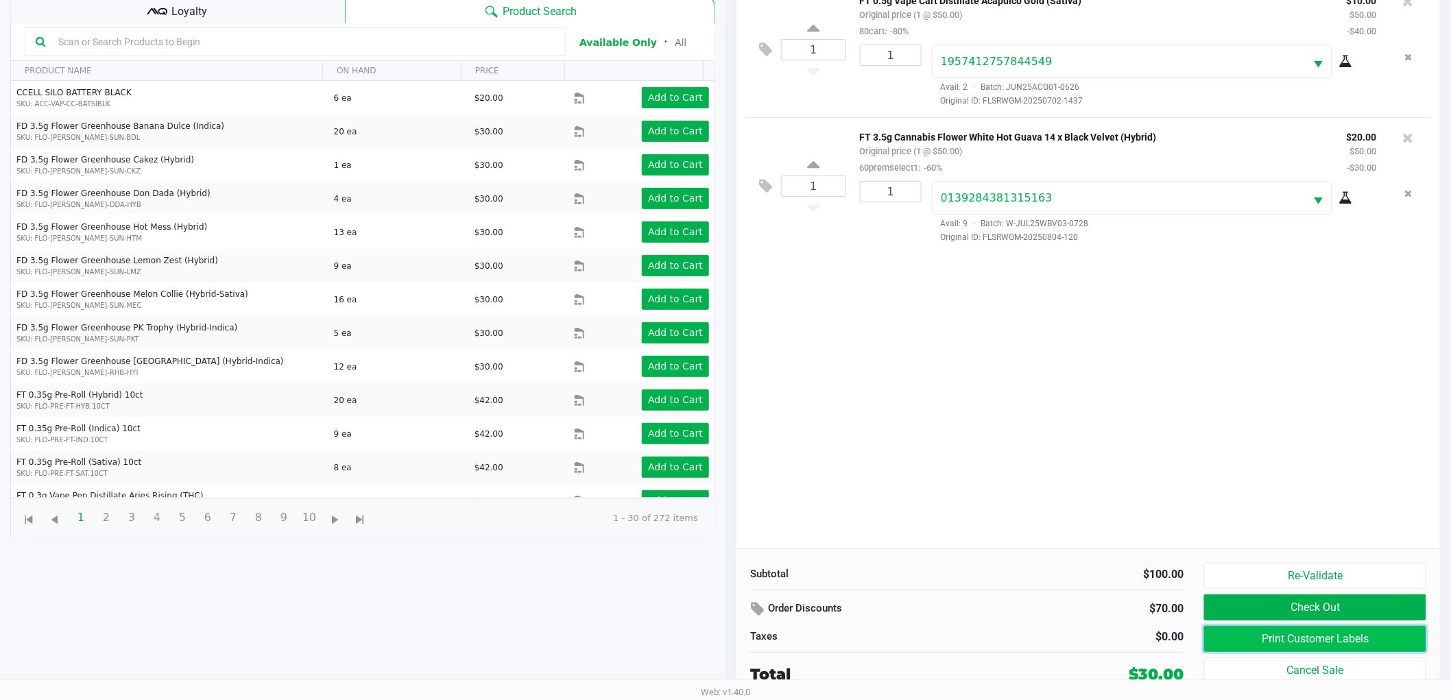
click at [1395, 649] on button "Print Customer Labels" at bounding box center [1315, 639] width 222 height 26
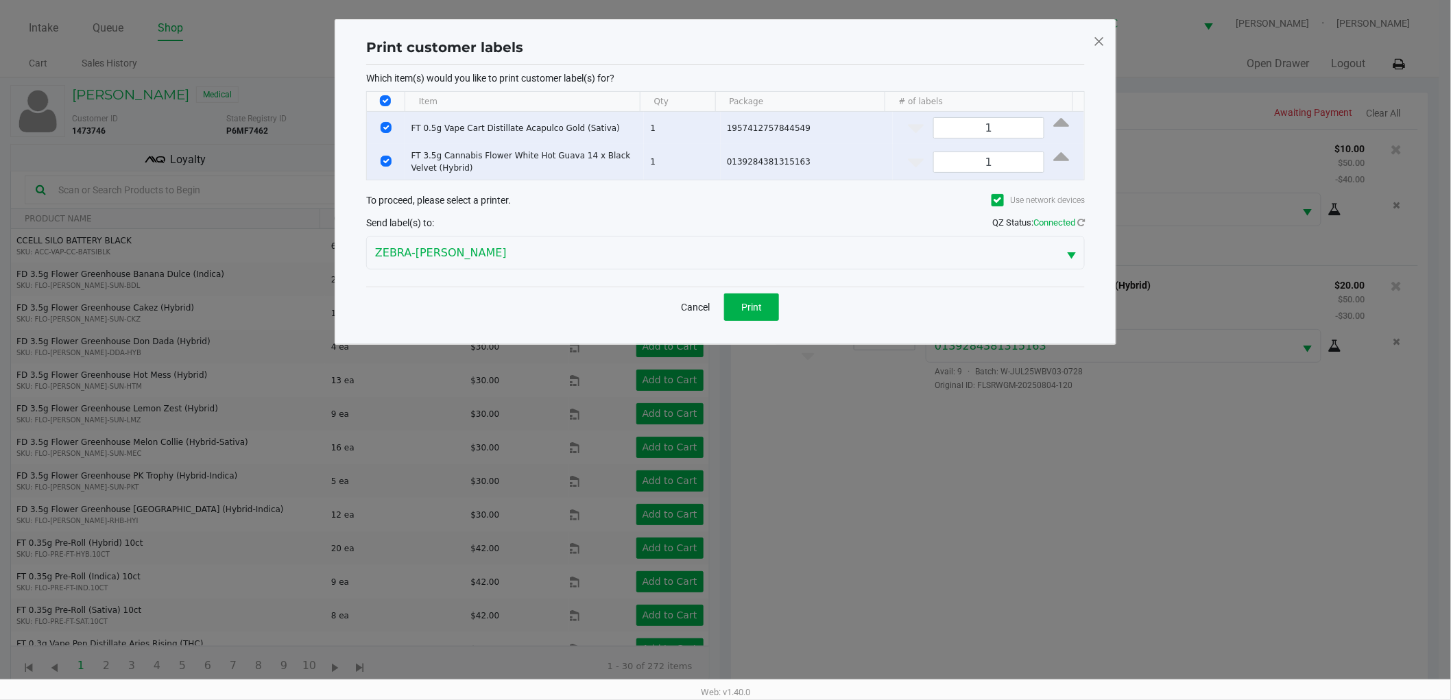
scroll to position [0, 0]
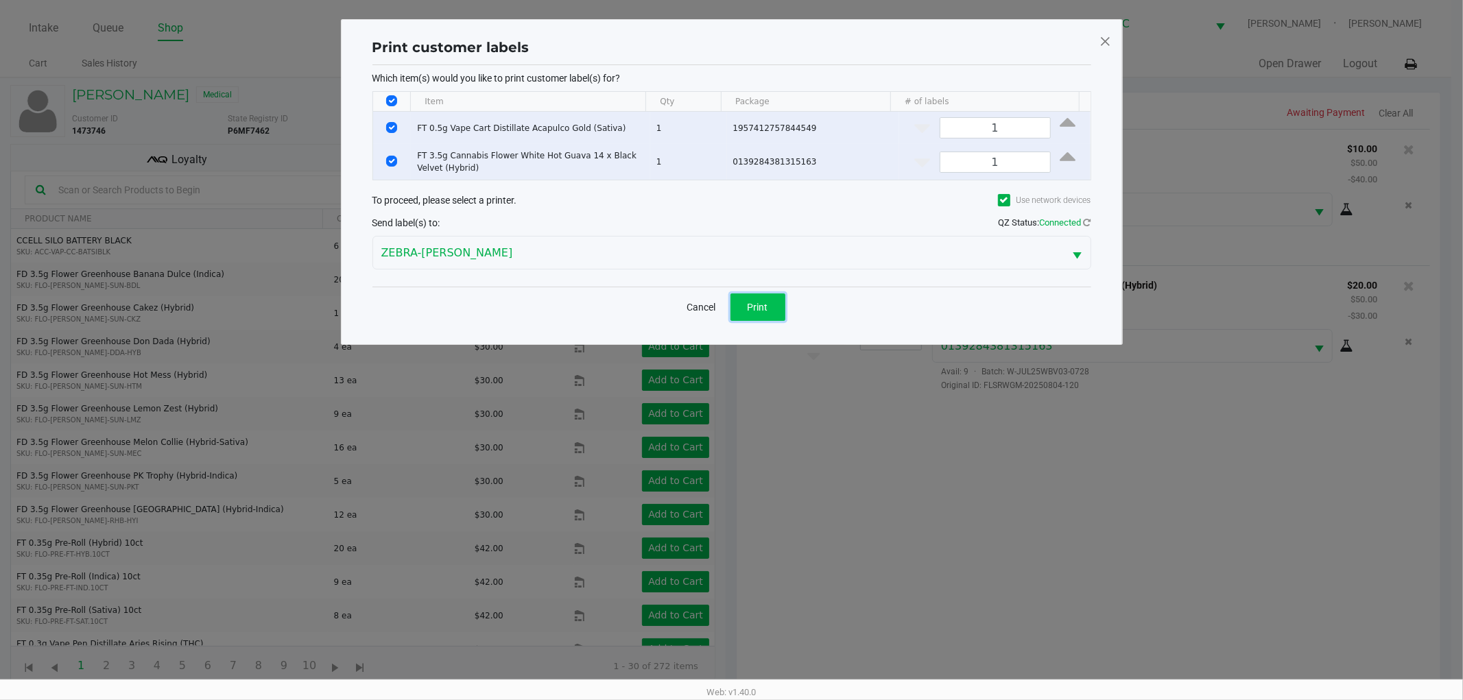
click at [754, 296] on button "Print" at bounding box center [757, 306] width 55 height 27
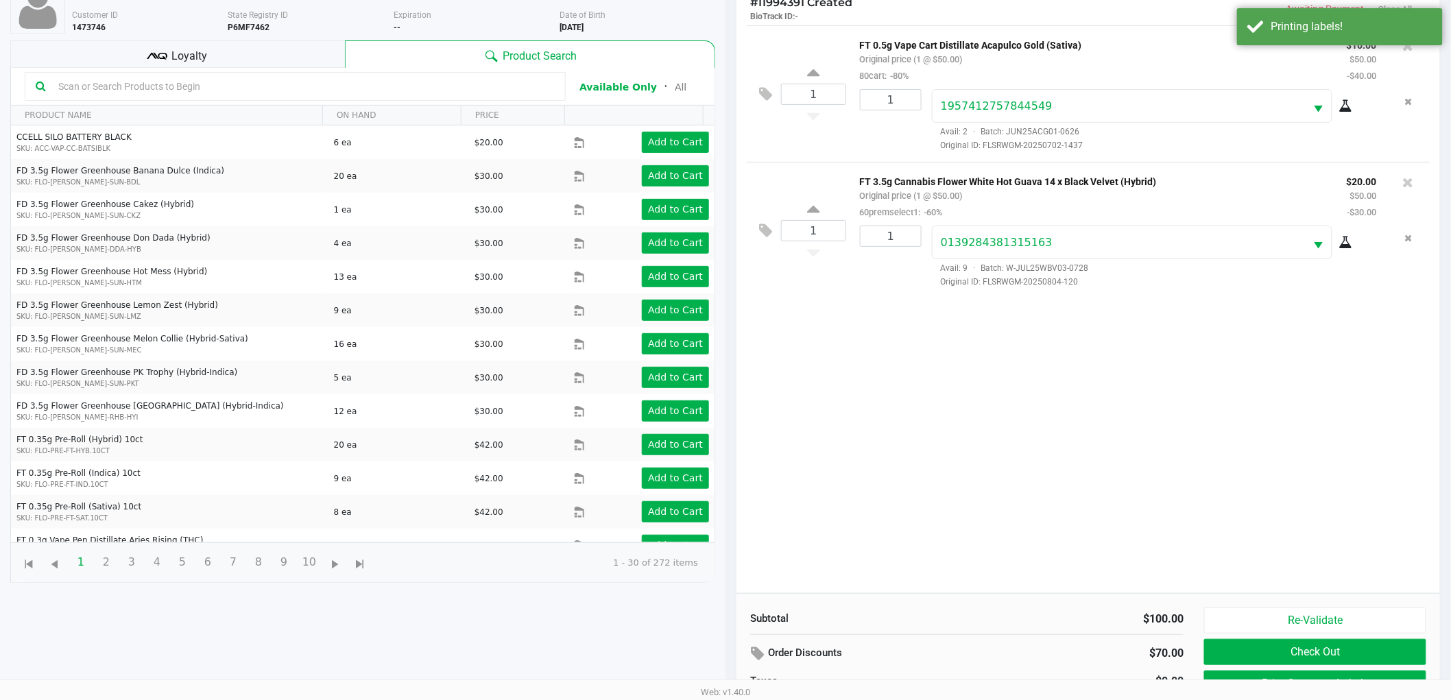
scroll to position [149, 0]
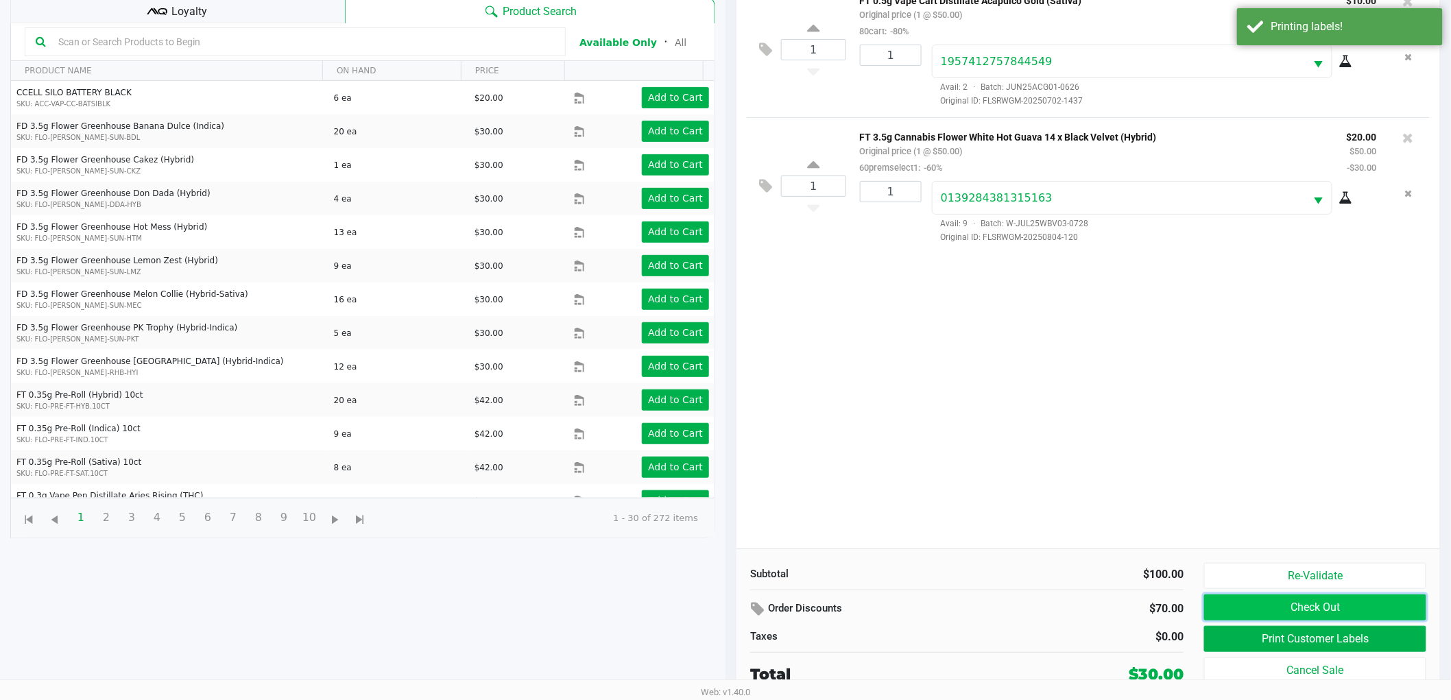
click at [1304, 608] on button "Check Out" at bounding box center [1315, 607] width 222 height 26
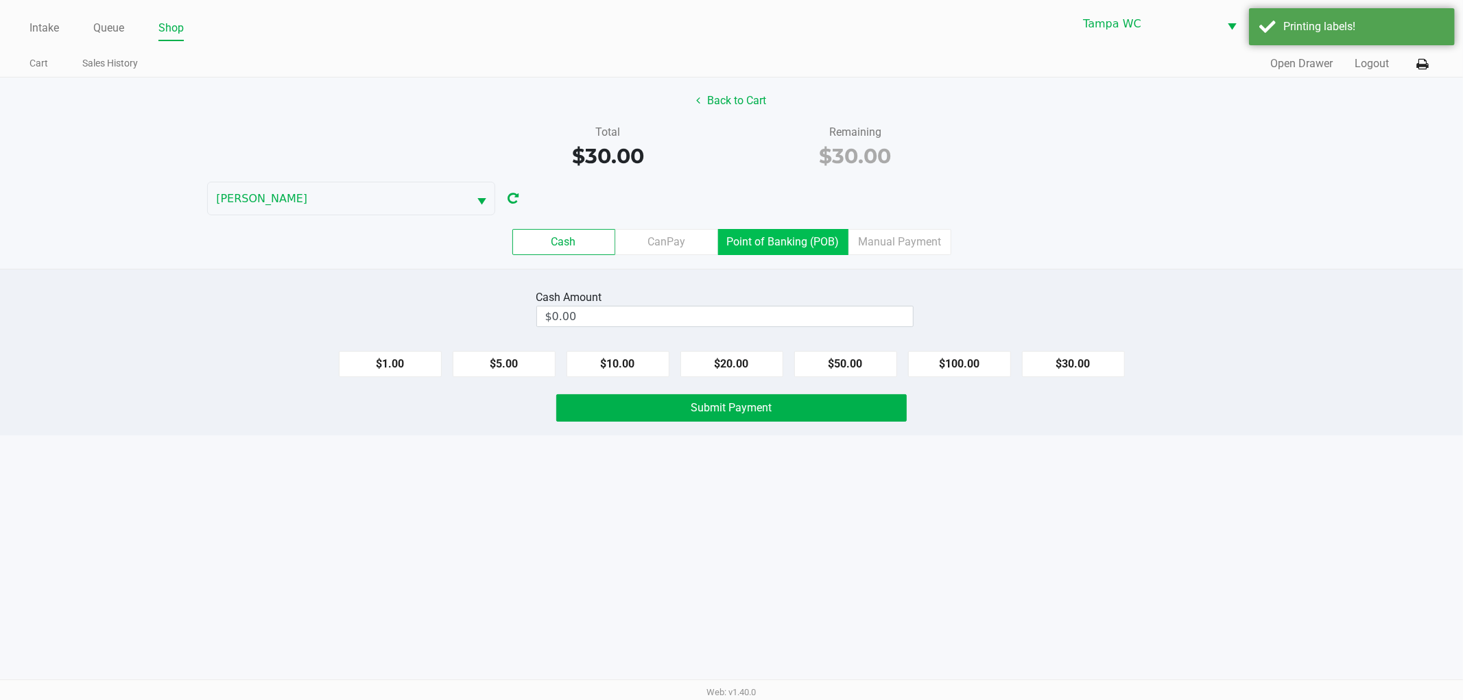
click at [784, 234] on label "Point of Banking (POB)" at bounding box center [783, 242] width 130 height 26
click at [0, 0] on 7 "Point of Banking (POB)" at bounding box center [0, 0] width 0 height 0
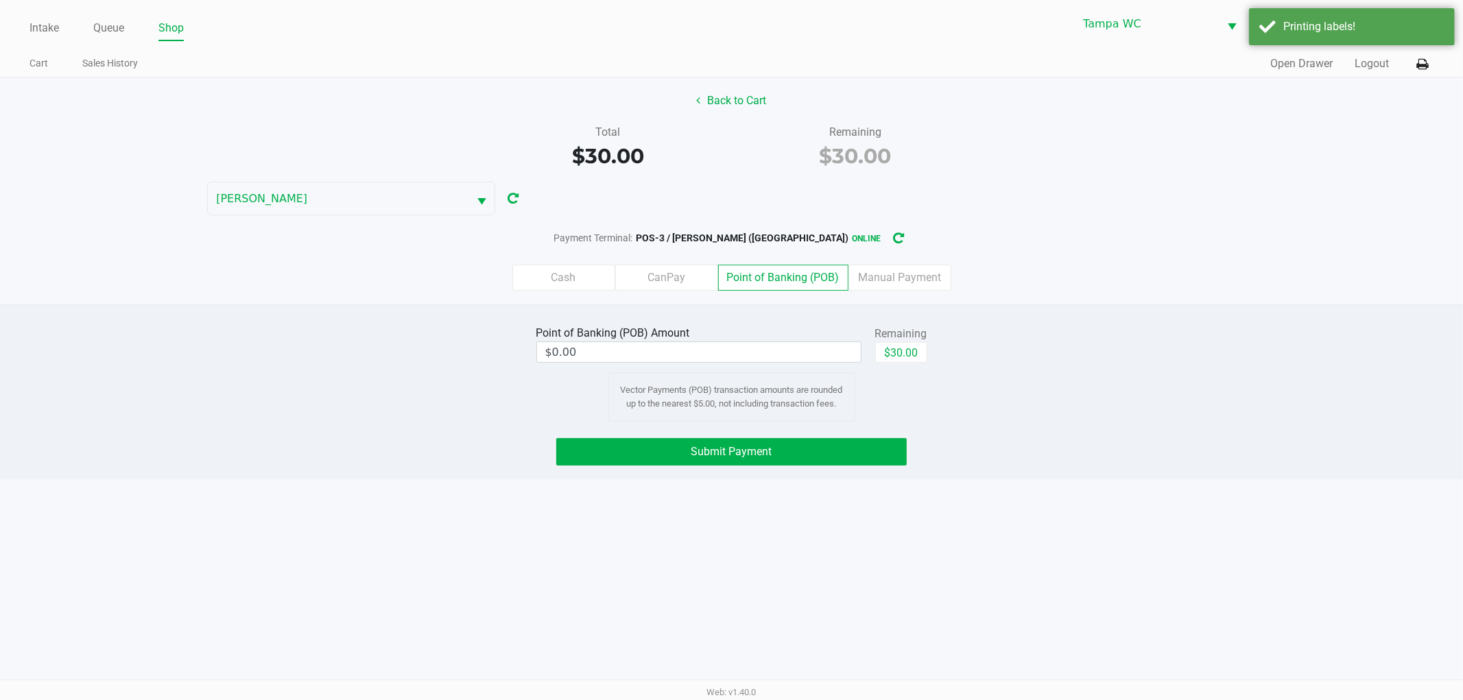
click at [1043, 187] on div "Back to Cart Total $30.00 Remaining $30.00 WILLOW-SMITH Payment Terminal: POS-3…" at bounding box center [731, 190] width 1463 height 227
click at [899, 359] on button "$30.00" at bounding box center [901, 352] width 52 height 21
drag, startPoint x: 1303, startPoint y: 487, endPoint x: 906, endPoint y: 481, distance: 396.4
click at [1297, 488] on div "Intake Queue Shop Tampa WC WILLOW-SMITH Jalen Thedy Cart Sales History Quick Sa…" at bounding box center [731, 350] width 1463 height 700
click at [749, 462] on button "Submit Payment" at bounding box center [731, 451] width 350 height 27
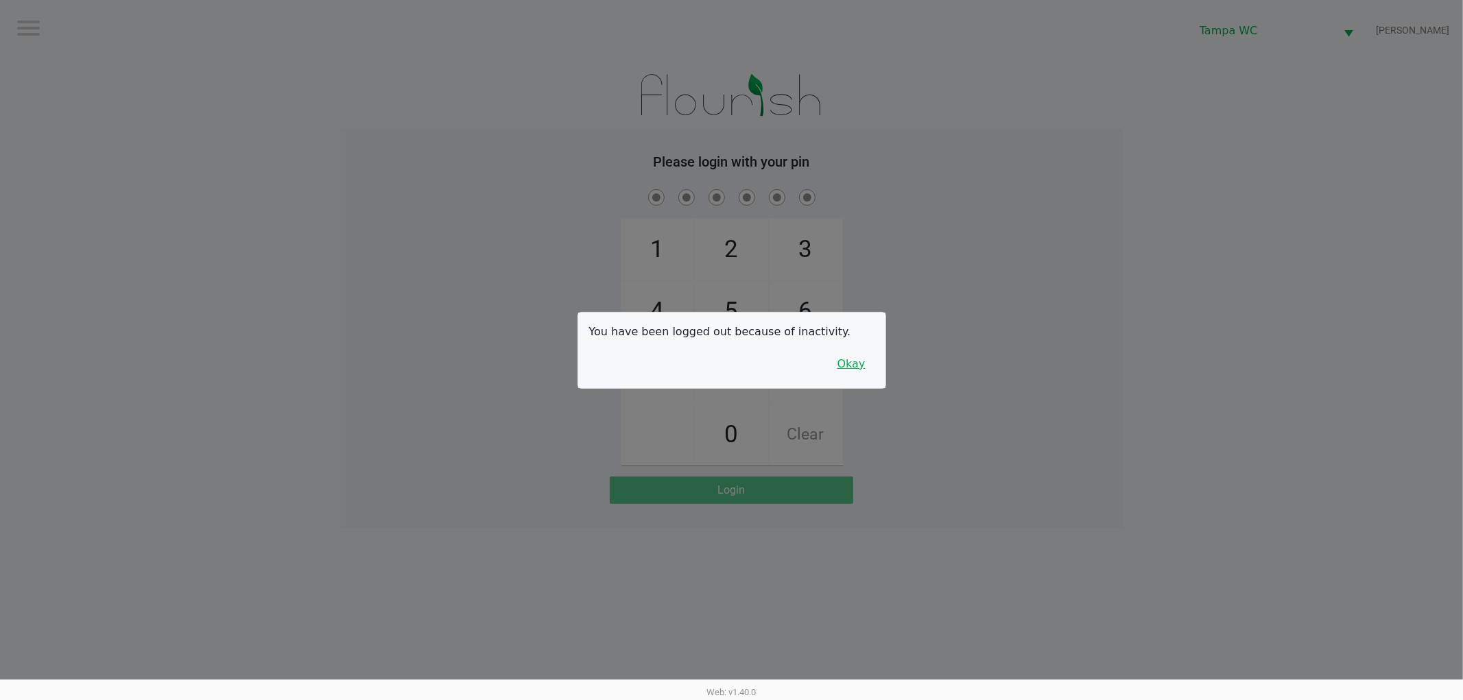
click at [848, 358] on button "Okay" at bounding box center [851, 364] width 46 height 26
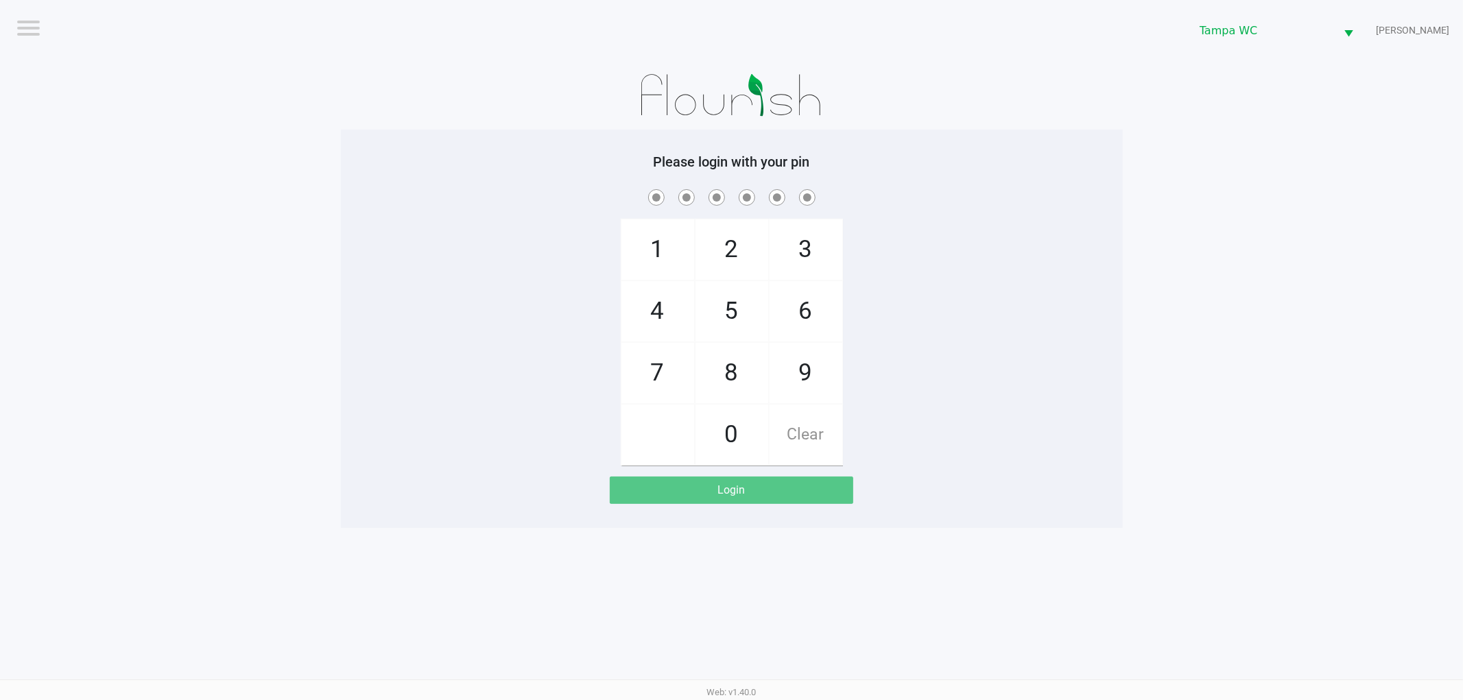
click at [915, 255] on div "1 4 7 2 5 8 0 3 6 9 Clear" at bounding box center [732, 326] width 782 height 279
click at [937, 285] on div "1 4 7 2 5 8 0 3 6 9 Clear" at bounding box center [732, 326] width 782 height 279
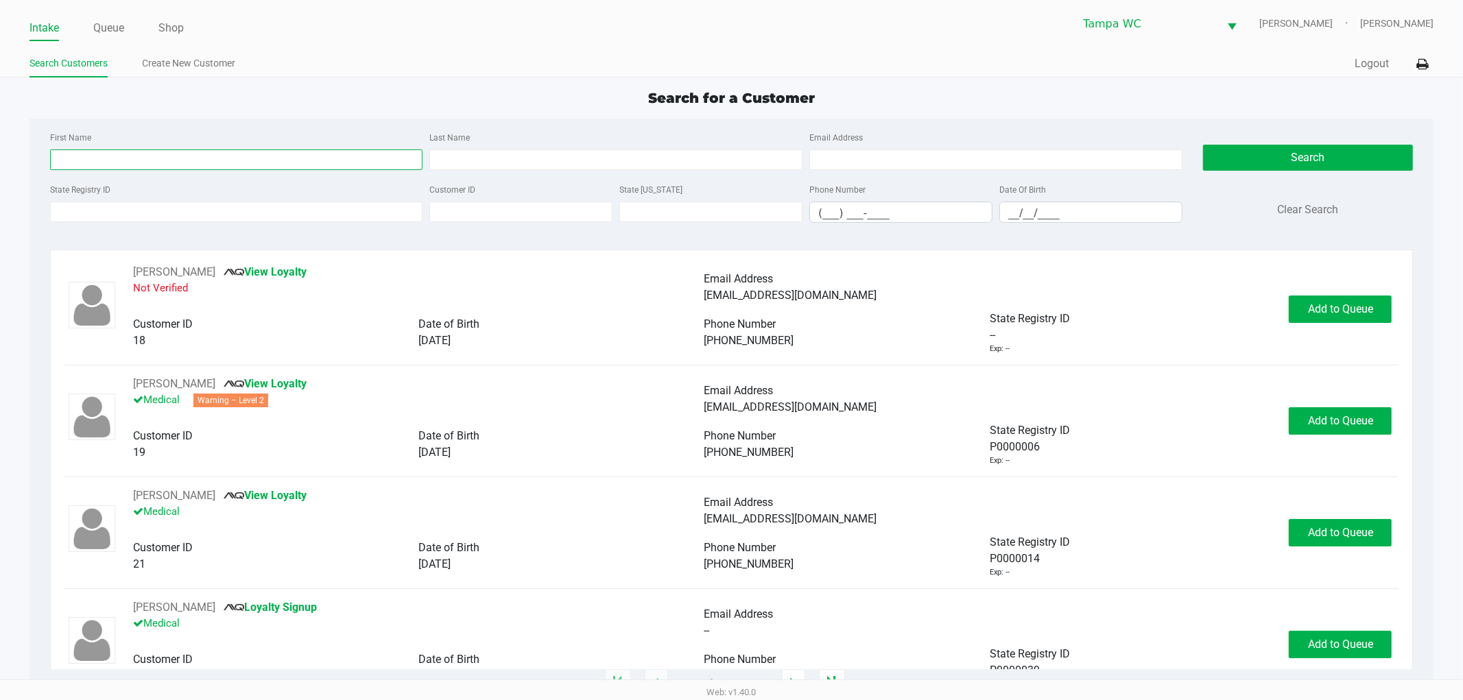
click at [149, 158] on input "First Name" at bounding box center [236, 159] width 373 height 21
click at [115, 17] on li "Queue" at bounding box center [108, 29] width 31 height 24
click at [119, 28] on link "Queue" at bounding box center [108, 28] width 31 height 19
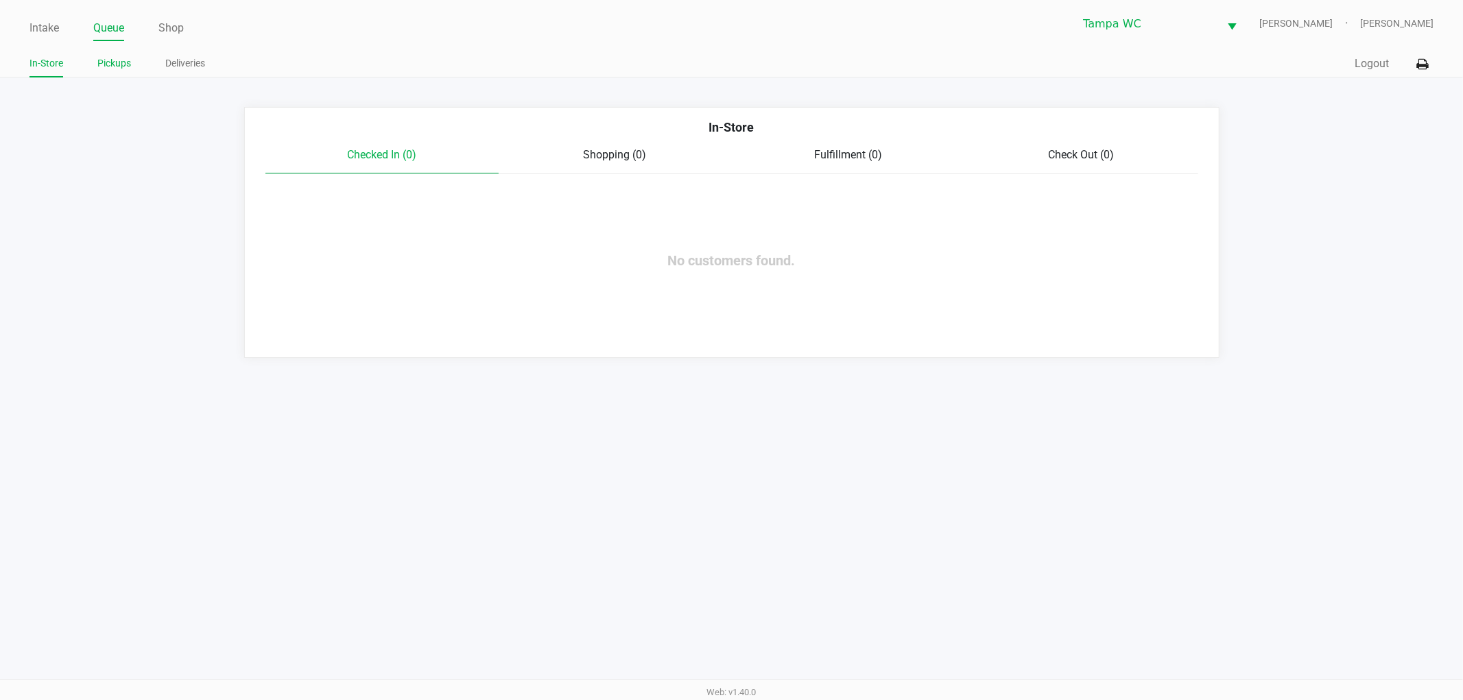
click at [111, 63] on link "Pickups" at bounding box center [114, 63] width 34 height 17
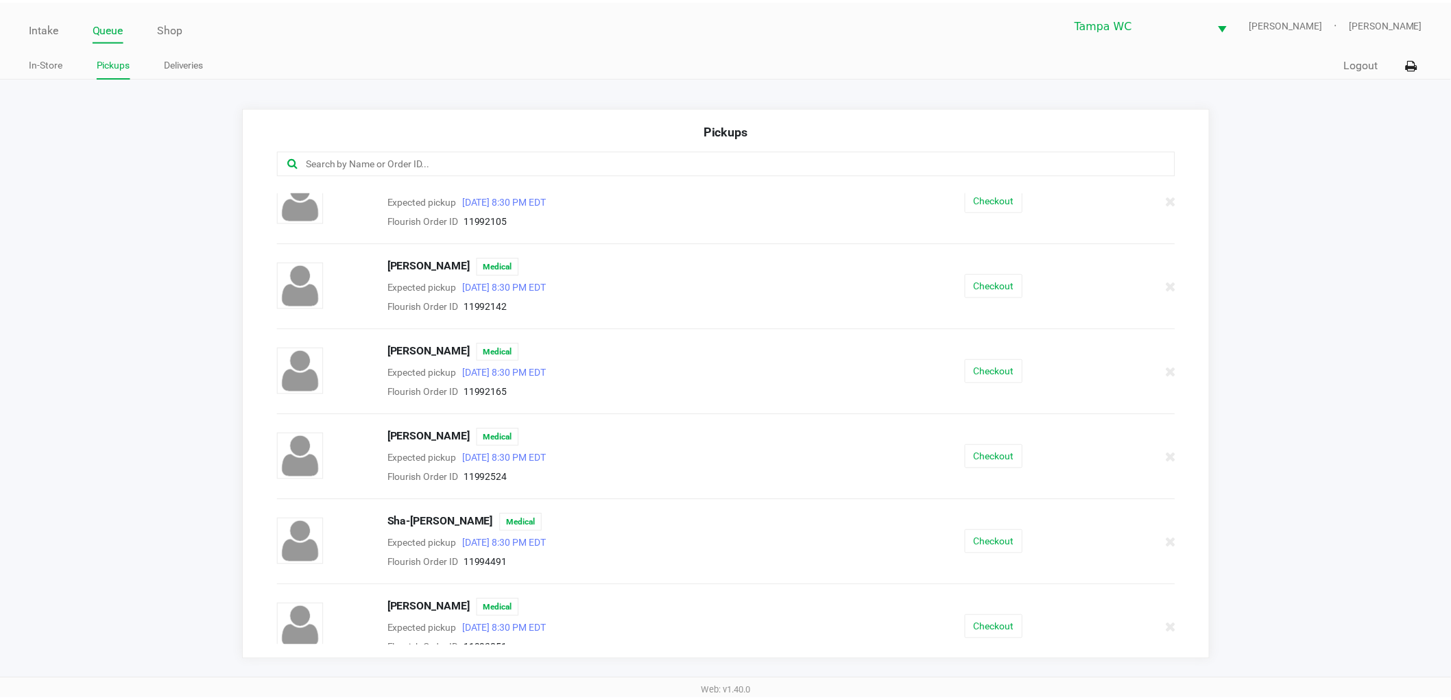
scroll to position [32, 0]
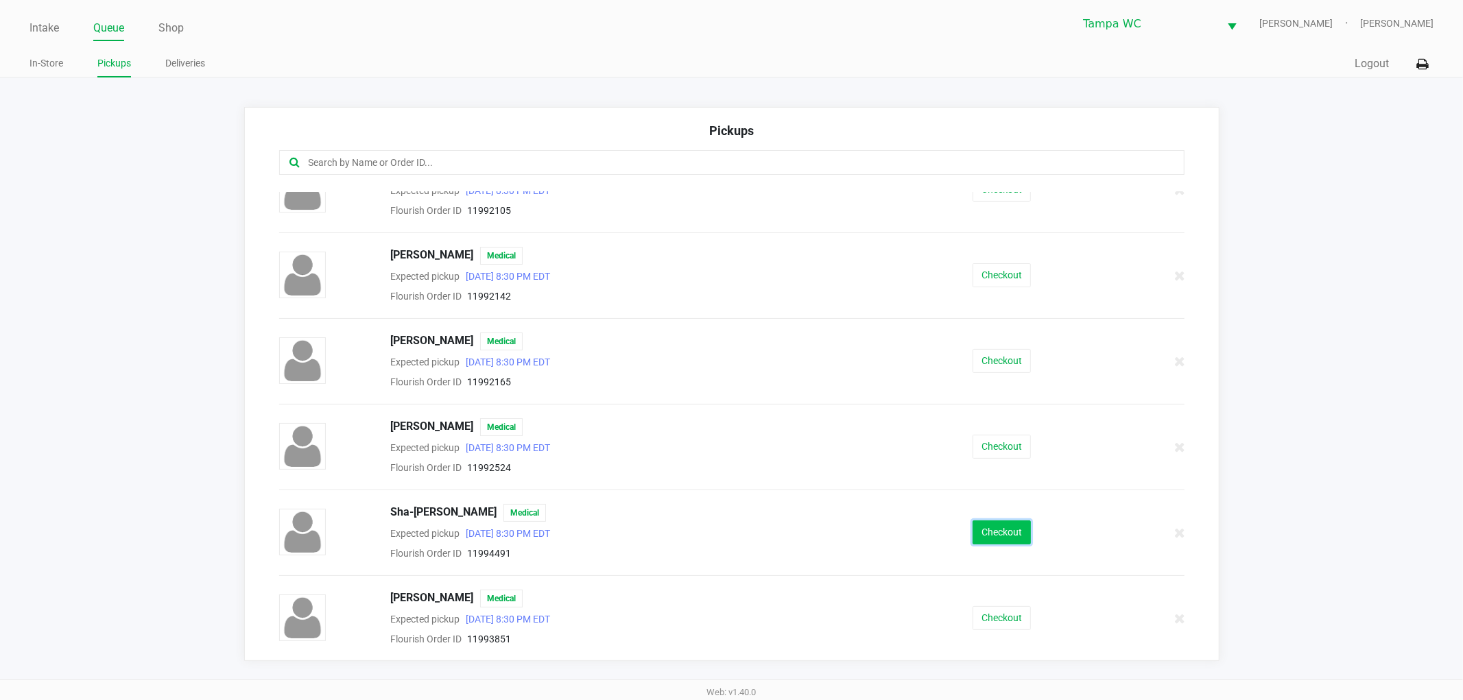
click at [1020, 540] on button "Checkout" at bounding box center [1001, 532] width 58 height 24
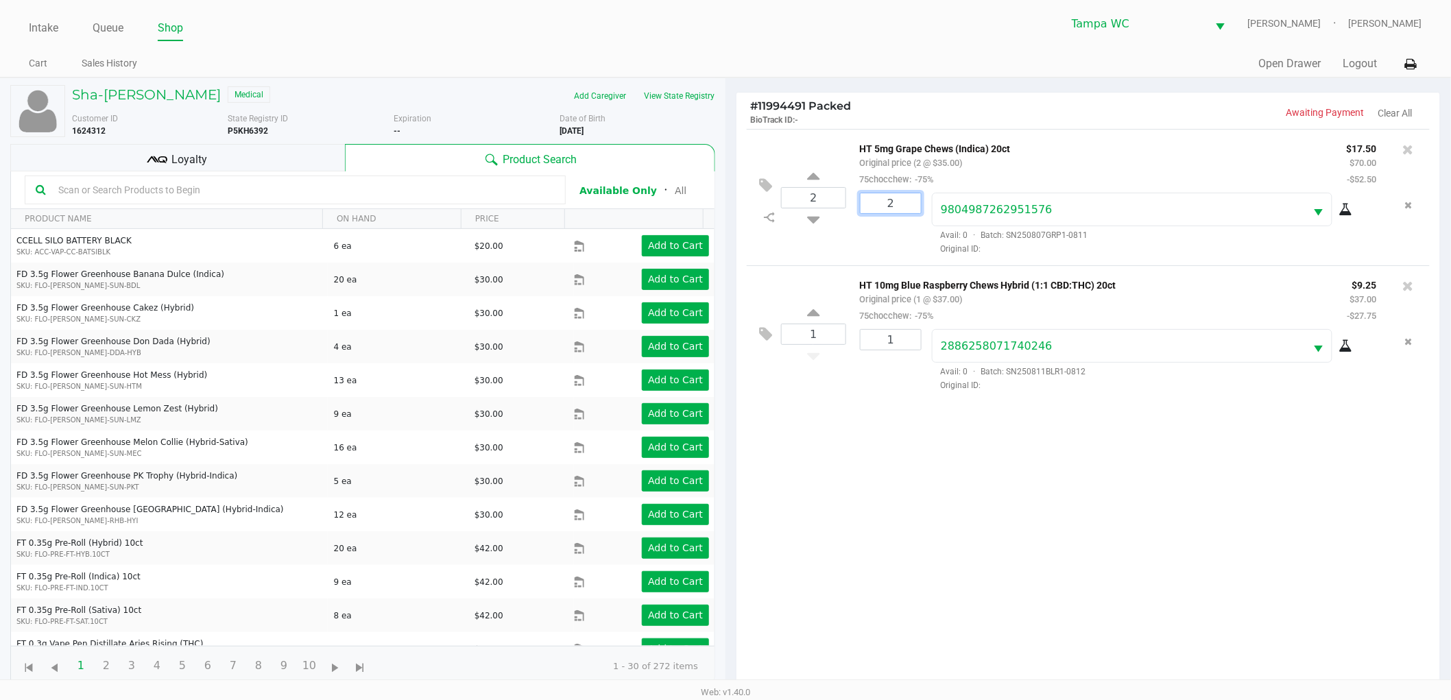
click at [906, 213] on input "2" at bounding box center [891, 203] width 60 height 20
drag, startPoint x: 852, startPoint y: 518, endPoint x: 736, endPoint y: 231, distance: 309.8
click at [849, 517] on div "Loading Sha-mar Pierre Medical Add Caregiver View State Registry Customer ID 16…" at bounding box center [725, 462] width 1451 height 771
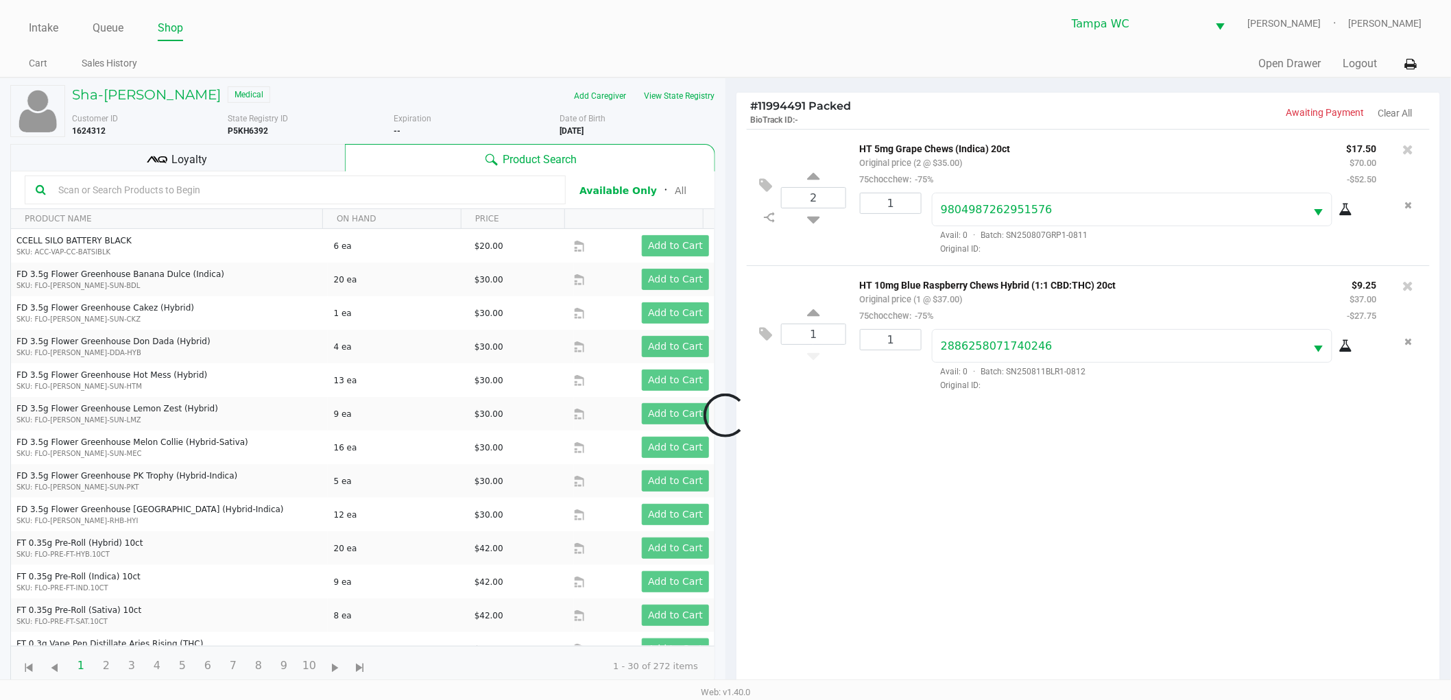
click at [816, 217] on div at bounding box center [725, 416] width 1451 height 540
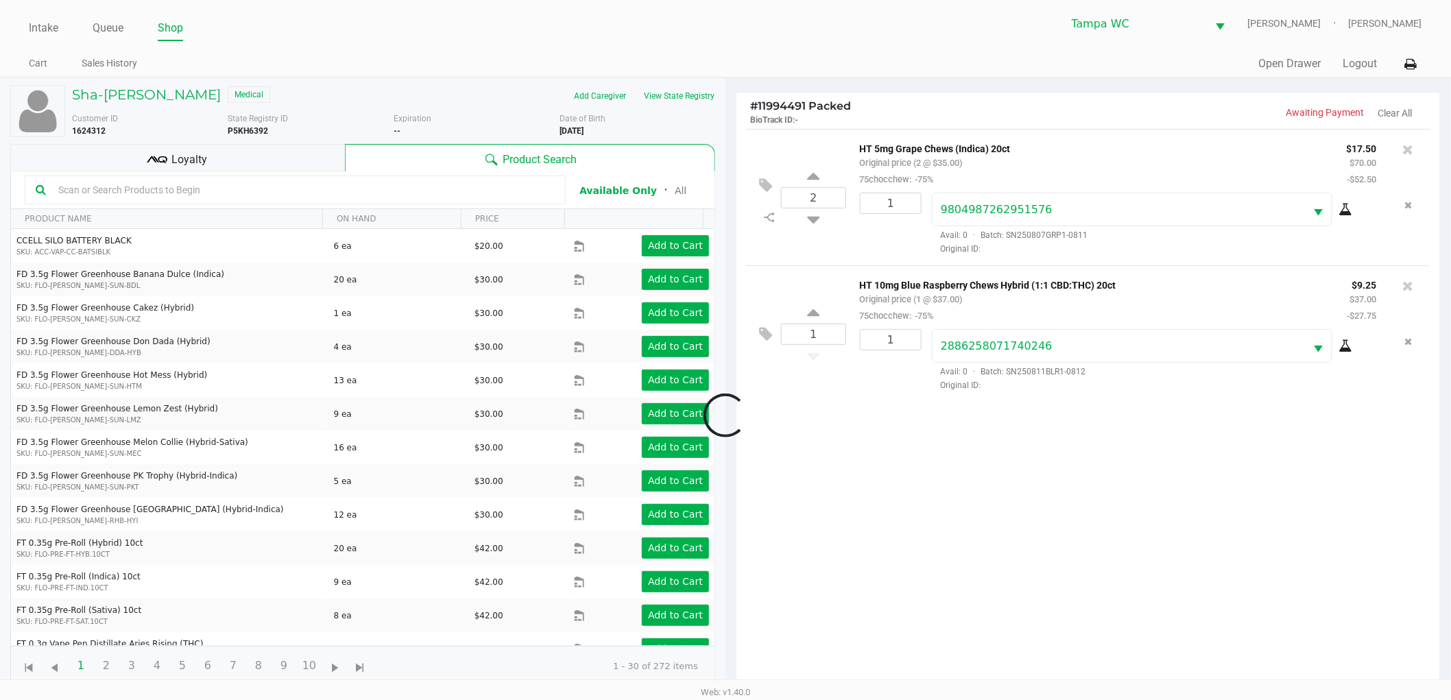
click at [813, 217] on div at bounding box center [725, 416] width 1451 height 540
click at [830, 200] on input "2" at bounding box center [814, 198] width 64 height 20
click at [841, 245] on div "Sha-mar Pierre Medical Add Caregiver View State Registry Customer ID 1624312 St…" at bounding box center [725, 462] width 1451 height 771
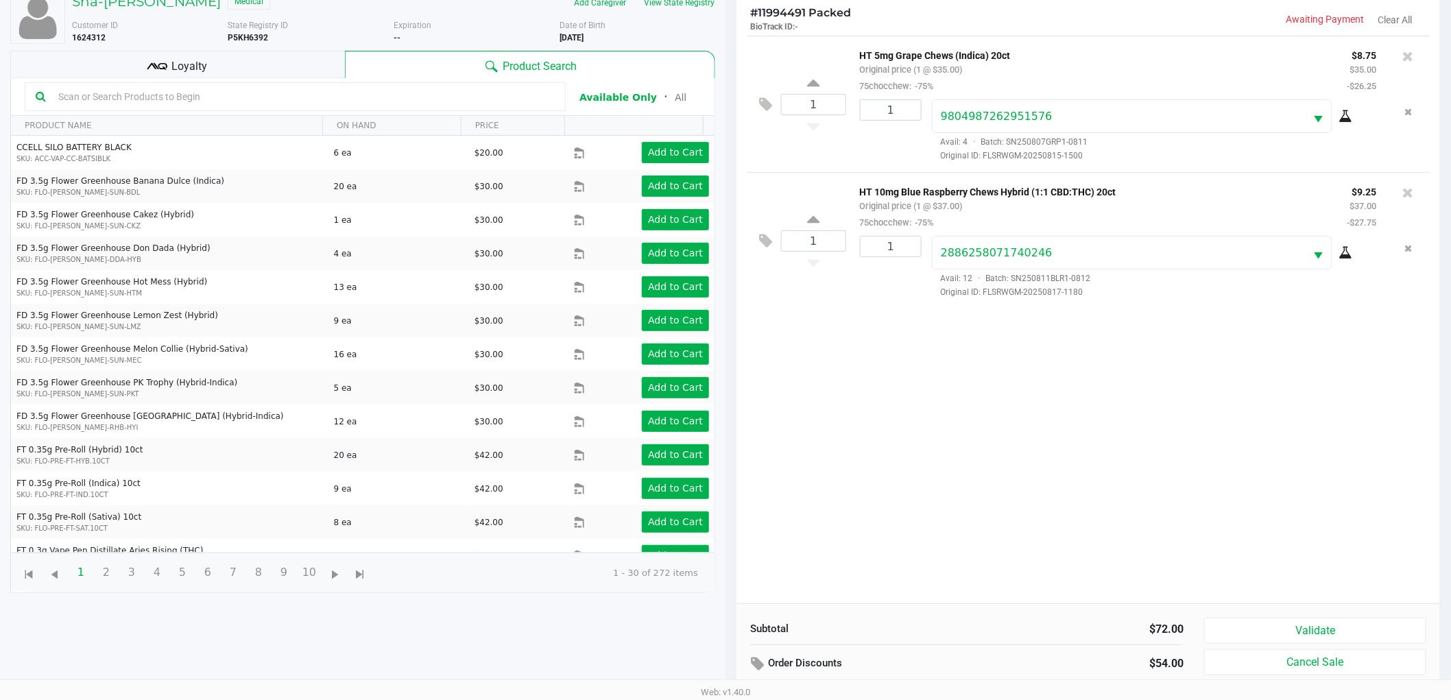
scroll to position [149, 0]
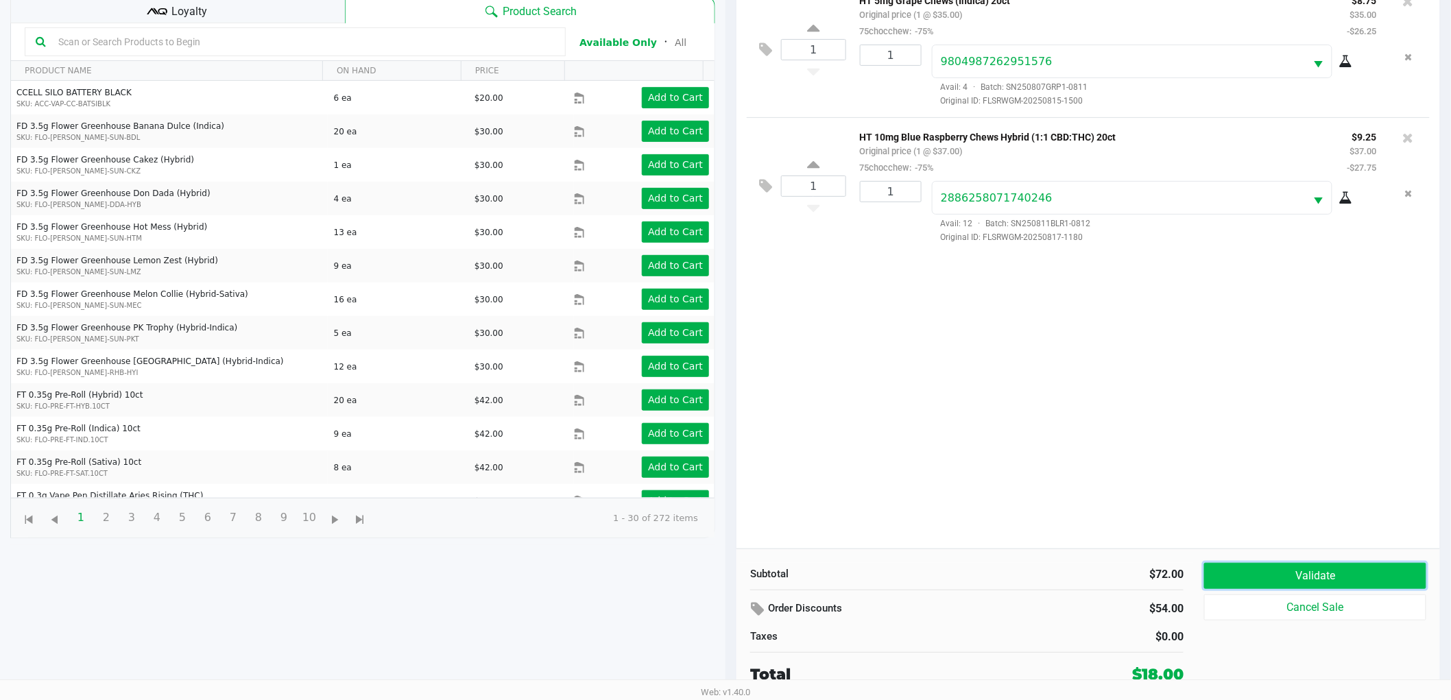
drag, startPoint x: 1298, startPoint y: 581, endPoint x: 1295, endPoint y: 471, distance: 110.4
click at [1298, 580] on button "Validate" at bounding box center [1315, 576] width 222 height 26
click at [1293, 466] on body "Intake Queue Shop Tampa WC WILLOW-SMITH Jalen Thedy Cart Sales History Quick Sa…" at bounding box center [725, 192] width 1451 height 680
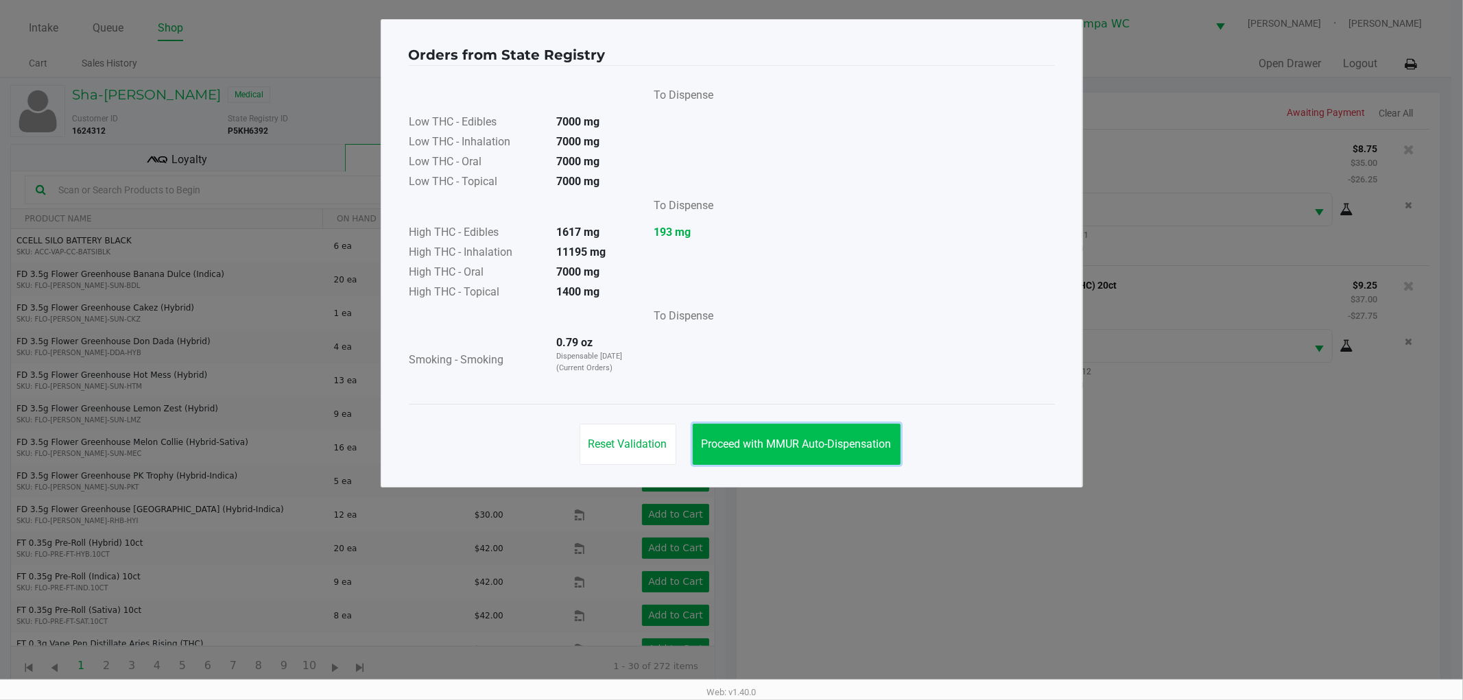
click at [850, 435] on button "Proceed with MMUR Auto-Dispensation" at bounding box center [797, 444] width 208 height 41
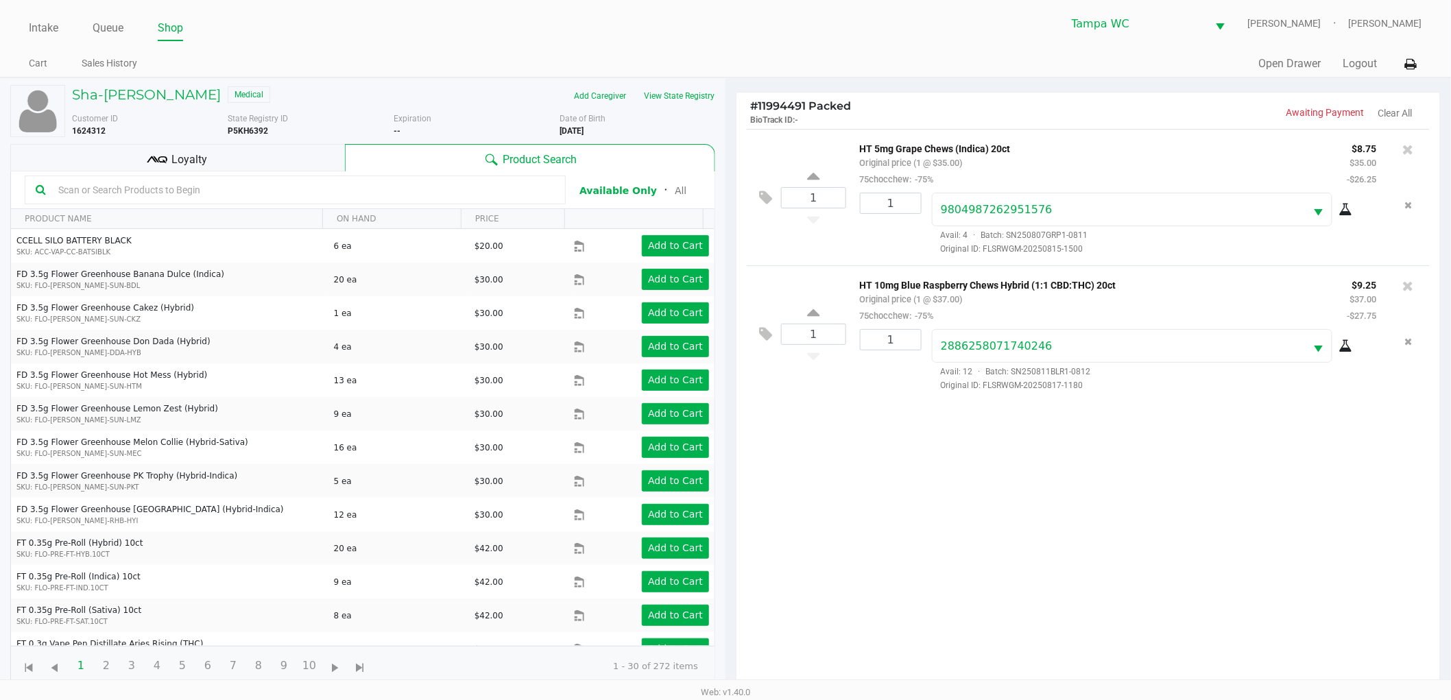
click at [1170, 512] on div "1 HT 5mg Grape Chews (Indica) 20ct Original price (1 @ $35.00) 75chocchew: -75%…" at bounding box center [1088, 413] width 704 height 568
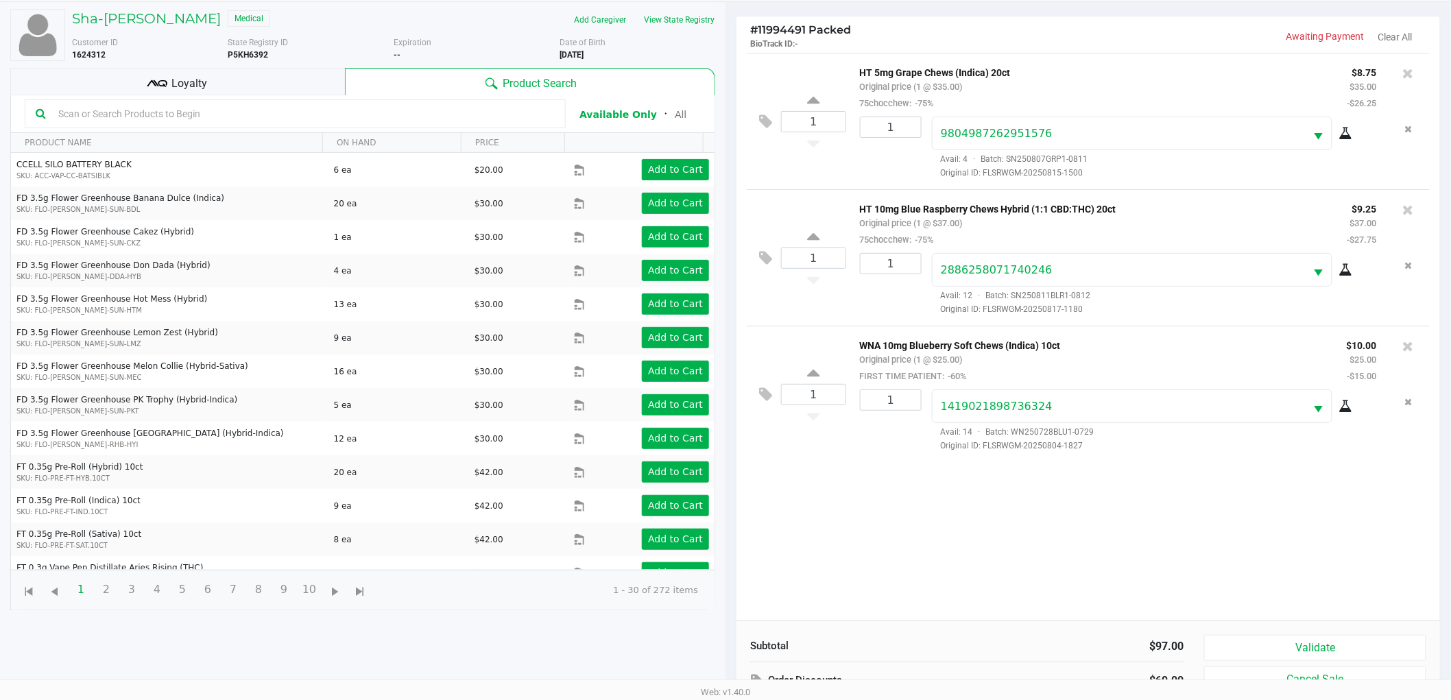
scroll to position [149, 0]
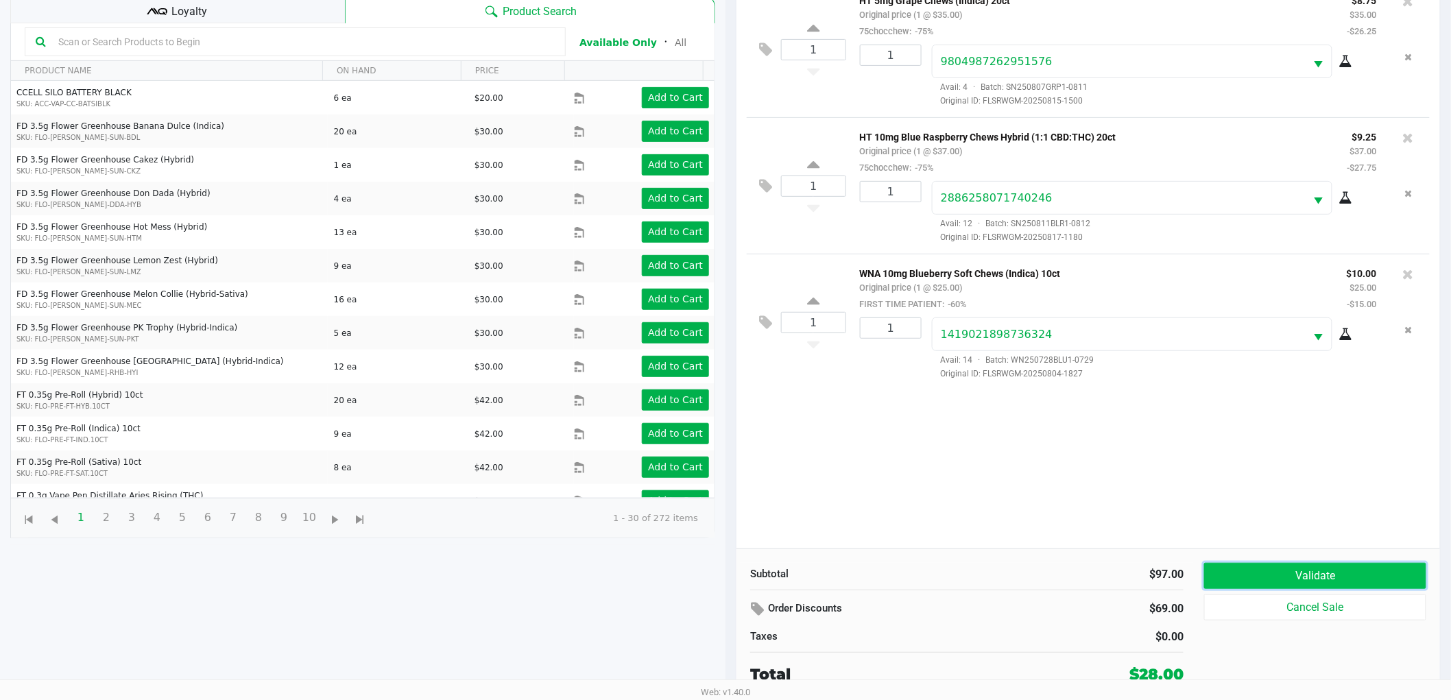
click at [1381, 573] on button "Validate" at bounding box center [1315, 576] width 222 height 26
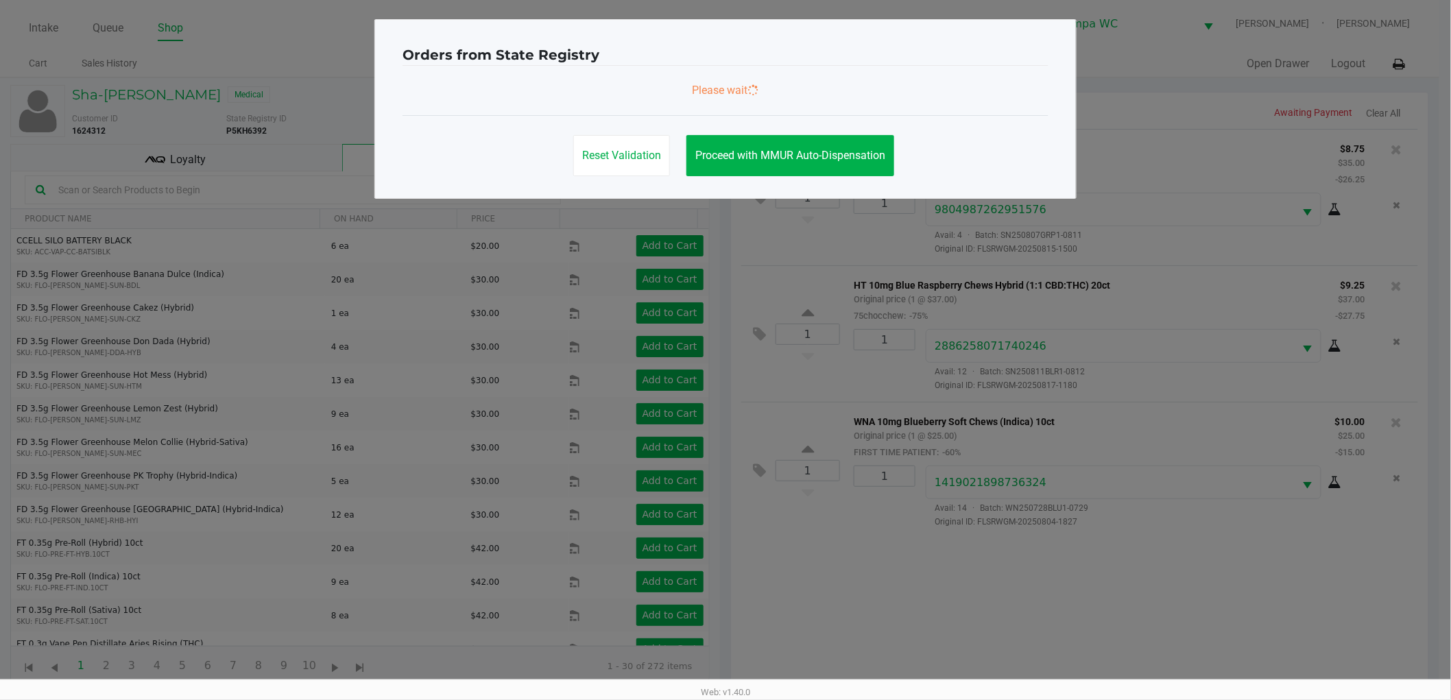
scroll to position [0, 0]
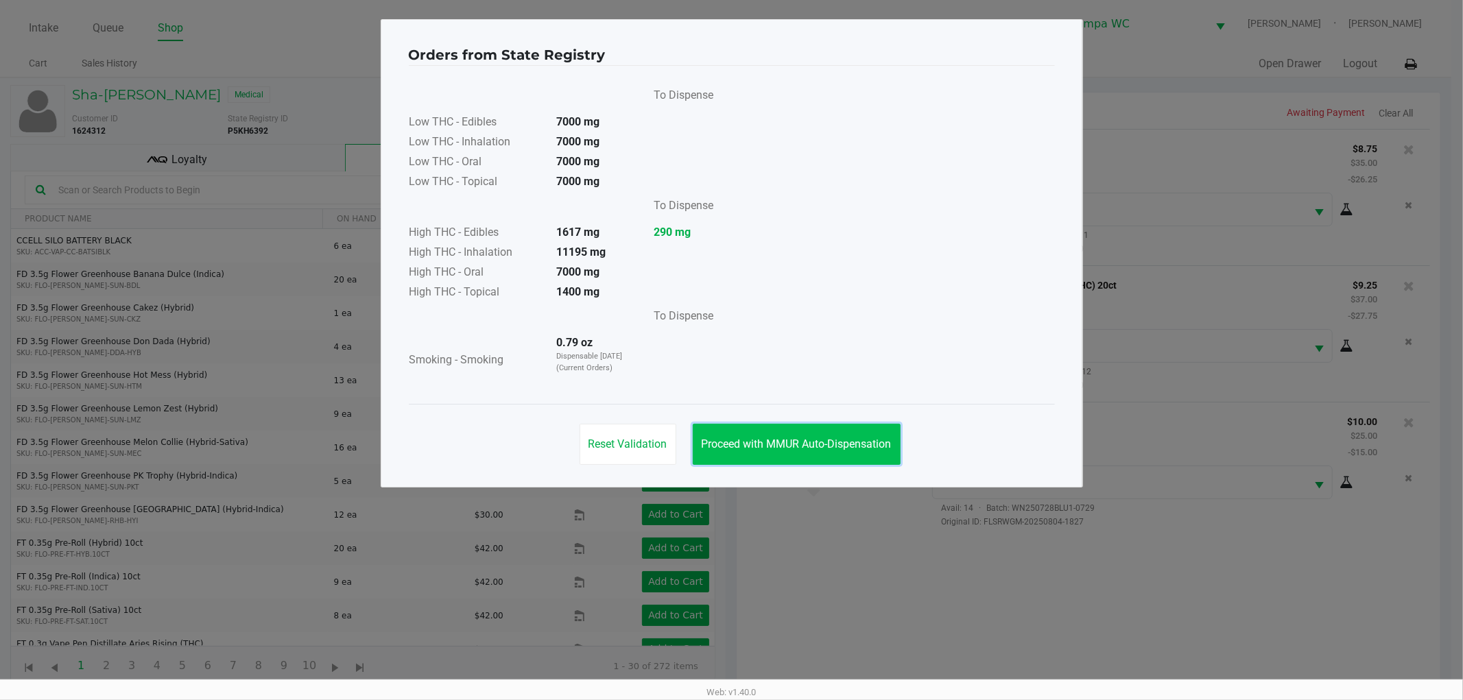
click at [743, 451] on button "Proceed with MMUR Auto-Dispensation" at bounding box center [797, 444] width 208 height 41
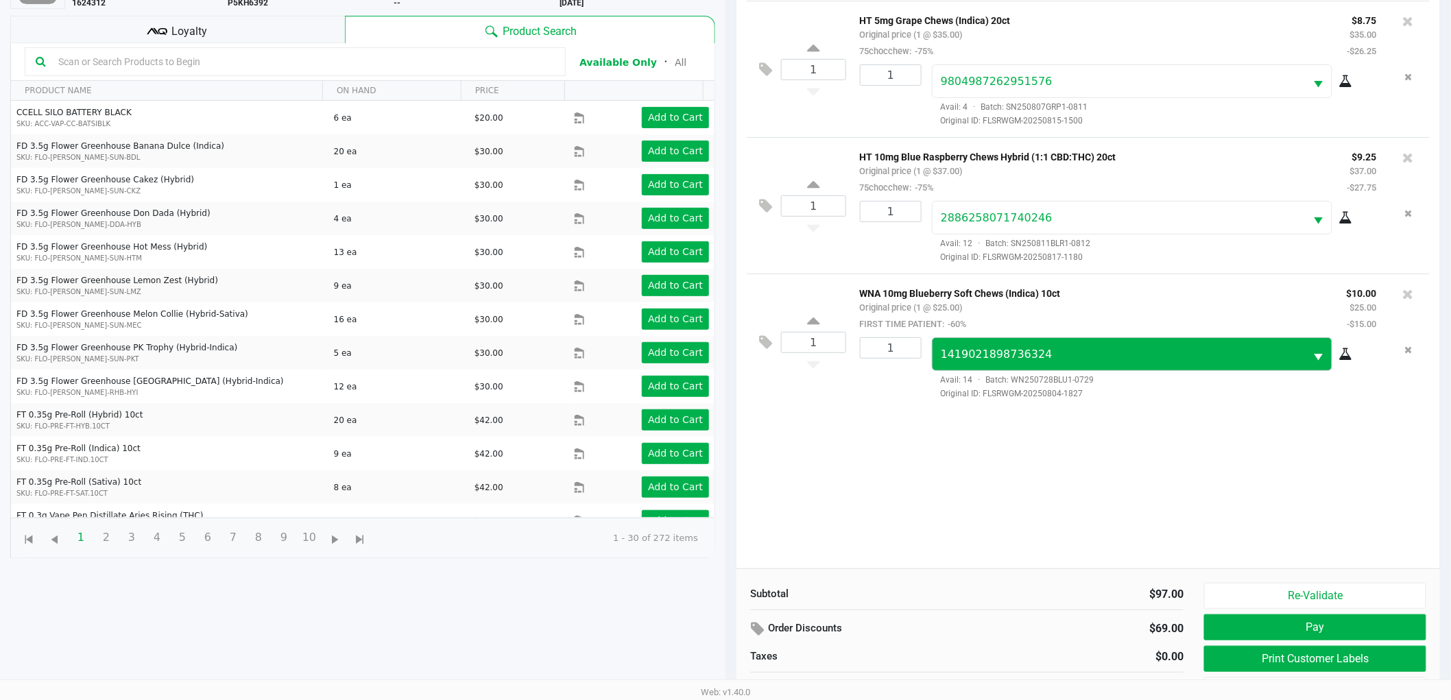
scroll to position [149, 0]
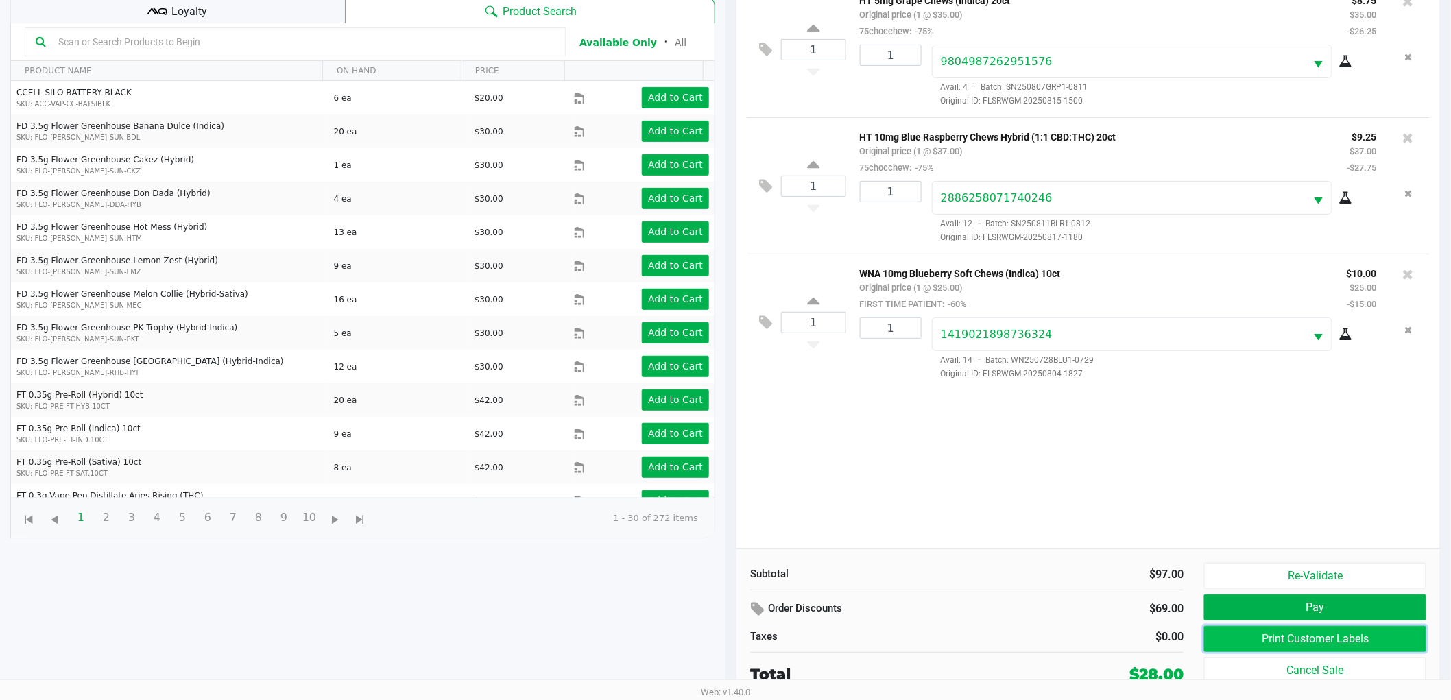
click at [1283, 640] on button "Print Customer Labels" at bounding box center [1315, 639] width 222 height 26
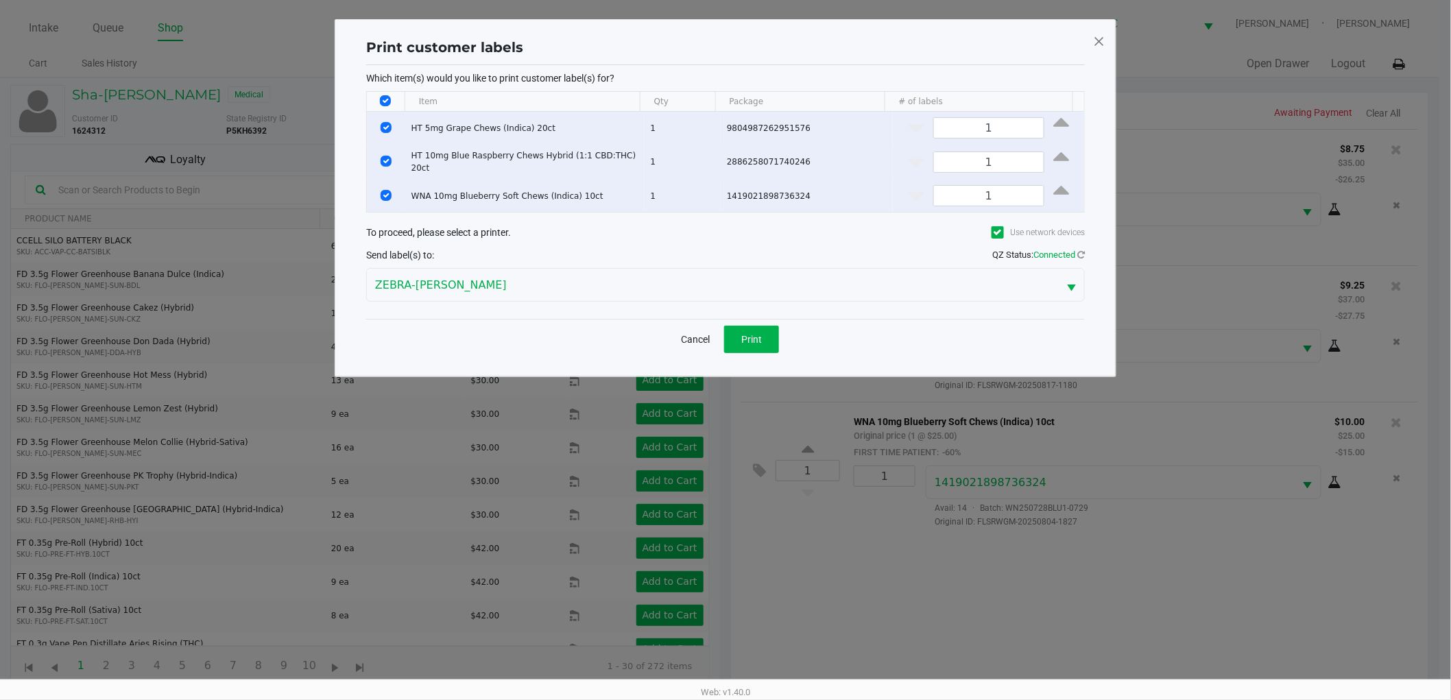
scroll to position [0, 0]
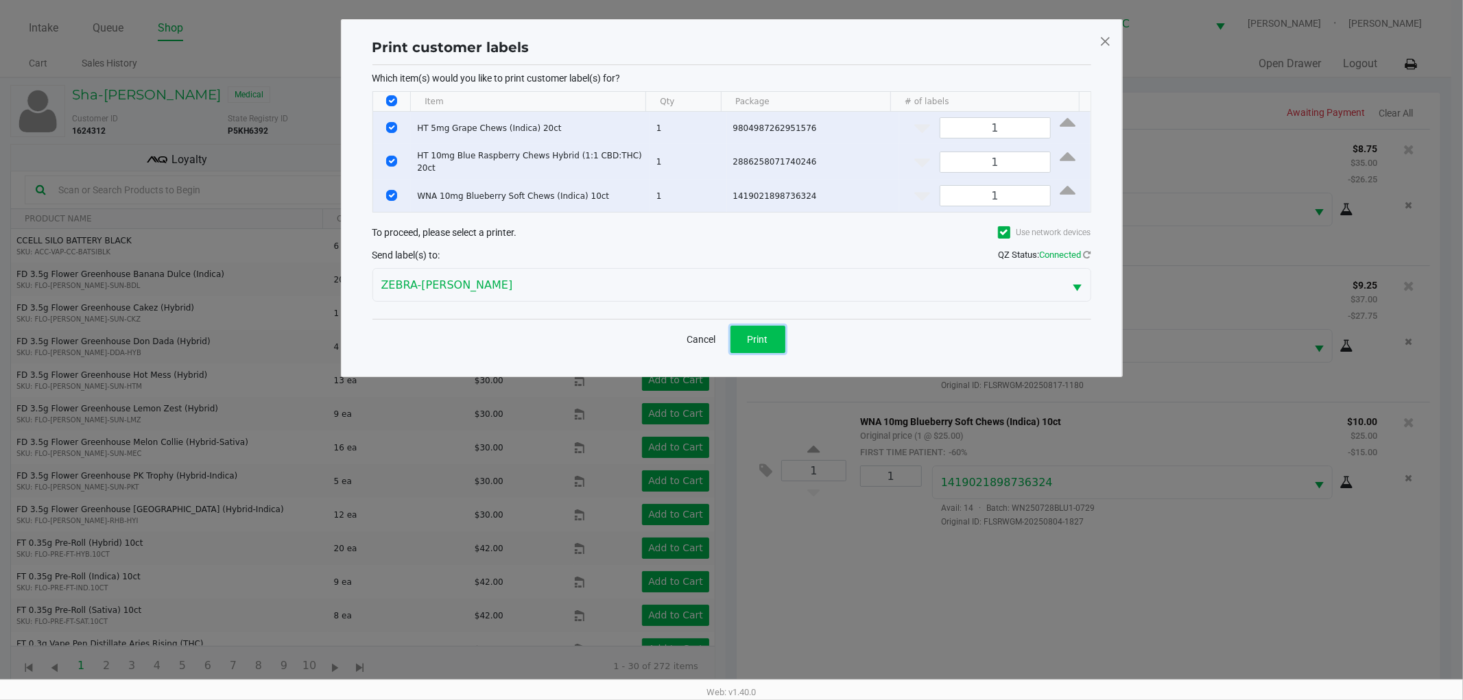
click at [744, 340] on button "Print" at bounding box center [757, 339] width 55 height 27
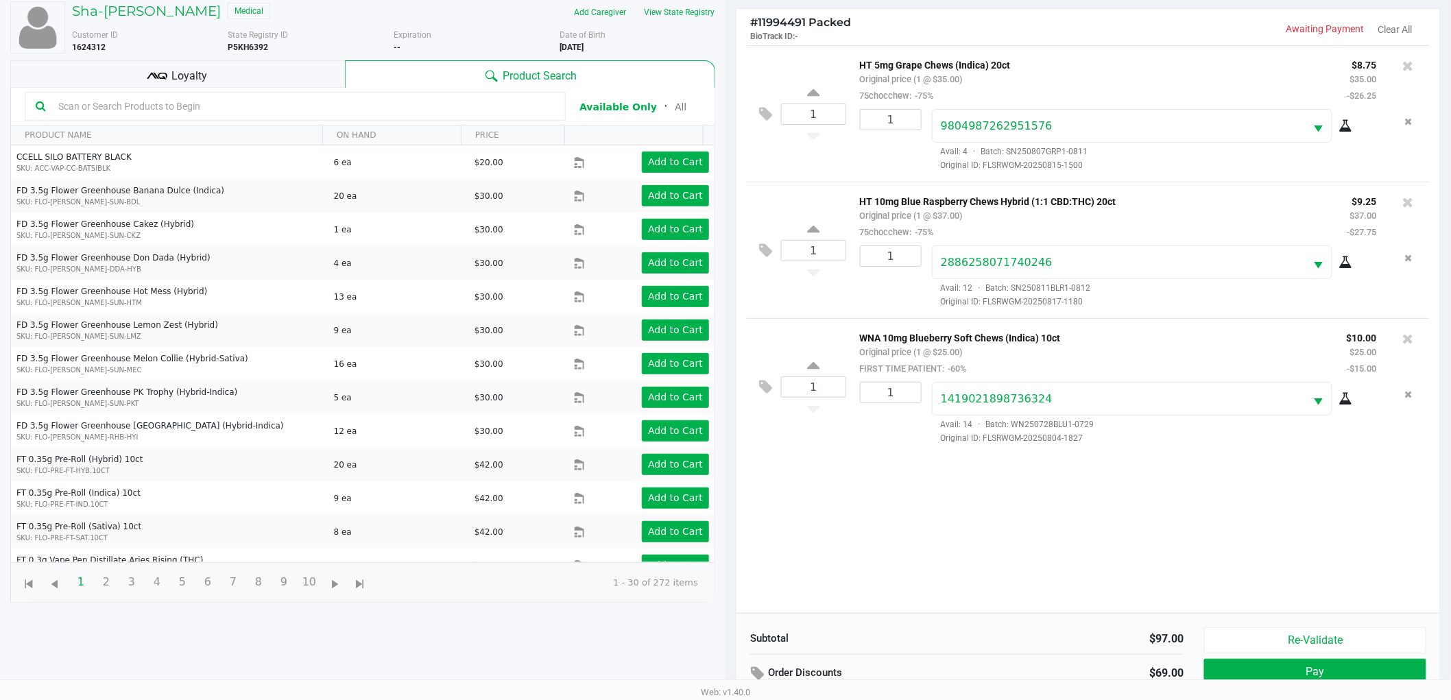
scroll to position [149, 0]
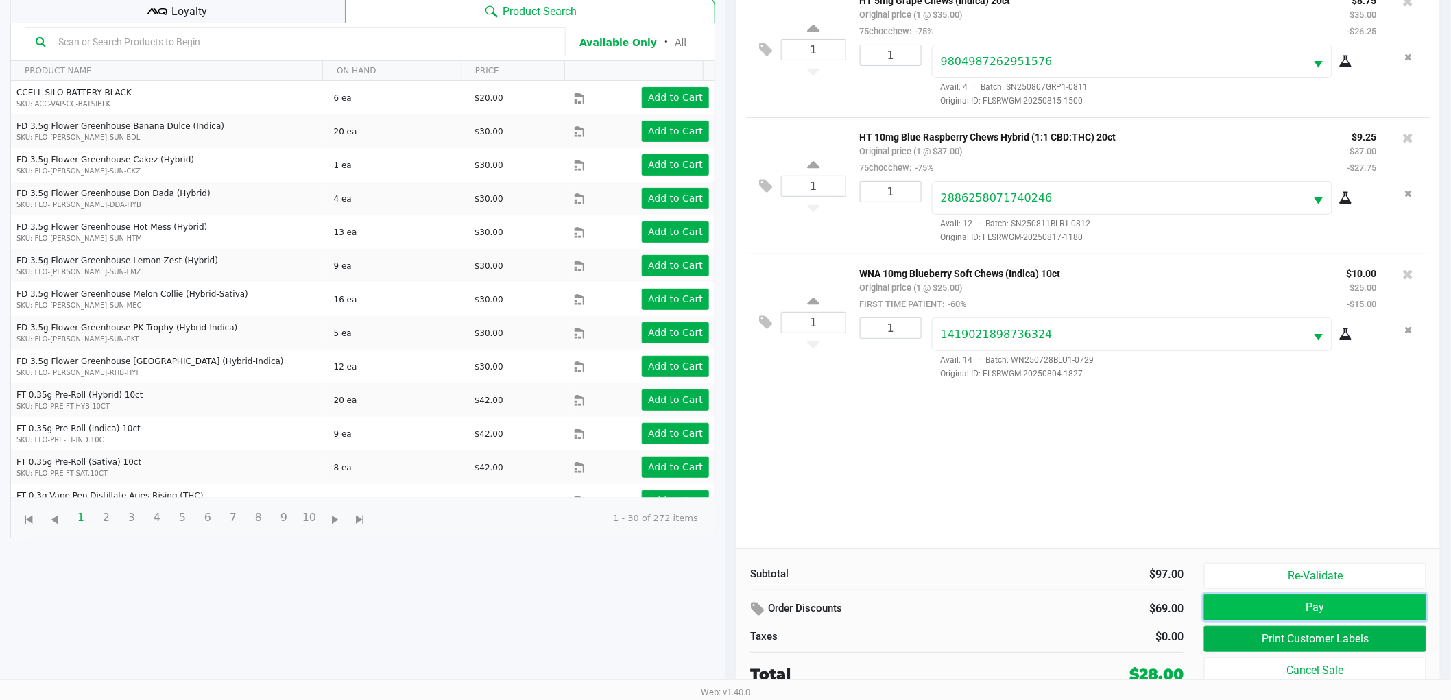
click at [1299, 613] on button "Pay" at bounding box center [1315, 607] width 222 height 26
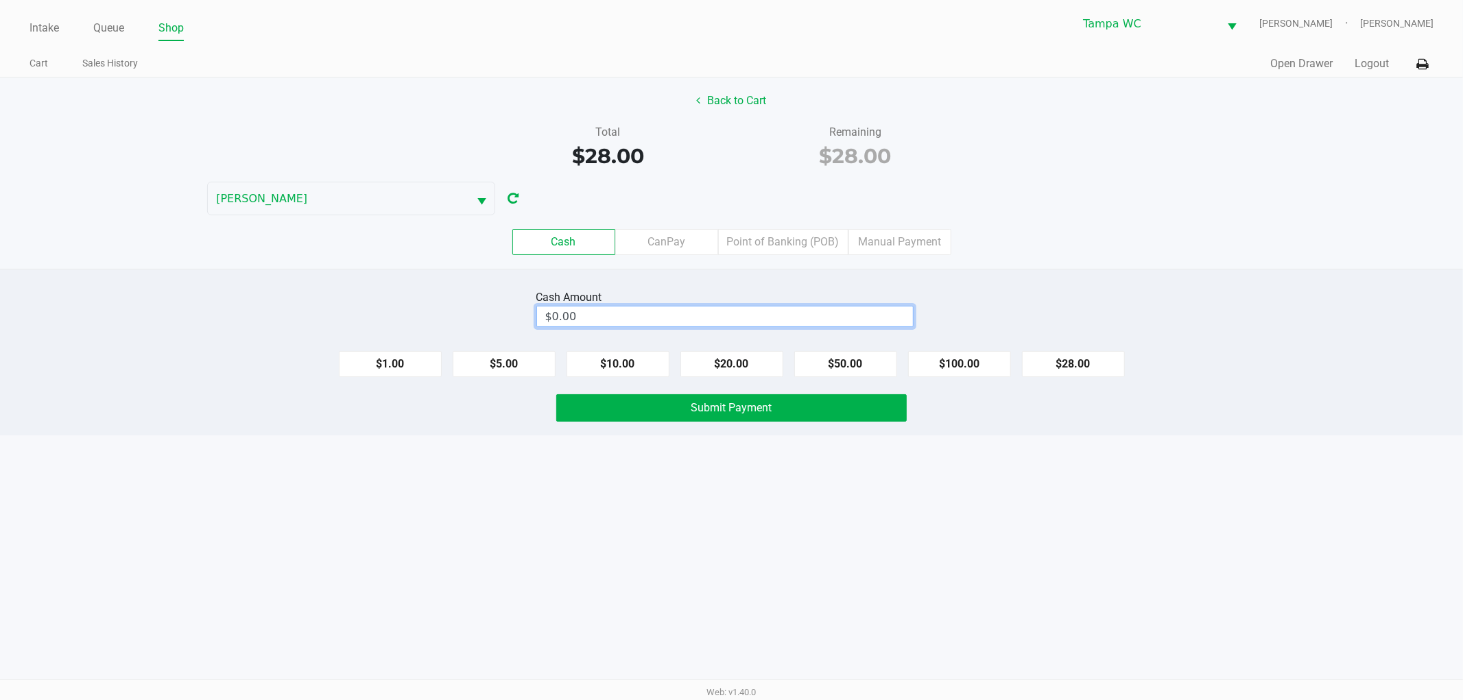
click at [767, 314] on input "$0.00" at bounding box center [725, 316] width 376 height 20
click at [1176, 211] on div "Back to Cart Total $28.00 Remaining $28.00 WILLOW-SMITH Cash CanPay Point of Ba…" at bounding box center [731, 172] width 1463 height 191
click at [964, 498] on div "Intake Queue Shop Tampa WC WILLOW-SMITH Jalen Thedy Cart Sales History Quick Sa…" at bounding box center [731, 350] width 1463 height 700
click at [797, 407] on button "Submit Payment" at bounding box center [731, 407] width 350 height 27
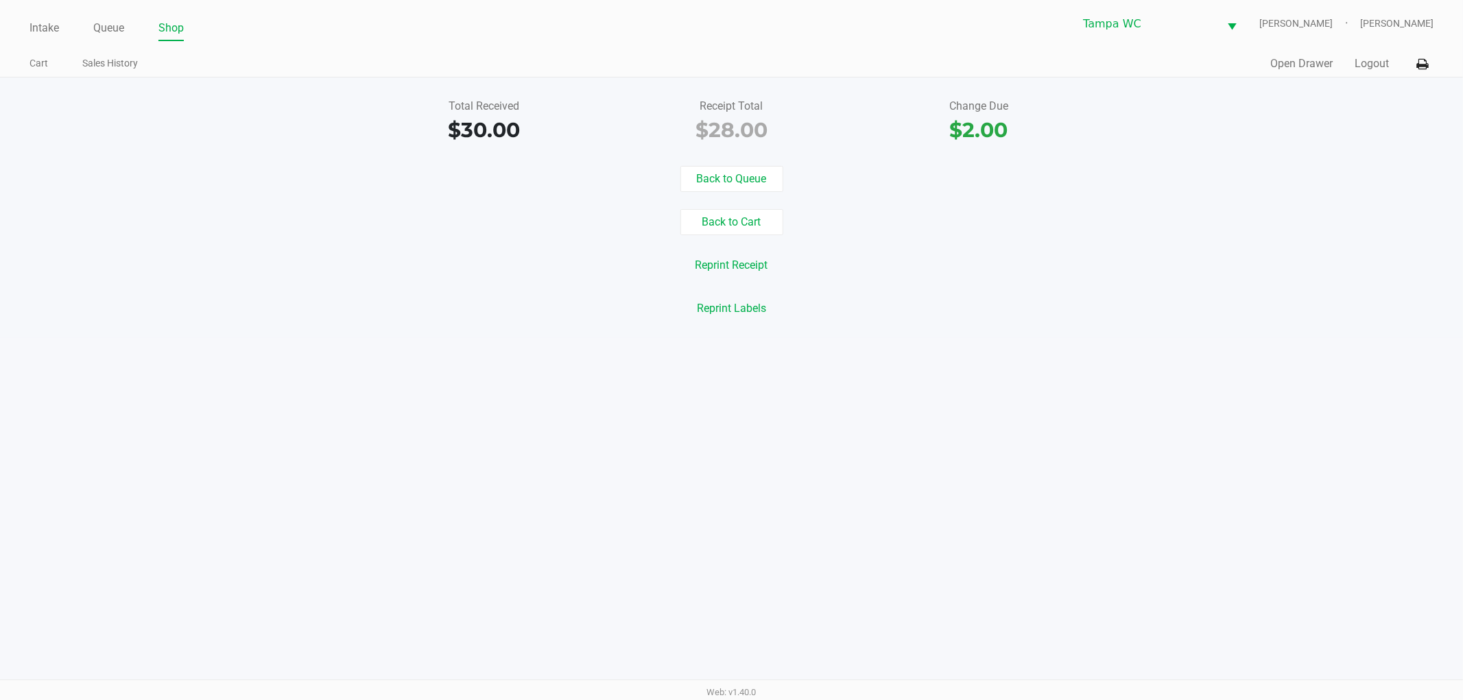
click at [1375, 77] on div "Total Received $30.00 Receipt Total $28.00 Change Due $2.00 Back to Queue Back …" at bounding box center [731, 207] width 1463 height 261
drag, startPoint x: 1368, startPoint y: 70, endPoint x: 1341, endPoint y: 59, distance: 28.9
click at [1367, 69] on button "Logout" at bounding box center [1371, 64] width 34 height 16
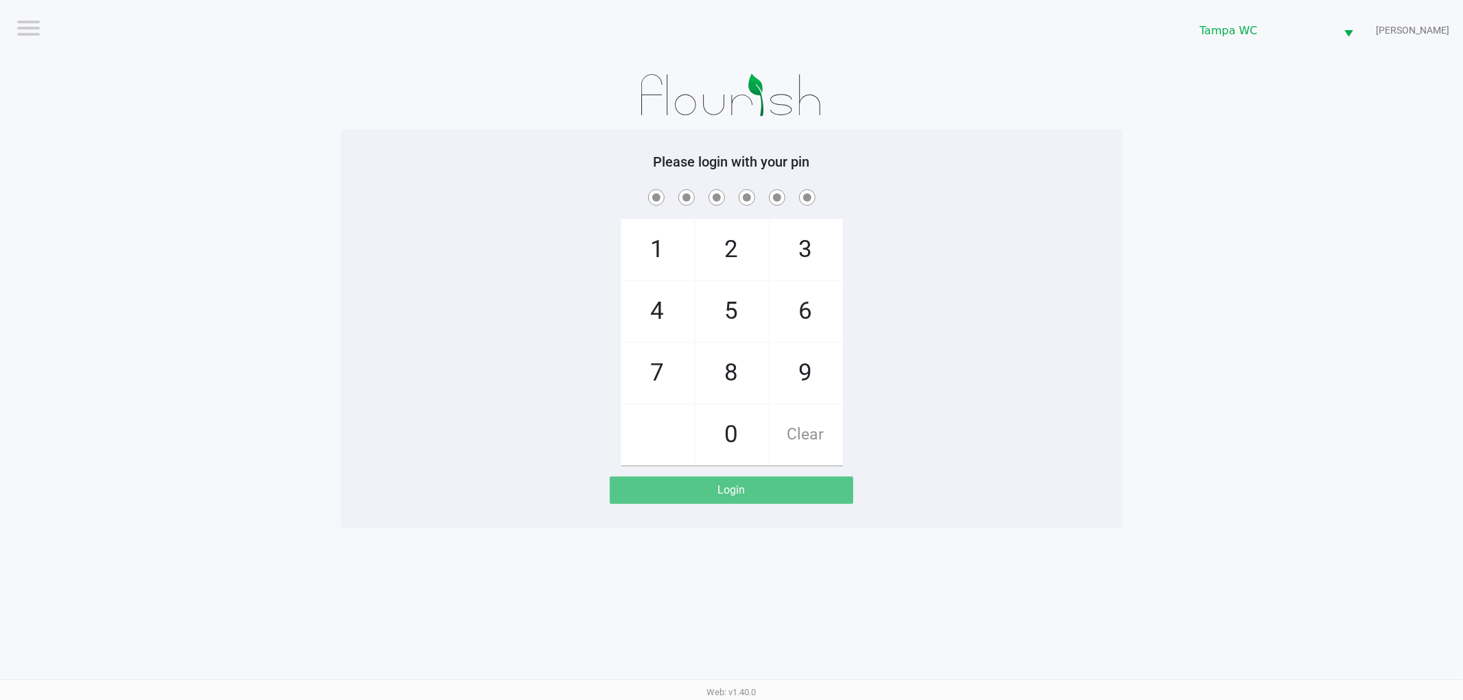
click at [1010, 206] on div "1 4 7 2 5 8 0 3 6 9 Clear" at bounding box center [732, 326] width 782 height 279
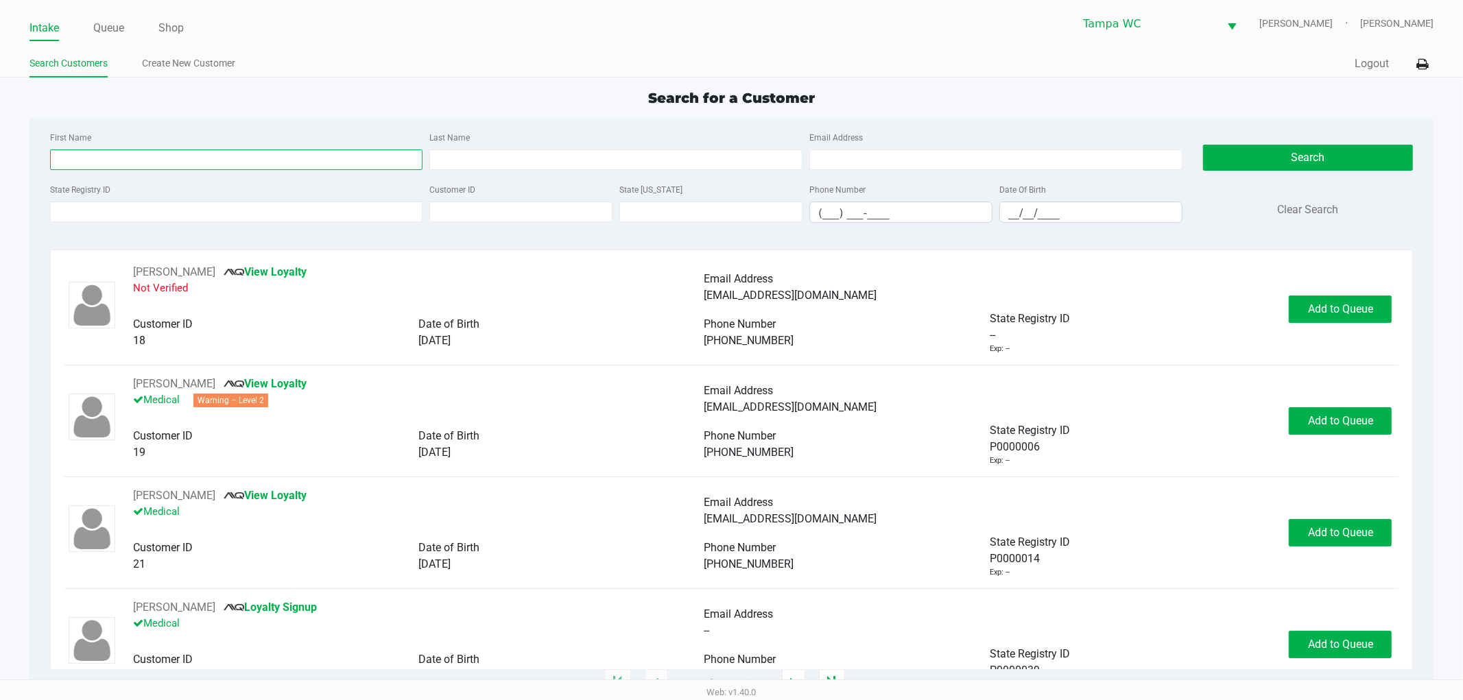
click at [181, 167] on input "First Name" at bounding box center [236, 159] width 373 height 21
click at [187, 141] on div "First Name" at bounding box center [237, 149] width 380 height 41
click at [169, 225] on div "State Registry ID Customer ID State ID Phone Number (___) ___-____ Date Of Birt…" at bounding box center [616, 207] width 1139 height 53
click at [231, 173] on div "First Name Last Name Email Address" at bounding box center [616, 155] width 1139 height 52
click at [241, 166] on input "First Name" at bounding box center [236, 159] width 373 height 21
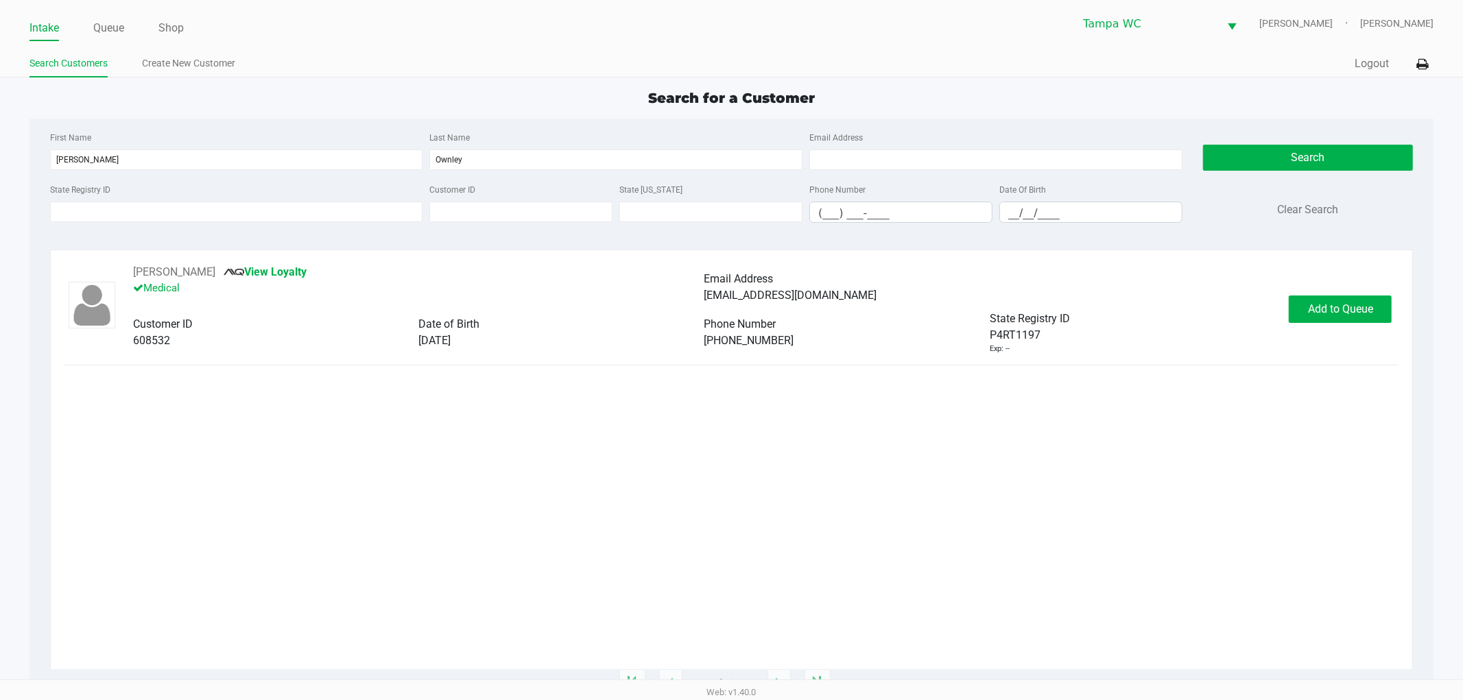
click at [800, 501] on div "WILLIAM OWNLEY View Loyalty Medical Email Address williamownley@gmail.com Custo…" at bounding box center [731, 466] width 1334 height 405
click at [1327, 300] on button "Add to Queue" at bounding box center [1339, 309] width 103 height 27
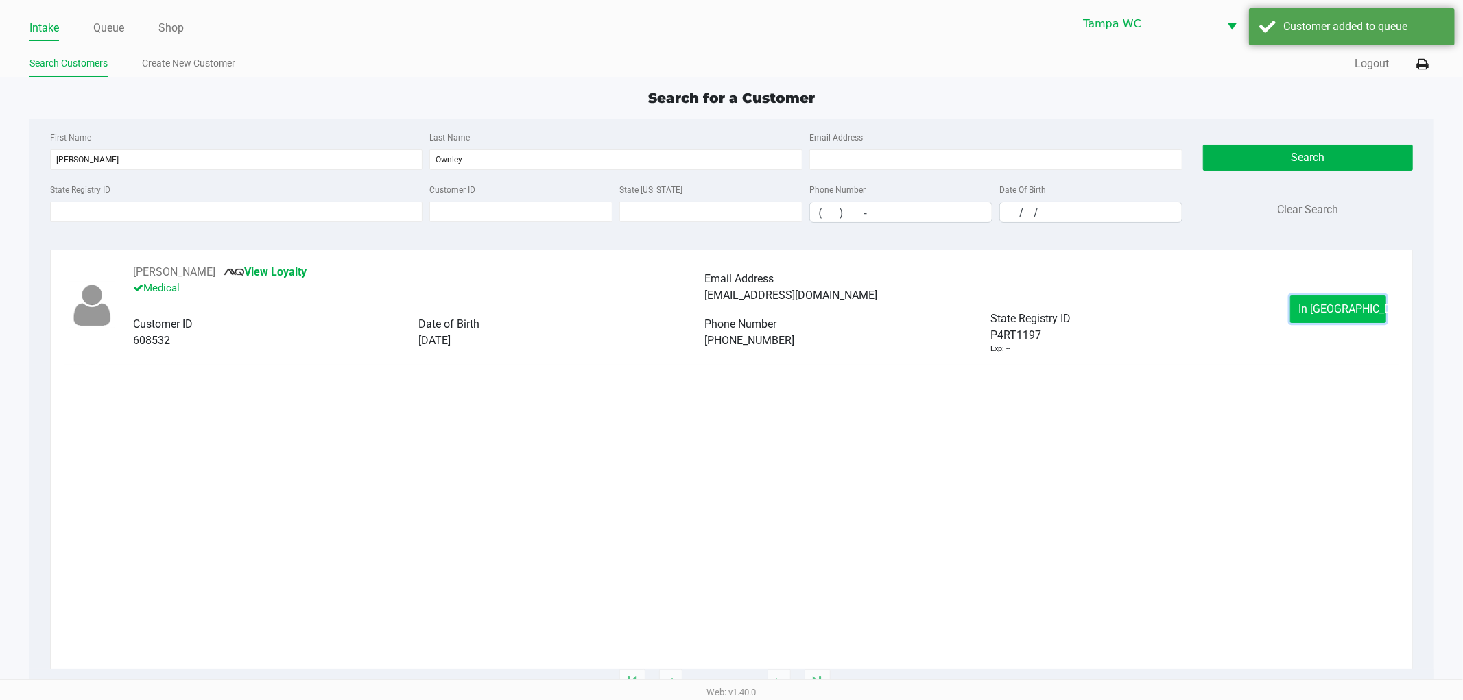
click at [1308, 298] on button "In Queue" at bounding box center [1338, 309] width 96 height 27
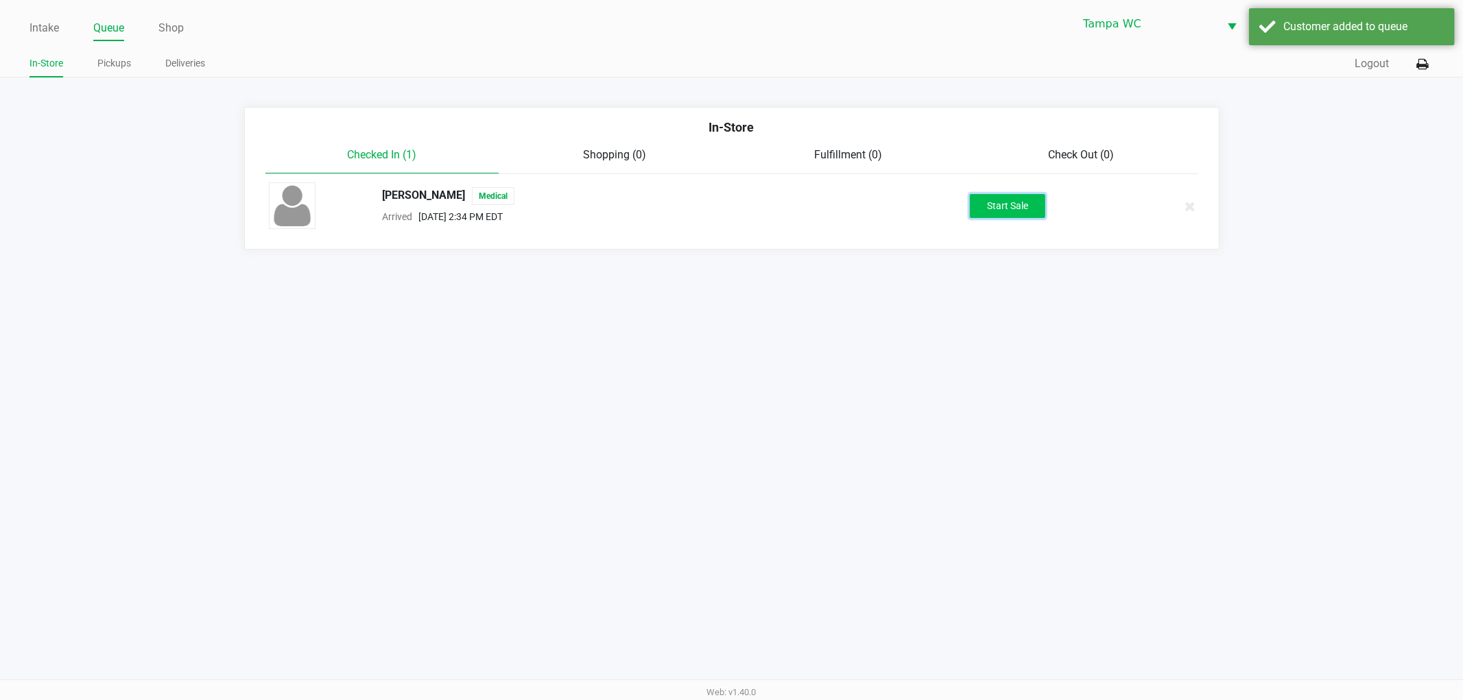
click at [990, 199] on button "Start Sale" at bounding box center [1007, 206] width 75 height 24
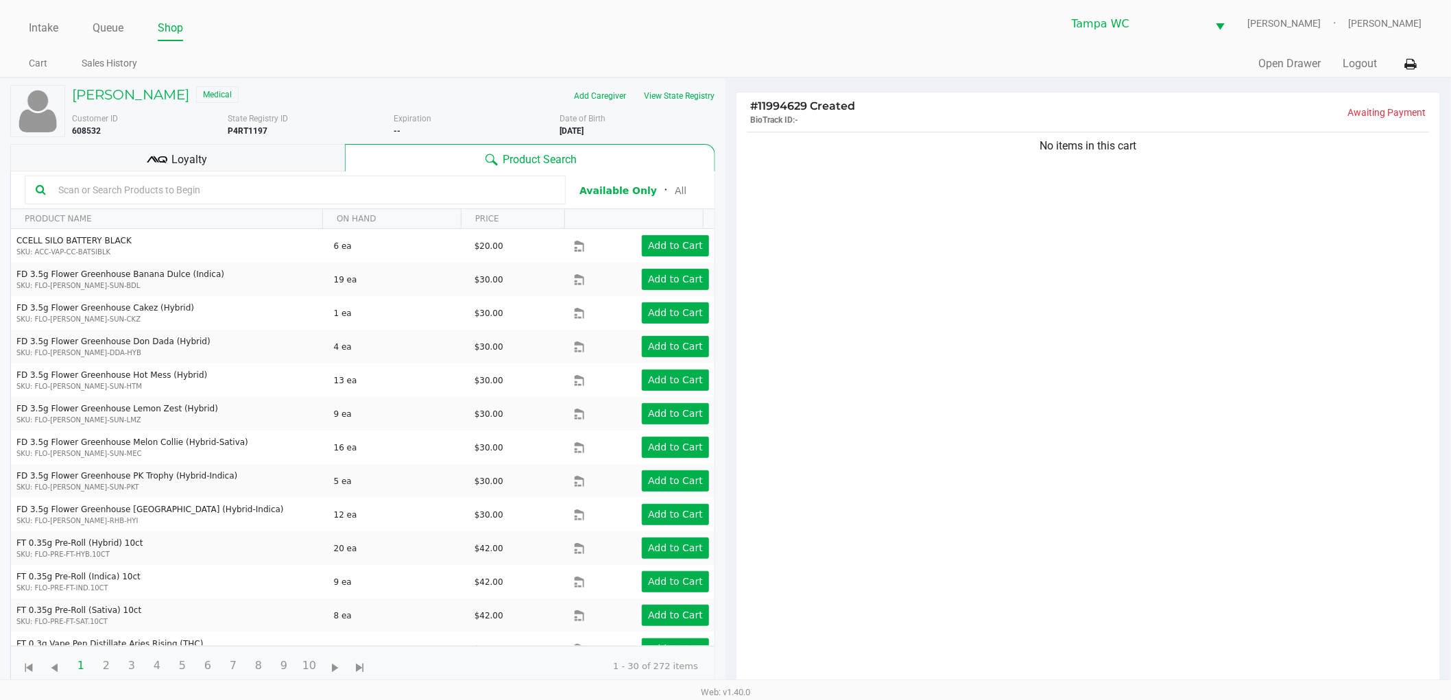
click at [851, 405] on div "No items in this cart" at bounding box center [1088, 413] width 704 height 568
click at [656, 84] on div "WILLIAM OWNLEY Medical Add Caregiver View State Registry Customer ID 608532 Sta…" at bounding box center [362, 385] width 705 height 615
click at [656, 85] on button "View State Registry" at bounding box center [675, 96] width 80 height 22
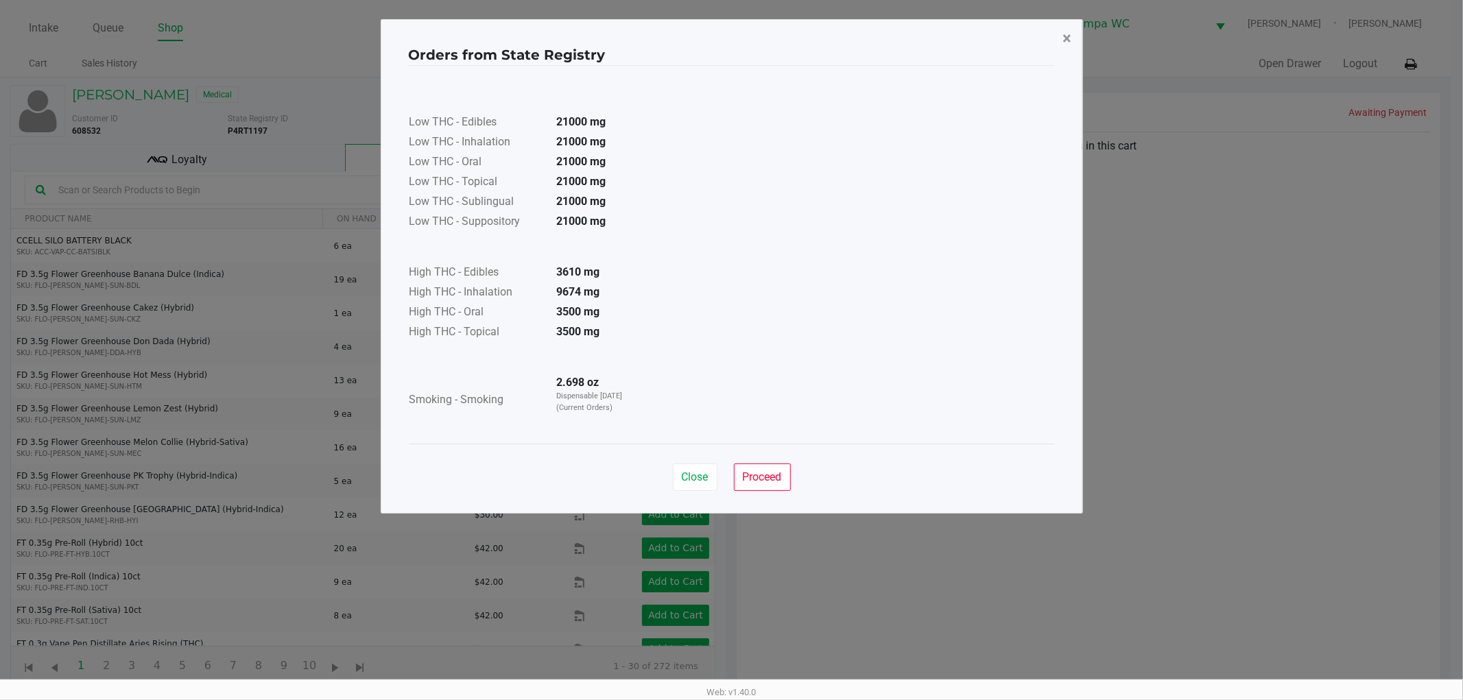
click at [1070, 40] on span "×" at bounding box center [1067, 38] width 9 height 19
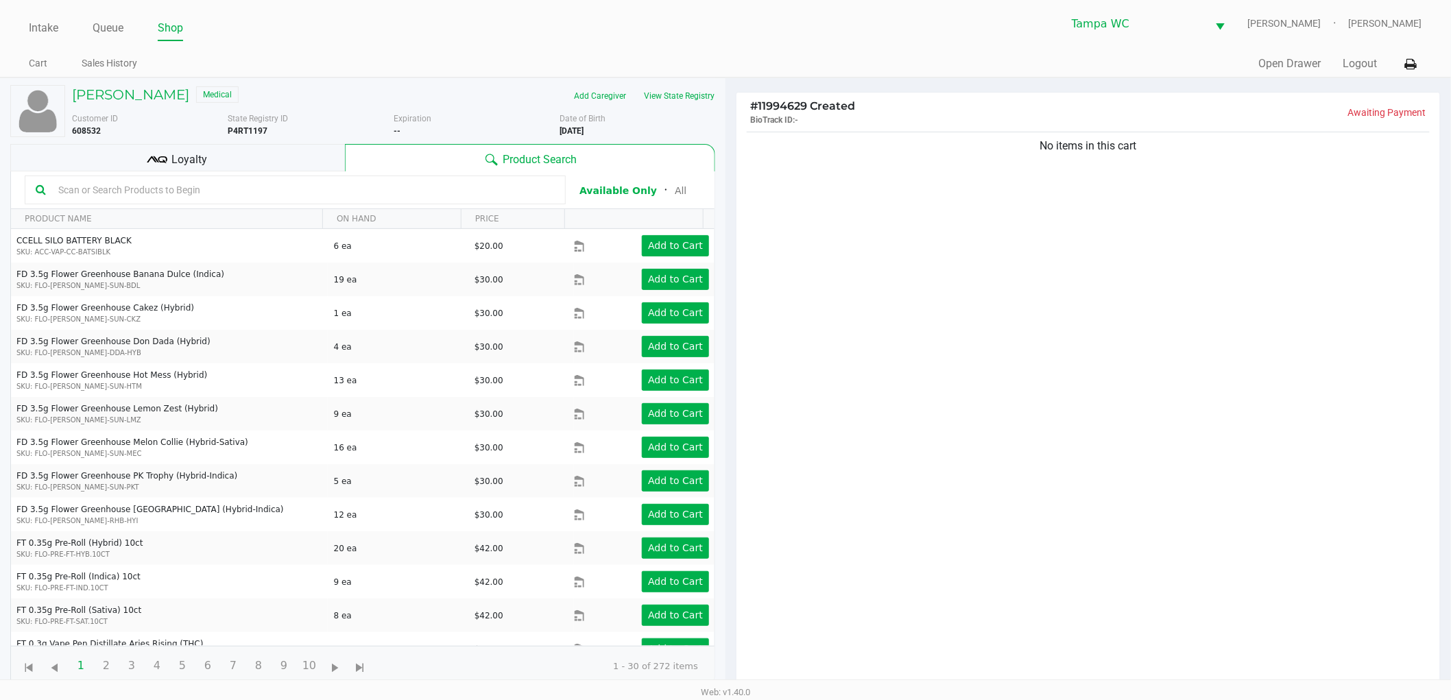
click at [1052, 340] on div "No items in this cart" at bounding box center [1088, 413] width 704 height 568
click at [1153, 367] on div "No items in this cart" at bounding box center [1088, 413] width 704 height 568
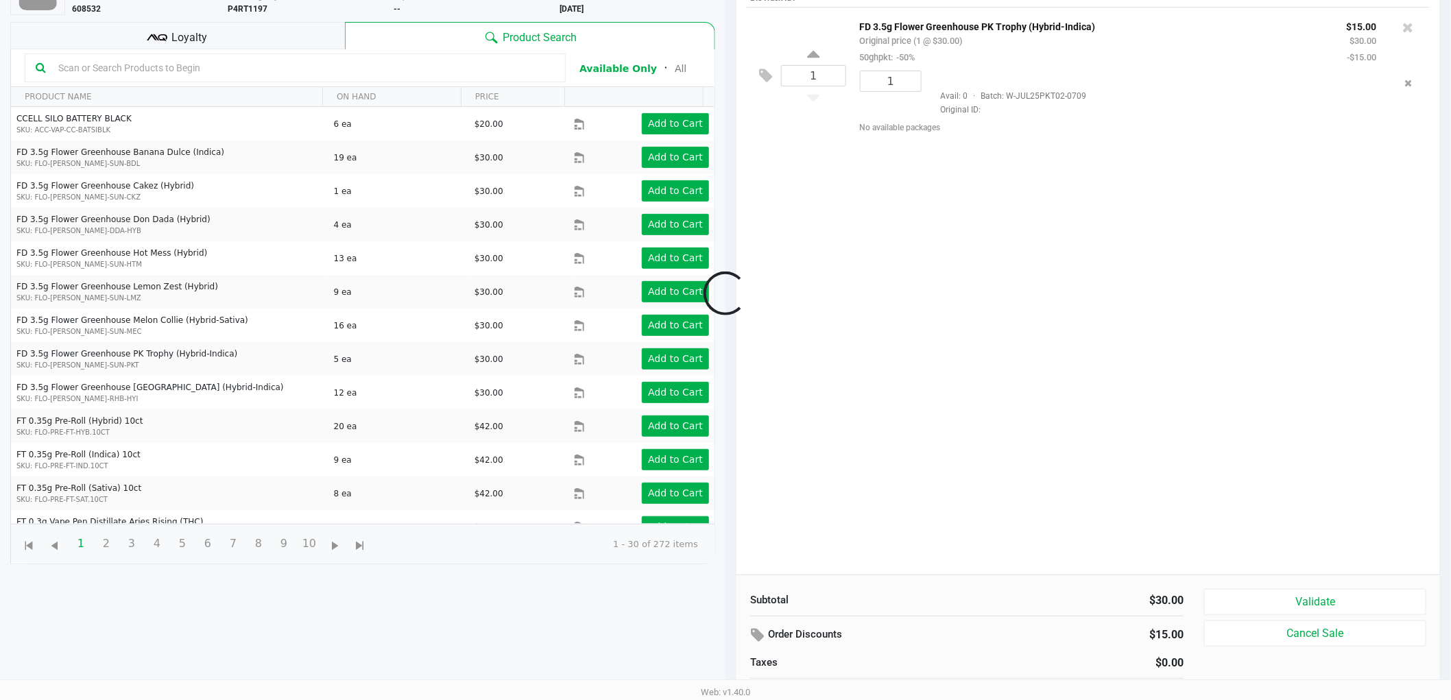
scroll to position [149, 0]
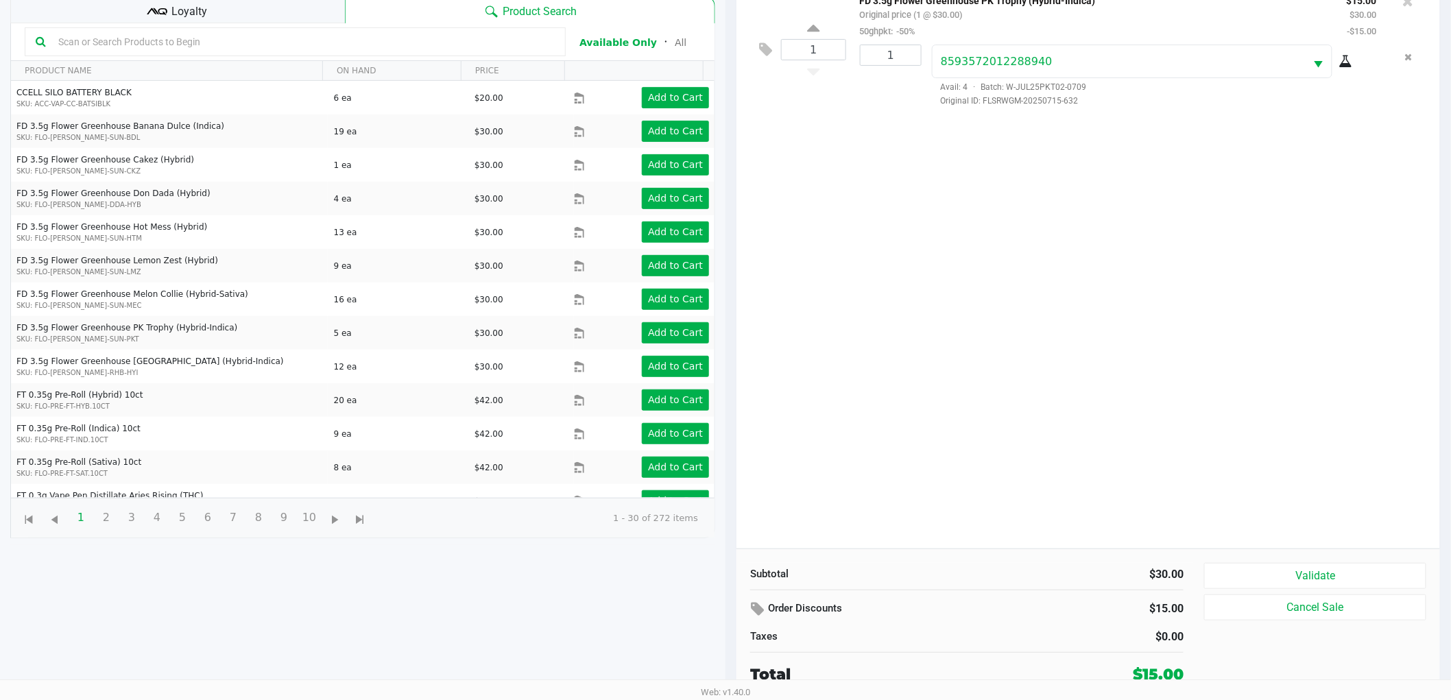
drag, startPoint x: 1311, startPoint y: 539, endPoint x: 1307, endPoint y: 561, distance: 22.3
click at [1311, 542] on div "1 FD 3.5g Flower Greenhouse PK Trophy (Hybrid-Indica) Original price (1 @ $30.0…" at bounding box center [1088, 265] width 704 height 568
click at [1306, 563] on button "Validate" at bounding box center [1315, 576] width 222 height 26
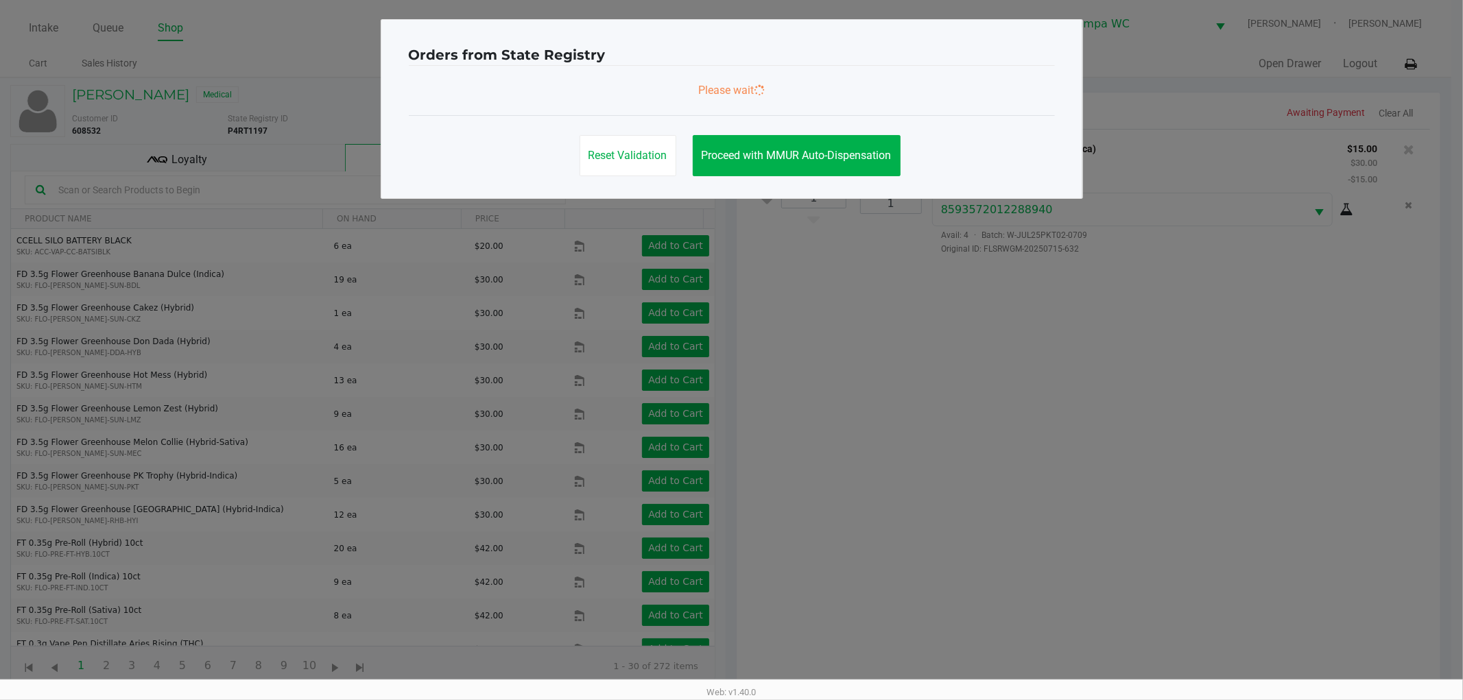
click at [1308, 504] on ngb-modal-window "Orders from State Registry Please wait Reset Validation Proceed with MMUR Auto-…" at bounding box center [731, 350] width 1463 height 700
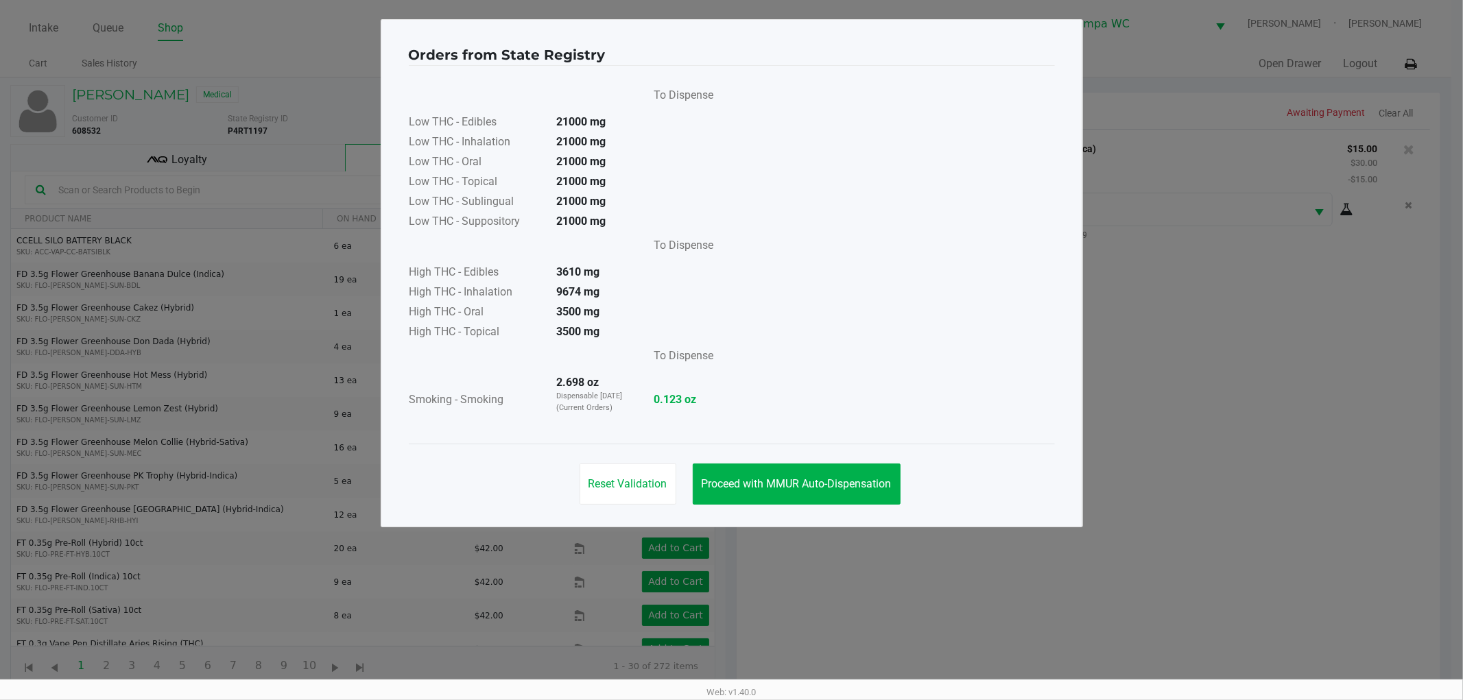
click at [878, 515] on div "Orders from State Registry To Dispense Low THC - Edibles 21000 mg Low THC - Inh…" at bounding box center [732, 273] width 702 height 508
click at [835, 494] on button "Proceed with MMUR Auto-Dispensation" at bounding box center [797, 484] width 208 height 41
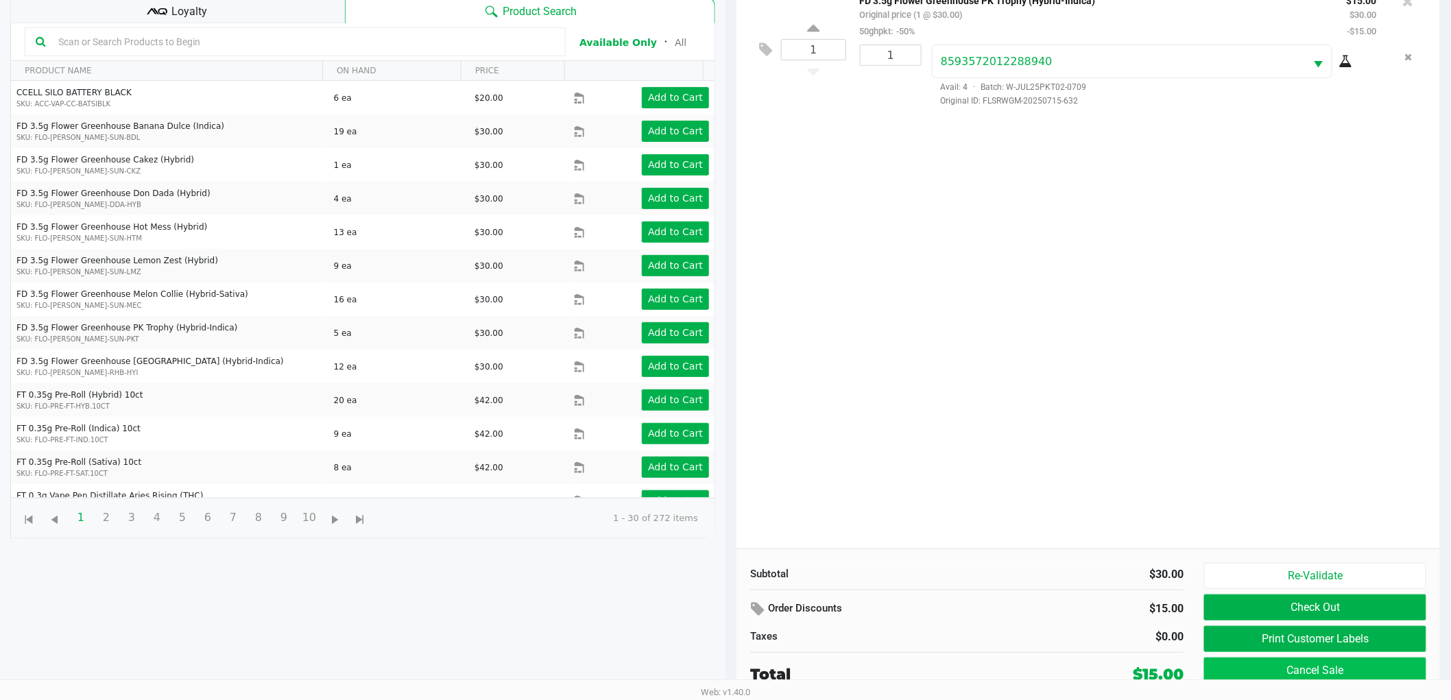
scroll to position [149, 0]
click at [1336, 638] on button "Print Customer Labels" at bounding box center [1315, 639] width 222 height 26
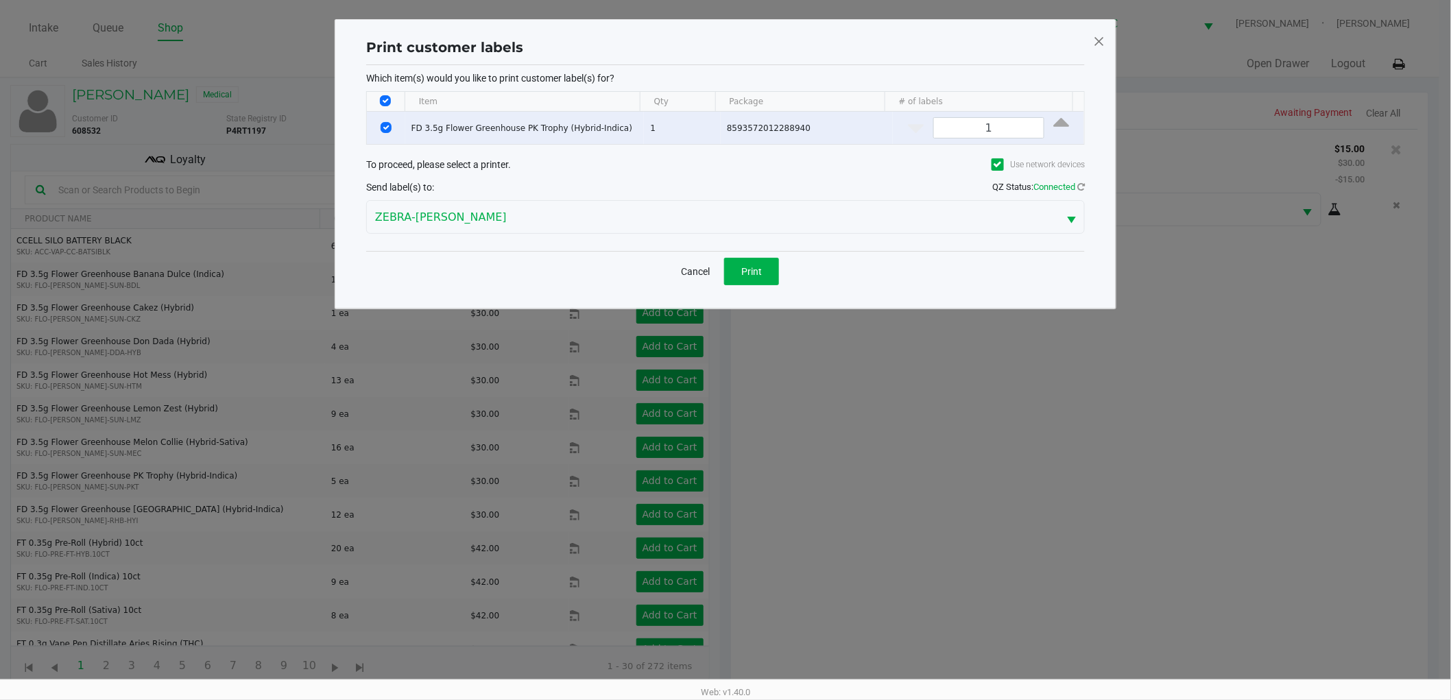
scroll to position [0, 0]
click at [745, 269] on button "Print" at bounding box center [757, 271] width 55 height 27
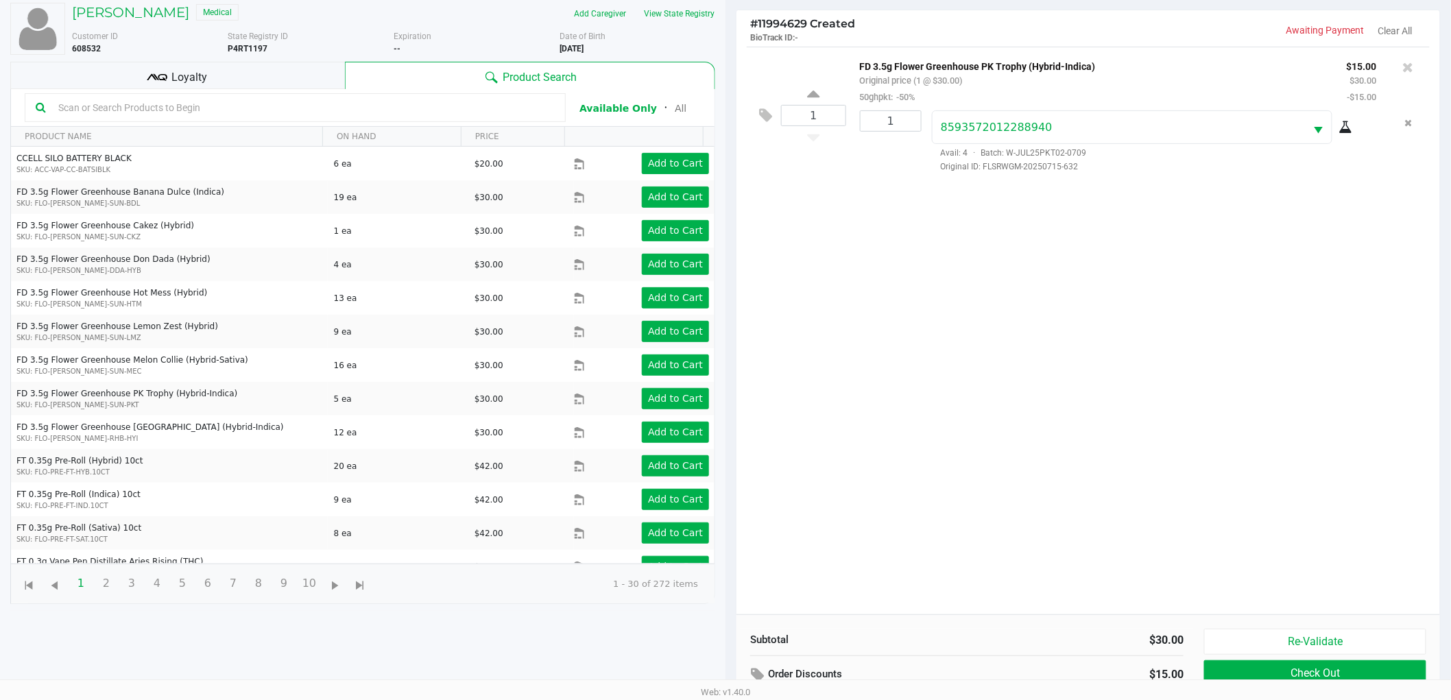
scroll to position [149, 0]
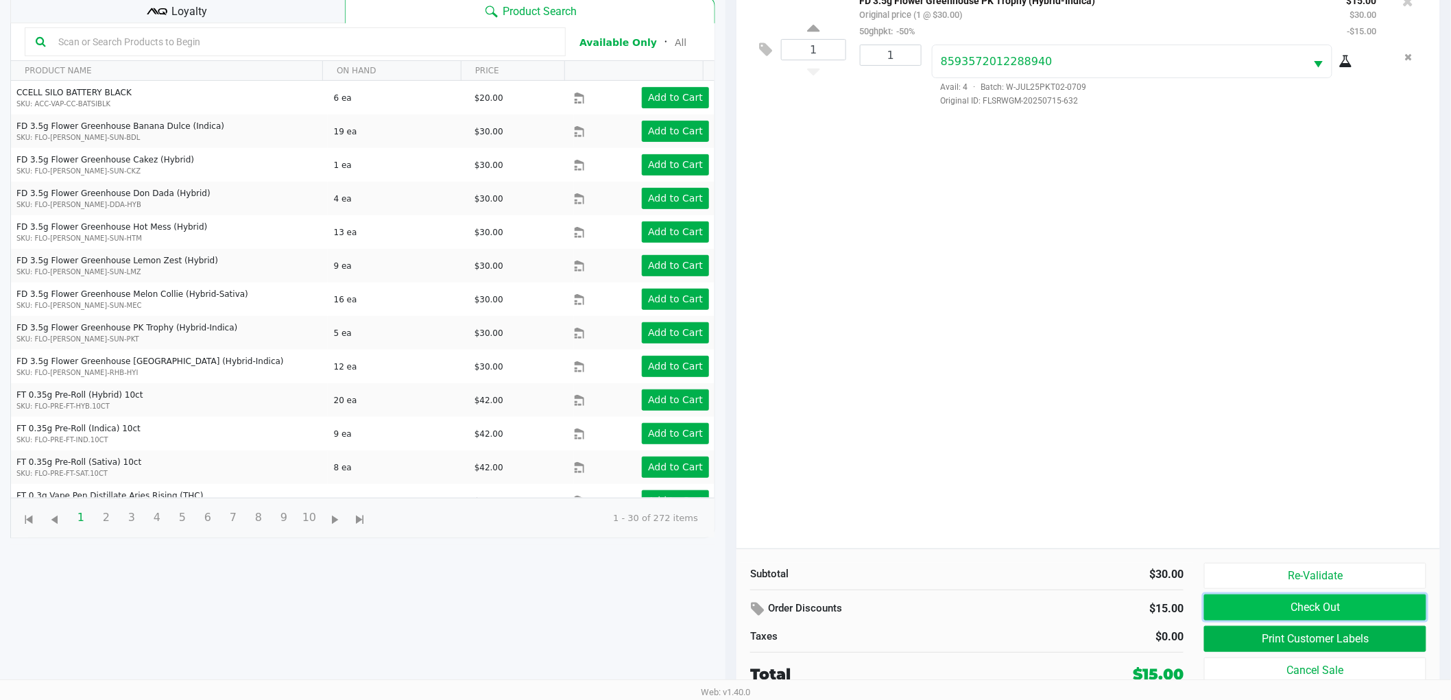
click at [1285, 605] on button "Check Out" at bounding box center [1315, 607] width 222 height 26
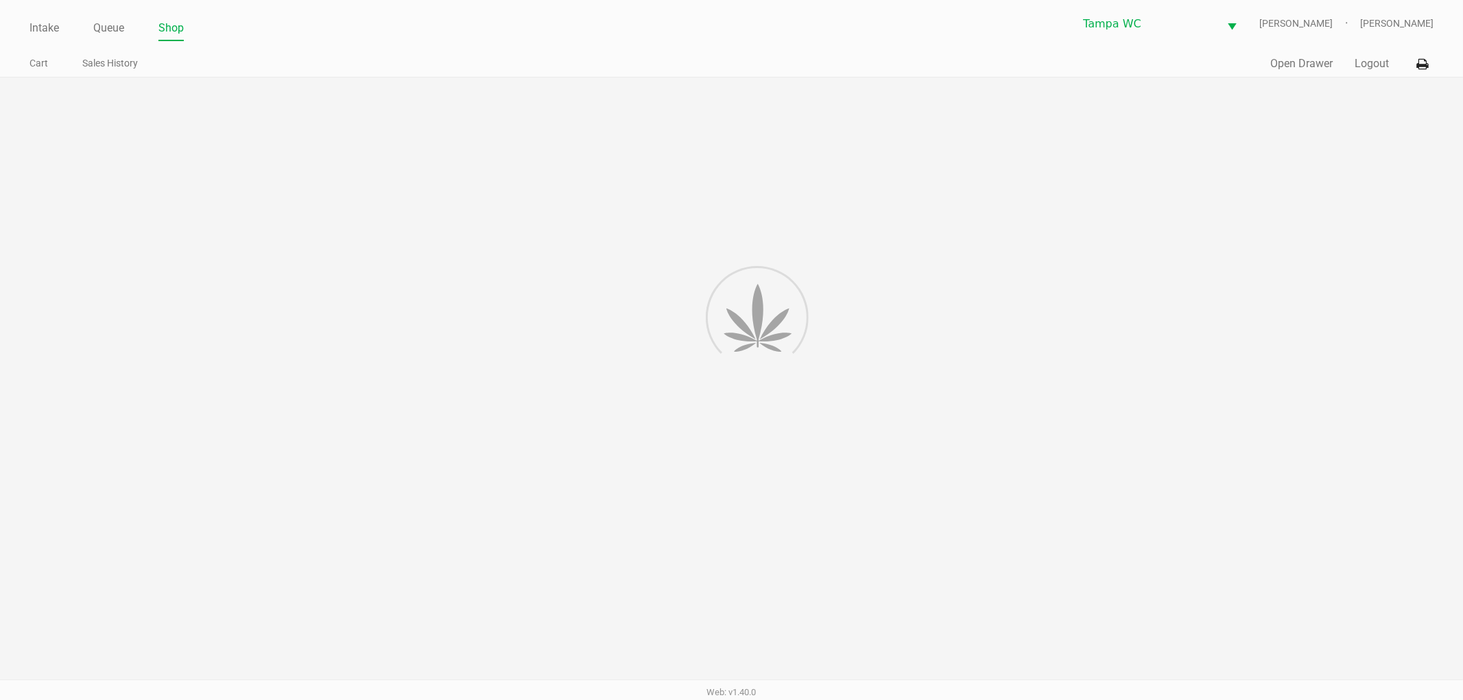
click at [1236, 409] on div "Intake Queue Shop Tampa WC WILLOW-SMITH Jalen Thedy Cart Sales History Quick Sa…" at bounding box center [731, 439] width 1463 height 878
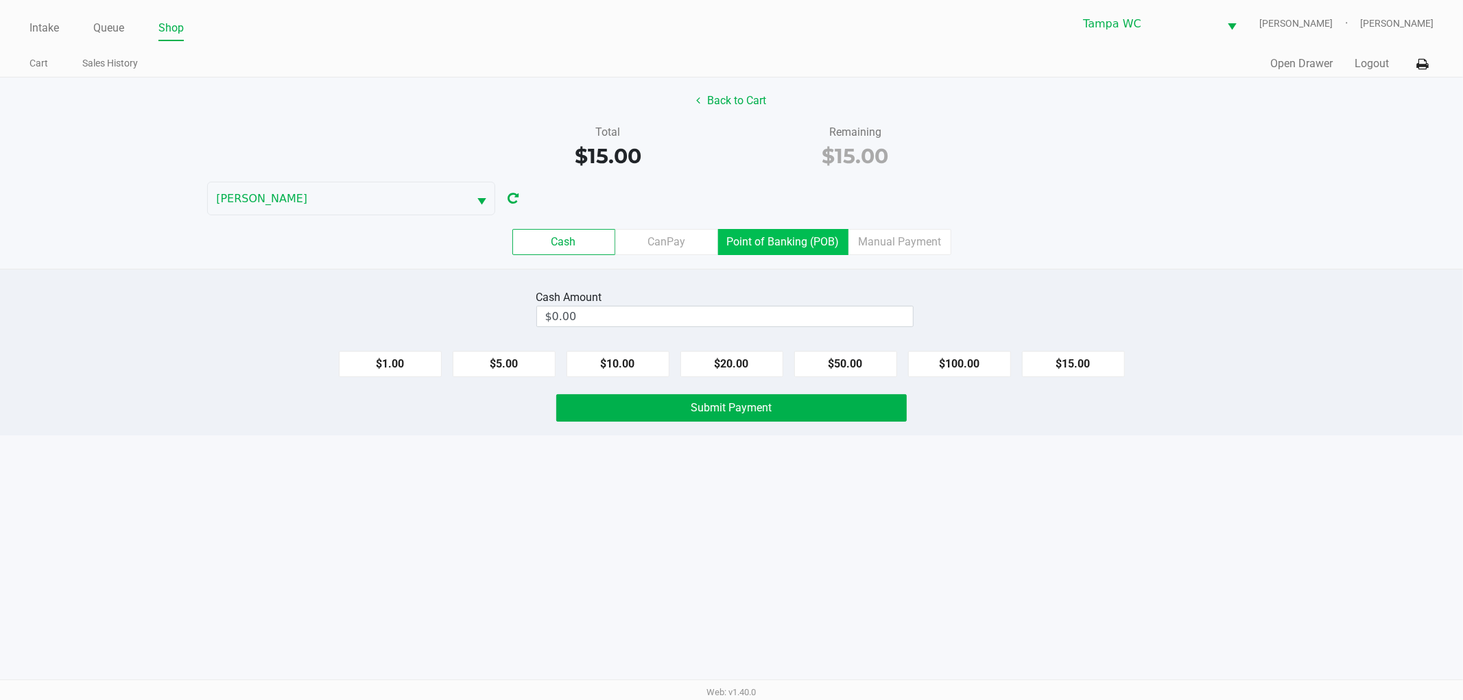
click at [752, 237] on label "Point of Banking (POB)" at bounding box center [783, 242] width 130 height 26
click at [0, 0] on 7 "Point of Banking (POB)" at bounding box center [0, 0] width 0 height 0
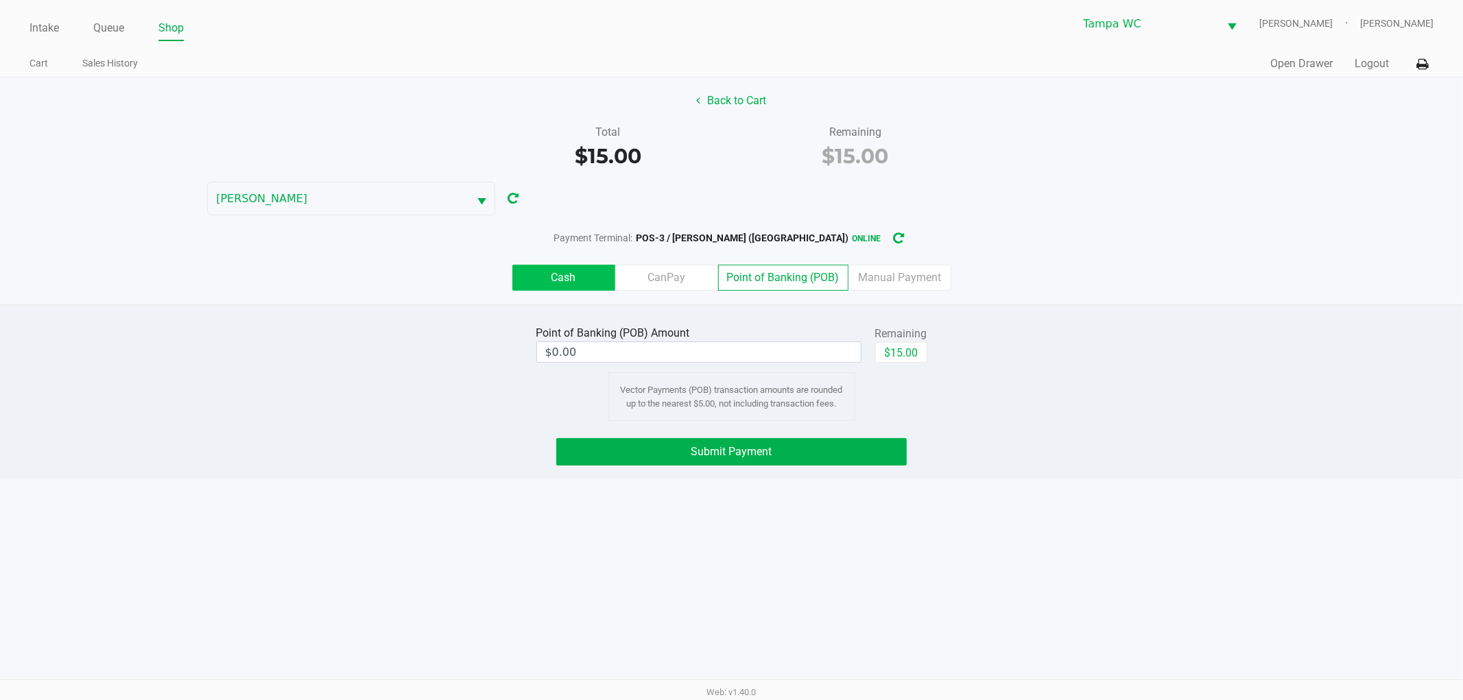
click at [533, 265] on label "Cash" at bounding box center [563, 278] width 103 height 26
click at [0, 0] on 0 "Cash" at bounding box center [0, 0] width 0 height 0
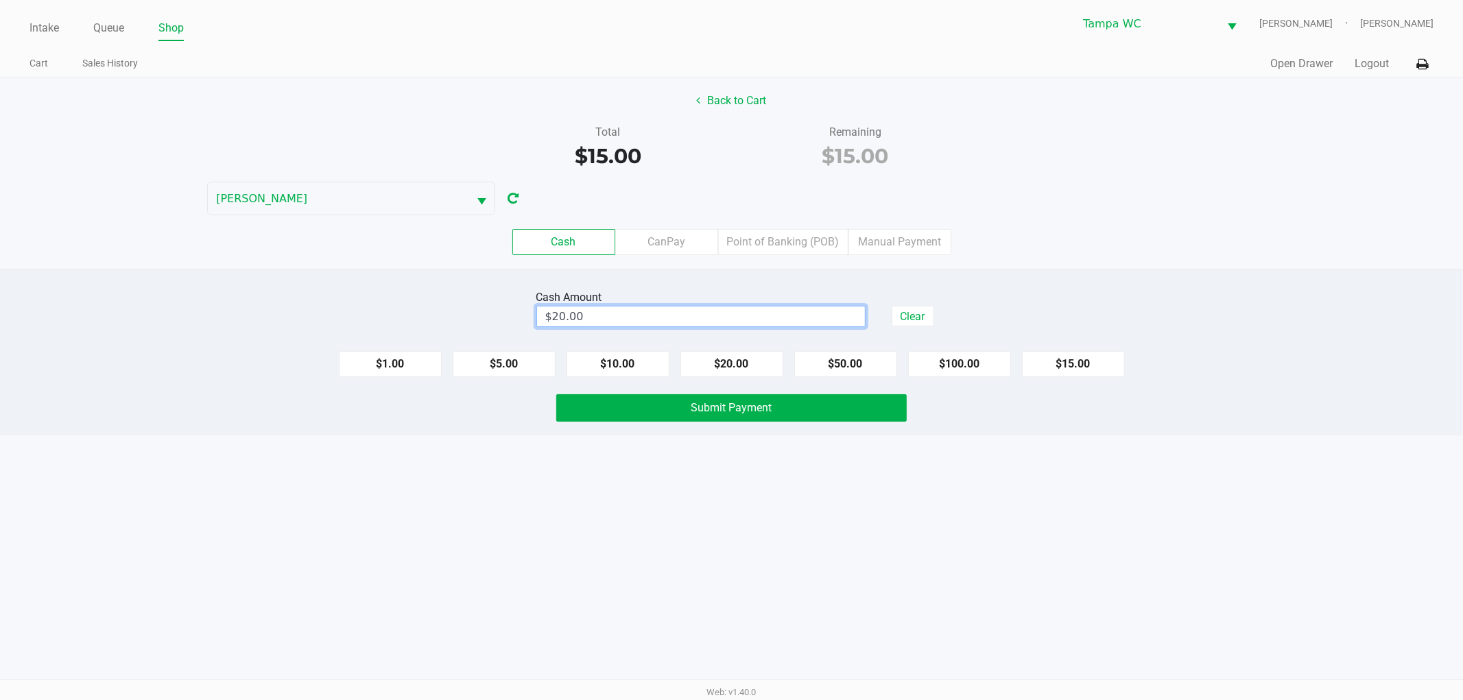
click at [1093, 228] on div "Cash CanPay Point of Banking (POB) Manual Payment" at bounding box center [731, 241] width 1483 height 53
drag, startPoint x: 865, startPoint y: 579, endPoint x: 798, endPoint y: 525, distance: 86.3
click at [865, 579] on div "Intake Queue Shop Tampa WC WILLOW-SMITH Jalen Thedy Cart Sales History Quick Sa…" at bounding box center [731, 350] width 1463 height 700
click at [786, 418] on button "Submit Payment" at bounding box center [731, 407] width 350 height 27
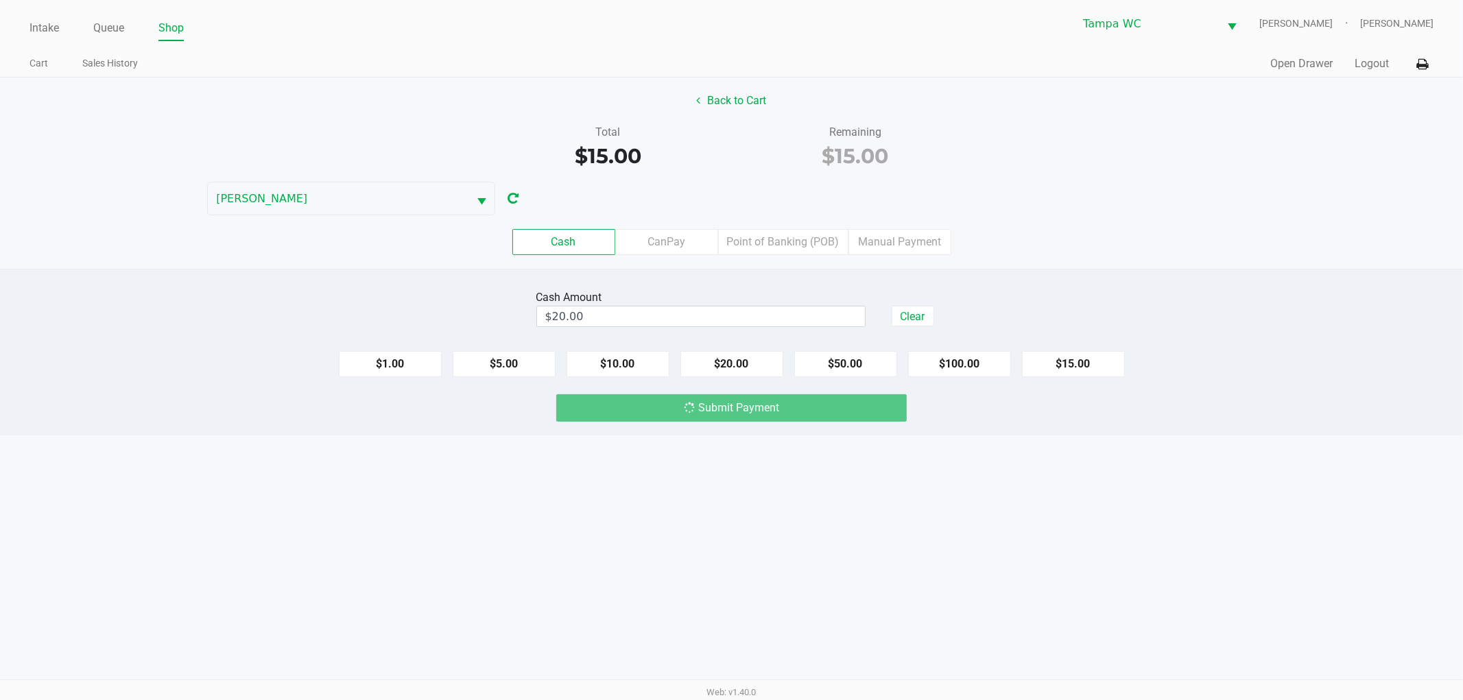
click at [1057, 254] on div "Cash CanPay Point of Banking (POB) Manual Payment" at bounding box center [731, 242] width 1463 height 26
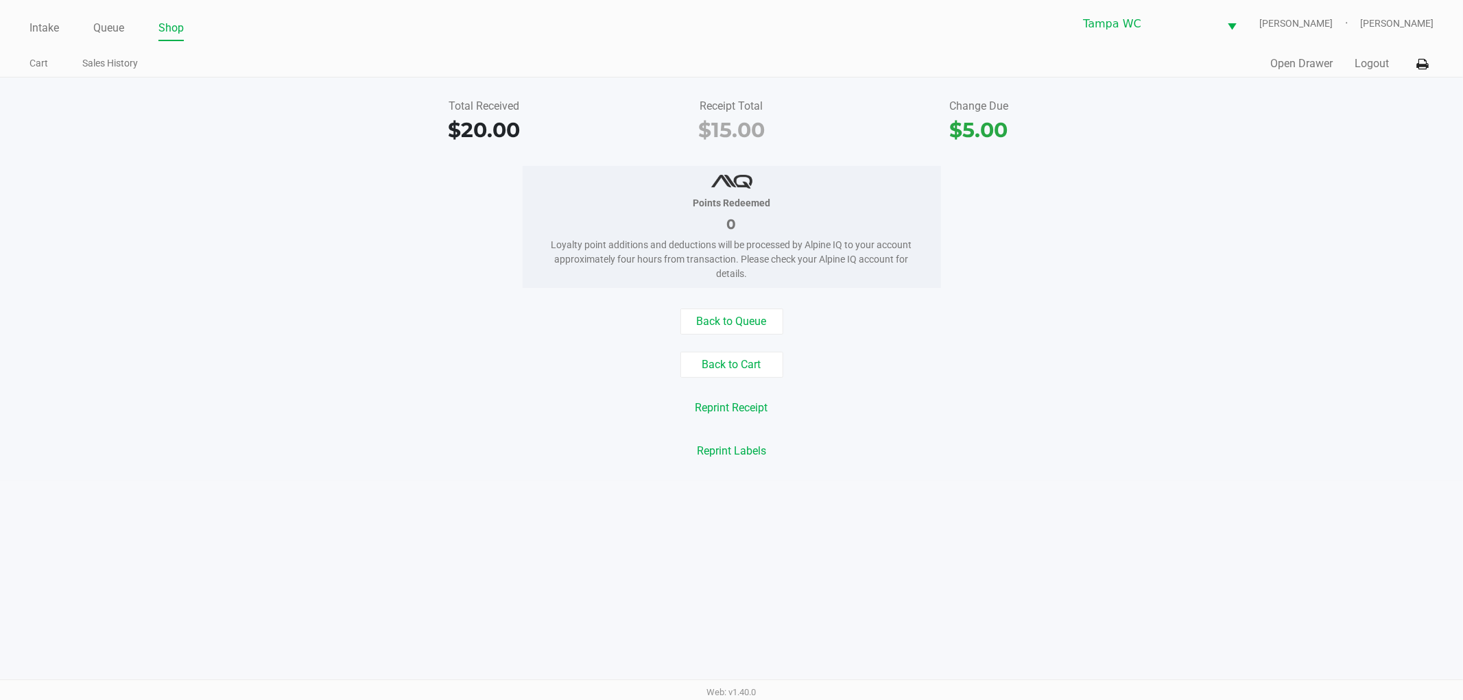
click at [985, 261] on div "Points Redeemed 0 Loyalty point additions and deductions will be processed by A…" at bounding box center [731, 227] width 1483 height 122
click at [45, 24] on link "Intake" at bounding box center [43, 28] width 29 height 19
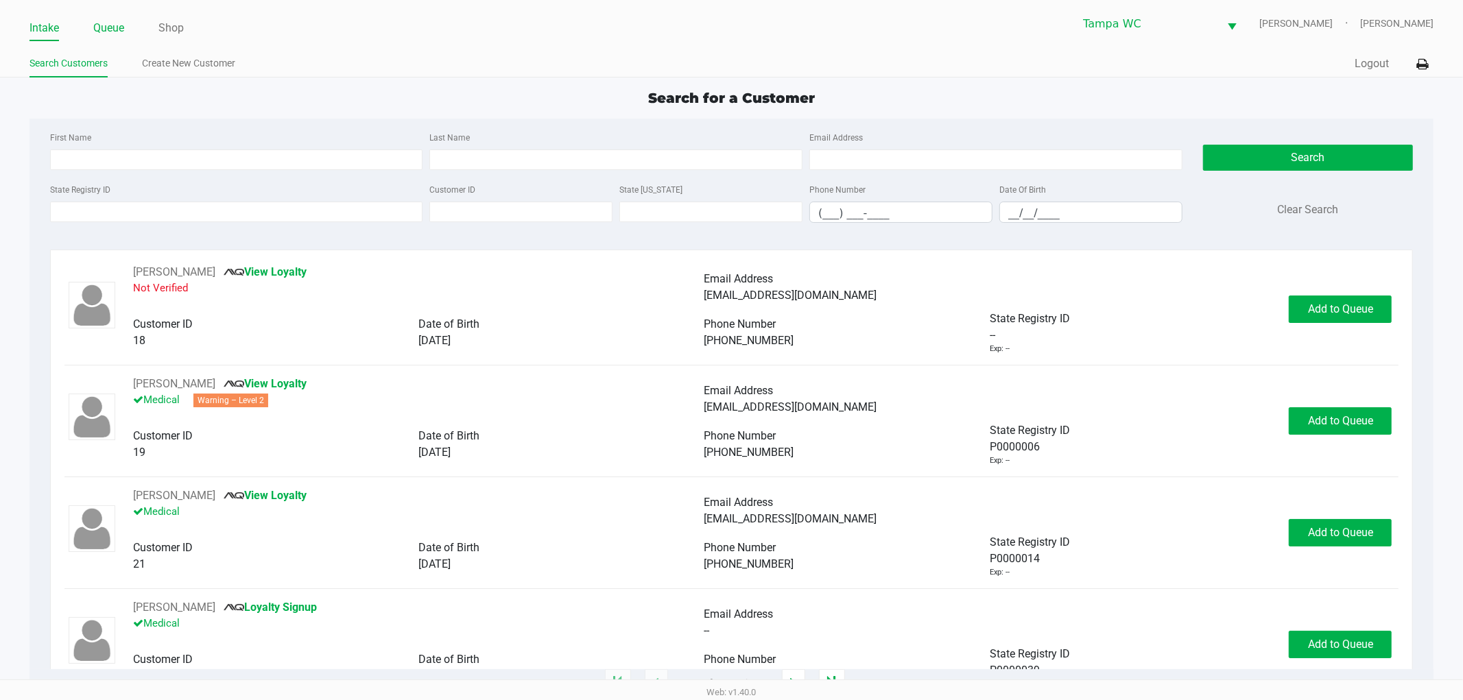
click at [122, 25] on link "Queue" at bounding box center [108, 28] width 31 height 19
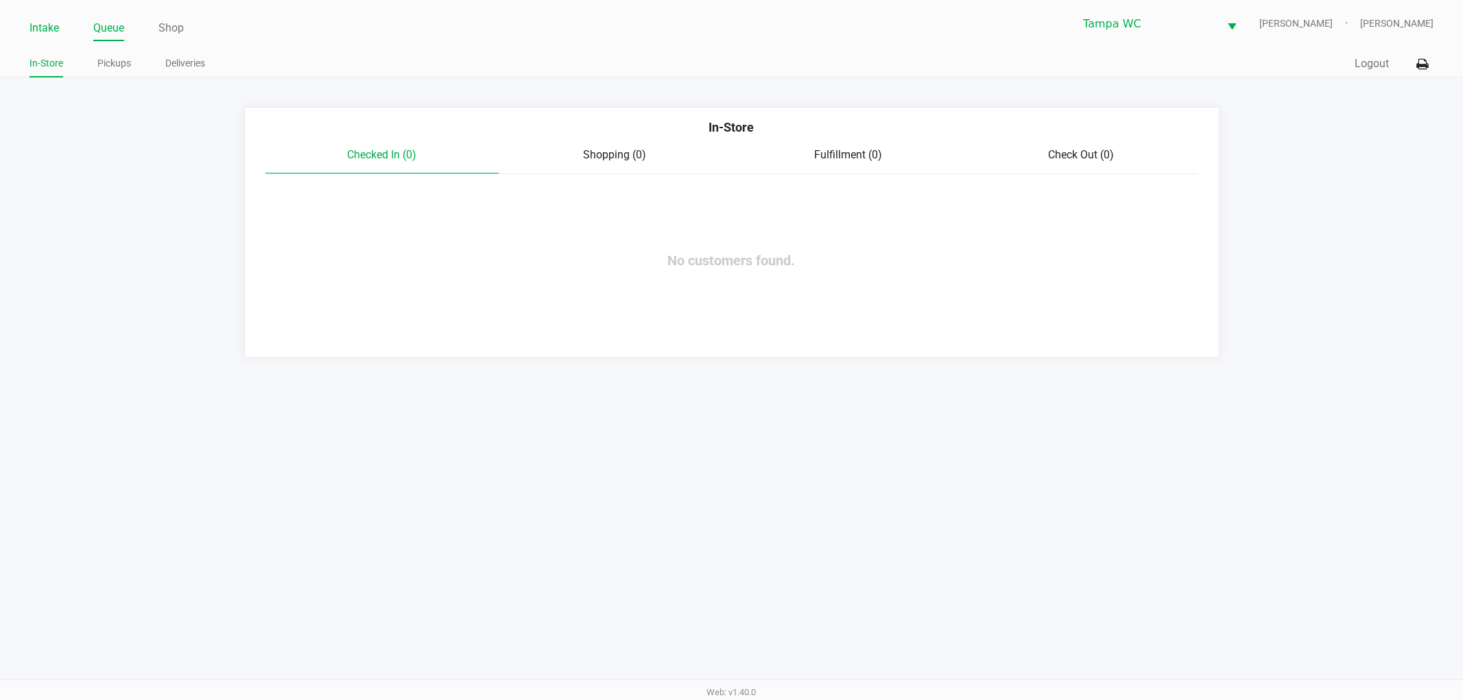
click at [53, 29] on link "Intake" at bounding box center [43, 28] width 29 height 19
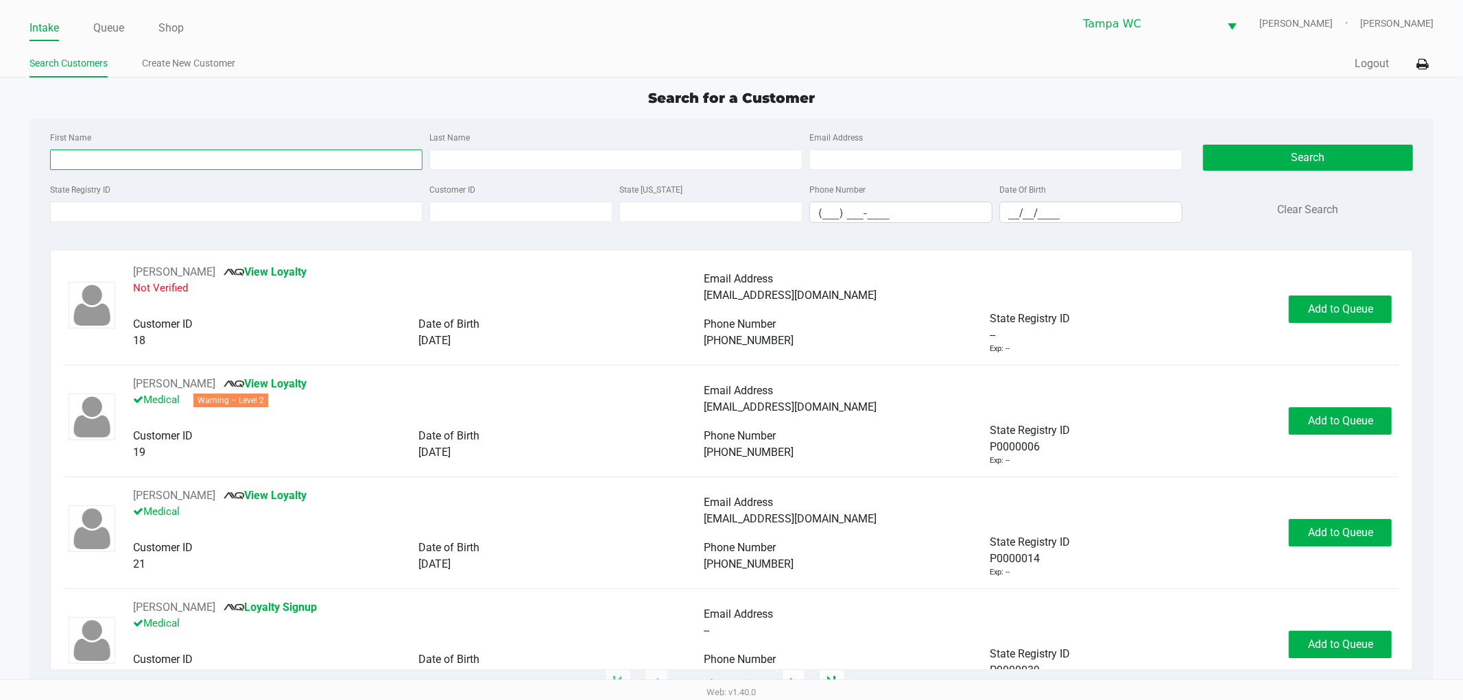
click at [134, 155] on input "First Name" at bounding box center [236, 159] width 373 height 21
click at [134, 158] on input "First Name" at bounding box center [236, 159] width 373 height 21
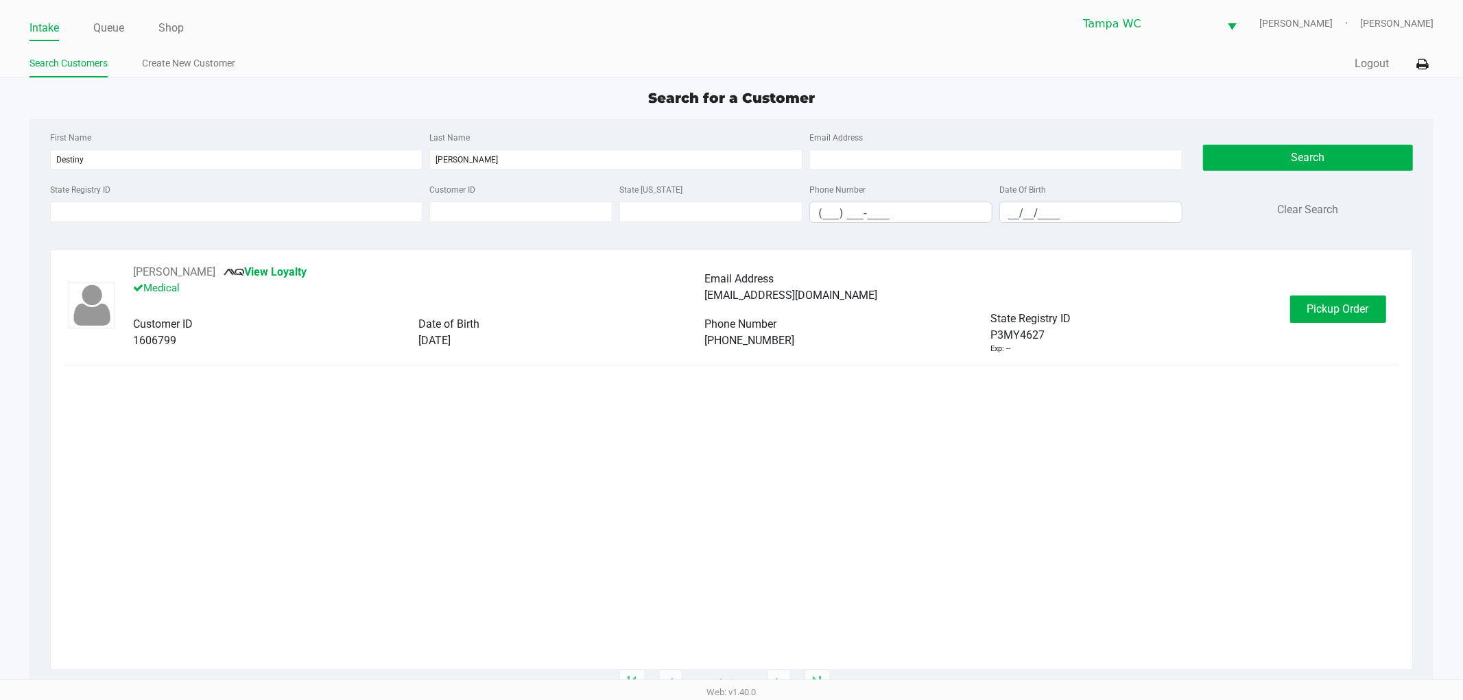
click at [1053, 544] on div "DESTINY YANCE View Loyalty Medical Email Address dyance0106@gmail.com Customer …" at bounding box center [731, 466] width 1334 height 405
click at [1344, 320] on button "Pickup Order" at bounding box center [1338, 309] width 96 height 27
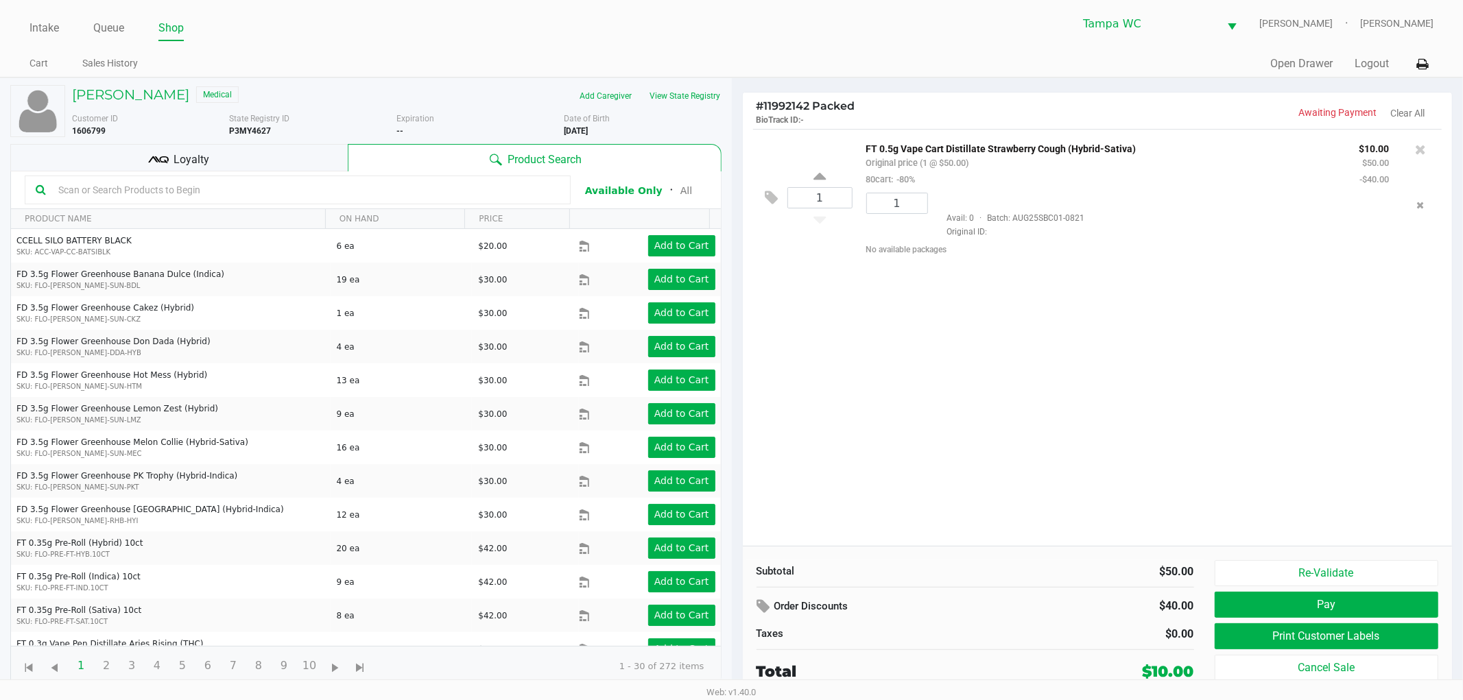
click at [1210, 310] on div "1 FT 0.5g Vape Cart Distillate Strawberry Cough (Hybrid-Sativa) Original price …" at bounding box center [1098, 337] width 710 height 417
click at [1294, 558] on div "Subtotal $50.00 Order Discounts $40.00 Taxes $0.00 Total $10.00 Re-Validate Pay…" at bounding box center [1098, 621] width 710 height 151
click at [1287, 570] on button "Re-Validate" at bounding box center [1326, 573] width 224 height 26
click at [1269, 482] on div "1 FT 0.5g Vape Cart Distillate Strawberry Cough (Hybrid-Sativa) Original price …" at bounding box center [1098, 337] width 710 height 417
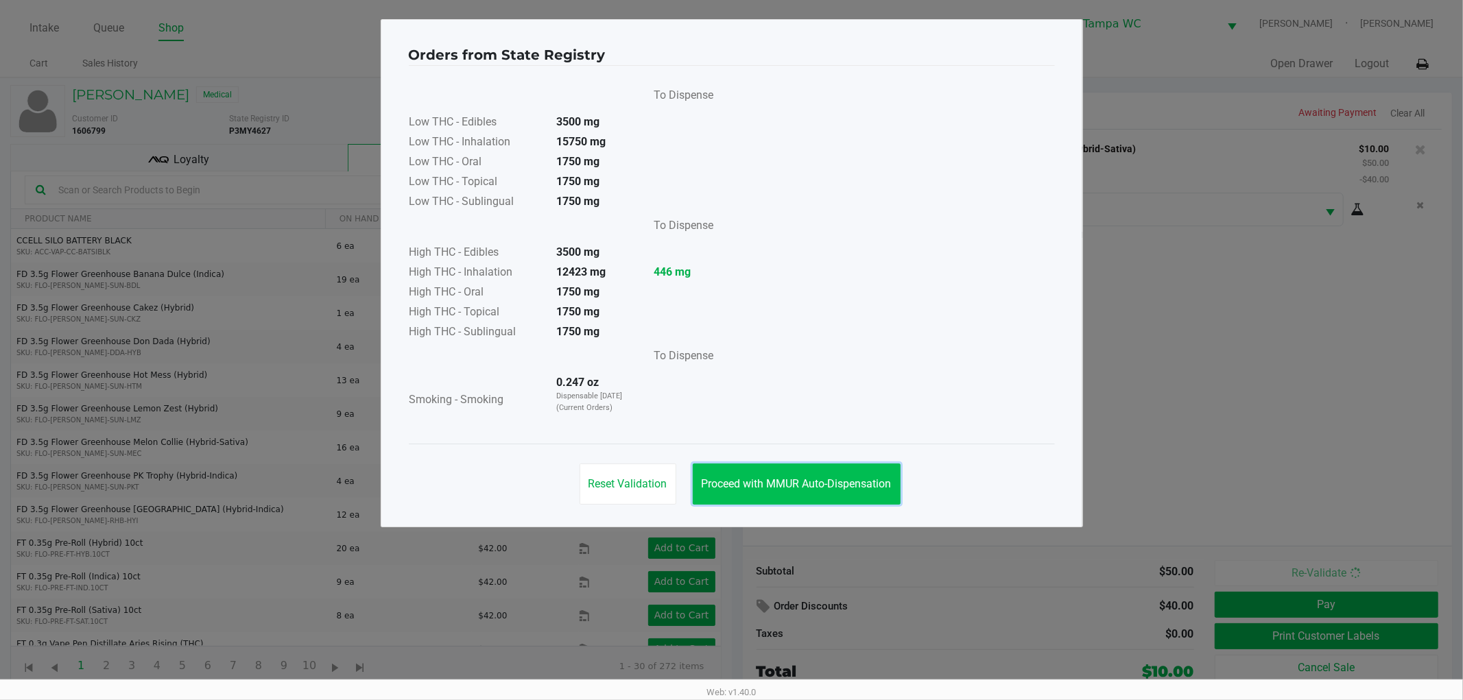
drag, startPoint x: 830, startPoint y: 498, endPoint x: 843, endPoint y: 483, distance: 20.4
click at [830, 491] on button "Proceed with MMUR Auto-Dispensation" at bounding box center [797, 484] width 208 height 41
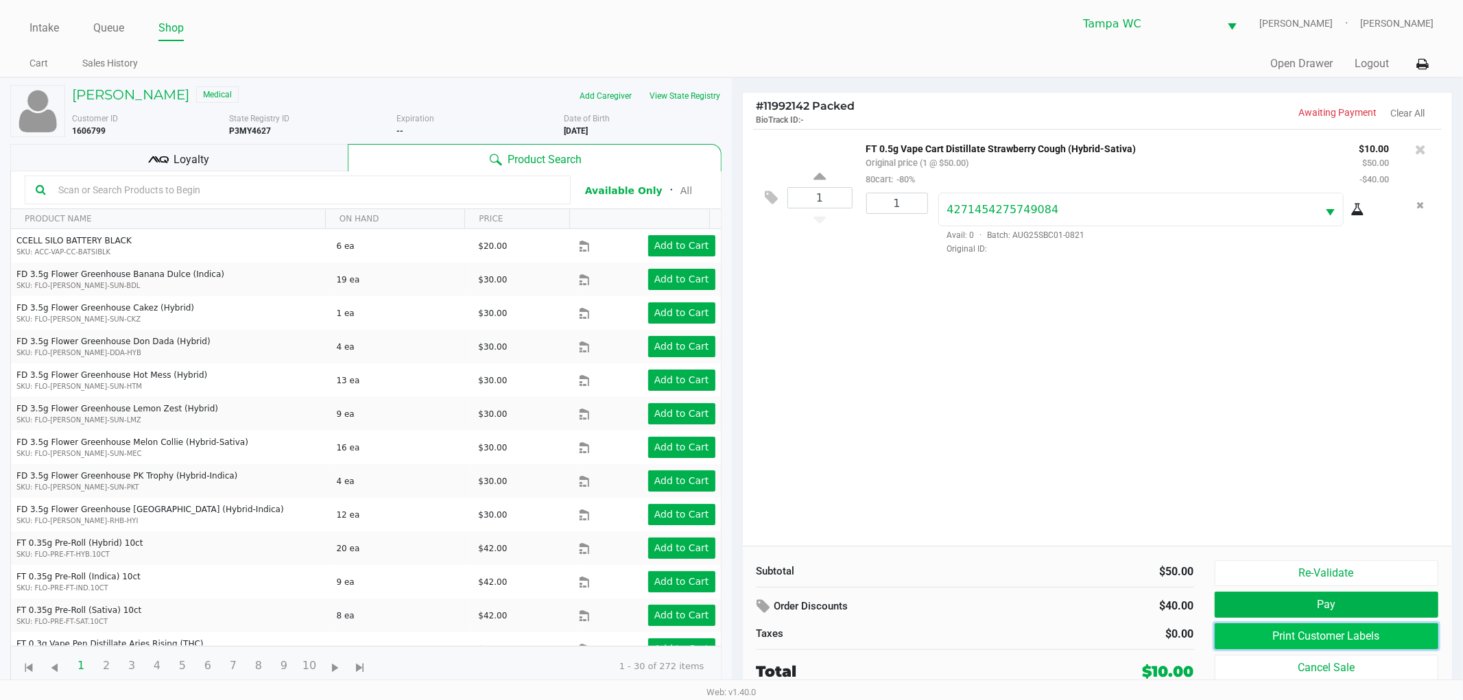
click at [1276, 634] on button "Print Customer Labels" at bounding box center [1326, 636] width 224 height 26
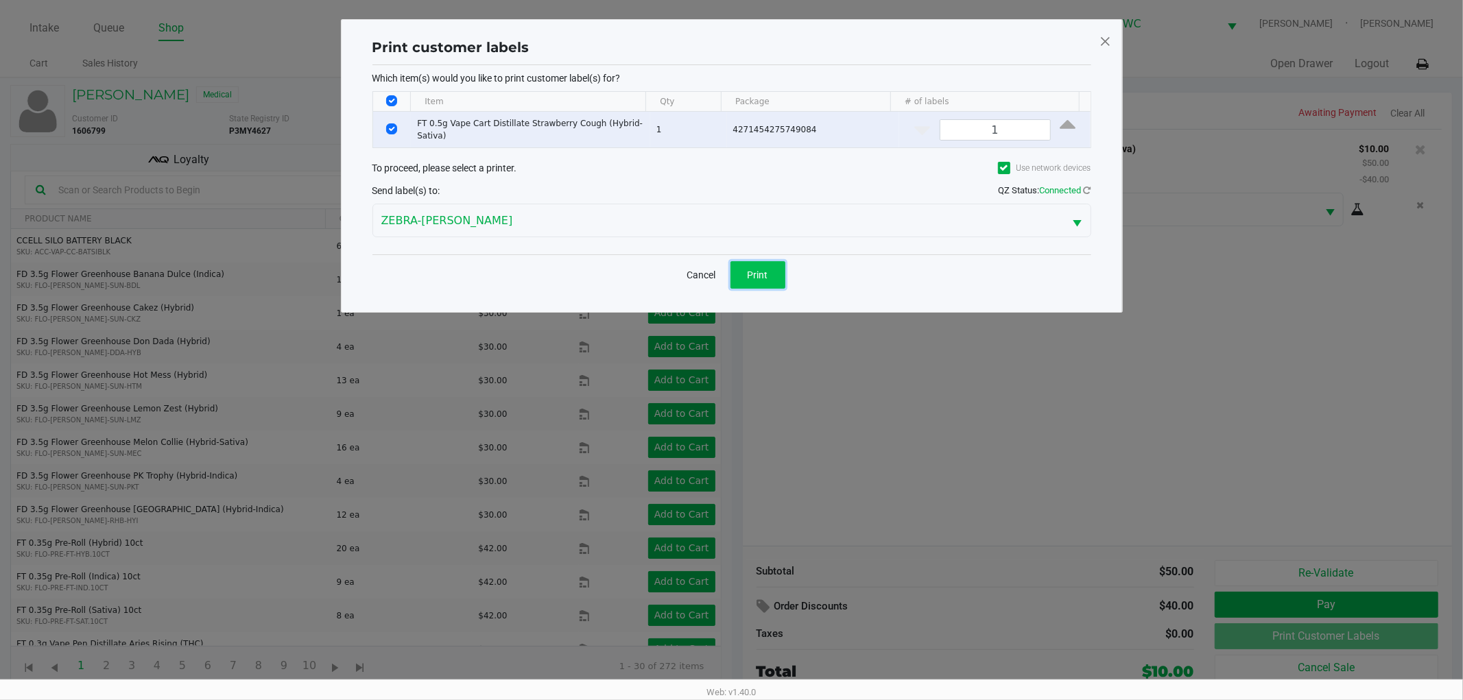
click at [784, 272] on button "Print" at bounding box center [757, 274] width 55 height 27
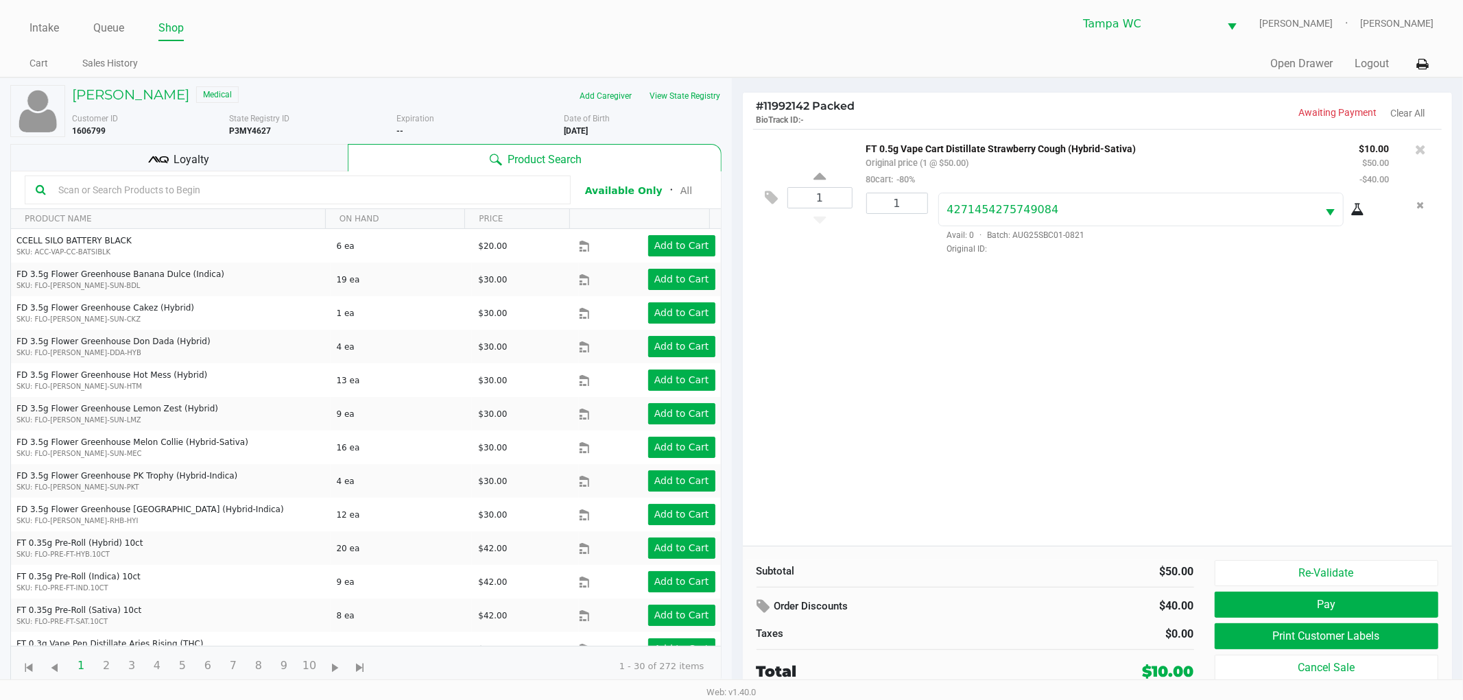
click at [237, 189] on input "text" at bounding box center [306, 190] width 507 height 21
click at [232, 167] on div "Loyalty" at bounding box center [178, 157] width 337 height 27
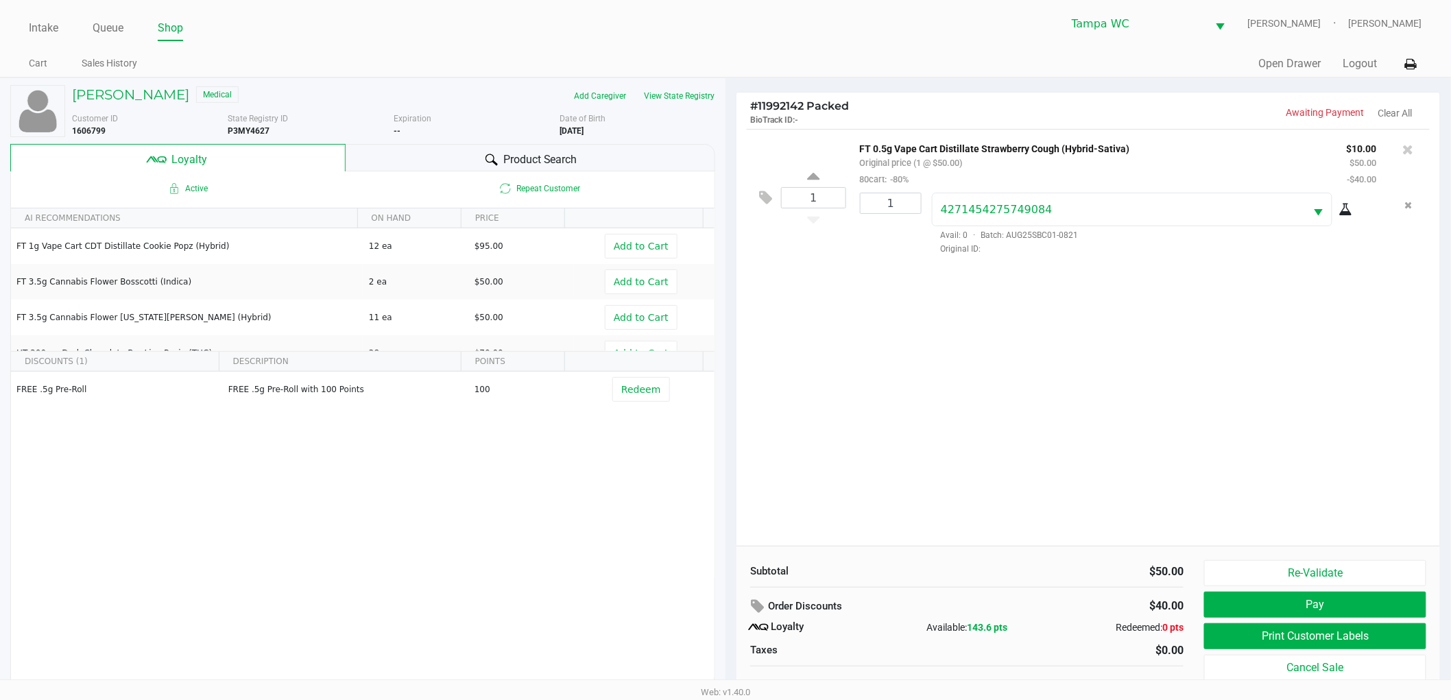
click at [1007, 435] on div "1 FT 0.5g Vape Cart Distillate Strawberry Cough (Hybrid-Sativa) Original price …" at bounding box center [1088, 337] width 704 height 417
click at [1264, 567] on button "Re-Validate" at bounding box center [1315, 573] width 222 height 26
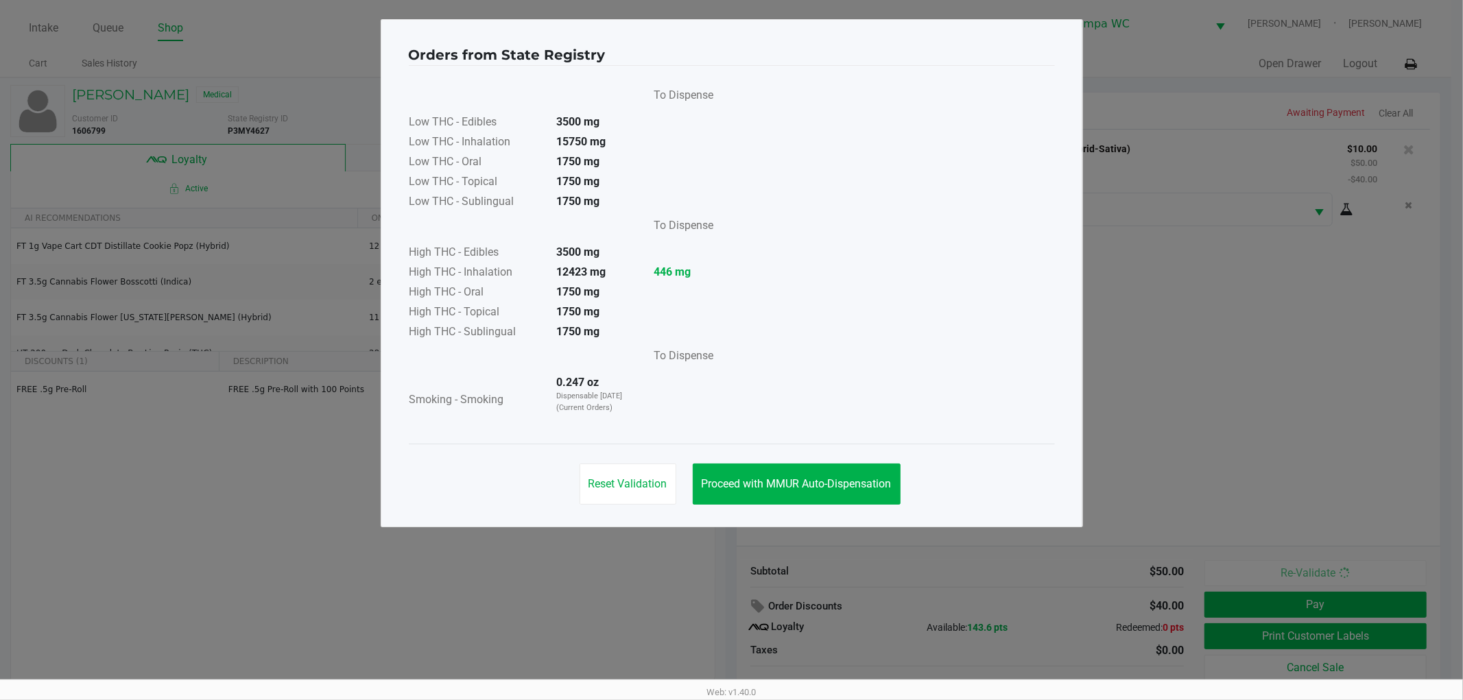
click at [1257, 498] on ngb-modal-window "Orders from State Registry To Dispense Low THC - Edibles 3500 mg Low THC - Inha…" at bounding box center [731, 350] width 1463 height 700
click at [811, 485] on span "Proceed with MMUR Auto-Dispensation" at bounding box center [796, 483] width 190 height 13
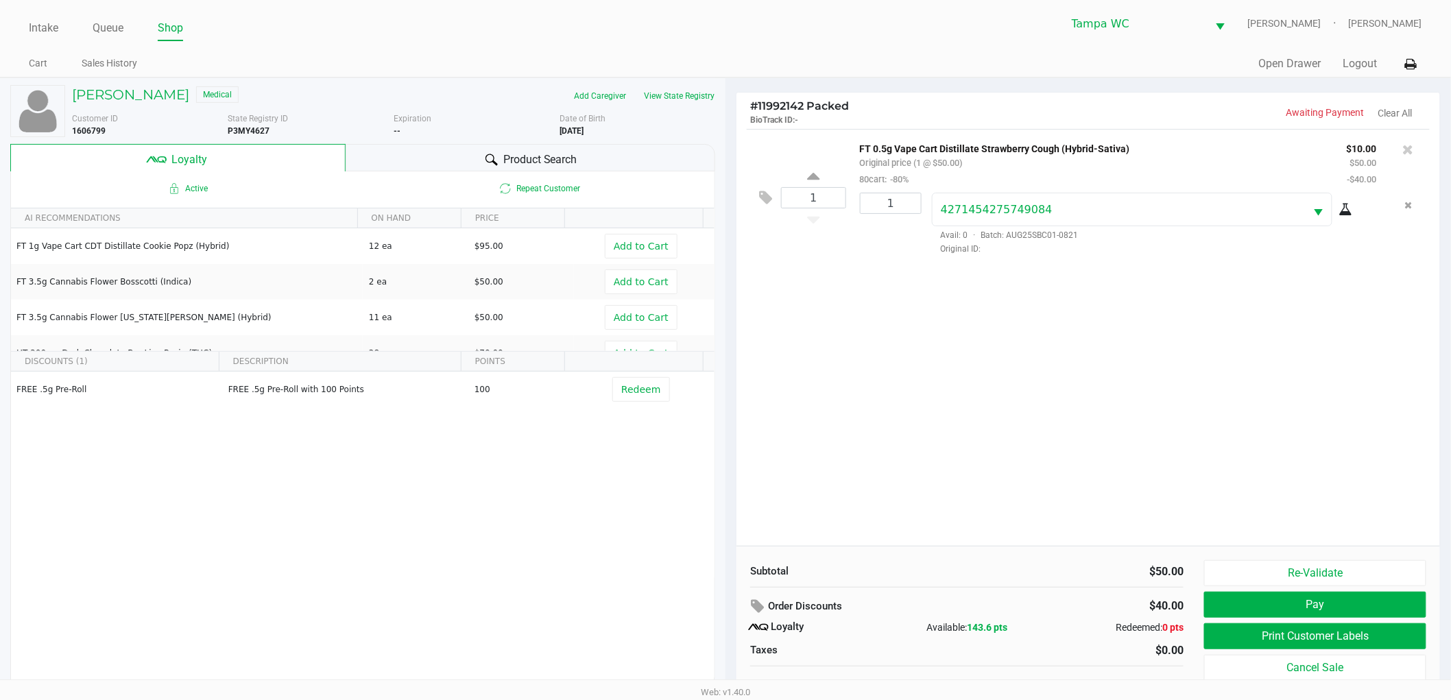
click at [944, 442] on div "1 FT 0.5g Vape Cart Distillate Strawberry Cough (Hybrid-Sativa) Original price …" at bounding box center [1088, 337] width 704 height 417
click at [1341, 575] on button "Re-Validate" at bounding box center [1315, 573] width 222 height 26
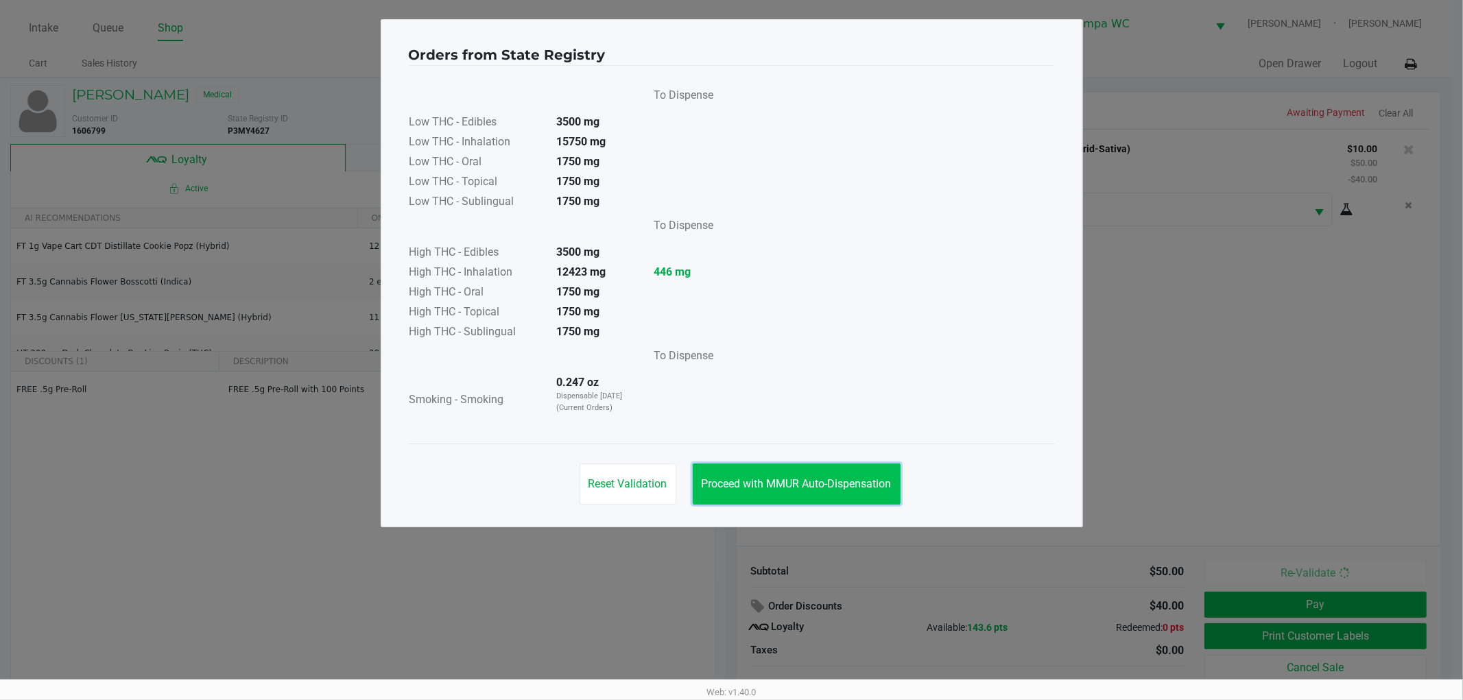
click at [778, 469] on button "Proceed with MMUR Auto-Dispensation" at bounding box center [797, 484] width 208 height 41
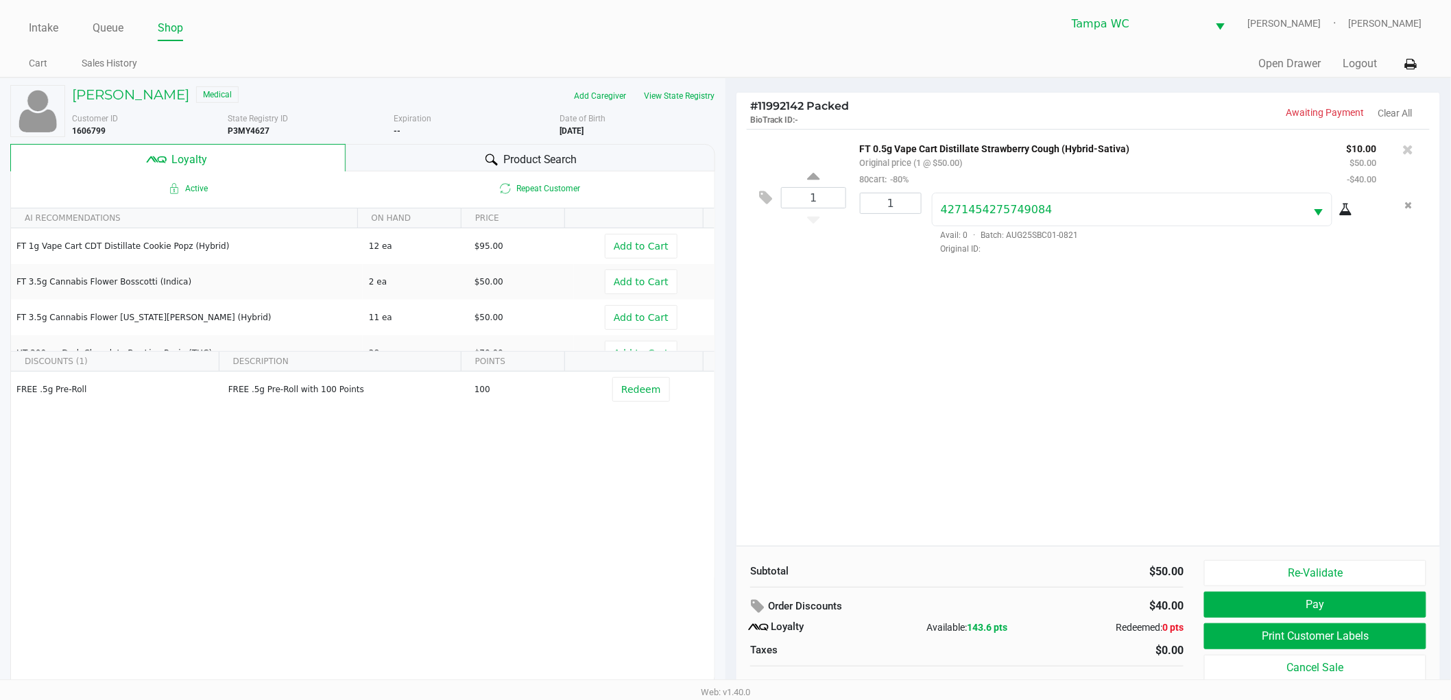
click at [1125, 410] on div "1 FT 0.5g Vape Cart Distillate Strawberry Cough (Hybrid-Sativa) Original price …" at bounding box center [1088, 337] width 704 height 417
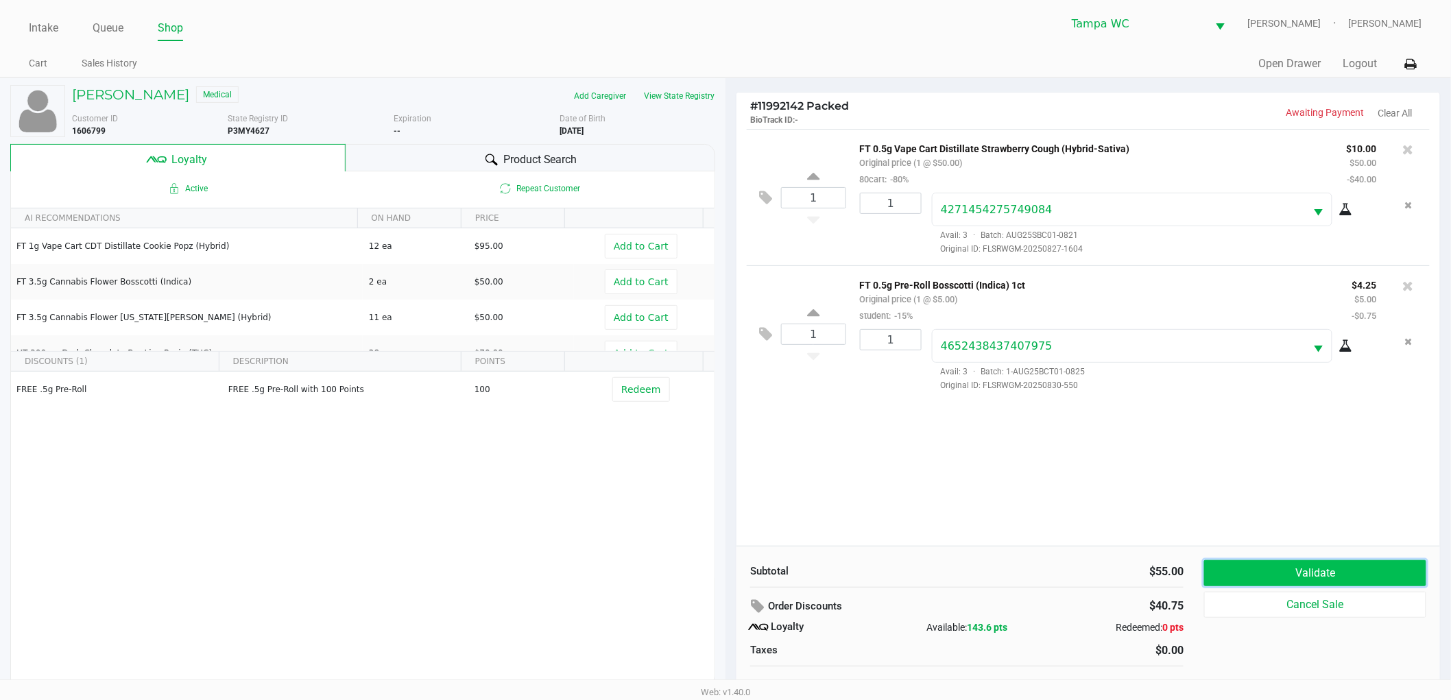
click at [1347, 566] on button "Validate" at bounding box center [1315, 573] width 222 height 26
click at [1290, 494] on div "1 FT 0.5g Vape Cart Distillate Strawberry Cough (Hybrid-Sativa) Original price …" at bounding box center [1088, 337] width 704 height 417
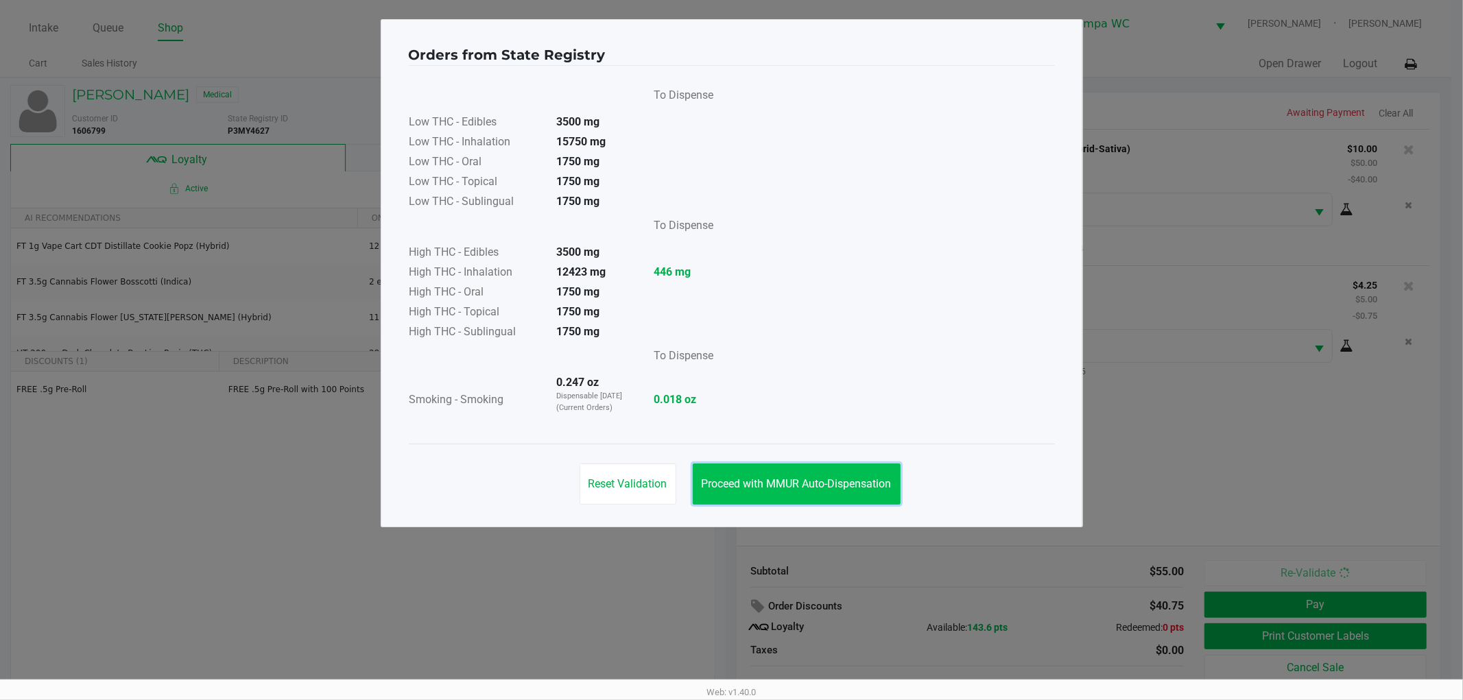
click at [826, 489] on button "Proceed with MMUR Auto-Dispensation" at bounding box center [797, 484] width 208 height 41
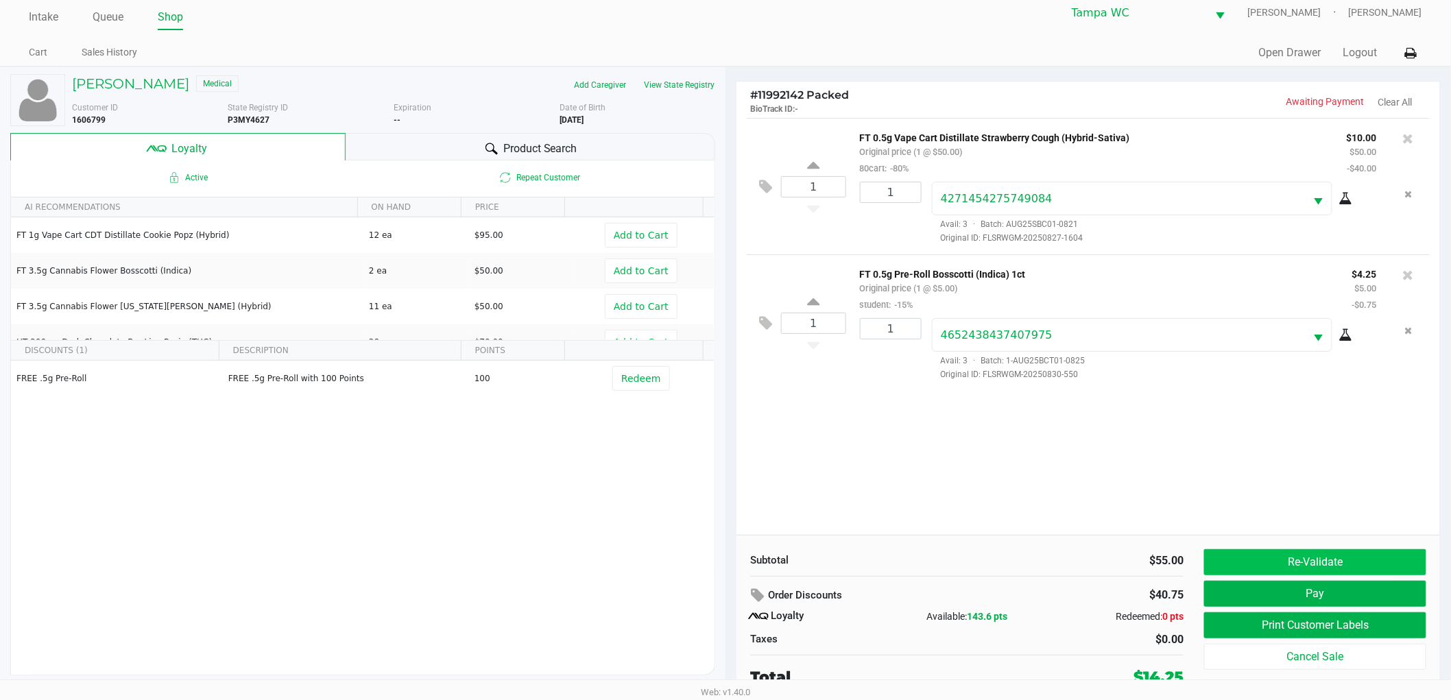
scroll to position [14, 0]
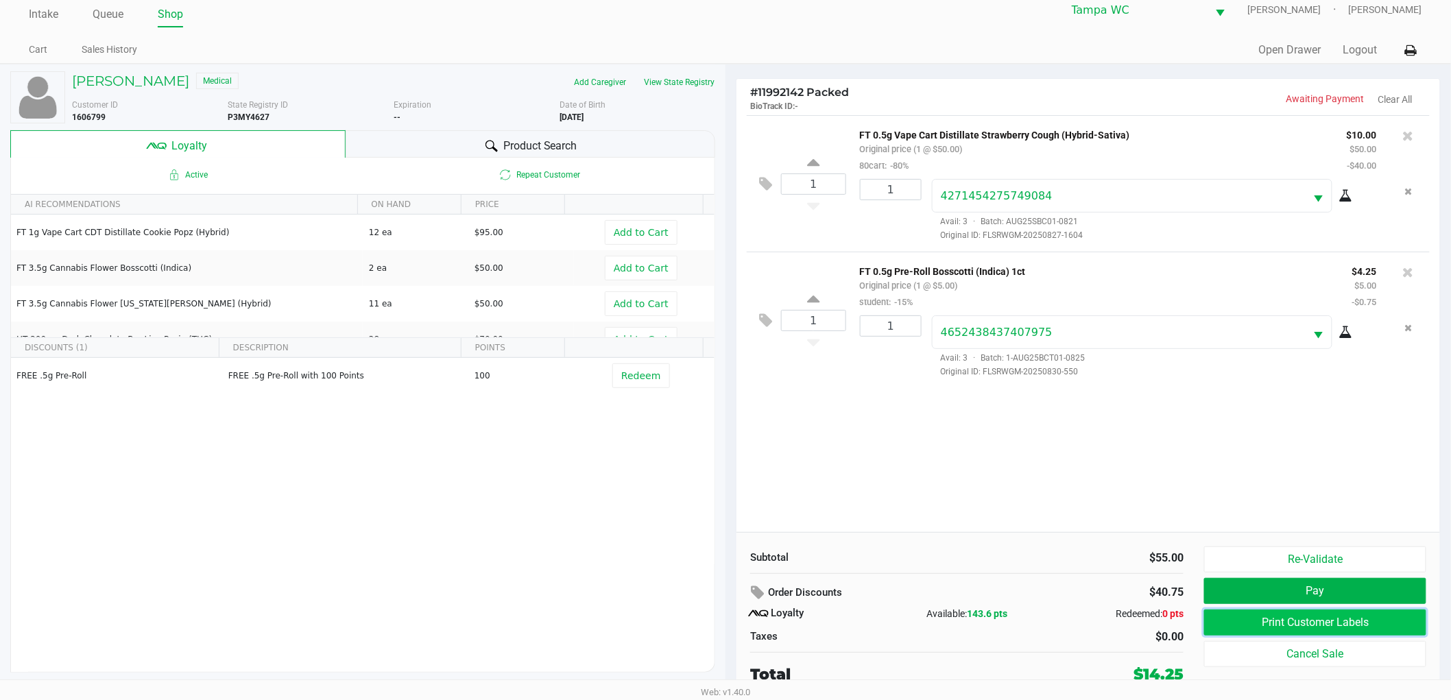
click at [1294, 626] on button "Print Customer Labels" at bounding box center [1315, 623] width 222 height 26
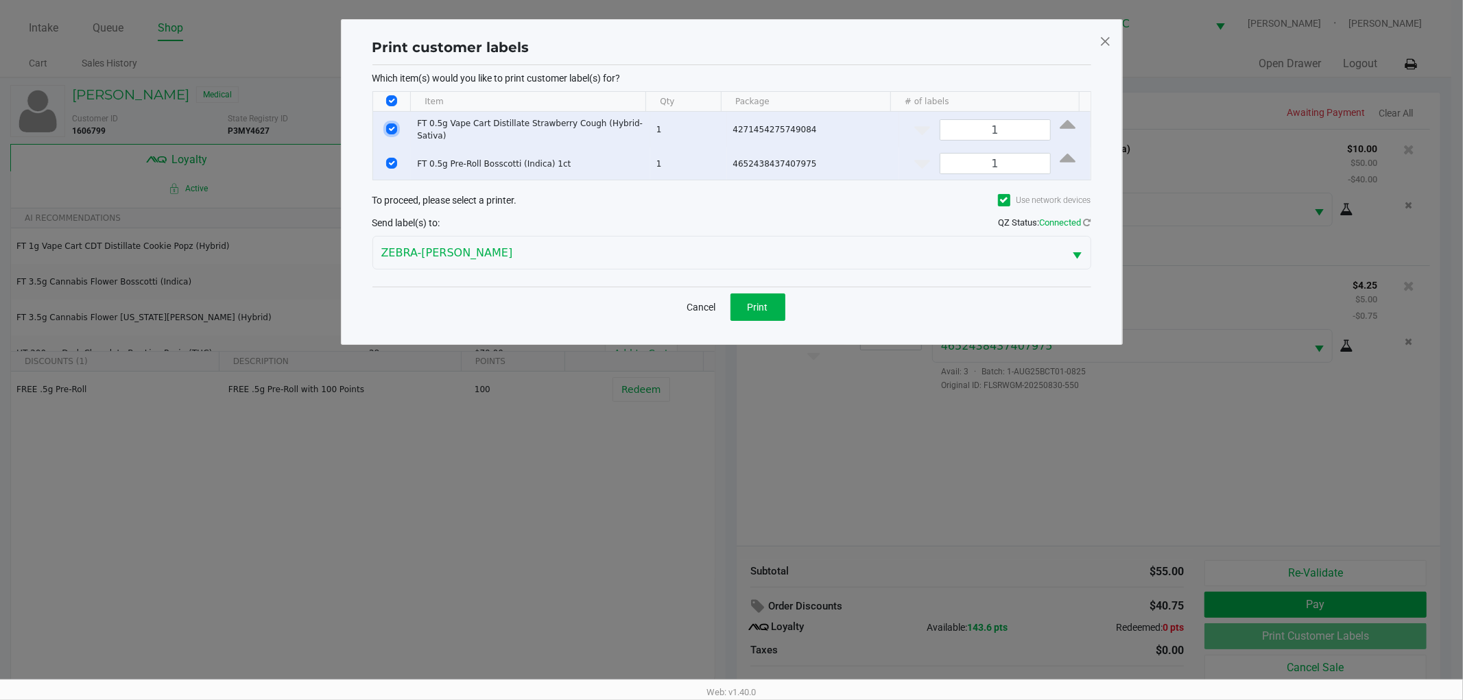
click at [392, 123] on input "Select Row" at bounding box center [391, 128] width 11 height 11
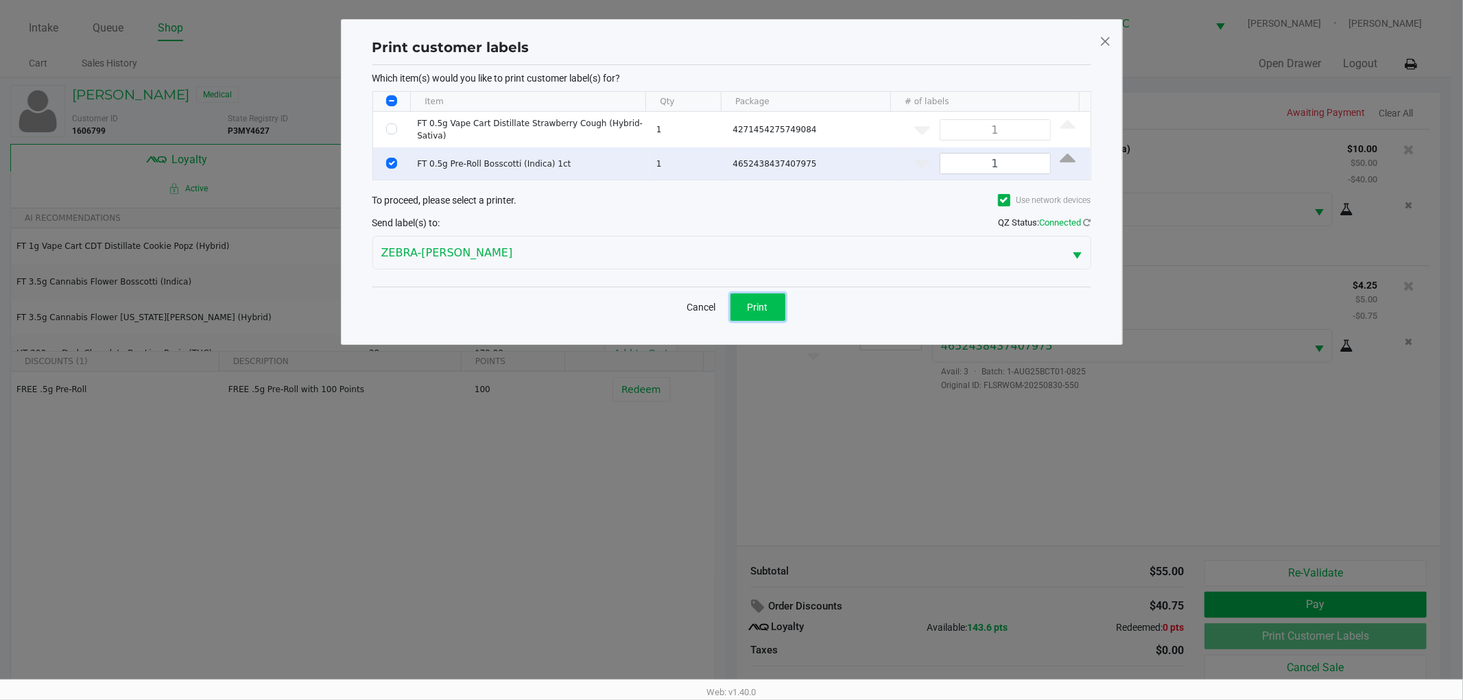
click at [769, 311] on button "Print" at bounding box center [757, 306] width 55 height 27
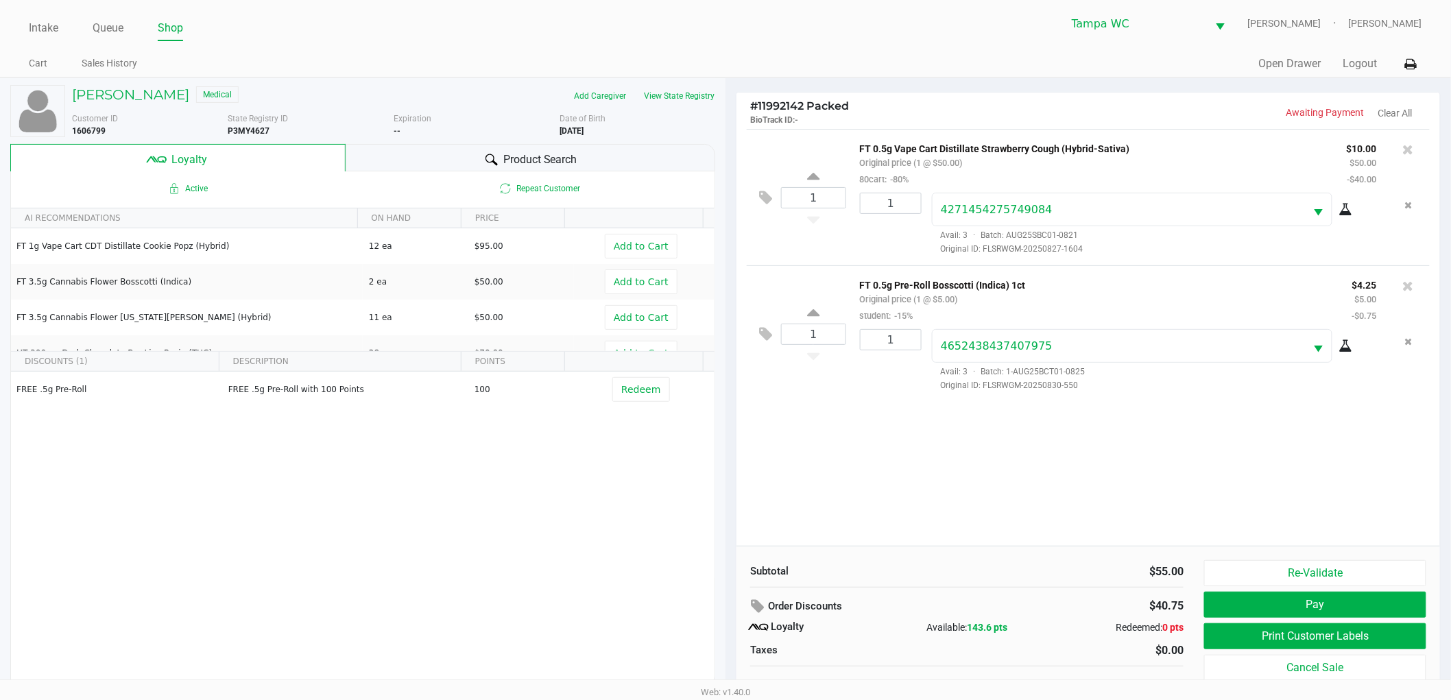
click at [806, 457] on div "1 FT 0.5g Vape Cart Distillate Strawberry Cough (Hybrid-Sativa) Original price …" at bounding box center [1088, 337] width 704 height 417
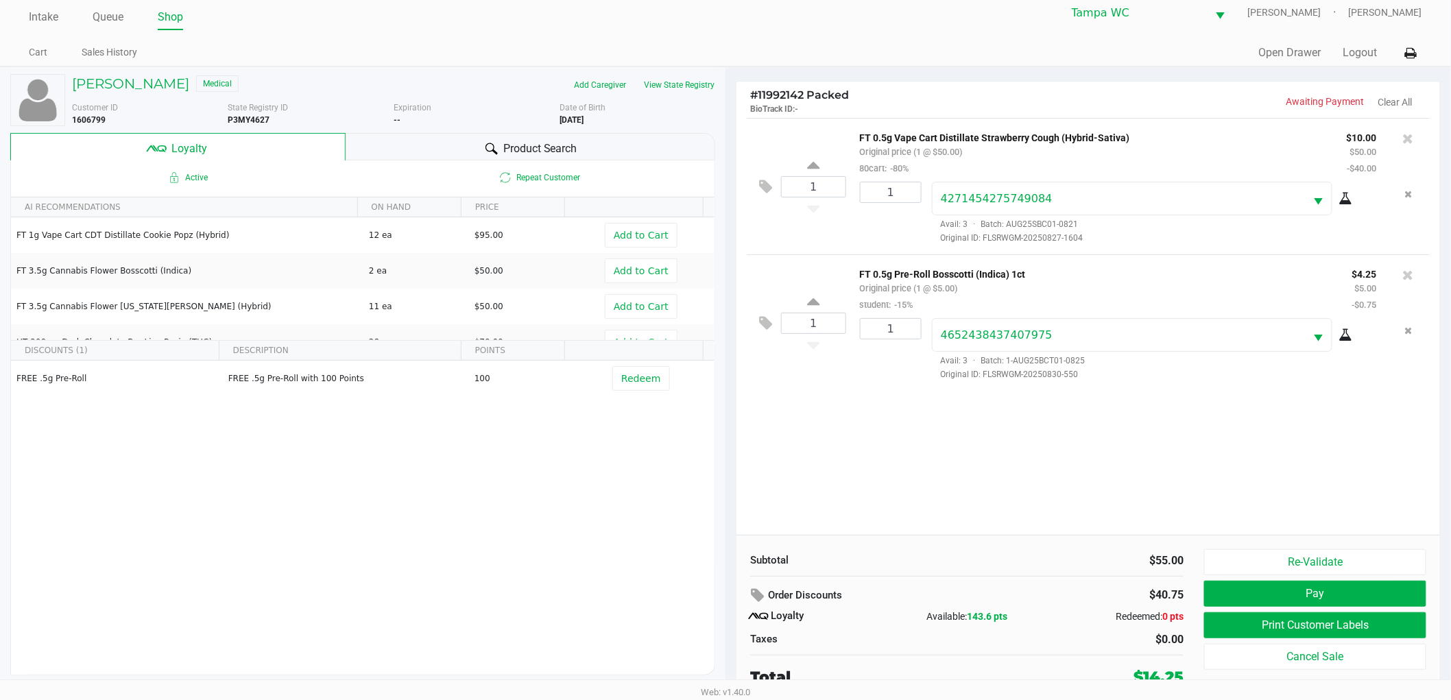
scroll to position [14, 0]
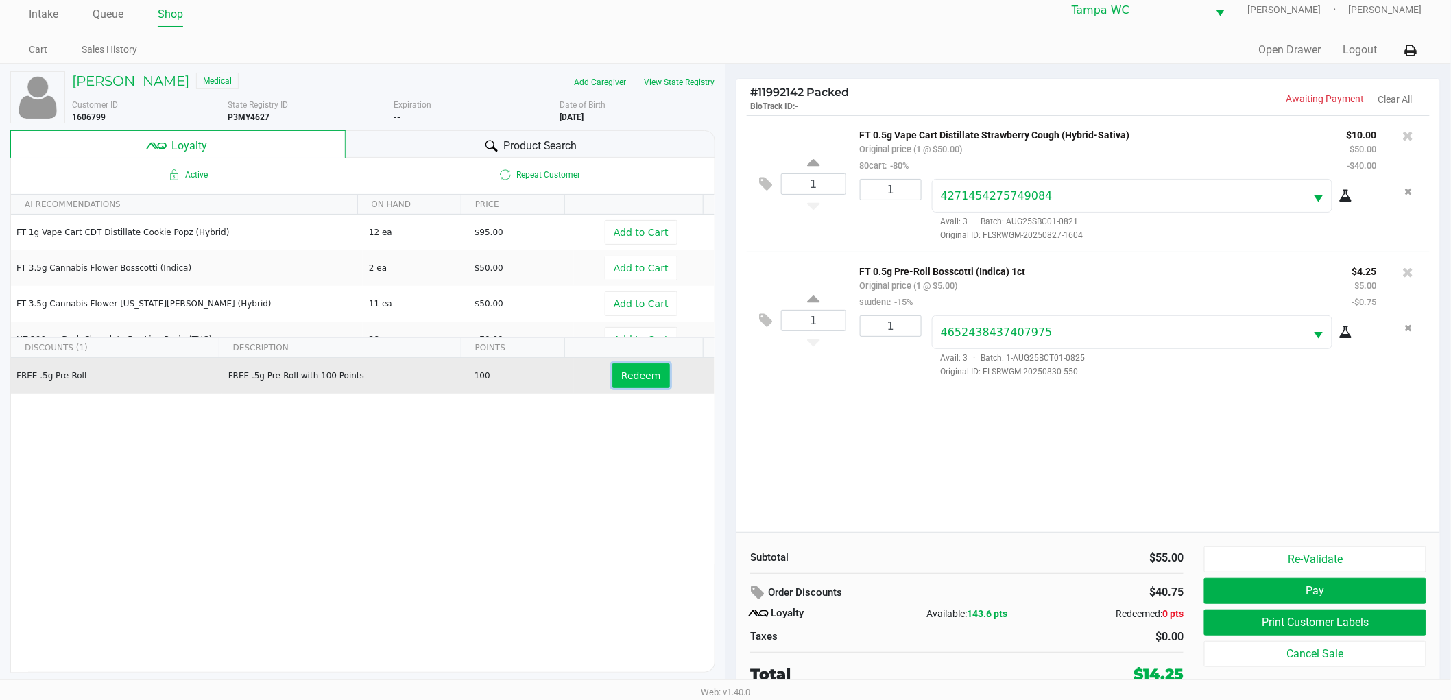
click at [640, 375] on span "Redeem" at bounding box center [640, 375] width 39 height 11
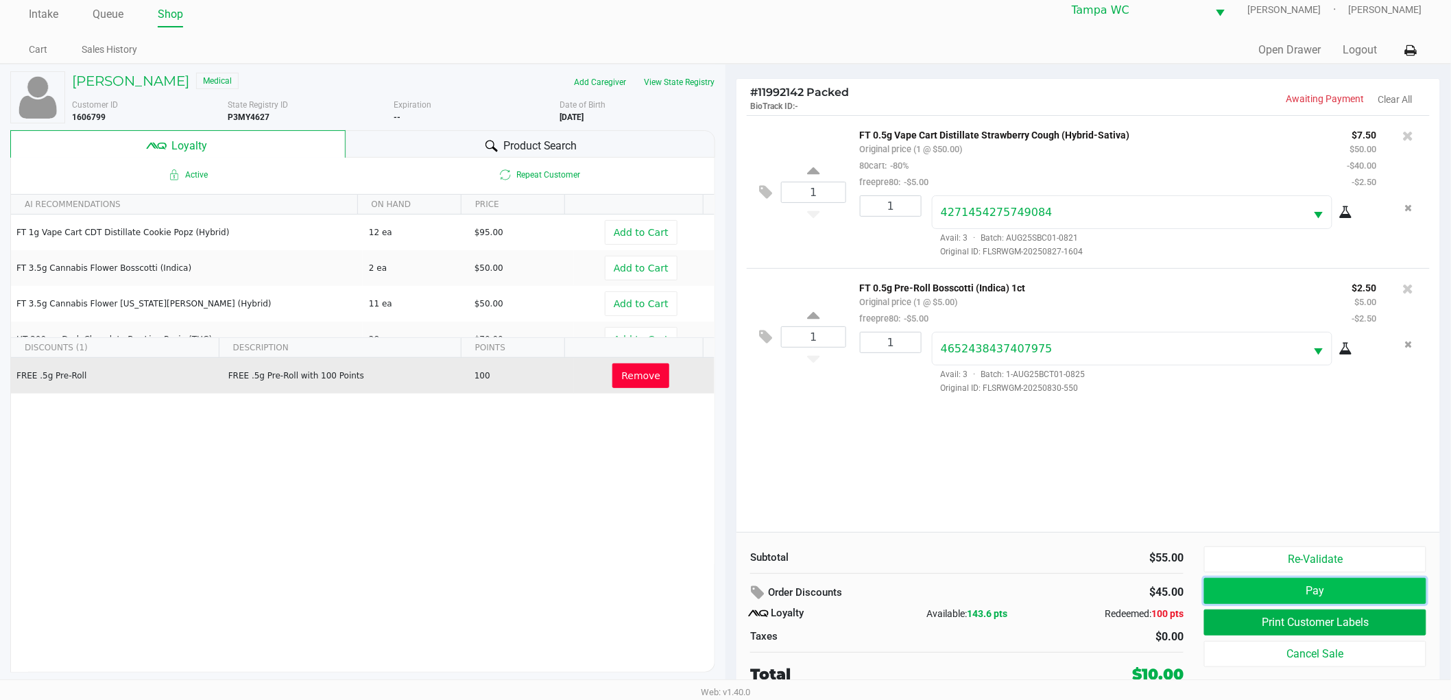
click at [1246, 588] on button "Pay" at bounding box center [1315, 591] width 222 height 26
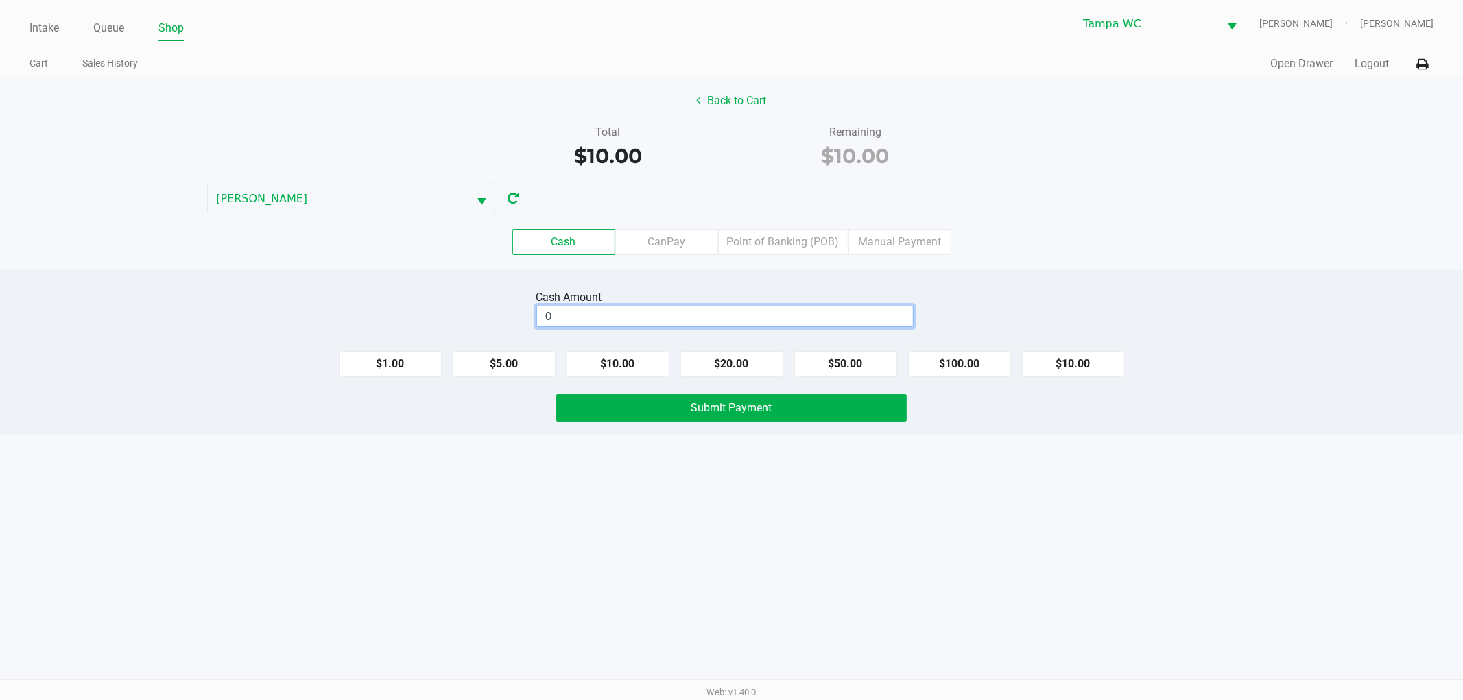
click at [853, 314] on input "0" at bounding box center [725, 316] width 376 height 20
click at [1057, 201] on div "Back to Cart Total $10.00 Remaining $10.00 WILLOW-SMITH Cash CanPay Point of Ba…" at bounding box center [731, 172] width 1463 height 191
click at [872, 501] on div "Intake Queue Shop Tampa WC WILLOW-SMITH Jalen Thedy Cart Sales History Quick Sa…" at bounding box center [731, 350] width 1463 height 700
click at [771, 398] on button "Submit Payment" at bounding box center [731, 407] width 350 height 27
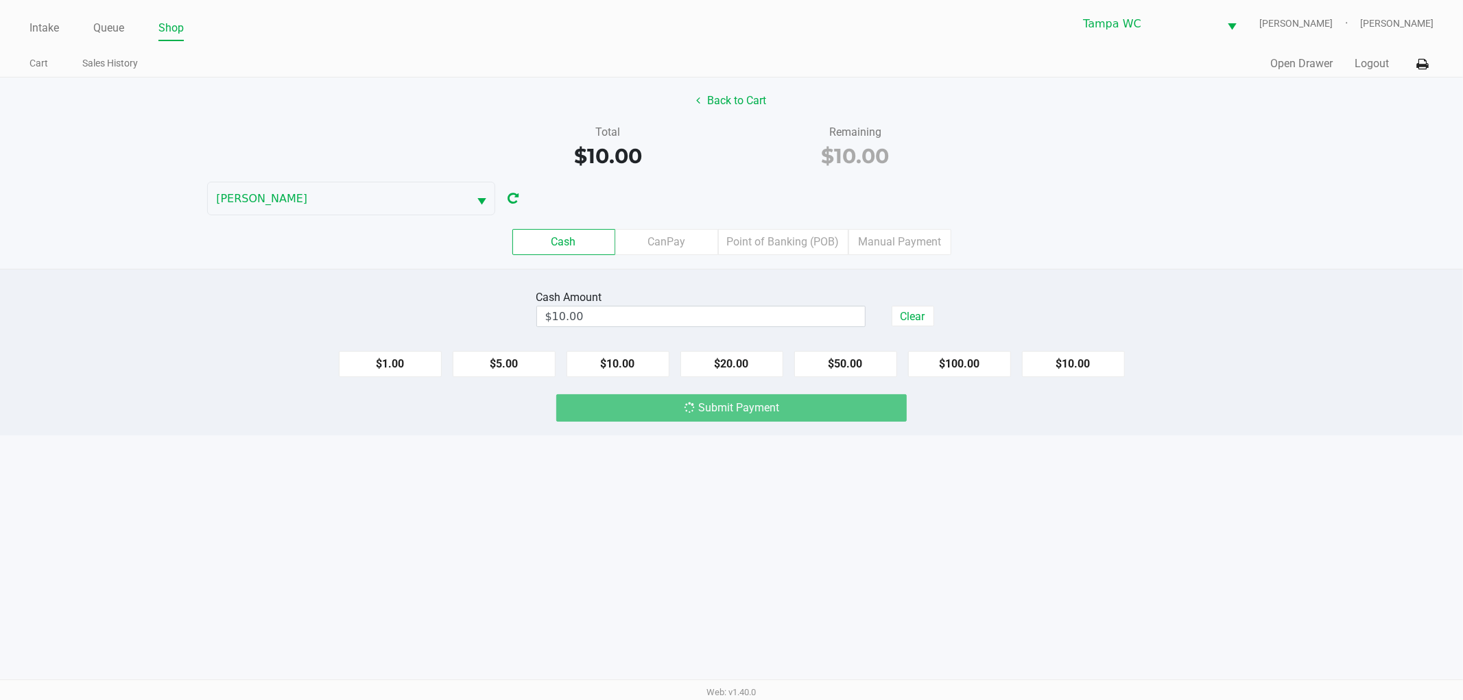
click at [1245, 204] on div "Back to Cart Total $10.00 Remaining $10.00 WILLOW-SMITH Cash CanPay Point of Ba…" at bounding box center [731, 172] width 1463 height 191
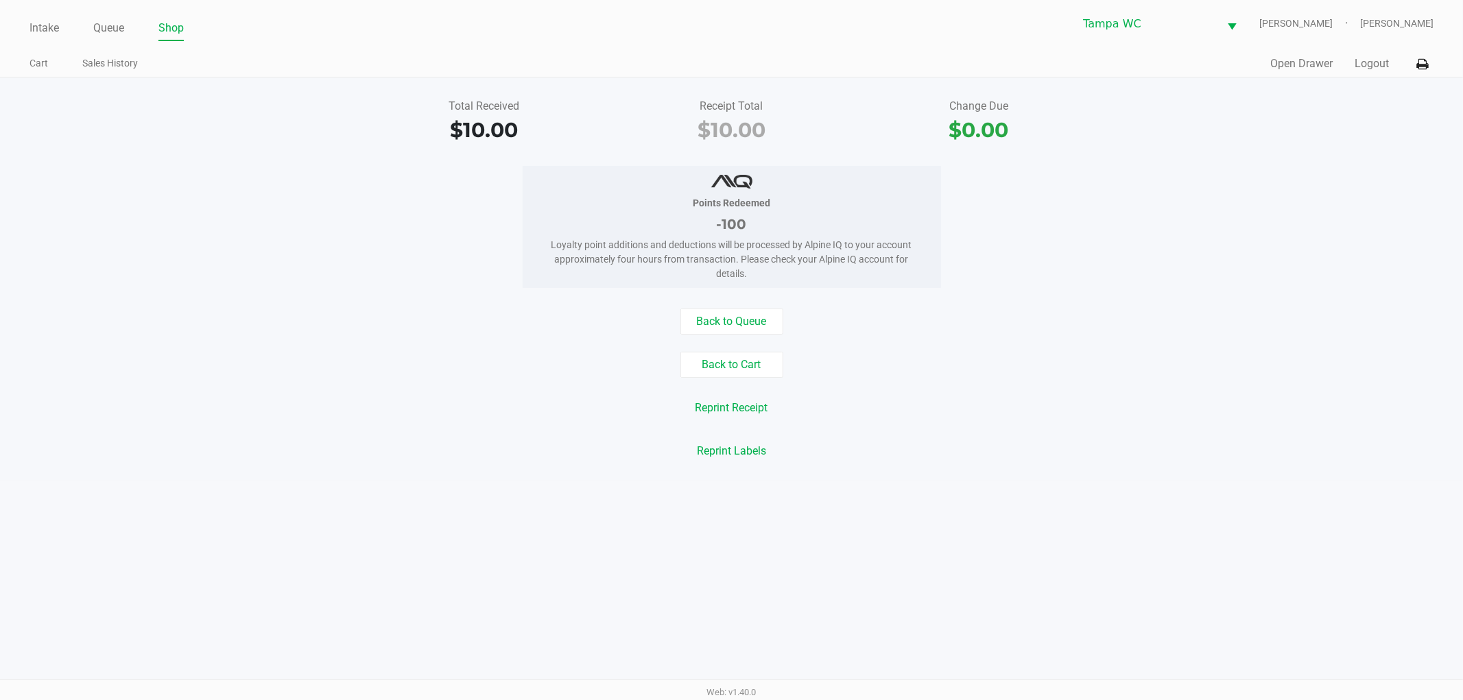
click at [1048, 364] on div "Back to Cart" at bounding box center [731, 365] width 1483 height 26
click at [55, 33] on link "Intake" at bounding box center [43, 28] width 29 height 19
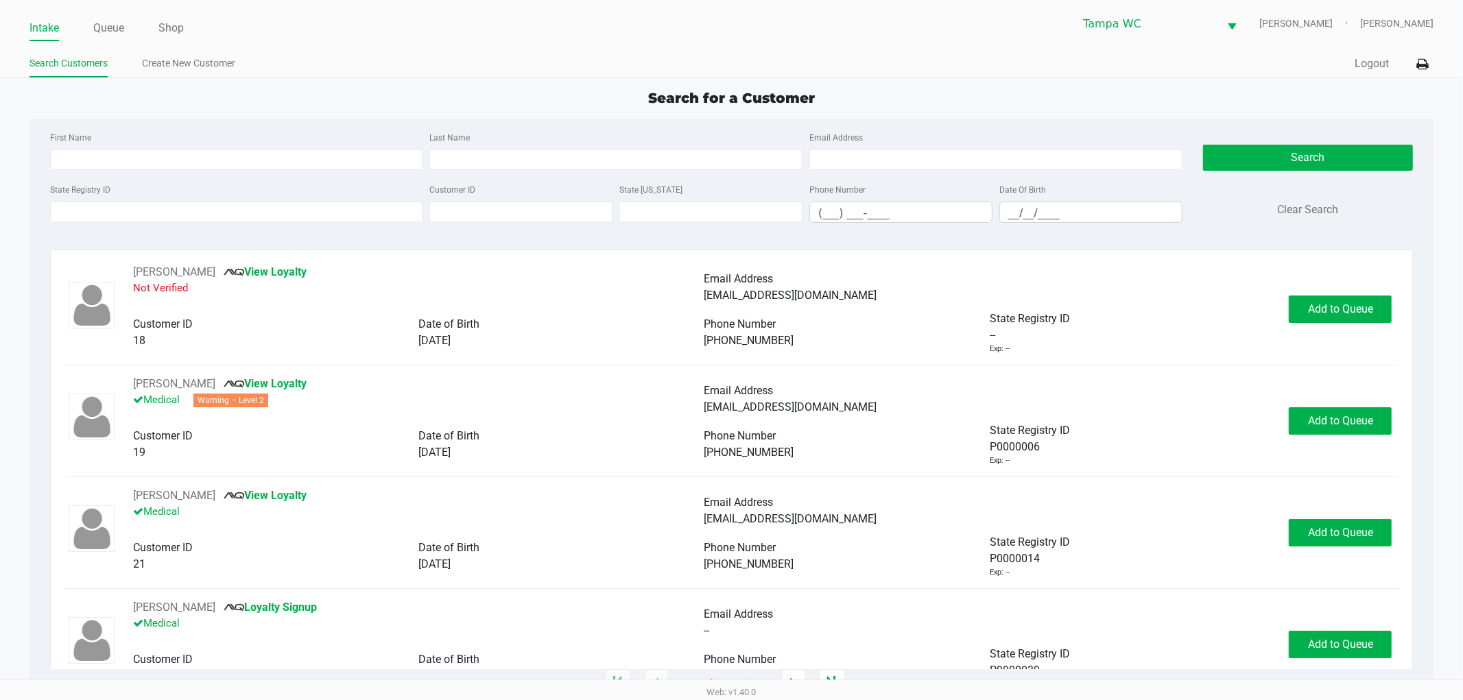
click at [141, 178] on div "First Name Last Name Email Address" at bounding box center [616, 155] width 1139 height 52
click at [146, 165] on input "First Name" at bounding box center [236, 159] width 373 height 21
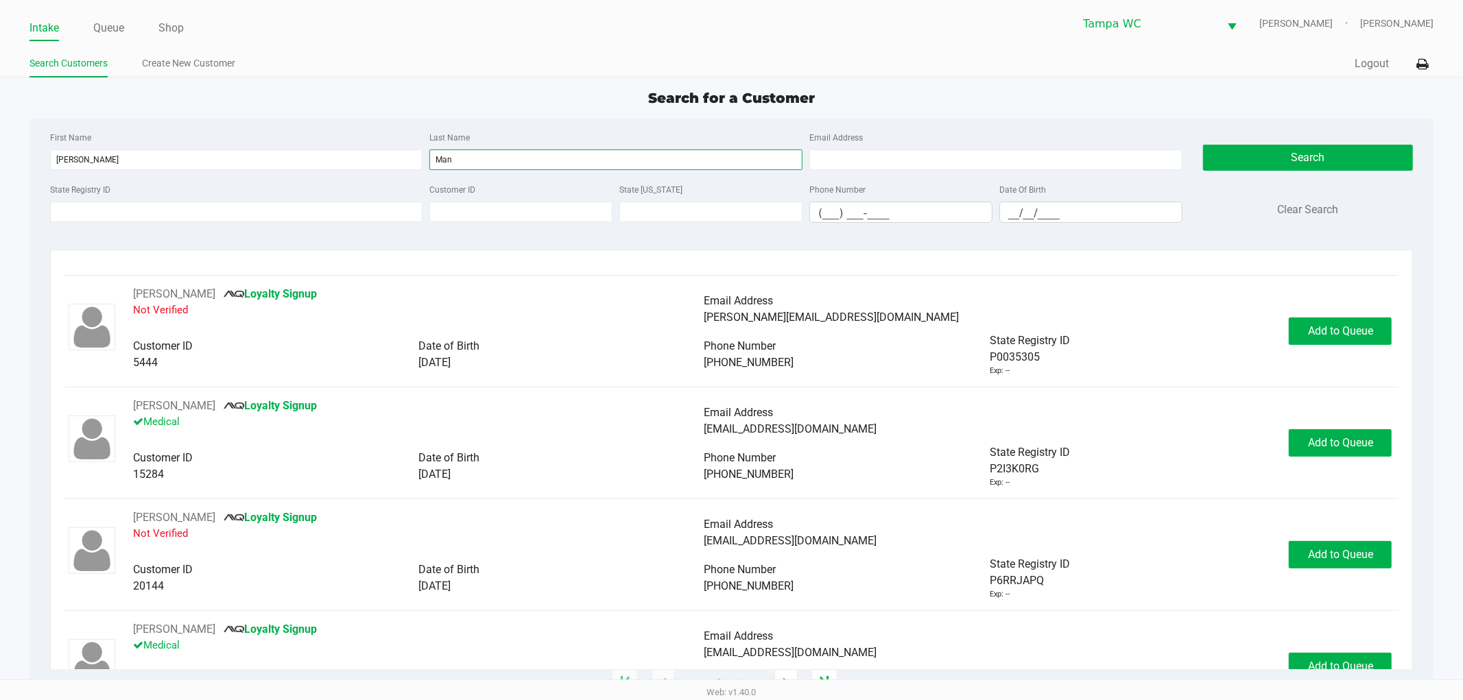
scroll to position [228, 0]
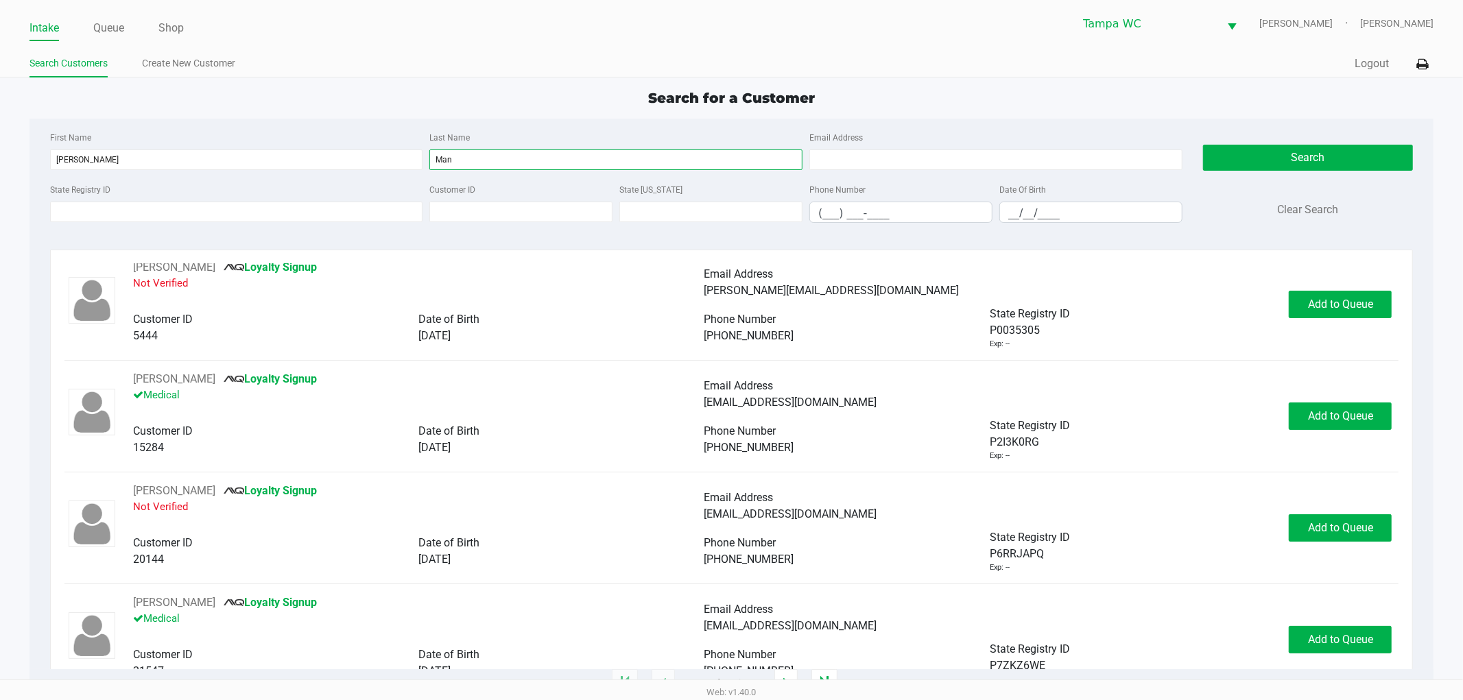
click at [499, 158] on input "Man" at bounding box center [615, 159] width 373 height 21
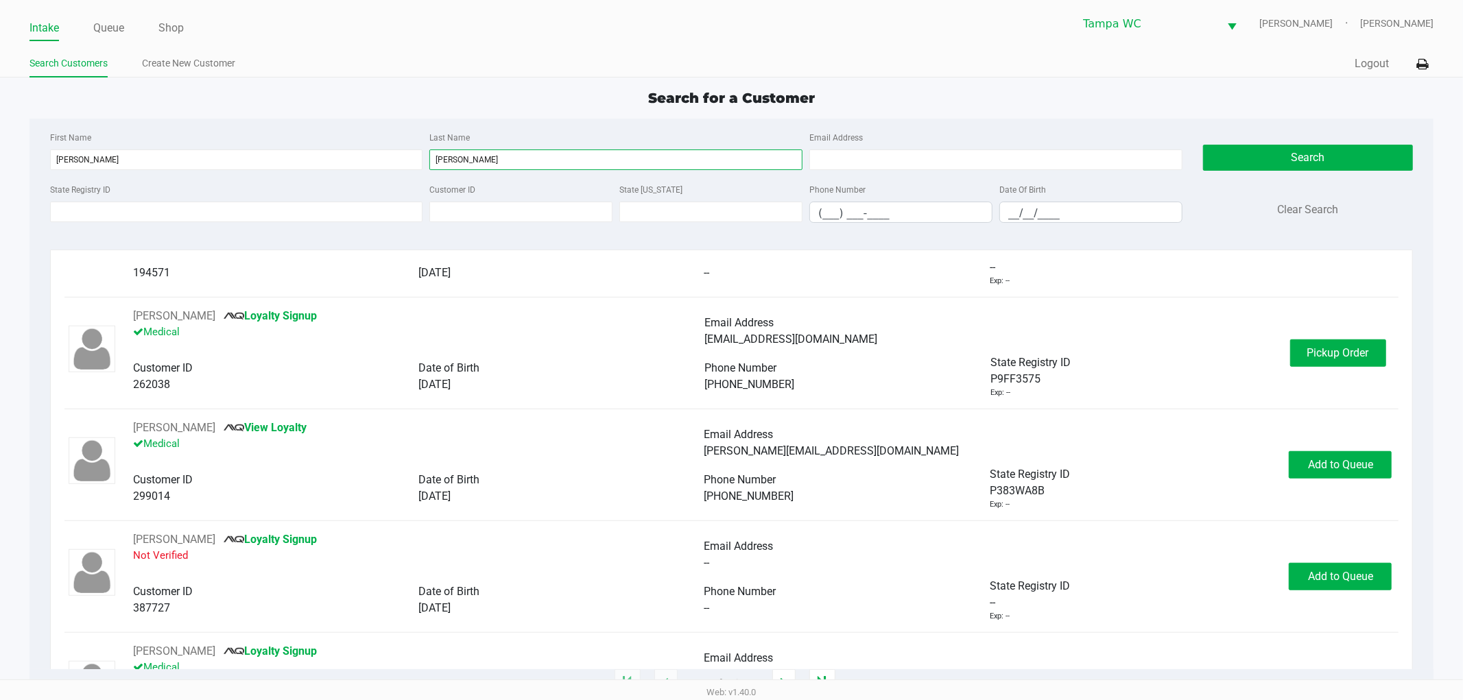
scroll to position [762, 0]
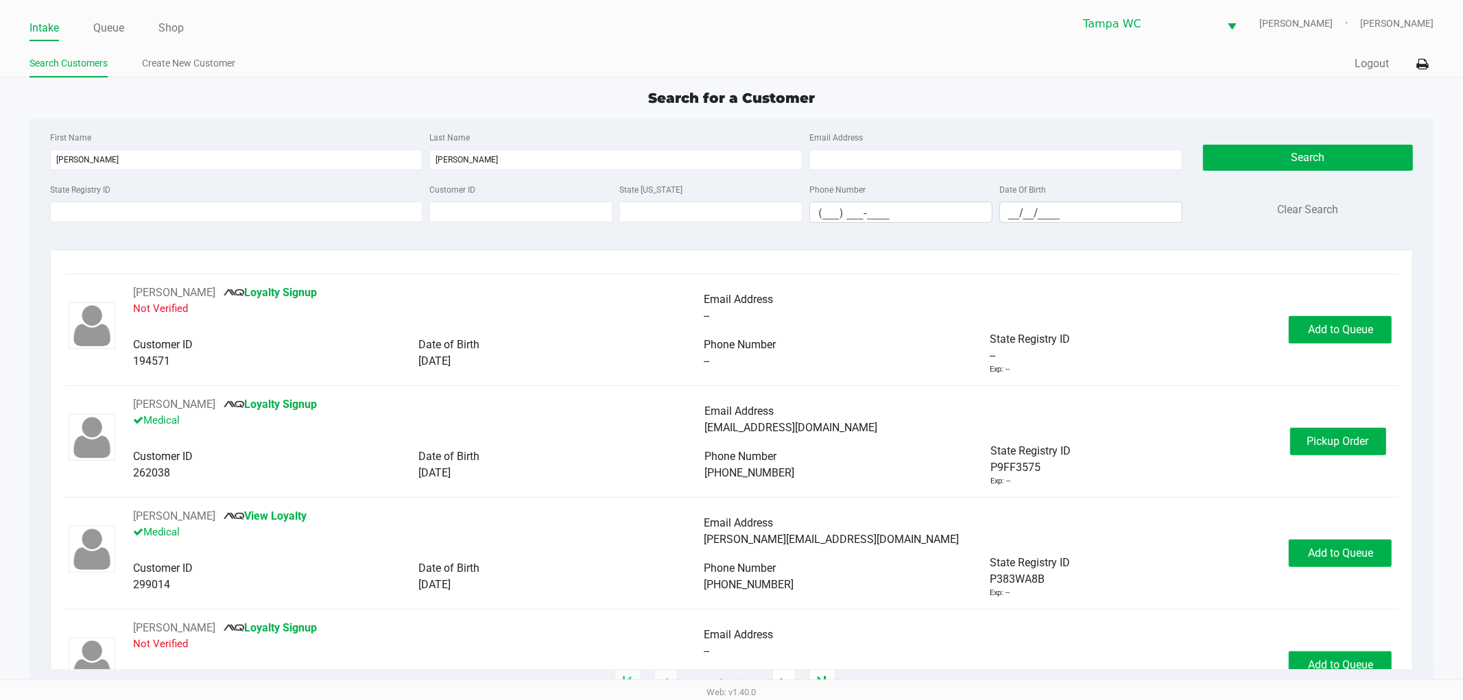
click at [461, 430] on p "Medical" at bounding box center [418, 422] width 571 height 19
click at [1310, 435] on span "Pickup Order" at bounding box center [1338, 441] width 62 height 13
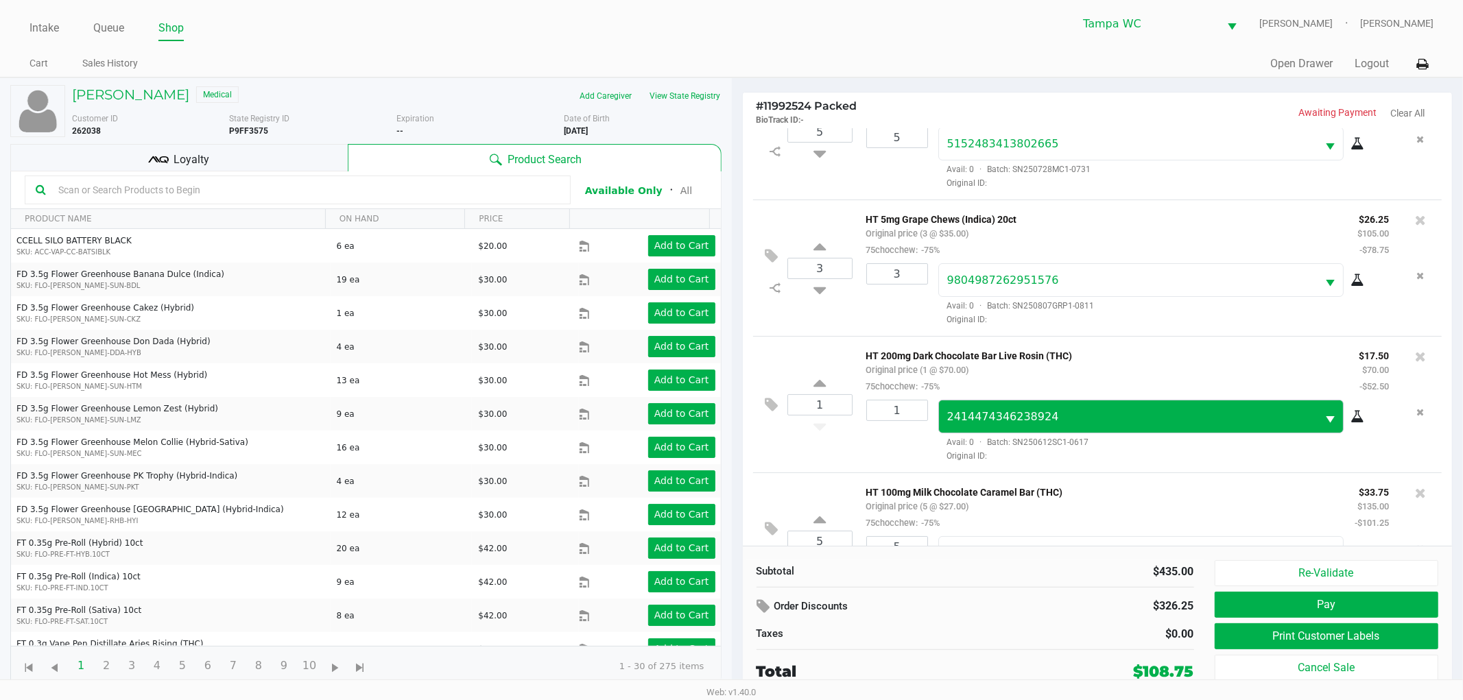
scroll to position [132, 0]
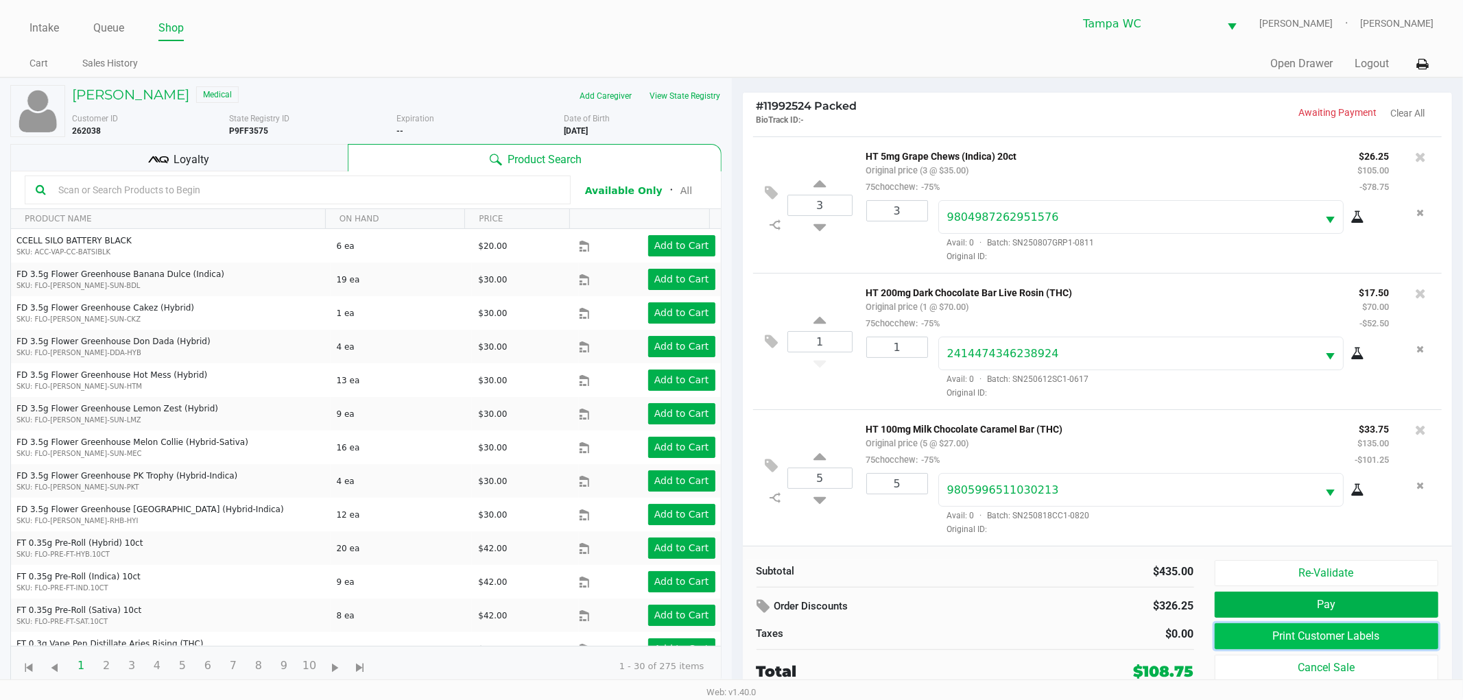
click at [1244, 645] on button "Print Customer Labels" at bounding box center [1326, 636] width 224 height 26
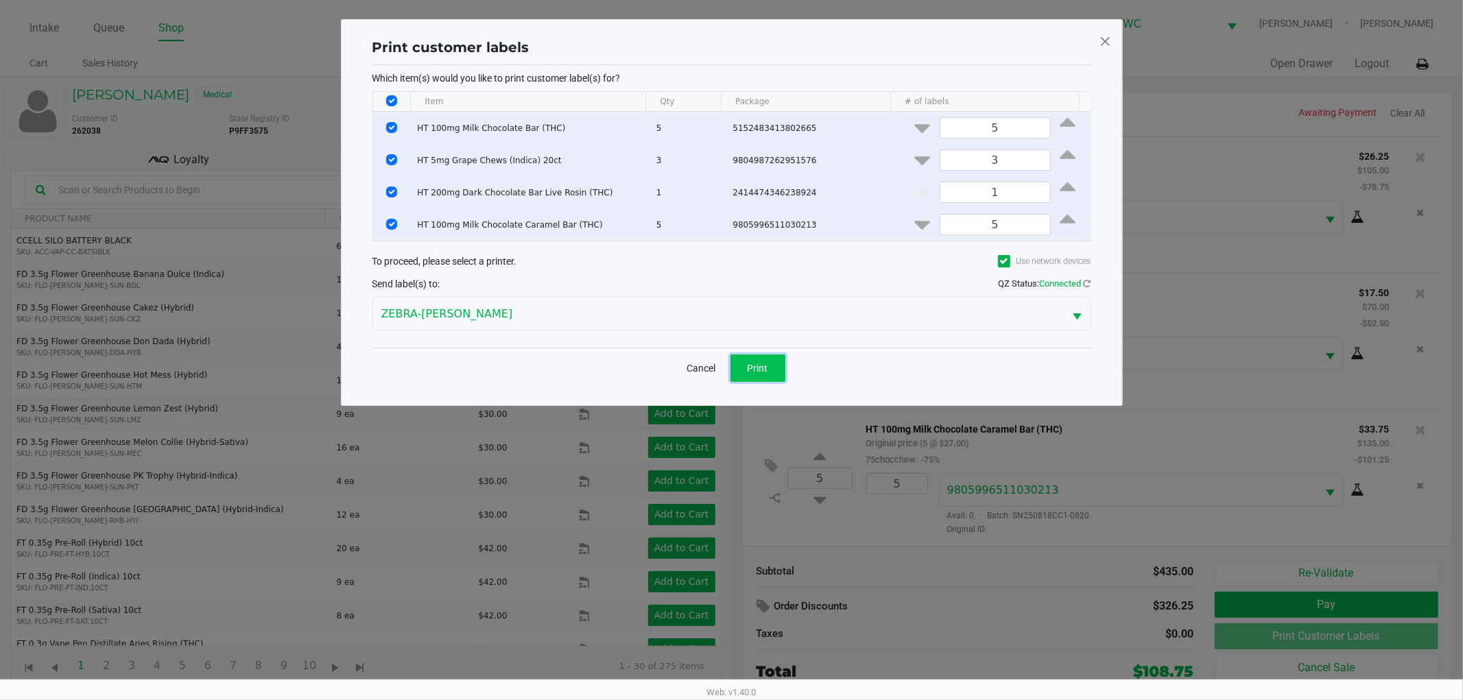
click at [777, 366] on button "Print" at bounding box center [757, 367] width 55 height 27
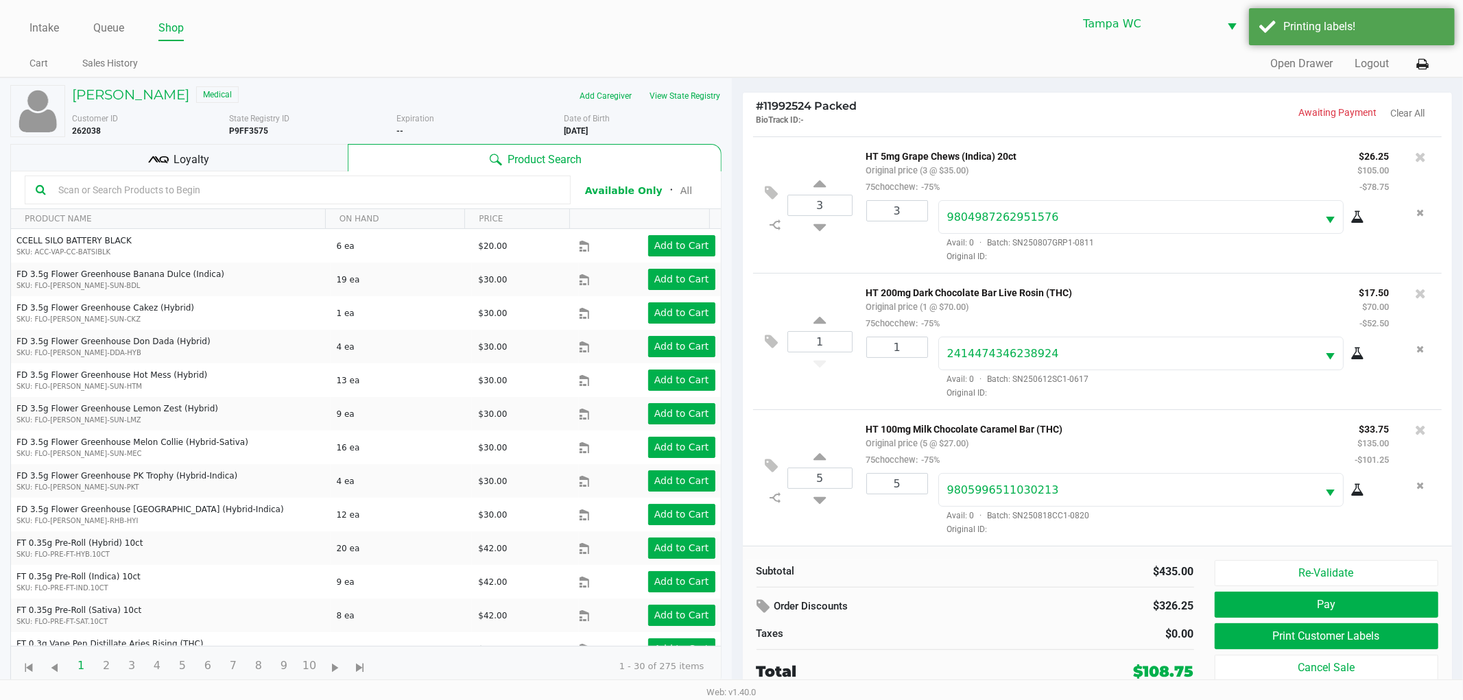
click at [195, 167] on span "Loyalty" at bounding box center [191, 160] width 36 height 16
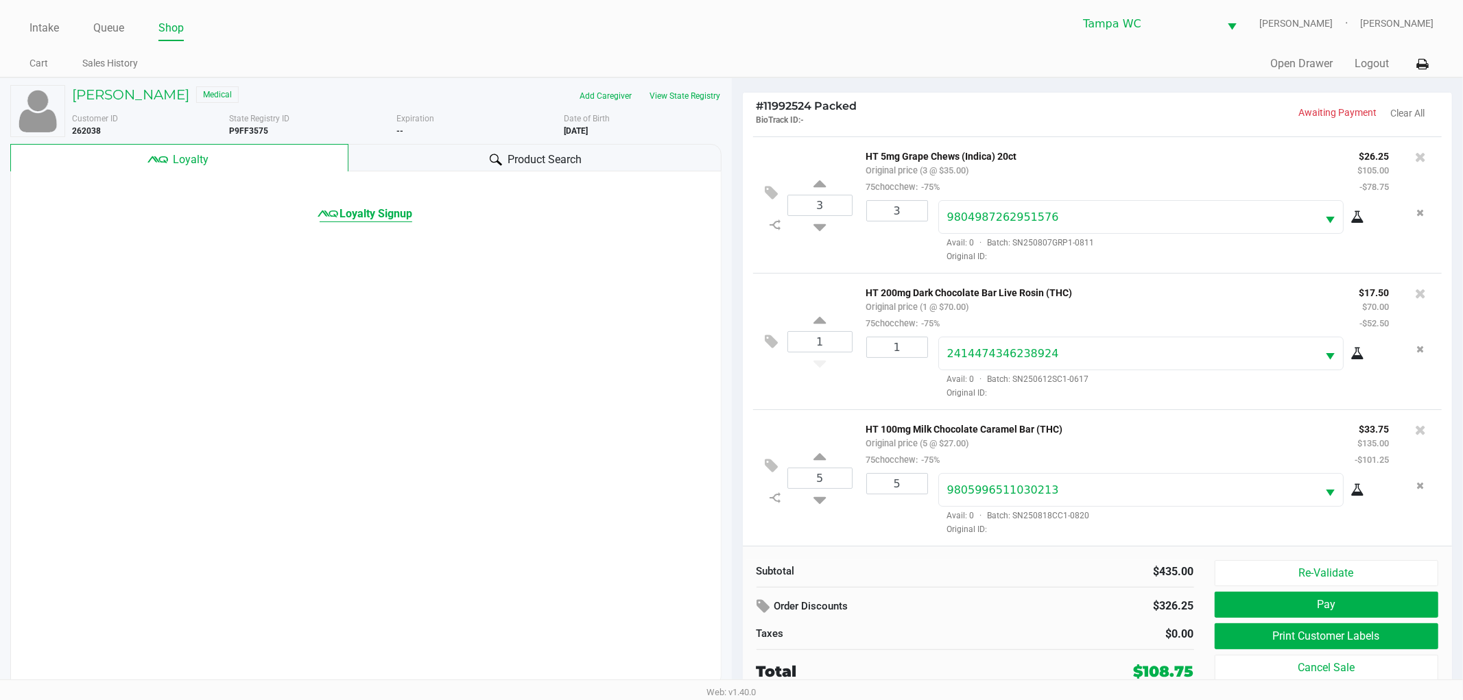
click at [395, 217] on span "Loyalty Signup" at bounding box center [375, 214] width 73 height 16
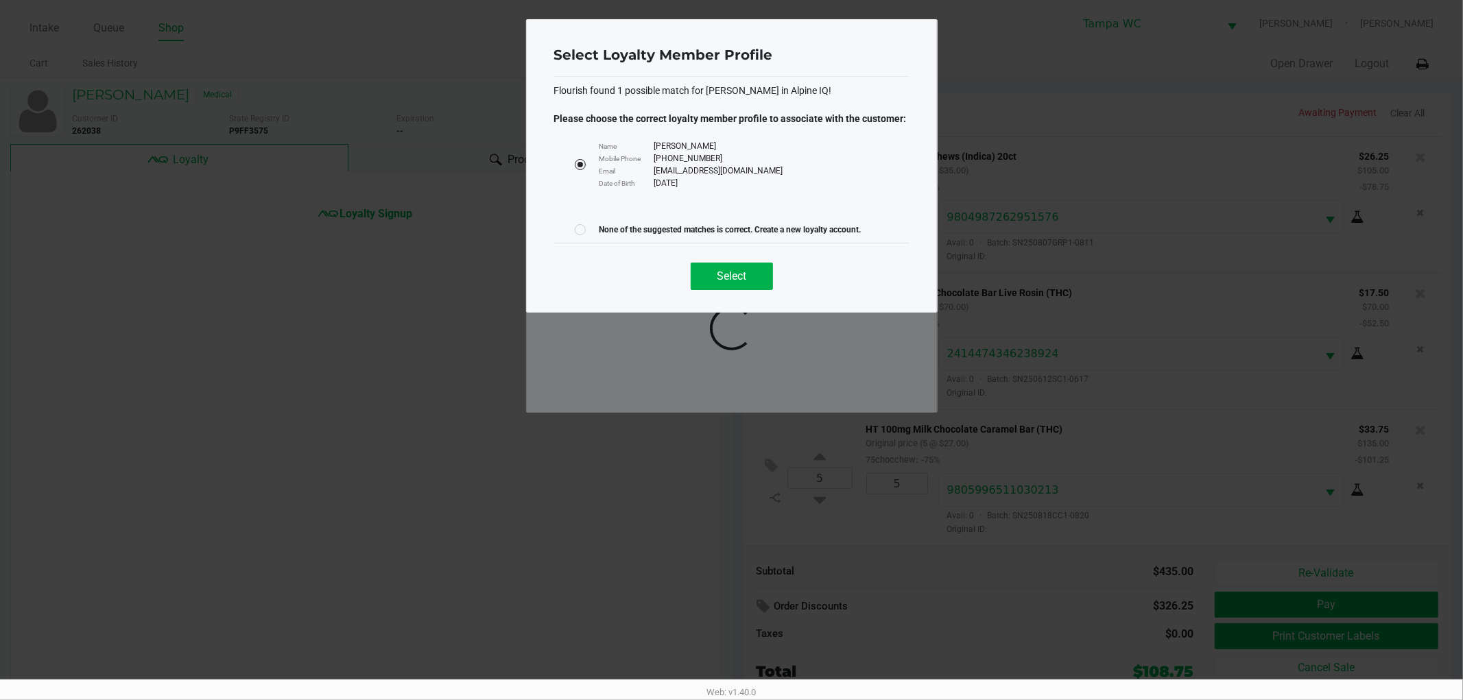
click at [778, 281] on div "Select" at bounding box center [731, 271] width 355 height 56
click at [771, 281] on button "Select" at bounding box center [731, 276] width 82 height 27
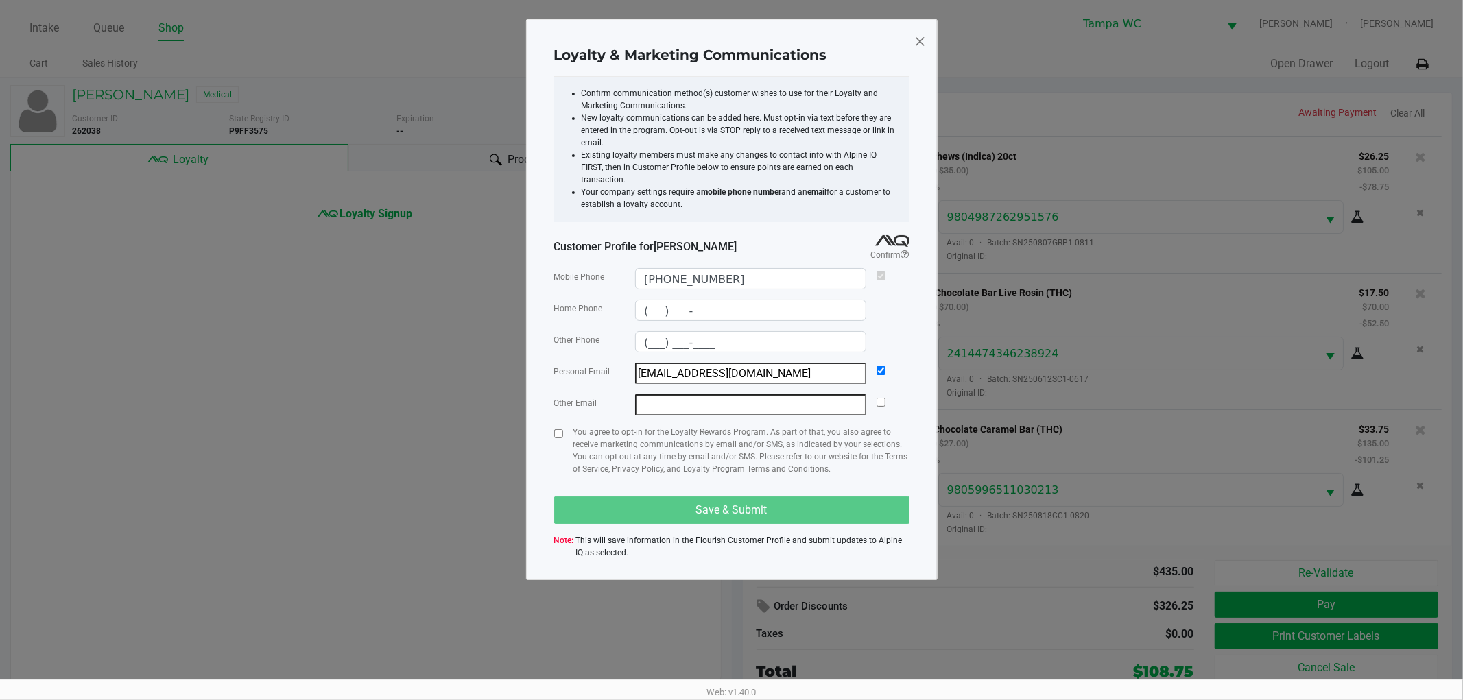
click at [771, 281] on ngb-modal-window "Select Loyalty Member Profile Flourish found 1 possible match for MATTHEW MANN …" at bounding box center [731, 350] width 1463 height 700
click at [551, 426] on div "Loyalty & Marketing Communications Confirm communication method(s) customer wis…" at bounding box center [731, 299] width 411 height 561
click at [564, 426] on div "You agree to opt-in for the Loyalty Rewards Program. As part of that, you also …" at bounding box center [731, 456] width 355 height 60
click at [563, 426] on div "You agree to opt-in for the Loyalty Rewards Program. As part of that, you also …" at bounding box center [731, 456] width 355 height 60
click at [558, 429] on input "checkbox" at bounding box center [558, 433] width 9 height 9
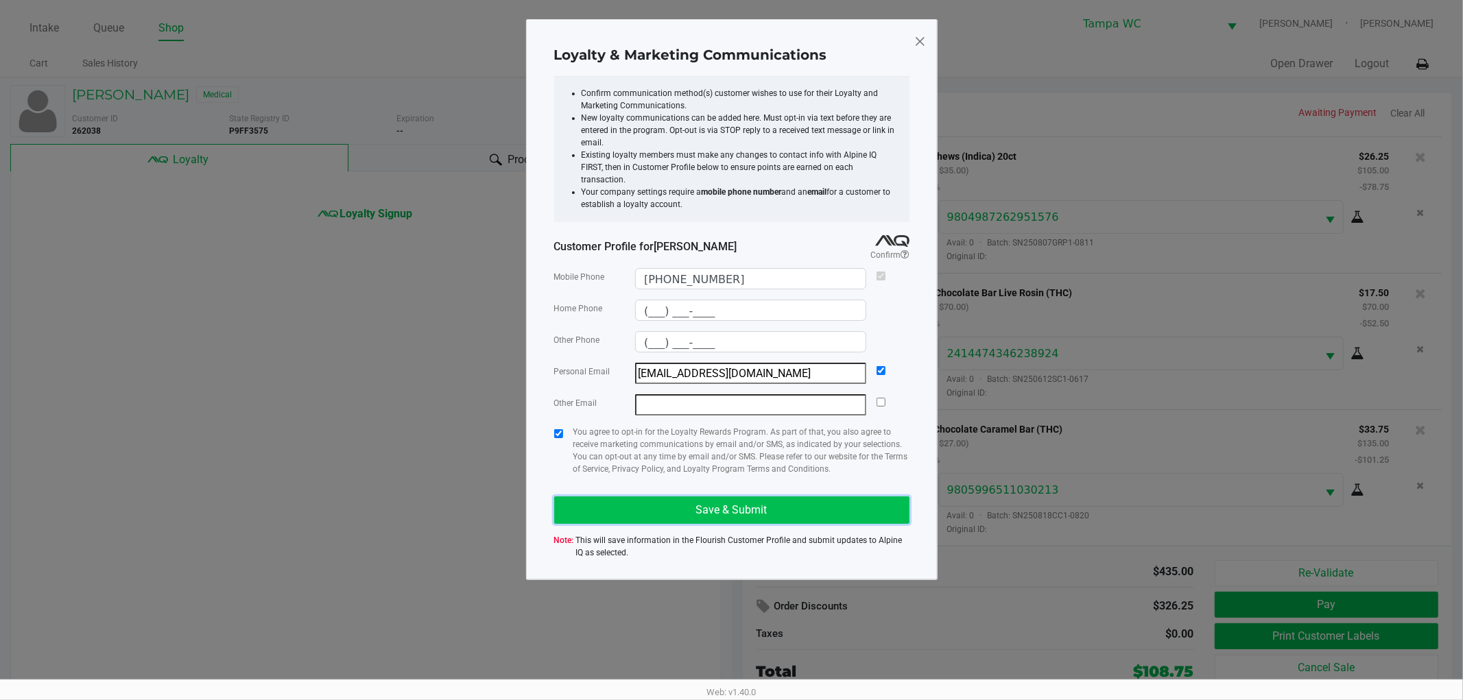
click at [686, 496] on button "Save & Submit" at bounding box center [731, 509] width 355 height 27
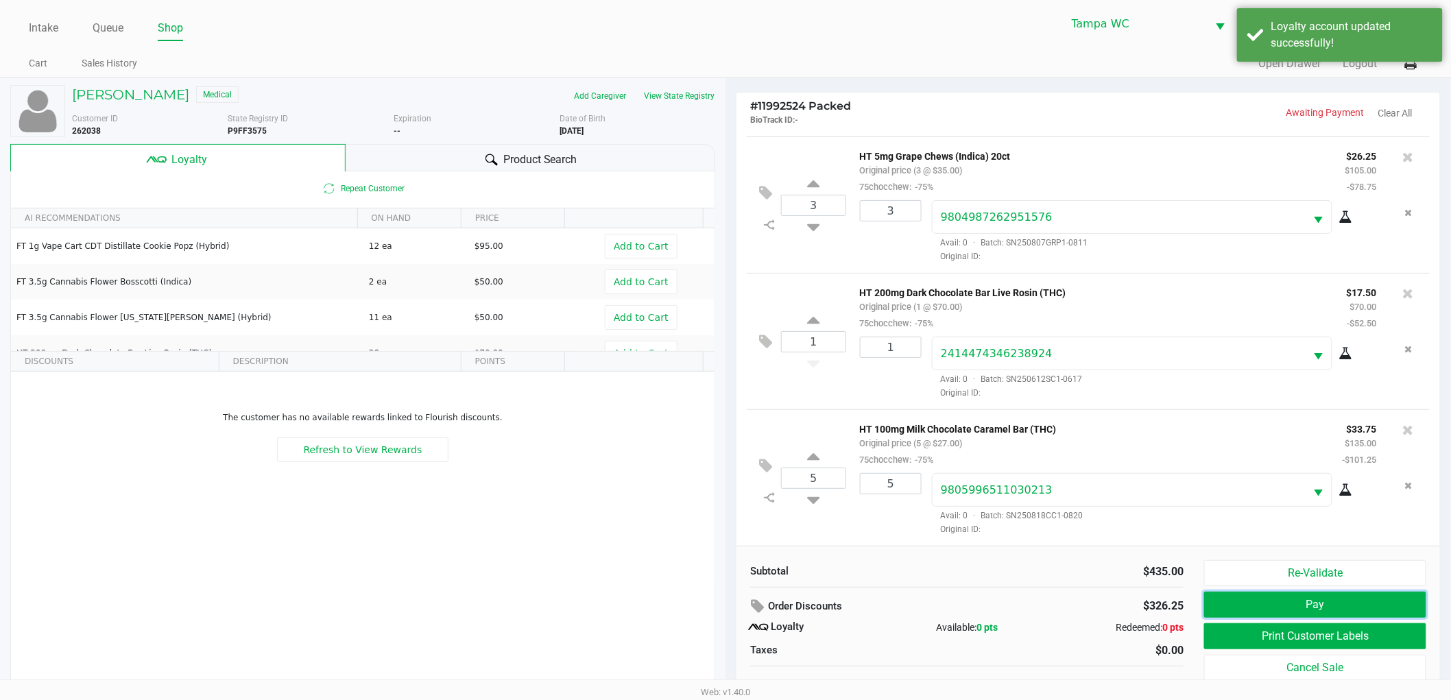
click at [1262, 601] on button "Pay" at bounding box center [1315, 605] width 222 height 26
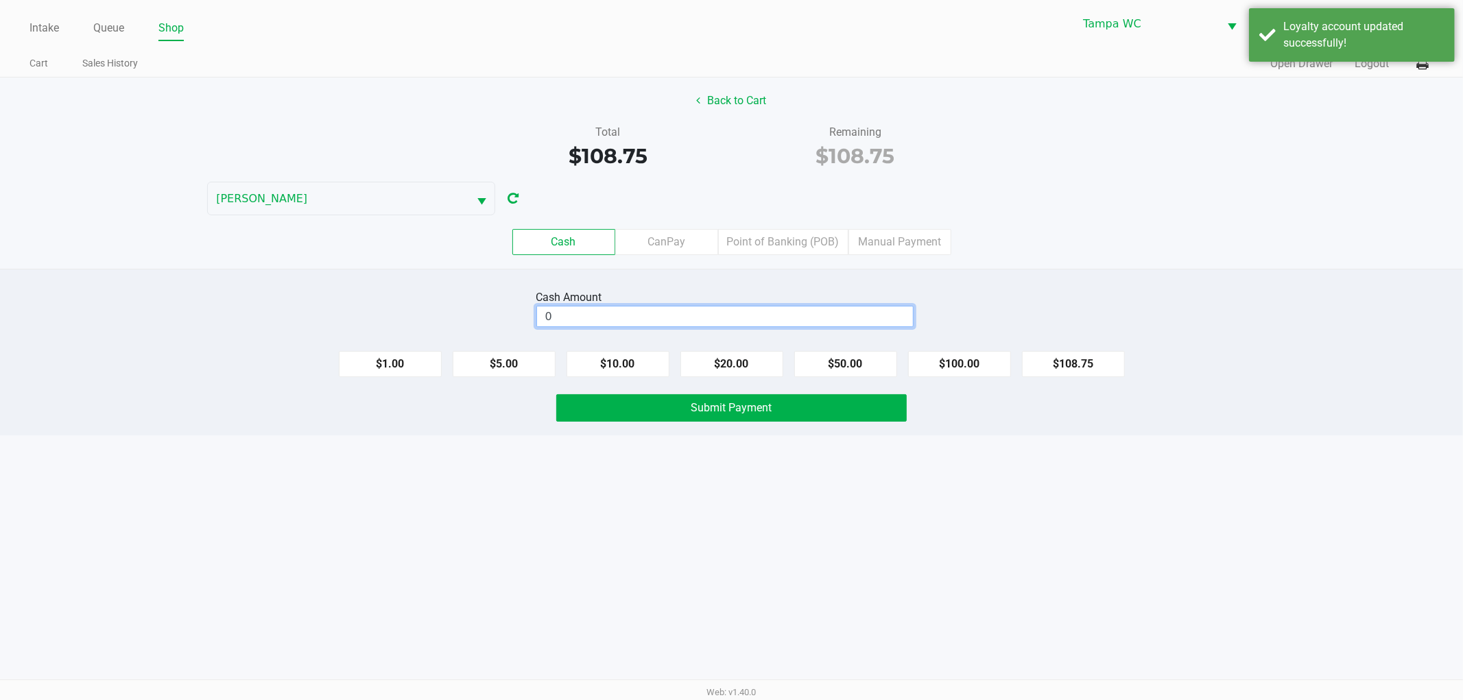
click at [621, 317] on input "0" at bounding box center [725, 316] width 376 height 20
click at [896, 474] on div "Intake Queue Shop Tampa WC WILLOW-SMITH Jalen Thedy Cart Sales History Quick Sa…" at bounding box center [731, 350] width 1463 height 700
click at [768, 401] on span "Submit Payment" at bounding box center [731, 407] width 81 height 13
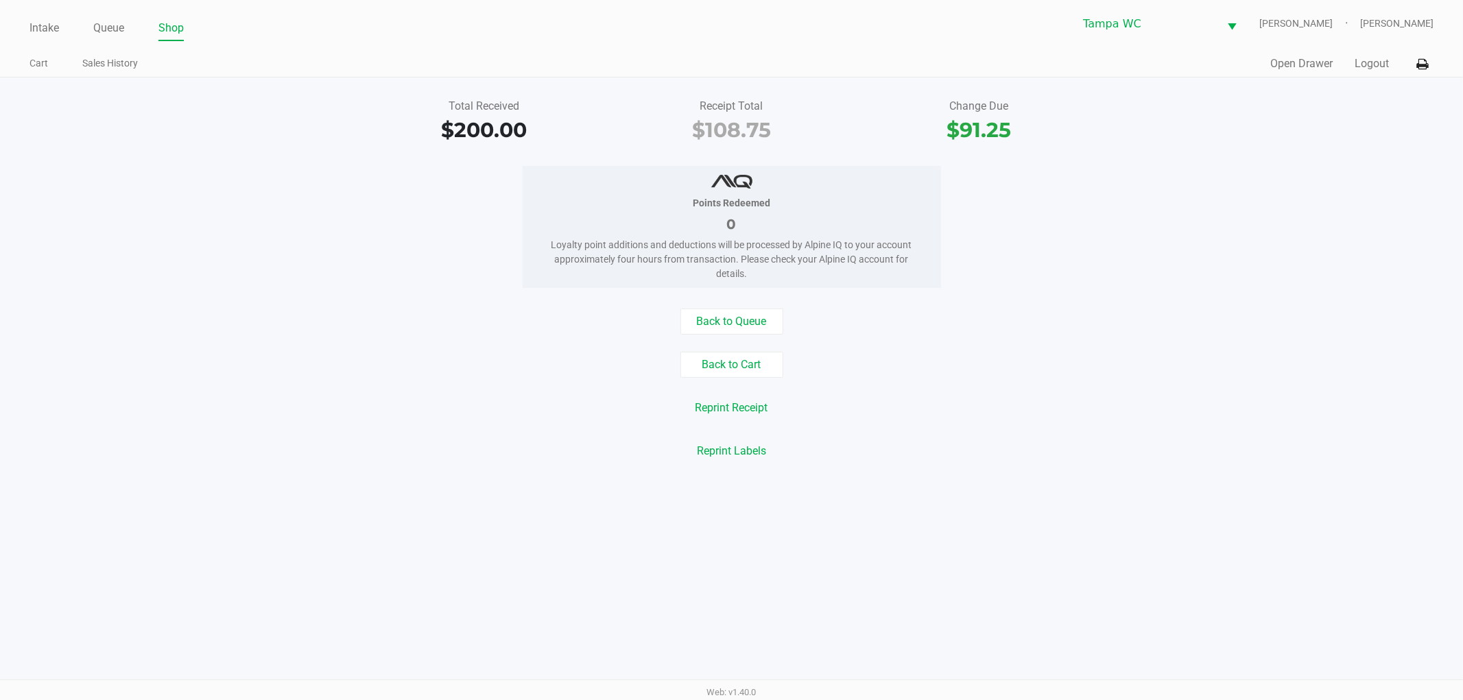
click at [1289, 436] on div "Back to Queue Back to Cart Reprint Receipt Reprint Labels" at bounding box center [731, 387] width 1483 height 156
click at [1370, 71] on button "Logout" at bounding box center [1371, 64] width 34 height 16
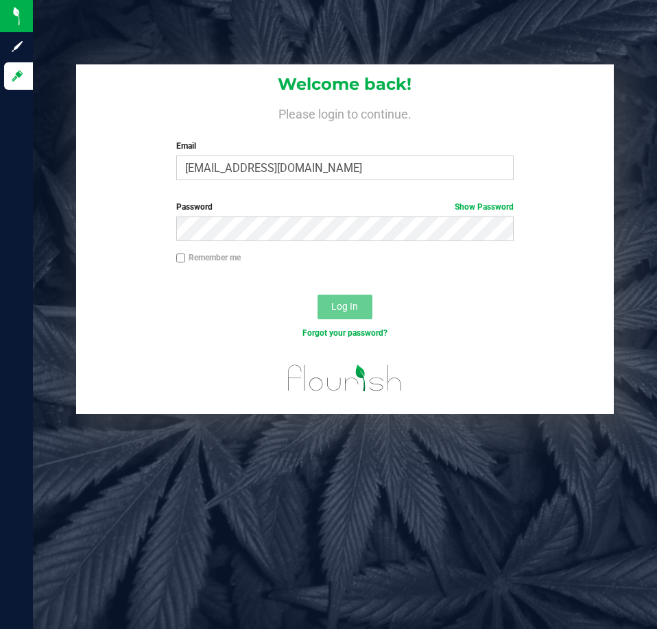
type input "jthedy@liveparallel.com"
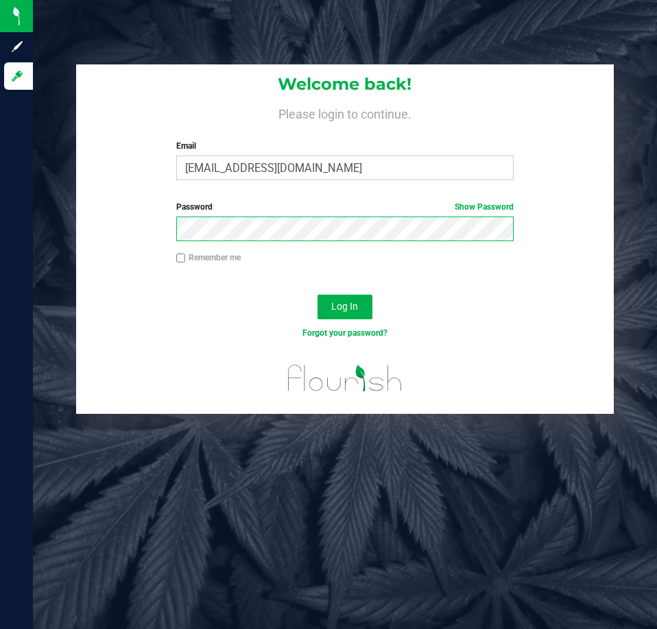
click at [317, 295] on button "Log In" at bounding box center [344, 307] width 55 height 25
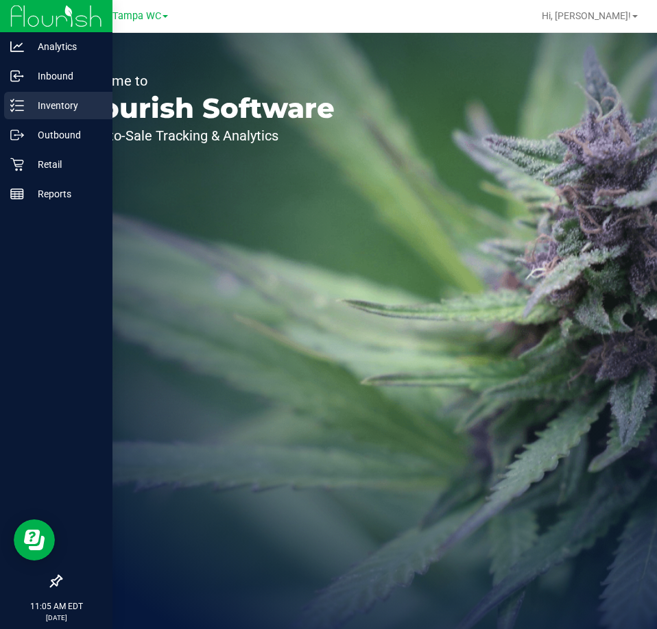
click at [15, 110] on icon at bounding box center [17, 106] width 14 height 14
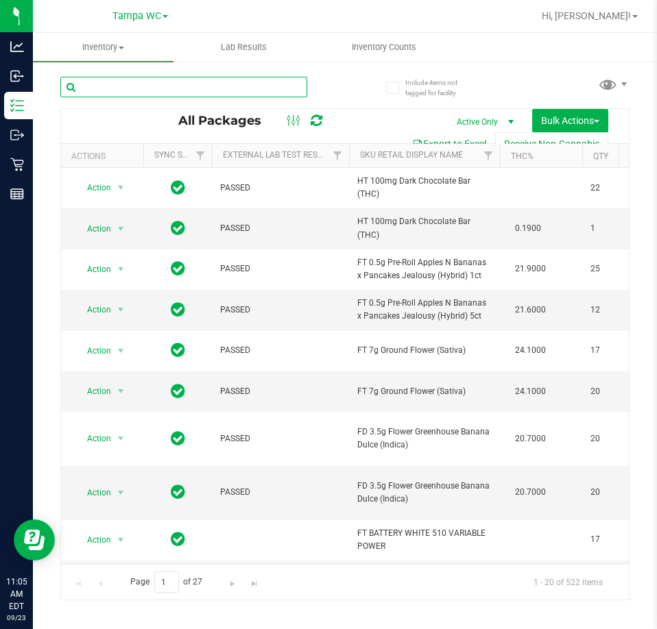
click at [148, 96] on input "text" at bounding box center [183, 87] width 247 height 21
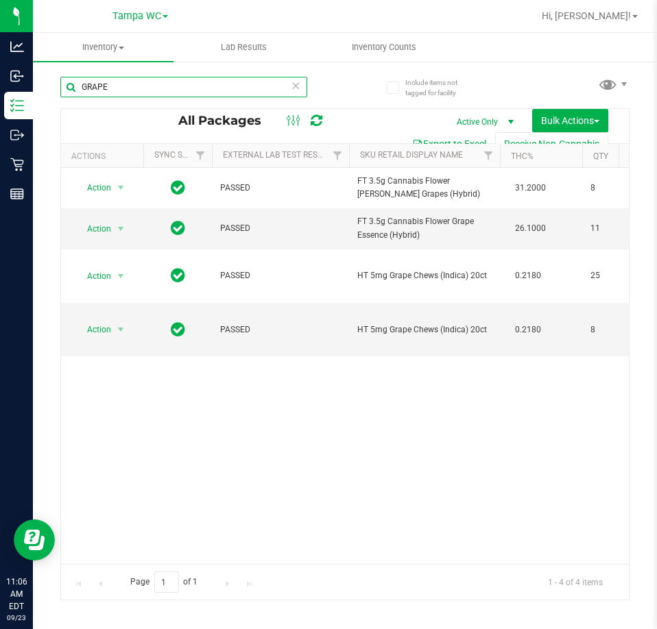
drag, startPoint x: 177, startPoint y: 97, endPoint x: 35, endPoint y: 88, distance: 142.2
click at [37, 88] on div "Include items not tagged for facility GRAPE All Packages Active Only Active Onl…" at bounding box center [345, 269] width 624 height 418
type input "HT"
click at [457, 428] on div "Action Action Adjust qty Create package Edit attributes Global inventory Locate…" at bounding box center [345, 366] width 568 height 396
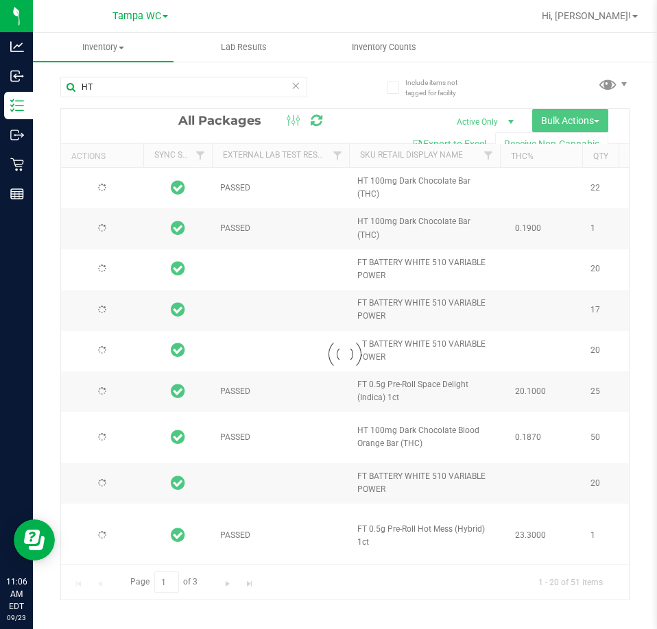
type input "[DATE]"
type input "2026-03-03"
type input "2026-01-25"
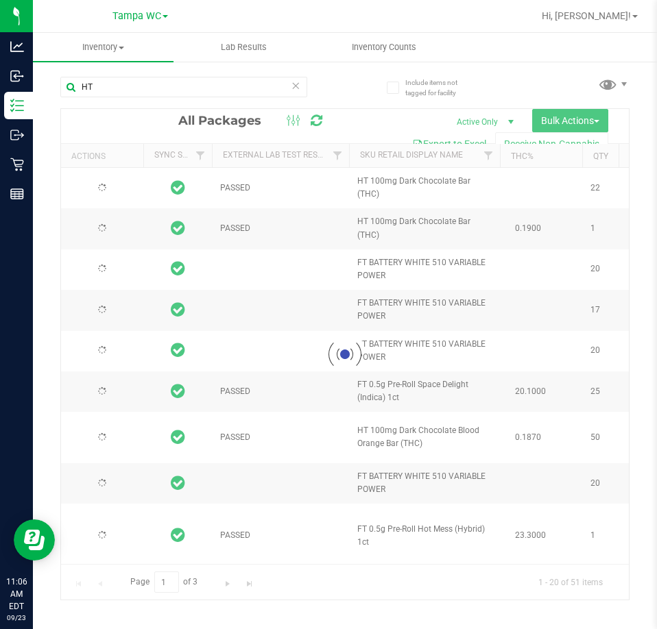
type input "[DATE]"
type input "2026-03-01"
type input "[DATE]"
type input "2026-02-08"
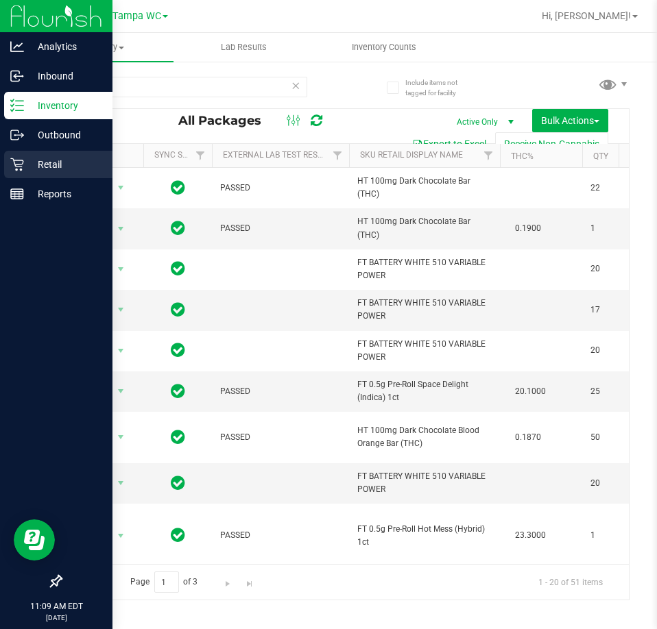
click at [8, 159] on div "Retail" at bounding box center [58, 164] width 108 height 27
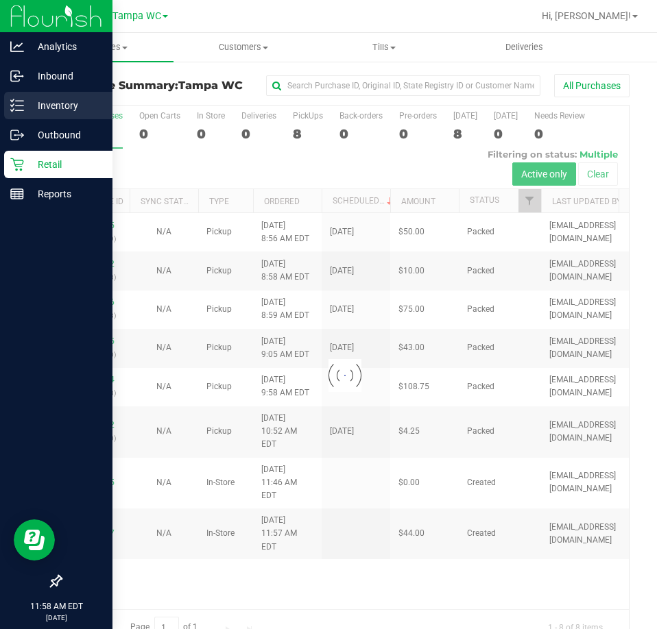
click at [26, 112] on p "Inventory" at bounding box center [65, 105] width 82 height 16
click at [27, 95] on div "Inventory" at bounding box center [58, 105] width 108 height 27
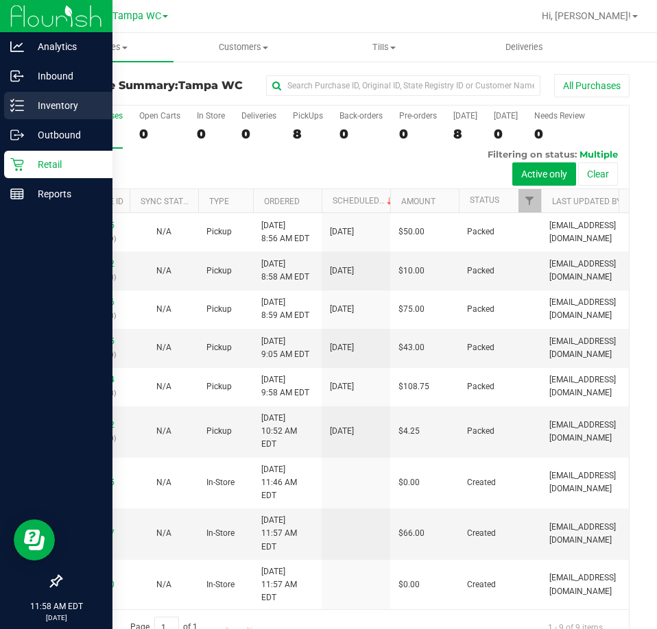
click at [26, 104] on p "Inventory" at bounding box center [65, 105] width 82 height 16
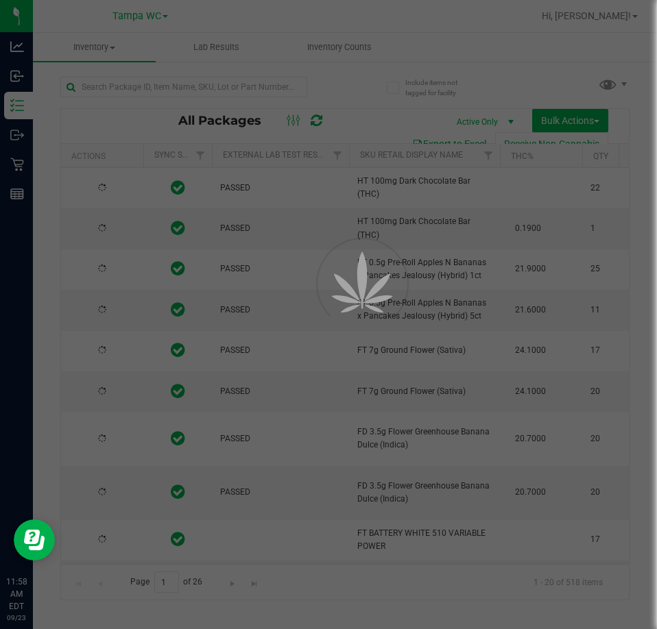
click at [230, 97] on div at bounding box center [328, 314] width 657 height 629
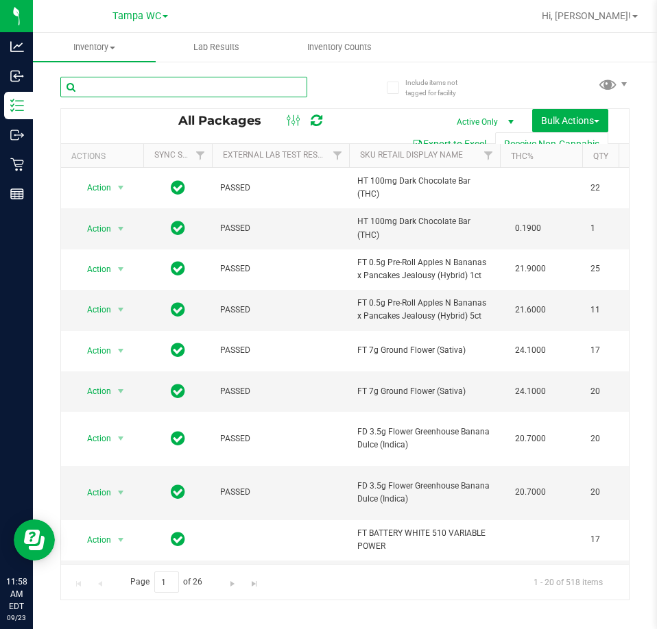
click at [171, 91] on input "text" at bounding box center [183, 87] width 247 height 21
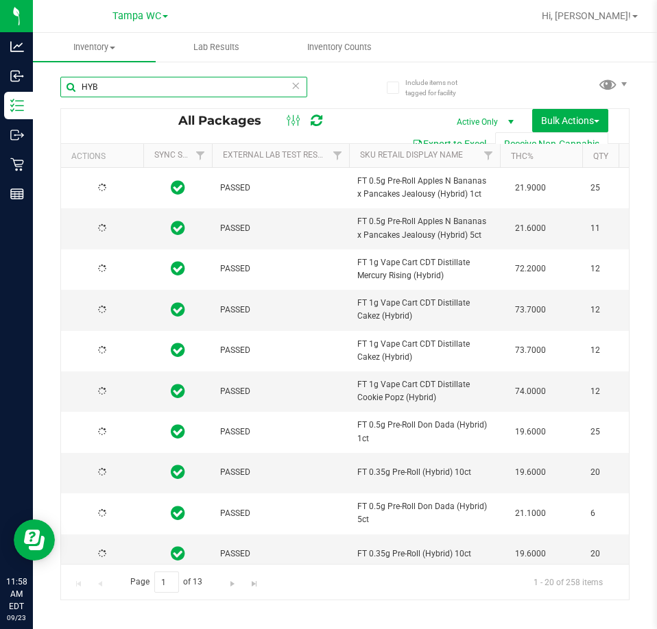
click at [176, 92] on input "HYB" at bounding box center [183, 87] width 247 height 21
click at [175, 91] on input "HYB" at bounding box center [183, 87] width 247 height 21
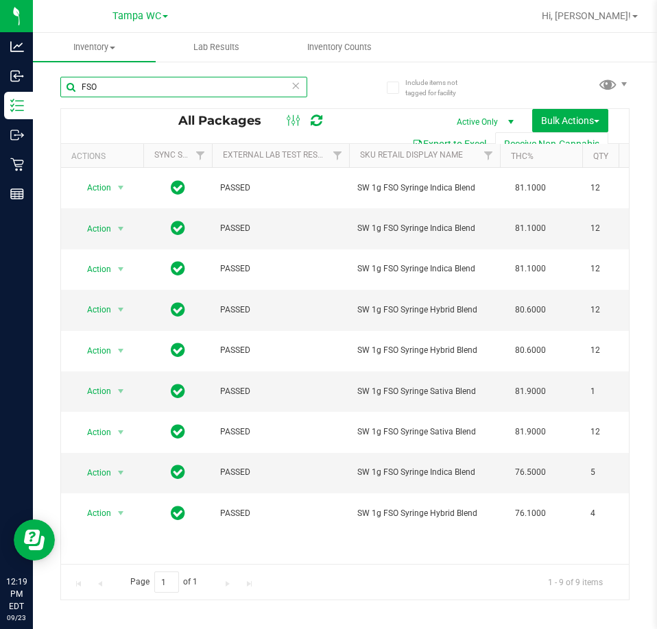
click at [119, 78] on input "FSO" at bounding box center [183, 87] width 247 height 21
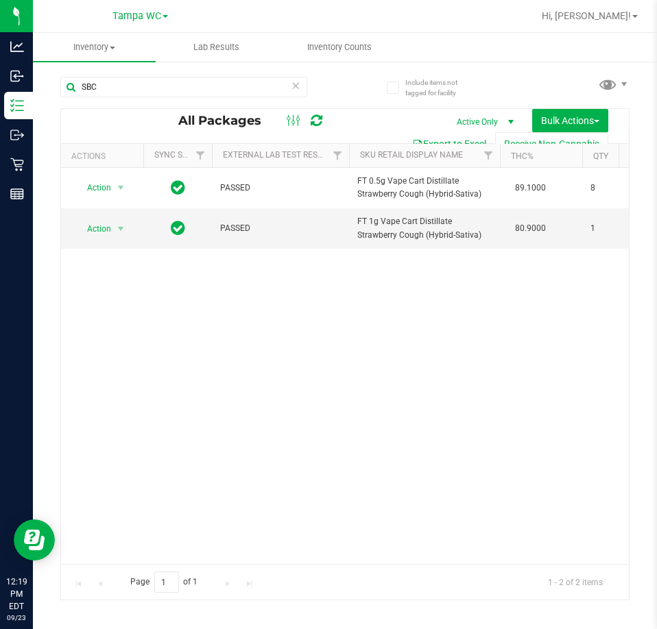
click at [497, 405] on div "Action Action Adjust qty Create package Edit attributes Global inventory Locate…" at bounding box center [345, 366] width 568 height 396
click at [111, 89] on input "SBC" at bounding box center [183, 87] width 247 height 21
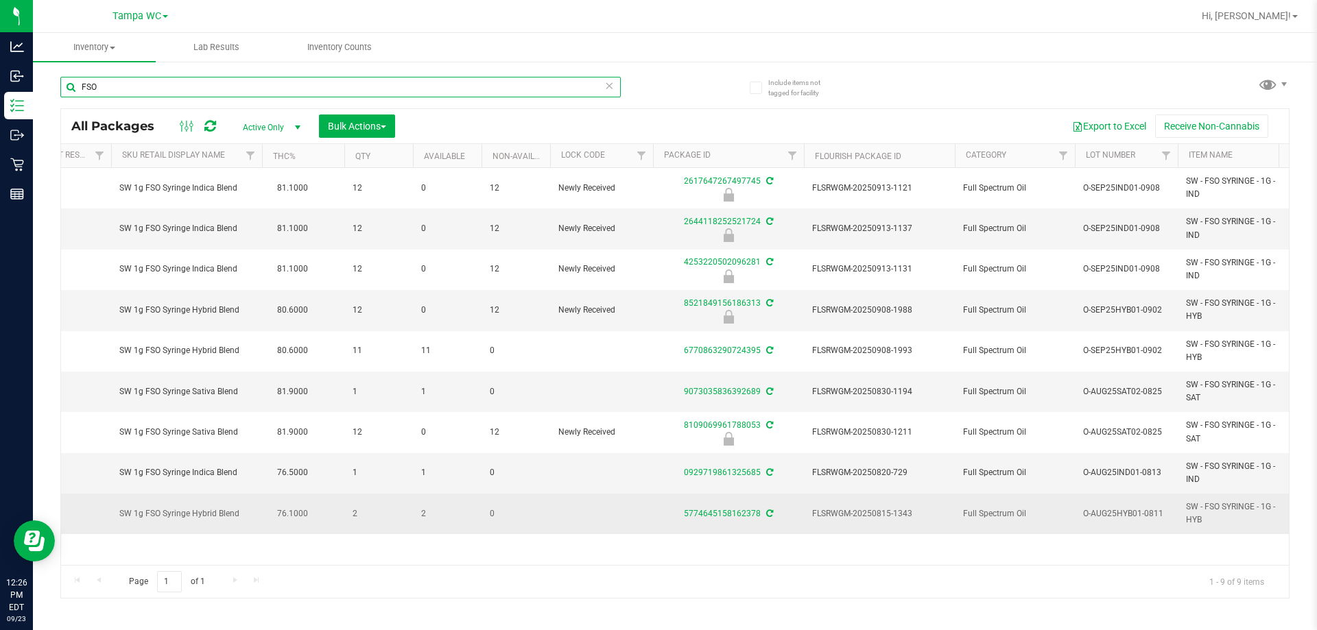
scroll to position [0, 237]
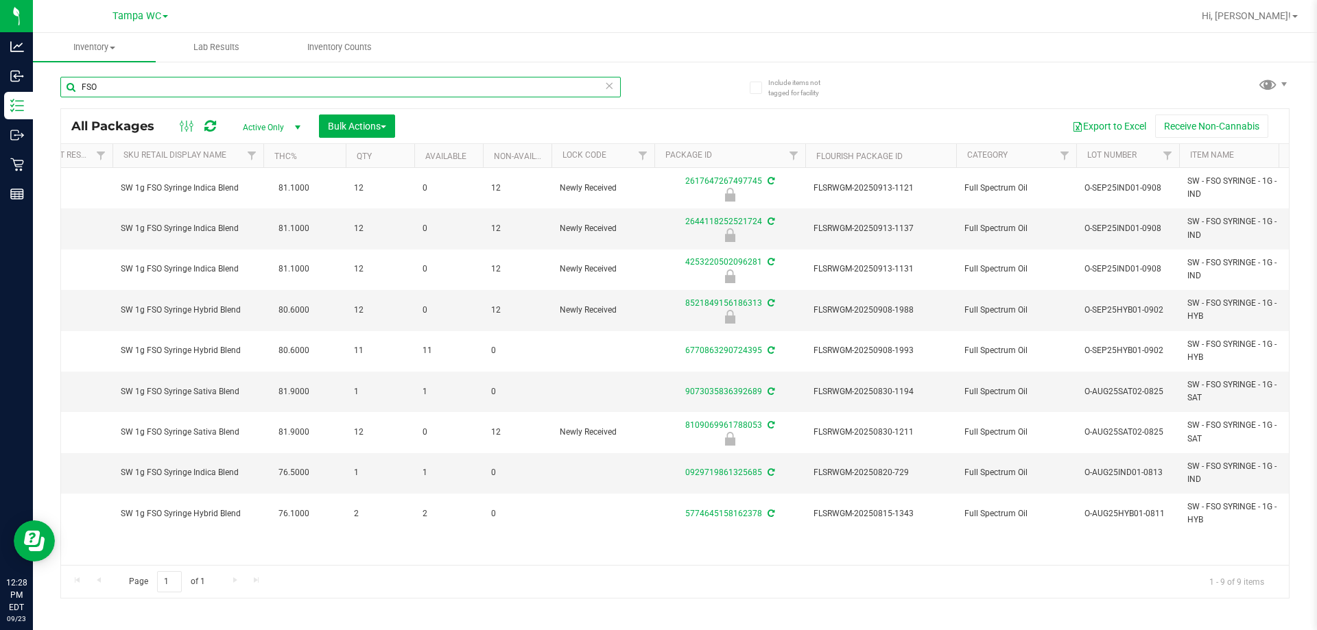
type input "FSO"
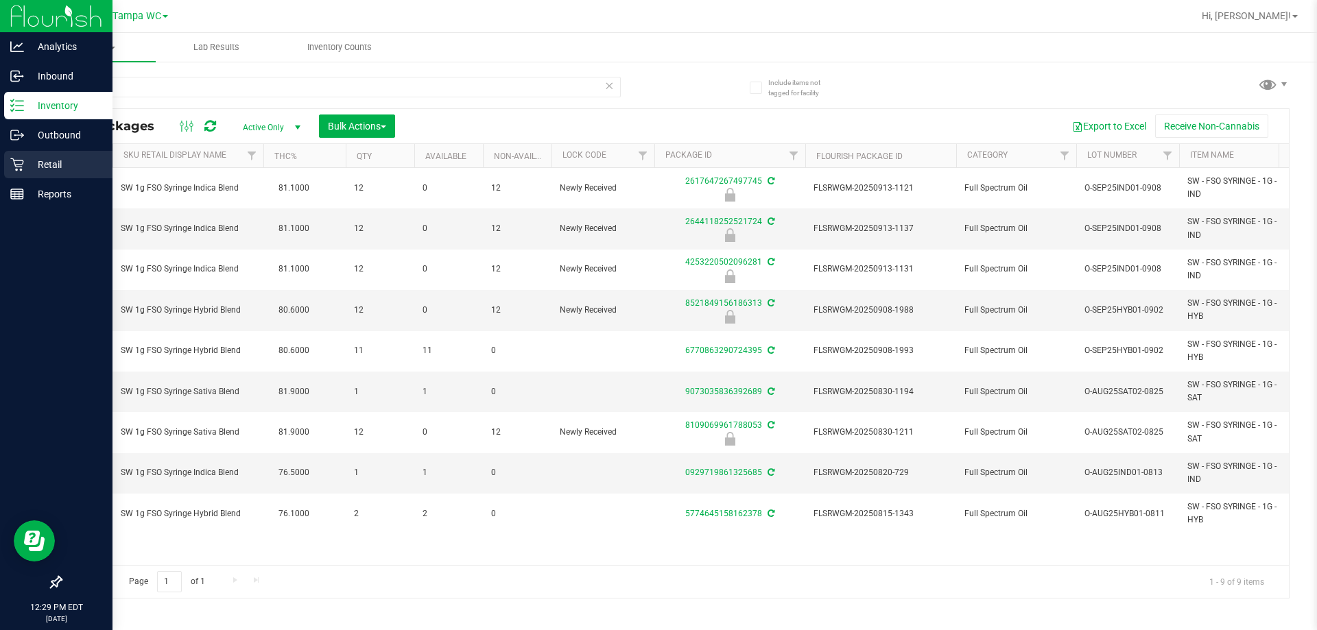
click at [15, 156] on div "Retail" at bounding box center [58, 164] width 108 height 27
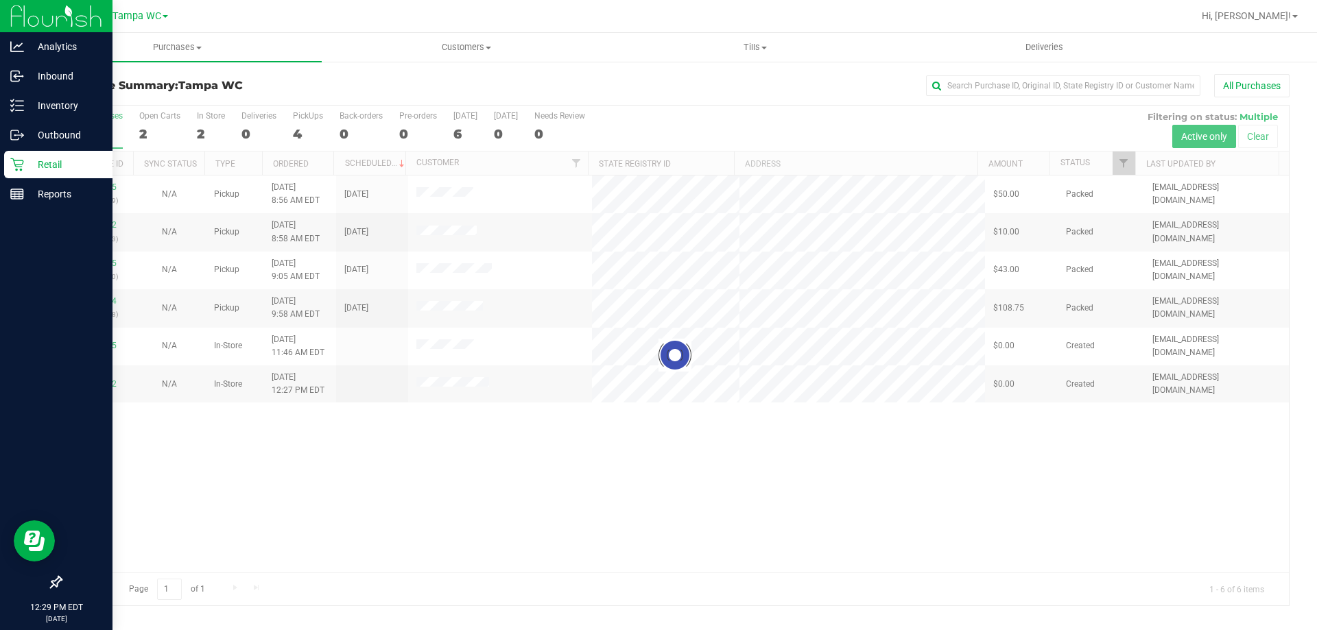
click at [656, 469] on div at bounding box center [674, 356] width 1227 height 500
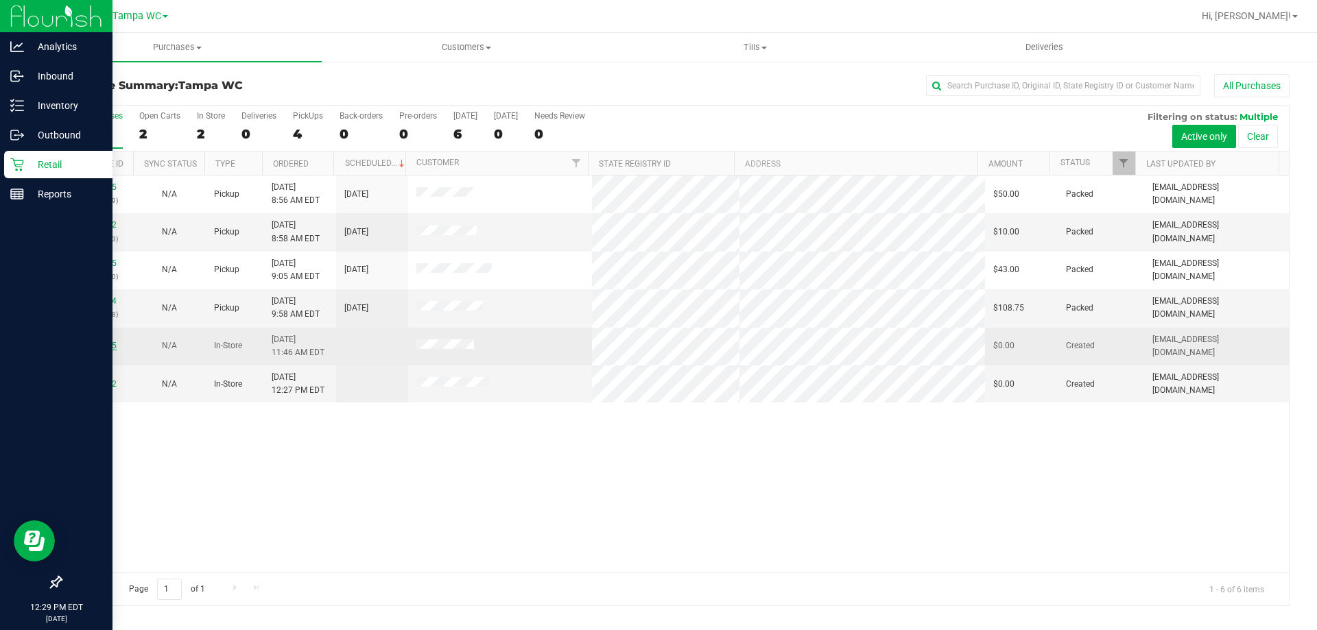
click at [95, 350] on link "11993415" at bounding box center [97, 346] width 38 height 10
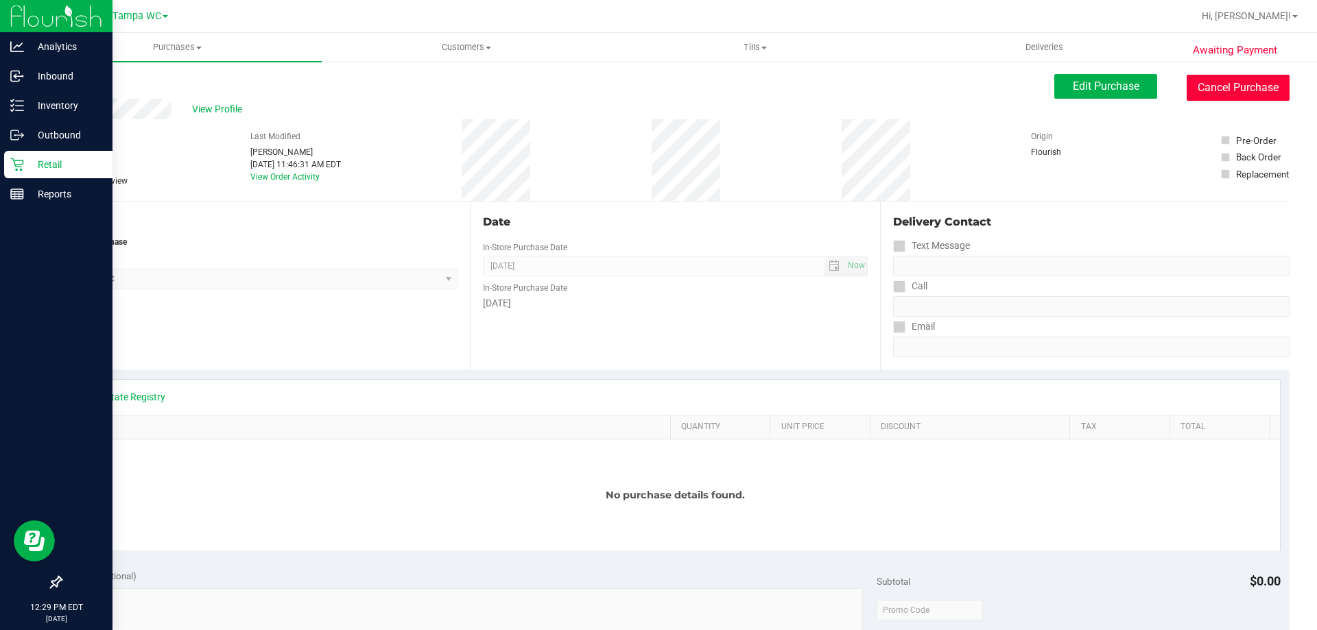
click at [656, 86] on button "Cancel Purchase" at bounding box center [1237, 88] width 103 height 26
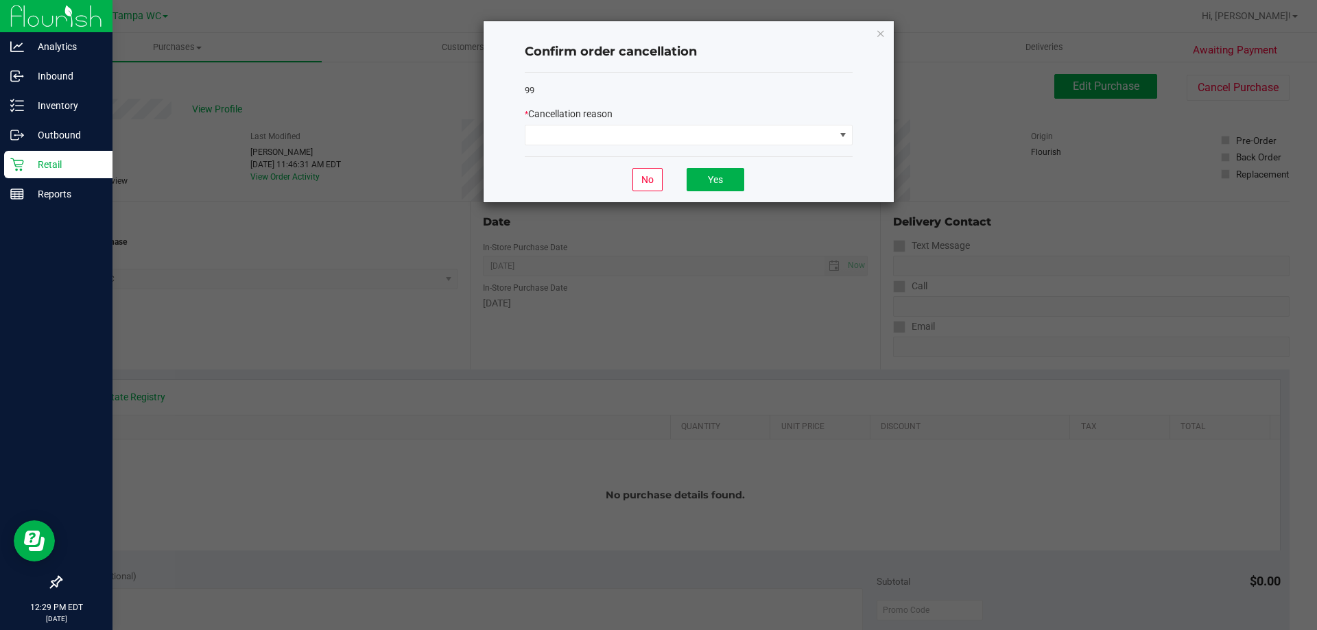
click at [648, 121] on div "* Cancellation reason" at bounding box center [689, 114] width 328 height 14
click at [644, 130] on span at bounding box center [679, 134] width 309 height 19
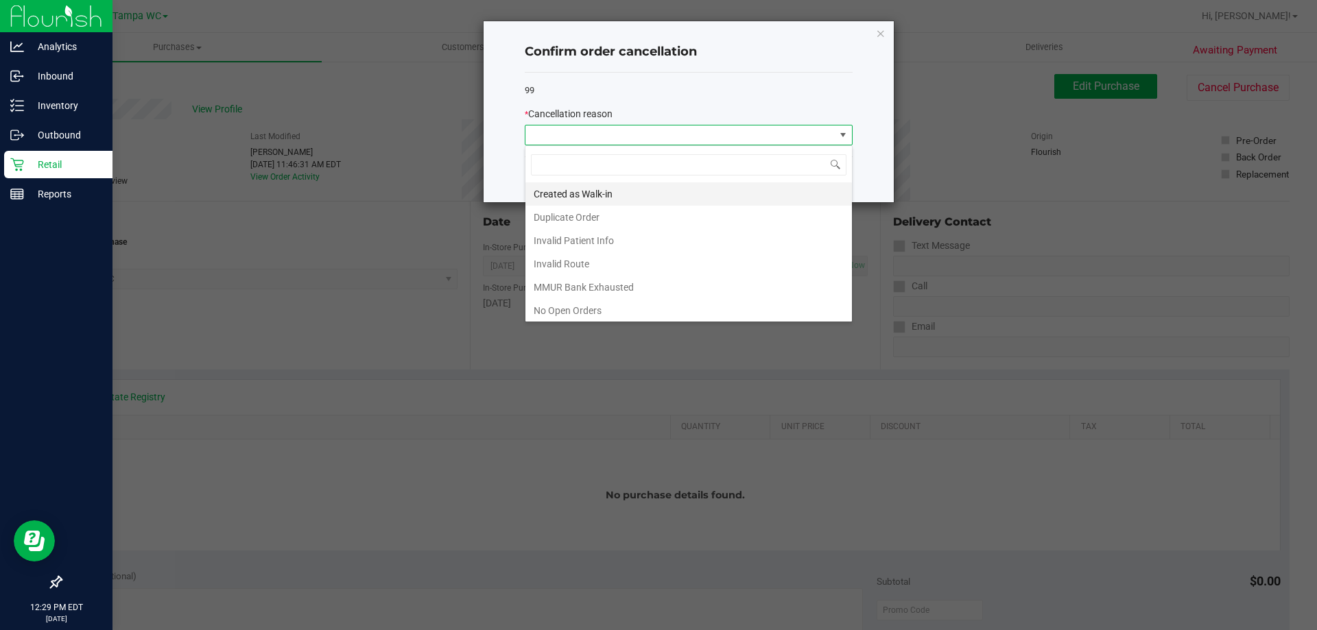
click at [624, 192] on li "Created as Walk-in" at bounding box center [688, 193] width 326 height 23
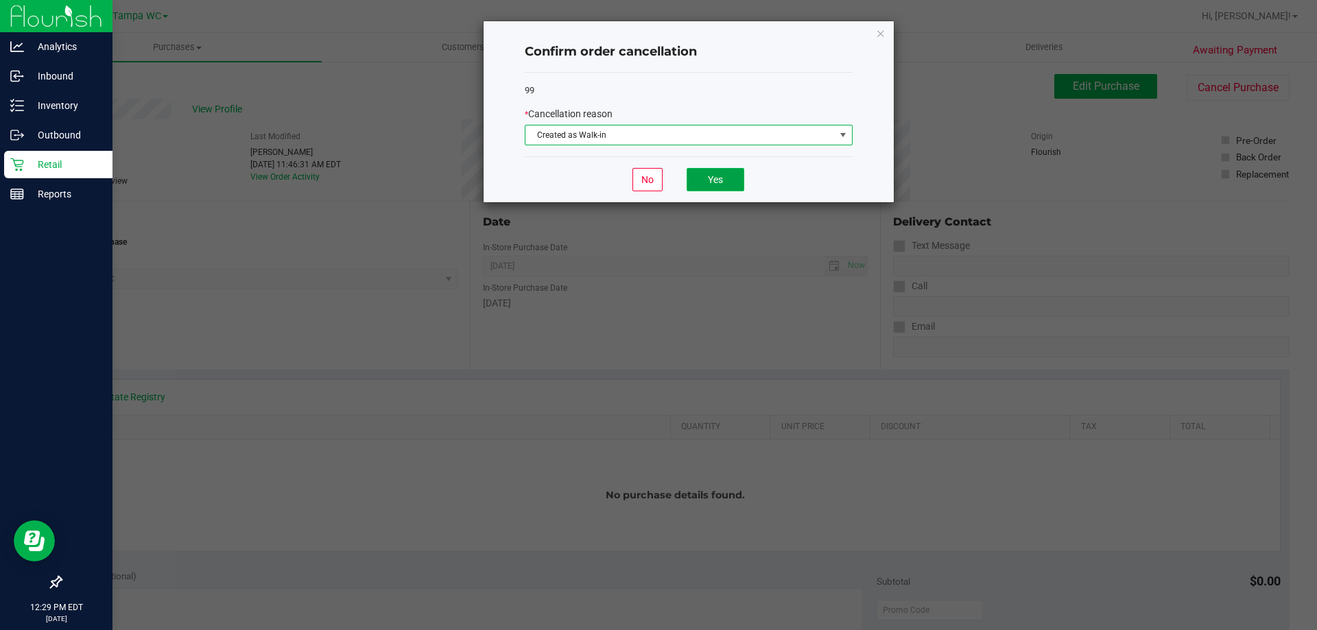
click at [656, 186] on button "Yes" at bounding box center [715, 179] width 58 height 23
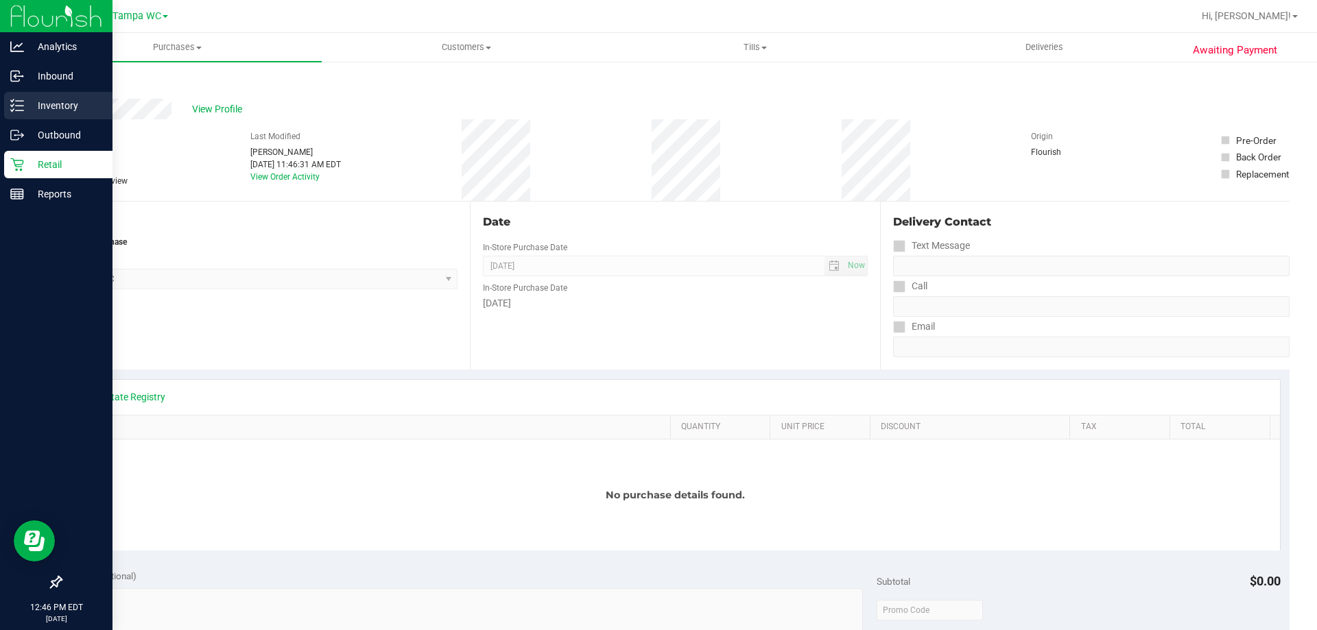
click at [16, 112] on div "Inventory" at bounding box center [58, 105] width 108 height 27
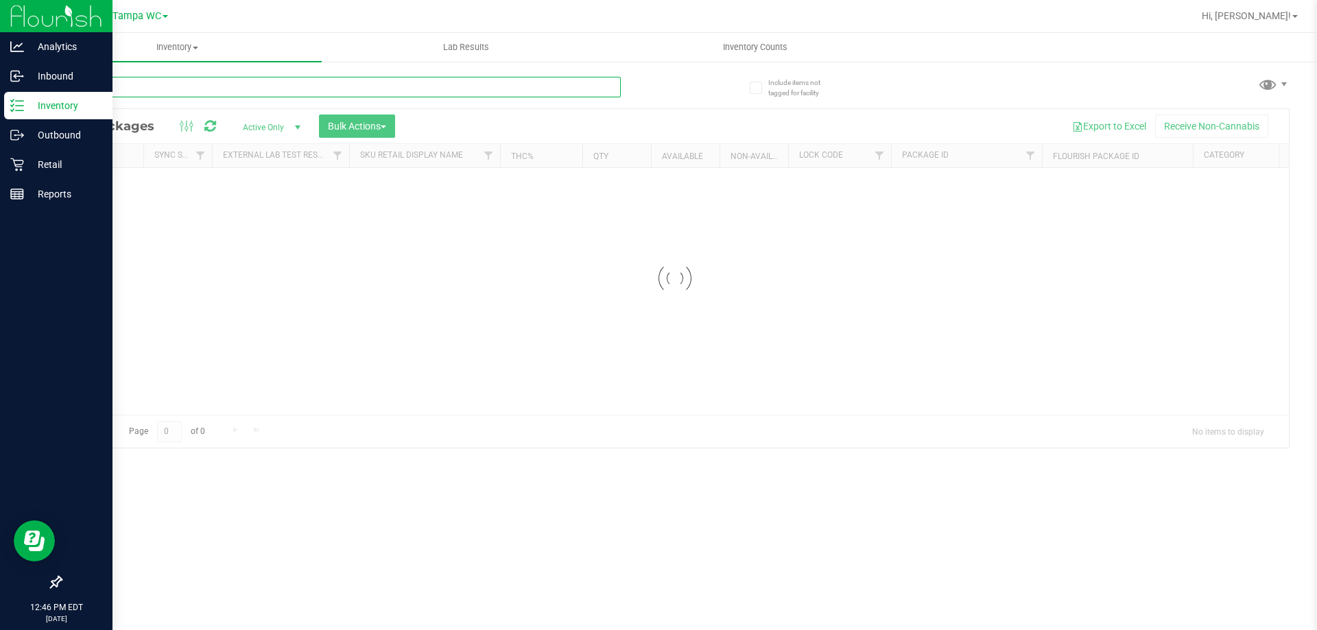
click at [163, 85] on input "text" at bounding box center [340, 87] width 560 height 21
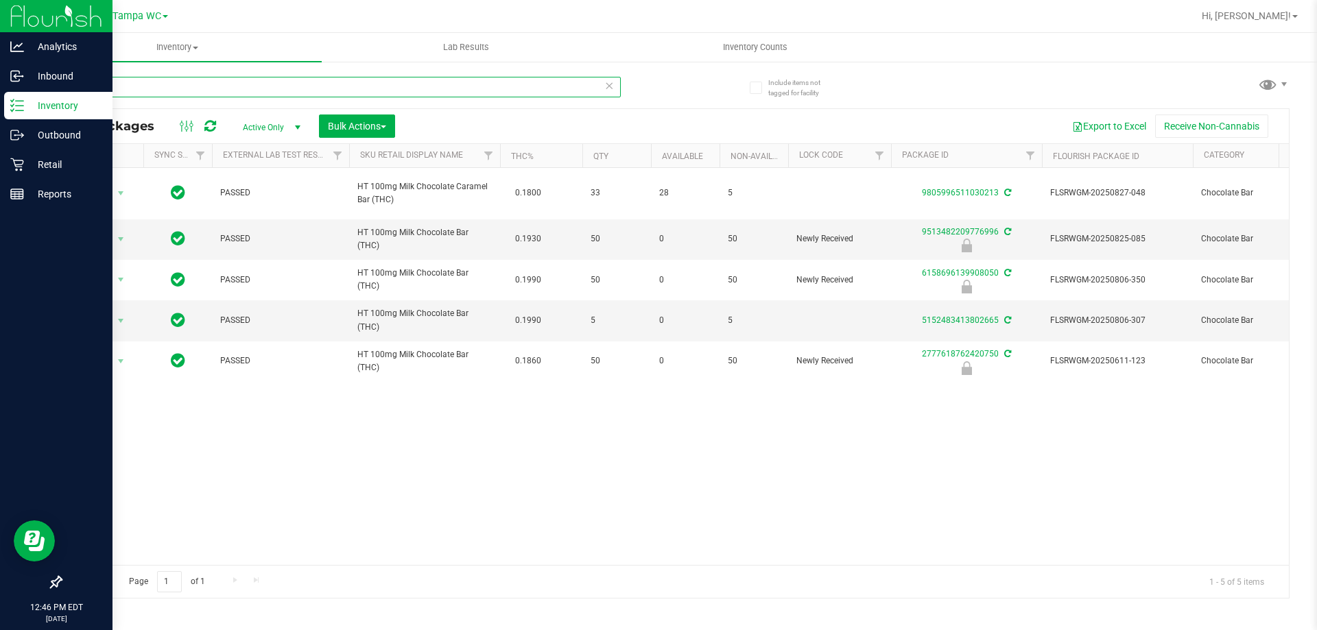
type input "MILK"
click at [506, 479] on div "Action Action Adjust qty Create package Edit attributes Global inventory Locate…" at bounding box center [674, 366] width 1227 height 397
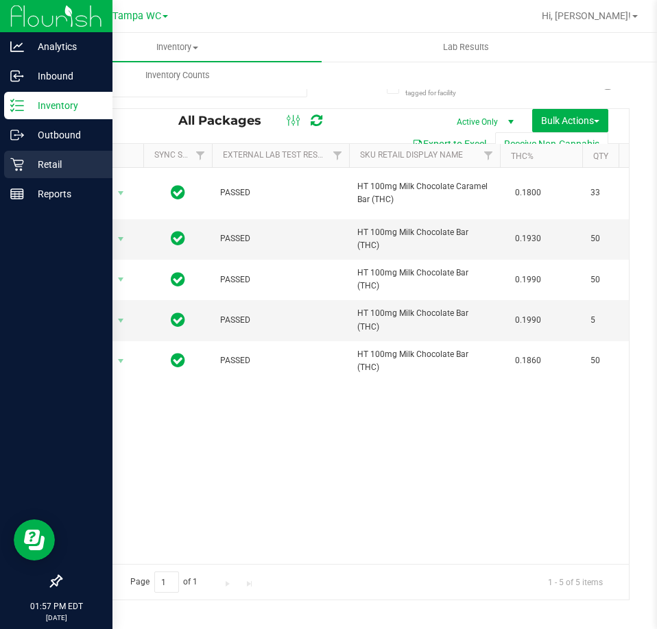
click at [26, 156] on p "Retail" at bounding box center [65, 164] width 82 height 16
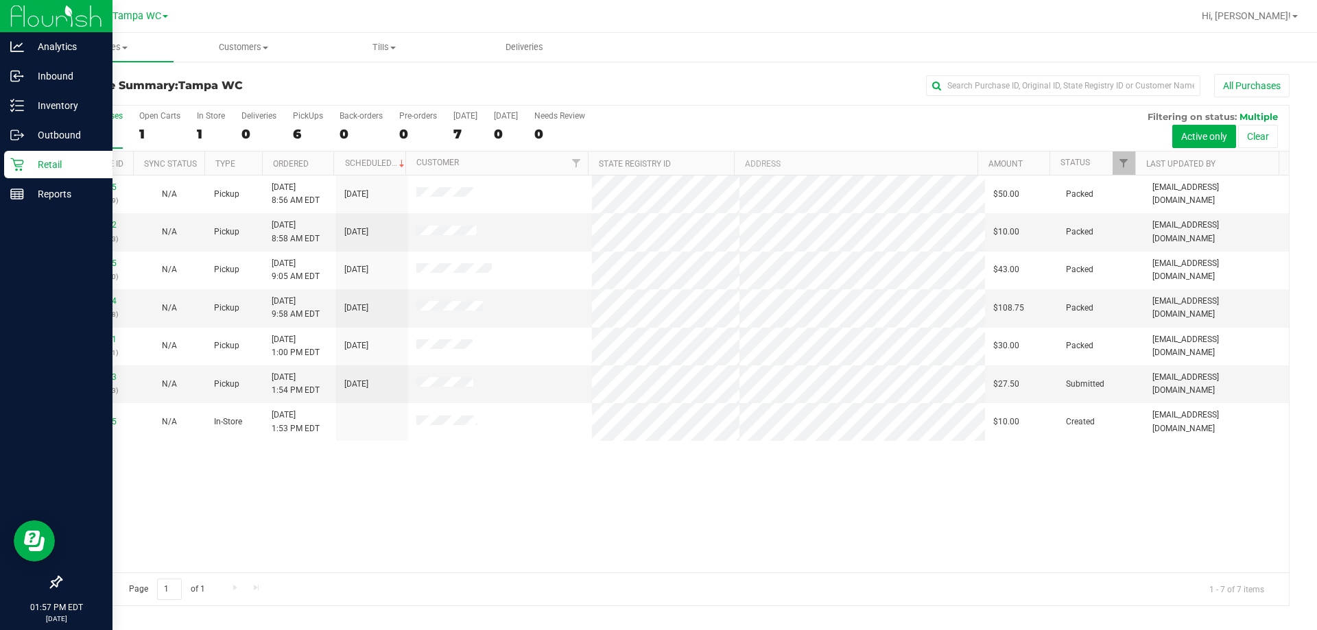
click at [529, 464] on div "11992105 (326911169) N/A Pickup [DATE] 8:56 AM EDT 9/23/2025 $50.00 Packed [EMA…" at bounding box center [674, 374] width 1227 height 397
click at [91, 378] on link "11994333" at bounding box center [97, 377] width 38 height 10
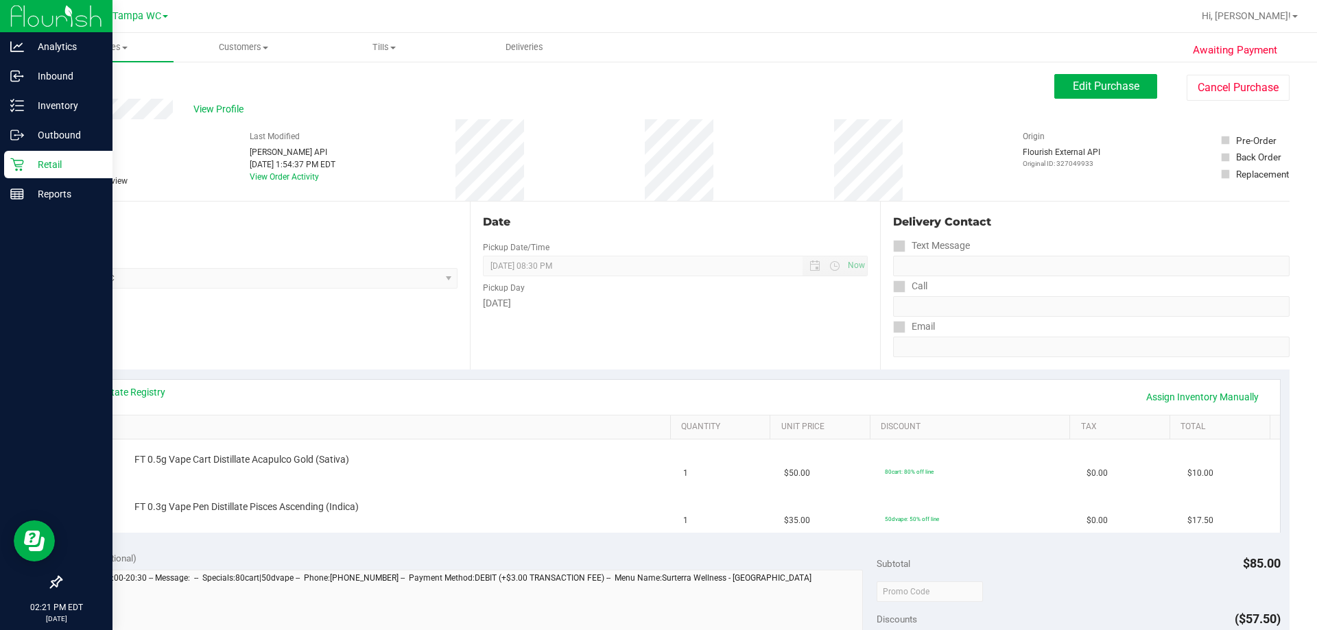
click at [243, 280] on span "[GEOGRAPHIC_DATA] WC Select Store [PERSON_NAME][GEOGRAPHIC_DATA] [PERSON_NAME][…" at bounding box center [258, 278] width 397 height 21
click at [232, 259] on div "Store" at bounding box center [258, 258] width 397 height 20
click at [24, 155] on div "Retail" at bounding box center [58, 164] width 108 height 27
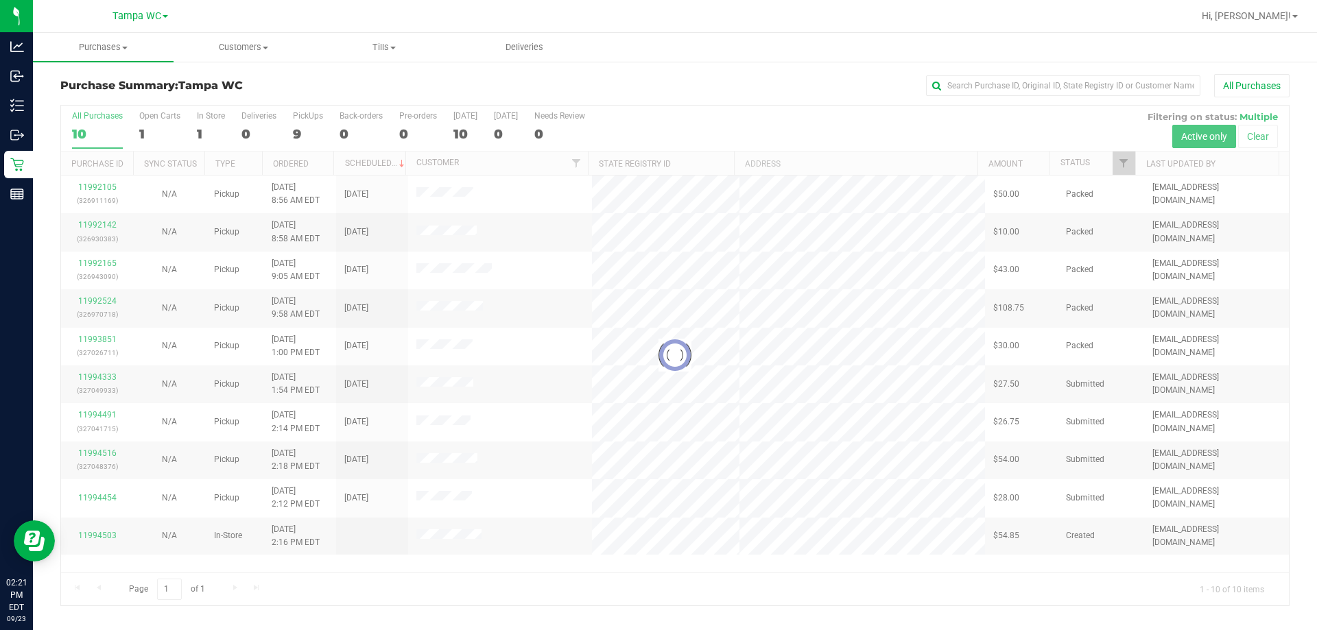
click at [94, 422] on div at bounding box center [674, 356] width 1227 height 500
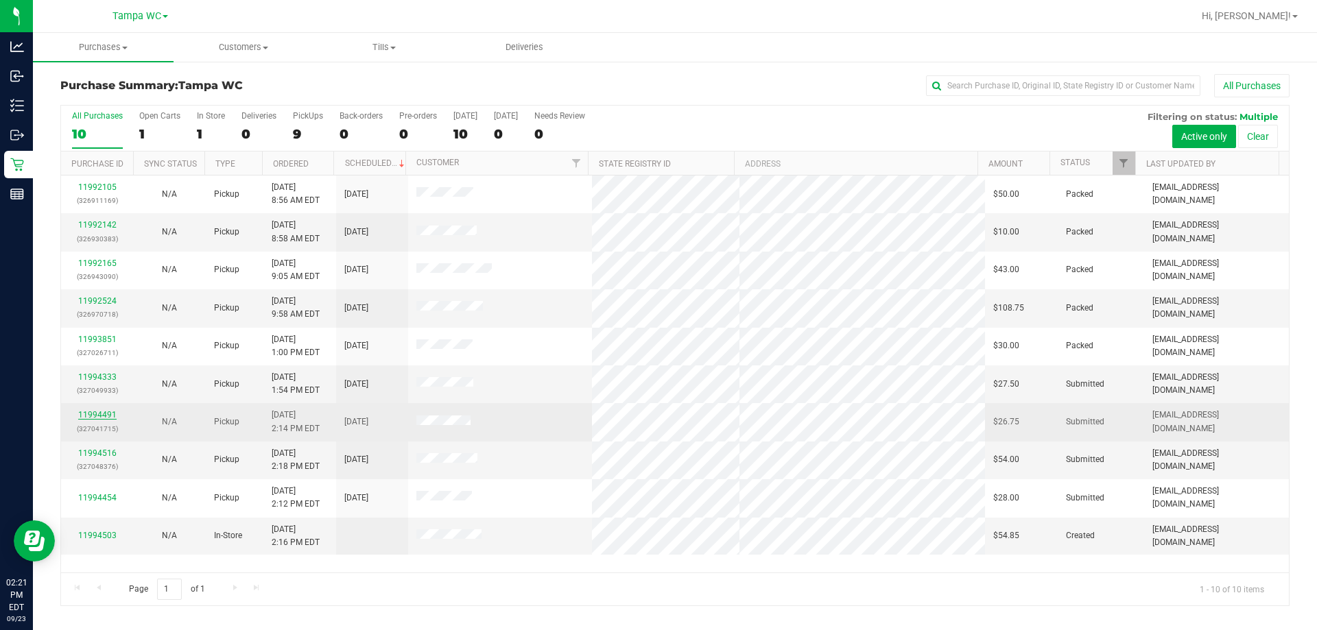
click at [96, 419] on link "11994491" at bounding box center [97, 415] width 38 height 10
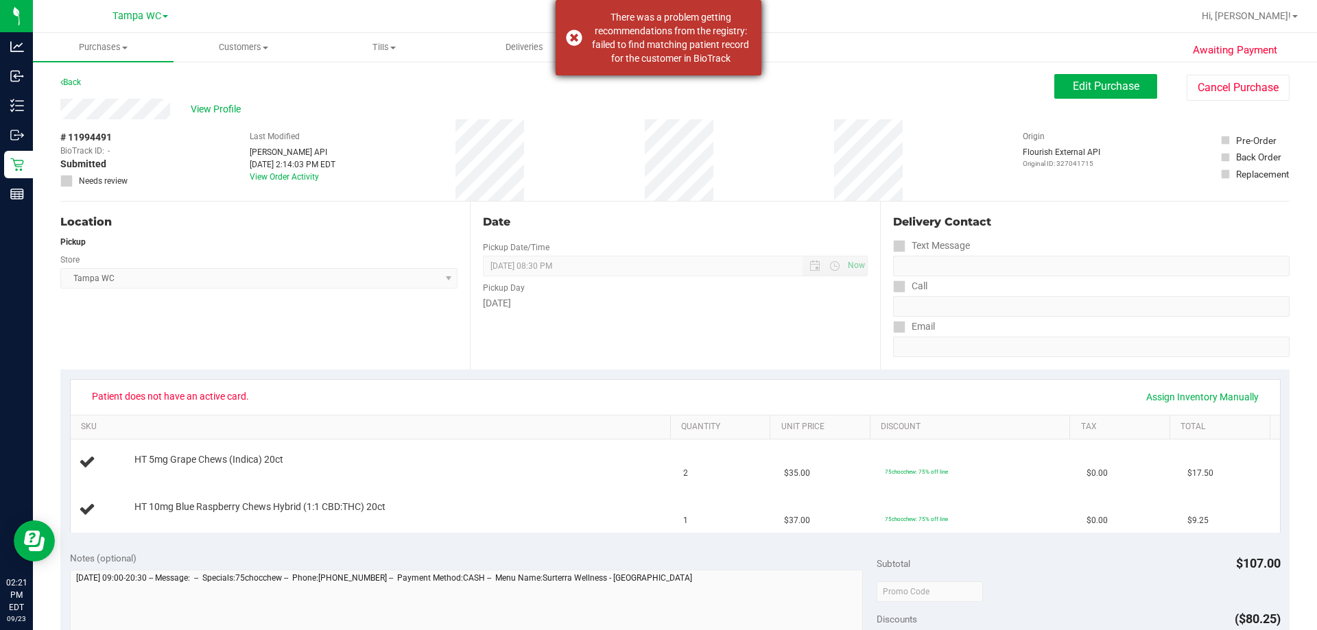
click at [656, 57] on div "There was a problem getting recommendations from the registry: failed to find m…" at bounding box center [670, 37] width 161 height 55
click at [618, 106] on div "View Profile" at bounding box center [557, 109] width 994 height 21
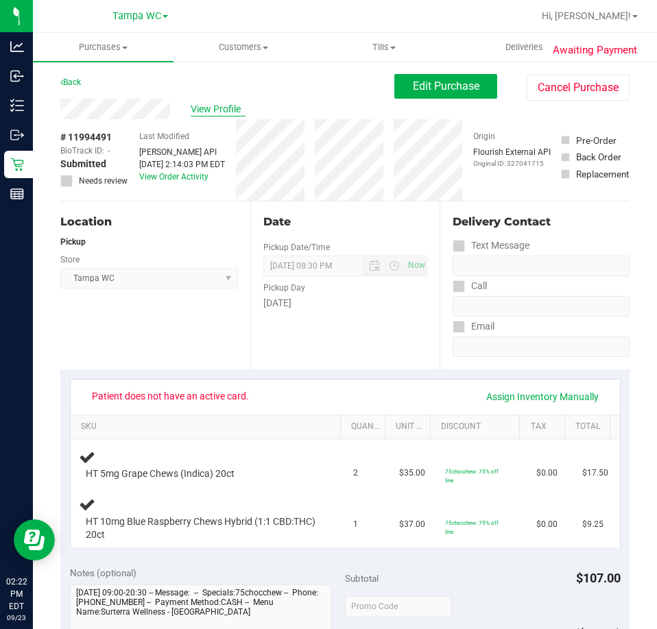
click at [205, 105] on span "View Profile" at bounding box center [218, 109] width 55 height 14
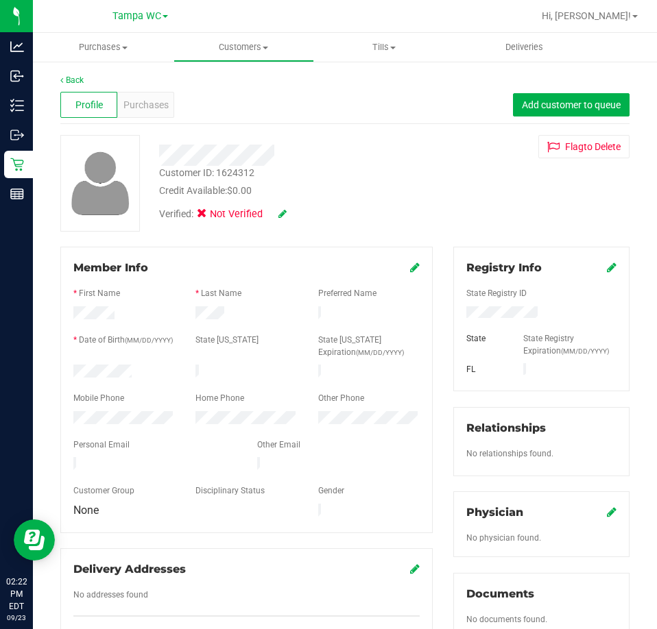
click at [607, 262] on icon at bounding box center [612, 267] width 10 height 11
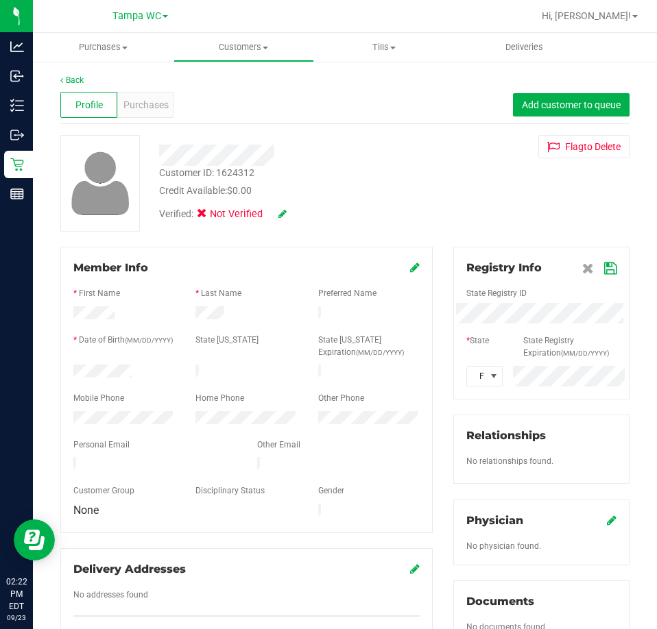
click at [426, 315] on div "Member Info * First Name * Last Name Preferred Name * Date of Birth (MM/DD/YYYY…" at bounding box center [345, 606] width 590 height 719
click at [604, 268] on icon at bounding box center [610, 268] width 12 height 11
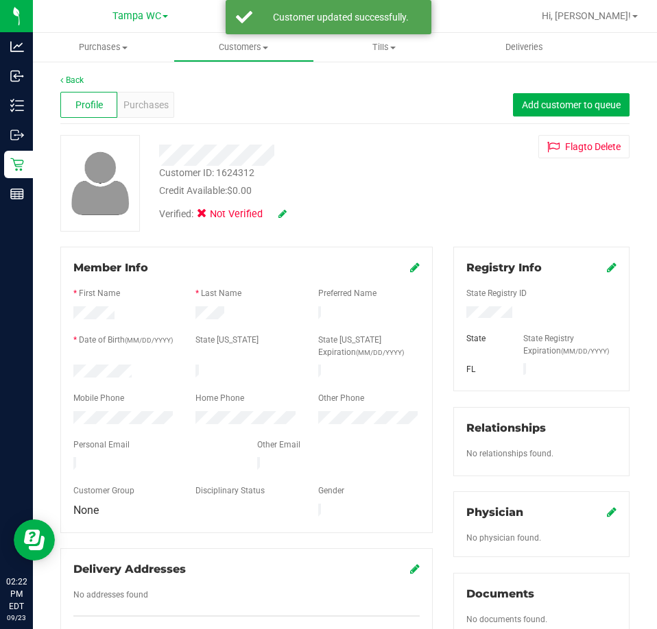
click at [276, 213] on div "Verified: Not Verified" at bounding box center [223, 214] width 128 height 15
click at [280, 213] on icon at bounding box center [282, 214] width 8 height 10
click at [202, 216] on icon at bounding box center [206, 216] width 9 height 0
click at [0, 0] on input "Medical" at bounding box center [0, 0] width 0 height 0
click at [302, 214] on icon at bounding box center [301, 215] width 11 height 10
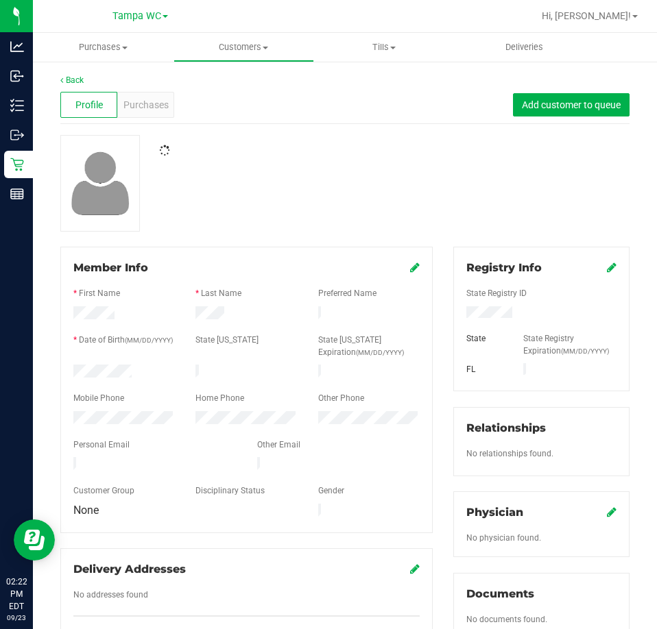
click at [332, 193] on div at bounding box center [345, 183] width 590 height 97
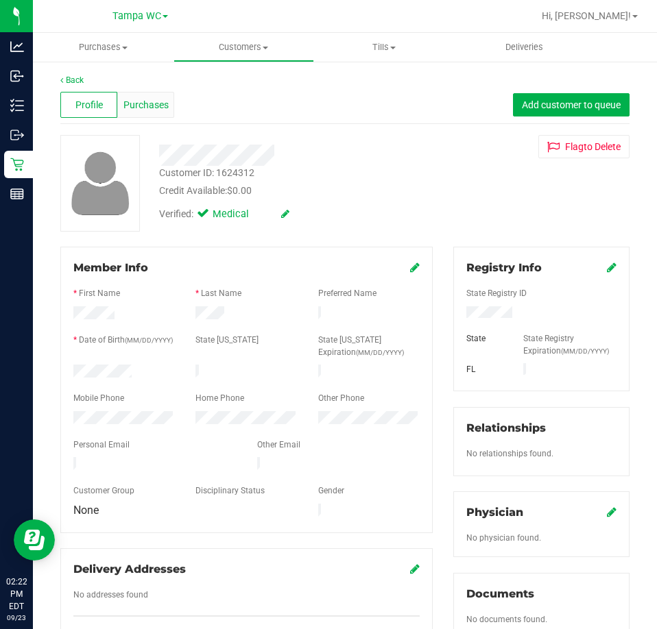
click at [165, 111] on span "Purchases" at bounding box center [145, 105] width 45 height 14
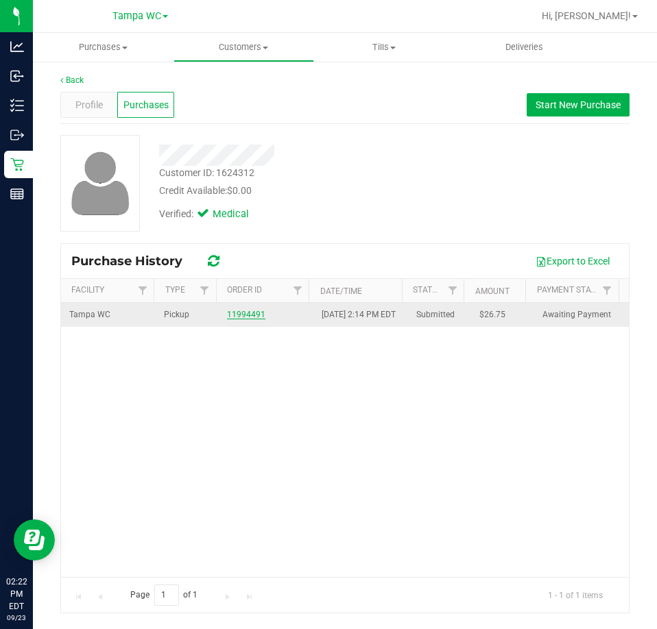
click at [247, 319] on link "11994491" at bounding box center [246, 315] width 38 height 10
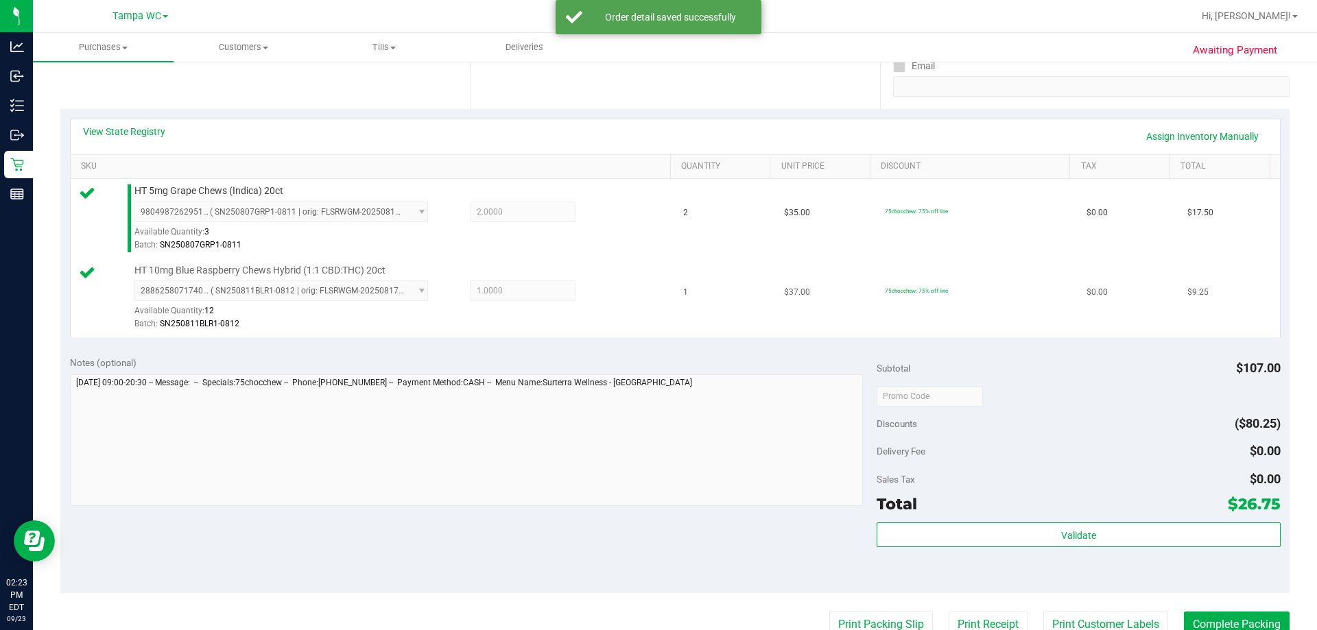
scroll to position [274, 0]
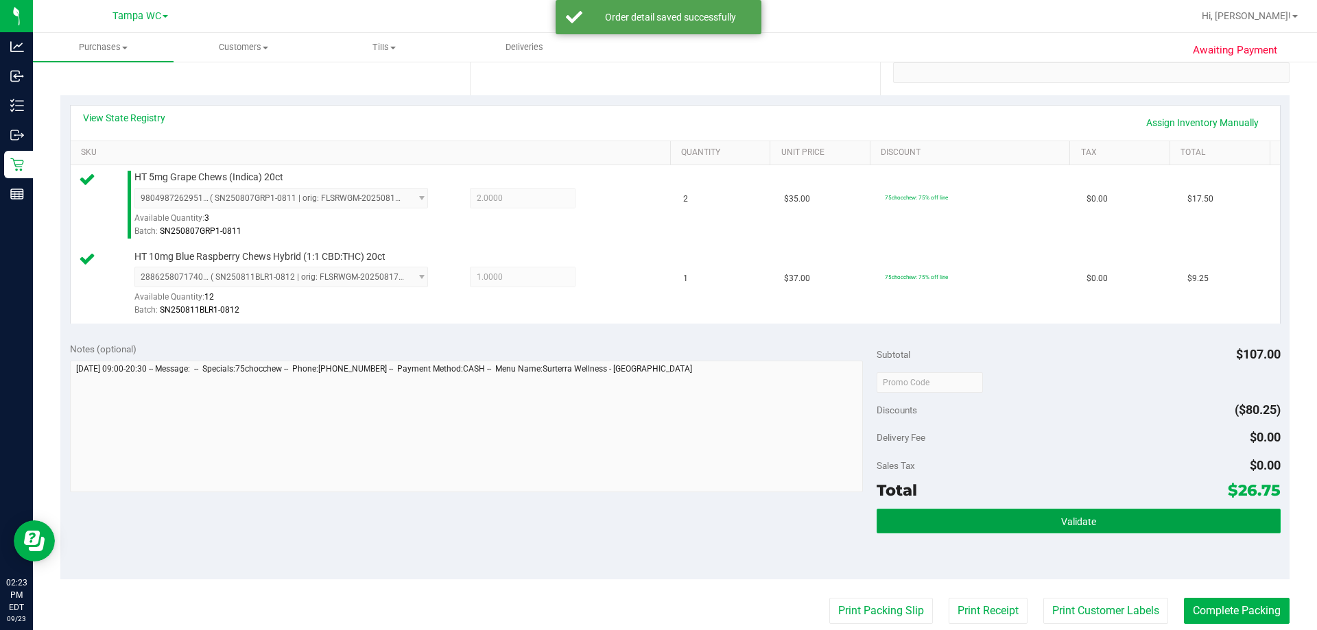
click at [656, 522] on span "Validate" at bounding box center [1078, 521] width 35 height 11
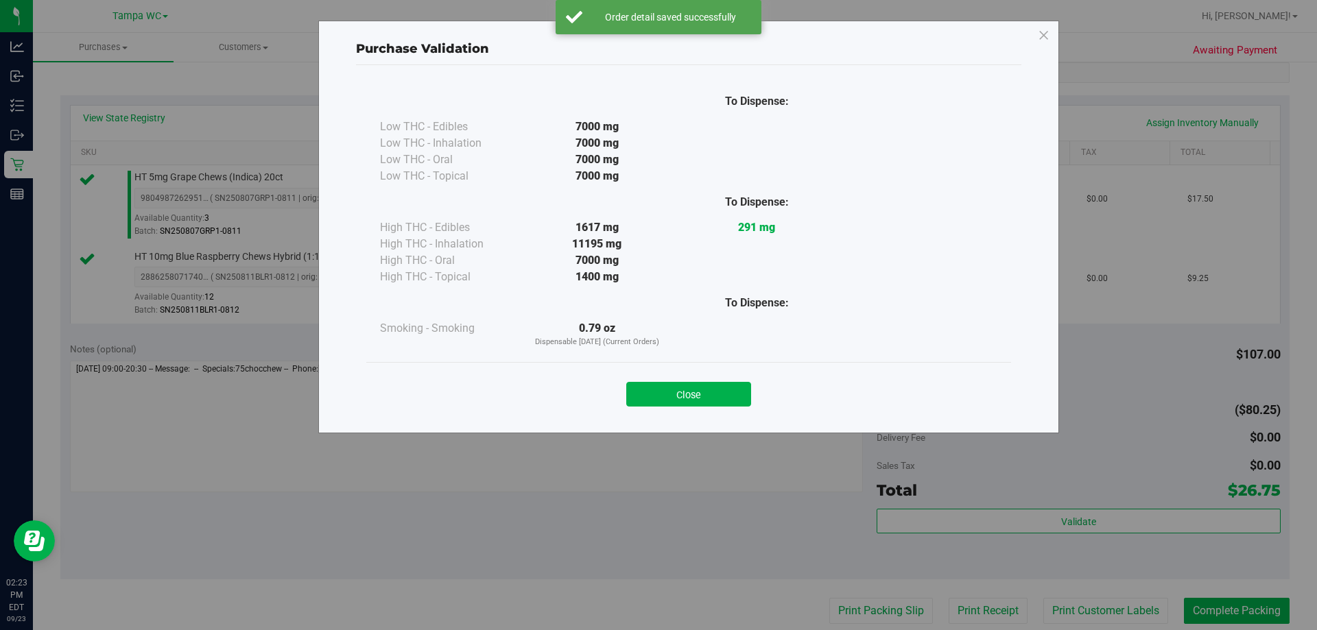
click at [656, 373] on div "Close" at bounding box center [688, 390] width 624 height 34
click at [656, 385] on button "Close" at bounding box center [688, 394] width 125 height 25
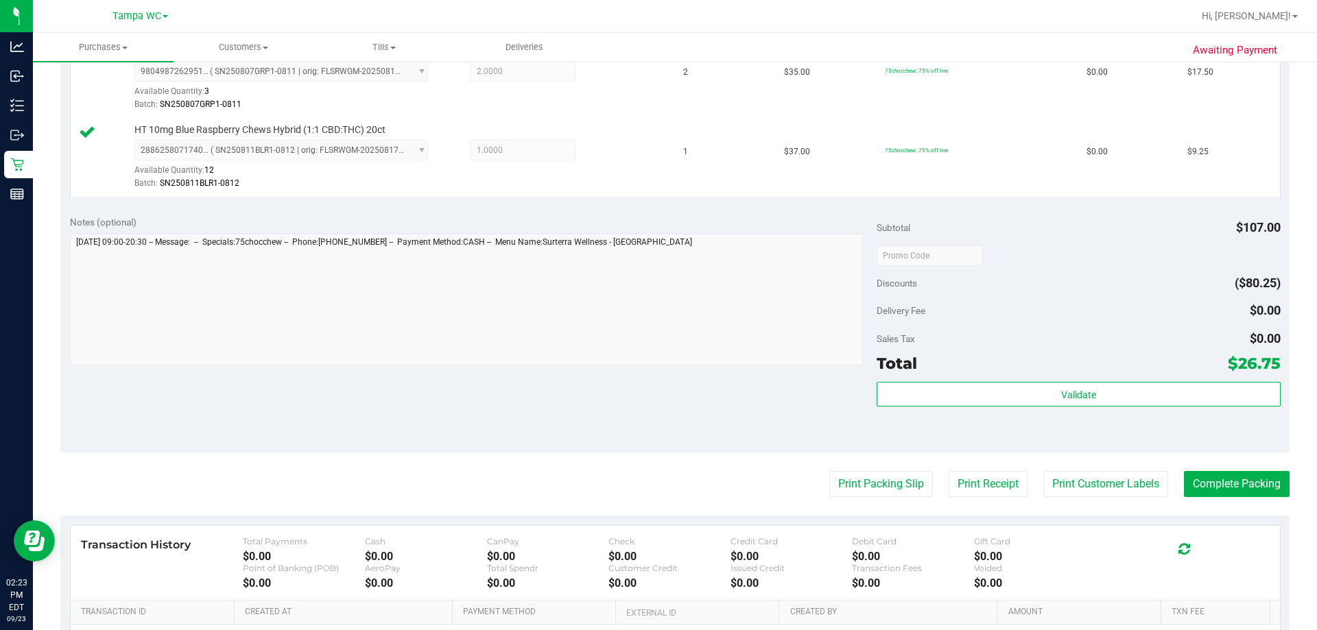
scroll to position [411, 0]
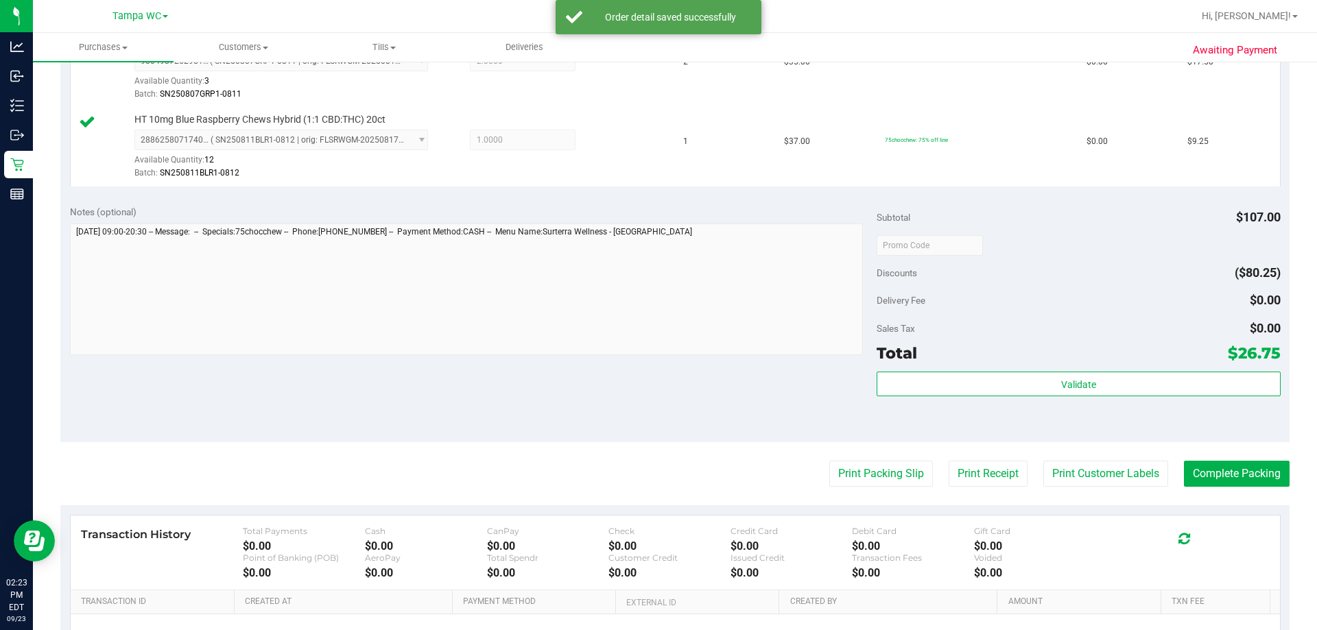
click at [656, 492] on purchase-details "Back Edit Purchase Cancel Purchase View Profile # 11994491 BioTrack ID: - Submi…" at bounding box center [674, 212] width 1229 height 1099
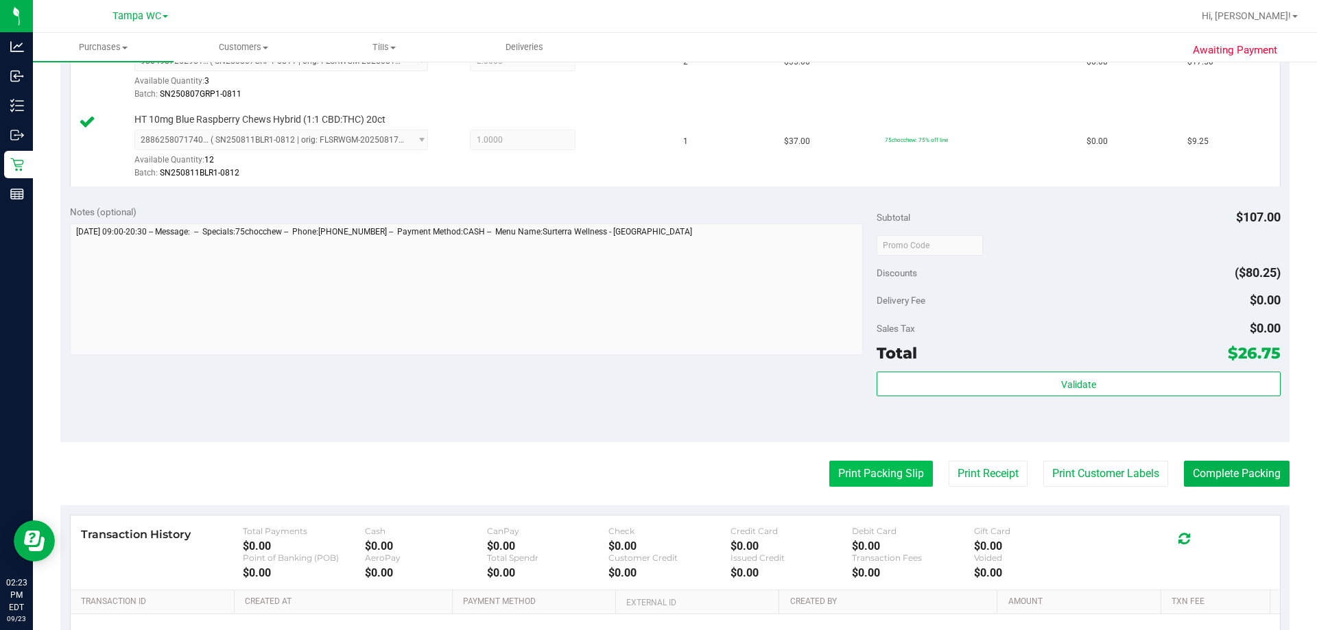
click at [656, 477] on button "Print Packing Slip" at bounding box center [881, 474] width 104 height 26
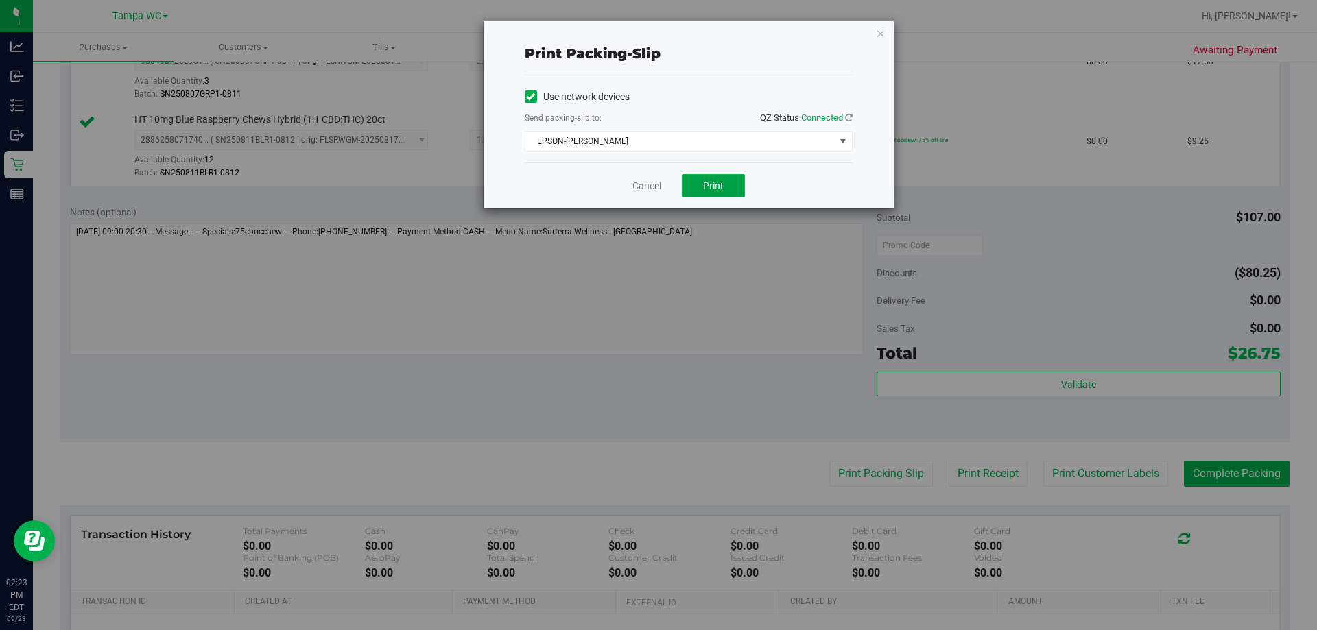
click at [656, 191] on button "Print" at bounding box center [713, 185] width 63 height 23
click at [632, 181] on link "Cancel" at bounding box center [646, 186] width 29 height 14
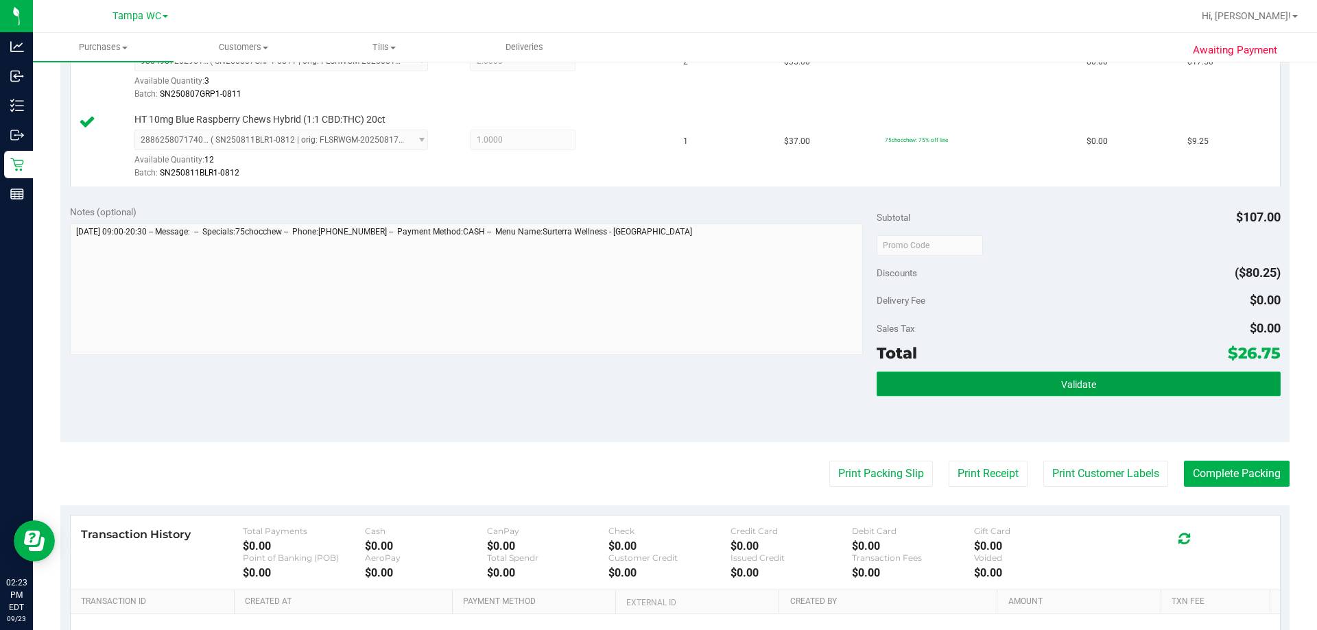
click at [656, 375] on button "Validate" at bounding box center [1077, 384] width 403 height 25
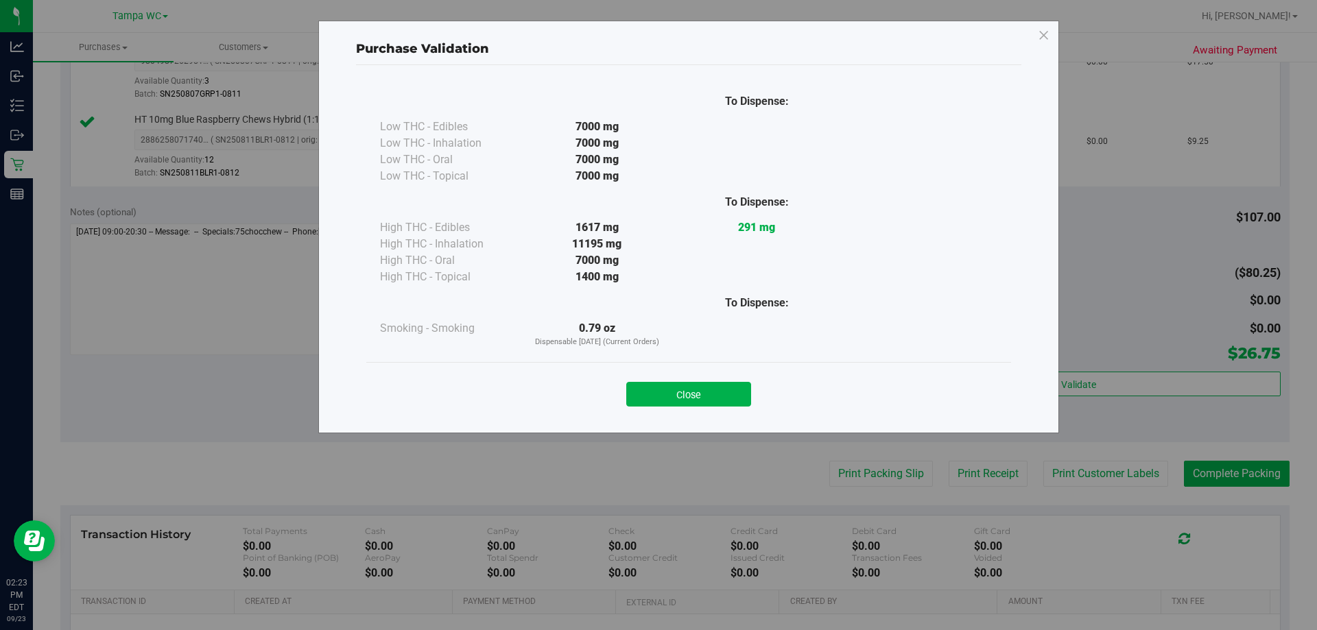
drag, startPoint x: 704, startPoint y: 394, endPoint x: 719, endPoint y: 389, distance: 15.8
click at [656, 394] on button "Close" at bounding box center [688, 394] width 125 height 25
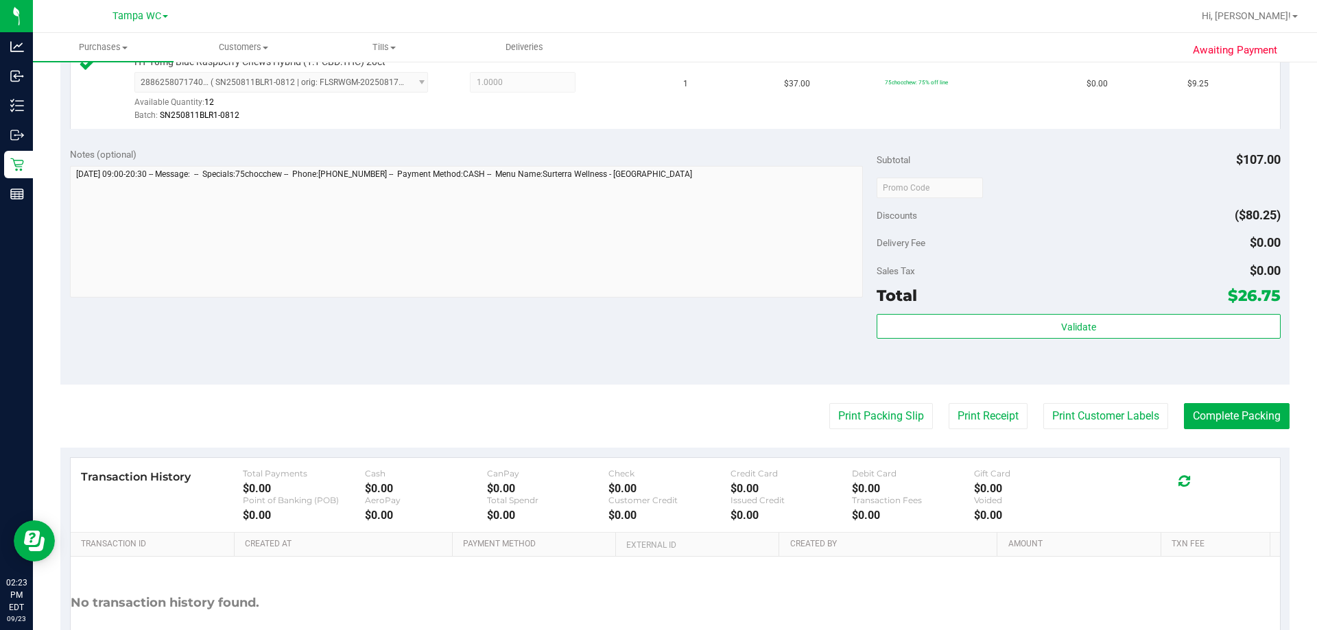
scroll to position [549, 0]
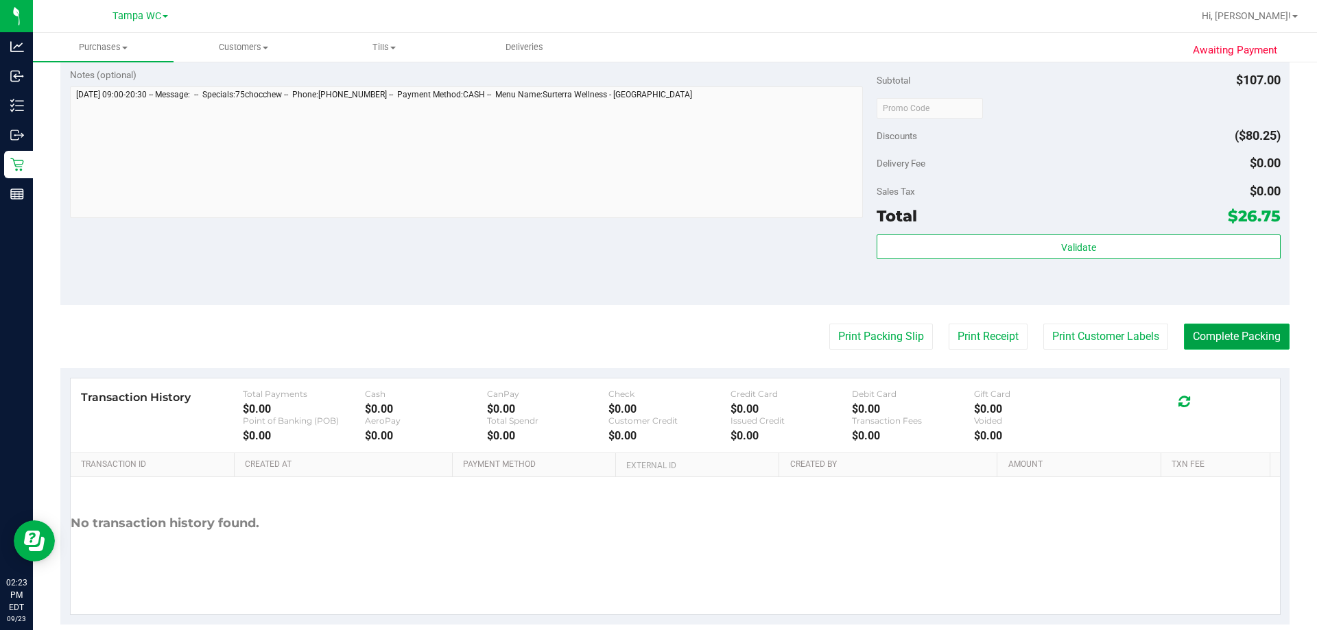
click at [656, 337] on button "Complete Packing" at bounding box center [1236, 337] width 106 height 26
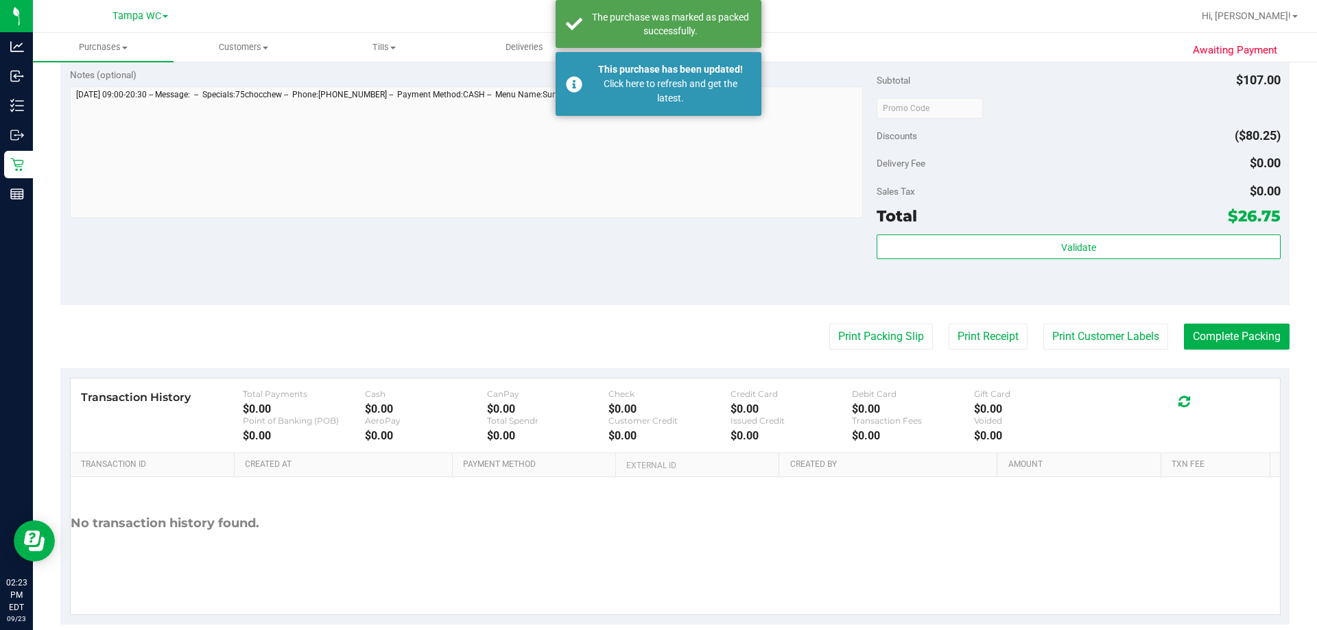
click at [656, 444] on div "Transaction History Total Payments $0.00 Cash $0.00 CanPay $0.00 Check $0.00 Cr…" at bounding box center [675, 415] width 1209 height 75
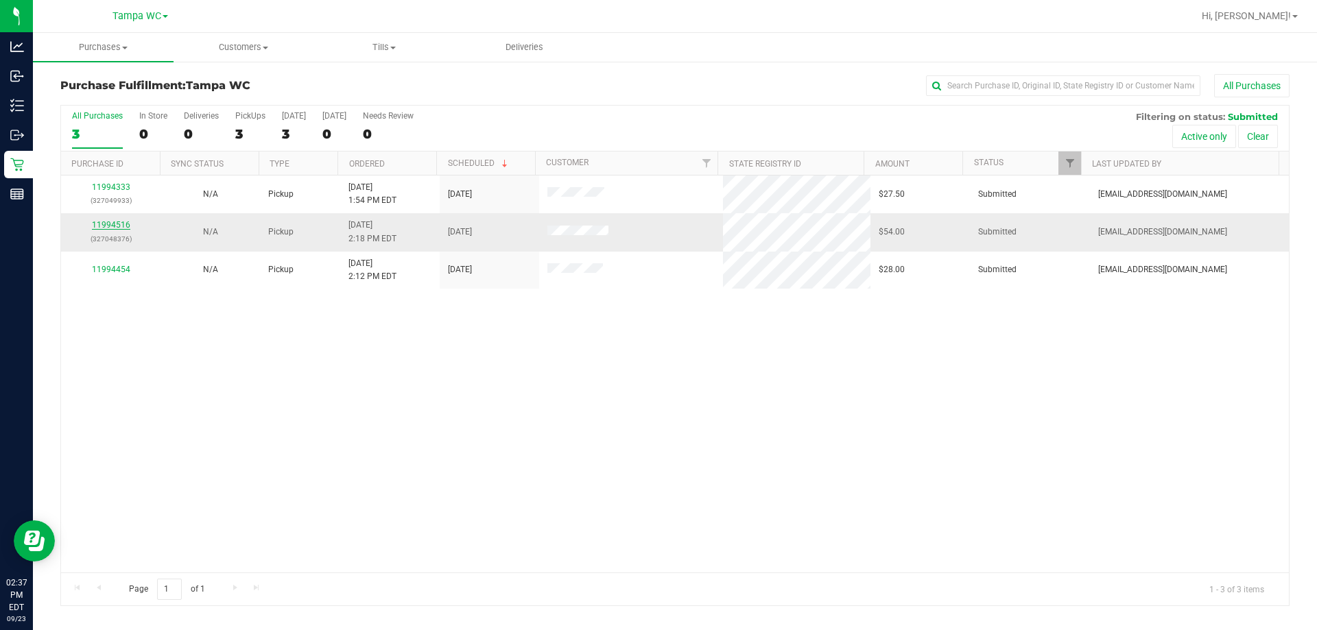
click at [106, 223] on link "11994516" at bounding box center [111, 225] width 38 height 10
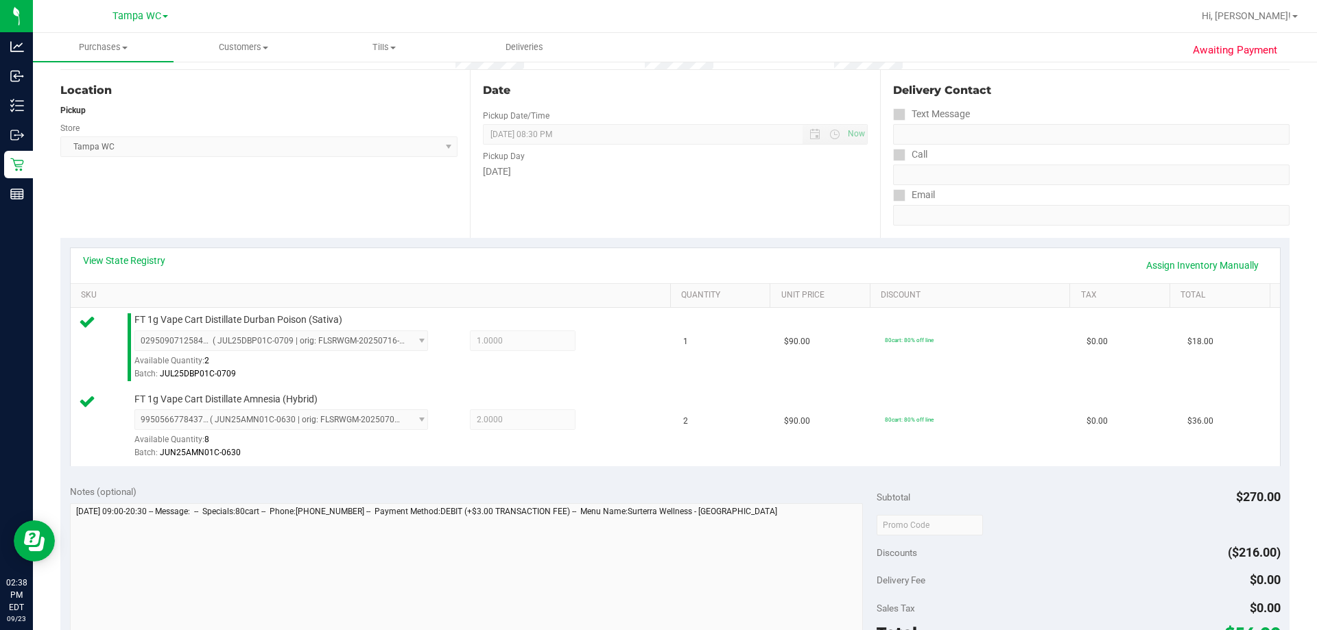
scroll to position [206, 0]
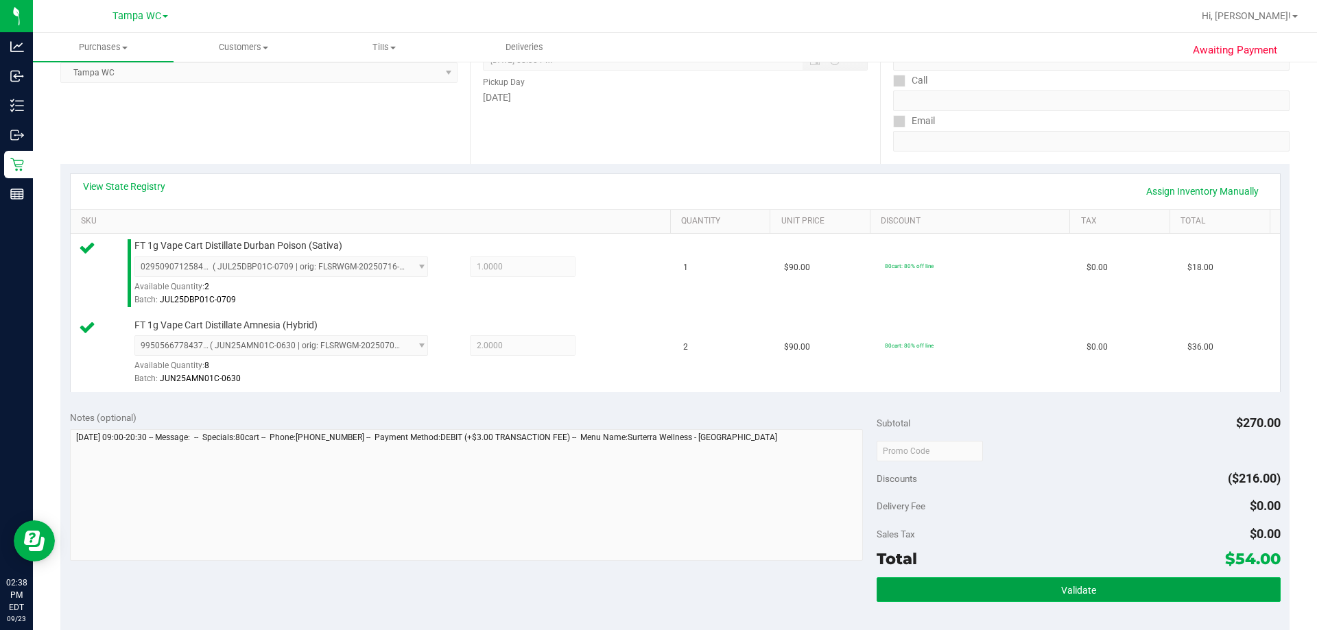
click at [656, 595] on button "Validate" at bounding box center [1077, 589] width 403 height 25
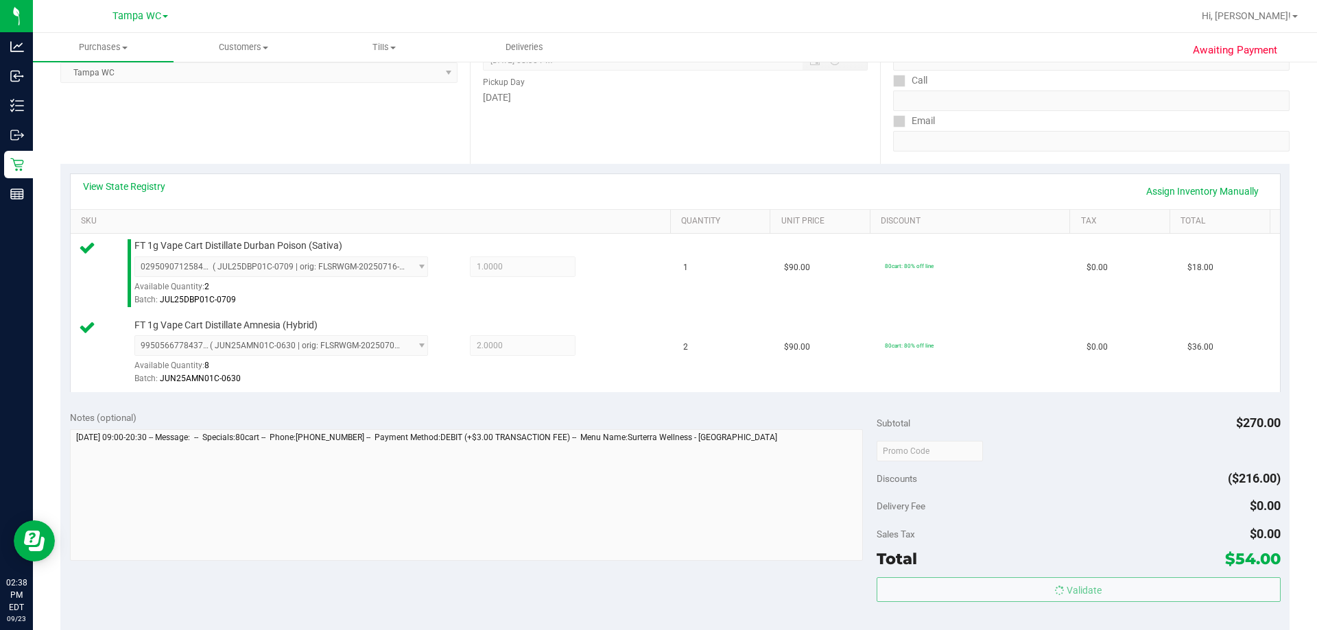
click at [656, 544] on body "Analytics Inbound Inventory Outbound Retail Reports 02:38 PM EDT [DATE] 09/23 T…" at bounding box center [658, 315] width 1317 height 630
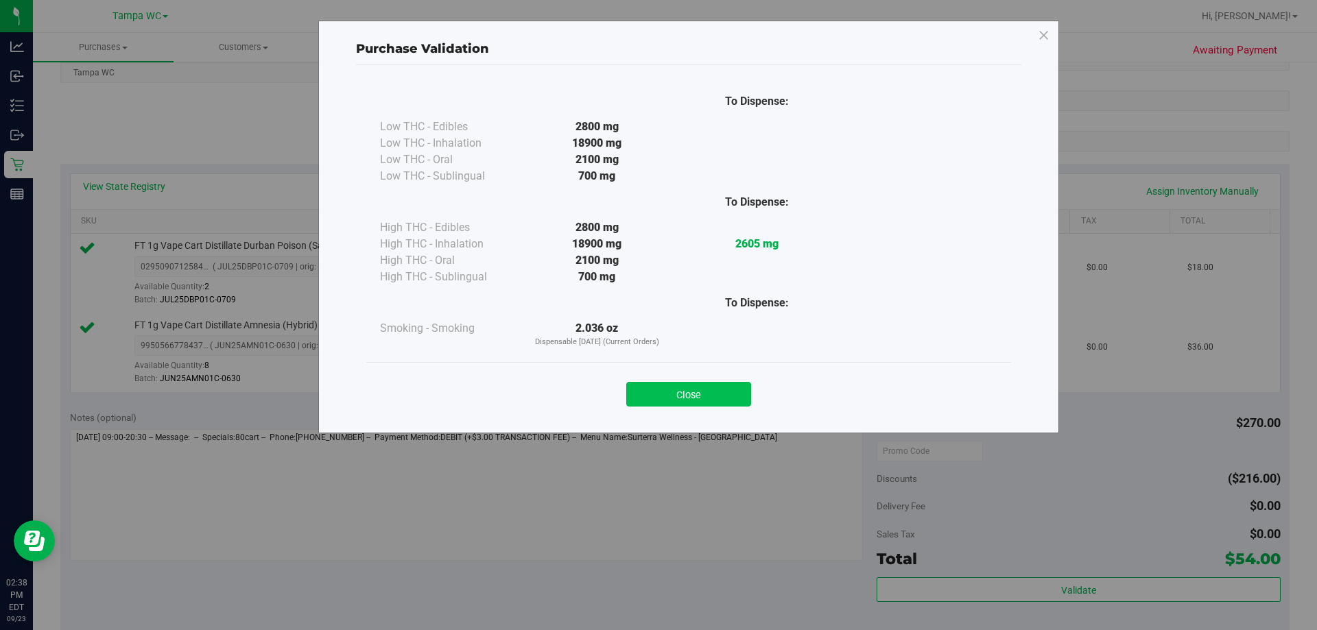
click at [656, 393] on button "Close" at bounding box center [688, 394] width 125 height 25
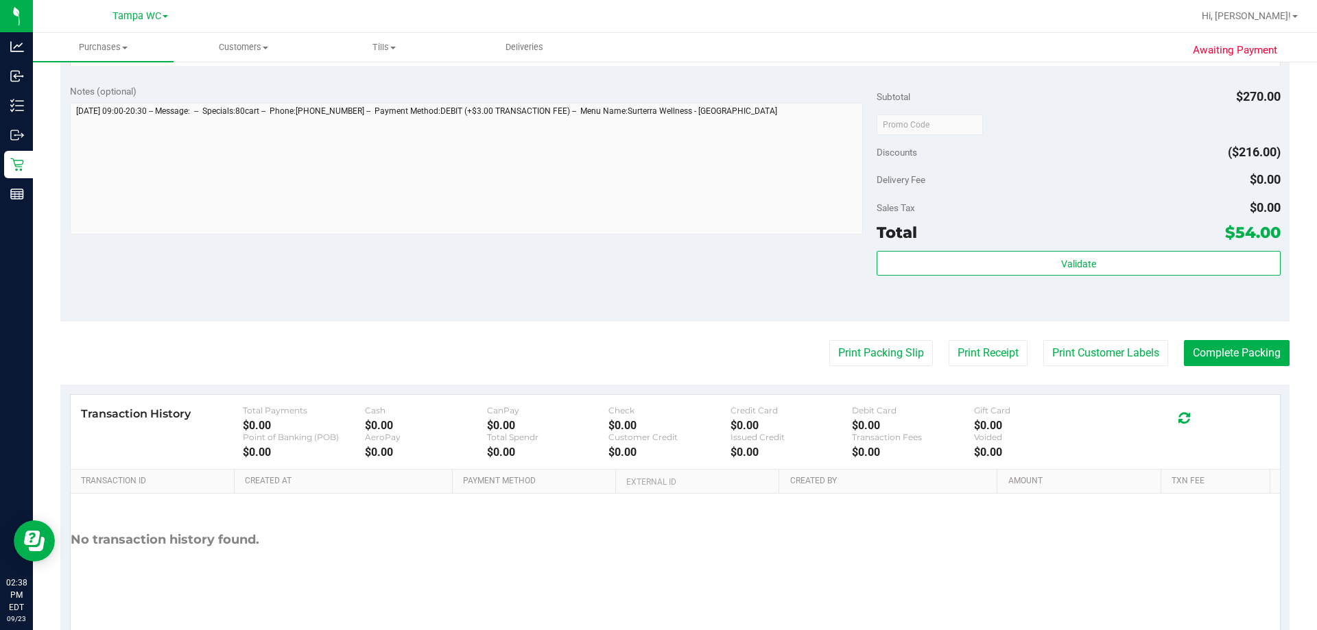
scroll to position [534, 0]
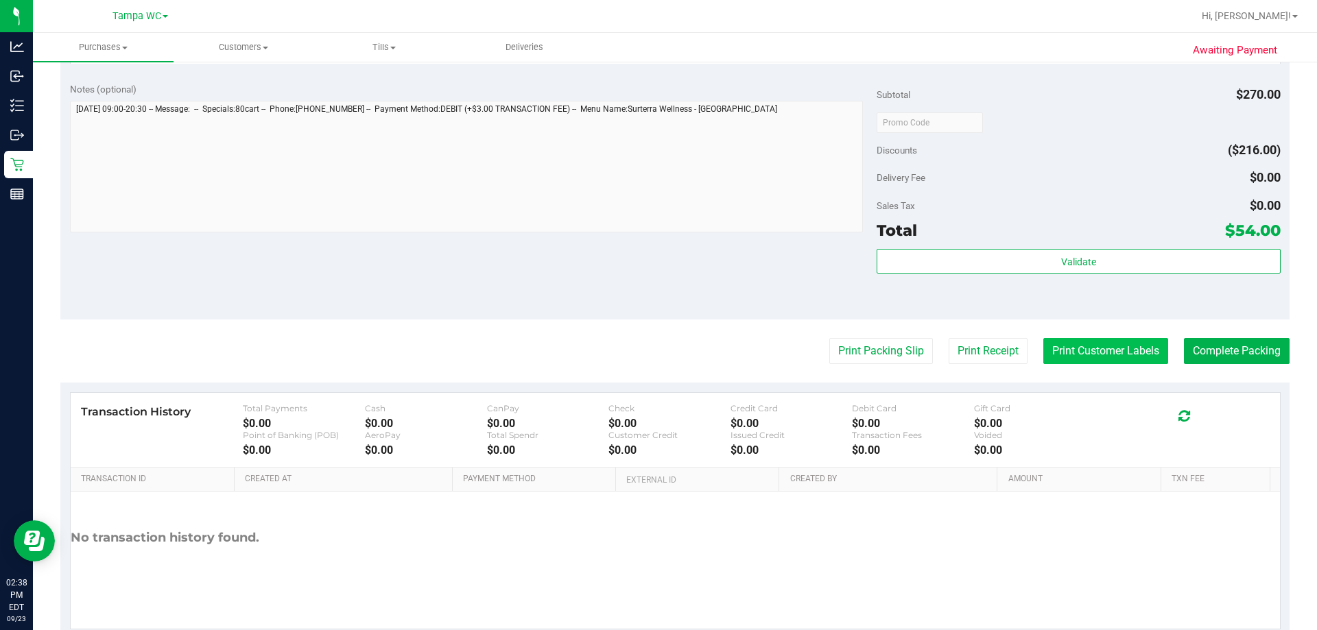
click at [656, 351] on button "Print Customer Labels" at bounding box center [1105, 351] width 125 height 26
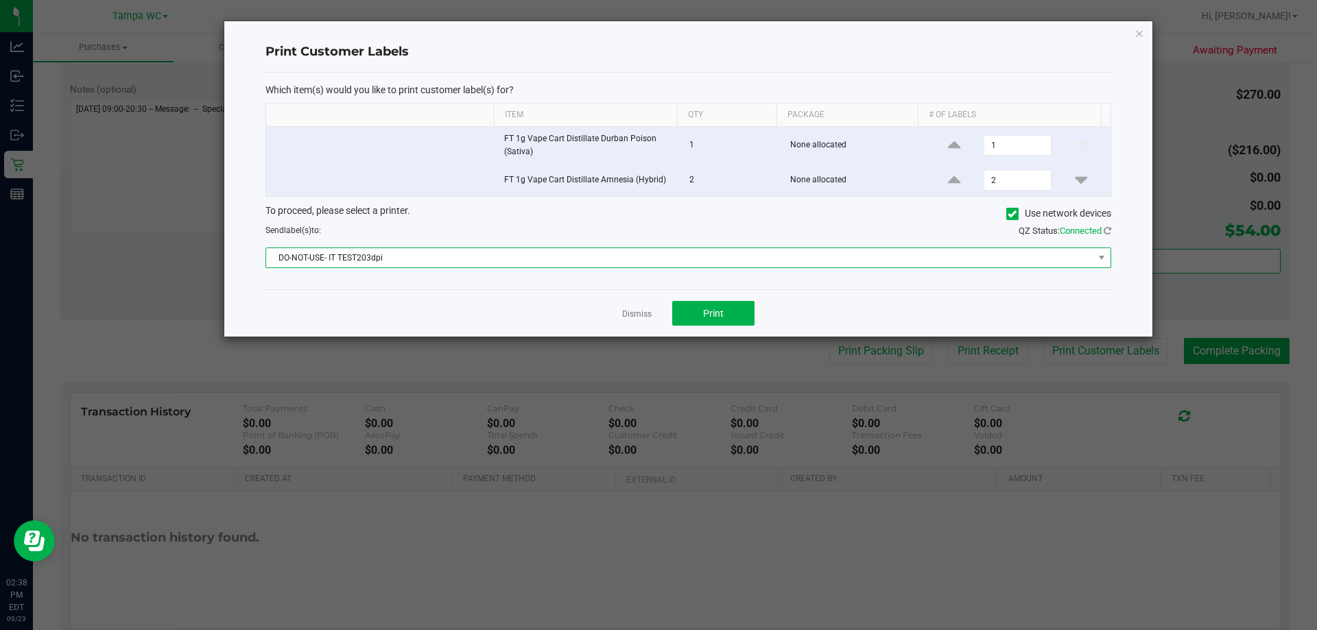
click at [575, 264] on span "DO-NOT-USE- IT TEST203dpi" at bounding box center [679, 257] width 827 height 19
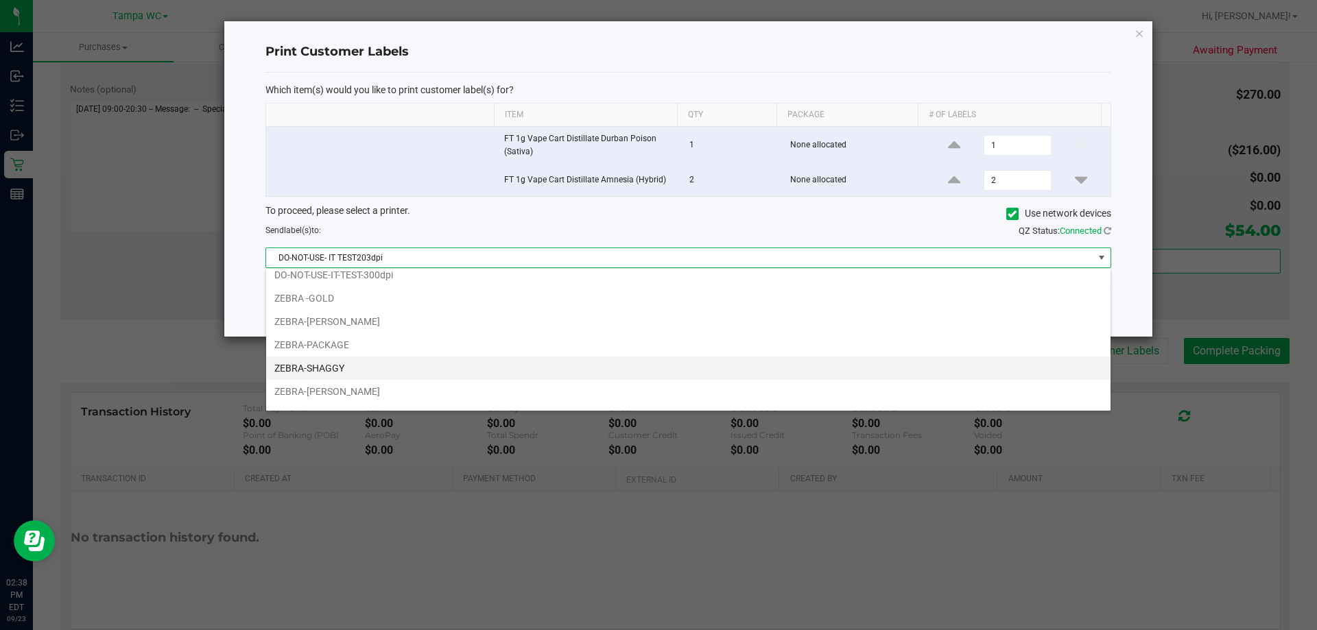
scroll to position [49, 0]
click at [317, 365] on li "ZEBRA-[PERSON_NAME]" at bounding box center [688, 373] width 844 height 23
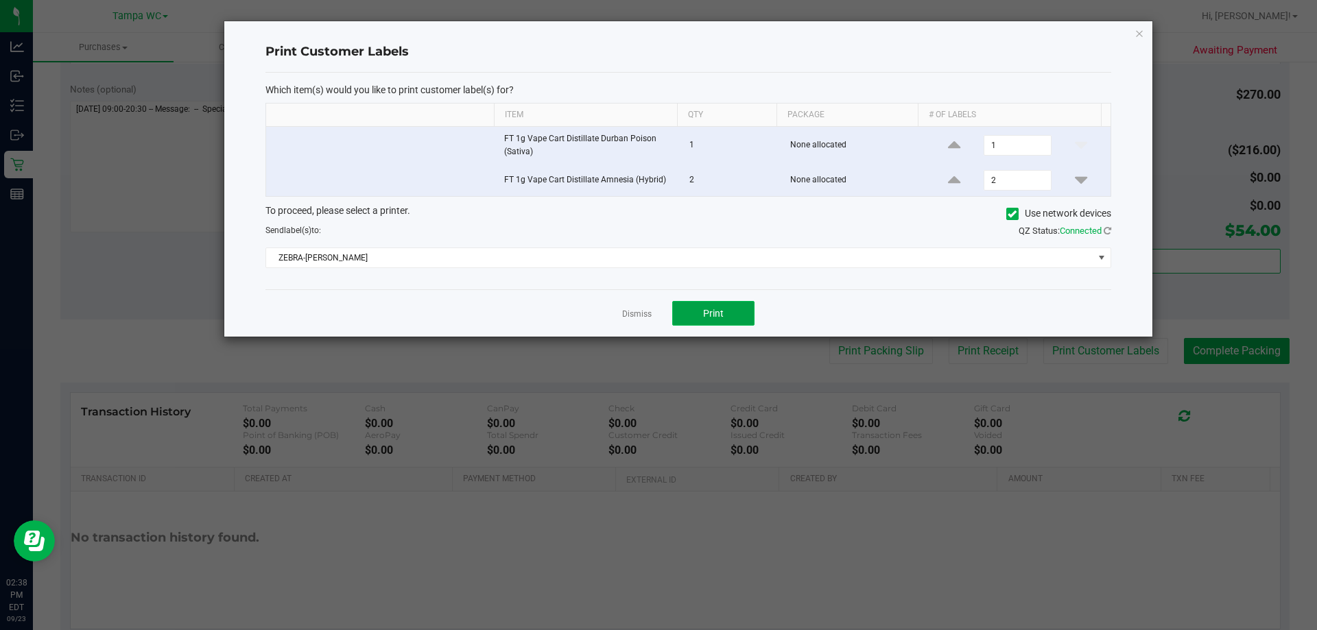
click at [656, 316] on button "Print" at bounding box center [713, 313] width 82 height 25
click at [634, 312] on link "Dismiss" at bounding box center [636, 315] width 29 height 12
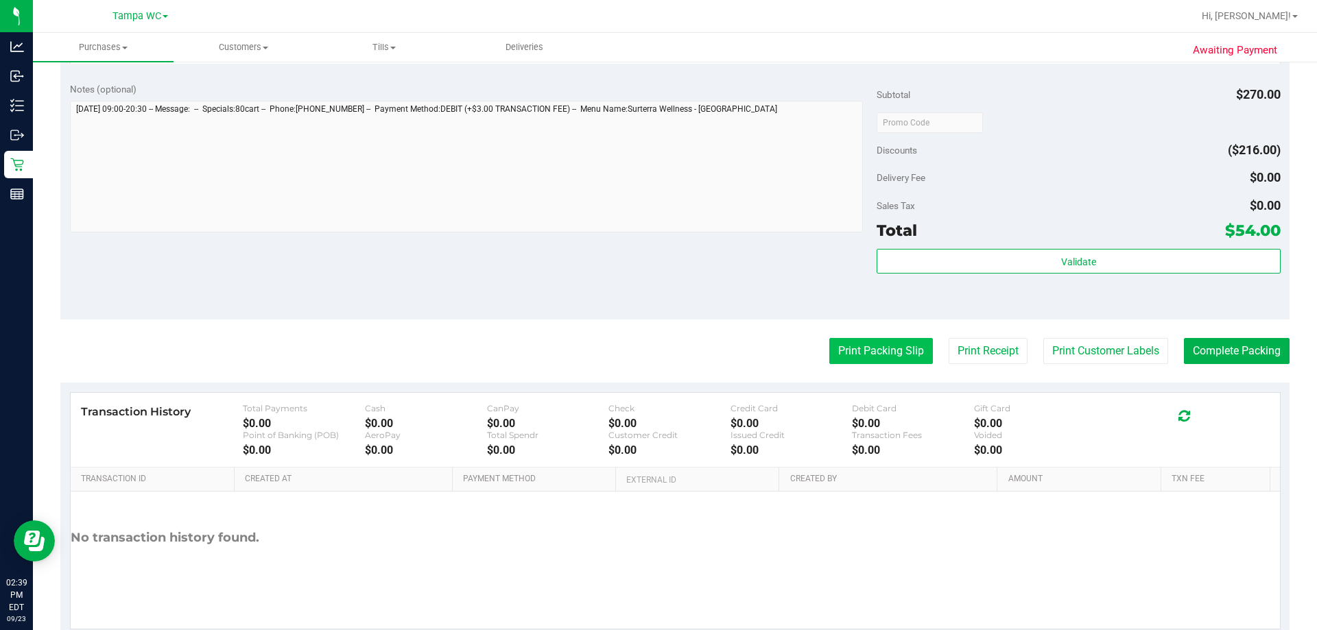
click at [656, 354] on button "Print Packing Slip" at bounding box center [881, 351] width 104 height 26
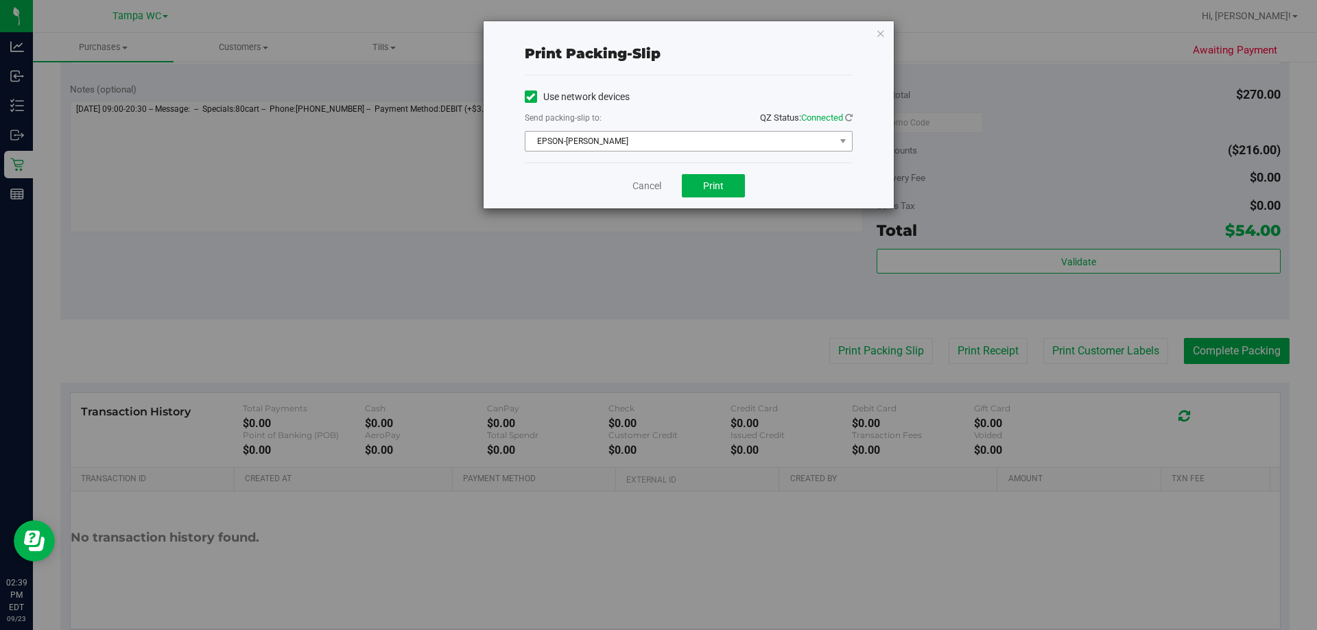
click at [656, 139] on span "EPSON-[PERSON_NAME]" at bounding box center [679, 141] width 309 height 19
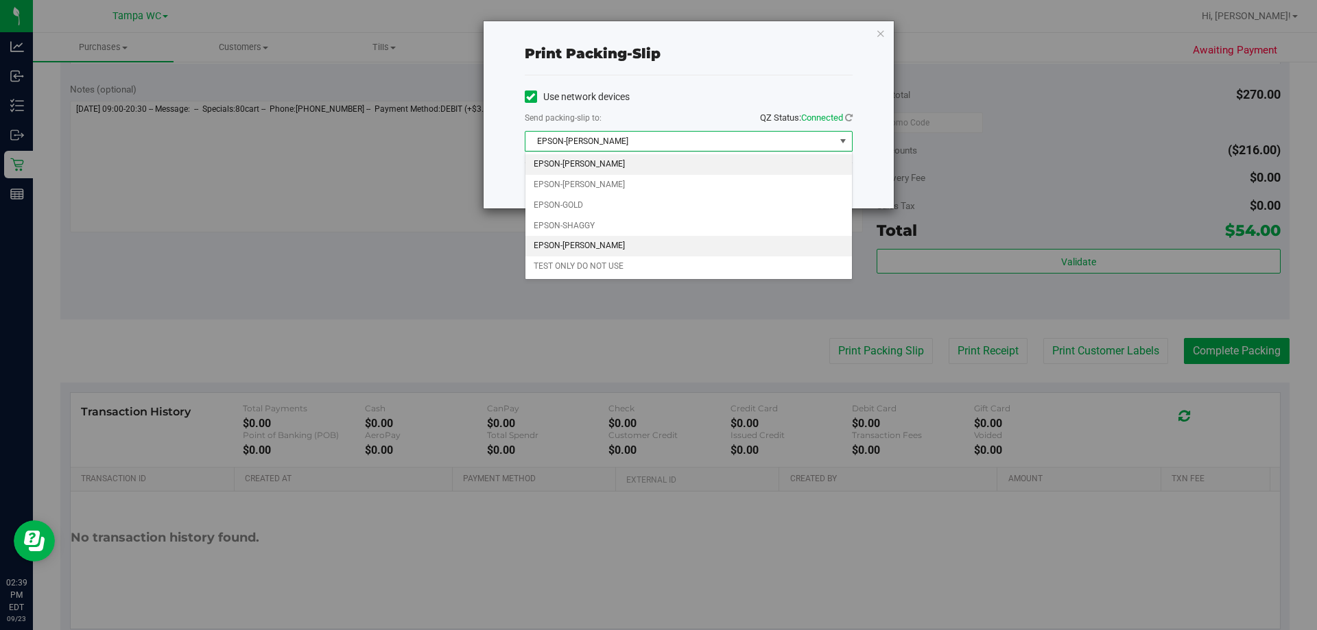
click at [592, 243] on li "EPSON-[PERSON_NAME]" at bounding box center [688, 246] width 326 height 21
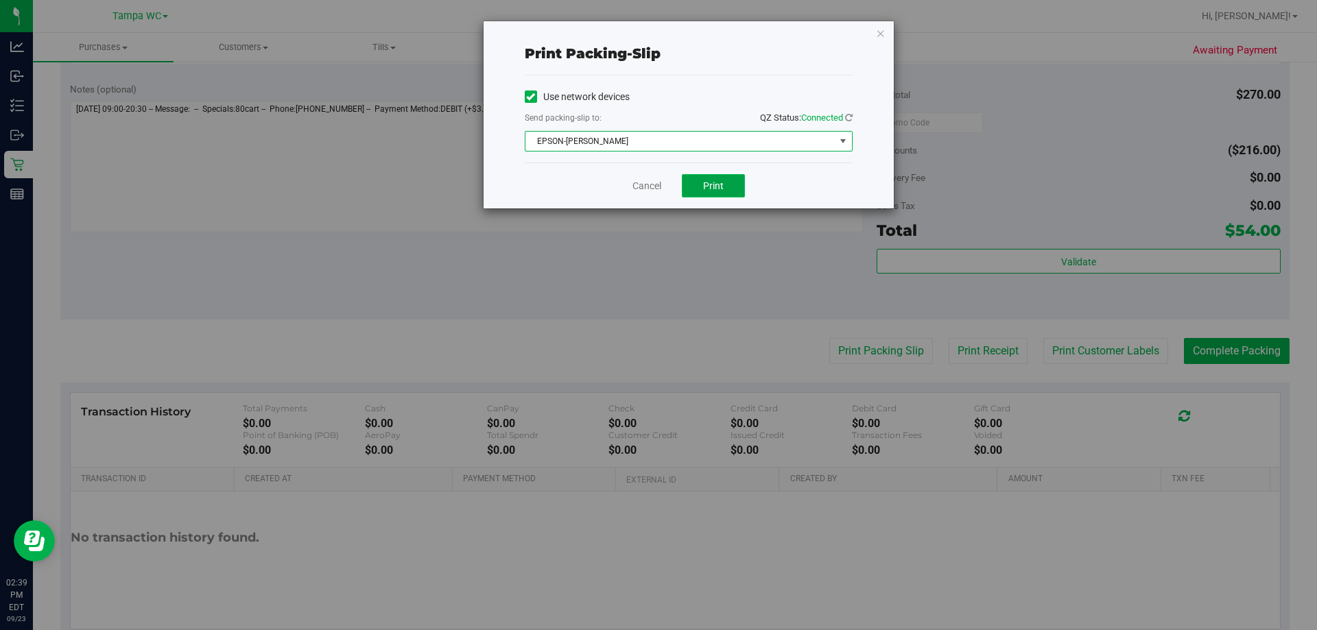
click at [656, 192] on button "Print" at bounding box center [713, 185] width 63 height 23
click at [641, 186] on link "Cancel" at bounding box center [646, 186] width 29 height 14
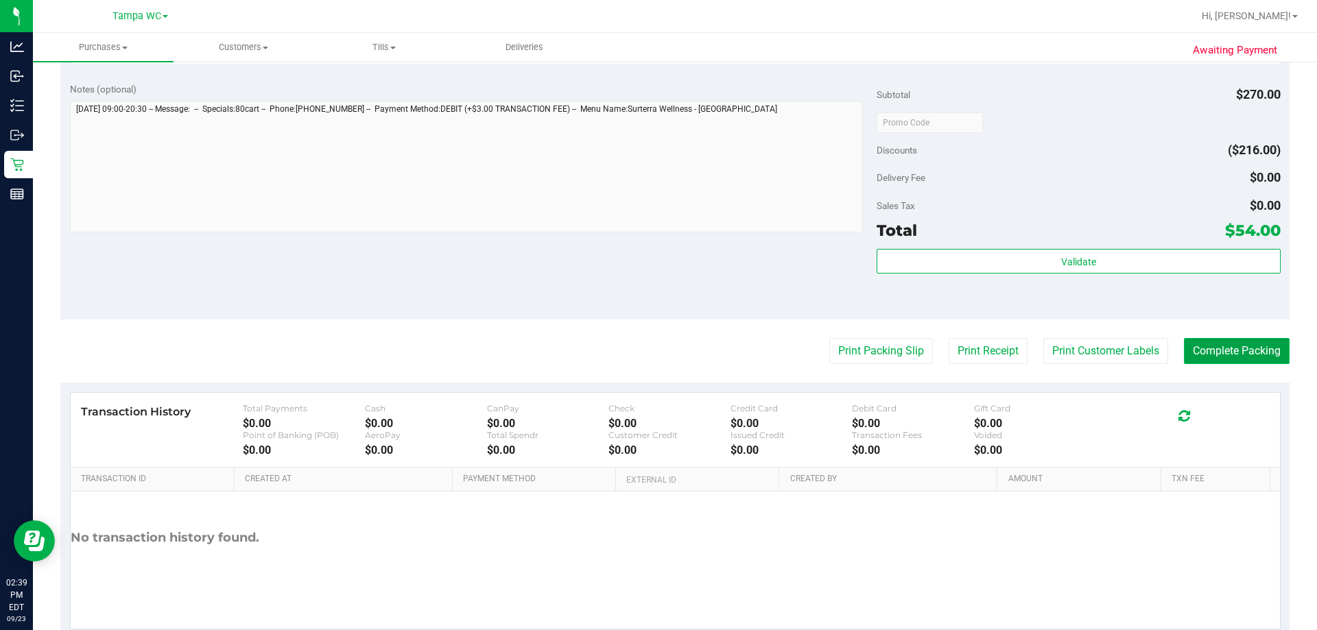
click at [656, 359] on button "Complete Packing" at bounding box center [1236, 351] width 106 height 26
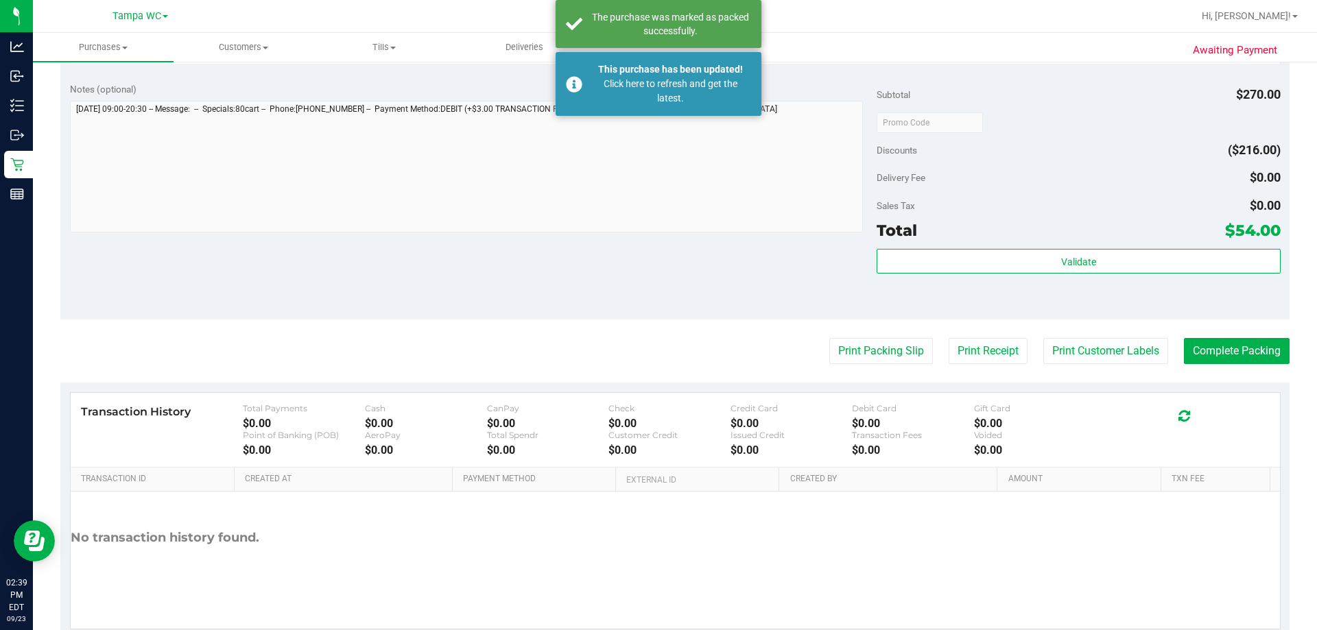
drag, startPoint x: 745, startPoint y: 321, endPoint x: 711, endPoint y: 254, distance: 74.5
click at [656, 320] on purchase-details "Back Edit Purchase Cancel Purchase View Profile # 11994516 BioTrack ID: - Submi…" at bounding box center [674, 89] width 1229 height 1099
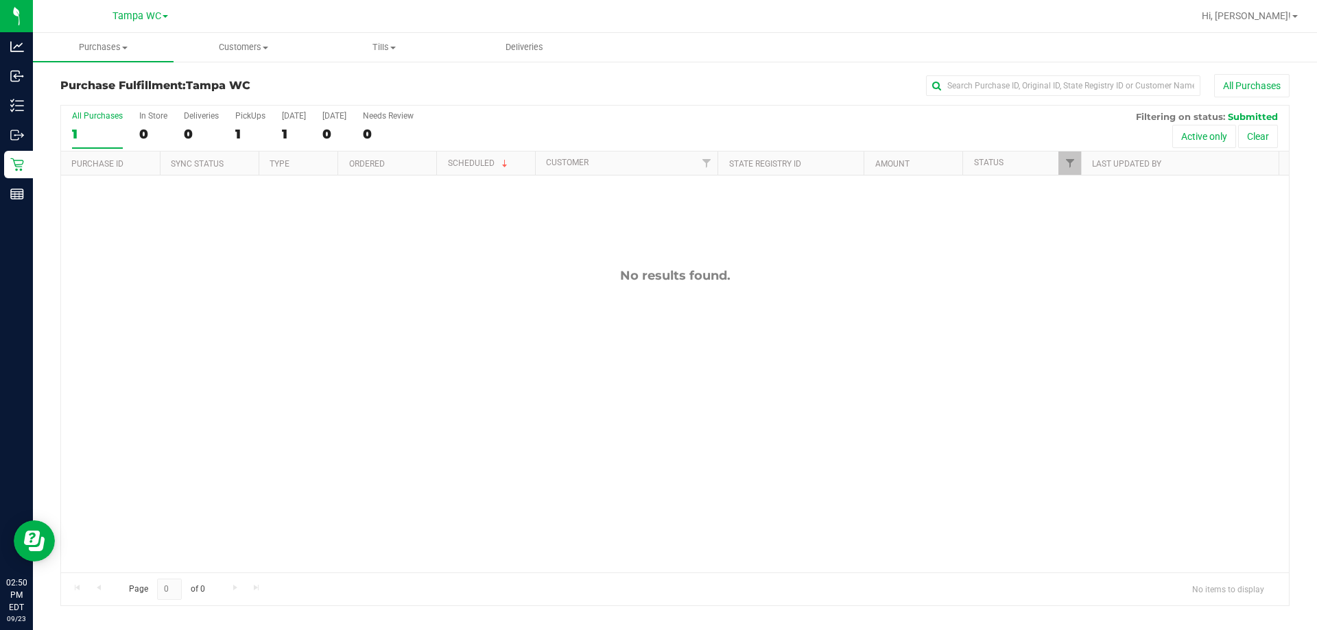
click at [378, 331] on div "No results found." at bounding box center [674, 421] width 1227 height 490
click at [195, 260] on div "11994755 (327070506) N/A Pickup [DATE] 2:52 PM EDT 9/23/2025 $14.00 Submitted […" at bounding box center [674, 374] width 1227 height 397
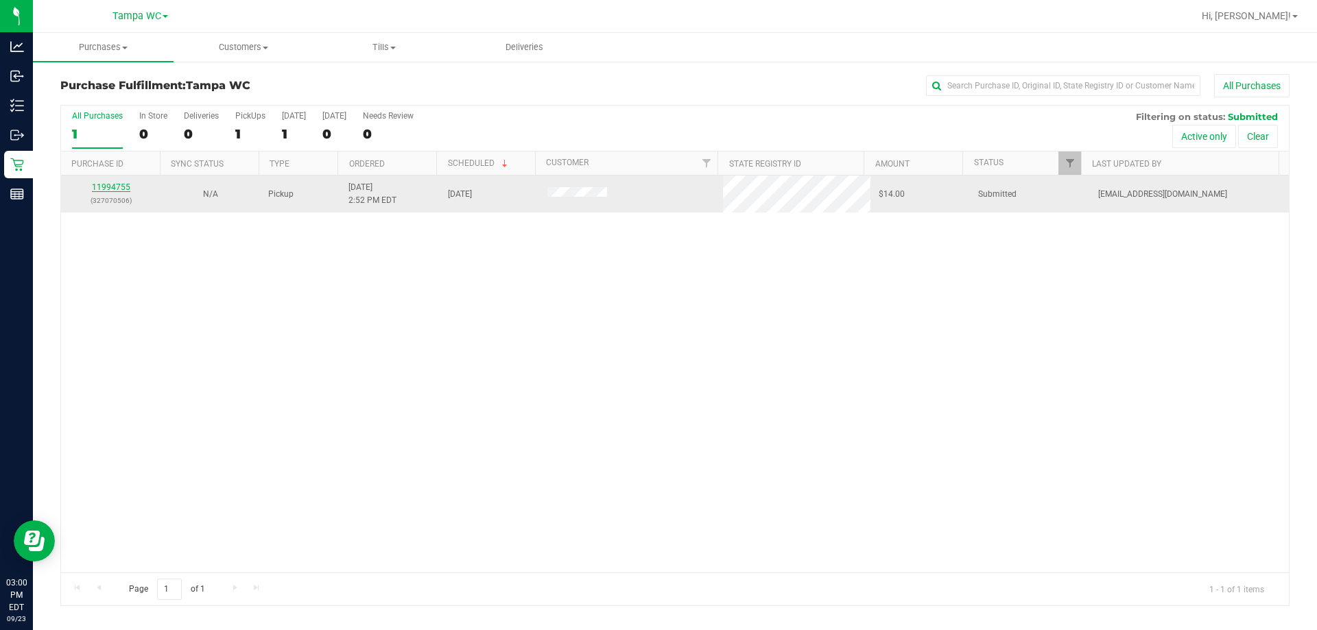
click at [121, 184] on link "11994755" at bounding box center [111, 187] width 38 height 10
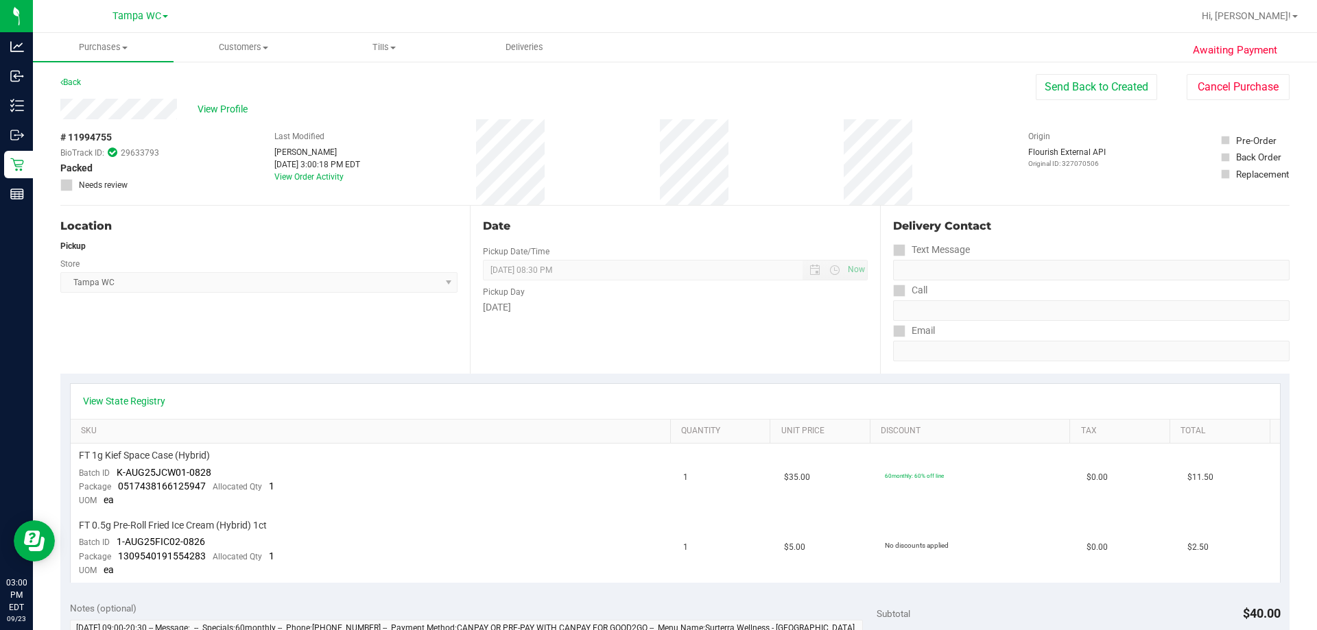
click at [75, 75] on div "Back" at bounding box center [70, 82] width 21 height 16
click at [74, 79] on link "Back" at bounding box center [70, 82] width 21 height 10
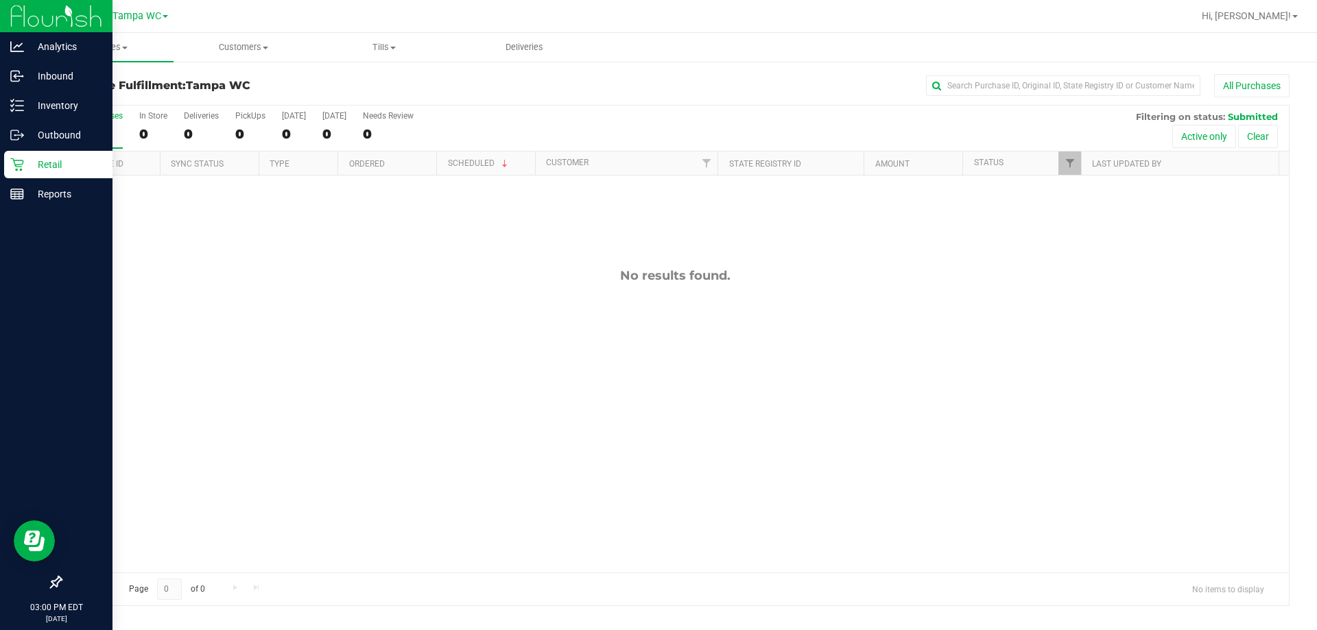
click at [30, 163] on p "Retail" at bounding box center [65, 164] width 82 height 16
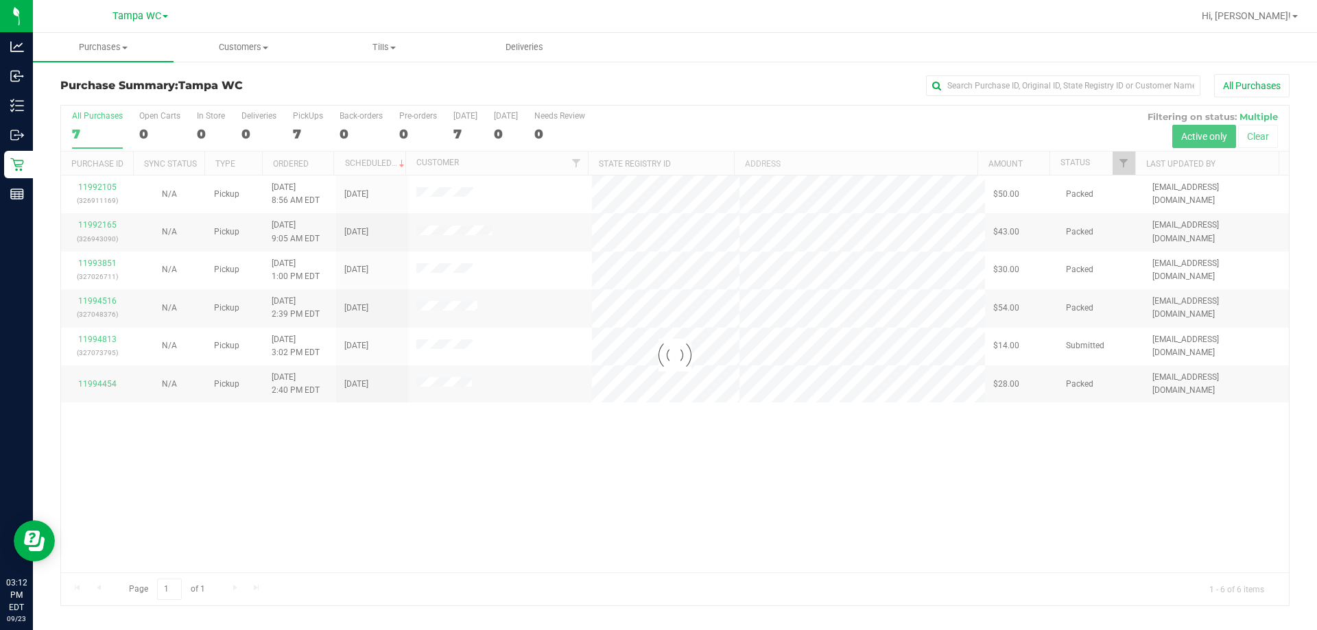
click at [600, 446] on div at bounding box center [674, 356] width 1227 height 500
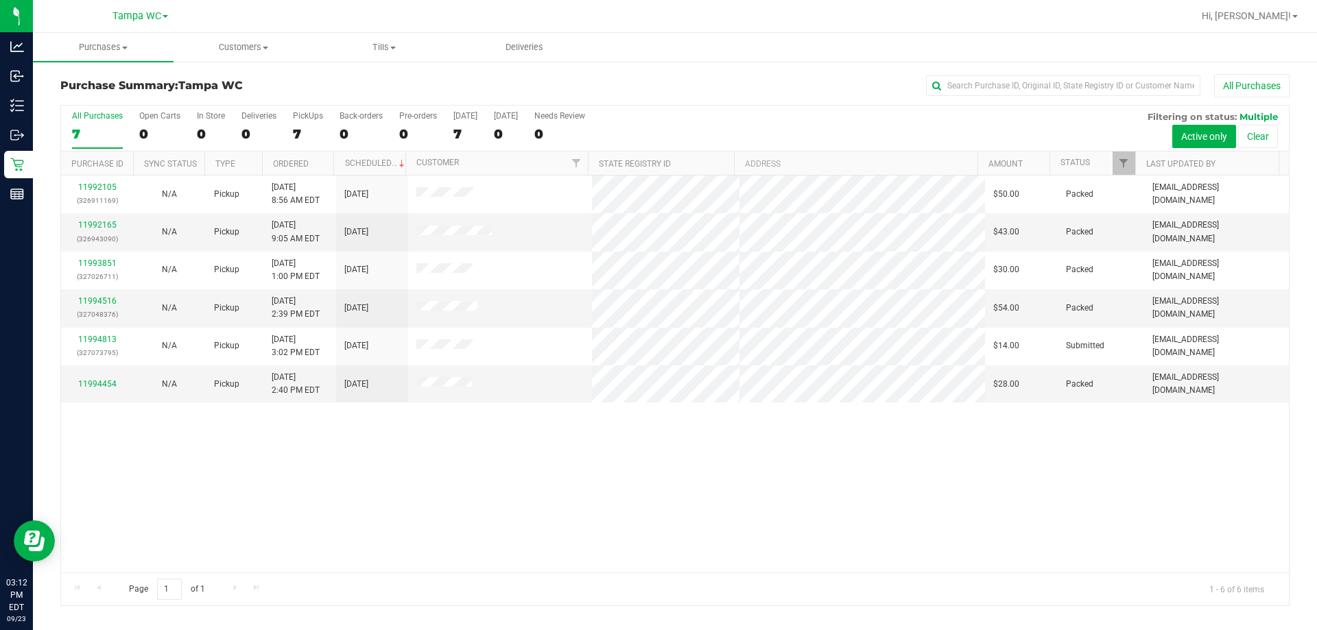
click at [313, 73] on div "Purchase Summary: Tampa WC All Purchases All Purchases 7 Open Carts 0 In Store …" at bounding box center [675, 340] width 1284 height 560
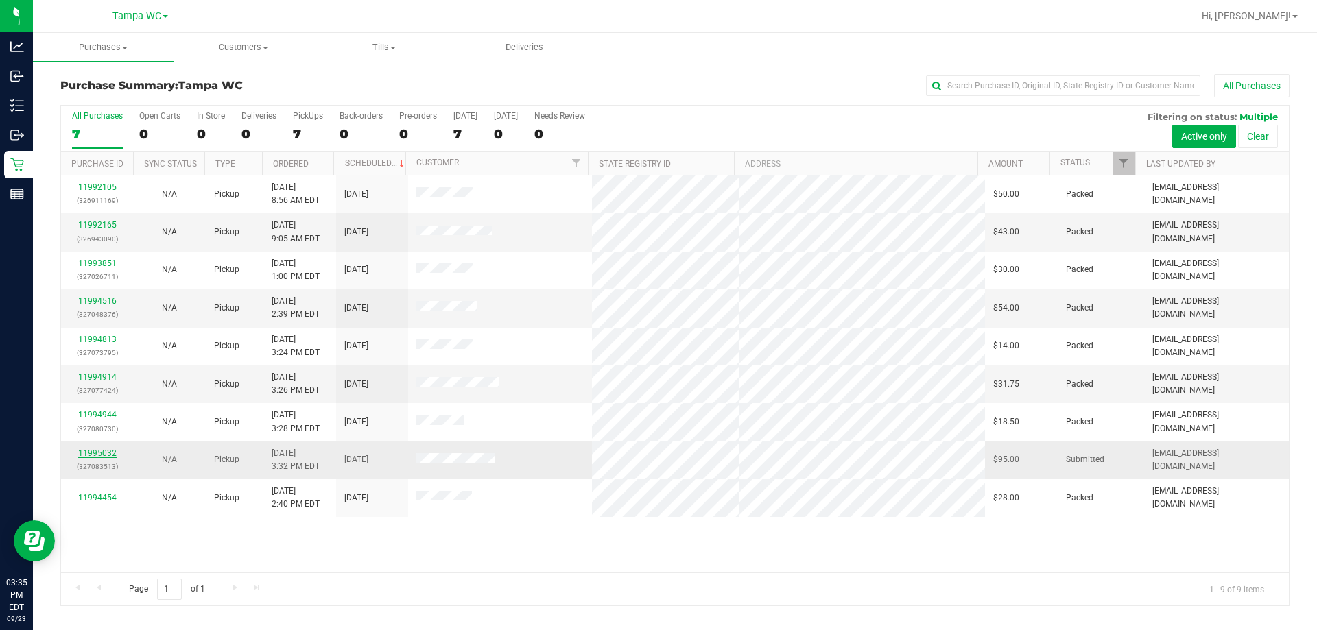
click at [108, 456] on link "11995032" at bounding box center [97, 453] width 38 height 10
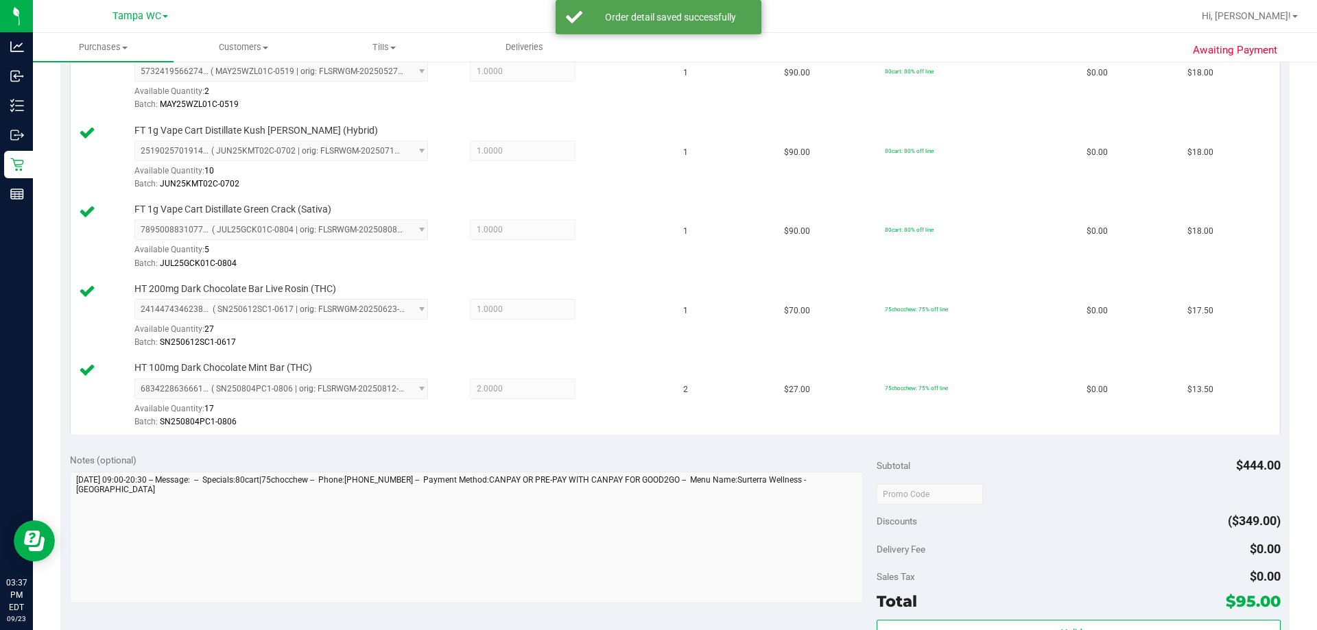
scroll to position [686, 0]
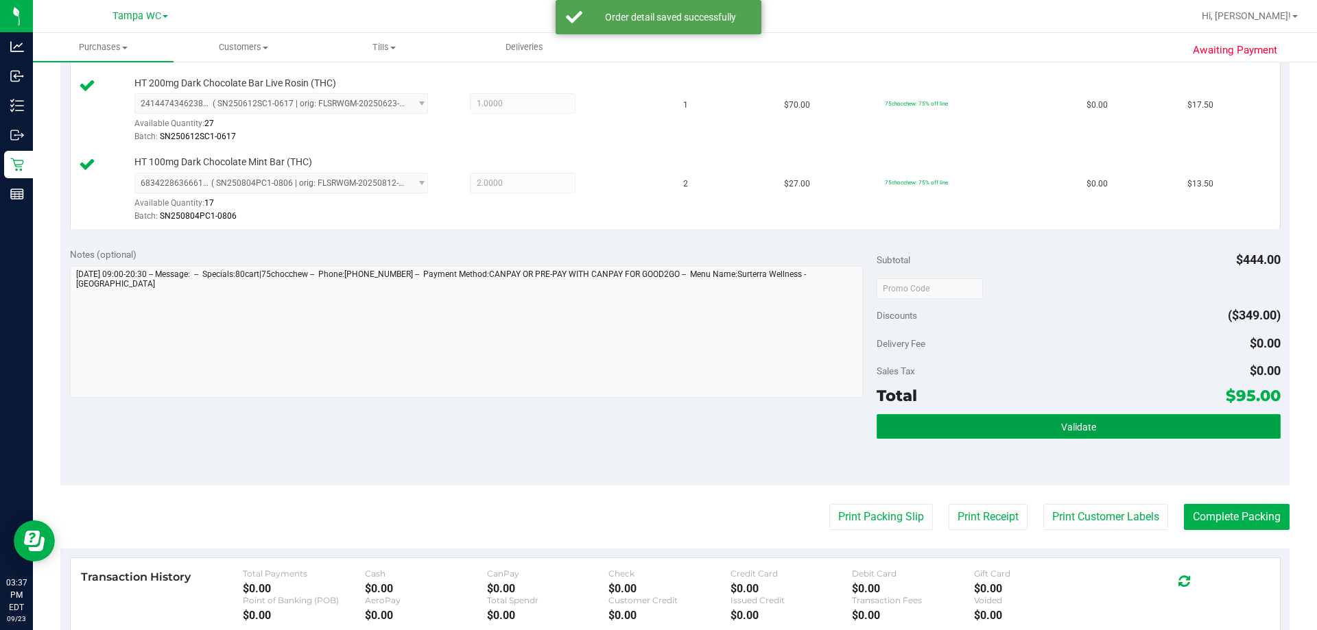
click at [656, 428] on button "Validate" at bounding box center [1077, 426] width 403 height 25
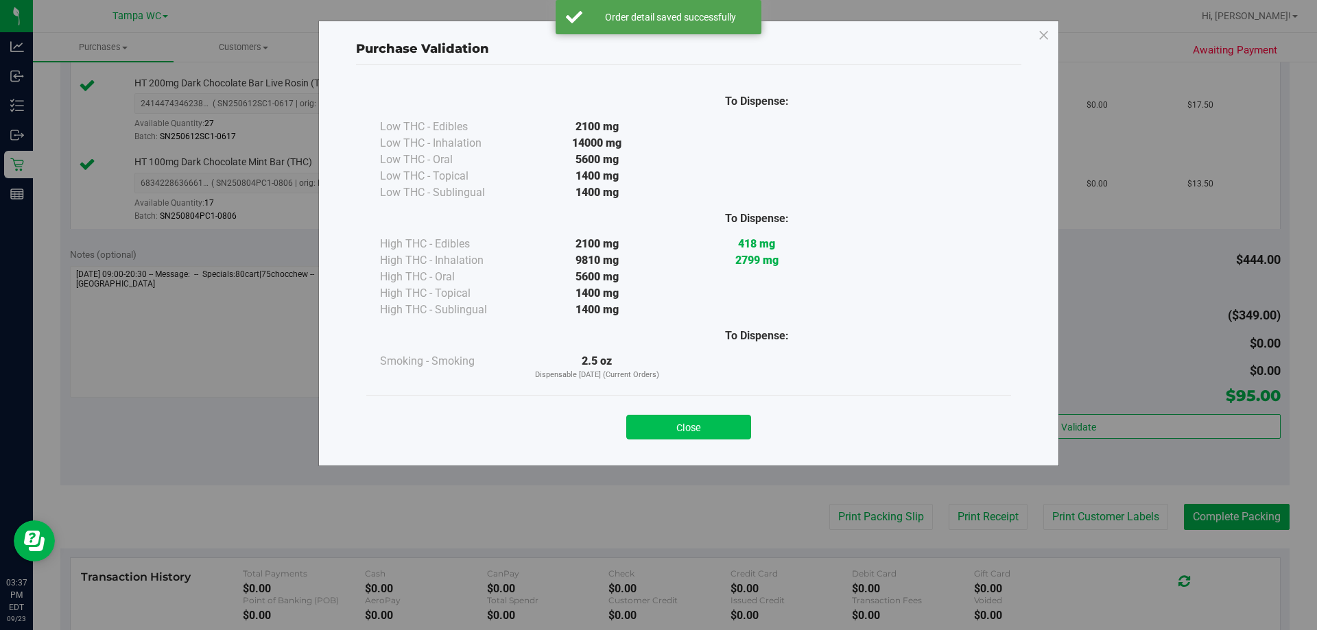
click at [656, 433] on button "Close" at bounding box center [688, 427] width 125 height 25
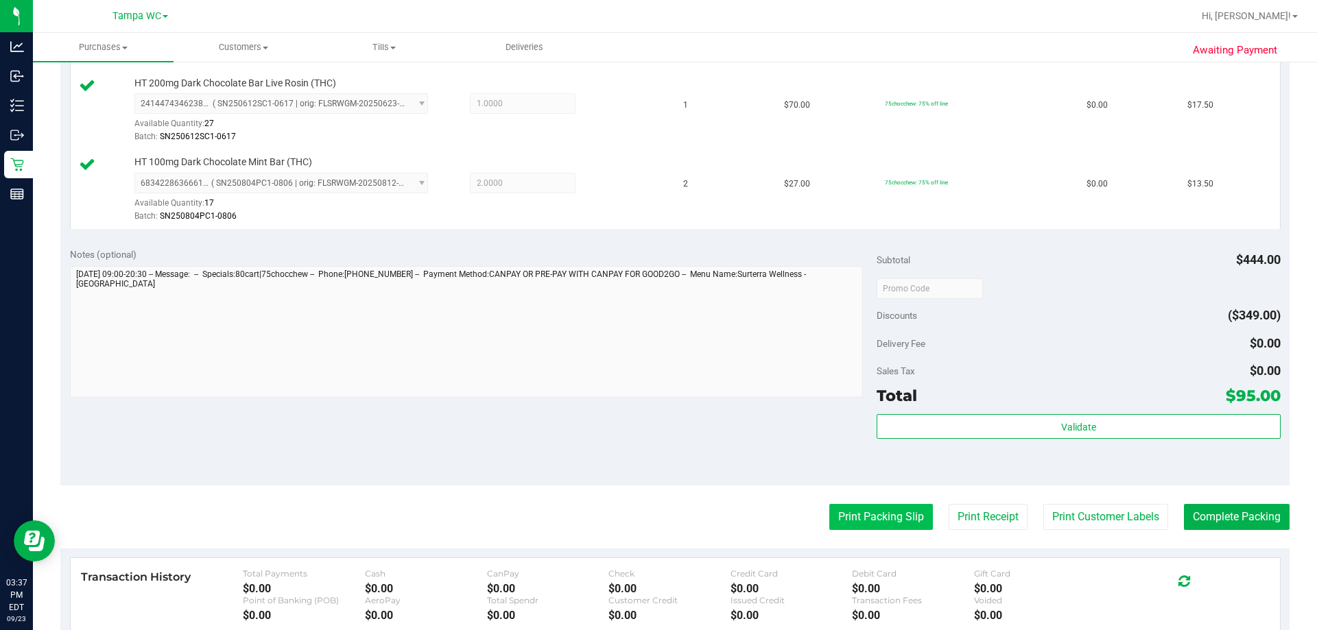
click at [656, 516] on button "Print Packing Slip" at bounding box center [881, 517] width 104 height 26
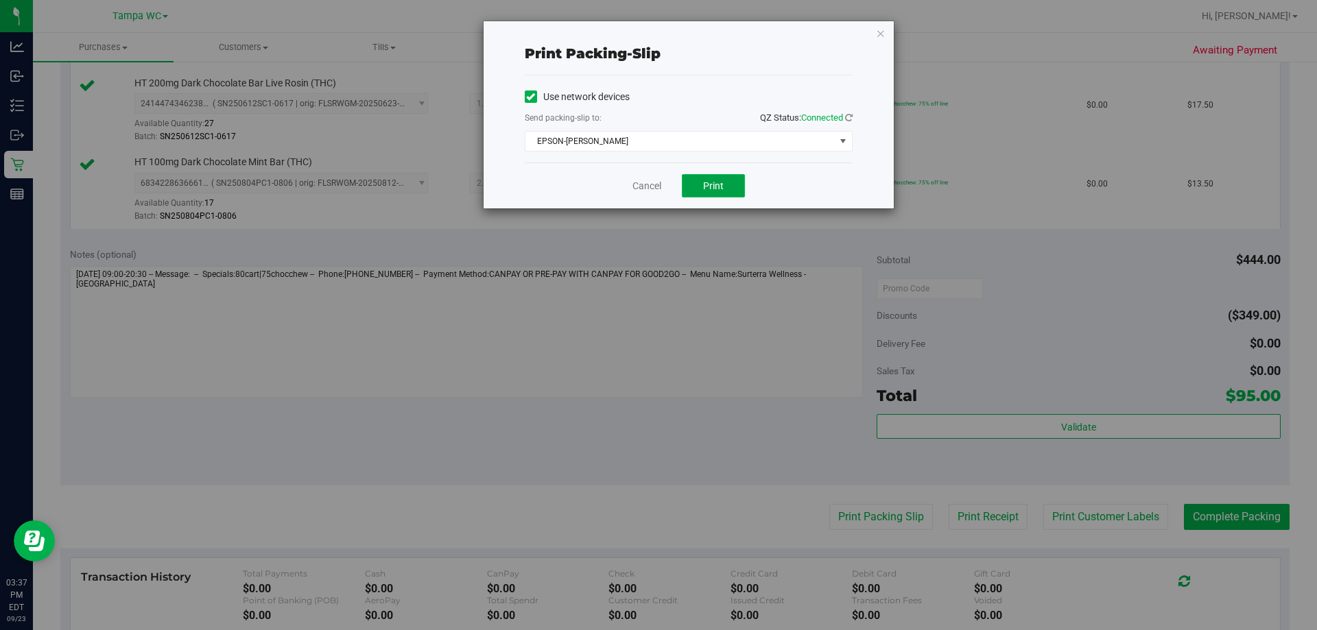
click at [656, 186] on span "Print" at bounding box center [713, 185] width 21 height 11
click at [653, 180] on link "Cancel" at bounding box center [646, 186] width 29 height 14
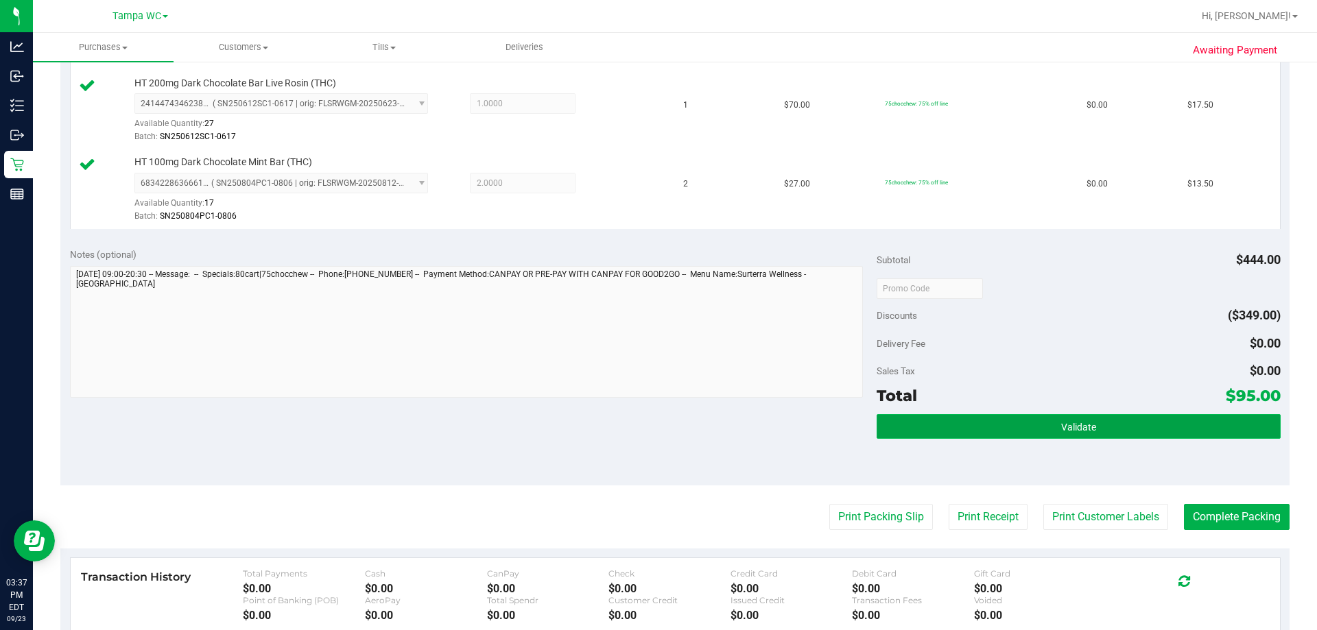
click at [656, 431] on button "Validate" at bounding box center [1077, 426] width 403 height 25
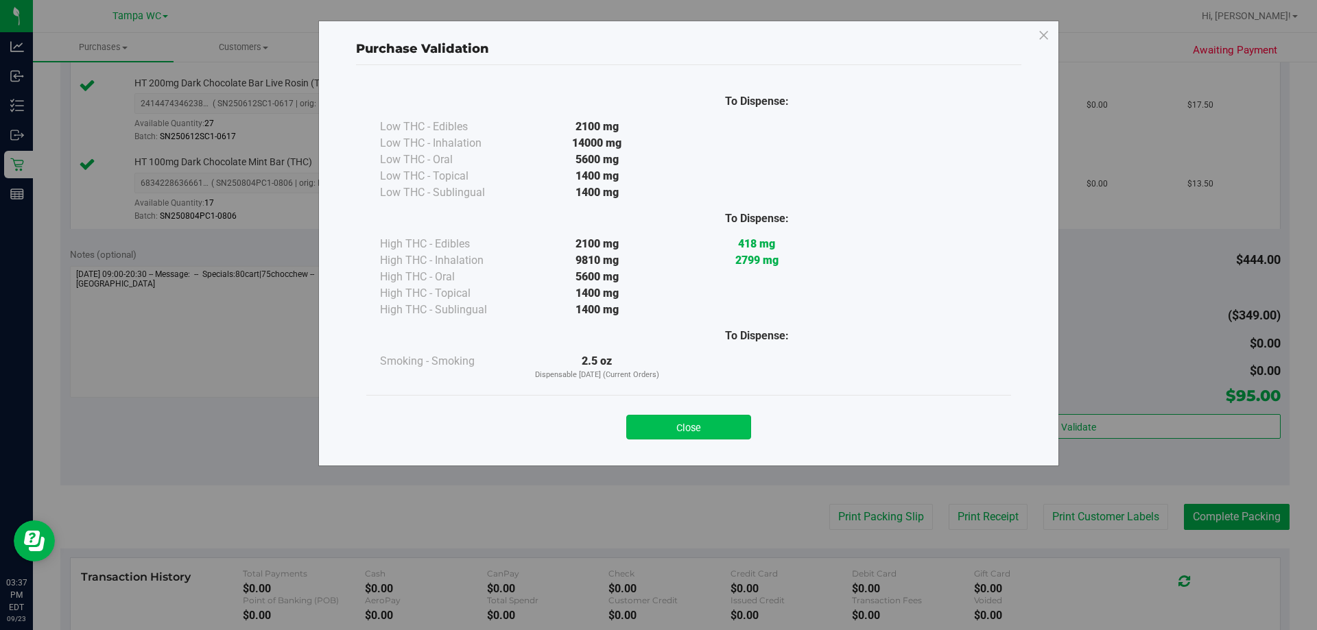
click at [656, 418] on button "Close" at bounding box center [688, 427] width 125 height 25
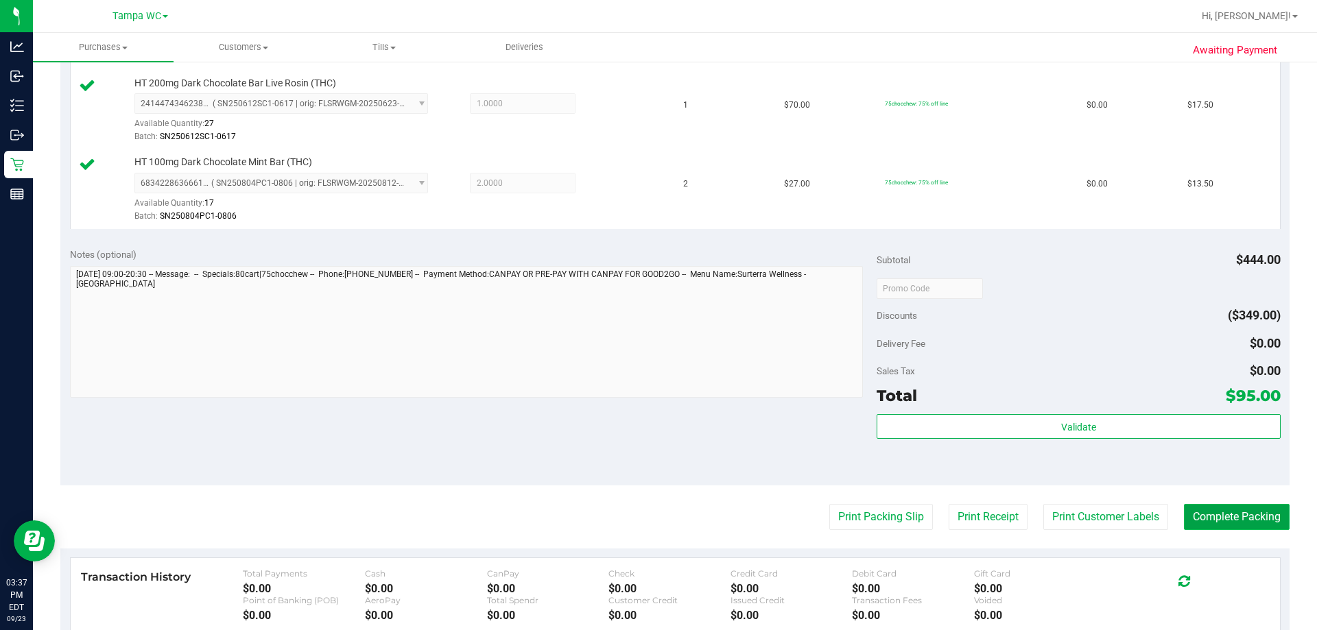
click at [656, 508] on button "Complete Packing" at bounding box center [1236, 517] width 106 height 26
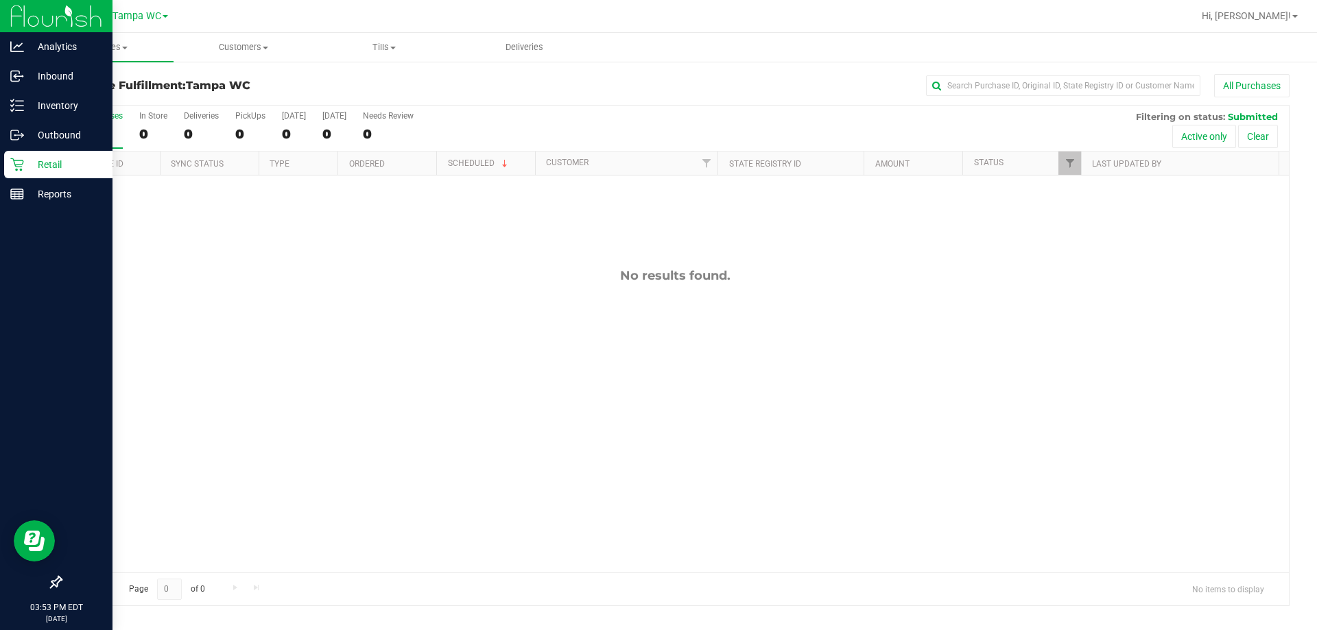
click at [21, 156] on div "Retail" at bounding box center [58, 164] width 108 height 27
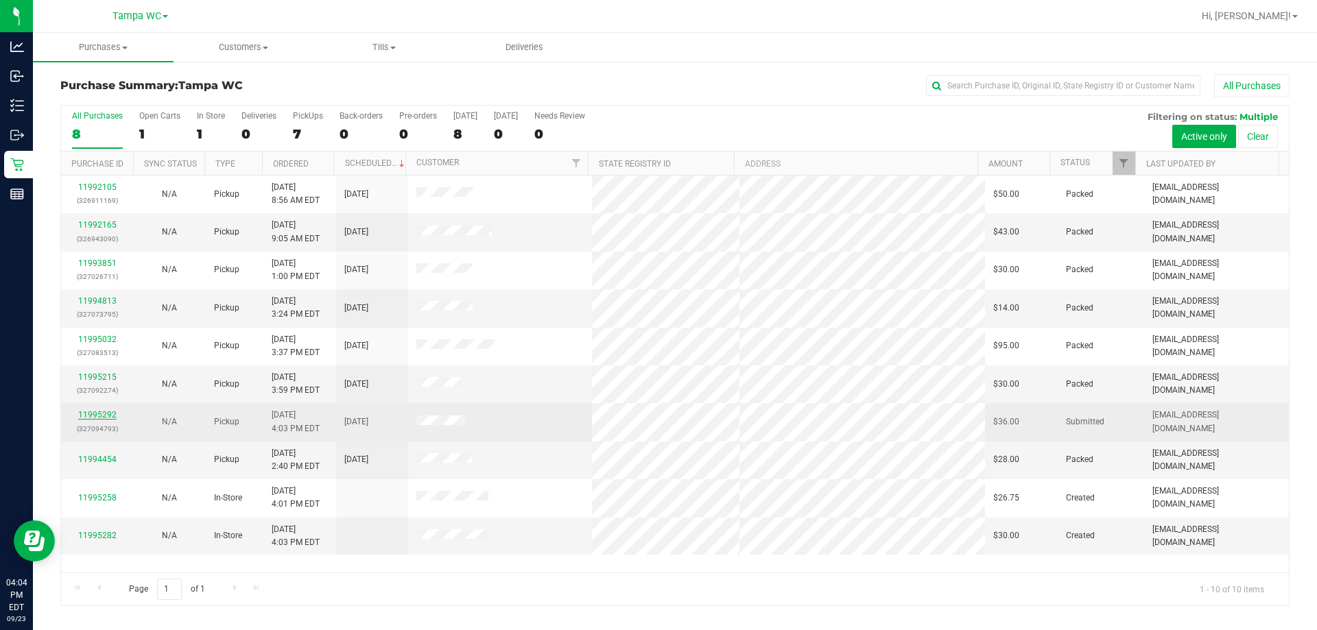
click at [86, 411] on link "11995292" at bounding box center [97, 415] width 38 height 10
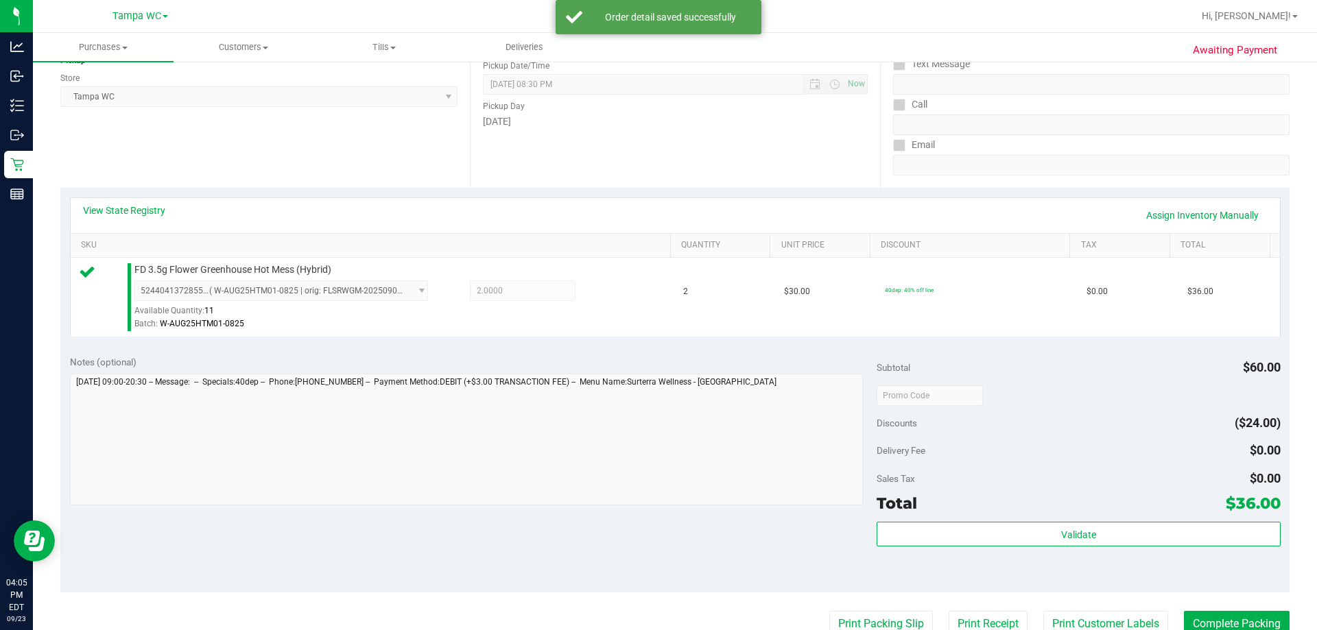
scroll to position [274, 0]
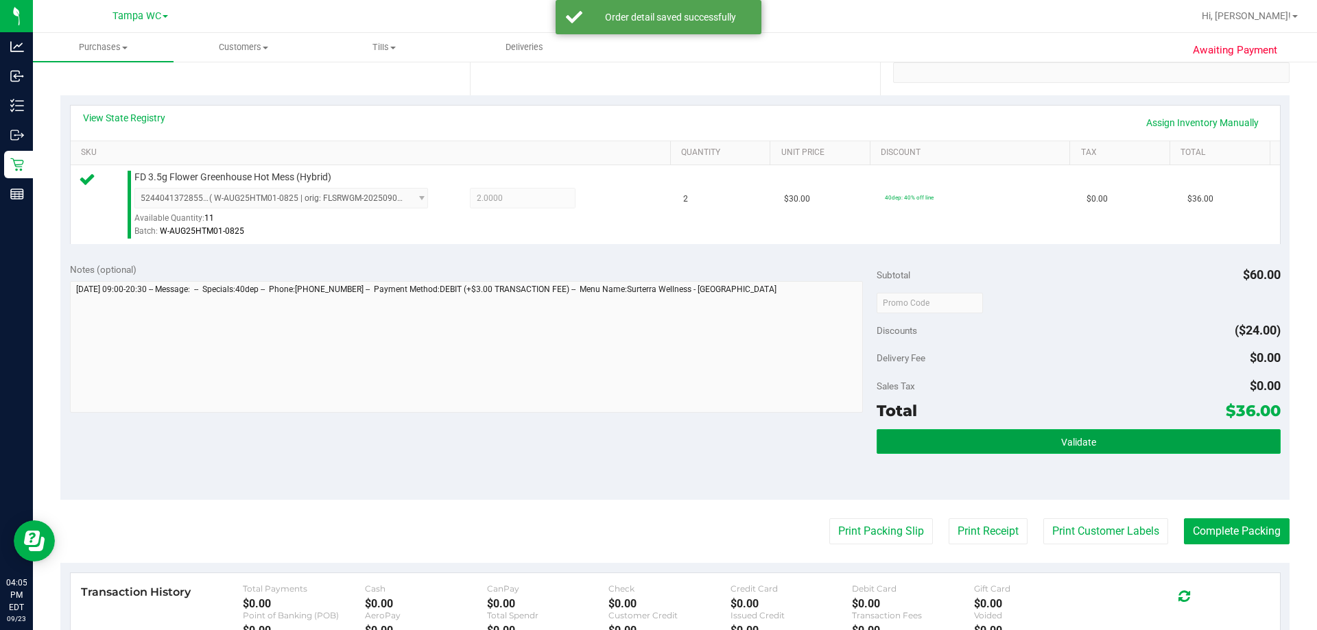
click at [656, 440] on button "Validate" at bounding box center [1077, 441] width 403 height 25
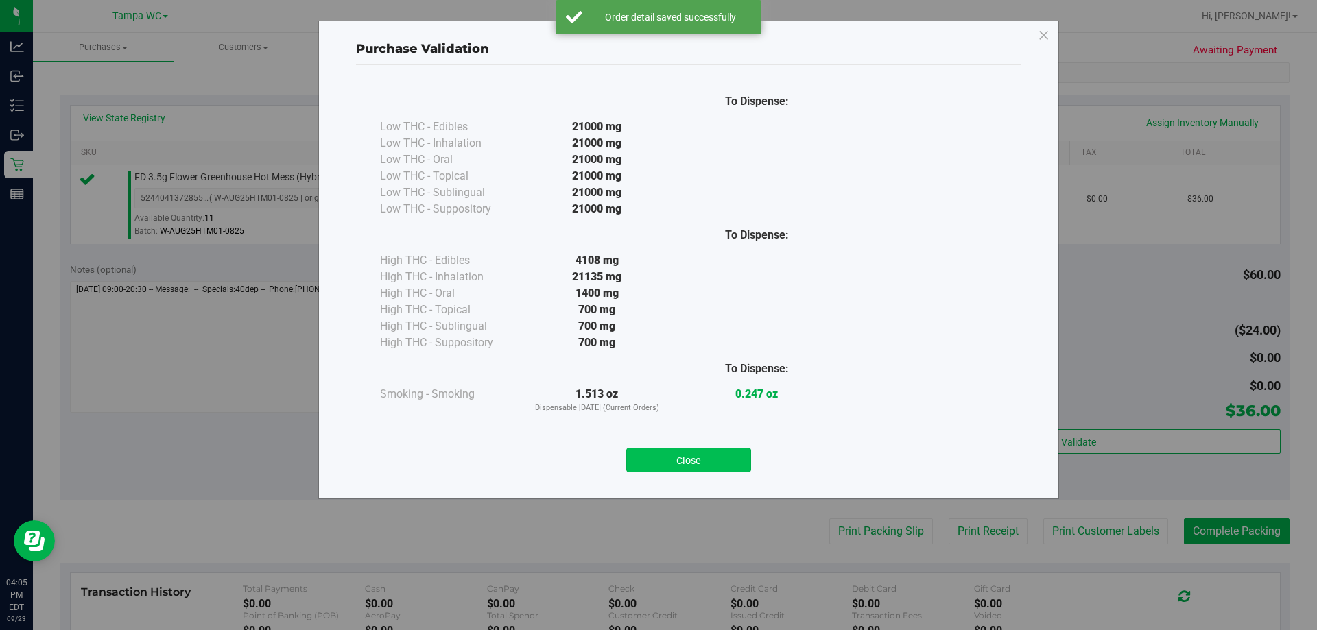
click at [656, 464] on button "Close" at bounding box center [688, 460] width 125 height 25
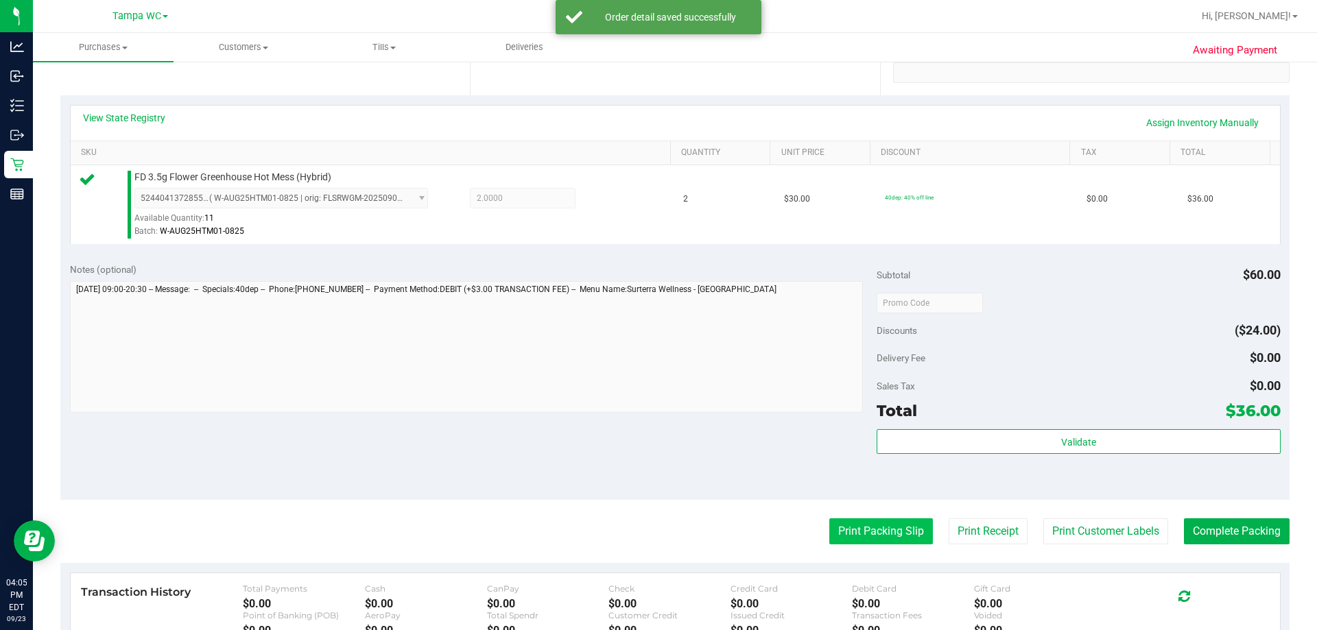
drag, startPoint x: 820, startPoint y: 512, endPoint x: 828, endPoint y: 521, distance: 12.1
click at [656, 513] on purchase-details "Back Edit Purchase Cancel Purchase View Profile # 11995292 BioTrack ID: - Submi…" at bounding box center [674, 310] width 1229 height 1020
click at [656, 525] on button "Print Packing Slip" at bounding box center [881, 531] width 104 height 26
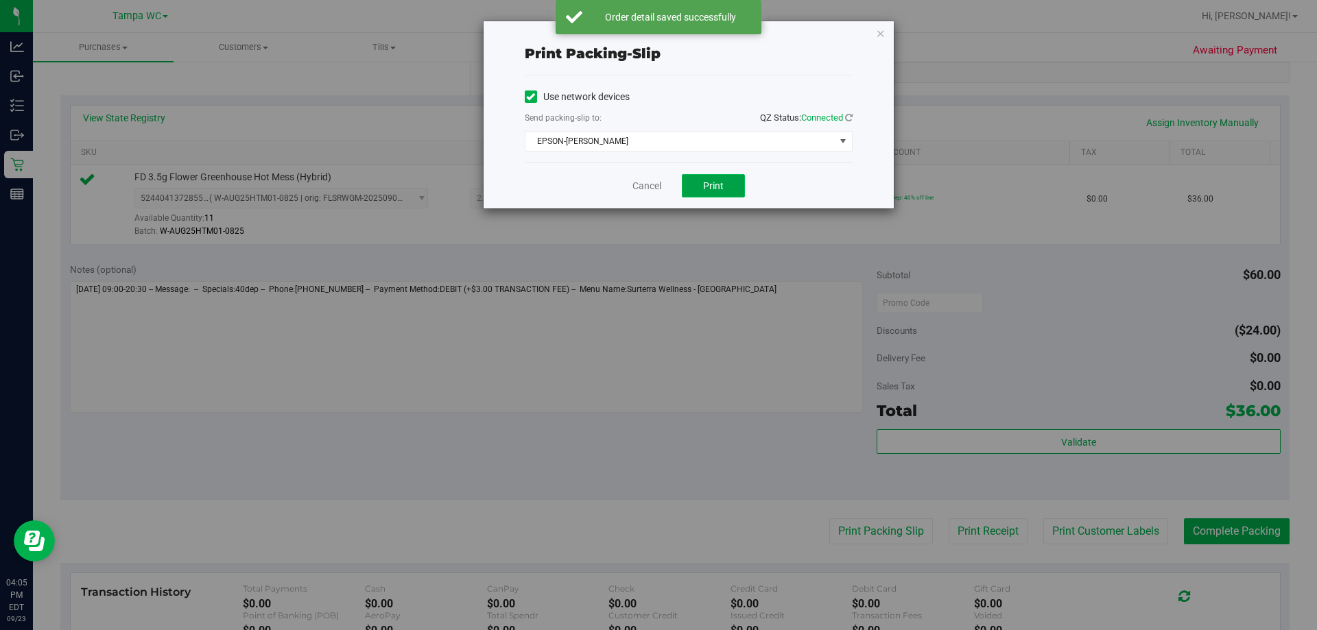
click at [656, 190] on span "Print" at bounding box center [713, 185] width 21 height 11
click at [652, 184] on link "Cancel" at bounding box center [646, 186] width 29 height 14
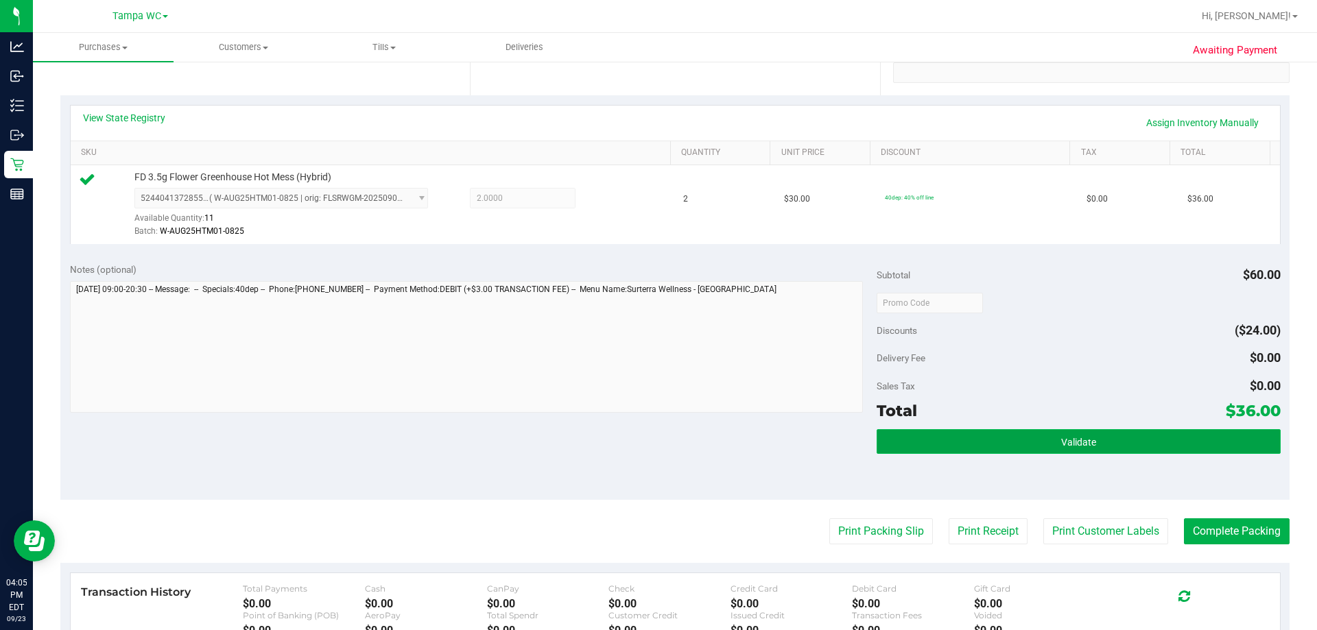
click at [656, 453] on button "Validate" at bounding box center [1077, 441] width 403 height 25
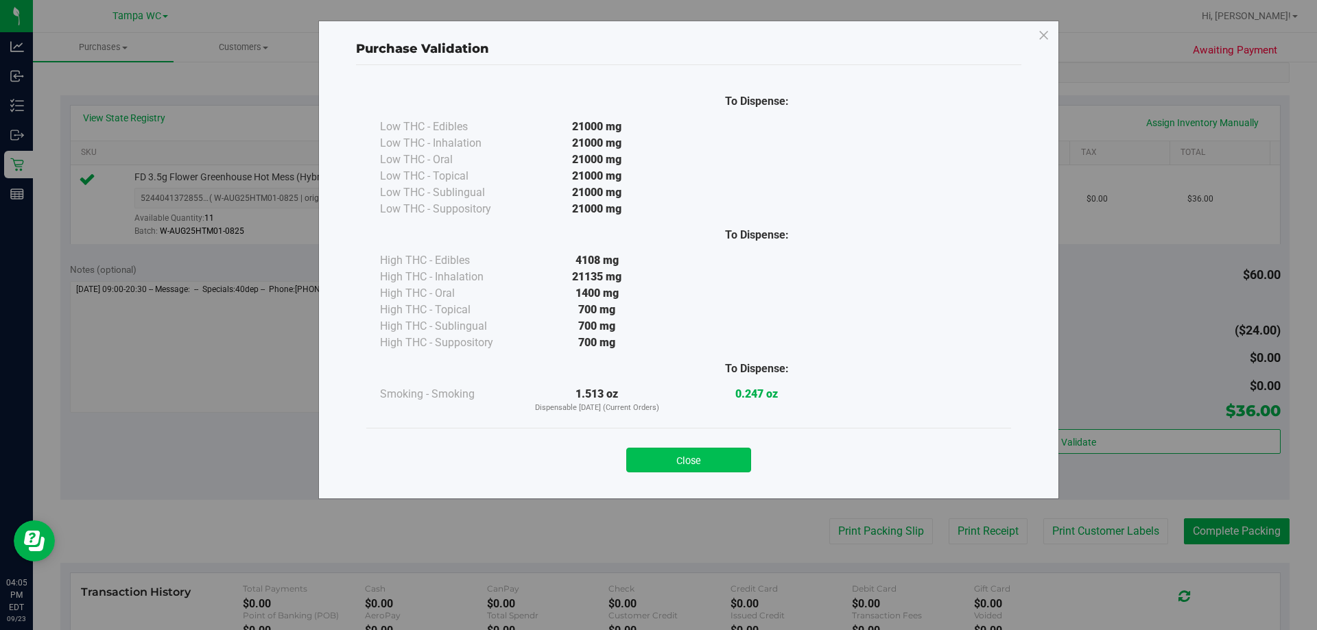
click at [656, 451] on button "Close" at bounding box center [688, 460] width 125 height 25
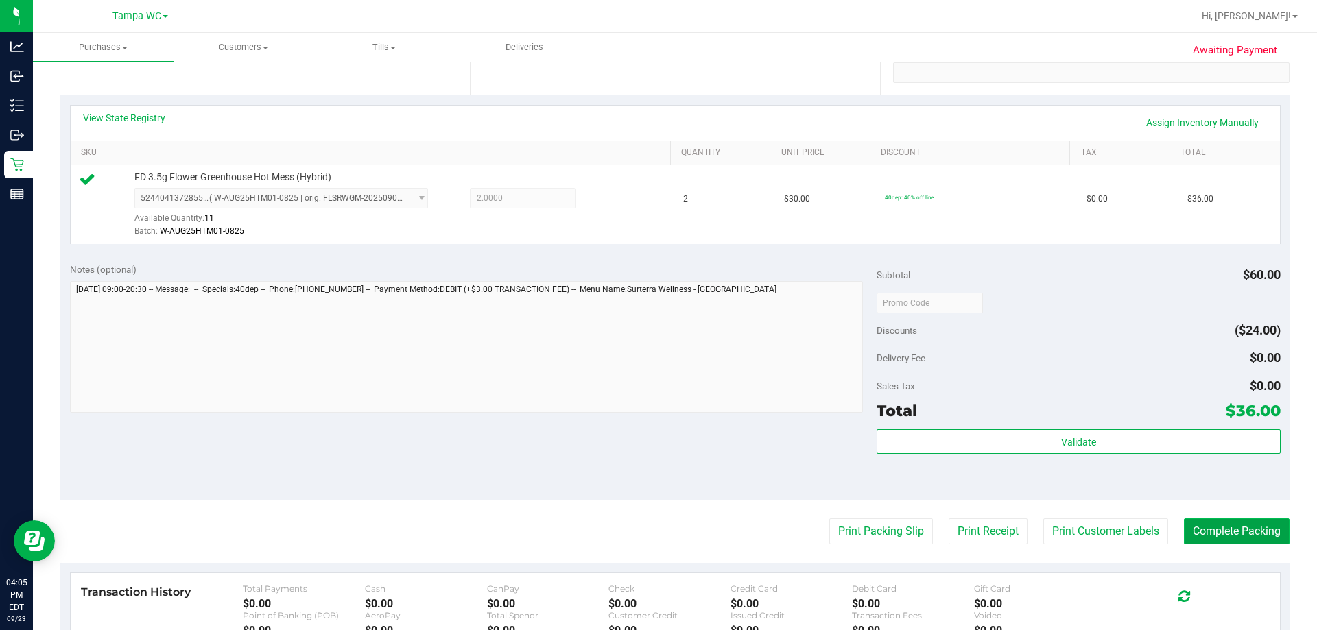
click at [656, 532] on button "Complete Packing" at bounding box center [1236, 531] width 106 height 26
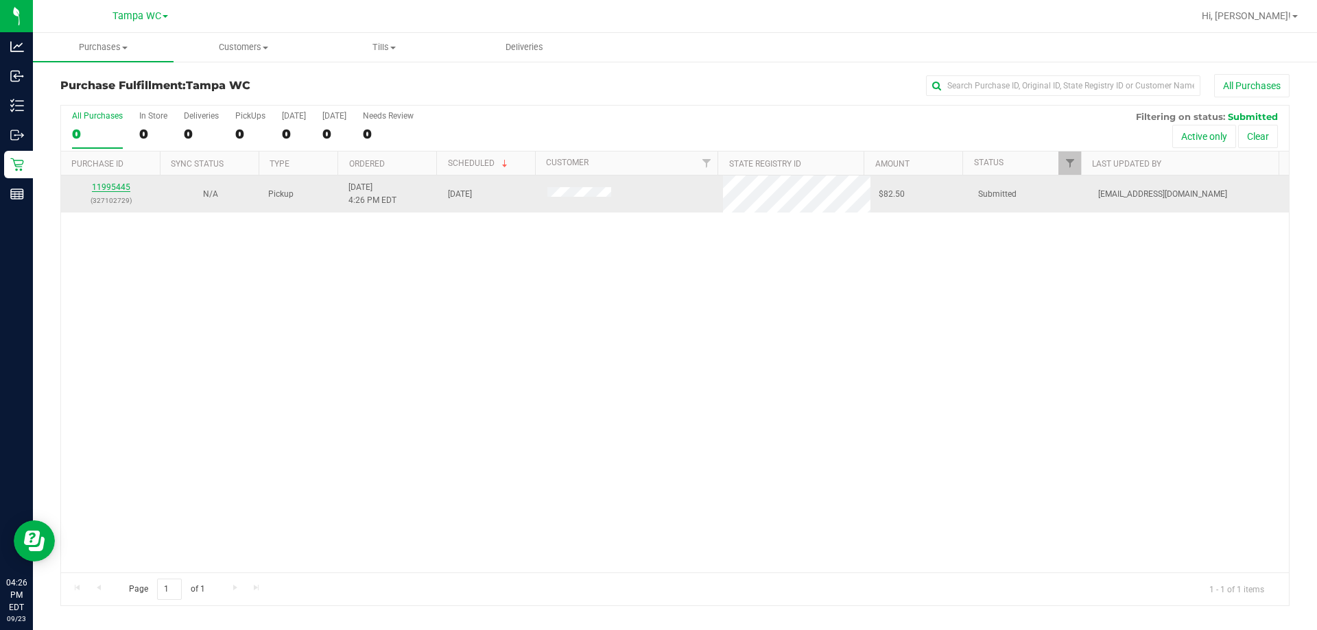
click at [119, 190] on link "11995445" at bounding box center [111, 187] width 38 height 10
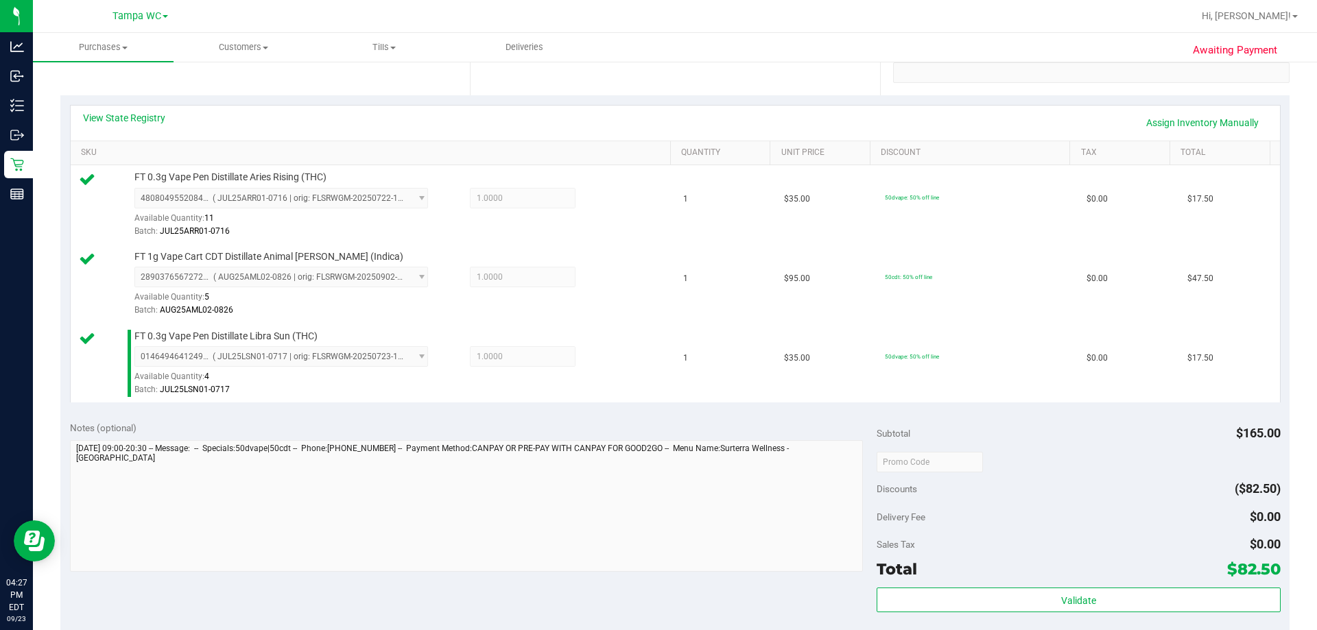
scroll to position [480, 0]
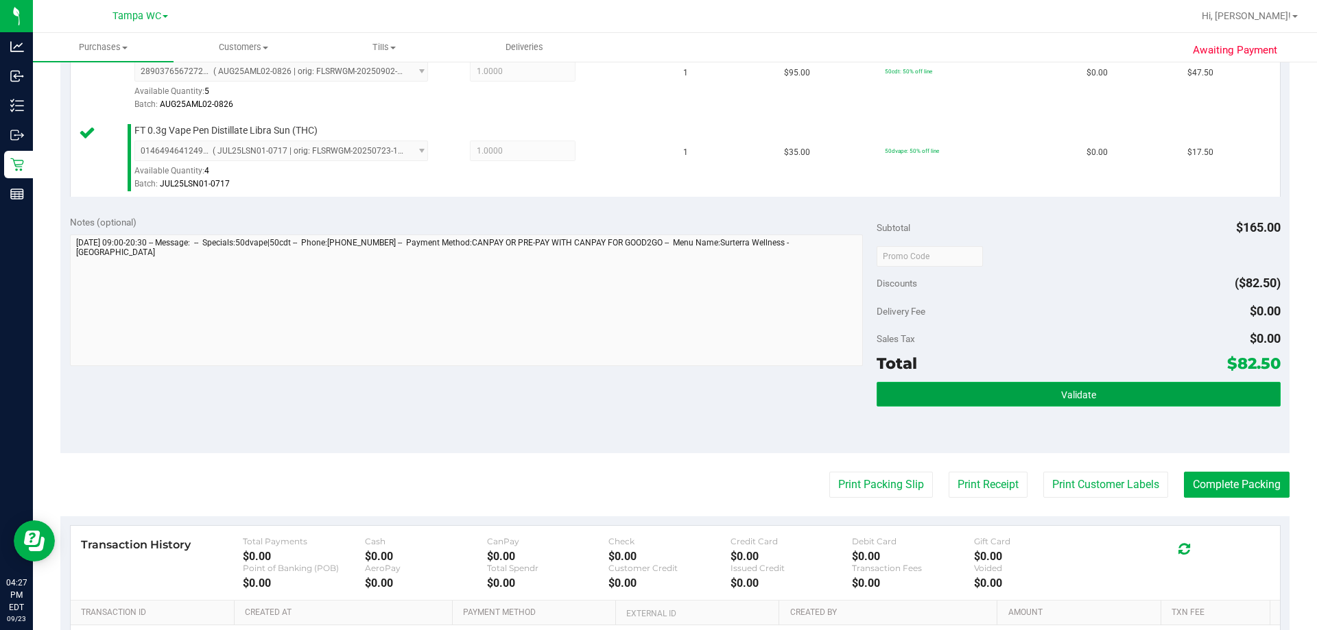
click at [656, 387] on button "Validate" at bounding box center [1077, 394] width 403 height 25
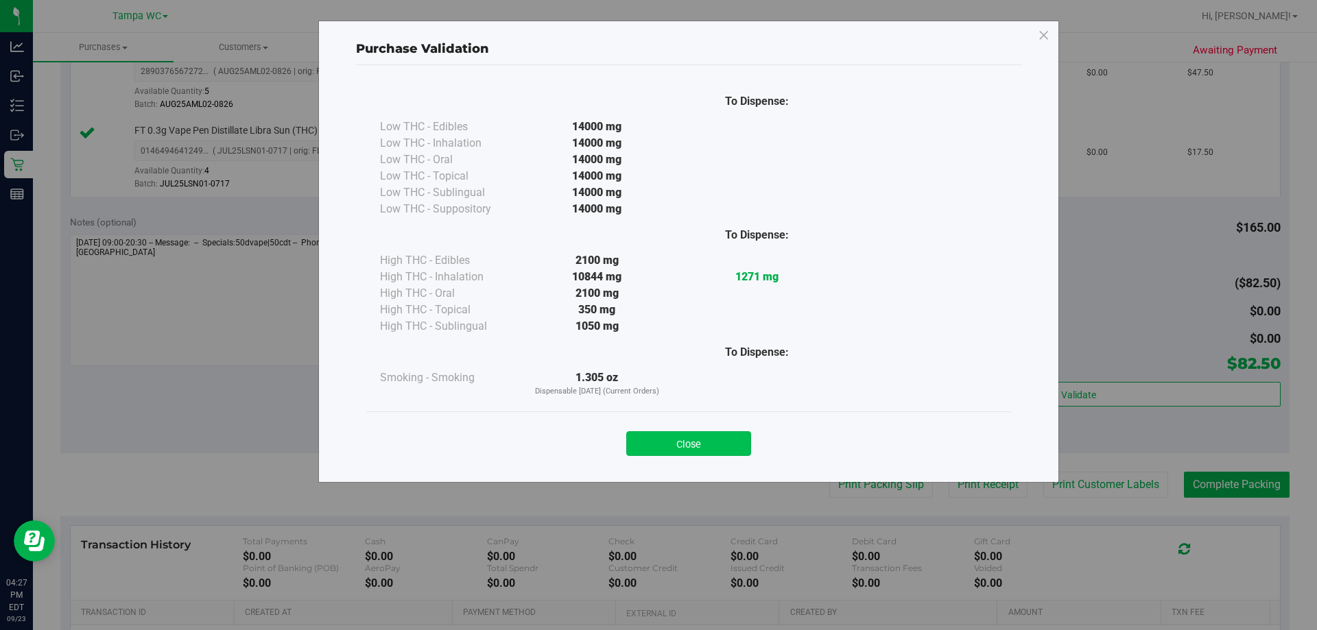
click at [656, 443] on button "Close" at bounding box center [688, 443] width 125 height 25
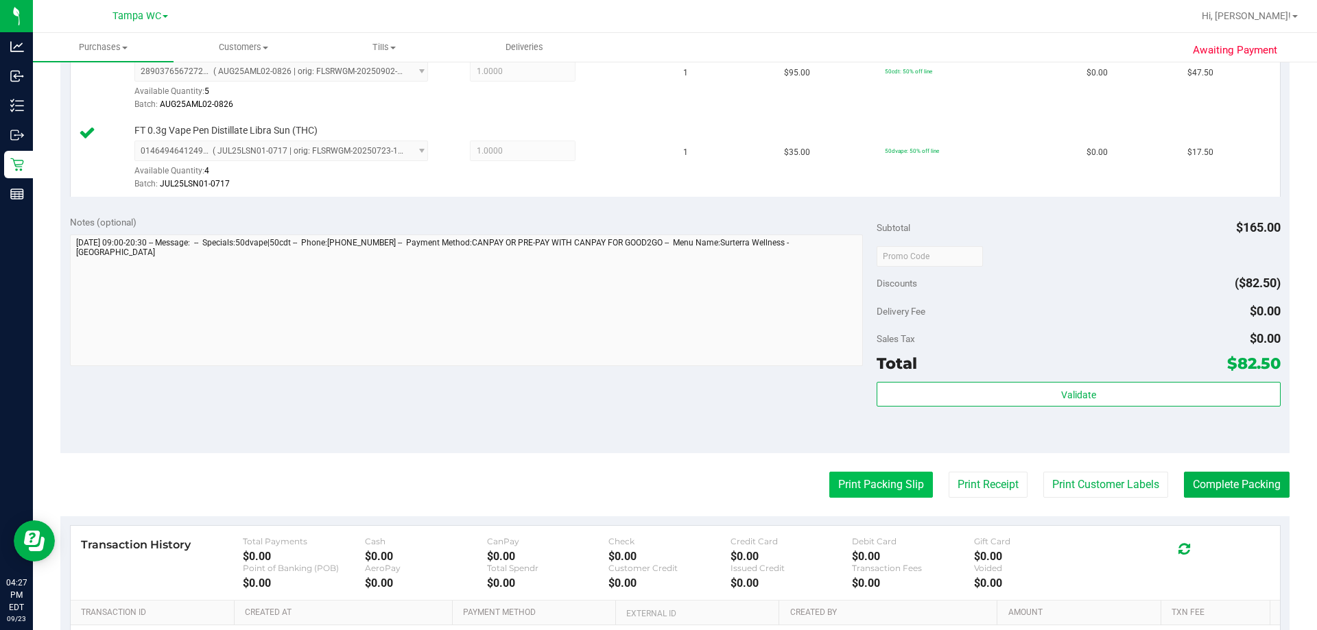
click at [656, 494] on button "Print Packing Slip" at bounding box center [881, 485] width 104 height 26
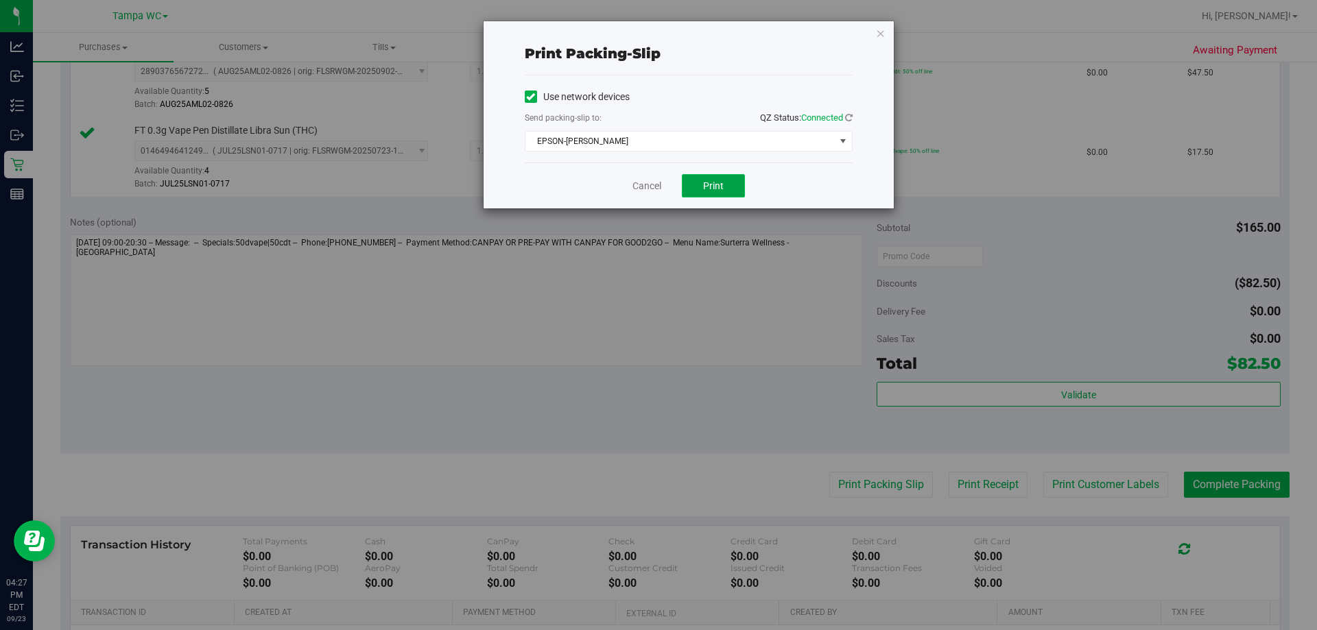
click at [656, 184] on button "Print" at bounding box center [713, 185] width 63 height 23
click at [647, 190] on link "Cancel" at bounding box center [646, 186] width 29 height 14
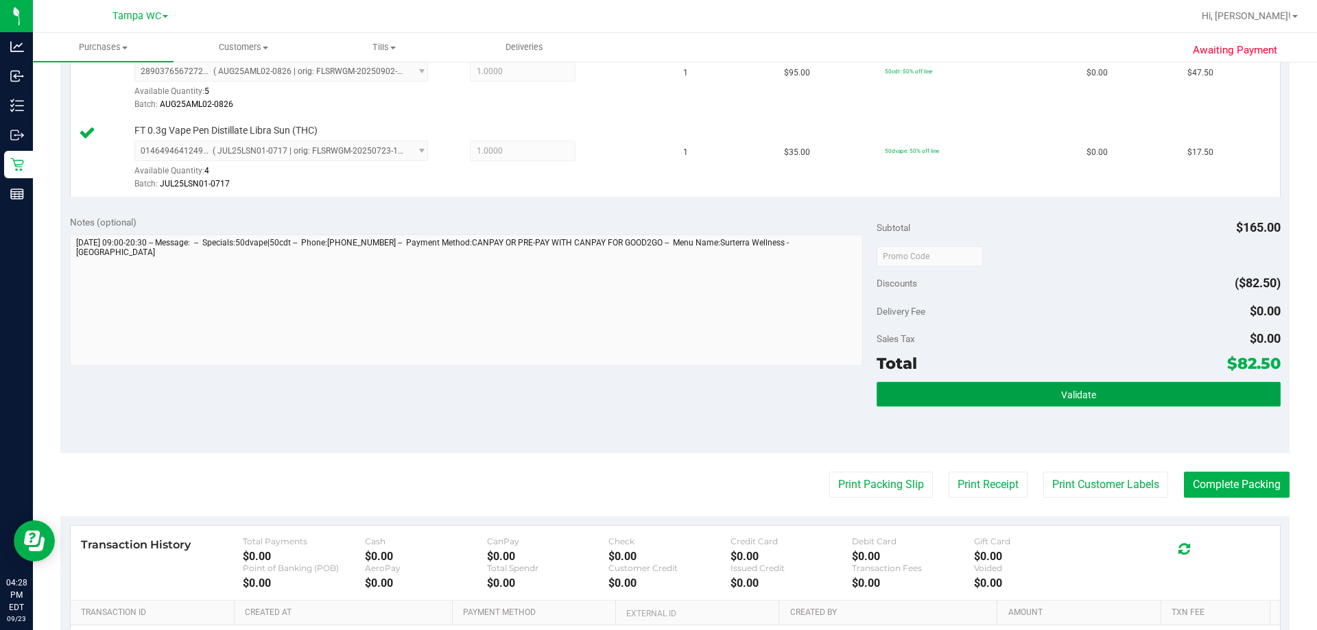
click at [656, 394] on span "Validate" at bounding box center [1078, 394] width 35 height 11
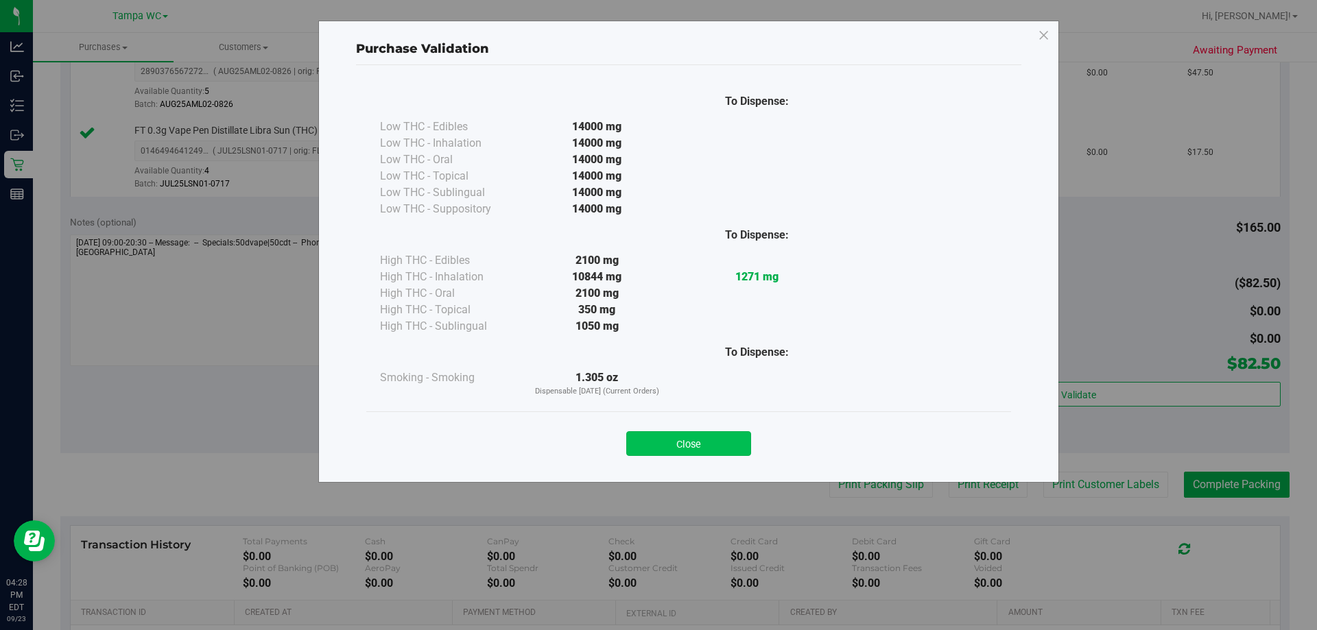
click at [656, 442] on button "Close" at bounding box center [688, 443] width 125 height 25
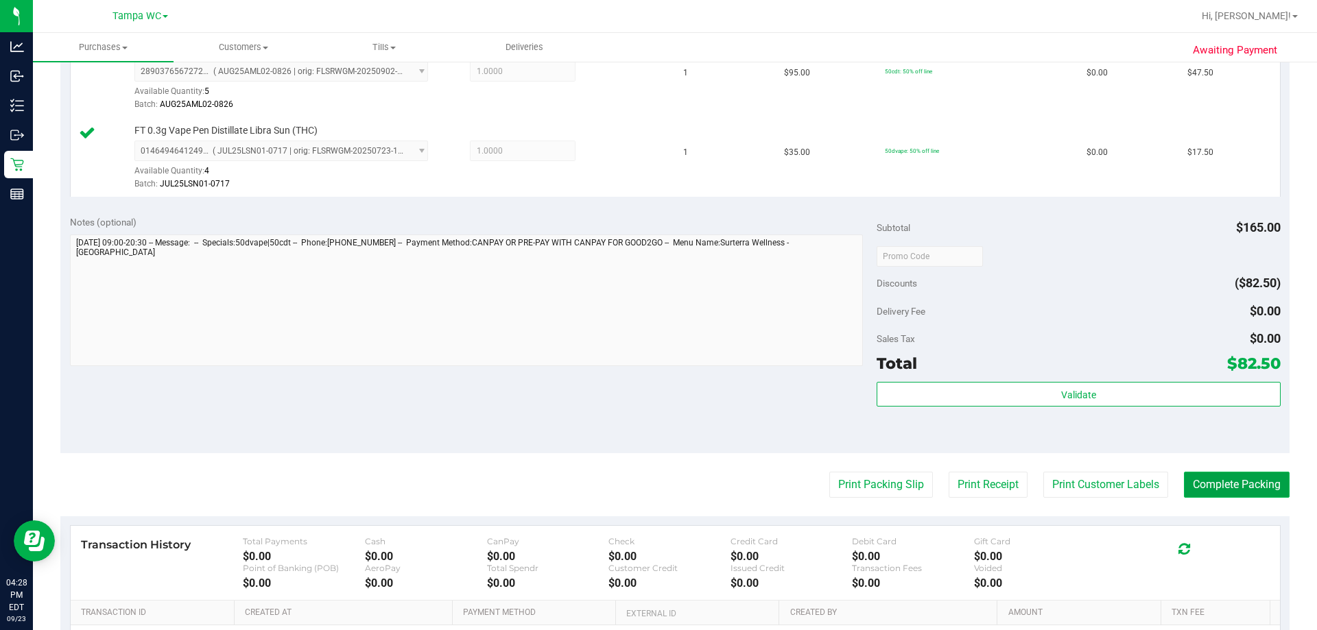
click at [656, 482] on button "Complete Packing" at bounding box center [1236, 485] width 106 height 26
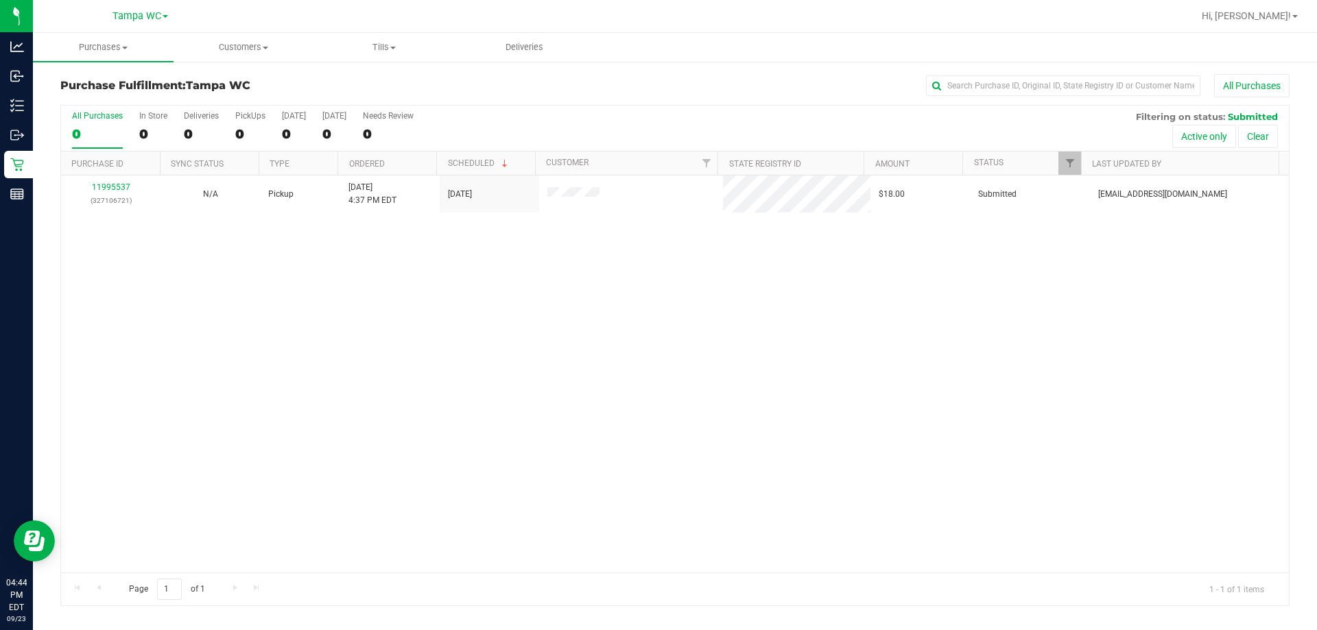
click at [437, 377] on div "11995537 (327106721) N/A Pickup [DATE] 4:37 PM EDT 9/23/2025 $18.00 Submitted […" at bounding box center [674, 374] width 1227 height 397
click at [496, 420] on div "11995537 (327106721) N/A Pickup [DATE] 4:37 PM EDT 9/23/2025 $18.00 Submitted […" at bounding box center [674, 374] width 1227 height 397
click at [203, 218] on div "No results found." at bounding box center [674, 421] width 1227 height 490
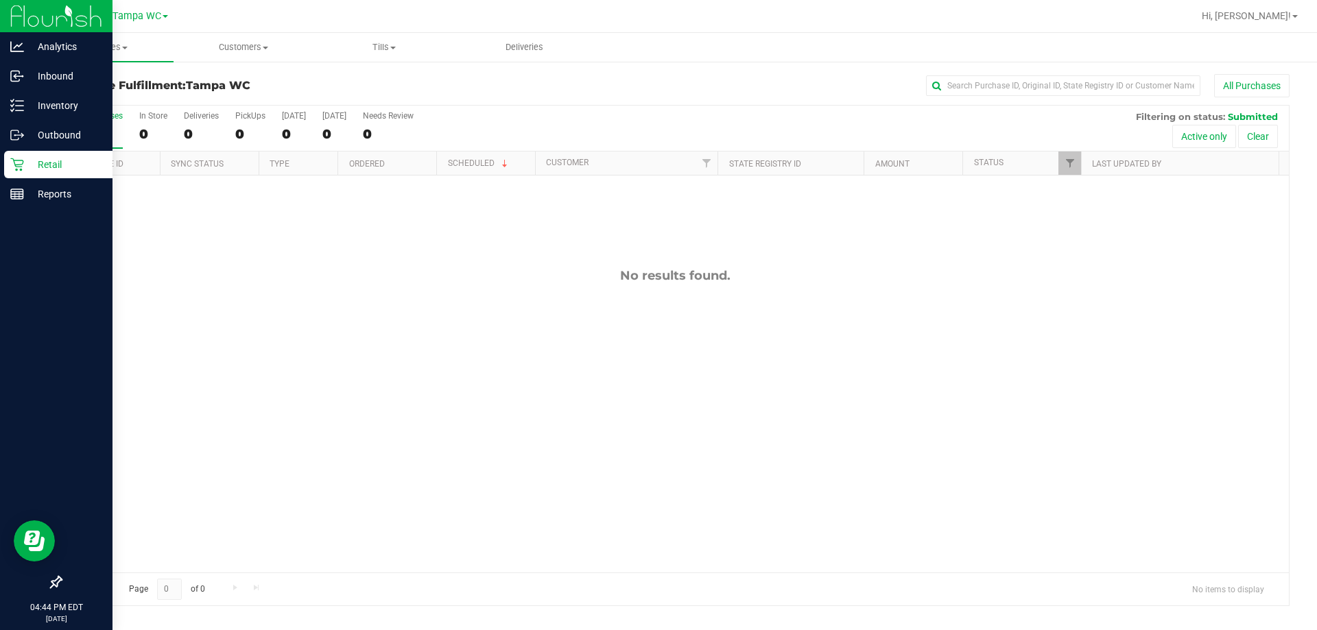
click at [14, 162] on icon at bounding box center [16, 164] width 13 height 13
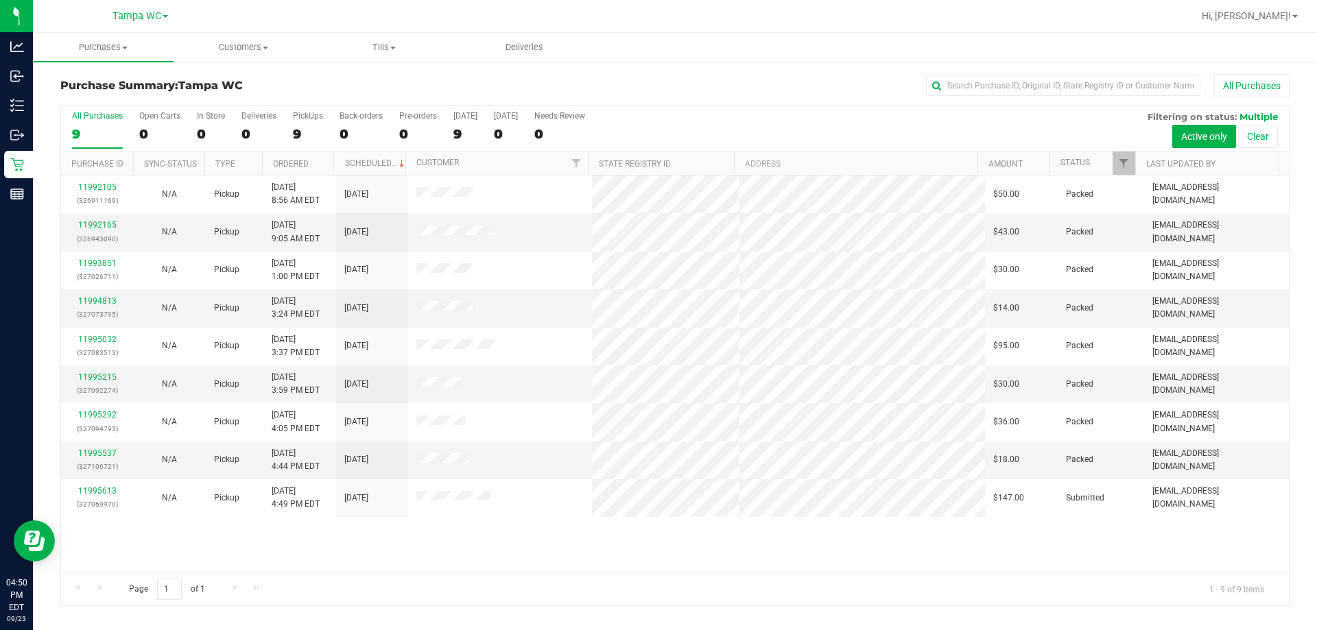
click at [425, 560] on div "11992105 (326911169) N/A Pickup [DATE] 8:56 AM EDT 9/23/2025 $50.00 Packed [EMA…" at bounding box center [674, 374] width 1227 height 397
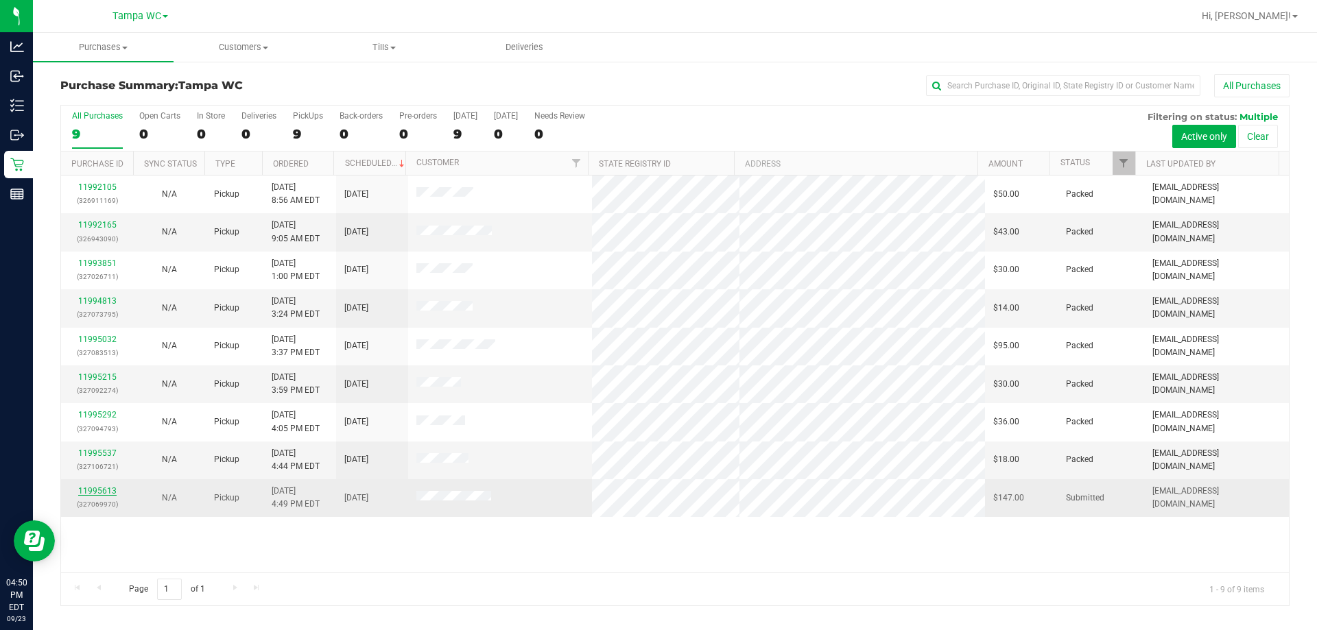
click at [111, 492] on link "11995613" at bounding box center [97, 491] width 38 height 10
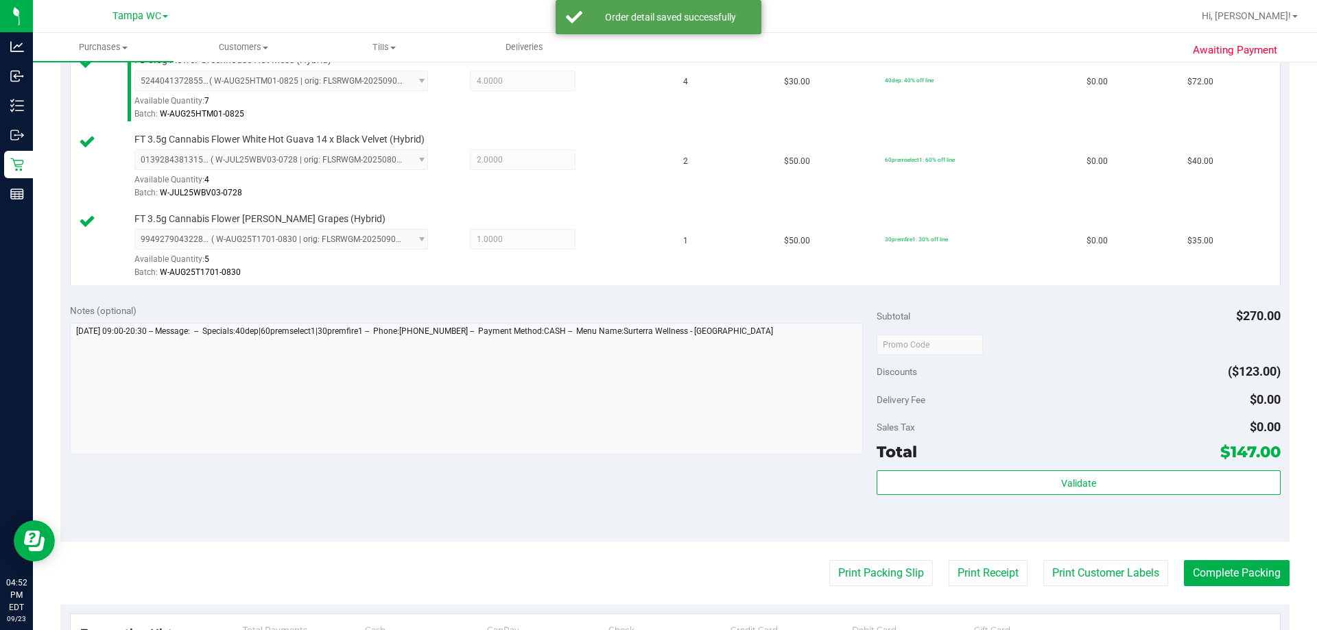
scroll to position [549, 0]
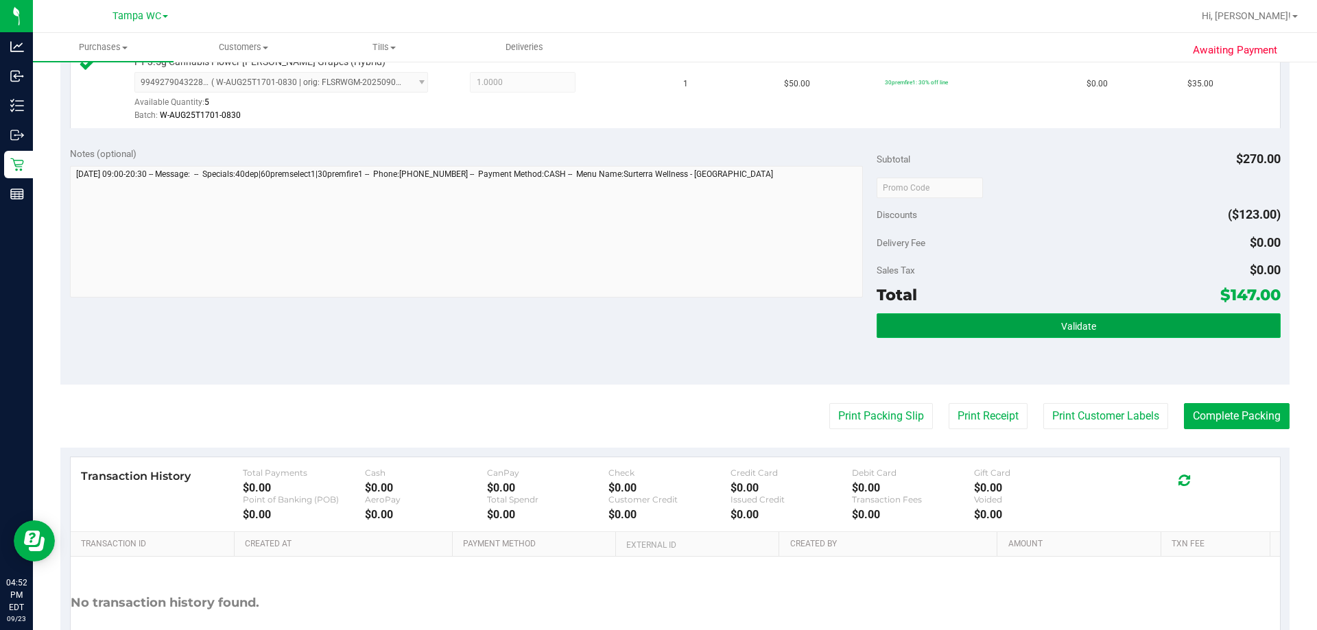
click at [656, 334] on button "Validate" at bounding box center [1077, 325] width 403 height 25
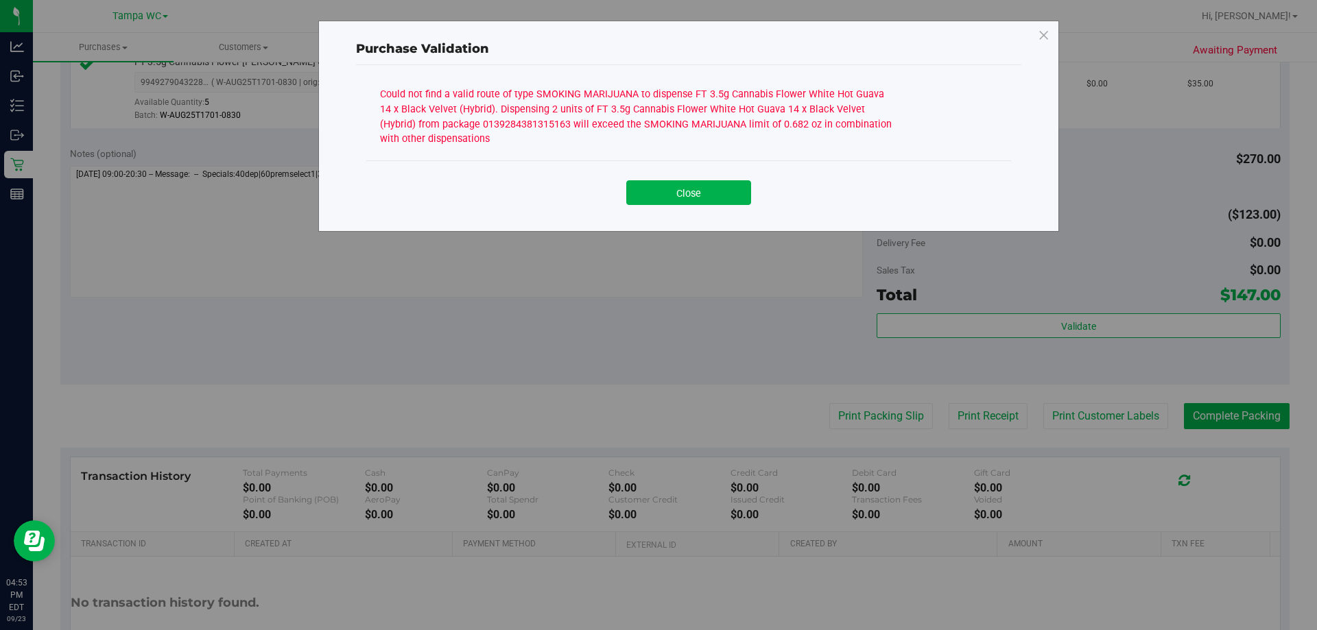
click at [656, 206] on div "Close" at bounding box center [688, 188] width 645 height 56
click at [656, 174] on div "Close" at bounding box center [688, 188] width 624 height 34
click at [656, 193] on button "Close" at bounding box center [688, 192] width 125 height 25
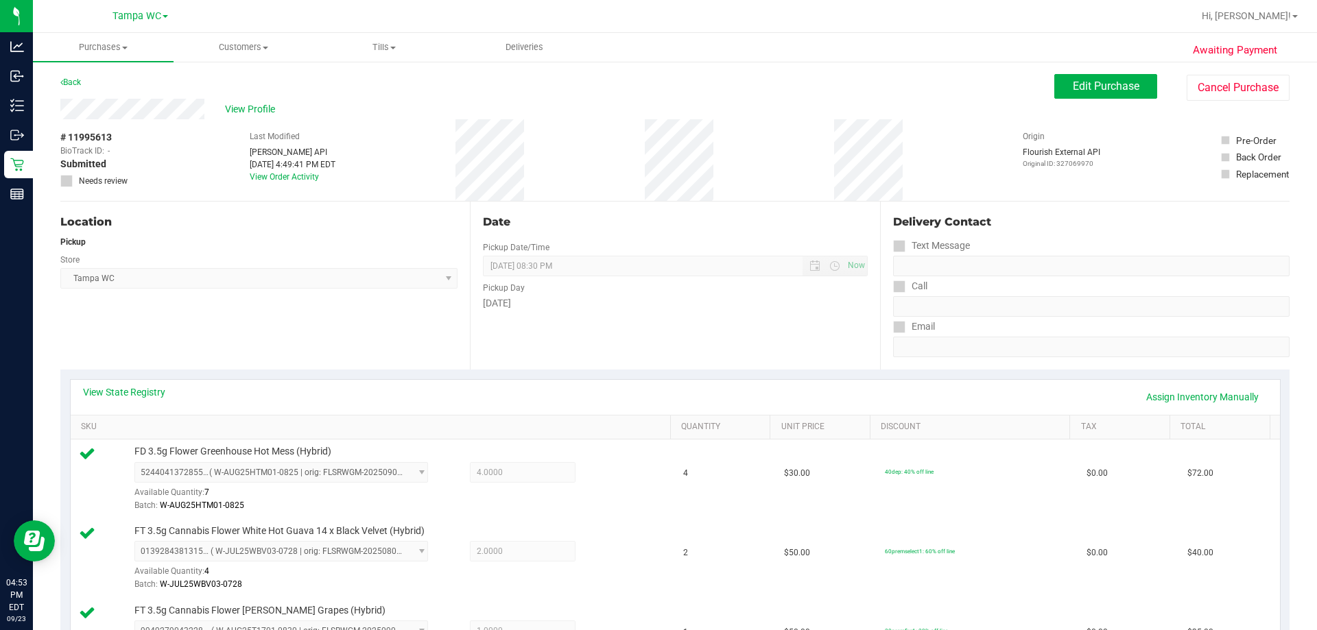
scroll to position [0, 0]
click at [656, 404] on link "Assign Inventory Manually" at bounding box center [1202, 396] width 130 height 23
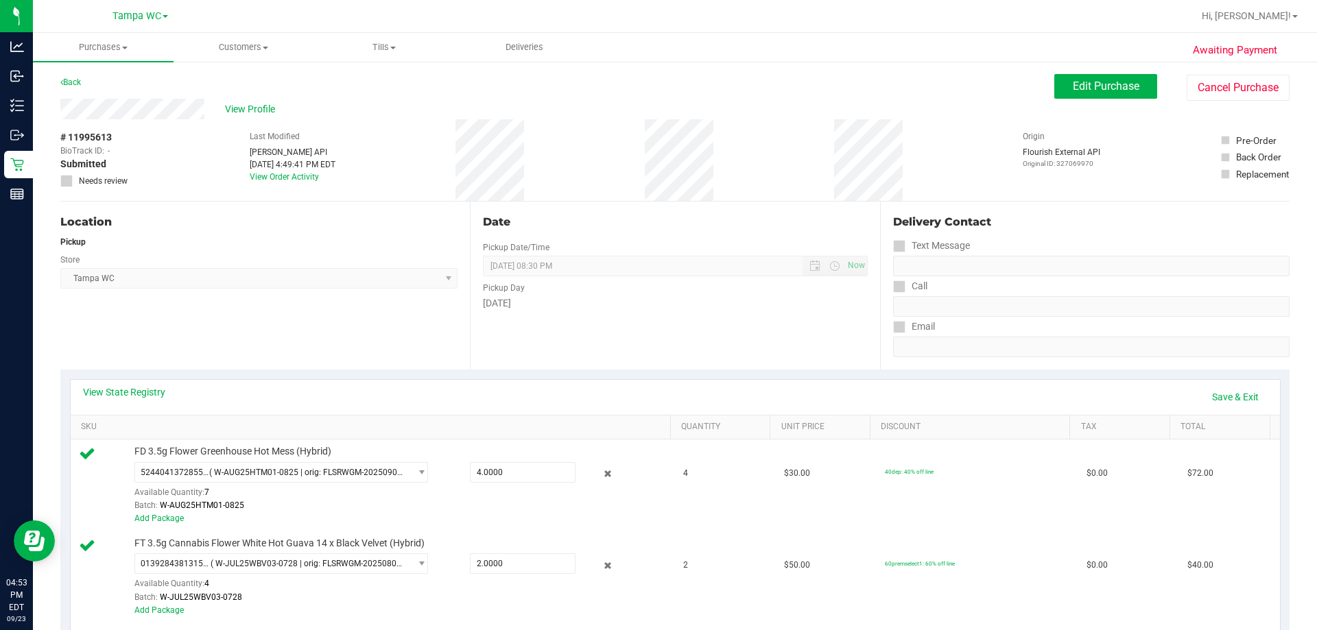
scroll to position [137, 0]
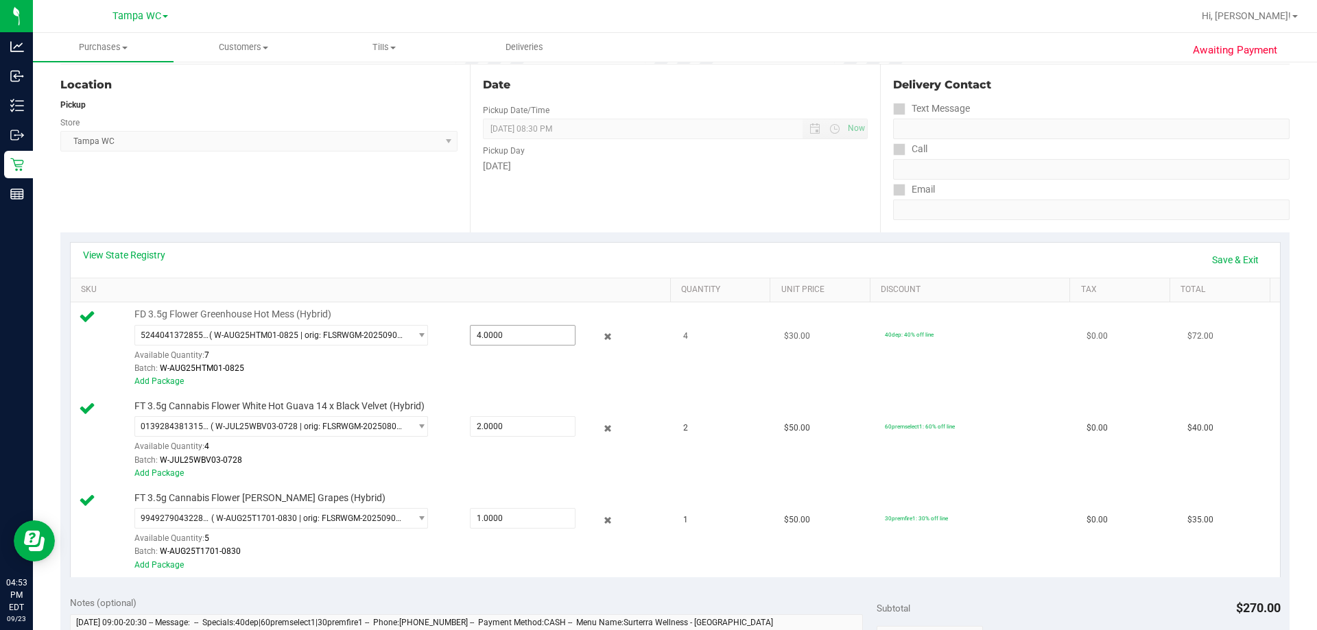
click at [512, 339] on span "4.0000 4" at bounding box center [523, 335] width 106 height 21
click at [512, 339] on input "4" at bounding box center [522, 335] width 104 height 19
click at [498, 423] on span "2.0000 2" at bounding box center [523, 426] width 106 height 21
click at [498, 423] on input "2" at bounding box center [522, 426] width 104 height 19
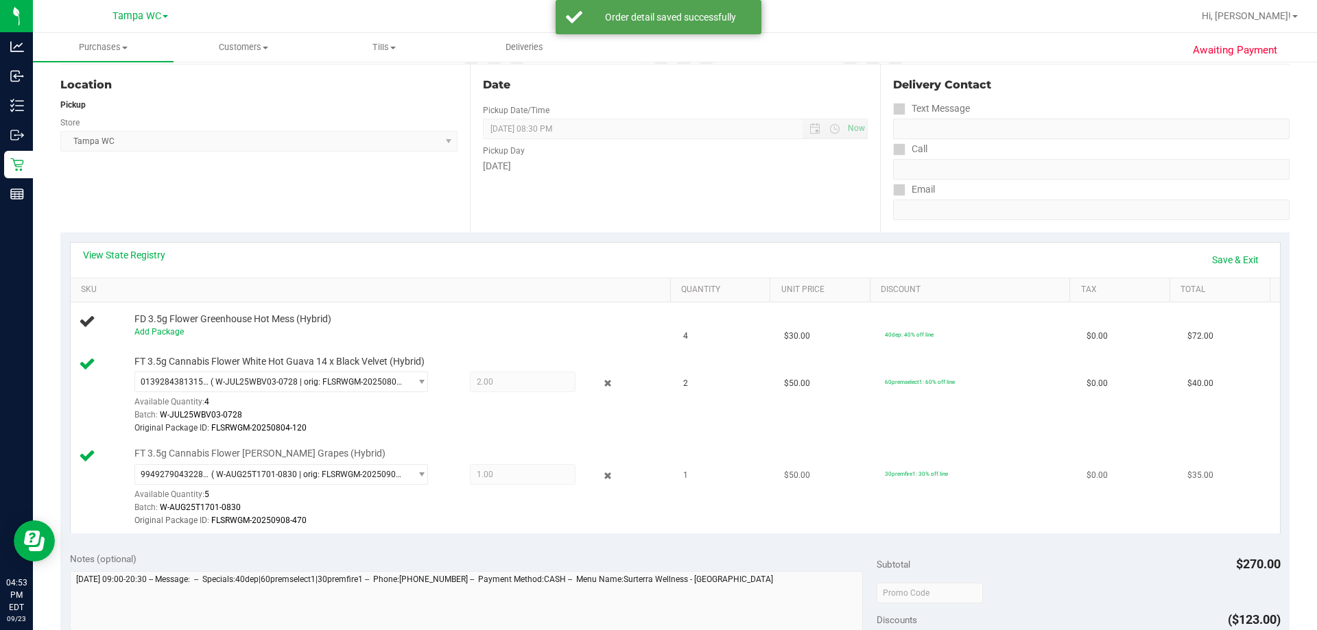
click at [511, 520] on div "Original Package ID: FLSRWGM-20250908-470" at bounding box center [398, 520] width 529 height 13
click at [601, 381] on icon at bounding box center [608, 384] width 14 height 16
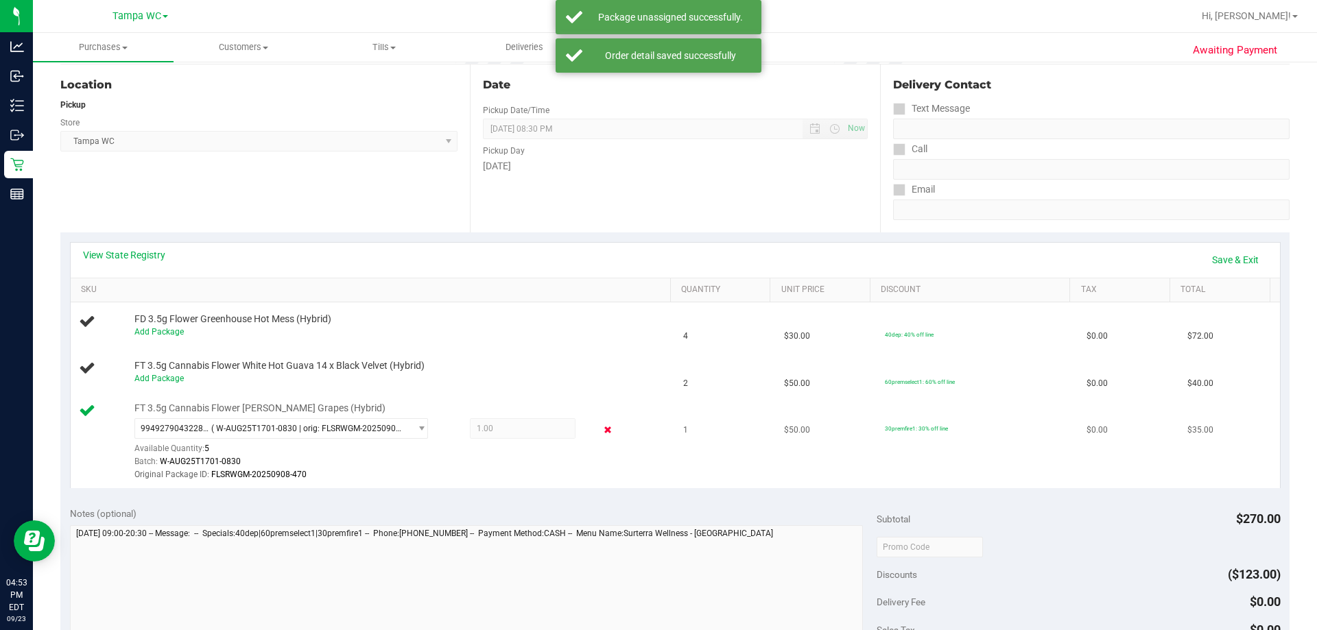
click at [601, 427] on icon at bounding box center [608, 430] width 14 height 16
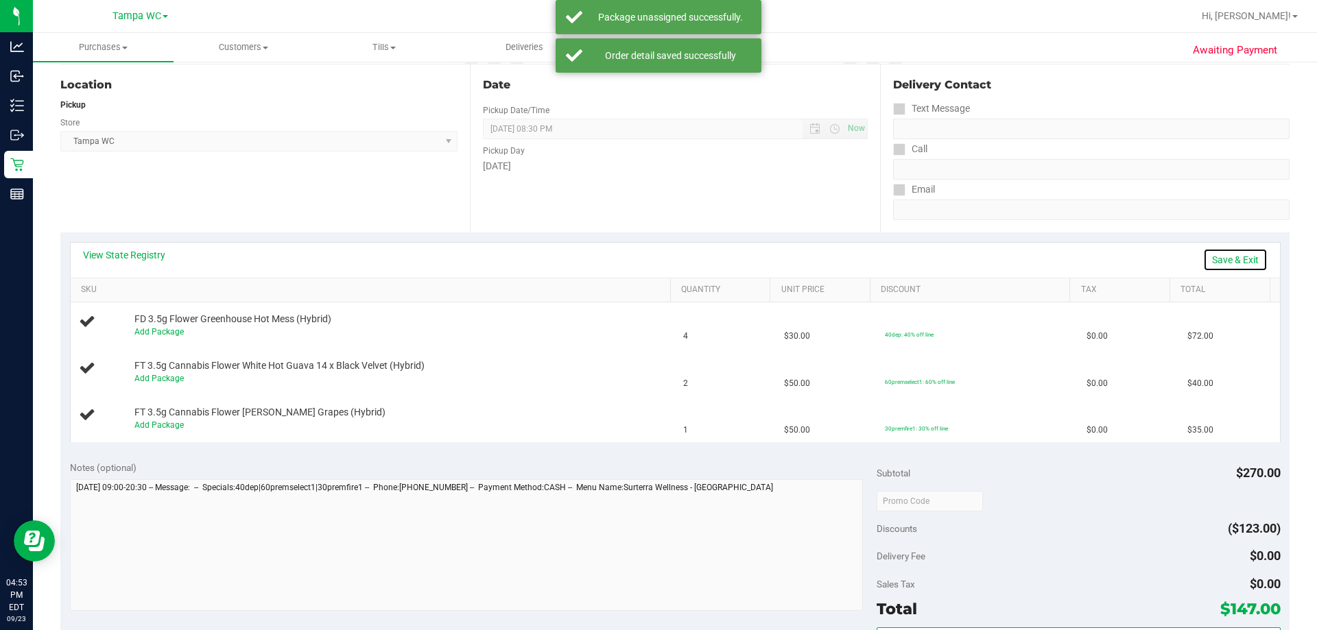
click at [656, 254] on link "Save & Exit" at bounding box center [1235, 259] width 64 height 23
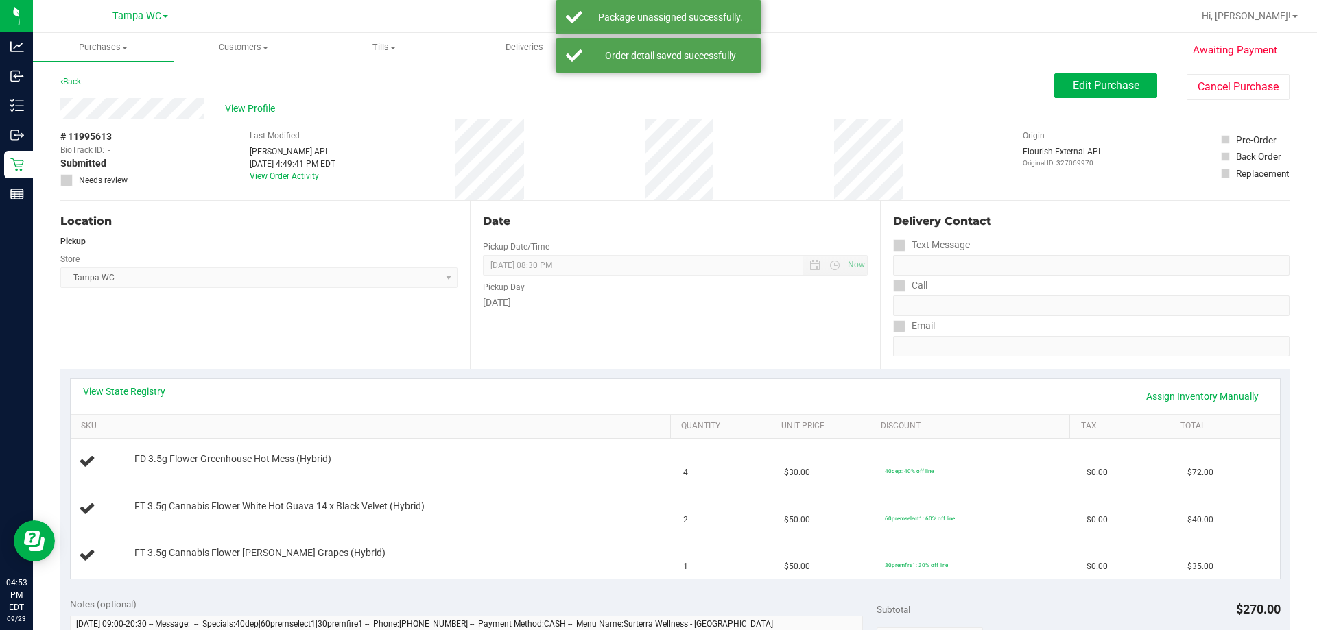
scroll to position [0, 0]
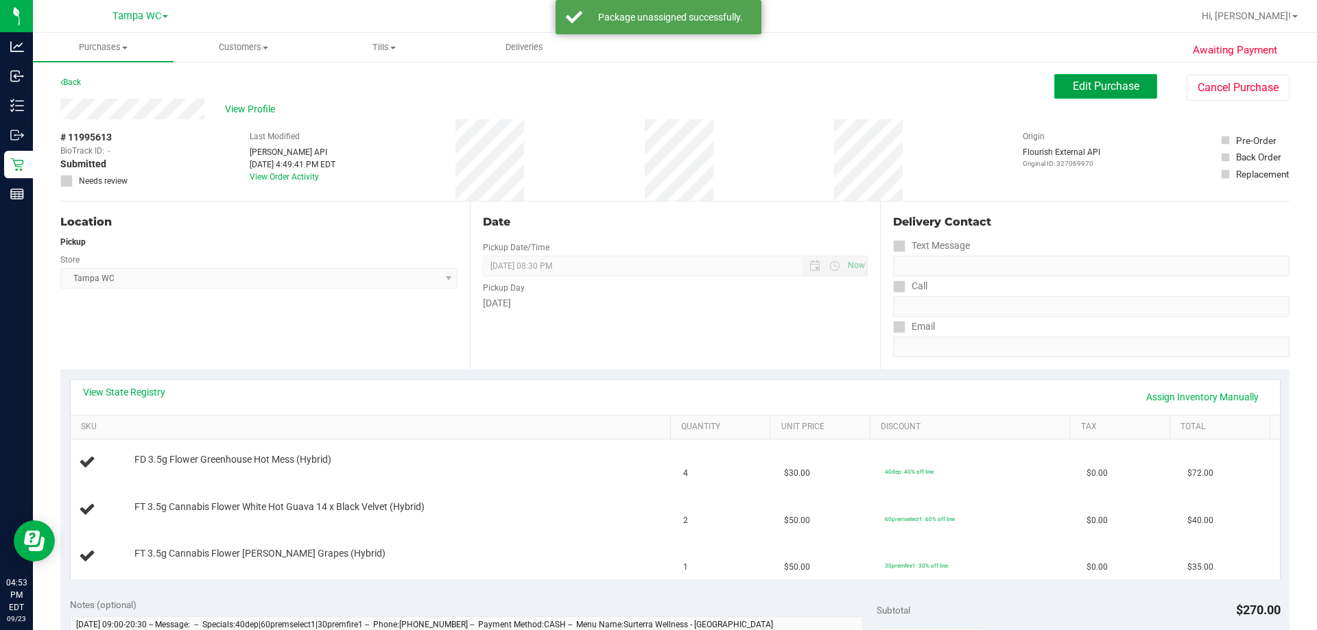
click at [656, 90] on span "Edit Purchase" at bounding box center [1105, 86] width 67 height 13
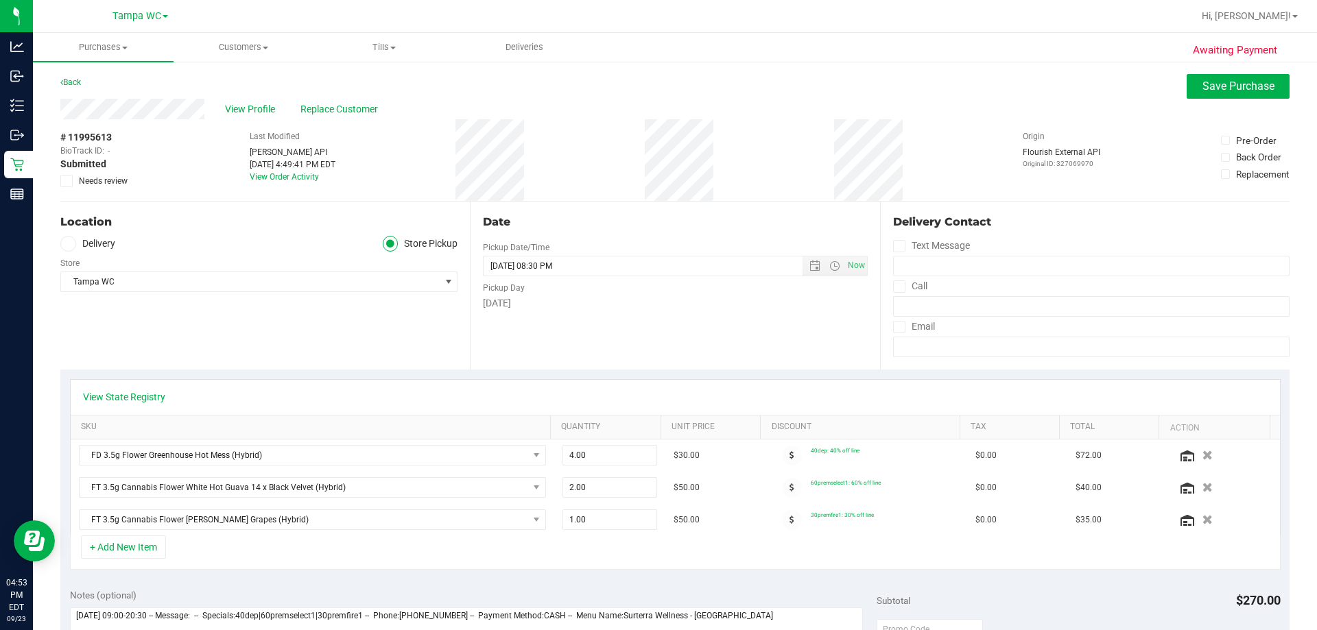
click at [67, 181] on icon at bounding box center [66, 181] width 9 height 0
click at [0, 0] on input "Needs review" at bounding box center [0, 0] width 0 height 0
click at [656, 96] on button "Save Purchase" at bounding box center [1237, 86] width 103 height 25
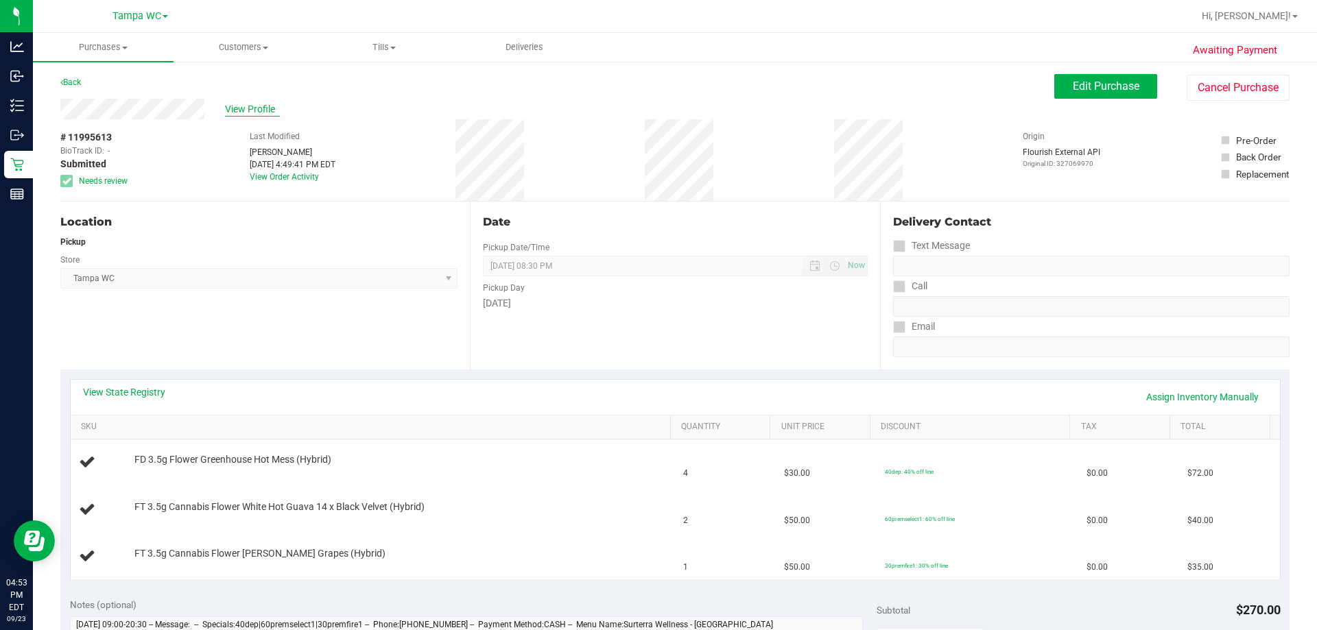
click at [260, 104] on span "View Profile" at bounding box center [252, 109] width 55 height 14
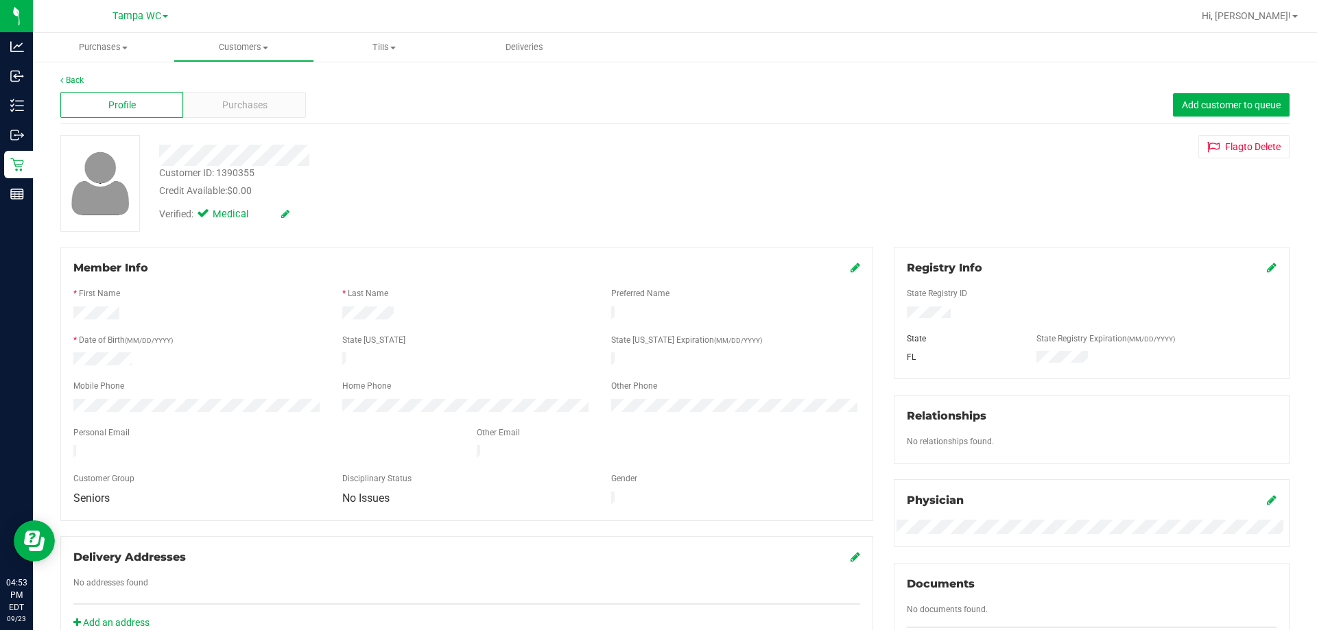
click at [224, 171] on div "Customer ID: 1390355" at bounding box center [206, 173] width 95 height 14
copy div "Customer ID: 1390355"
click at [448, 160] on div at bounding box center [461, 155] width 625 height 21
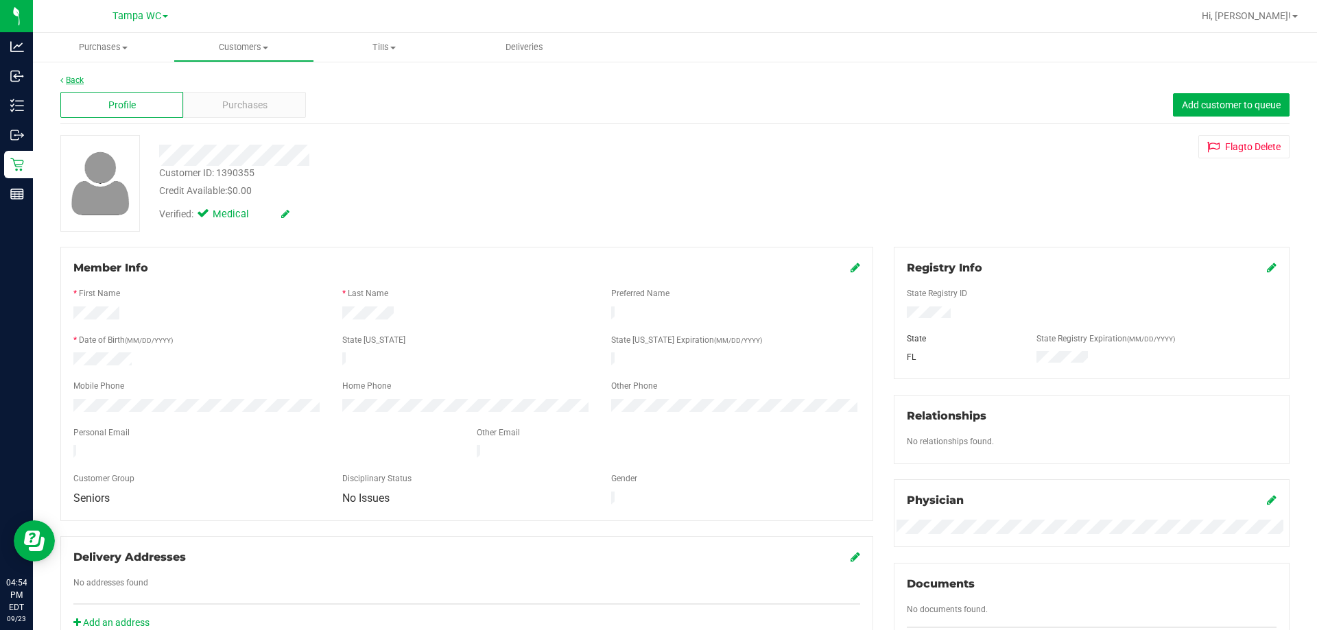
click at [77, 84] on link "Back" at bounding box center [71, 80] width 23 height 10
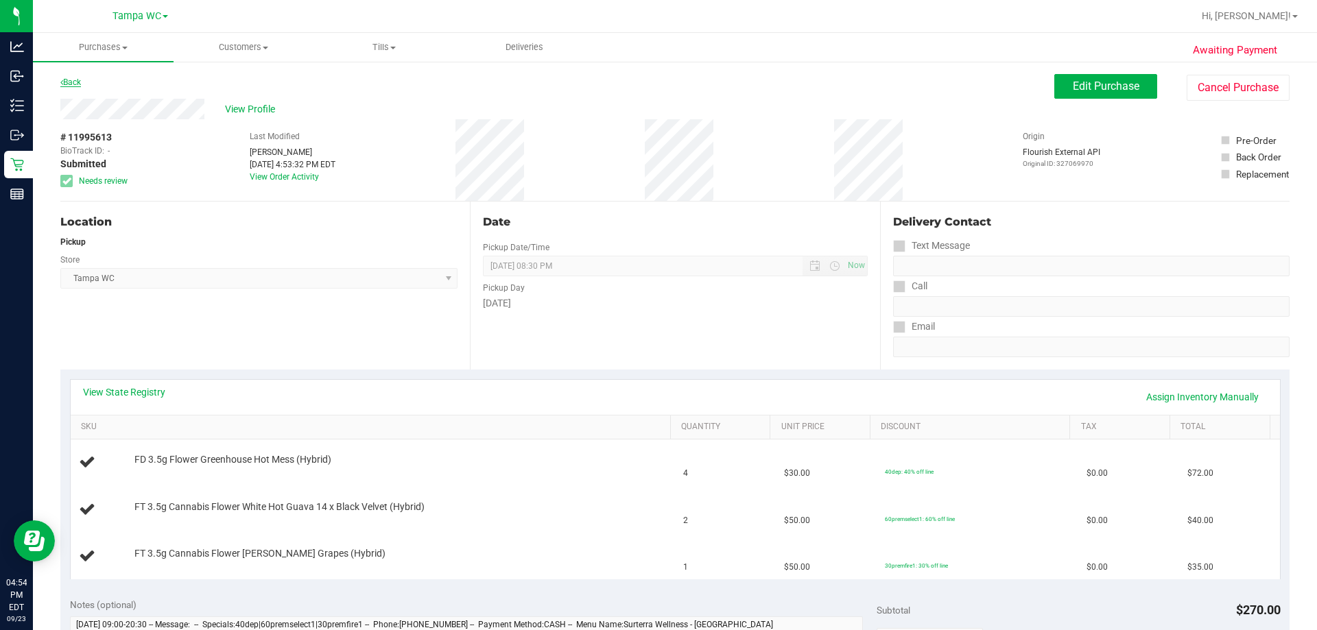
click at [76, 82] on link "Back" at bounding box center [70, 82] width 21 height 10
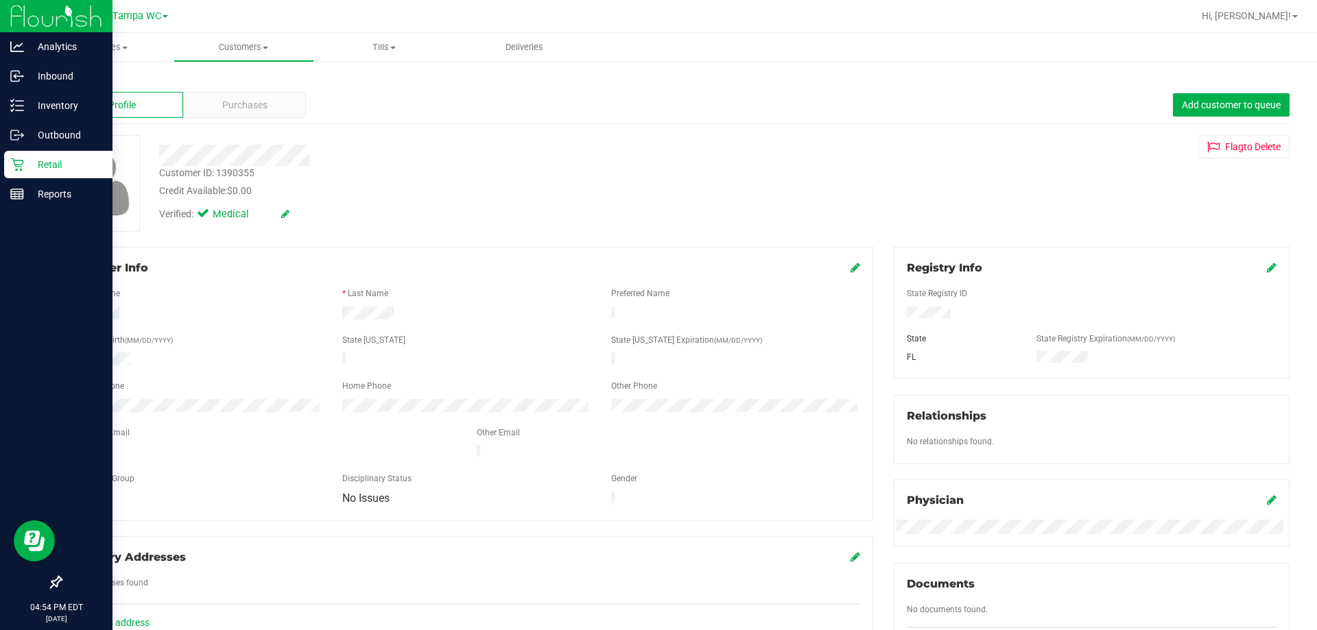
click at [32, 166] on p "Retail" at bounding box center [65, 164] width 82 height 16
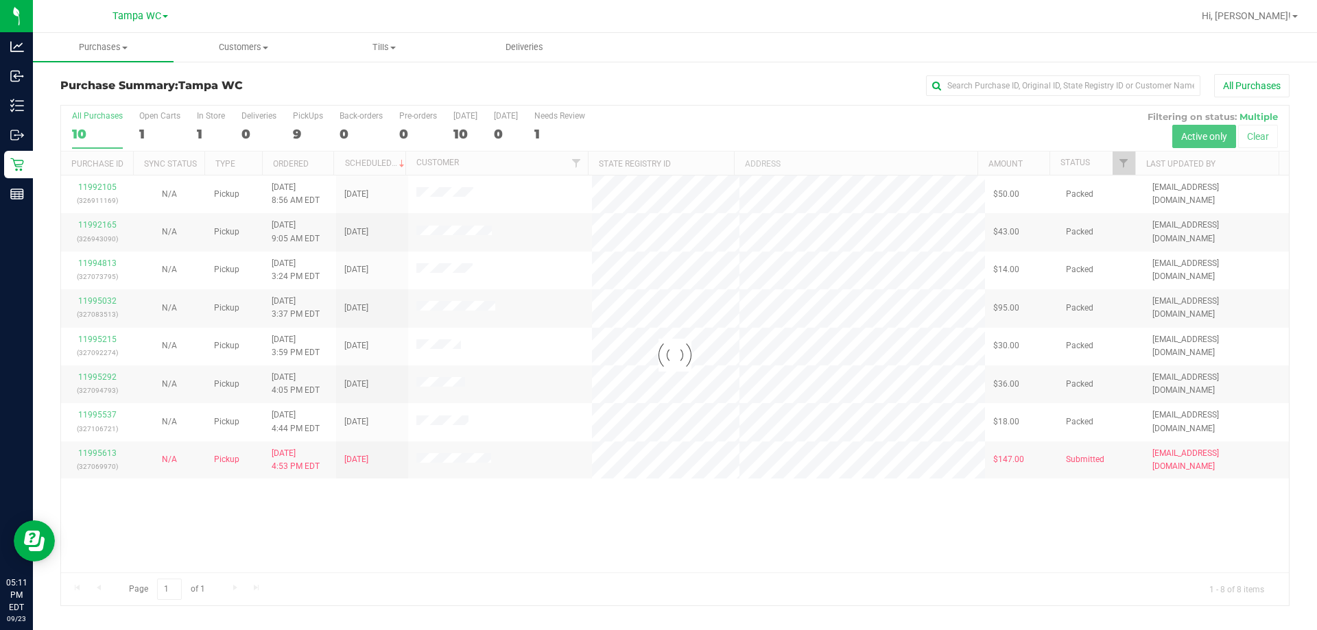
click at [435, 571] on div at bounding box center [674, 356] width 1227 height 500
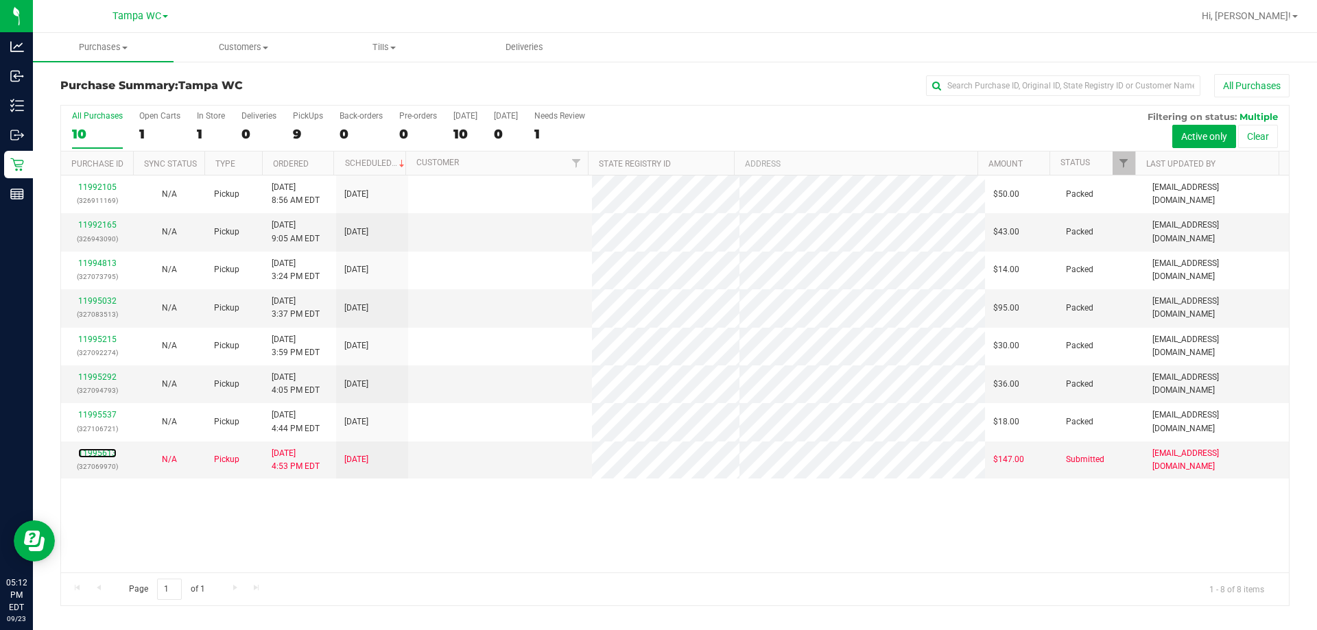
click at [104, 450] on link "11995613" at bounding box center [97, 453] width 38 height 10
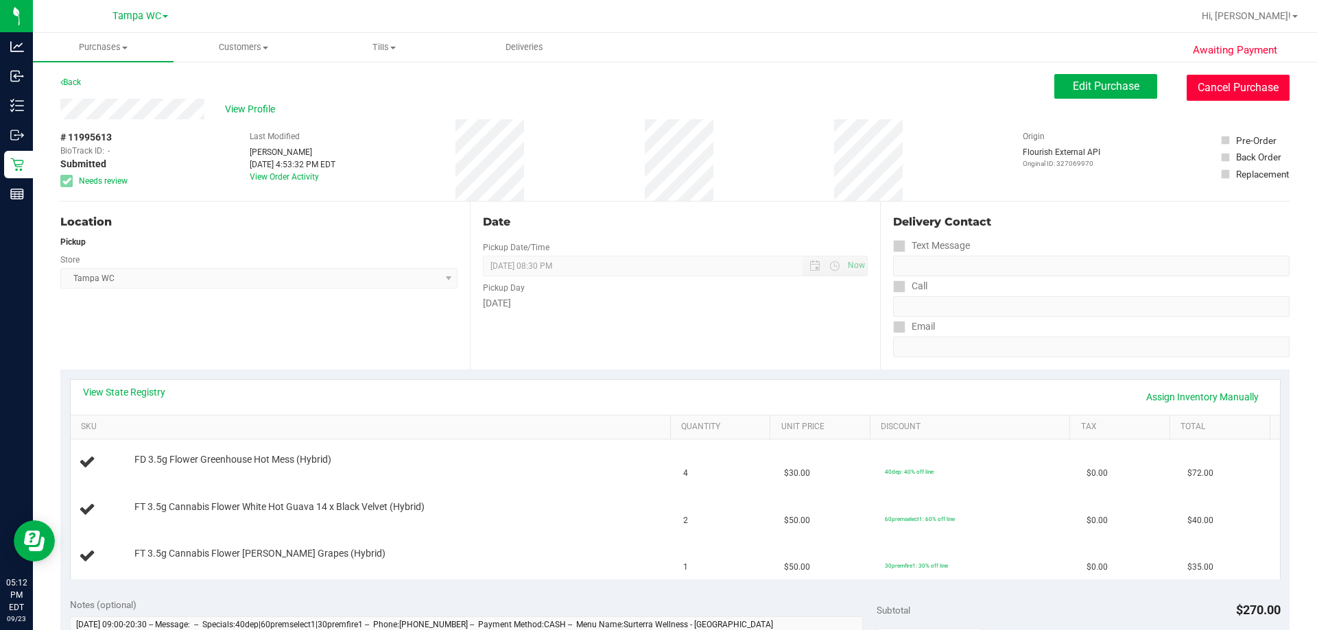
click at [656, 75] on button "Cancel Purchase" at bounding box center [1237, 88] width 103 height 26
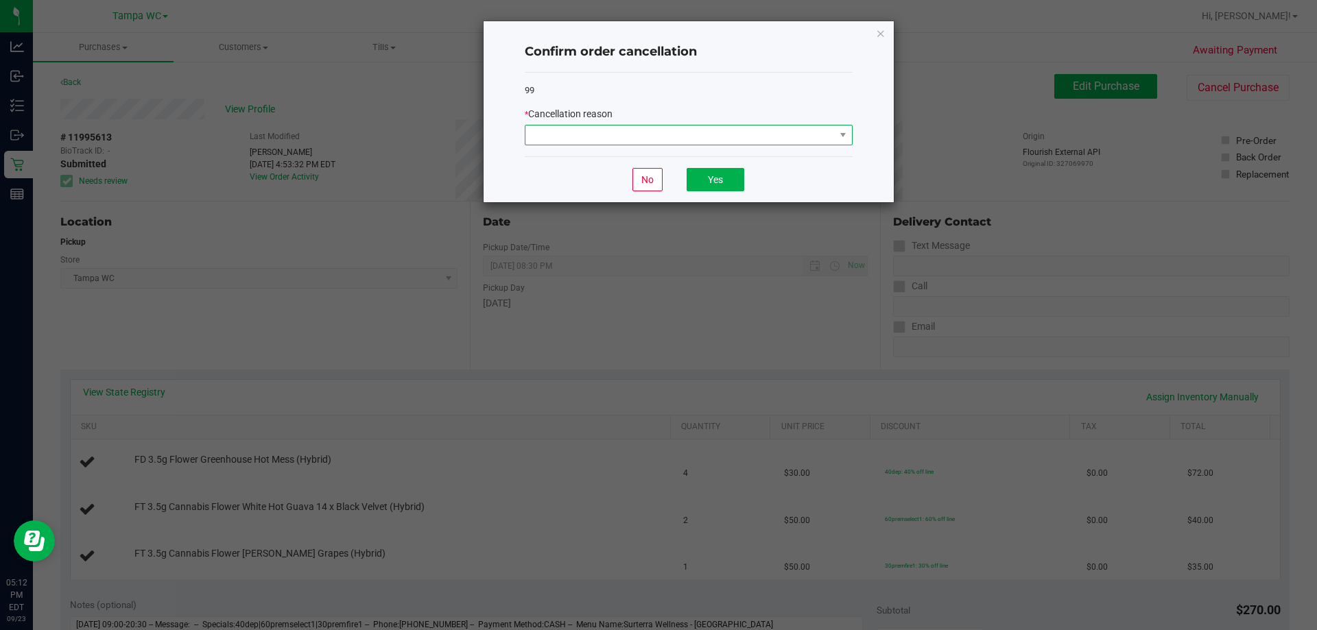
click at [656, 135] on span at bounding box center [679, 134] width 309 height 19
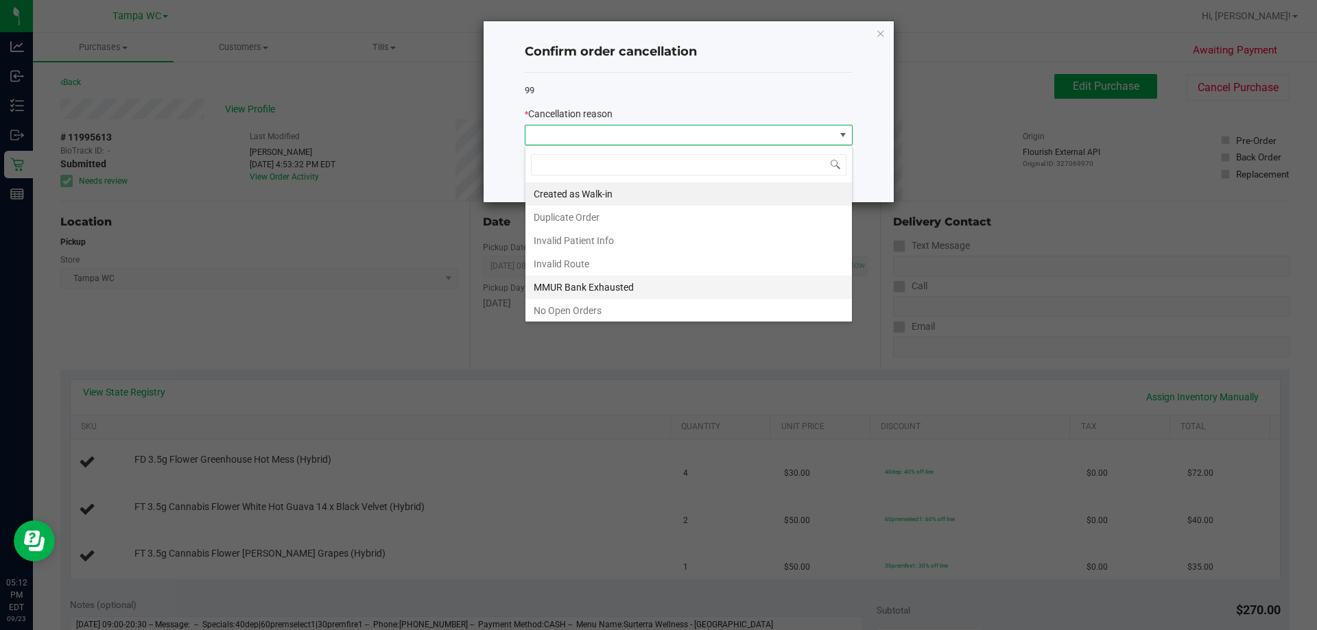
click at [610, 288] on li "MMUR Bank Exhausted" at bounding box center [688, 287] width 326 height 23
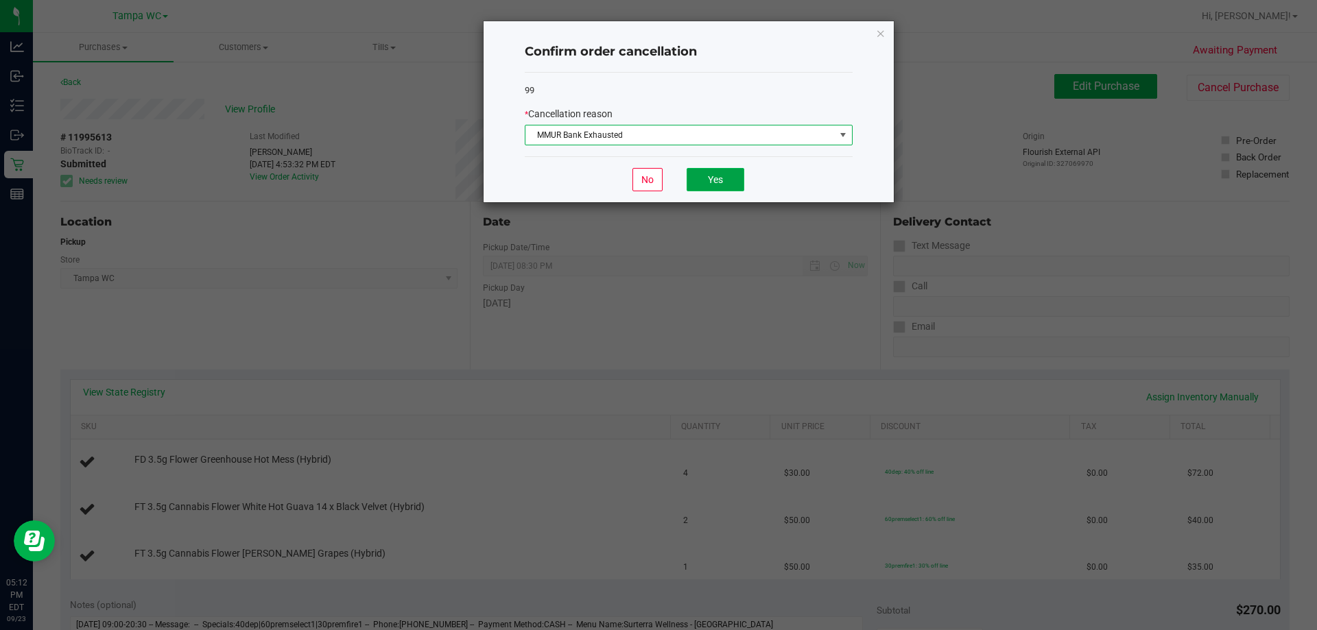
click at [656, 181] on button "Yes" at bounding box center [715, 179] width 58 height 23
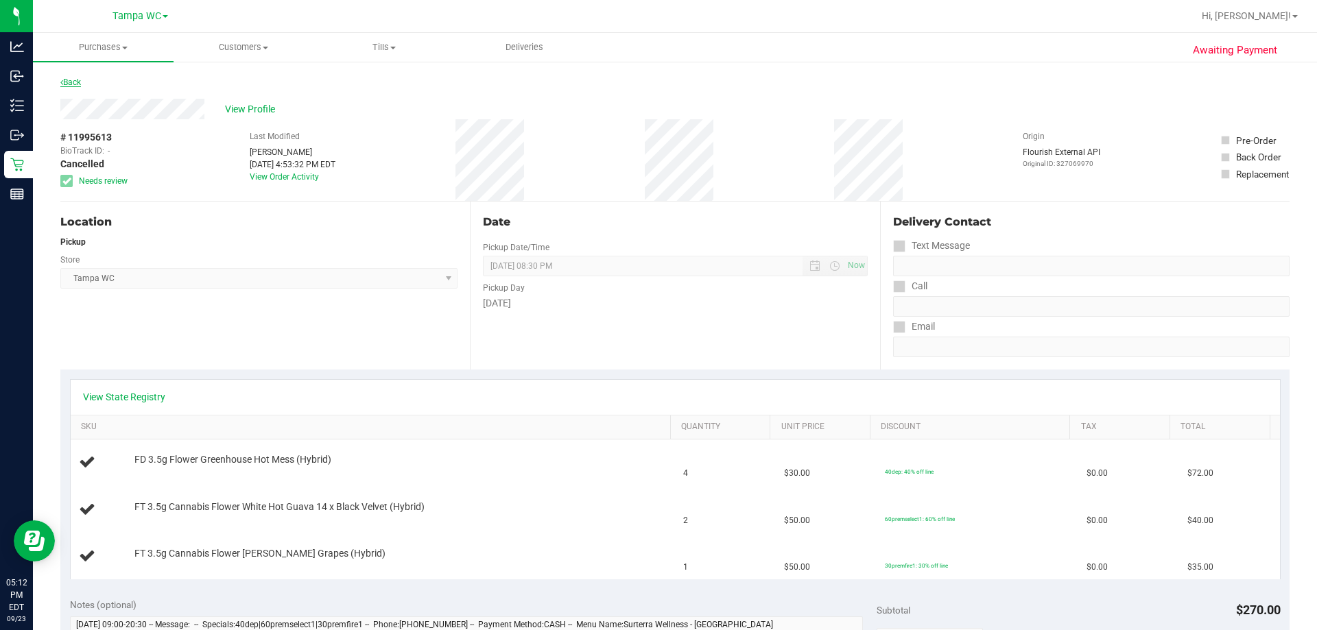
click at [71, 84] on link "Back" at bounding box center [70, 82] width 21 height 10
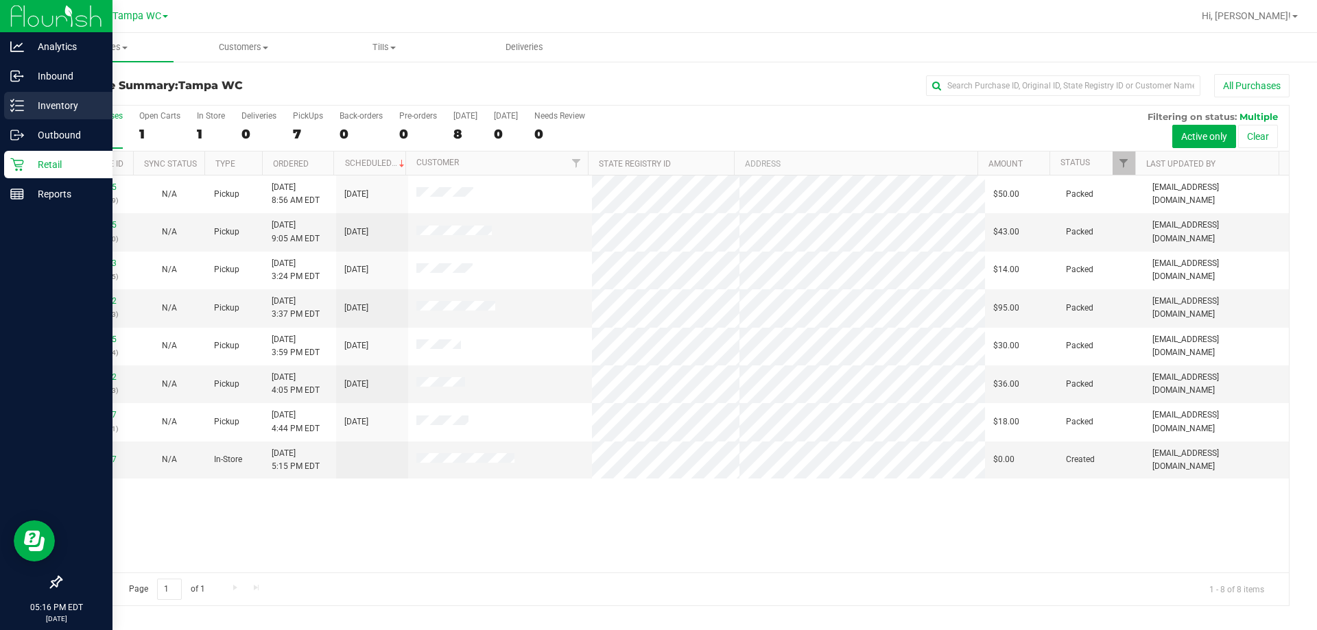
click at [47, 104] on p "Inventory" at bounding box center [65, 105] width 82 height 16
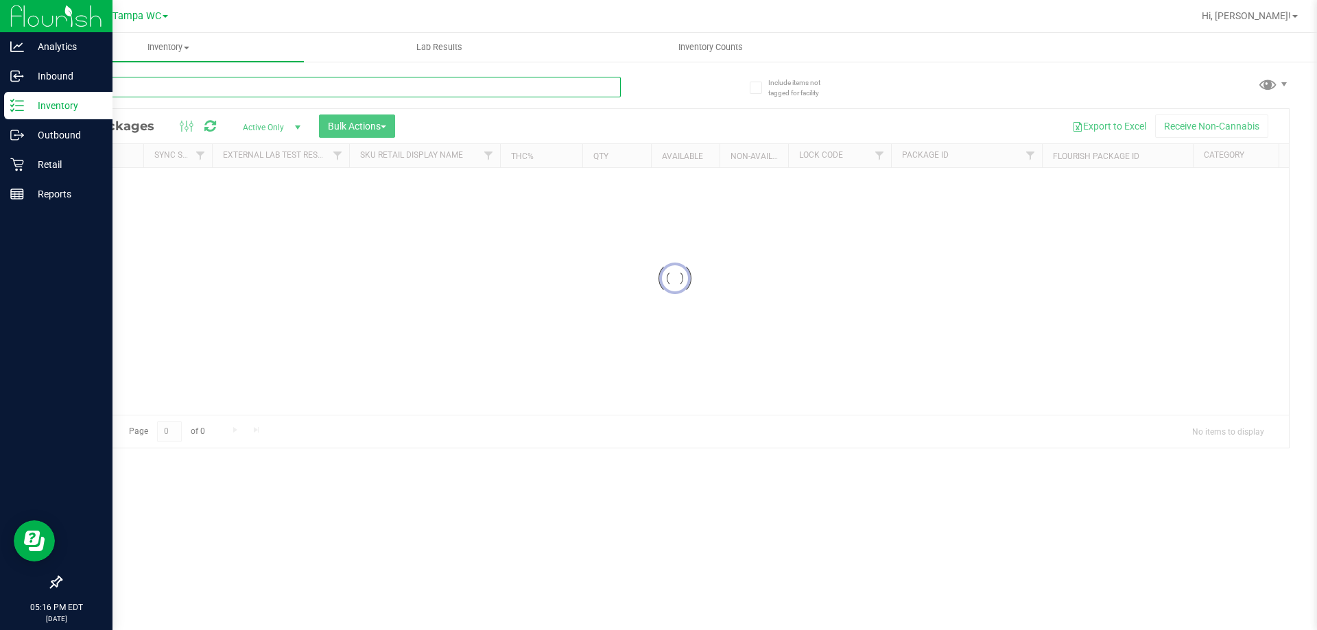
click at [363, 89] on input "text" at bounding box center [340, 87] width 560 height 21
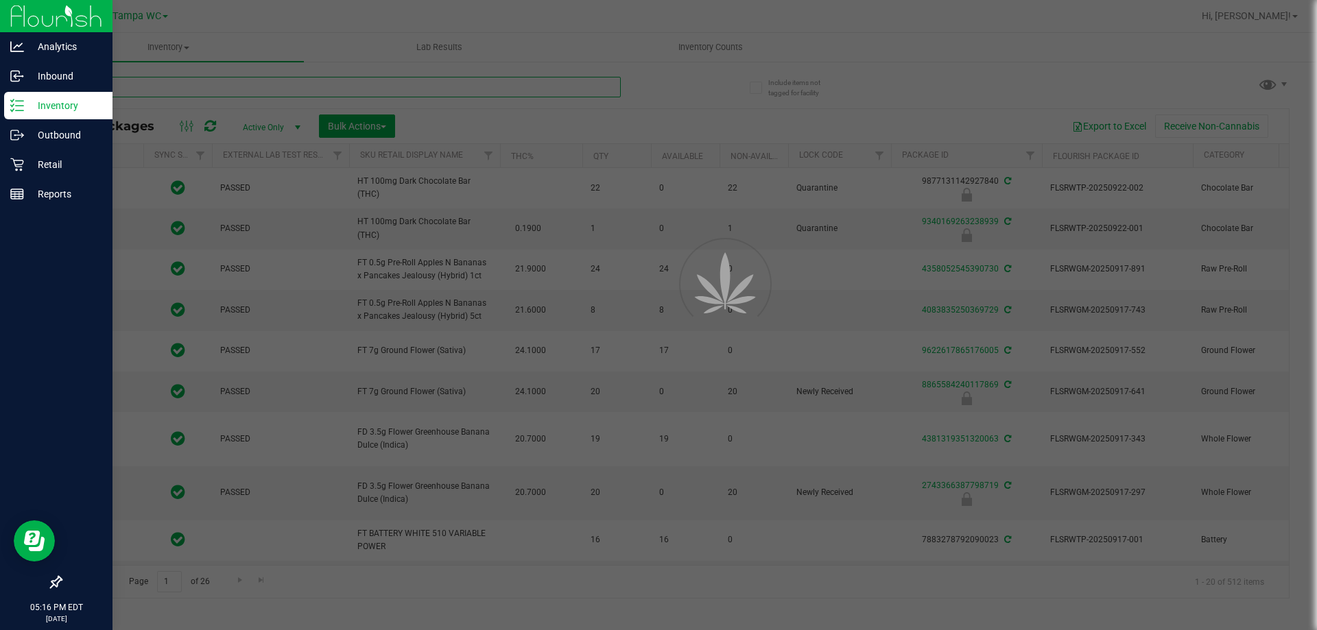
type input "[DATE]"
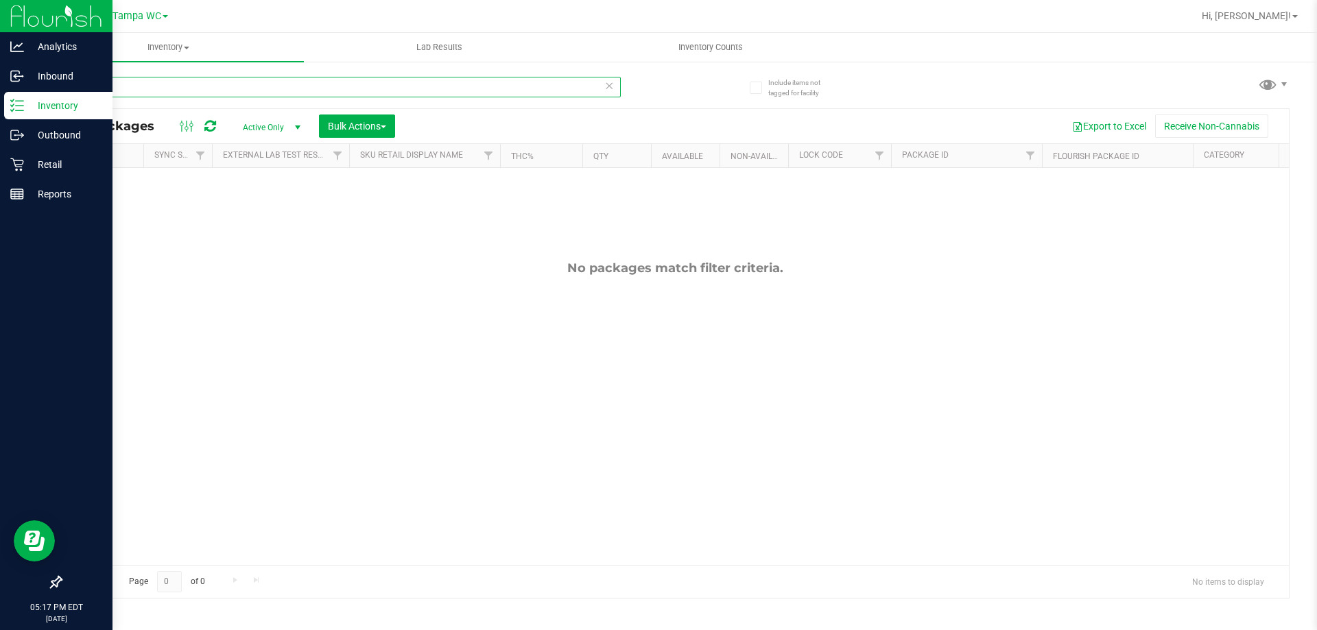
type input "p"
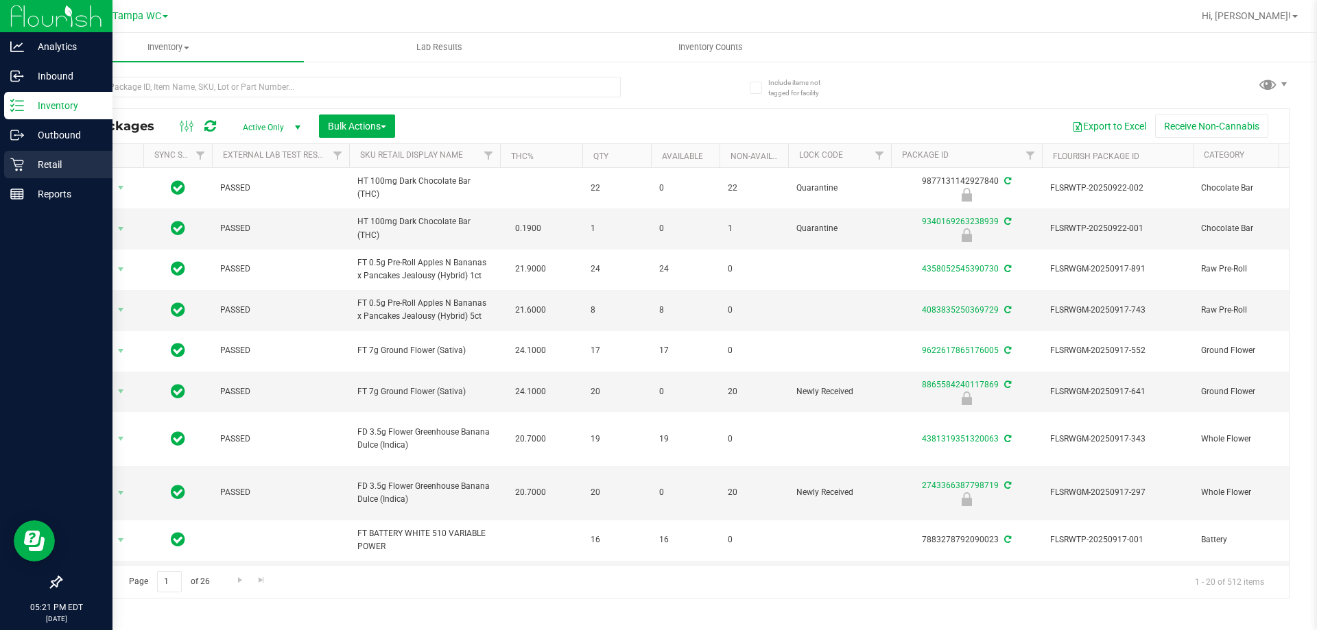
click at [45, 171] on p "Retail" at bounding box center [65, 164] width 82 height 16
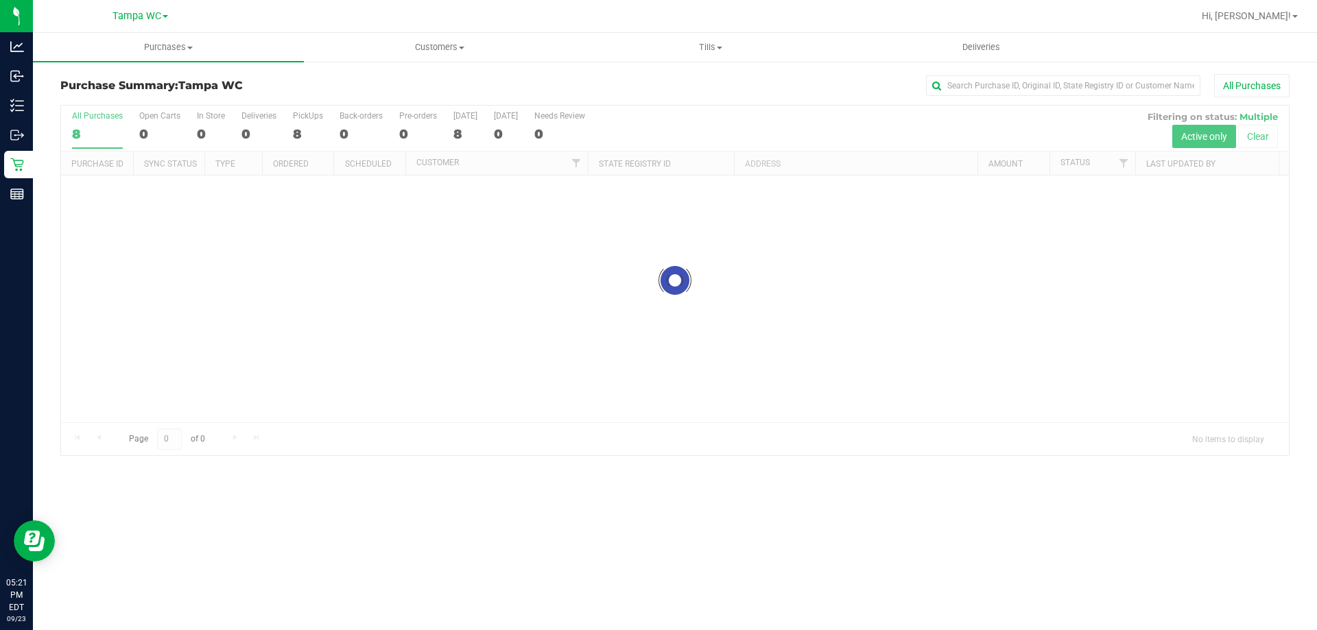
click at [241, 86] on span "Tampa WC" at bounding box center [210, 85] width 64 height 13
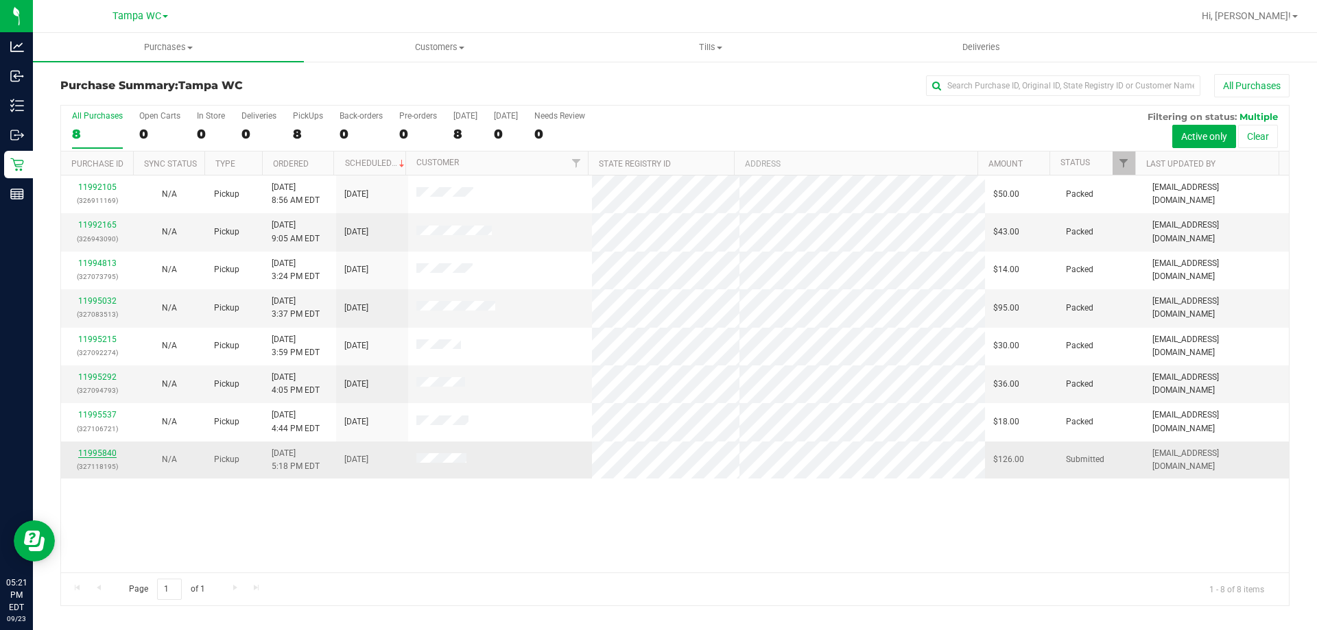
click at [104, 450] on link "11995840" at bounding box center [97, 453] width 38 height 10
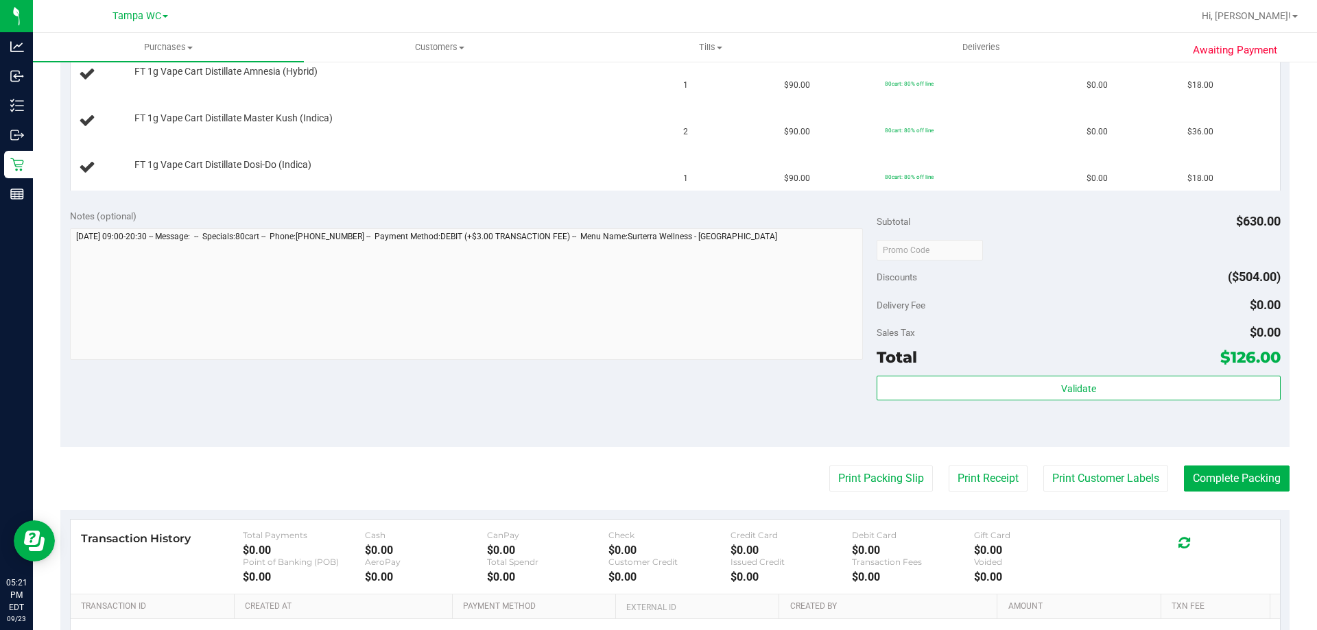
scroll to position [549, 0]
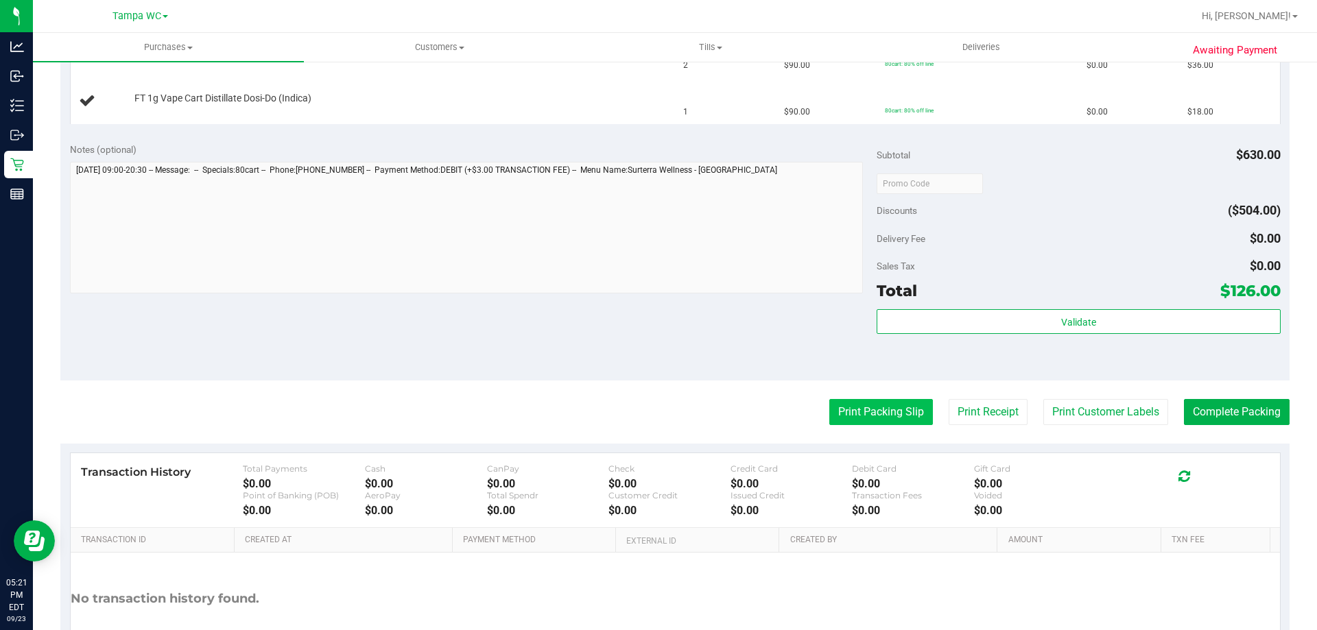
click at [656, 407] on button "Print Packing Slip" at bounding box center [881, 412] width 104 height 26
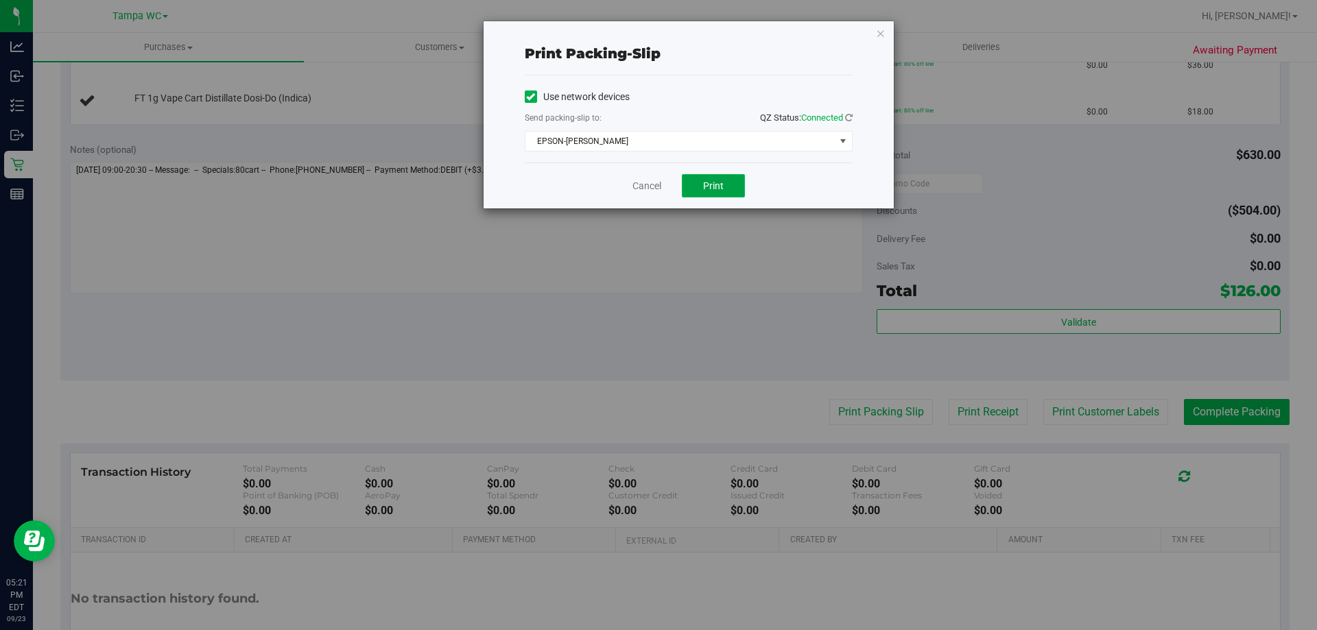
click at [656, 187] on span "Print" at bounding box center [713, 185] width 21 height 11
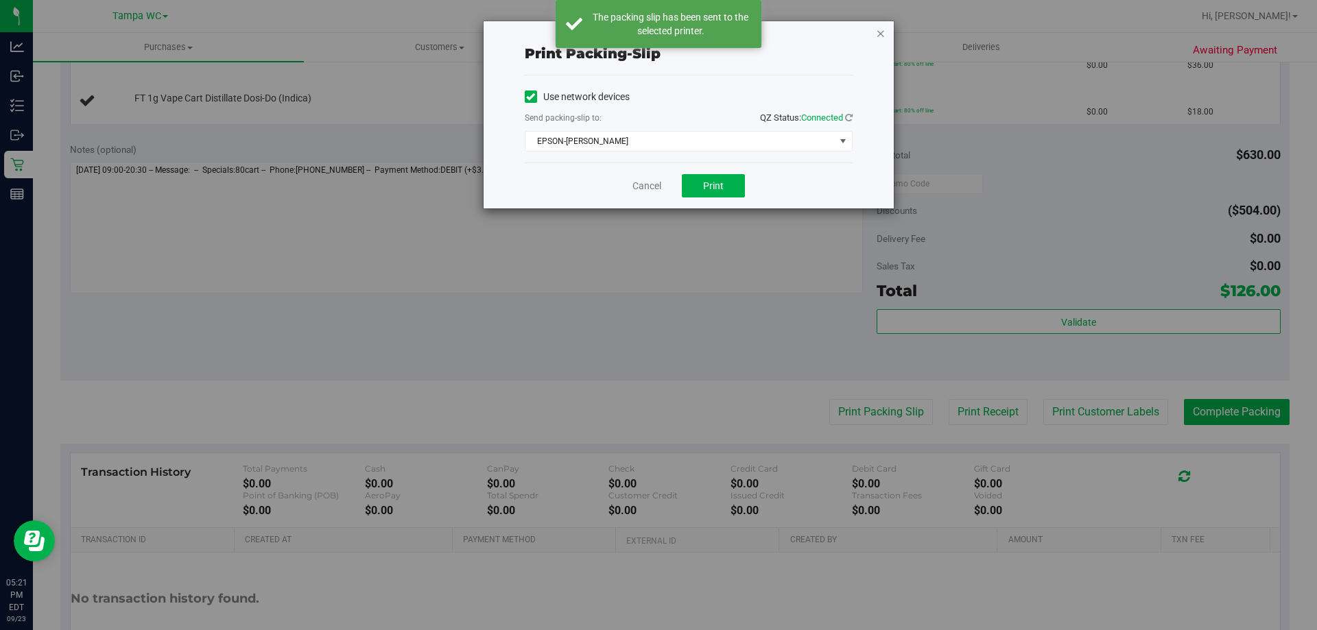
click at [656, 32] on icon "button" at bounding box center [881, 33] width 10 height 16
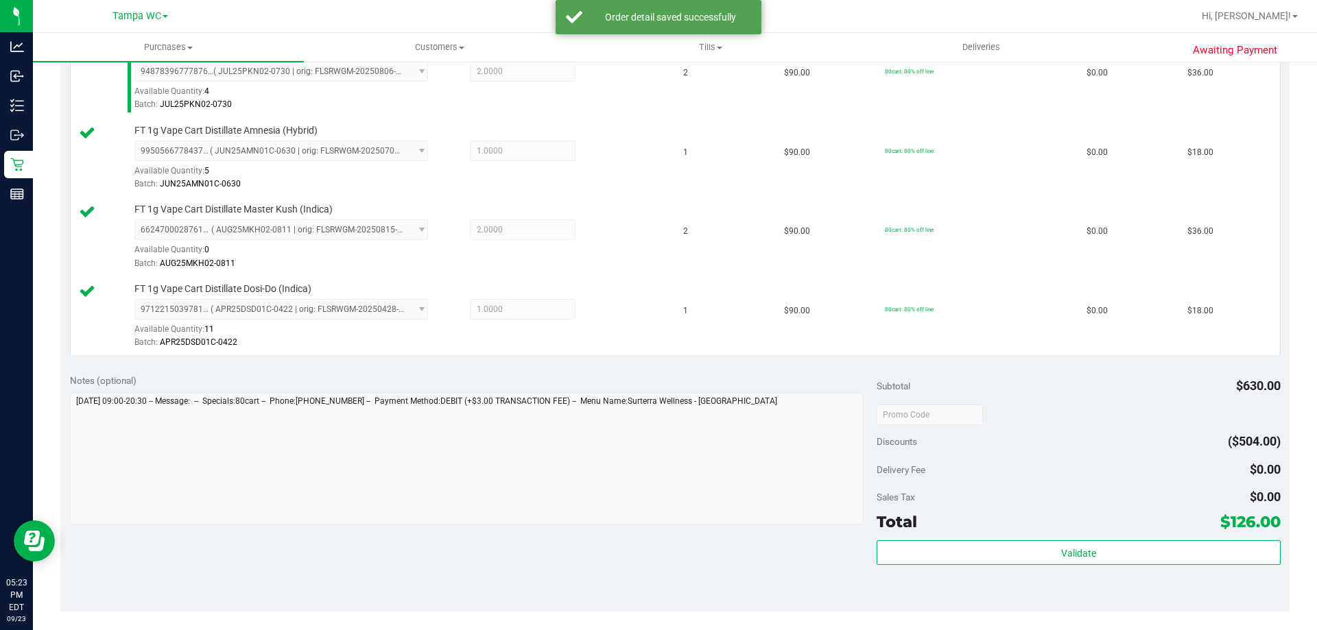
scroll to position [617, 0]
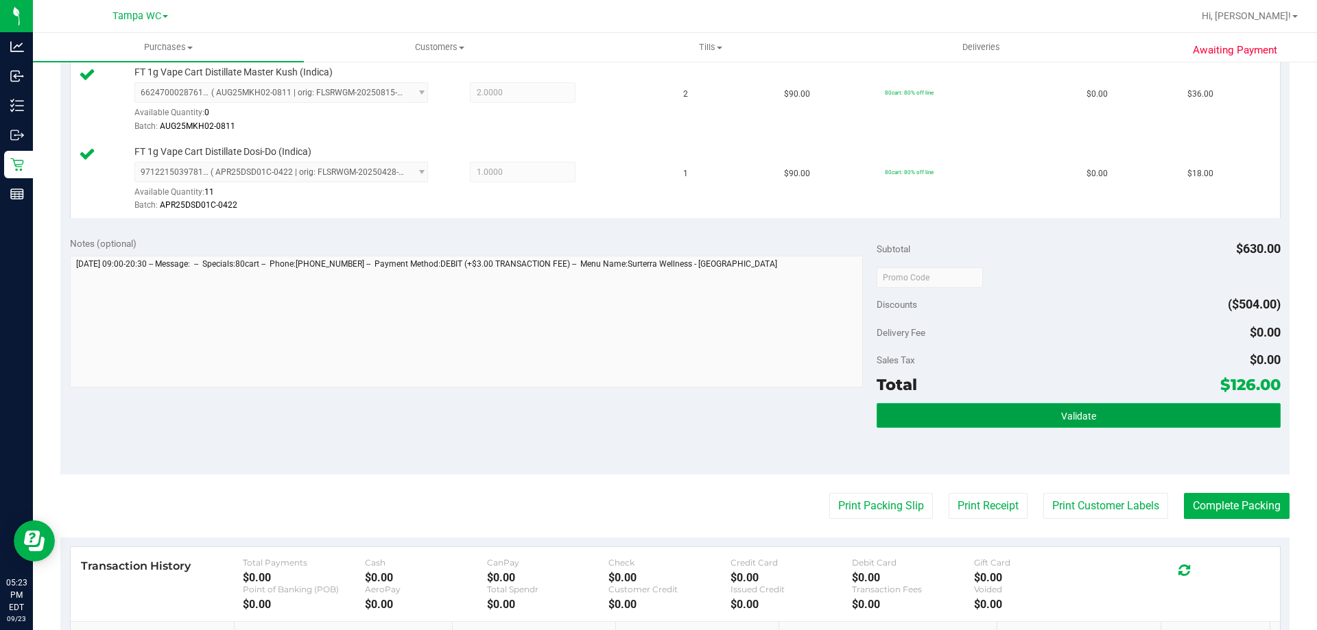
click at [656, 420] on span "Validate" at bounding box center [1078, 416] width 35 height 11
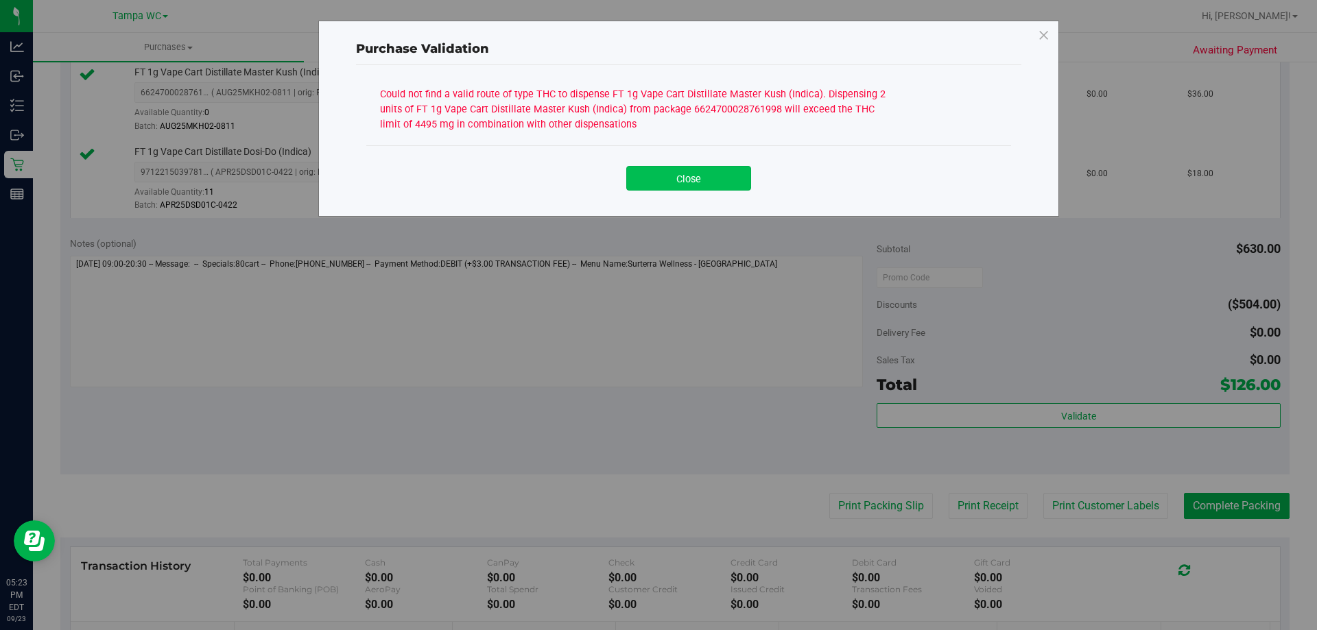
click at [656, 180] on button "Close" at bounding box center [688, 178] width 125 height 25
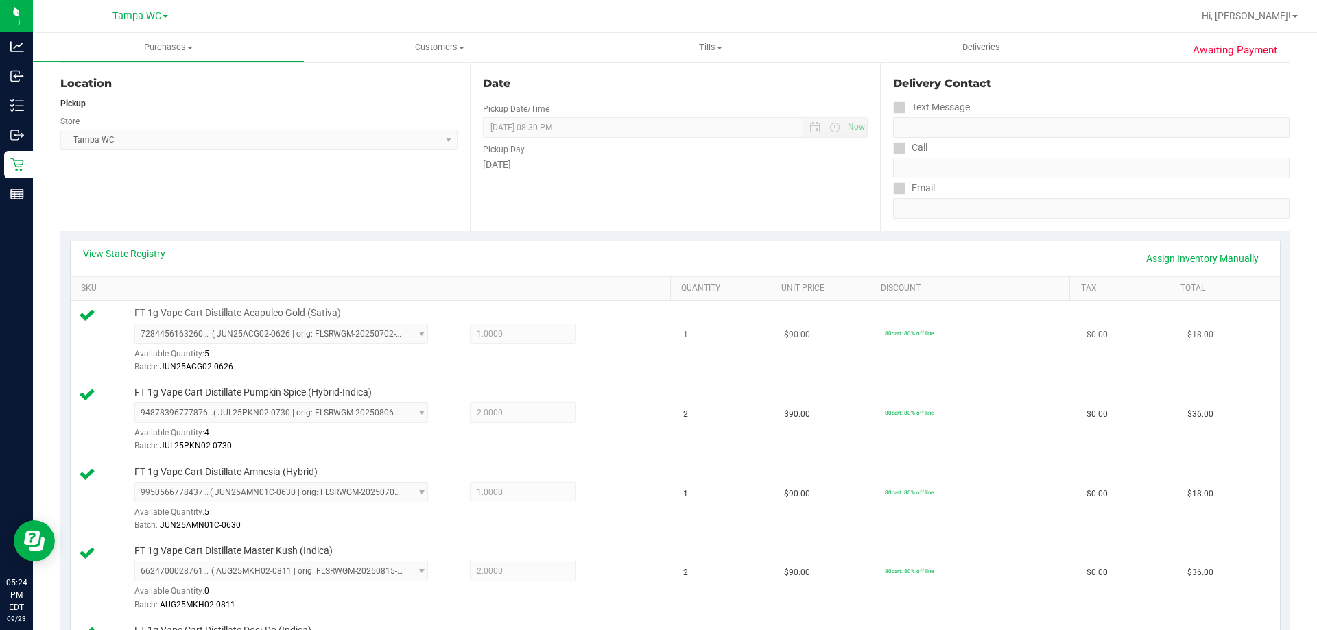
scroll to position [137, 0]
click at [656, 266] on link "Assign Inventory Manually" at bounding box center [1202, 259] width 130 height 23
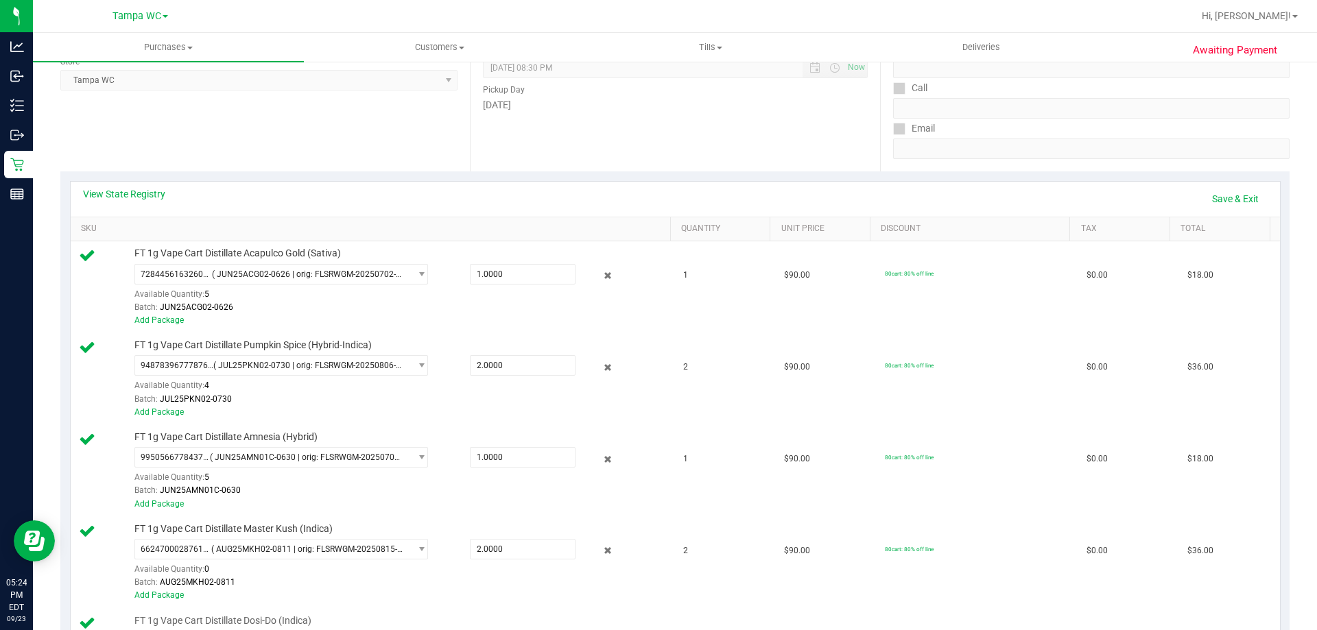
scroll to position [274, 0]
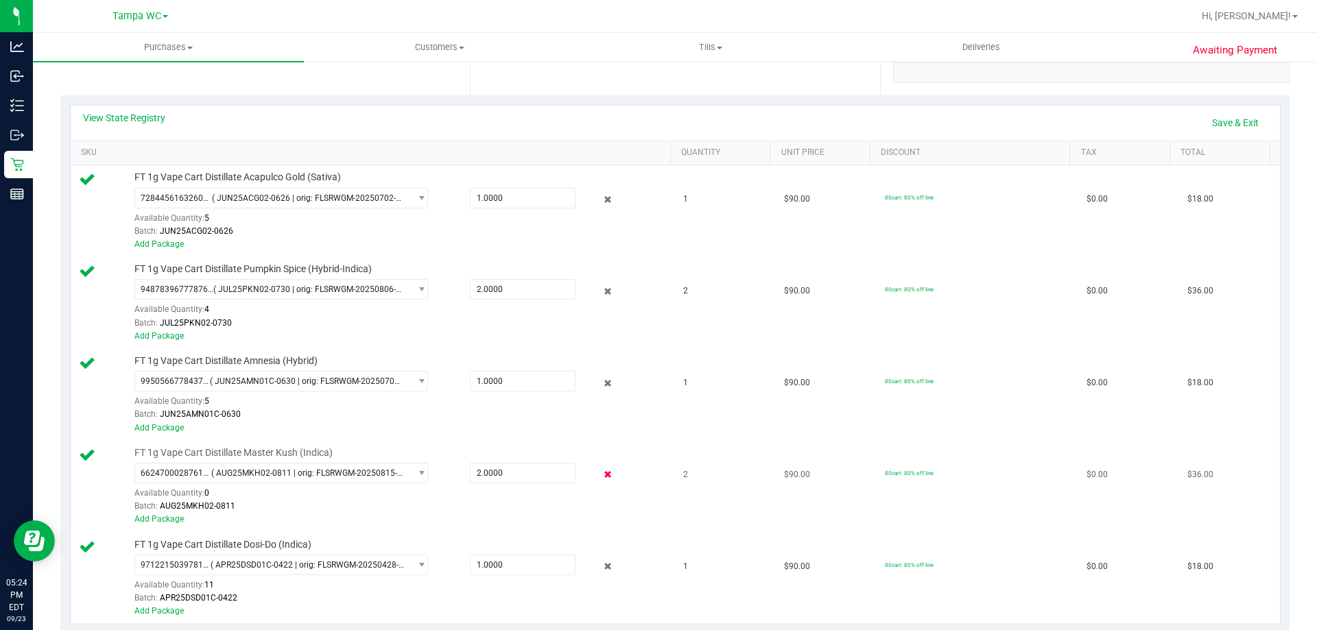
click at [601, 481] on icon at bounding box center [608, 475] width 14 height 16
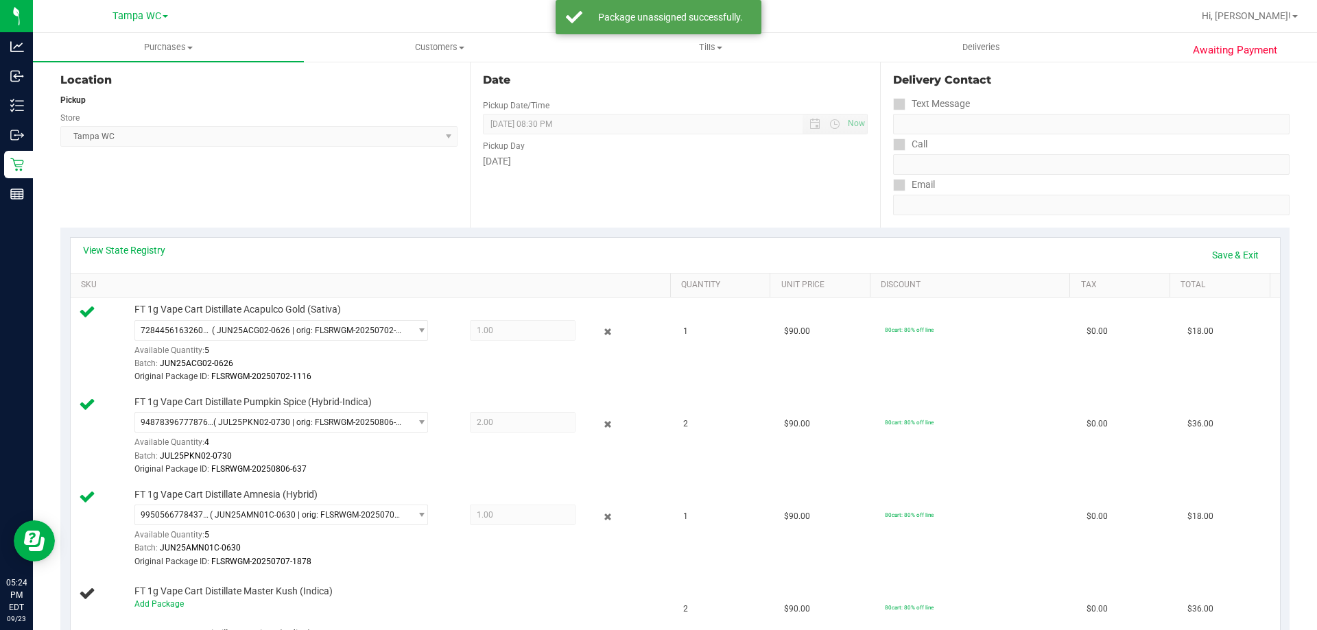
scroll to position [137, 0]
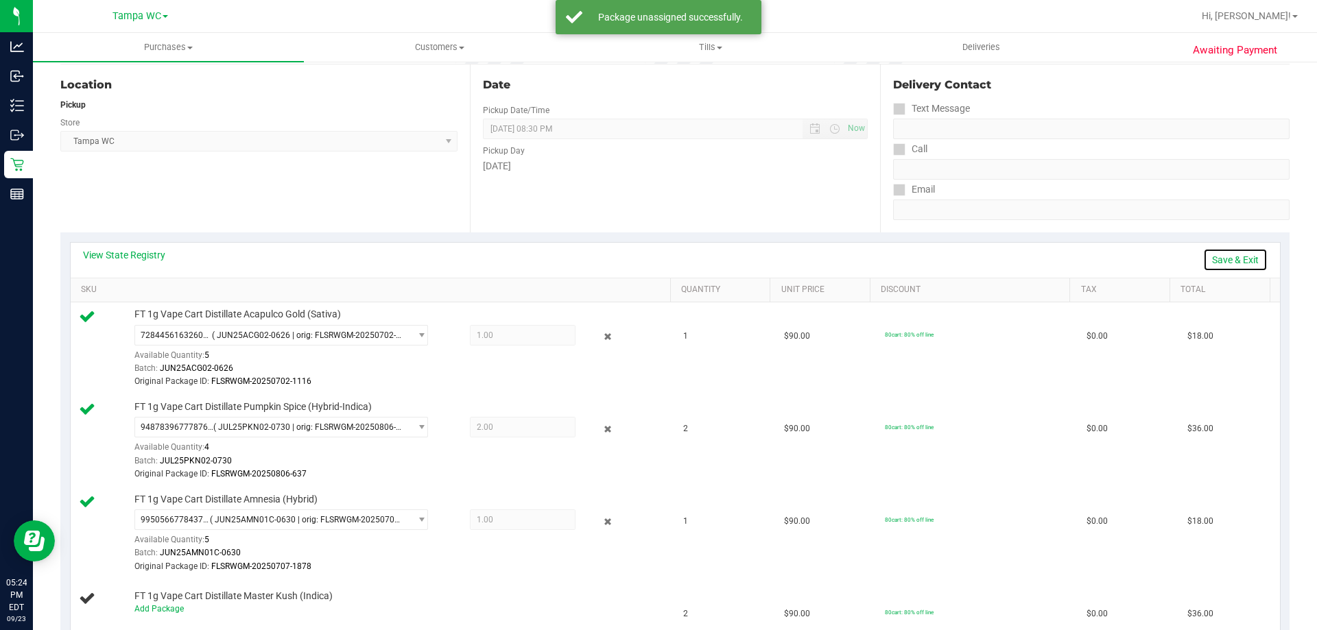
click at [656, 265] on link "Save & Exit" at bounding box center [1235, 259] width 64 height 23
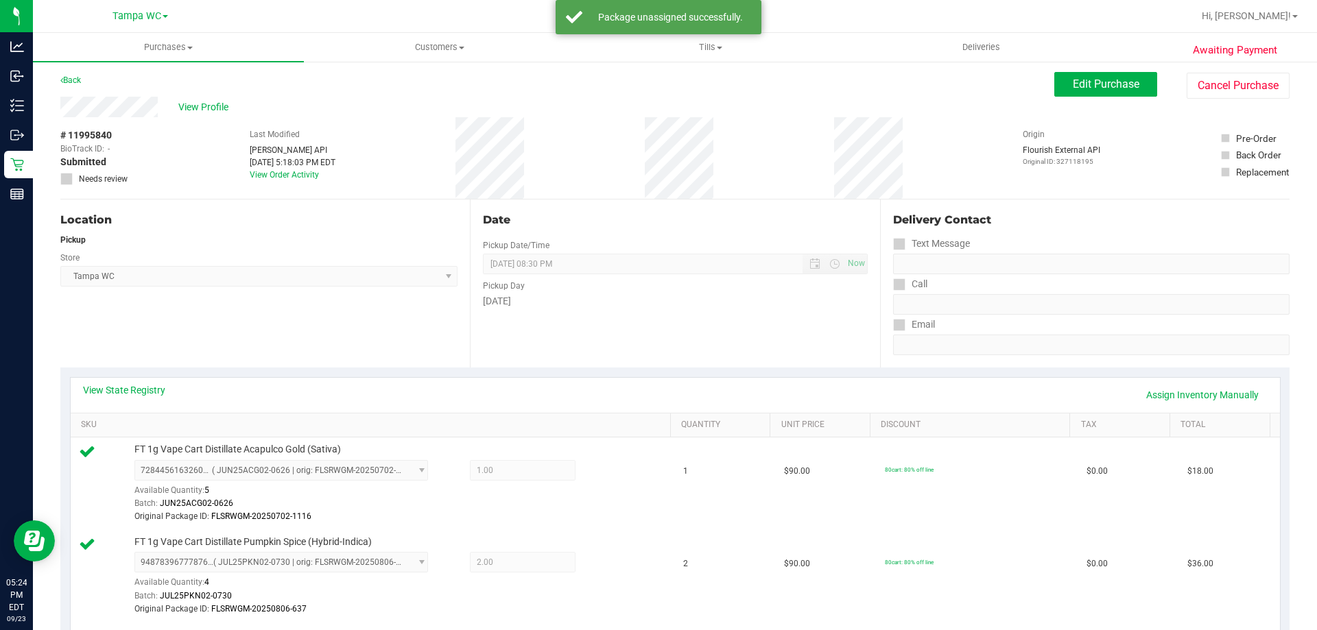
scroll to position [0, 0]
click at [656, 91] on span "Edit Purchase" at bounding box center [1105, 86] width 67 height 13
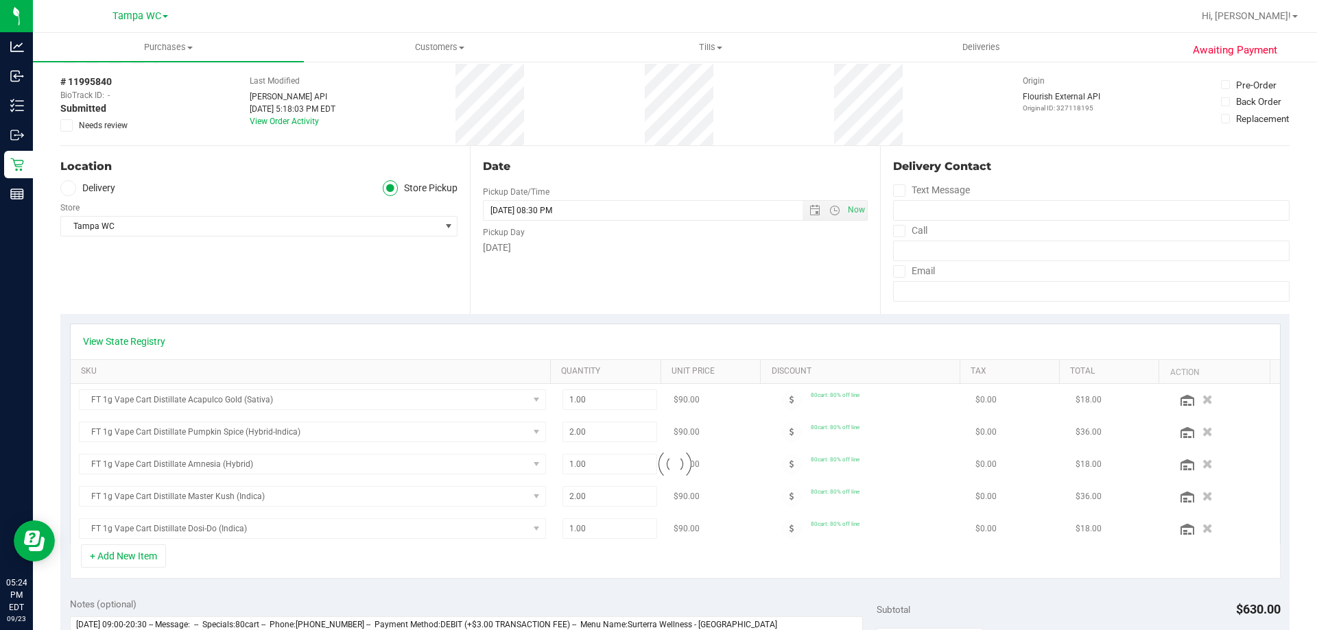
scroll to position [137, 0]
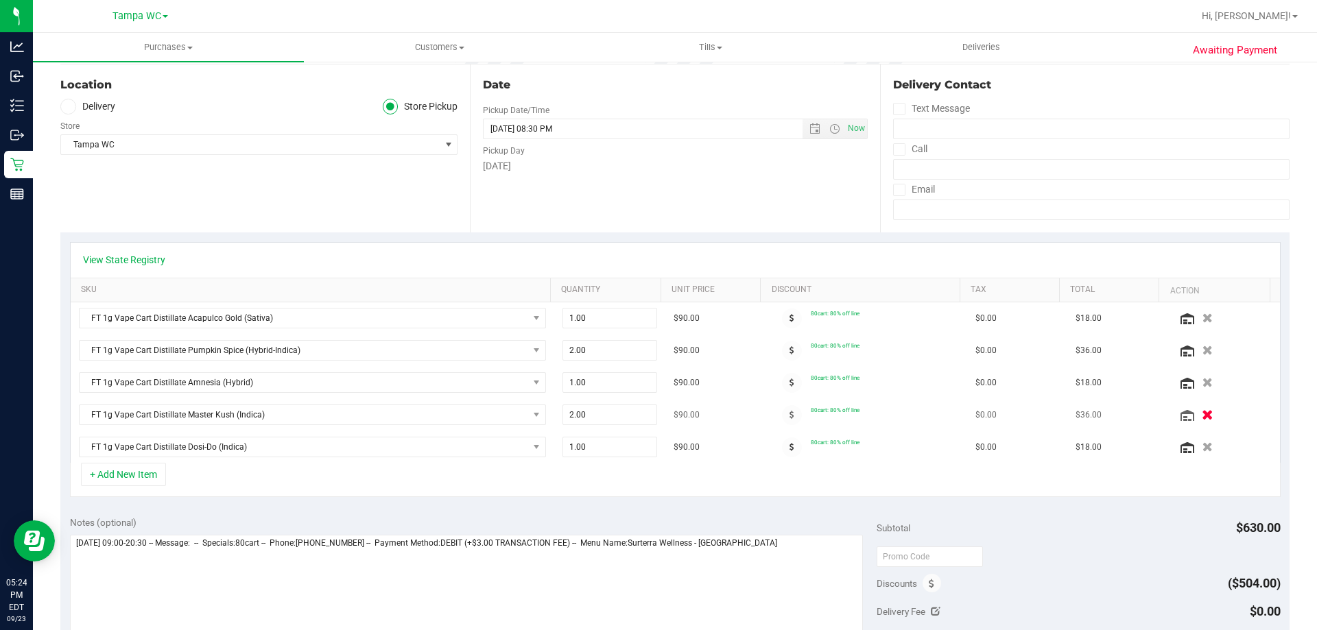
click at [656, 410] on icon "button" at bounding box center [1207, 415] width 12 height 10
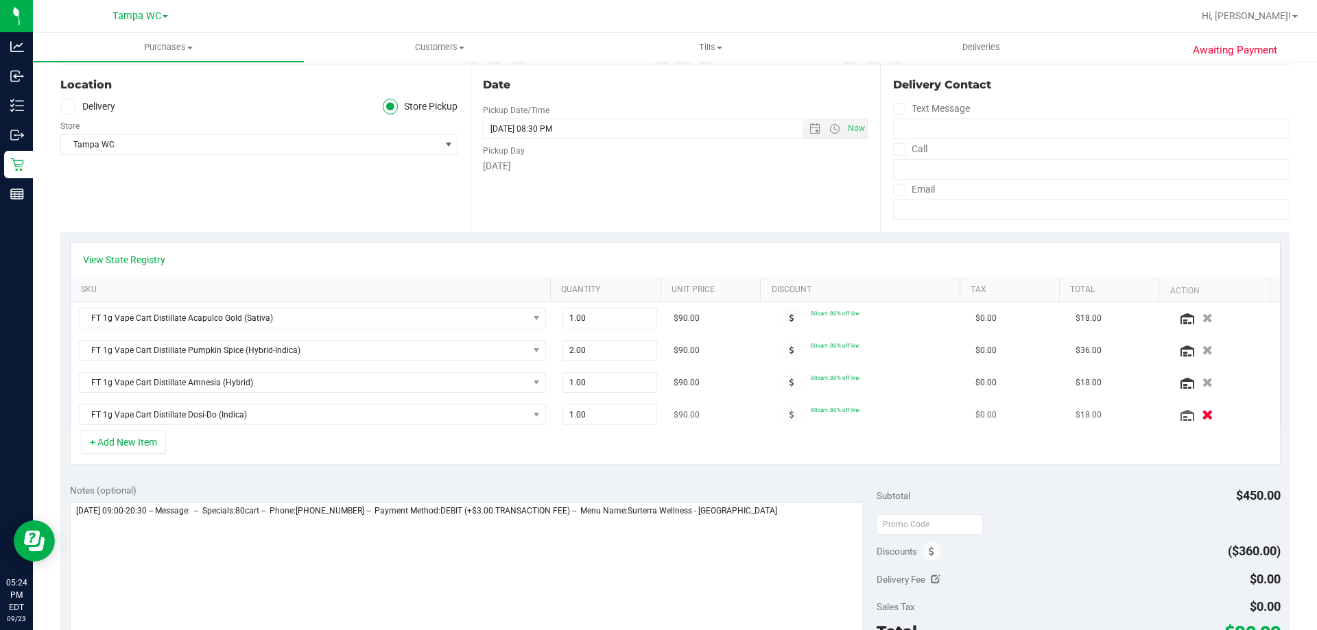
scroll to position [0, 0]
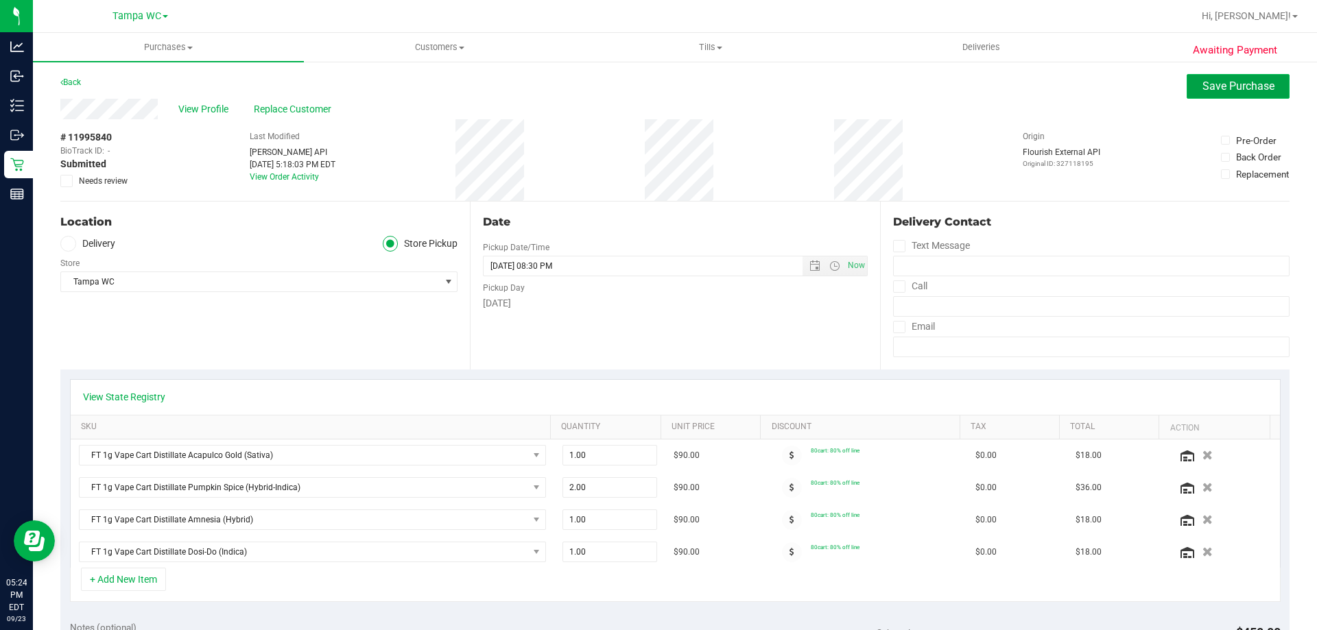
click at [656, 88] on span "Save Purchase" at bounding box center [1238, 86] width 72 height 13
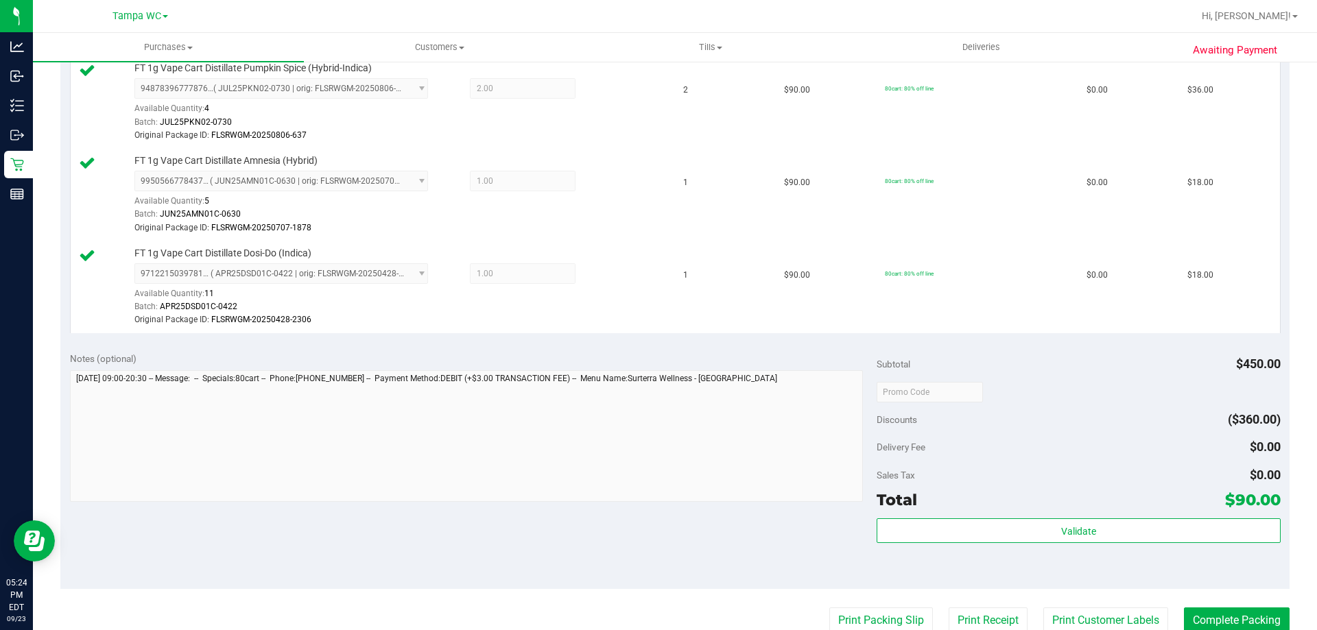
scroll to position [549, 0]
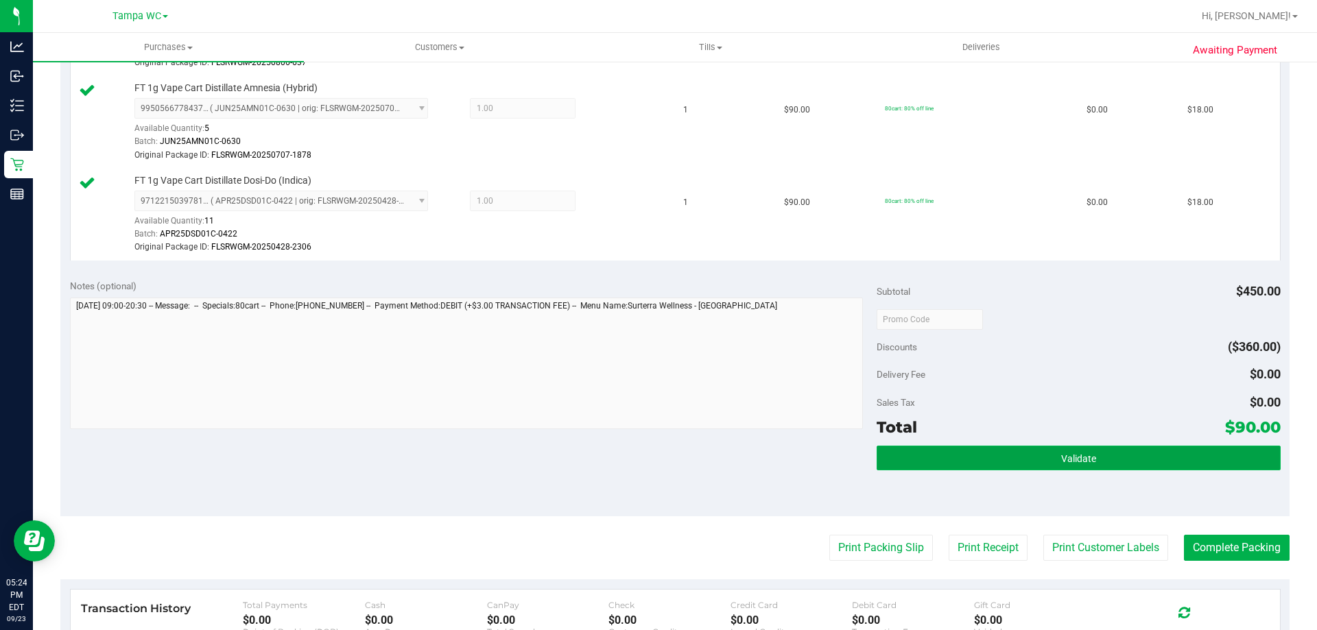
click at [656, 465] on button "Validate" at bounding box center [1077, 458] width 403 height 25
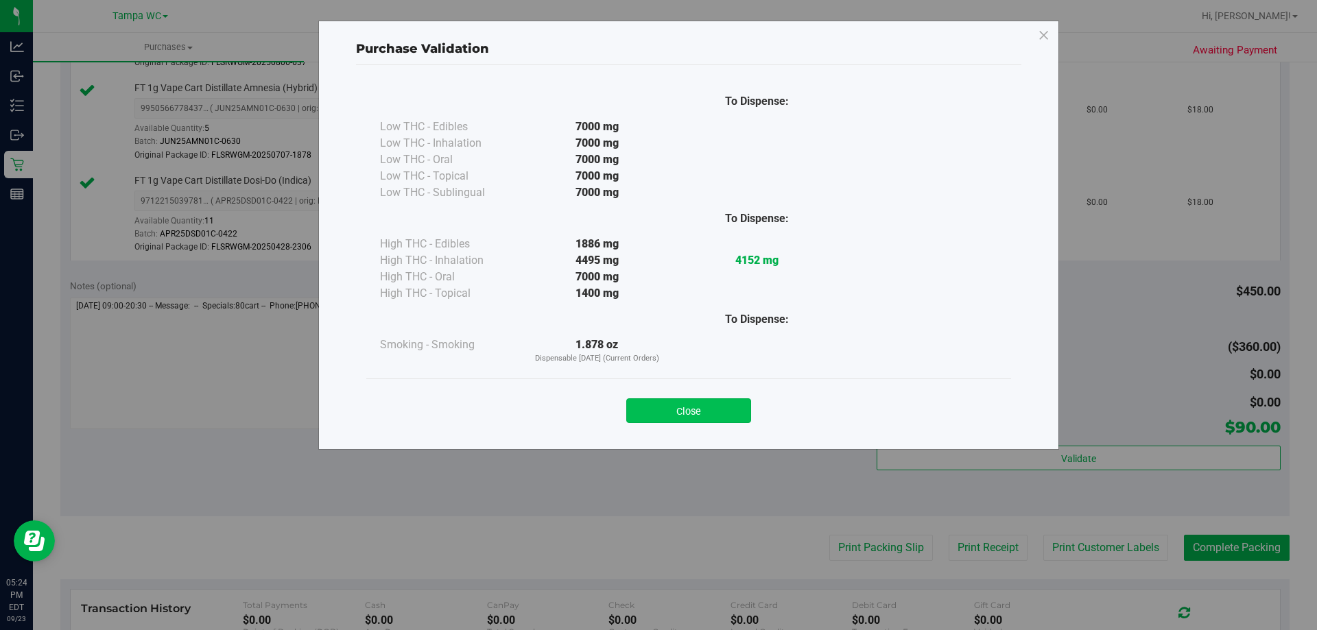
click at [656, 411] on button "Close" at bounding box center [688, 410] width 125 height 25
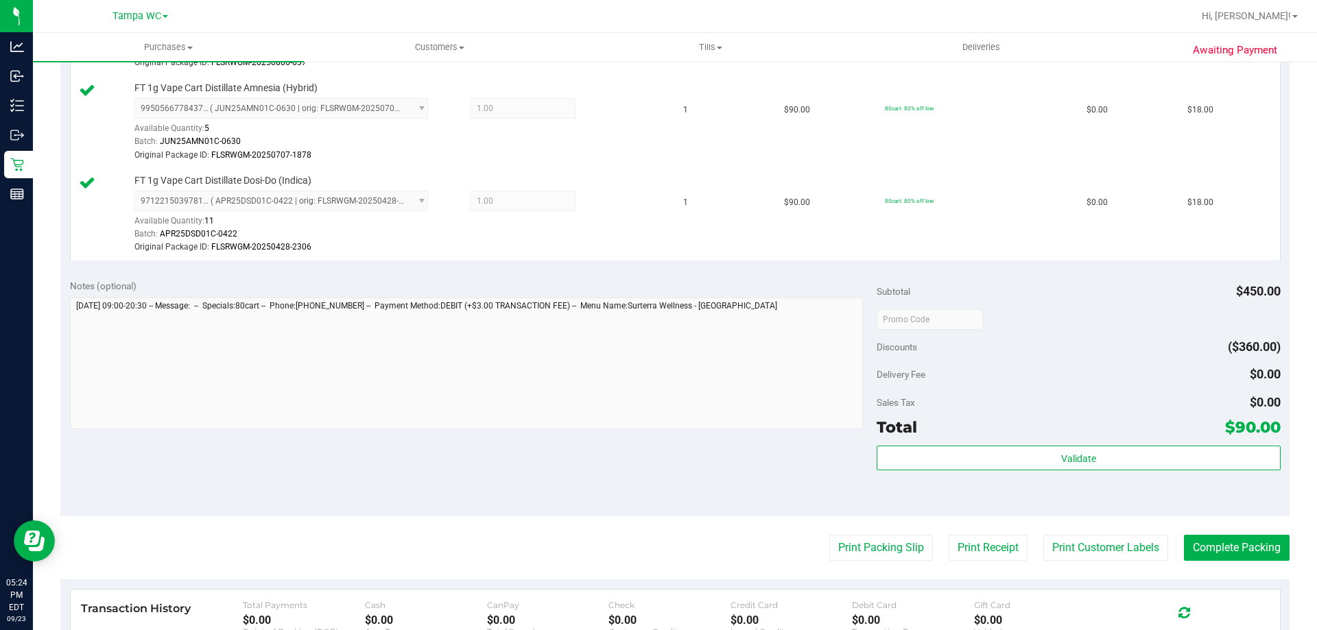
scroll to position [686, 0]
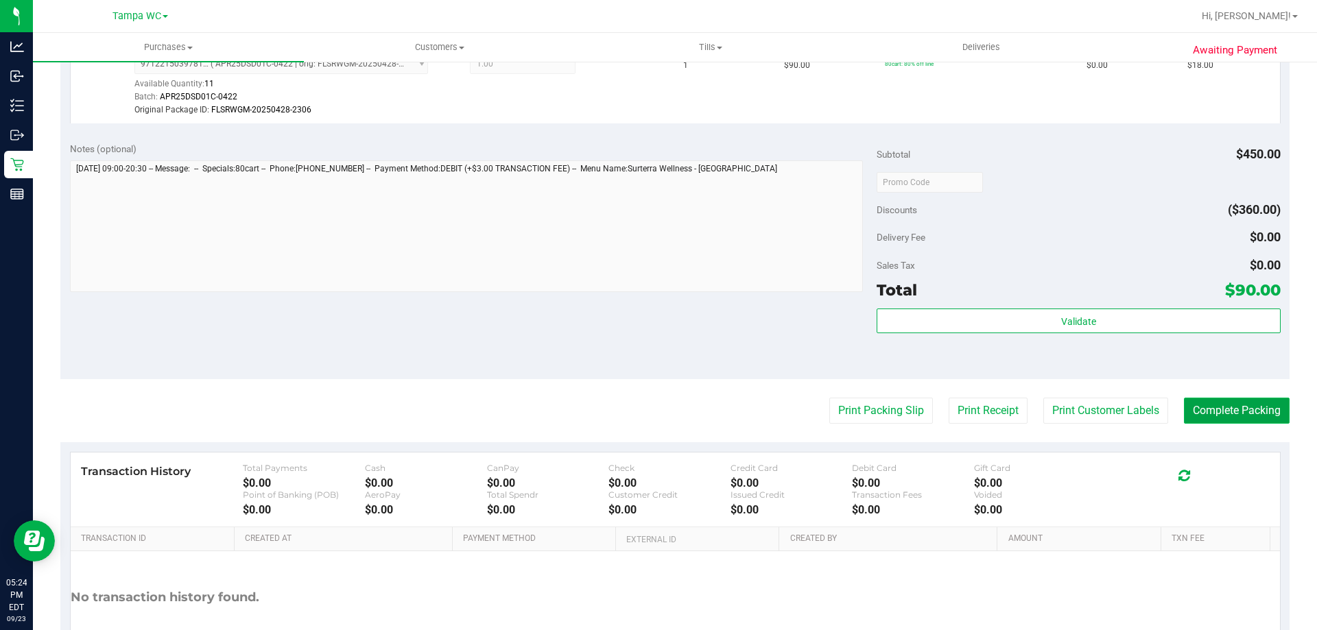
click at [656, 422] on button "Complete Packing" at bounding box center [1236, 411] width 106 height 26
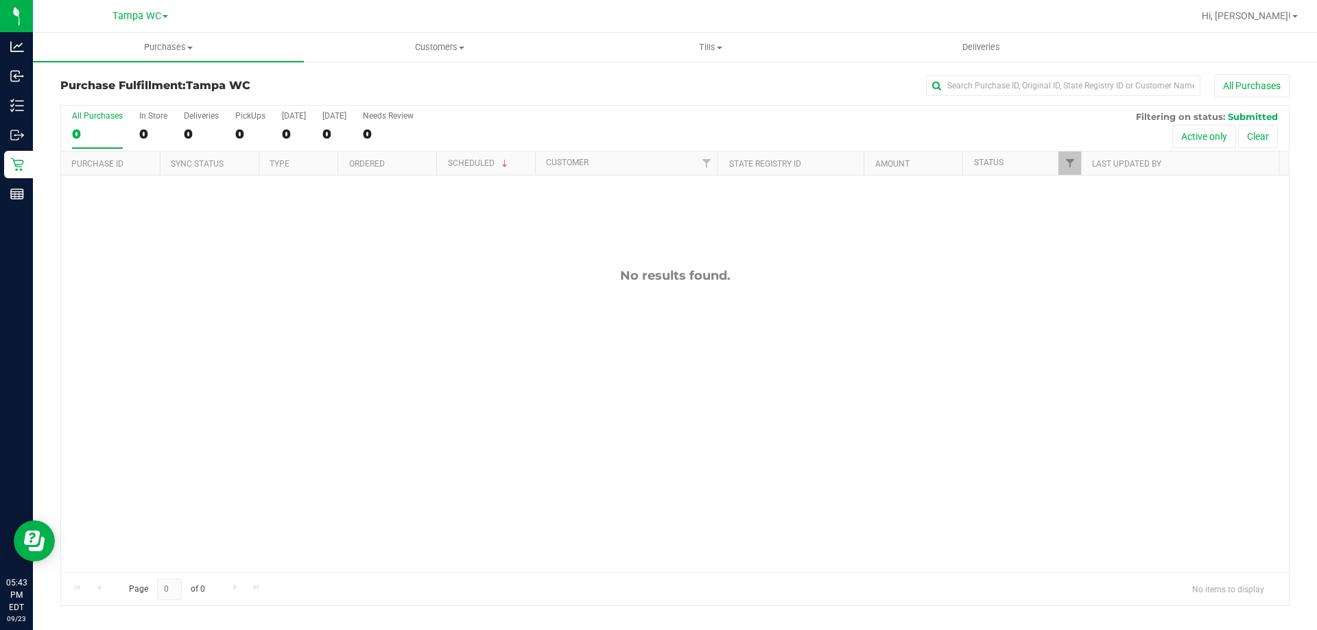
click at [452, 101] on div "Purchase Fulfillment: Tampa WC All Purchases" at bounding box center [674, 89] width 1229 height 30
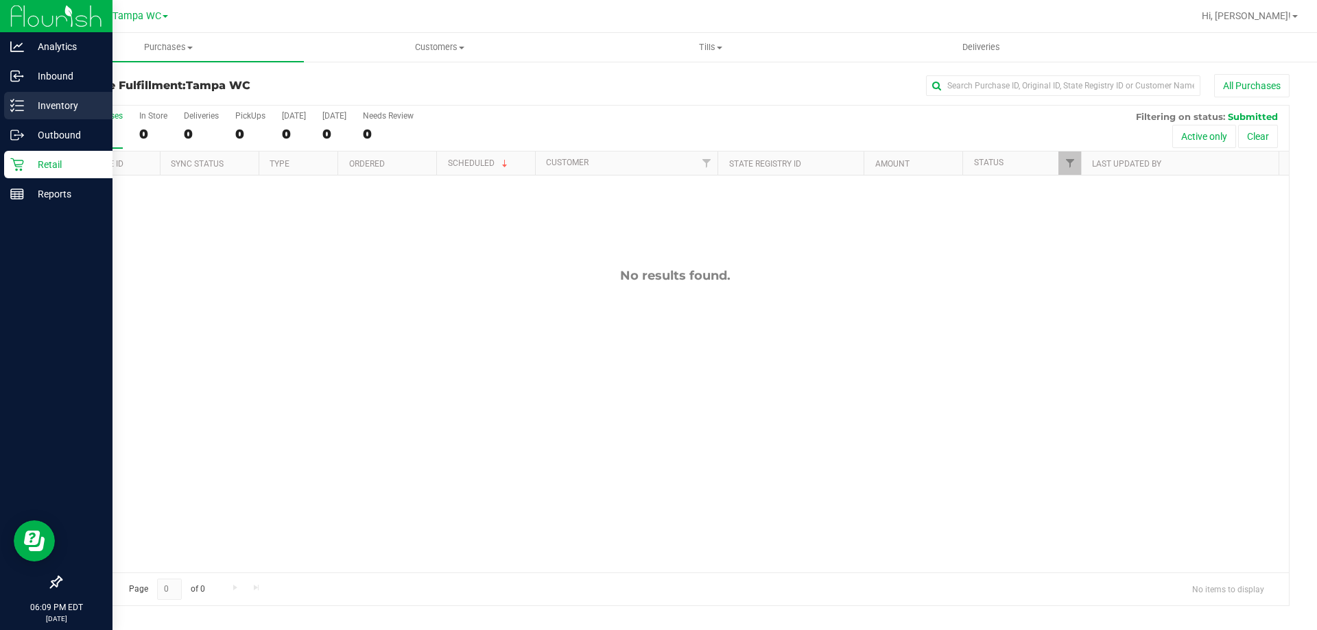
click at [20, 96] on div "Inventory" at bounding box center [58, 105] width 108 height 27
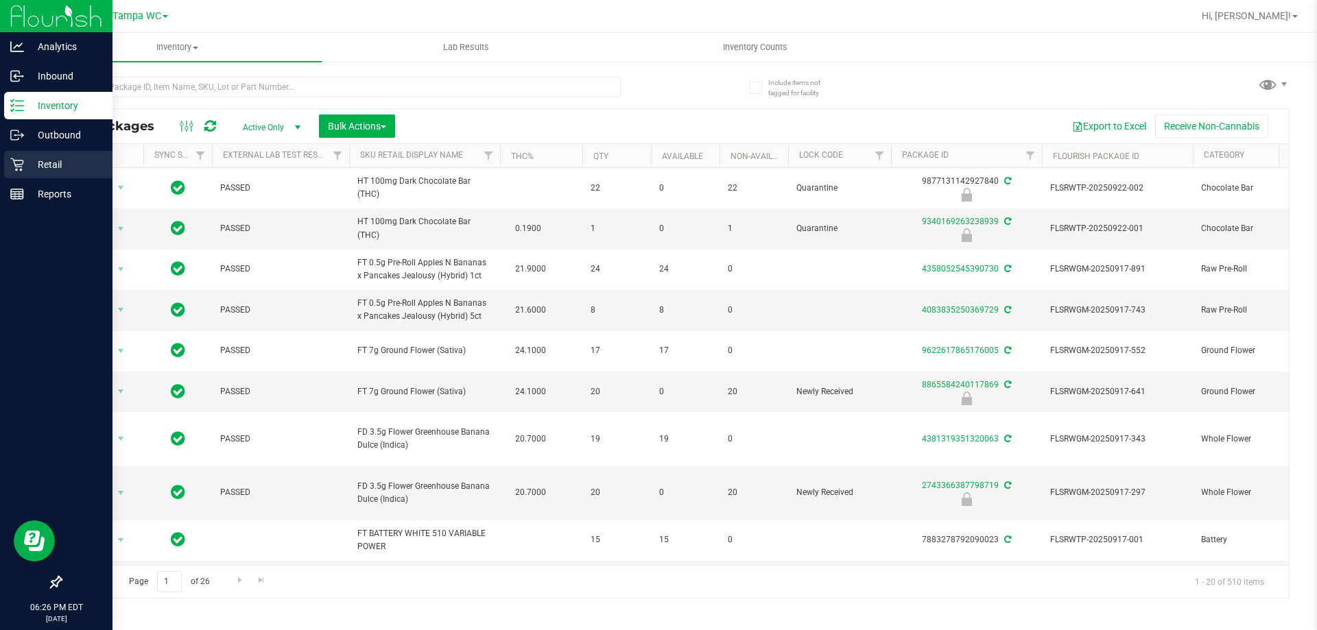
click at [27, 155] on div "Retail" at bounding box center [58, 164] width 108 height 27
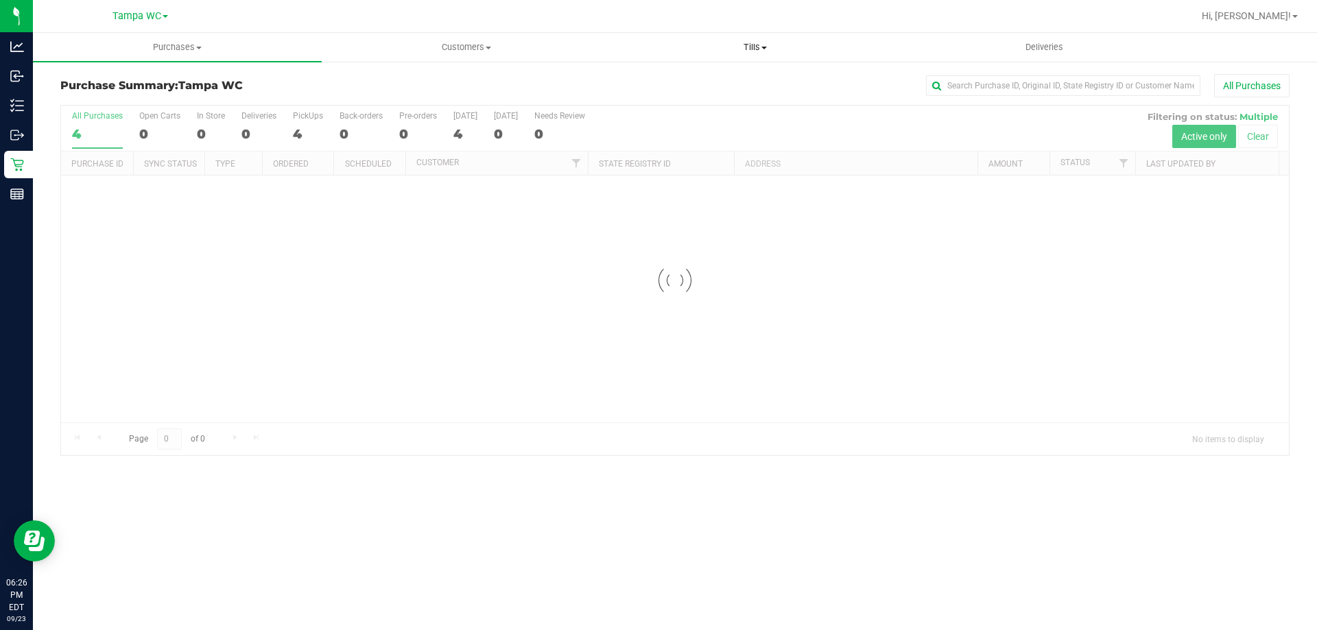
click at [656, 45] on span "Tills" at bounding box center [754, 47] width 287 height 12
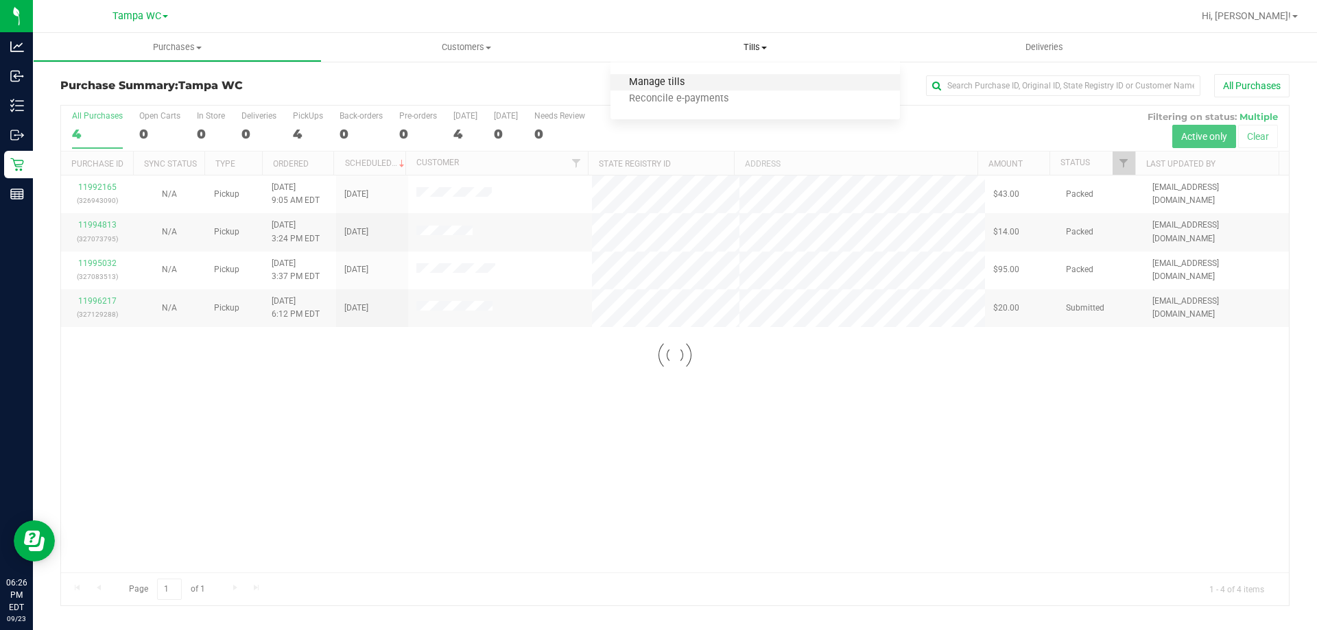
click at [656, 82] on span "Manage tills" at bounding box center [656, 83] width 93 height 12
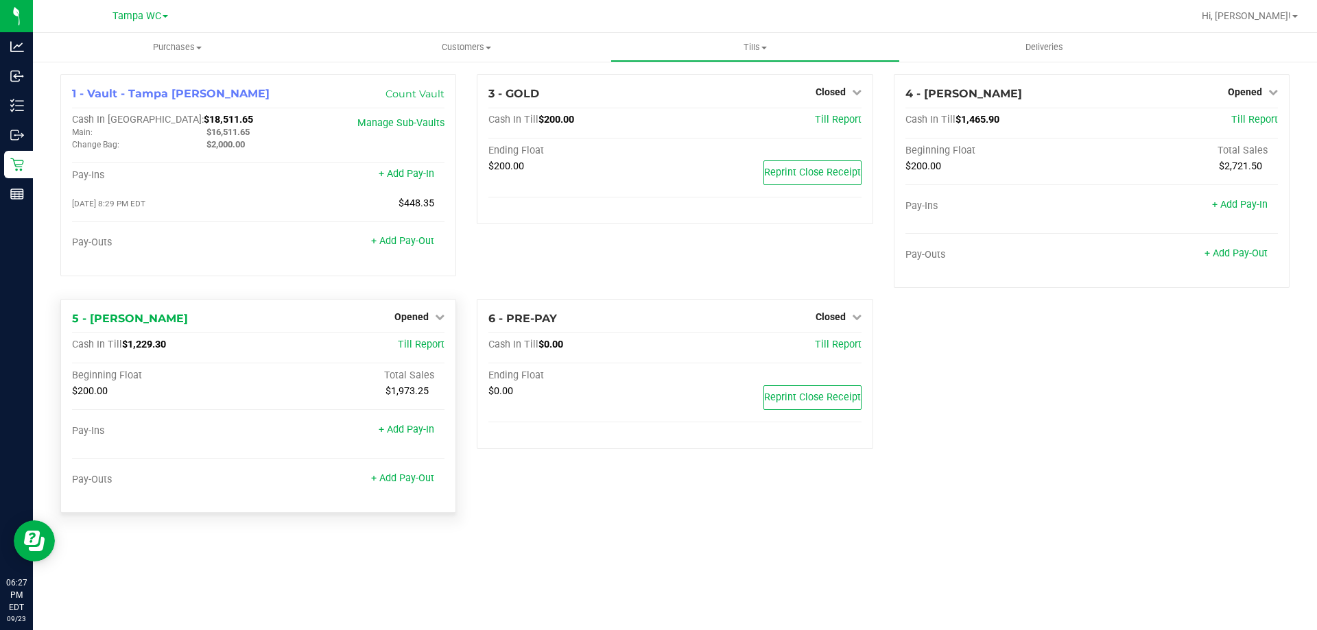
click at [430, 488] on div "Pay-Outs + Add Pay-Out" at bounding box center [258, 483] width 372 height 19
click at [423, 484] on link "+ Add Pay-Out" at bounding box center [402, 478] width 63 height 12
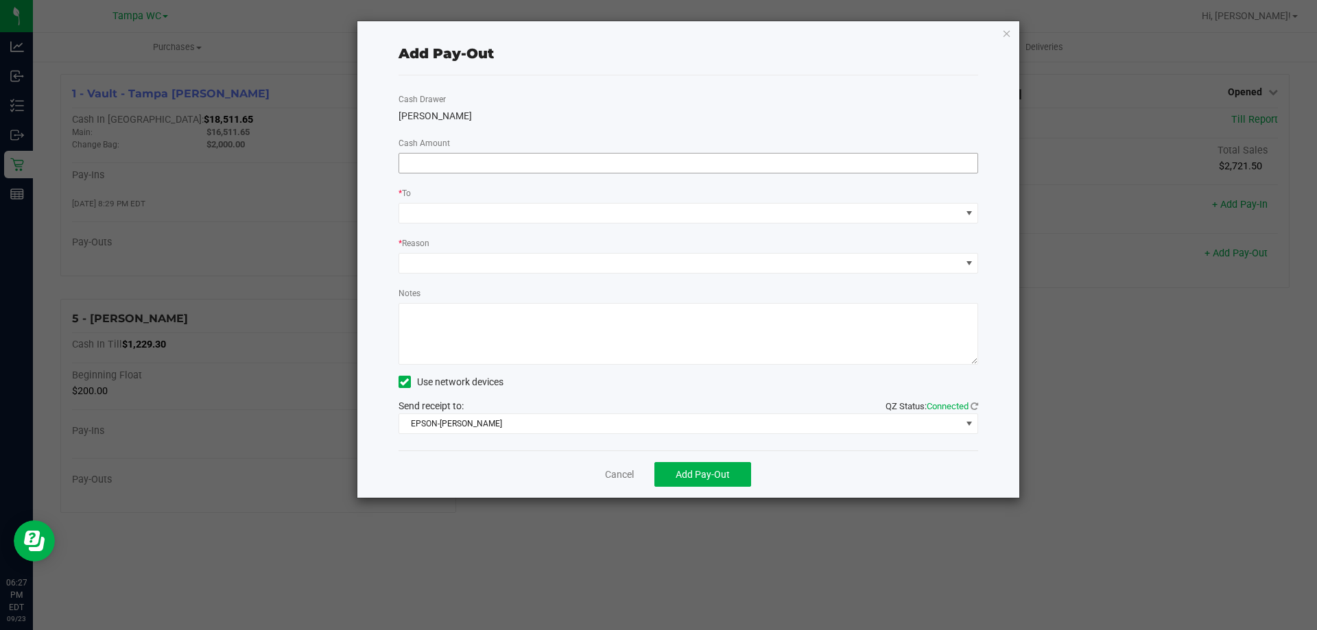
click at [500, 160] on input at bounding box center [688, 163] width 579 height 19
type input "$1,000.00"
click at [461, 201] on div "* To" at bounding box center [688, 194] width 580 height 17
click at [450, 226] on div "Cash Drawer [PERSON_NAME] Cash Amount $1,000.00 * To * Reason Notes Use network…" at bounding box center [688, 262] width 580 height 375
click at [468, 227] on div "Cash Drawer [PERSON_NAME] Cash Amount $1,000.00 * To * Reason Notes Use network…" at bounding box center [688, 262] width 580 height 375
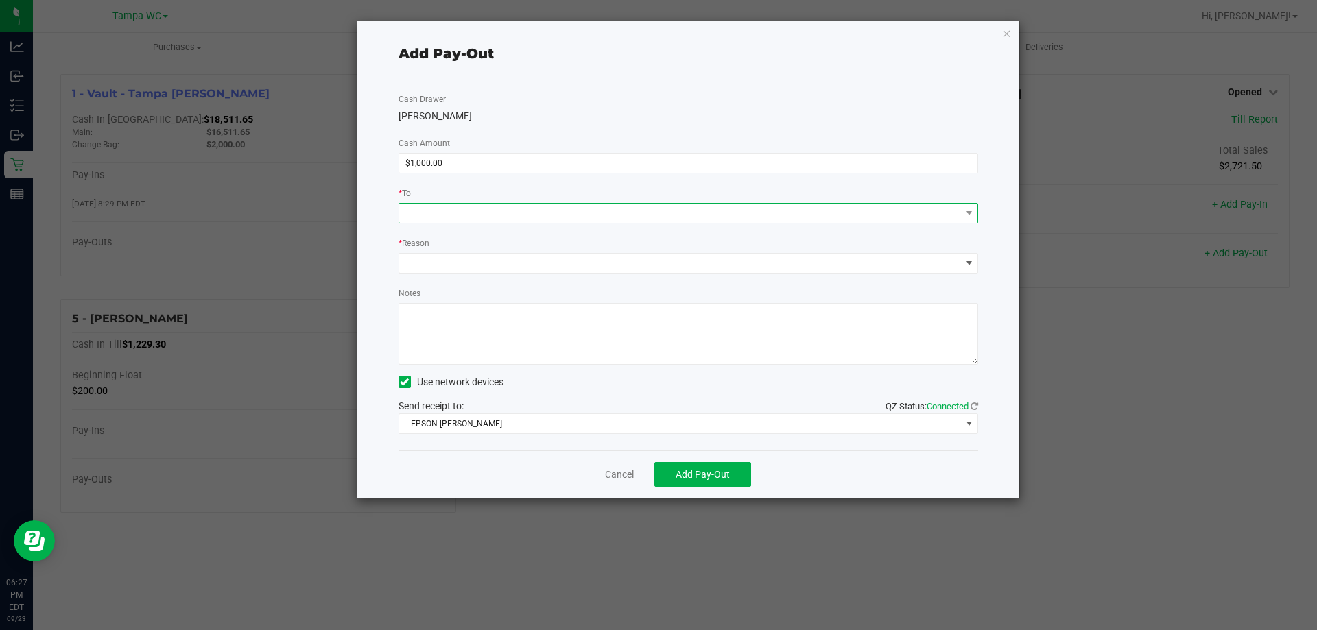
click at [470, 216] on span at bounding box center [680, 213] width 562 height 19
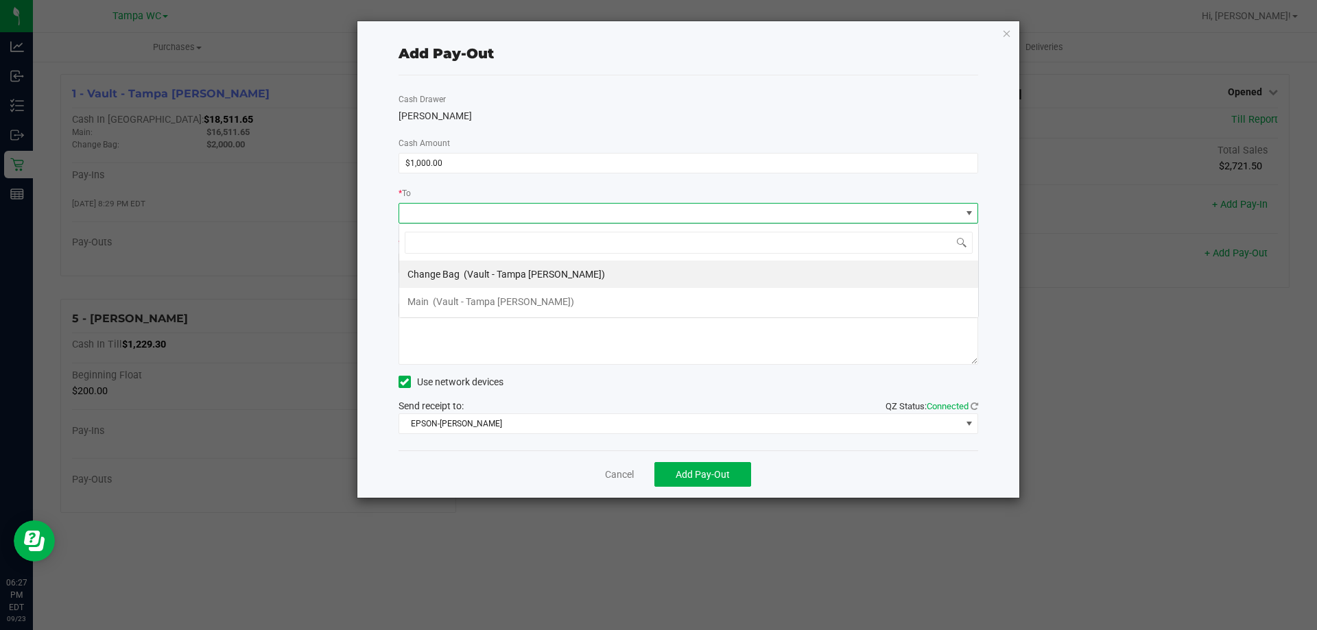
scroll to position [21, 579]
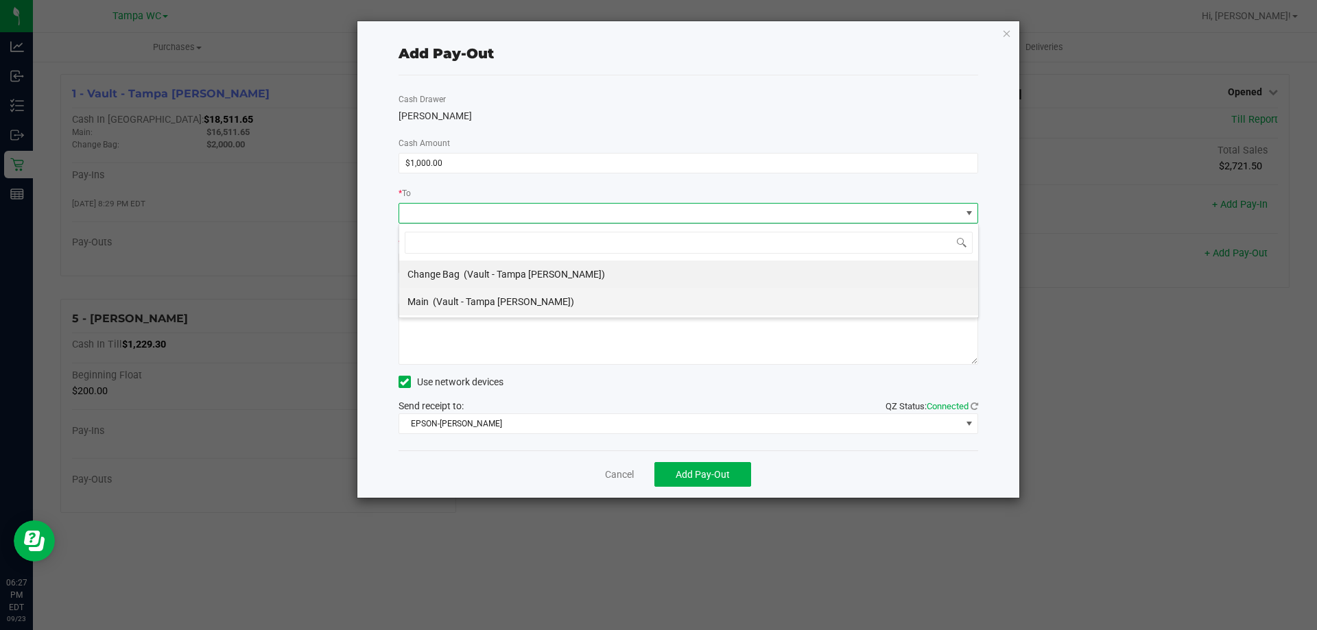
click at [457, 304] on span "(Vault - Tampa [PERSON_NAME])" at bounding box center [503, 301] width 141 height 11
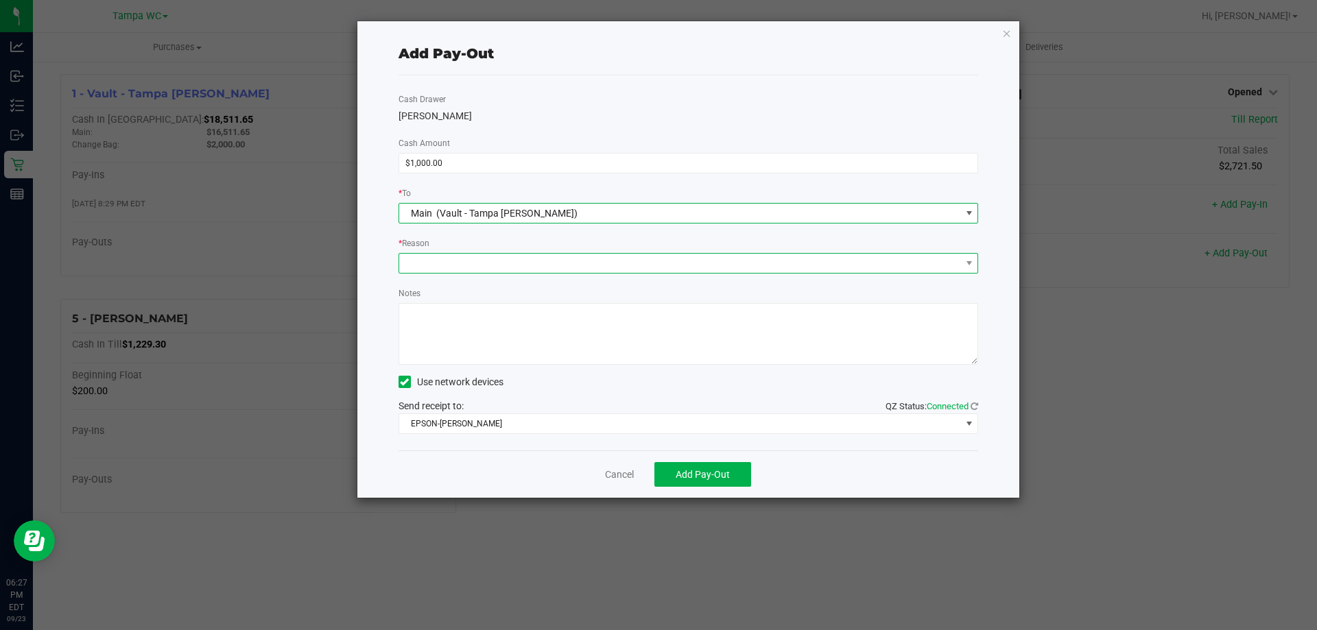
click at [454, 258] on span at bounding box center [680, 263] width 562 height 19
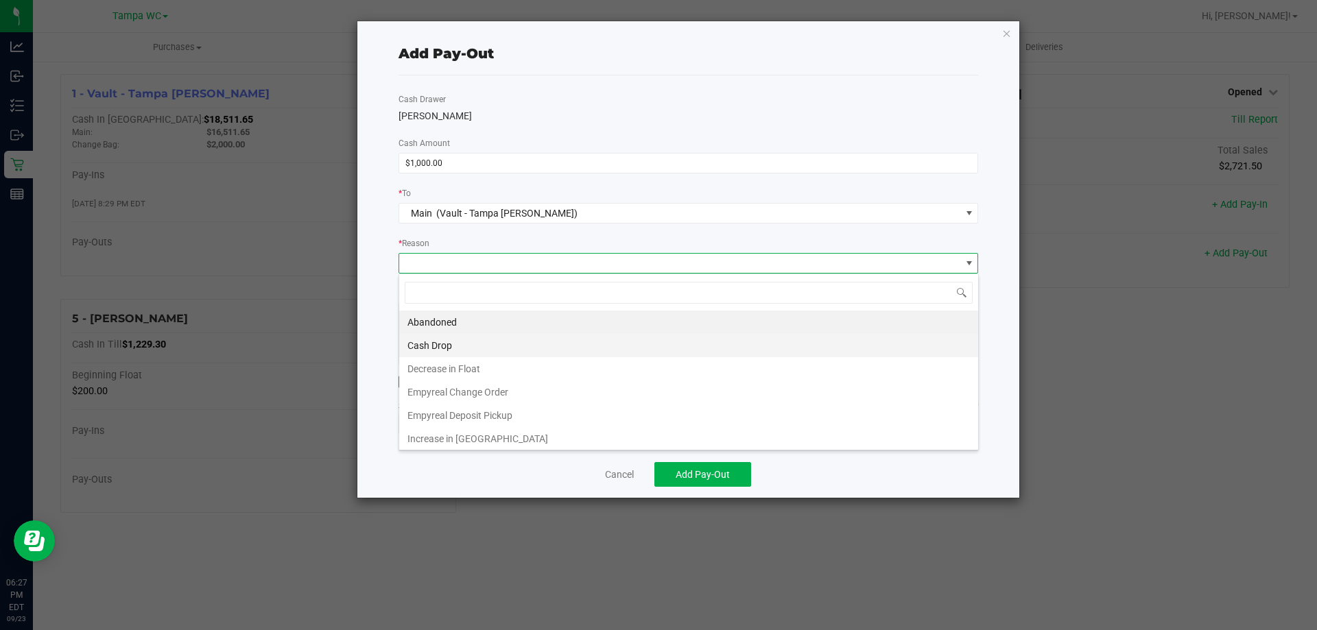
click at [442, 334] on li "Cash Drop" at bounding box center [688, 345] width 579 height 23
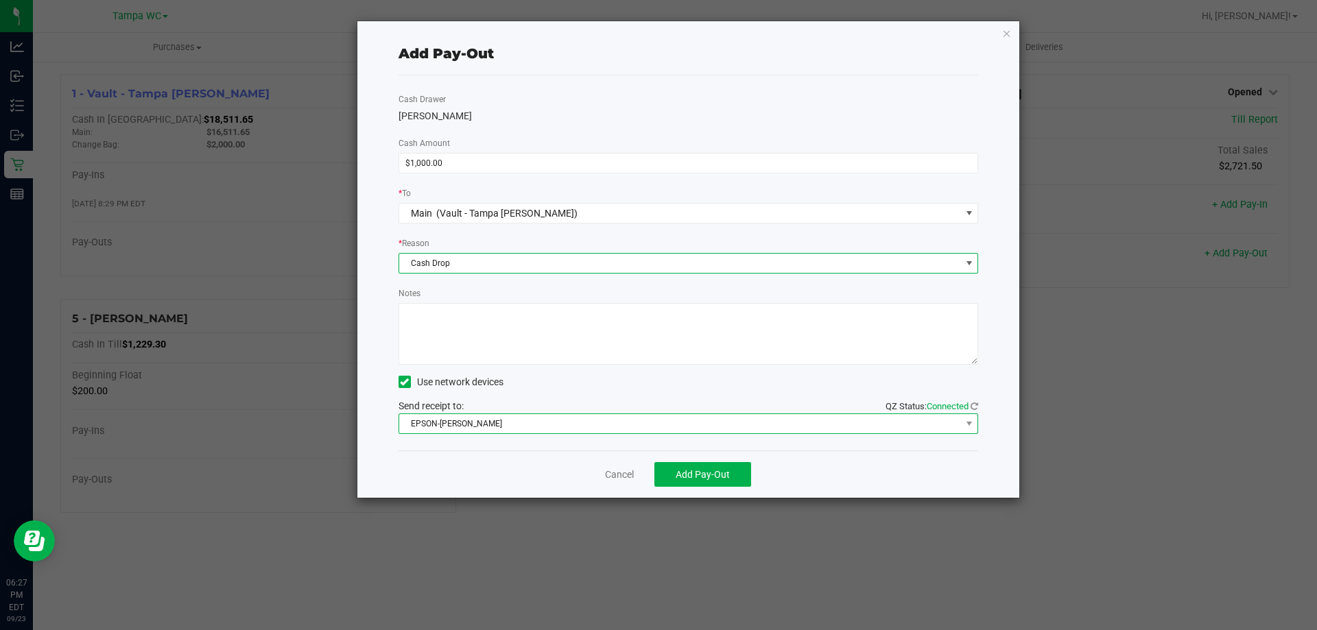
click at [423, 433] on span "EPSON-[PERSON_NAME]" at bounding box center [680, 423] width 562 height 19
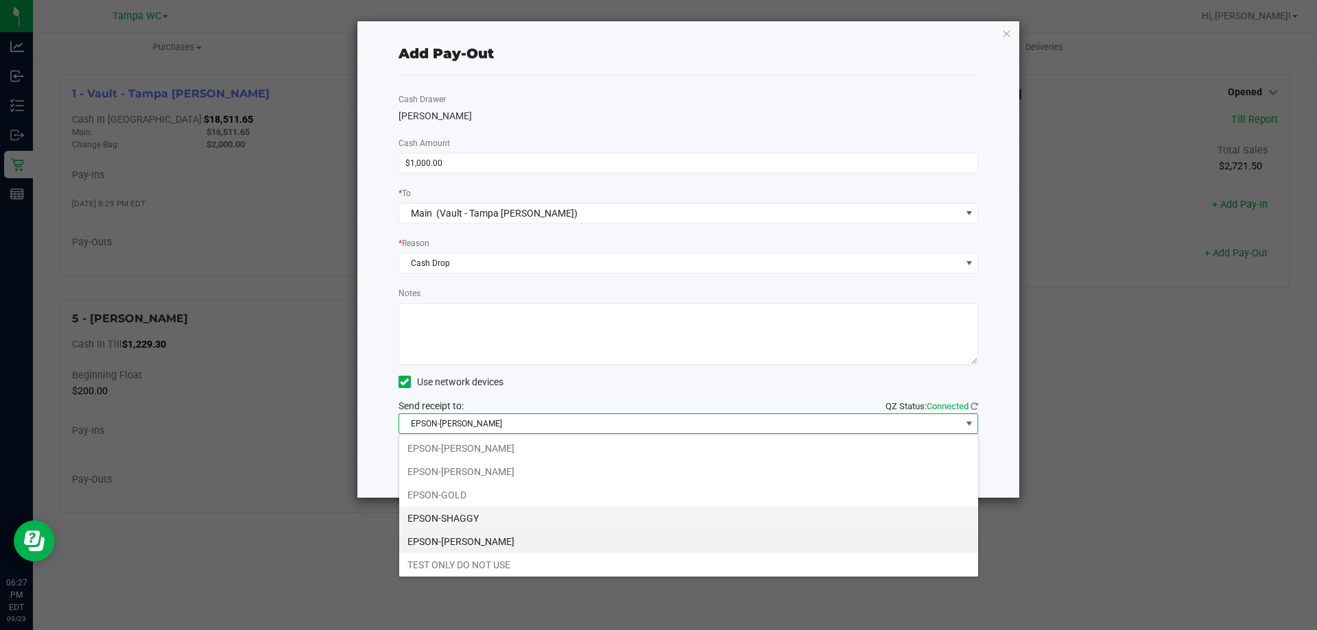
click at [455, 519] on li "EPSON-SHAGGY" at bounding box center [688, 518] width 579 height 23
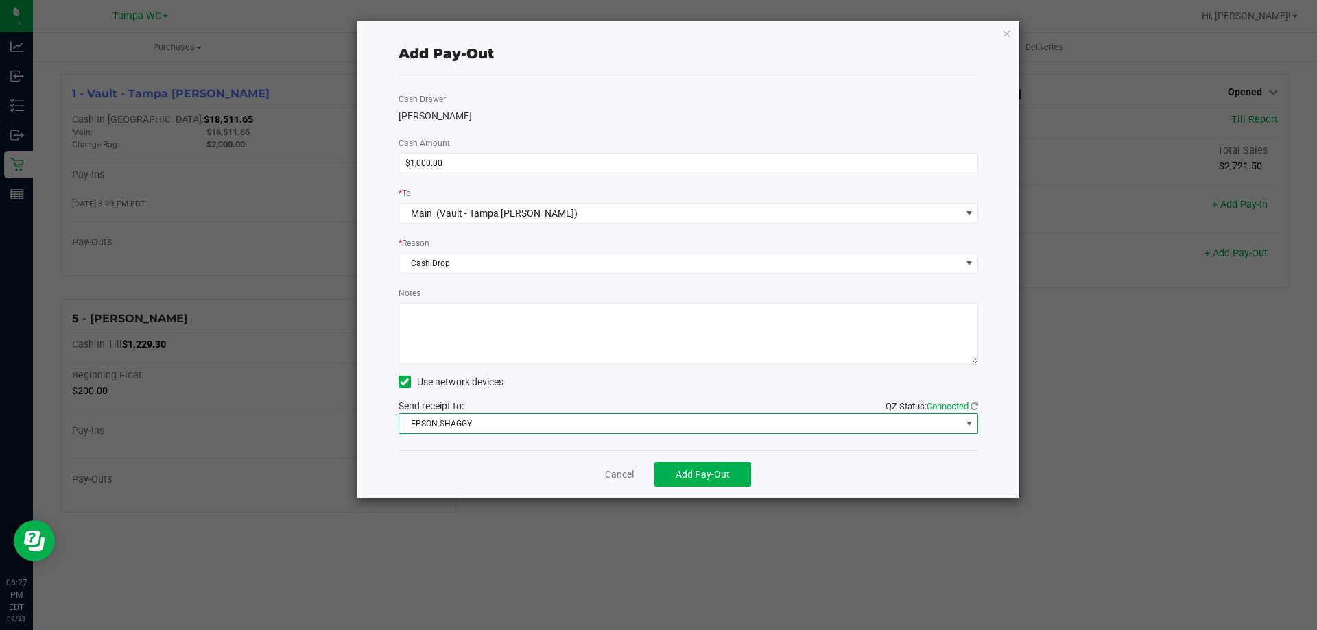
click at [492, 348] on textarea "Notes" at bounding box center [688, 334] width 580 height 62
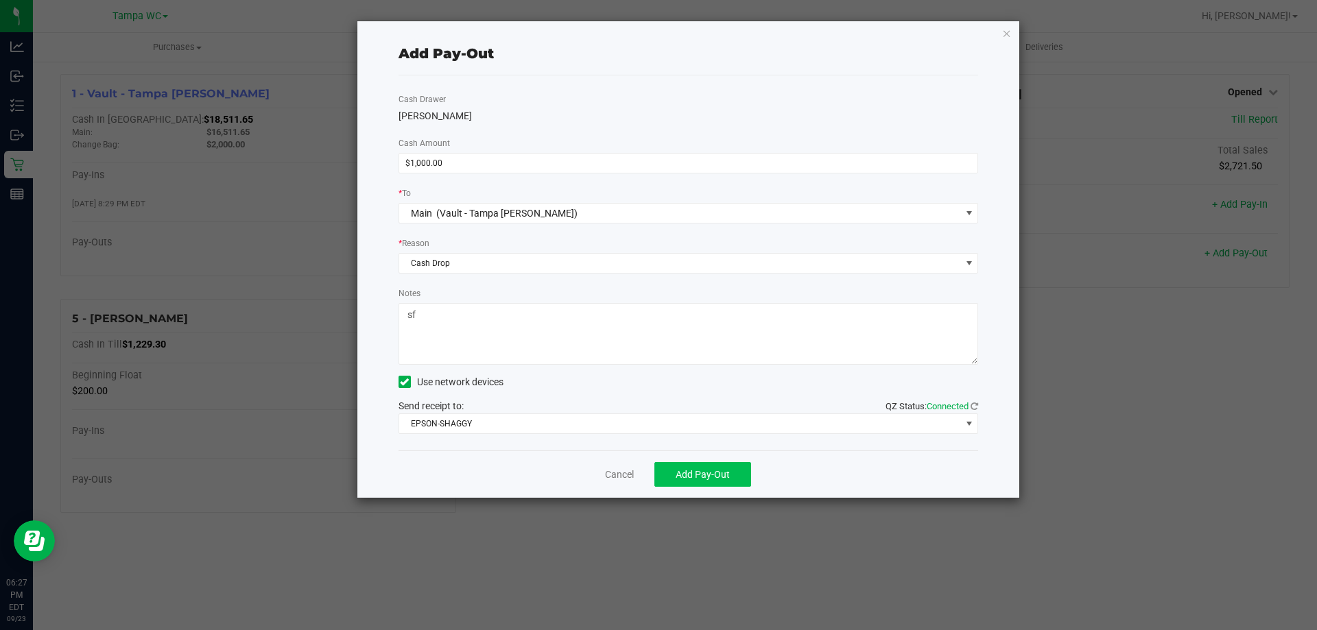
type textarea "sf"
click at [656, 479] on span "Add Pay-Out" at bounding box center [702, 474] width 54 height 11
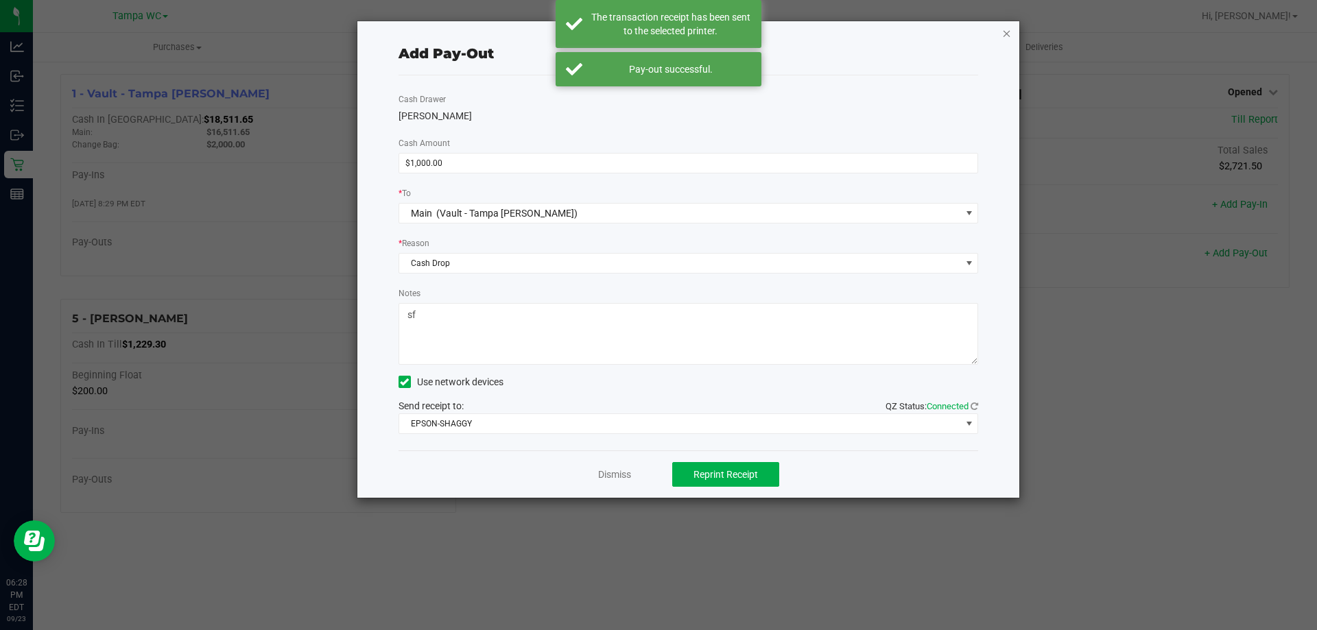
click at [656, 32] on icon "button" at bounding box center [1007, 33] width 10 height 16
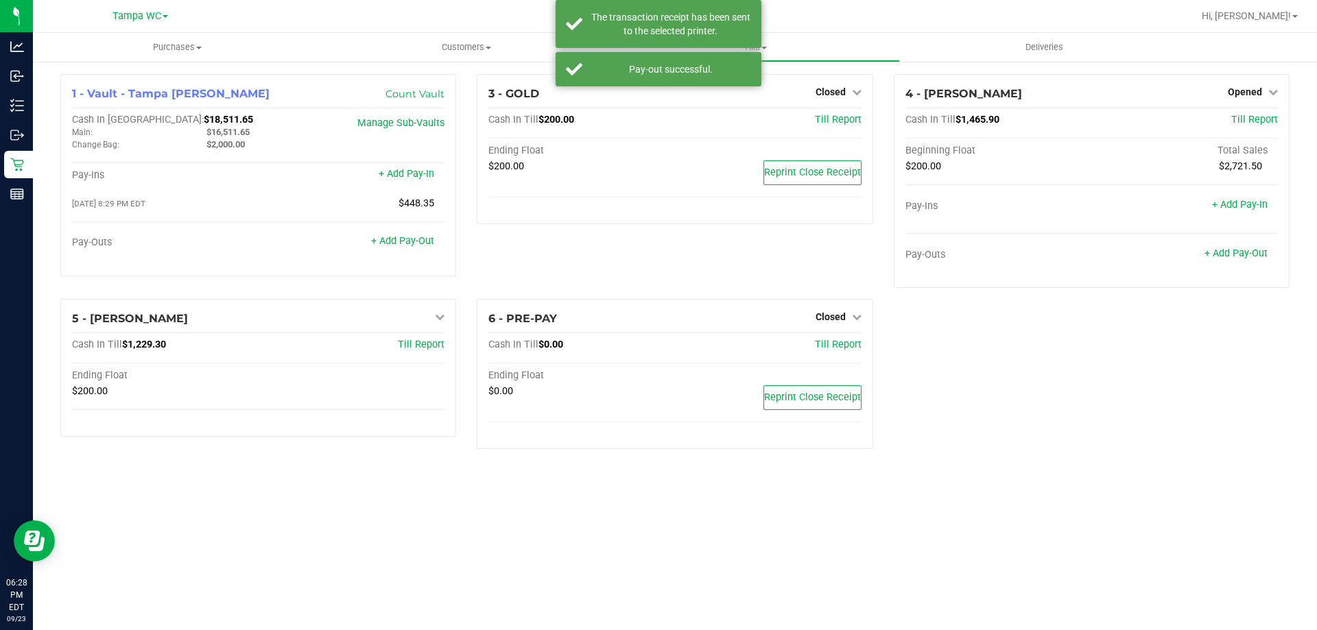
click at [656, 451] on div "1 - Vault - [GEOGRAPHIC_DATA] [PERSON_NAME] Count Vault Cash In Vault: $18,511.…" at bounding box center [674, 267] width 1249 height 386
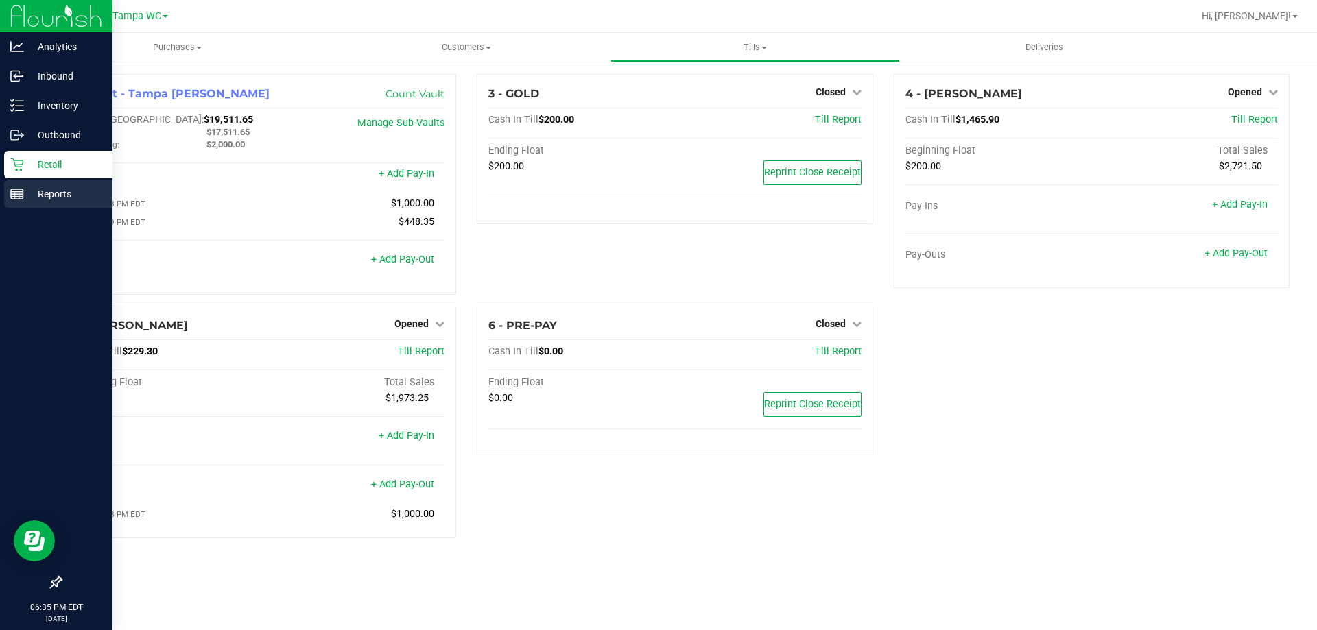
click at [40, 180] on div "Reports" at bounding box center [58, 193] width 108 height 27
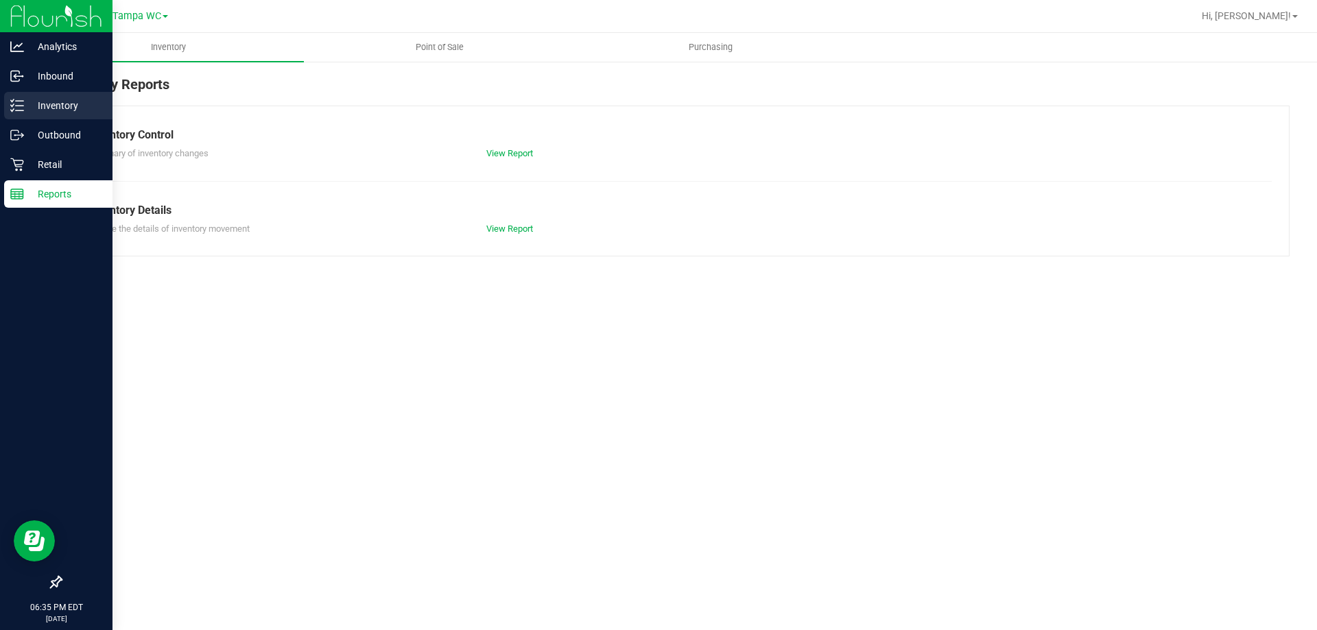
click at [70, 112] on p "Inventory" at bounding box center [65, 105] width 82 height 16
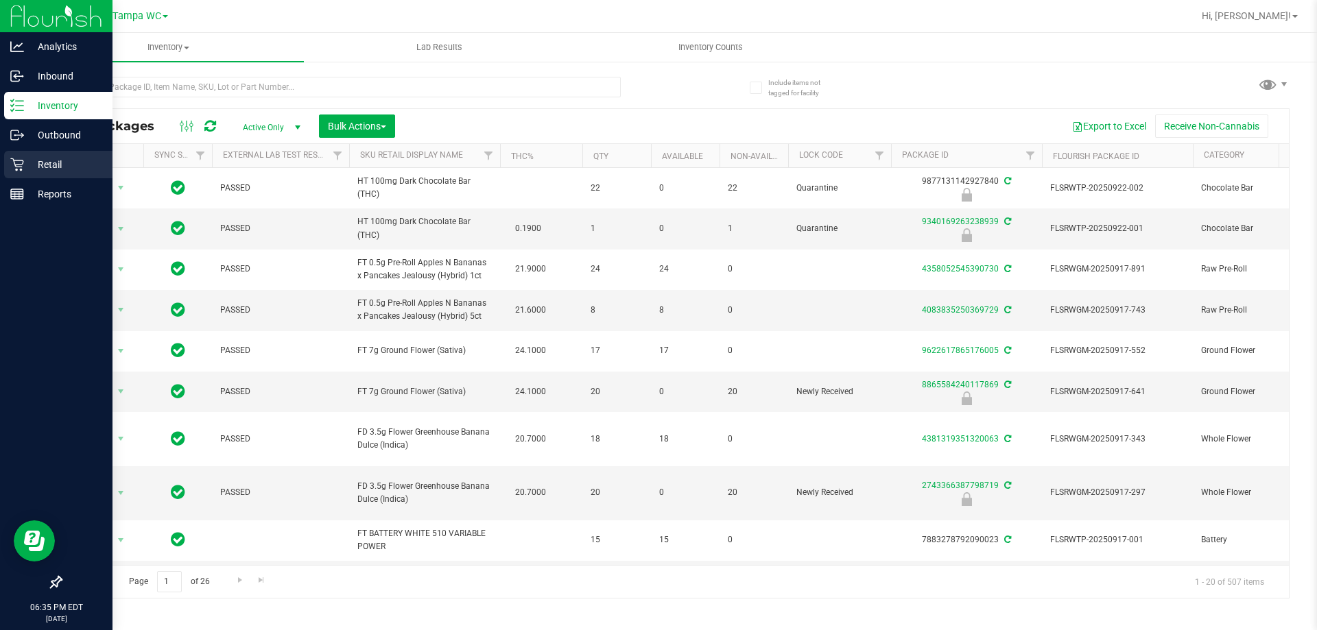
click at [80, 160] on p "Retail" at bounding box center [65, 164] width 82 height 16
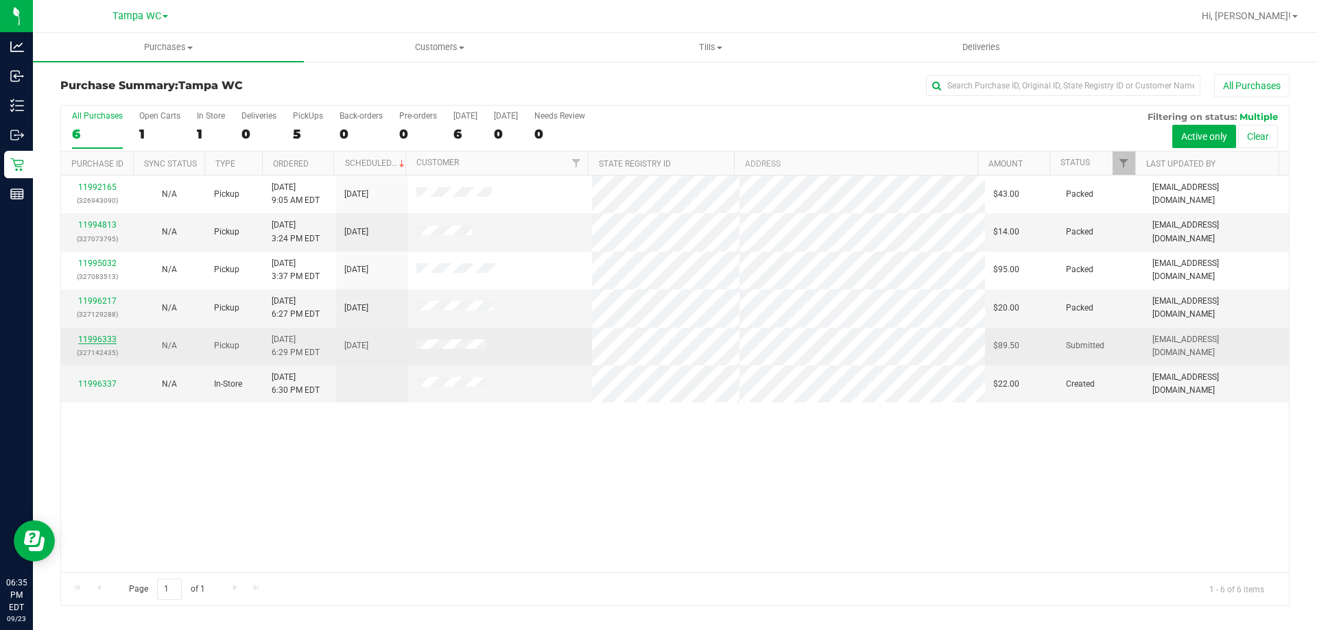
click at [96, 340] on link "11996333" at bounding box center [97, 340] width 38 height 10
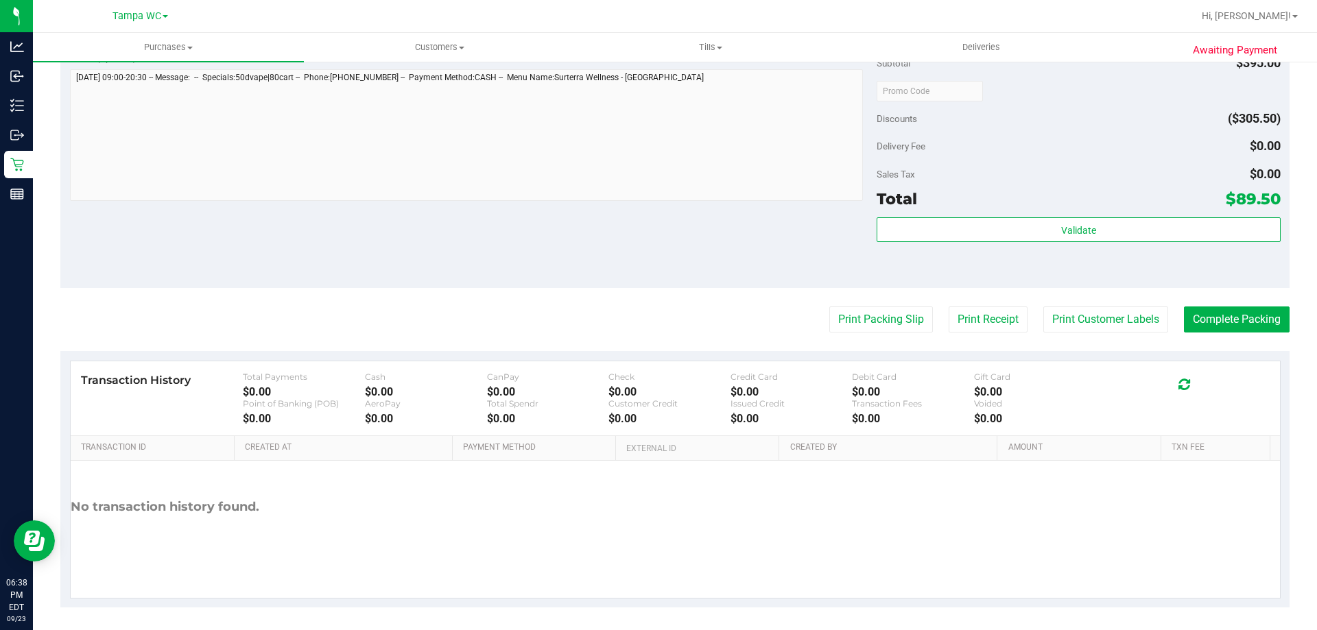
scroll to position [624, 0]
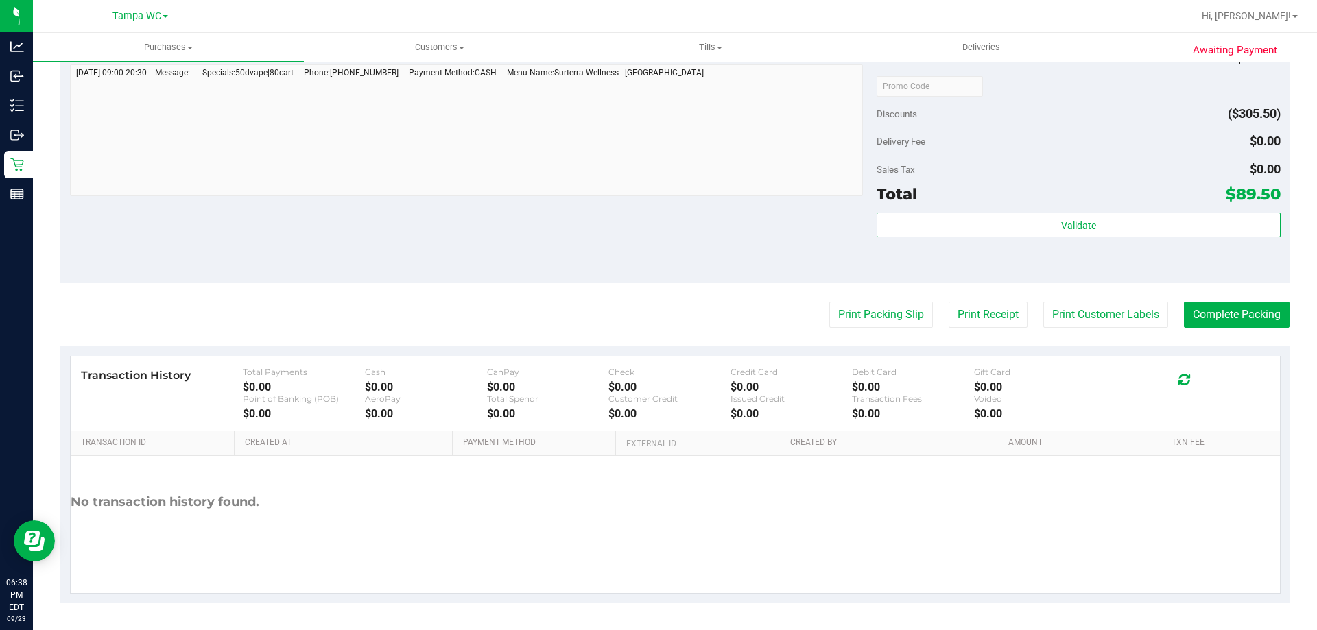
click at [656, 240] on div "Validate" at bounding box center [1077, 244] width 403 height 62
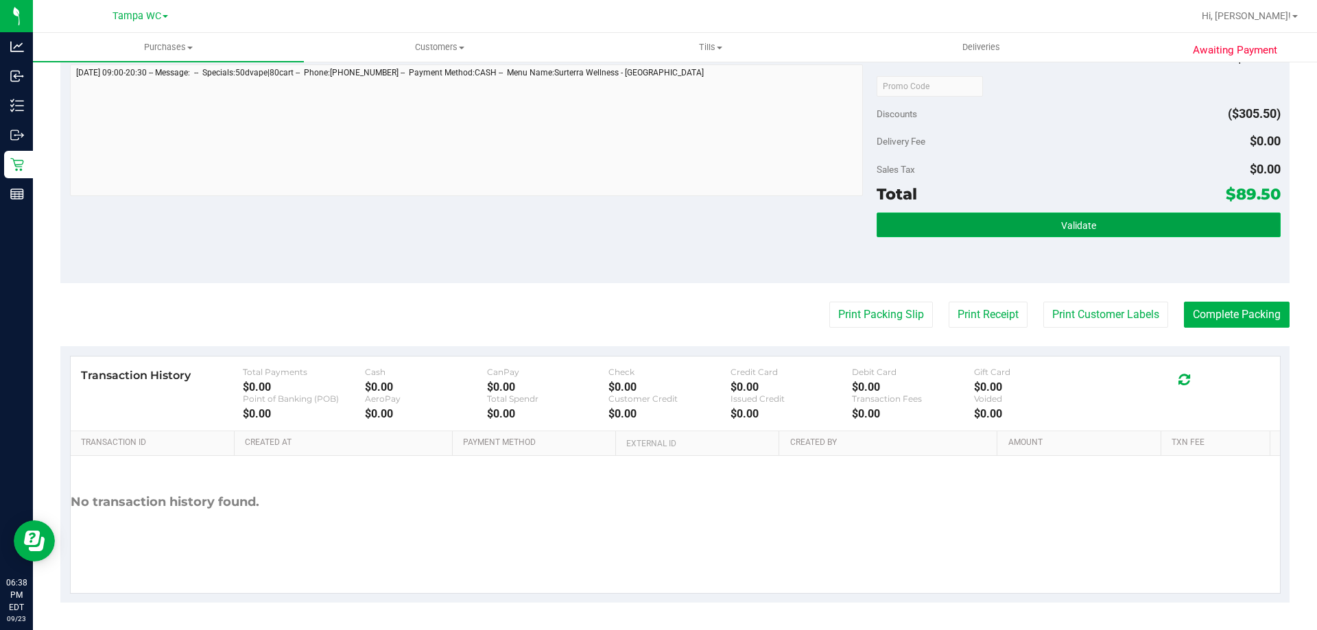
click at [656, 223] on button "Validate" at bounding box center [1077, 225] width 403 height 25
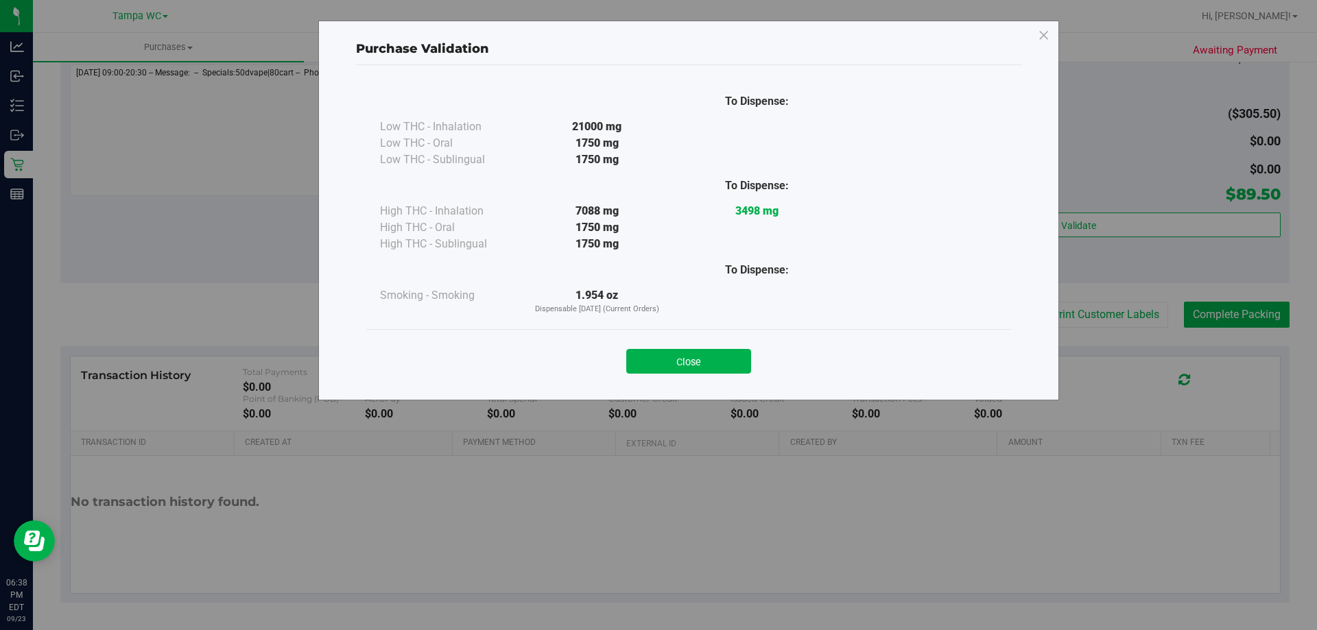
click at [656, 345] on div "Close" at bounding box center [688, 357] width 624 height 34
click at [656, 370] on button "Close" at bounding box center [688, 361] width 125 height 25
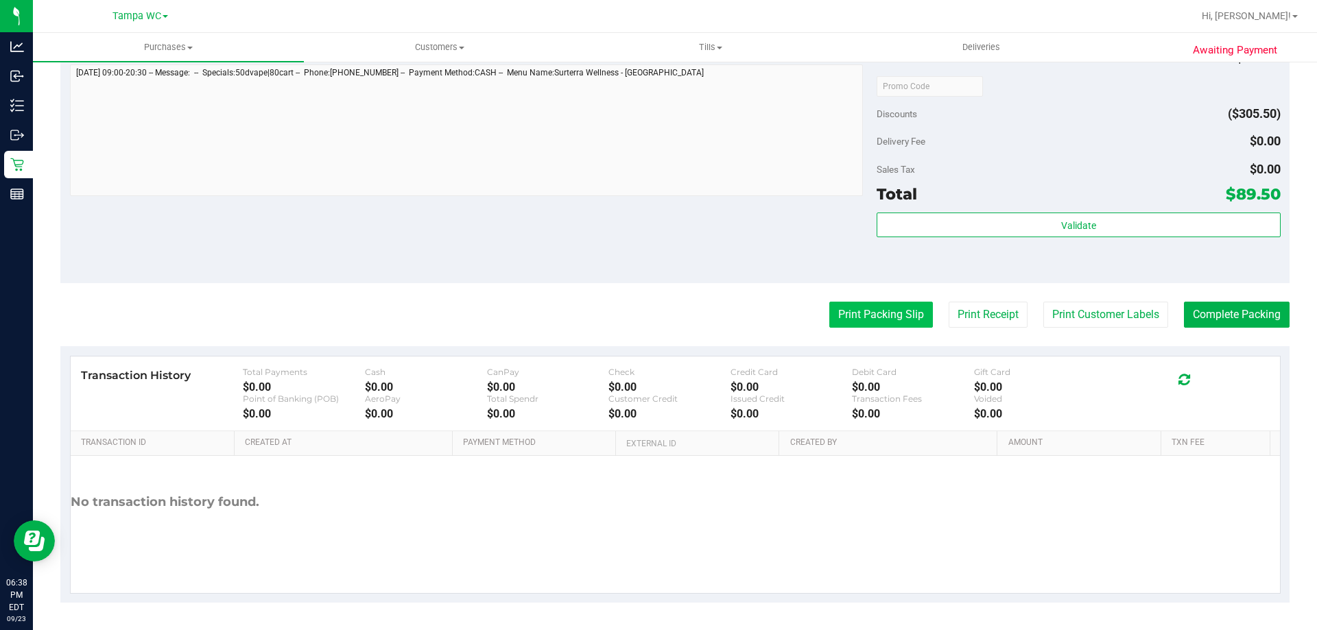
click at [656, 320] on button "Print Packing Slip" at bounding box center [881, 315] width 104 height 26
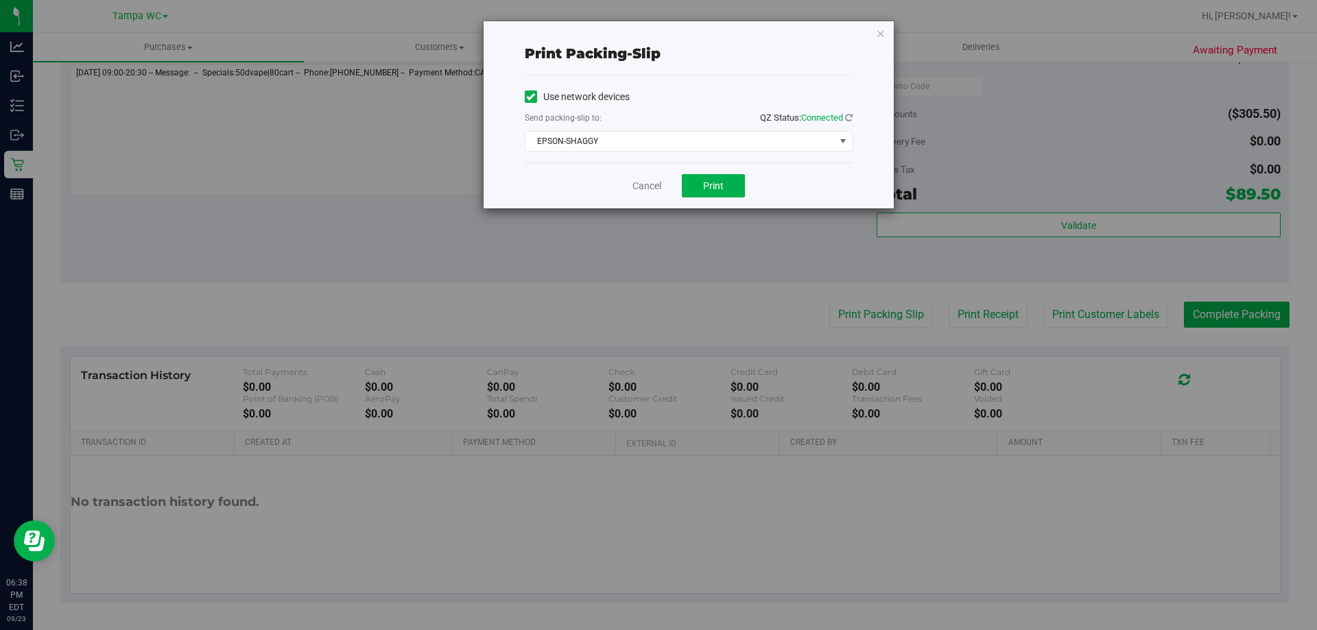
click at [656, 156] on div "Use network devices Send packing-slip to: QZ Status: Connected EPSON-SHAGGY Cho…" at bounding box center [689, 118] width 328 height 87
click at [656, 133] on span "EPSON-SHAGGY" at bounding box center [679, 141] width 309 height 19
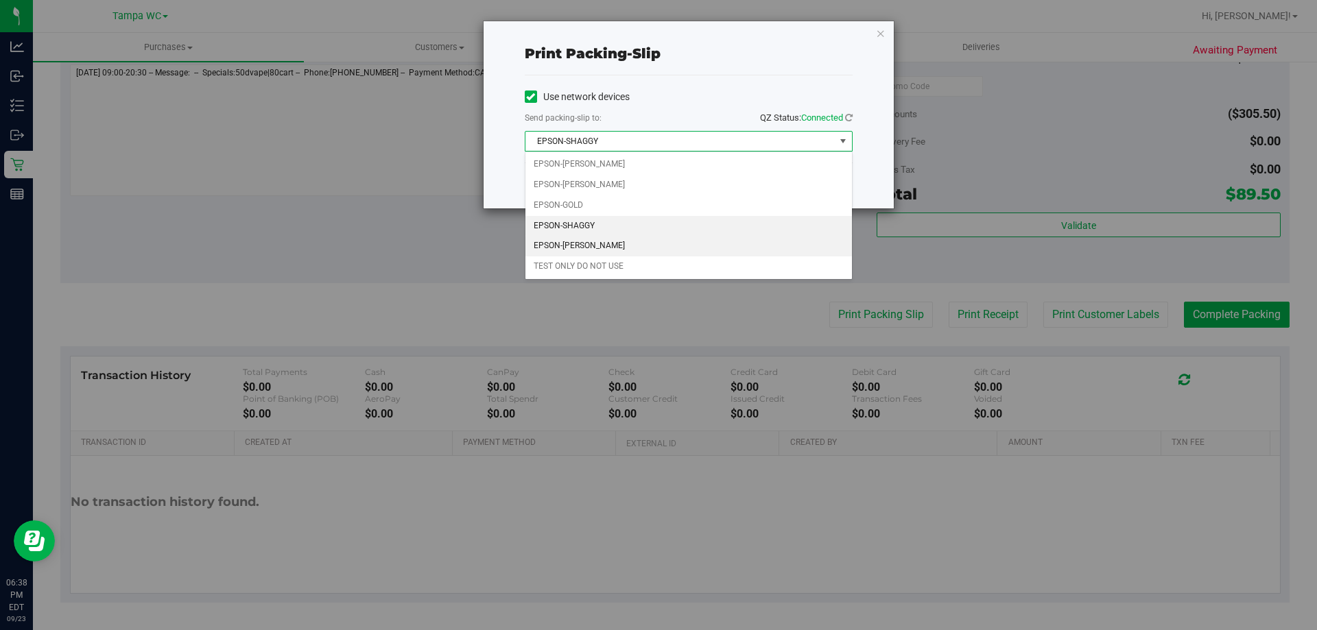
click at [615, 245] on li "EPSON-[PERSON_NAME]" at bounding box center [688, 246] width 326 height 21
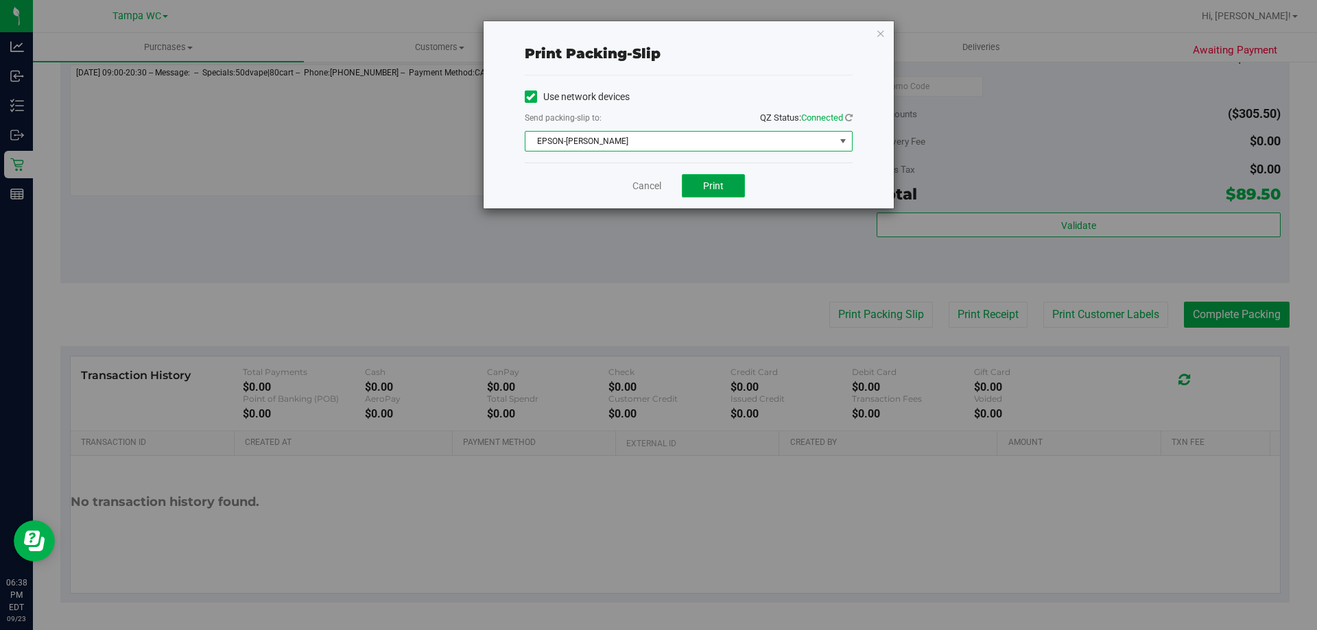
click at [656, 184] on span "Print" at bounding box center [713, 185] width 21 height 11
click at [656, 179] on link "Cancel" at bounding box center [646, 186] width 29 height 14
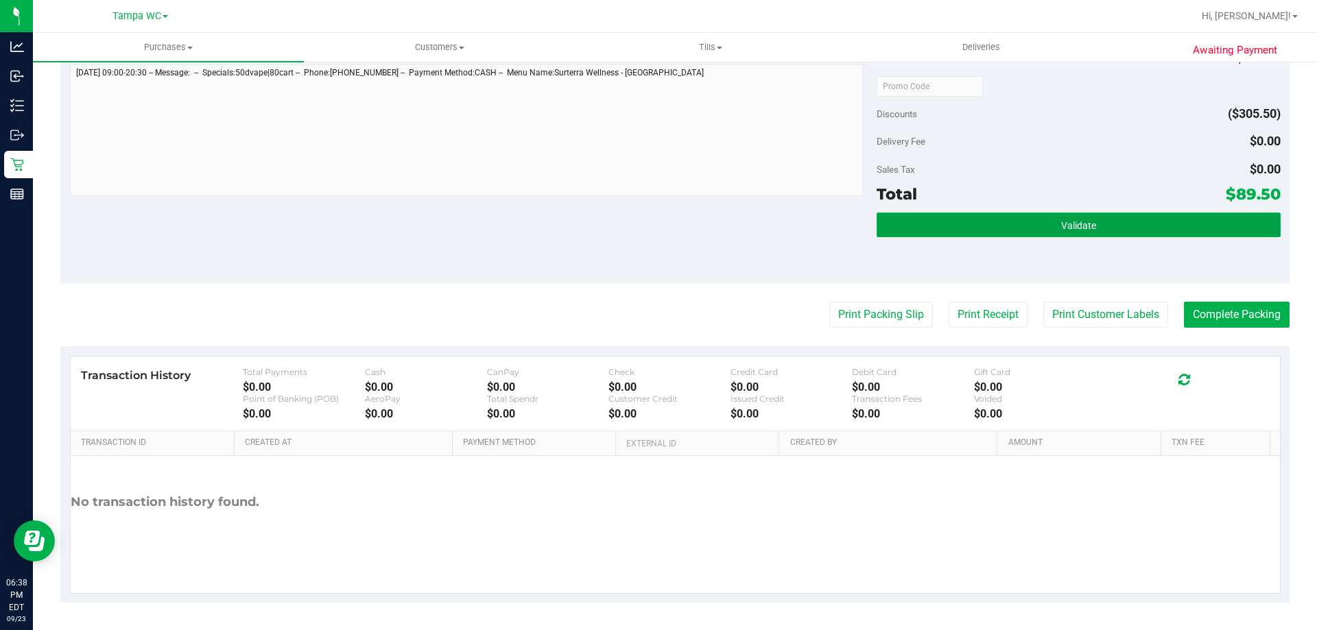
click at [656, 236] on button "Validate" at bounding box center [1077, 225] width 403 height 25
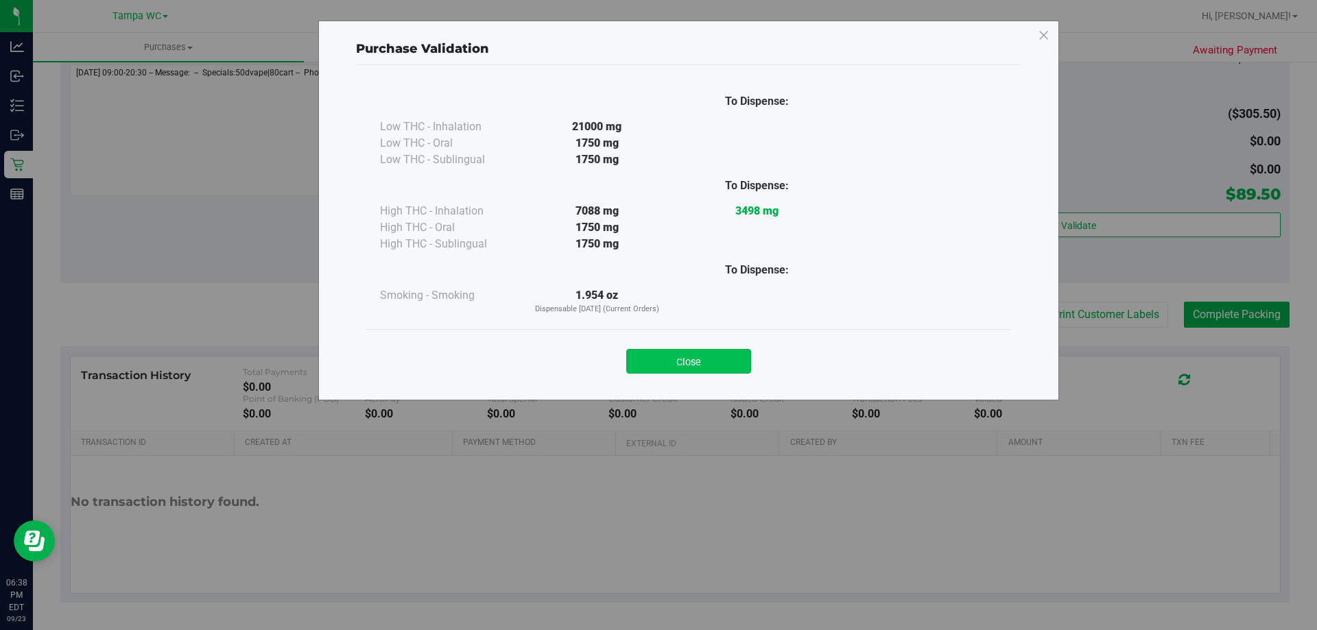
click at [656, 359] on button "Close" at bounding box center [688, 361] width 125 height 25
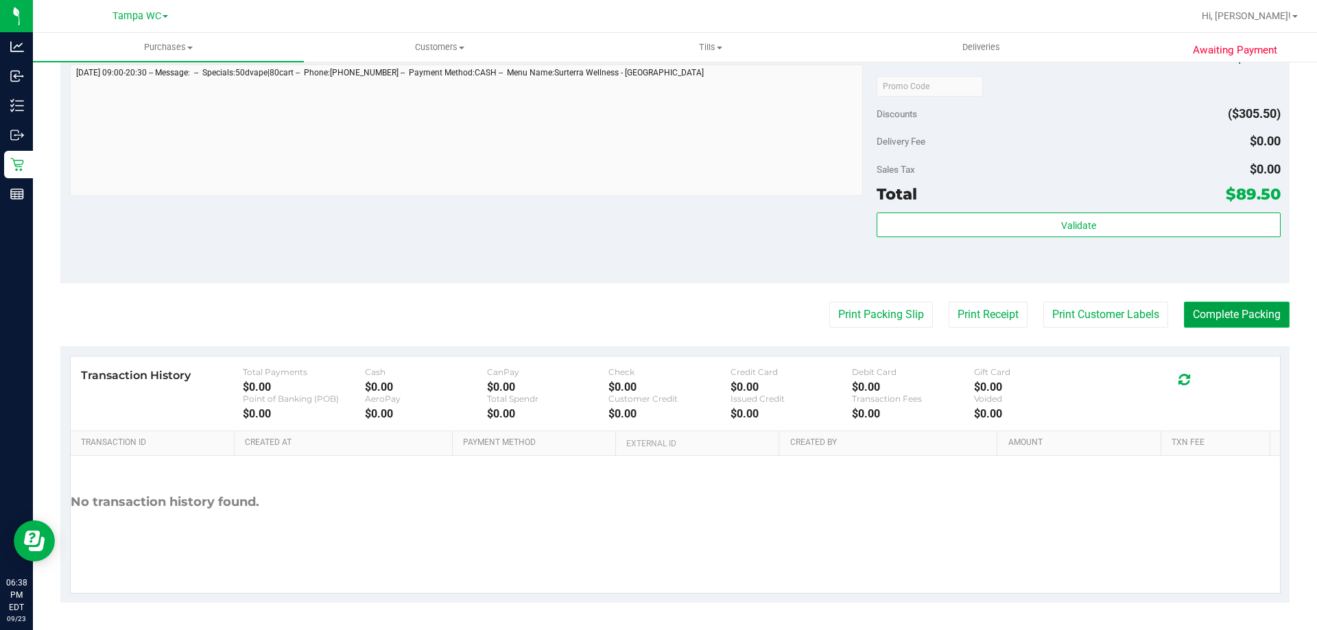
click at [656, 321] on button "Complete Packing" at bounding box center [1236, 315] width 106 height 26
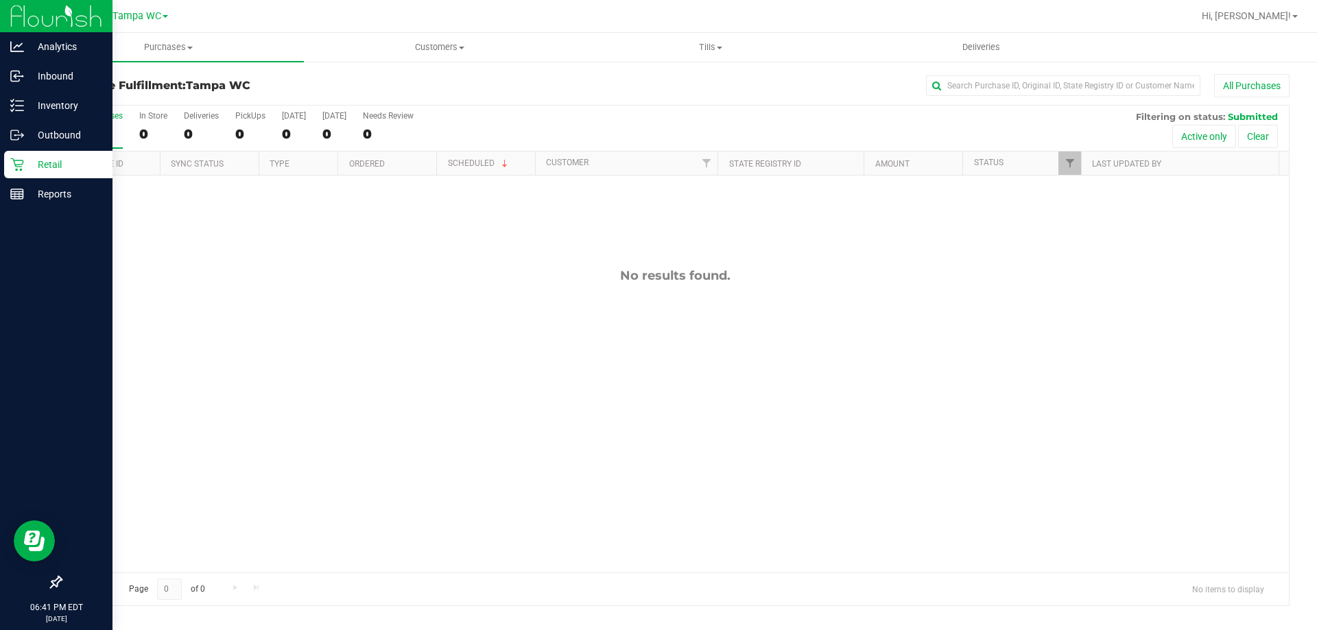
click at [46, 159] on p "Retail" at bounding box center [65, 164] width 82 height 16
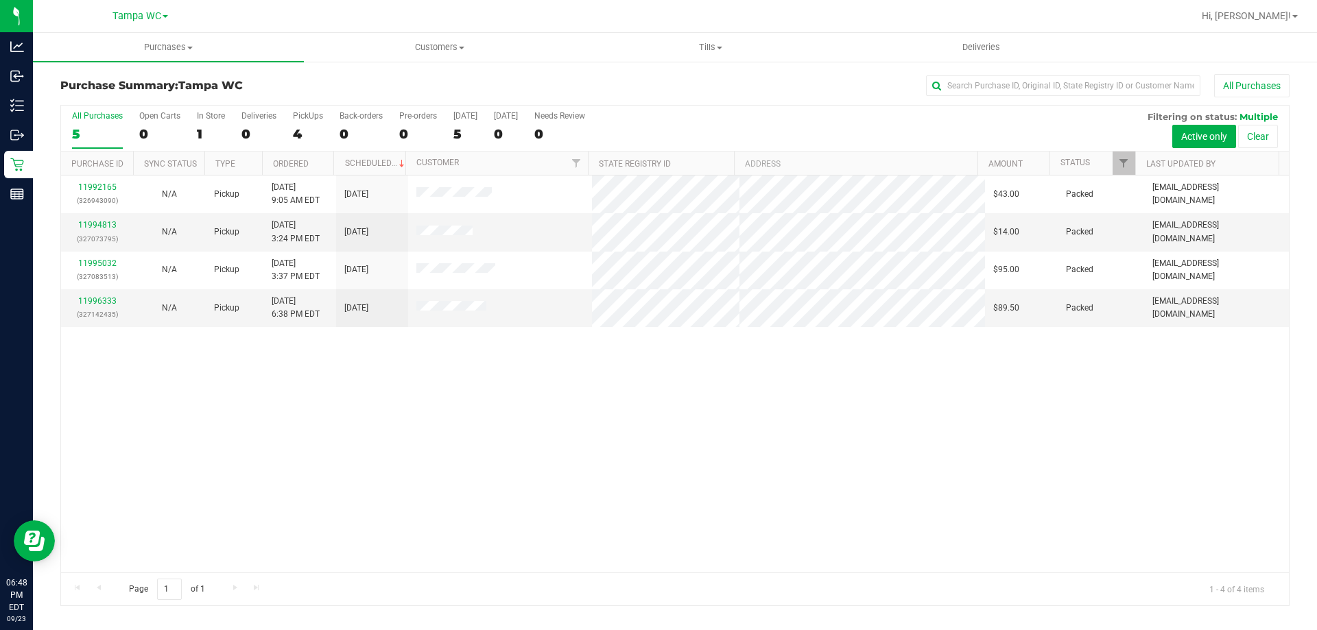
click at [614, 514] on div "11992165 (326943090) N/A Pickup [DATE] 9:05 AM EDT 9/23/2025 $43.00 Packed [EMA…" at bounding box center [674, 374] width 1227 height 397
click at [656, 47] on span "Tills" at bounding box center [709, 47] width 269 height 12
click at [653, 88] on span "Manage tills" at bounding box center [621, 83] width 93 height 12
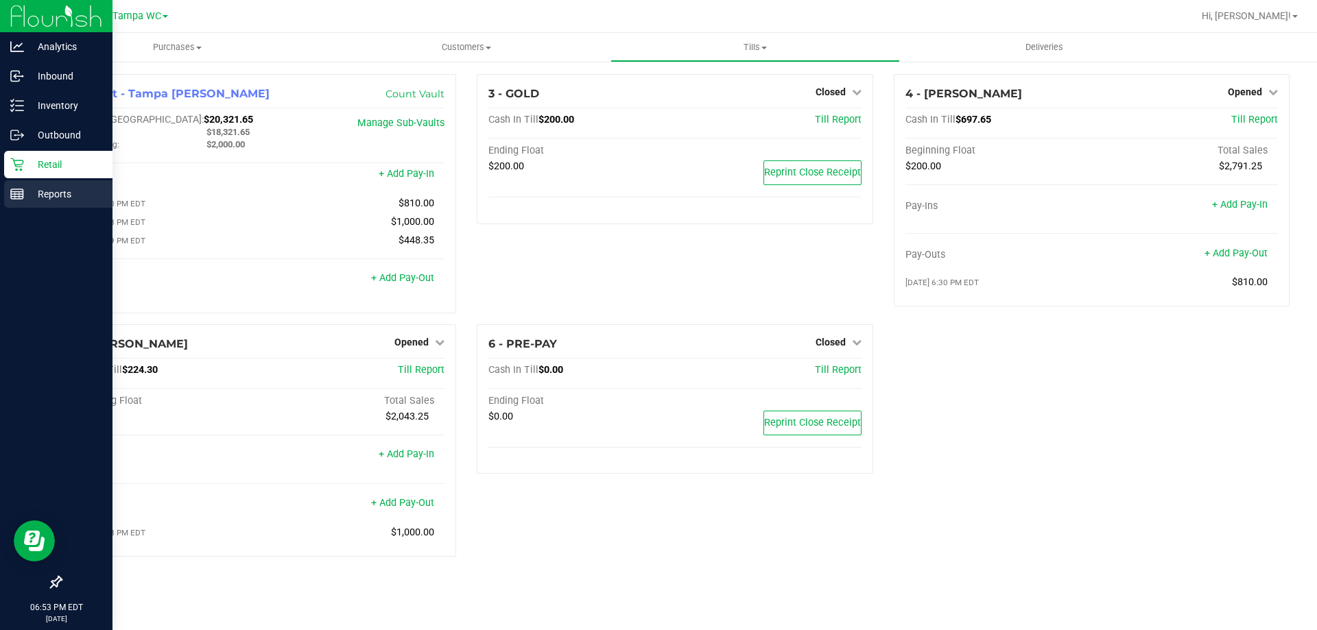
click at [37, 194] on p "Reports" at bounding box center [65, 194] width 82 height 16
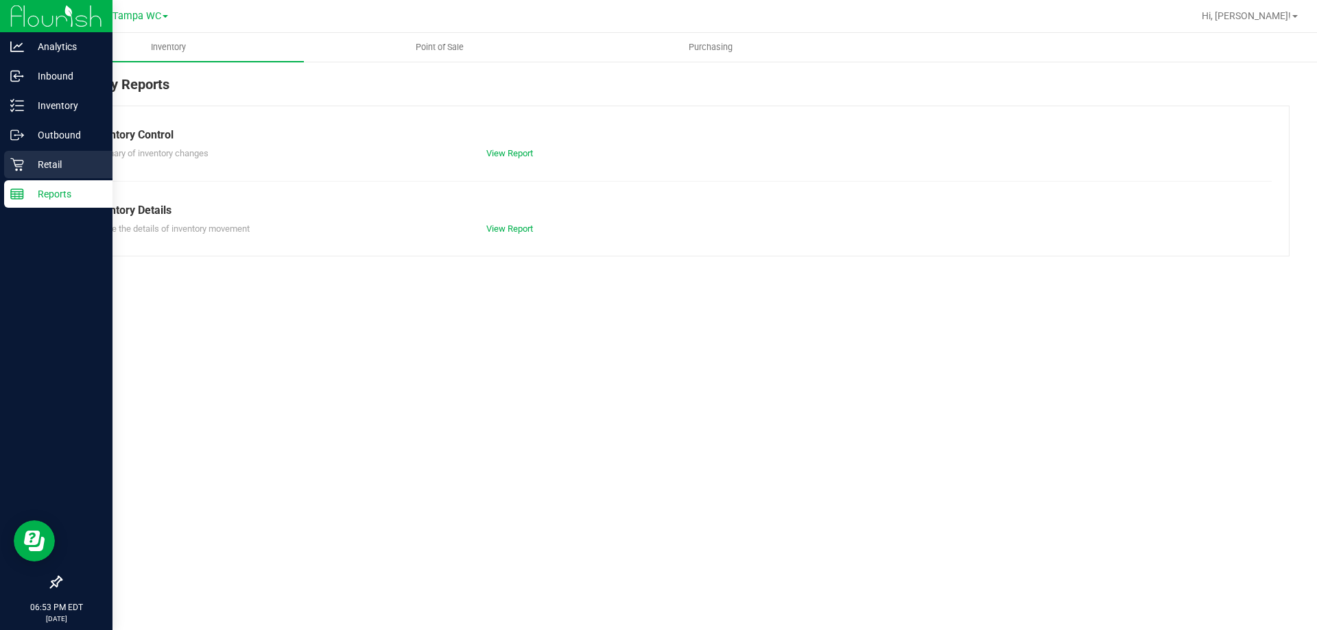
click at [73, 169] on p "Retail" at bounding box center [65, 164] width 82 height 16
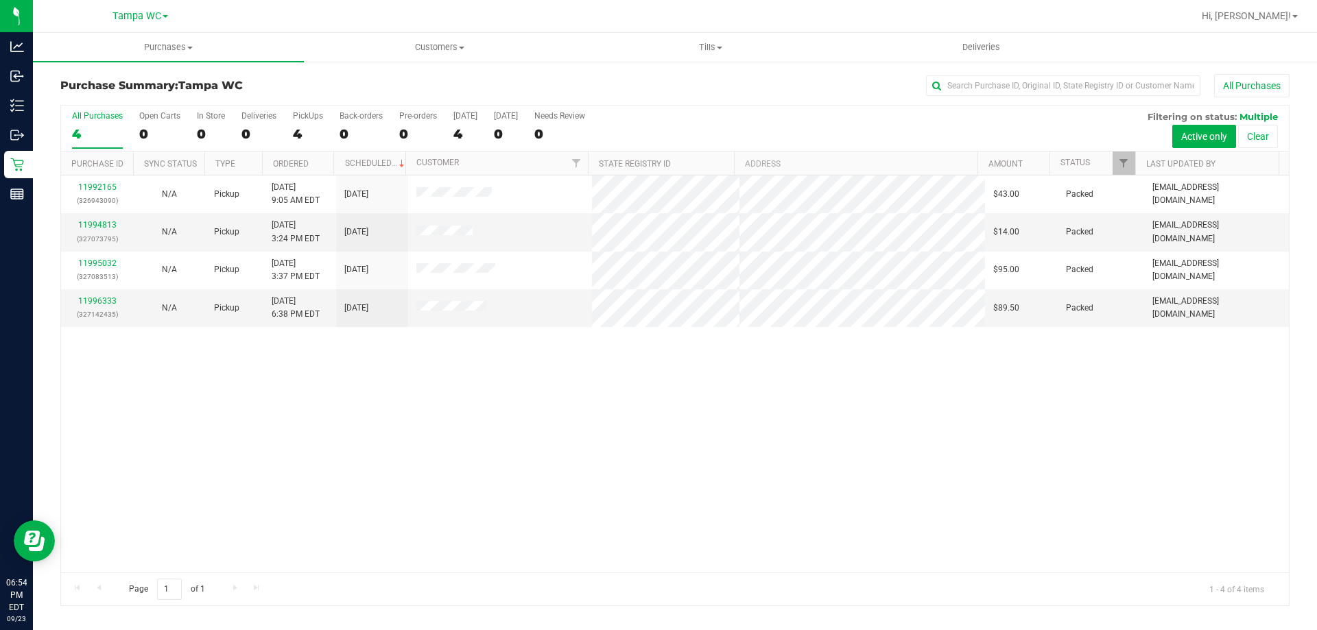
click at [313, 401] on div "11992165 (326943090) N/A Pickup [DATE] 9:05 AM EDT 9/23/2025 $43.00 Packed [EMA…" at bounding box center [674, 374] width 1227 height 397
click at [656, 44] on span "Tills" at bounding box center [709, 47] width 269 height 12
click at [656, 82] on span "Manage tills" at bounding box center [621, 83] width 93 height 12
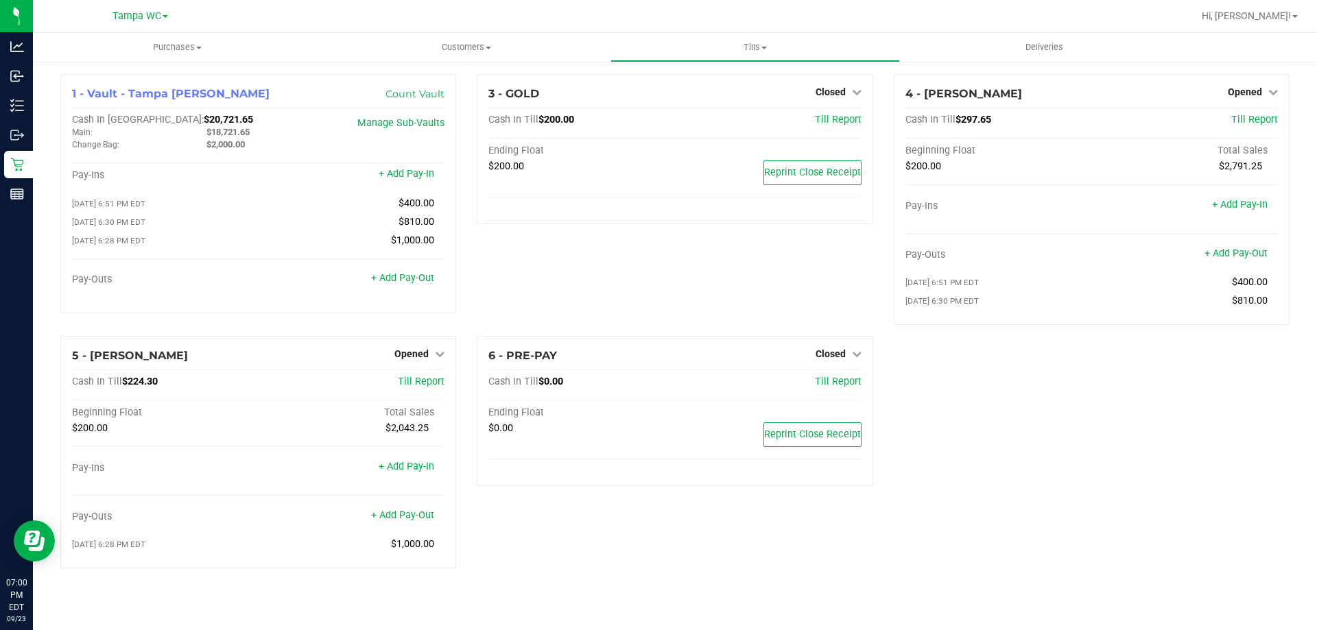
click at [656, 449] on div "1 - Vault - [GEOGRAPHIC_DATA] [PERSON_NAME] Count Vault Cash In Vault: $20,721.…" at bounding box center [674, 326] width 1249 height 505
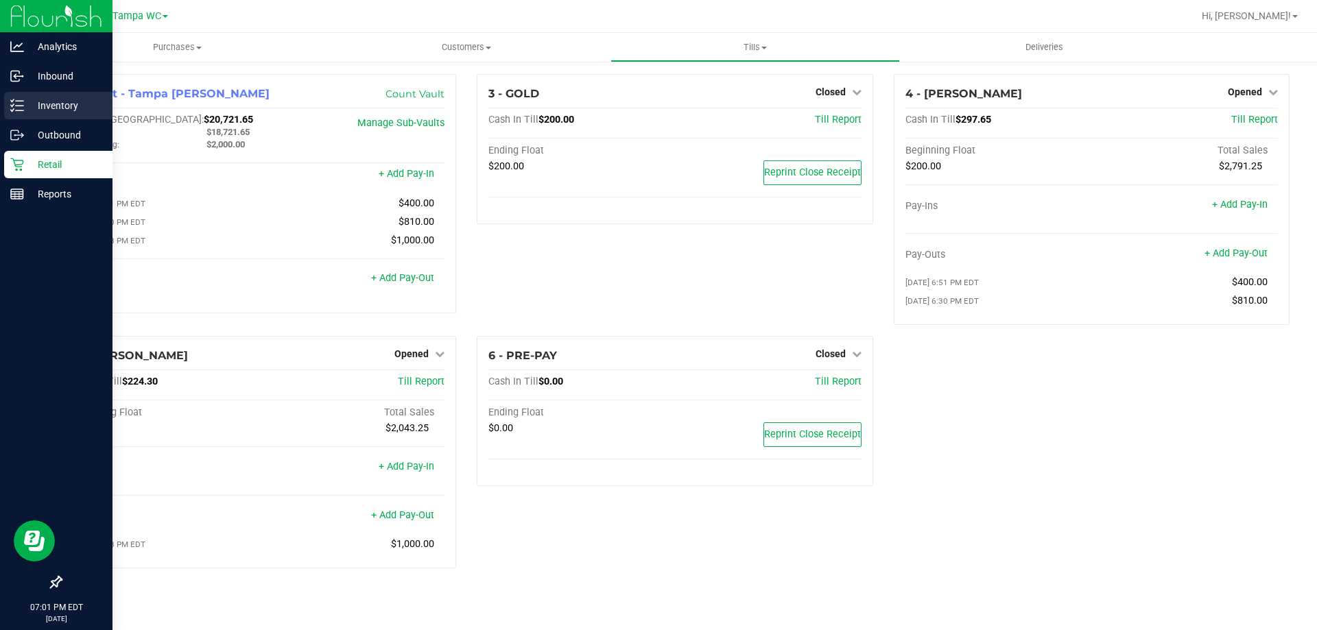
click at [62, 102] on p "Inventory" at bounding box center [65, 105] width 82 height 16
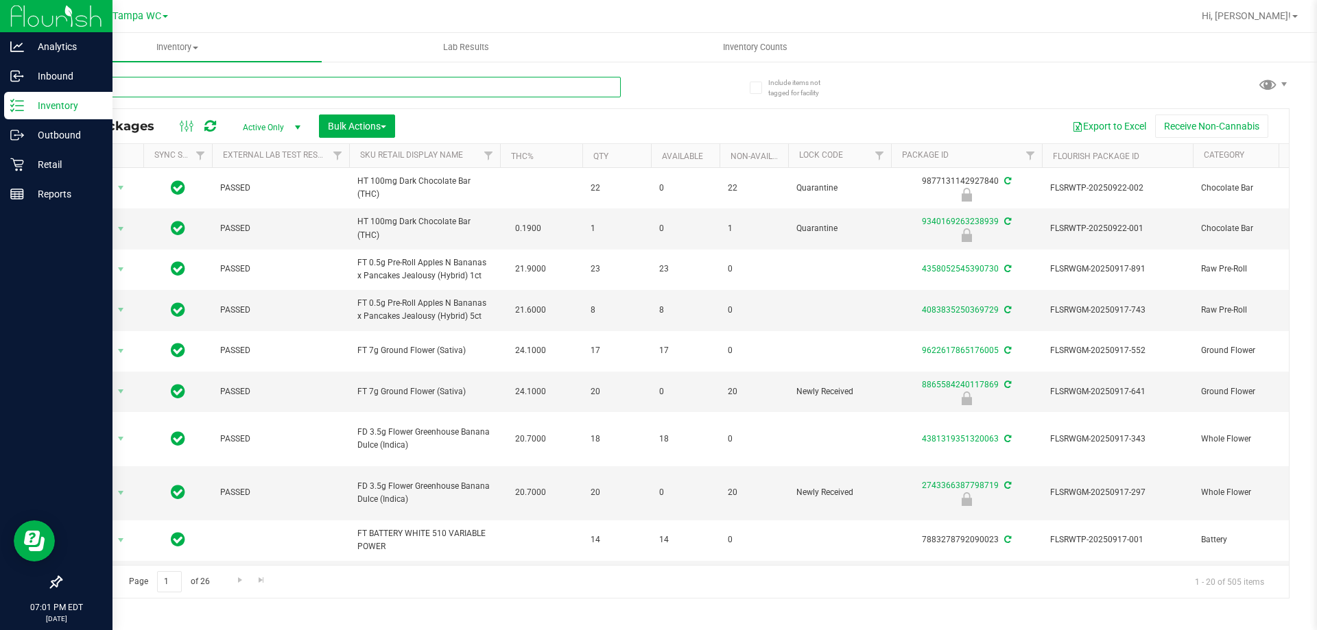
click at [256, 88] on input "text" at bounding box center [340, 87] width 560 height 21
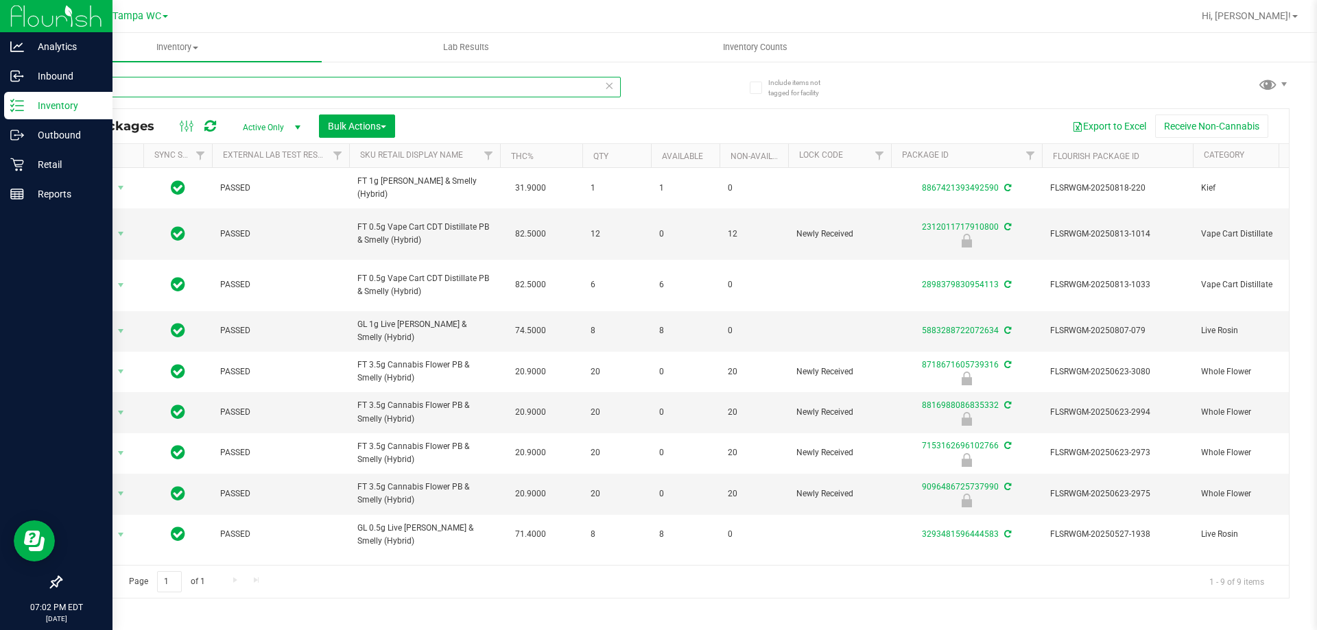
type input "pbs"
click at [613, 90] on icon at bounding box center [609, 85] width 10 height 16
